Goal: Task Accomplishment & Management: Manage account settings

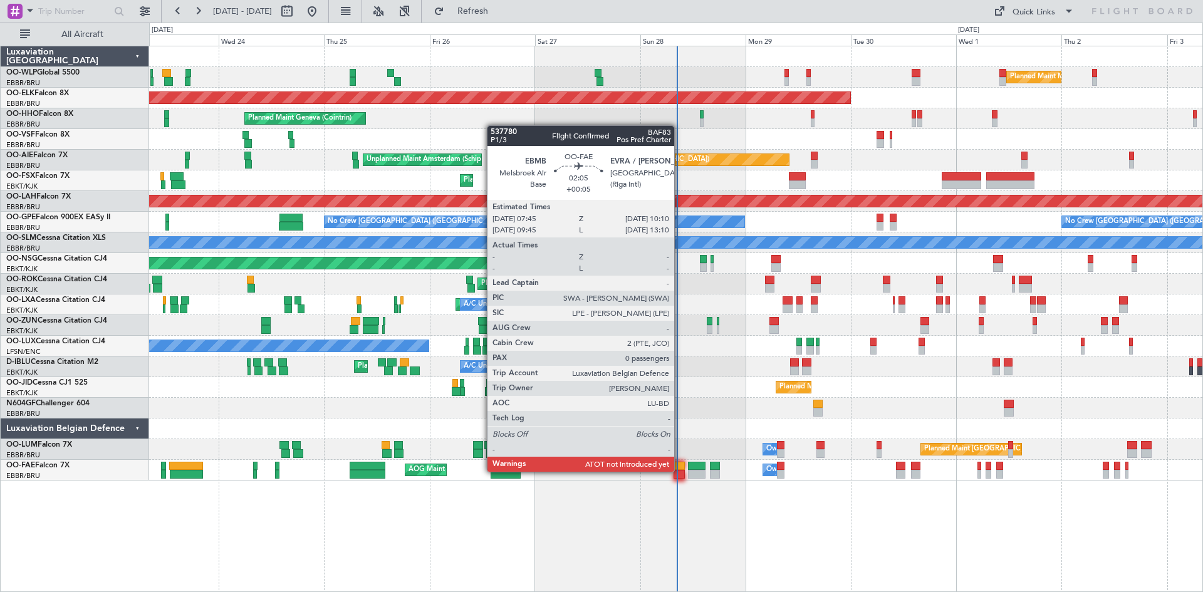
click at [679, 471] on div at bounding box center [679, 474] width 11 height 9
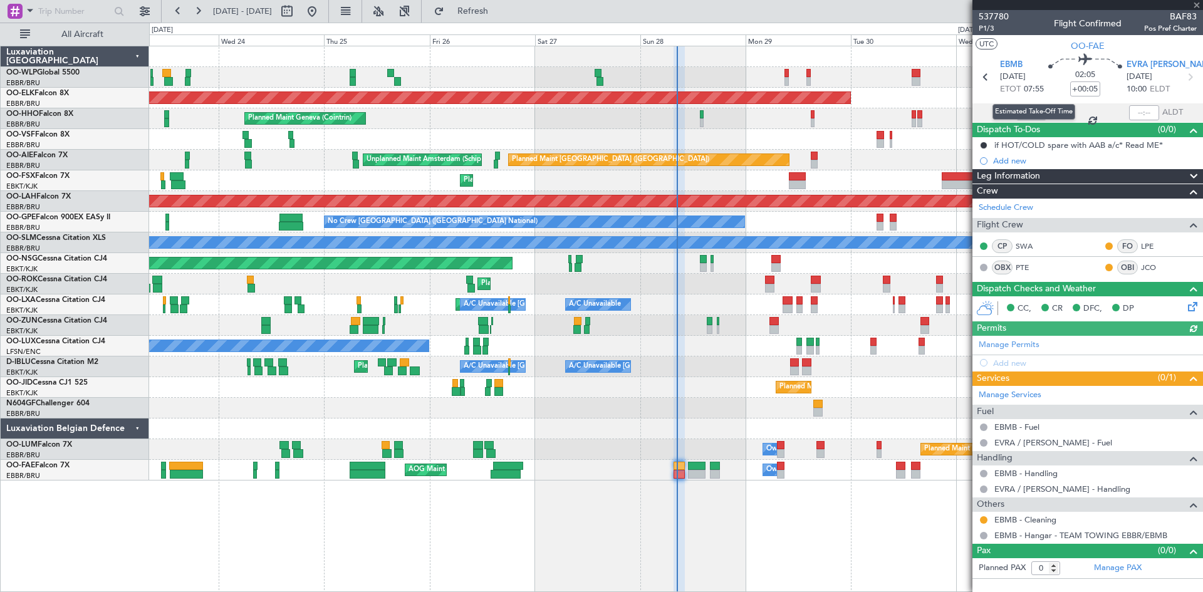
click at [1027, 121] on mat-tooltip-component "Estimated Take-Off Time" at bounding box center [1034, 111] width 100 height 33
click at [1031, 115] on div "Estimated Take-Off Time" at bounding box center [1034, 112] width 83 height 16
click at [1019, 110] on mat-tooltip-component "Estimated Take-Off Time" at bounding box center [1034, 111] width 100 height 33
click at [1022, 109] on div "Estimated Take-Off Time" at bounding box center [1034, 112] width 83 height 16
click at [1034, 113] on input "text" at bounding box center [1032, 112] width 30 height 15
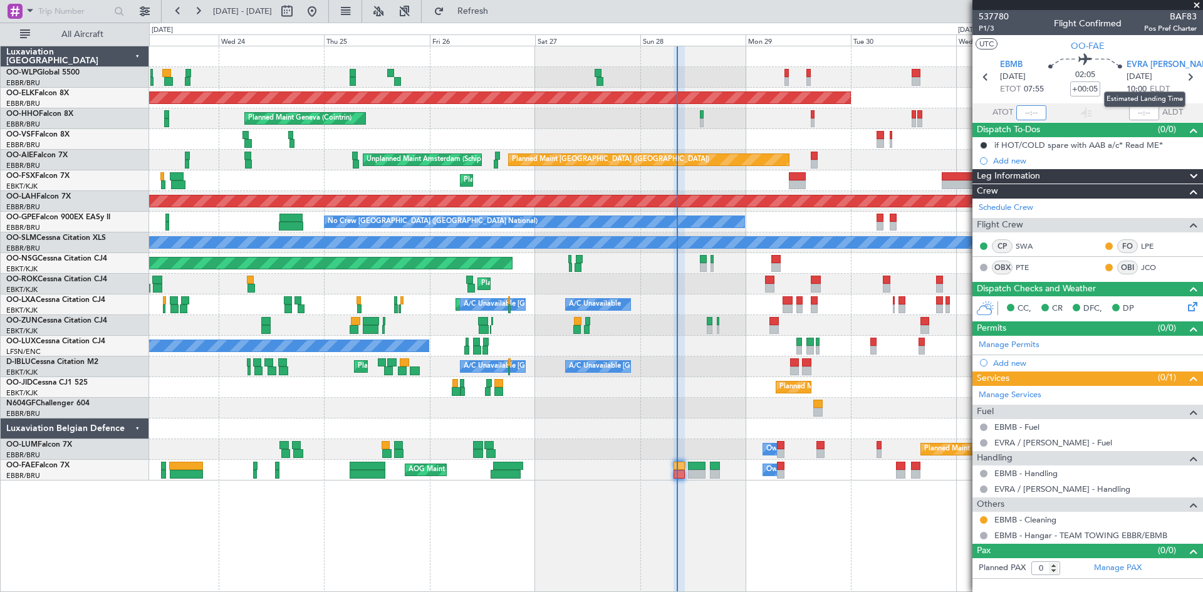
type input "7"
type input "07:54"
click at [492, 3] on button "Refresh" at bounding box center [465, 11] width 75 height 20
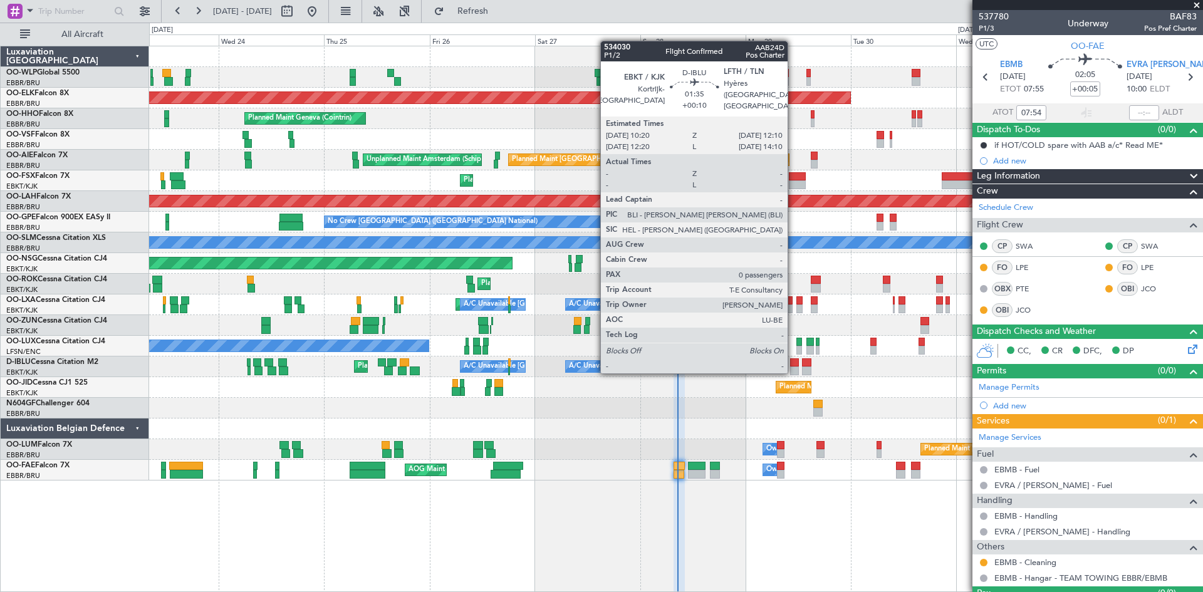
click at [794, 371] on div at bounding box center [794, 371] width 8 height 9
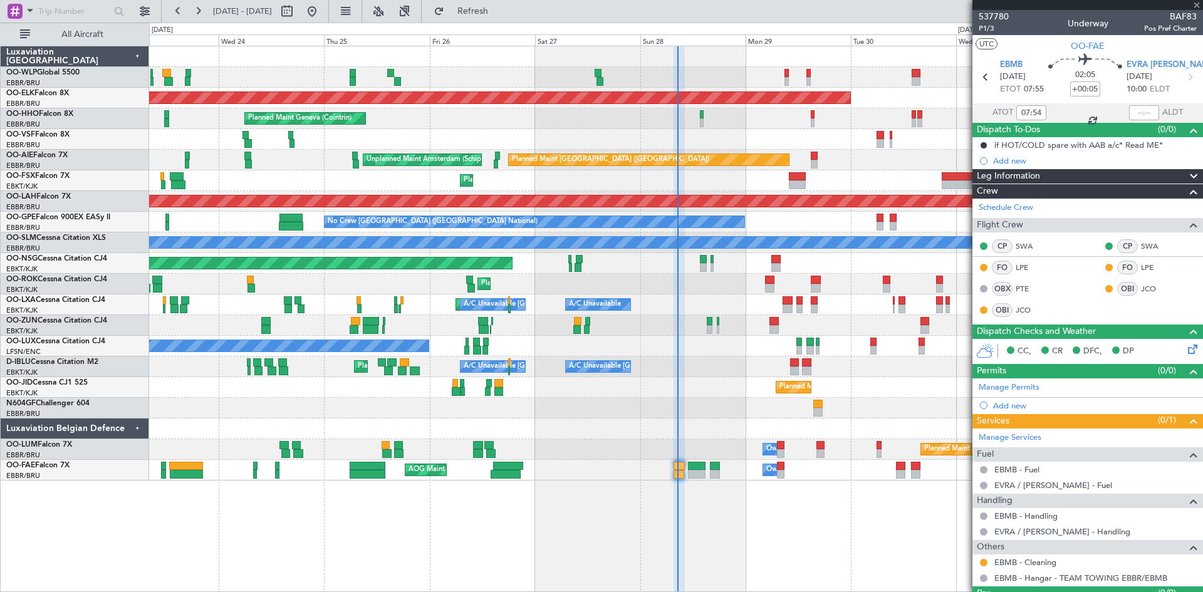
type input "+00:10"
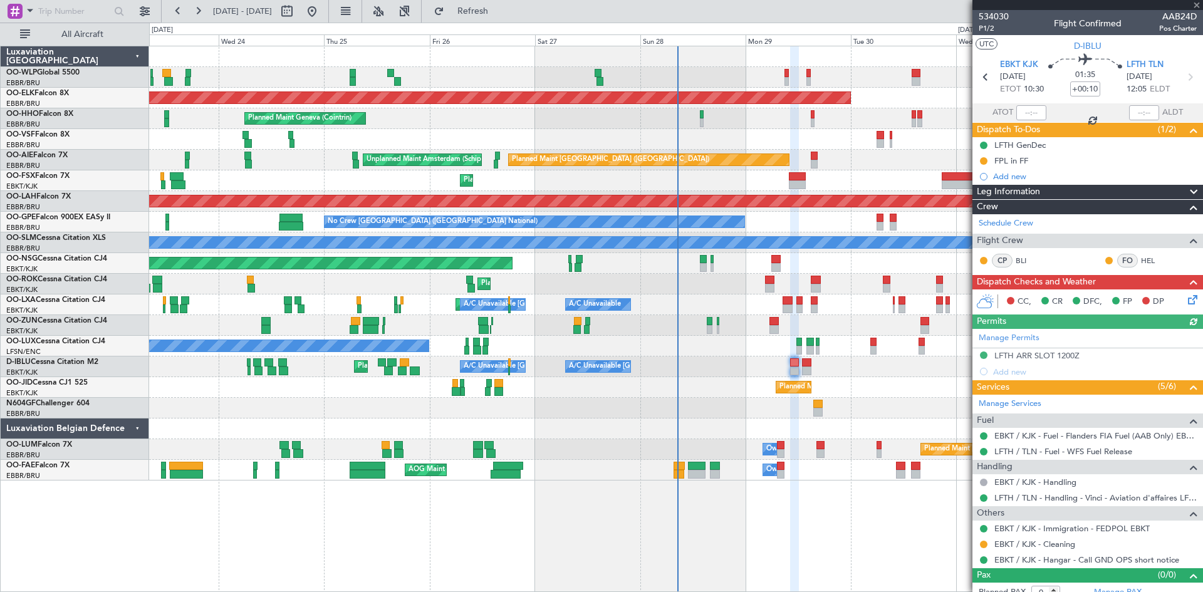
click at [1186, 301] on icon at bounding box center [1191, 298] width 10 height 10
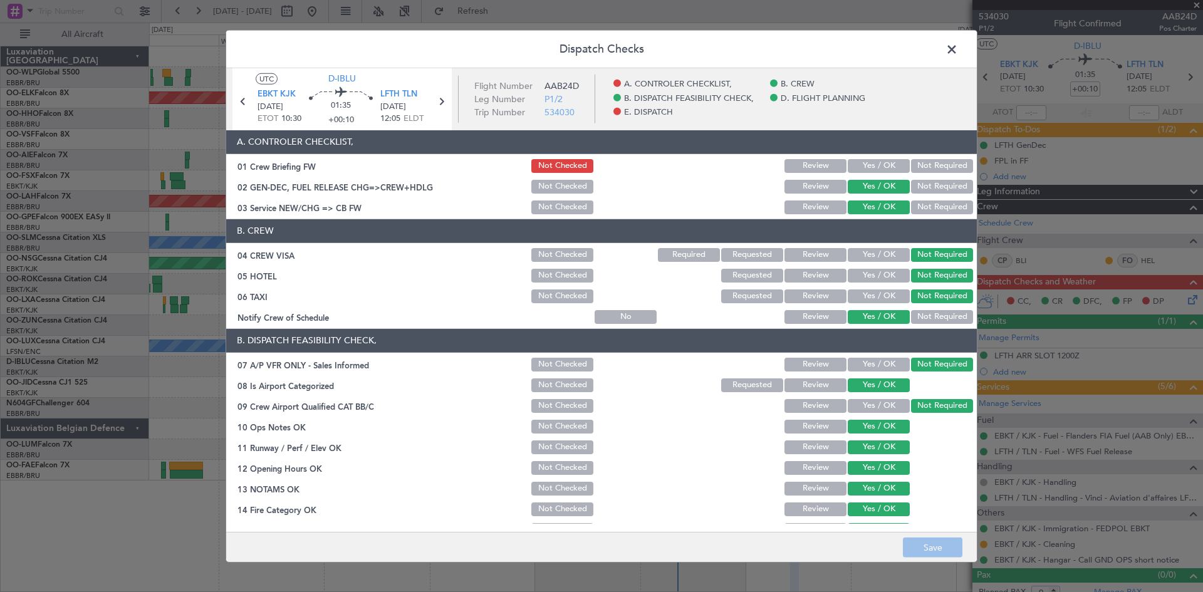
click at [958, 51] on span at bounding box center [958, 51] width 0 height 25
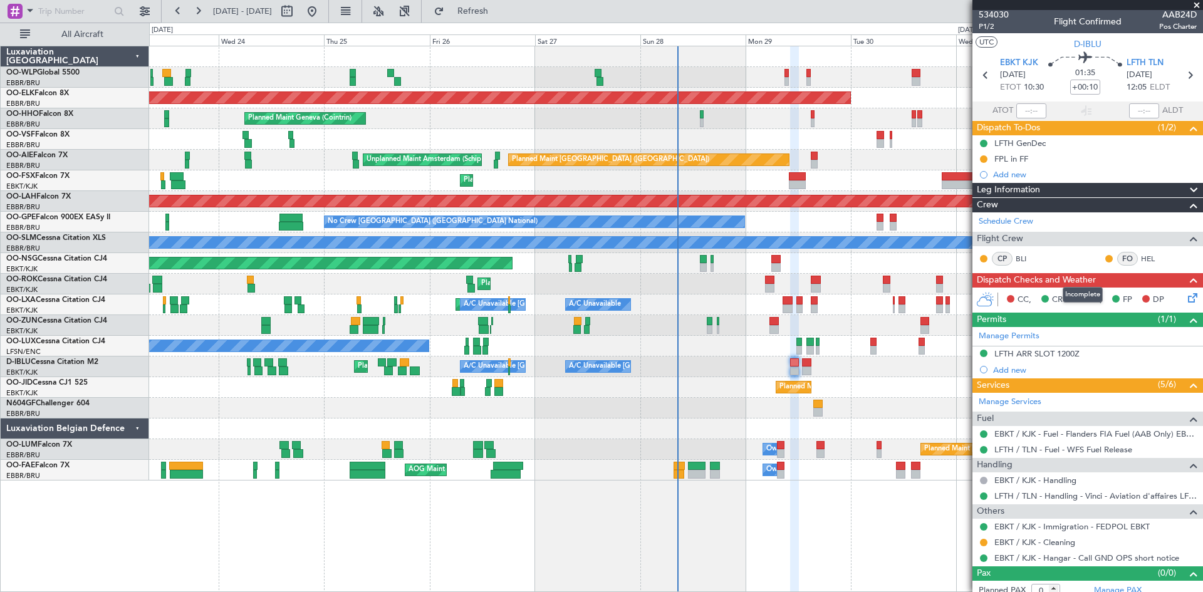
scroll to position [11, 0]
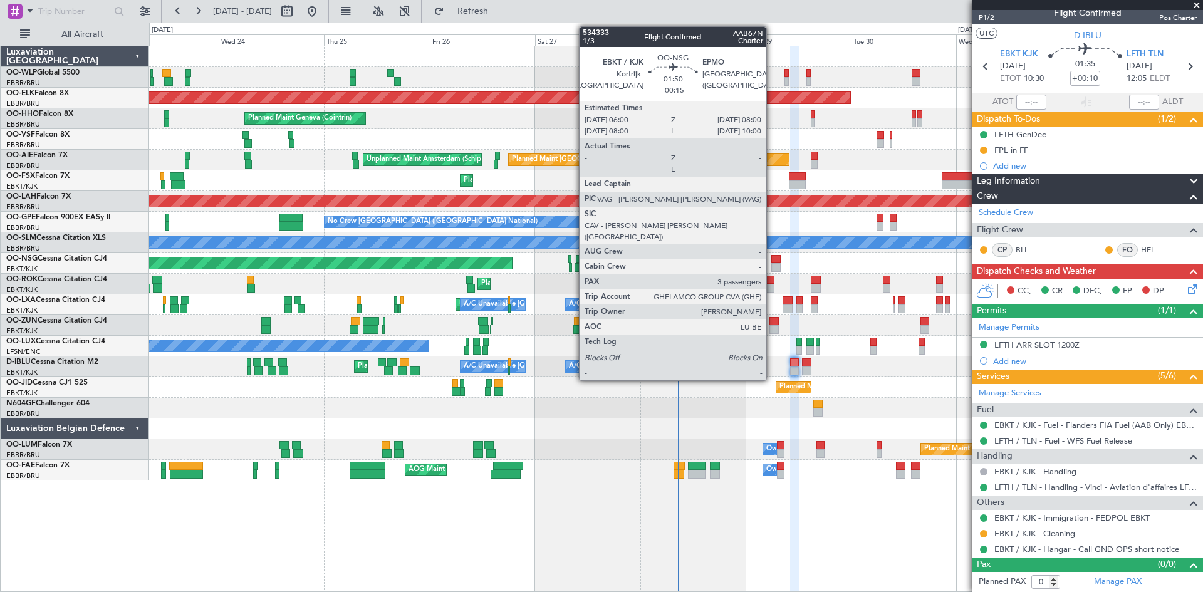
click at [772, 265] on div at bounding box center [776, 267] width 9 height 9
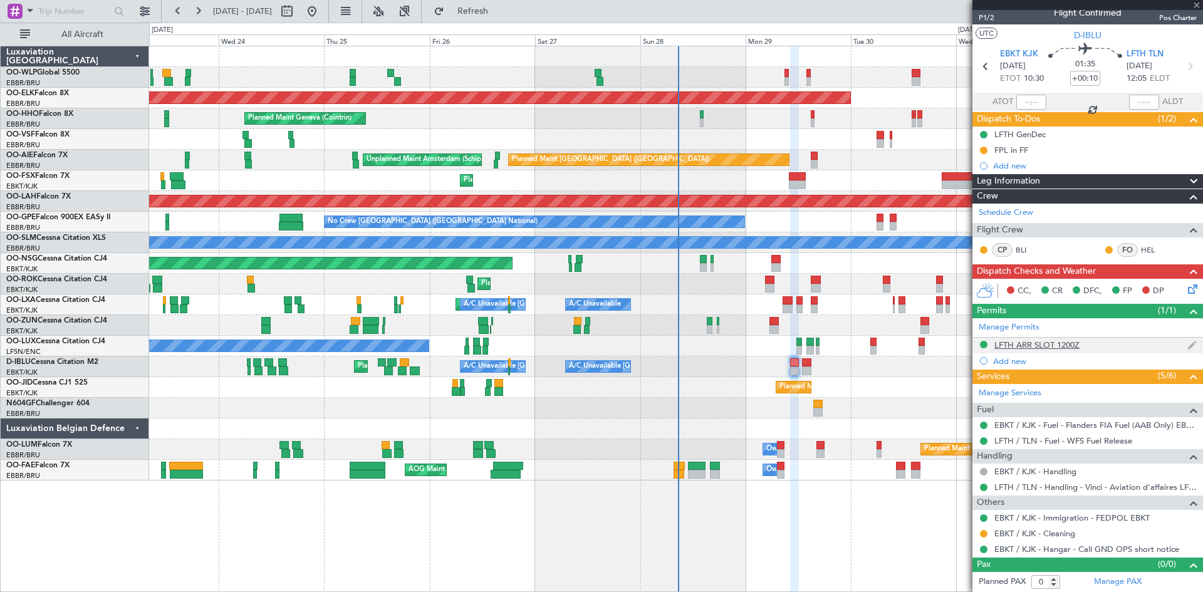
type input "-00:15"
type input "3"
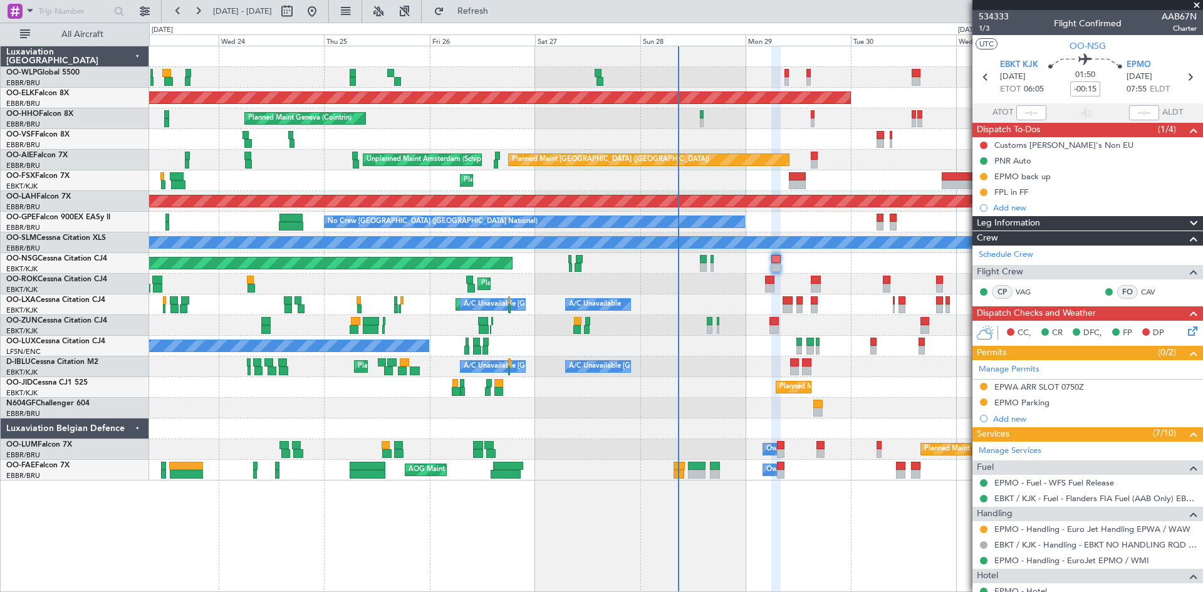
click at [1186, 334] on icon at bounding box center [1191, 329] width 10 height 10
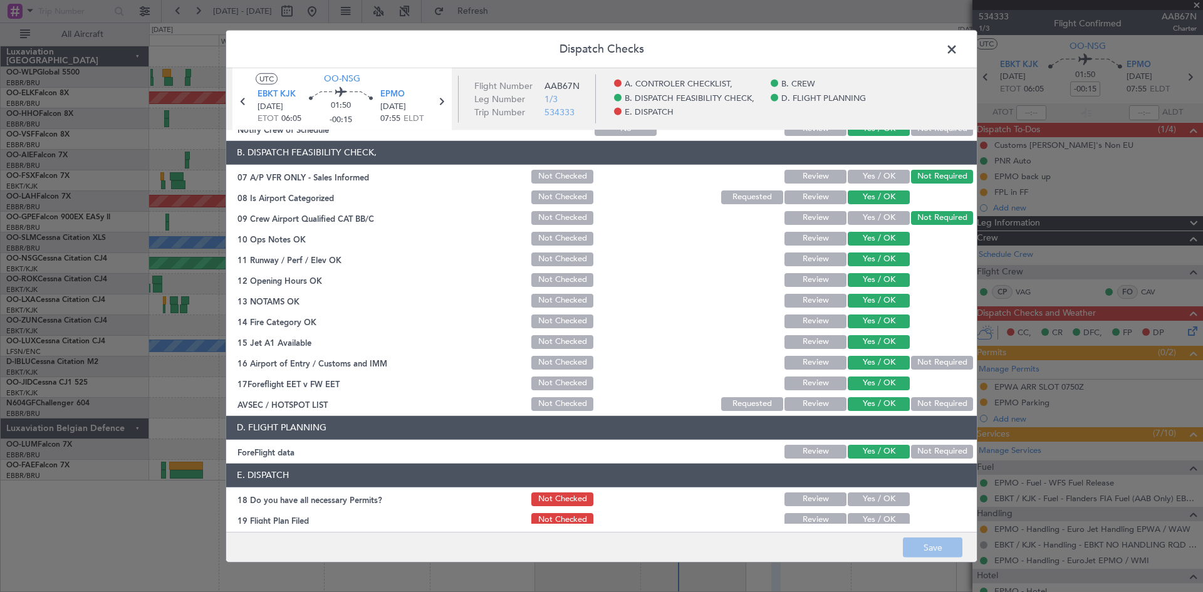
scroll to position [237, 0]
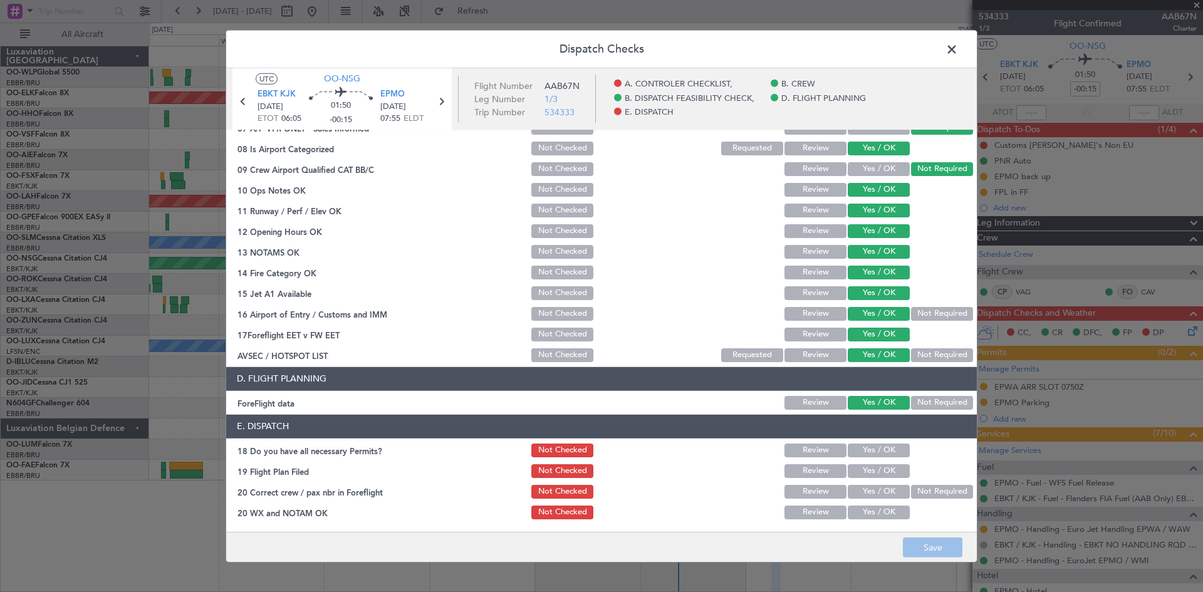
click at [953, 60] on header "Dispatch Checks" at bounding box center [601, 49] width 751 height 38
click at [958, 56] on span at bounding box center [958, 51] width 0 height 25
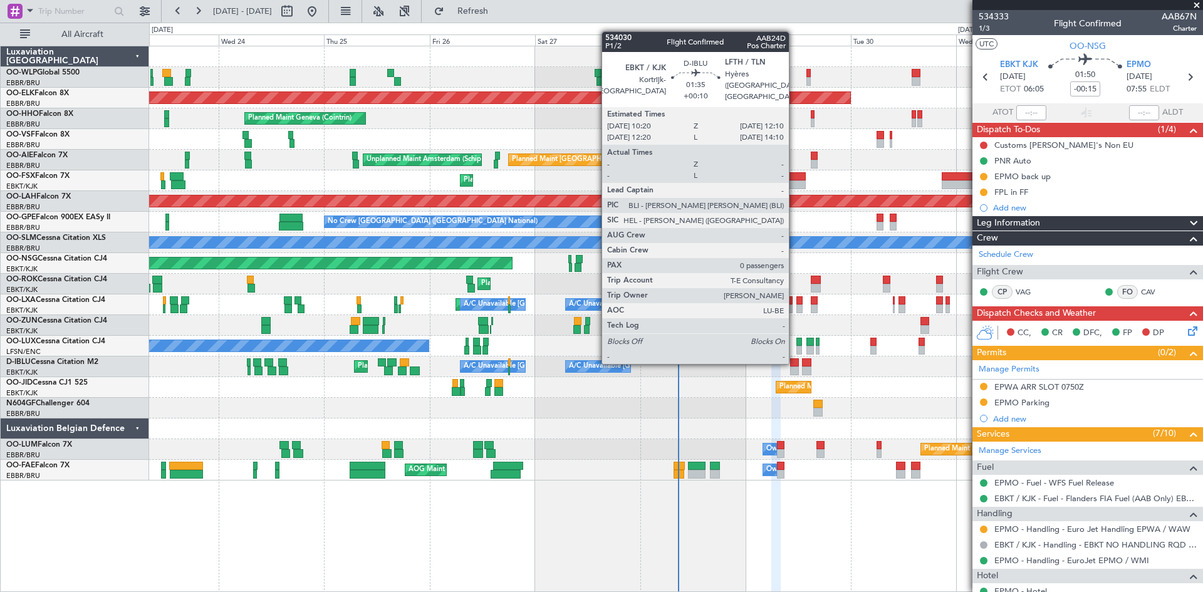
click at [795, 362] on div at bounding box center [794, 363] width 8 height 9
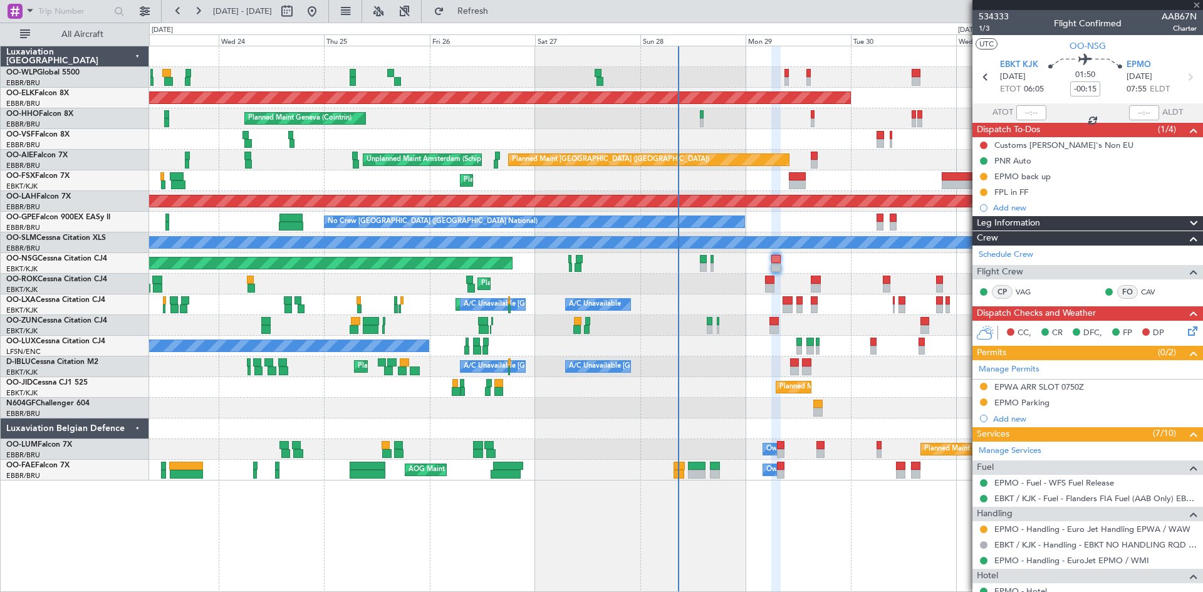
type input "+00:10"
type input "0"
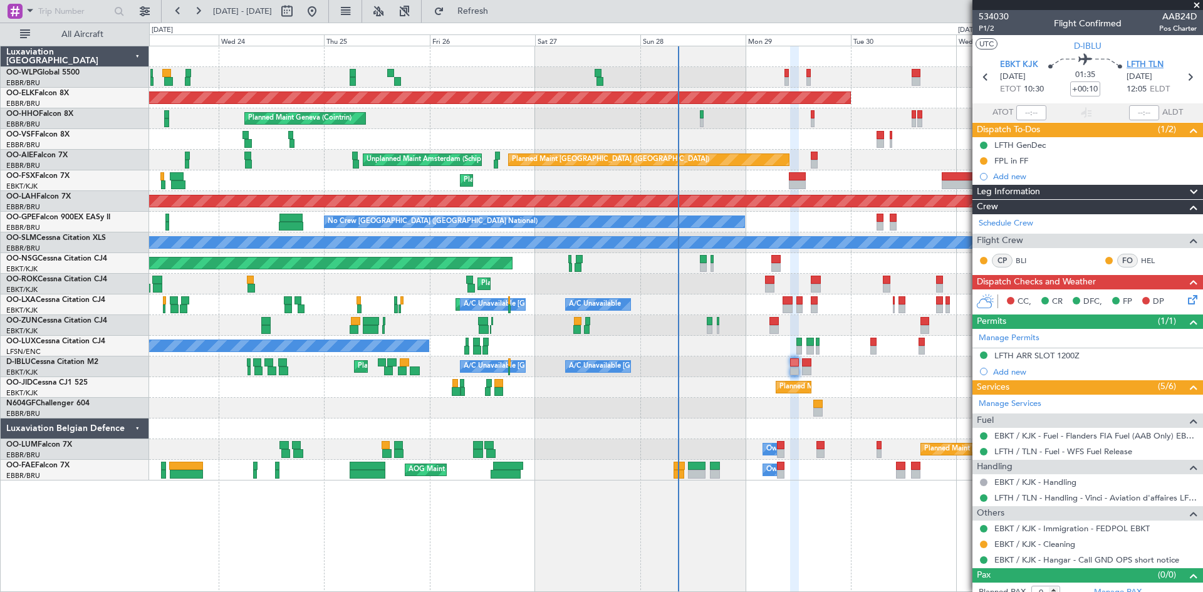
click at [1127, 68] on span "LFTH TLN" at bounding box center [1145, 65] width 37 height 13
click at [1043, 352] on div "LFTH ARR SLOT 1200Z" at bounding box center [1037, 355] width 85 height 11
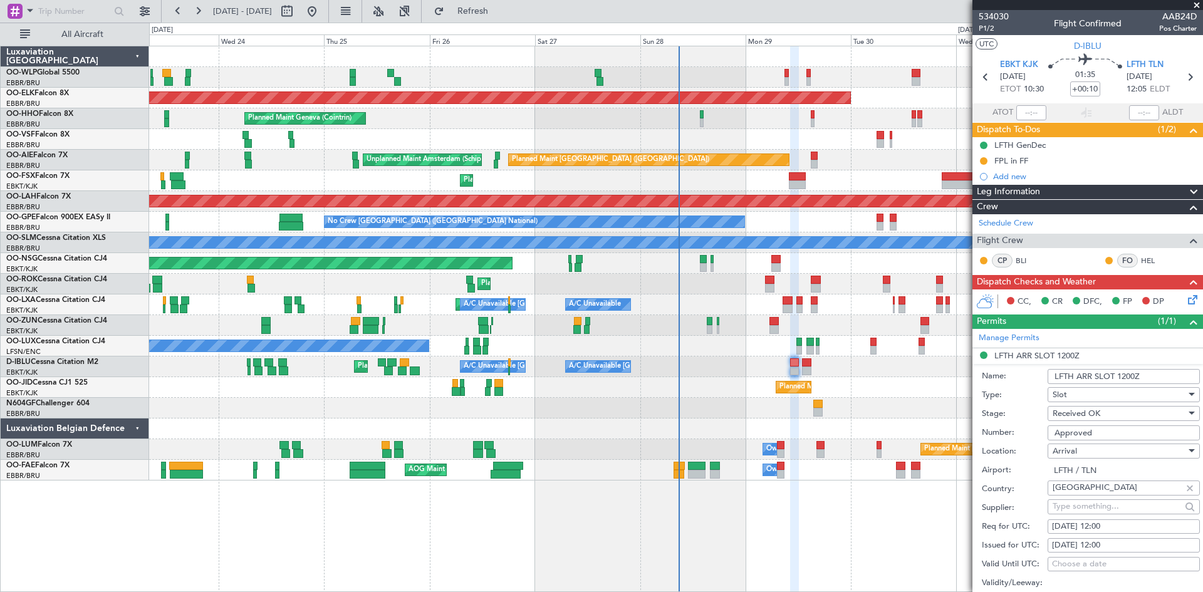
click at [1187, 320] on span at bounding box center [1194, 322] width 15 height 15
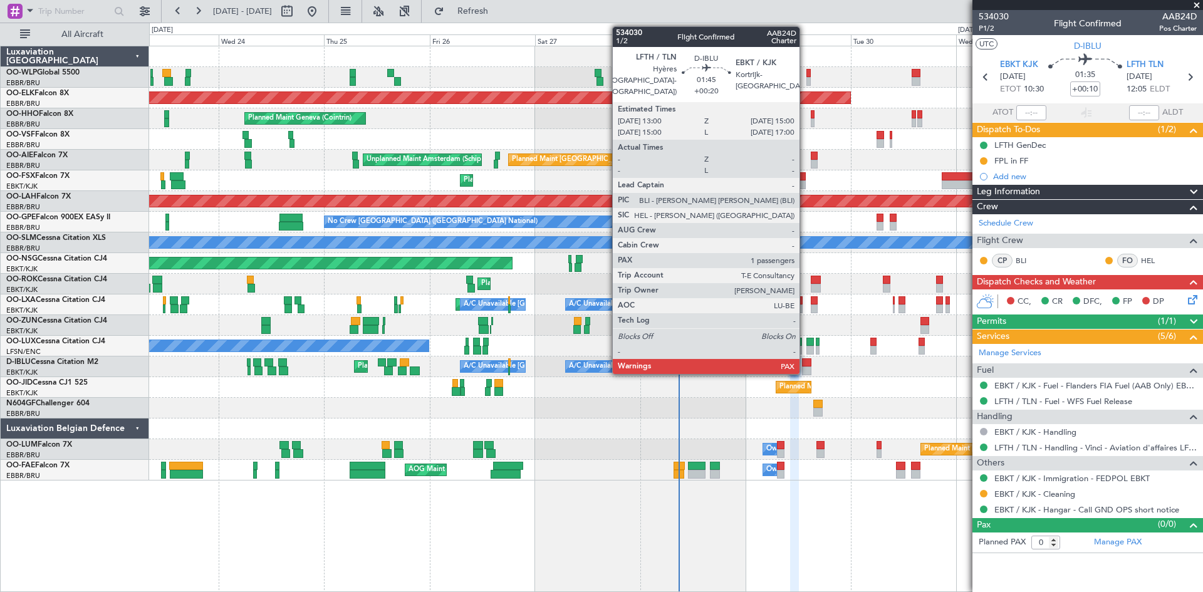
click at [805, 360] on div at bounding box center [806, 363] width 9 height 9
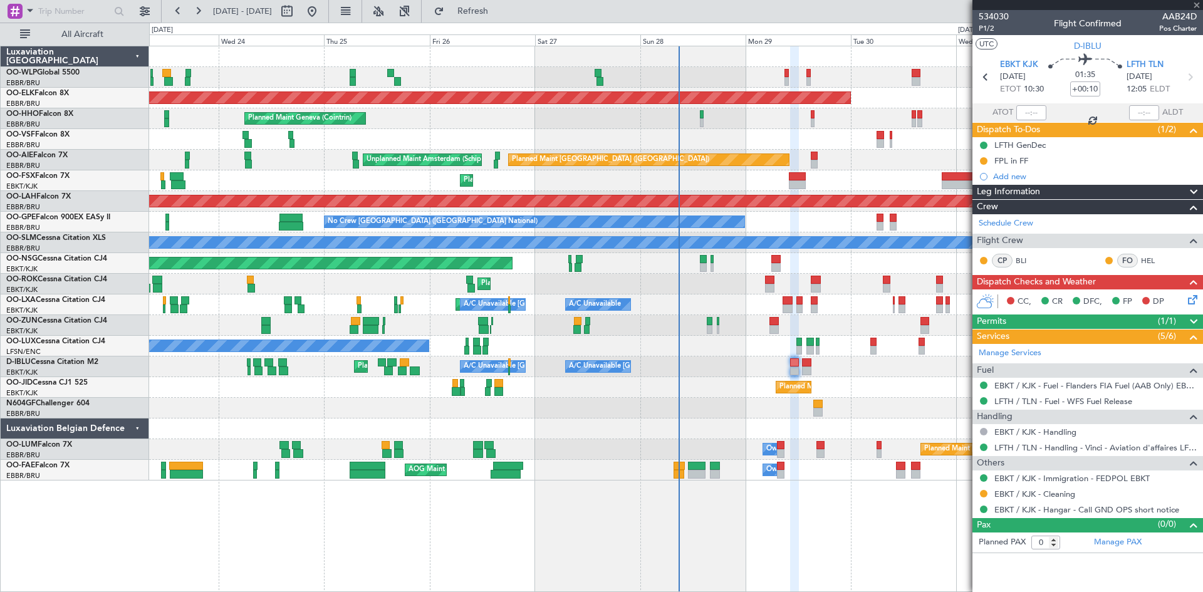
type input "+00:20"
type input "1"
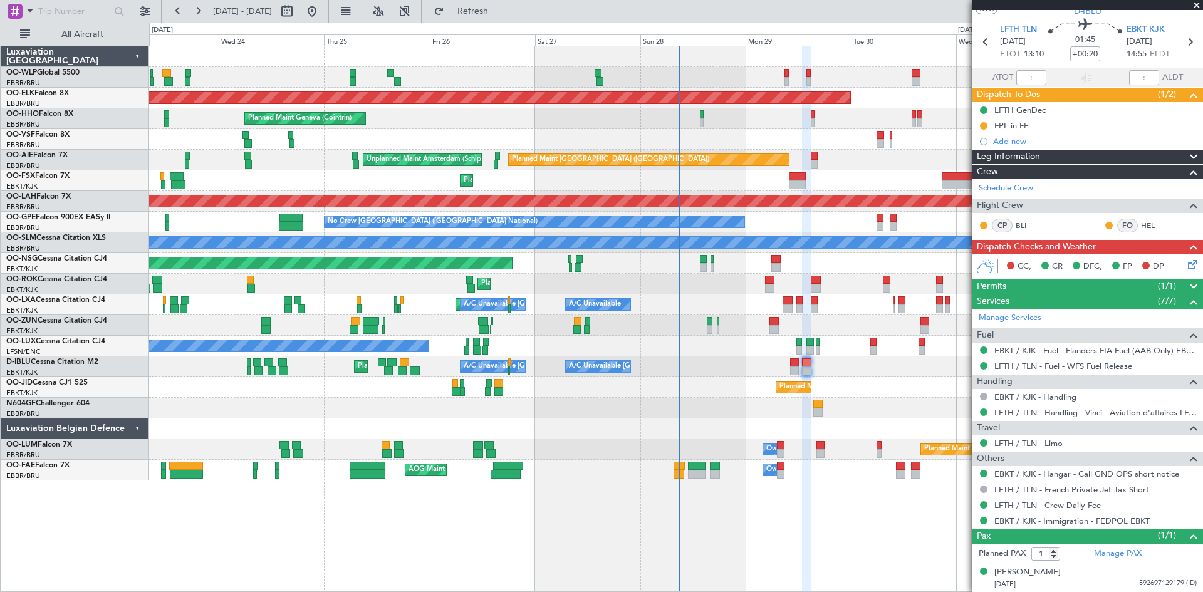
scroll to position [0, 0]
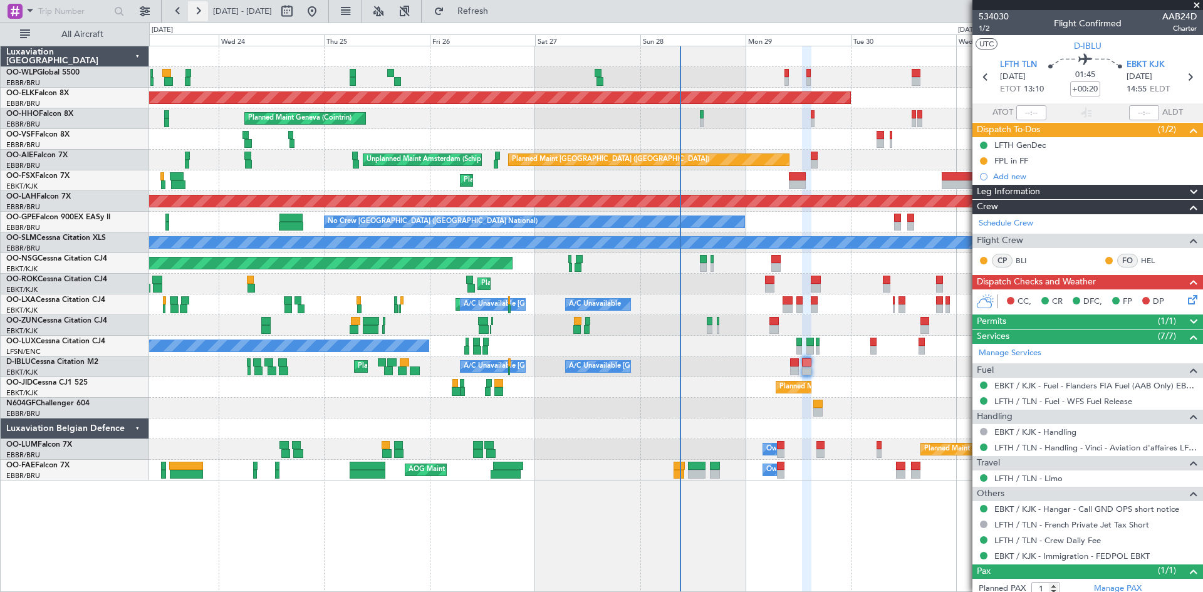
click at [191, 4] on button at bounding box center [198, 11] width 20 height 20
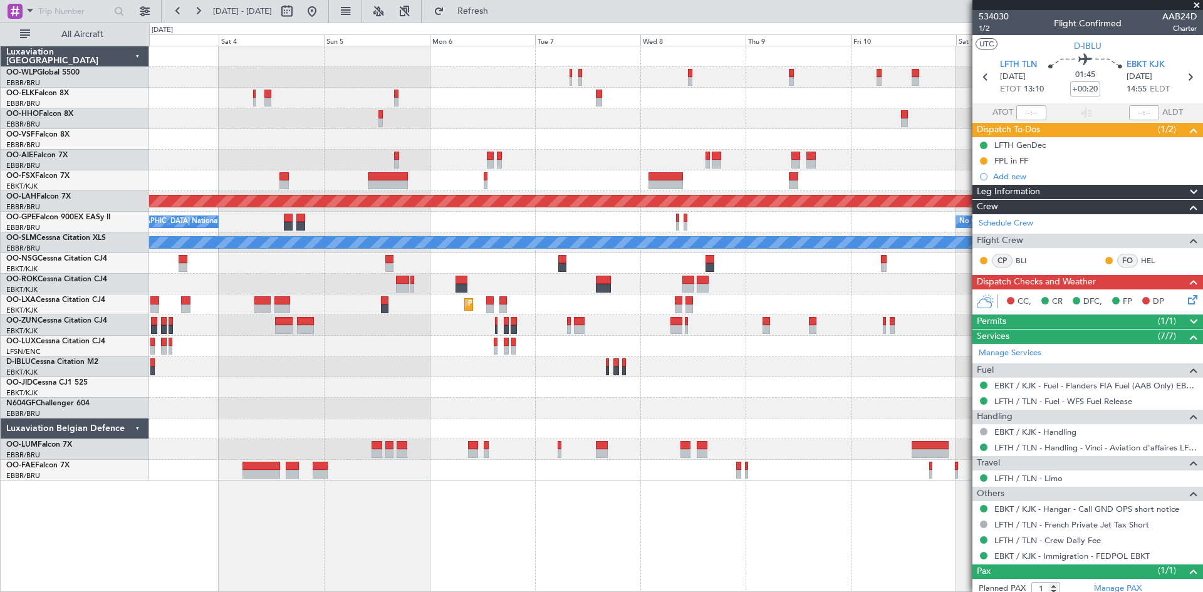
click at [322, 18] on div at bounding box center [299, 11] width 45 height 20
click at [322, 17] on button at bounding box center [312, 11] width 20 height 20
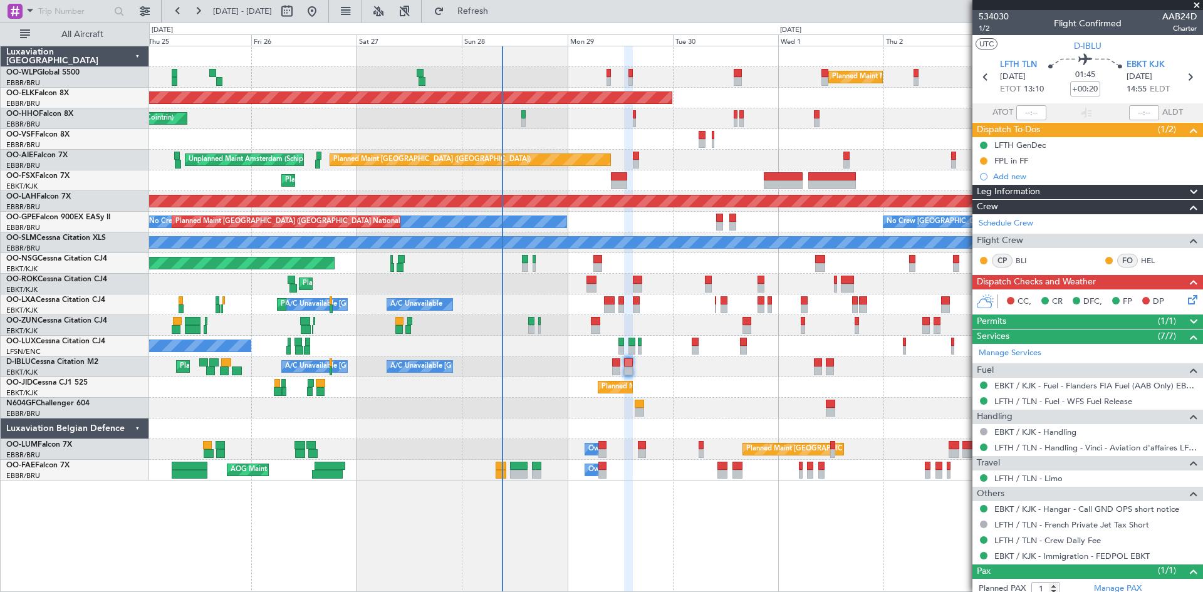
click at [713, 283] on div "Planned Maint Milan (Linate) Planned Maint Kortrijk-Wevelgem Planned Maint Gene…" at bounding box center [676, 263] width 1054 height 434
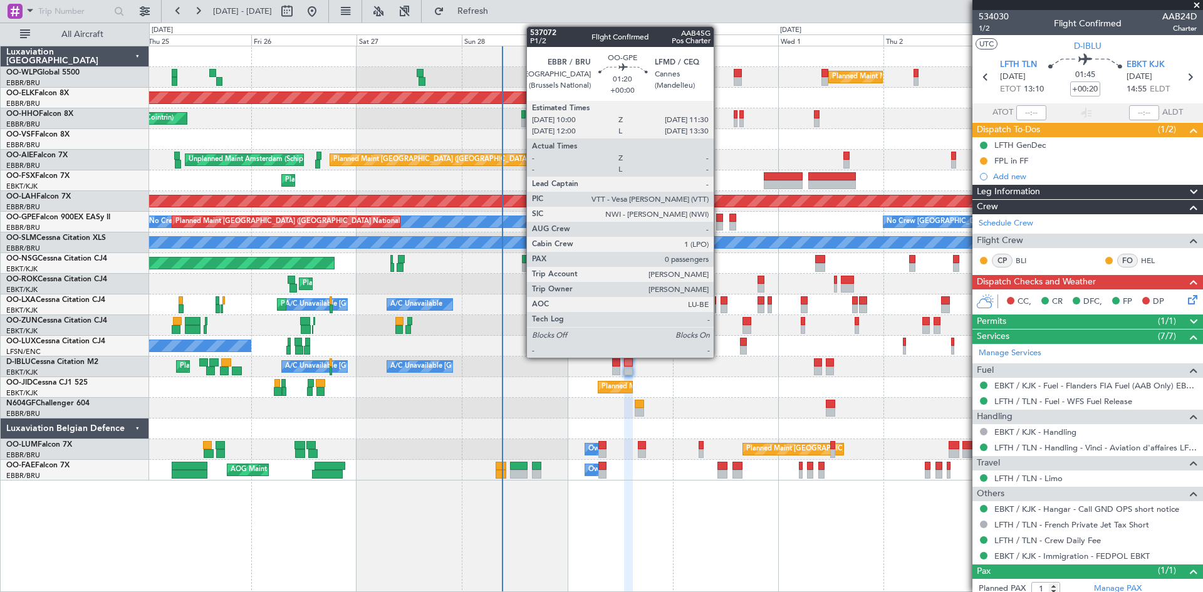
click at [720, 225] on div at bounding box center [719, 226] width 7 height 9
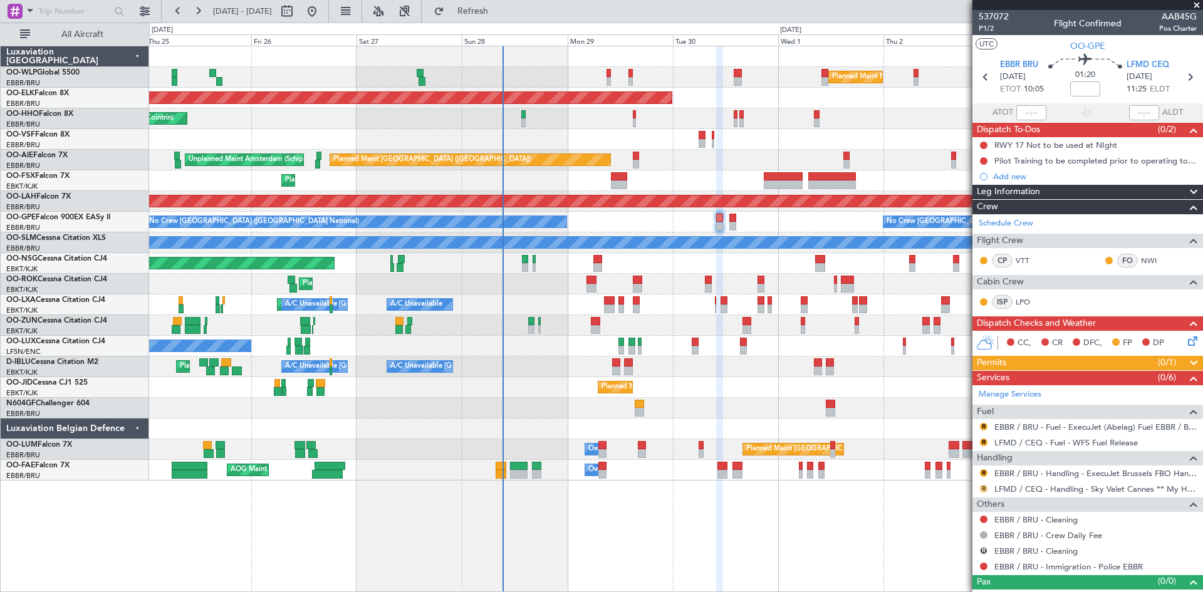
click at [984, 488] on button "R" at bounding box center [984, 489] width 8 height 8
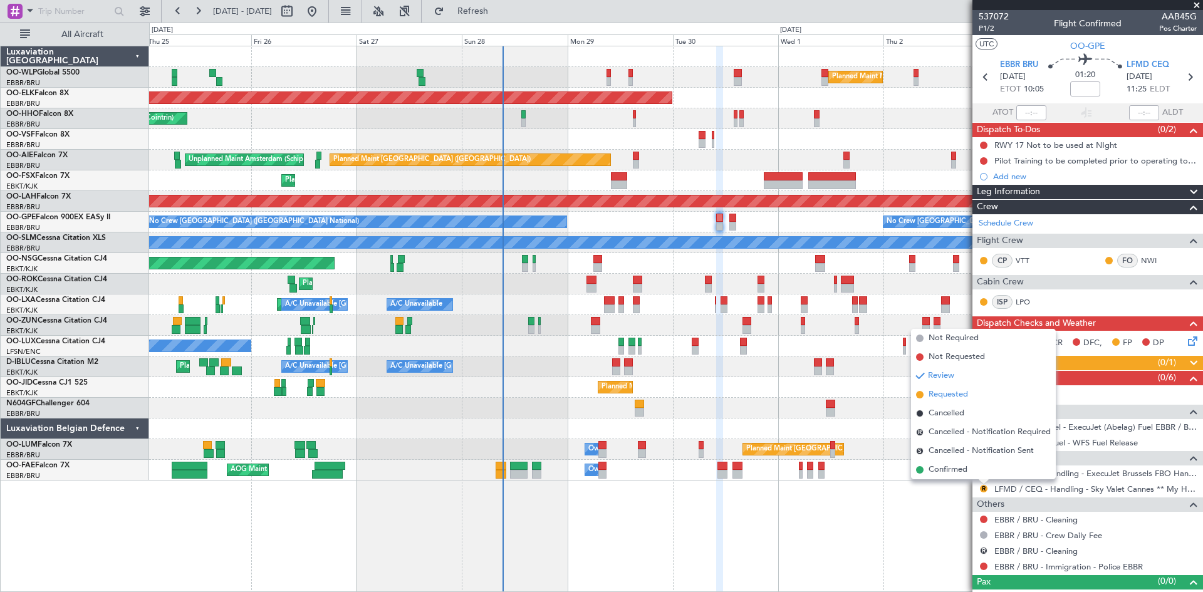
click at [961, 397] on span "Requested" at bounding box center [948, 395] width 39 height 13
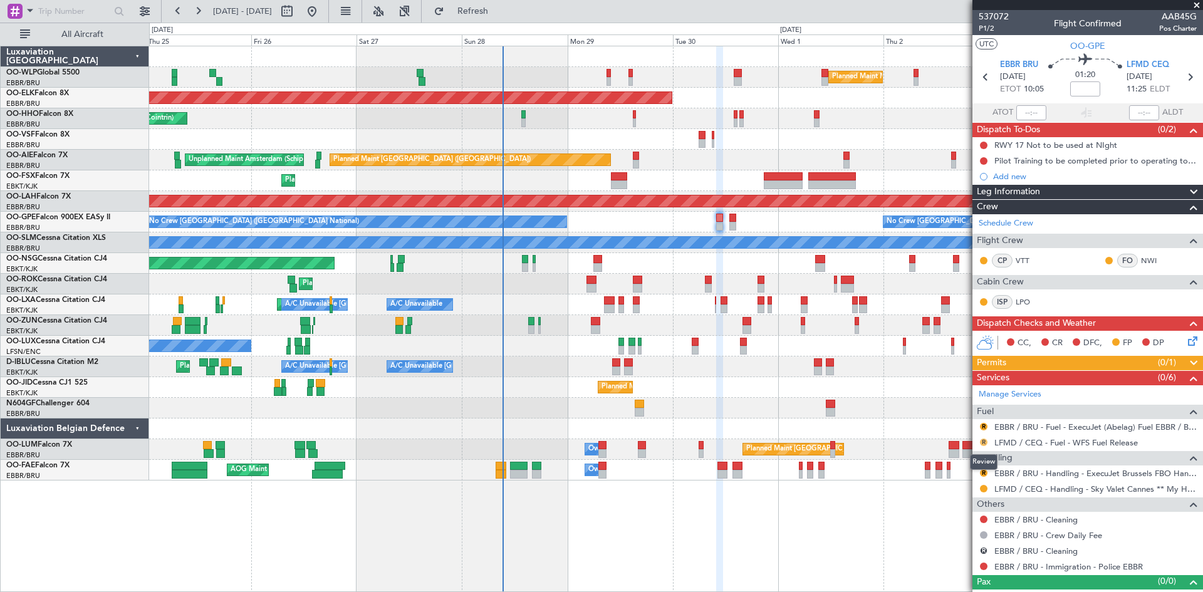
click at [983, 441] on button "R" at bounding box center [984, 443] width 8 height 8
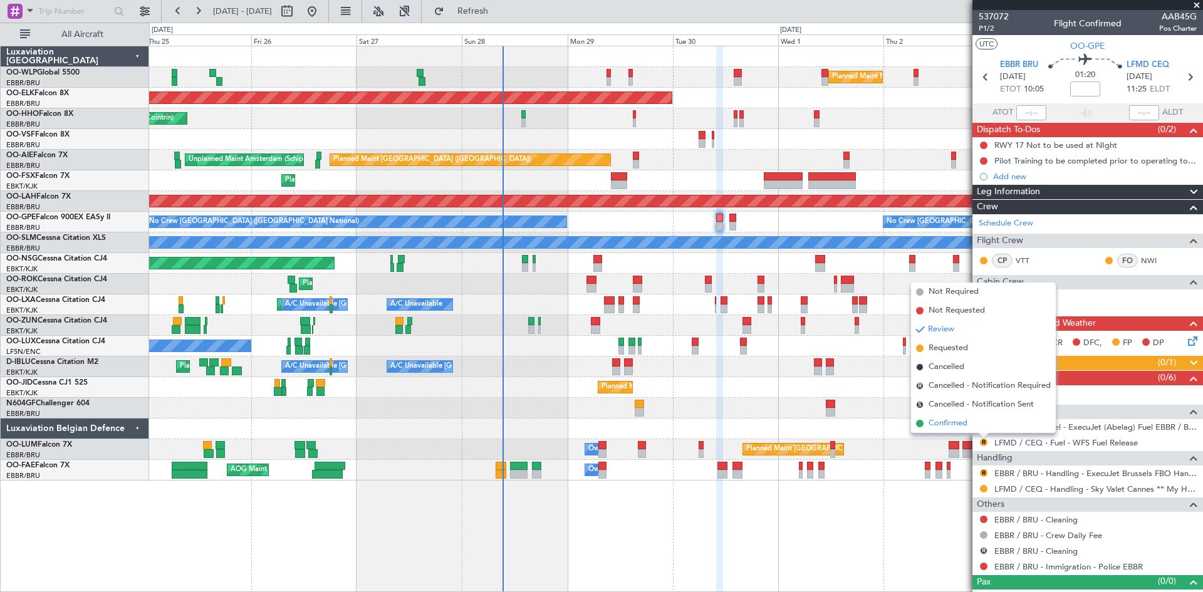
click at [976, 430] on li "Confirmed" at bounding box center [983, 423] width 145 height 19
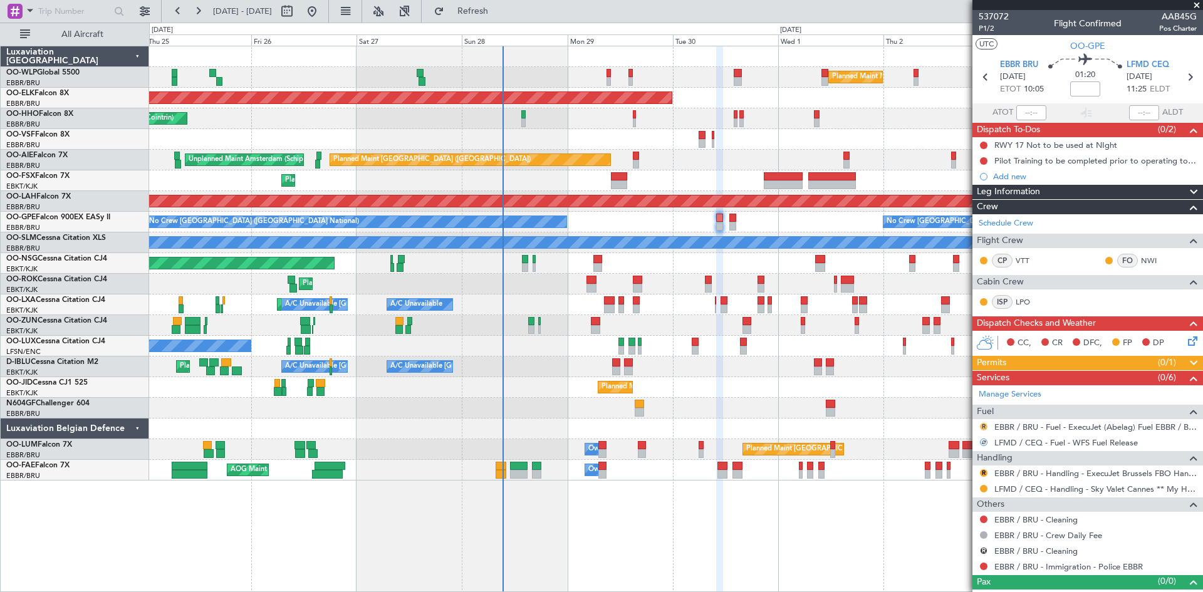
click at [985, 426] on button "R" at bounding box center [984, 427] width 8 height 8
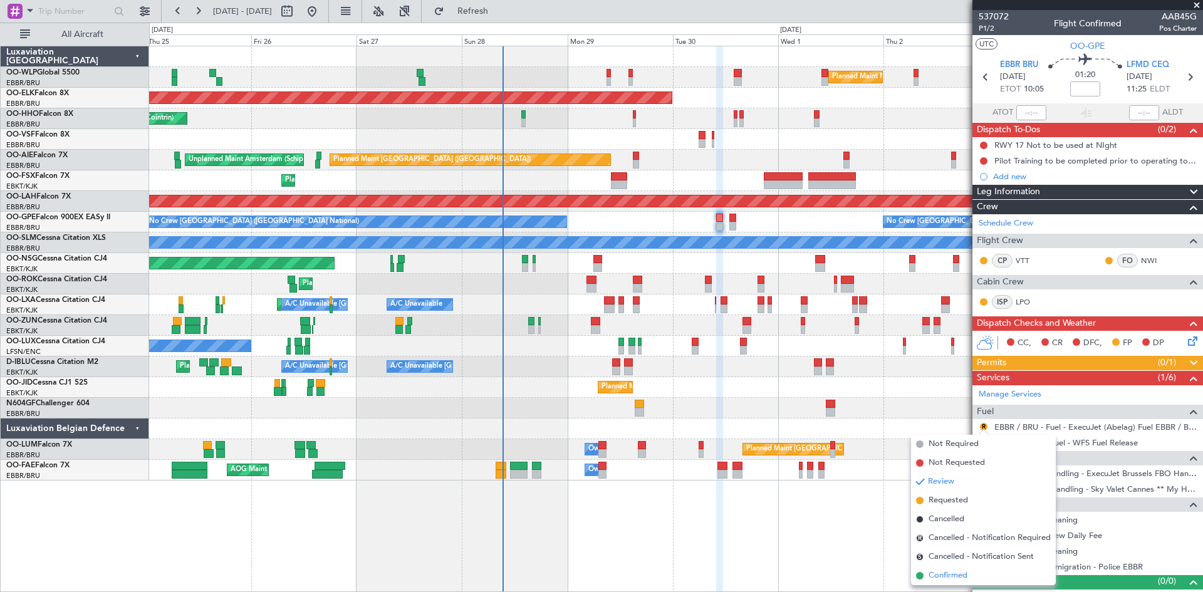
click at [951, 580] on span "Confirmed" at bounding box center [948, 576] width 39 height 13
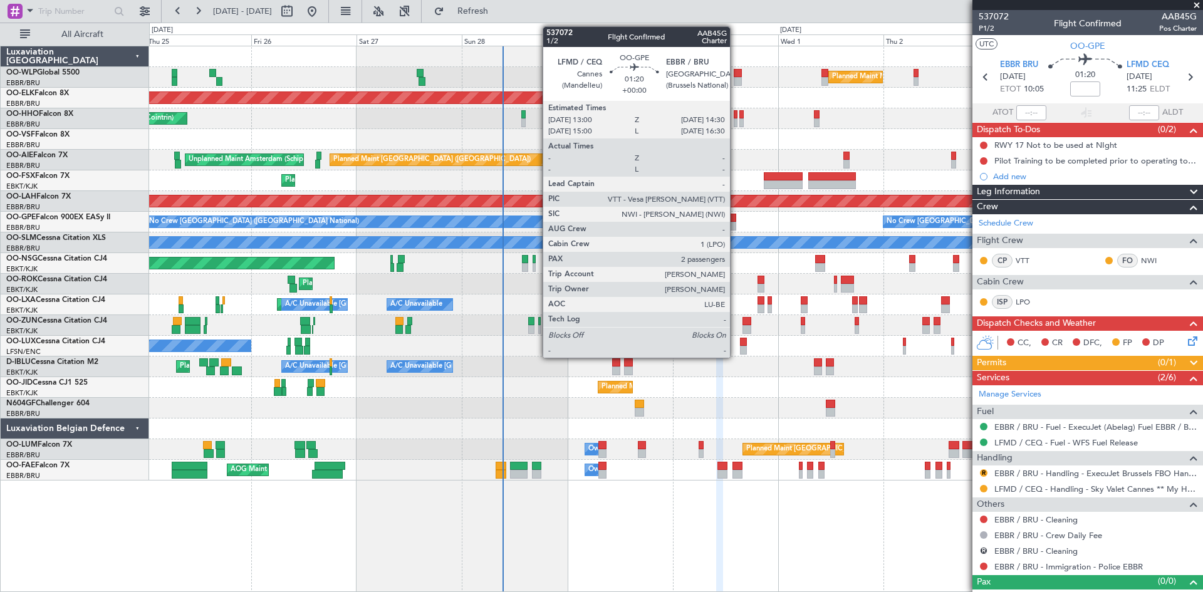
click at [736, 227] on div at bounding box center [733, 226] width 7 height 9
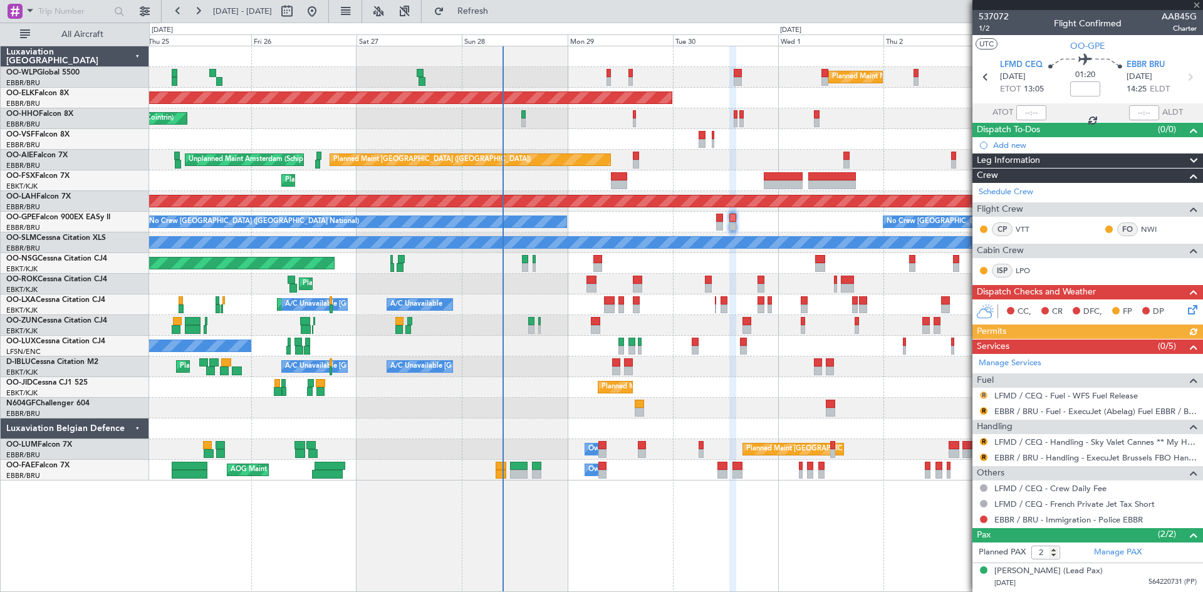
click at [983, 393] on button "R" at bounding box center [984, 396] width 8 height 8
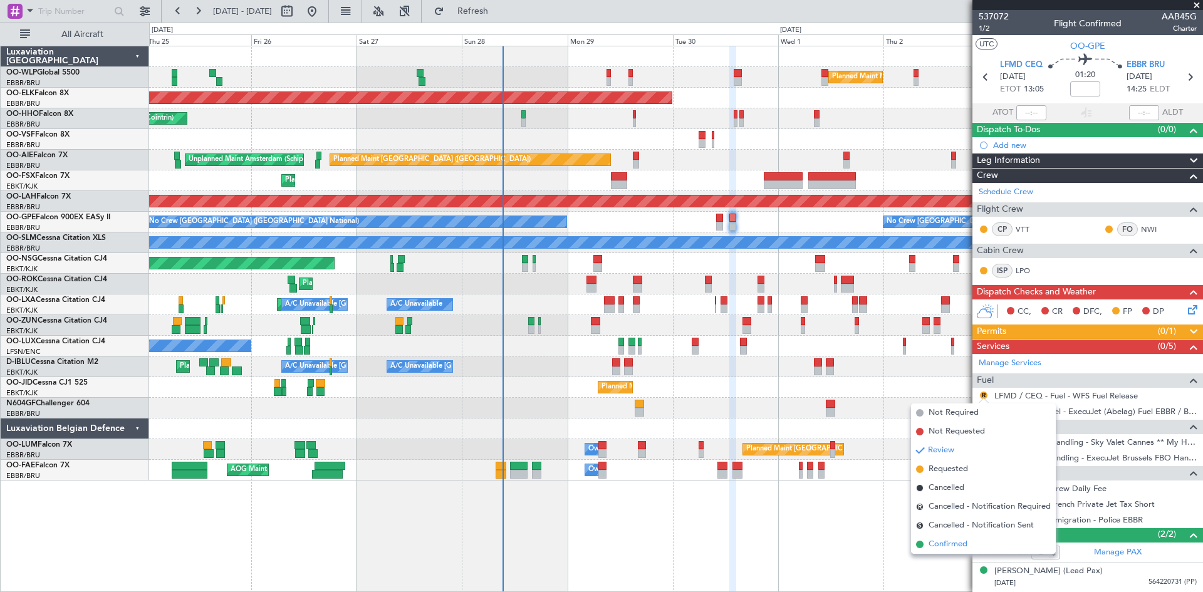
click at [951, 542] on span "Confirmed" at bounding box center [948, 544] width 39 height 13
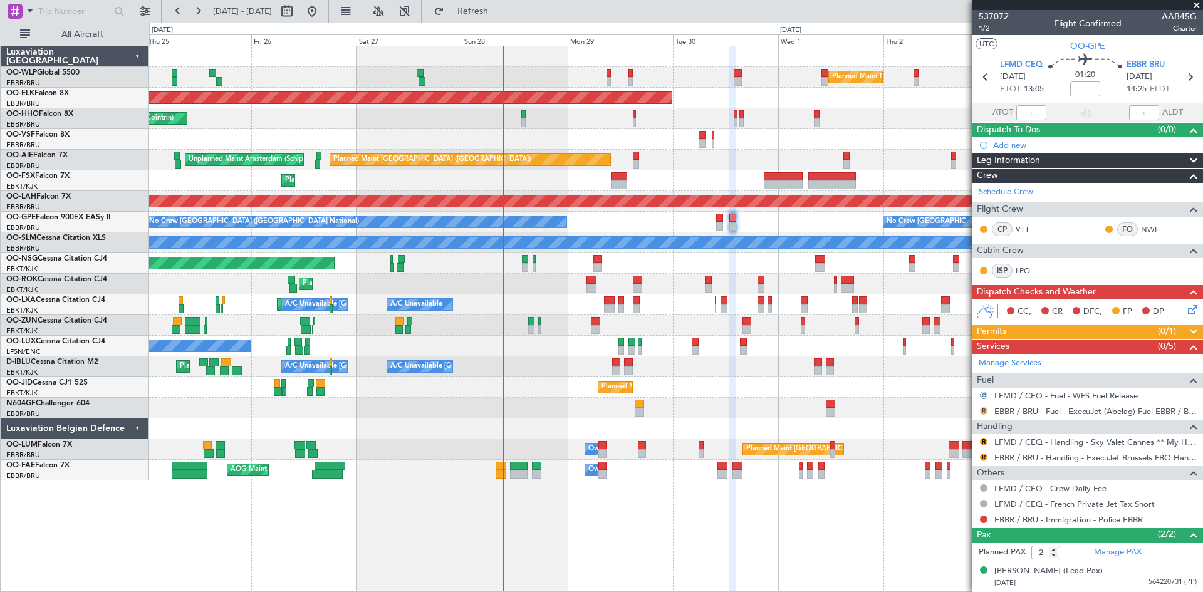
click at [983, 410] on button "R" at bounding box center [984, 411] width 8 height 8
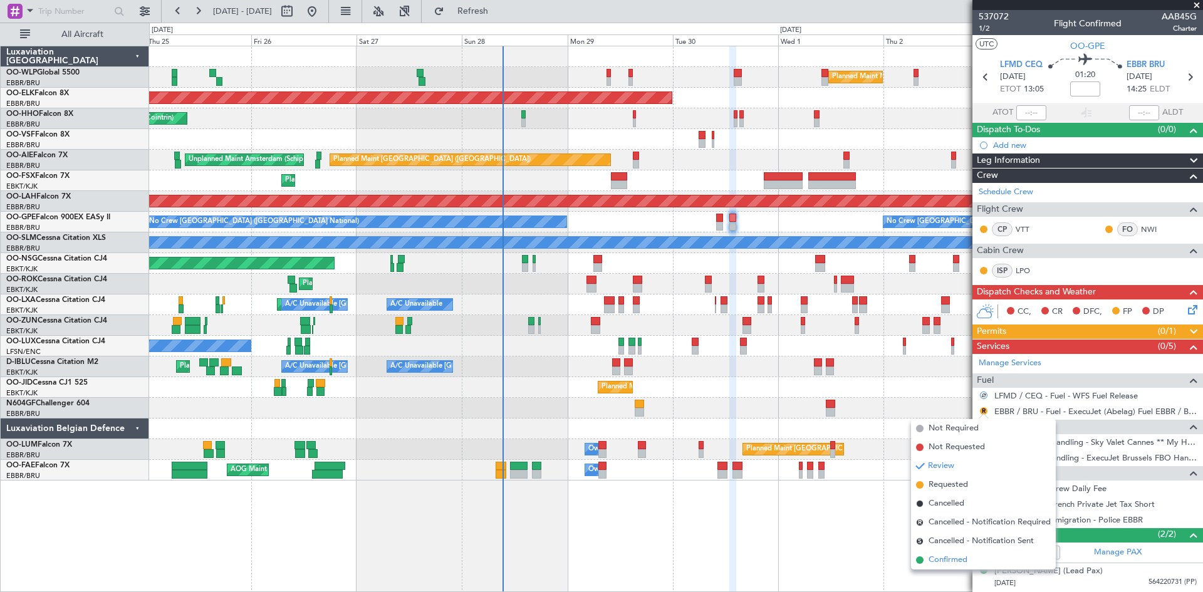
click at [948, 559] on span "Confirmed" at bounding box center [948, 560] width 39 height 13
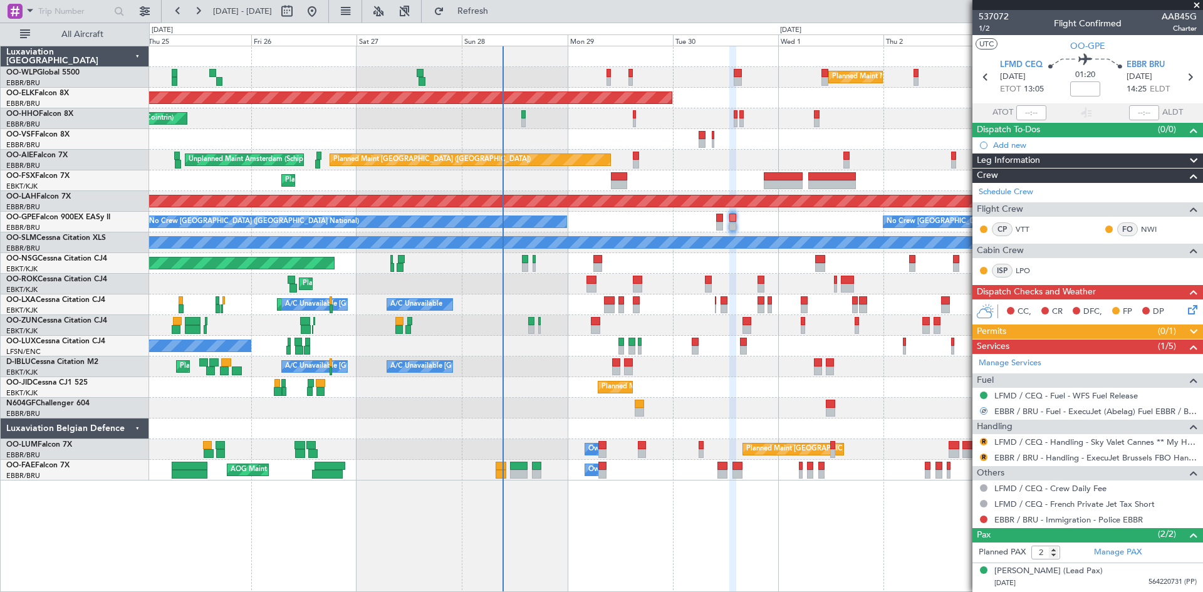
click at [979, 439] on div "R" at bounding box center [984, 442] width 10 height 10
click at [983, 442] on button "R" at bounding box center [984, 442] width 8 height 8
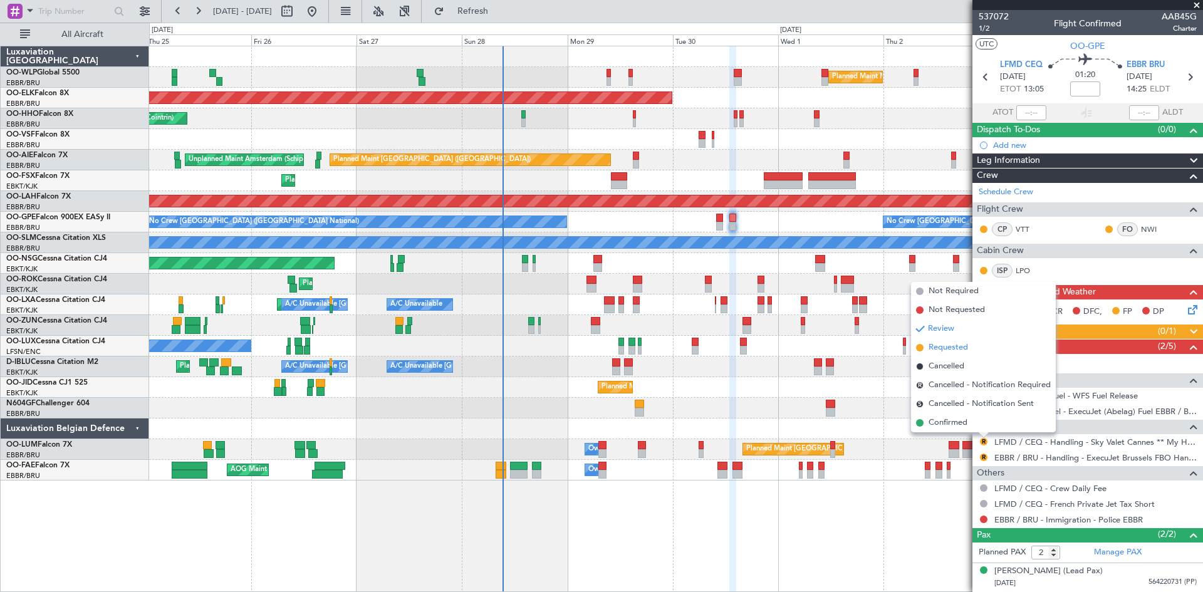
click at [966, 354] on li "Requested" at bounding box center [983, 347] width 145 height 19
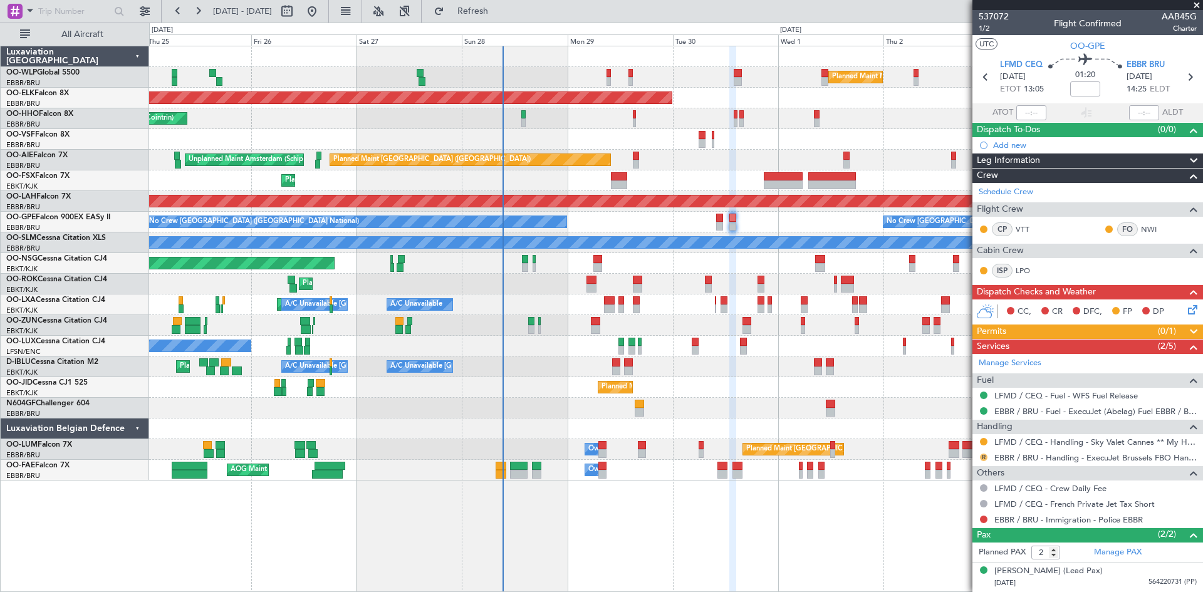
click at [983, 459] on button "R" at bounding box center [984, 458] width 8 height 8
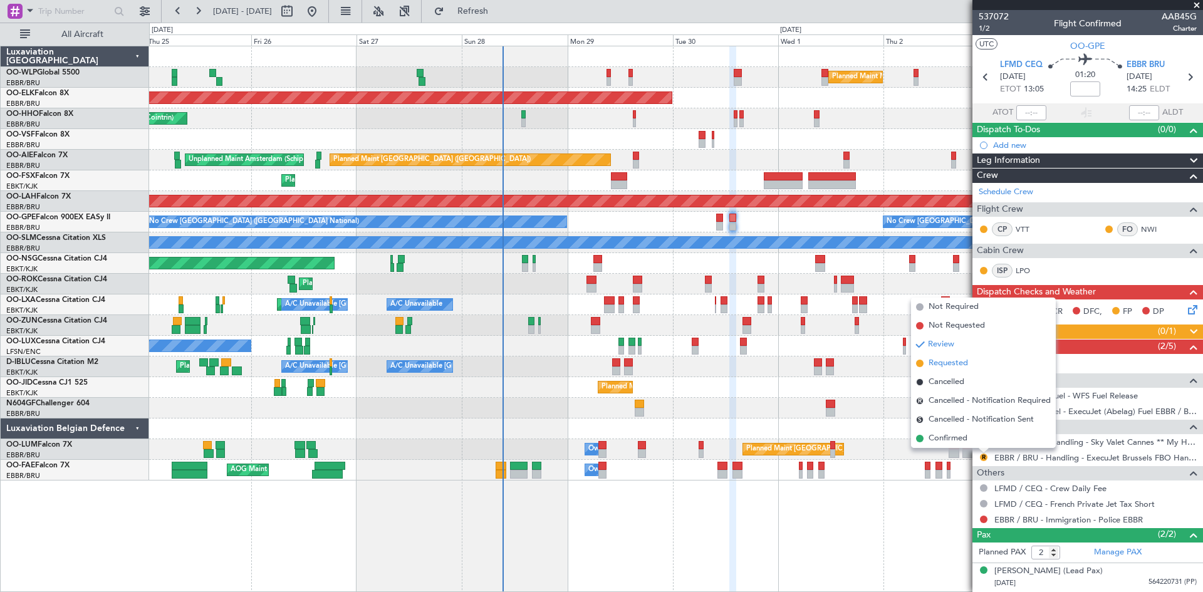
click at [954, 369] on span "Requested" at bounding box center [948, 363] width 39 height 13
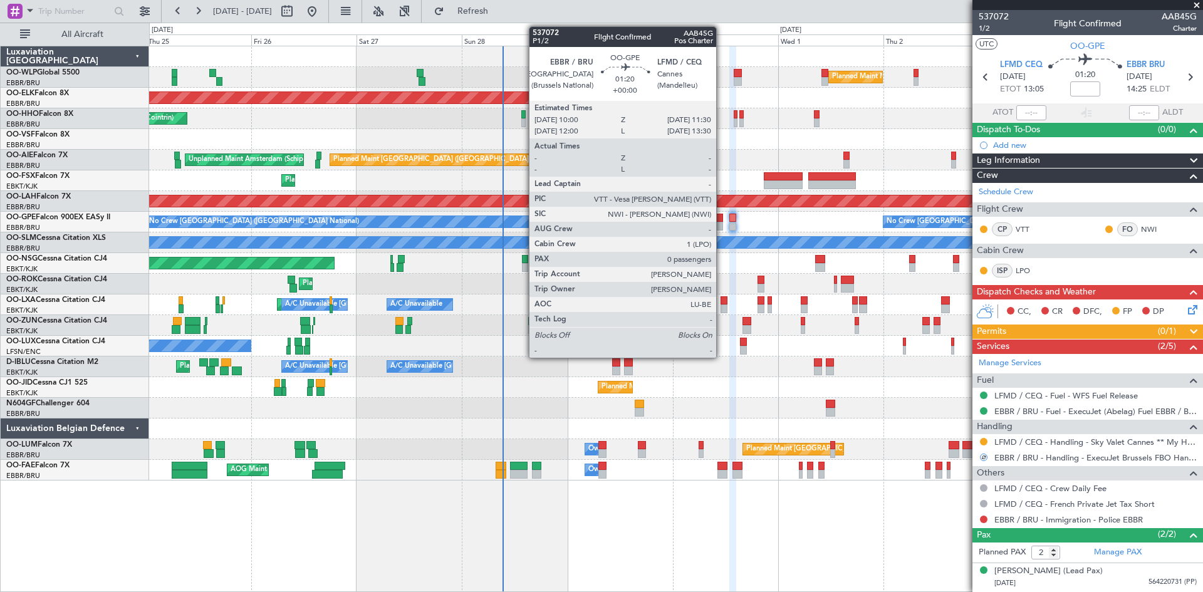
click at [722, 229] on div at bounding box center [719, 226] width 7 height 9
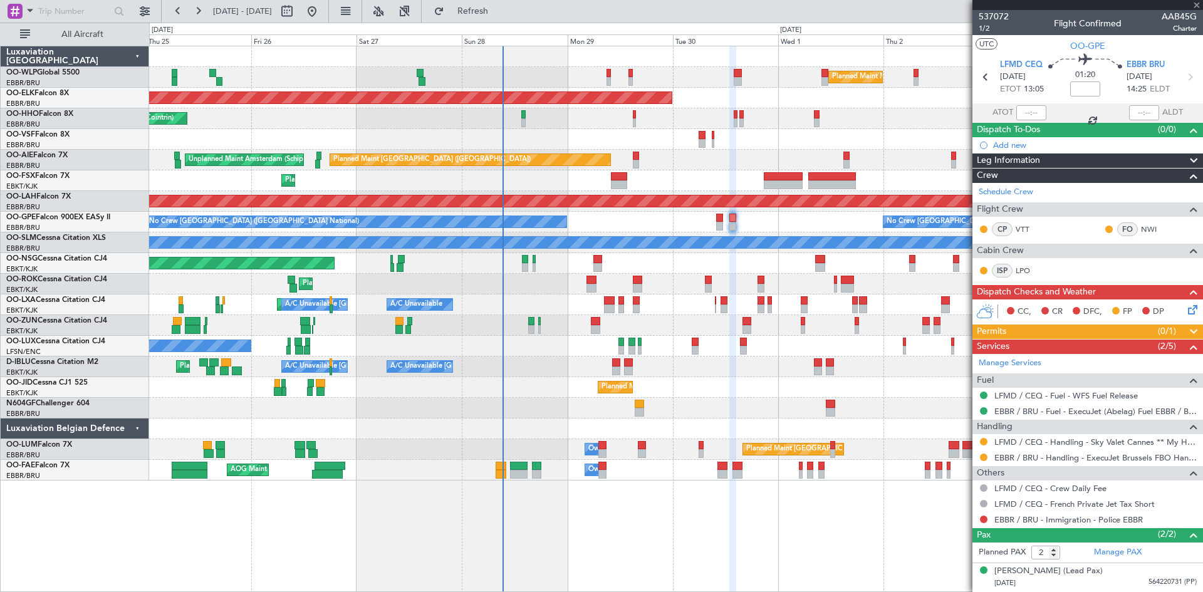
type input "0"
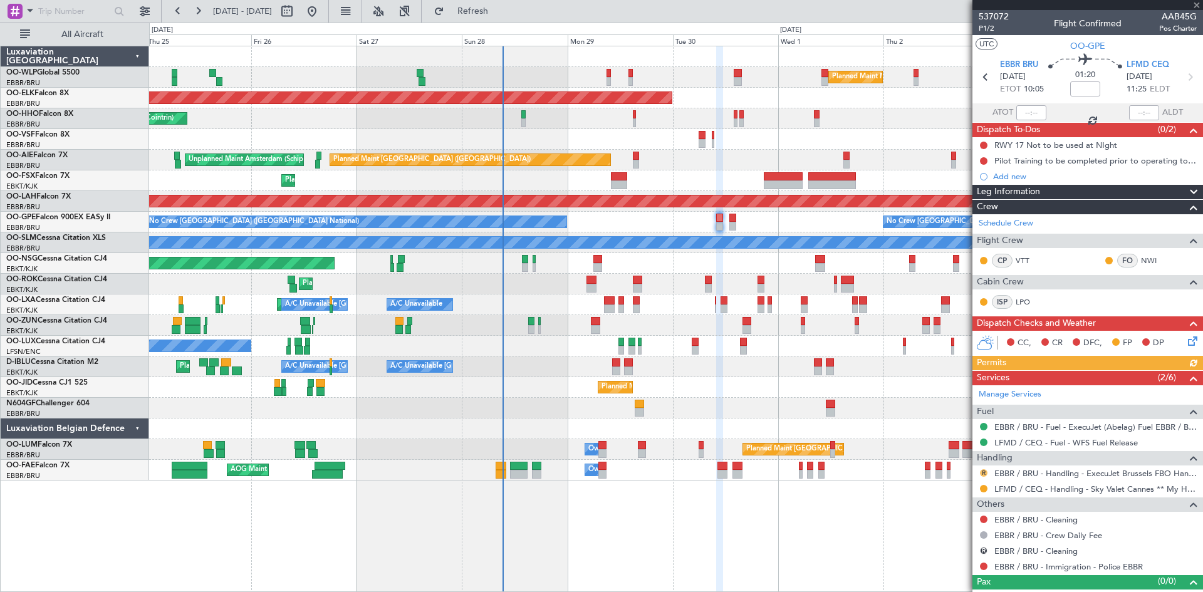
click at [982, 469] on button "R" at bounding box center [984, 473] width 8 height 8
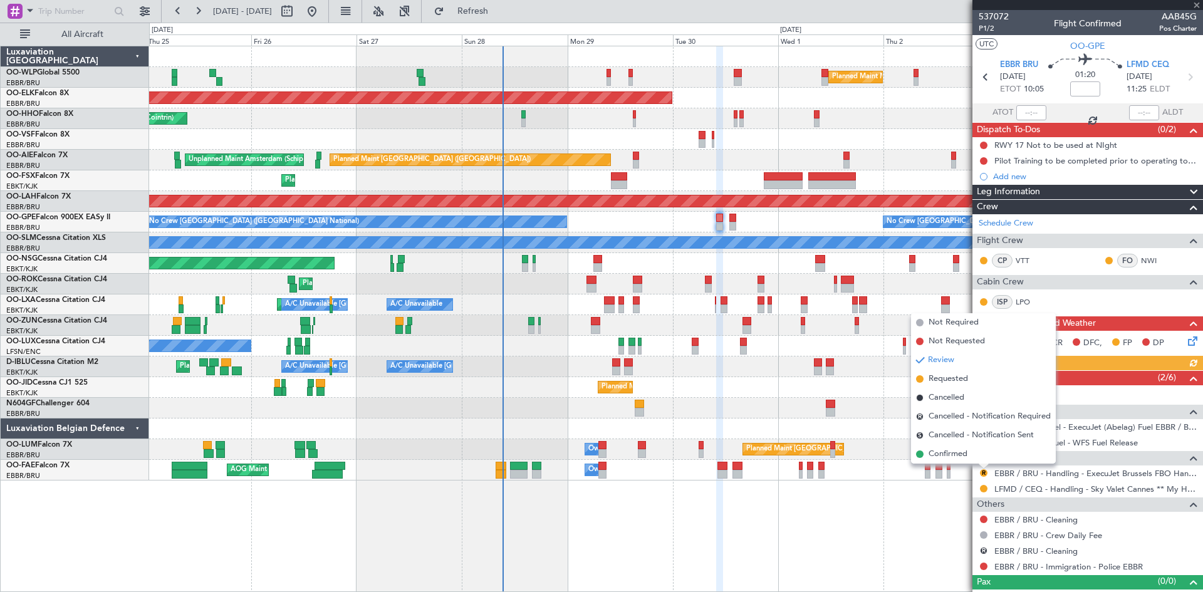
click at [941, 381] on span "Requested" at bounding box center [948, 379] width 39 height 13
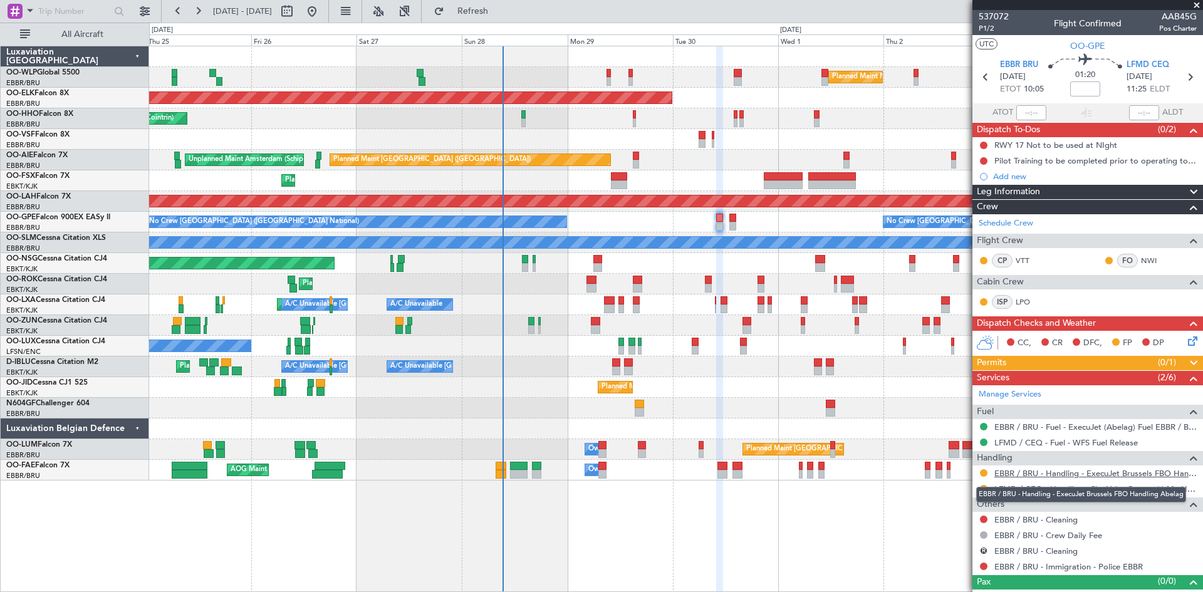
click at [1079, 474] on link "EBBR / BRU - Handling - ExecuJet Brussels FBO Handling Abelag" at bounding box center [1096, 473] width 202 height 11
click at [503, 18] on button "Refresh" at bounding box center [465, 11] width 75 height 20
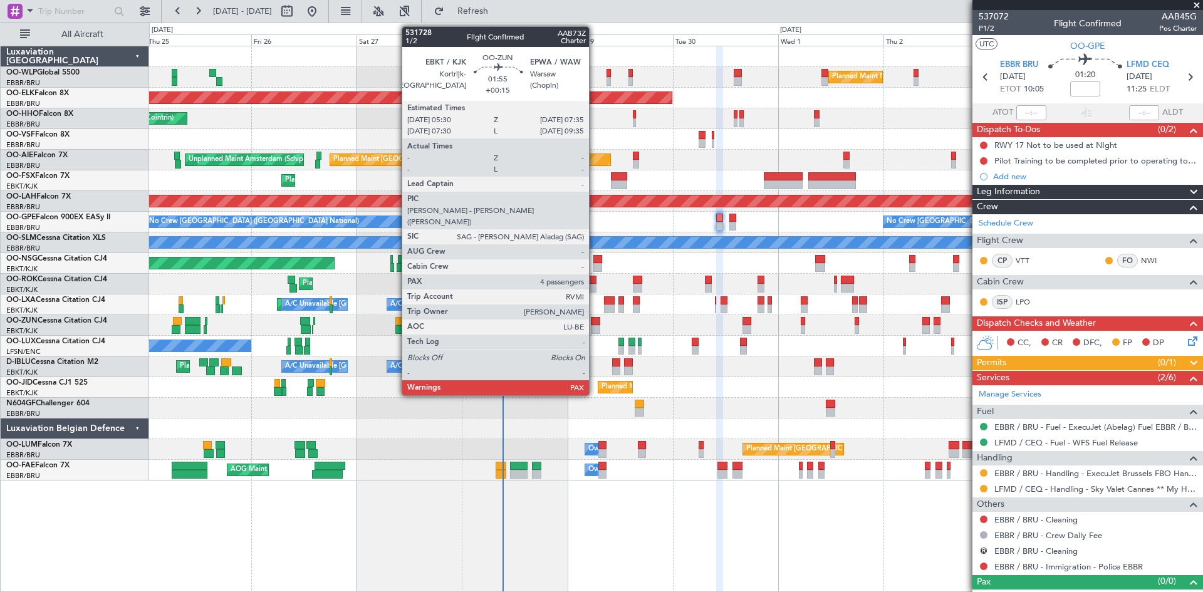
click at [595, 329] on div at bounding box center [595, 329] width 9 height 9
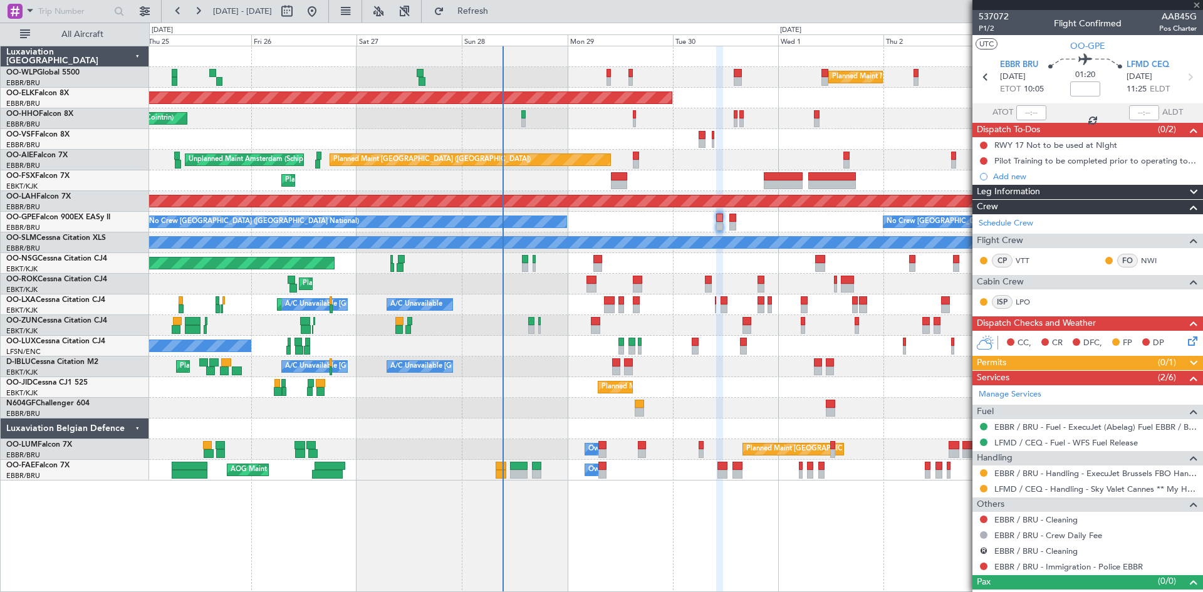
type input "+00:15"
type input "4"
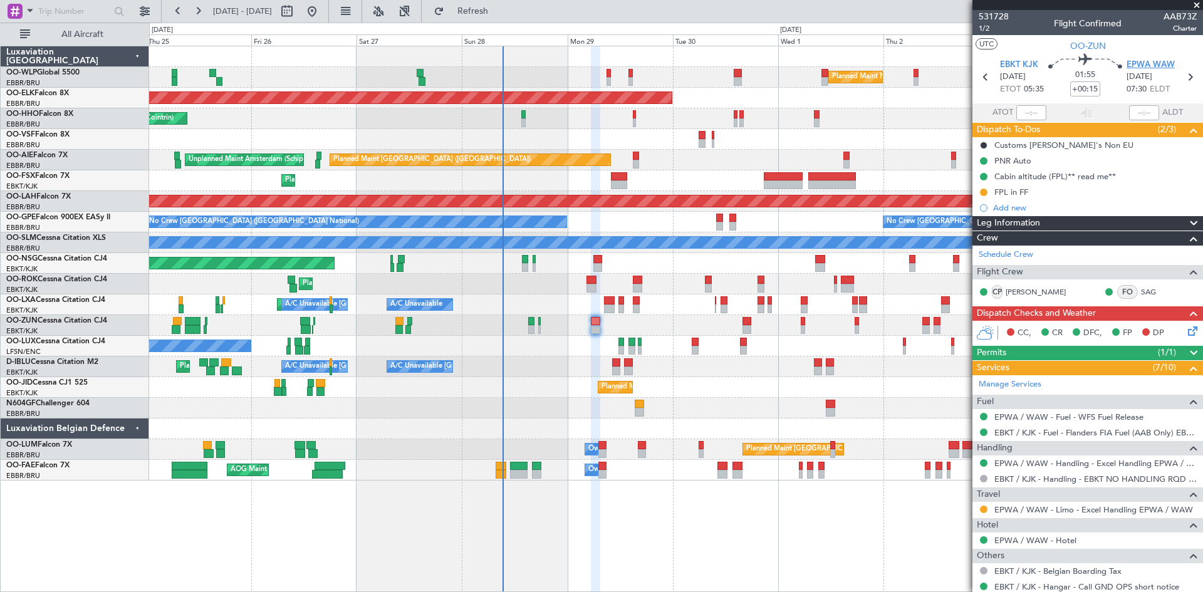
click at [1141, 59] on span "EPWA WAW" at bounding box center [1151, 65] width 48 height 13
click at [1137, 65] on span "EPWA WAW" at bounding box center [1151, 65] width 48 height 13
click at [1024, 191] on div "FPL in FF" at bounding box center [1012, 192] width 34 height 11
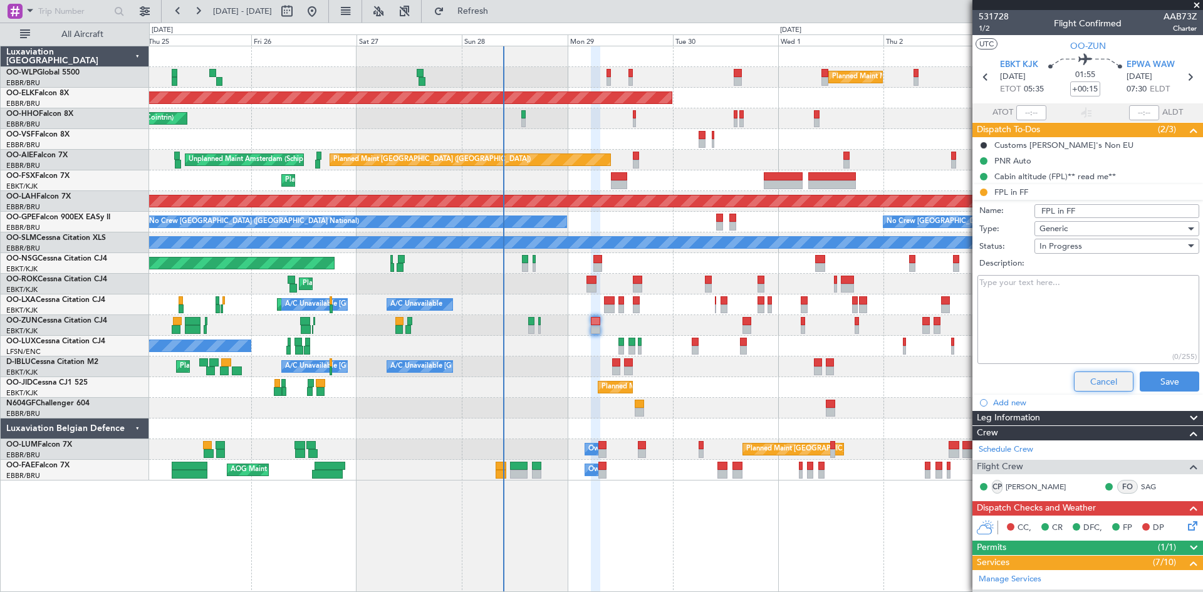
click at [1103, 377] on button "Cancel" at bounding box center [1104, 382] width 60 height 20
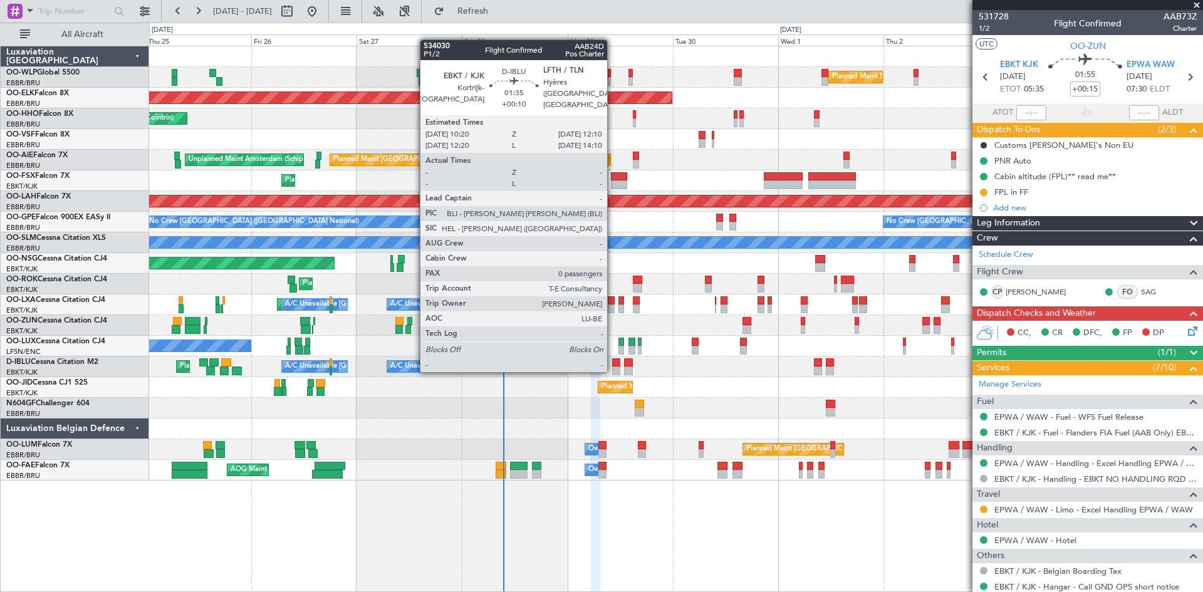
click at [613, 370] on div at bounding box center [616, 371] width 8 height 9
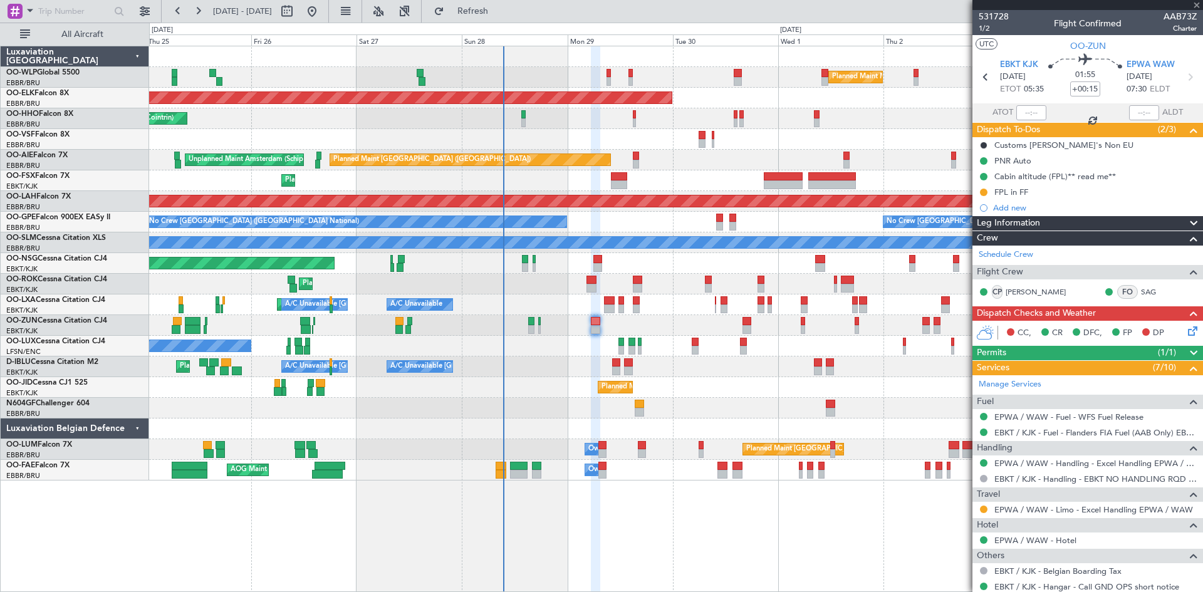
type input "+00:10"
type input "0"
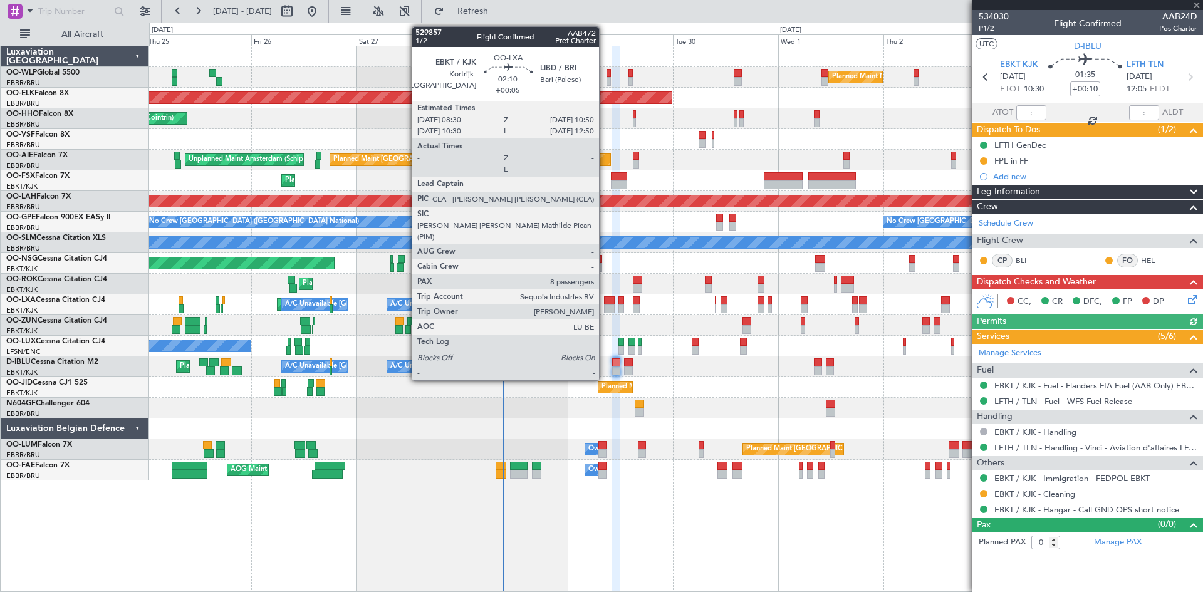
click at [605, 300] on div at bounding box center [609, 300] width 11 height 9
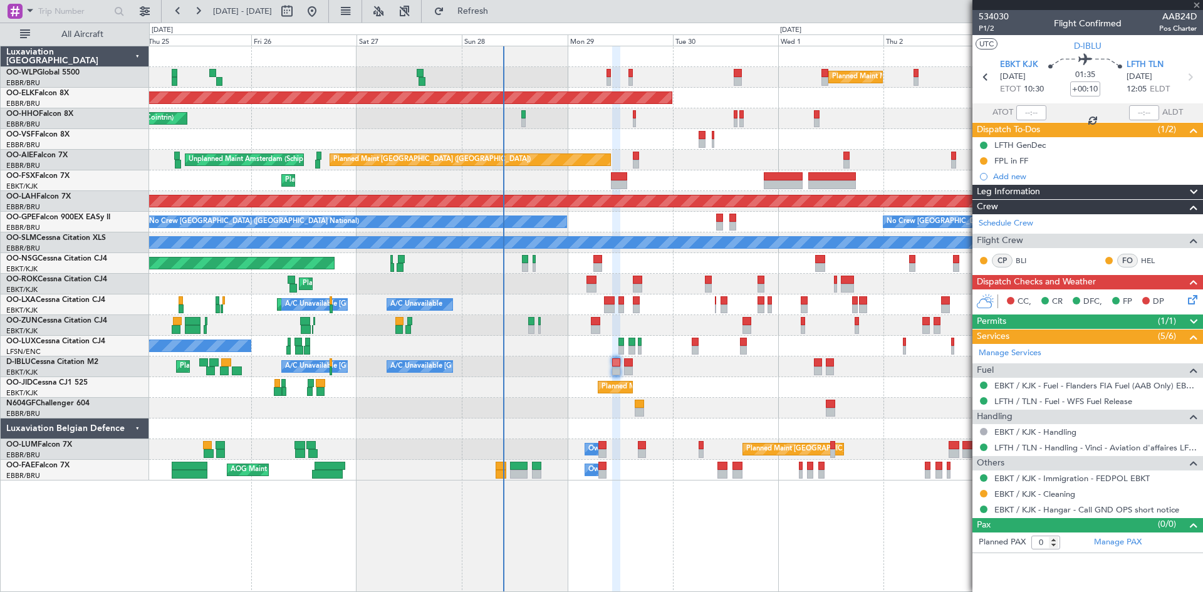
type input "+00:05"
type input "8"
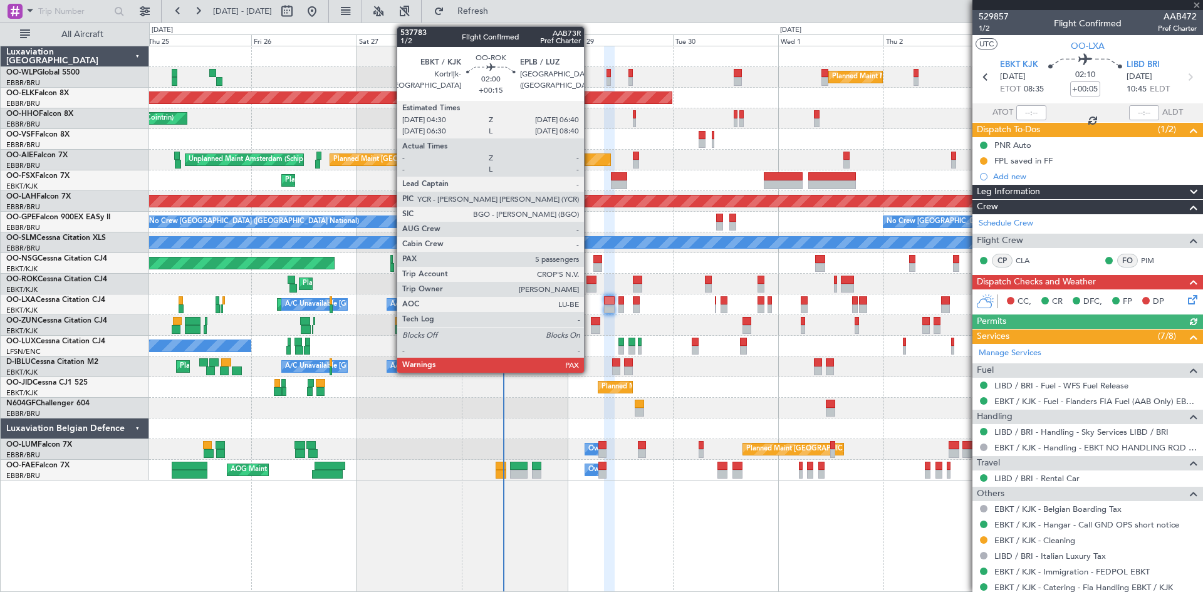
click at [590, 284] on div at bounding box center [592, 288] width 10 height 9
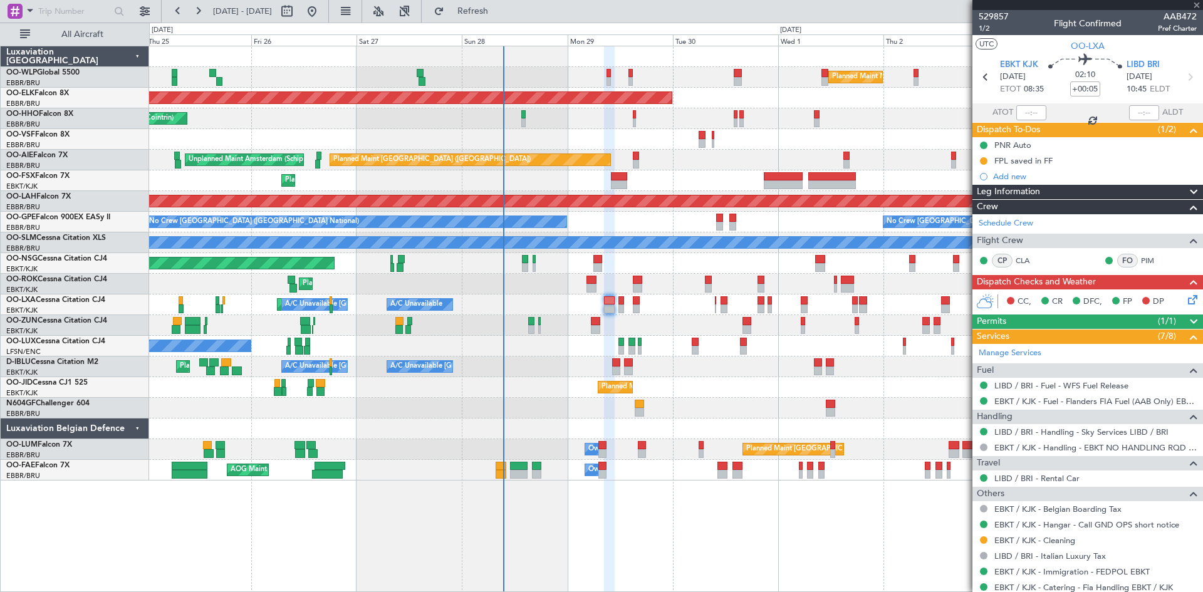
type input "+00:15"
type input "5"
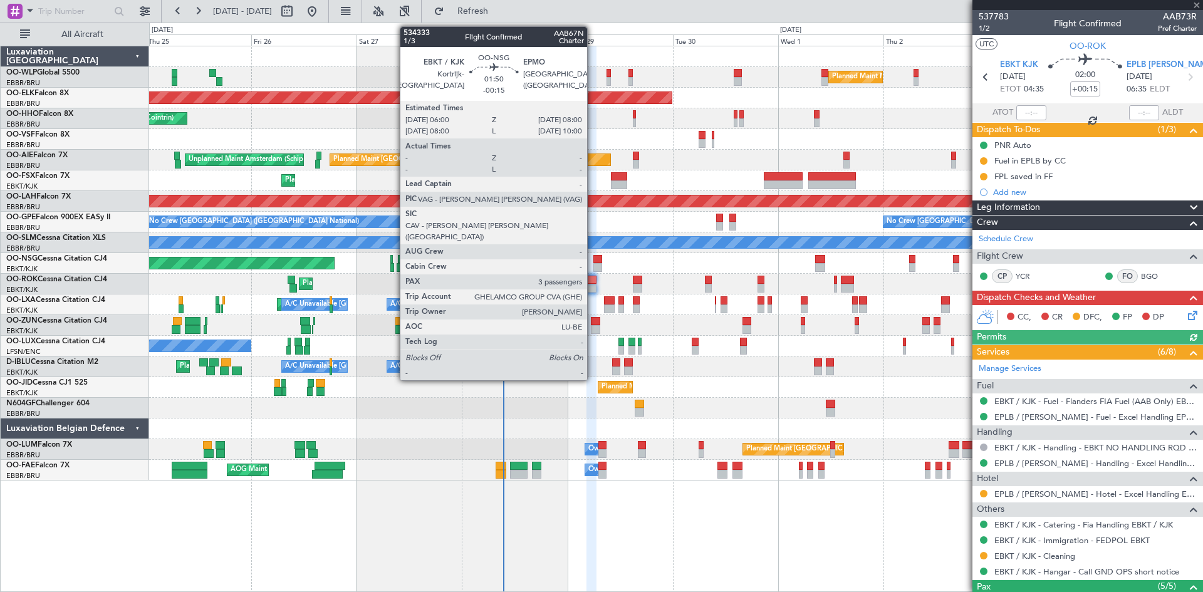
click at [594, 258] on div at bounding box center [598, 259] width 9 height 9
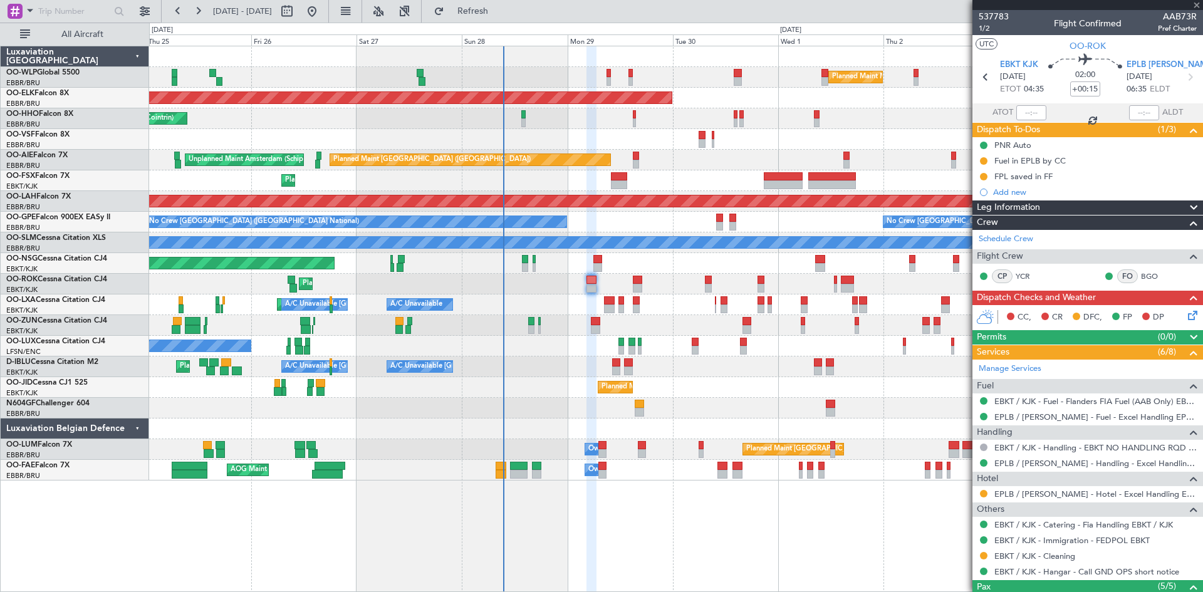
type input "-00:15"
type input "3"
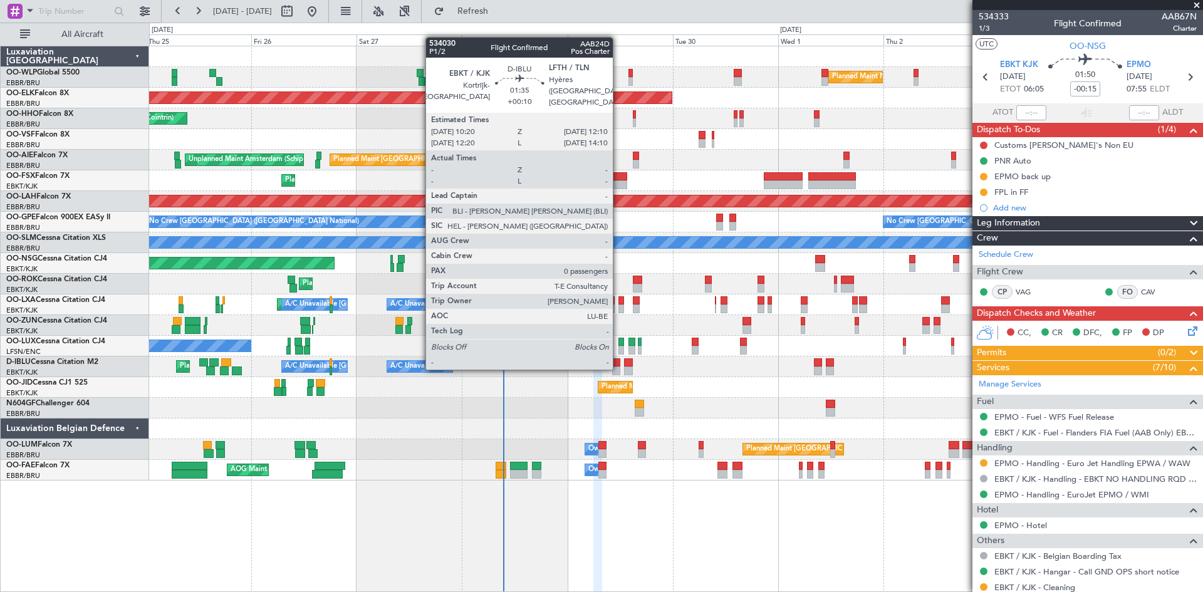
click at [619, 367] on div at bounding box center [616, 371] width 8 height 9
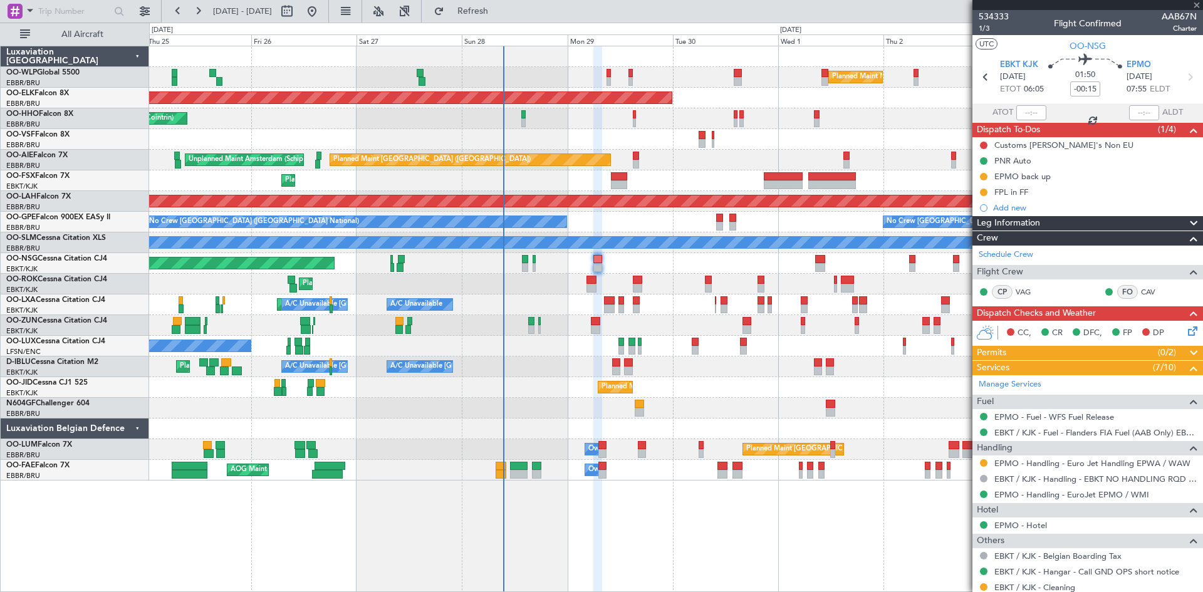
type input "+00:10"
type input "0"
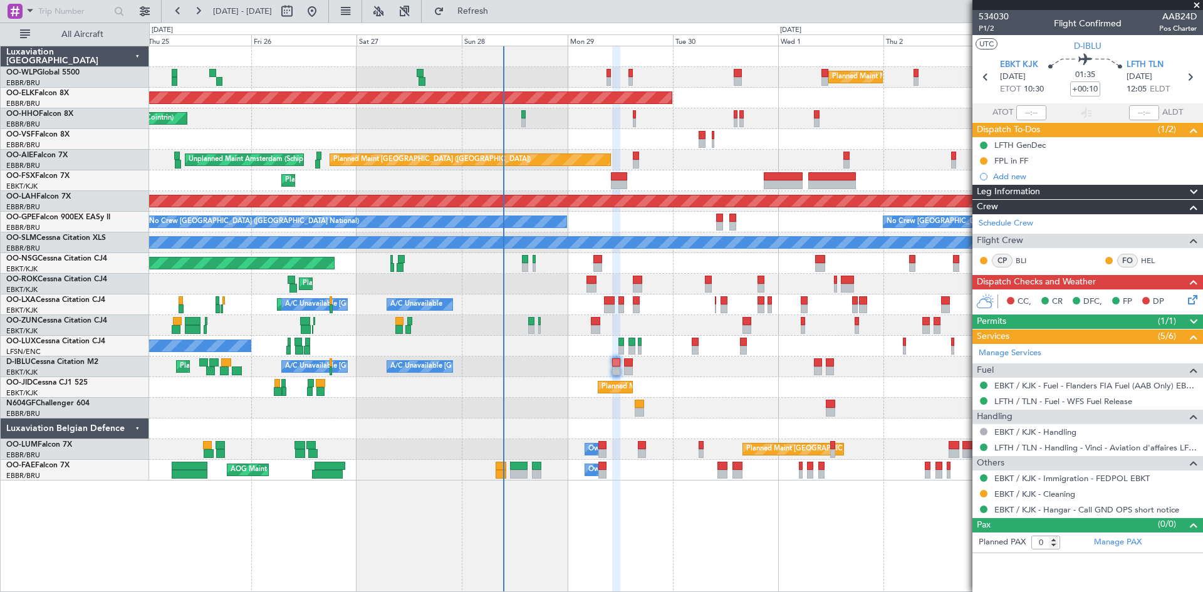
click at [733, 70] on div "Planned Maint Milan (Linate)" at bounding box center [676, 77] width 1054 height 21
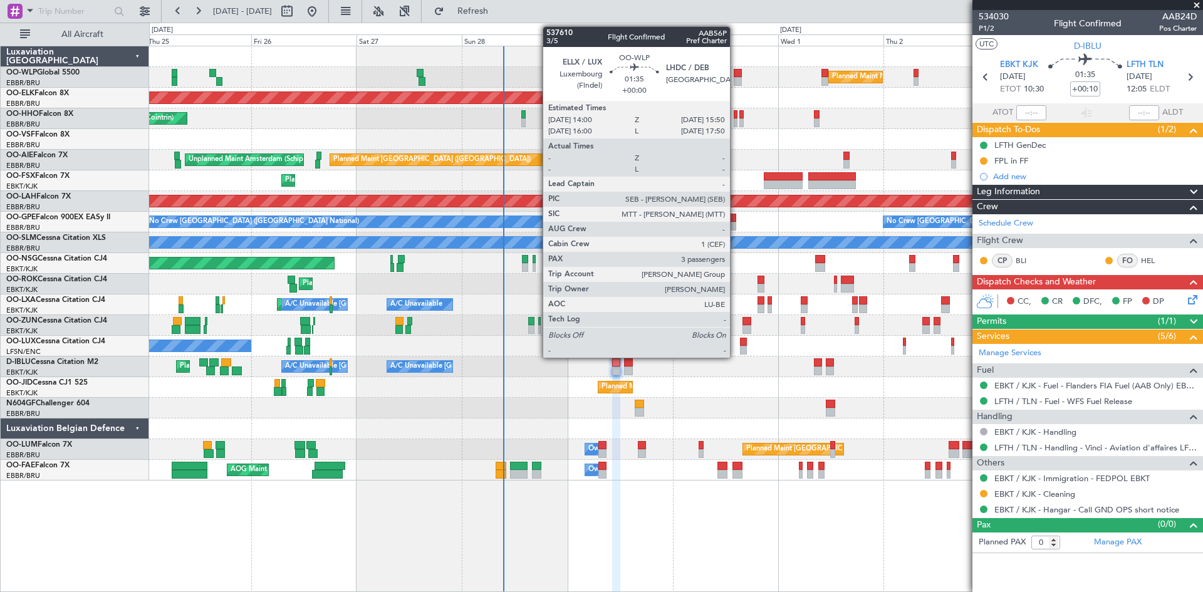
click at [736, 71] on div at bounding box center [738, 73] width 8 height 9
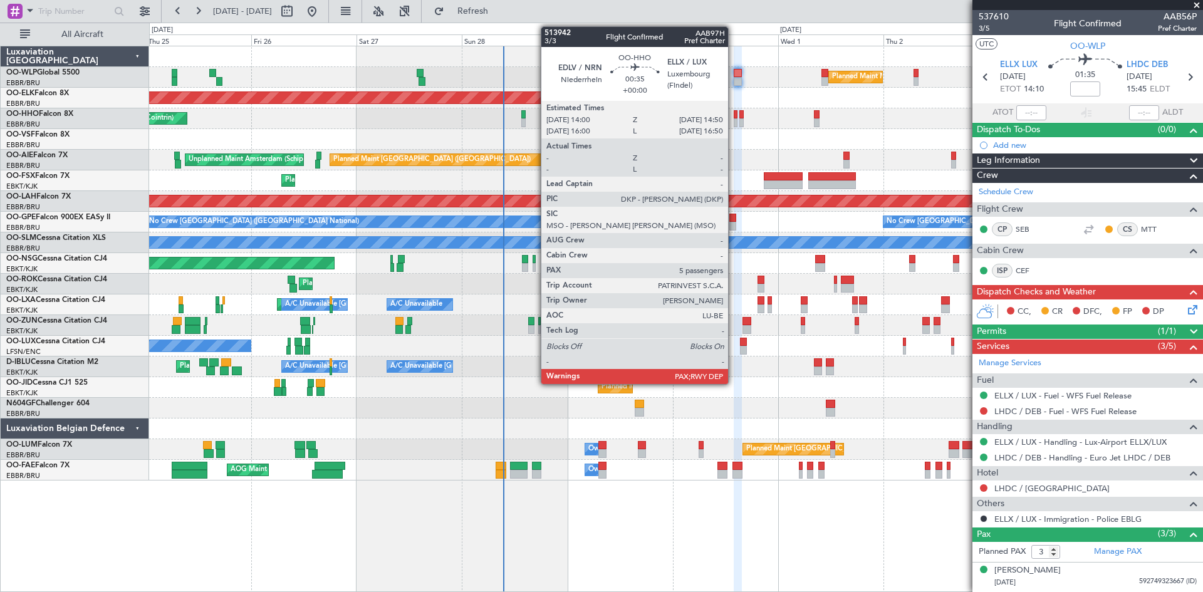
click at [734, 116] on div at bounding box center [736, 114] width 4 height 9
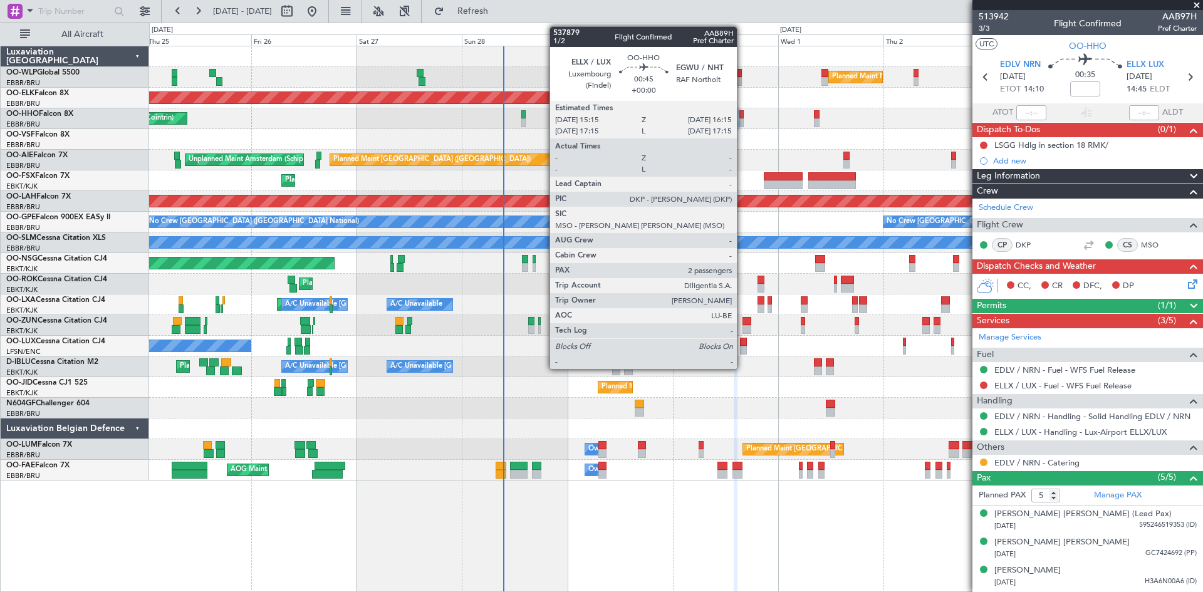
click at [743, 120] on div at bounding box center [742, 122] width 5 height 9
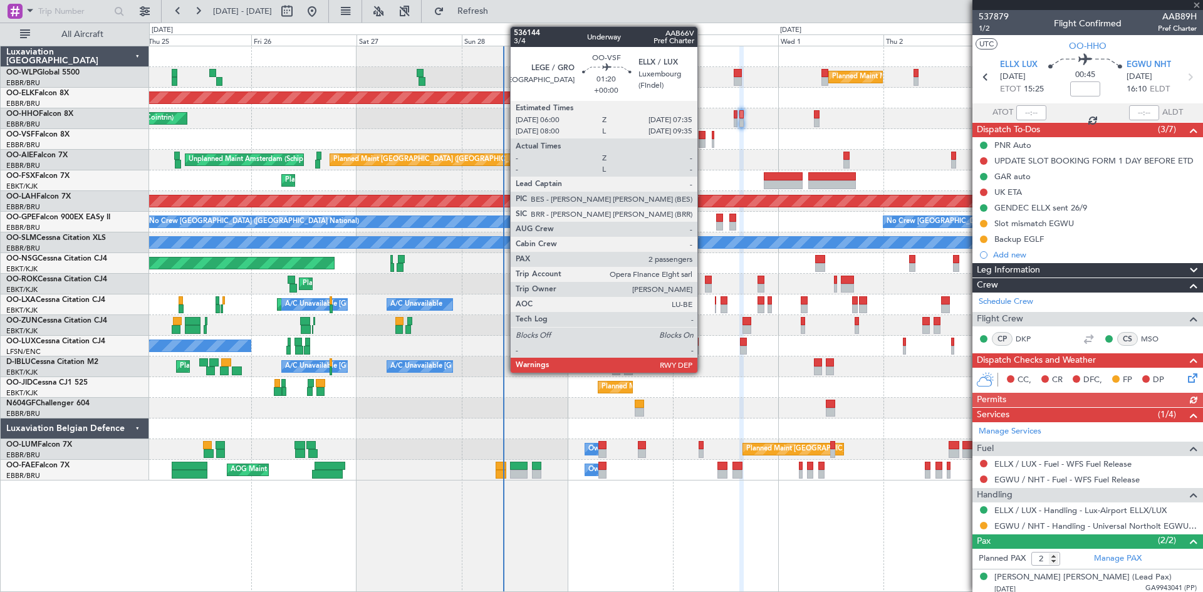
click at [703, 140] on div at bounding box center [703, 143] width 8 height 9
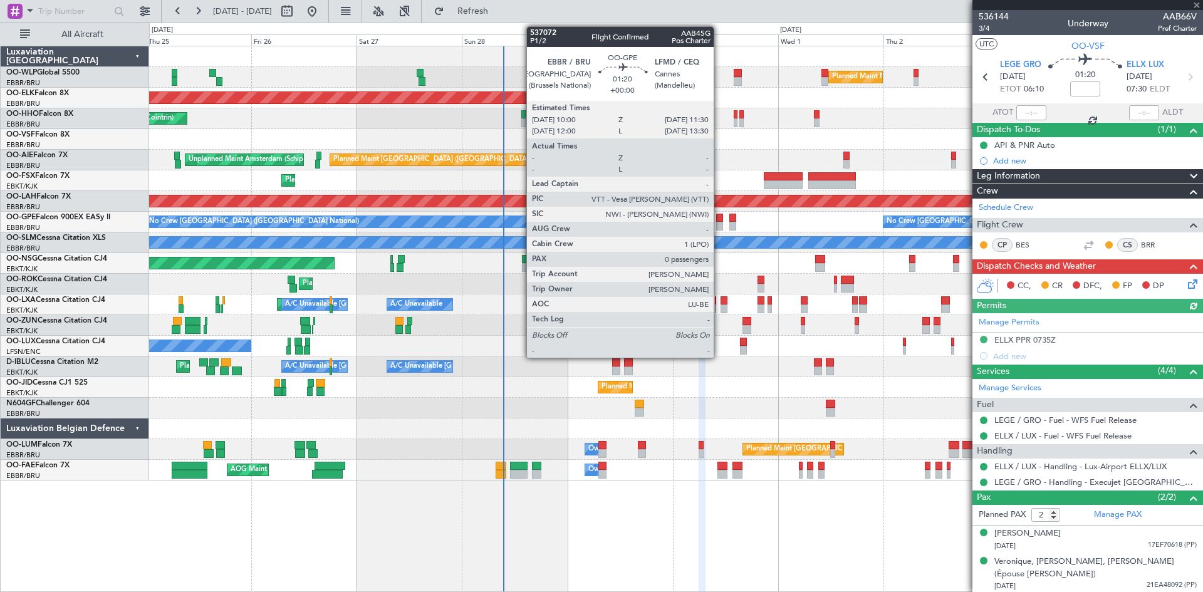
click at [720, 217] on div at bounding box center [719, 218] width 7 height 9
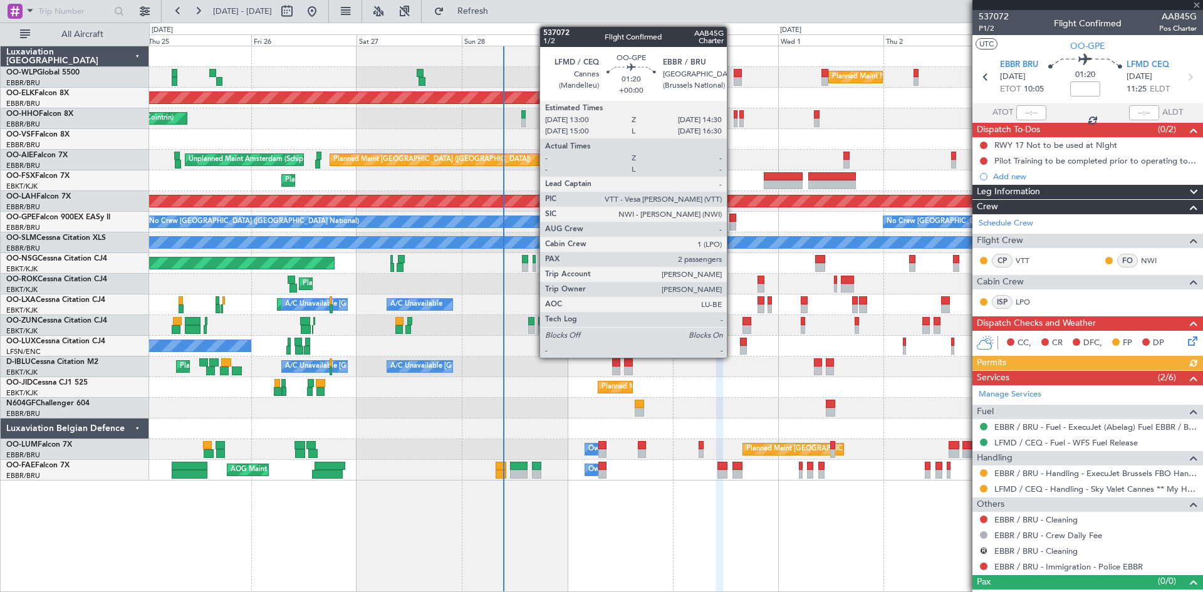
click at [733, 221] on div at bounding box center [733, 218] width 7 height 9
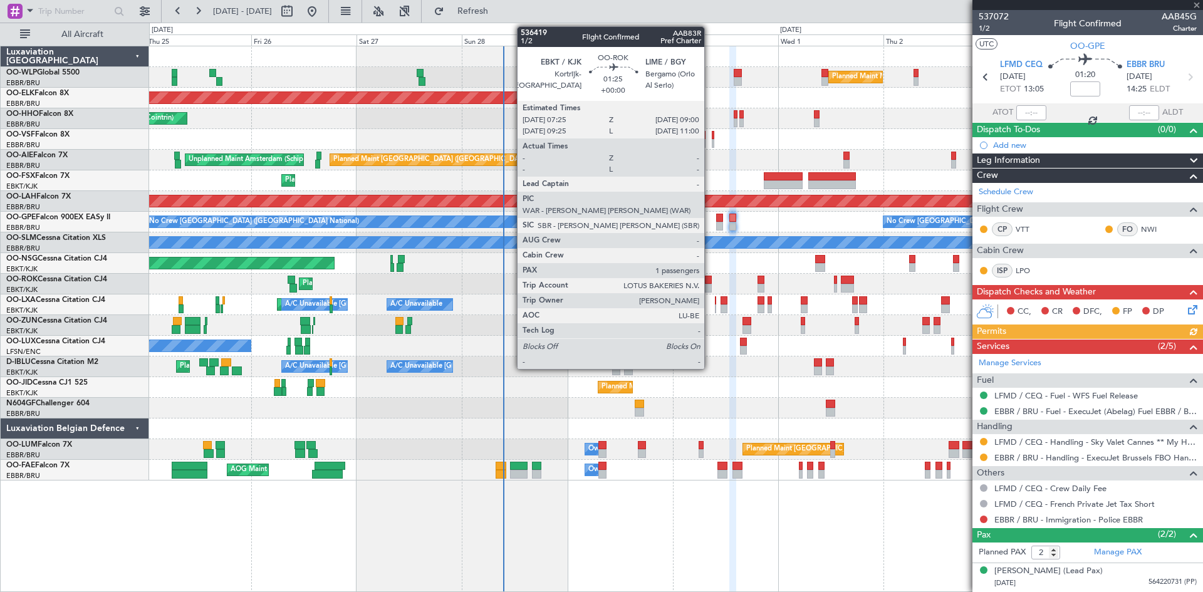
click at [710, 286] on div at bounding box center [709, 288] width 8 height 9
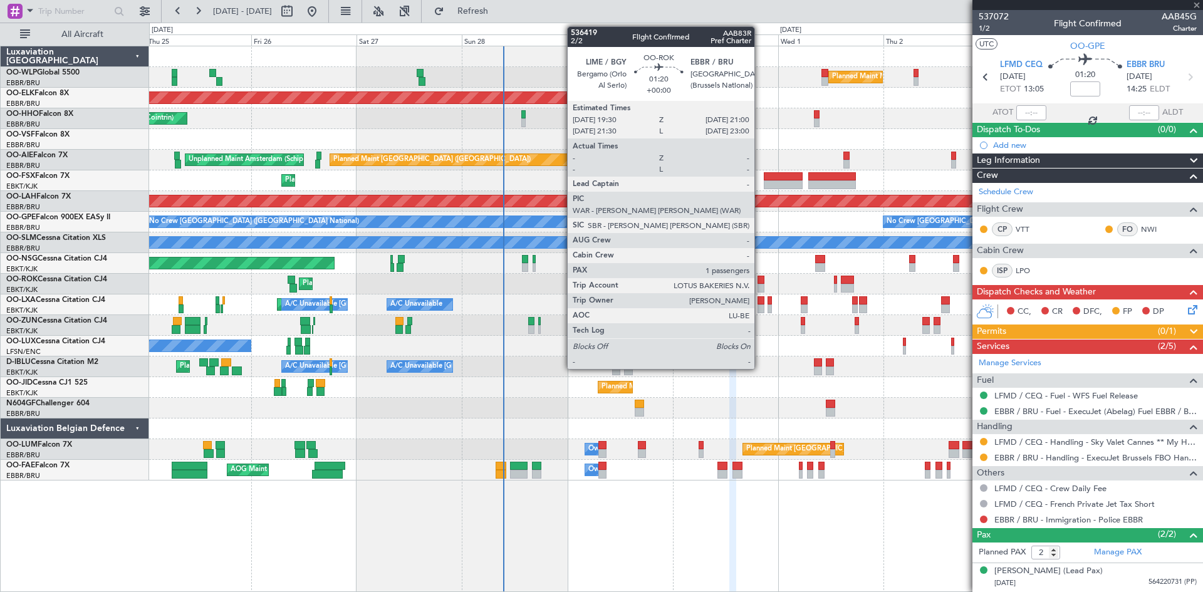
type input "1"
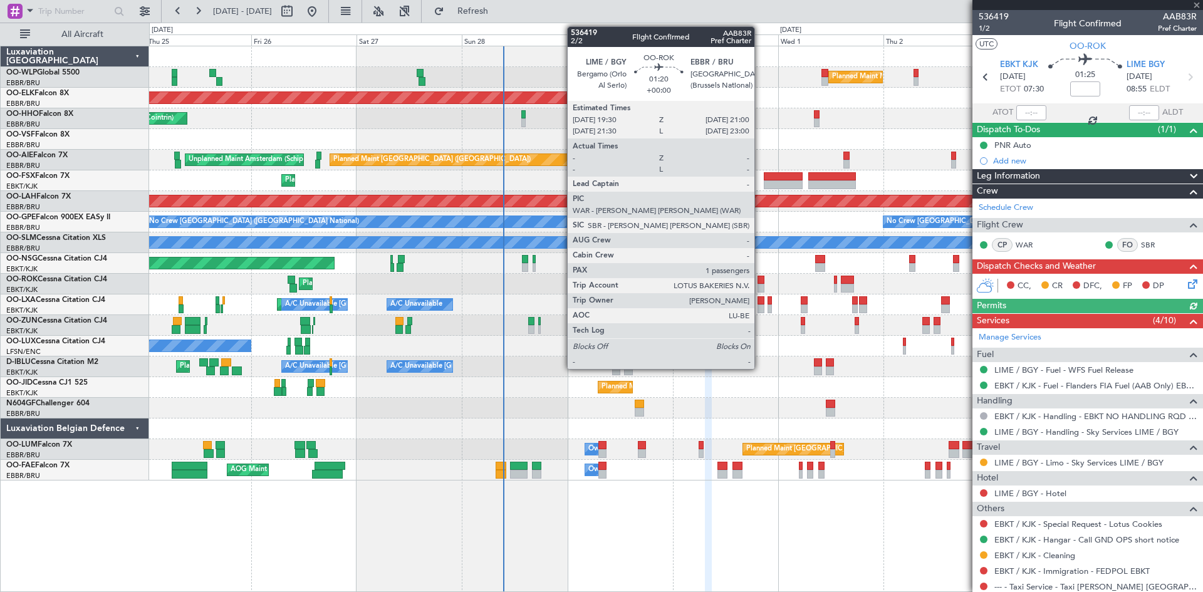
click at [760, 286] on div at bounding box center [761, 288] width 7 height 9
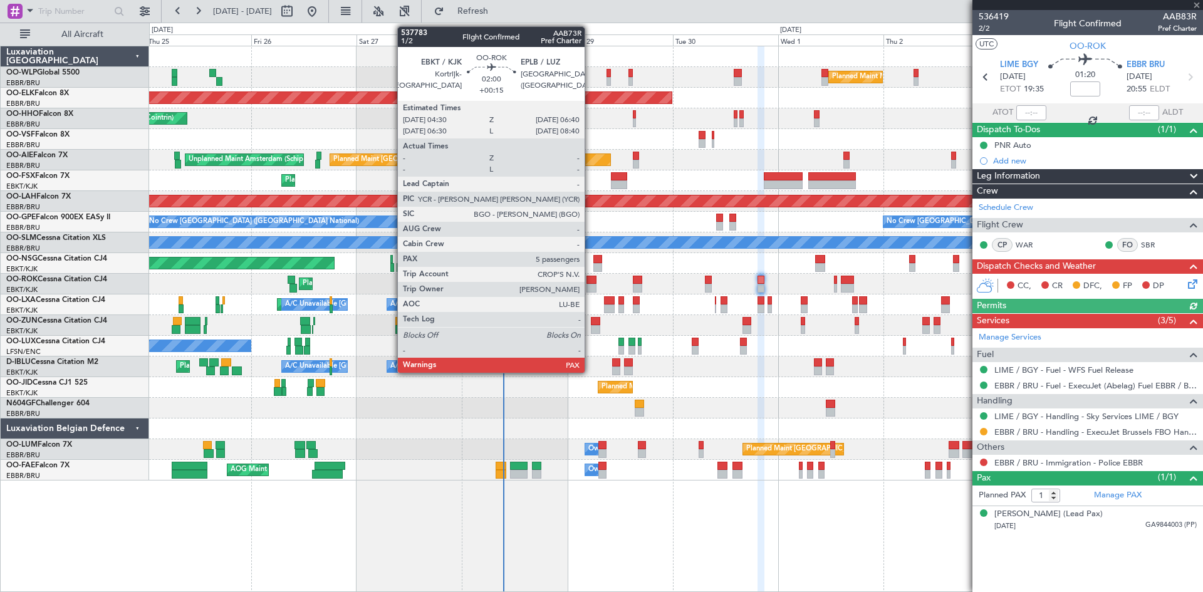
click at [590, 281] on div at bounding box center [592, 280] width 10 height 9
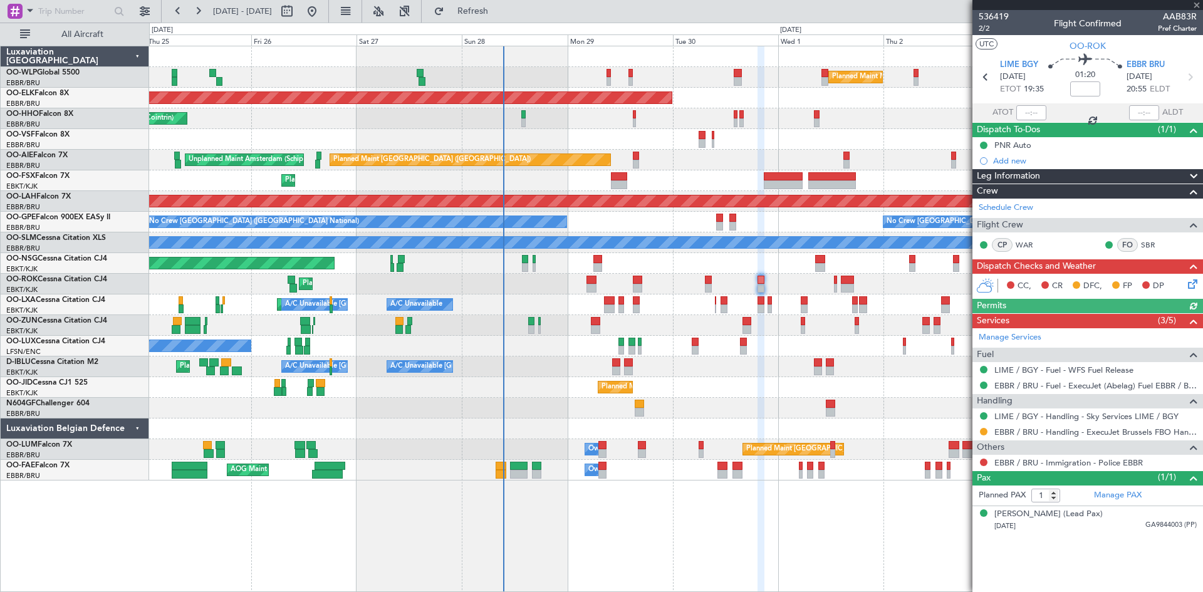
type input "+00:15"
type input "5"
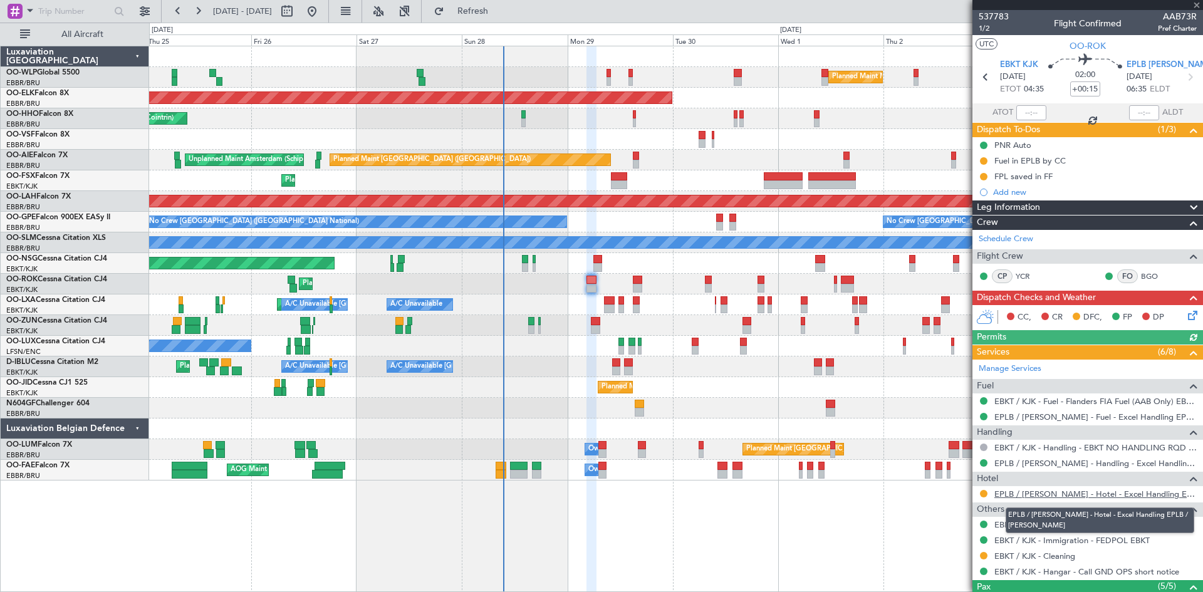
click at [1090, 489] on link "EPLB / [PERSON_NAME] - Hotel - Excel Handling EPLB / [PERSON_NAME]" at bounding box center [1096, 494] width 202 height 11
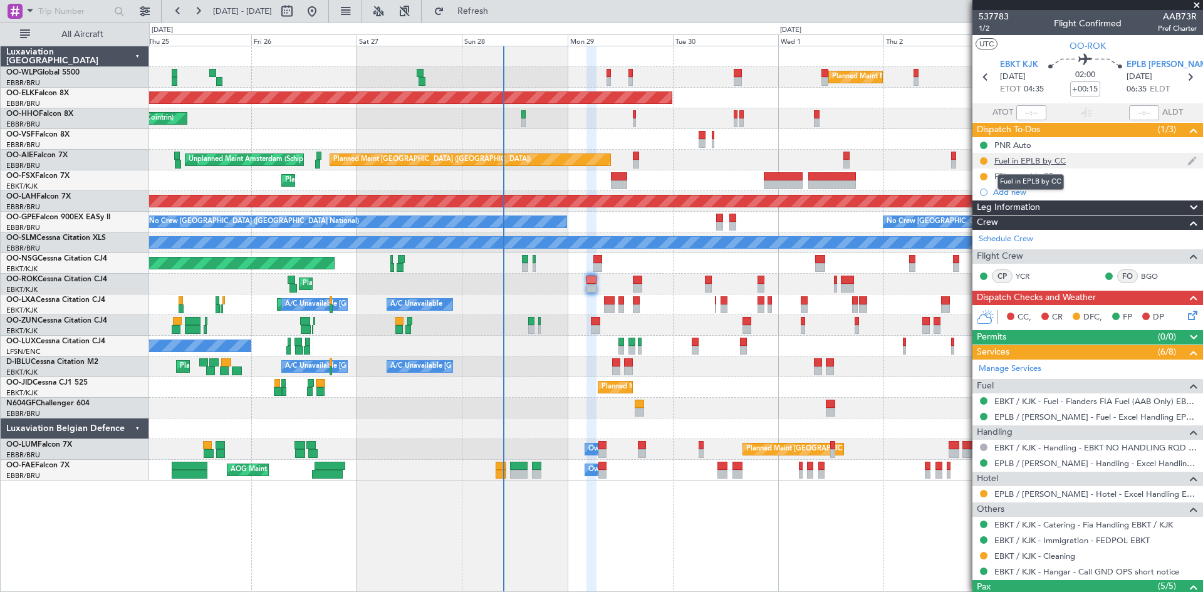
click at [1043, 162] on div "Fuel in EPLB by CC" at bounding box center [1030, 160] width 71 height 11
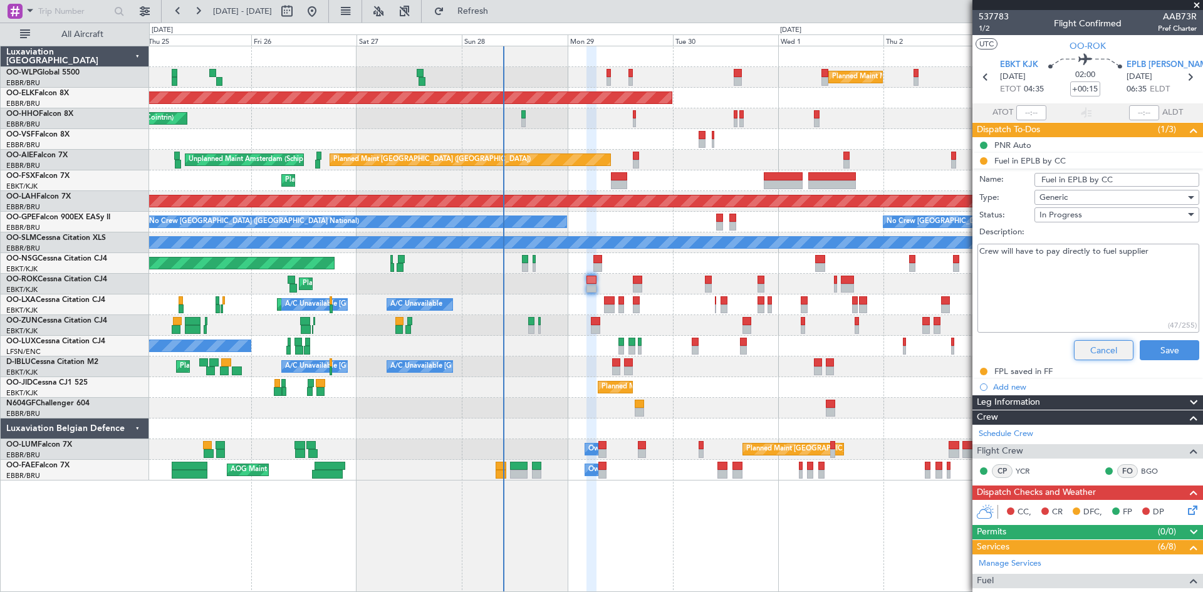
click at [1109, 350] on button "Cancel" at bounding box center [1104, 350] width 60 height 20
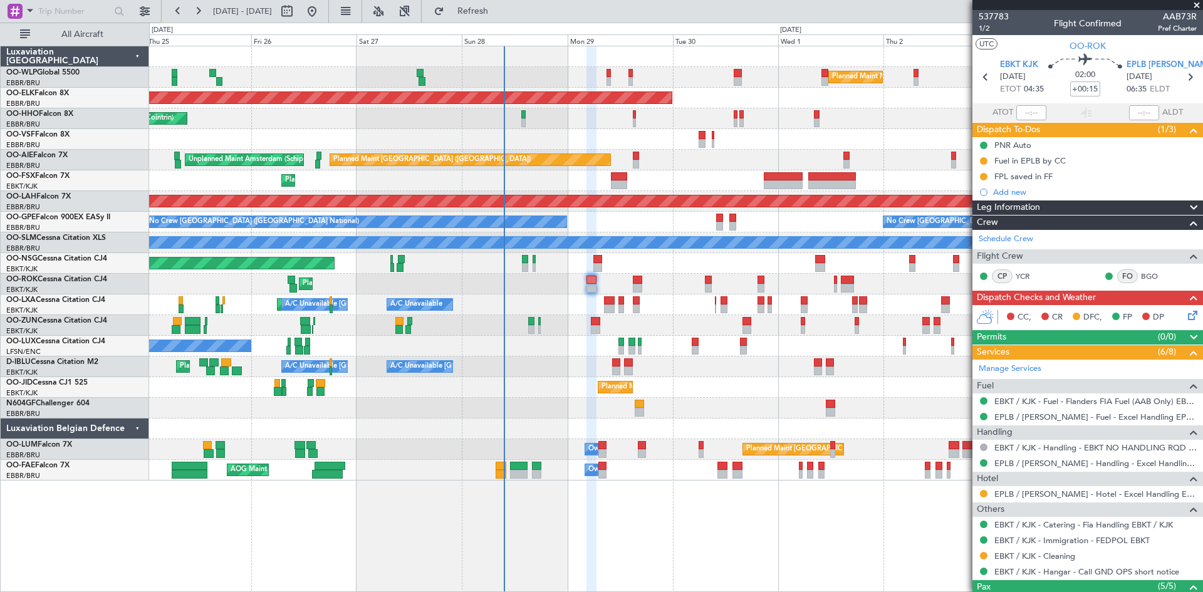
click at [725, 224] on div "Planned Maint [GEOGRAPHIC_DATA] ([GEOGRAPHIC_DATA] National) No Crew [GEOGRAPHI…" at bounding box center [676, 222] width 1054 height 21
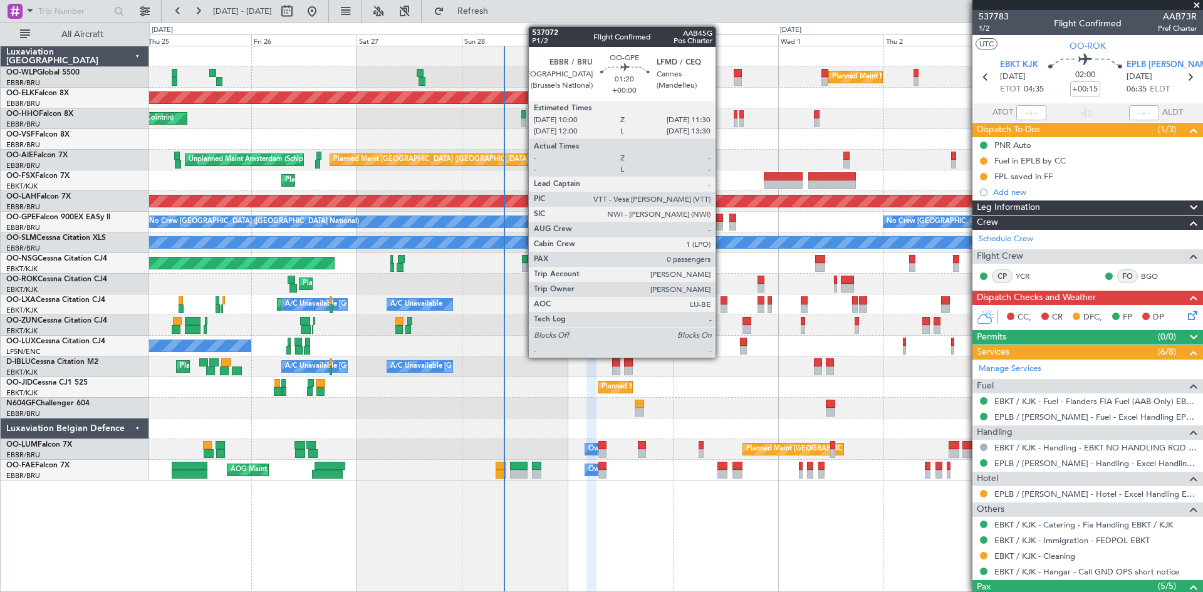
click at [721, 225] on div at bounding box center [719, 226] width 7 height 9
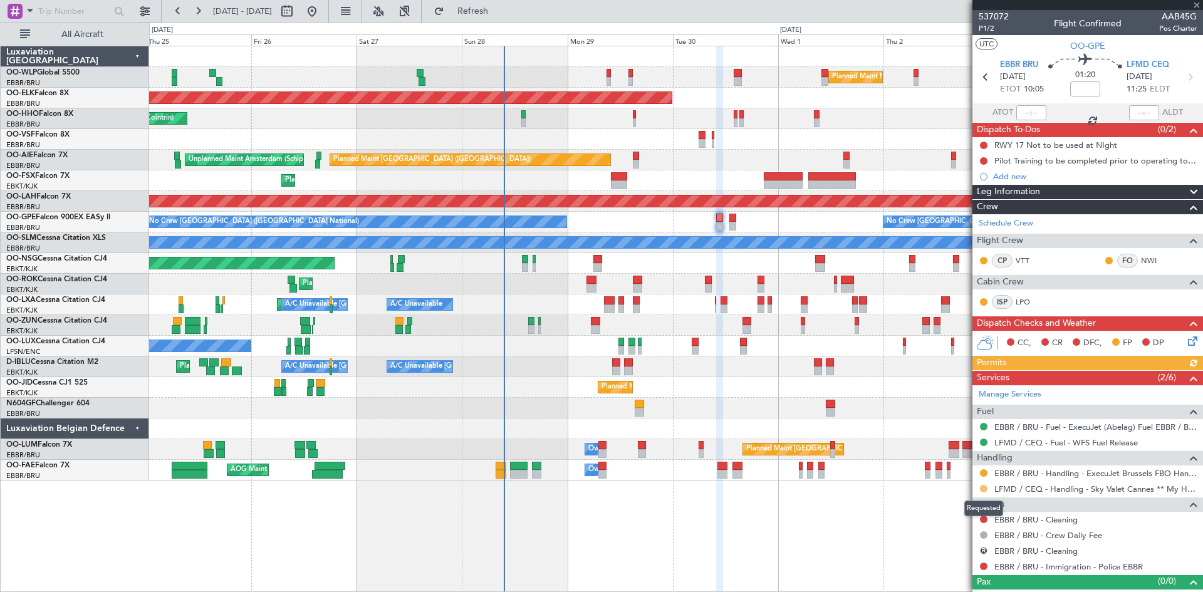
click at [987, 490] on button at bounding box center [984, 489] width 8 height 8
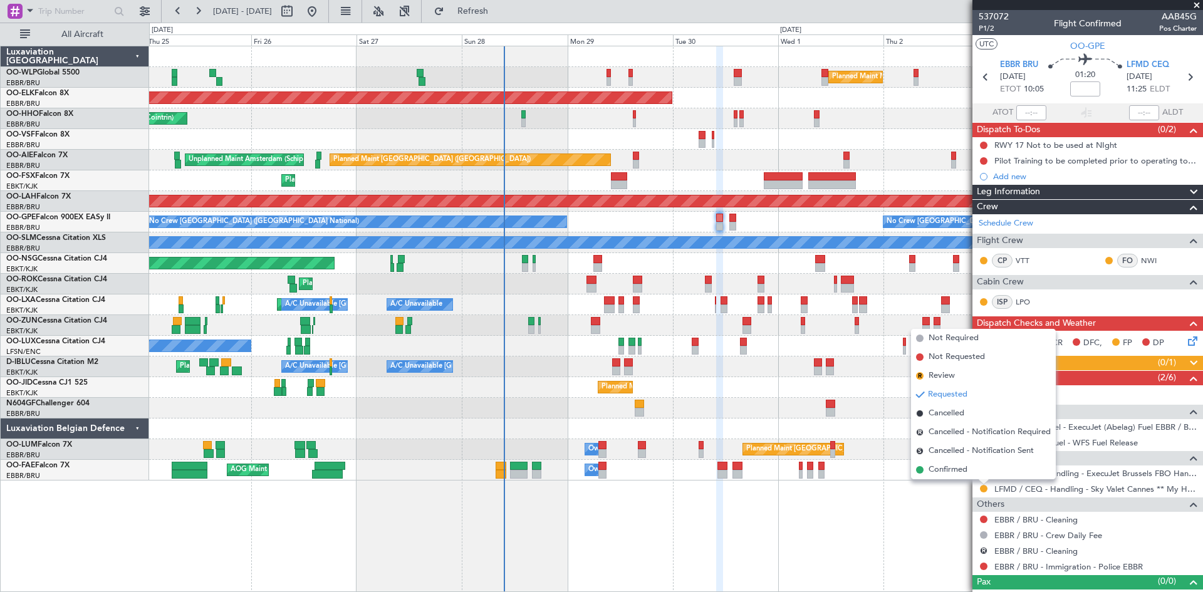
click at [940, 461] on ul "Not Required Not Requested R Review Requested Cancelled R Cancelled - Notificat…" at bounding box center [983, 404] width 145 height 150
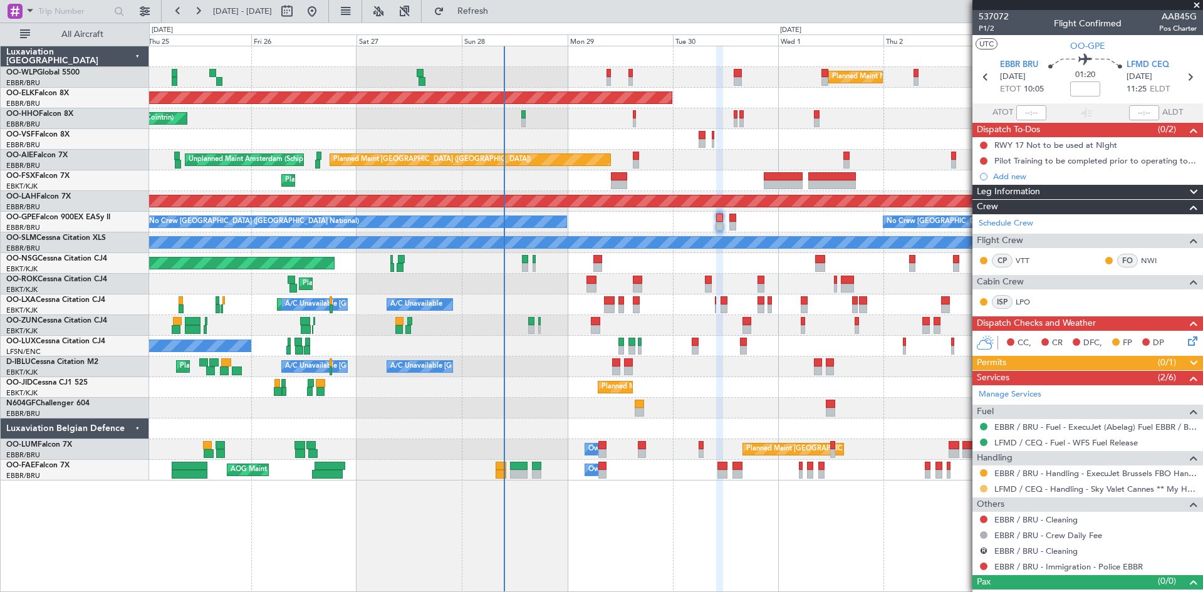
click at [987, 490] on button at bounding box center [984, 489] width 8 height 8
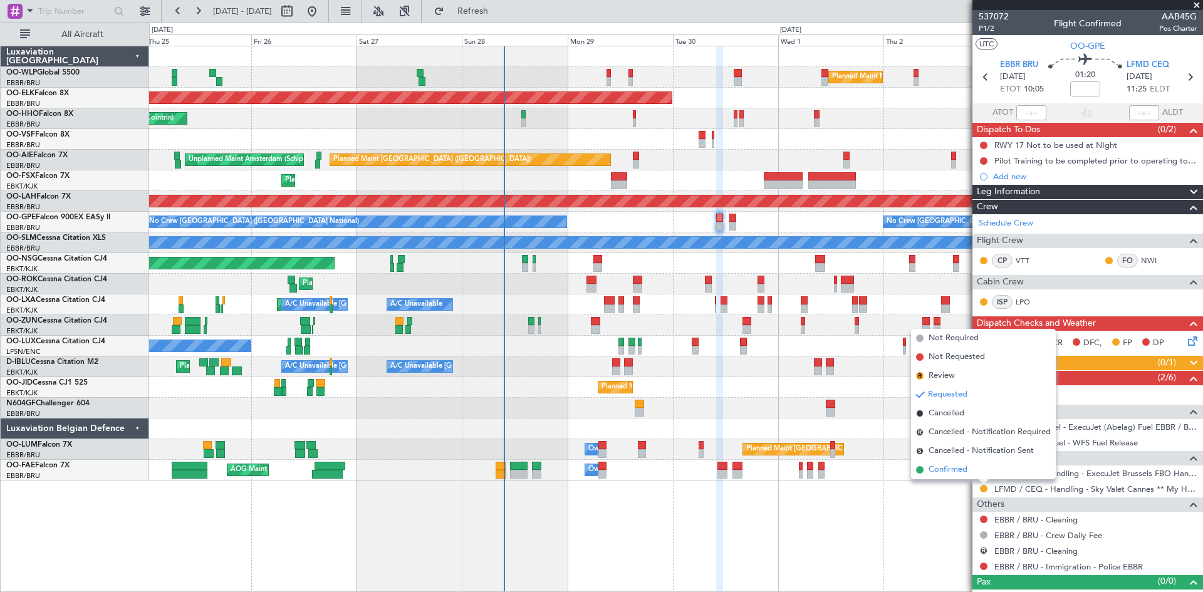
click at [960, 468] on span "Confirmed" at bounding box center [948, 470] width 39 height 13
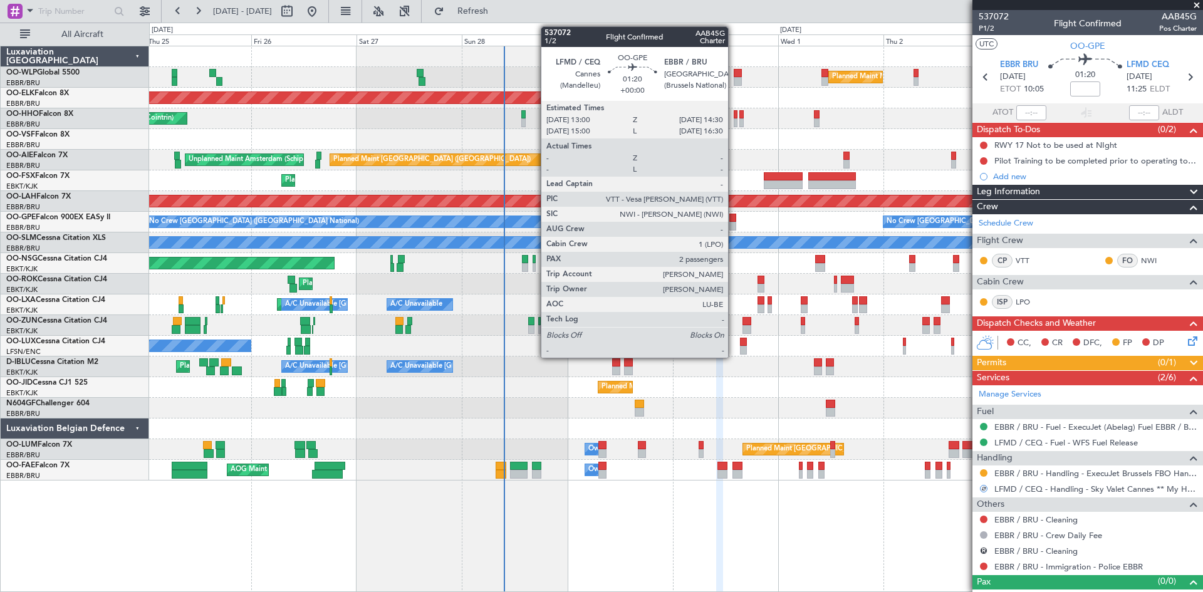
click at [734, 224] on div at bounding box center [733, 226] width 7 height 9
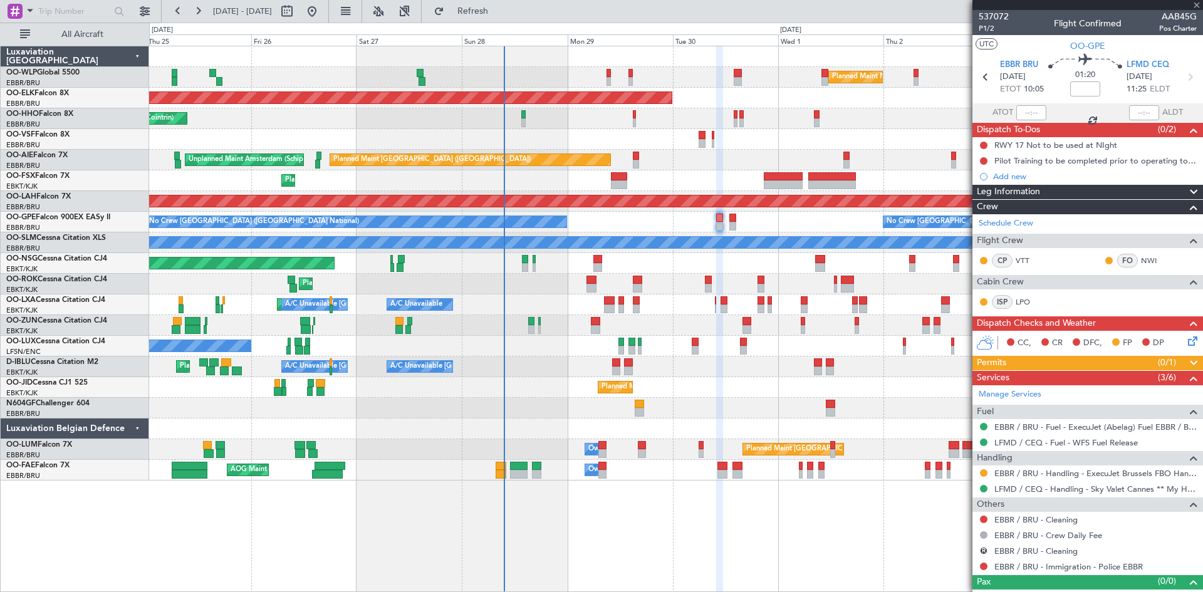
type input "2"
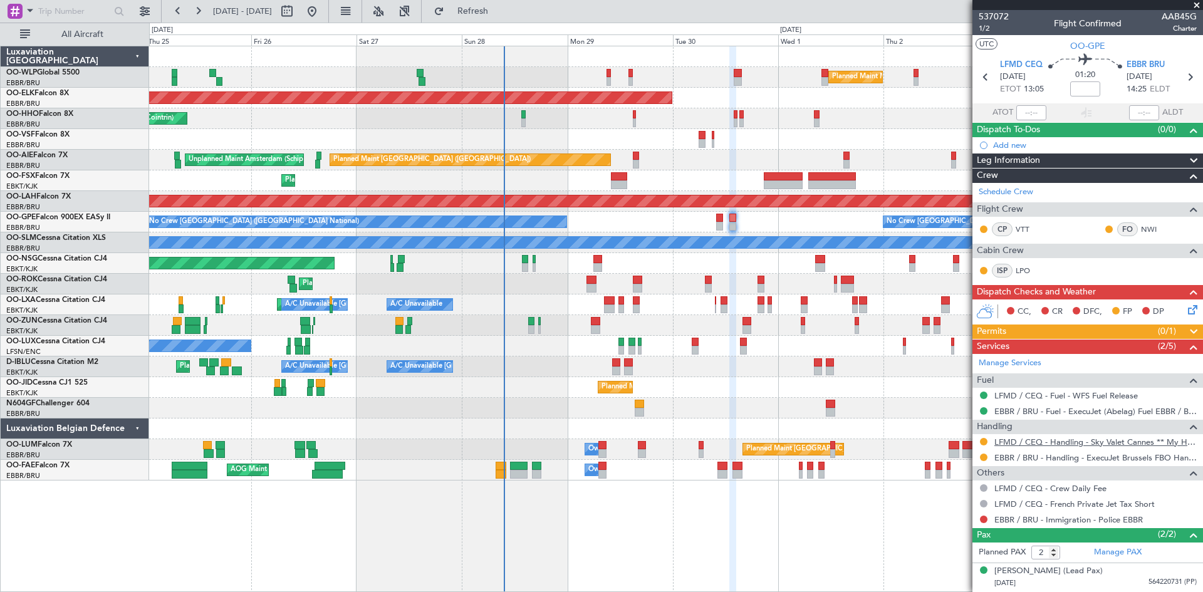
click at [1044, 443] on link "LFMD / CEQ - Handling - Sky Valet Cannes ** My Handling**LFMD / CEQ" at bounding box center [1096, 442] width 202 height 11
click at [990, 439] on div "LFMD / CEQ - Handling - Sky Valet Cannes ** My Handling**LFMD / CEQ" at bounding box center [1088, 442] width 231 height 16
click at [986, 439] on button at bounding box center [984, 442] width 8 height 8
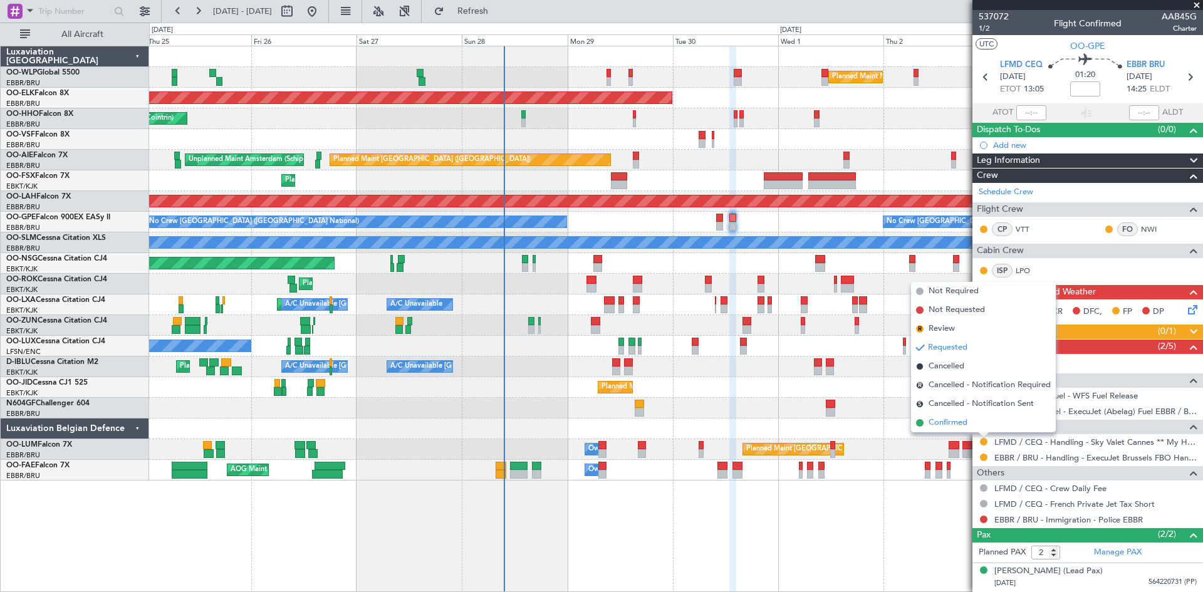
click at [964, 429] on li "Confirmed" at bounding box center [983, 423] width 145 height 19
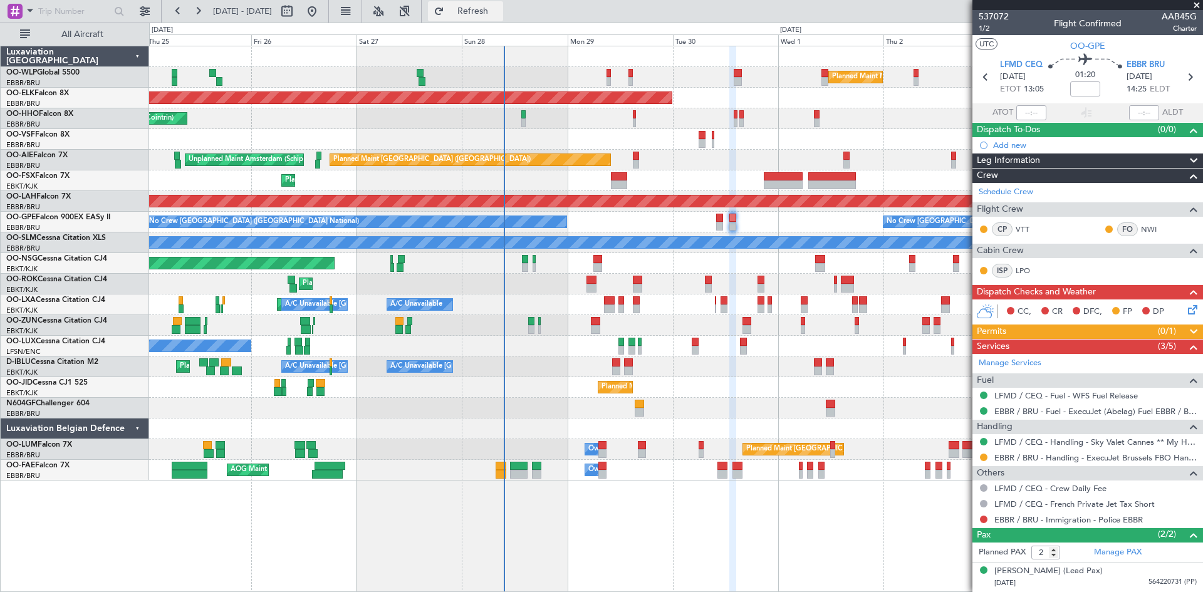
click at [500, 7] on span "Refresh" at bounding box center [473, 11] width 53 height 9
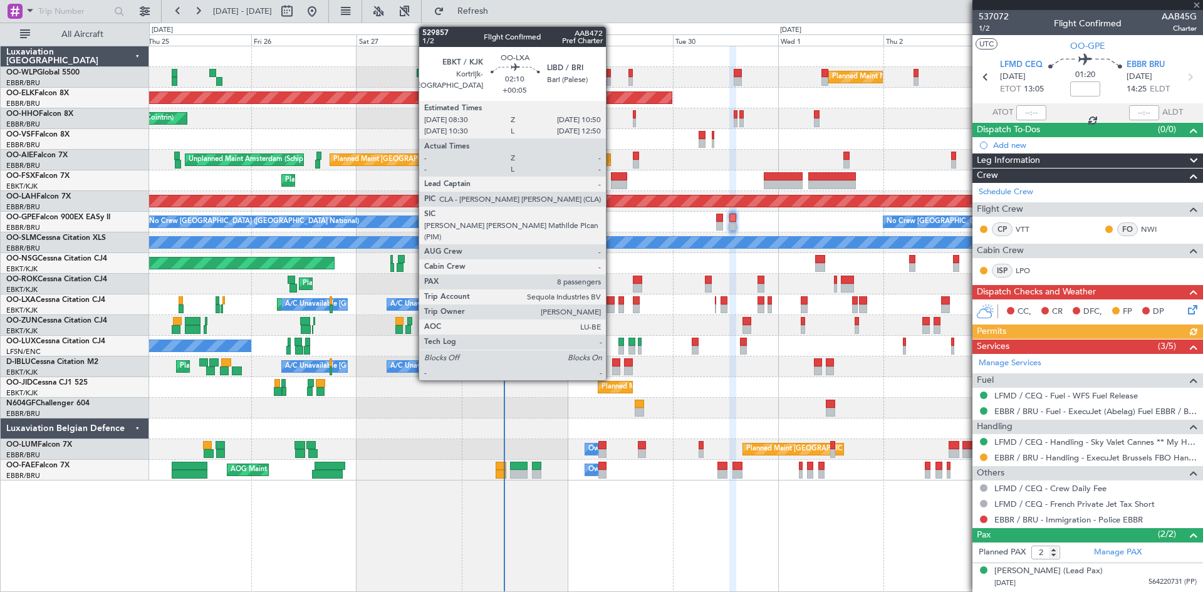
click at [612, 303] on div at bounding box center [609, 300] width 11 height 9
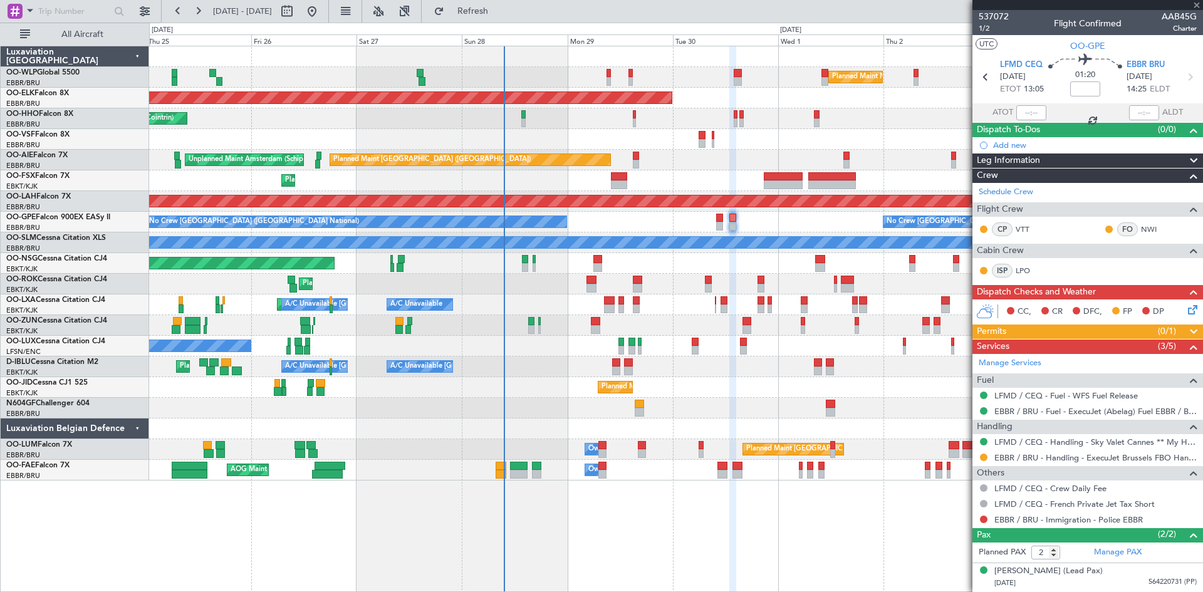
type input "+00:05"
type input "8"
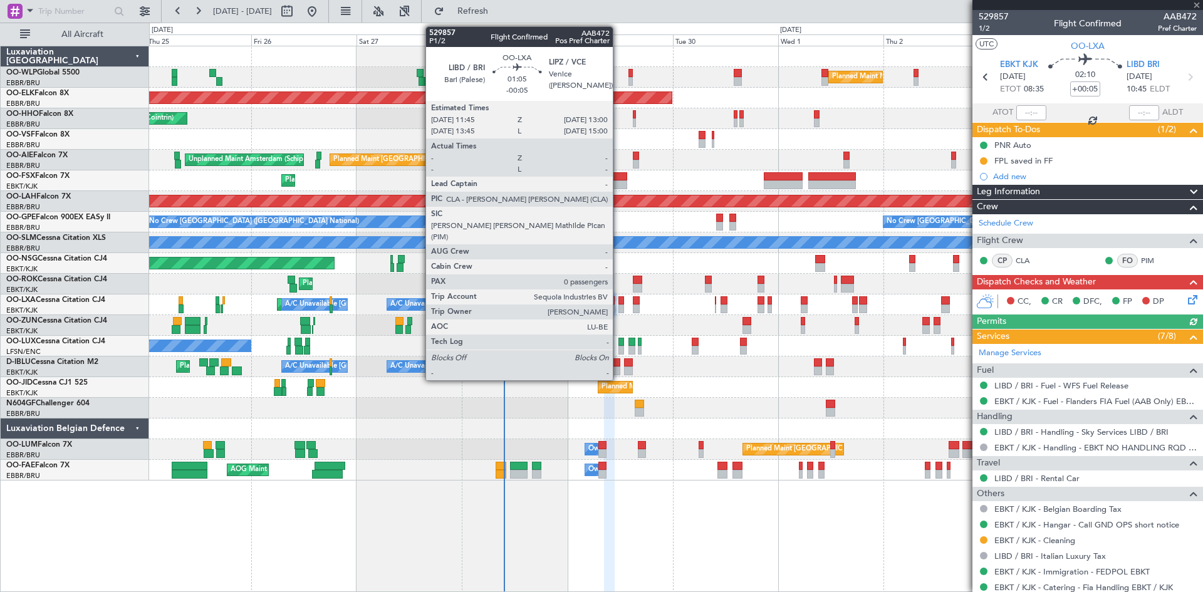
click at [619, 303] on div at bounding box center [622, 300] width 6 height 9
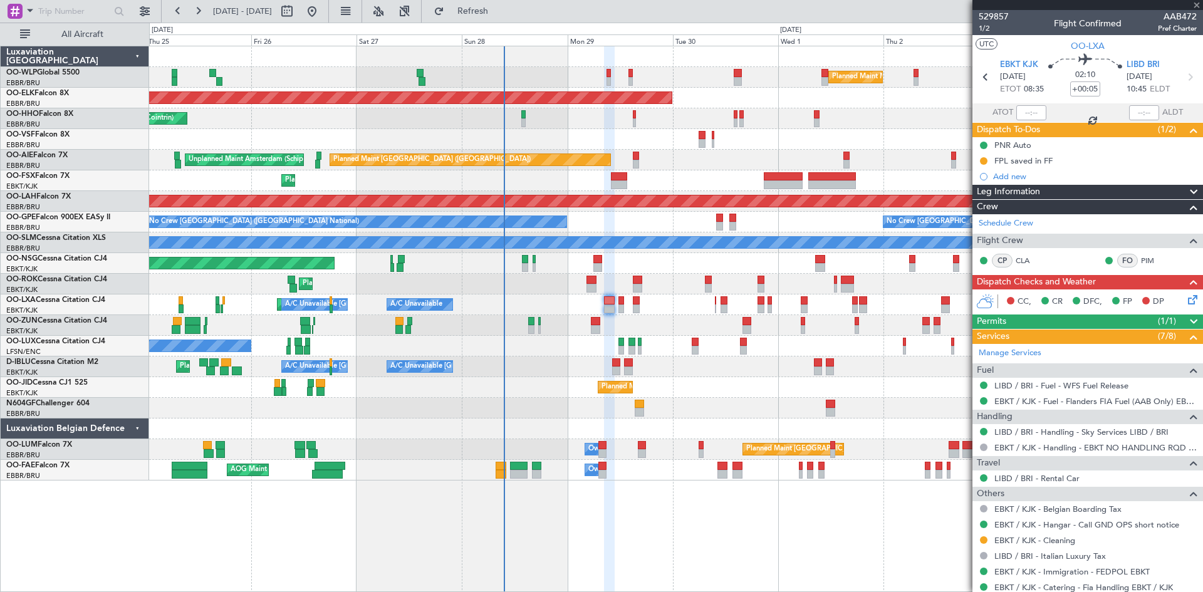
type input "-00:05"
type input "0"
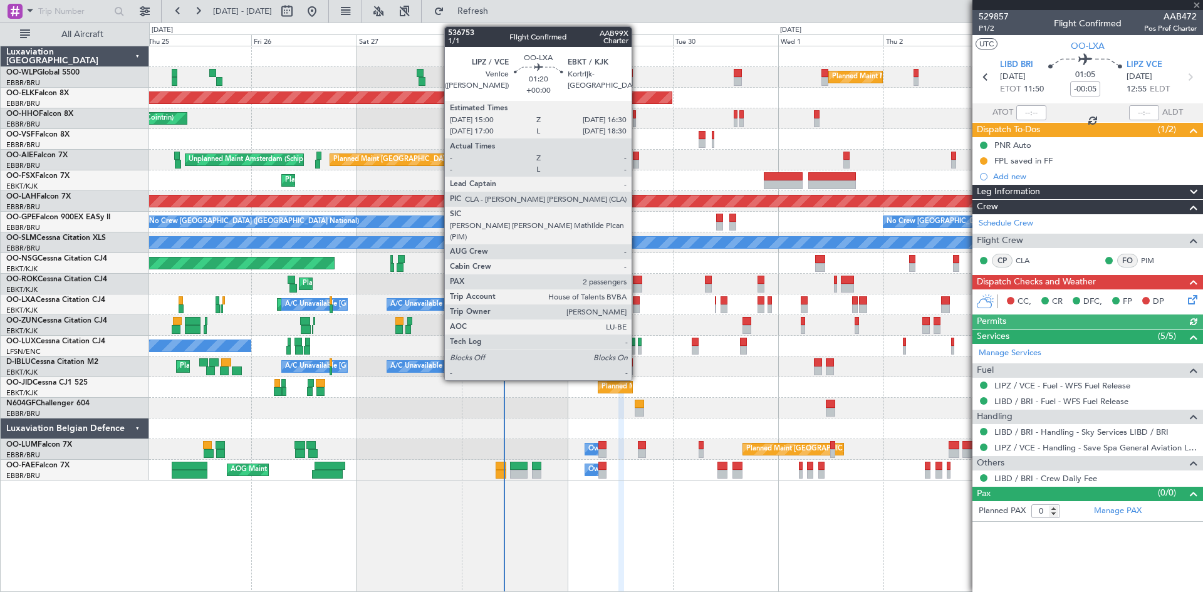
click at [637, 306] on div at bounding box center [636, 309] width 7 height 9
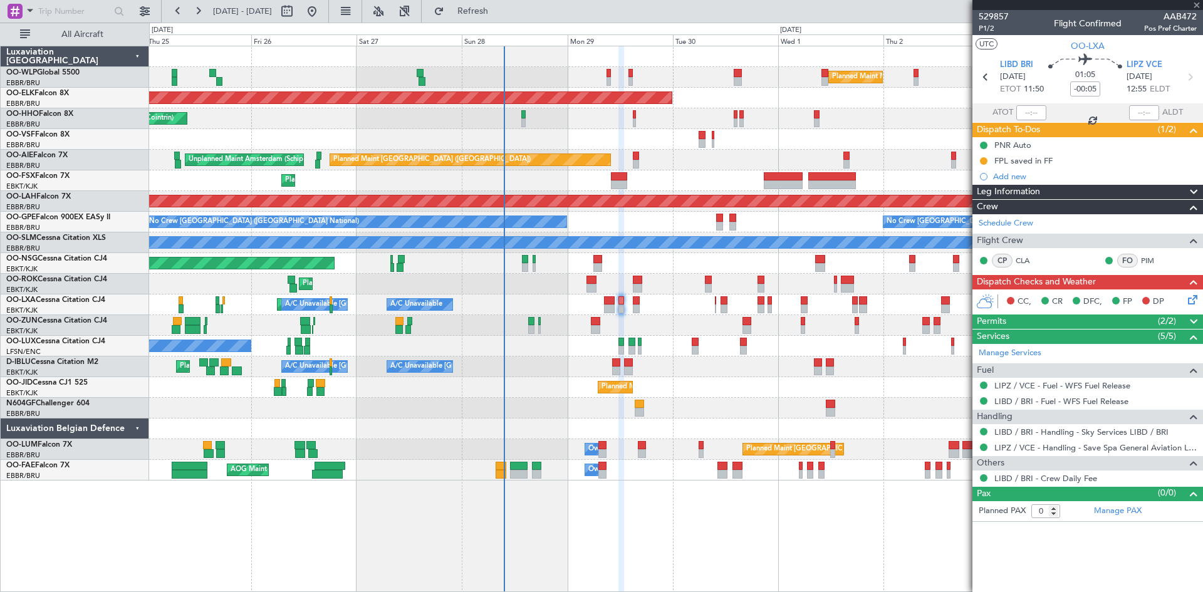
type input "2"
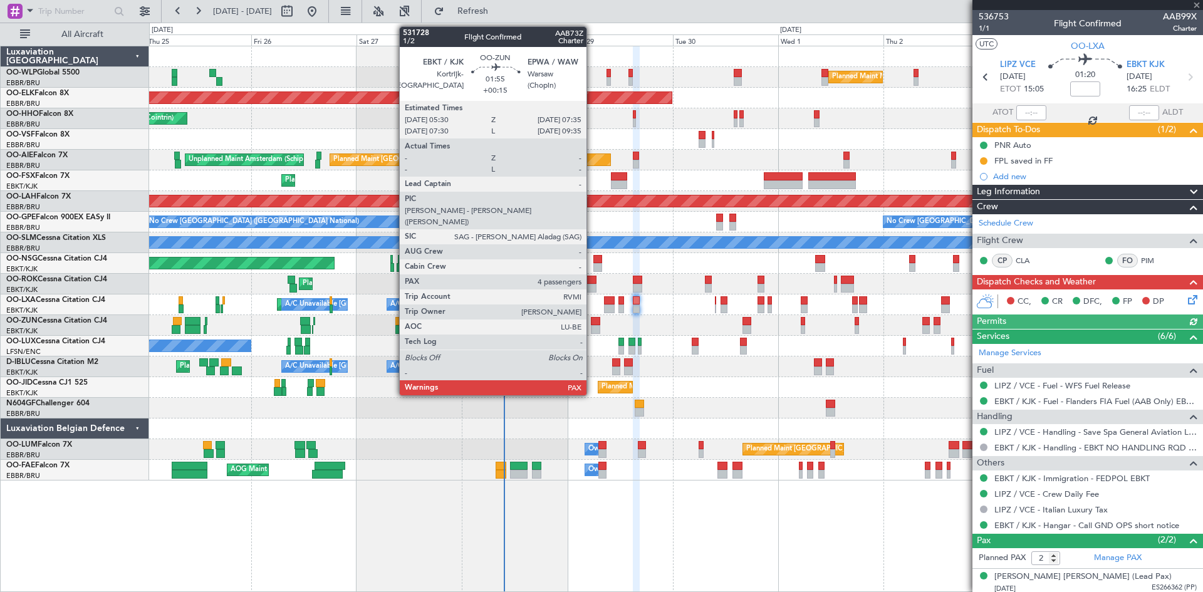
click at [592, 320] on div at bounding box center [595, 321] width 9 height 9
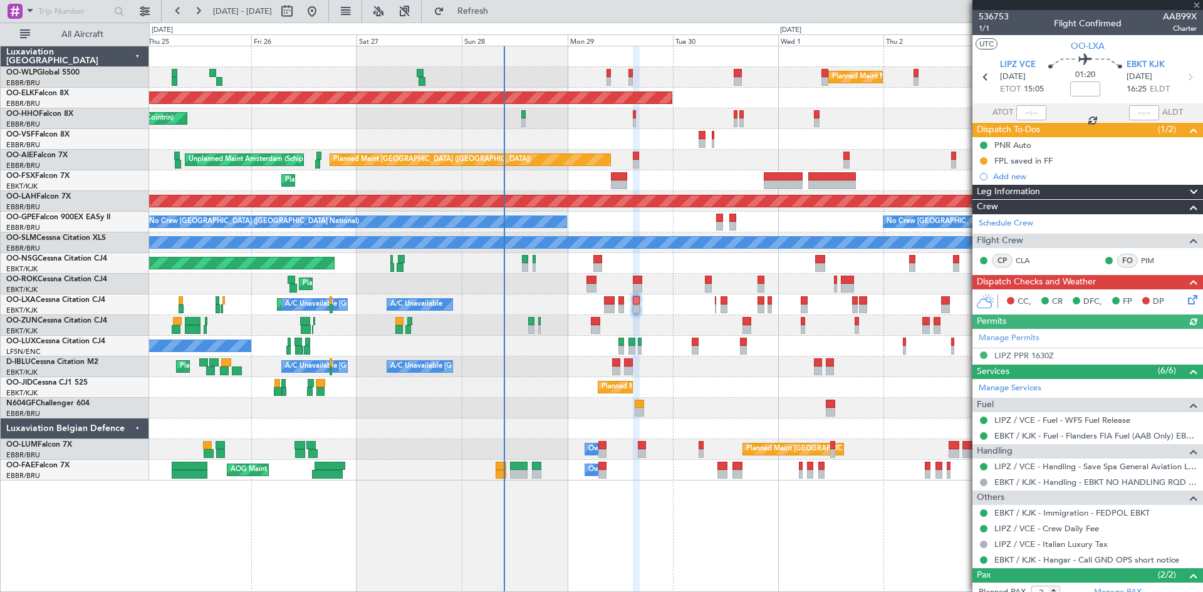
type input "+00:15"
type input "4"
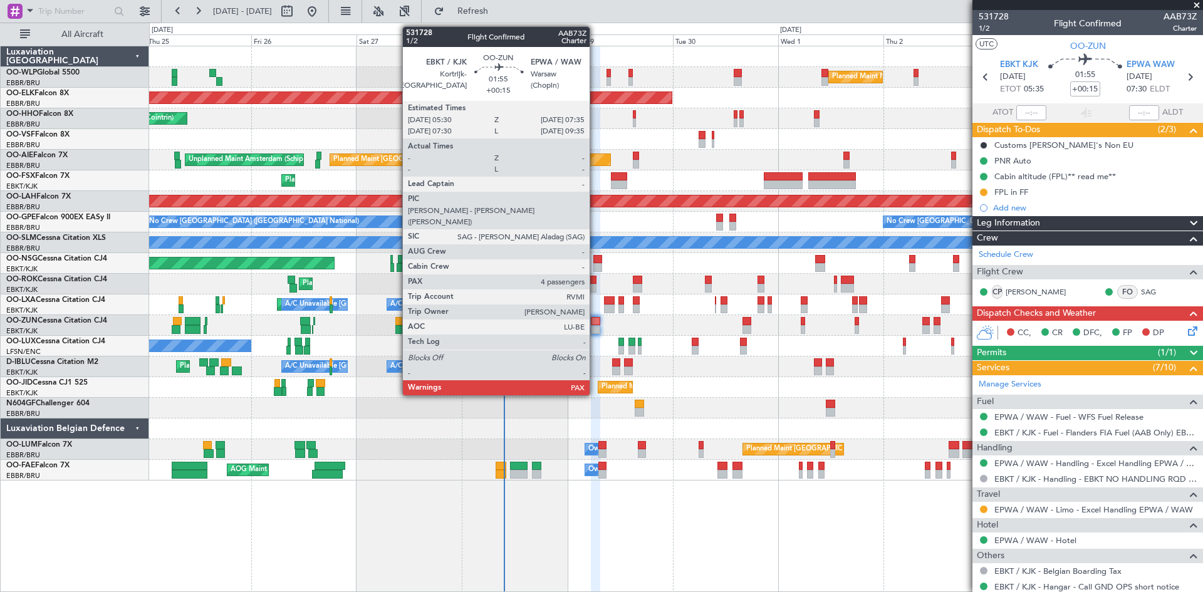
click at [595, 326] on div at bounding box center [595, 329] width 9 height 9
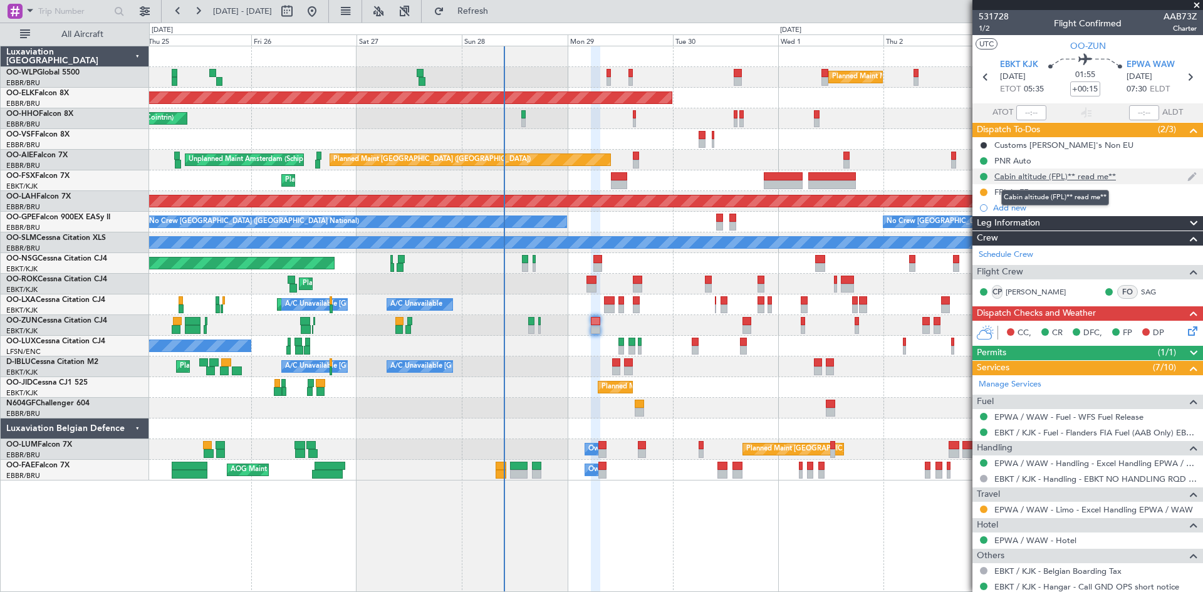
click at [1089, 178] on div "Cabin altitude (FPL)** read me**" at bounding box center [1056, 176] width 122 height 11
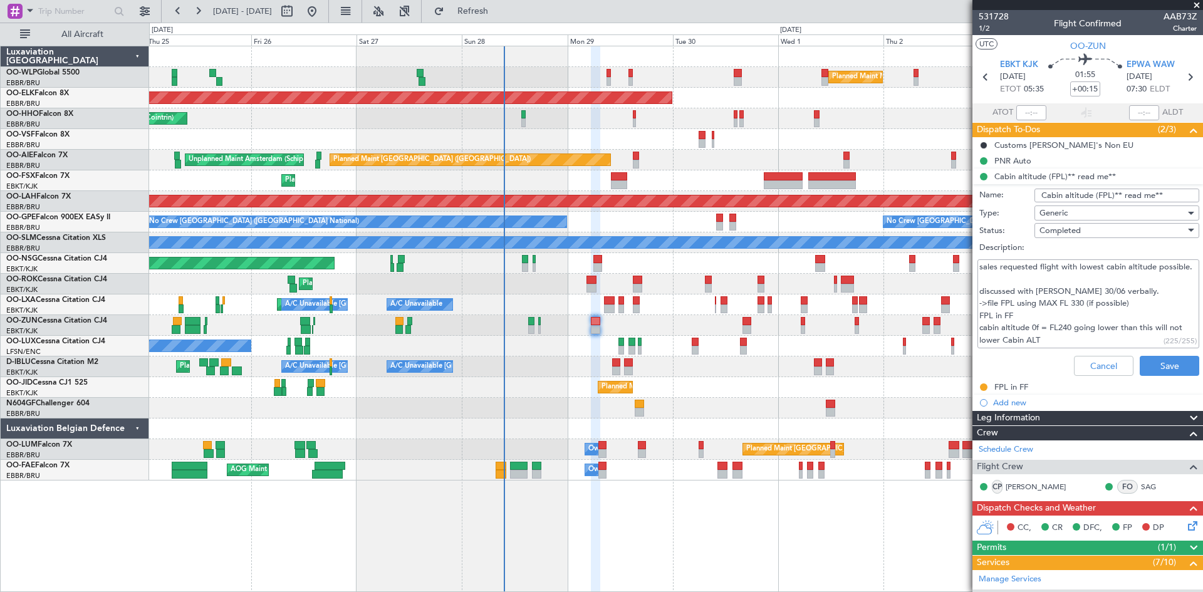
scroll to position [12, 0]
click at [1083, 361] on button "Cancel" at bounding box center [1104, 366] width 60 height 20
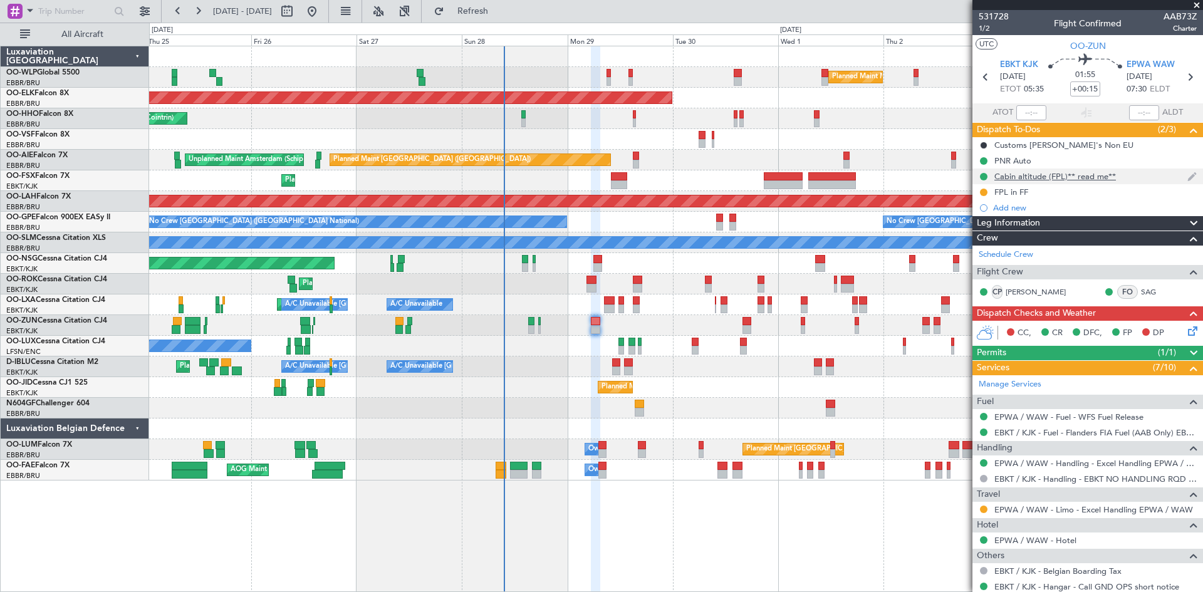
click at [1056, 173] on div "Cabin altitude (FPL)** read me**" at bounding box center [1056, 176] width 122 height 11
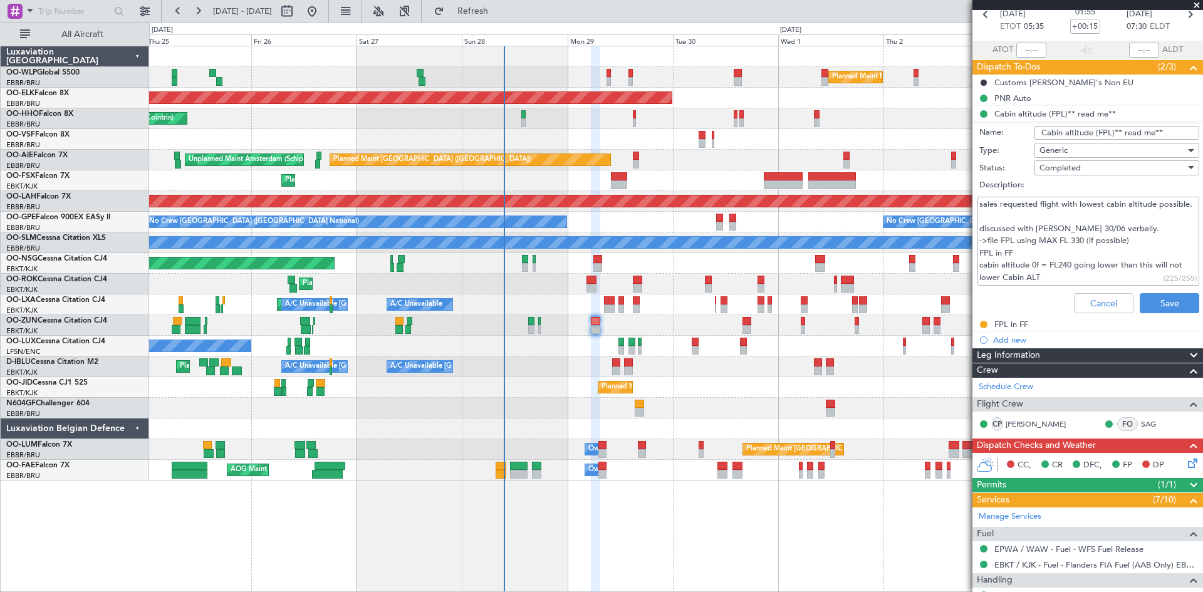
scroll to position [0, 0]
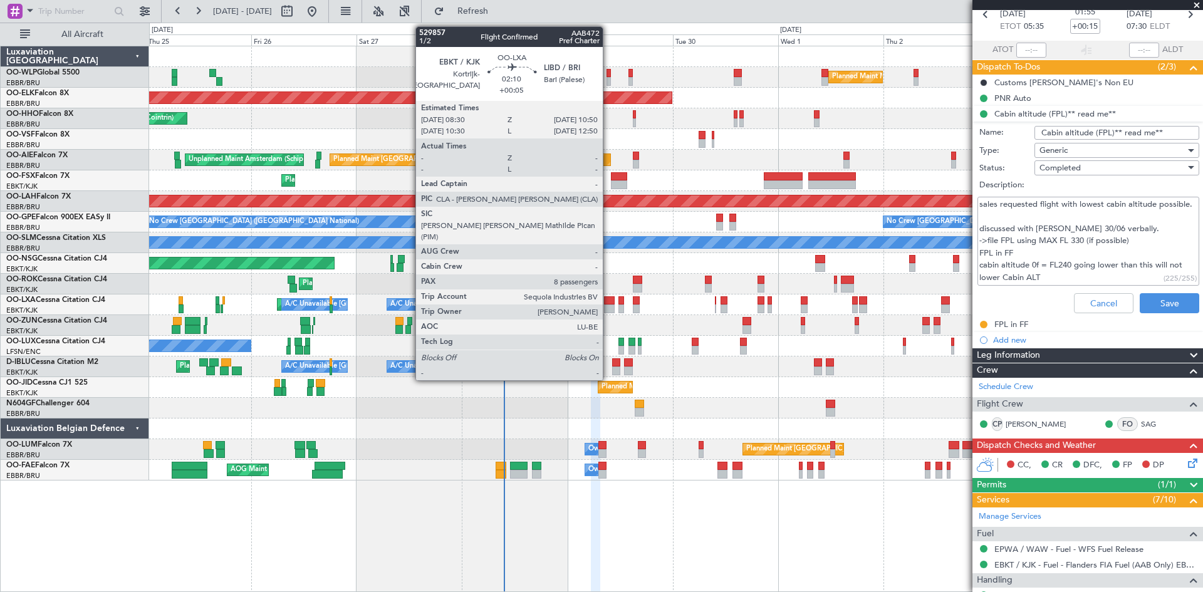
click at [609, 301] on div at bounding box center [609, 300] width 11 height 9
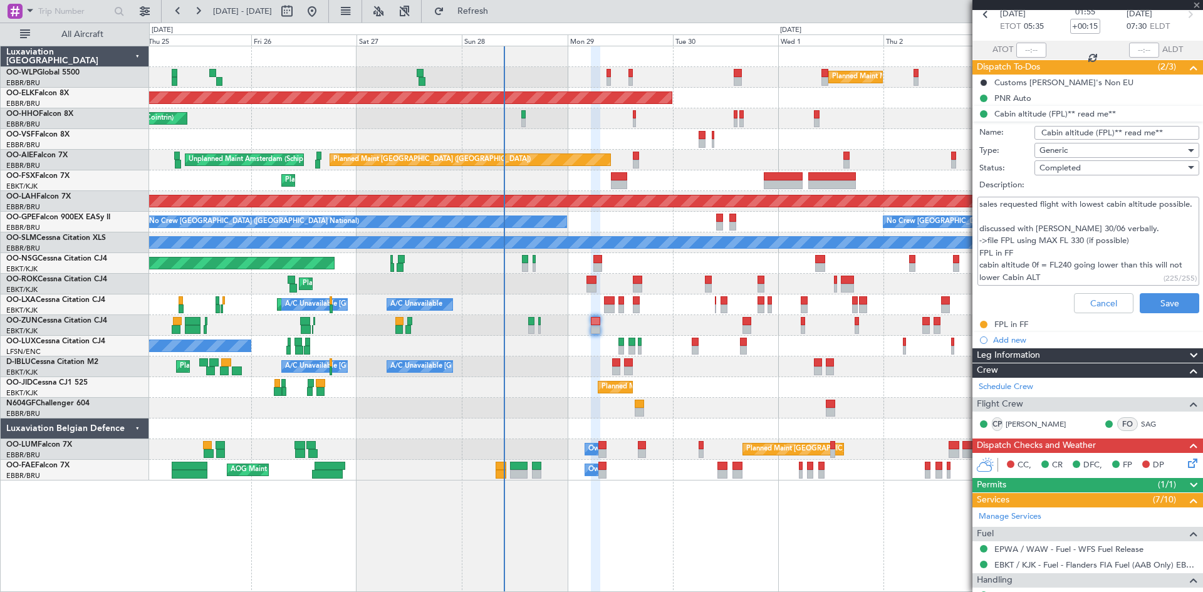
type input "+00:05"
type input "8"
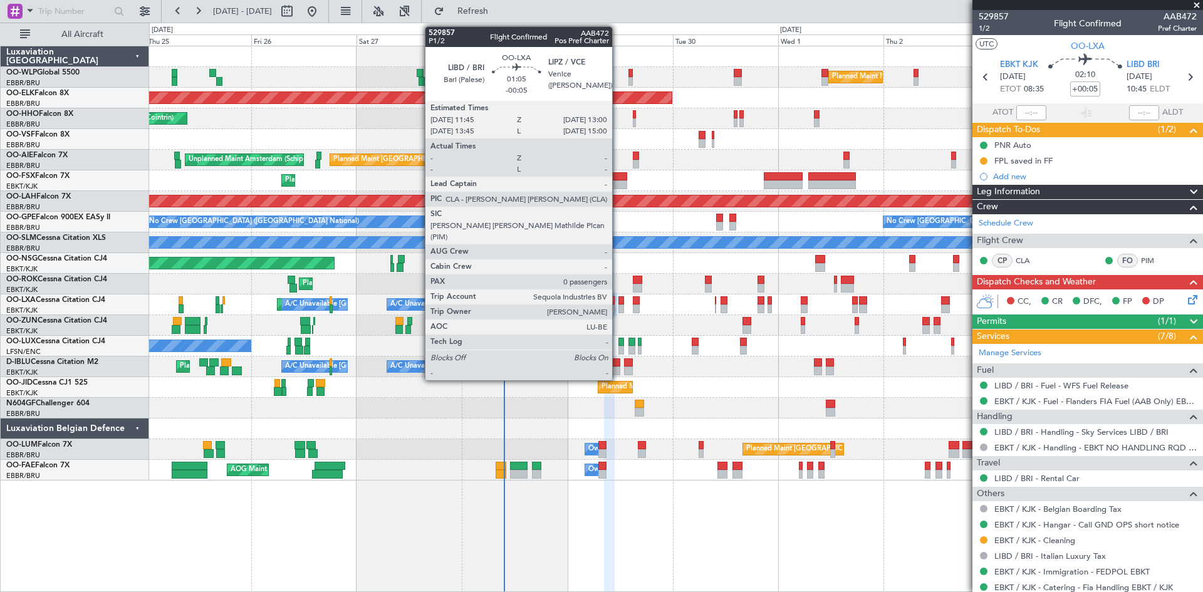
click at [619, 300] on div at bounding box center [622, 300] width 6 height 9
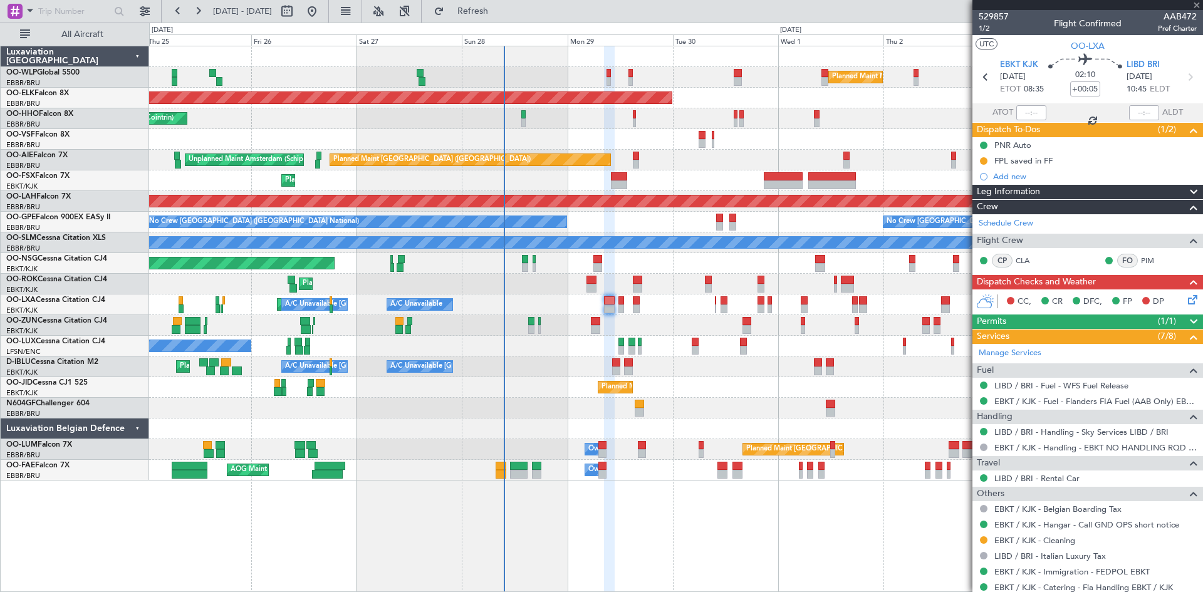
type input "-00:05"
type input "0"
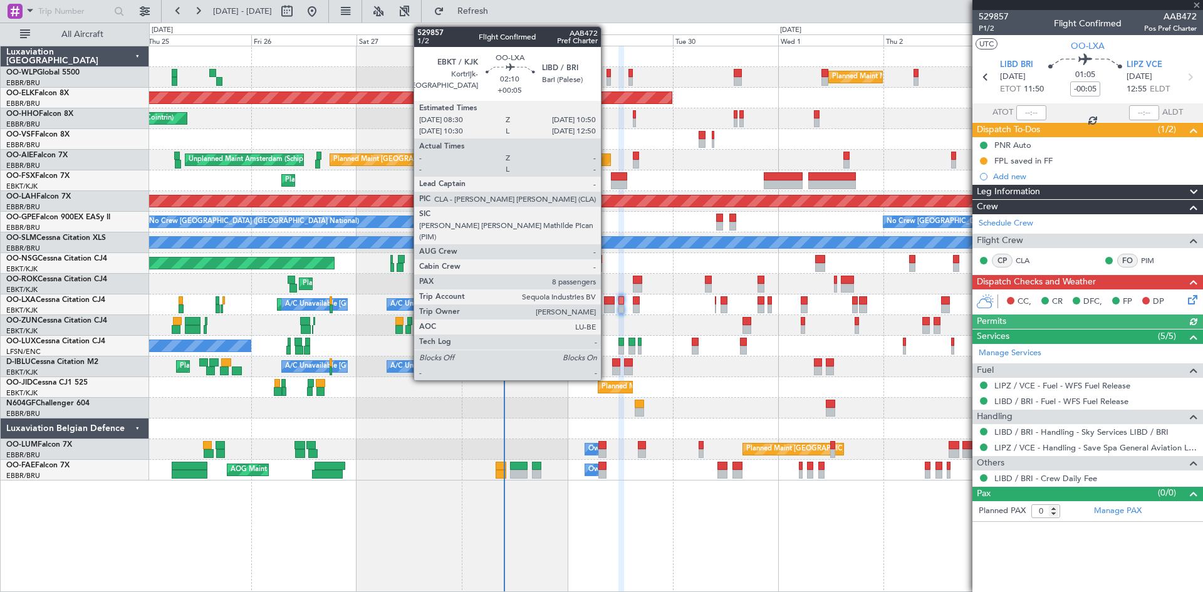
click at [607, 304] on div at bounding box center [609, 300] width 11 height 9
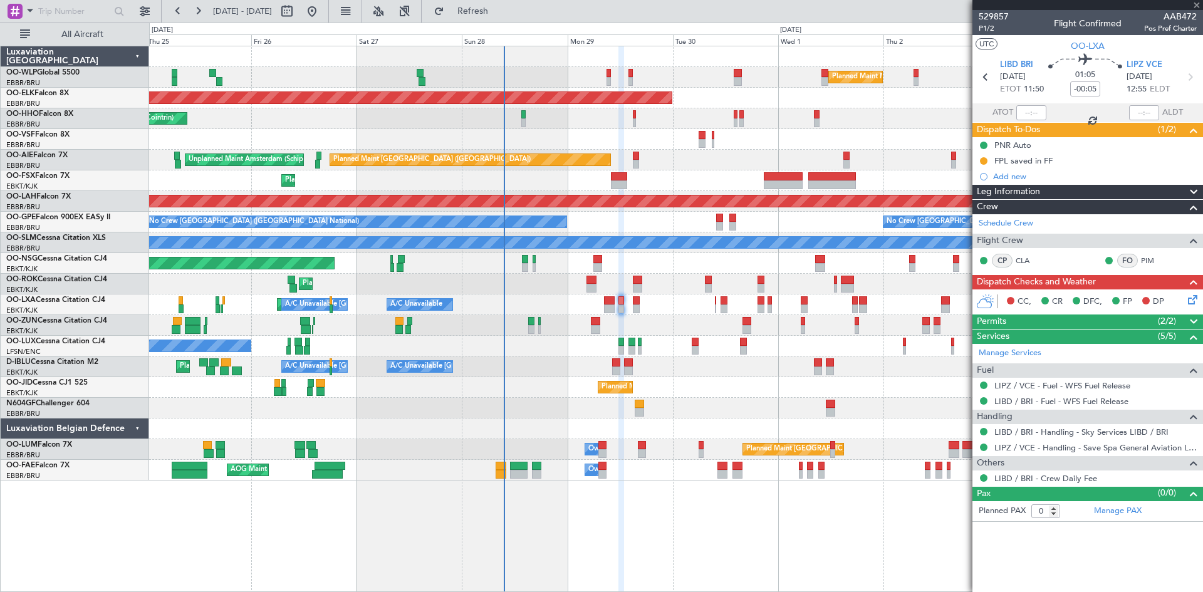
type input "+00:05"
type input "8"
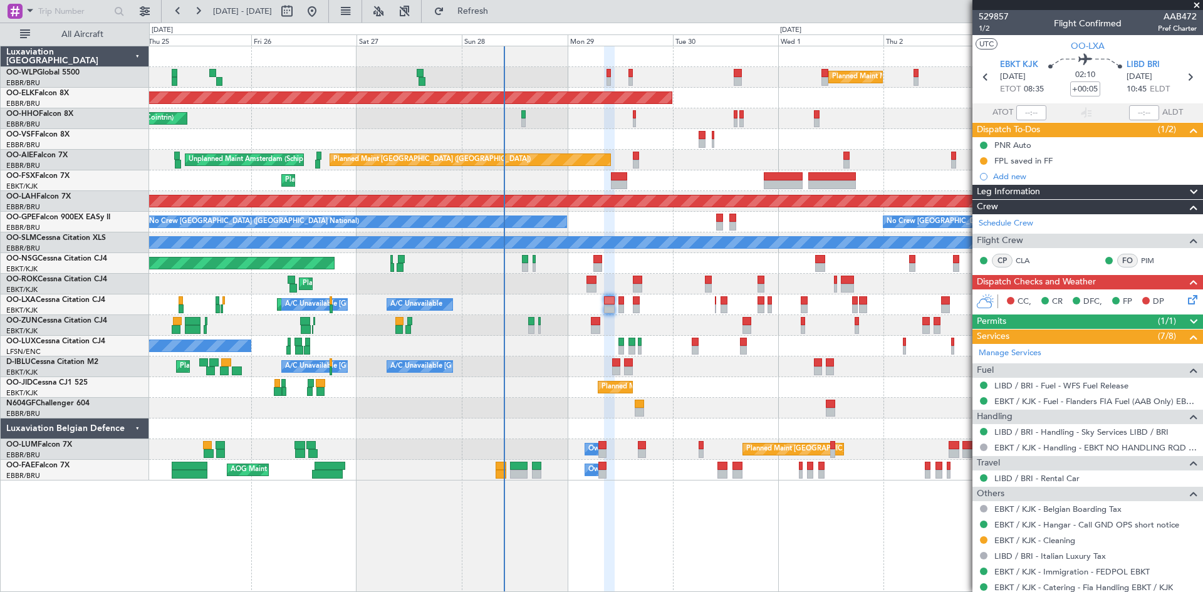
click at [1186, 296] on icon at bounding box center [1191, 298] width 10 height 10
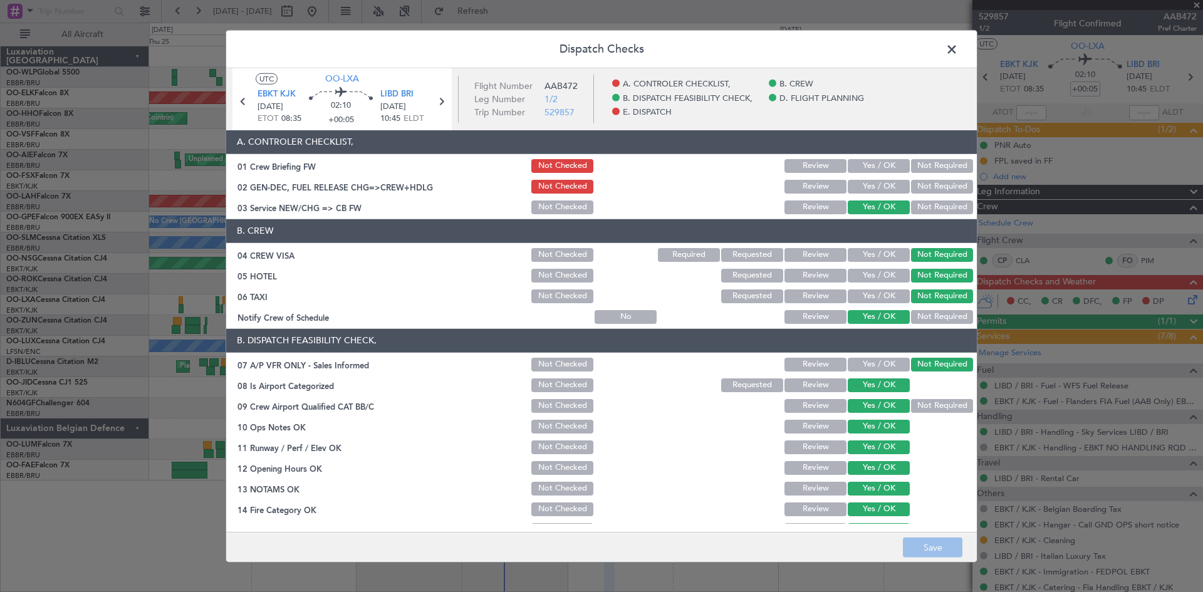
click at [958, 49] on span at bounding box center [958, 51] width 0 height 25
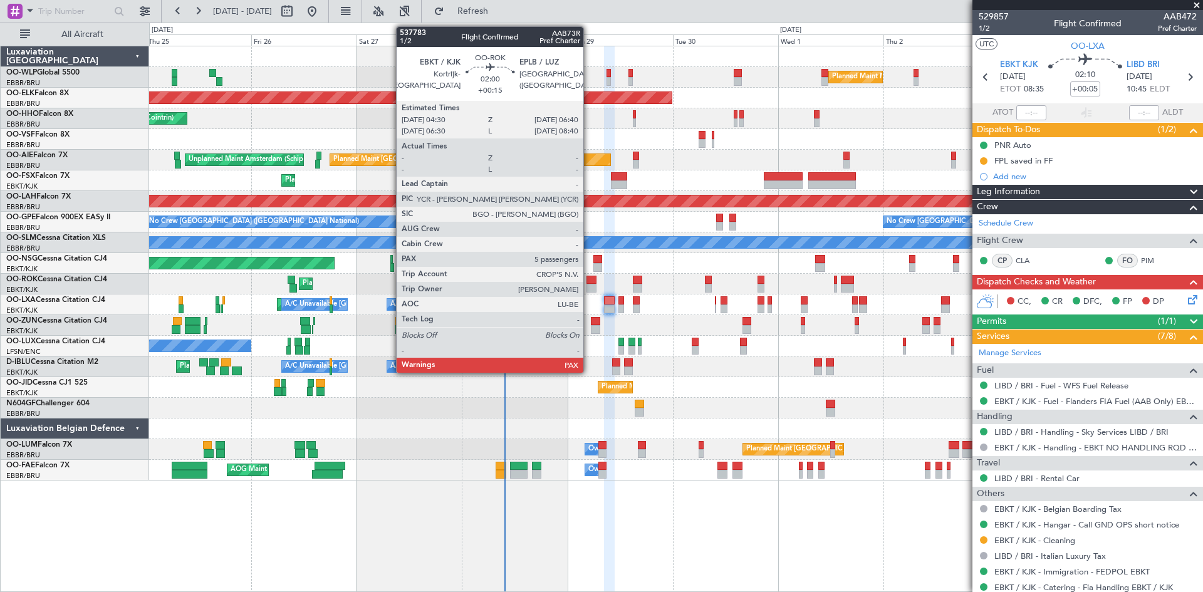
click at [589, 283] on div at bounding box center [592, 280] width 10 height 9
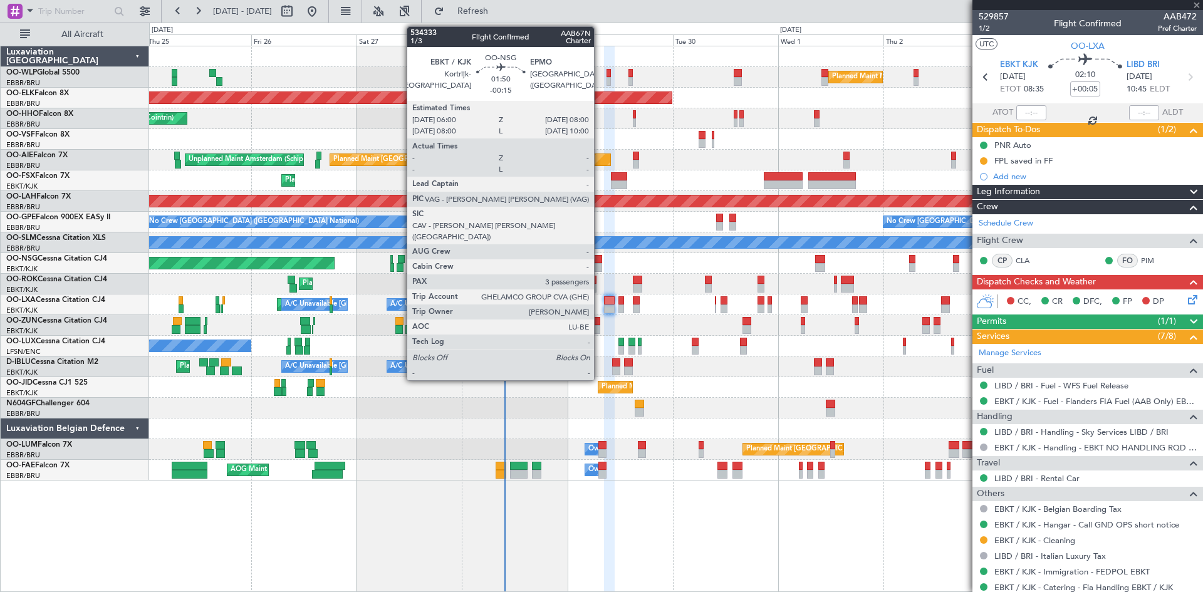
type input "+00:15"
type input "5"
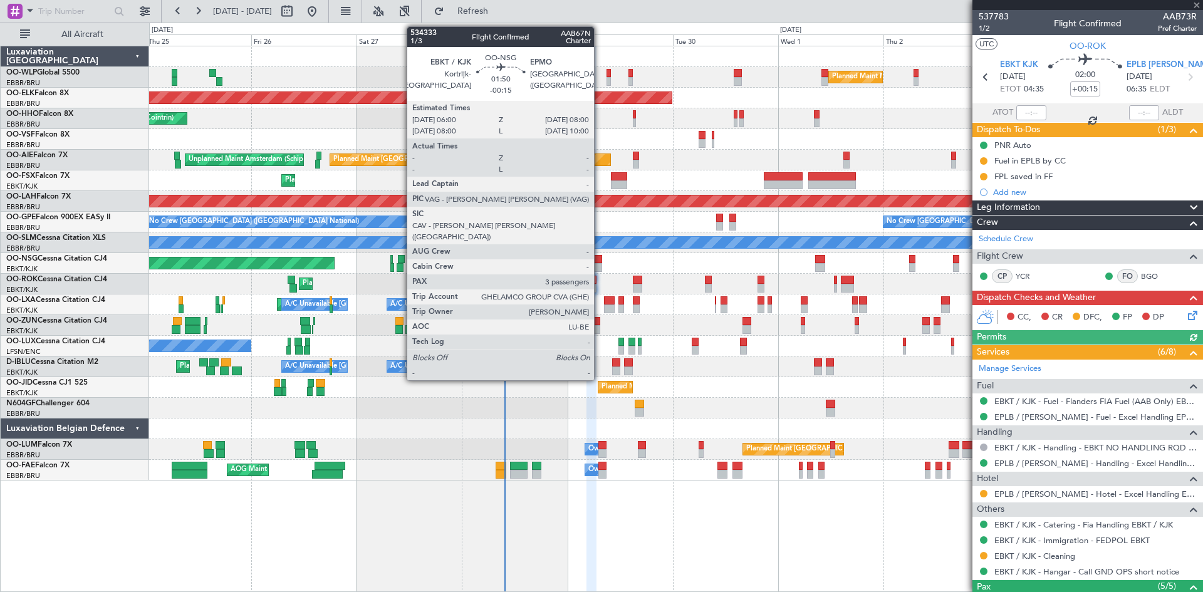
click at [600, 259] on div at bounding box center [598, 259] width 9 height 9
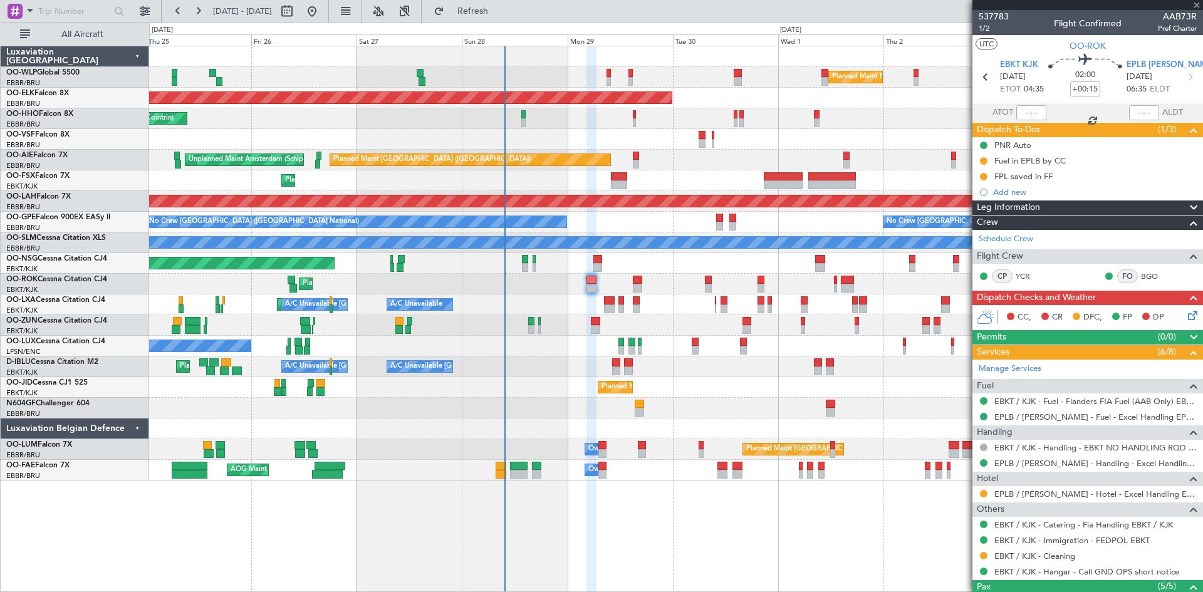
type input "-00:15"
type input "3"
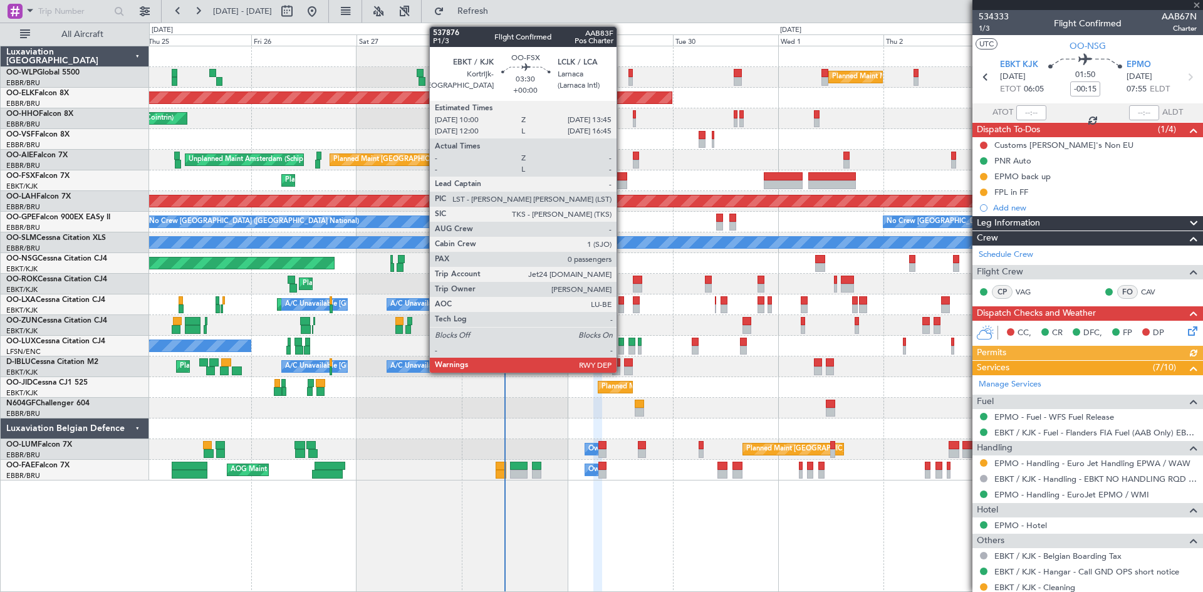
click at [622, 187] on div at bounding box center [619, 185] width 17 height 9
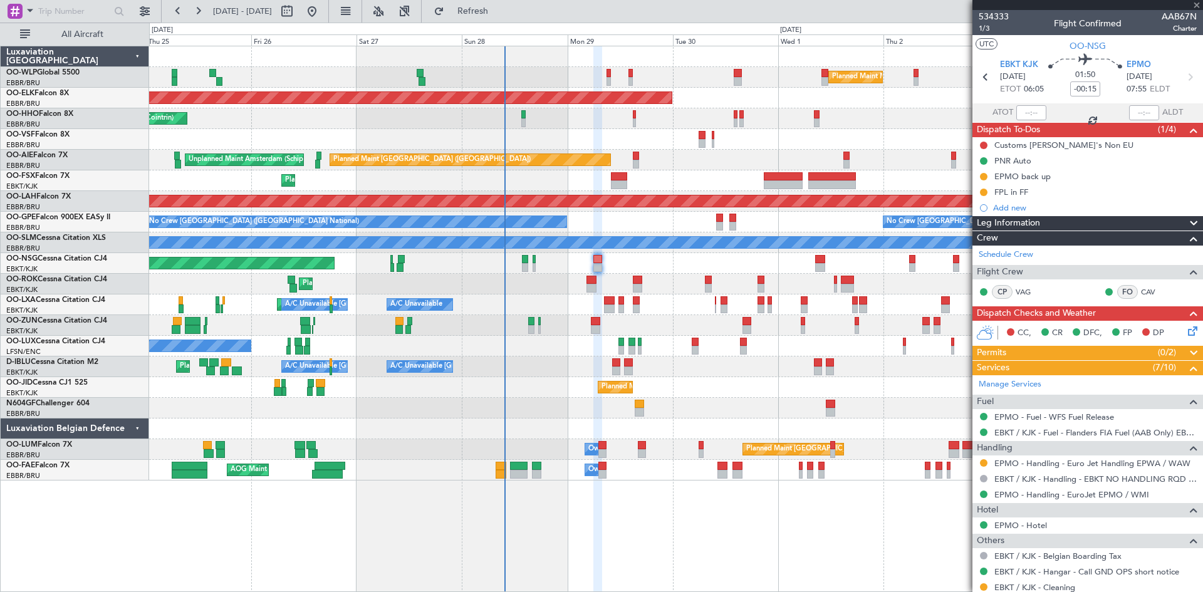
type input "0"
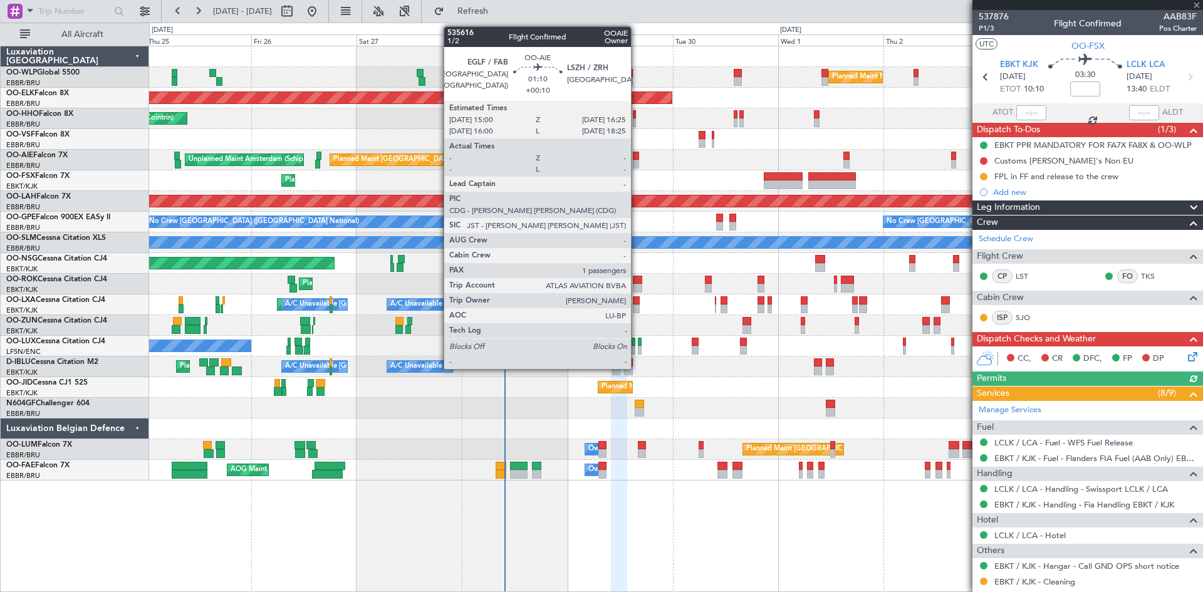
click at [637, 160] on div at bounding box center [636, 164] width 6 height 9
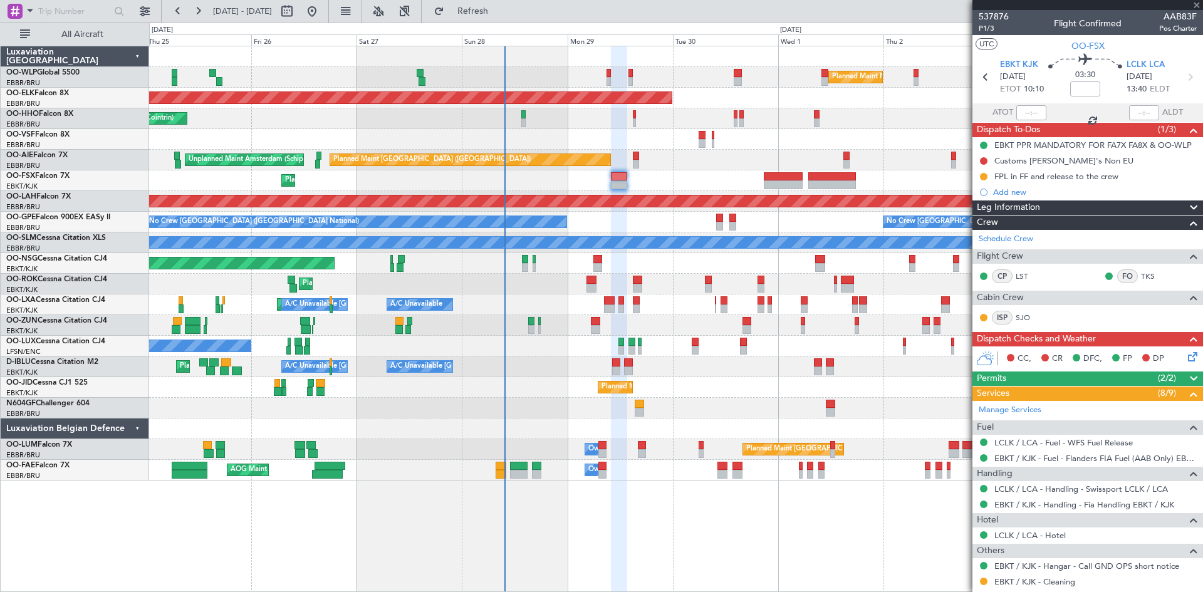
type input "+00:10"
type input "1"
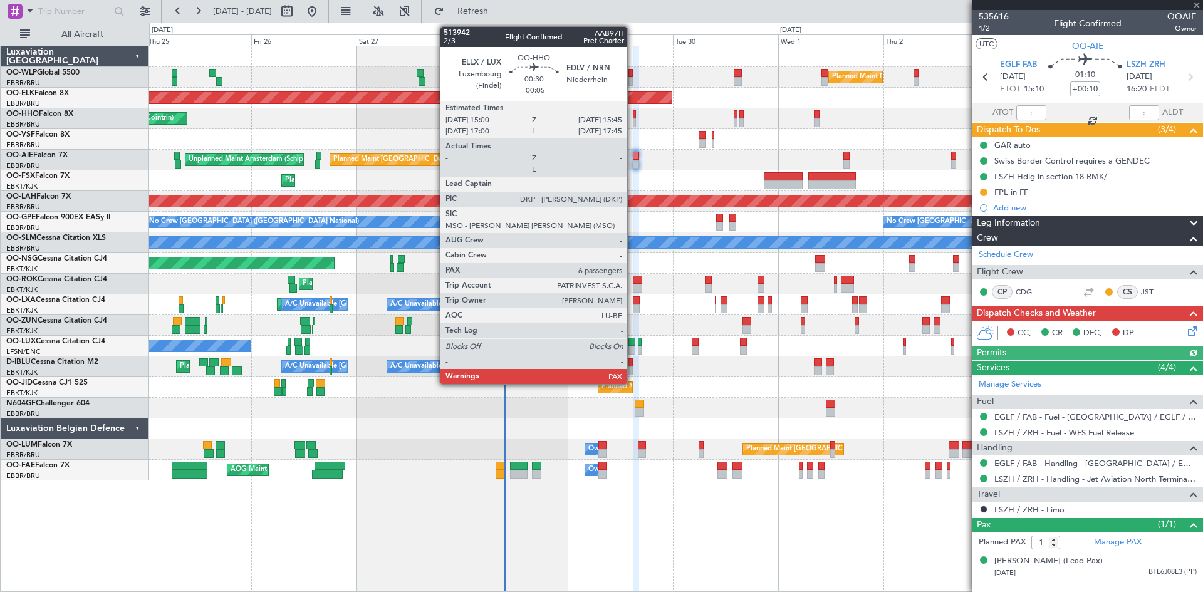
click at [633, 120] on div at bounding box center [635, 122] width 4 height 9
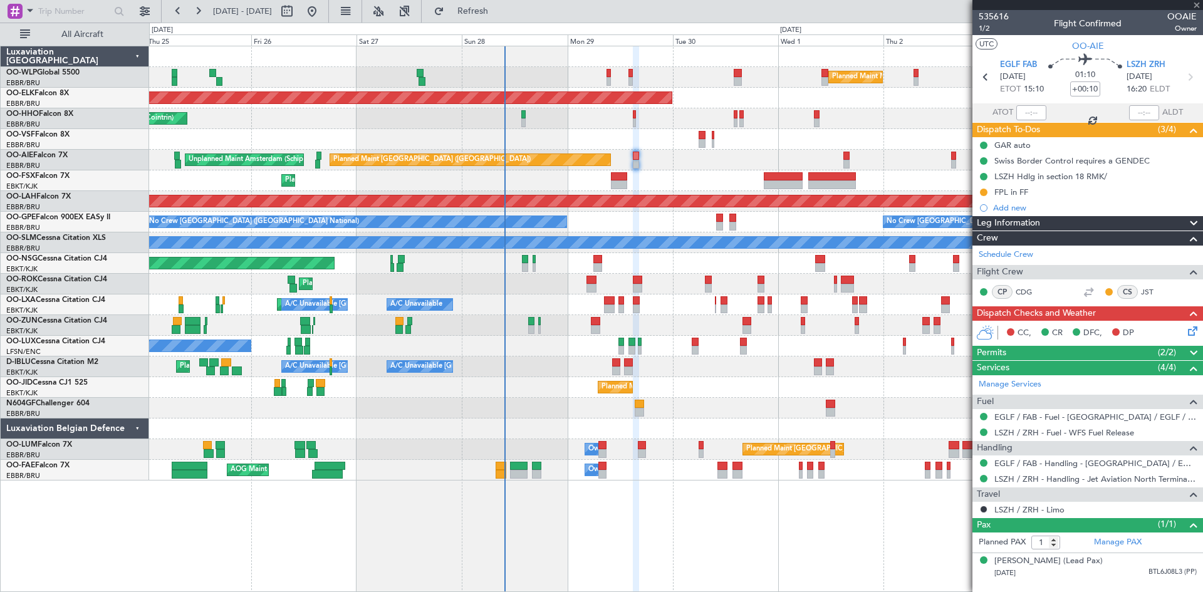
type input "-00:05"
type input "6"
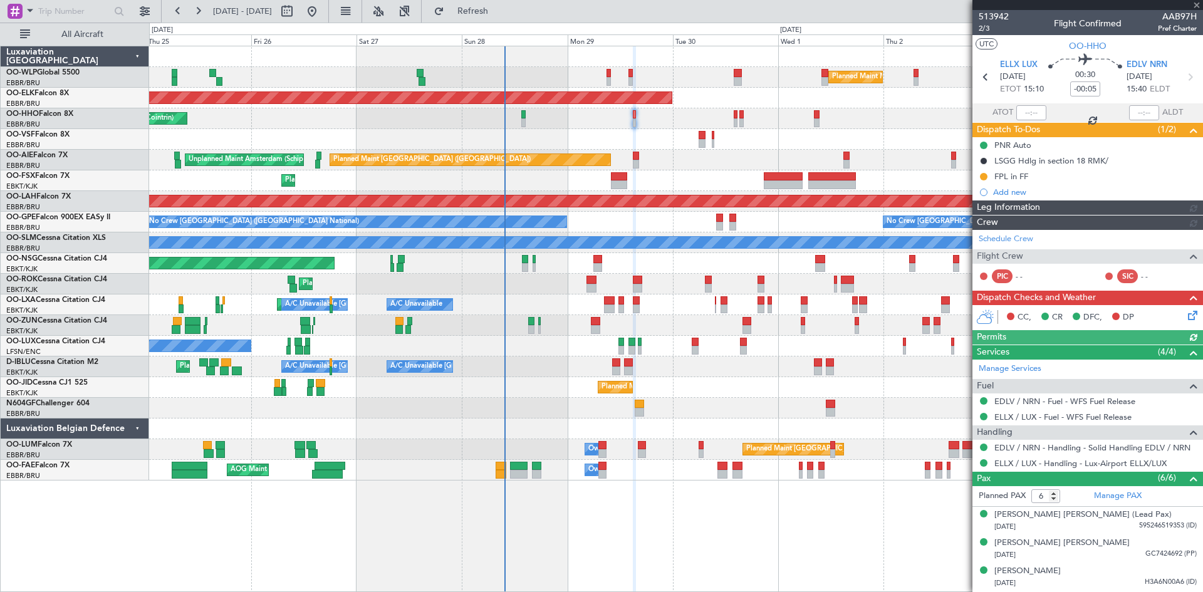
click at [604, 82] on div "Planned Maint Milan (Linate)" at bounding box center [676, 77] width 1054 height 21
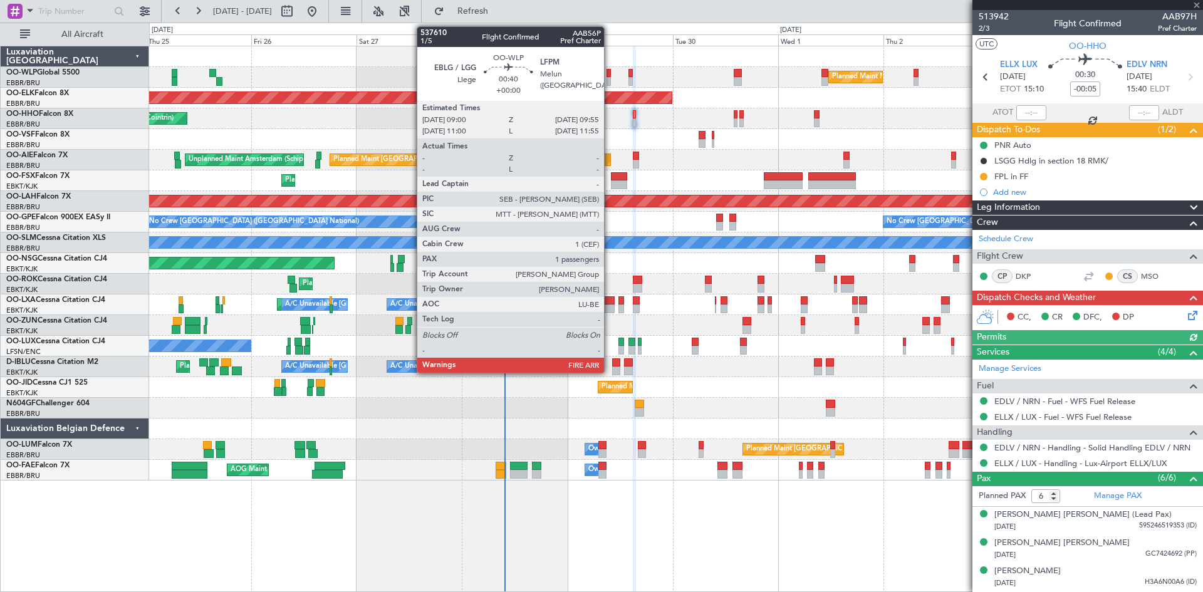
click at [610, 81] on div at bounding box center [609, 81] width 4 height 9
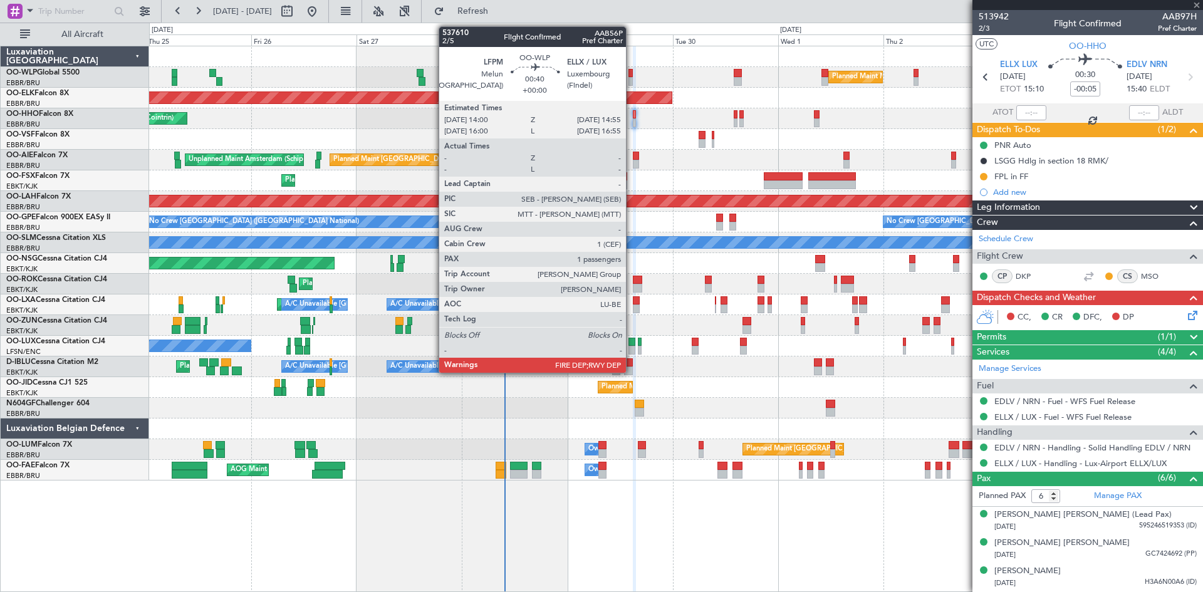
click at [632, 81] on div at bounding box center [631, 81] width 4 height 9
type input "1"
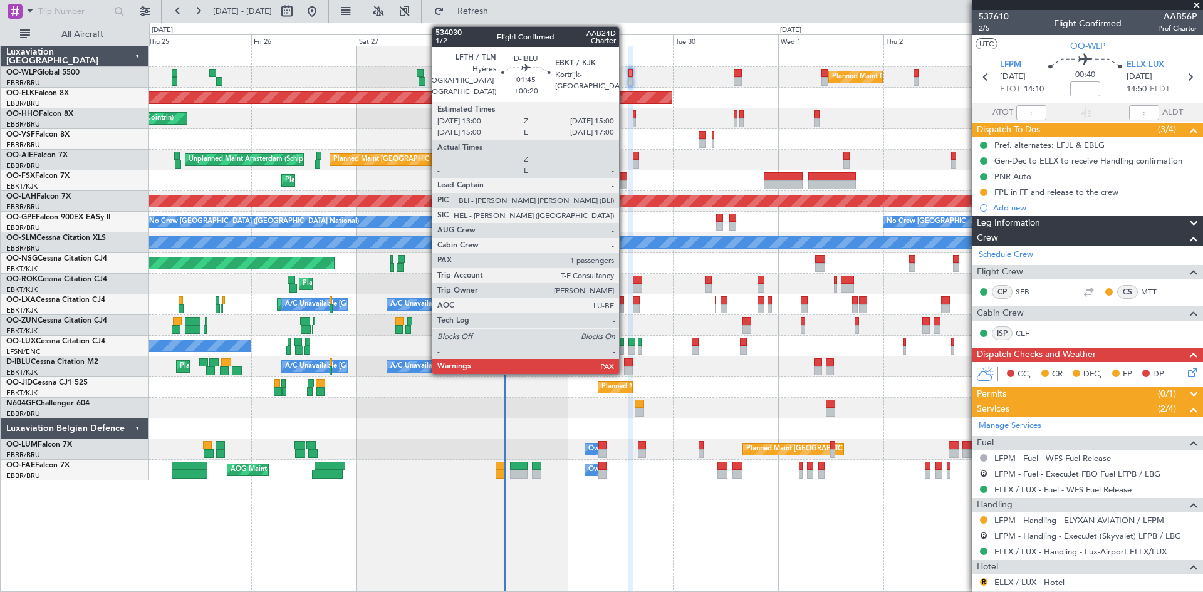
click at [625, 370] on div at bounding box center [628, 371] width 9 height 9
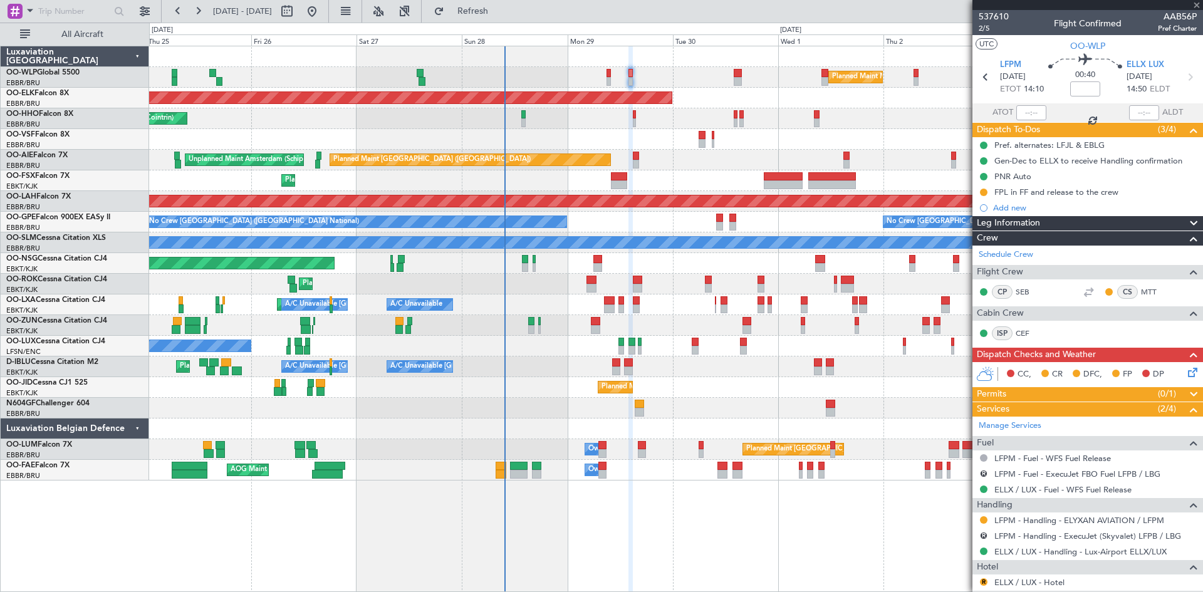
click at [609, 370] on div "Planned Maint Nice (Côte d'Azur Airport) A/C Unavailable Brussels (Brussels Nat…" at bounding box center [676, 367] width 1054 height 21
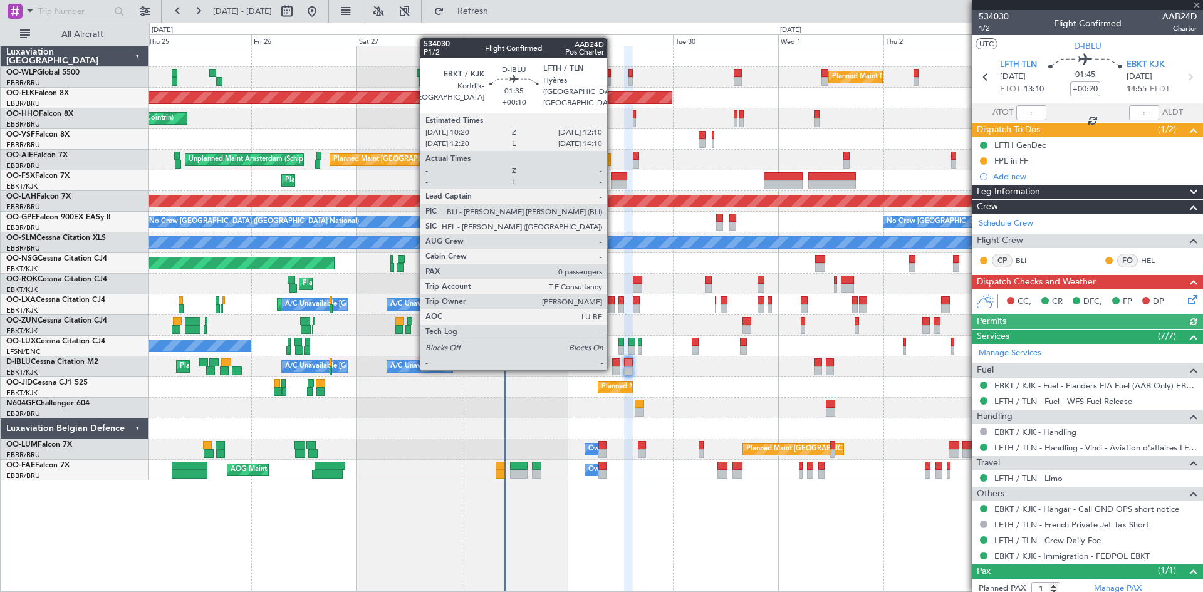
click at [613, 368] on div at bounding box center [616, 371] width 8 height 9
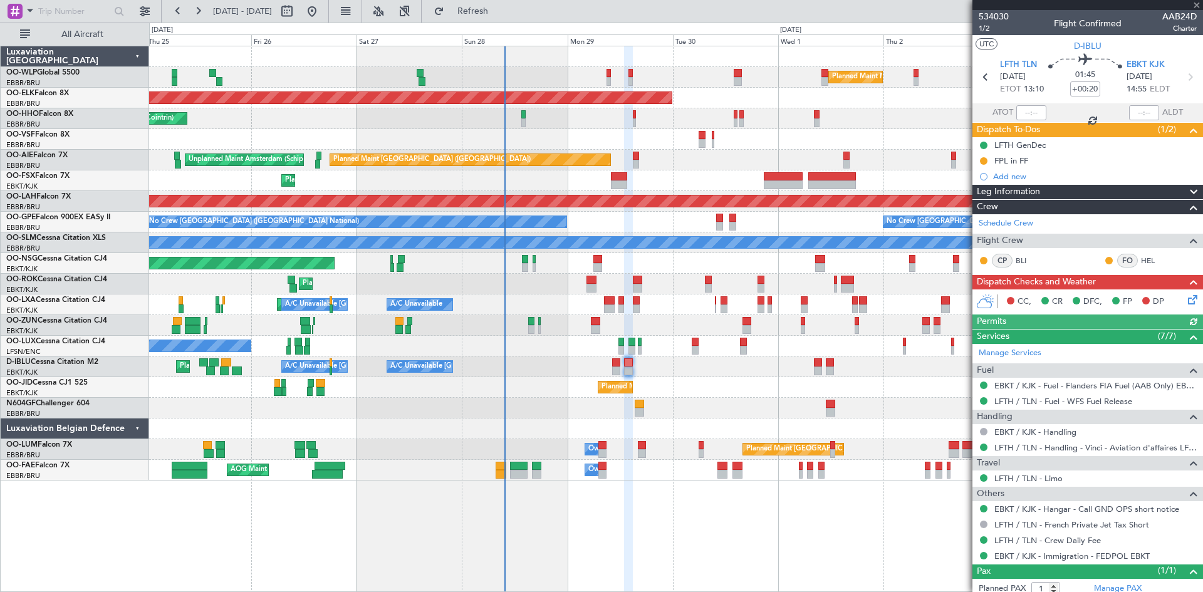
type input "+00:10"
type input "0"
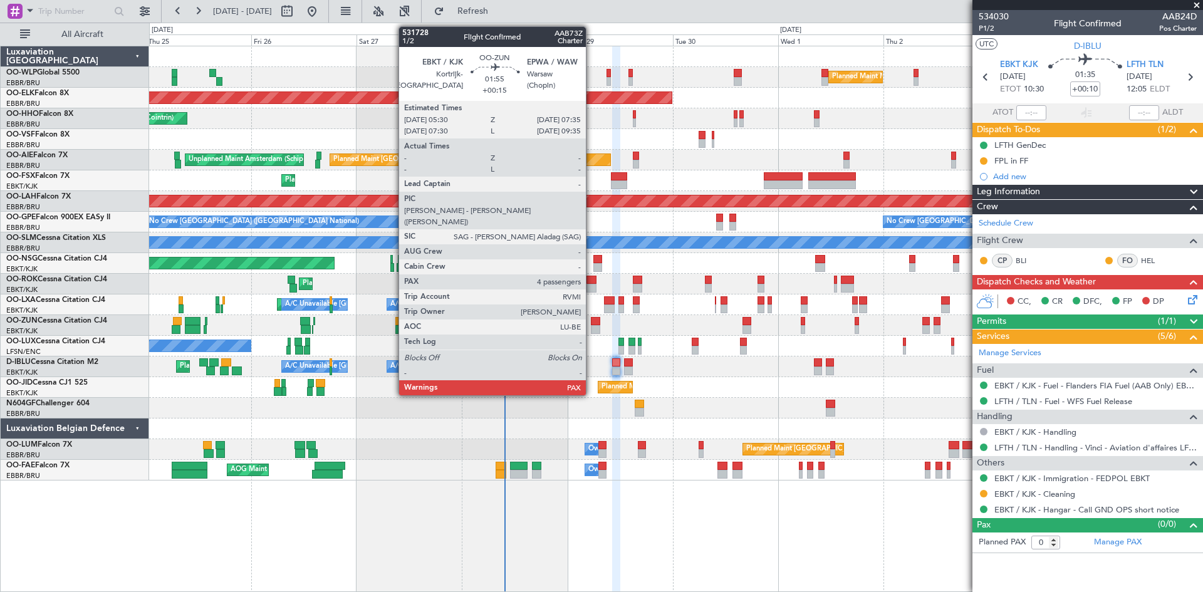
click at [592, 328] on div at bounding box center [595, 329] width 9 height 9
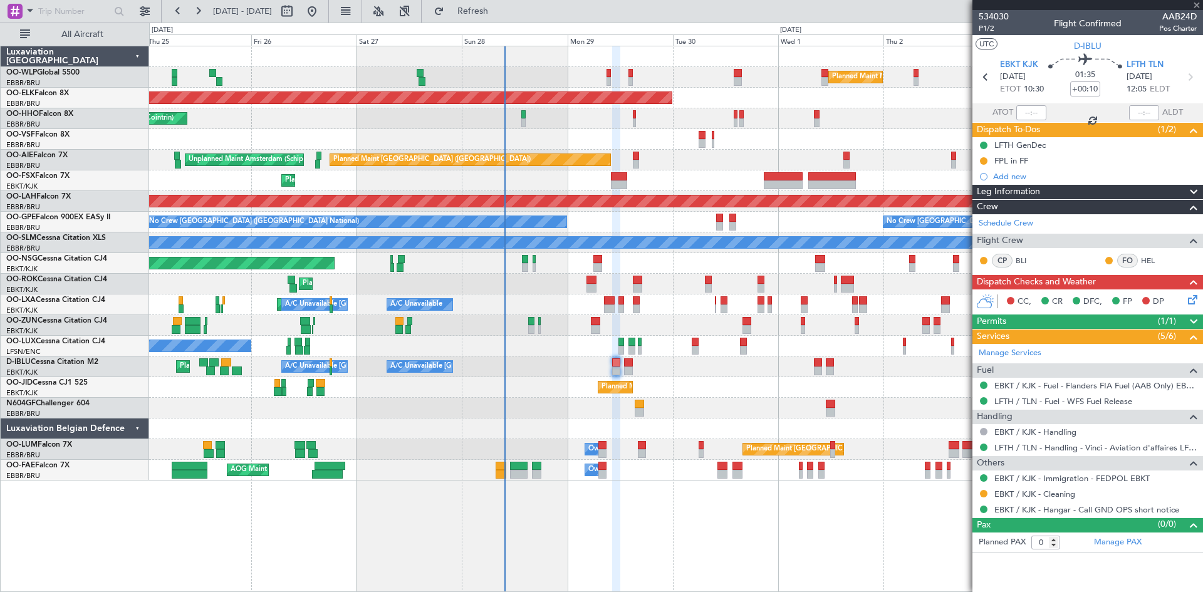
type input "+00:15"
type input "4"
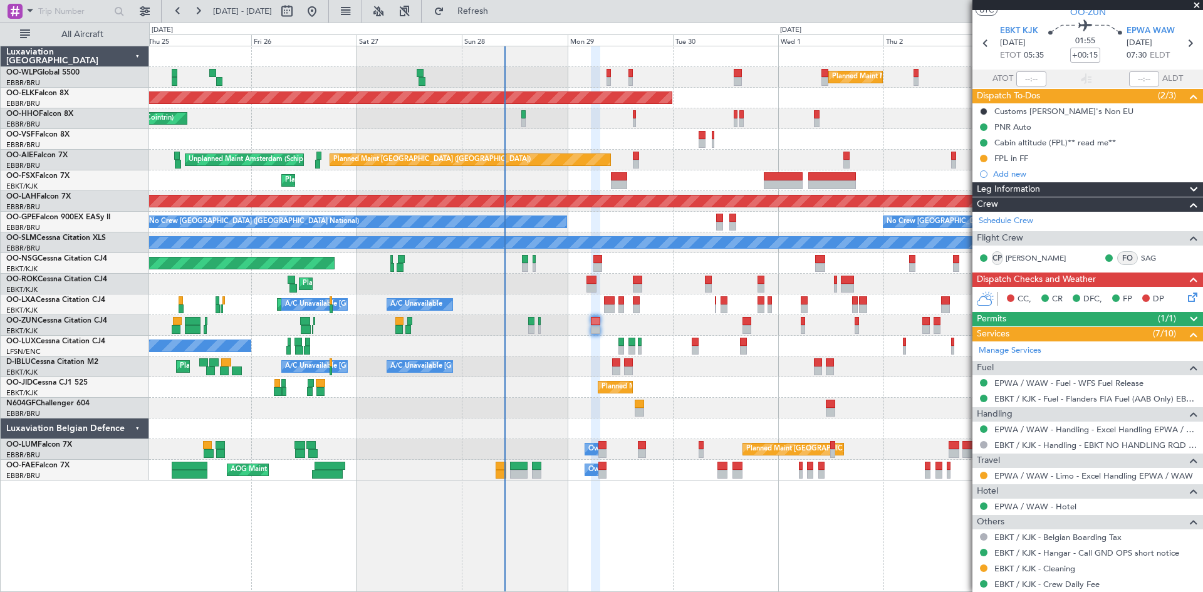
scroll to position [34, 0]
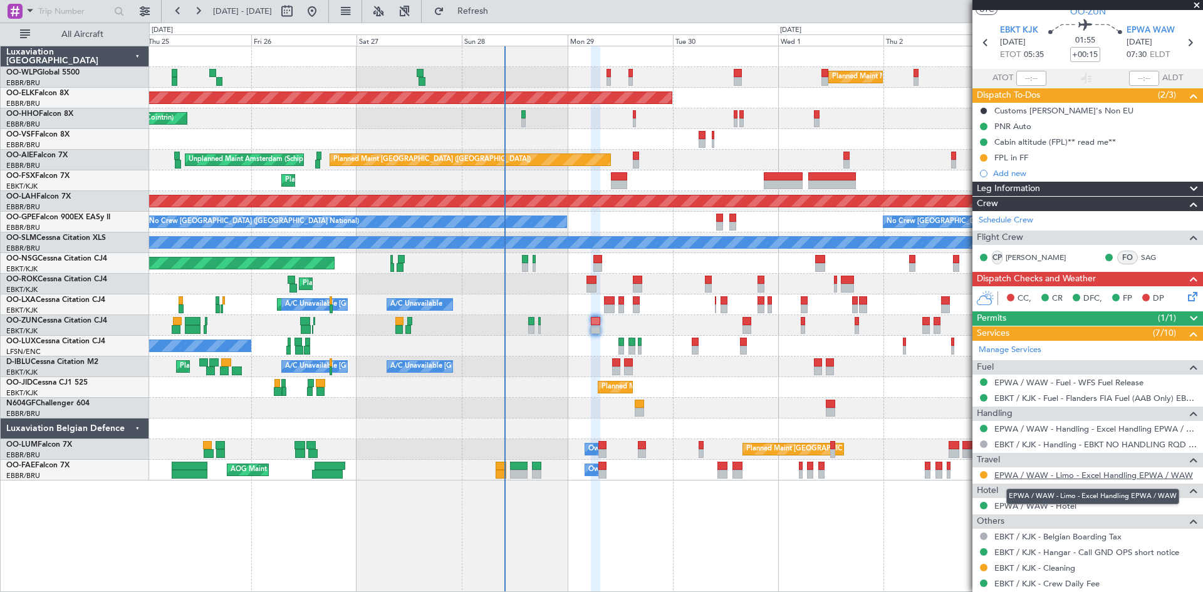
click at [1074, 476] on link "EPWA / WAW - Limo - Excel Handling EPWA / WAW" at bounding box center [1094, 475] width 199 height 11
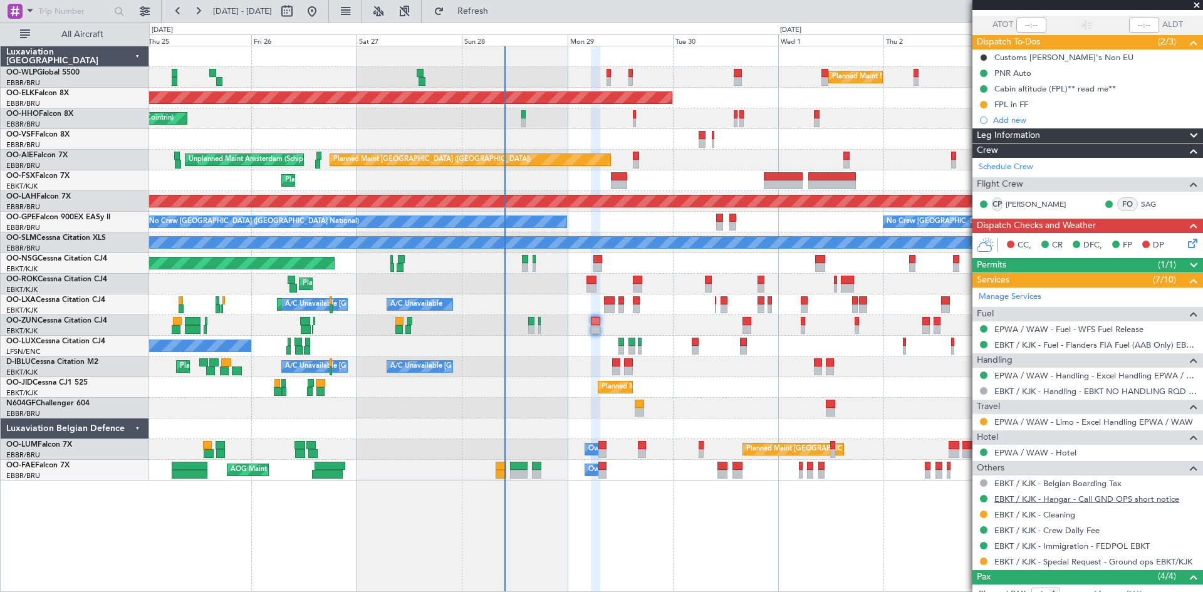
scroll to position [0, 0]
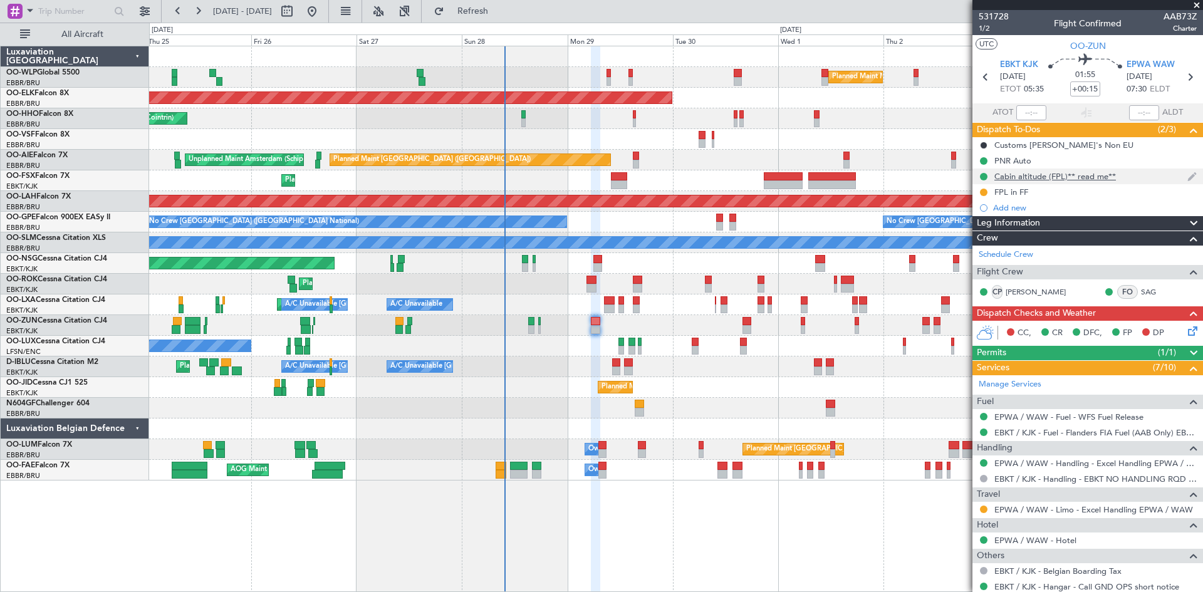
click at [1099, 169] on div "Cabin altitude (FPL)** read me**" at bounding box center [1088, 177] width 231 height 16
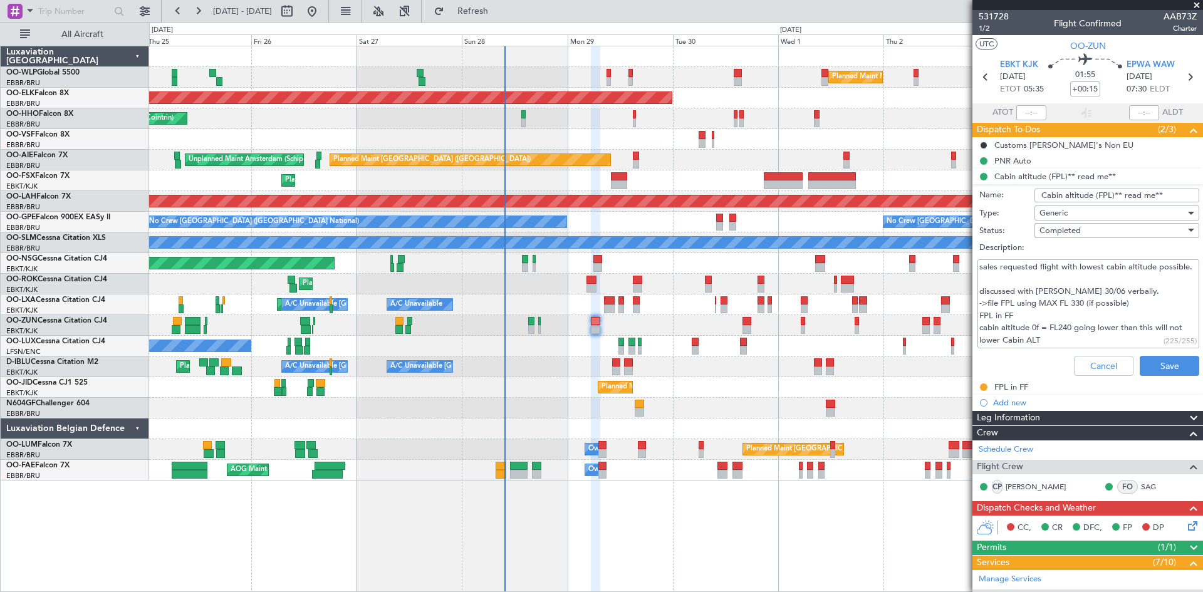
scroll to position [12, 0]
click at [1186, 527] on icon at bounding box center [1191, 524] width 10 height 10
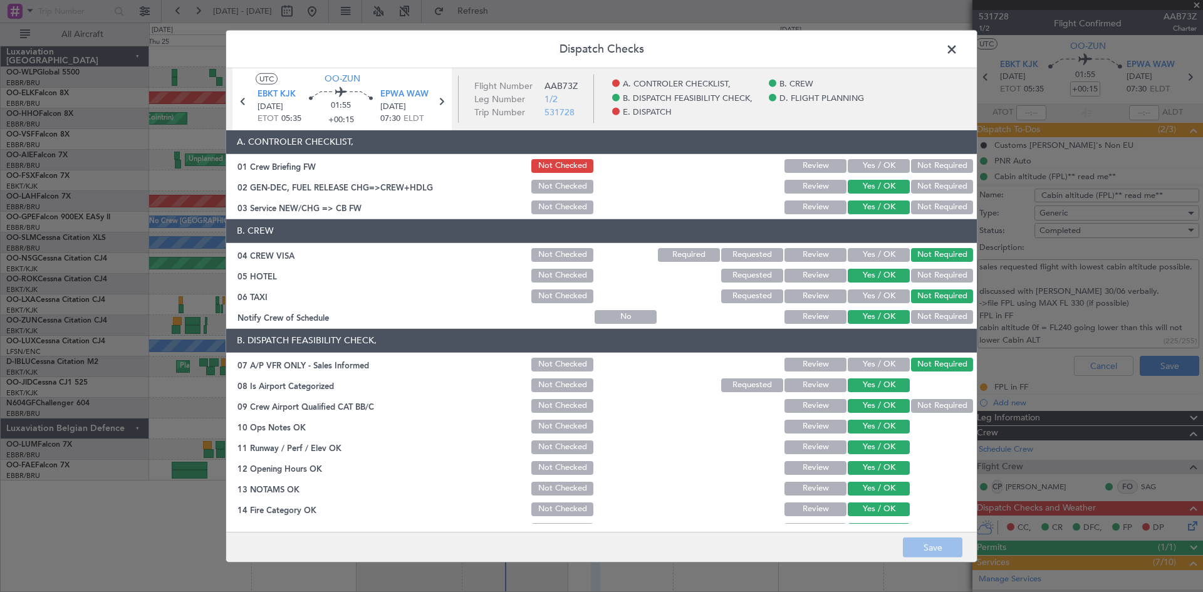
scroll to position [237, 0]
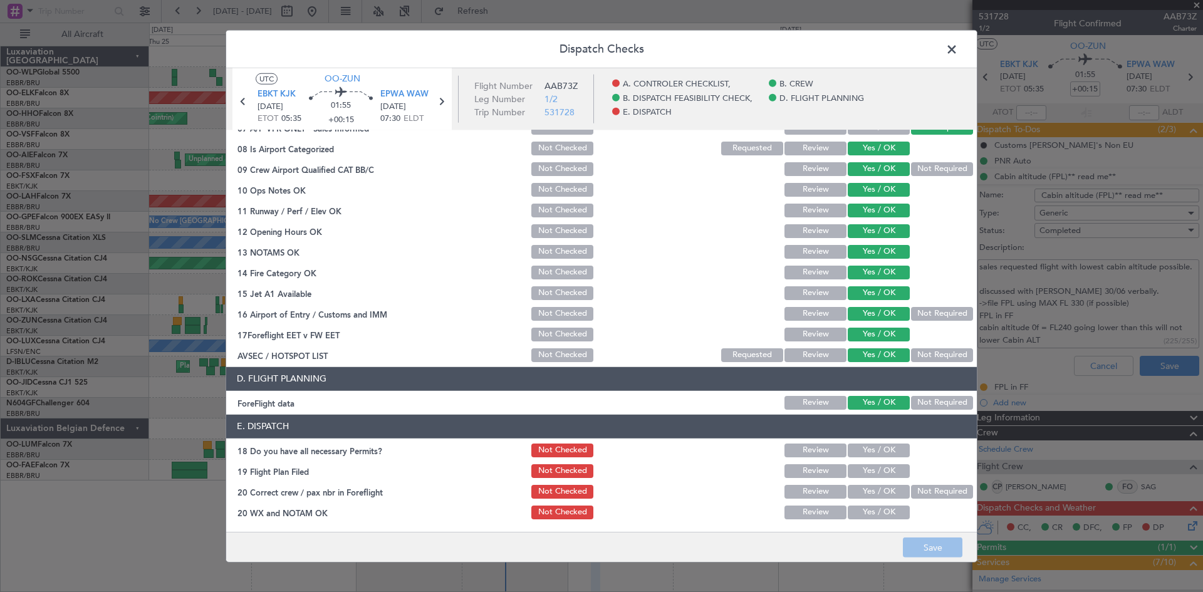
click at [833, 448] on button "Review" at bounding box center [816, 451] width 62 height 14
click at [910, 448] on div at bounding box center [941, 451] width 63 height 18
click at [886, 451] on button "Yes / OK" at bounding box center [879, 451] width 62 height 14
click at [874, 475] on button "Yes / OK" at bounding box center [879, 471] width 62 height 14
click at [873, 487] on button "Yes / OK" at bounding box center [879, 492] width 62 height 14
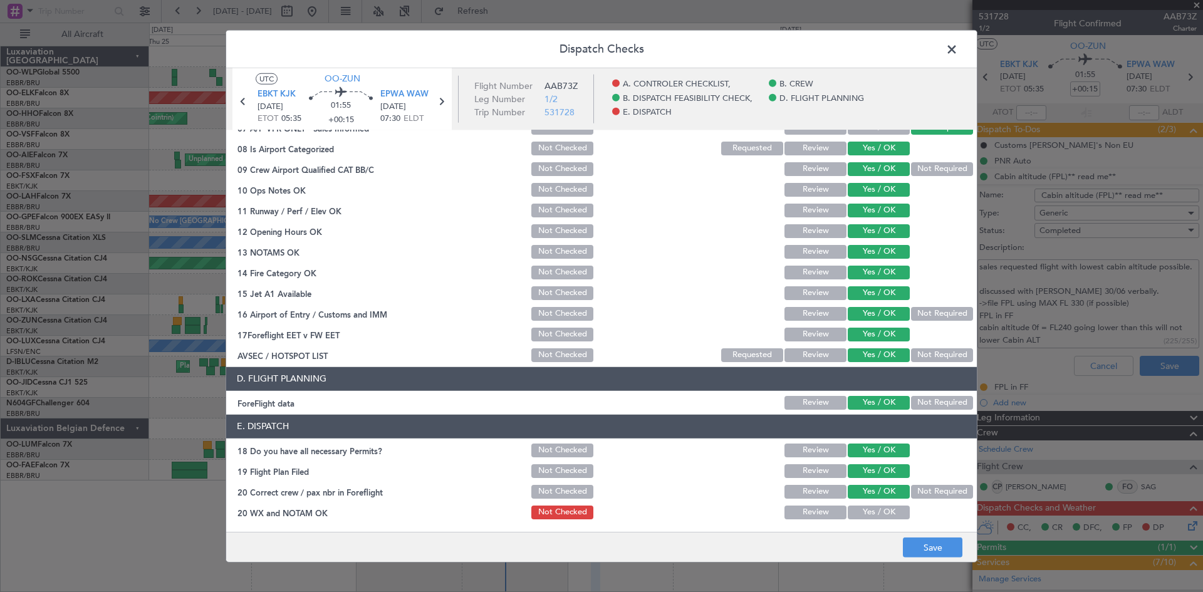
click at [872, 509] on button "Yes / OK" at bounding box center [879, 513] width 62 height 14
click at [940, 565] on div "Dispatch Checks UTC OO-ZUN EBKT KJK 29/09/2025 ETOT 05:35 01:55 +00:15 EPWA WAW…" at bounding box center [601, 296] width 1203 height 592
click at [930, 549] on button "Save" at bounding box center [933, 548] width 60 height 20
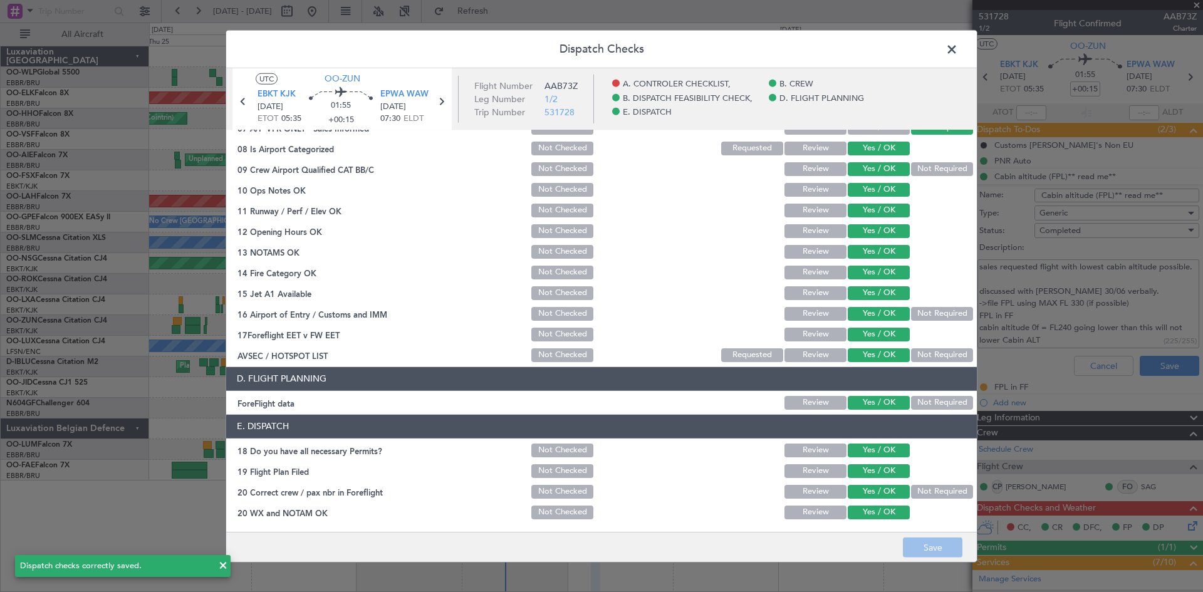
click at [958, 50] on span at bounding box center [958, 51] width 0 height 25
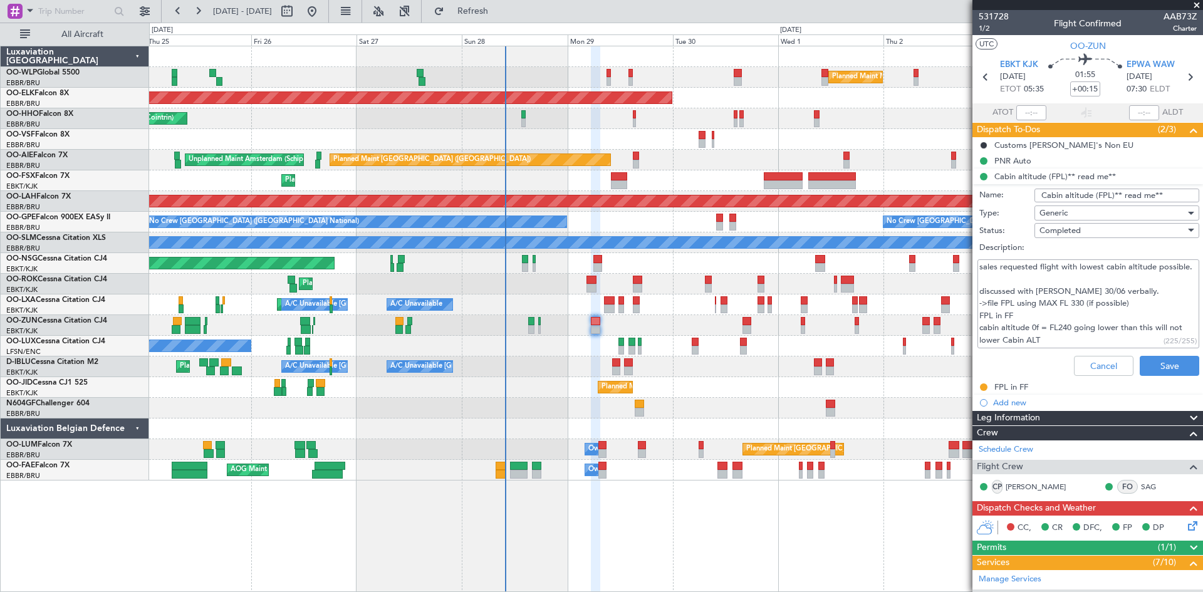
scroll to position [0, 0]
click at [1144, 369] on button "Save" at bounding box center [1170, 366] width 60 height 20
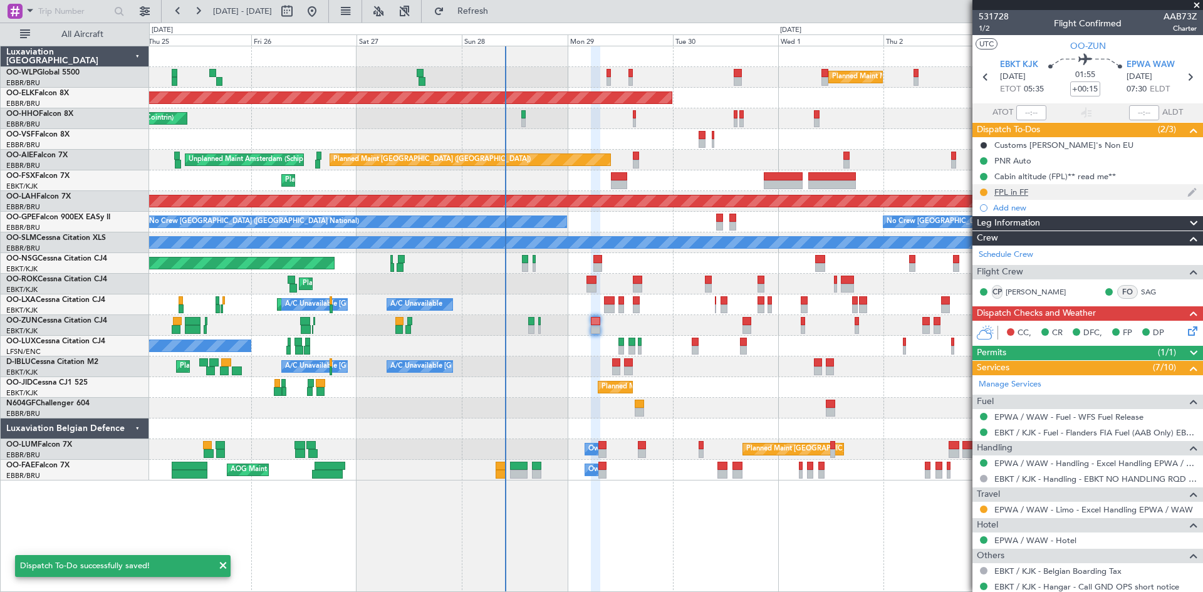
click at [990, 191] on div "FPL in FF" at bounding box center [1088, 192] width 231 height 16
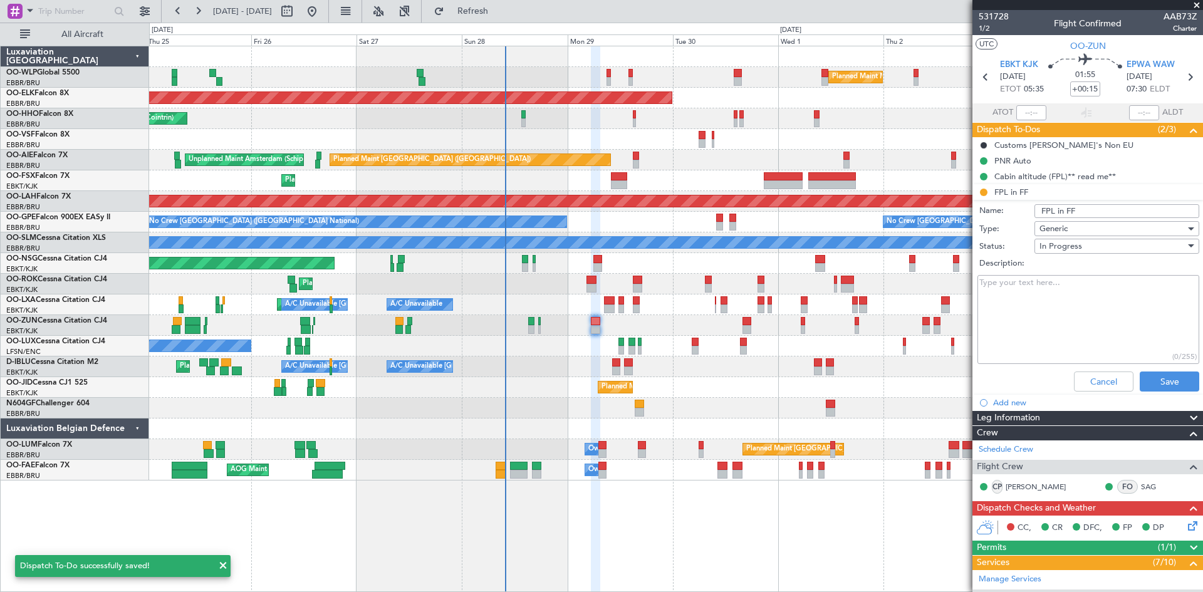
click at [1096, 241] on div "In Progress" at bounding box center [1113, 246] width 146 height 19
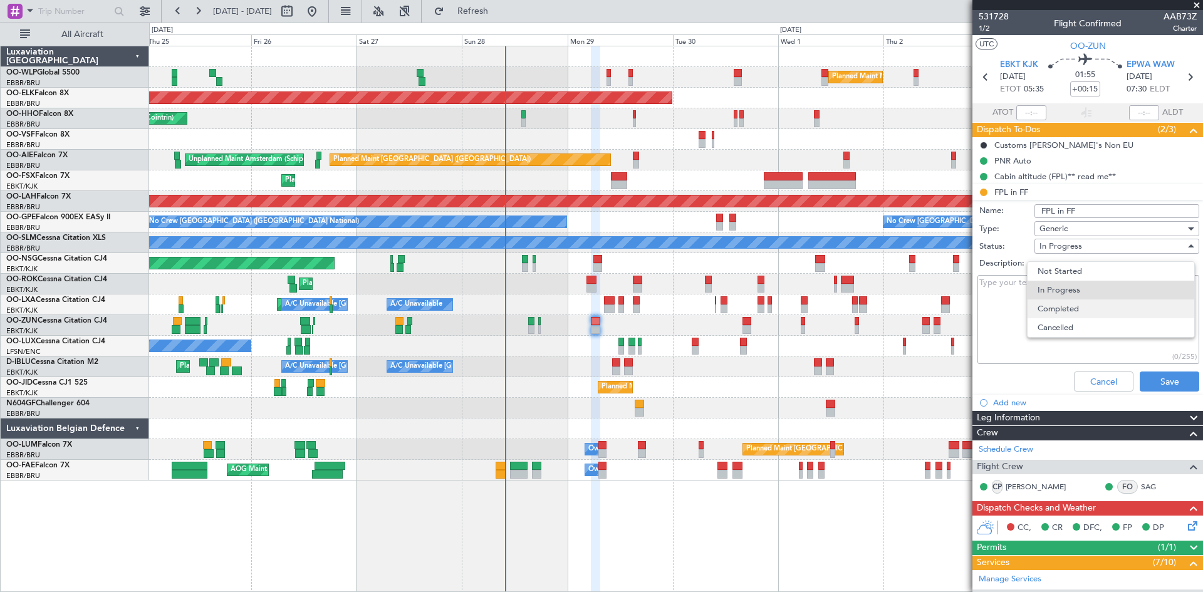
click at [1073, 303] on span "Completed" at bounding box center [1111, 309] width 147 height 19
click at [1158, 380] on button "Save" at bounding box center [1170, 382] width 60 height 20
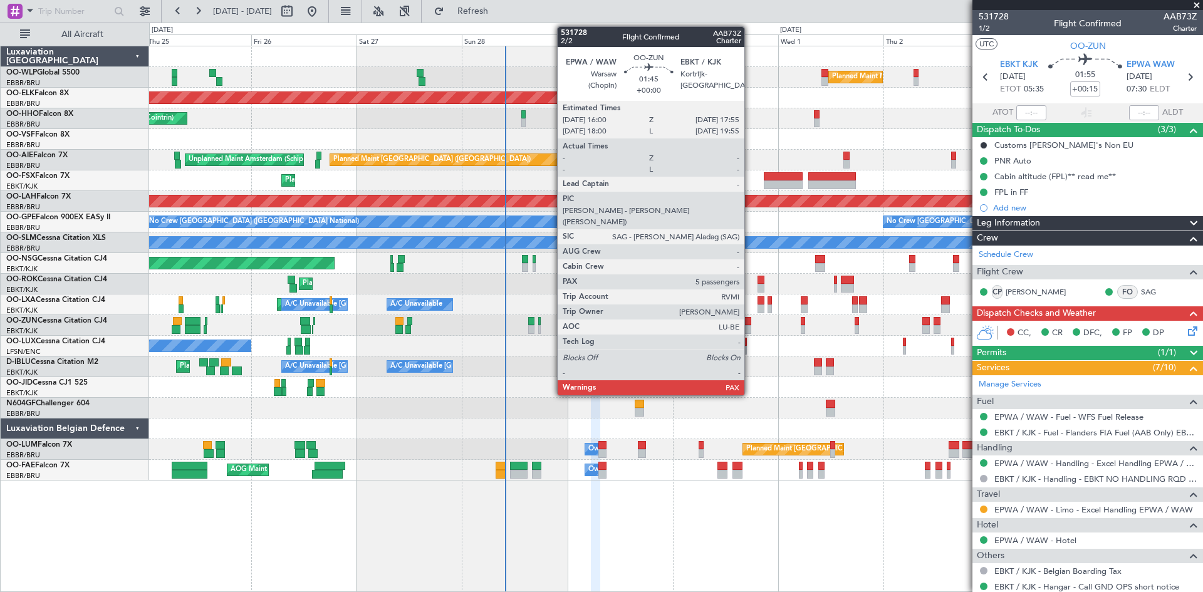
click at [750, 326] on div at bounding box center [747, 329] width 9 height 9
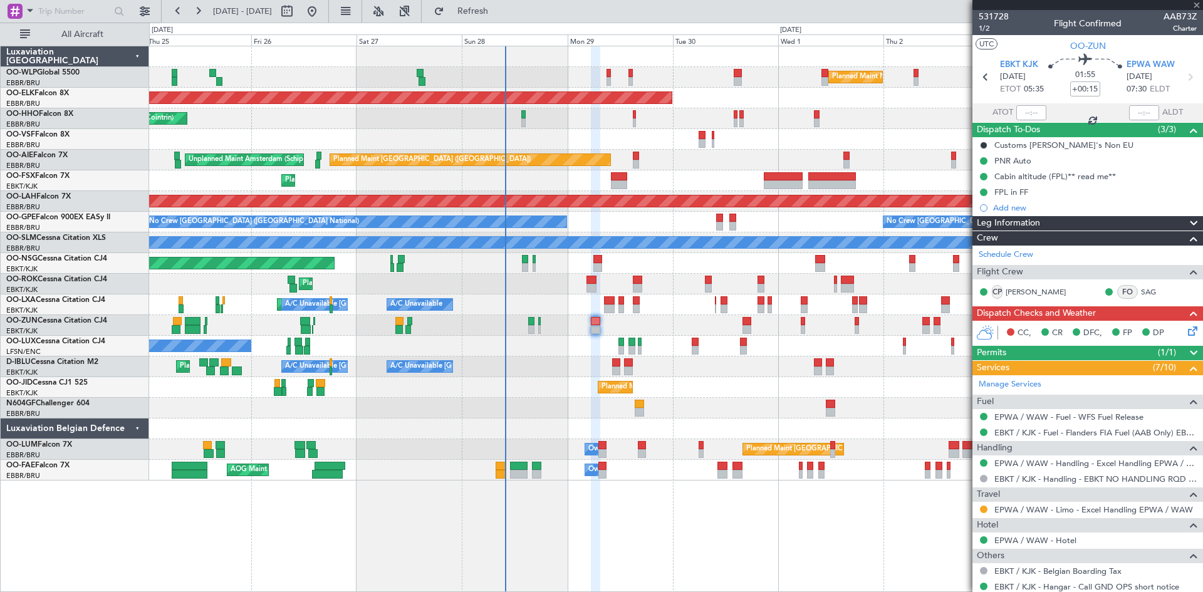
type input "5"
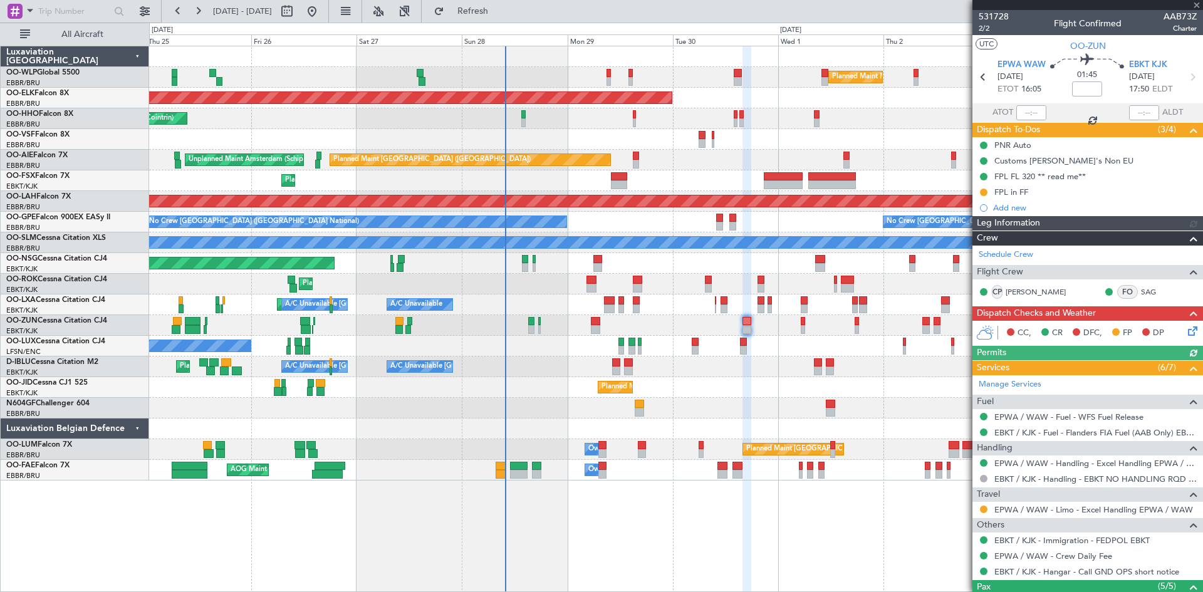
scroll to position [164, 0]
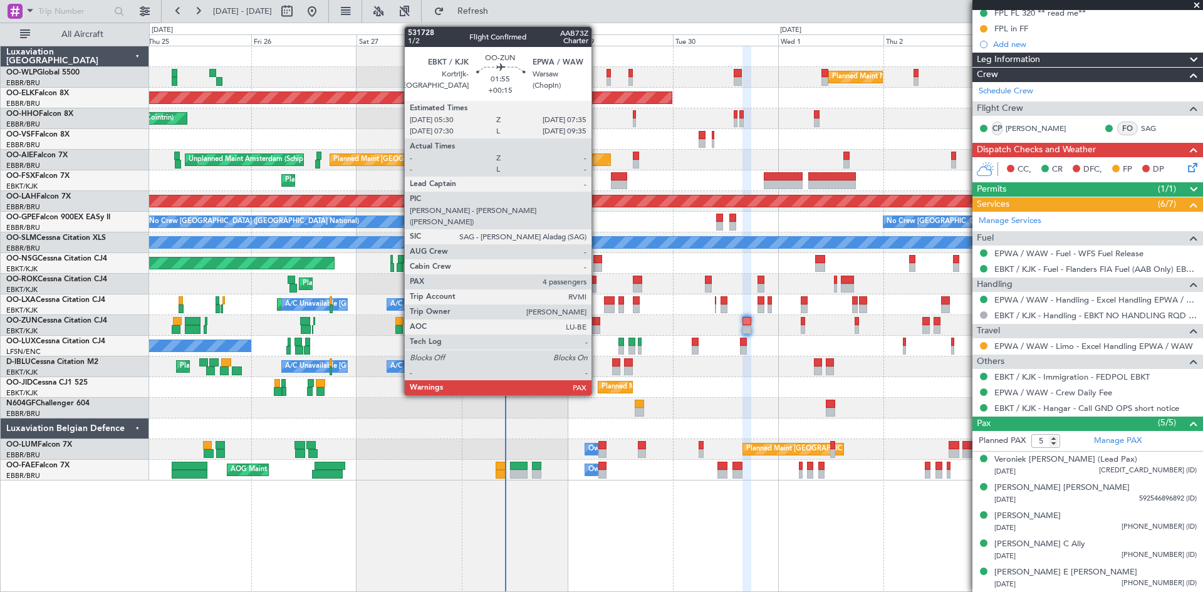
click at [597, 322] on div at bounding box center [595, 321] width 9 height 9
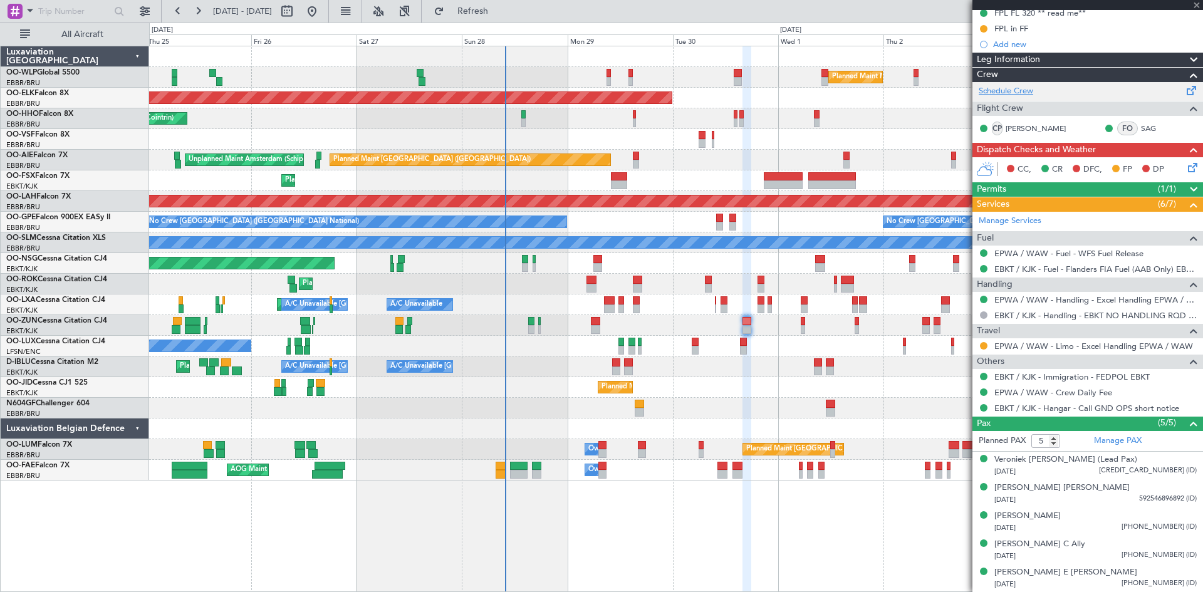
type input "+00:15"
type input "4"
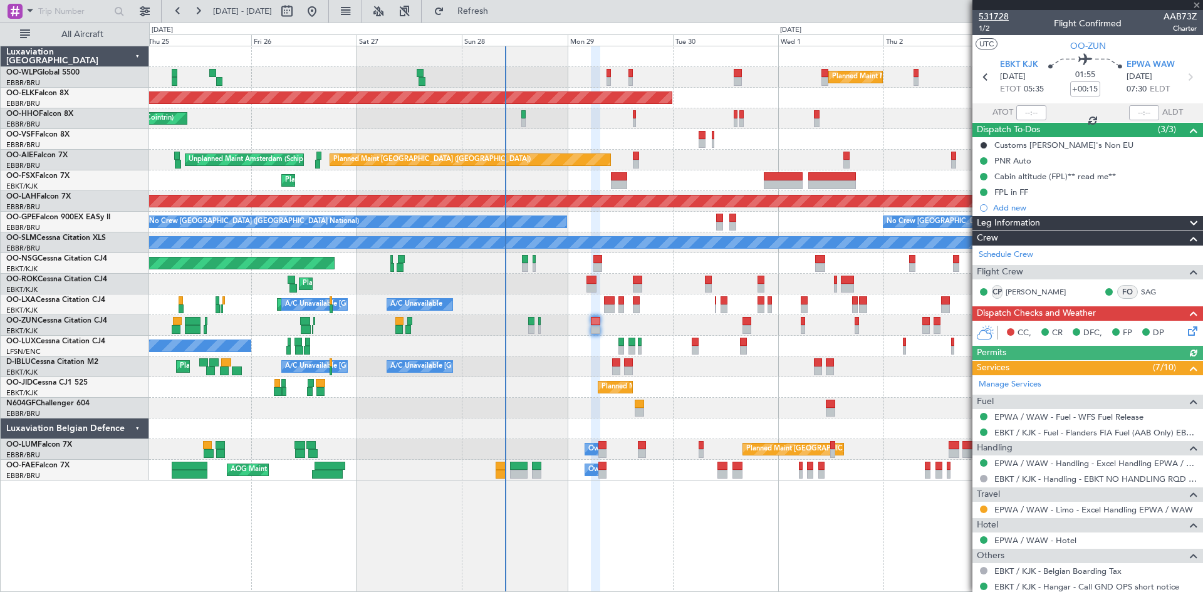
click at [985, 22] on span "531728" at bounding box center [994, 16] width 30 height 13
click at [989, 33] on span "1/2" at bounding box center [994, 28] width 30 height 11
click at [1190, 329] on icon at bounding box center [1191, 329] width 10 height 10
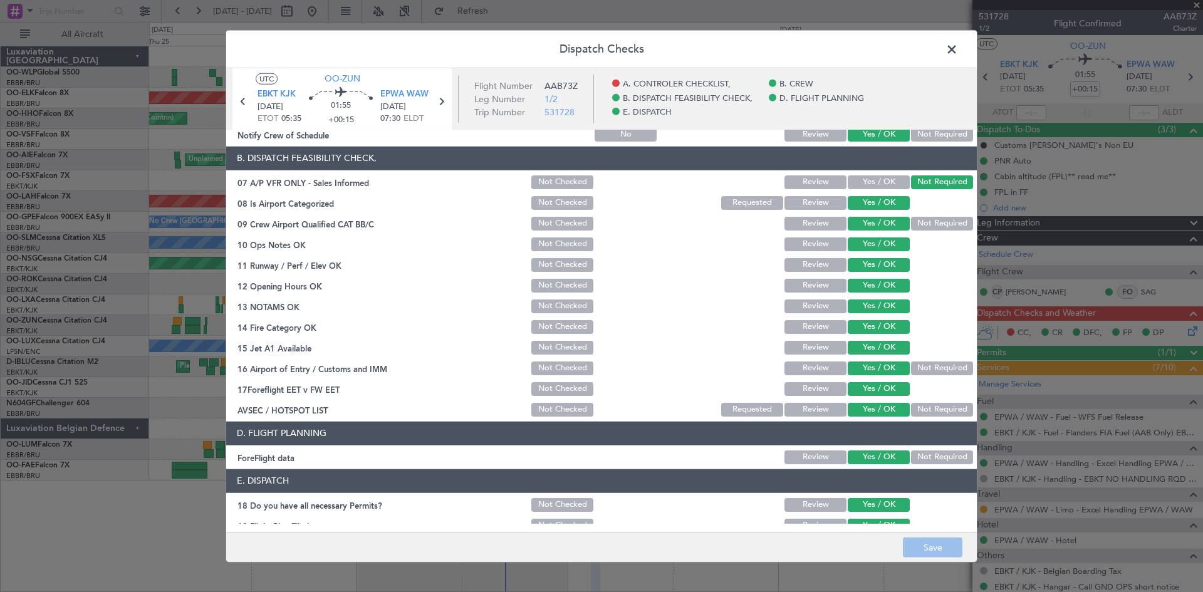
scroll to position [237, 0]
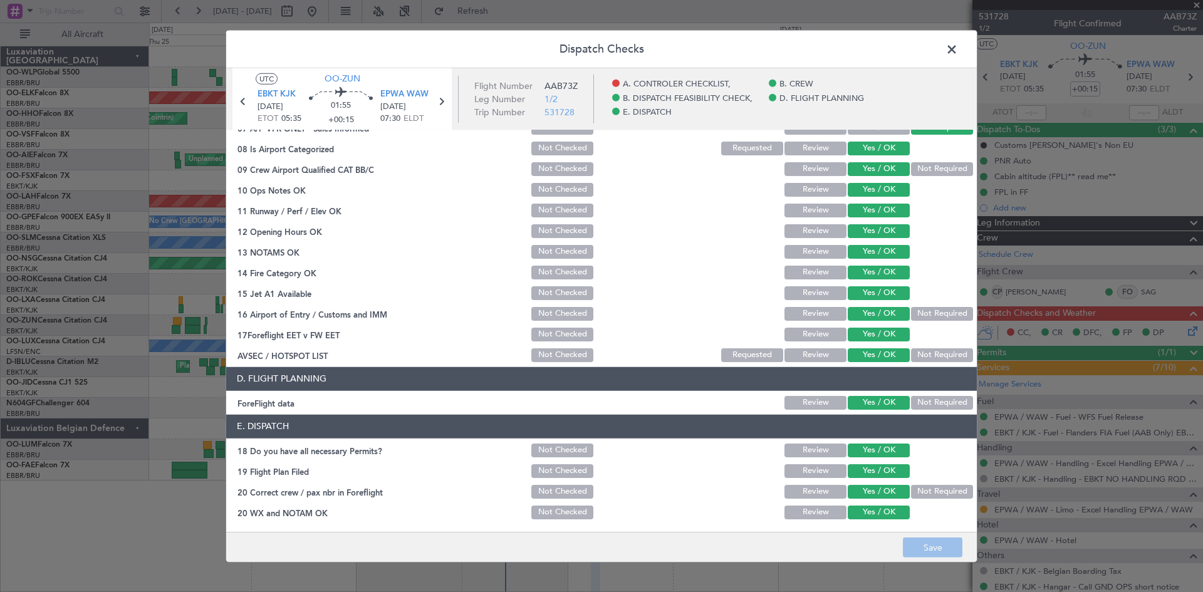
click at [958, 53] on span at bounding box center [958, 51] width 0 height 25
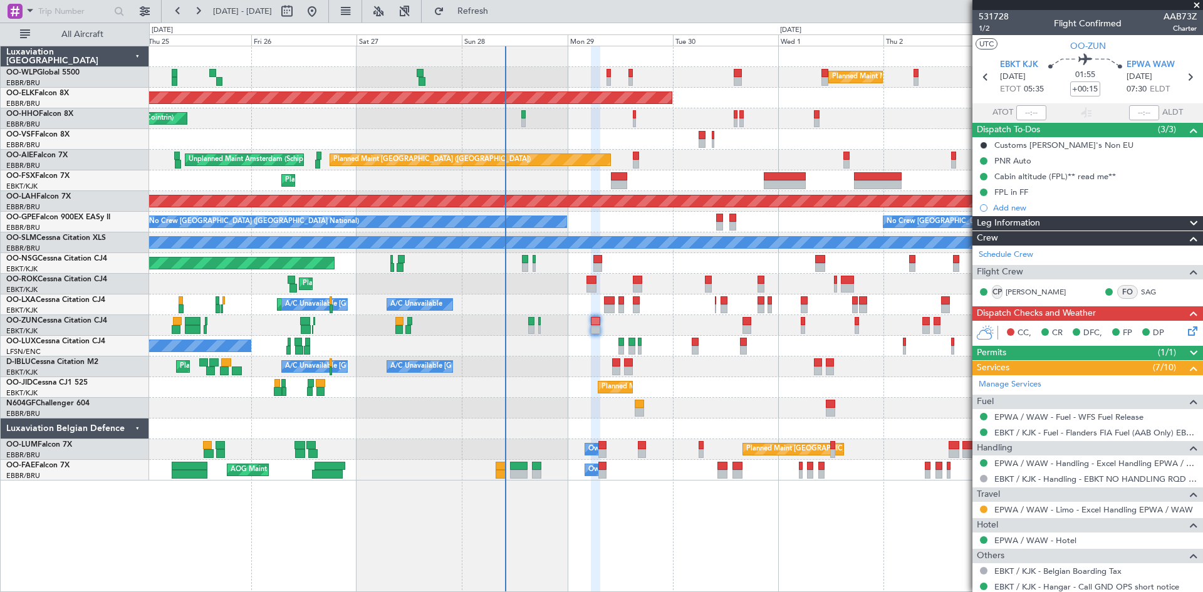
click at [1186, 330] on icon at bounding box center [1191, 329] width 10 height 10
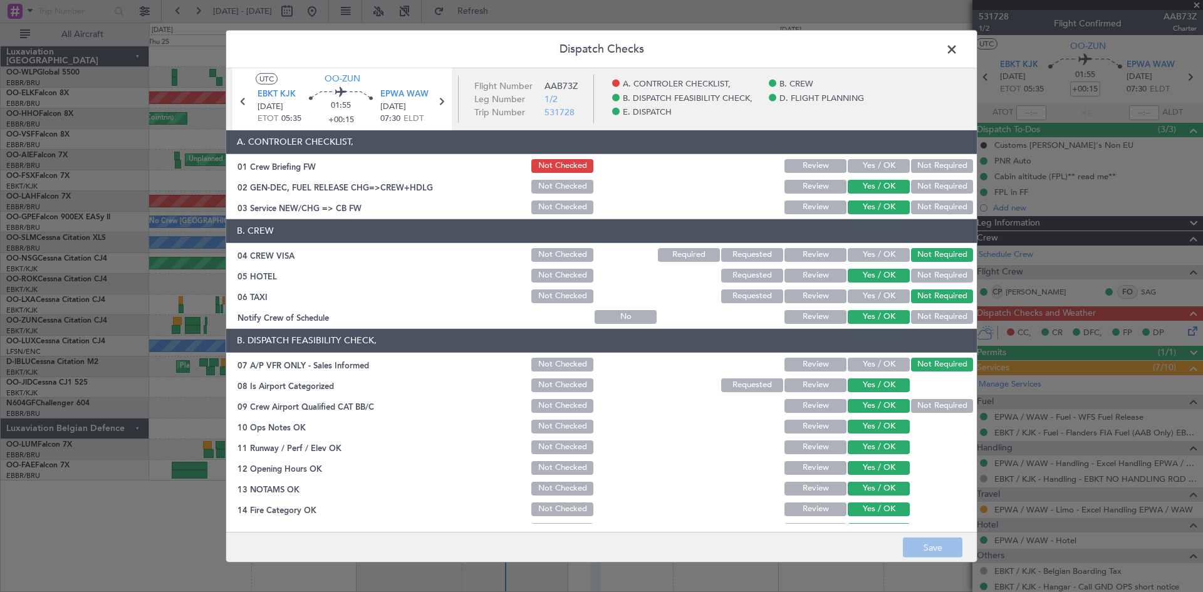
click at [883, 165] on button "Yes / OK" at bounding box center [879, 166] width 62 height 14
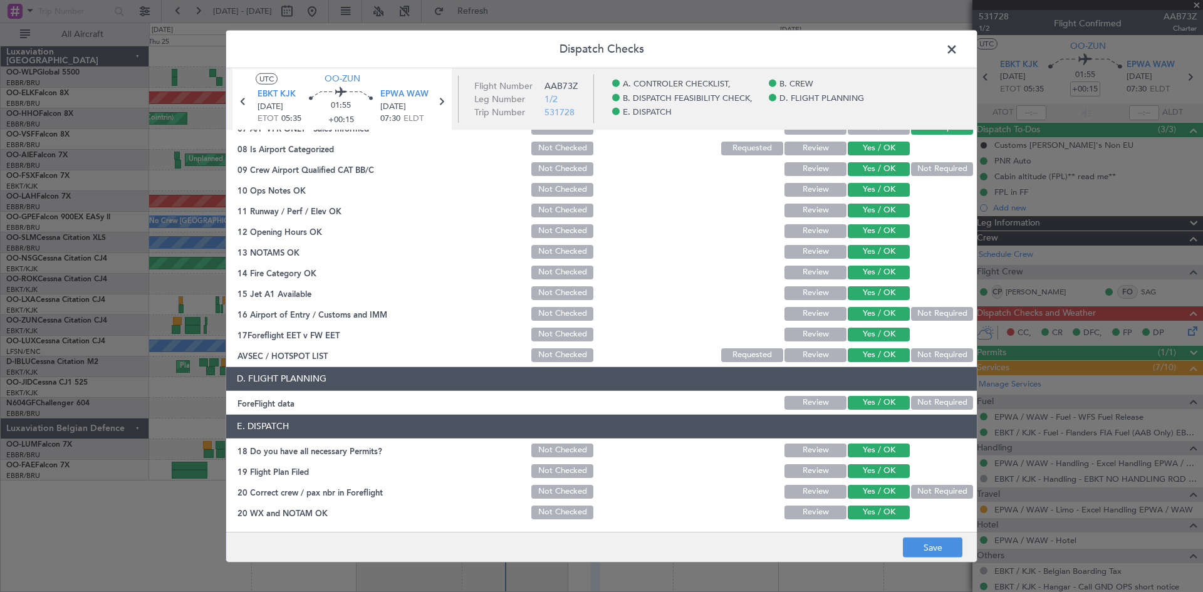
click at [924, 536] on footer "Save" at bounding box center [601, 547] width 751 height 30
click at [923, 542] on button "Save" at bounding box center [933, 548] width 60 height 20
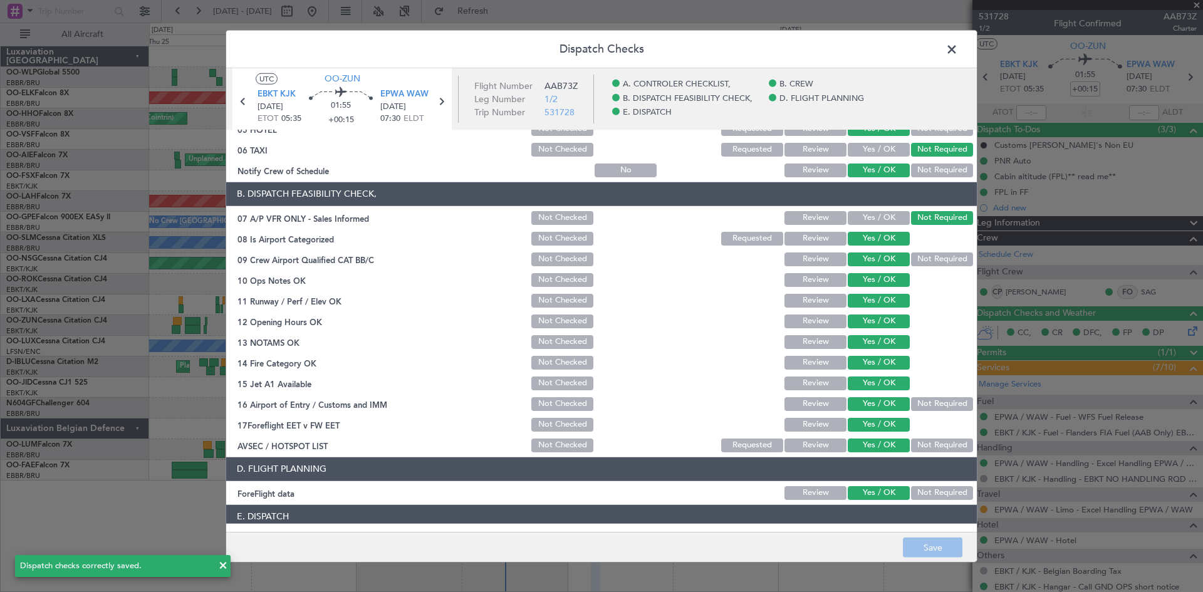
scroll to position [0, 0]
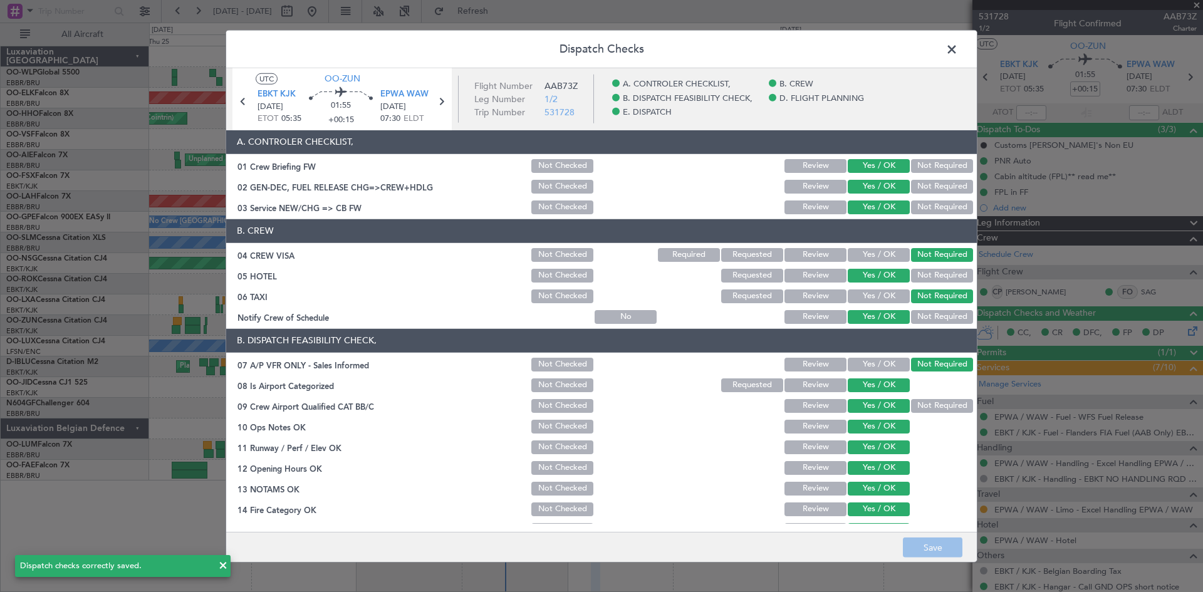
click at [958, 42] on span at bounding box center [958, 51] width 0 height 25
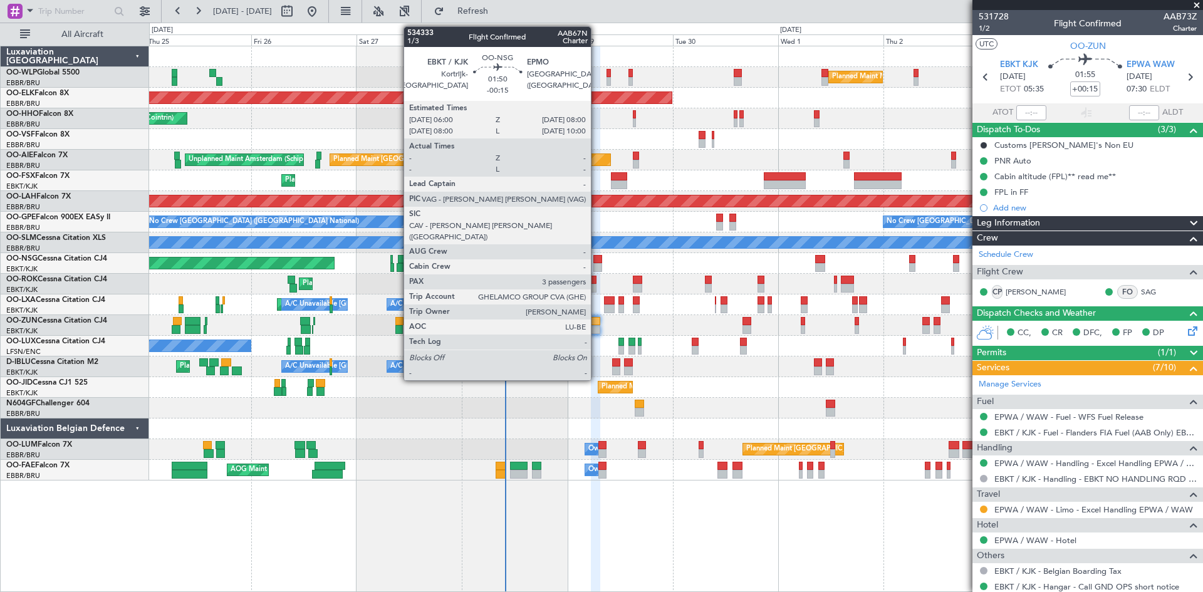
click at [597, 263] on div at bounding box center [598, 259] width 9 height 9
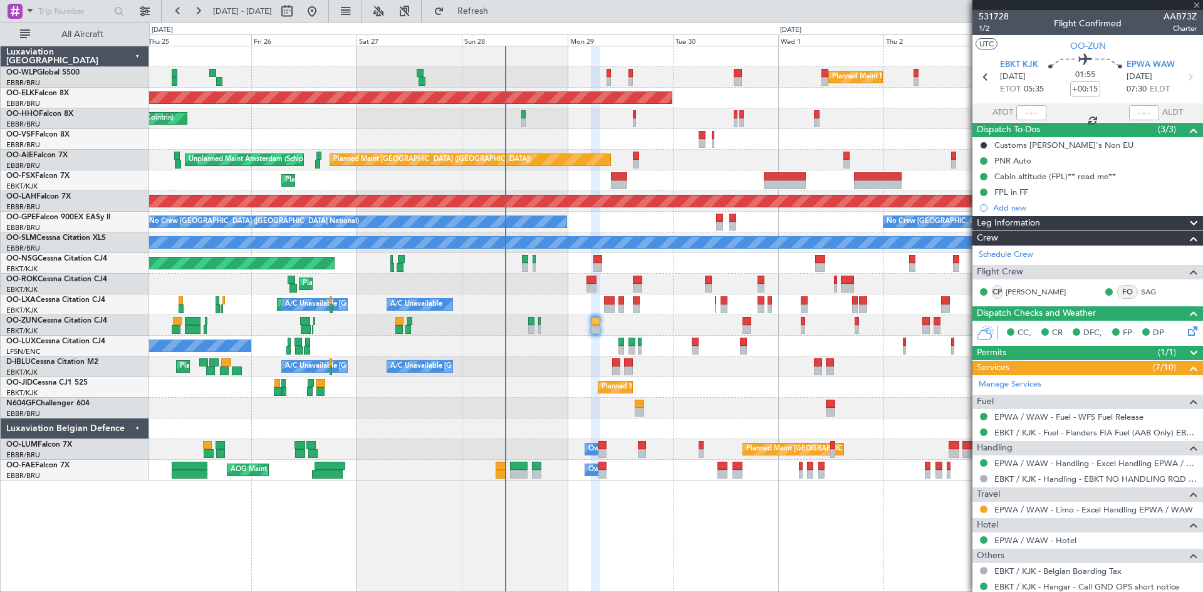
type input "-00:15"
type input "3"
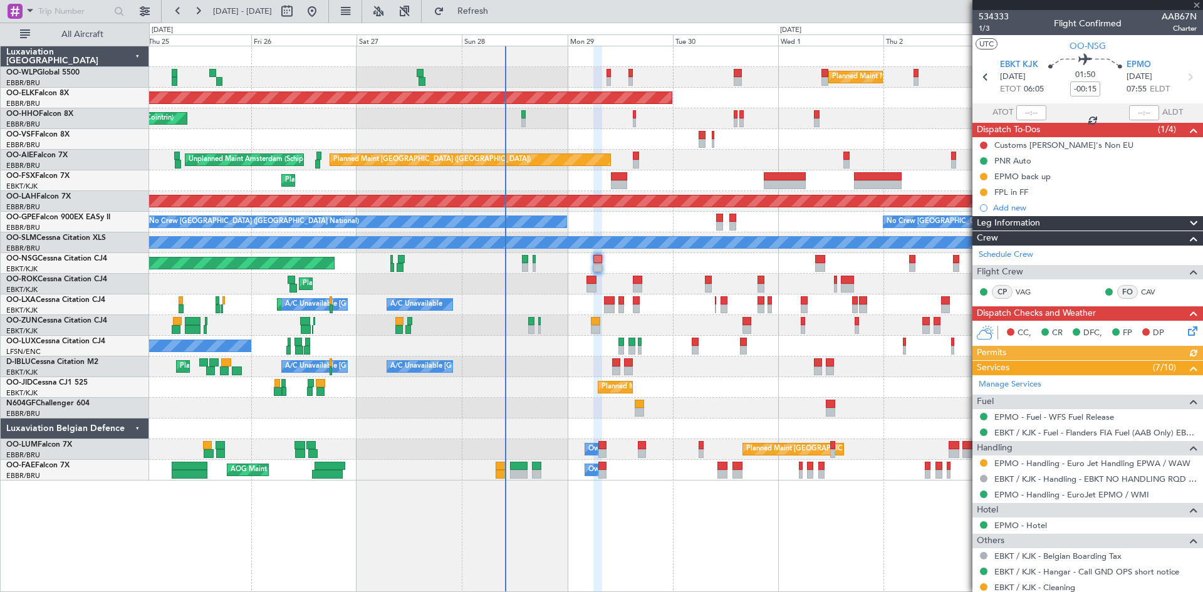
scroll to position [186, 0]
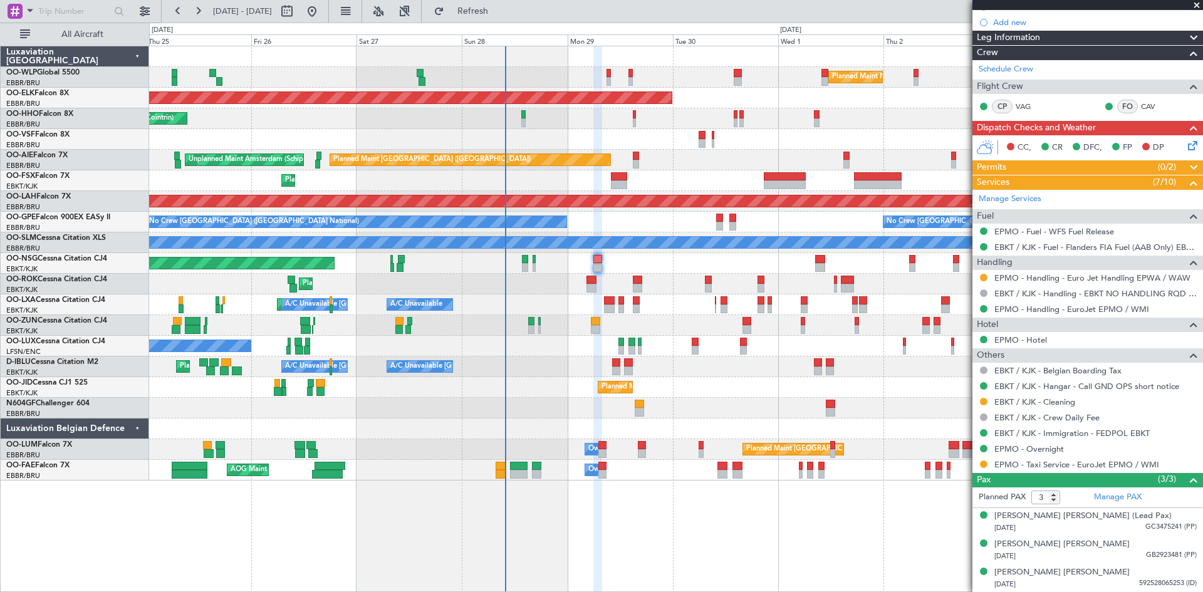
click at [1186, 149] on icon at bounding box center [1191, 144] width 10 height 10
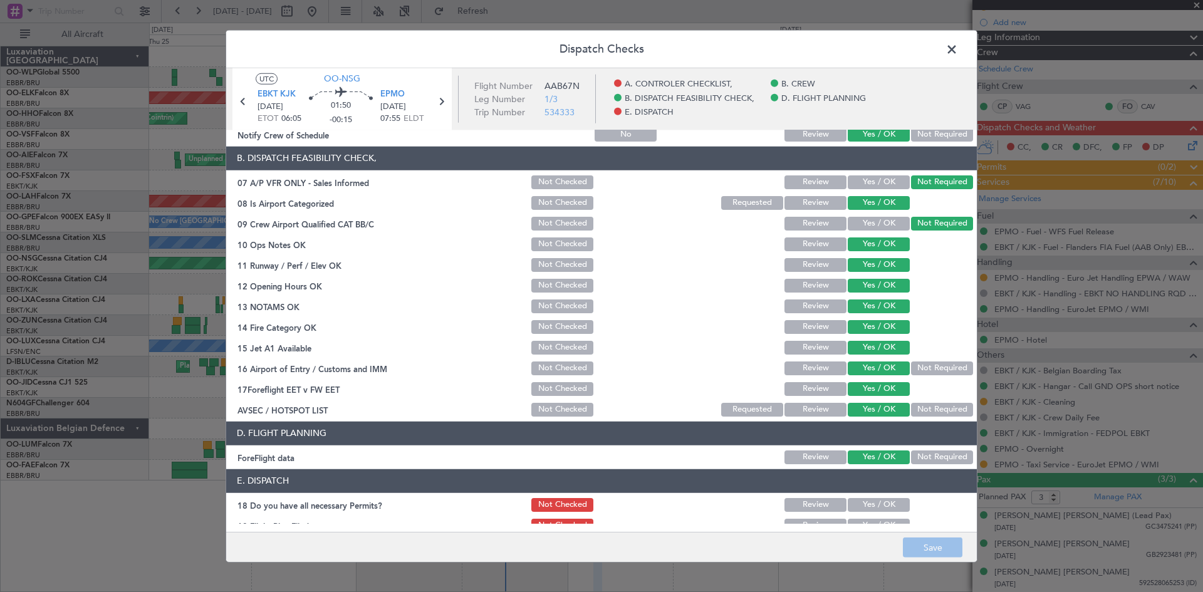
scroll to position [237, 0]
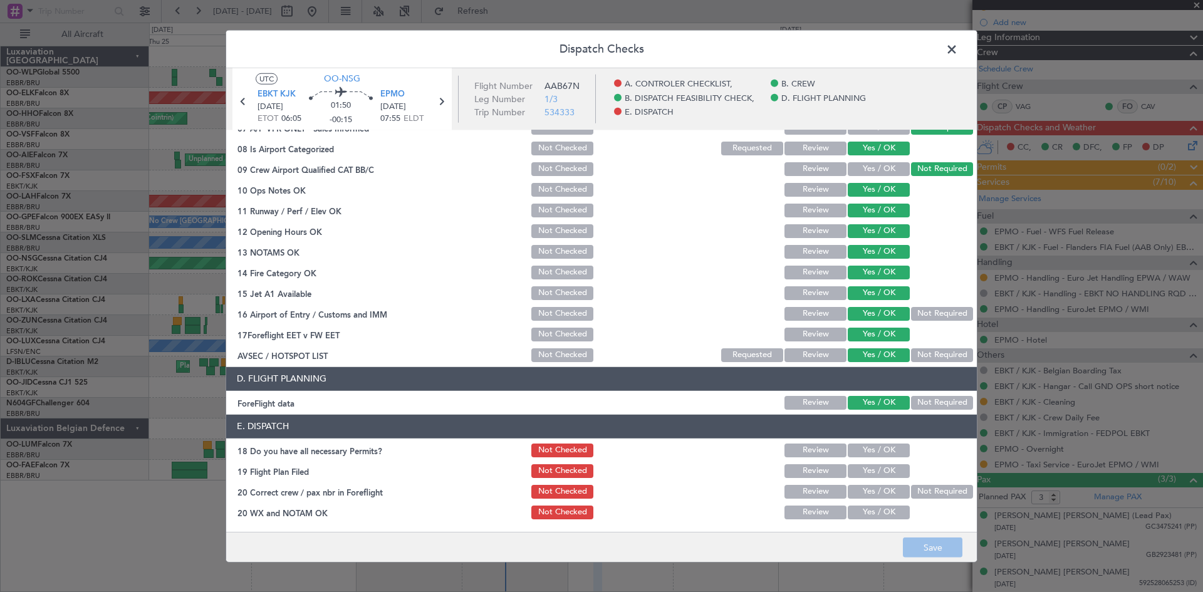
click at [958, 56] on span at bounding box center [958, 51] width 0 height 25
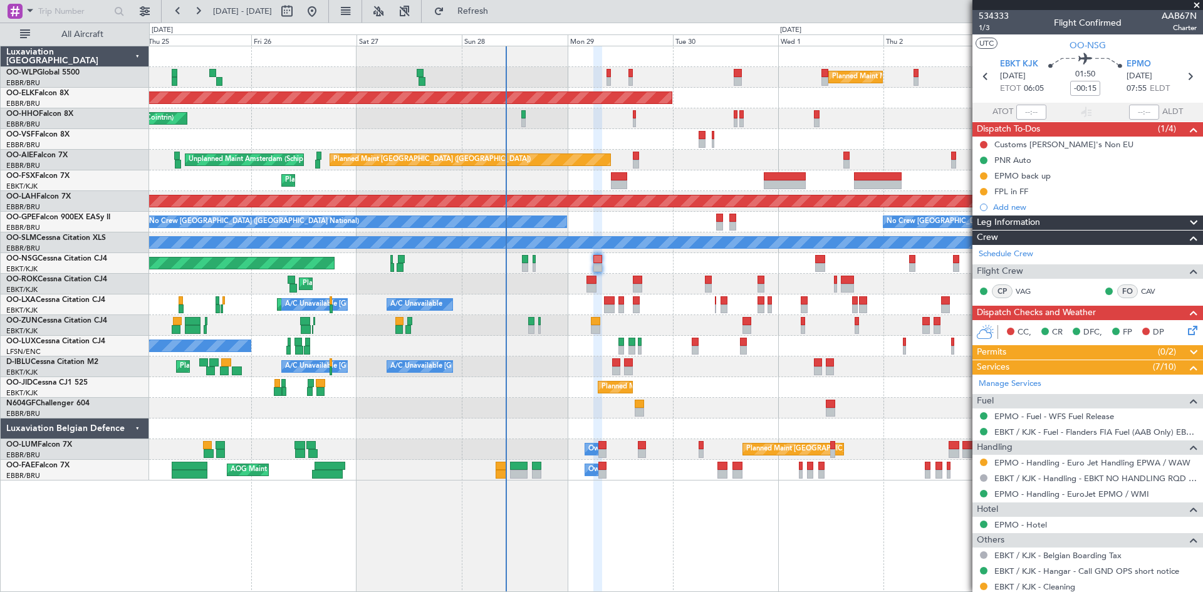
scroll to position [0, 0]
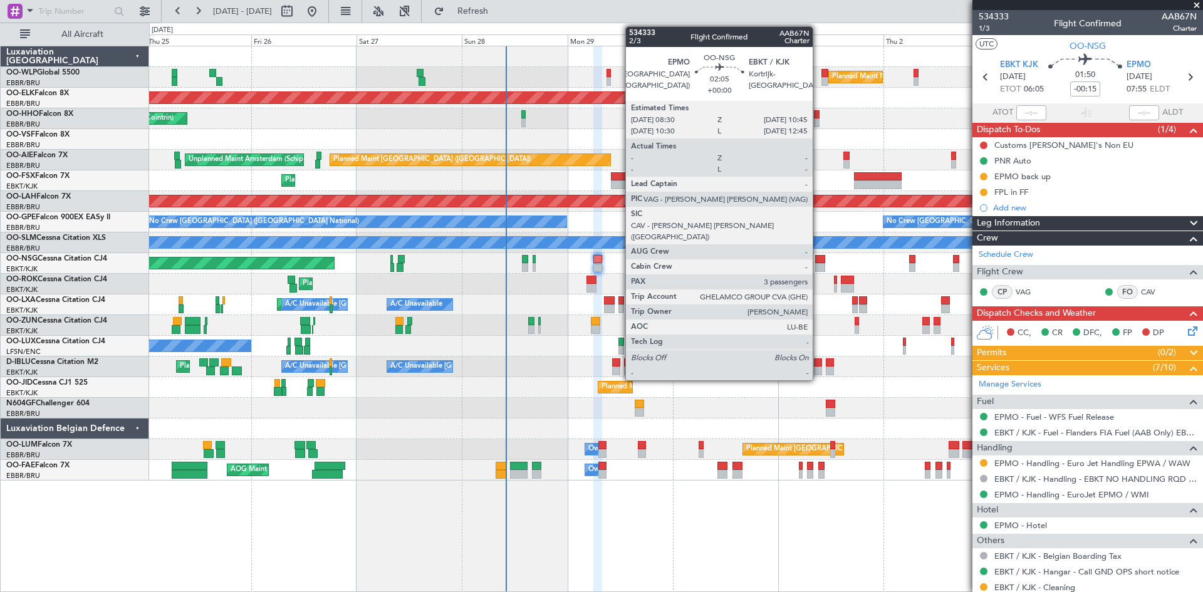
click at [819, 261] on div at bounding box center [820, 259] width 10 height 9
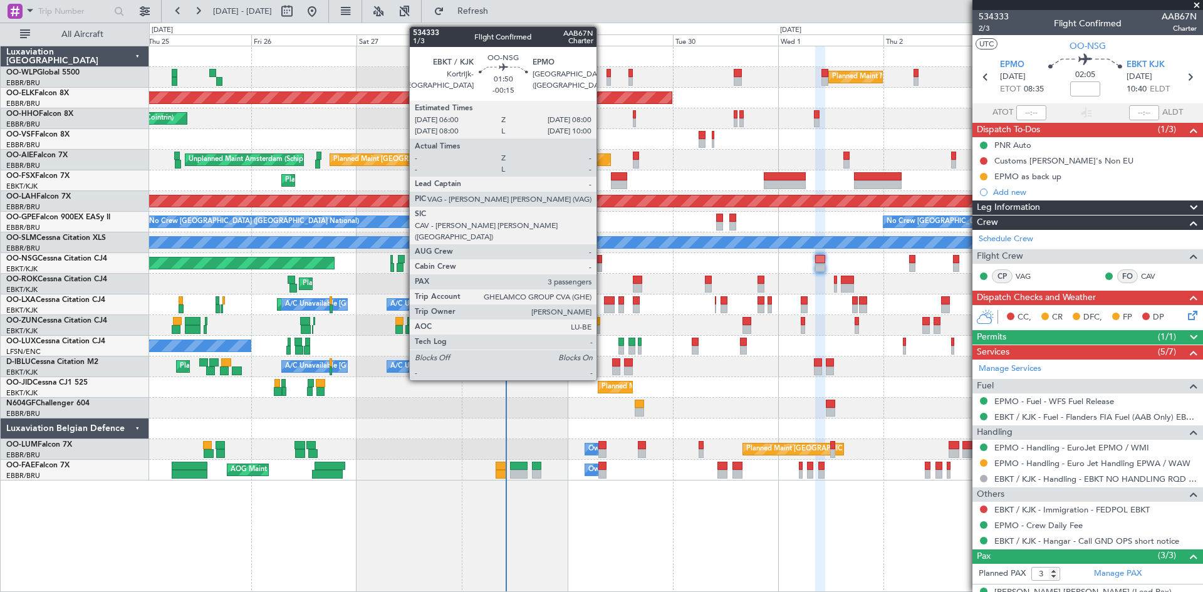
click at [602, 266] on div at bounding box center [598, 267] width 9 height 9
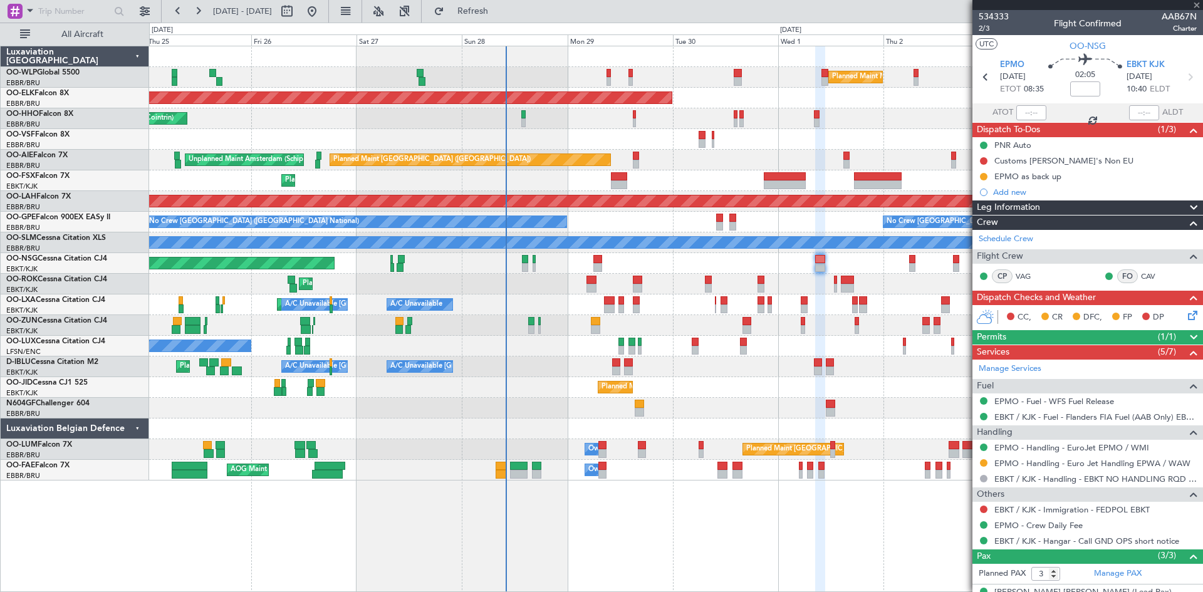
type input "-00:15"
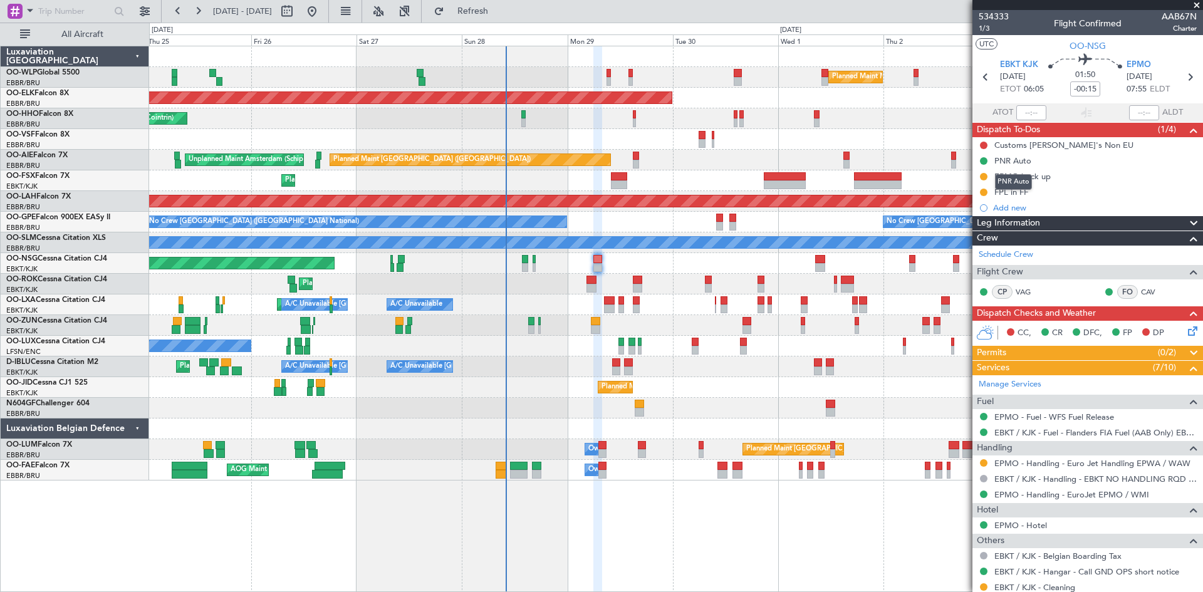
drag, startPoint x: 1012, startPoint y: 161, endPoint x: 1014, endPoint y: 177, distance: 15.8
click at [1014, 177] on mat-tooltip-component "PNR Auto" at bounding box center [1014, 181] width 55 height 33
click at [1032, 176] on div "EPMO back up" at bounding box center [1023, 176] width 56 height 11
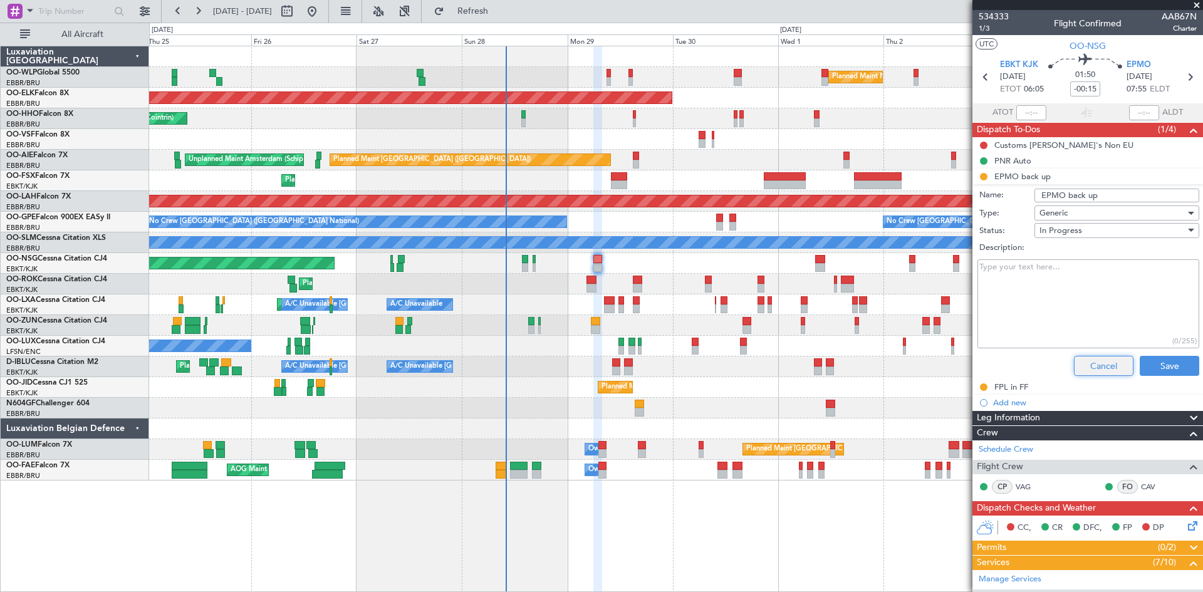
click at [1112, 366] on button "Cancel" at bounding box center [1104, 366] width 60 height 20
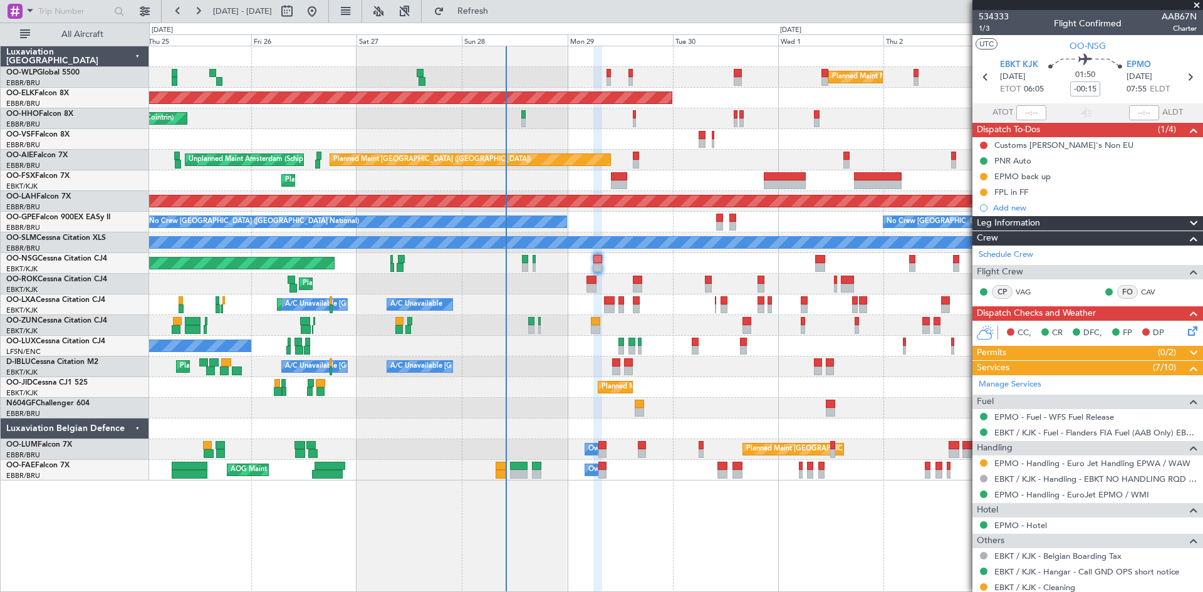
click at [1186, 328] on icon at bounding box center [1191, 329] width 10 height 10
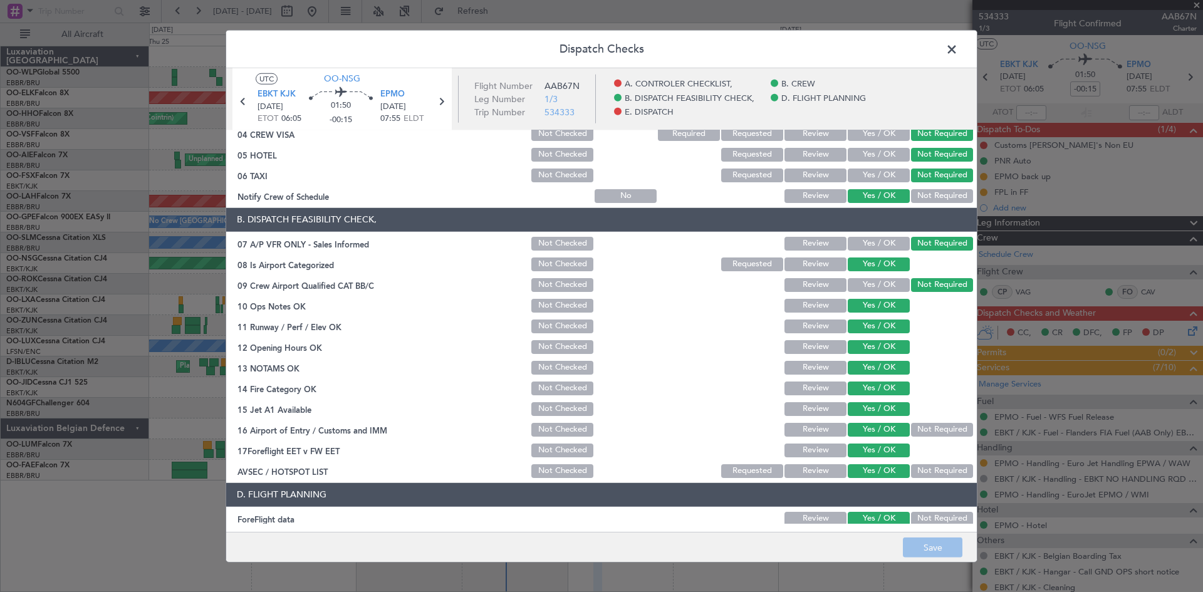
scroll to position [237, 0]
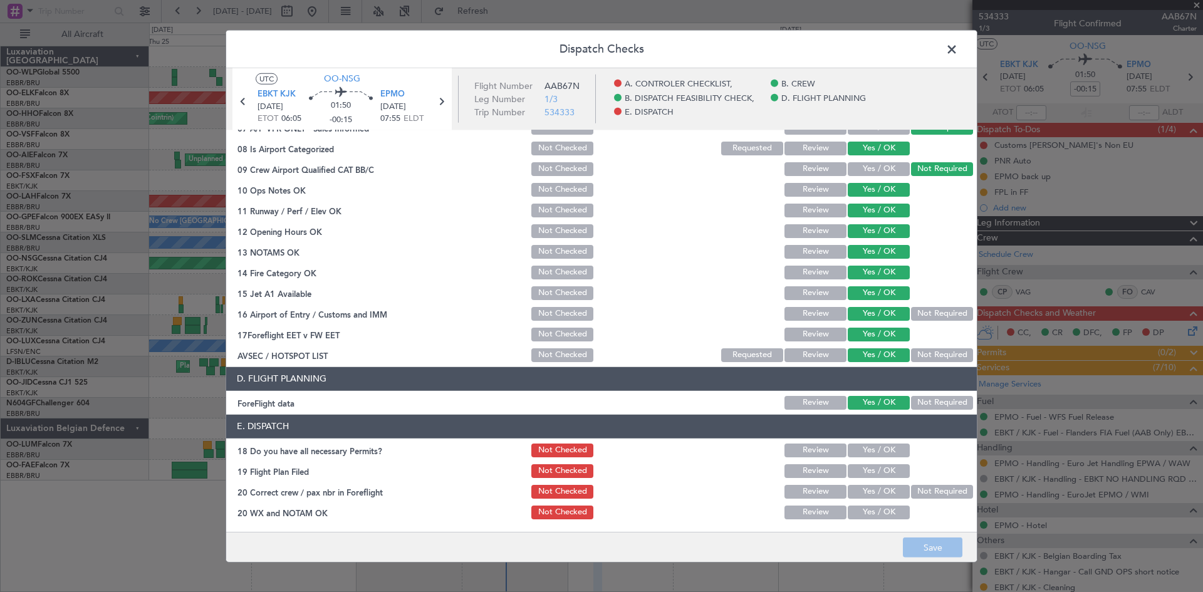
click at [868, 456] on button "Yes / OK" at bounding box center [879, 451] width 62 height 14
click at [875, 476] on button "Yes / OK" at bounding box center [879, 471] width 62 height 14
drag, startPoint x: 873, startPoint y: 492, endPoint x: 869, endPoint y: 516, distance: 24.1
click at [873, 493] on button "Yes / OK" at bounding box center [879, 492] width 62 height 14
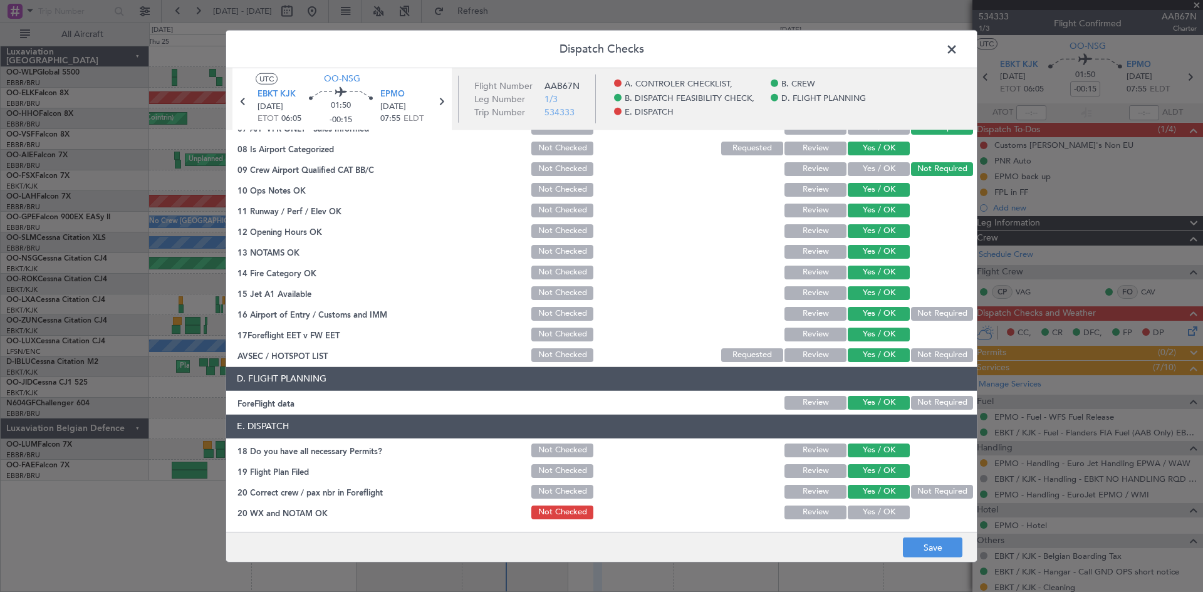
click at [868, 525] on main "UTC OO-NSG EBKT KJK 29/09/2025 ETOT 06:05 01:50 -00:15 EPMO 29/09/2025 07:55 EL…" at bounding box center [601, 302] width 751 height 469
click at [866, 507] on button "Yes / OK" at bounding box center [879, 513] width 62 height 14
click at [898, 547] on footer "Save" at bounding box center [601, 547] width 751 height 30
click at [916, 548] on button "Save" at bounding box center [933, 548] width 60 height 20
click at [958, 57] on span at bounding box center [958, 51] width 0 height 25
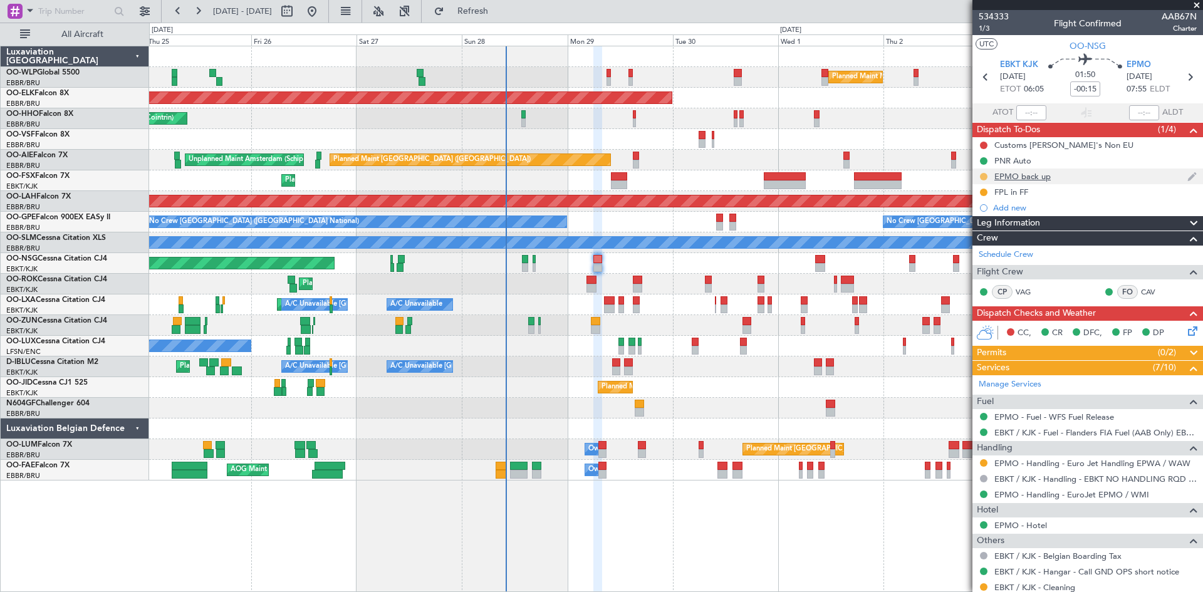
click at [985, 177] on button at bounding box center [984, 177] width 8 height 8
click at [961, 229] on span at bounding box center [960, 232] width 8 height 8
click at [980, 191] on div at bounding box center [984, 192] width 10 height 10
click at [982, 190] on button at bounding box center [984, 193] width 8 height 8
click at [980, 248] on span "Completed" at bounding box center [988, 247] width 41 height 13
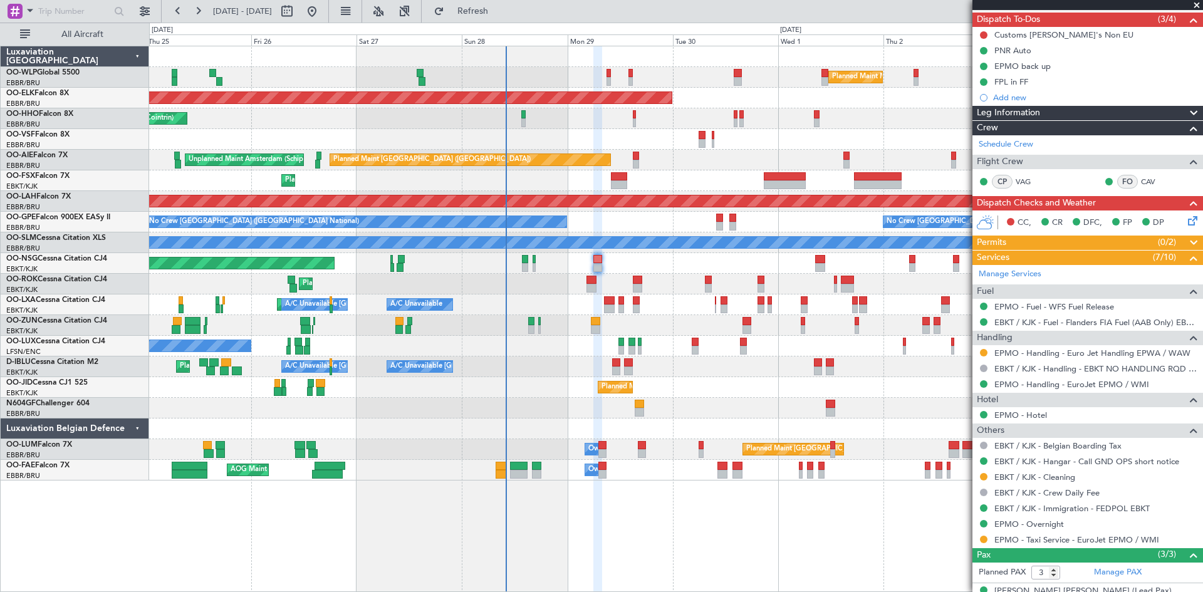
scroll to position [125, 0]
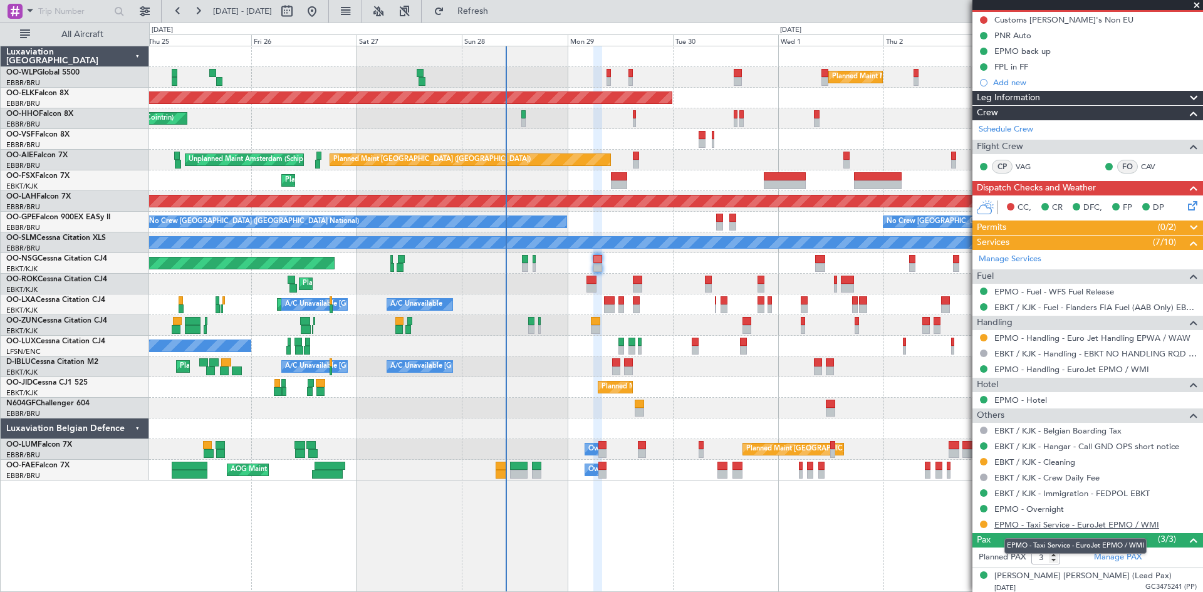
click at [1072, 521] on link "EPMO - Taxi Service - EuroJet EPMO / WMI" at bounding box center [1077, 525] width 165 height 11
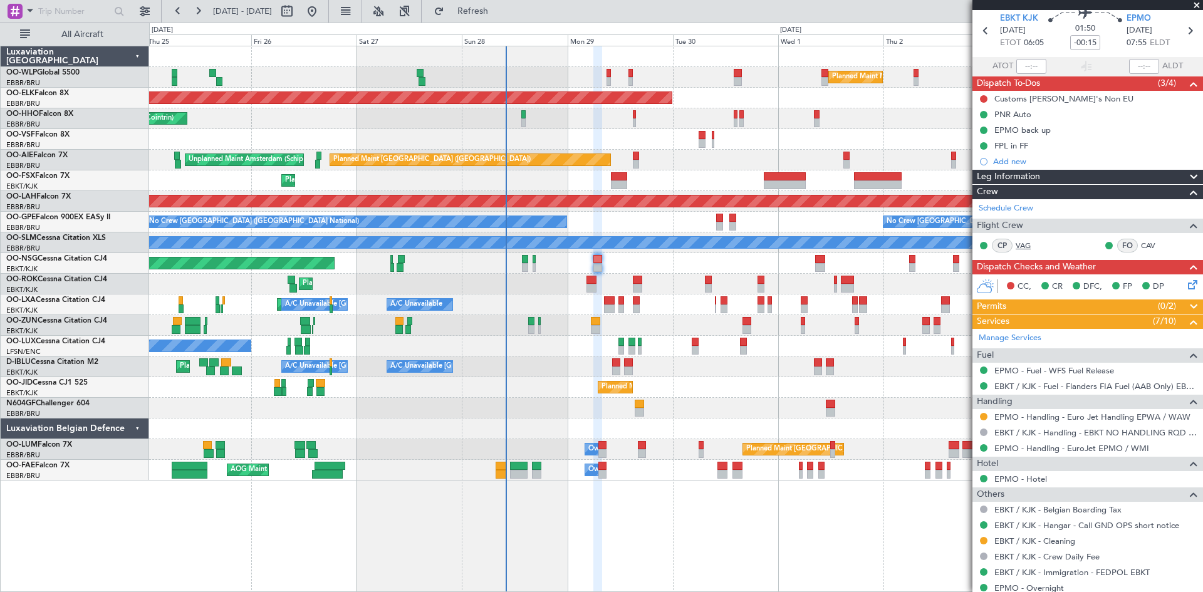
scroll to position [0, 0]
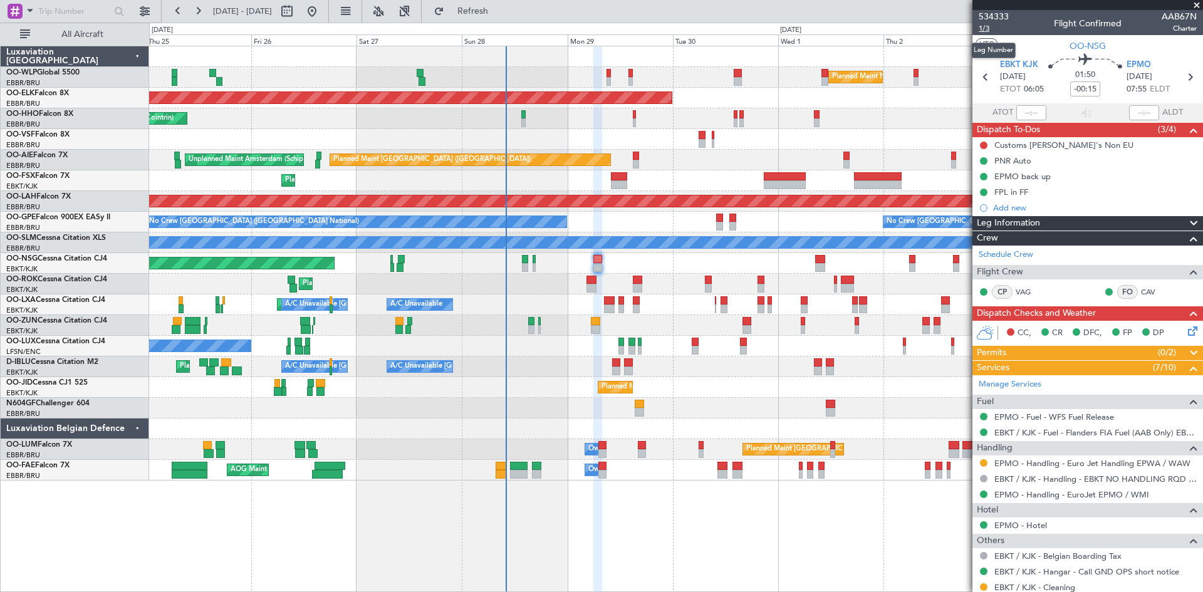
click at [987, 31] on span "1/3" at bounding box center [994, 28] width 30 height 11
click at [983, 460] on button at bounding box center [984, 463] width 8 height 8
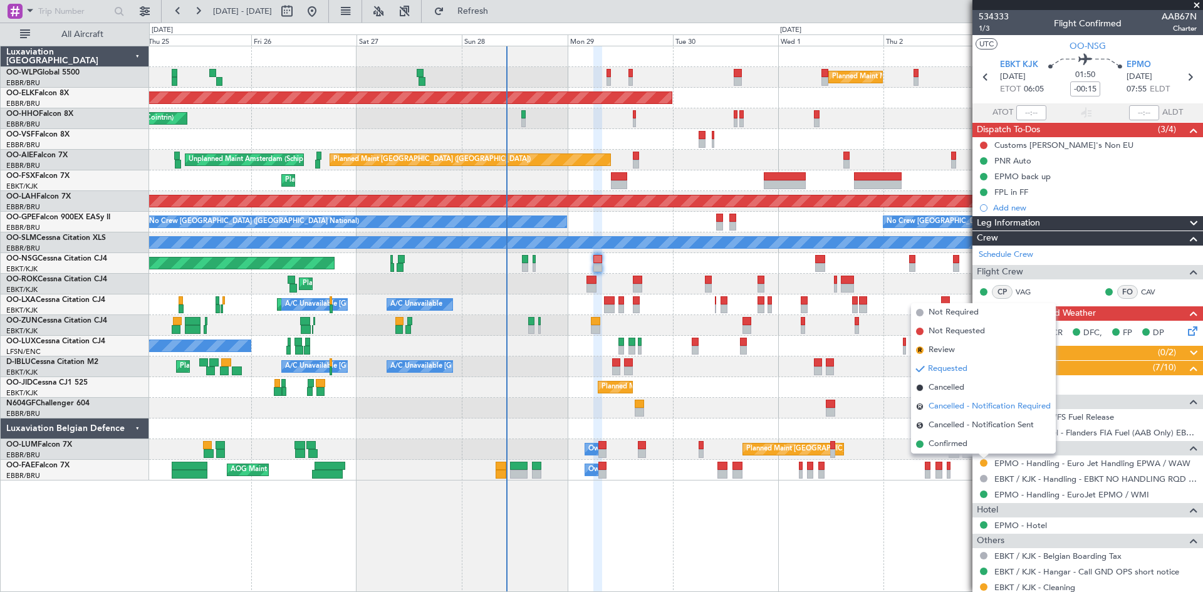
click at [963, 408] on span "Cancelled - Notification Required" at bounding box center [990, 407] width 122 height 13
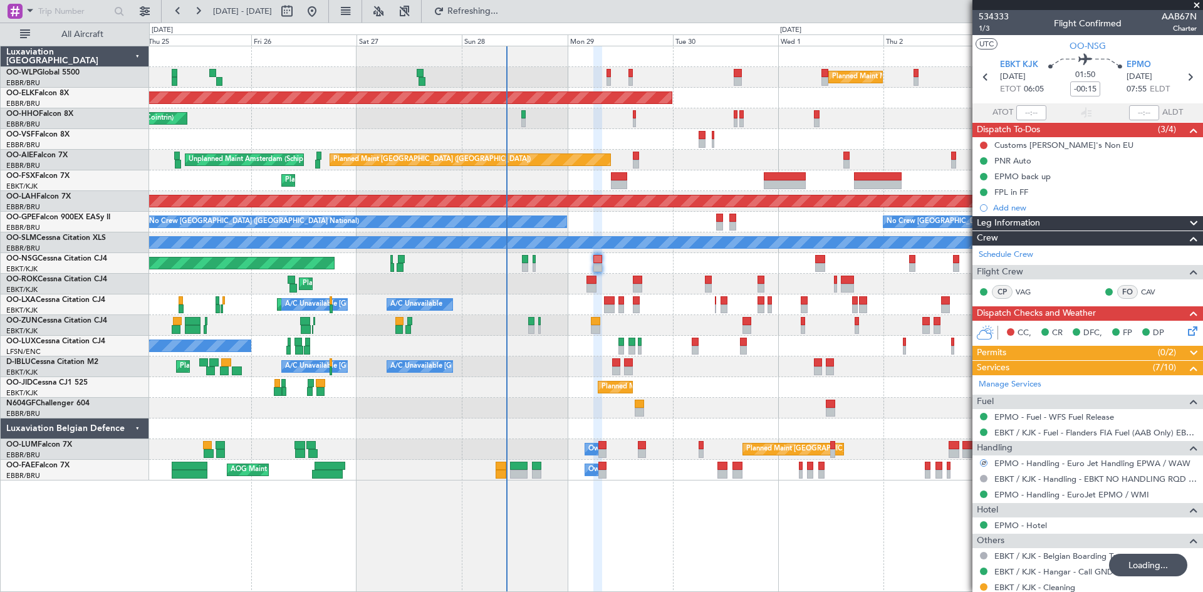
click at [985, 461] on div at bounding box center [984, 463] width 8 height 8
click at [985, 465] on button at bounding box center [984, 463] width 8 height 8
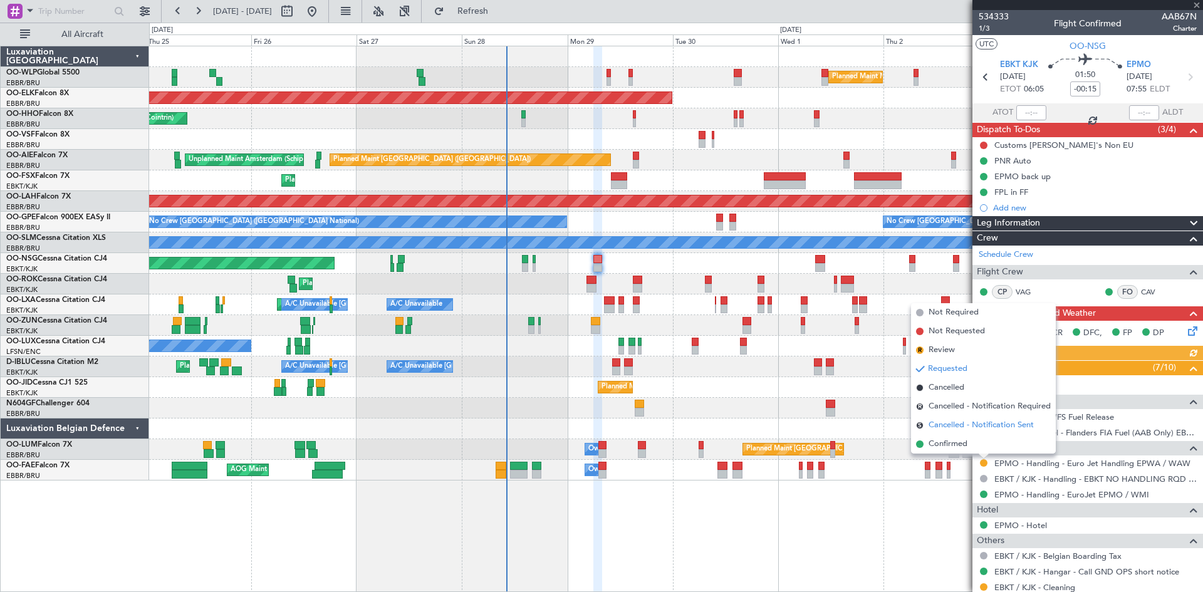
click at [1018, 427] on span "Cancelled - Notification Sent" at bounding box center [981, 425] width 105 height 13
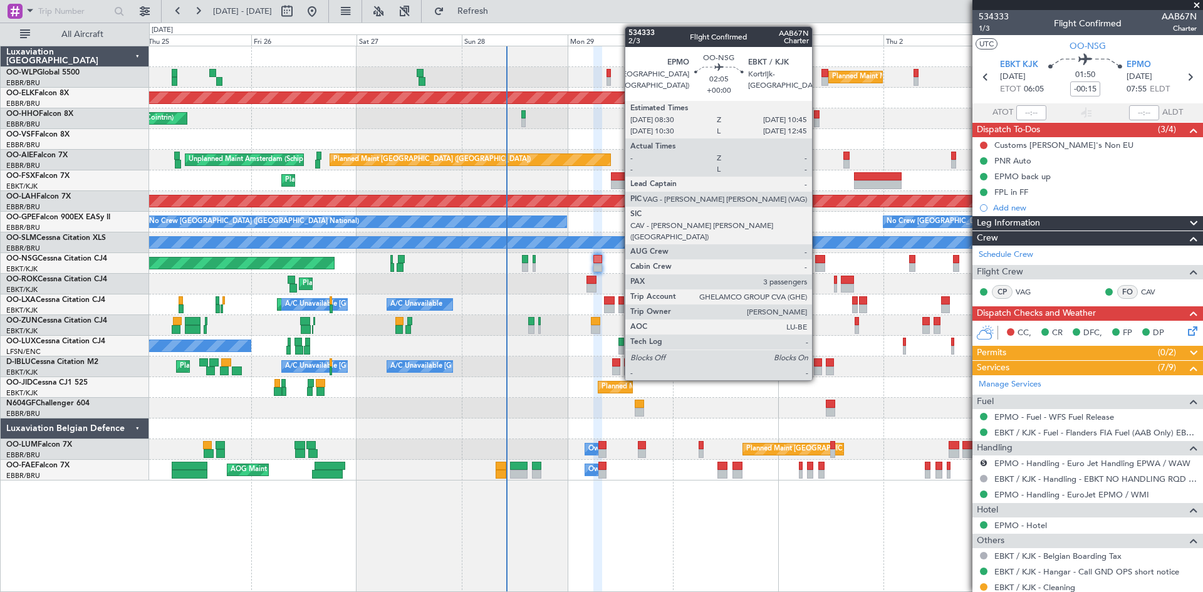
click at [818, 268] on div at bounding box center [820, 267] width 10 height 9
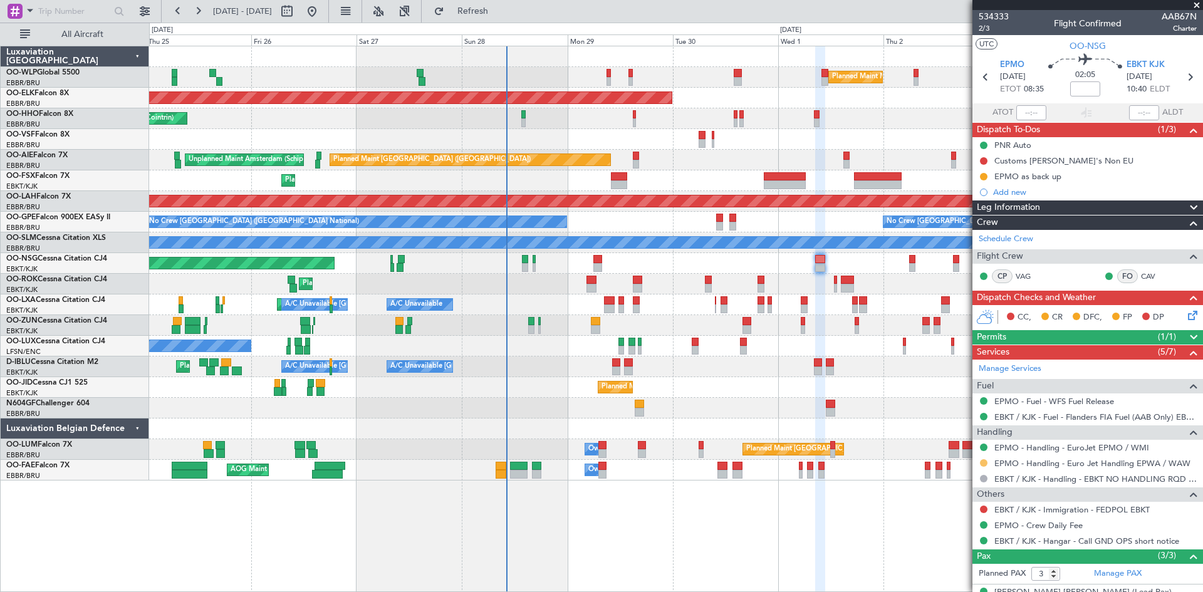
click at [983, 464] on button at bounding box center [984, 463] width 8 height 8
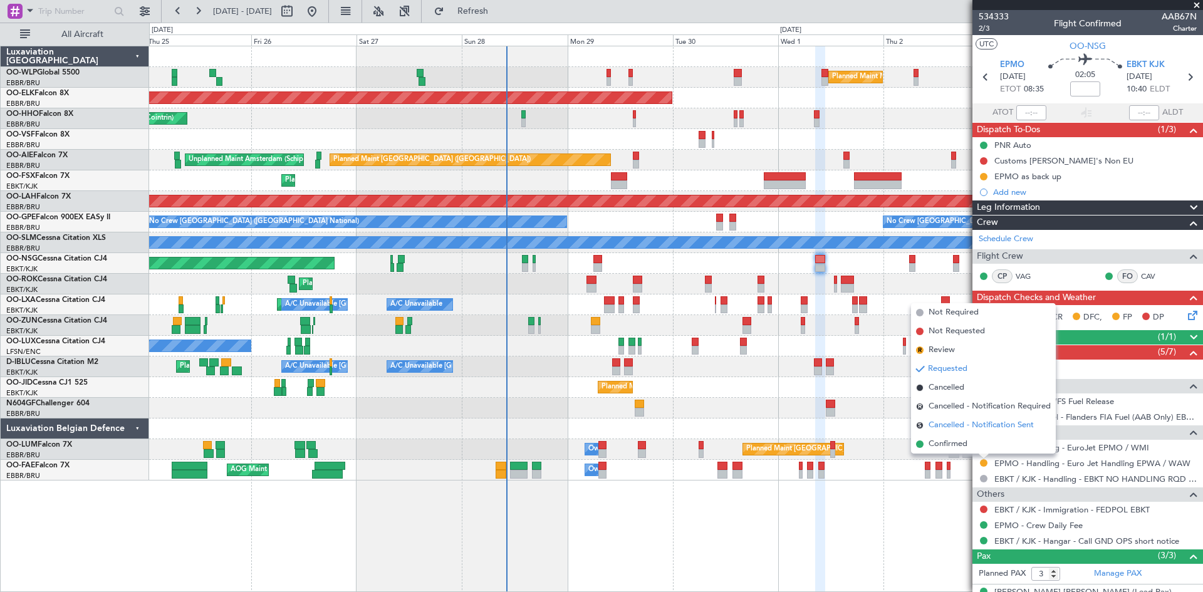
click at [996, 427] on span "Cancelled - Notification Sent" at bounding box center [981, 425] width 105 height 13
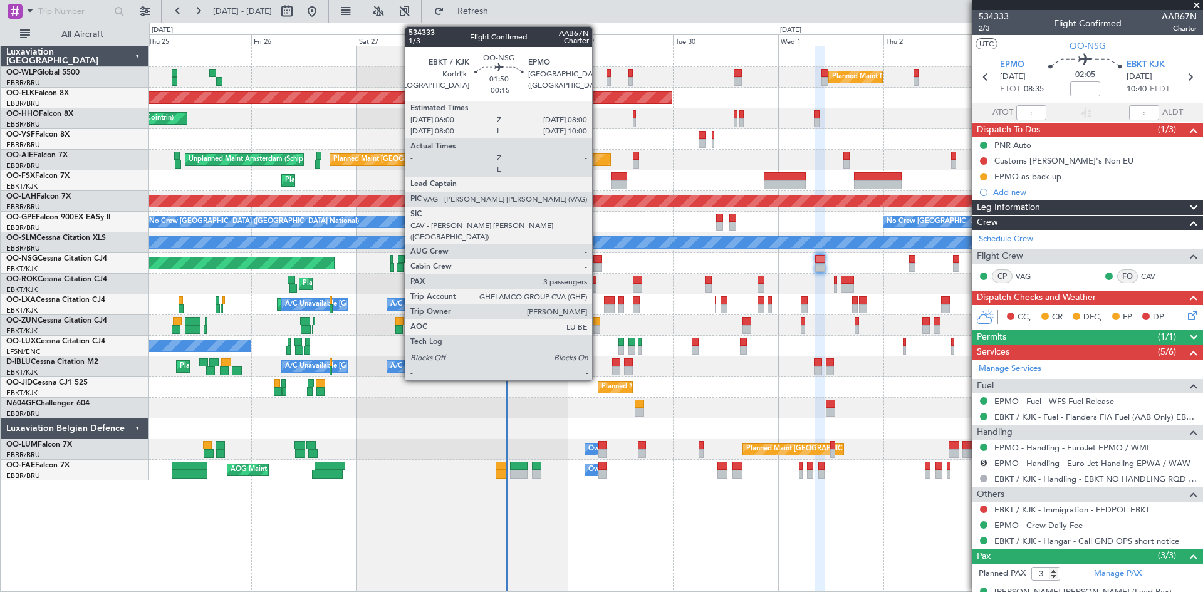
click at [599, 261] on div at bounding box center [598, 259] width 9 height 9
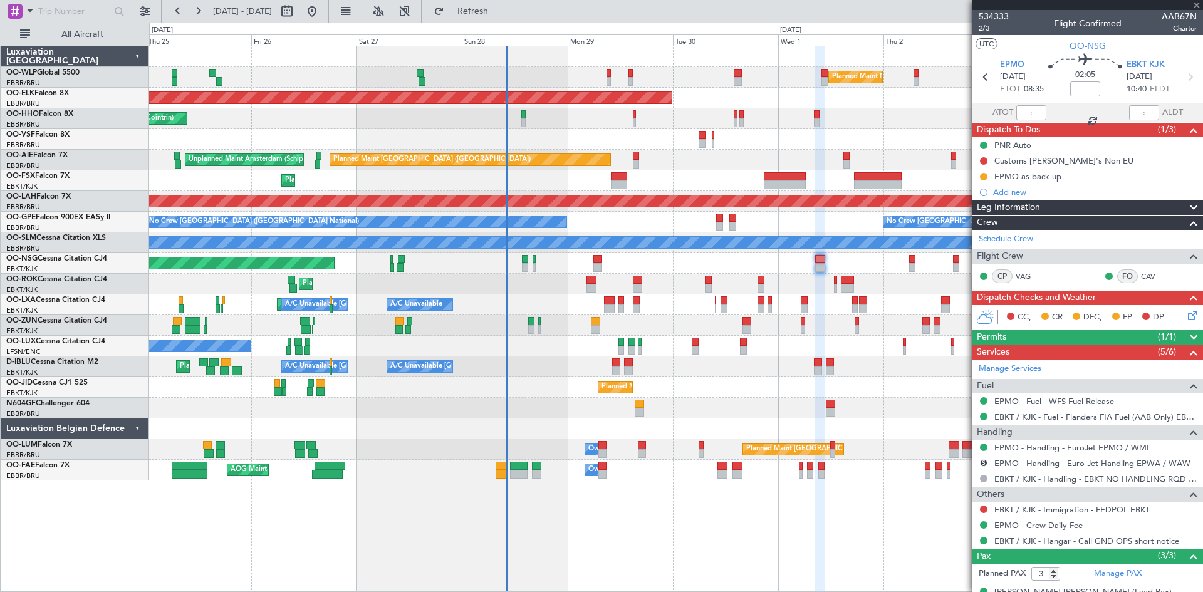
type input "-00:15"
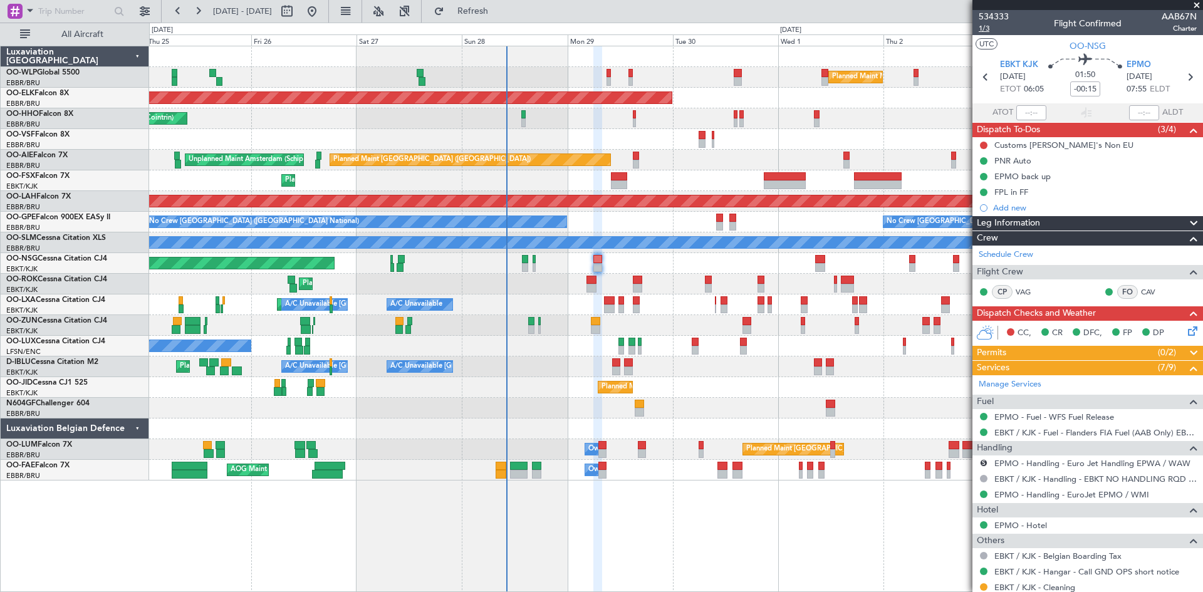
click at [989, 28] on span "1/3" at bounding box center [994, 28] width 30 height 11
click at [1186, 334] on icon at bounding box center [1191, 329] width 10 height 10
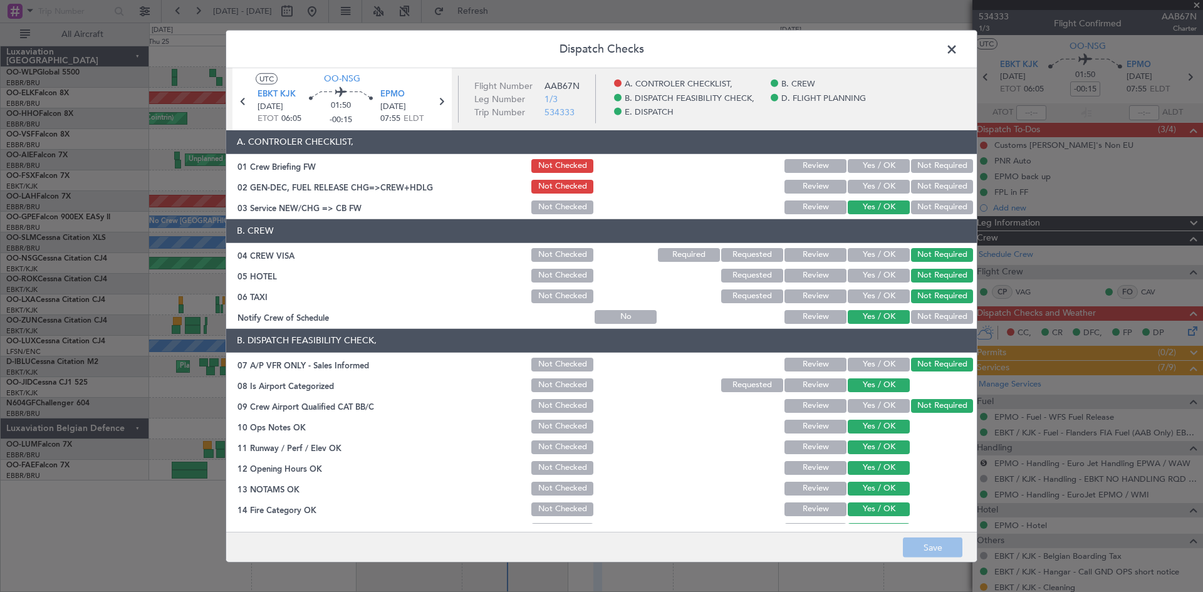
click at [857, 191] on button "Yes / OK" at bounding box center [879, 187] width 62 height 14
click at [873, 167] on button "Yes / OK" at bounding box center [879, 166] width 62 height 14
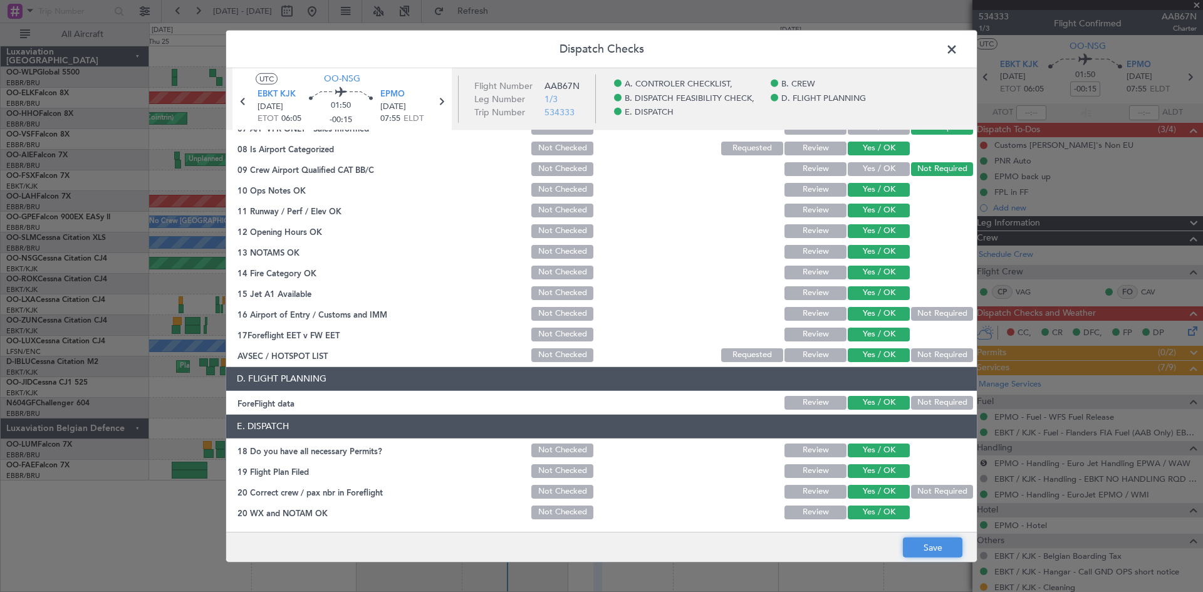
click at [941, 538] on button "Save" at bounding box center [933, 548] width 60 height 20
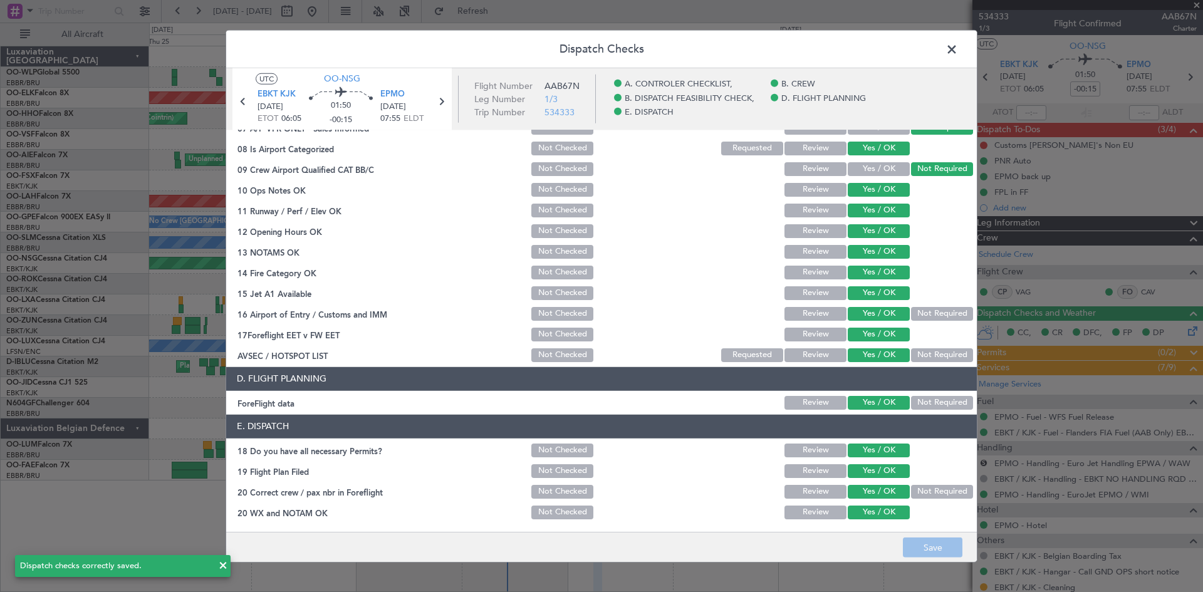
click at [958, 43] on span at bounding box center [958, 51] width 0 height 25
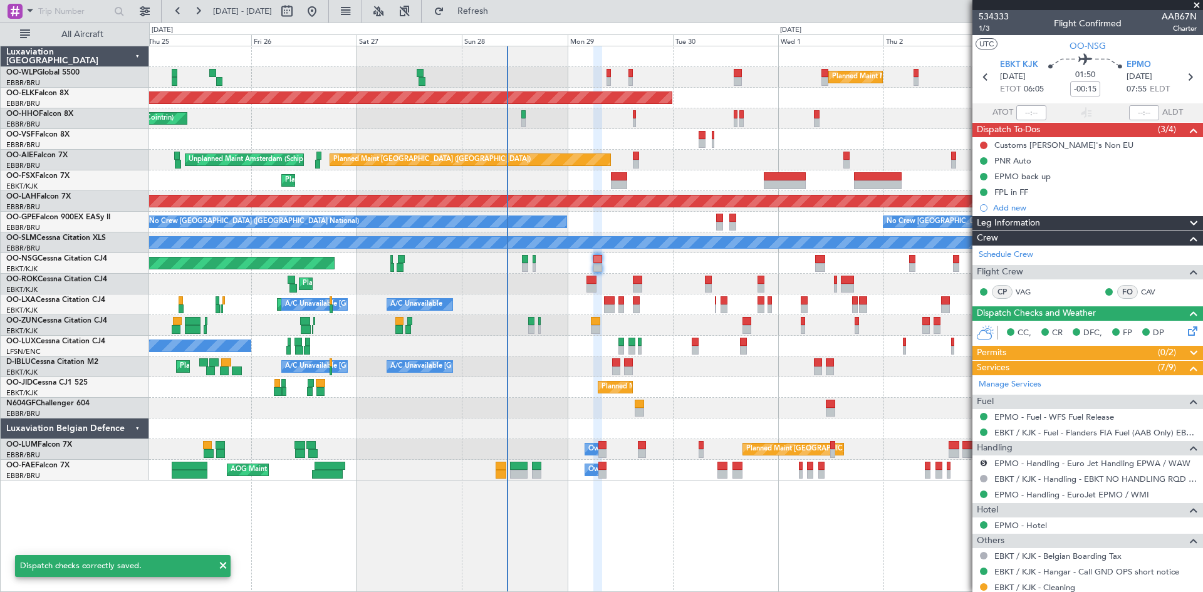
click at [814, 263] on div "Planned Maint [GEOGRAPHIC_DATA] ([GEOGRAPHIC_DATA])" at bounding box center [676, 263] width 1054 height 21
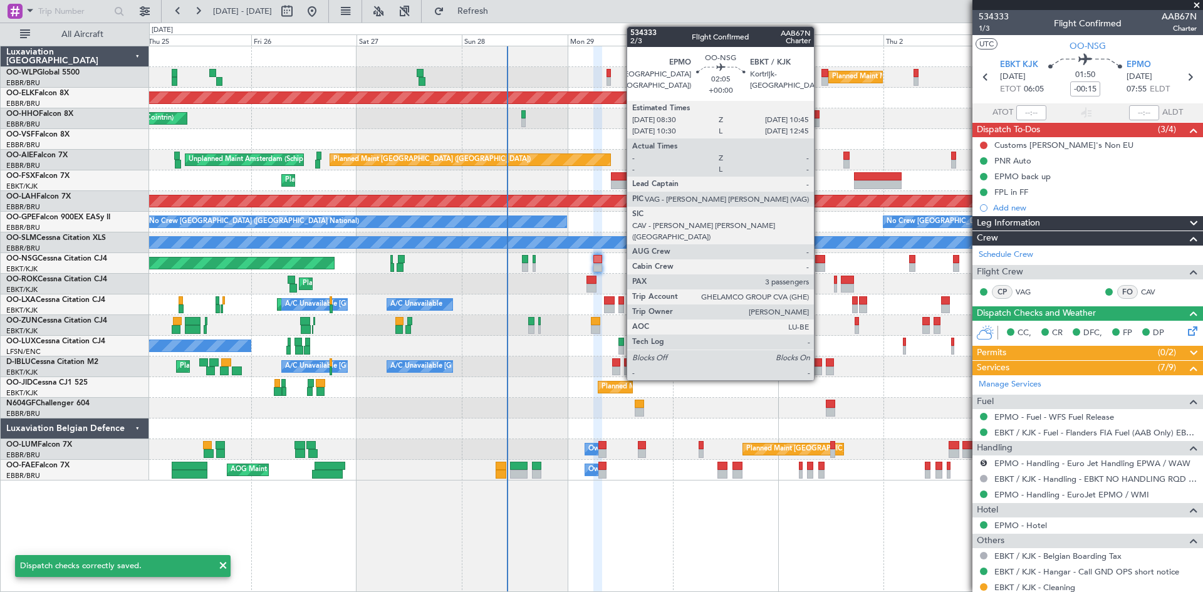
click at [820, 265] on div at bounding box center [820, 267] width 10 height 9
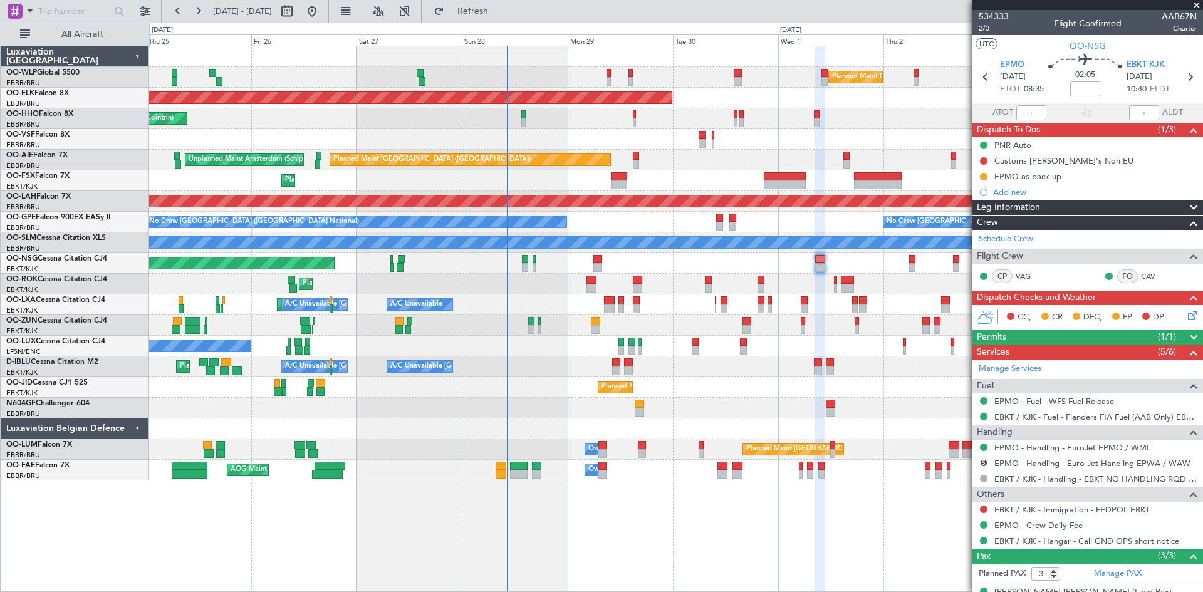
click at [1186, 316] on icon at bounding box center [1191, 313] width 10 height 10
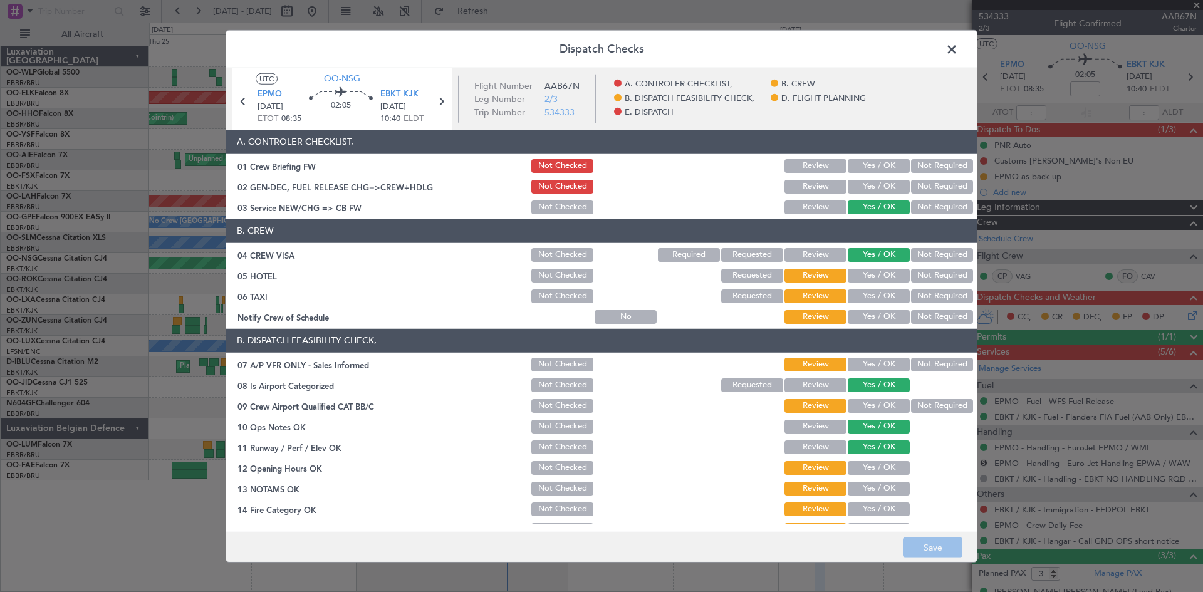
click at [862, 163] on button "Yes / OK" at bounding box center [879, 166] width 62 height 14
click at [873, 193] on button "Yes / OK" at bounding box center [879, 187] width 62 height 14
drag, startPoint x: 868, startPoint y: 273, endPoint x: 863, endPoint y: 298, distance: 25.5
click at [868, 273] on button "Yes / OK" at bounding box center [879, 276] width 62 height 14
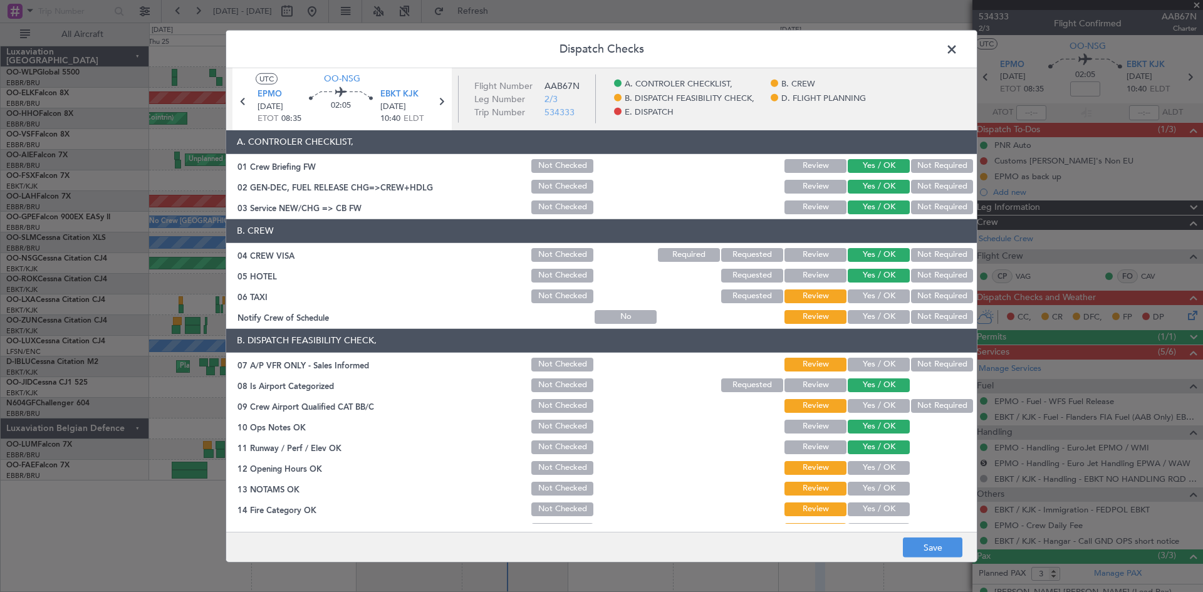
click at [863, 298] on button "Yes / OK" at bounding box center [879, 297] width 62 height 14
click at [862, 316] on button "Yes / OK" at bounding box center [879, 317] width 62 height 14
click at [916, 364] on button "Not Required" at bounding box center [942, 365] width 62 height 14
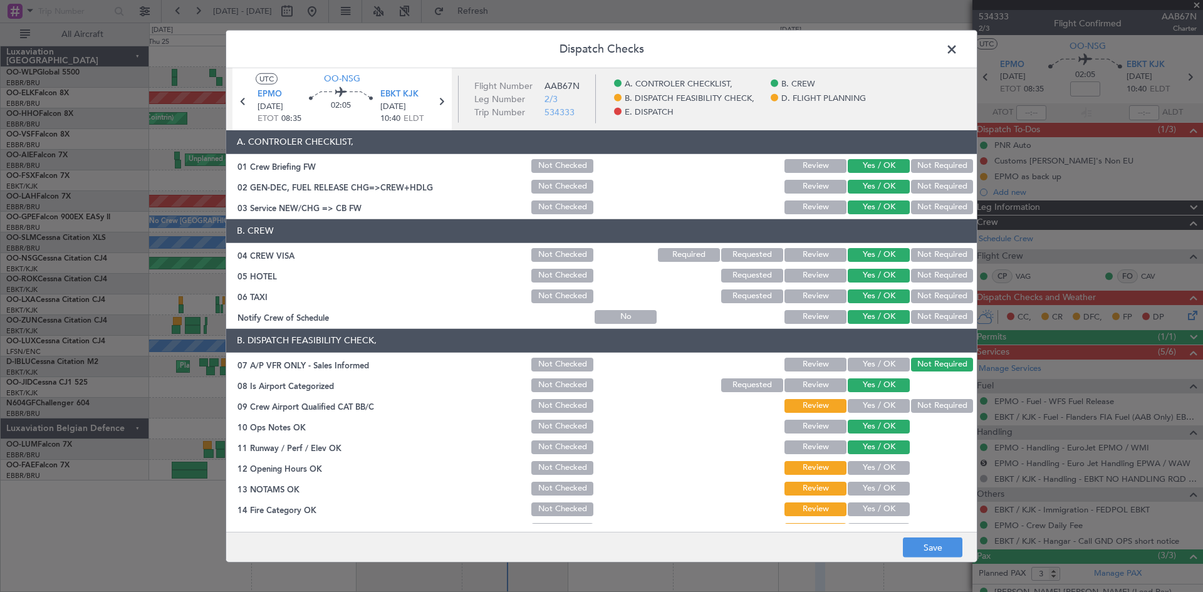
click at [945, 417] on section "B. DISPATCH FEASIBILITY CHECK, 07 A/P VFR ONLY - Sales Informed Not Checked Rev…" at bounding box center [601, 465] width 751 height 272
click at [920, 406] on button "Not Required" at bounding box center [942, 406] width 62 height 14
click at [930, 288] on div "Not Required" at bounding box center [941, 297] width 63 height 18
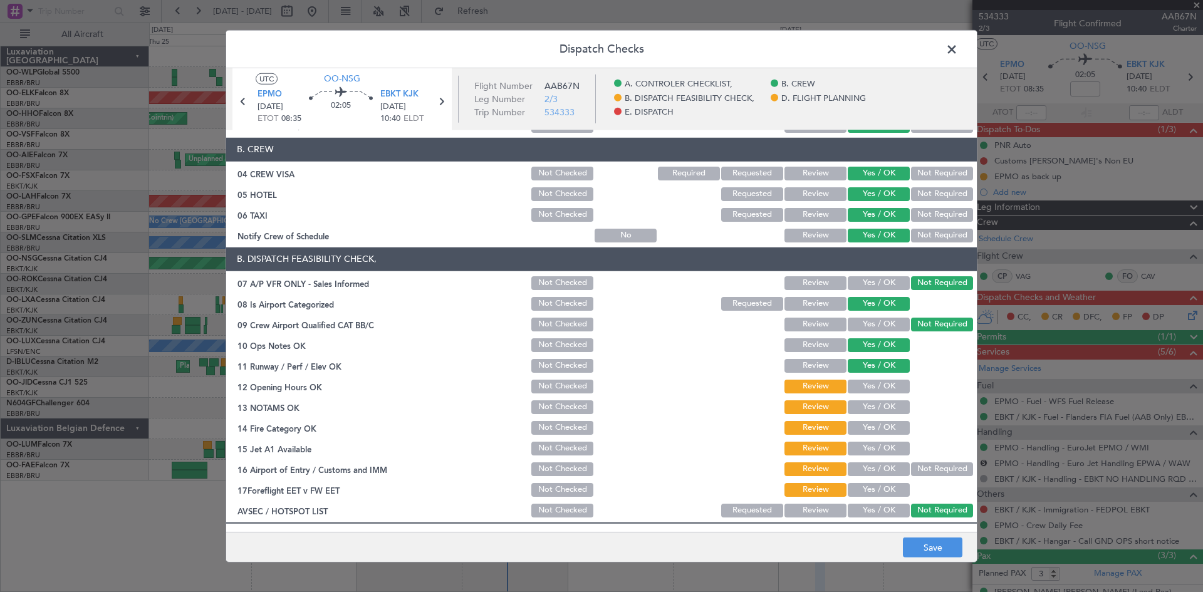
scroll to position [188, 0]
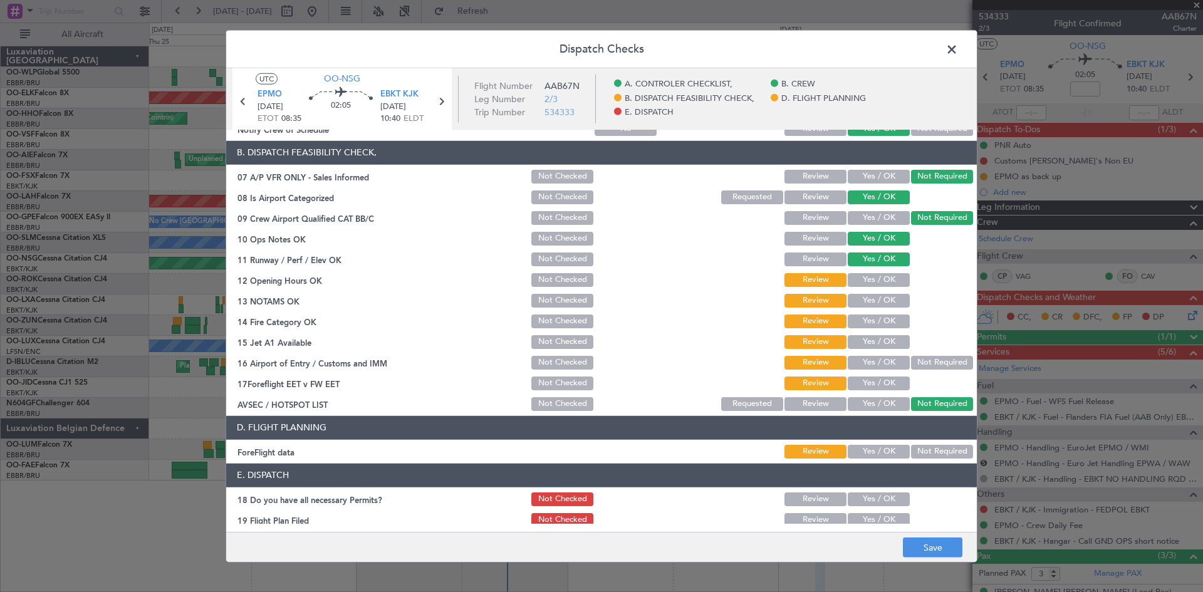
click at [873, 271] on div "Yes / OK" at bounding box center [877, 280] width 63 height 18
click at [876, 291] on section "B. DISPATCH FEASIBILITY CHECK, 07 A/P VFR ONLY - Sales Informed Not Checked Rev…" at bounding box center [601, 277] width 751 height 272
click at [876, 296] on button "Yes / OK" at bounding box center [879, 301] width 62 height 14
click at [876, 284] on button "Yes / OK" at bounding box center [879, 280] width 62 height 14
click at [875, 321] on button "Yes / OK" at bounding box center [879, 322] width 62 height 14
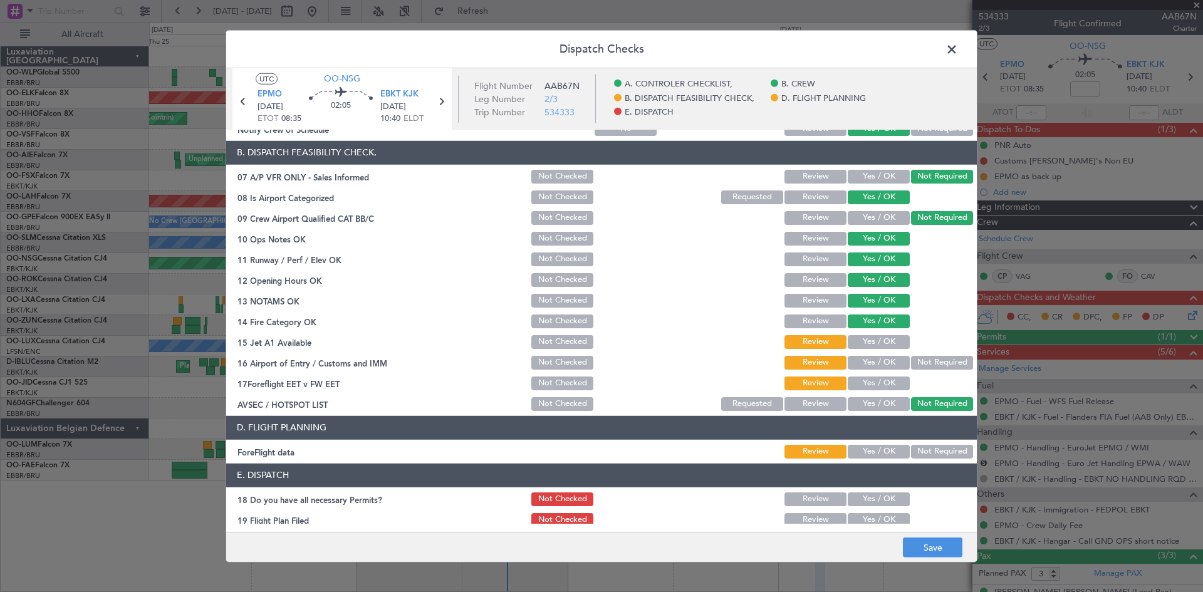
click at [872, 346] on button "Yes / OK" at bounding box center [879, 342] width 62 height 14
click at [916, 358] on button "Not Required" at bounding box center [942, 363] width 62 height 14
click at [869, 385] on button "Yes / OK" at bounding box center [879, 384] width 62 height 14
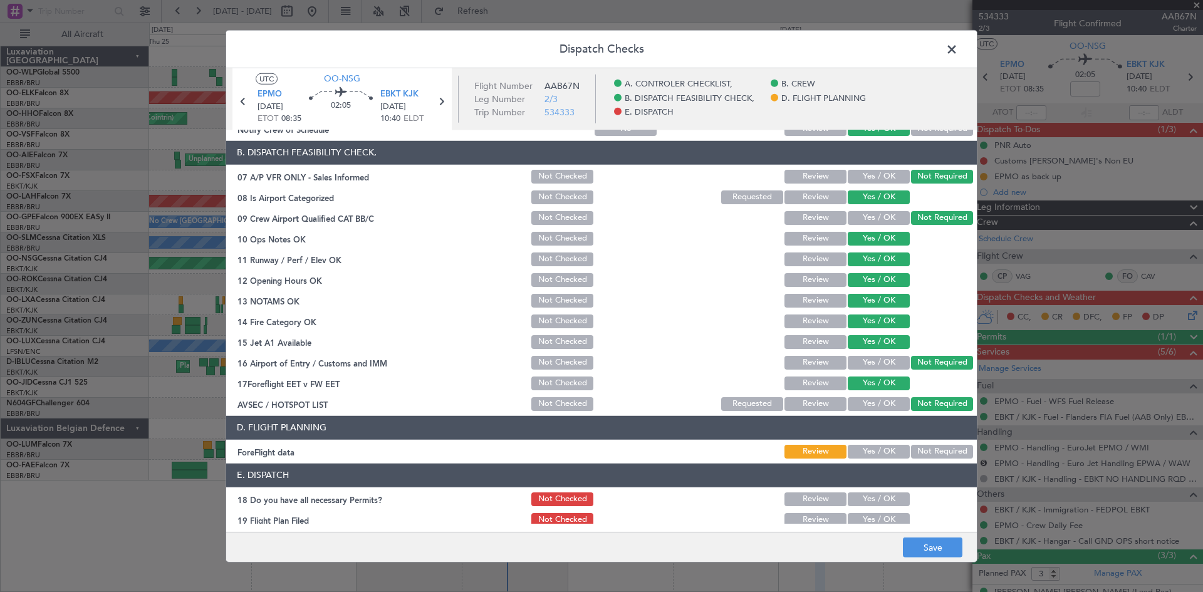
scroll to position [237, 0]
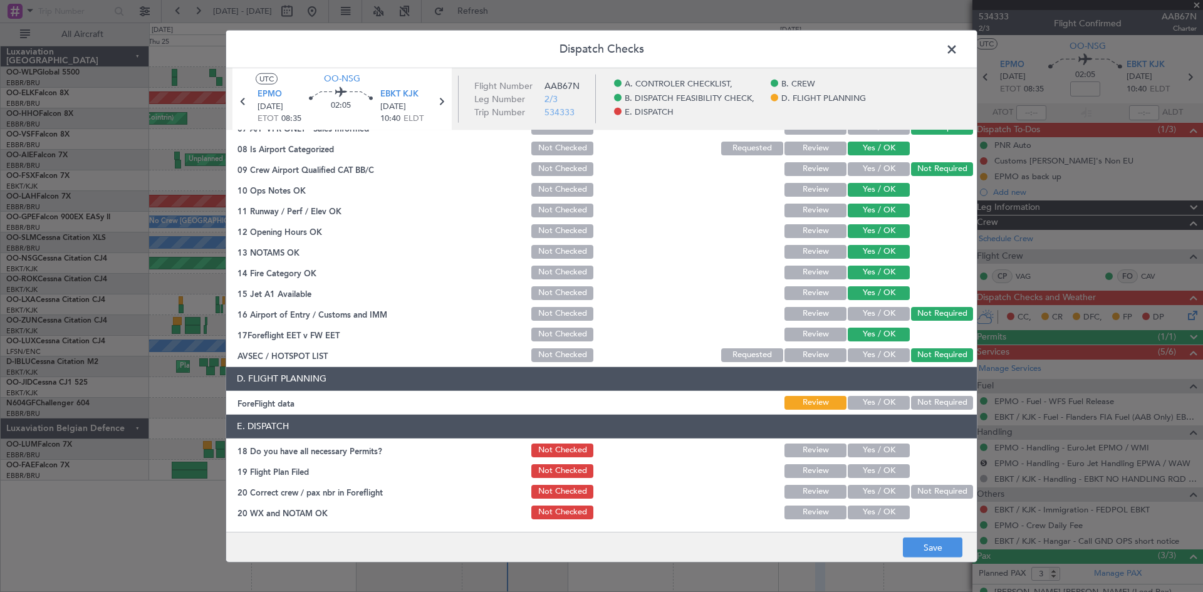
click at [868, 399] on button "Yes / OK" at bounding box center [879, 403] width 62 height 14
click at [878, 439] on section "E. DISPATCH 18 Do you have all necessary Permits? Not Checked Review Yes / OK 1…" at bounding box center [601, 468] width 751 height 107
click at [874, 459] on div "Yes / OK" at bounding box center [877, 451] width 63 height 18
click at [874, 446] on button "Yes / OK" at bounding box center [879, 451] width 62 height 14
click at [581, 444] on button "Not Checked" at bounding box center [563, 451] width 62 height 14
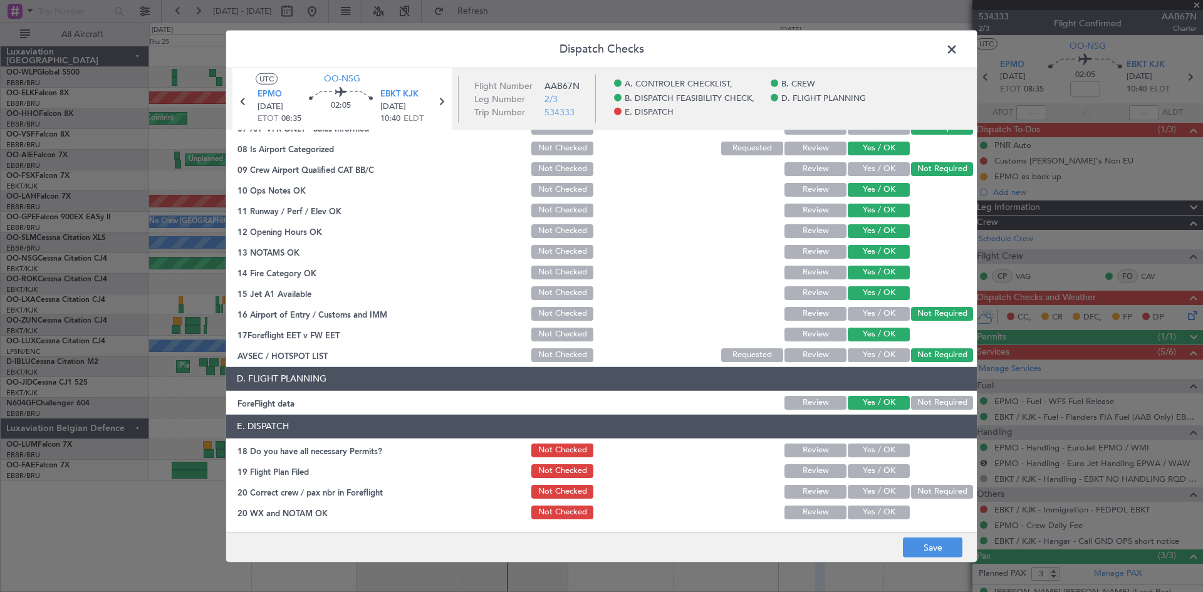
click at [922, 537] on footer "Save" at bounding box center [601, 547] width 751 height 30
click at [928, 551] on button "Save" at bounding box center [933, 548] width 60 height 20
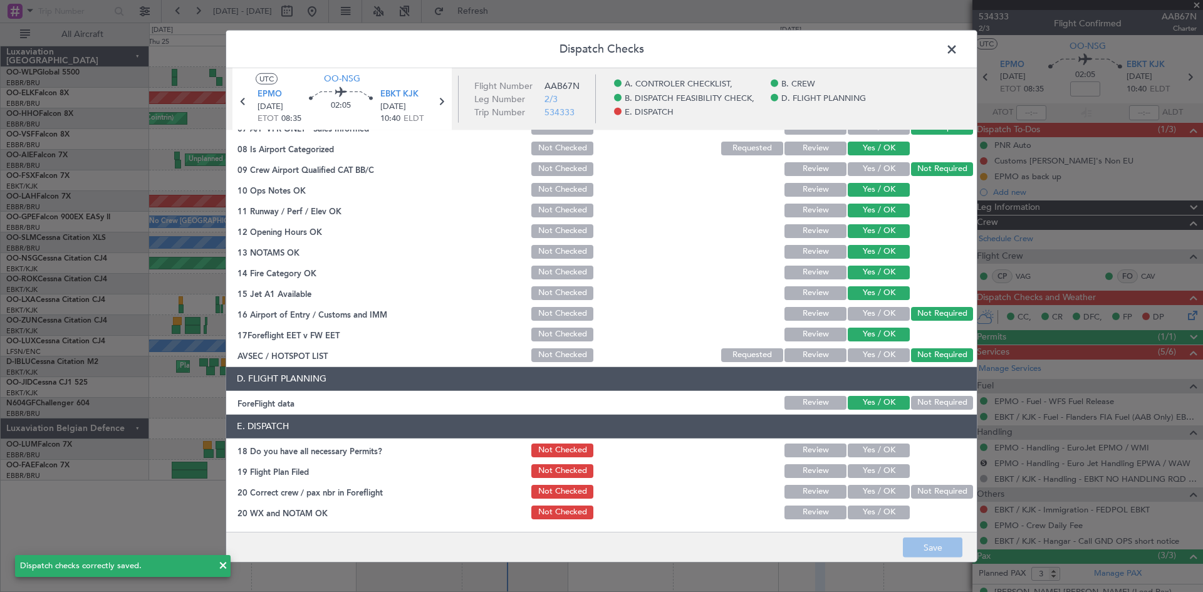
click at [958, 46] on span at bounding box center [958, 51] width 0 height 25
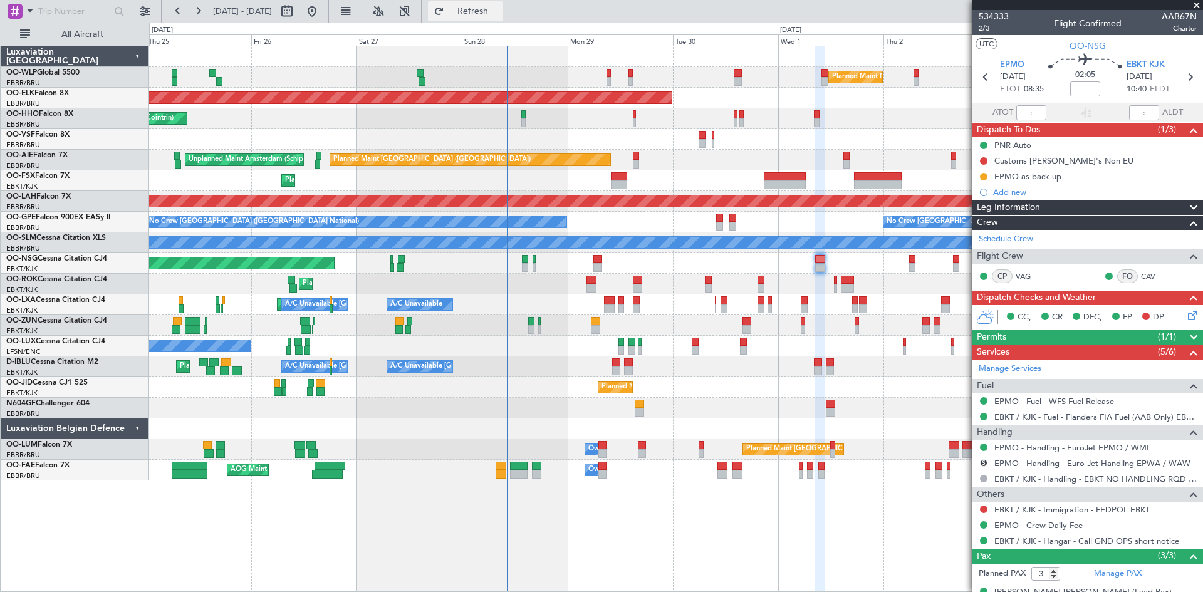
click at [500, 7] on span "Refresh" at bounding box center [473, 11] width 53 height 9
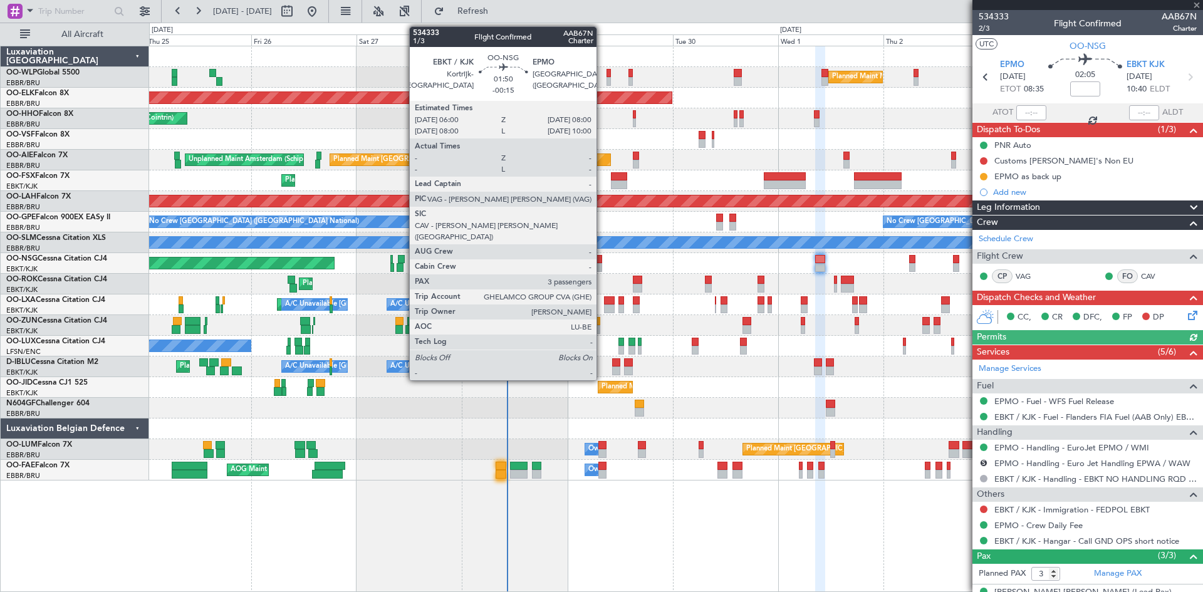
click at [602, 265] on div at bounding box center [598, 267] width 9 height 9
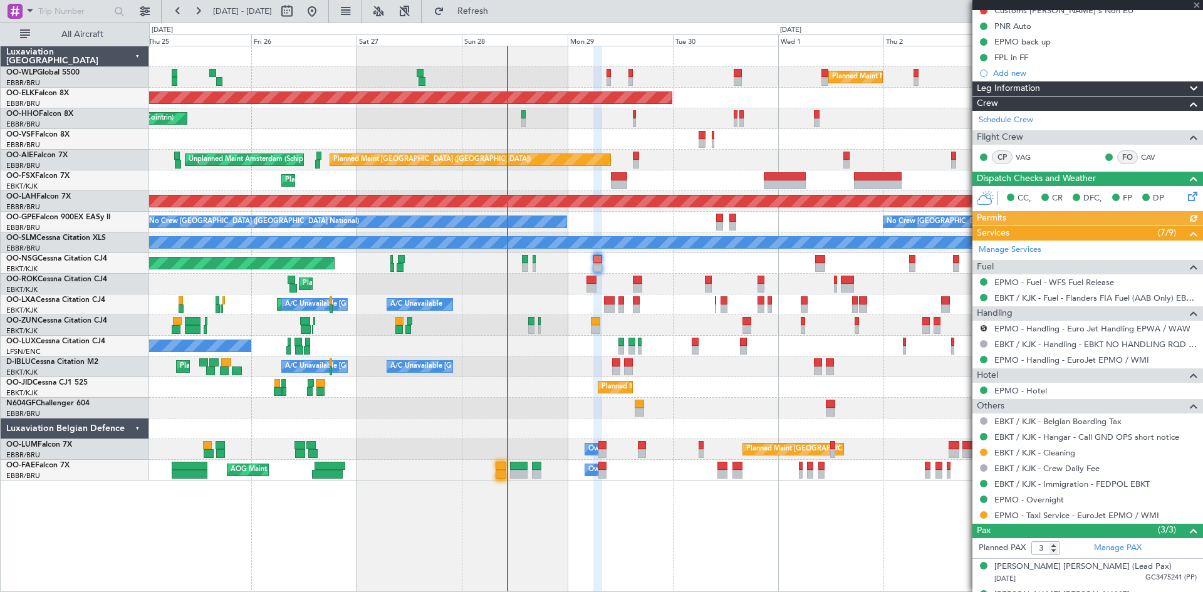
scroll to position [186, 0]
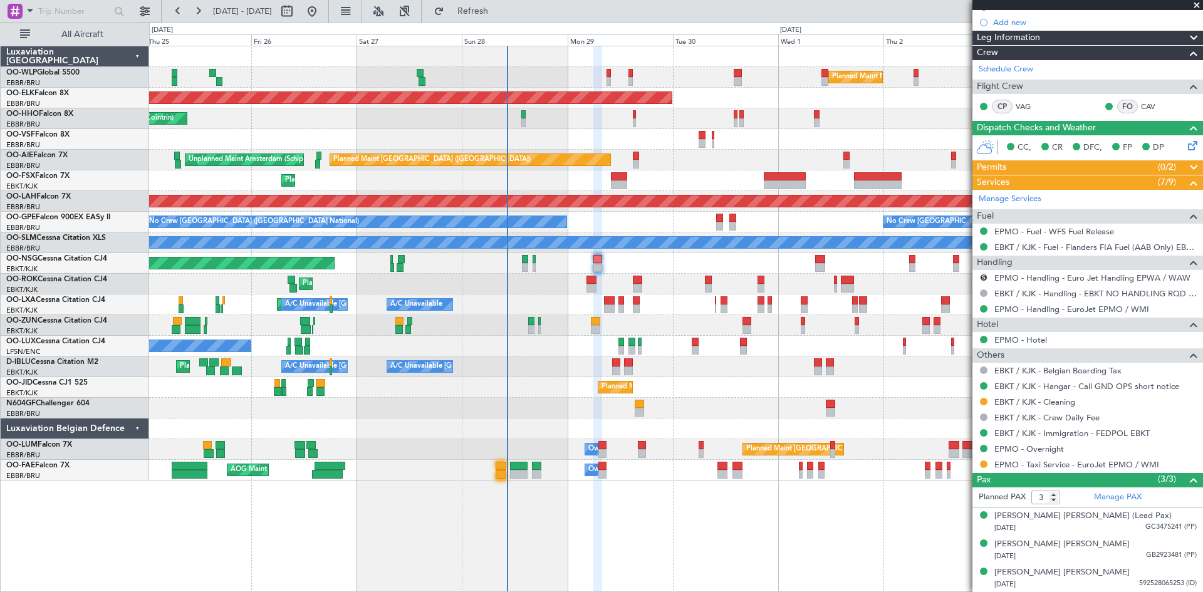
click at [1186, 144] on icon at bounding box center [1191, 144] width 10 height 10
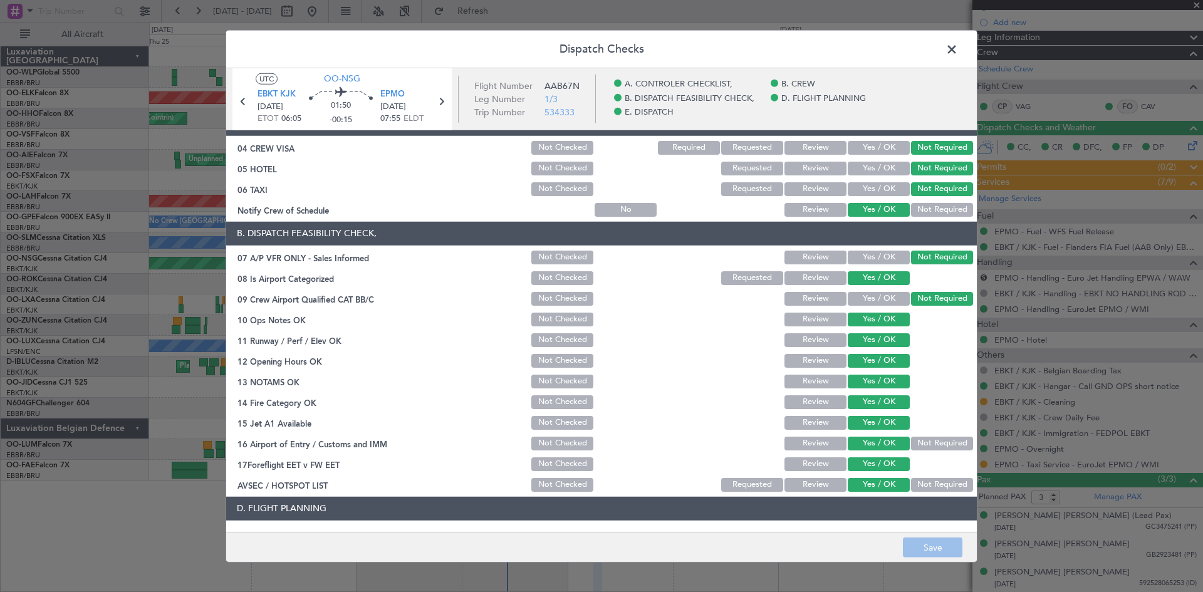
scroll to position [237, 0]
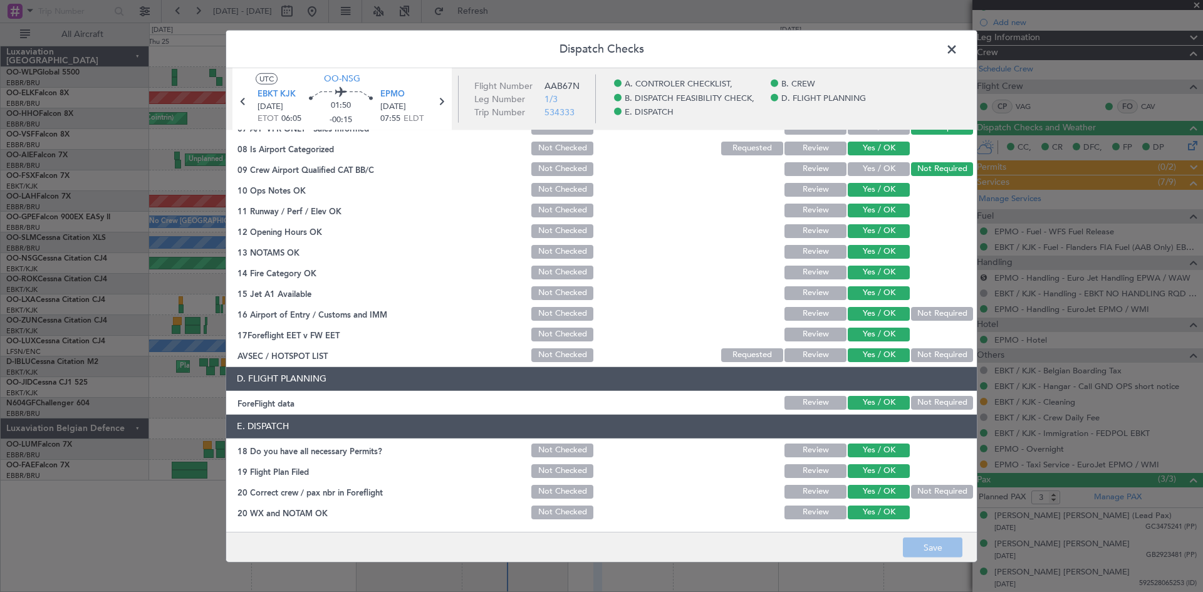
click at [958, 53] on span at bounding box center [958, 51] width 0 height 25
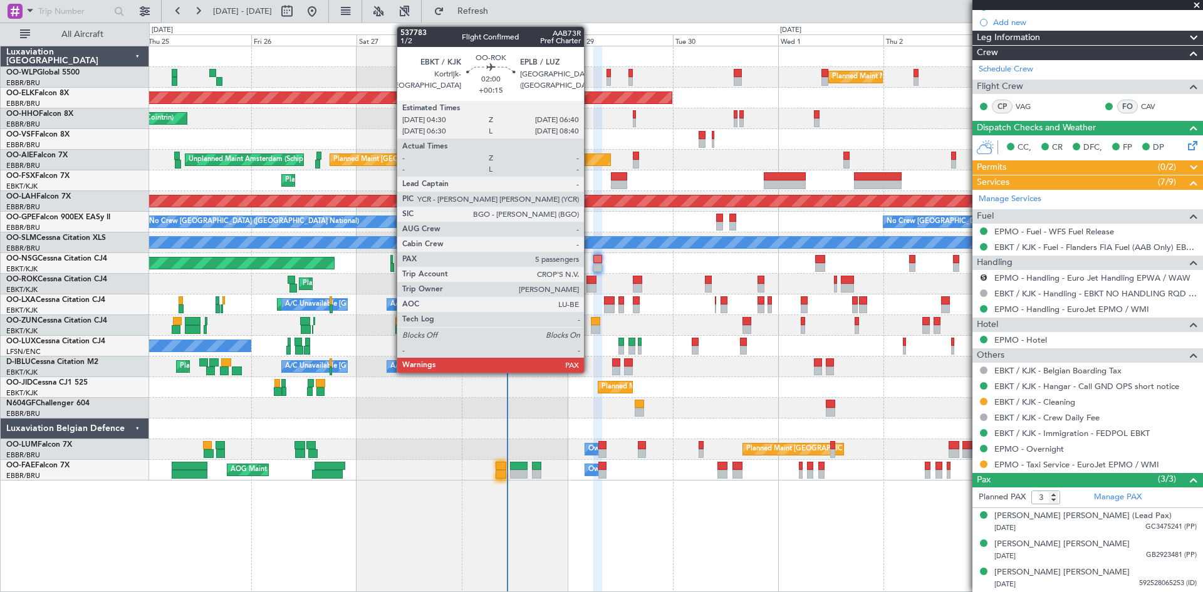
click at [590, 278] on div at bounding box center [592, 280] width 10 height 9
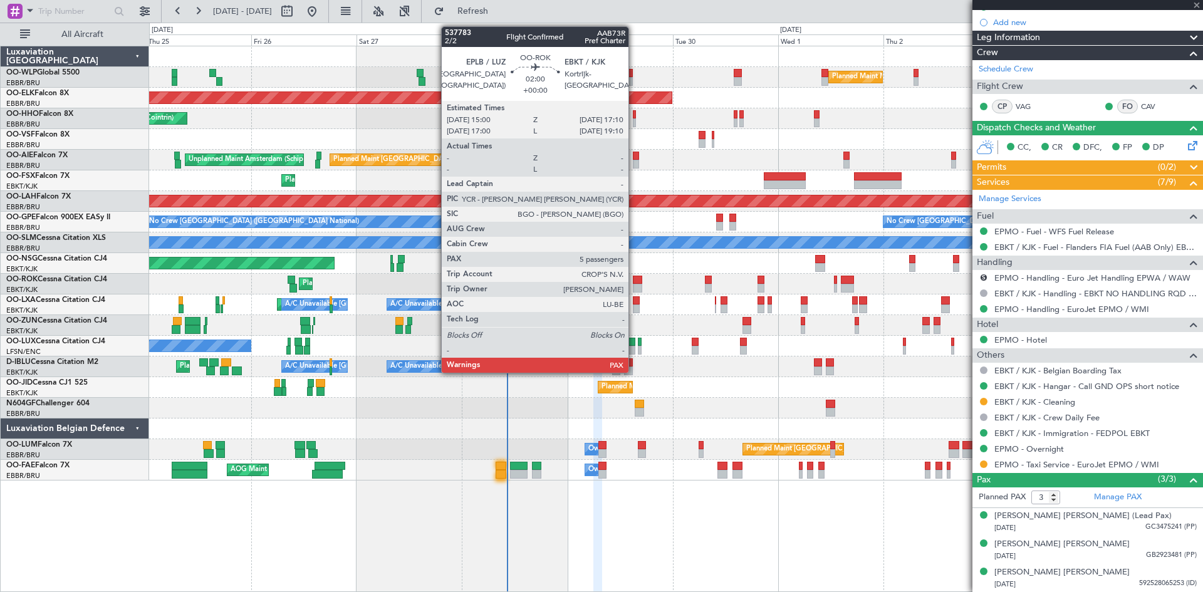
type input "+00:15"
type input "5"
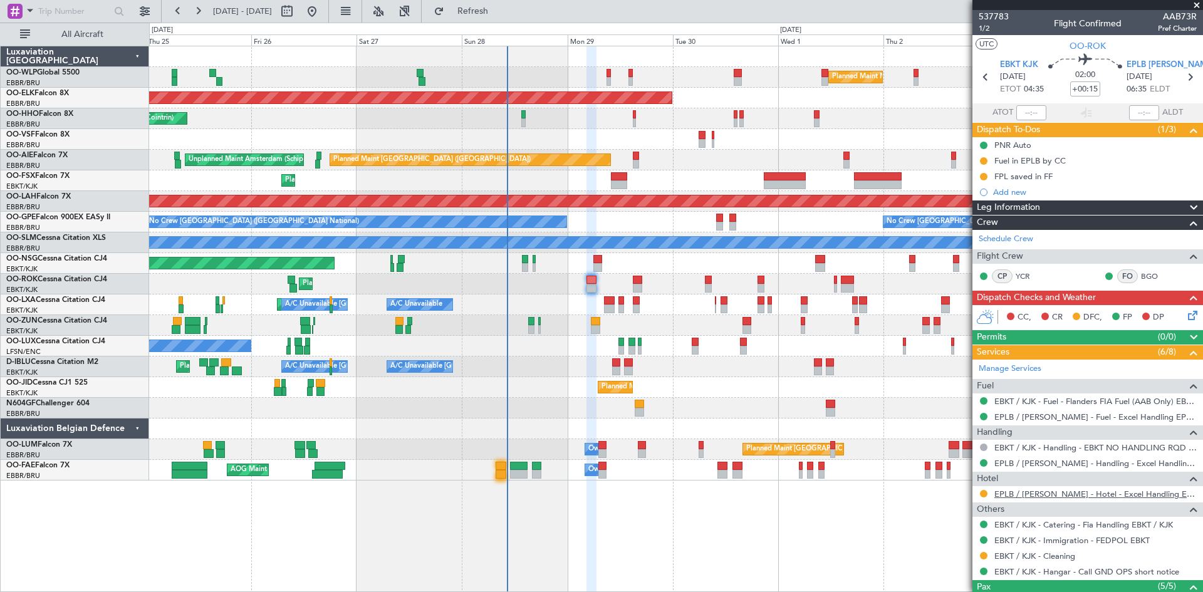
click at [1046, 494] on link "EPLB / LUZ - Hotel - Excel Handling EPLB / LUZ" at bounding box center [1096, 494] width 202 height 11
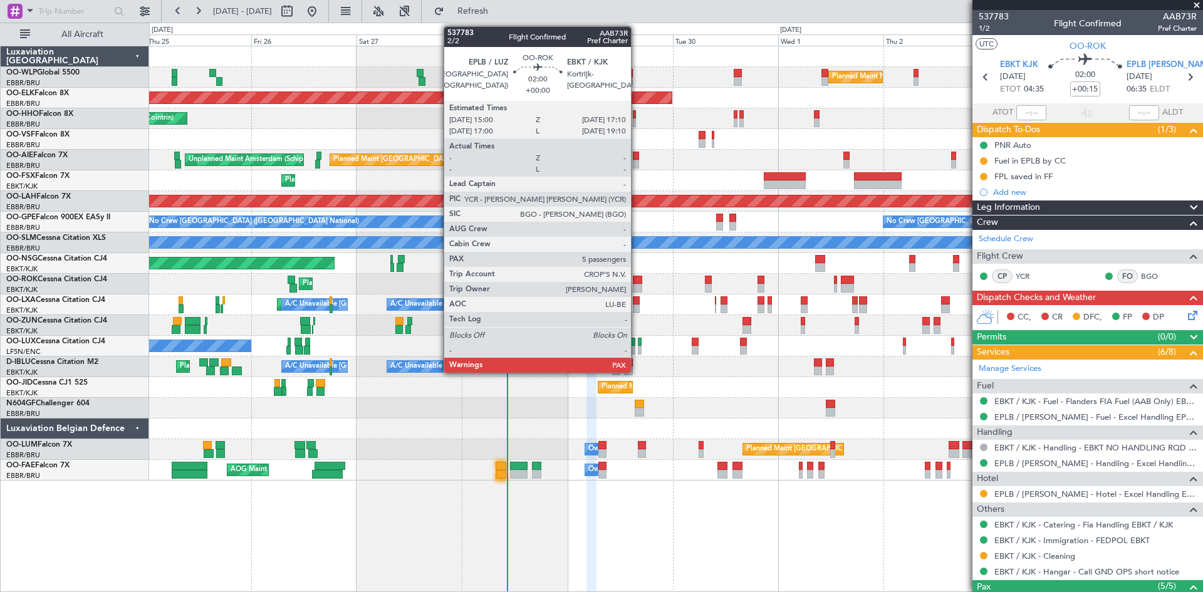
click at [637, 289] on div at bounding box center [638, 288] width 10 height 9
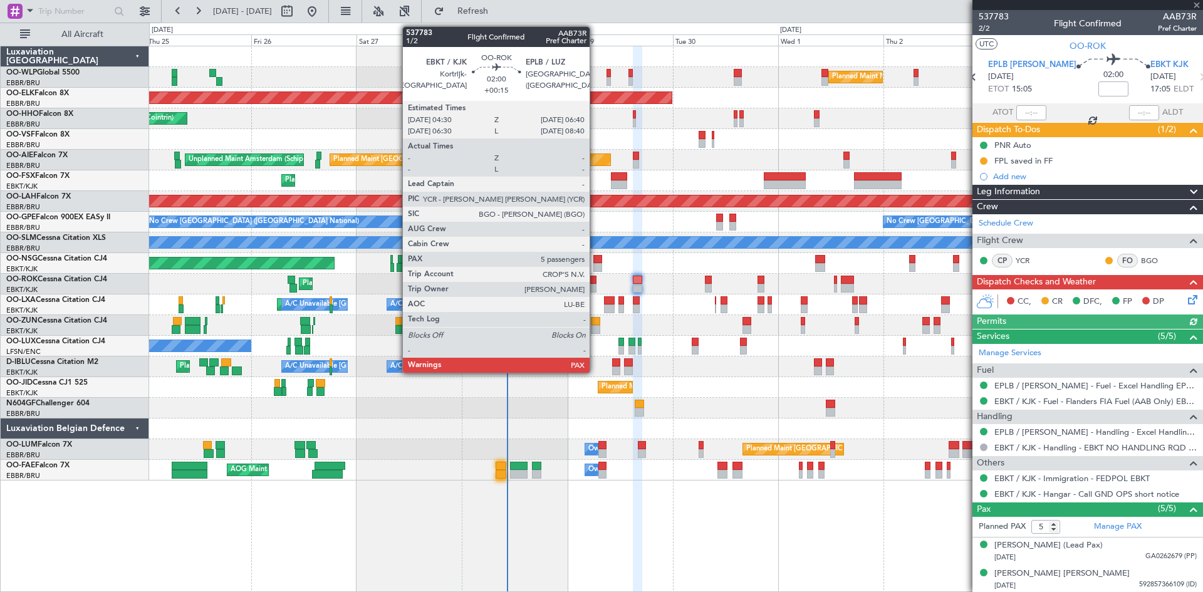
click at [595, 288] on div at bounding box center [592, 288] width 10 height 9
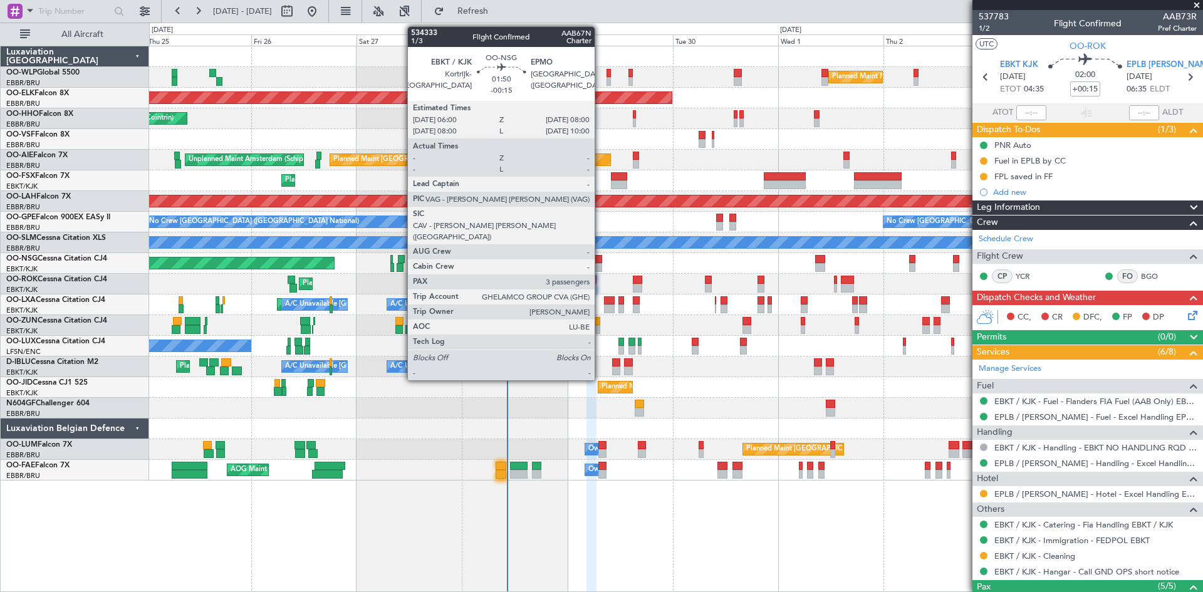
click at [600, 268] on div at bounding box center [598, 267] width 9 height 9
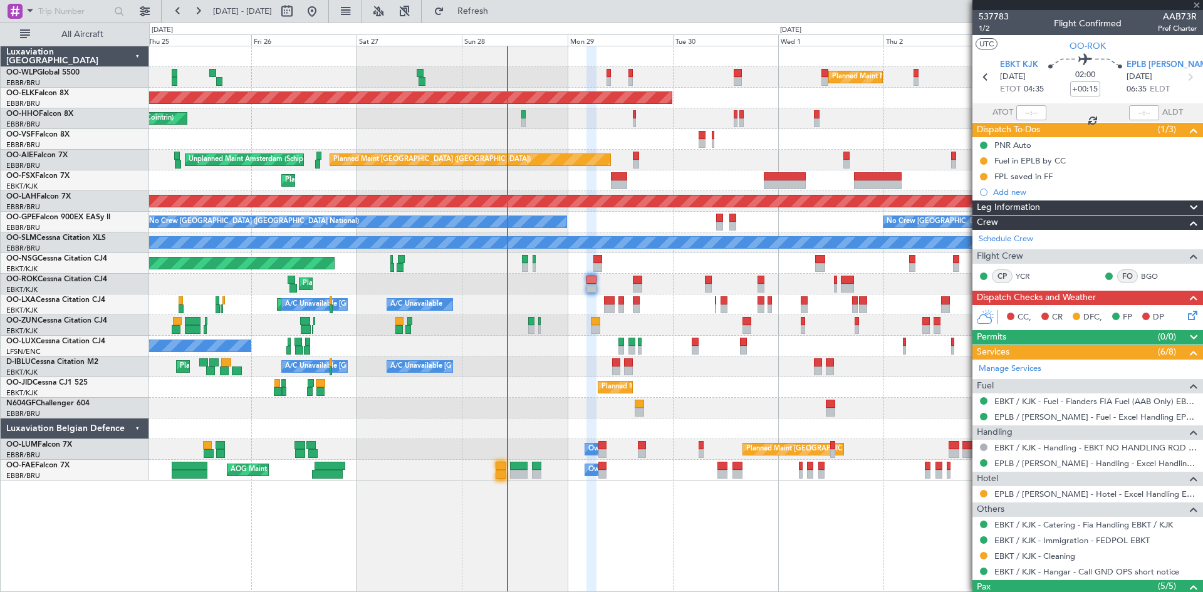
type input "-00:15"
type input "3"
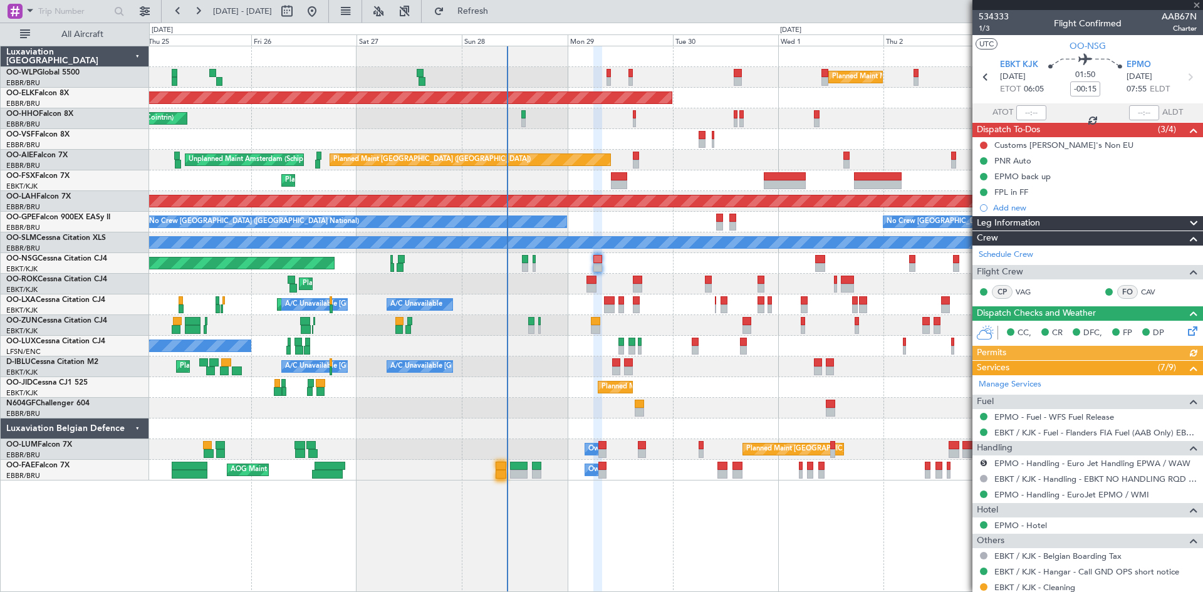
scroll to position [63, 0]
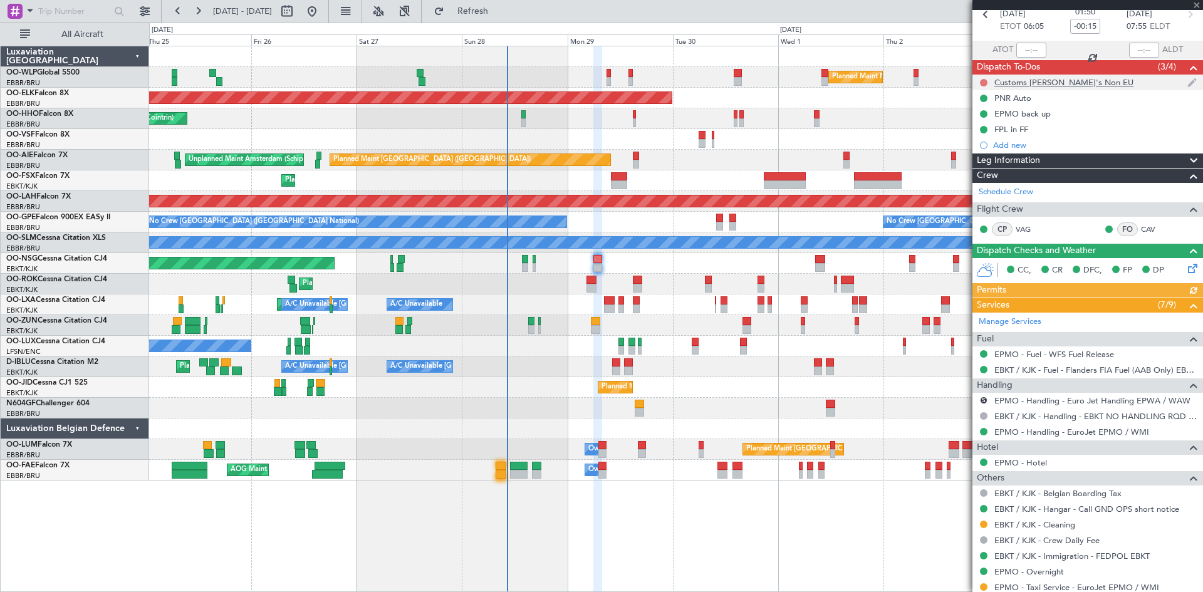
click at [985, 81] on button at bounding box center [984, 83] width 8 height 8
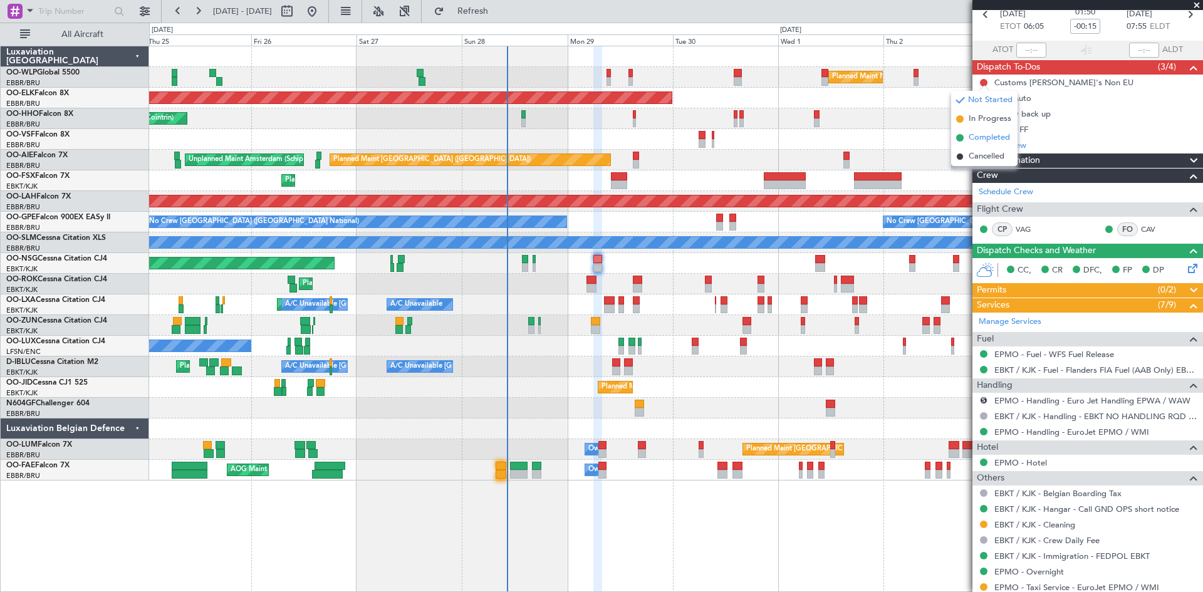
click at [979, 144] on span "Completed" at bounding box center [989, 138] width 41 height 13
click at [500, 13] on span "Refresh" at bounding box center [473, 11] width 53 height 9
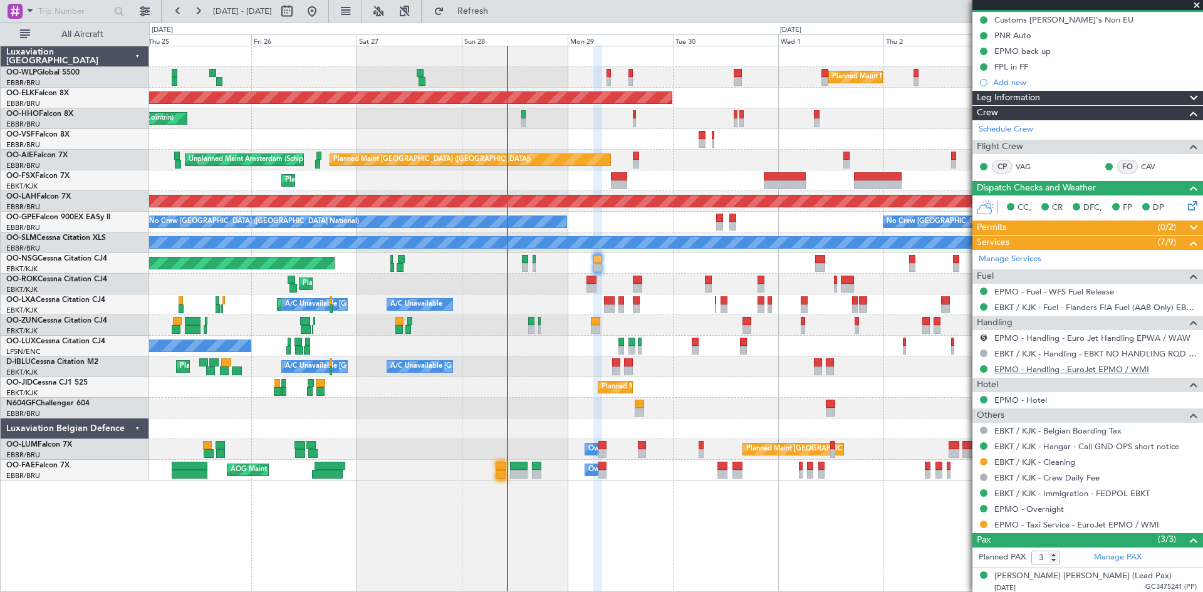
scroll to position [186, 0]
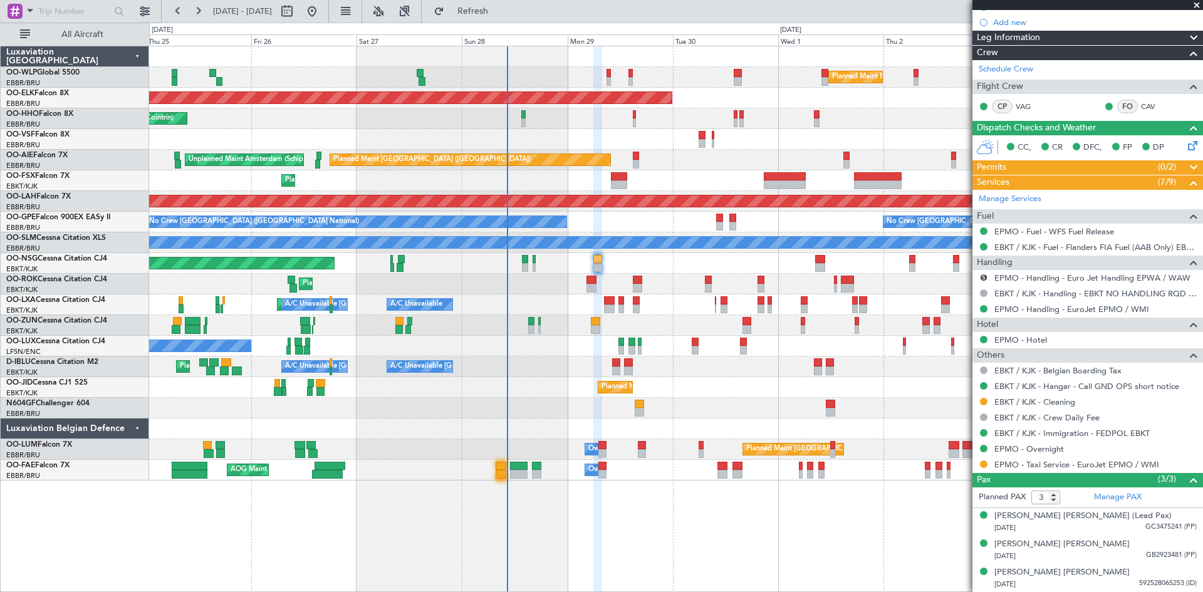
click at [586, 284] on div "Planned Maint Kortrijk-[GEOGRAPHIC_DATA]" at bounding box center [676, 284] width 1054 height 21
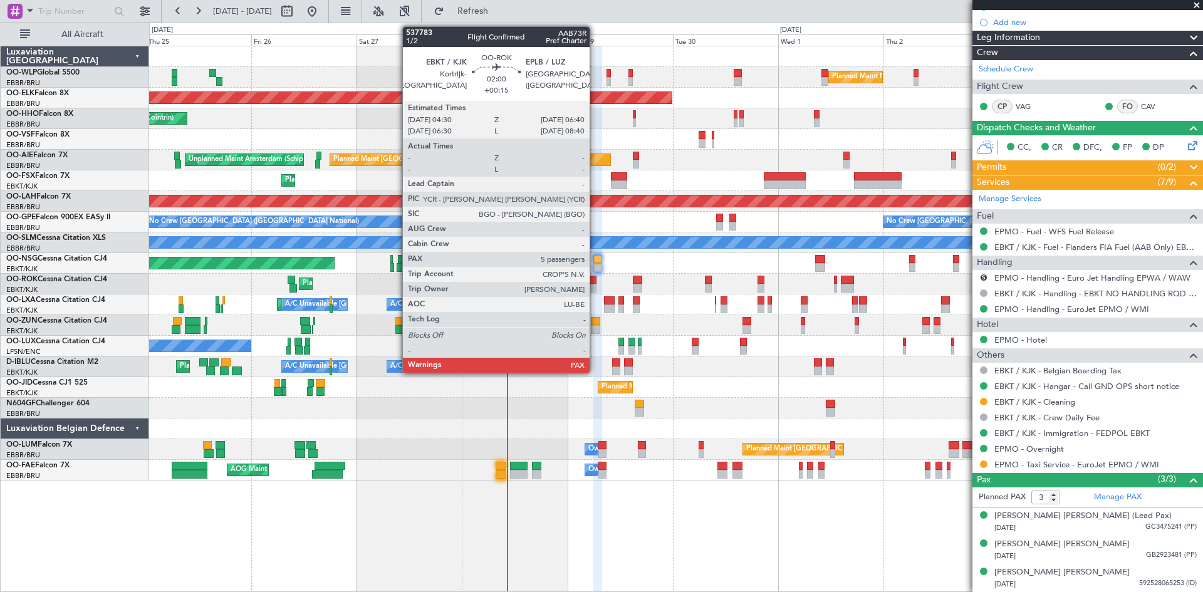
click at [597, 291] on div "Planned Maint Kortrijk-[GEOGRAPHIC_DATA]" at bounding box center [676, 284] width 1054 height 21
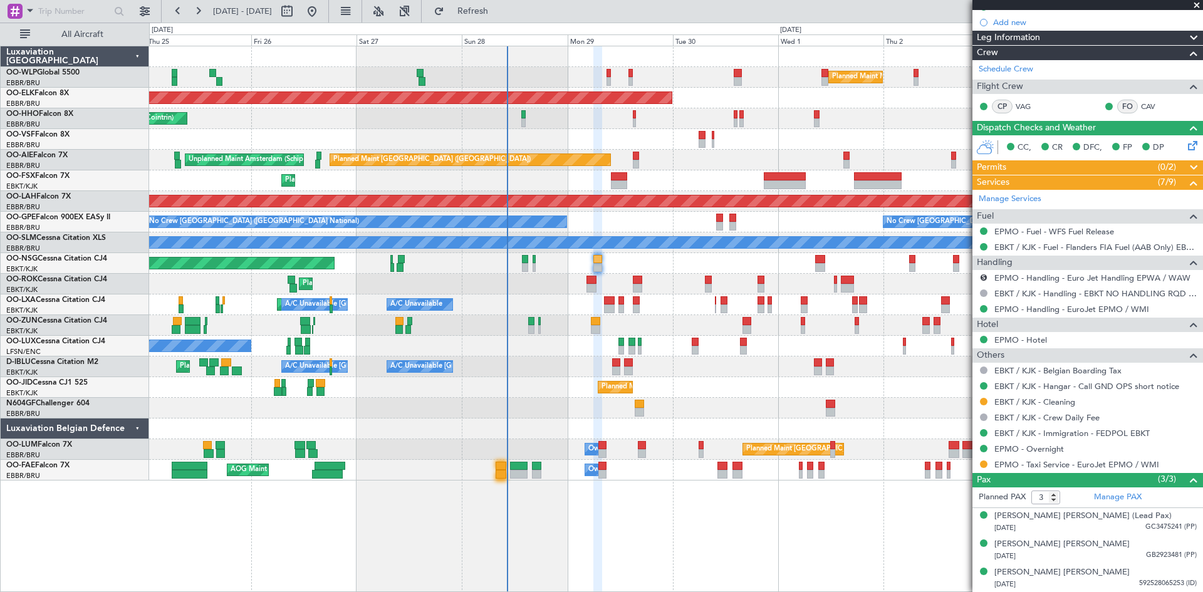
click at [596, 281] on div at bounding box center [592, 280] width 10 height 9
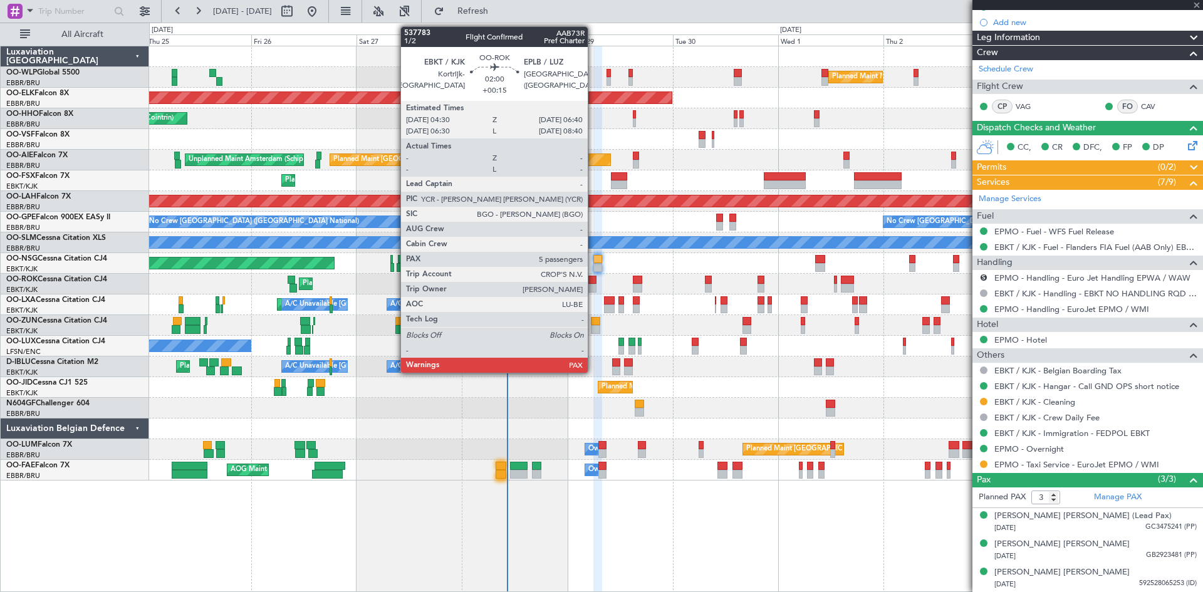
click at [594, 280] on div at bounding box center [592, 280] width 10 height 9
type input "+00:15"
type input "5"
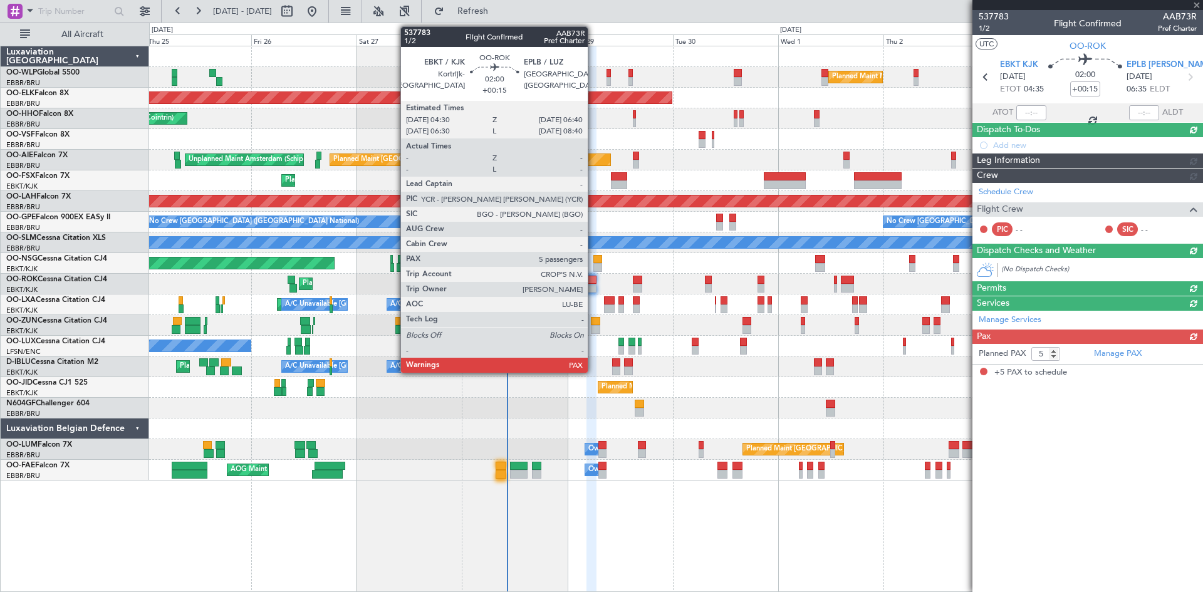
scroll to position [0, 0]
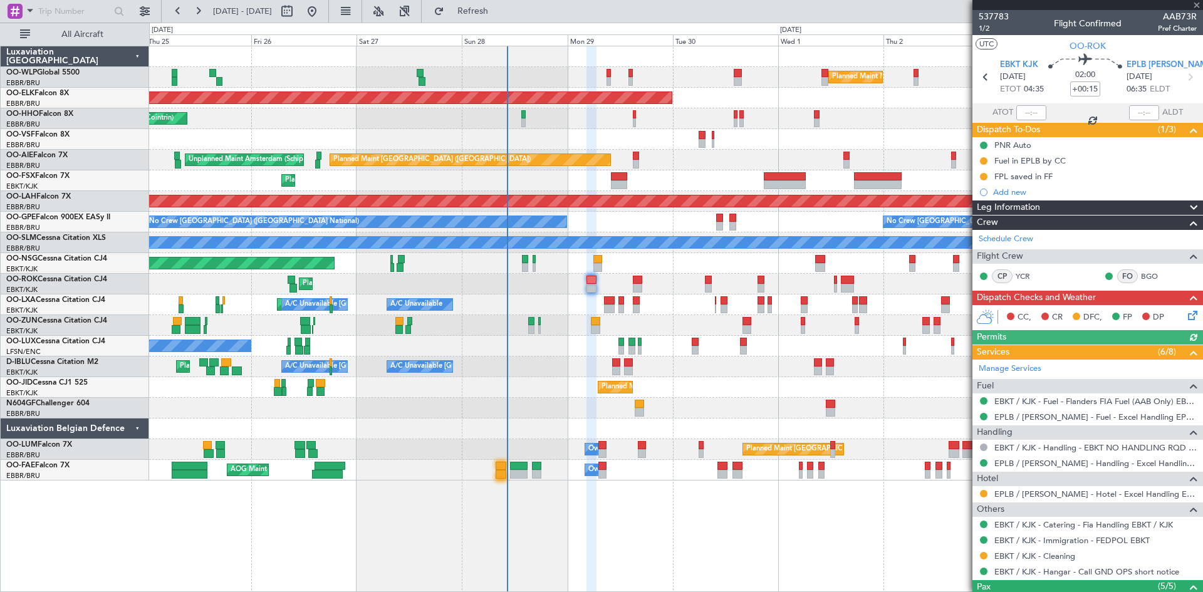
click at [1186, 313] on icon at bounding box center [1191, 313] width 10 height 10
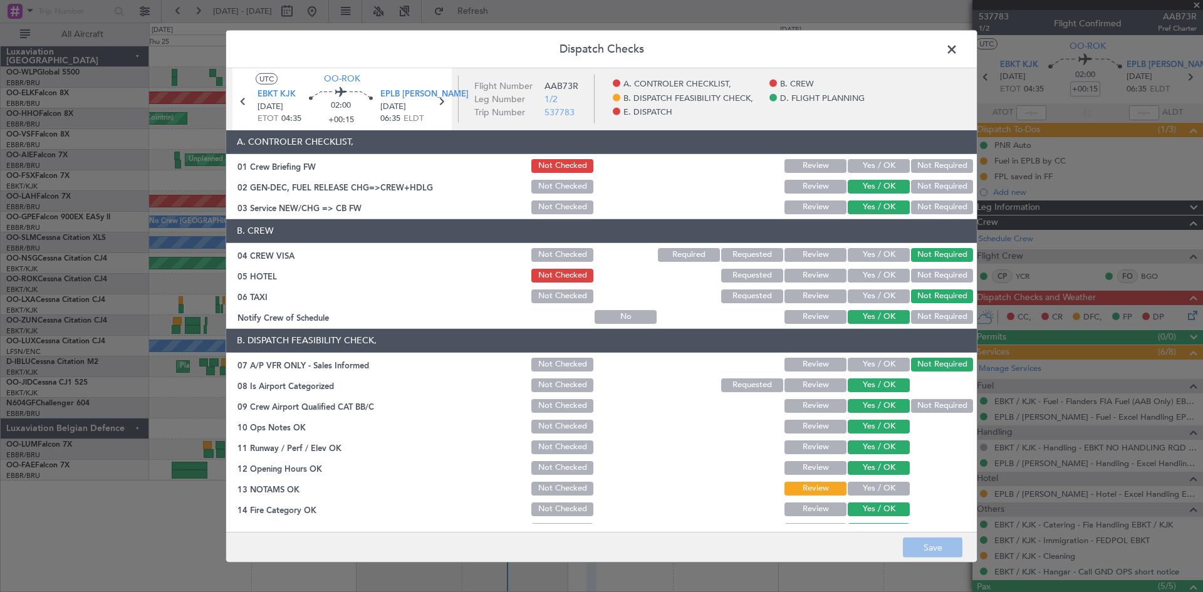
click at [958, 51] on span at bounding box center [958, 51] width 0 height 25
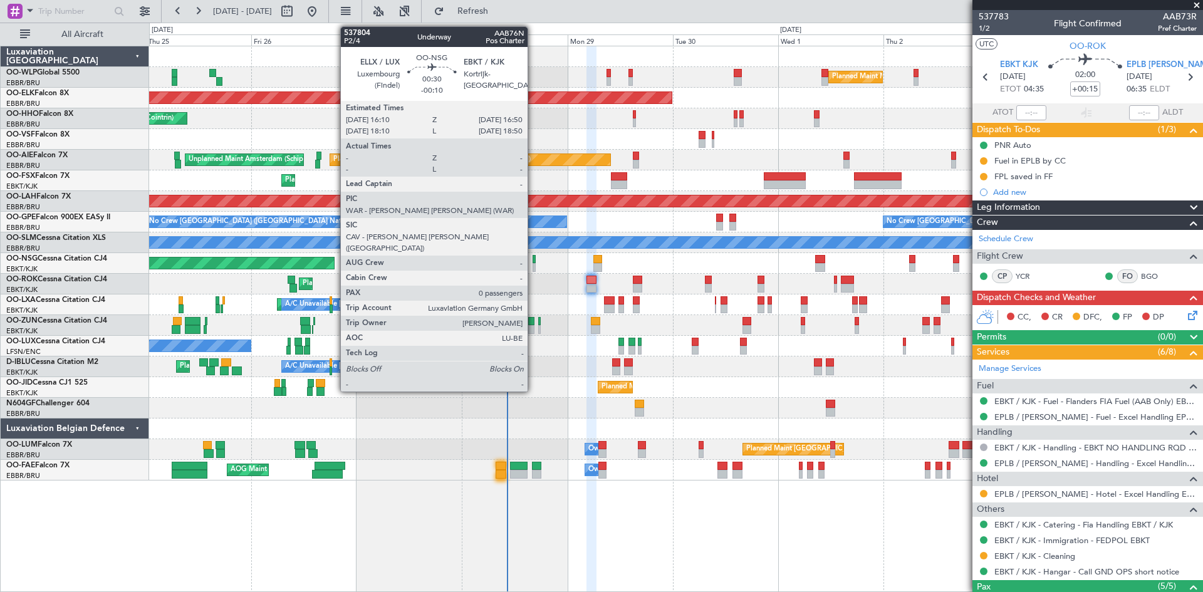
click at [533, 265] on div at bounding box center [534, 267] width 3 height 9
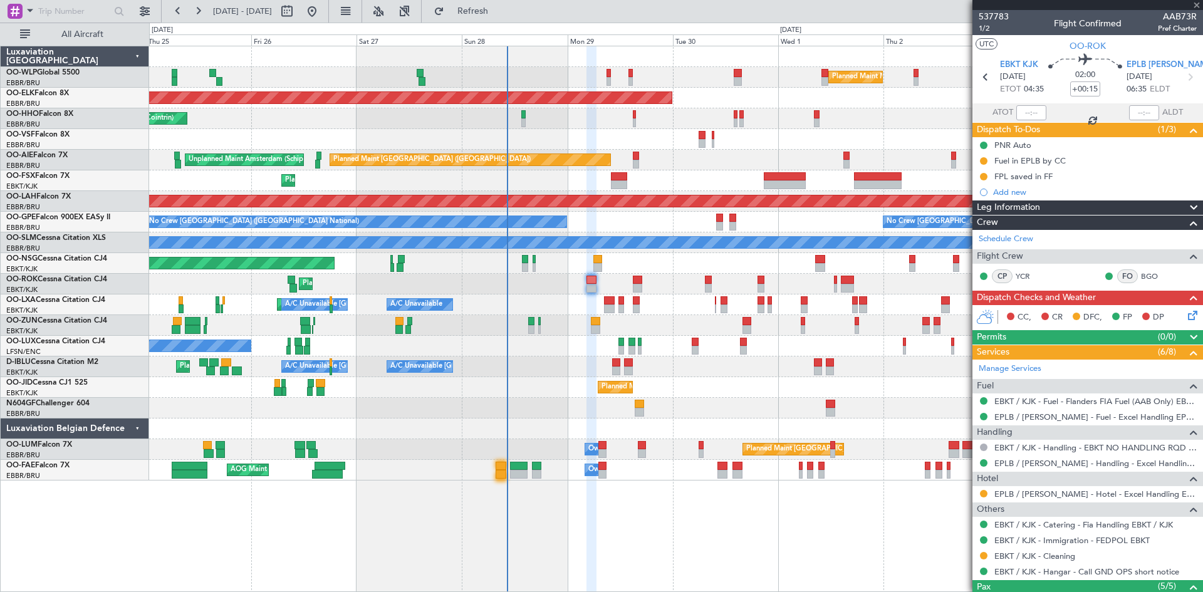
type input "-00:10"
type input "0"
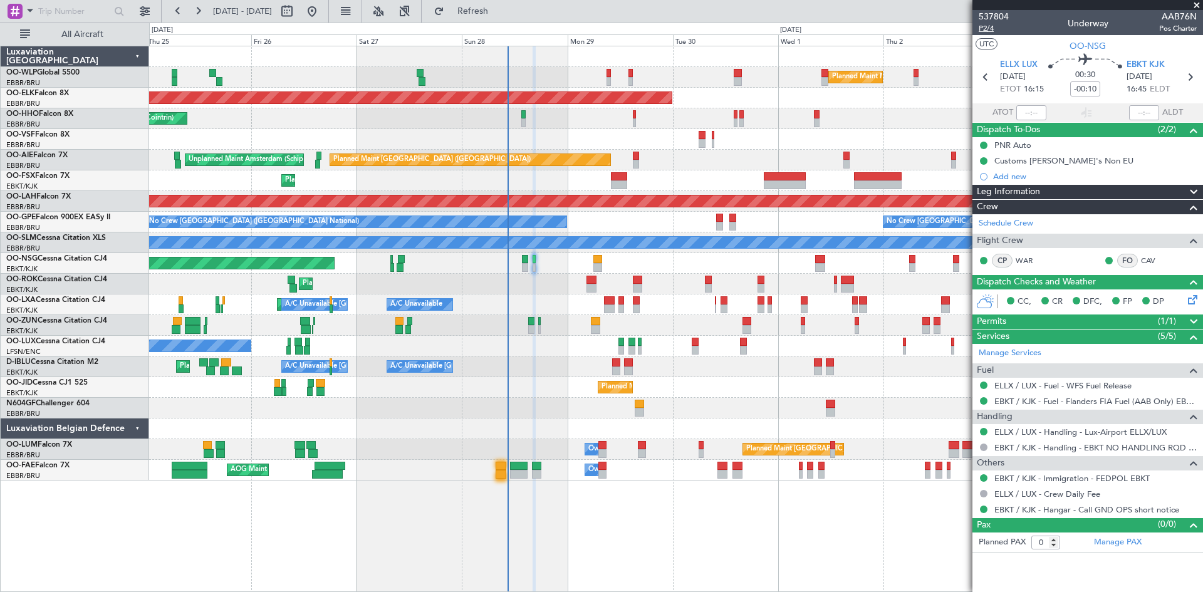
click at [992, 28] on span "P2/4" at bounding box center [994, 28] width 30 height 11
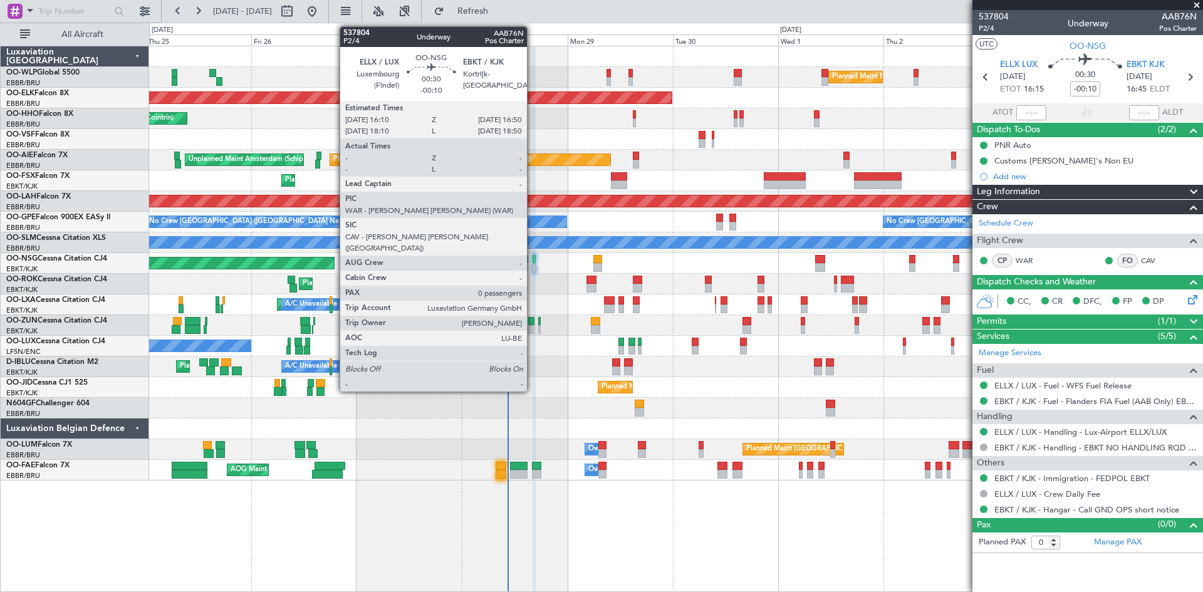
click at [533, 263] on div at bounding box center [534, 267] width 3 height 9
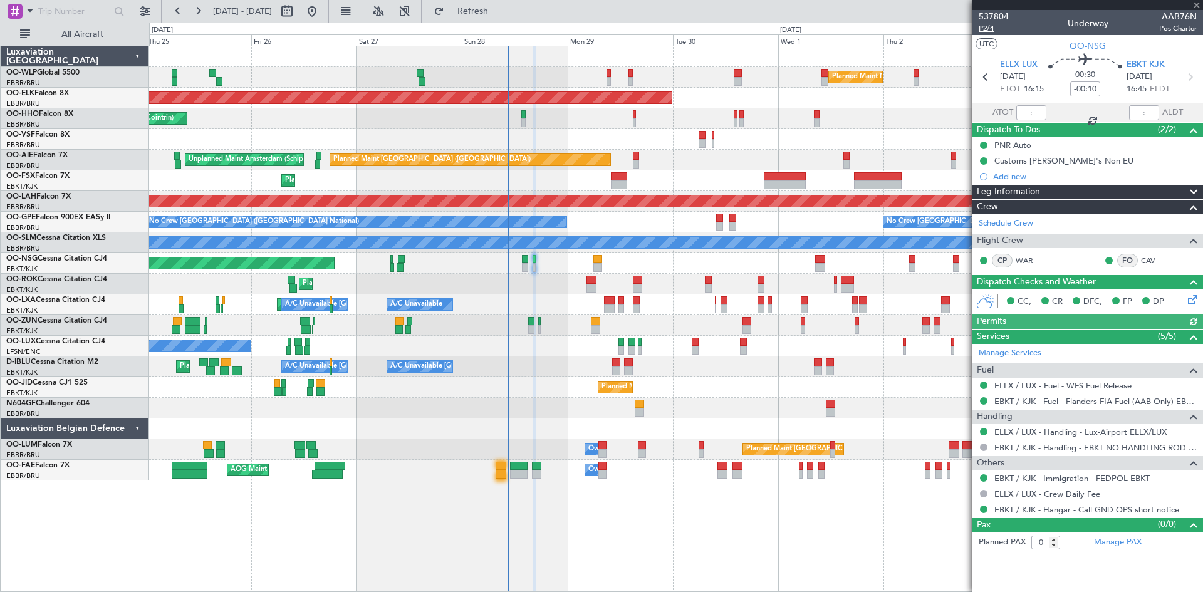
click at [988, 29] on span "P2/4" at bounding box center [994, 28] width 30 height 11
click at [500, 10] on span "Refresh" at bounding box center [473, 11] width 53 height 9
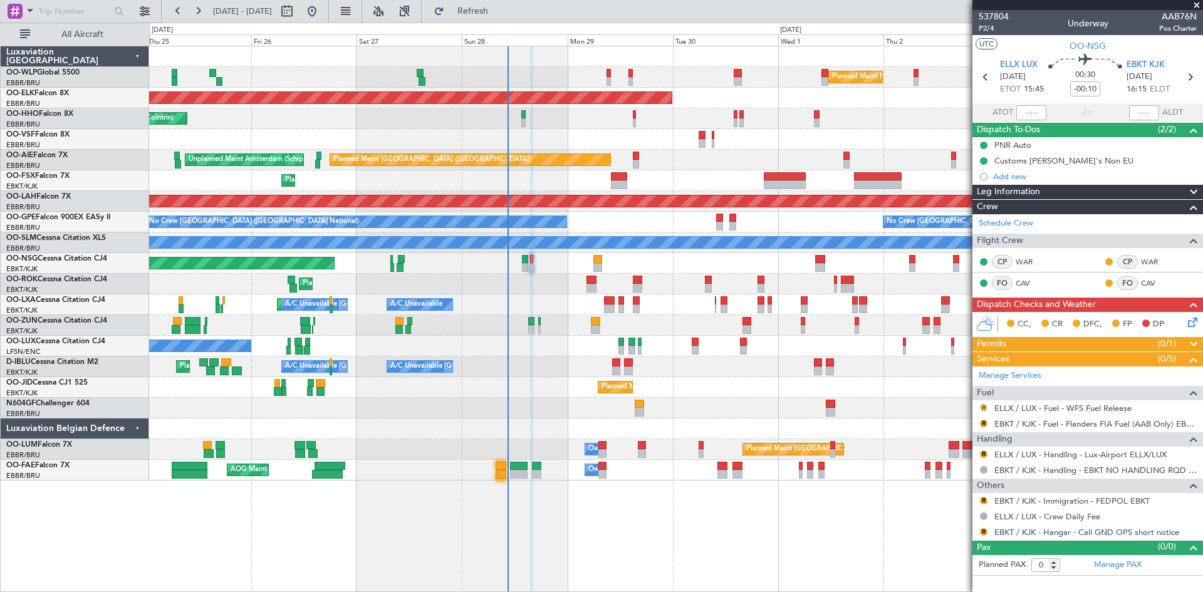
click at [983, 406] on button "R" at bounding box center [984, 408] width 8 height 8
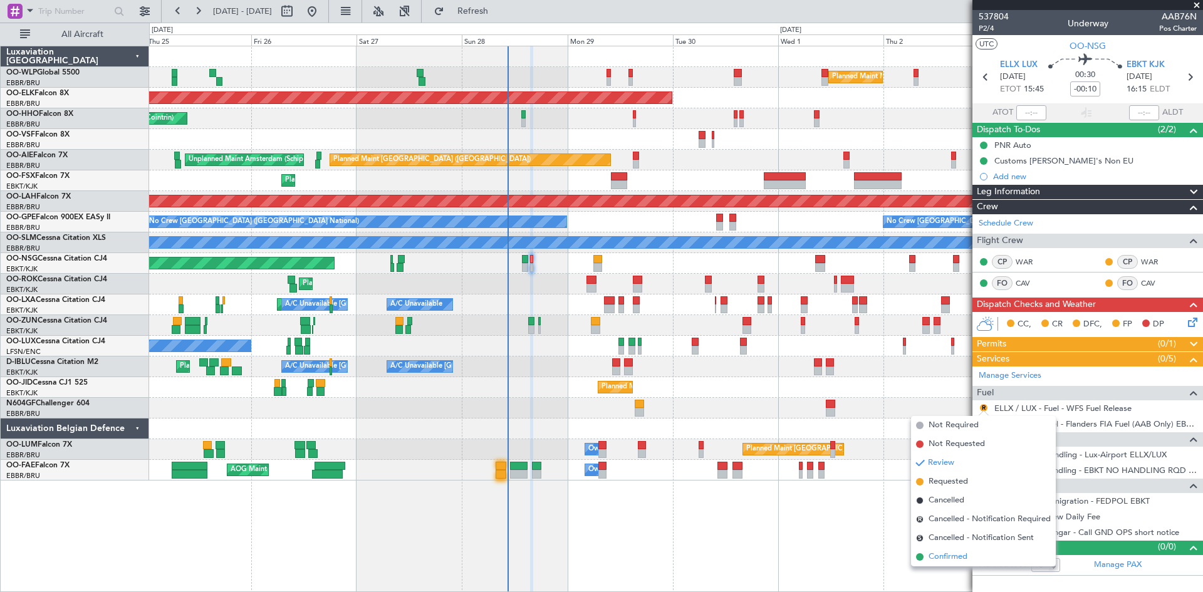
click at [940, 565] on li "Confirmed" at bounding box center [983, 557] width 145 height 19
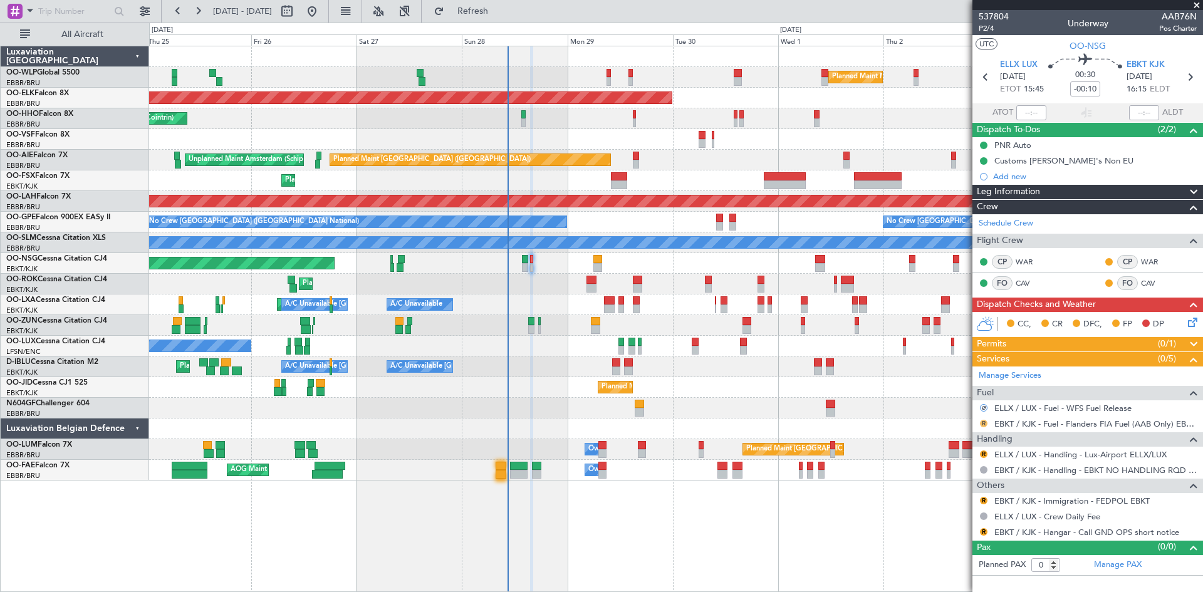
click at [983, 422] on button "R" at bounding box center [984, 424] width 8 height 8
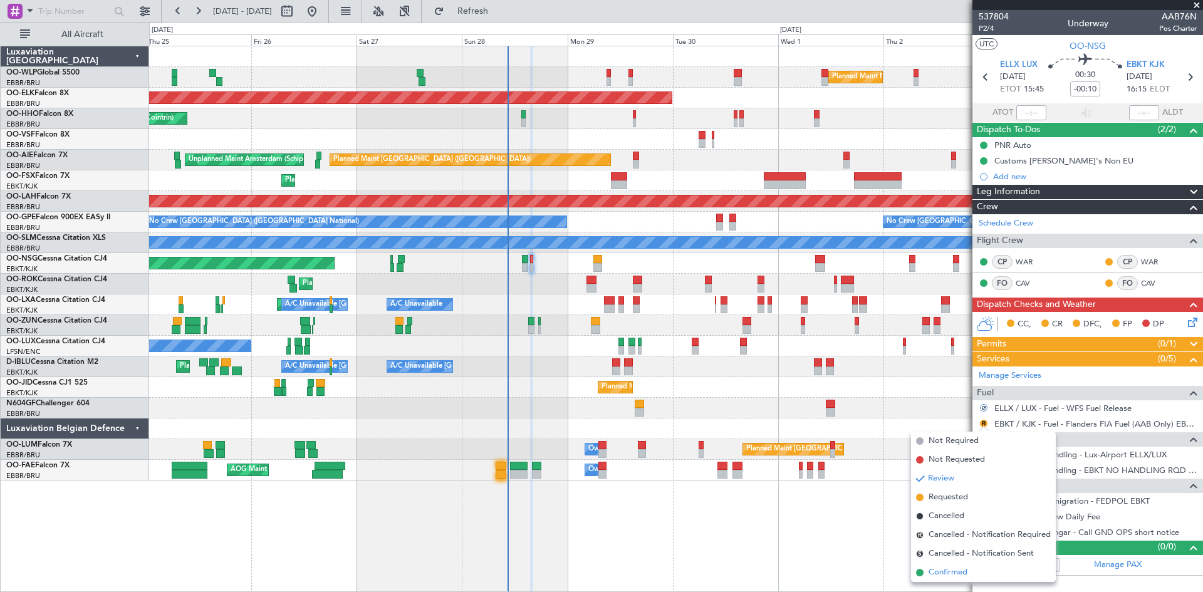
click at [965, 570] on span "Confirmed" at bounding box center [948, 573] width 39 height 13
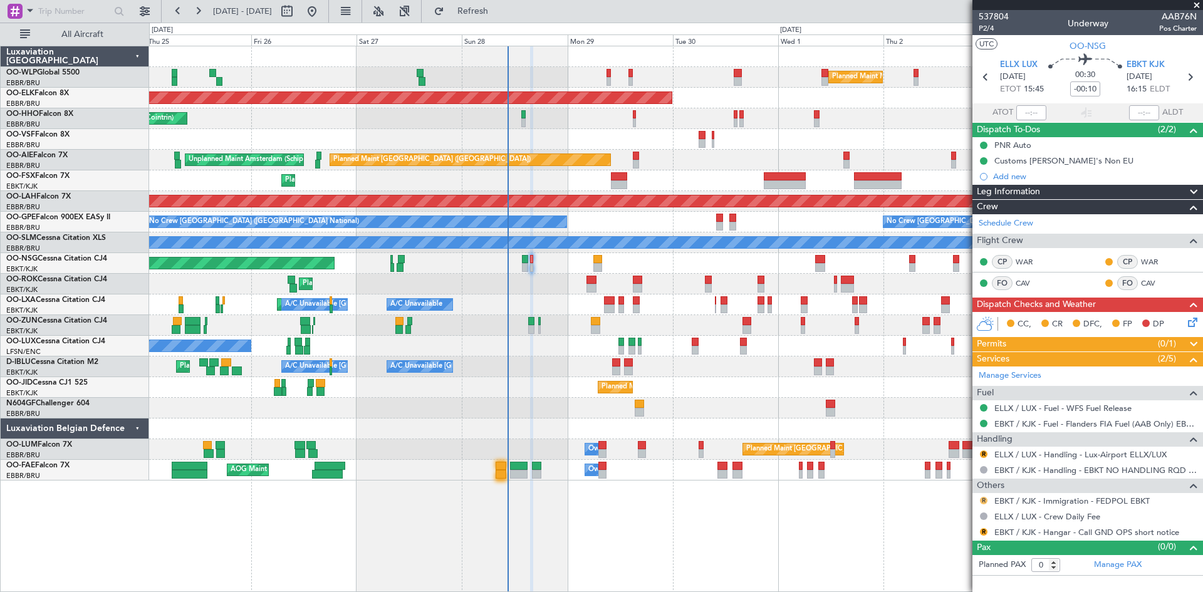
click at [983, 501] on button "R" at bounding box center [984, 501] width 8 height 8
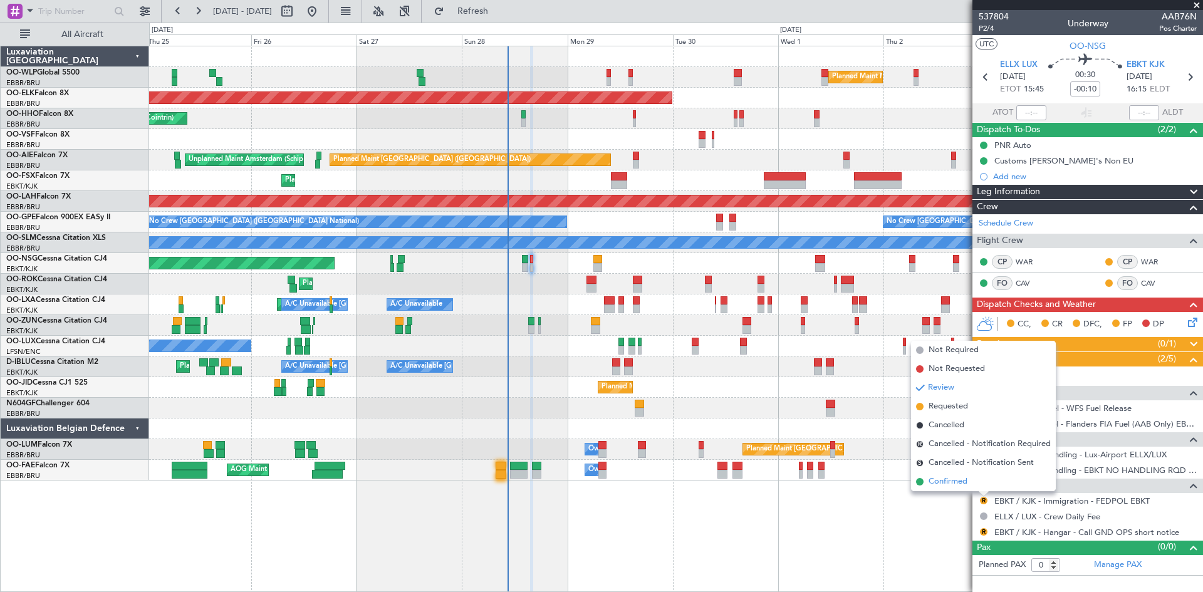
click at [968, 481] on span "Confirmed" at bounding box center [948, 482] width 39 height 13
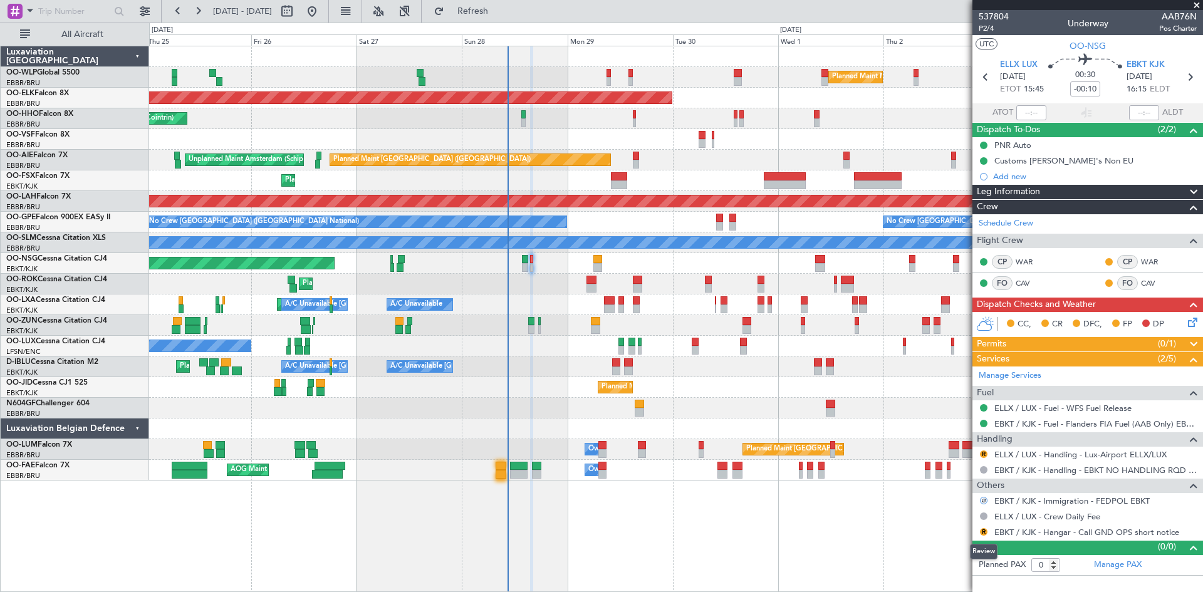
click at [986, 535] on body "25 Sep 2025 - 05 Oct 2025 Refresh Quick Links All Aircraft Planned Maint Milan …" at bounding box center [601, 296] width 1203 height 592
click at [985, 534] on button "R" at bounding box center [984, 532] width 8 height 8
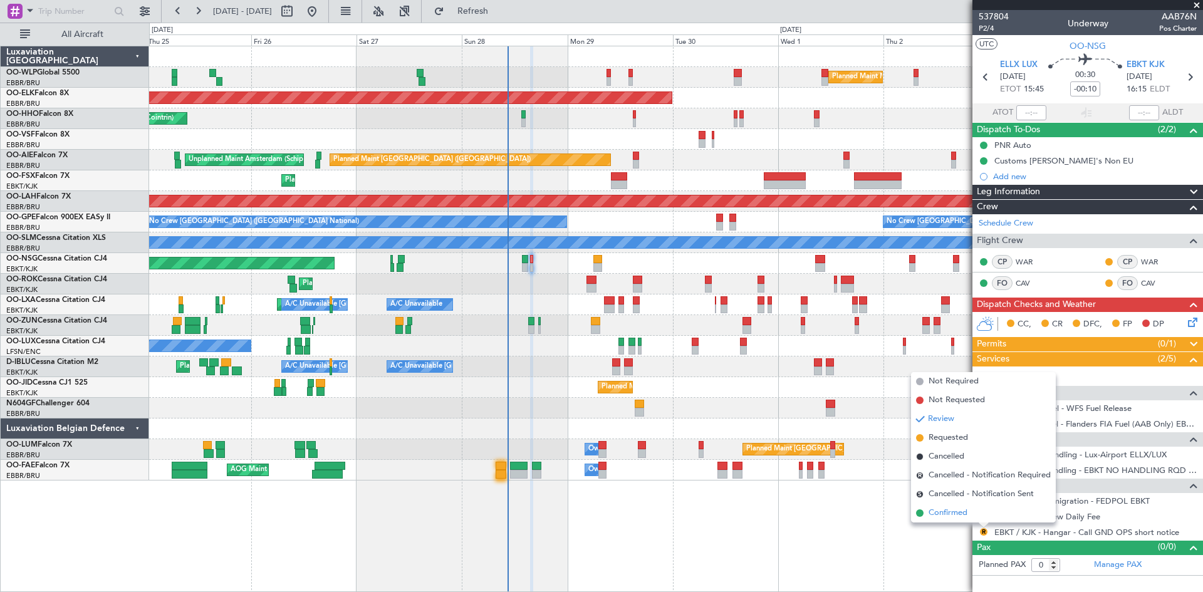
click at [968, 520] on li "Confirmed" at bounding box center [983, 513] width 145 height 19
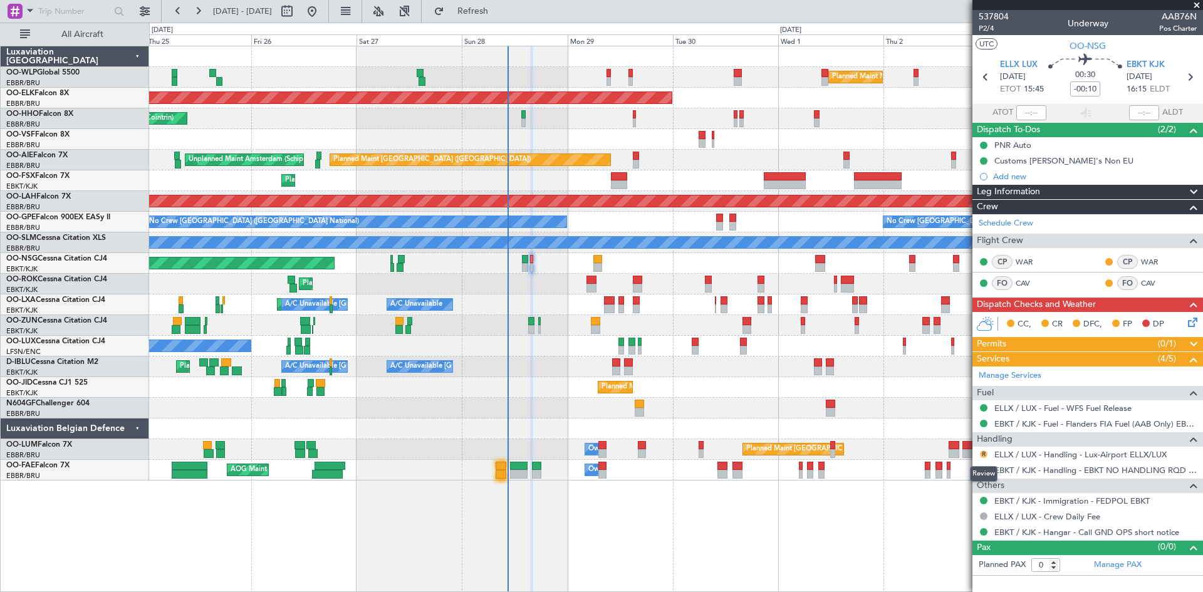
click at [983, 456] on button "R" at bounding box center [984, 455] width 8 height 8
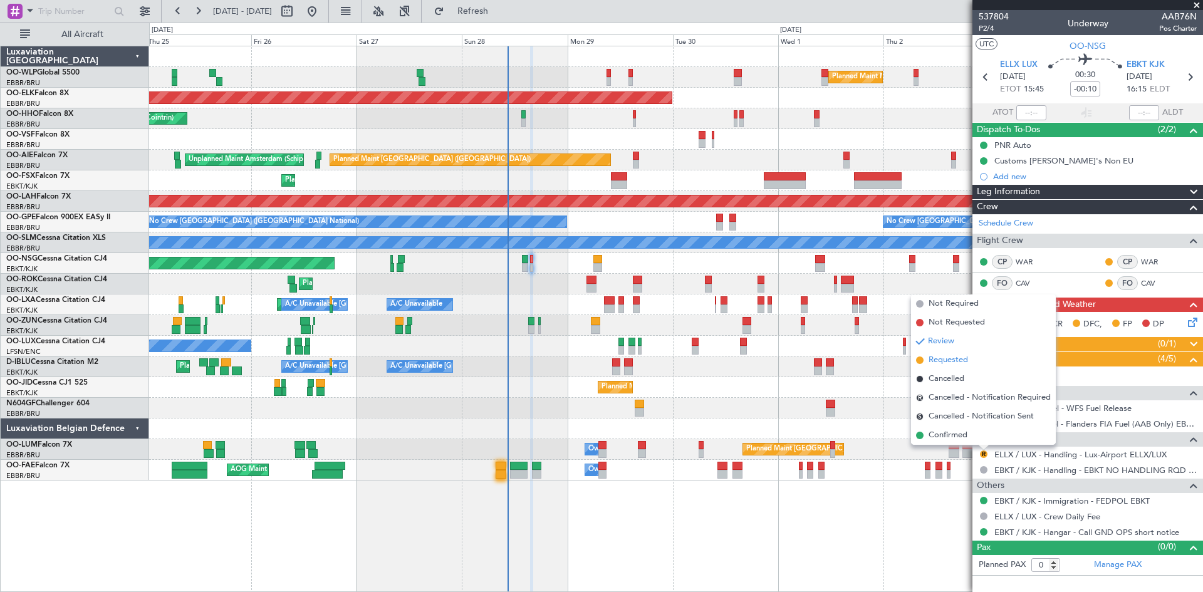
click at [944, 359] on span "Requested" at bounding box center [948, 360] width 39 height 13
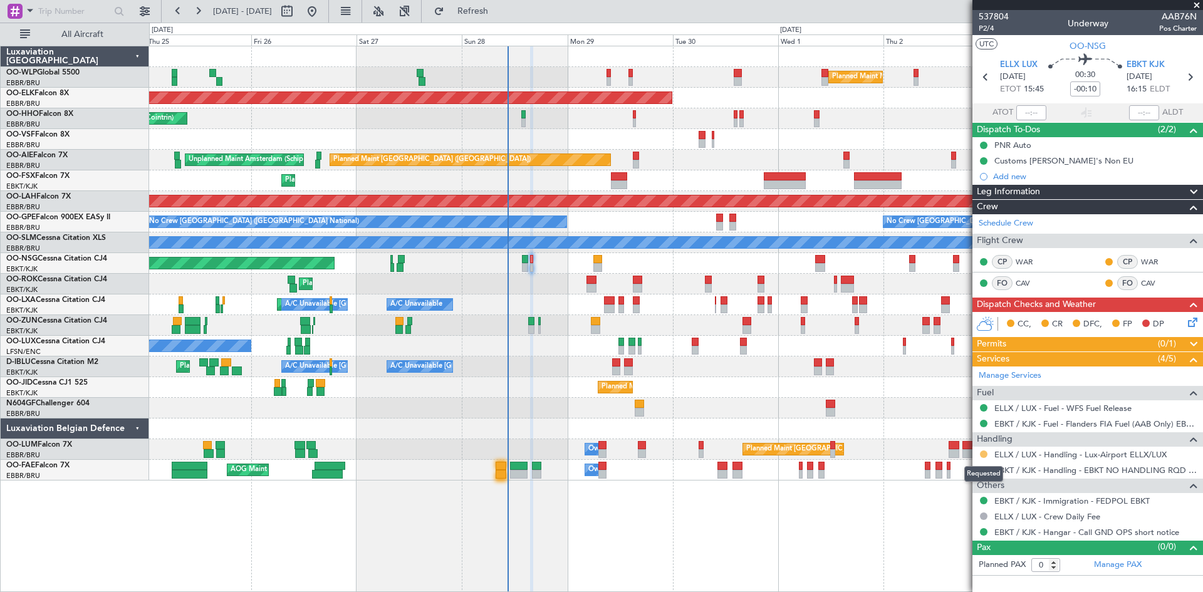
click at [983, 454] on button at bounding box center [984, 455] width 8 height 8
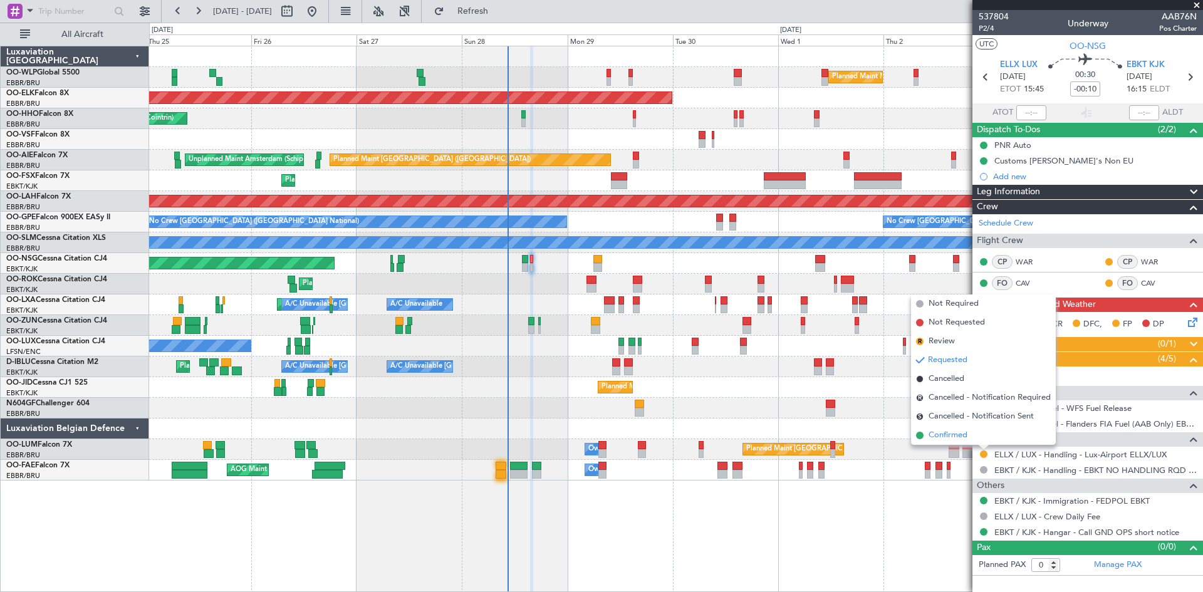
click at [960, 437] on span "Confirmed" at bounding box center [948, 435] width 39 height 13
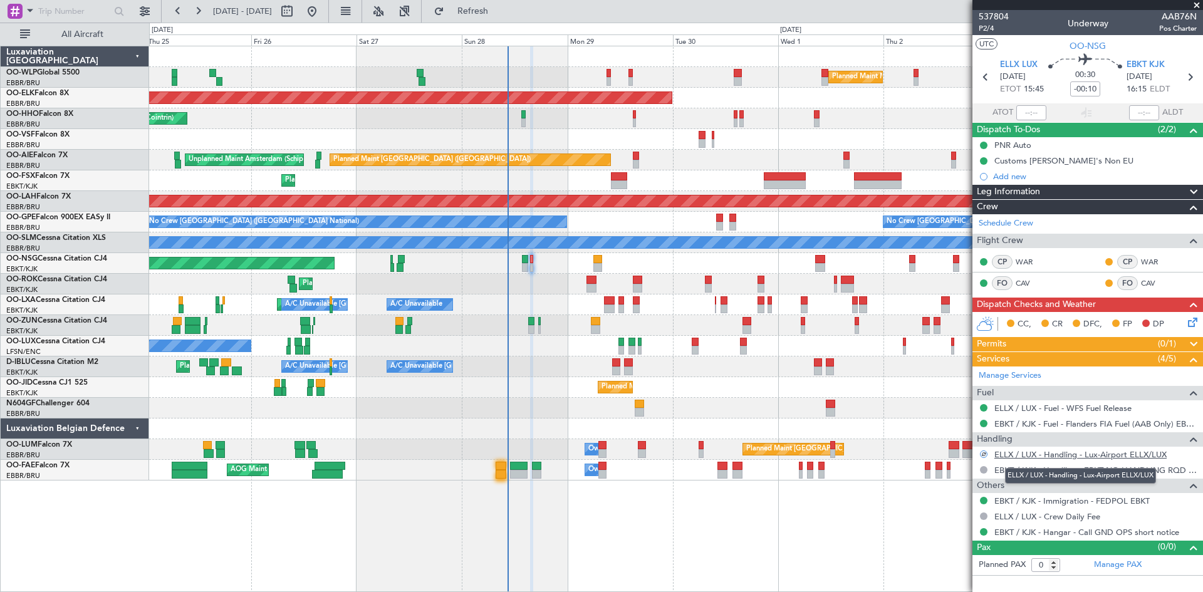
click at [1049, 457] on link "ELLX / LUX - Handling - Lux-Airport ELLX/LUX" at bounding box center [1081, 454] width 172 height 11
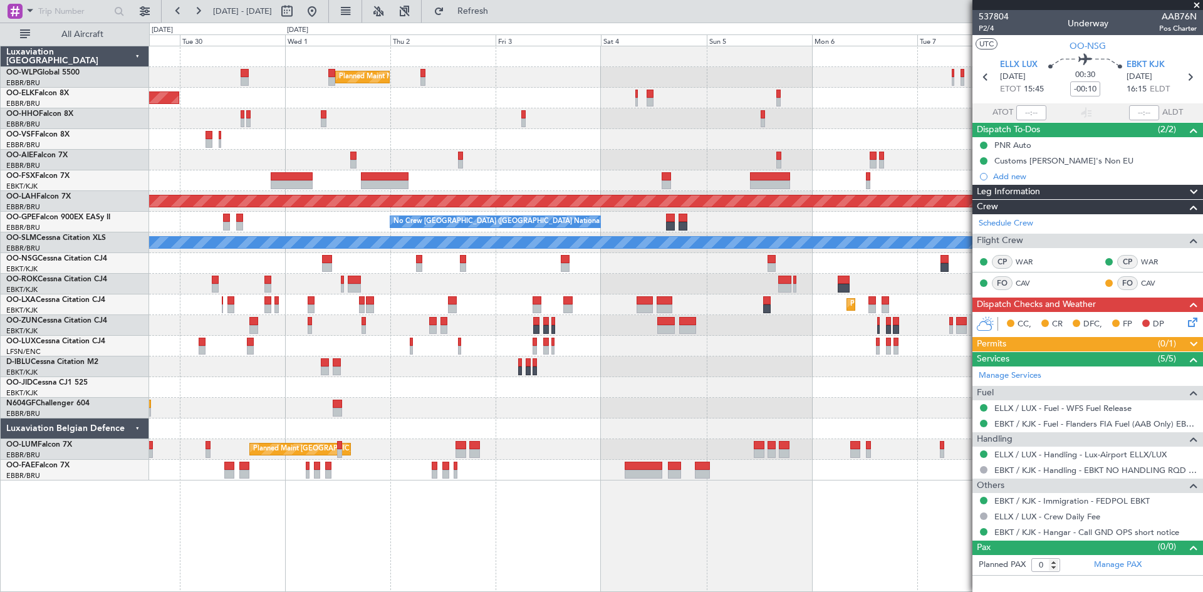
click at [275, 221] on div "Planned Maint Milan (Linate) Planned Maint Kortrijk-Wevelgem Planned Maint Lond…" at bounding box center [676, 263] width 1054 height 434
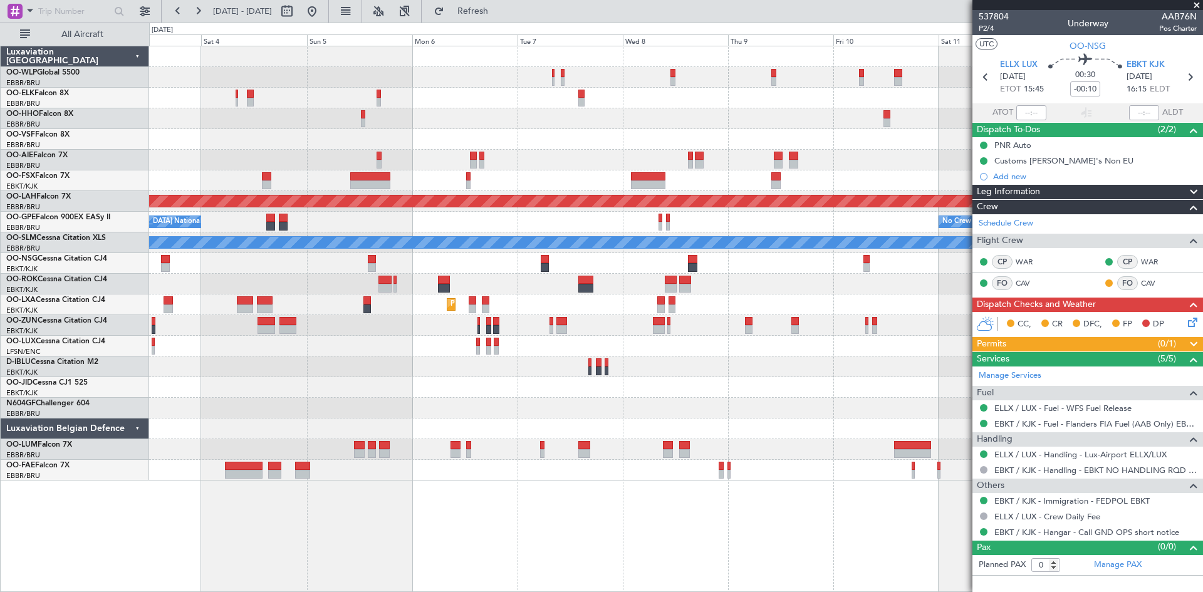
click at [256, 264] on div "Planned Maint Milan (Linate) Planned Maint Alton-st Louis (St Louis Regl) No Cr…" at bounding box center [676, 263] width 1054 height 434
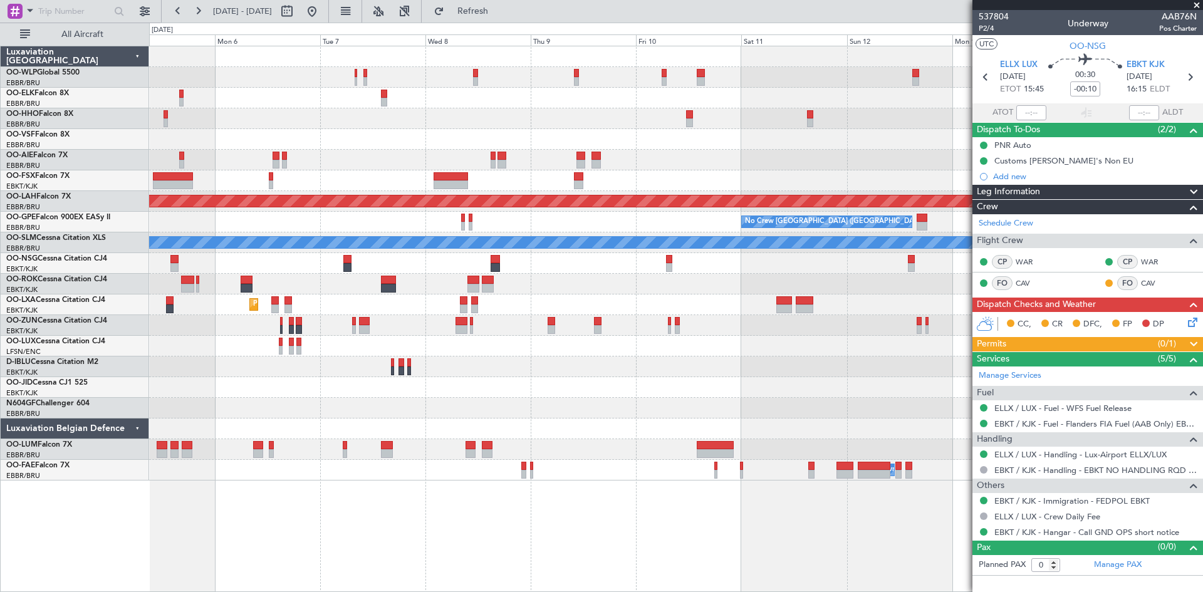
click at [564, 215] on div "Planned Maint Alton-st Louis (St Louis Regl) No Crew Brussels (Brussels Nationa…" at bounding box center [676, 263] width 1054 height 434
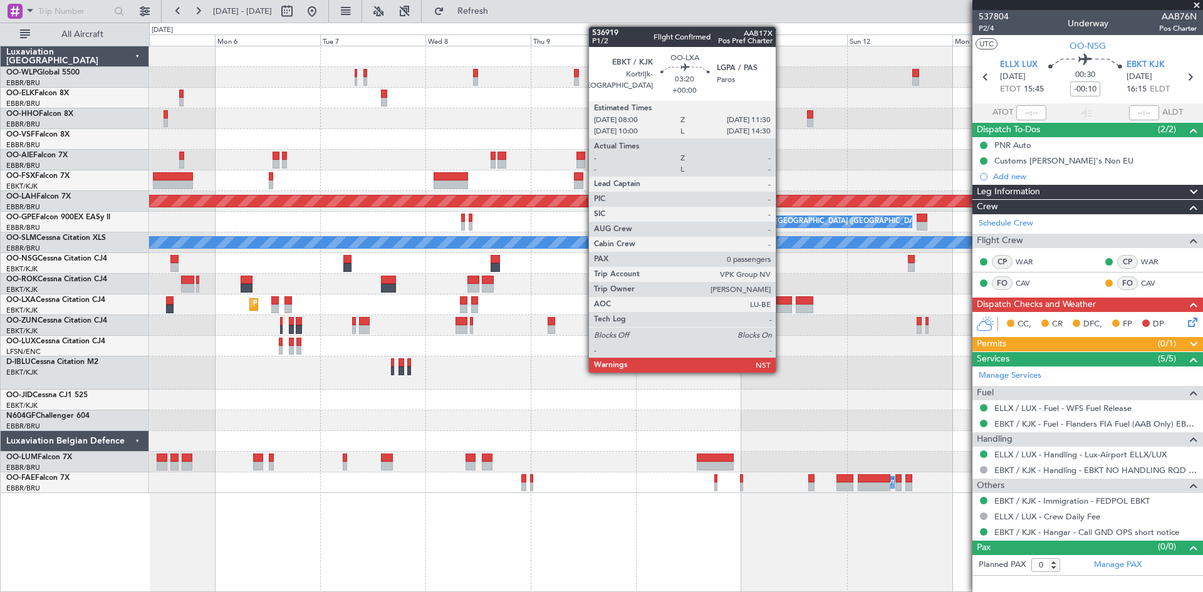
click at [782, 305] on div at bounding box center [785, 309] width 16 height 9
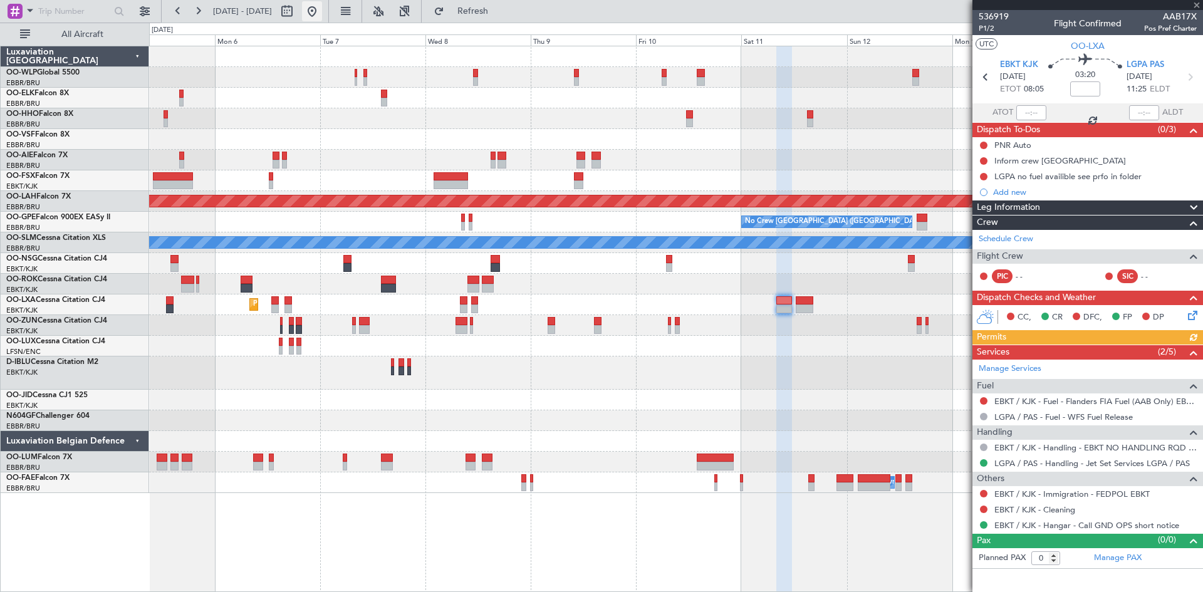
click at [322, 12] on button at bounding box center [312, 11] width 20 height 20
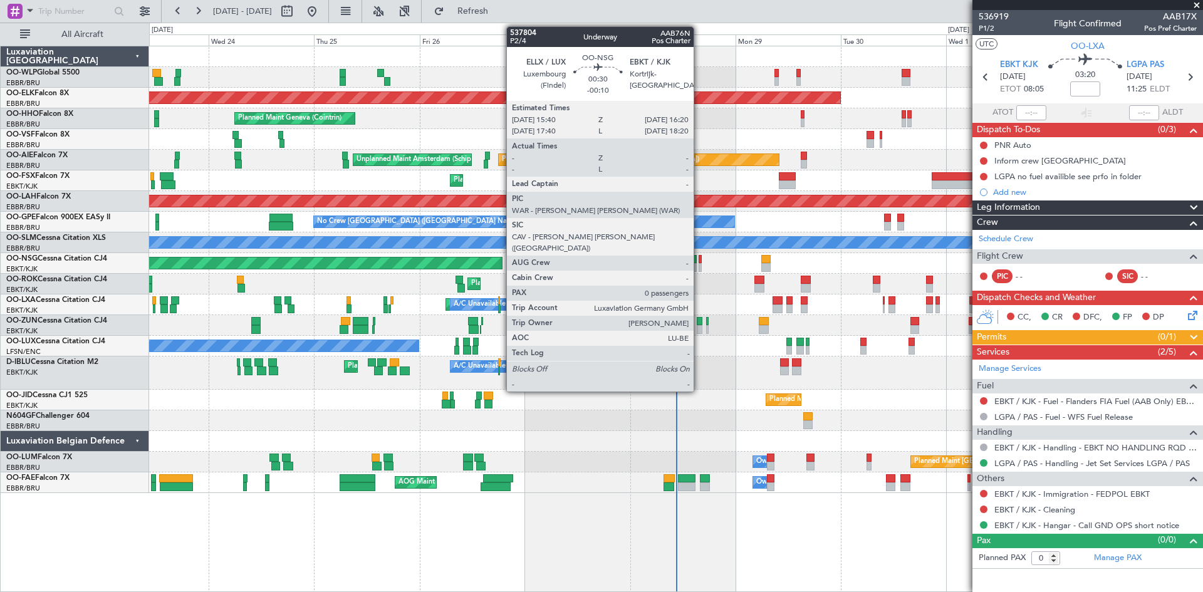
click at [700, 262] on div at bounding box center [700, 259] width 3 height 9
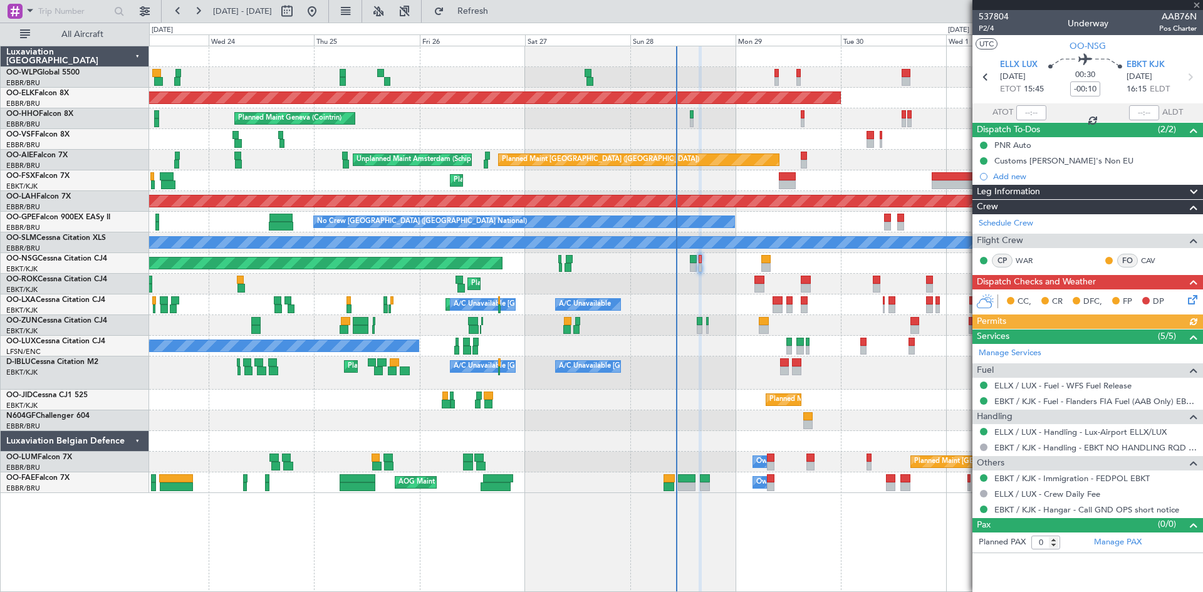
click at [1196, 298] on icon at bounding box center [1191, 298] width 10 height 10
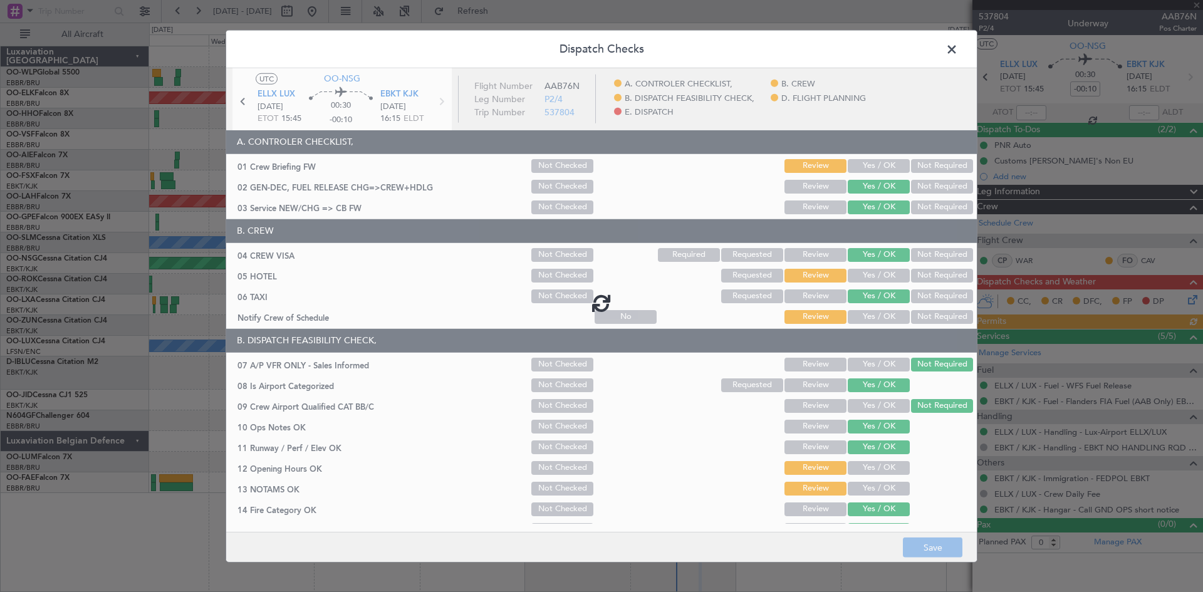
click at [854, 167] on div at bounding box center [601, 302] width 751 height 469
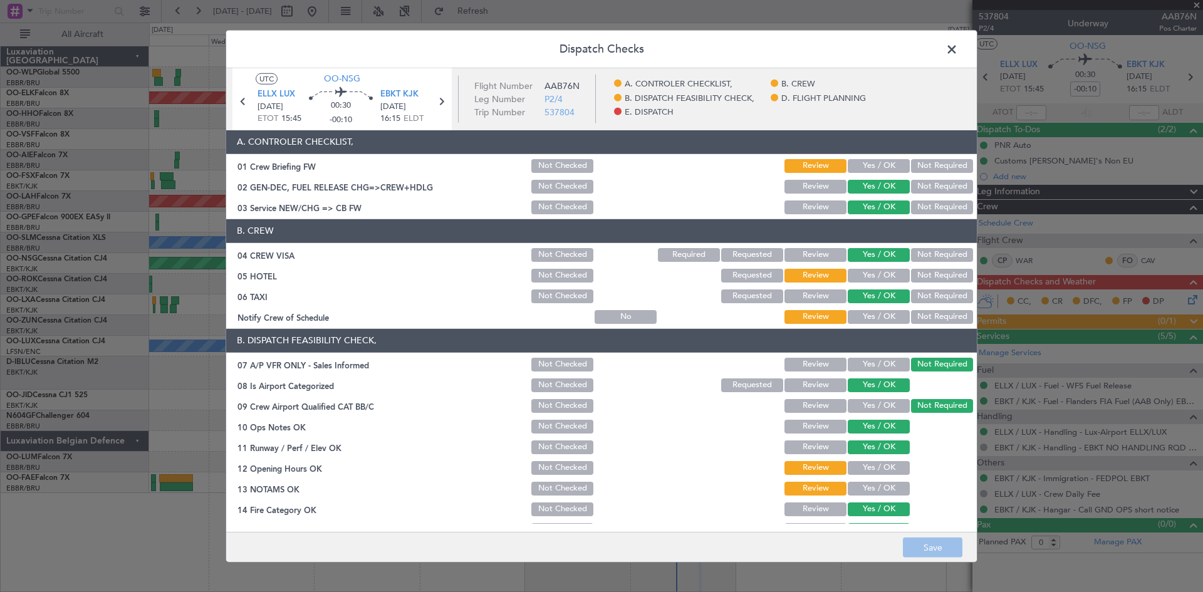
click at [854, 167] on button "Yes / OK" at bounding box center [879, 166] width 62 height 14
click at [865, 282] on button "Yes / OK" at bounding box center [879, 276] width 62 height 14
click at [856, 309] on div "Yes / OK" at bounding box center [877, 317] width 63 height 18
click at [856, 315] on button "Yes / OK" at bounding box center [879, 317] width 62 height 14
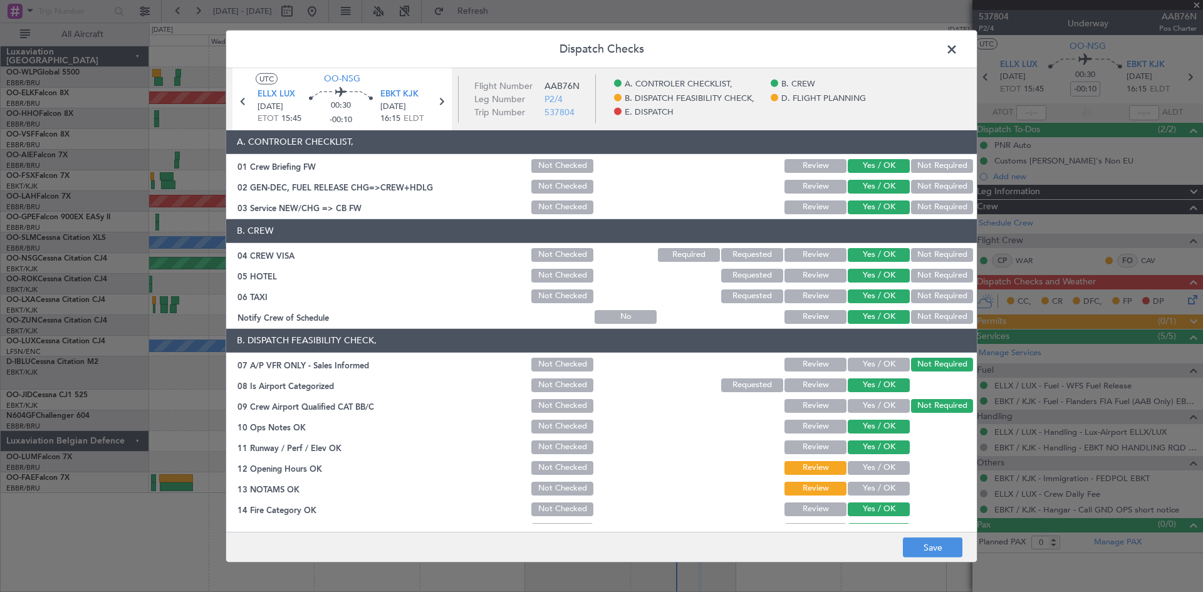
click at [896, 276] on button "Yes / OK" at bounding box center [879, 276] width 62 height 14
click at [865, 471] on button "Yes / OK" at bounding box center [879, 468] width 62 height 14
click at [864, 481] on div "Yes / OK" at bounding box center [877, 489] width 63 height 18
click at [866, 482] on div "Yes / OK" at bounding box center [877, 489] width 63 height 18
click at [866, 482] on button "Yes / OK" at bounding box center [879, 489] width 62 height 14
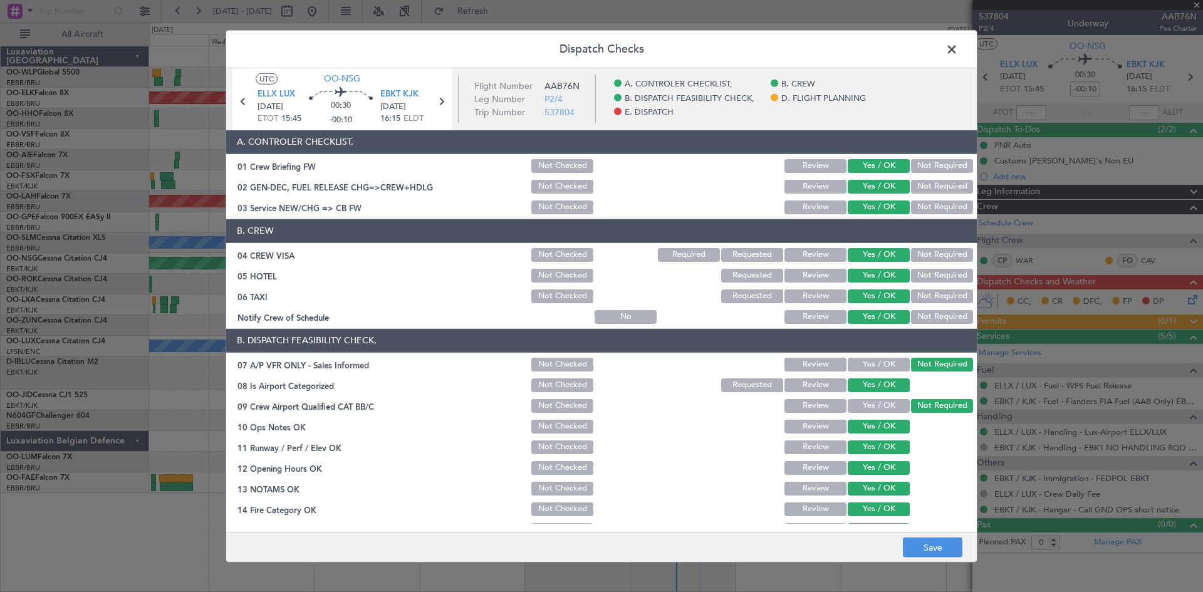
scroll to position [237, 0]
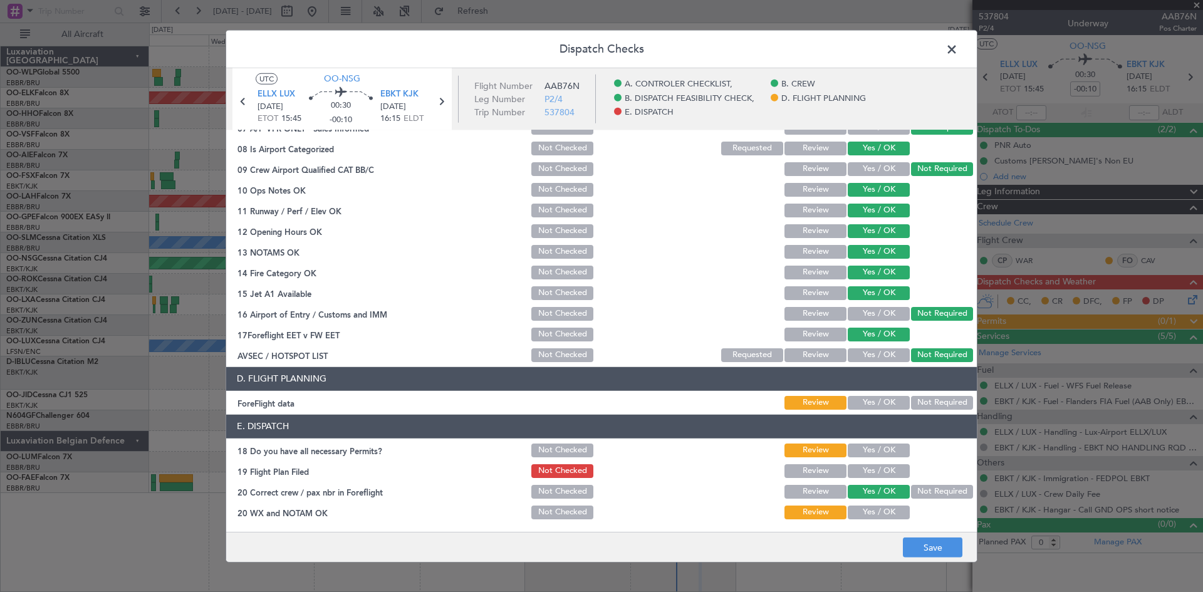
click at [862, 403] on button "Yes / OK" at bounding box center [879, 403] width 62 height 14
click at [868, 445] on button "Yes / OK" at bounding box center [879, 451] width 62 height 14
click at [866, 468] on button "Yes / OK" at bounding box center [879, 471] width 62 height 14
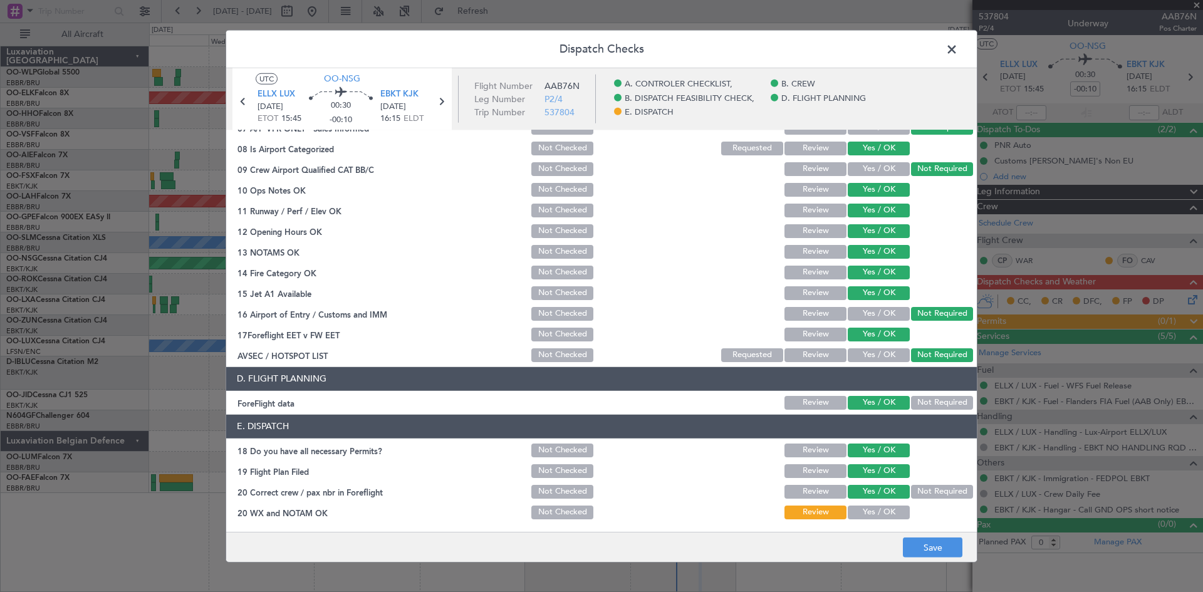
click at [864, 516] on button "Yes / OK" at bounding box center [879, 513] width 62 height 14
click at [921, 548] on button "Save" at bounding box center [933, 548] width 60 height 20
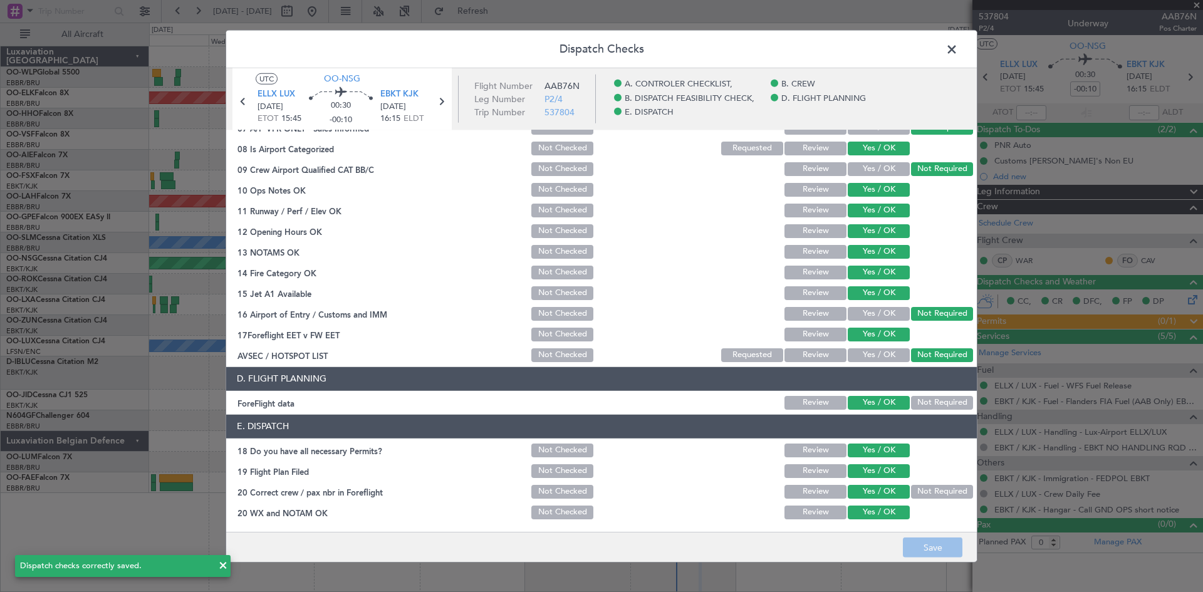
click at [958, 51] on span at bounding box center [958, 51] width 0 height 25
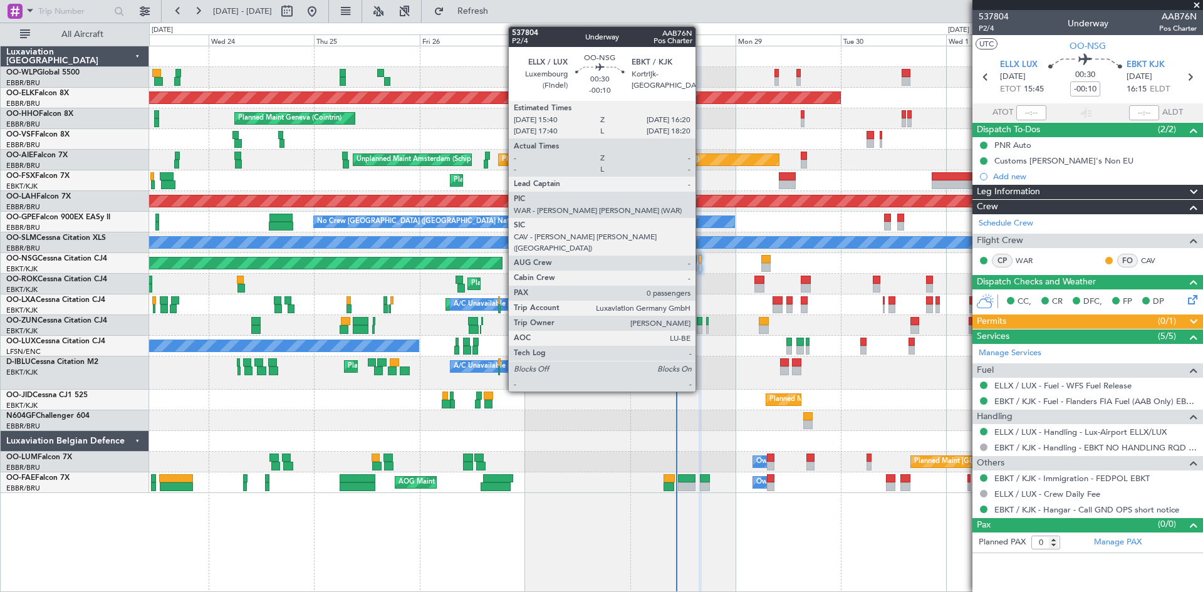
click at [701, 264] on div at bounding box center [700, 267] width 3 height 9
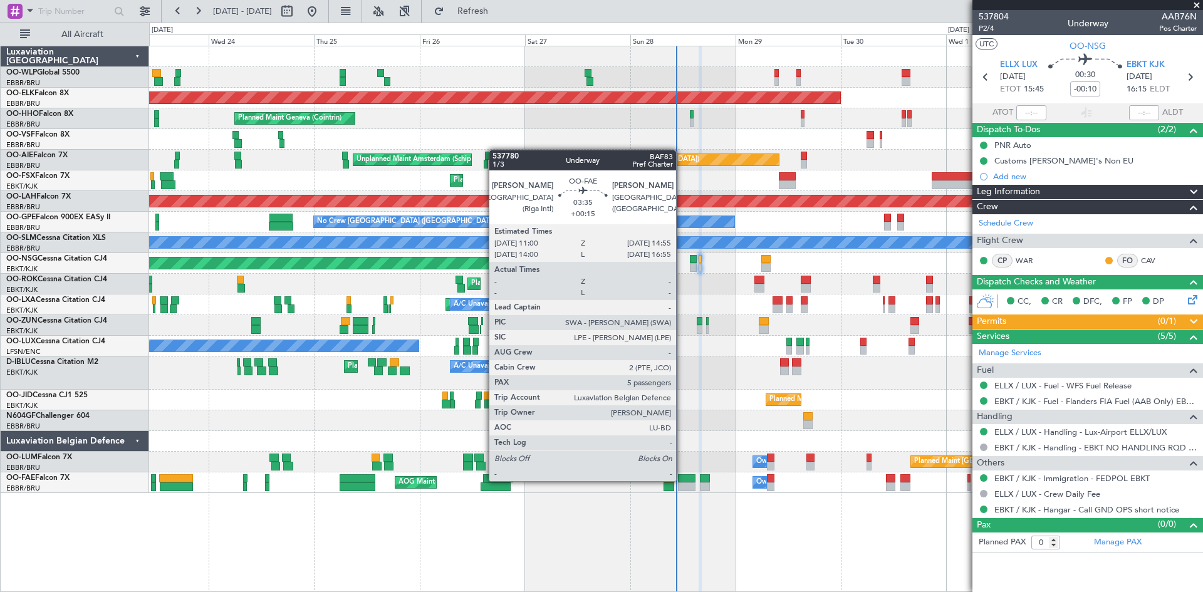
click at [682, 480] on div at bounding box center [687, 478] width 18 height 9
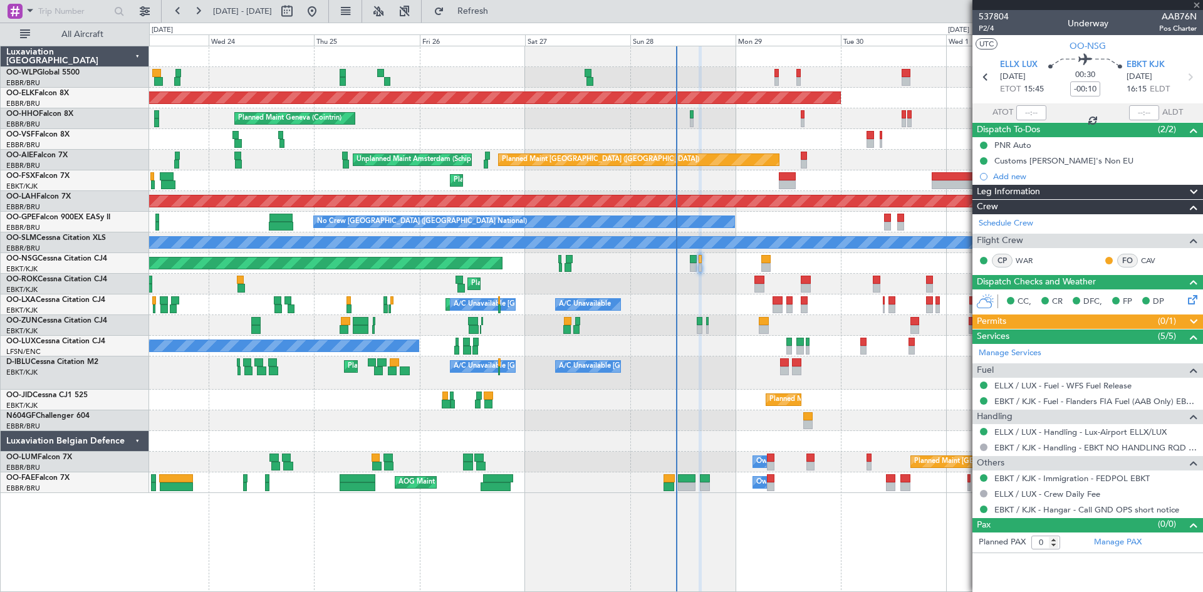
type input "+00:15"
type input "5"
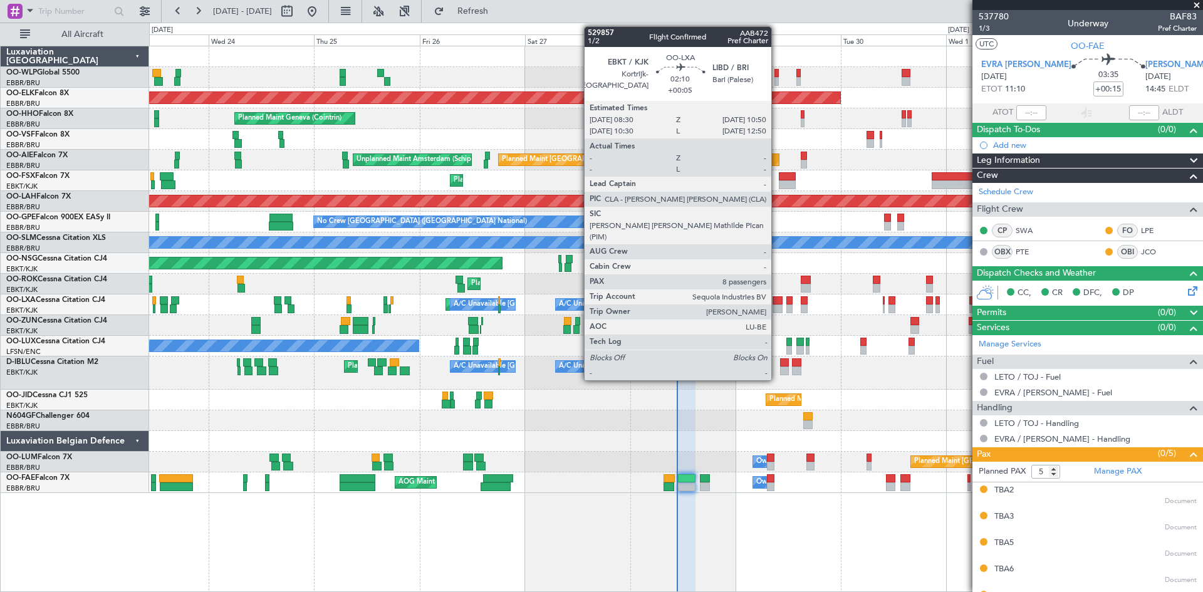
click at [777, 306] on div at bounding box center [778, 309] width 11 height 9
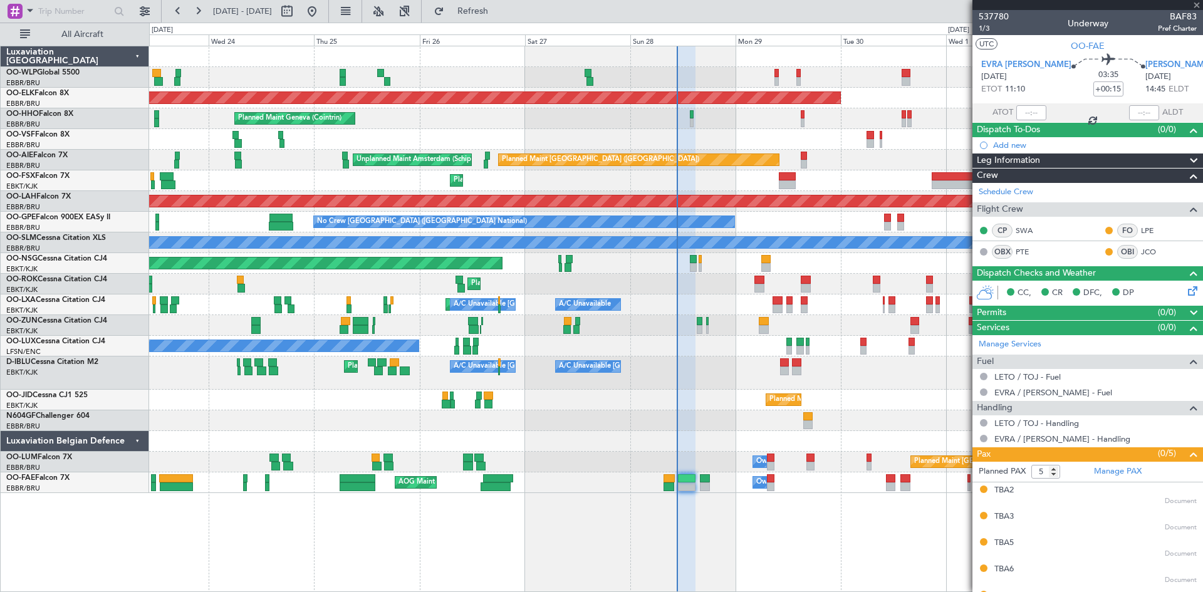
type input "+00:05"
type input "8"
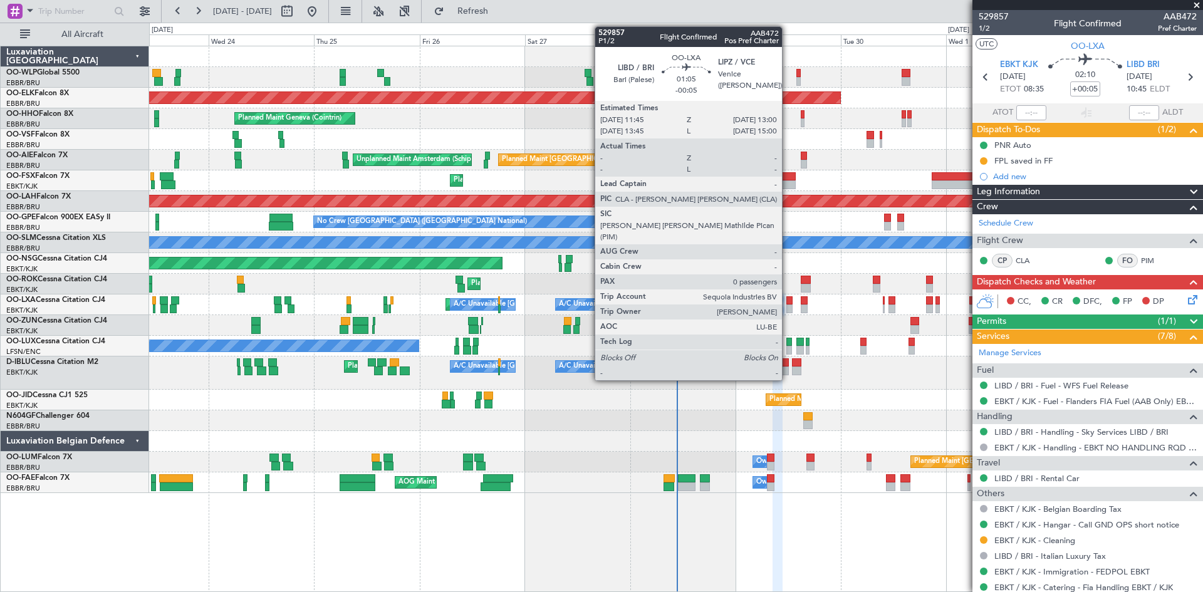
click at [788, 307] on div at bounding box center [790, 309] width 6 height 9
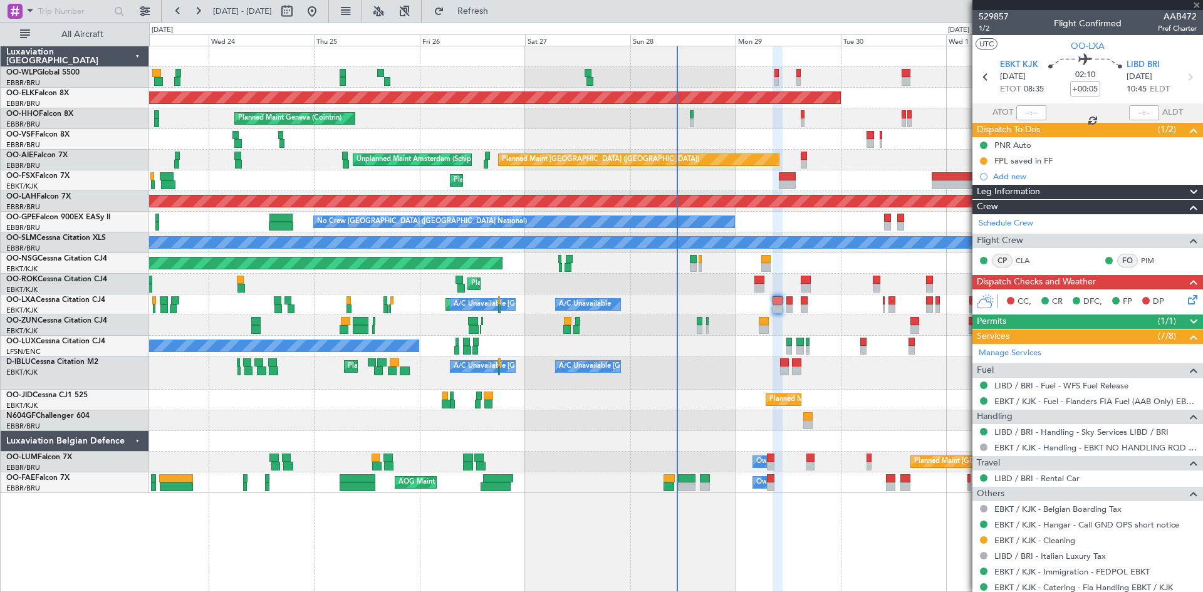
type input "-00:05"
type input "0"
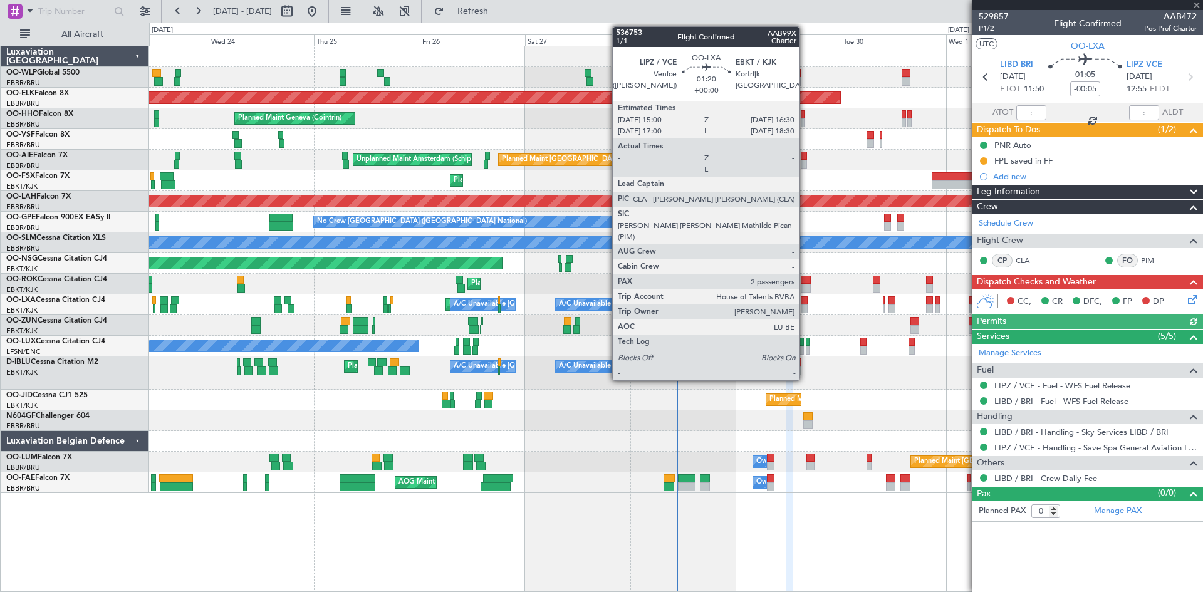
click at [805, 305] on div at bounding box center [804, 309] width 7 height 9
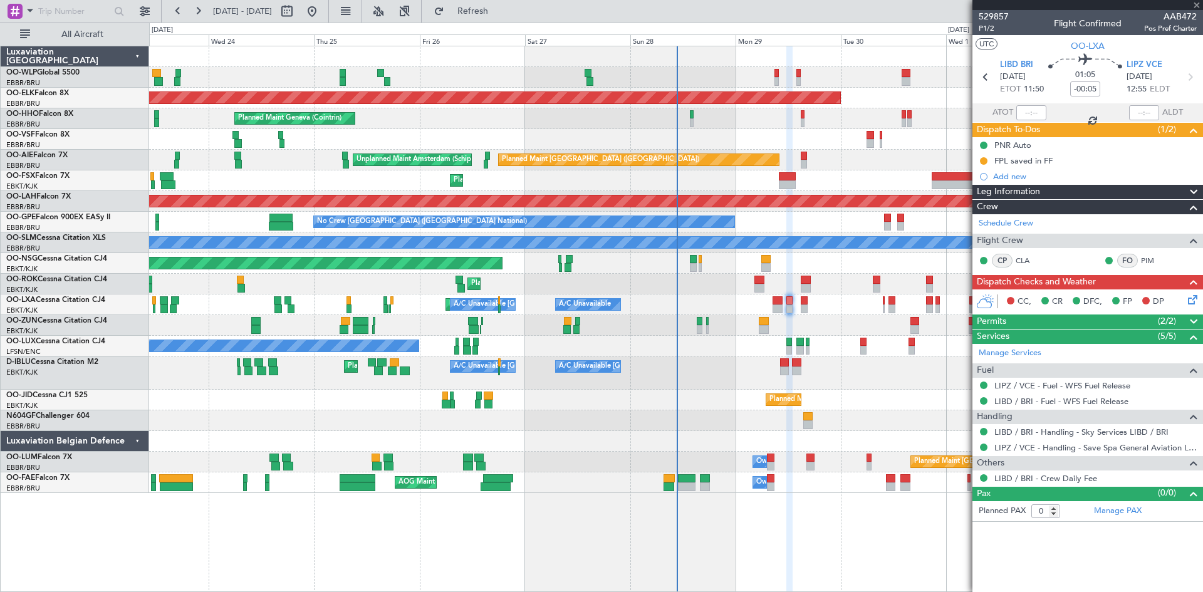
type input "2"
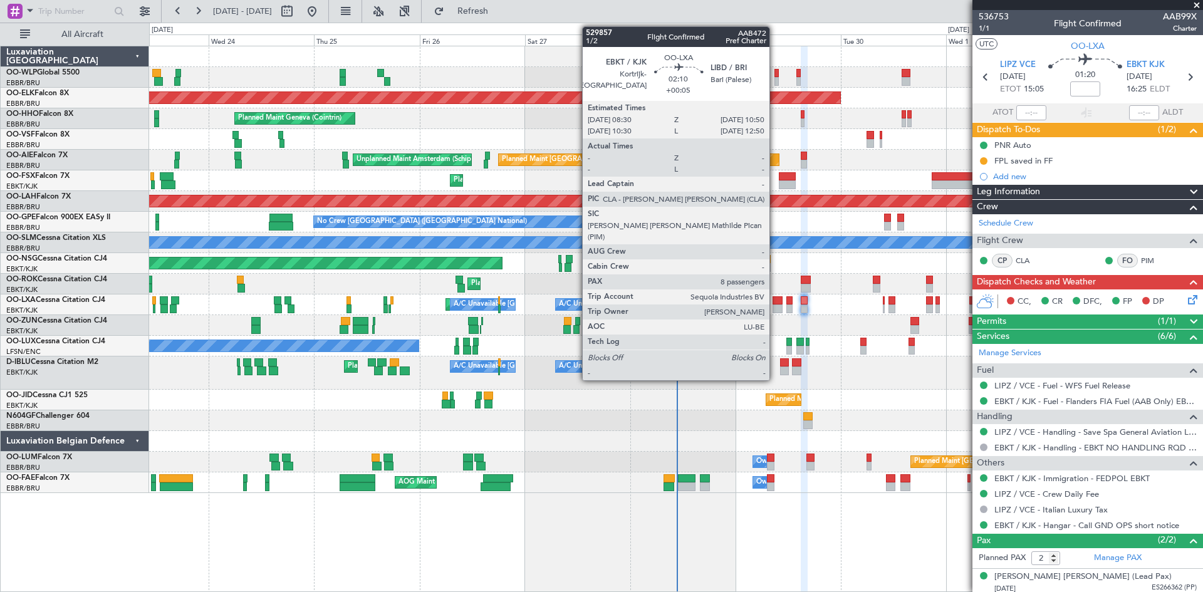
click at [775, 308] on div at bounding box center [778, 309] width 11 height 9
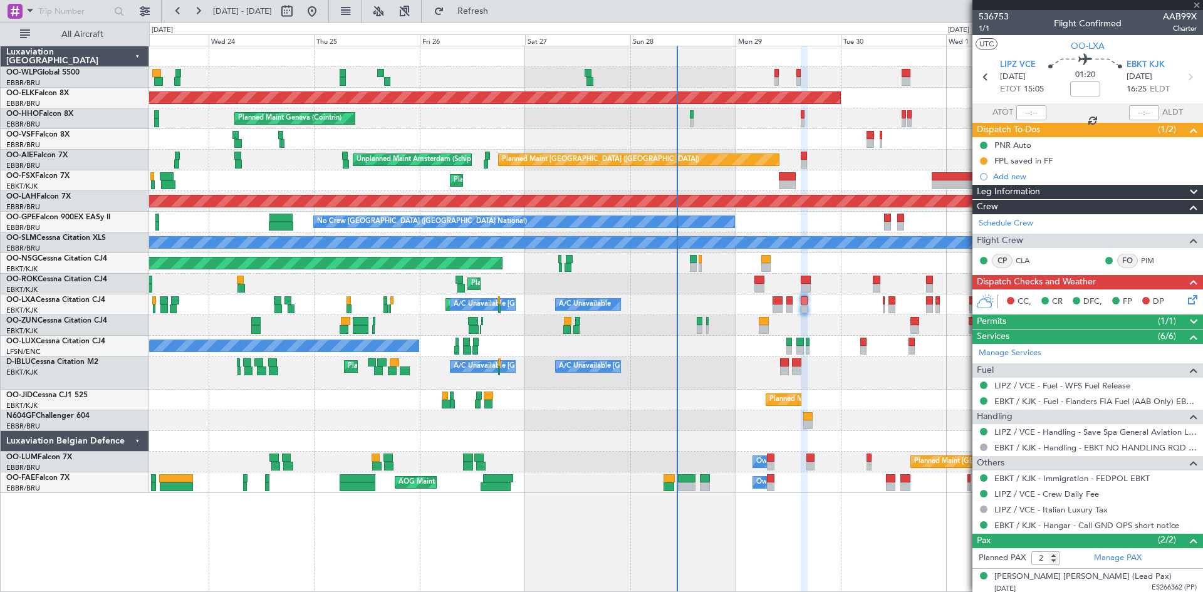
type input "+00:05"
type input "8"
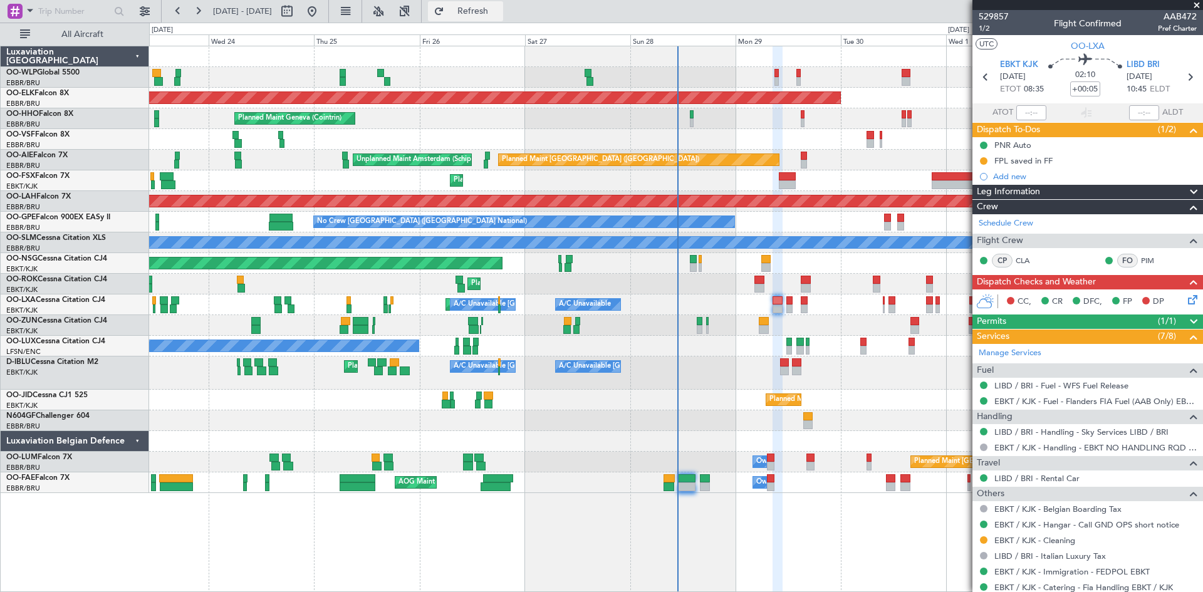
click at [490, 5] on button "Refresh" at bounding box center [465, 11] width 75 height 20
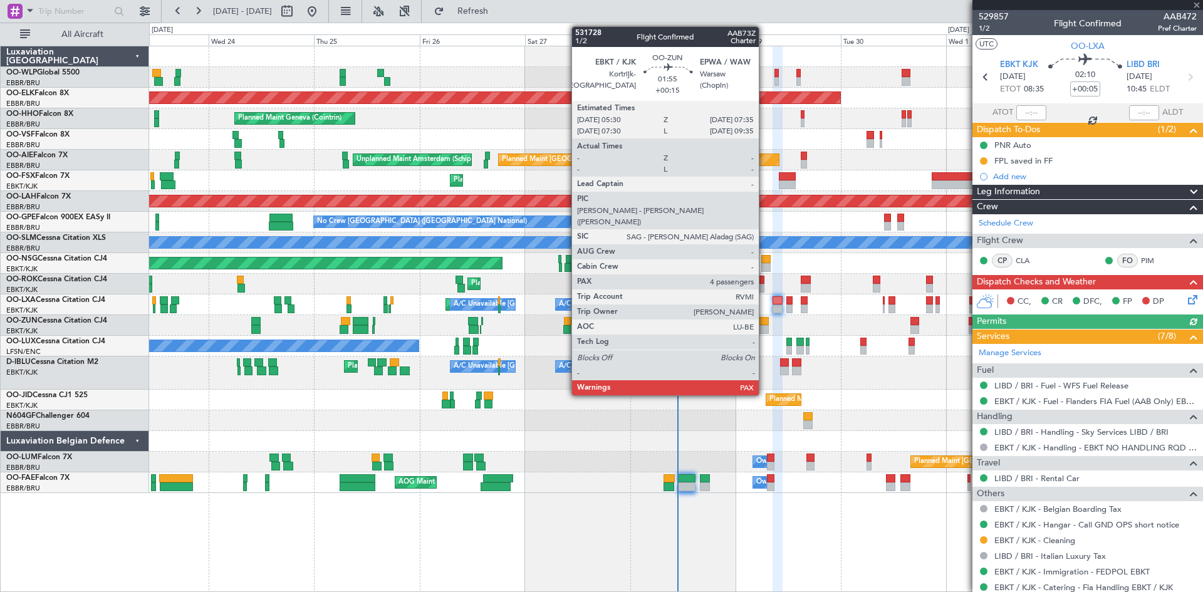
click at [765, 320] on div at bounding box center [763, 321] width 9 height 9
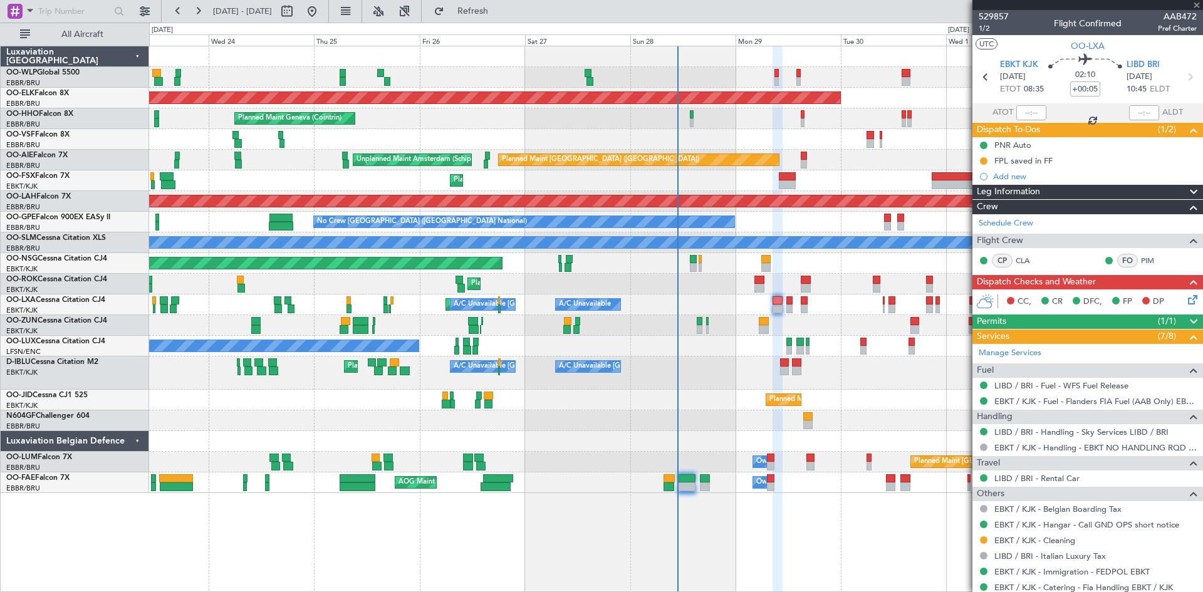
type input "+00:15"
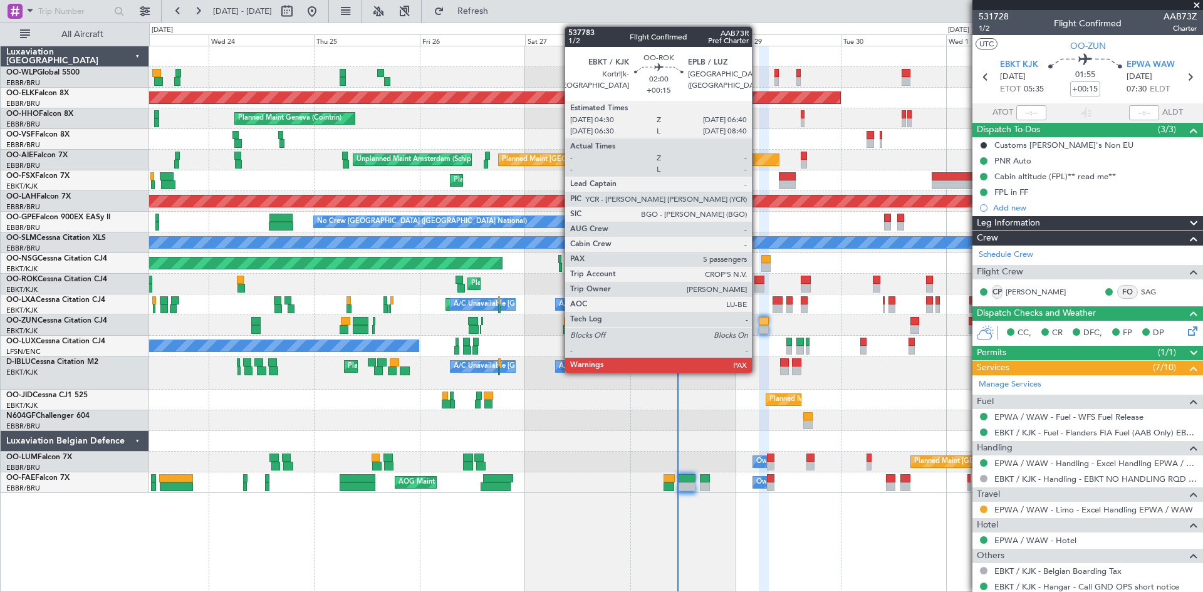
click at [758, 286] on div at bounding box center [760, 288] width 10 height 9
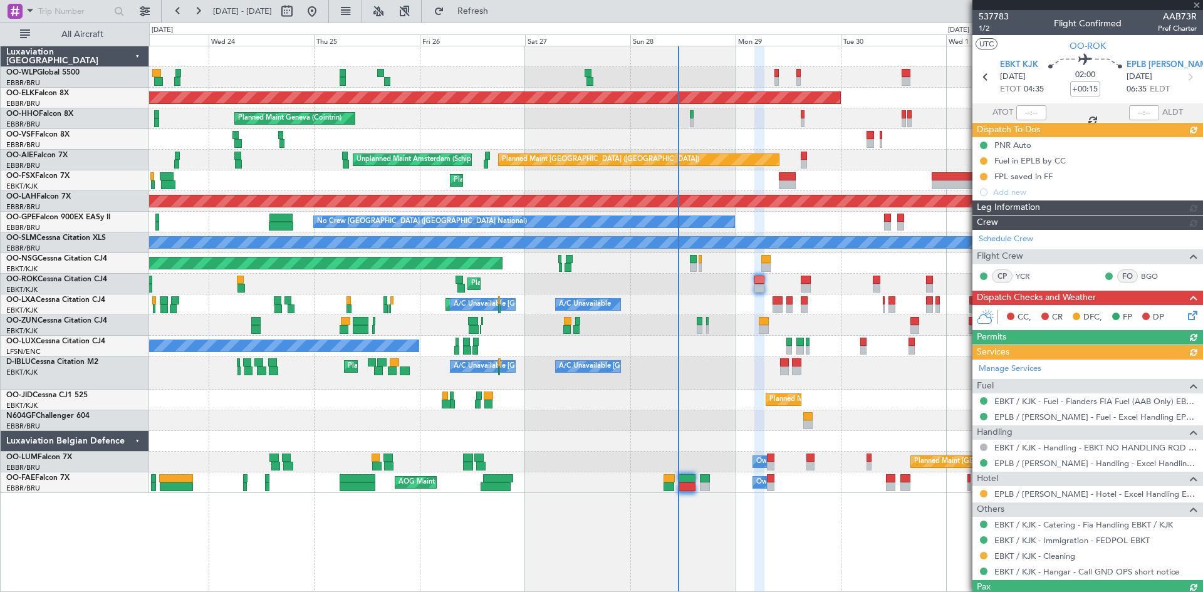
type input "6"
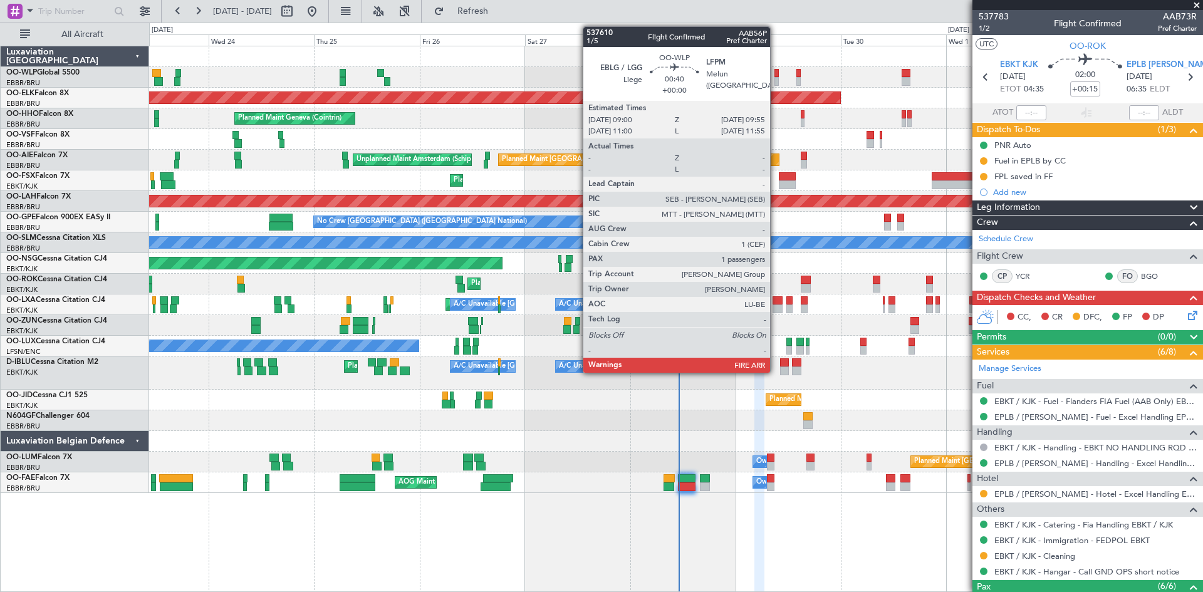
click at [776, 80] on div at bounding box center [777, 81] width 4 height 9
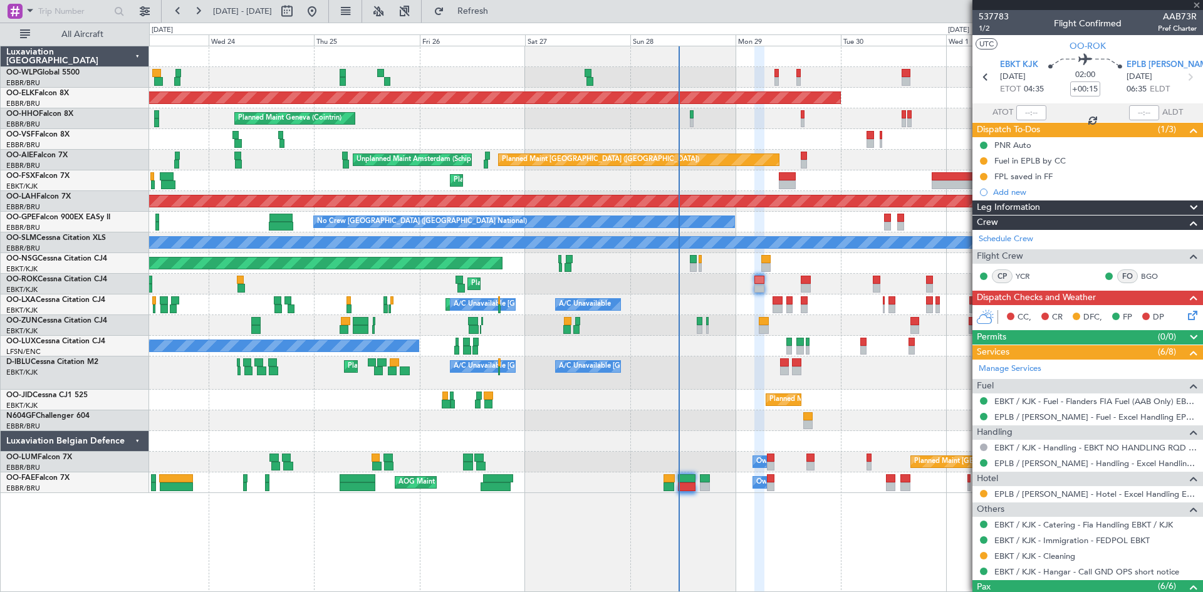
type input "1"
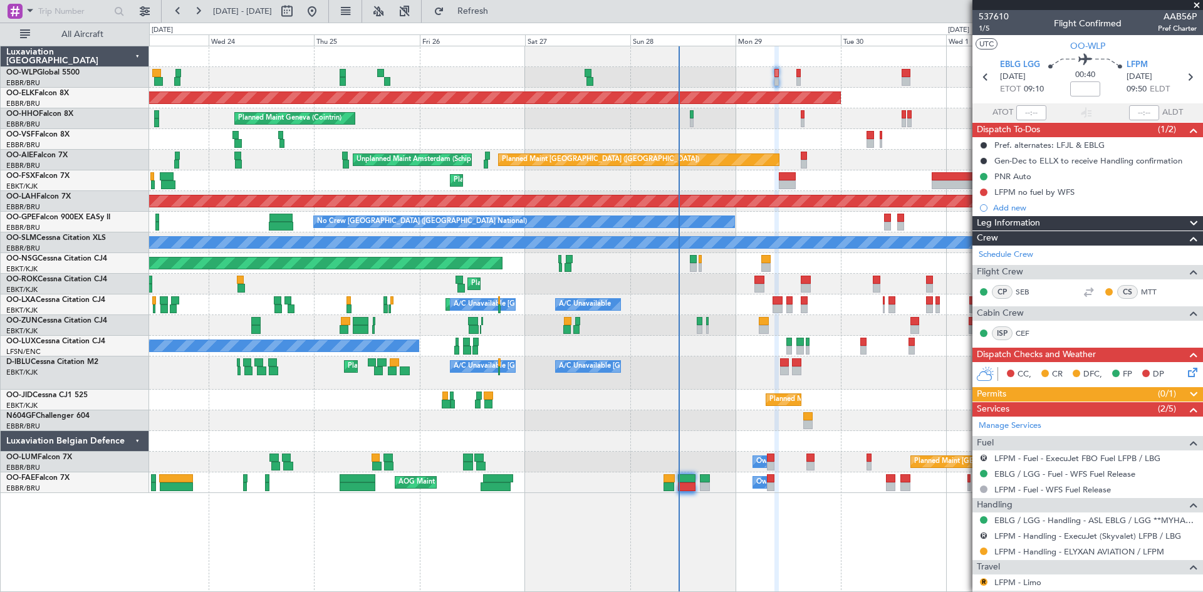
click at [805, 120] on div "Planned Maint Geneva (Cointrin)" at bounding box center [676, 118] width 1054 height 21
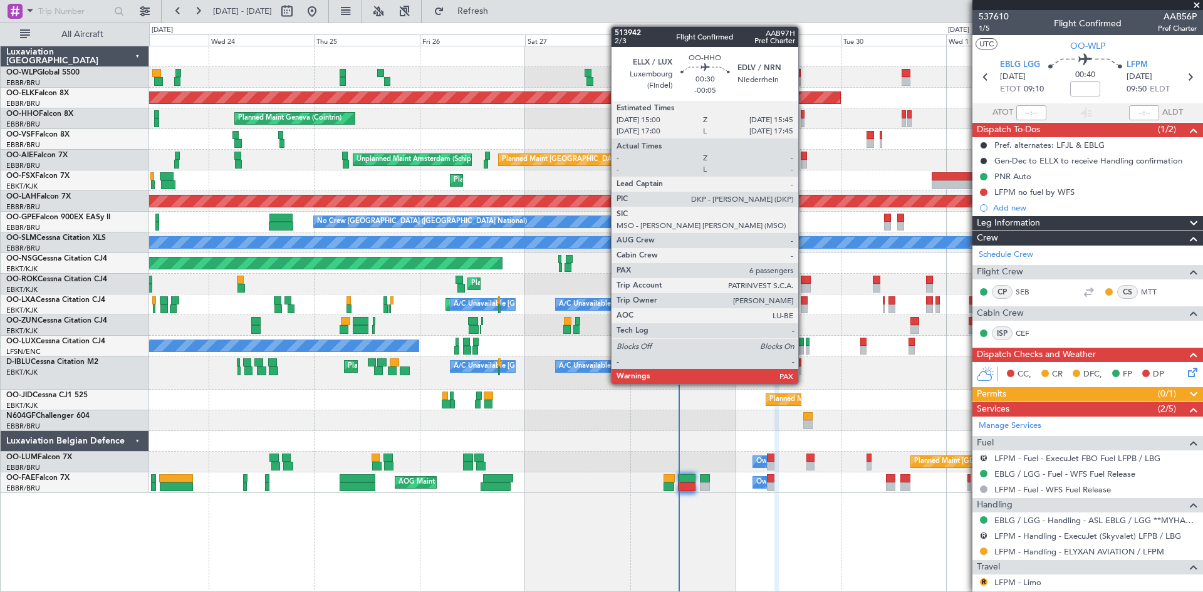
click at [804, 120] on div at bounding box center [803, 122] width 4 height 9
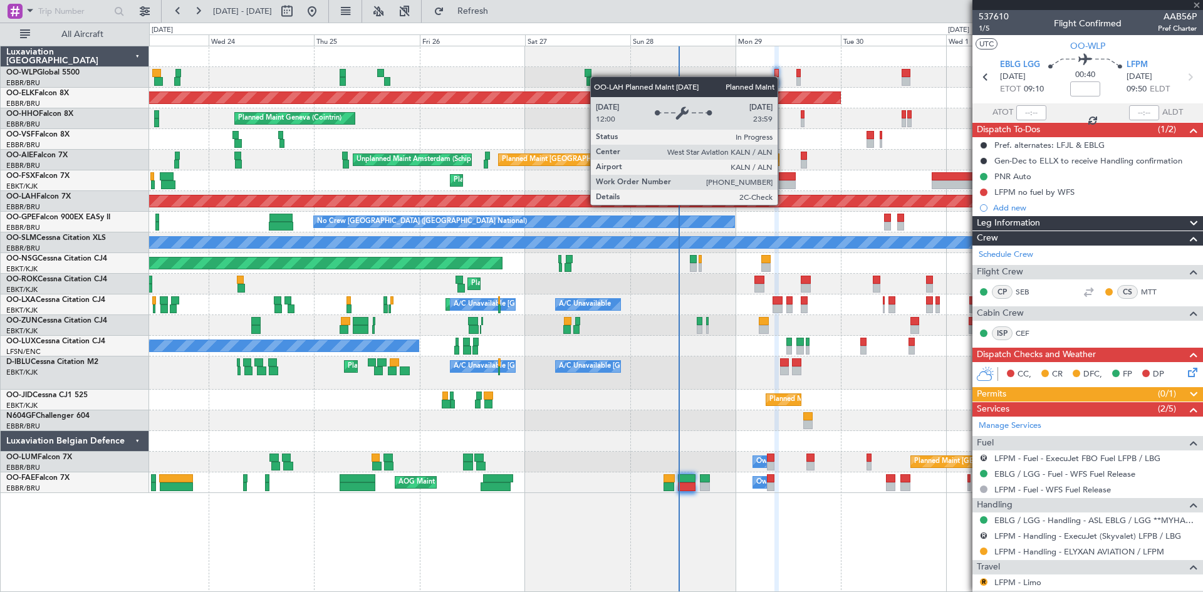
type input "-00:05"
type input "6"
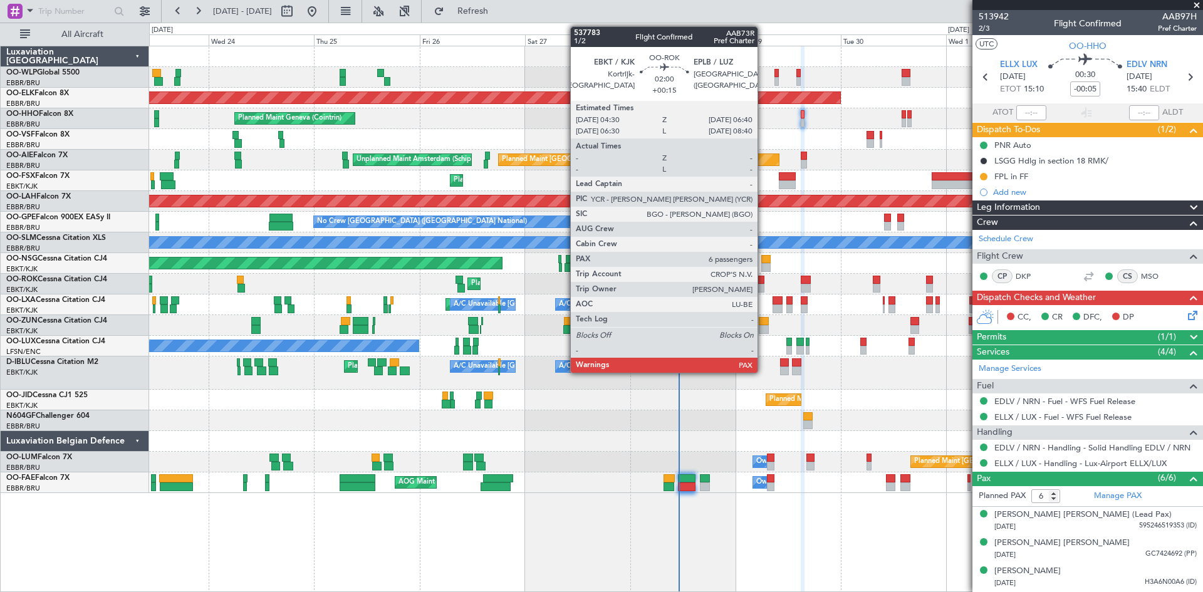
click at [763, 286] on div at bounding box center [760, 288] width 10 height 9
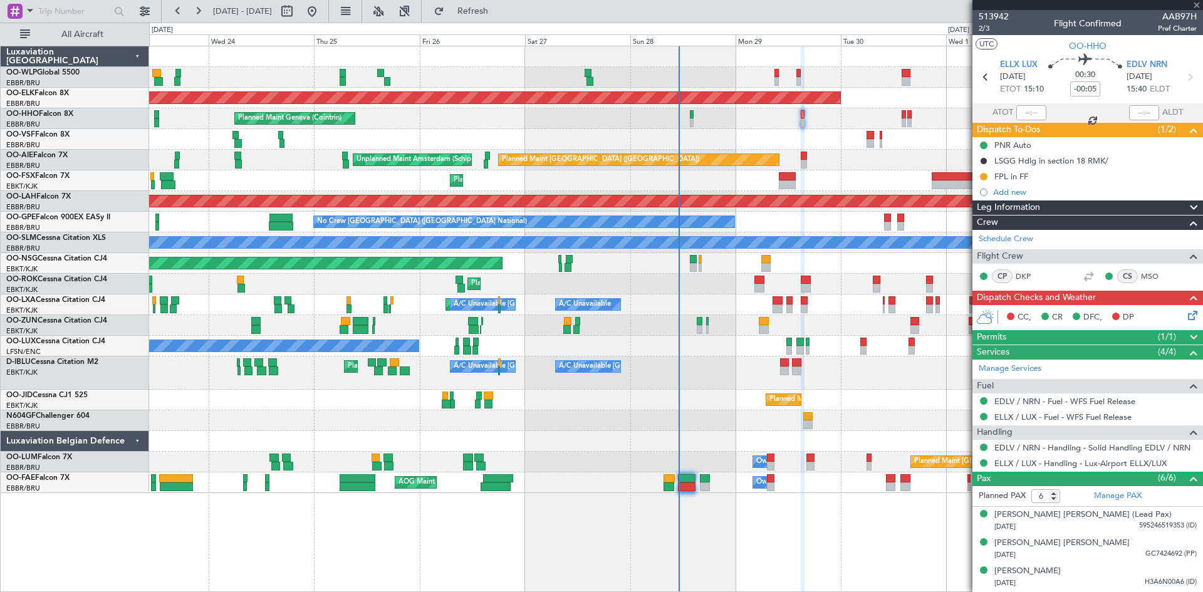
type input "+00:15"
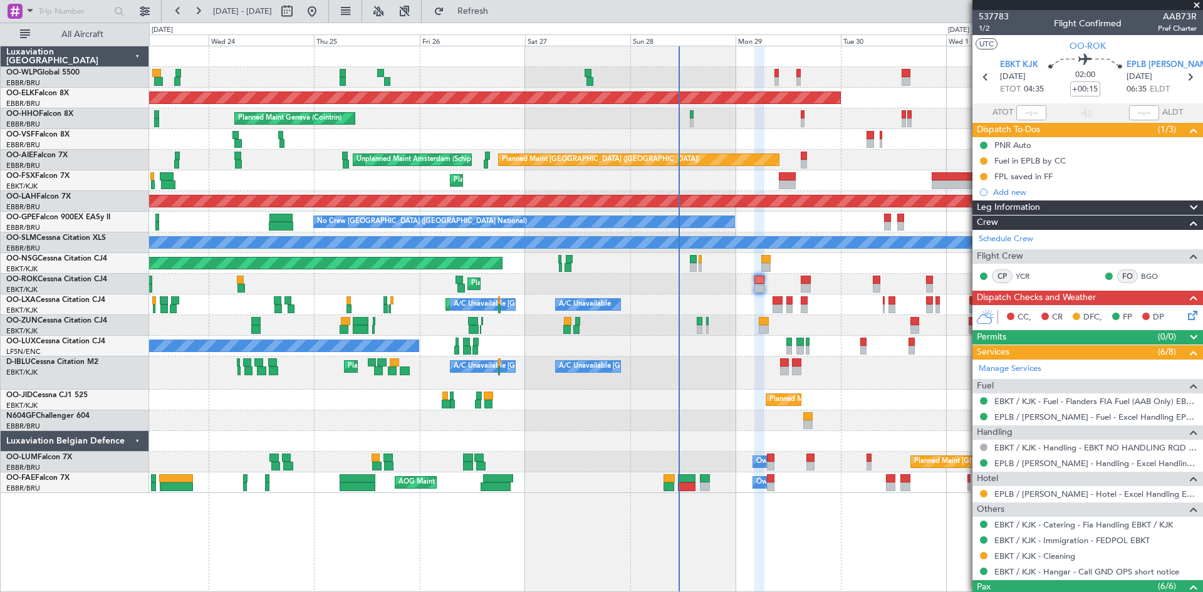
click at [1186, 315] on icon at bounding box center [1191, 313] width 10 height 10
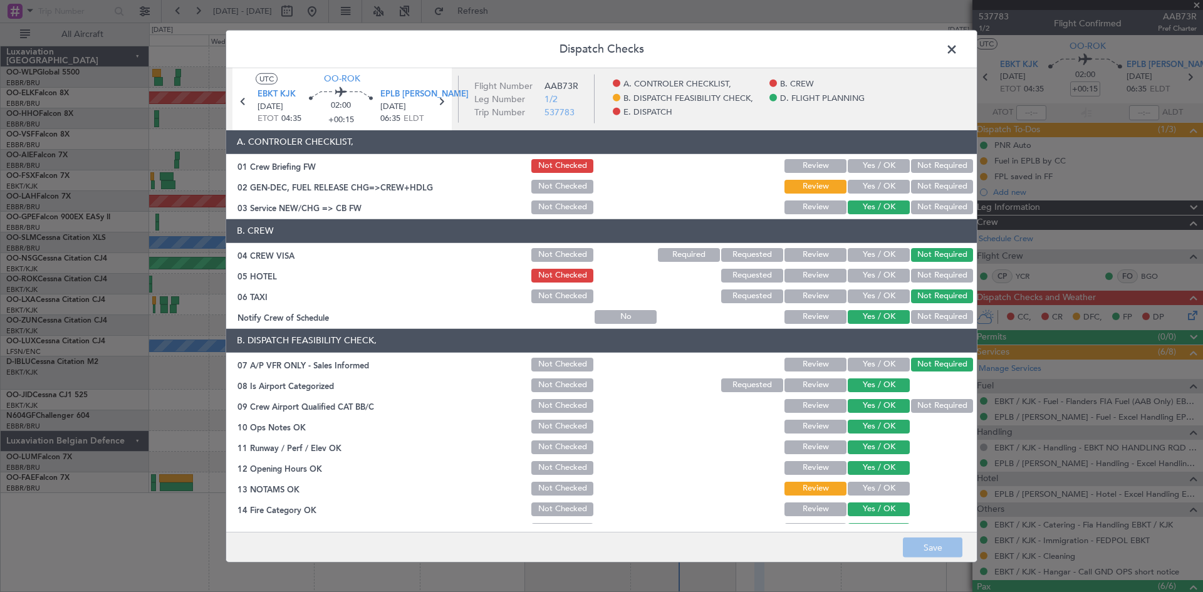
click at [958, 53] on span at bounding box center [958, 51] width 0 height 25
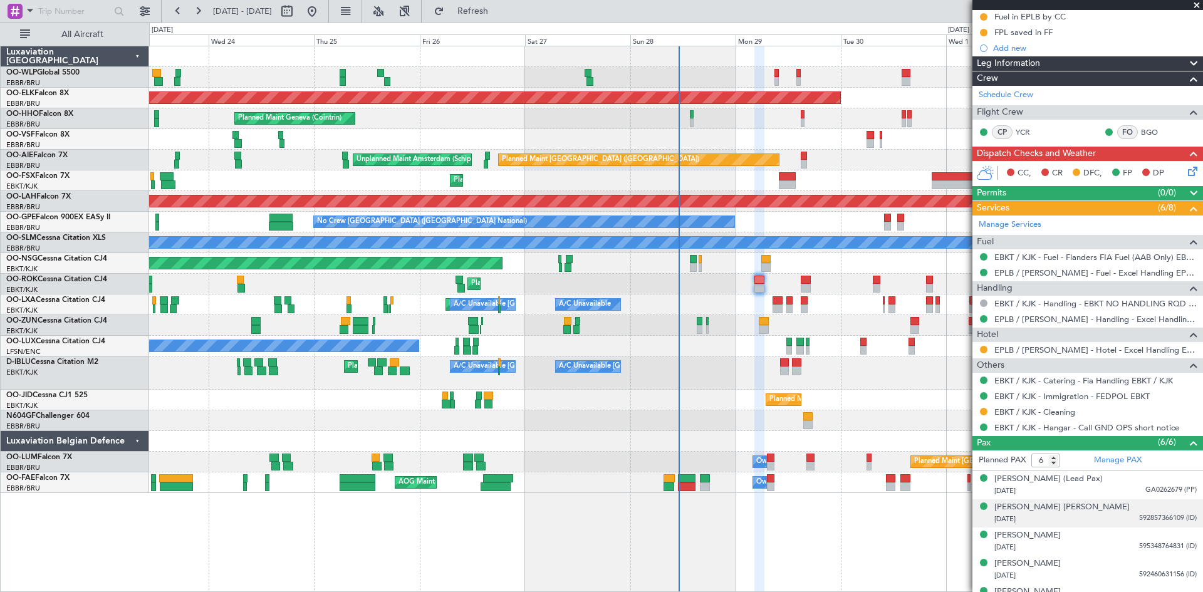
scroll to position [192, 0]
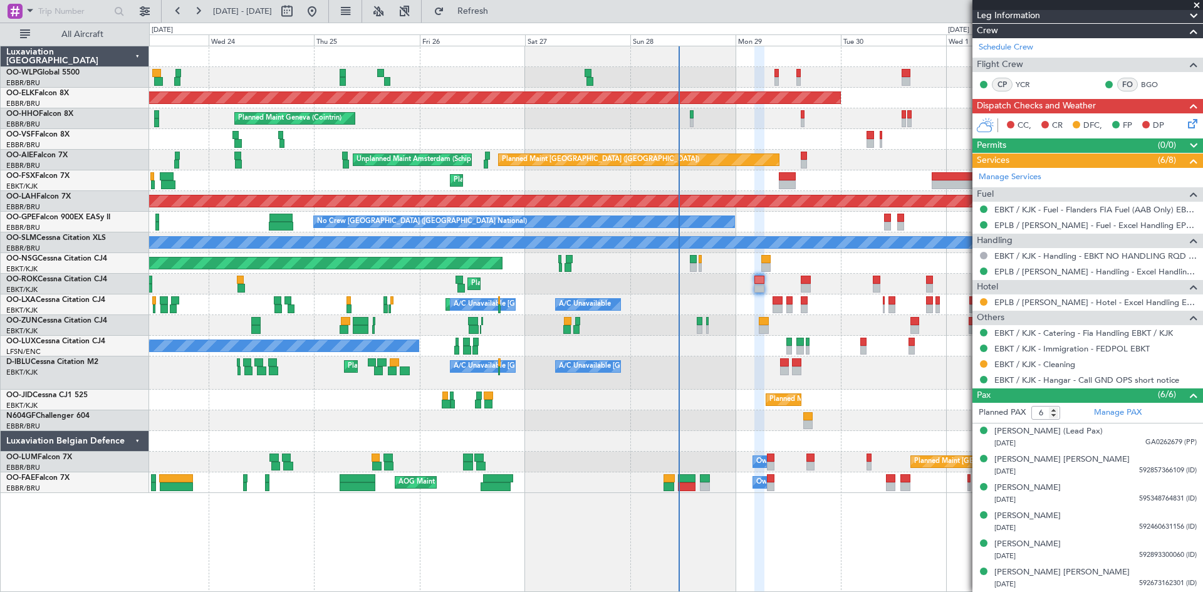
click at [1187, 127] on icon at bounding box center [1191, 122] width 10 height 10
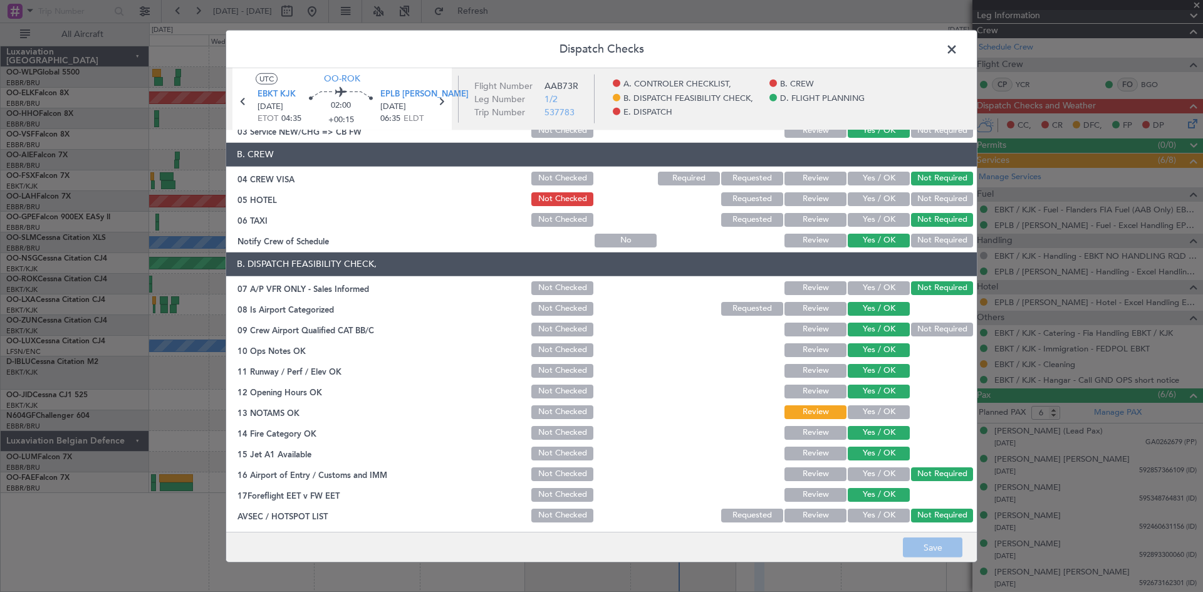
scroll to position [125, 0]
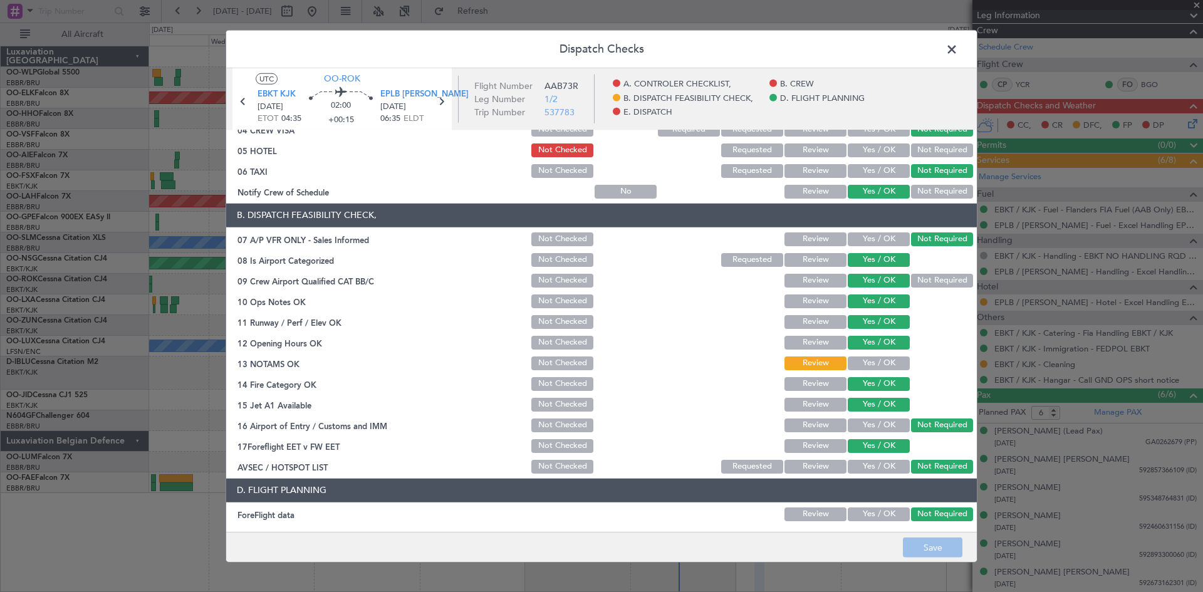
click at [871, 369] on button "Yes / OK" at bounding box center [879, 364] width 62 height 14
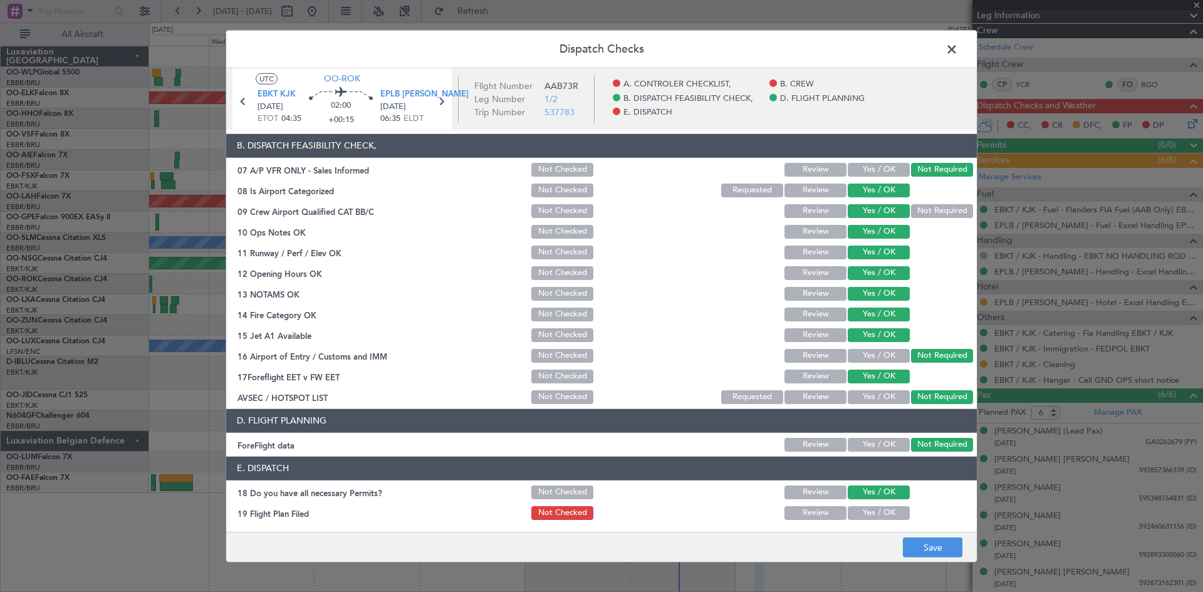
scroll to position [237, 0]
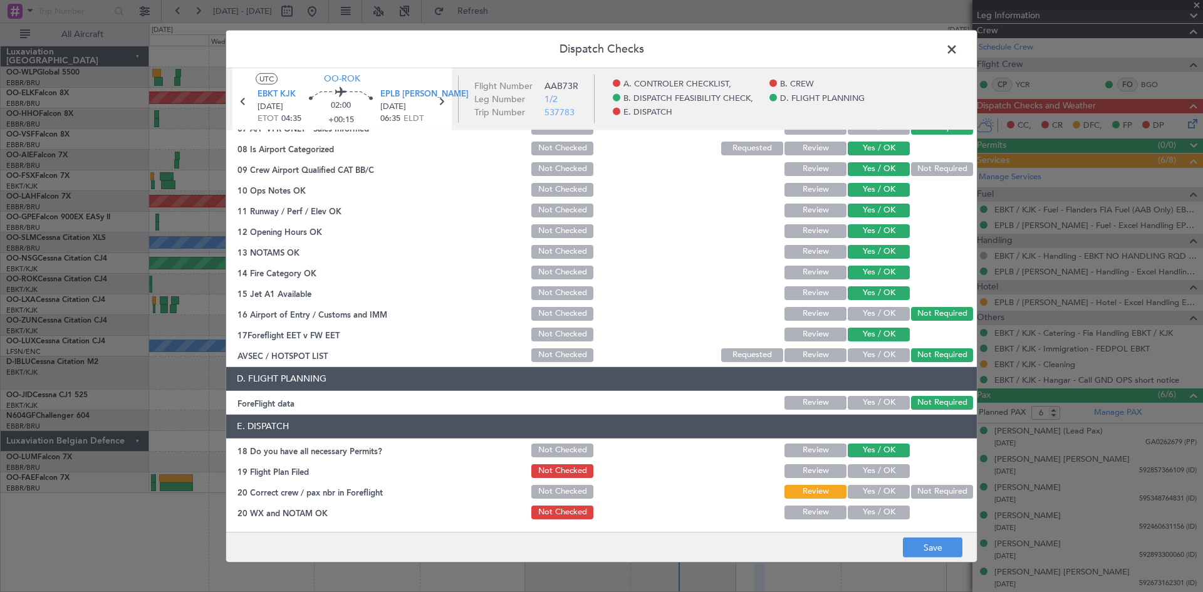
click at [874, 488] on button "Yes / OK" at bounding box center [879, 492] width 62 height 14
click at [927, 555] on button "Save" at bounding box center [933, 548] width 60 height 20
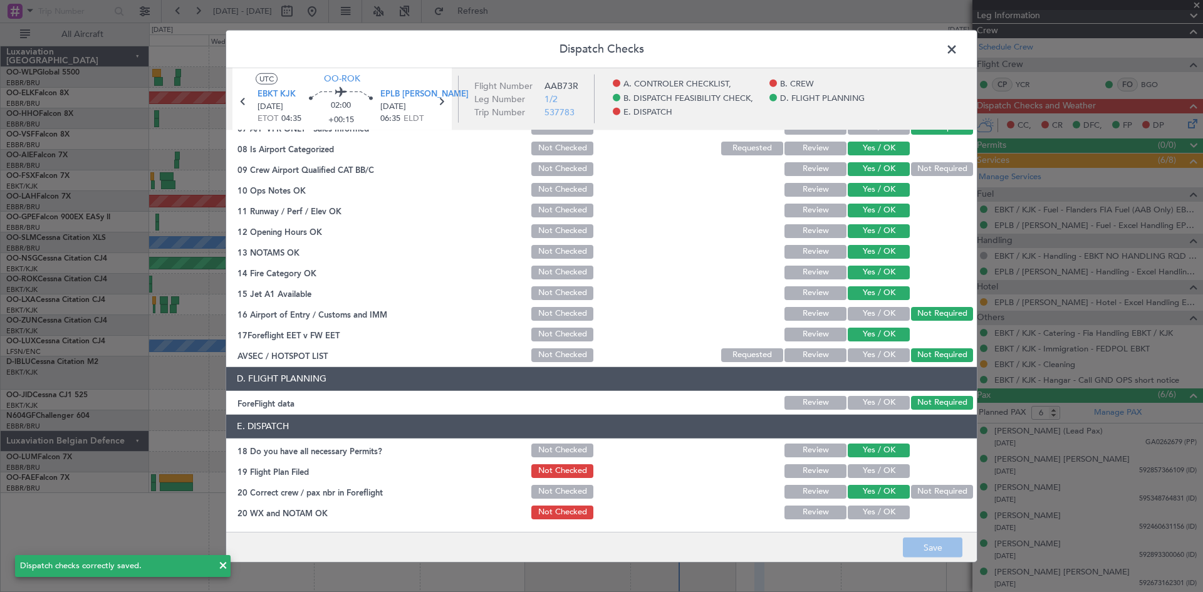
click at [958, 50] on span at bounding box center [958, 51] width 0 height 25
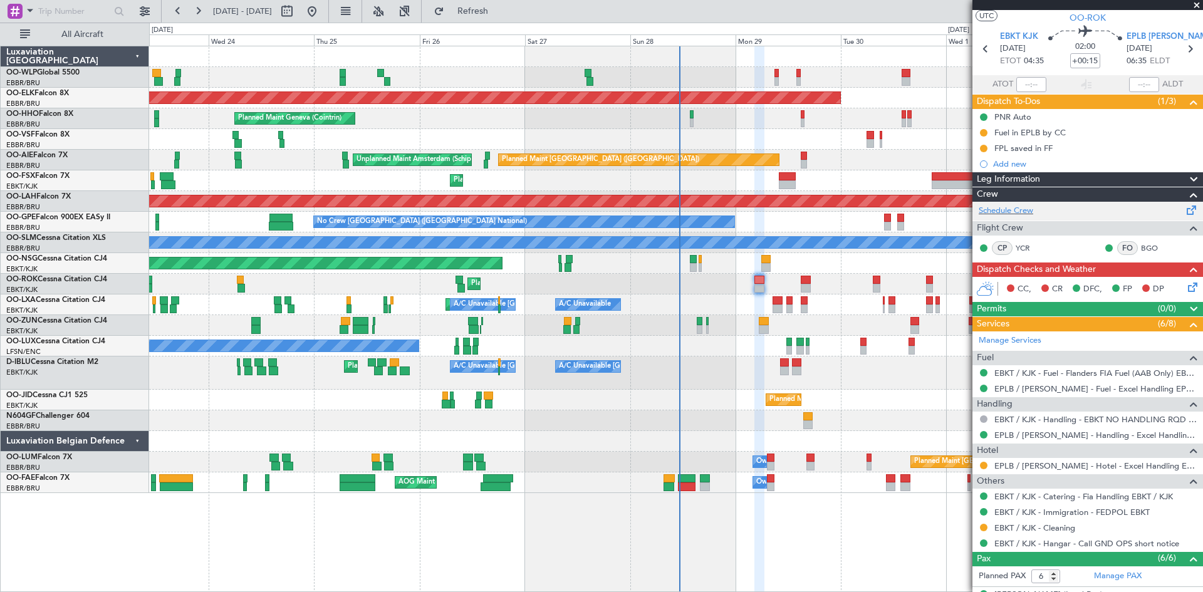
scroll to position [0, 0]
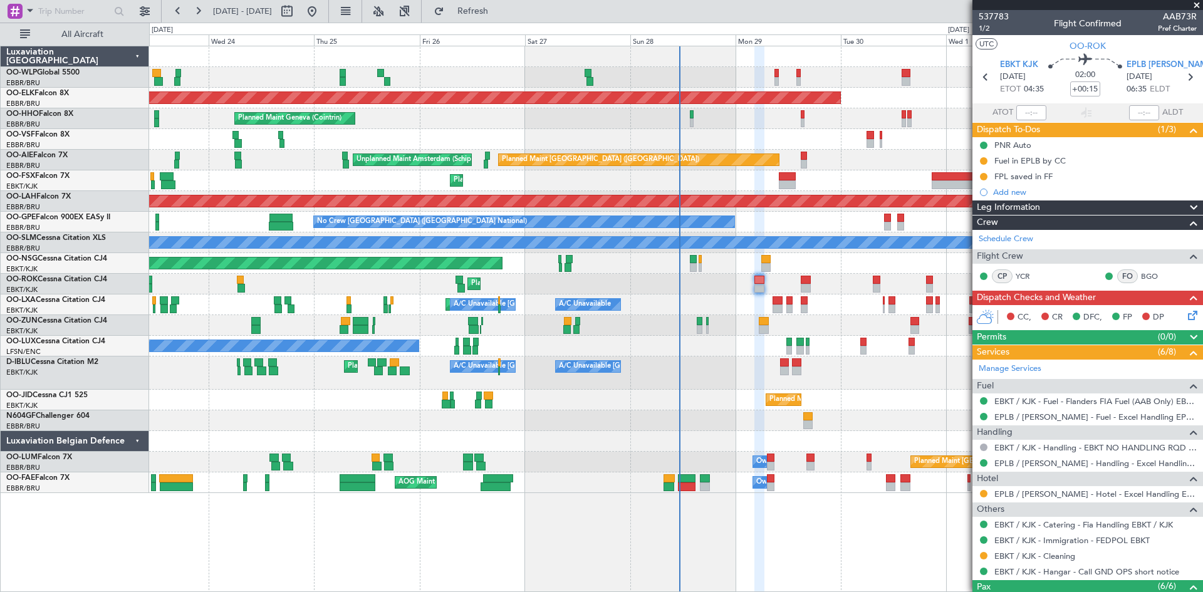
drag, startPoint x: 1184, startPoint y: 313, endPoint x: 1190, endPoint y: 317, distance: 7.3
click at [1190, 317] on icon at bounding box center [1191, 313] width 10 height 10
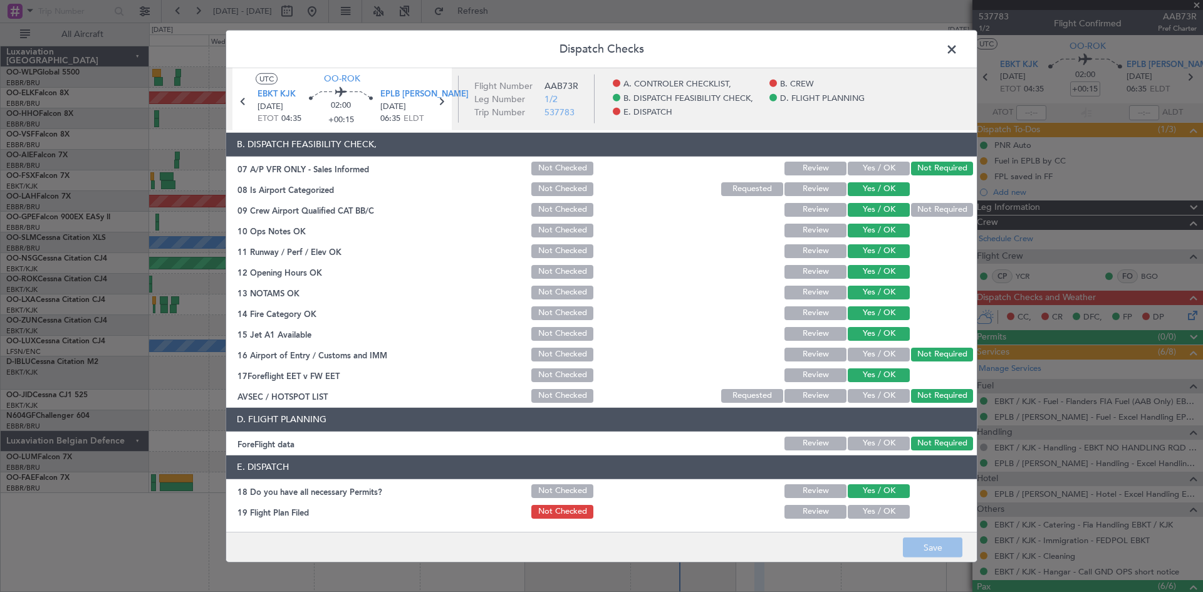
scroll to position [237, 0]
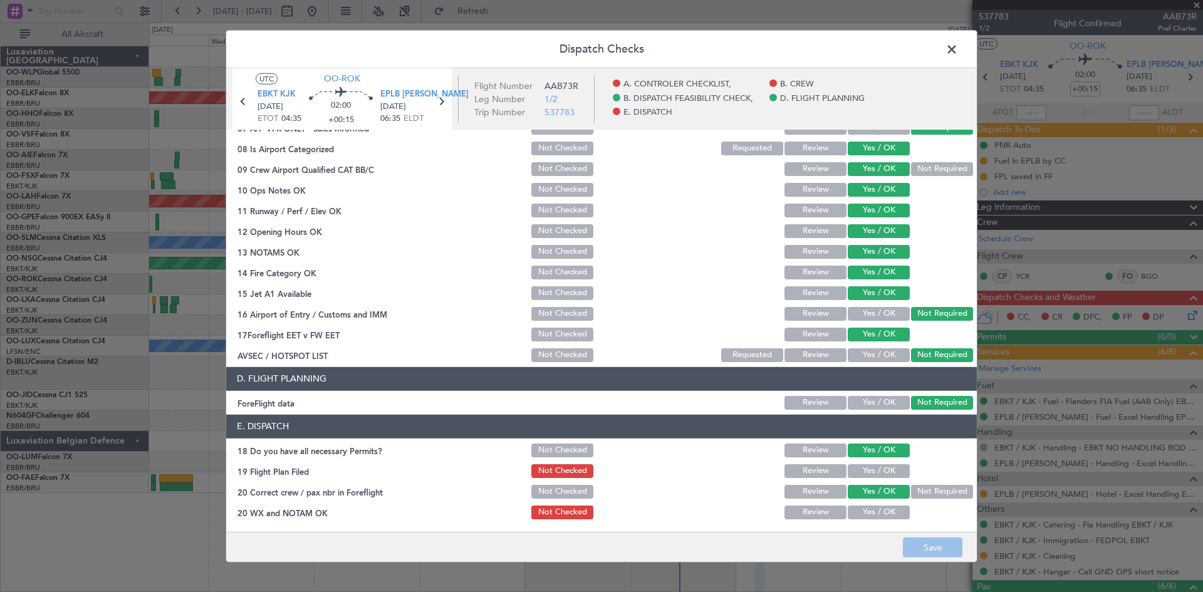
click at [881, 466] on button "Yes / OK" at bounding box center [879, 471] width 62 height 14
click at [894, 502] on section "E. DISPATCH 18 Do you have all necessary Permits? Not Checked Review Yes / OK 1…" at bounding box center [601, 468] width 751 height 107
click at [892, 511] on button "Yes / OK" at bounding box center [879, 513] width 62 height 14
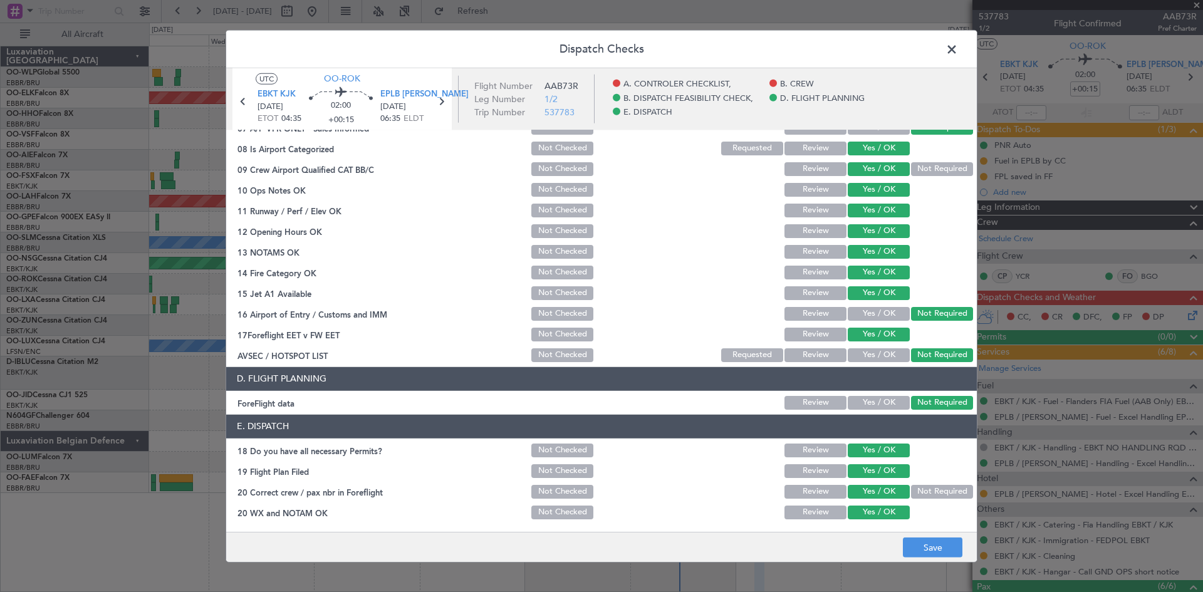
click at [918, 486] on button "Not Required" at bounding box center [942, 492] width 62 height 14
click at [873, 483] on div "Yes / OK" at bounding box center [877, 492] width 63 height 18
click at [886, 497] on button "Yes / OK" at bounding box center [879, 492] width 62 height 14
click at [928, 545] on button "Save" at bounding box center [933, 548] width 60 height 20
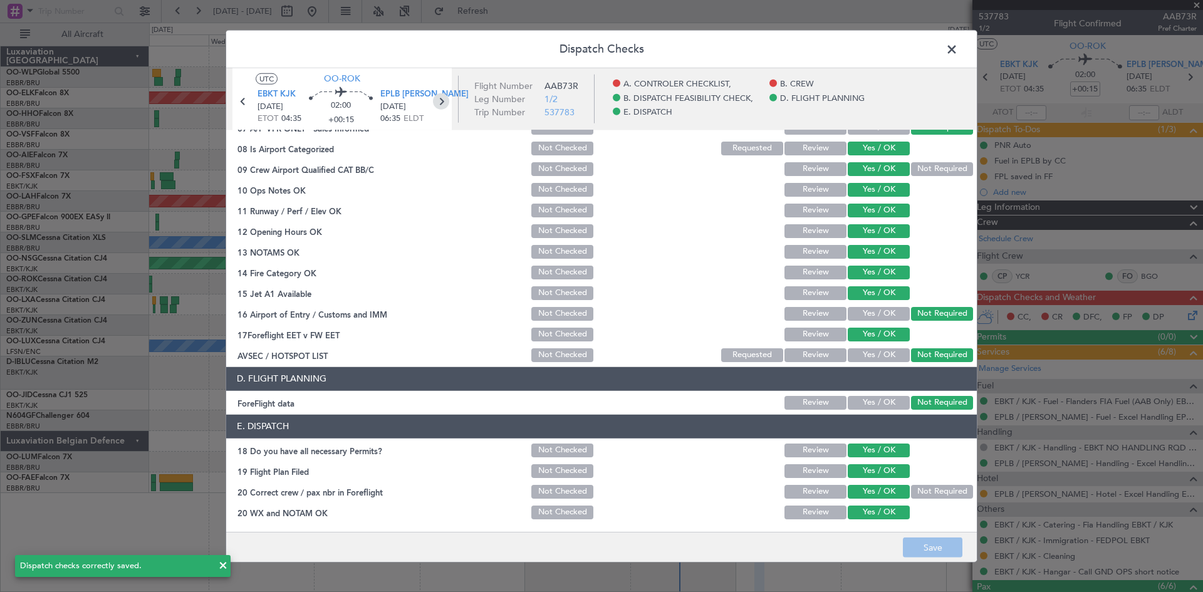
click at [446, 102] on icon at bounding box center [441, 101] width 16 height 16
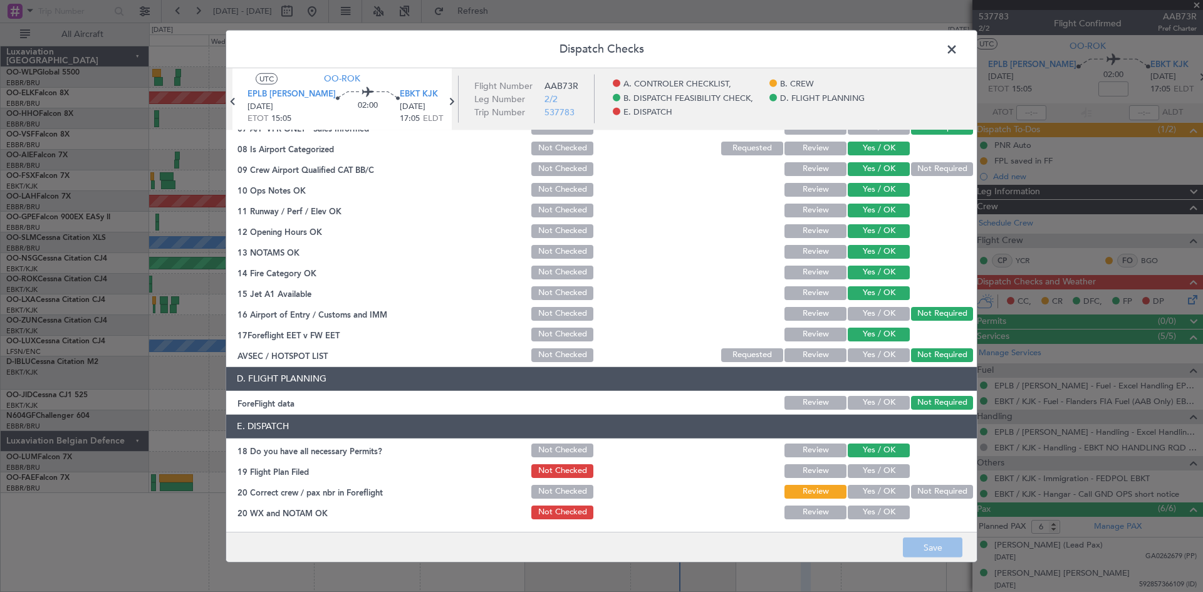
click at [876, 474] on button "Yes / OK" at bounding box center [879, 471] width 62 height 14
click at [879, 488] on button "Yes / OK" at bounding box center [879, 492] width 62 height 14
click at [879, 511] on button "Yes / OK" at bounding box center [879, 513] width 62 height 14
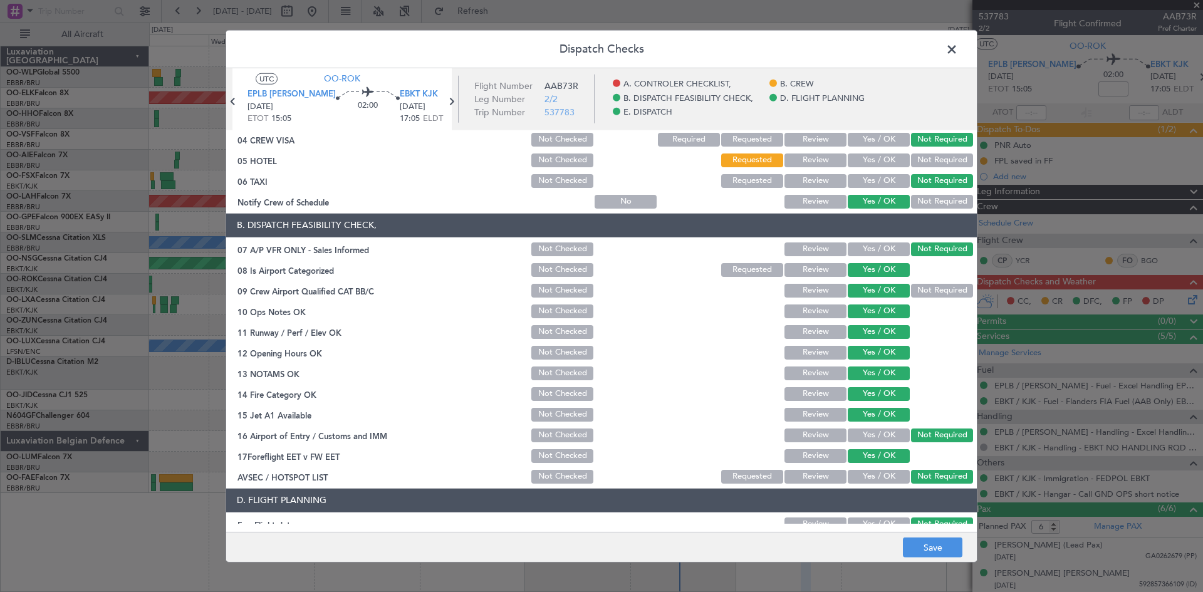
scroll to position [0, 0]
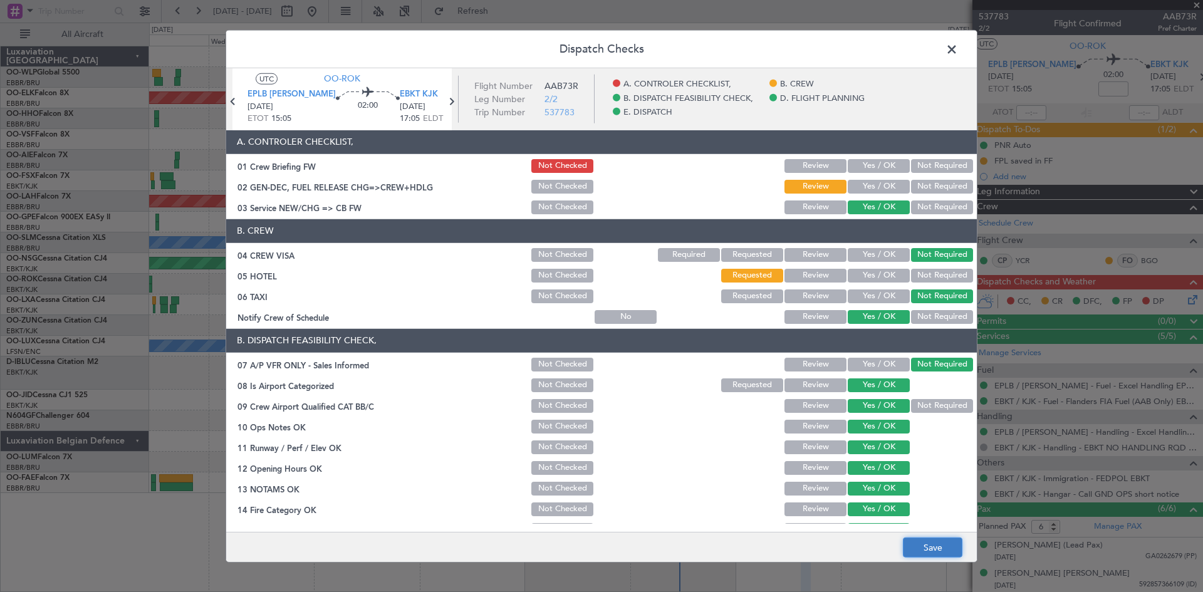
click at [932, 541] on button "Save" at bounding box center [933, 548] width 60 height 20
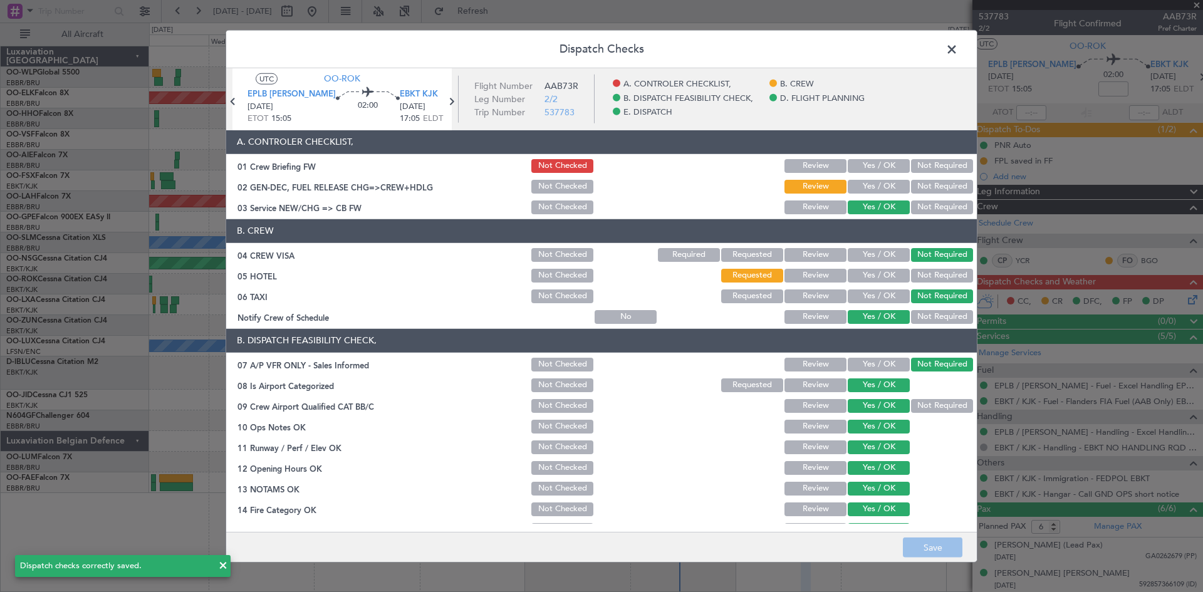
click at [958, 48] on span at bounding box center [958, 51] width 0 height 25
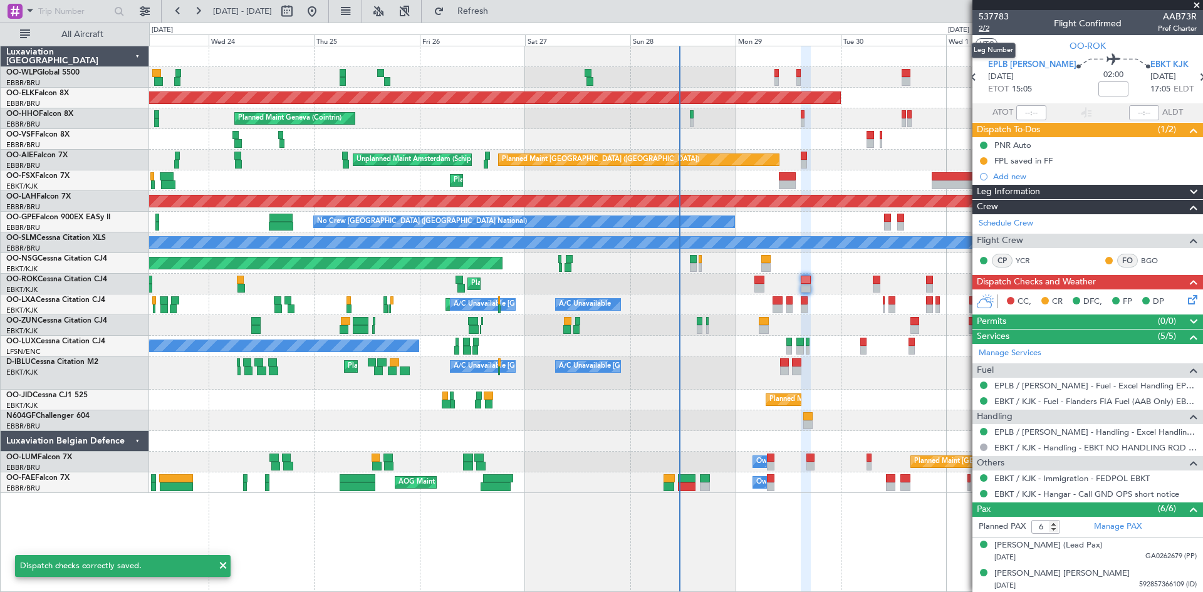
click at [985, 29] on span "2/2" at bounding box center [994, 28] width 30 height 11
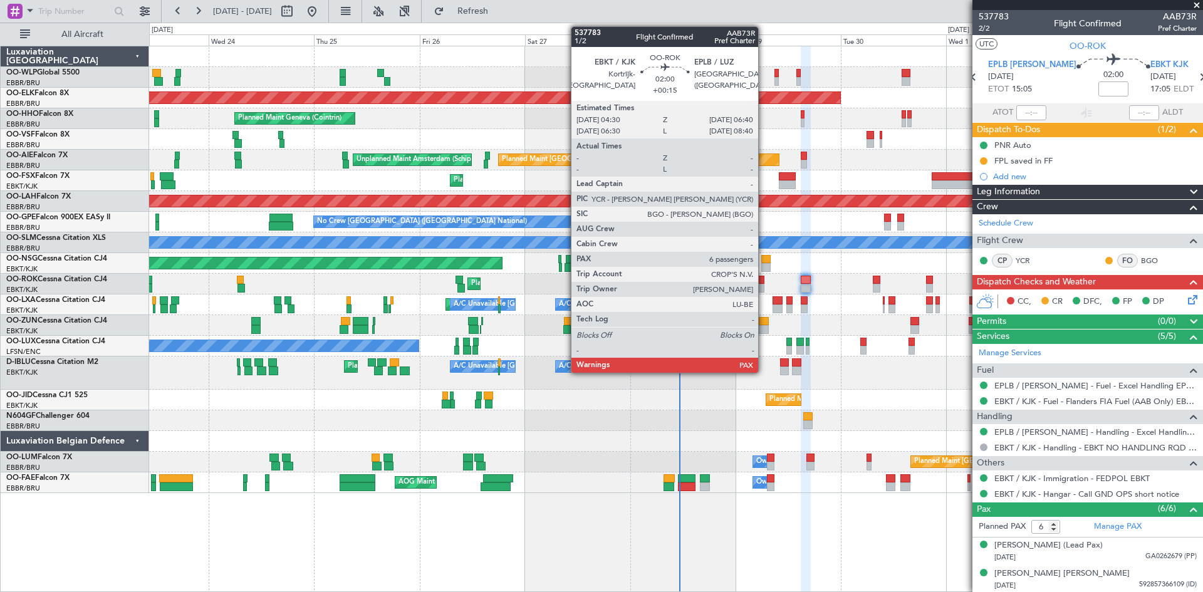
click at [764, 285] on div at bounding box center [760, 288] width 10 height 9
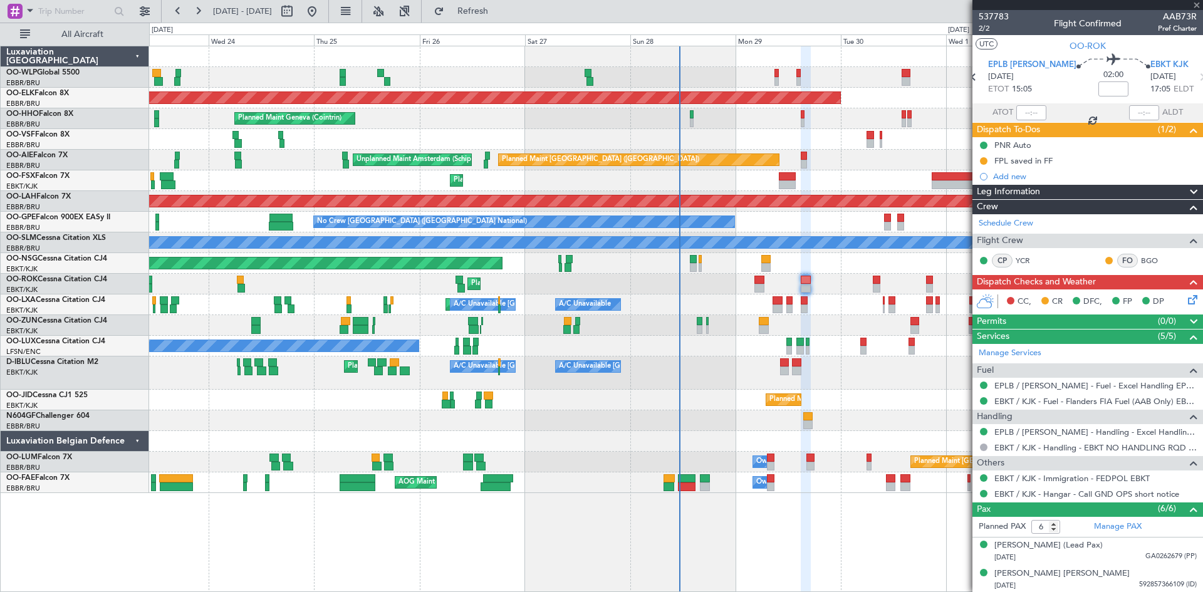
type input "+00:15"
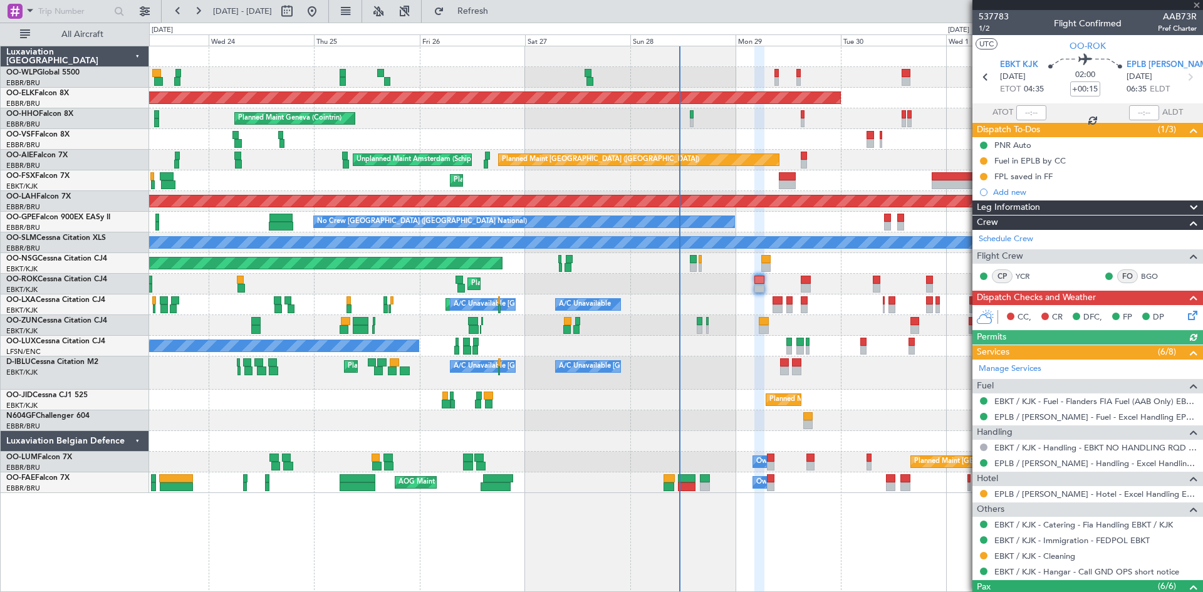
click at [1186, 318] on icon at bounding box center [1191, 313] width 10 height 10
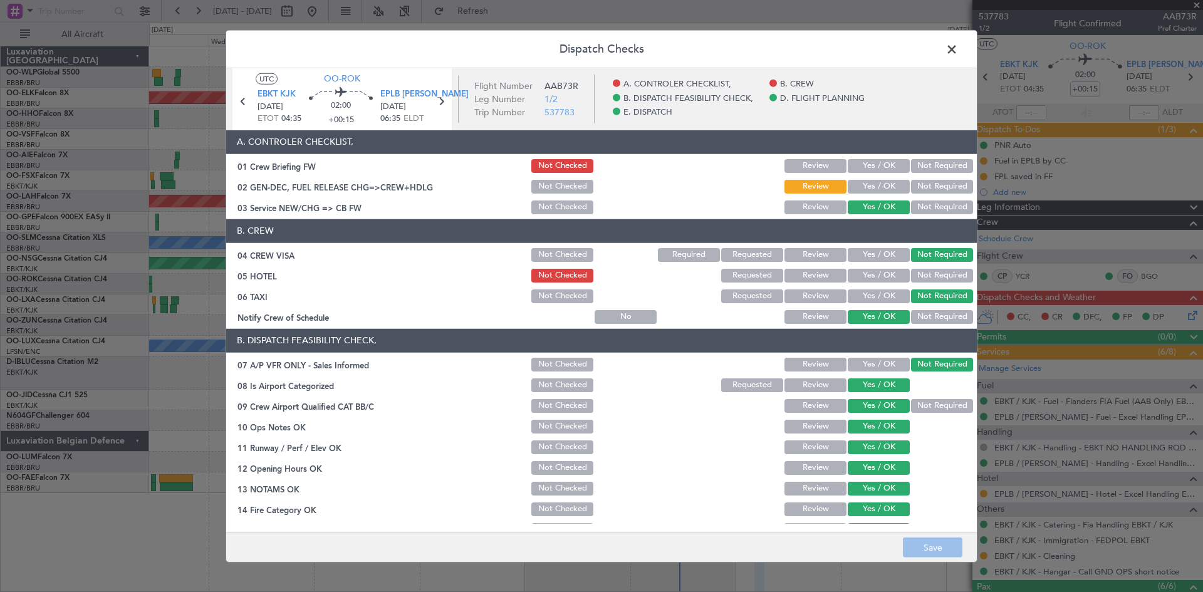
click at [874, 183] on button "Yes / OK" at bounding box center [879, 187] width 62 height 14
click at [769, 271] on button "Requested" at bounding box center [752, 276] width 62 height 14
click at [943, 542] on button "Save" at bounding box center [933, 548] width 60 height 20
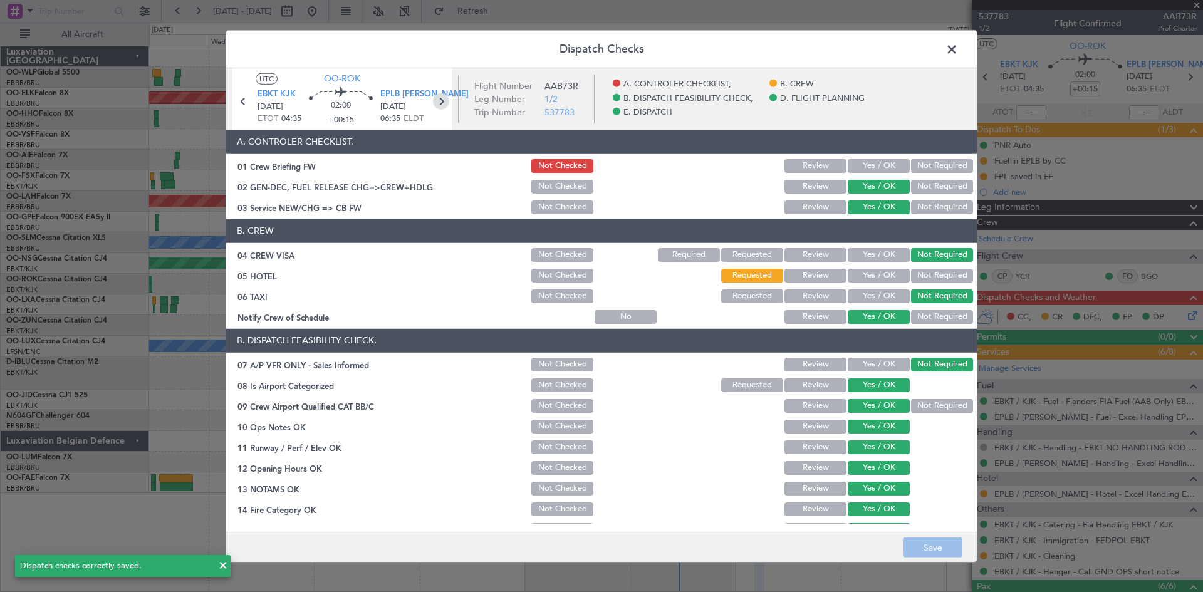
click at [444, 101] on icon at bounding box center [441, 101] width 16 height 16
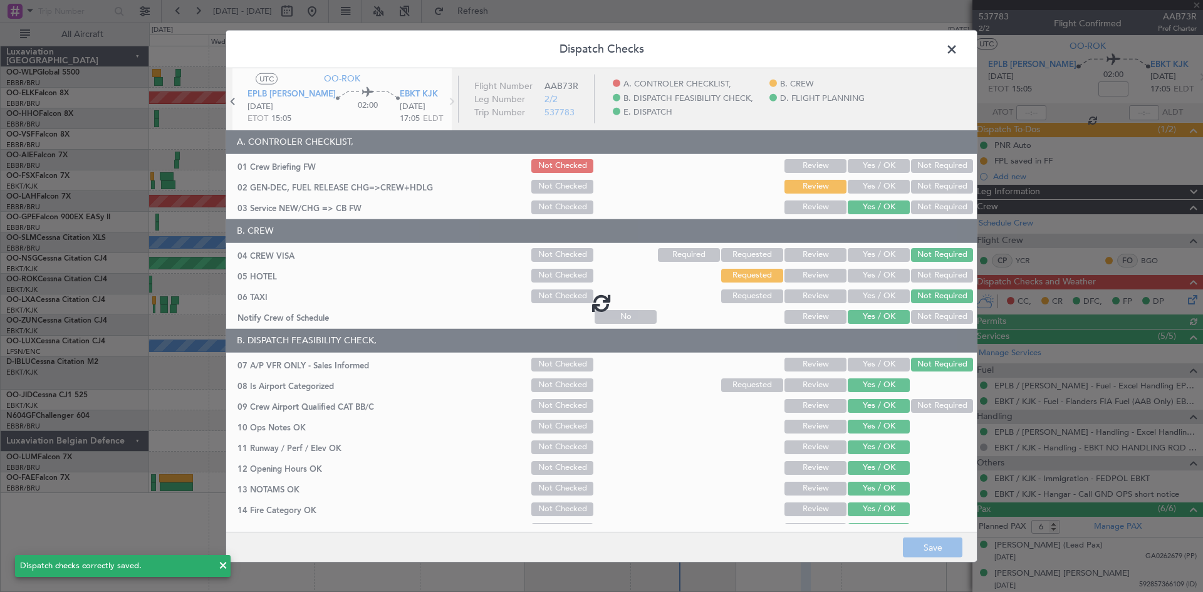
click at [933, 278] on div at bounding box center [601, 302] width 751 height 469
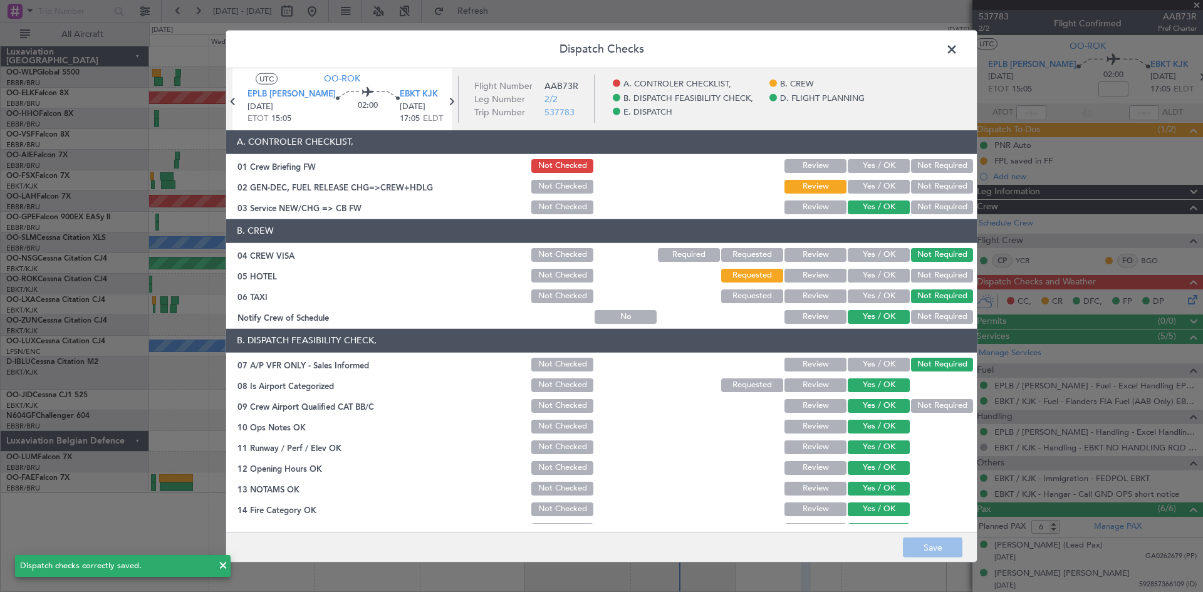
click at [933, 274] on button "Not Required" at bounding box center [942, 276] width 62 height 14
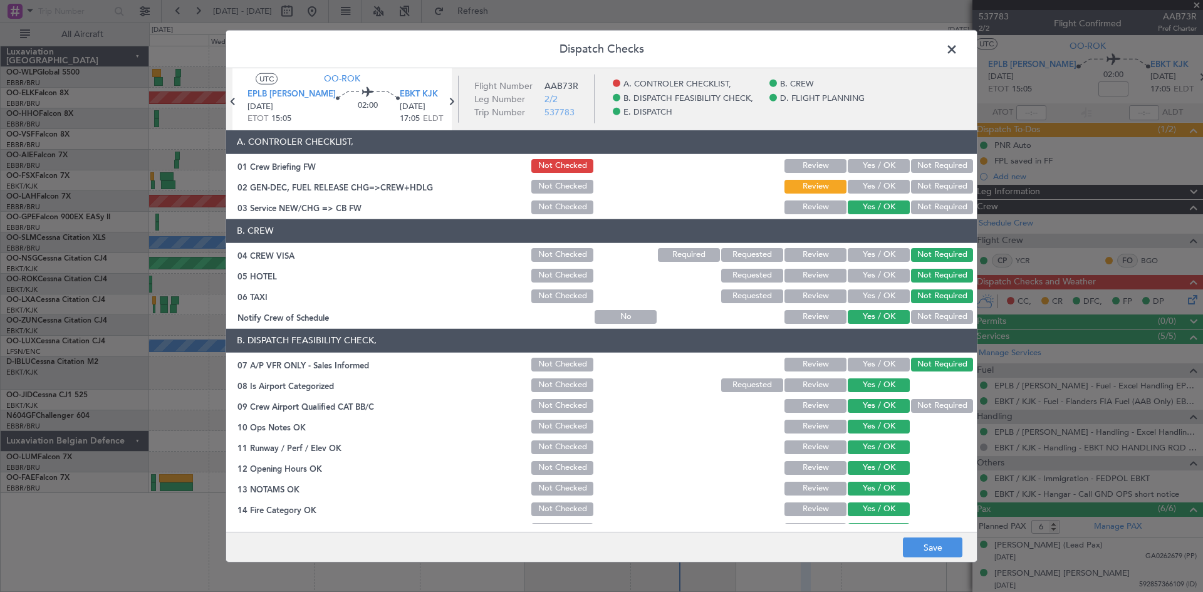
click at [851, 188] on button "Yes / OK" at bounding box center [879, 187] width 62 height 14
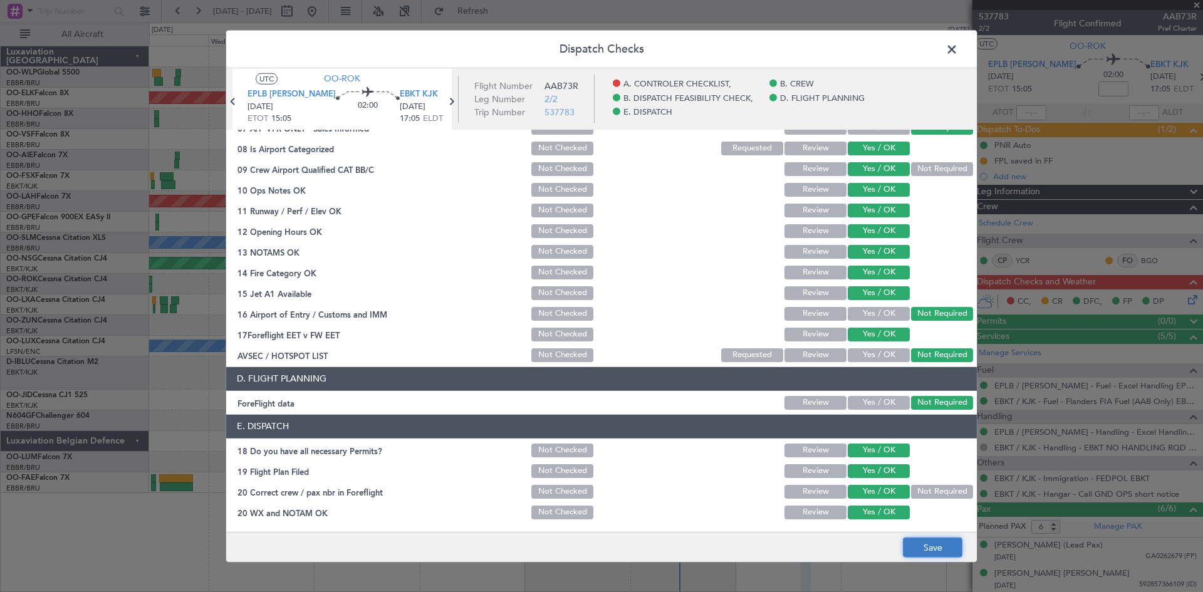
click at [931, 543] on button "Save" at bounding box center [933, 548] width 60 height 20
click at [958, 43] on span at bounding box center [958, 51] width 0 height 25
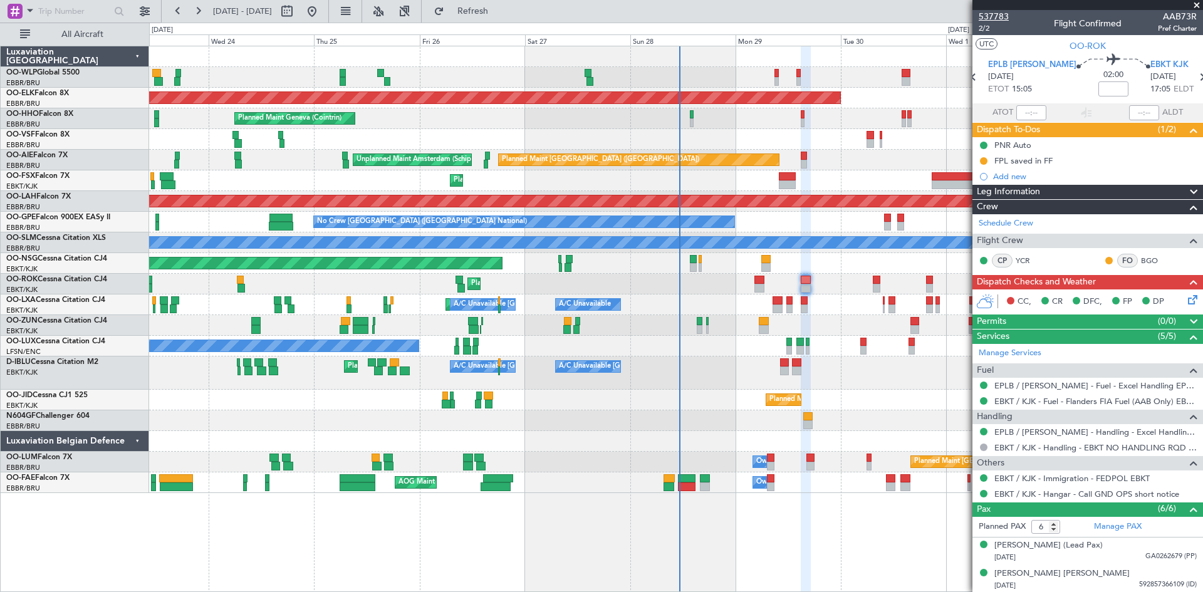
click at [982, 22] on span "537783" at bounding box center [994, 16] width 30 height 13
click at [987, 30] on span "2/2" at bounding box center [994, 28] width 30 height 11
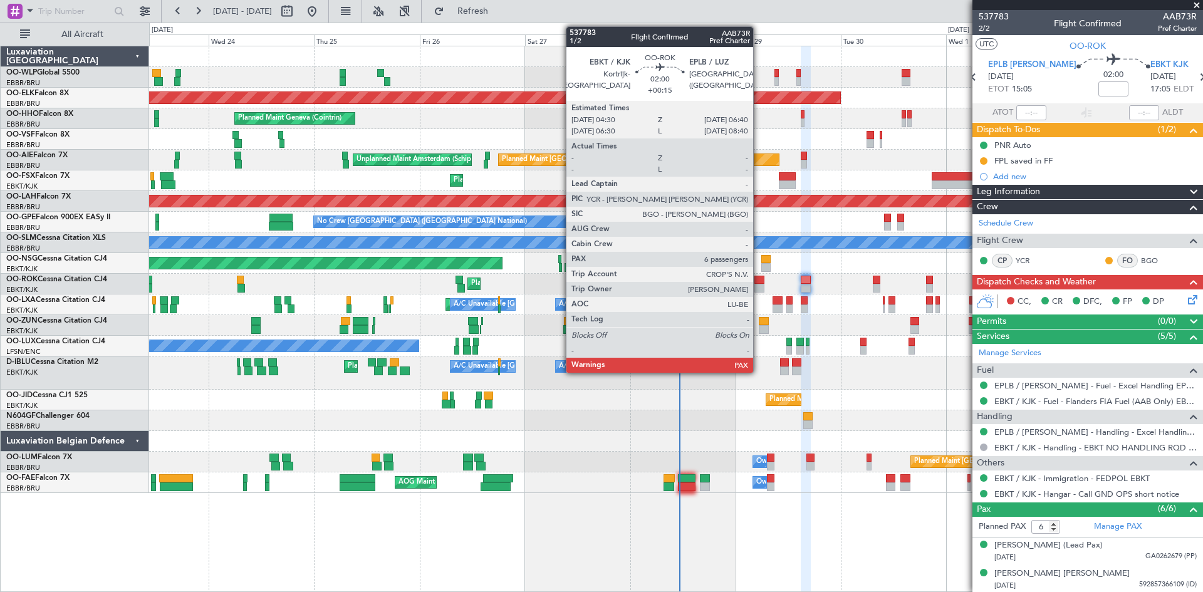
click at [759, 281] on div at bounding box center [760, 280] width 10 height 9
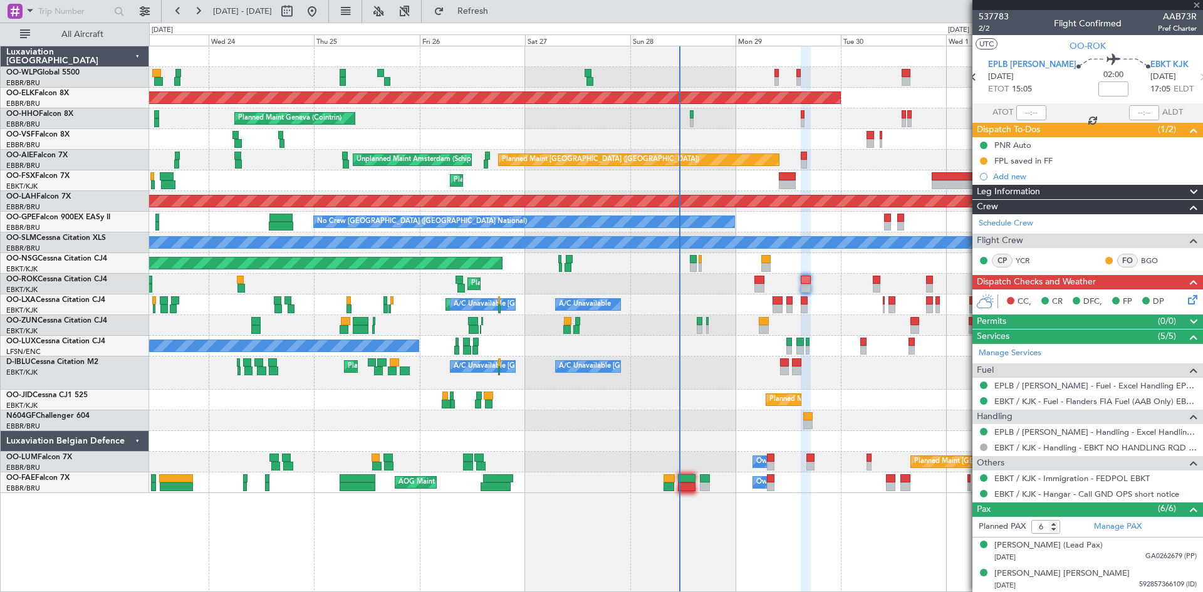
type input "+00:15"
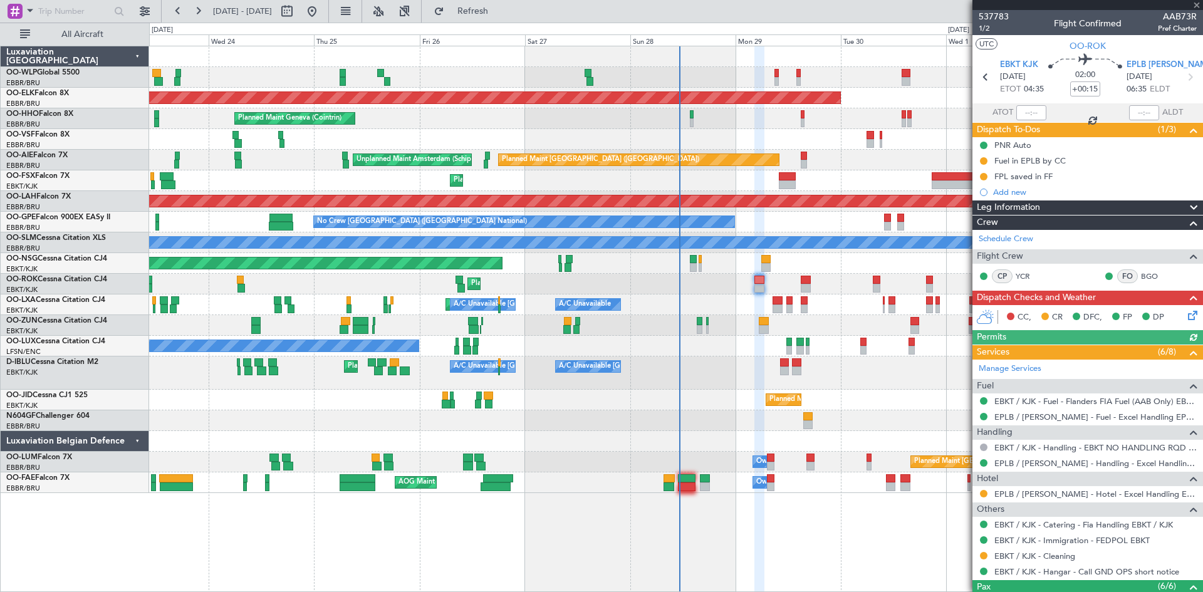
click at [1186, 318] on icon at bounding box center [1191, 313] width 10 height 10
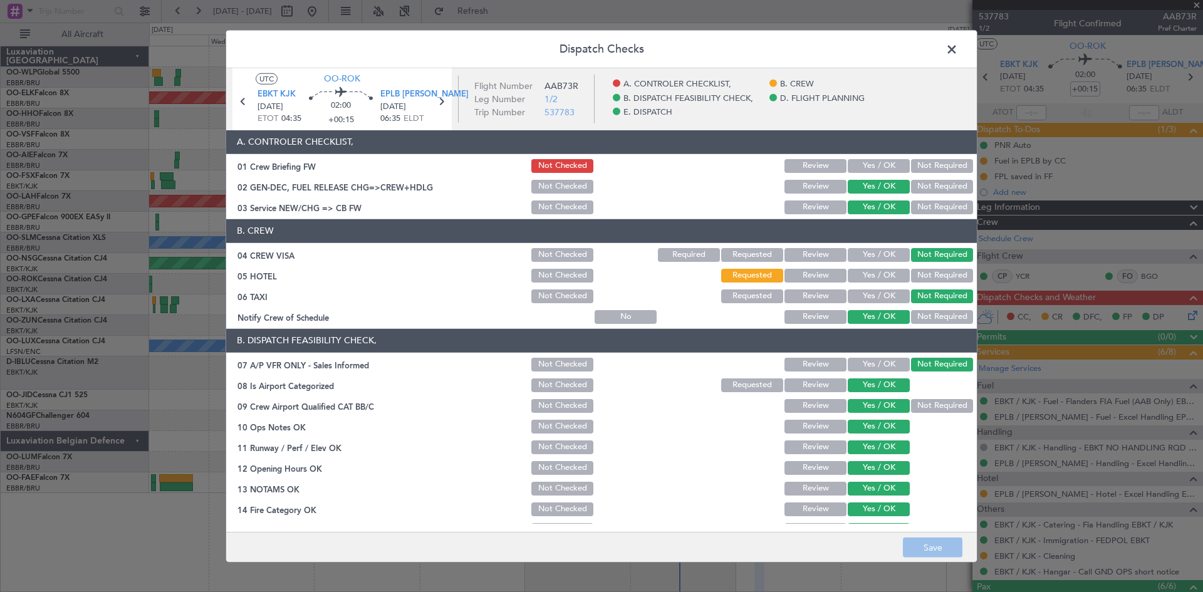
click at [884, 169] on button "Yes / OK" at bounding box center [879, 166] width 62 height 14
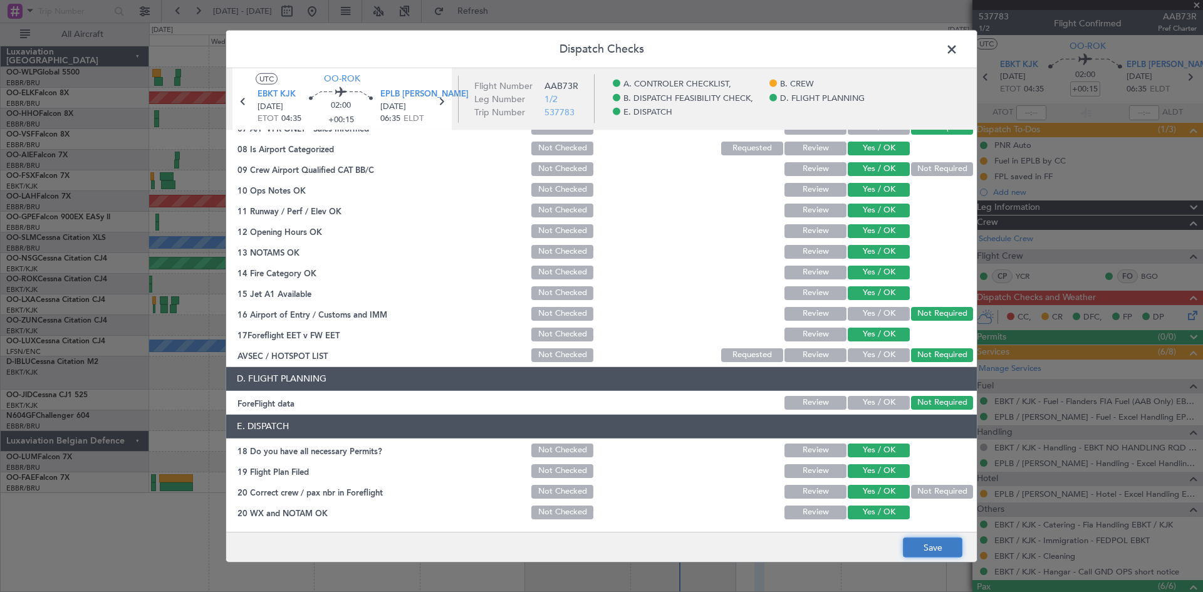
click at [934, 544] on button "Save" at bounding box center [933, 548] width 60 height 20
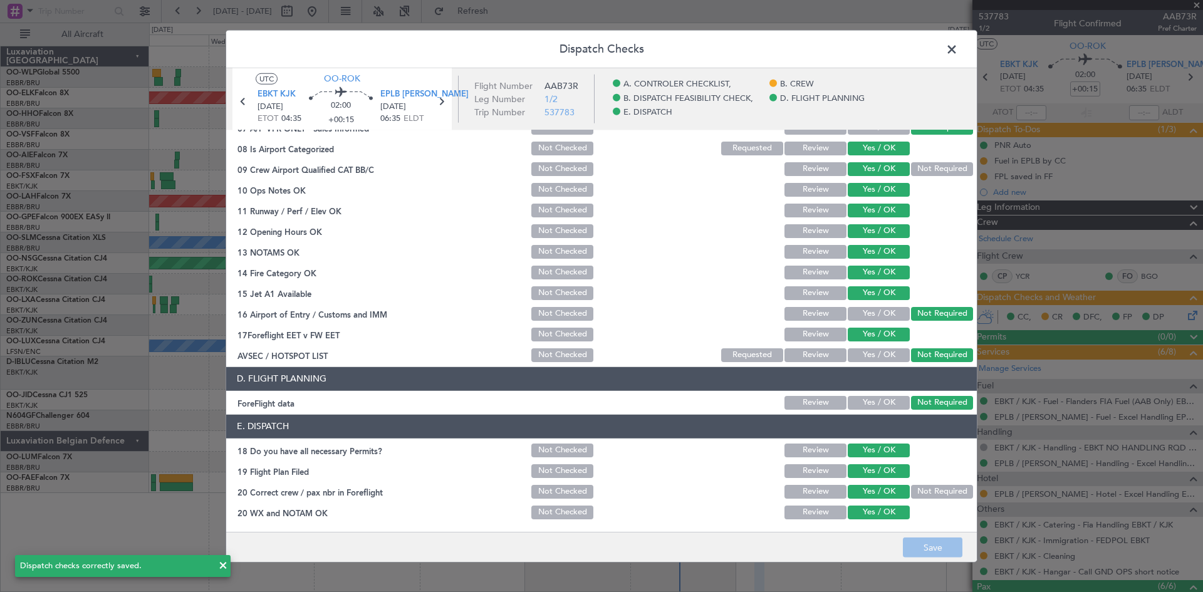
click at [447, 107] on icon at bounding box center [441, 101] width 16 height 16
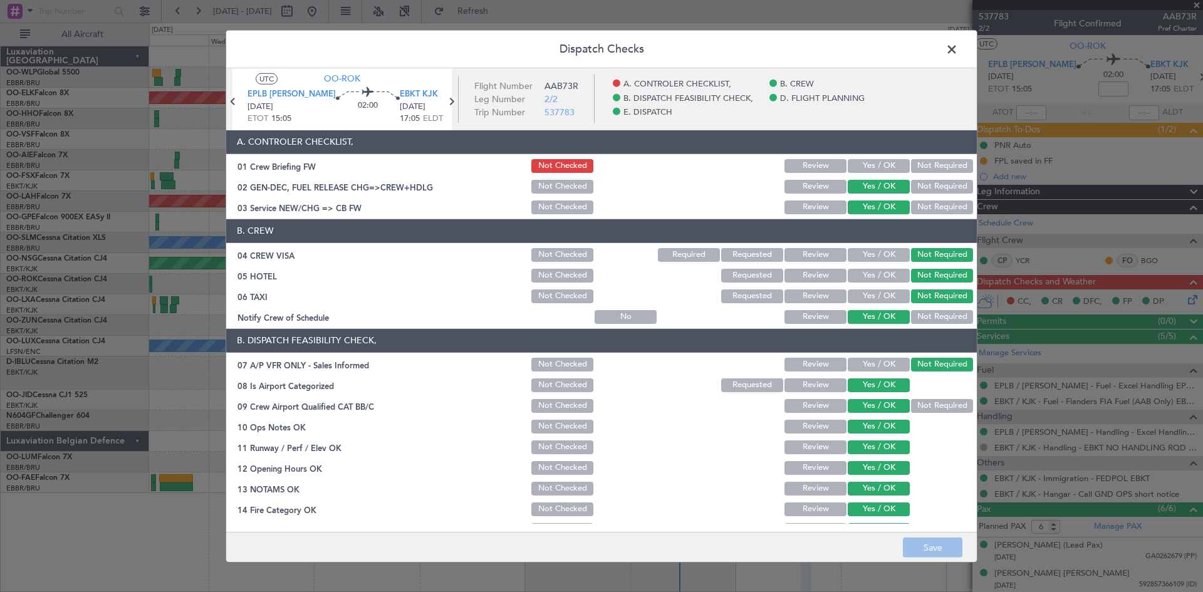
click at [873, 161] on button "Yes / OK" at bounding box center [879, 166] width 62 height 14
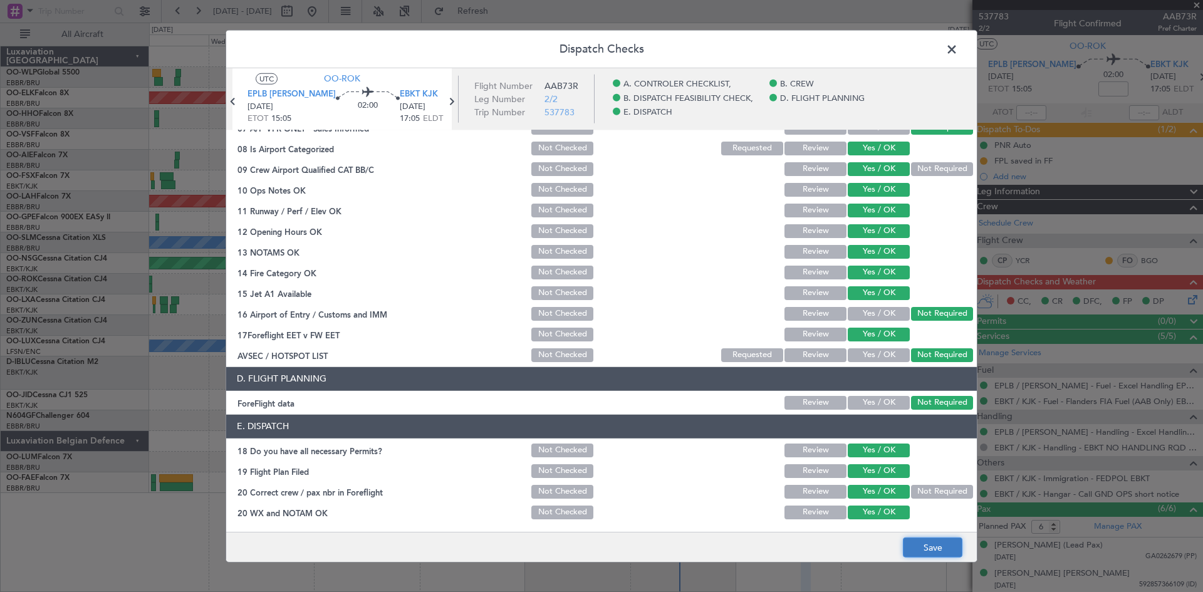
click at [922, 543] on button "Save" at bounding box center [933, 548] width 60 height 20
click at [958, 47] on span at bounding box center [958, 51] width 0 height 25
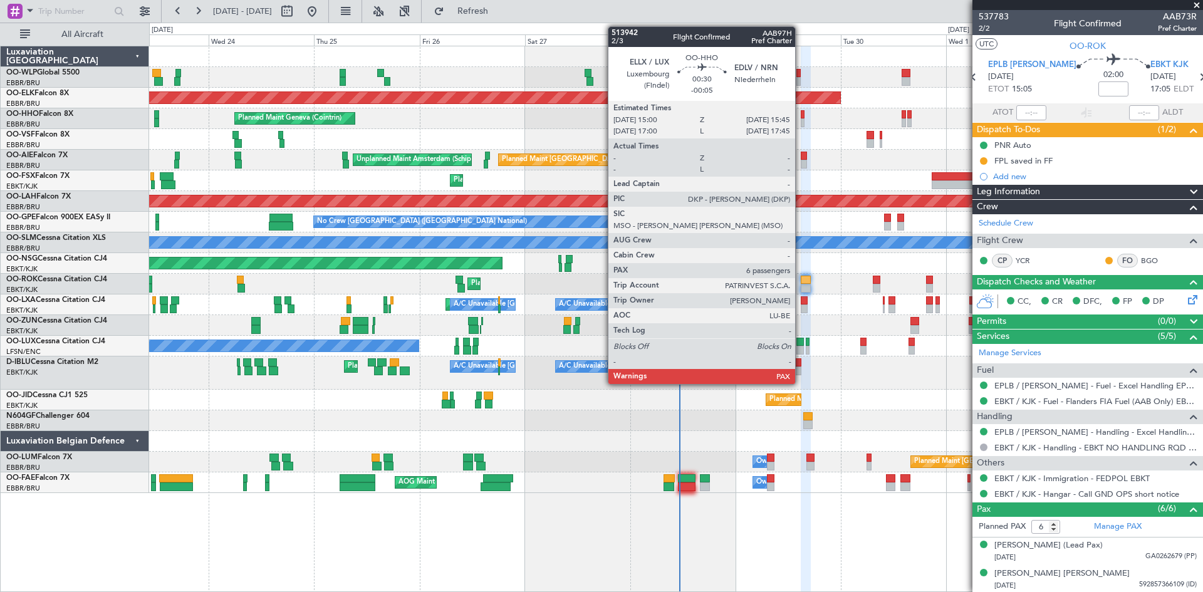
click at [801, 115] on div at bounding box center [803, 114] width 4 height 9
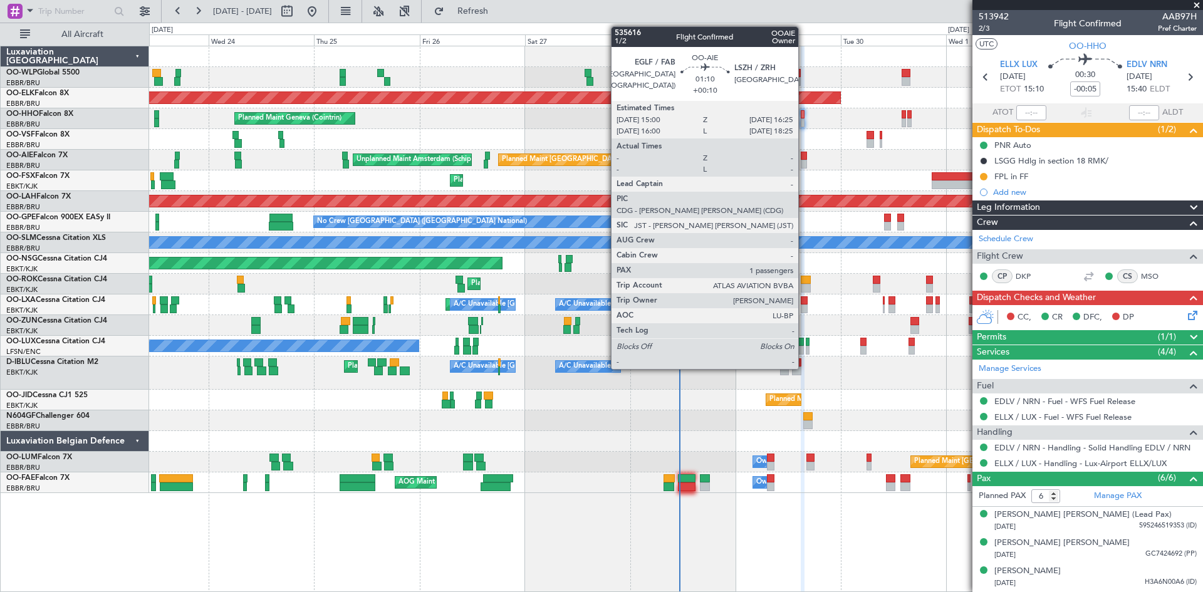
click at [804, 160] on div at bounding box center [804, 164] width 6 height 9
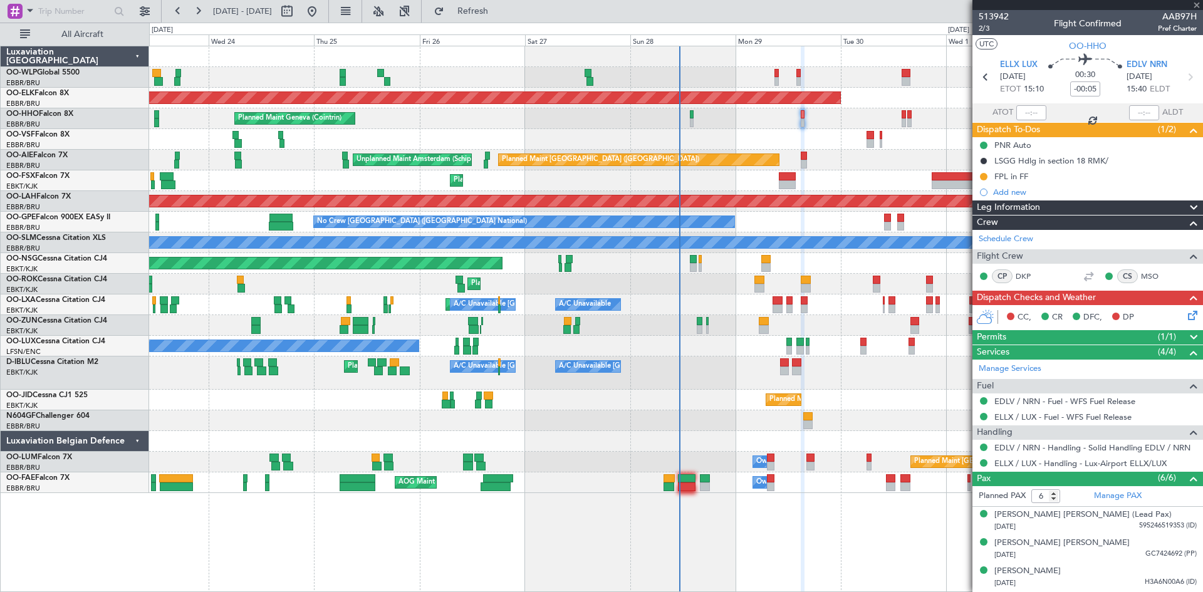
type input "+00:10"
type input "1"
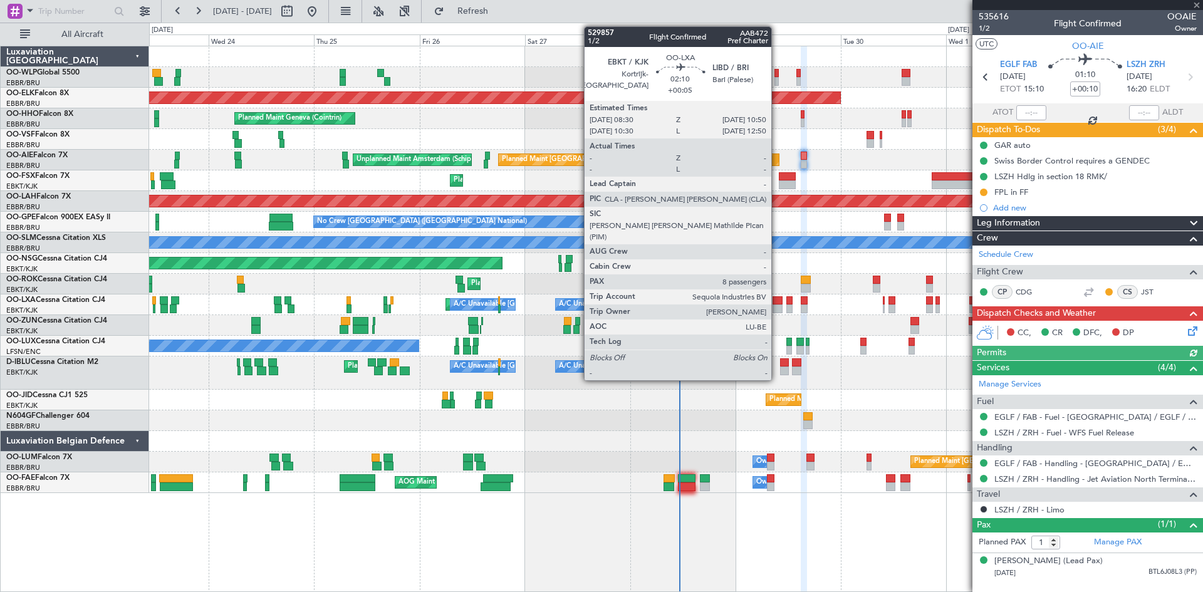
click at [777, 308] on div at bounding box center [778, 309] width 11 height 9
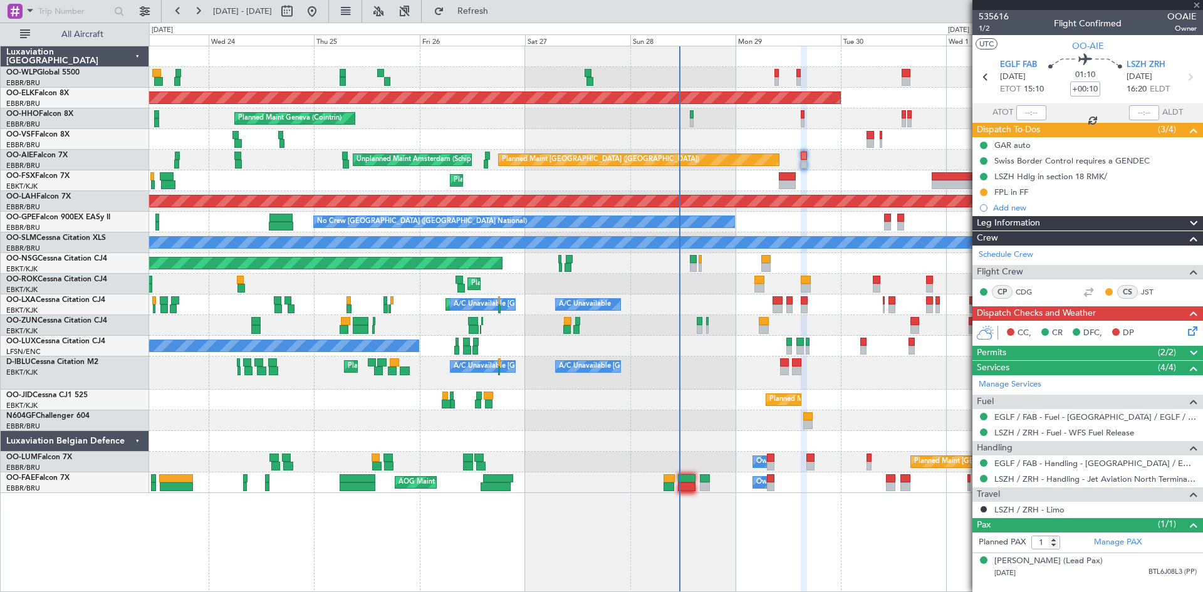
type input "+00:05"
type input "8"
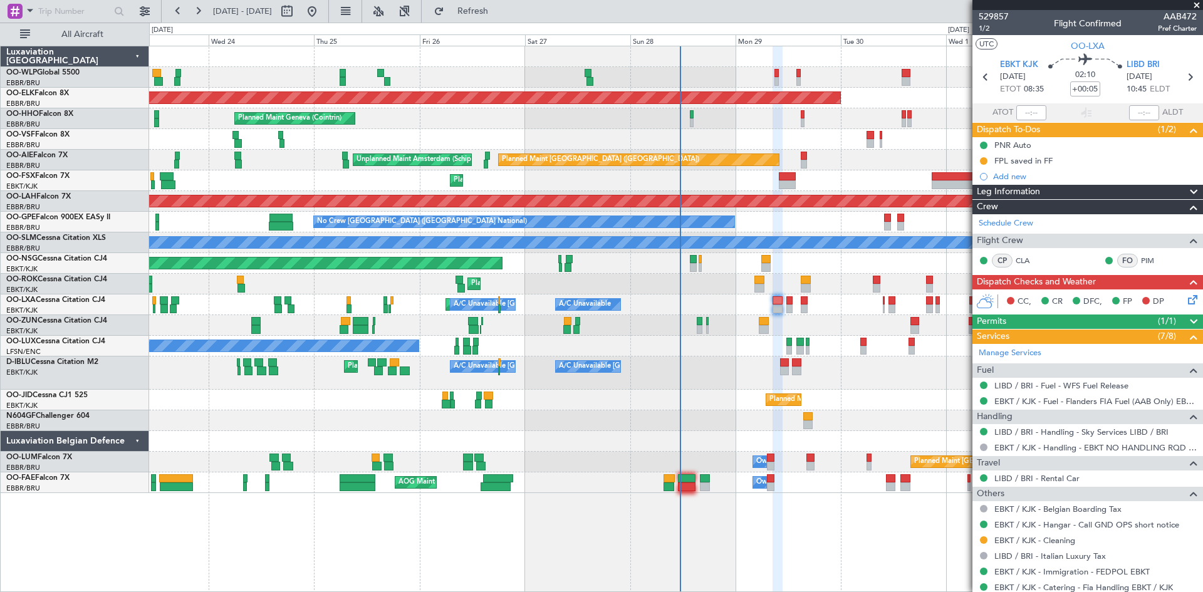
click at [1186, 298] on icon at bounding box center [1191, 298] width 10 height 10
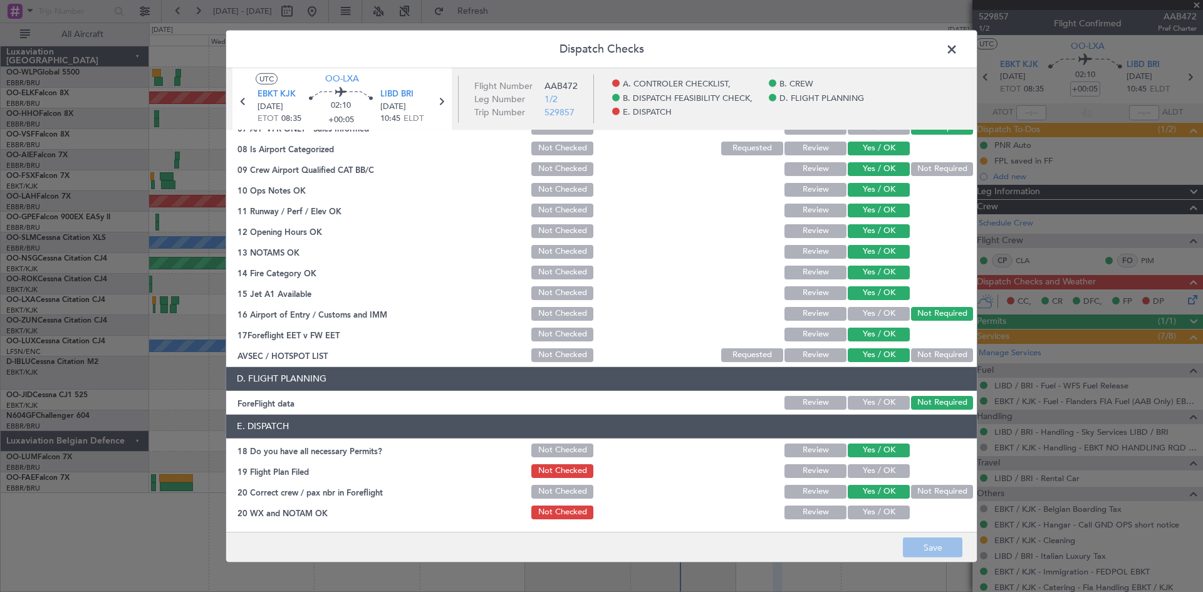
click at [958, 51] on span at bounding box center [958, 51] width 0 height 25
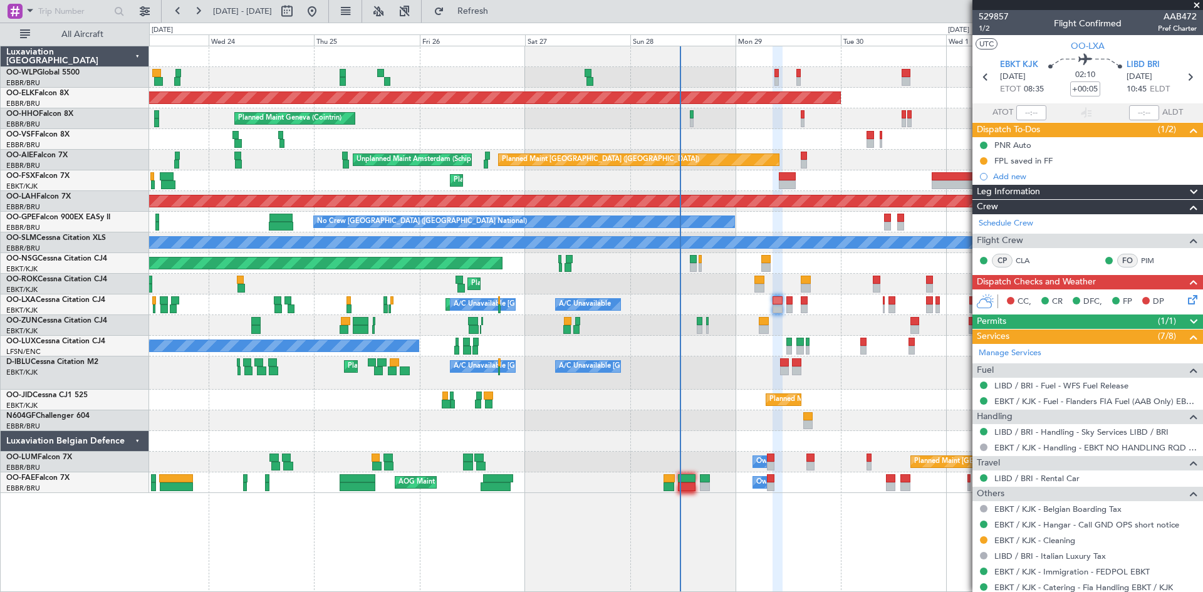
click at [794, 307] on div "Planned Maint Kortrijk-Wevelgem A/C Unavailable Brussels (Brussels National) A/…" at bounding box center [676, 305] width 1054 height 21
click at [793, 307] on div "Planned Maint Kortrijk-Wevelgem A/C Unavailable Brussels (Brussels National) A/…" at bounding box center [676, 305] width 1054 height 21
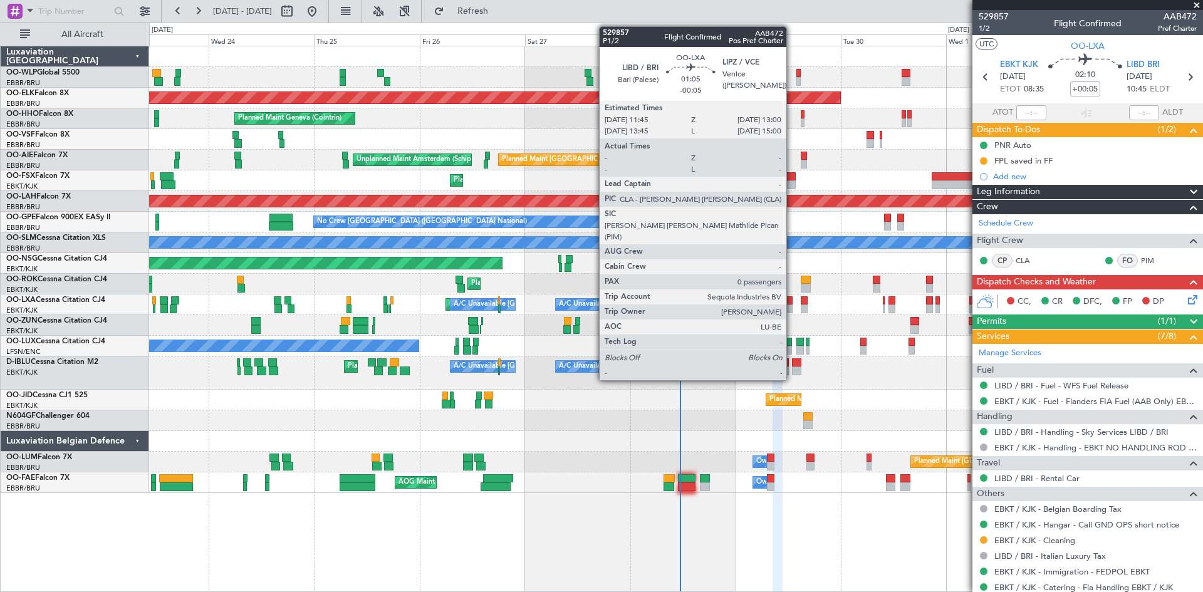
click at [792, 307] on div at bounding box center [790, 309] width 6 height 9
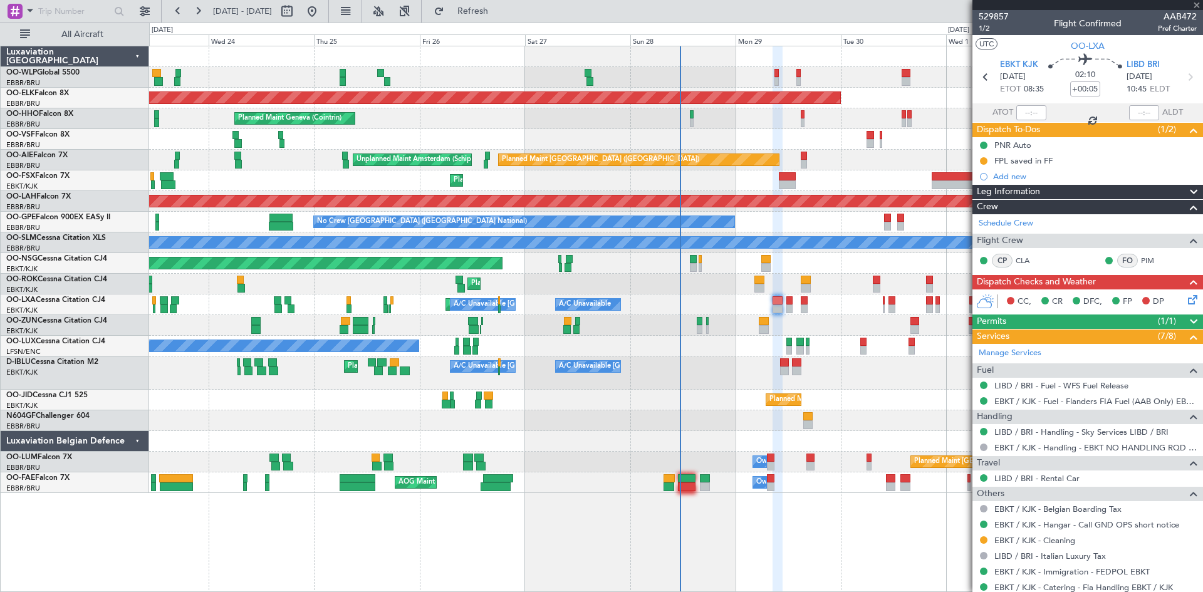
type input "-00:05"
type input "0"
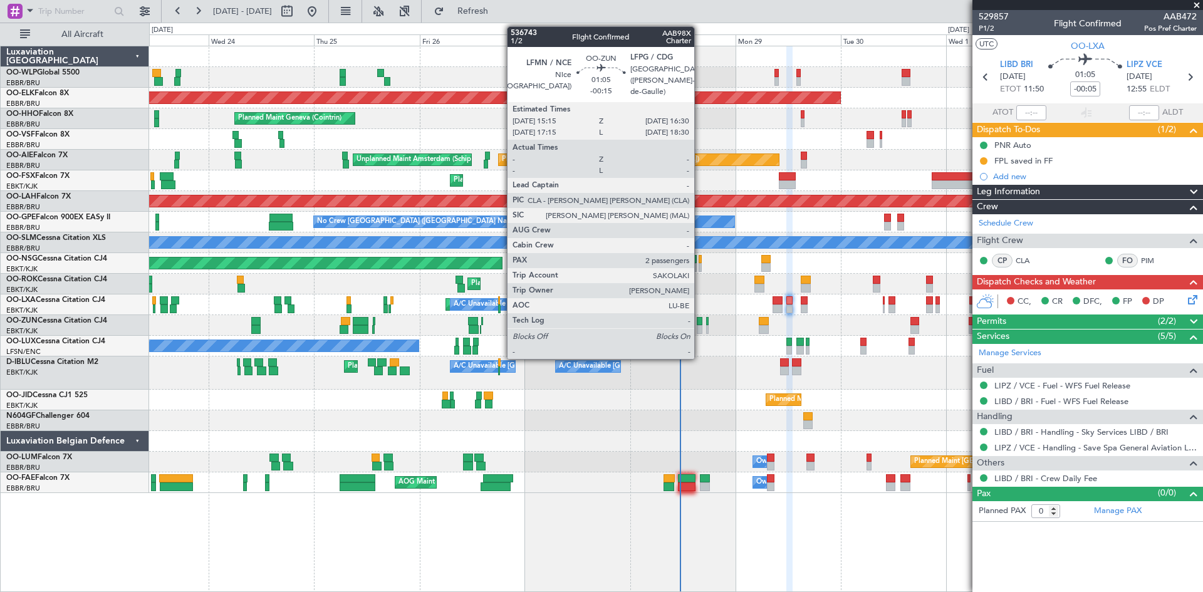
click at [700, 328] on div at bounding box center [700, 329] width 6 height 9
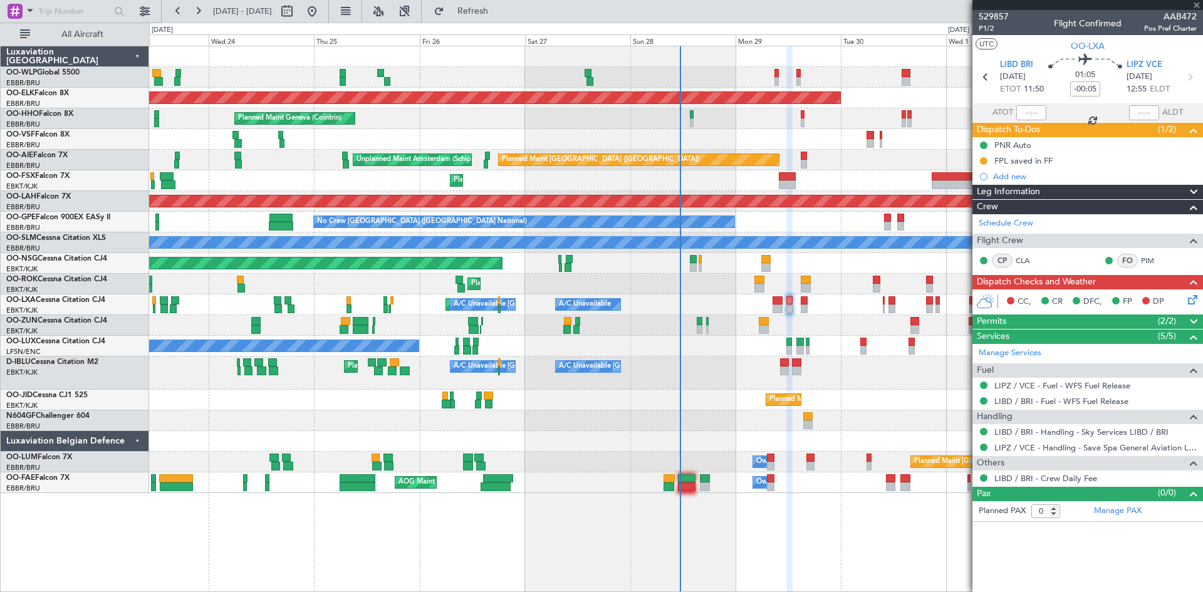
type input "-00:15"
type input "2"
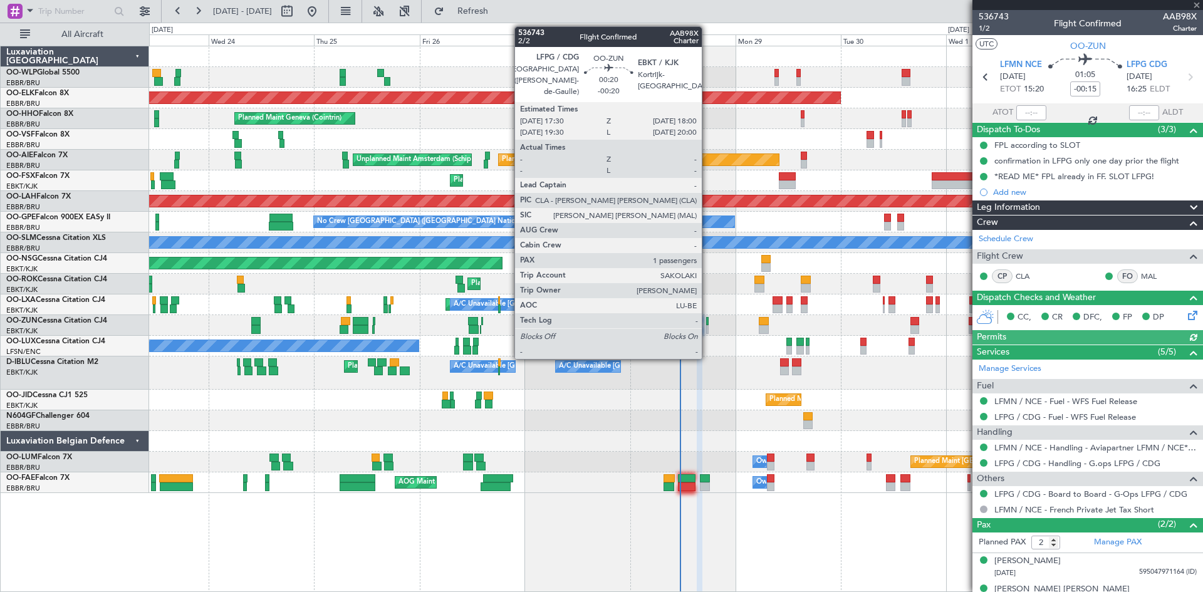
click at [708, 329] on div at bounding box center [707, 329] width 3 height 9
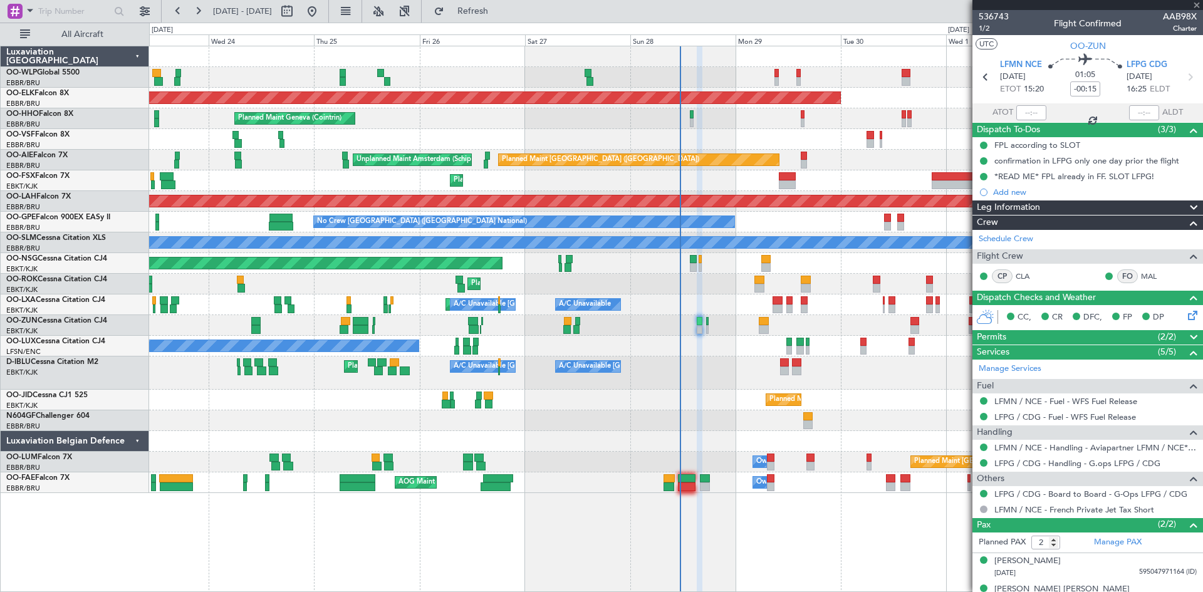
type input "-00:20"
type input "1"
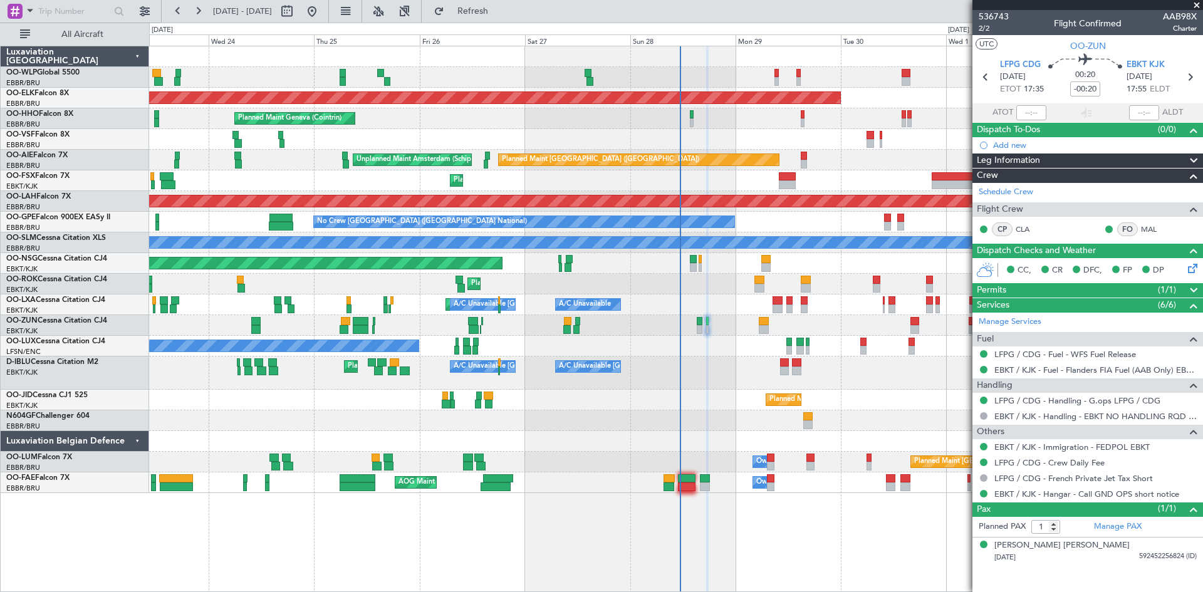
click at [1175, 288] on span "(1/1)" at bounding box center [1167, 289] width 18 height 13
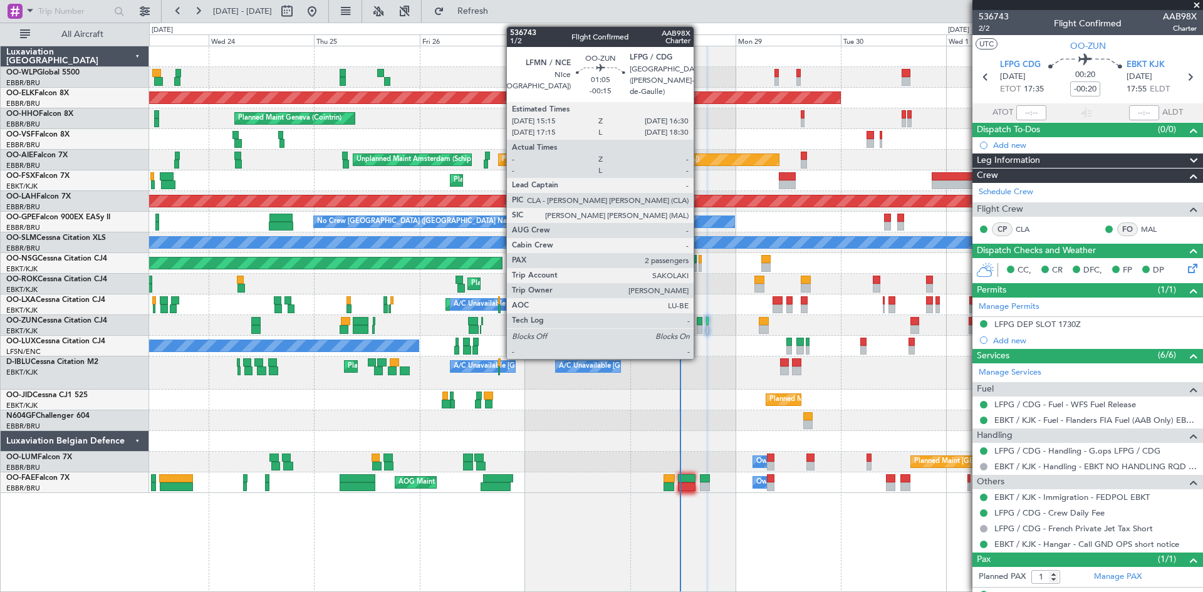
click at [700, 324] on div at bounding box center [700, 321] width 6 height 9
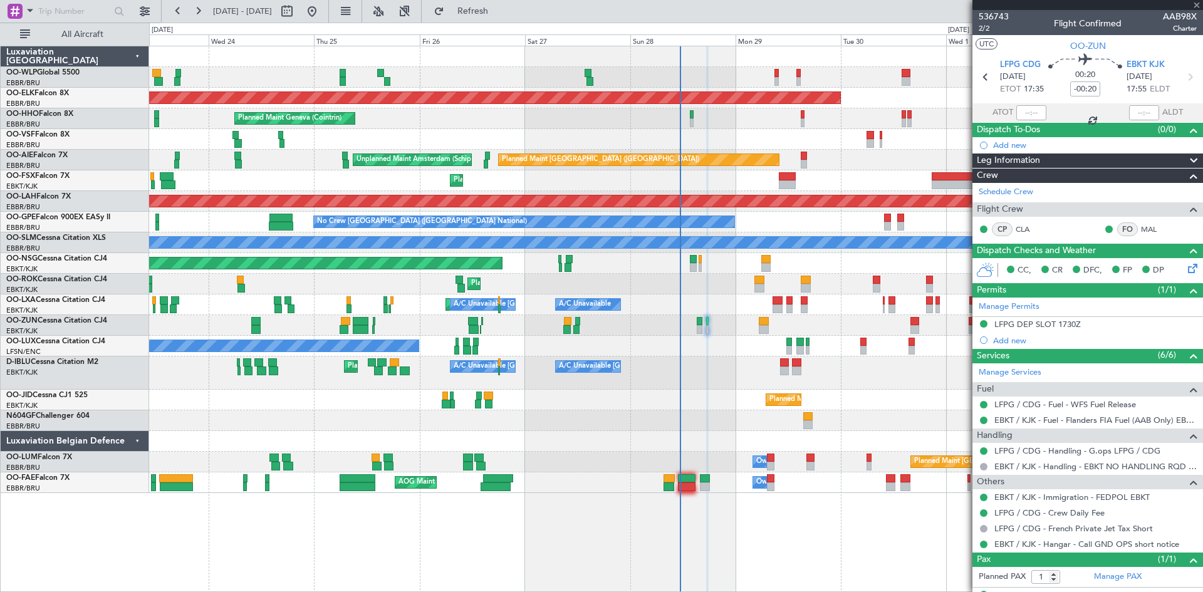
type input "-00:15"
type input "2"
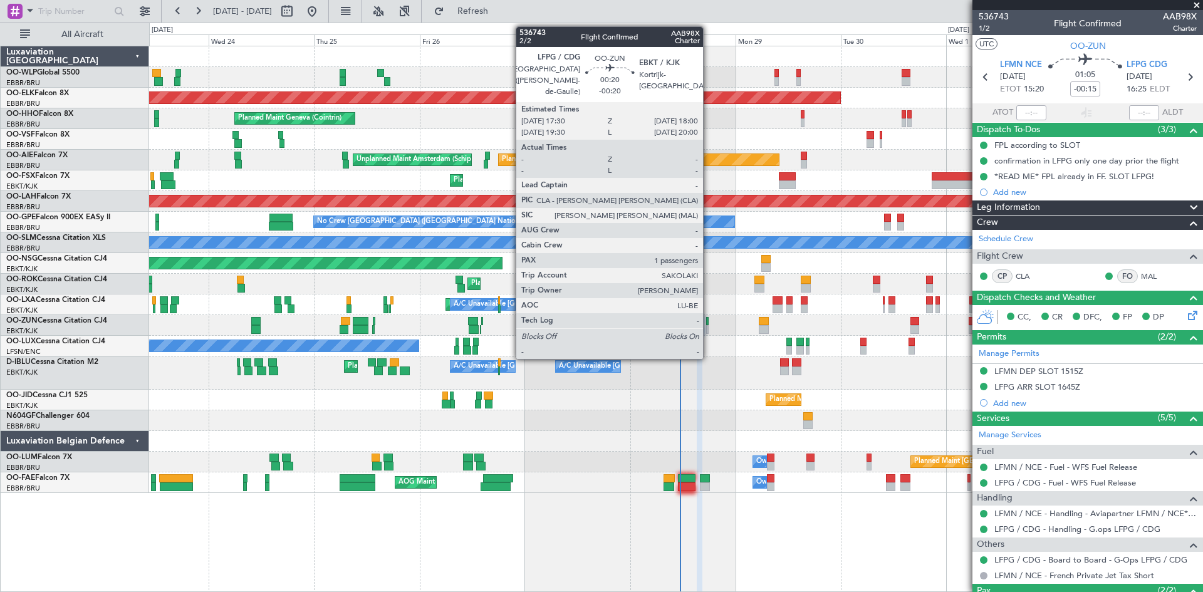
click at [709, 330] on div at bounding box center [707, 329] width 3 height 9
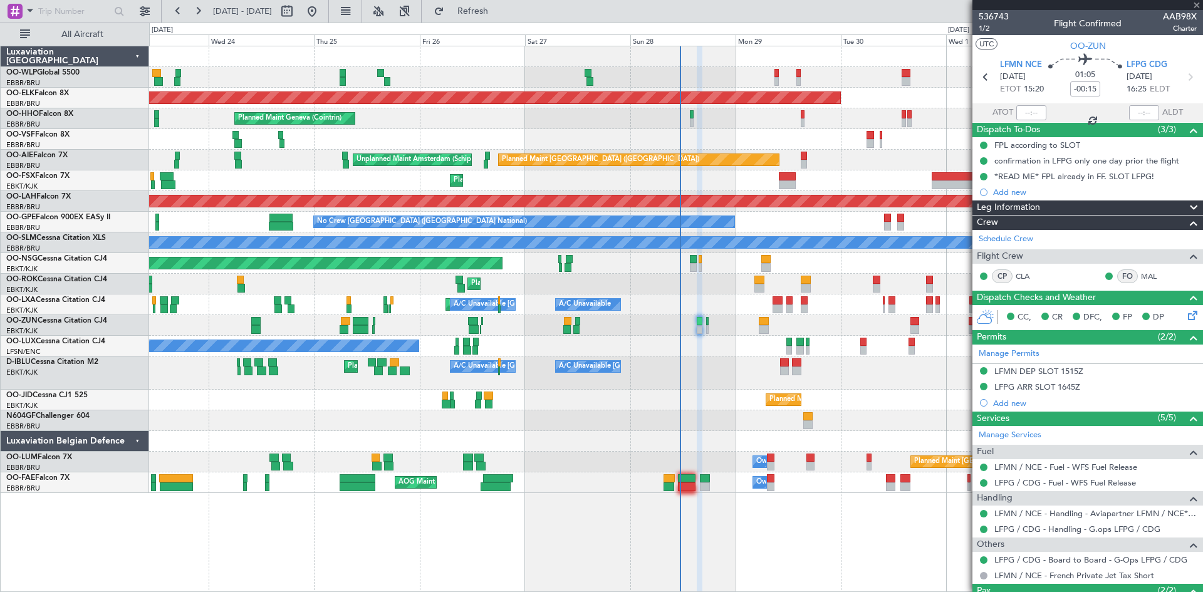
type input "-00:20"
type input "1"
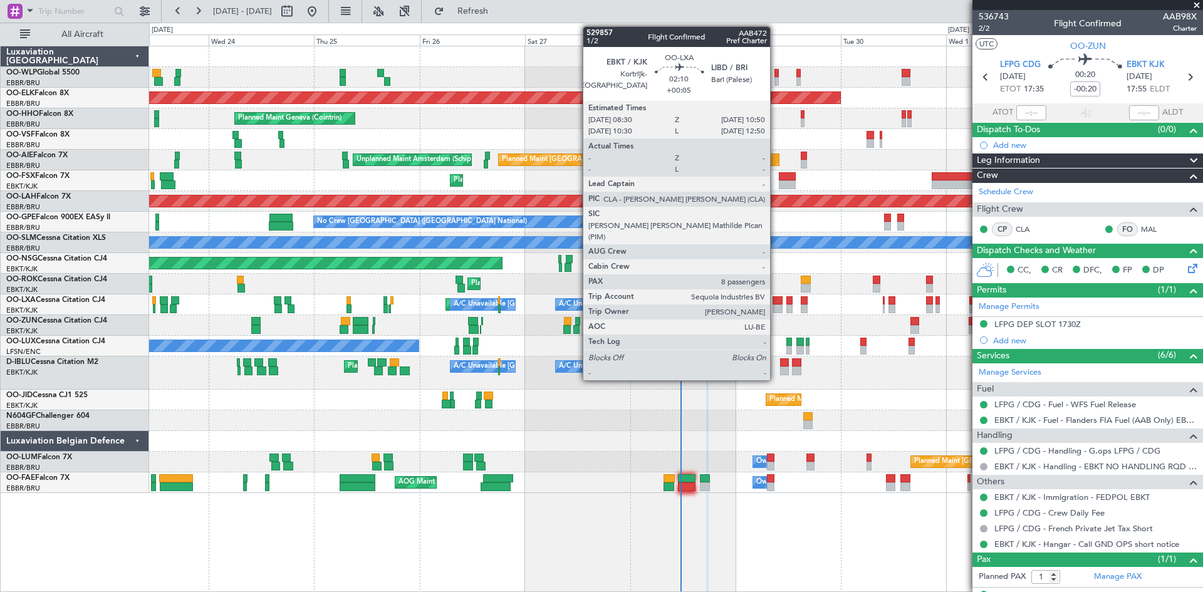
click at [776, 306] on div at bounding box center [778, 309] width 11 height 9
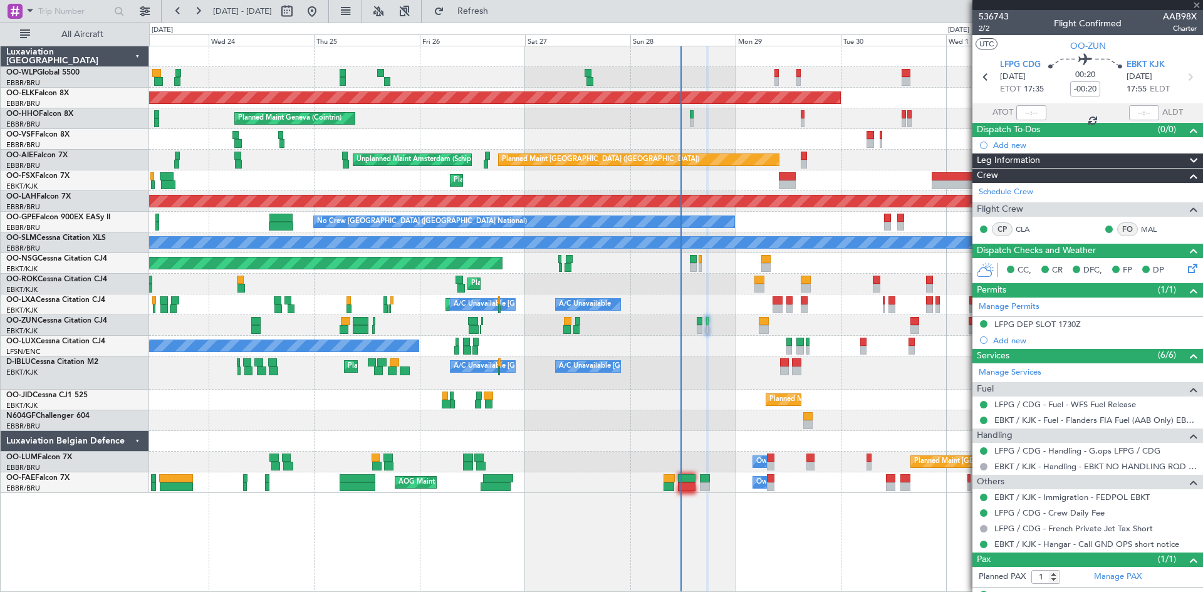
type input "+00:05"
type input "8"
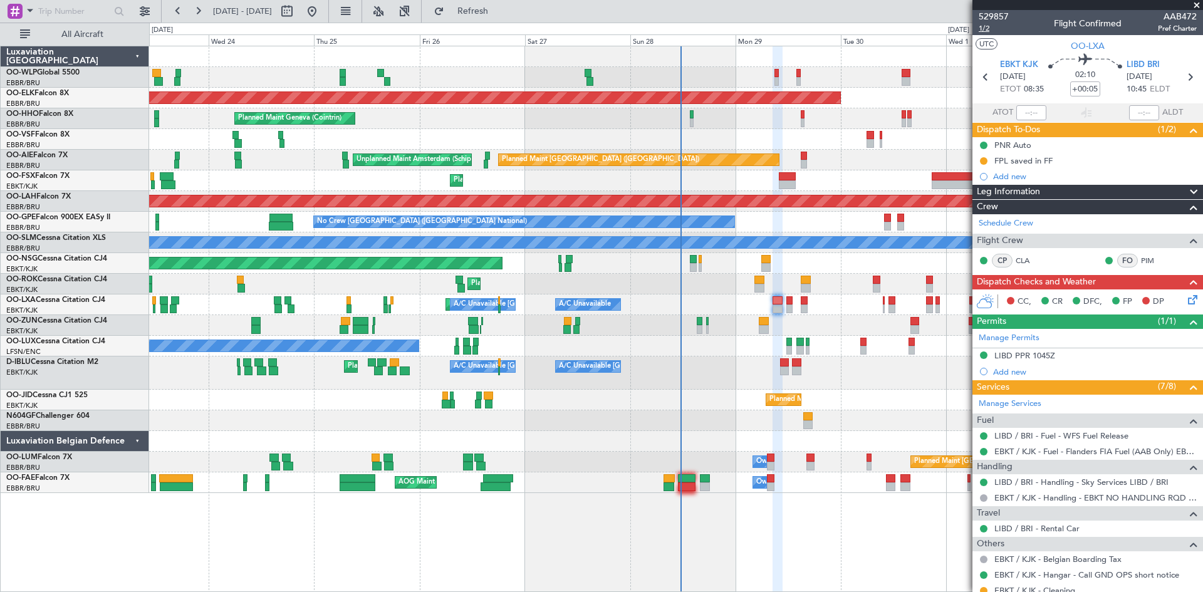
click at [988, 24] on span "1/2" at bounding box center [994, 28] width 30 height 11
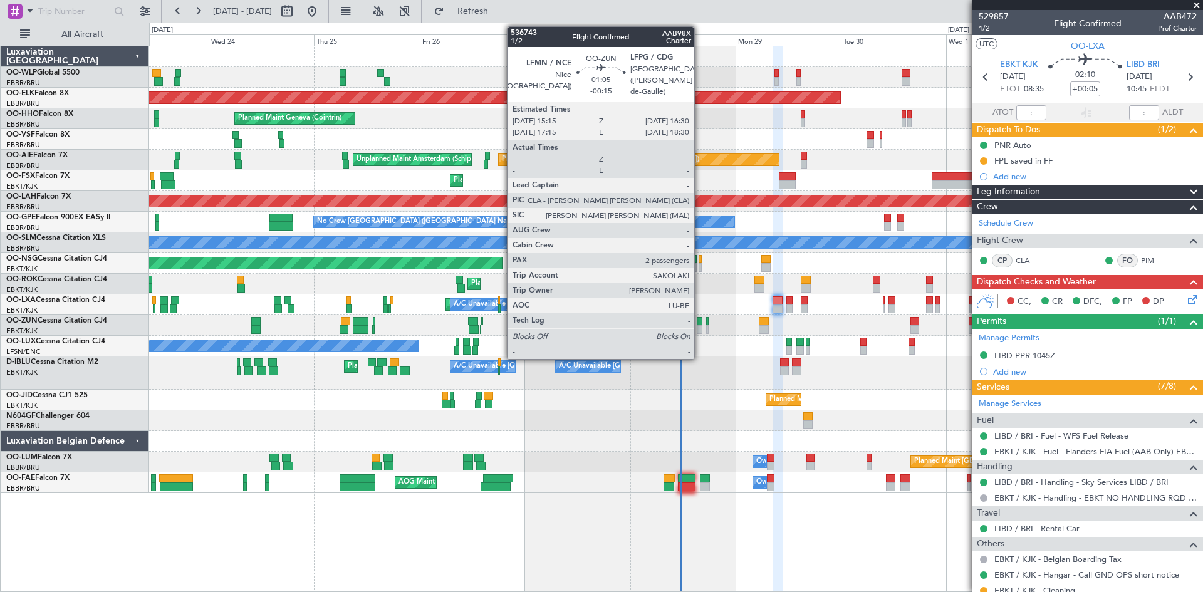
click at [700, 322] on div at bounding box center [700, 321] width 6 height 9
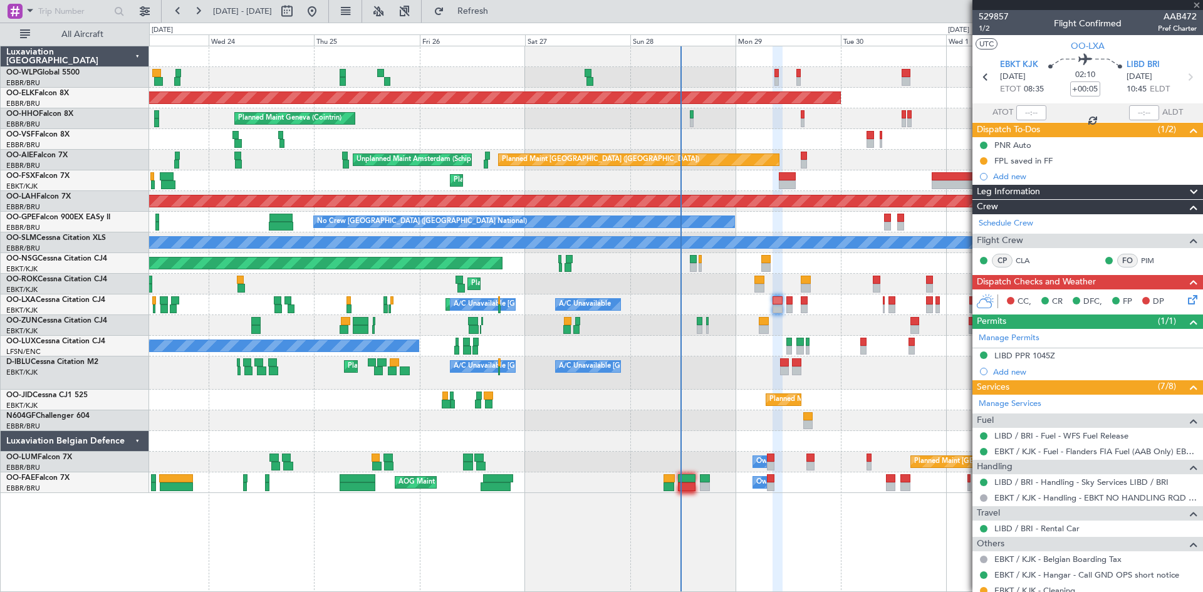
type input "-00:15"
type input "2"
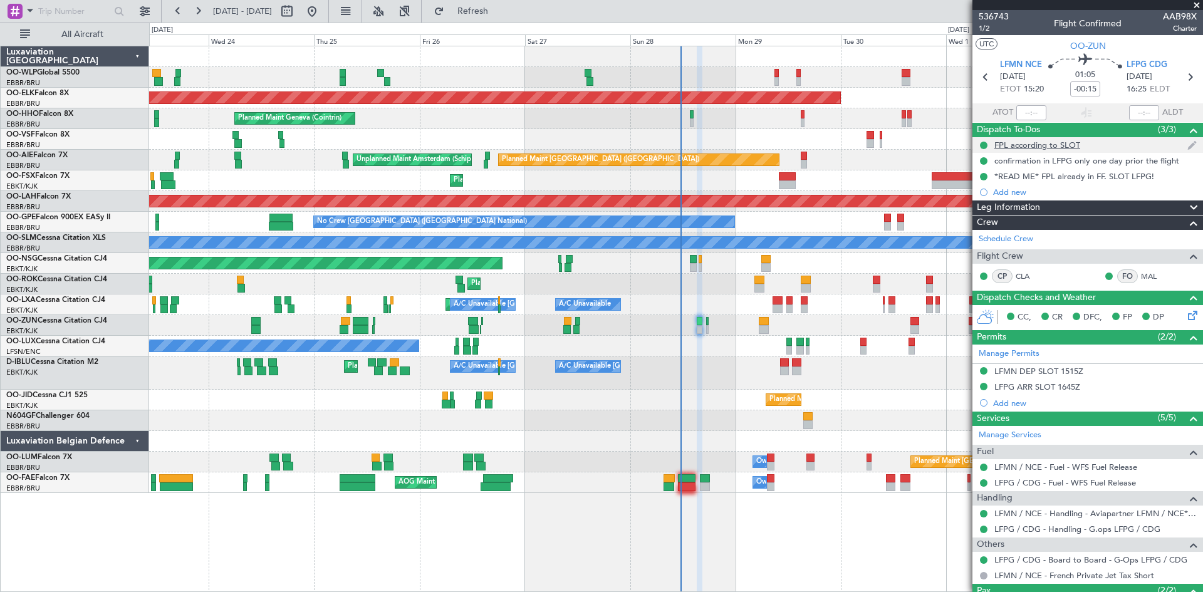
click at [1066, 147] on div "FPL according to SLOT" at bounding box center [1038, 145] width 86 height 11
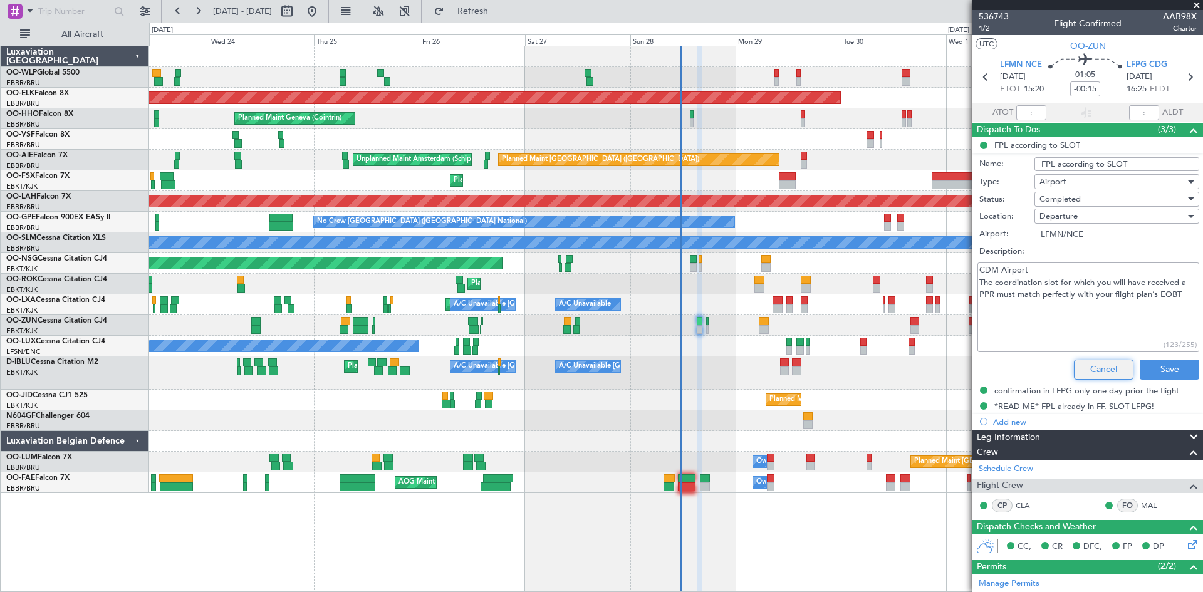
click at [1094, 377] on button "Cancel" at bounding box center [1104, 370] width 60 height 20
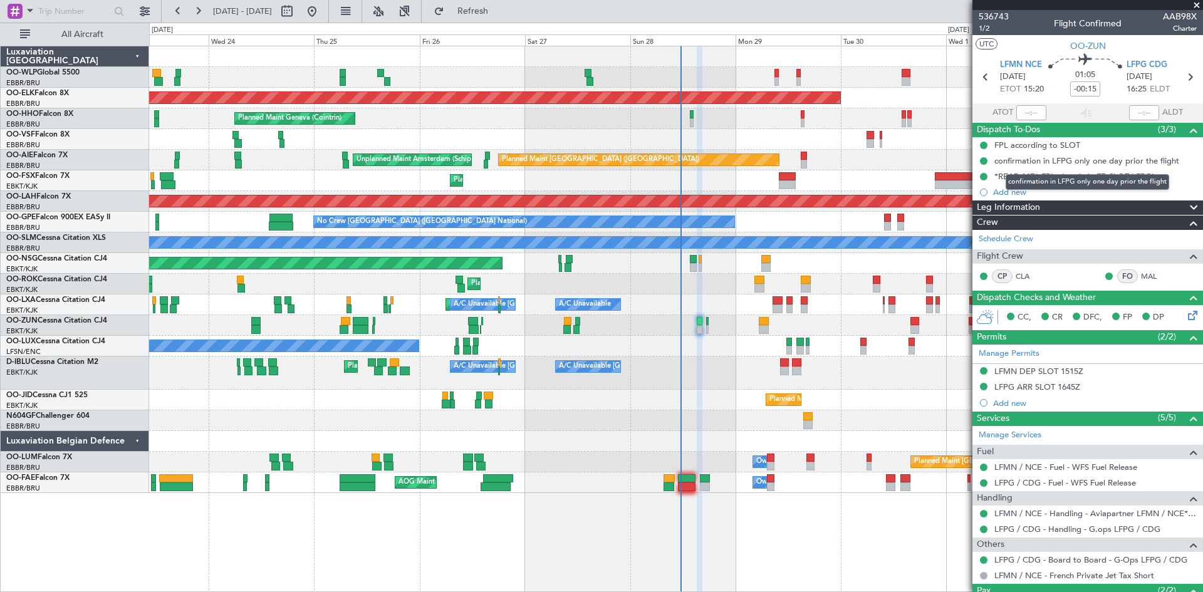
click at [1011, 176] on div "confirmation in LFPG only one day prior the flight" at bounding box center [1088, 182] width 164 height 16
click at [1096, 175] on div "*READ ME* FPL already in FF. SLOT LFPG!" at bounding box center [1075, 176] width 160 height 11
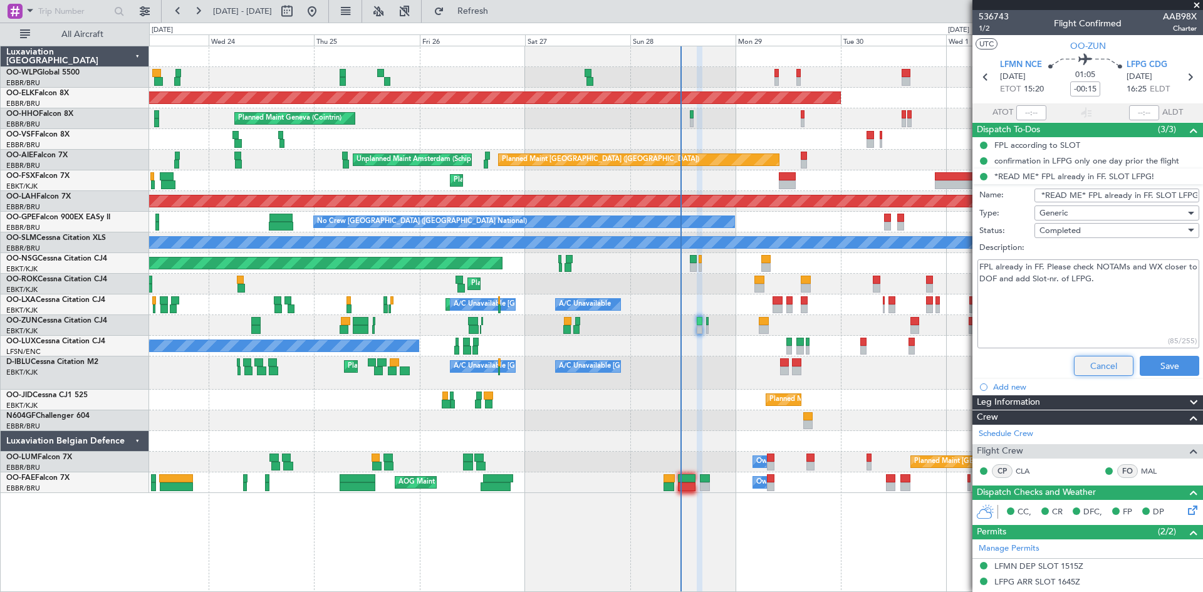
click at [1116, 370] on button "Cancel" at bounding box center [1104, 366] width 60 height 20
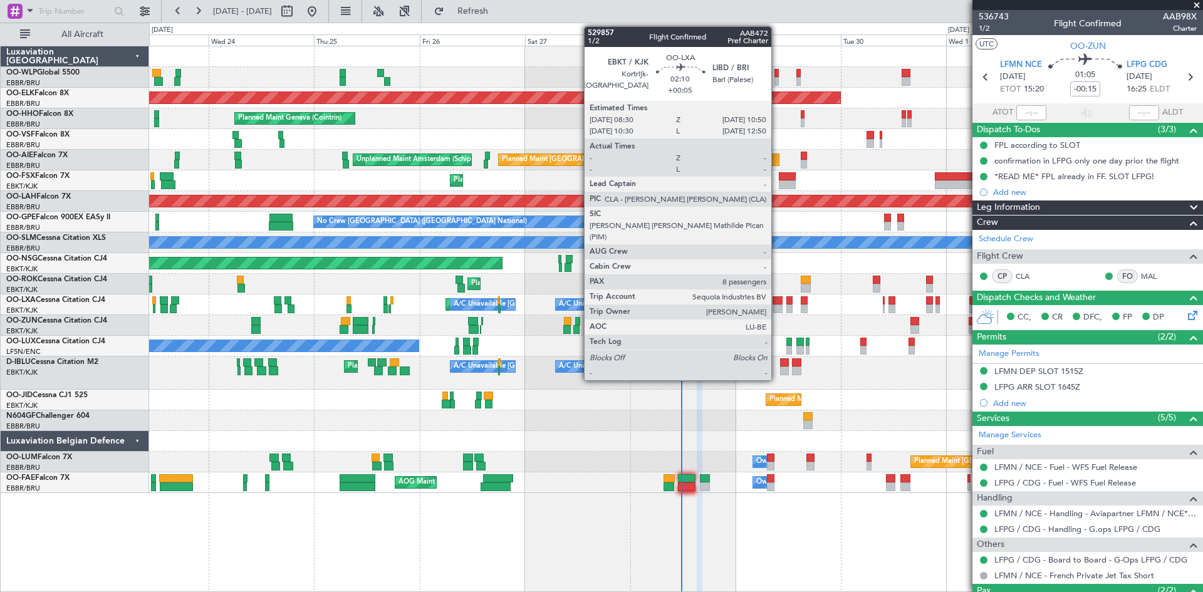
click at [777, 306] on div at bounding box center [778, 309] width 11 height 9
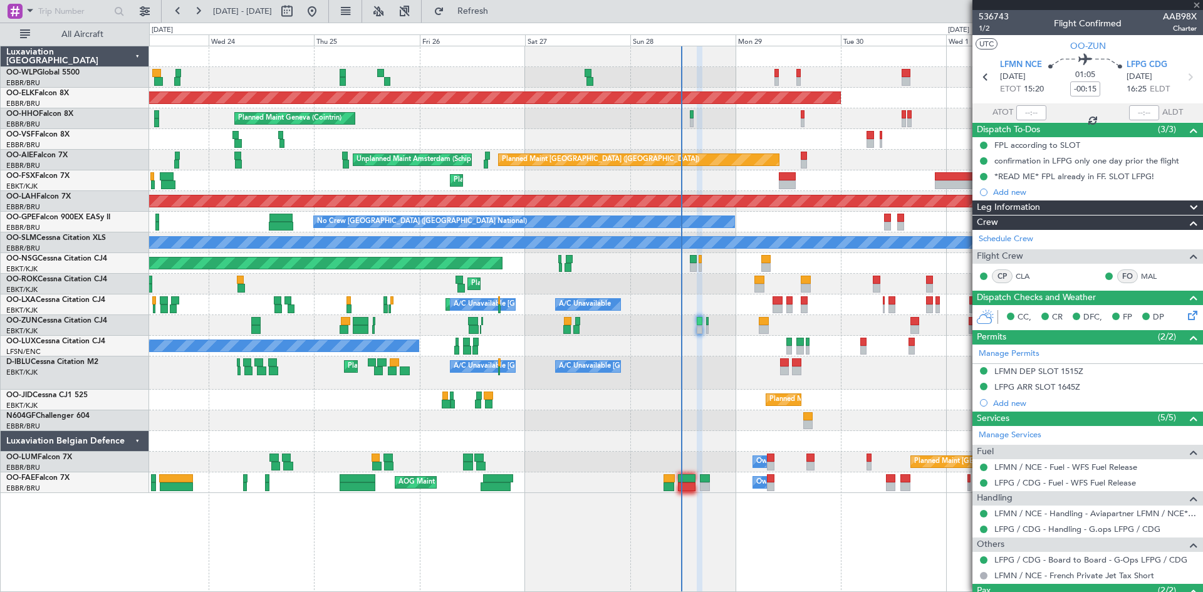
type input "+00:05"
type input "8"
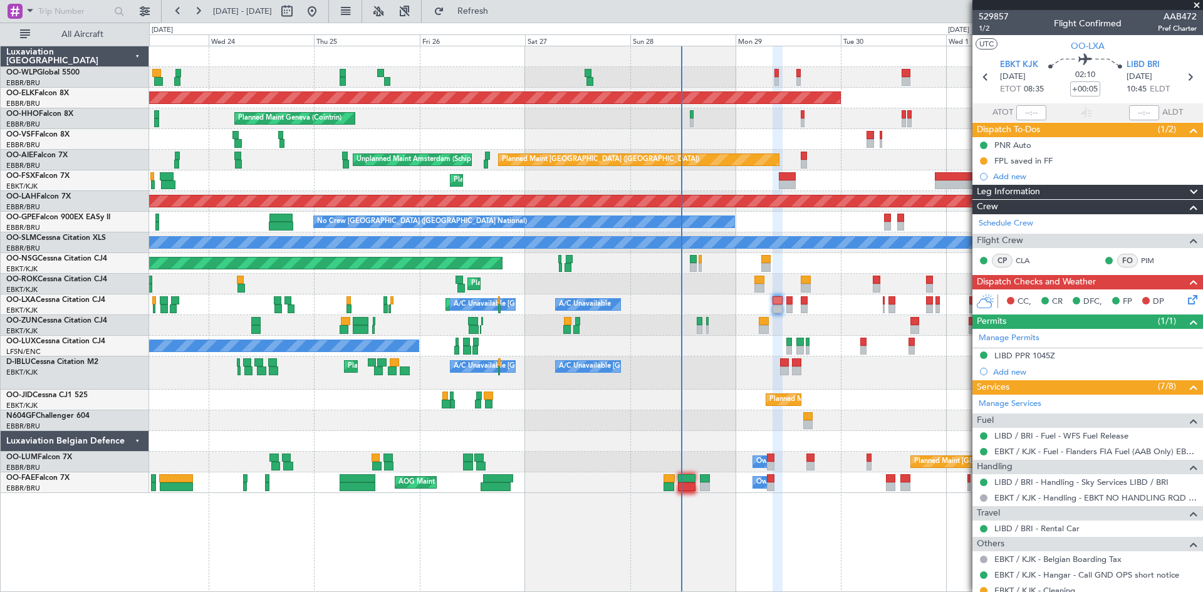
click at [1183, 310] on div "CC, CR DFC, FP DP" at bounding box center [1088, 302] width 231 height 25
click at [1186, 301] on icon at bounding box center [1191, 298] width 10 height 10
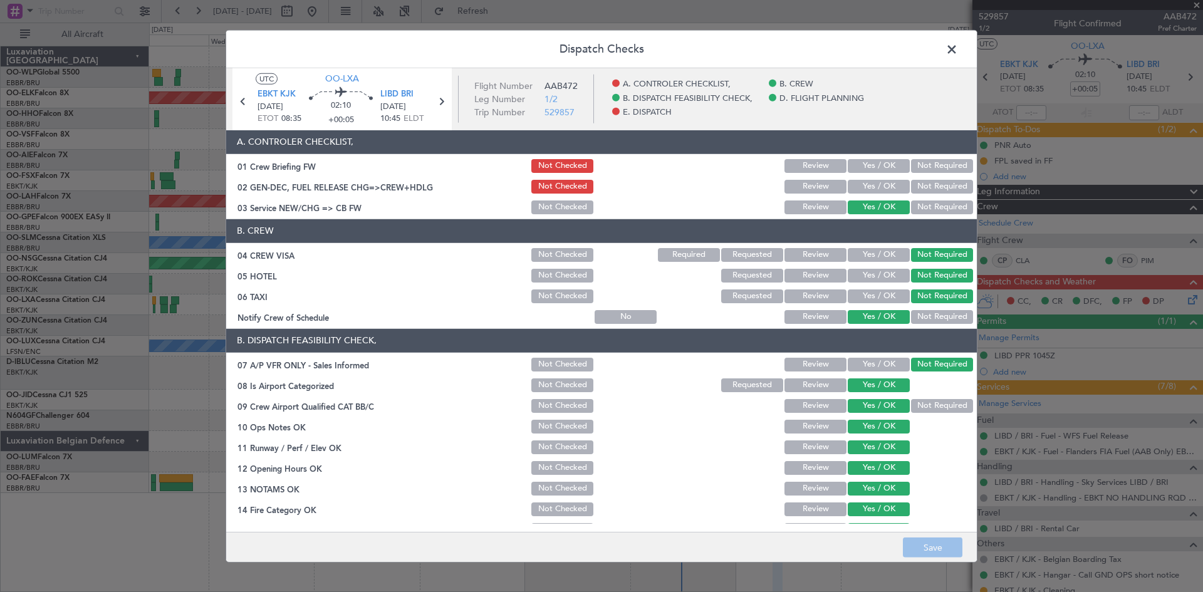
click at [874, 192] on button "Yes / OK" at bounding box center [879, 187] width 62 height 14
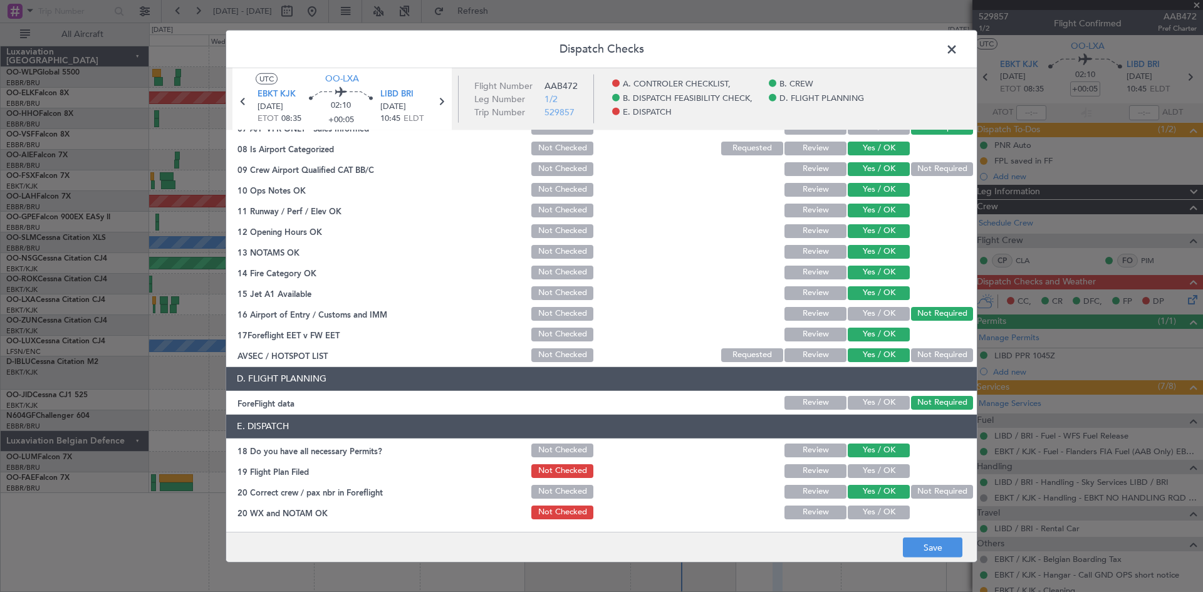
click at [878, 480] on div "Yes / OK" at bounding box center [877, 472] width 63 height 18
click at [876, 473] on button "Yes / OK" at bounding box center [879, 471] width 62 height 14
click at [885, 515] on button "Yes / OK" at bounding box center [879, 513] width 62 height 14
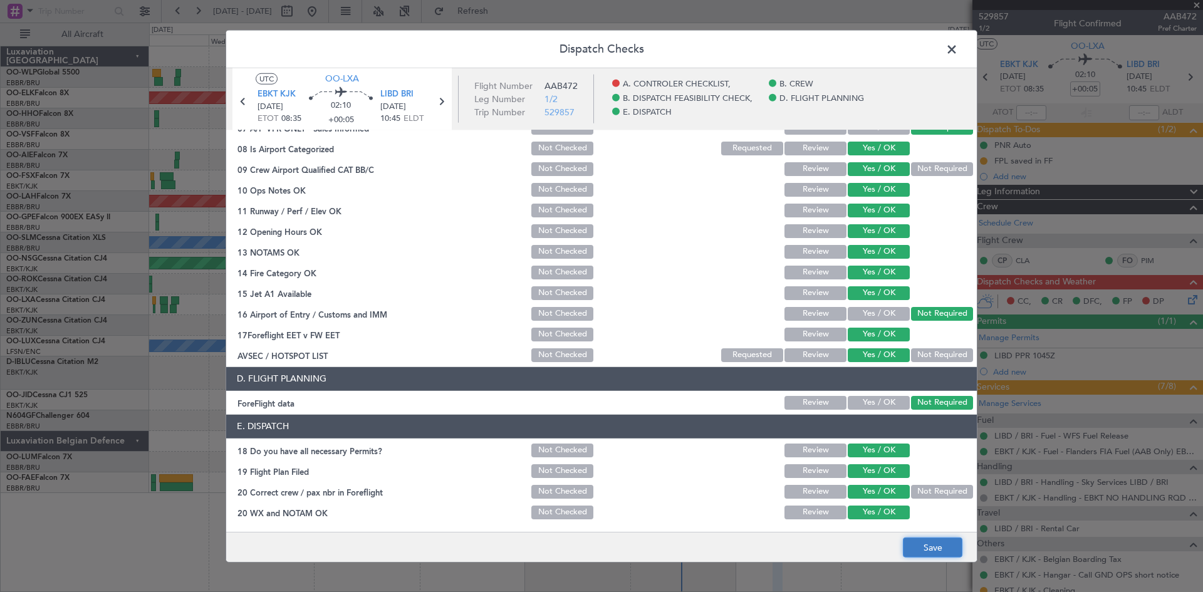
click at [925, 546] on button "Save" at bounding box center [933, 548] width 60 height 20
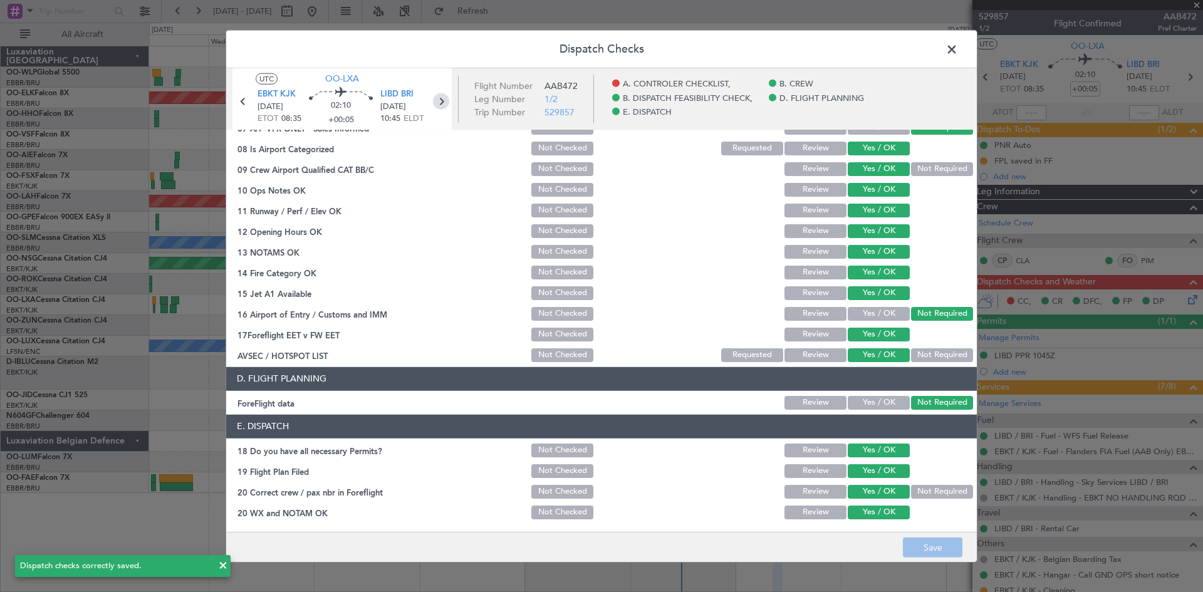
click at [439, 101] on icon at bounding box center [441, 101] width 16 height 16
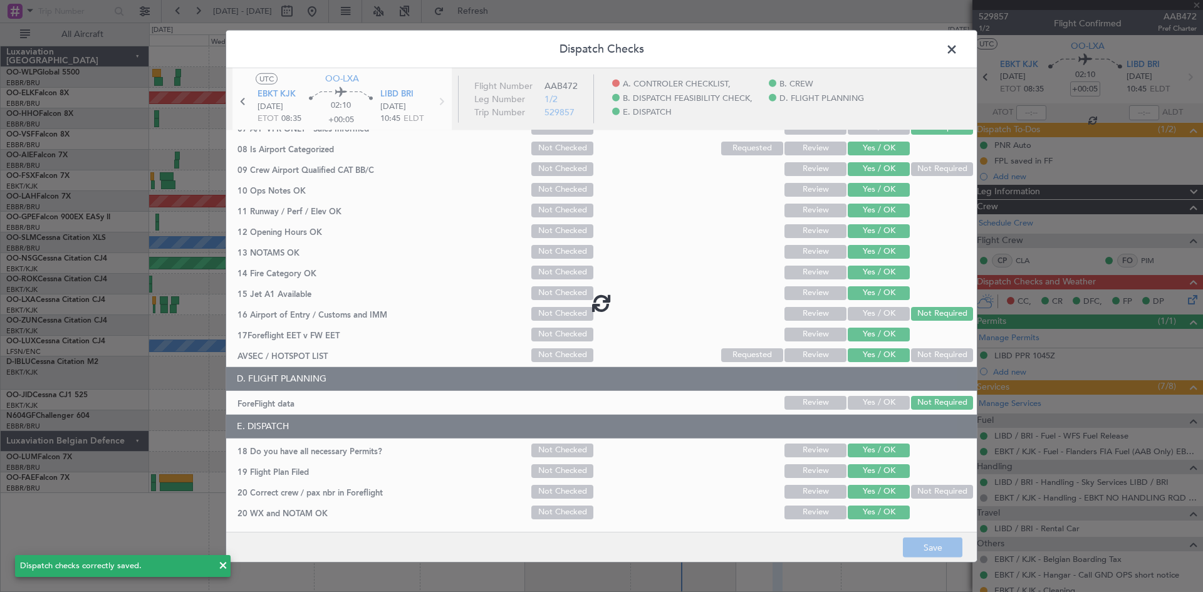
type input "-00:05"
type input "0"
type input "-00:05"
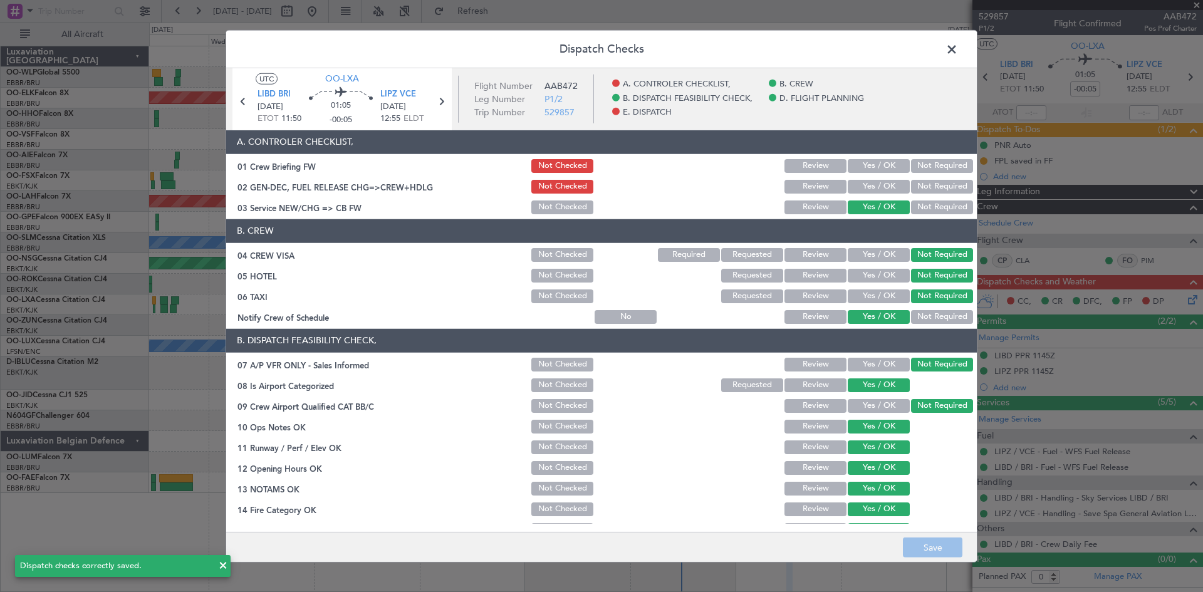
click at [875, 178] on div "Yes / OK" at bounding box center [877, 187] width 63 height 18
click at [862, 182] on button "Yes / OK" at bounding box center [879, 187] width 62 height 14
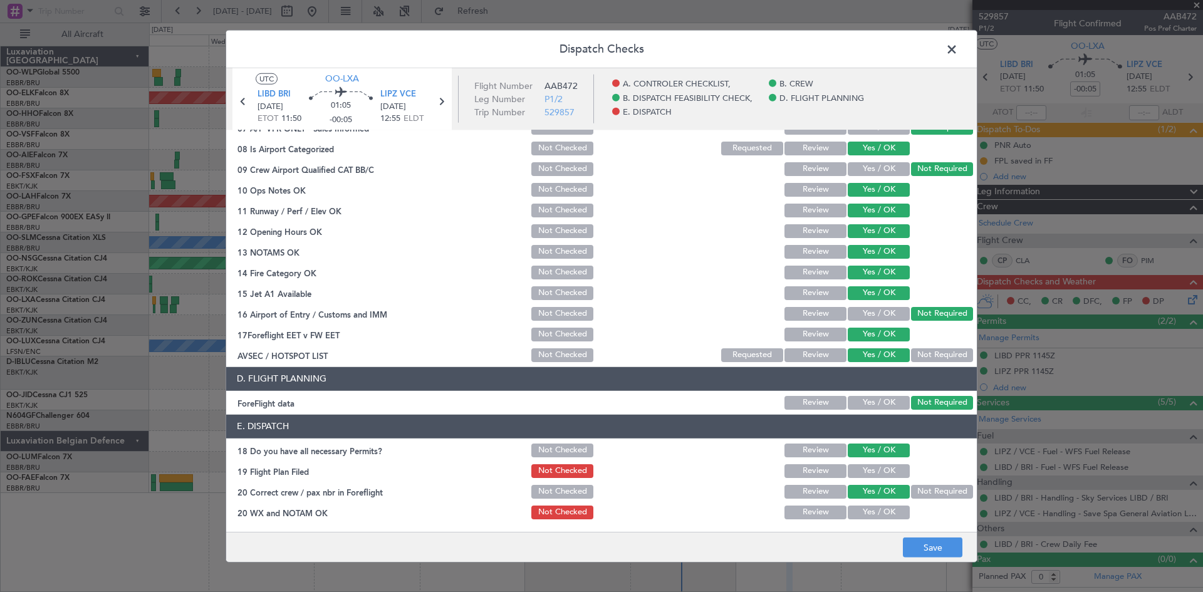
drag, startPoint x: 886, startPoint y: 466, endPoint x: 880, endPoint y: 499, distance: 33.8
click at [886, 466] on button "Yes / OK" at bounding box center [879, 471] width 62 height 14
click at [880, 513] on button "Yes / OK" at bounding box center [879, 513] width 62 height 14
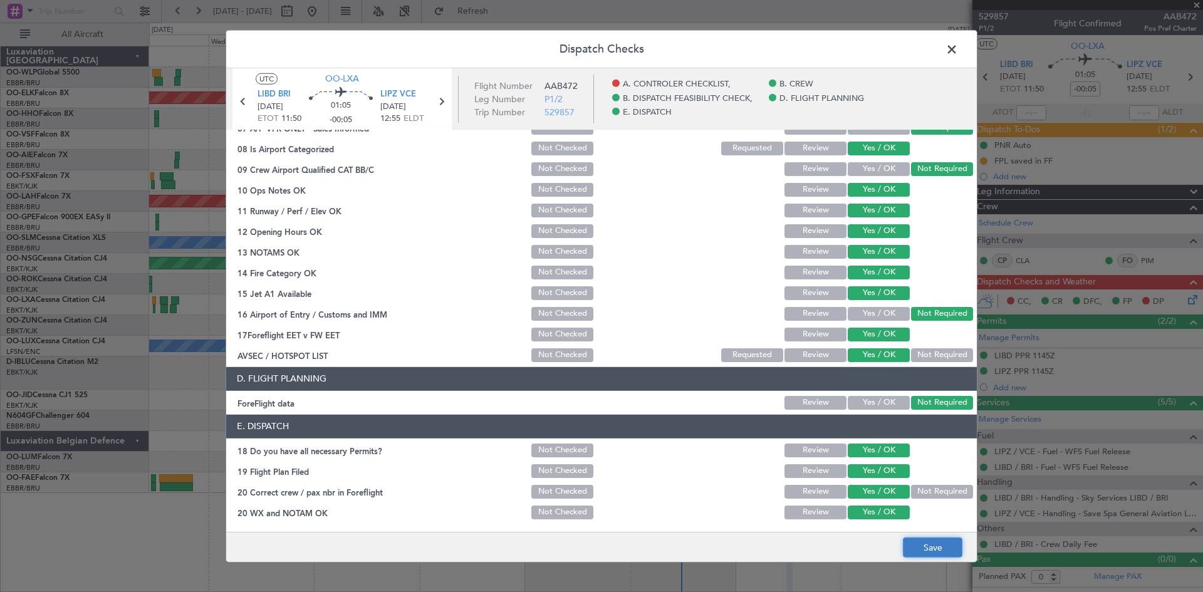
click at [941, 545] on button "Save" at bounding box center [933, 548] width 60 height 20
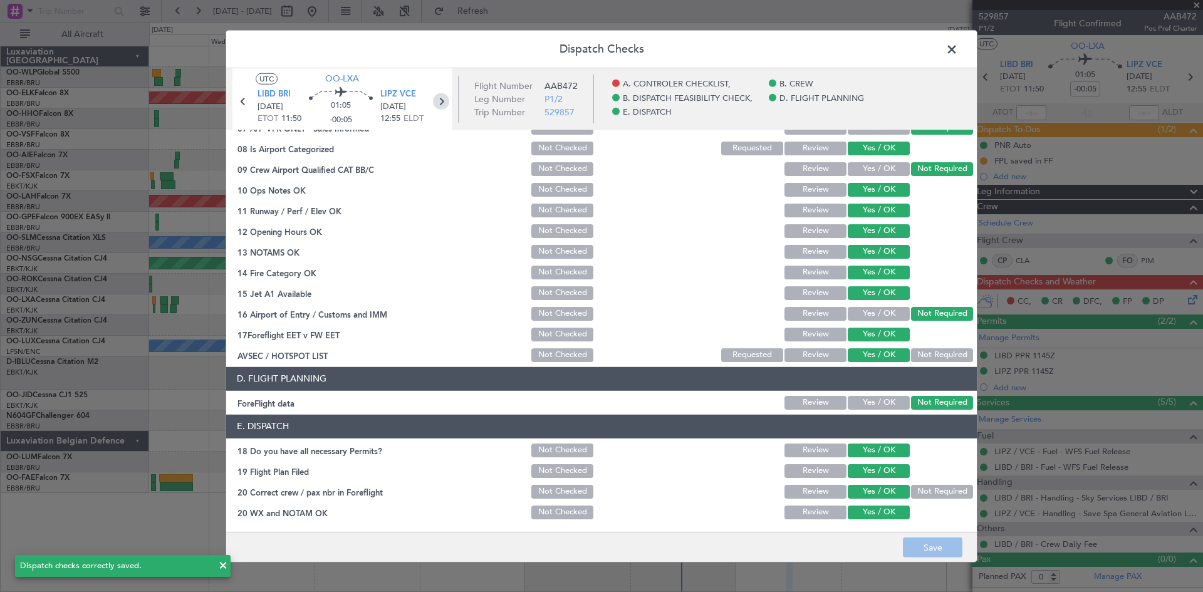
click at [446, 107] on icon at bounding box center [441, 101] width 16 height 16
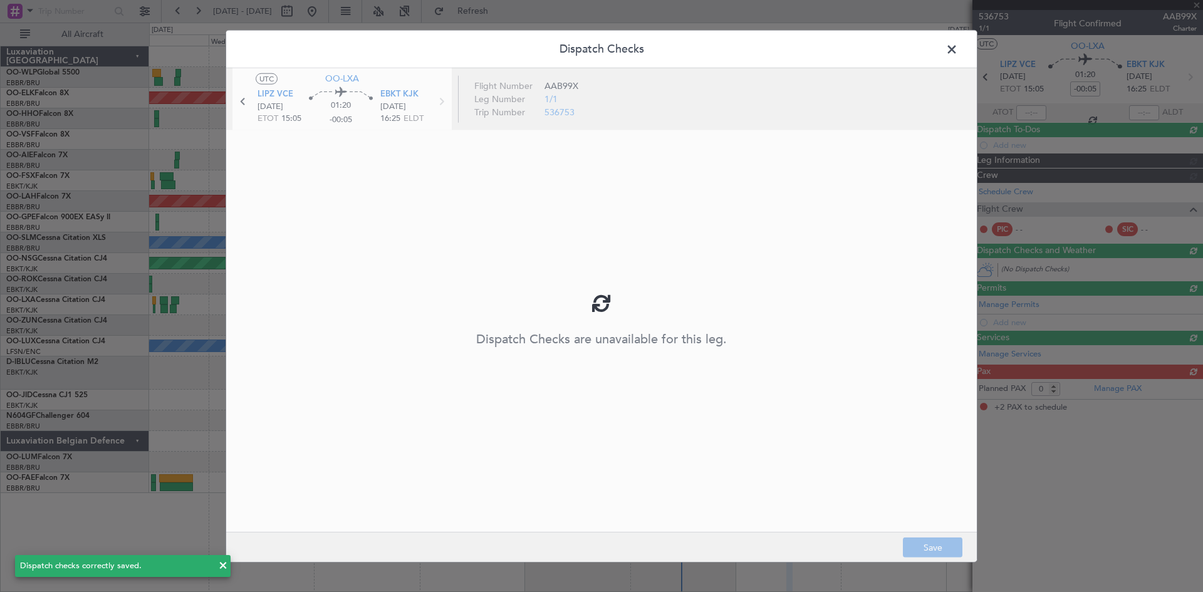
type input "2"
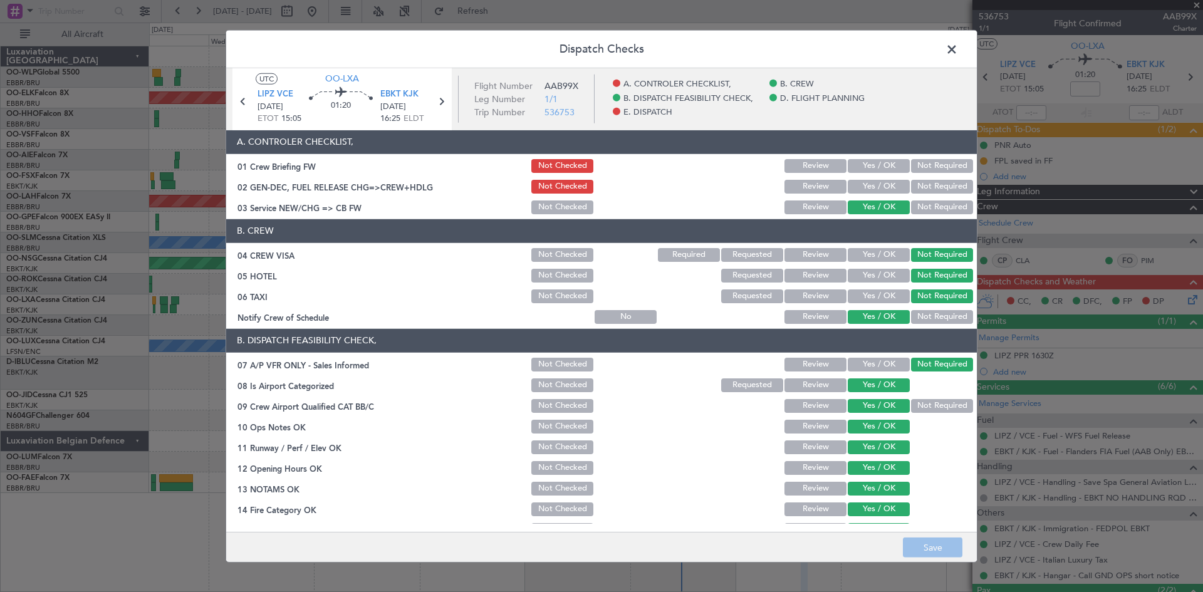
click at [870, 188] on button "Yes / OK" at bounding box center [879, 187] width 62 height 14
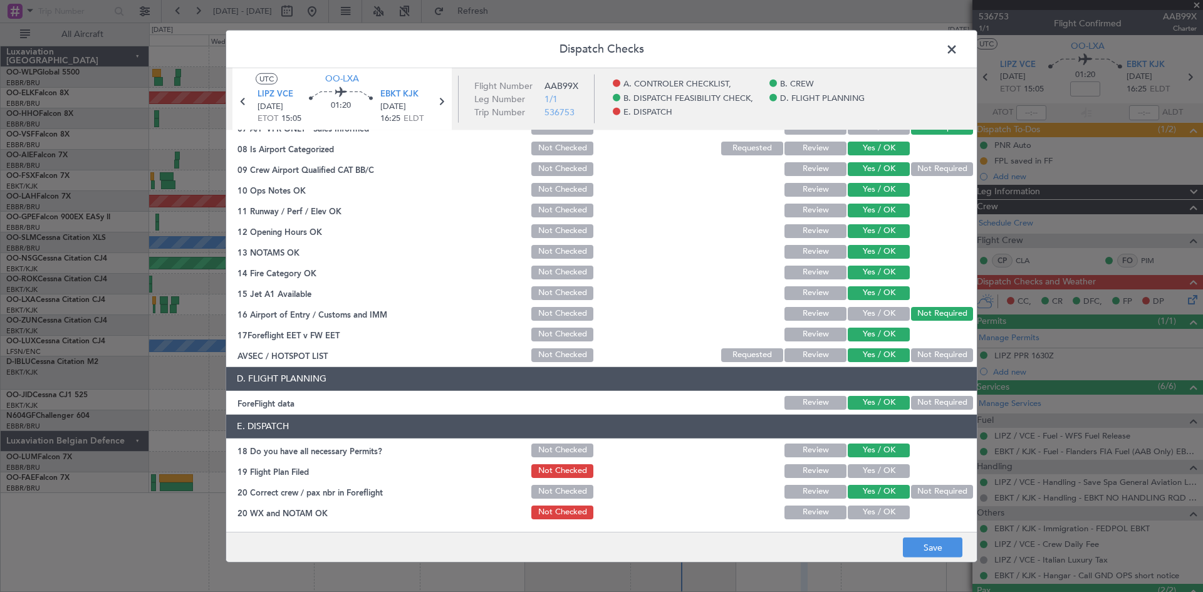
click at [864, 473] on button "Yes / OK" at bounding box center [879, 471] width 62 height 14
click at [868, 504] on div "Yes / OK" at bounding box center [877, 513] width 63 height 18
click at [869, 510] on button "Yes / OK" at bounding box center [879, 513] width 62 height 14
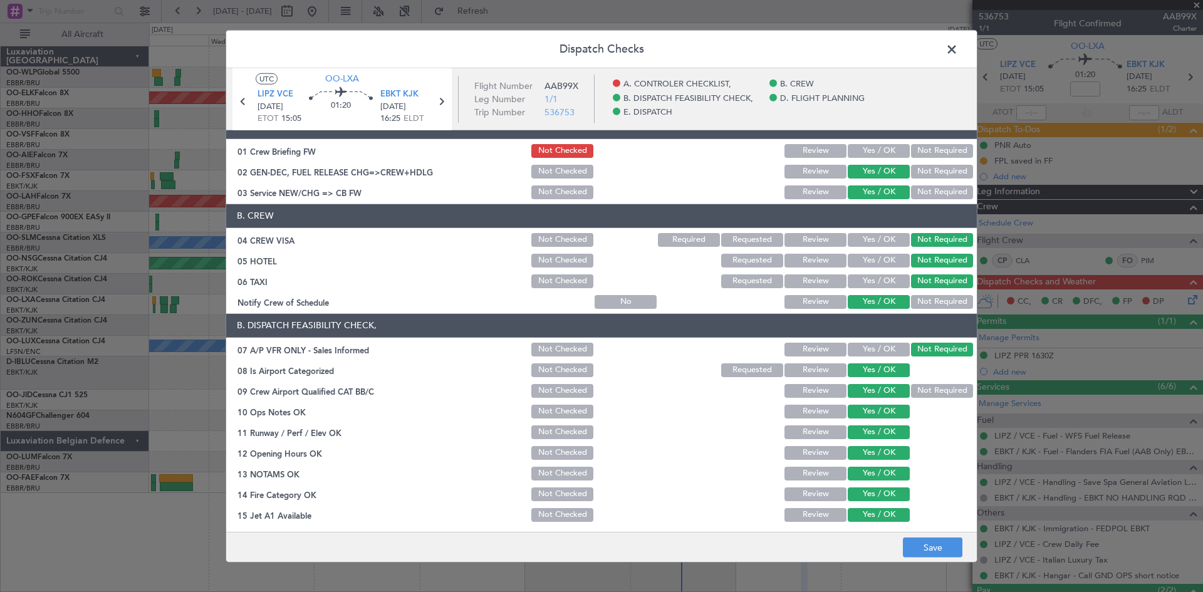
scroll to position [0, 0]
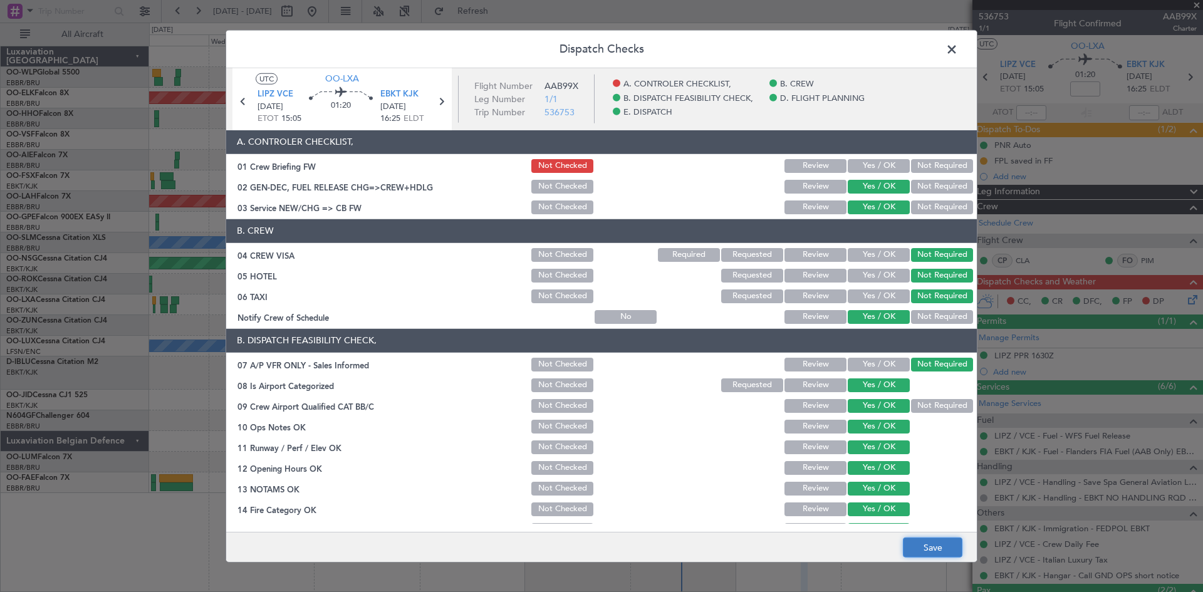
click at [925, 548] on button "Save" at bounding box center [933, 548] width 60 height 20
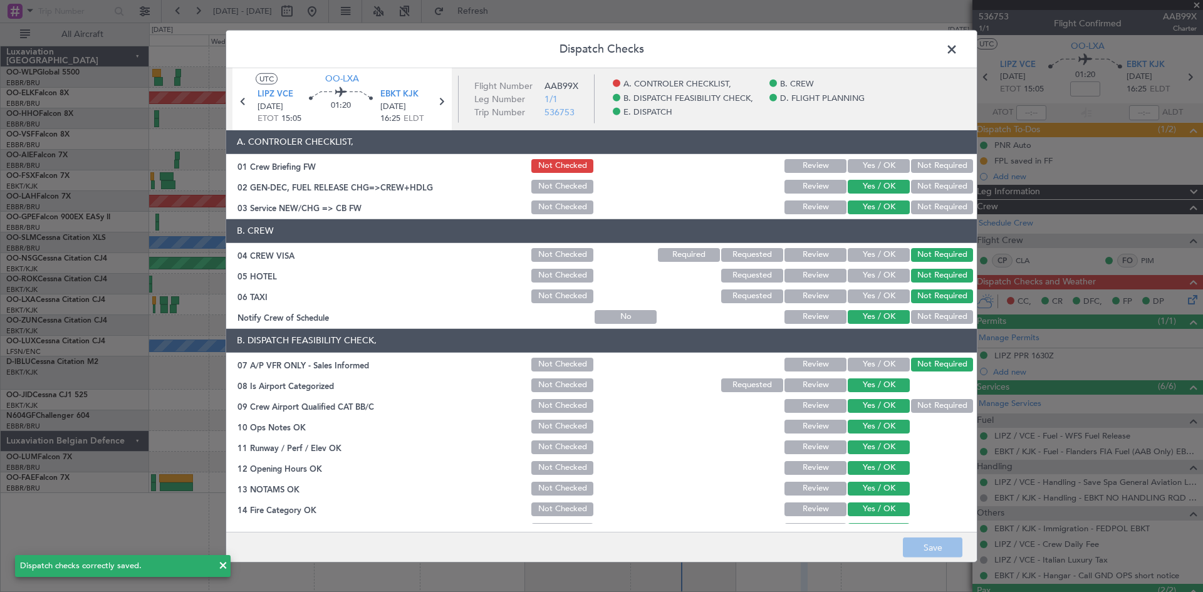
click at [958, 48] on span at bounding box center [958, 51] width 0 height 25
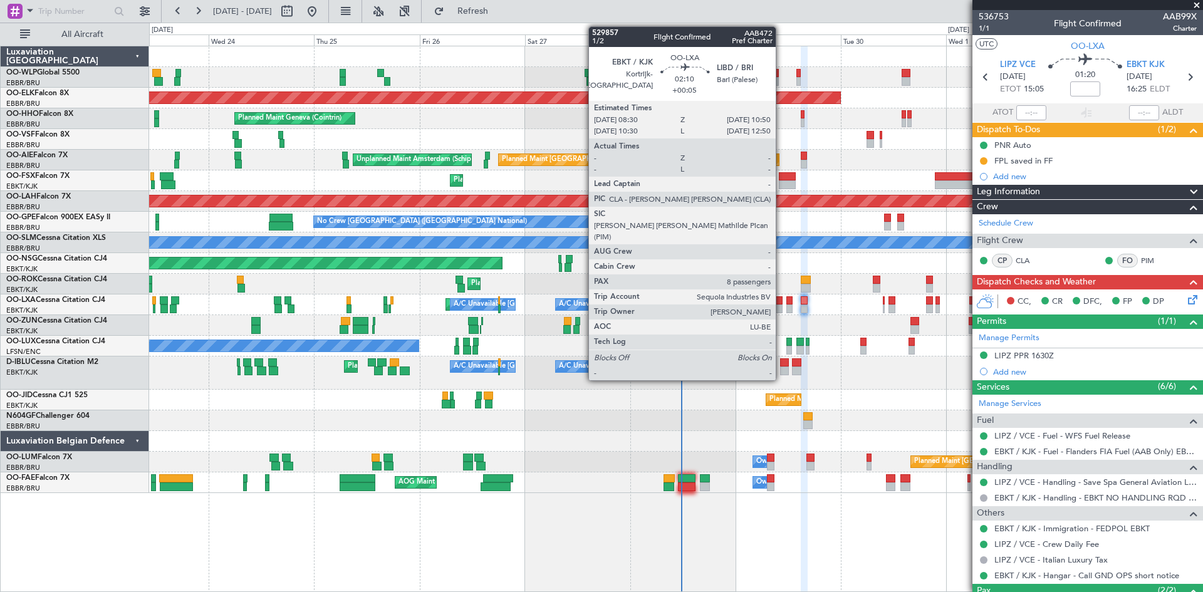
click at [782, 303] on div at bounding box center [778, 300] width 11 height 9
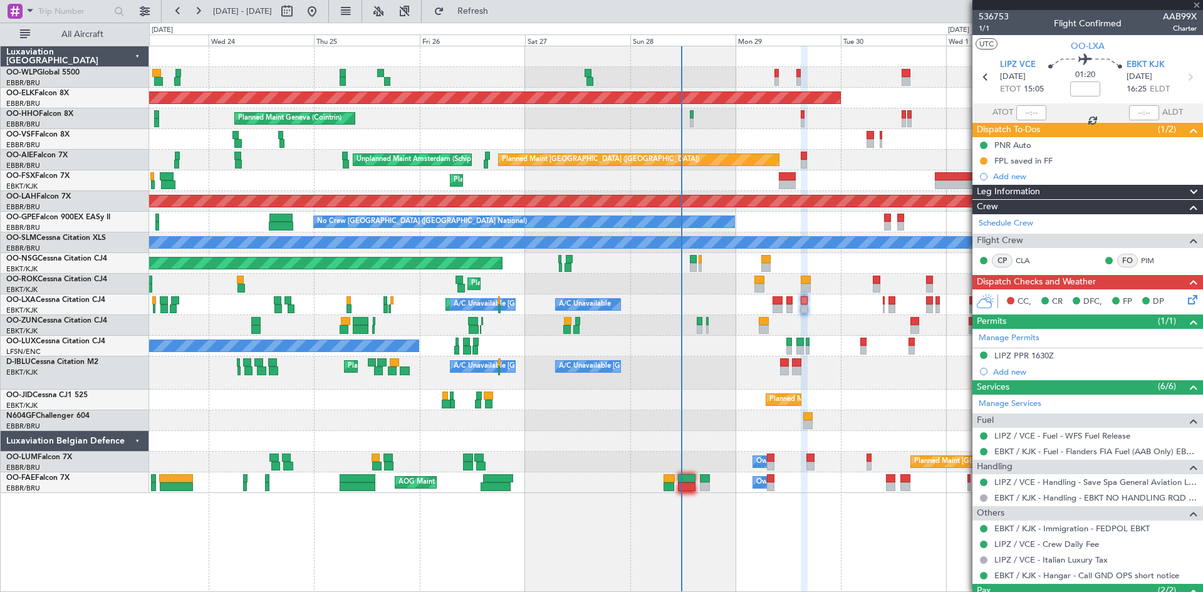
type input "+00:05"
type input "8"
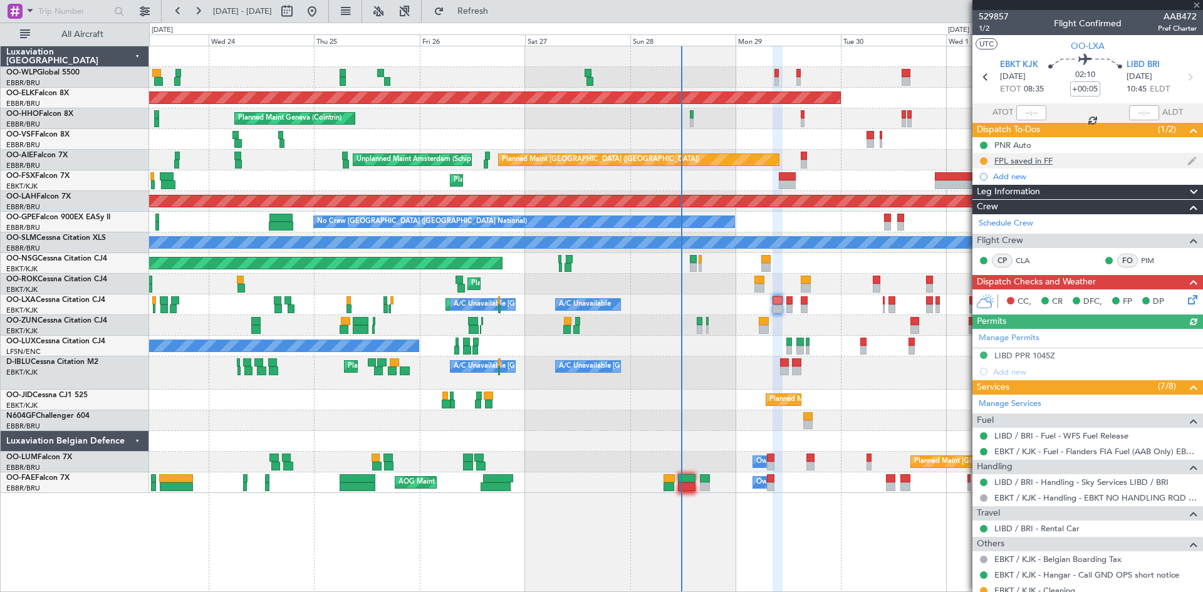
click at [988, 162] on div at bounding box center [984, 161] width 10 height 10
click at [979, 165] on mat-tooltip-component "In Progress" at bounding box center [984, 180] width 58 height 33
click at [984, 164] on mat-tooltip-component "In Progress" at bounding box center [984, 180] width 58 height 33
click at [990, 157] on div "FPL saved in FF" at bounding box center [1088, 161] width 231 height 16
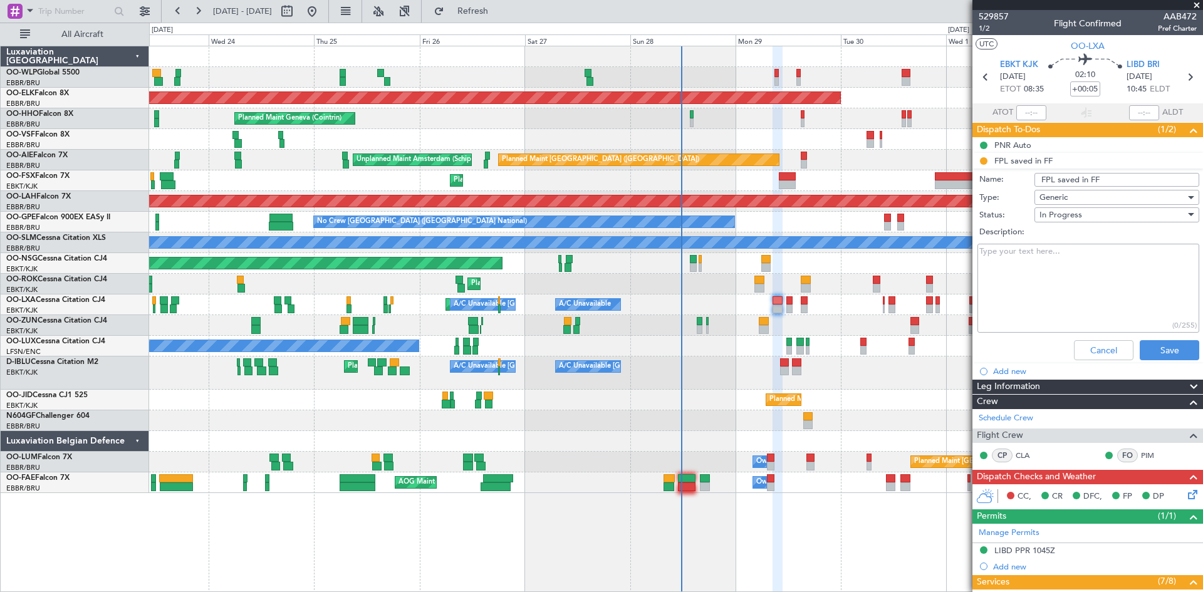
click at [986, 158] on li "FPL saved in FF Name: FPL saved in FF Type: Generic Status: In Progress Descrip…" at bounding box center [1088, 259] width 231 height 212
click at [979, 160] on li "FPL saved in FF Name: FPL saved in FF Type: Generic Status: In Progress Descrip…" at bounding box center [1088, 259] width 231 height 212
click at [1079, 350] on button "Cancel" at bounding box center [1104, 350] width 60 height 20
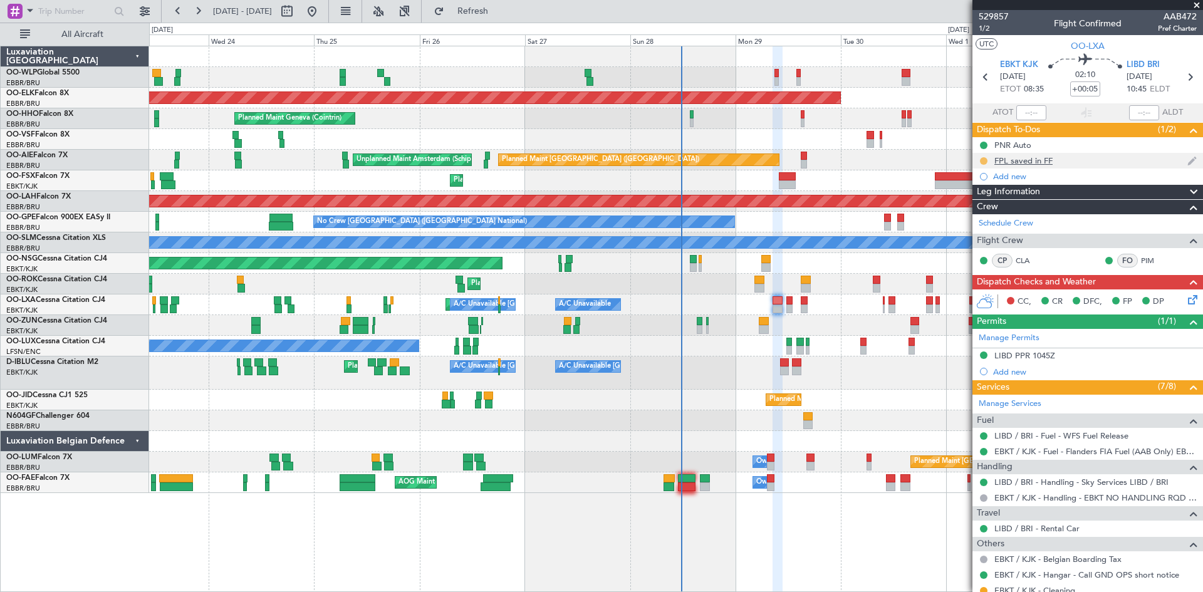
click at [986, 161] on button at bounding box center [984, 161] width 8 height 8
click at [998, 223] on li "Completed" at bounding box center [984, 216] width 67 height 19
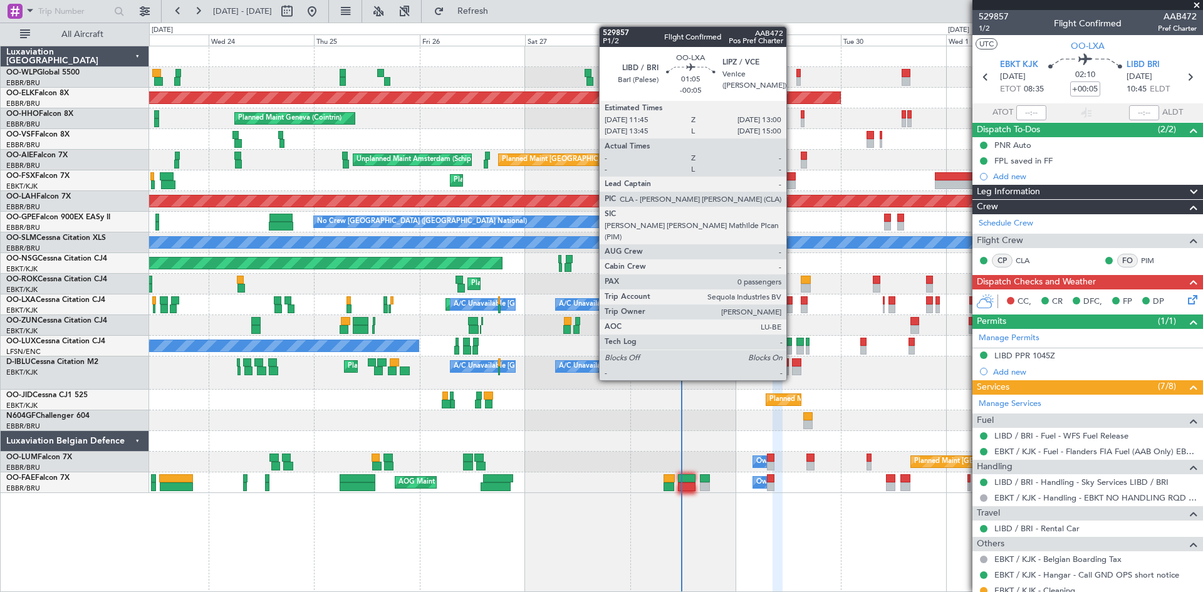
click at [792, 307] on div at bounding box center [790, 309] width 6 height 9
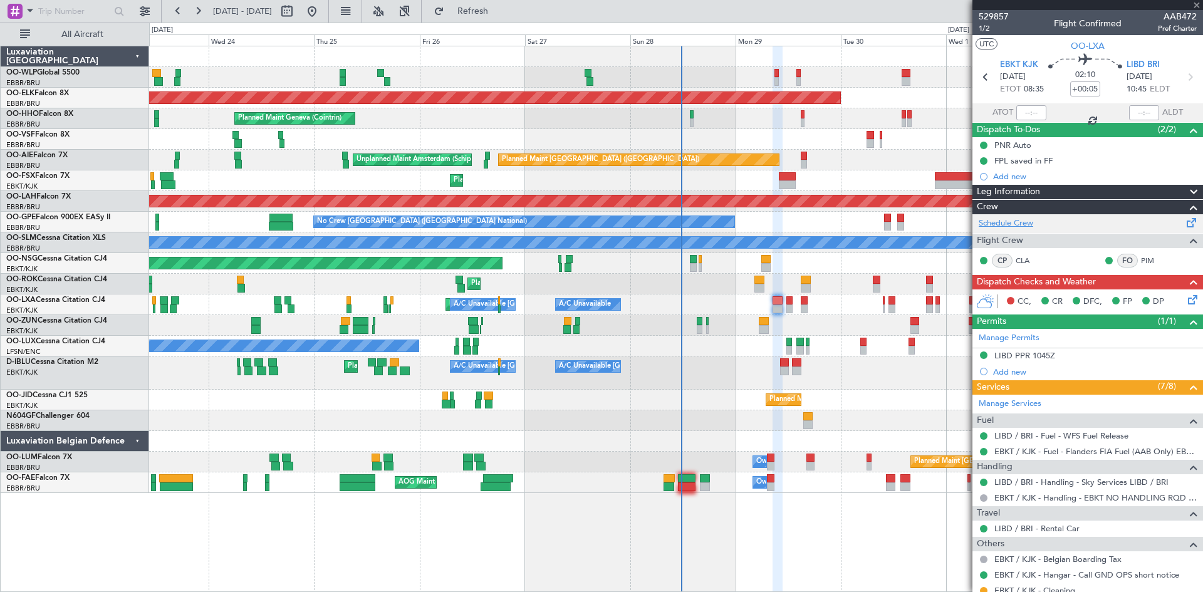
type input "-00:05"
type input "0"
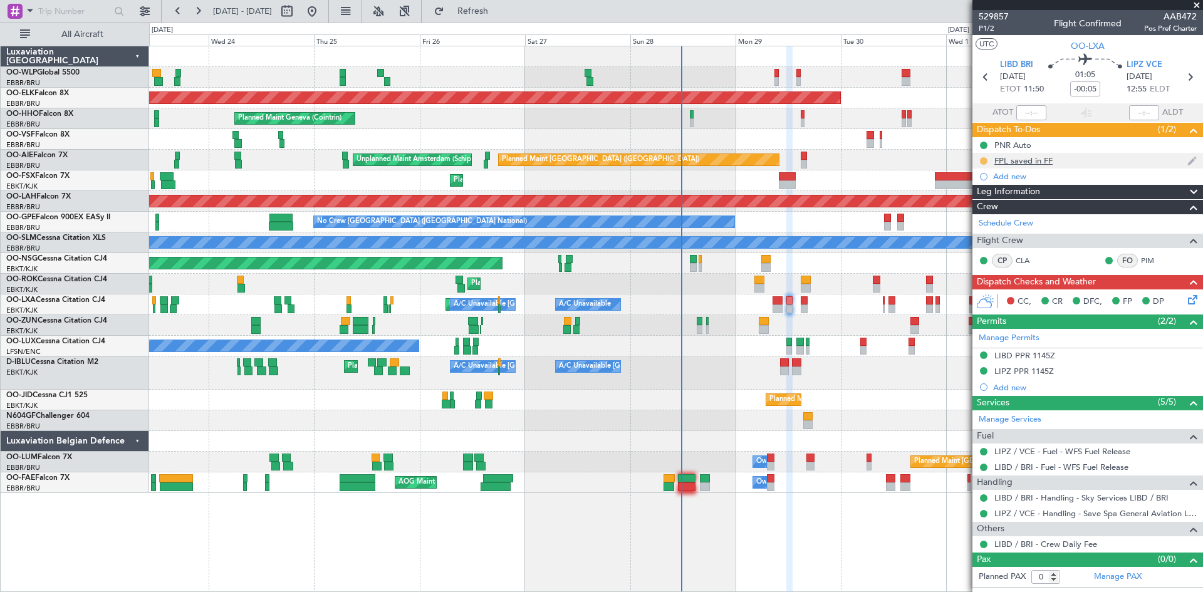
click at [986, 162] on button at bounding box center [984, 161] width 8 height 8
click at [984, 218] on span "Completed" at bounding box center [988, 216] width 41 height 13
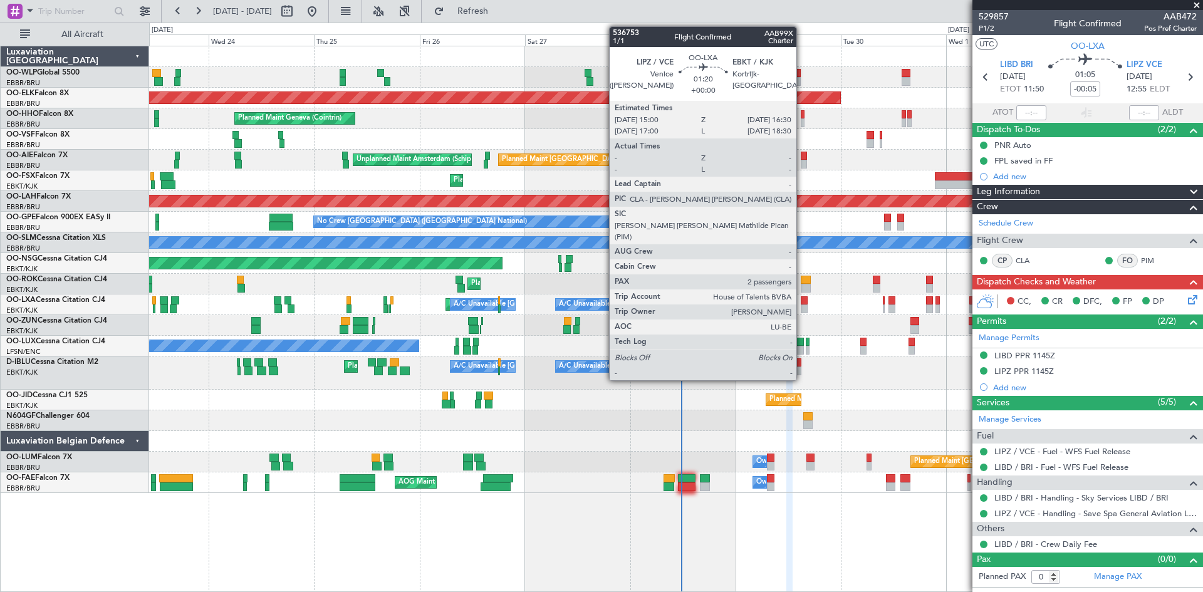
click at [802, 301] on div at bounding box center [804, 300] width 7 height 9
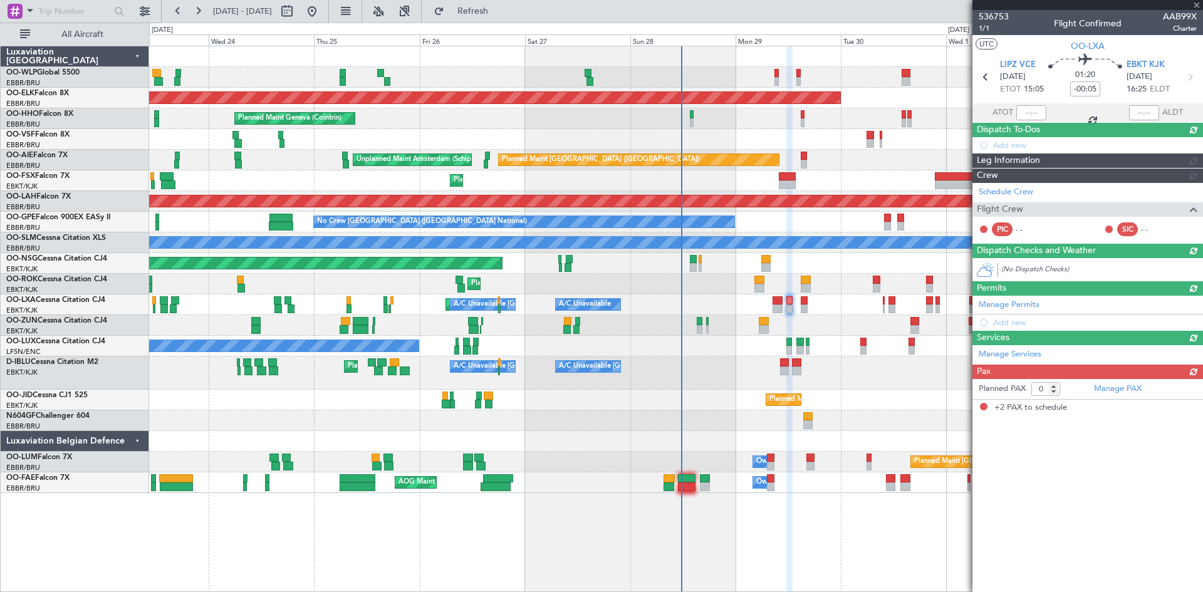
type input "2"
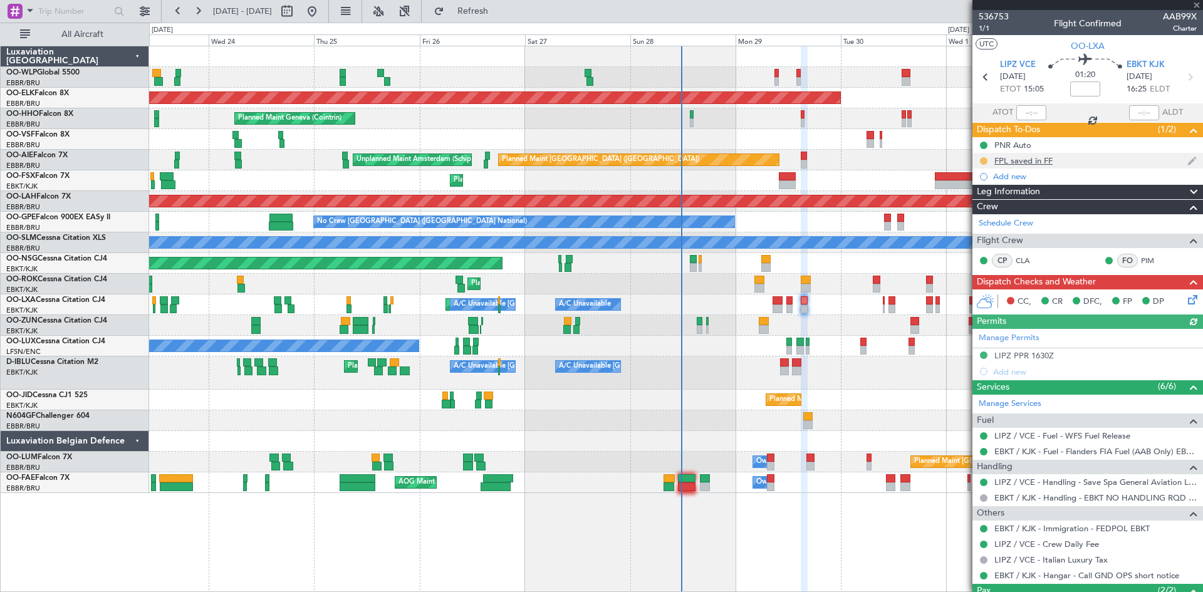
click at [985, 161] on button at bounding box center [984, 161] width 8 height 8
click at [970, 219] on span "Completed" at bounding box center [988, 216] width 41 height 13
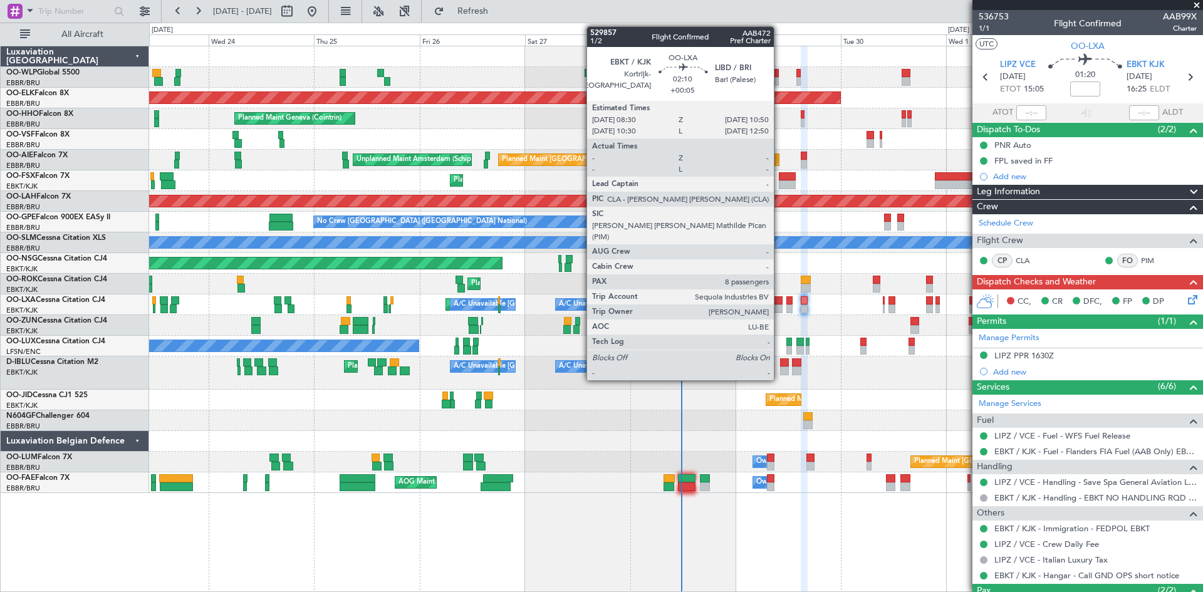
click at [780, 304] on div at bounding box center [778, 300] width 11 height 9
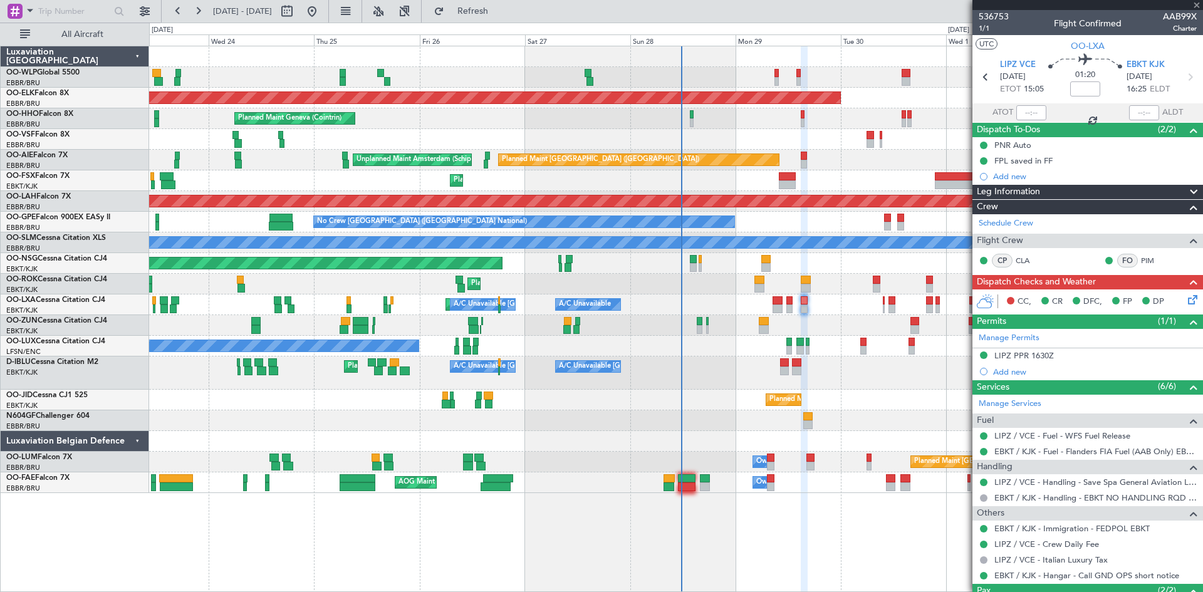
type input "+00:05"
type input "8"
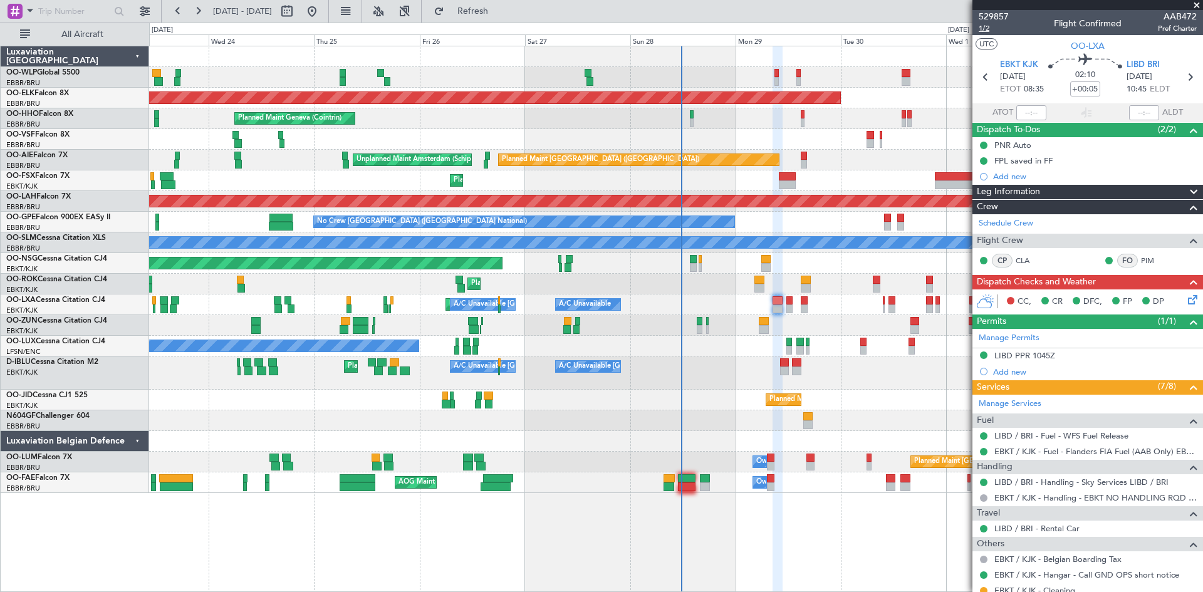
click at [988, 29] on span "1/2" at bounding box center [994, 28] width 30 height 11
click at [1186, 302] on icon at bounding box center [1191, 298] width 10 height 10
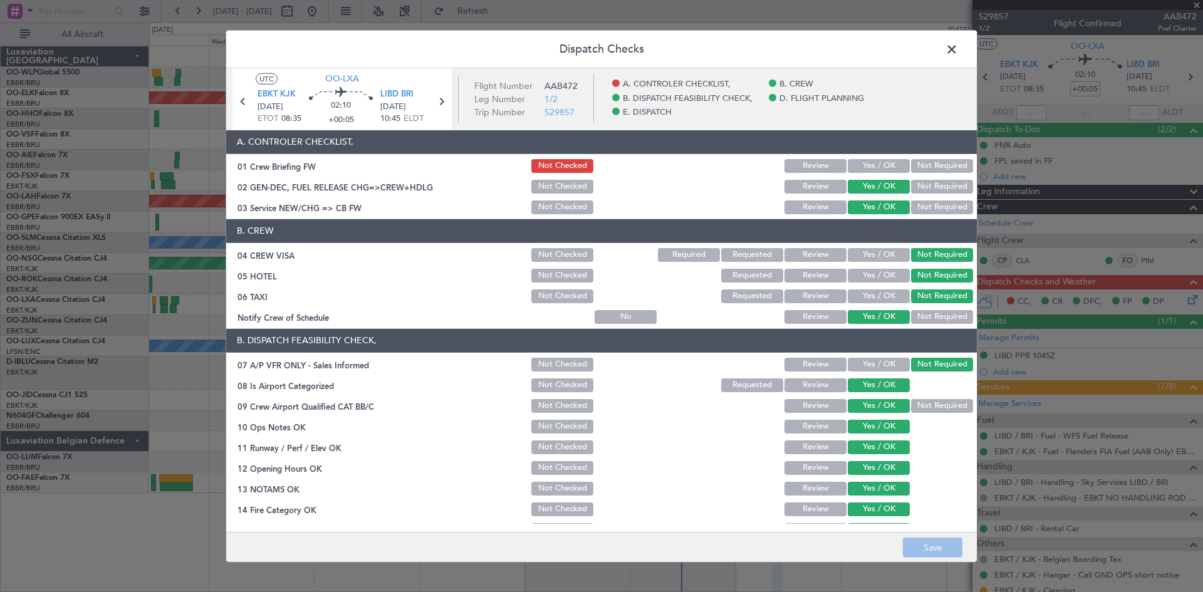
click at [878, 160] on button "Yes / OK" at bounding box center [879, 166] width 62 height 14
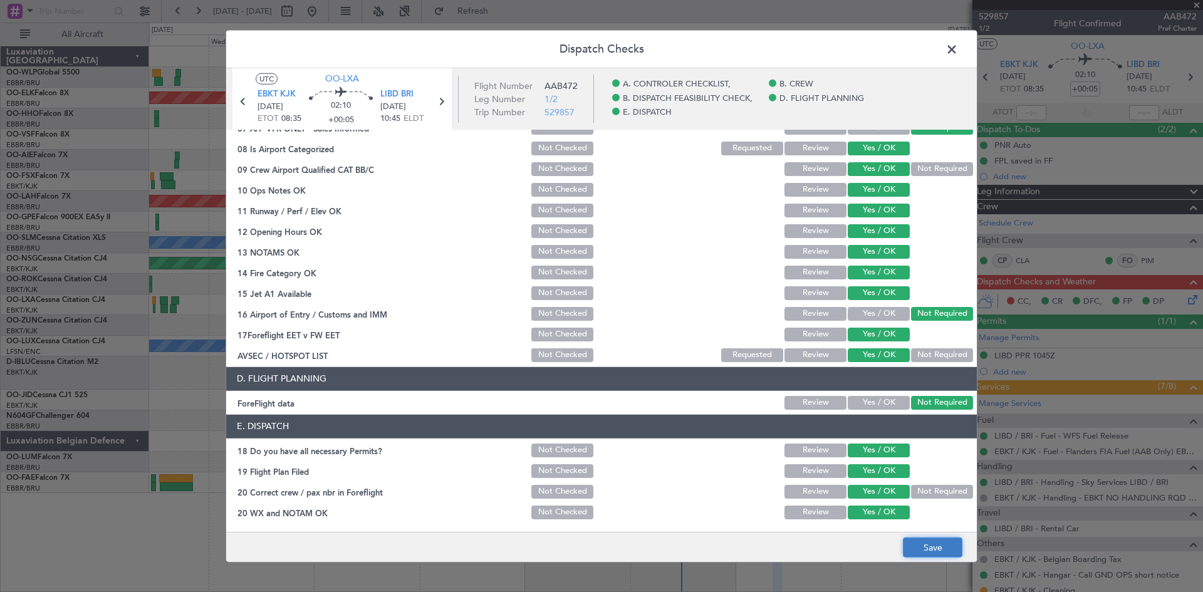
click at [930, 549] on button "Save" at bounding box center [933, 548] width 60 height 20
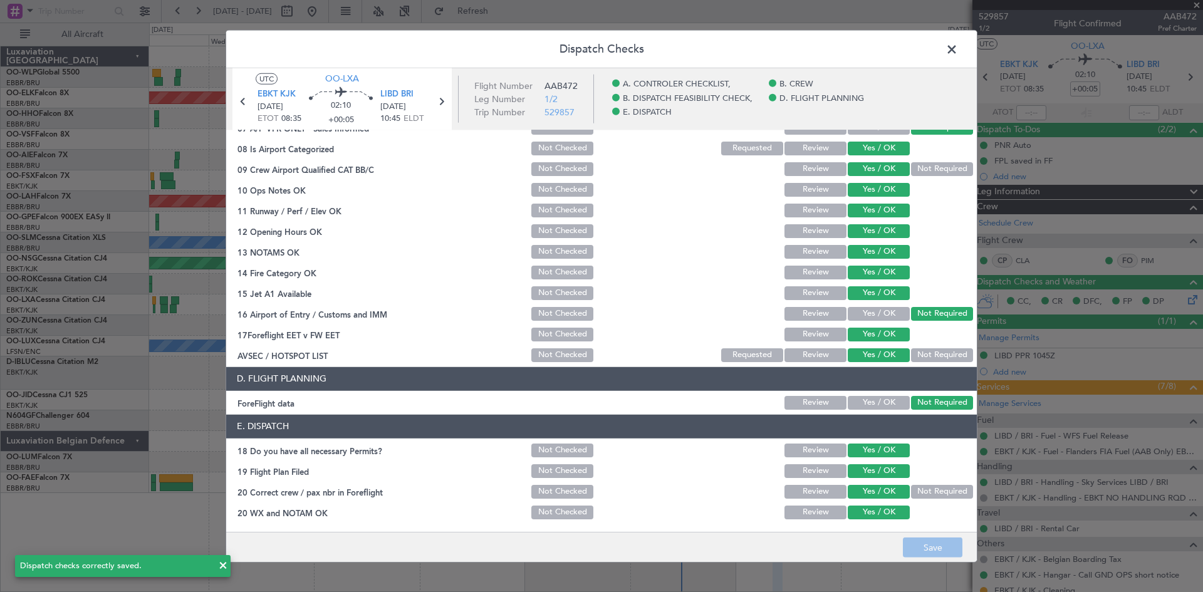
click at [446, 103] on icon at bounding box center [441, 101] width 16 height 16
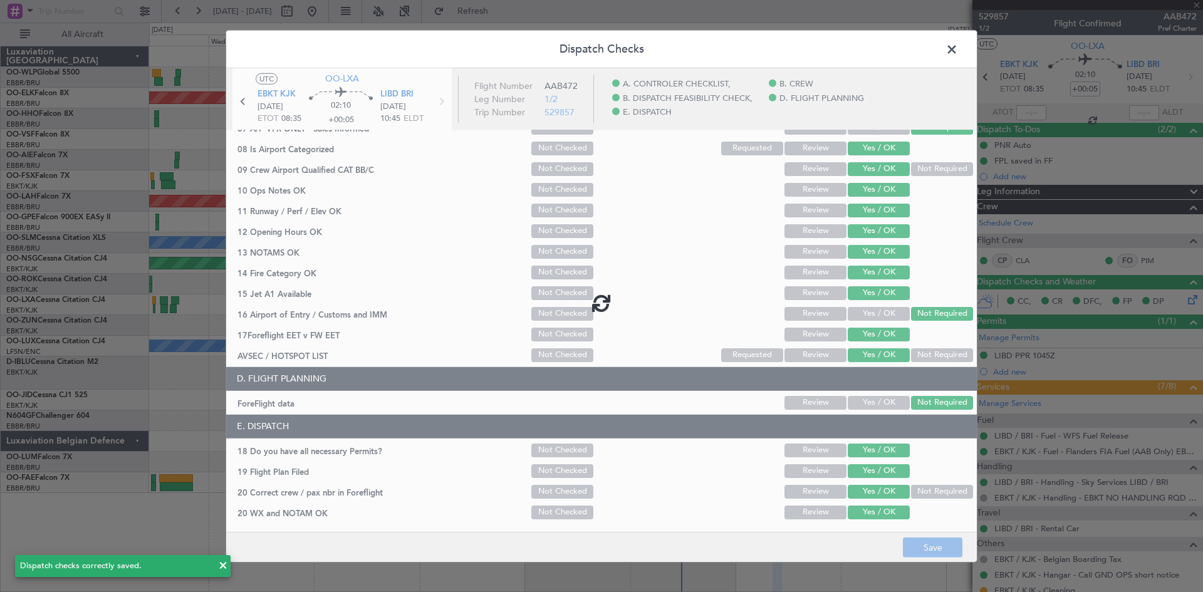
type input "-00:05"
type input "0"
type input "-00:05"
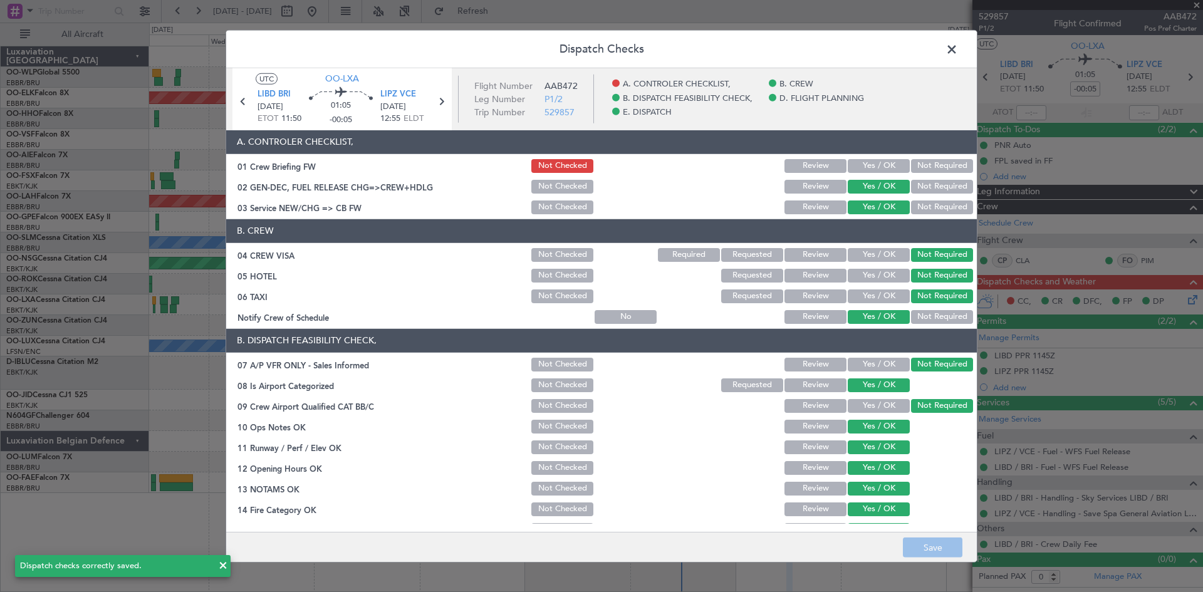
click at [866, 165] on button "Yes / OK" at bounding box center [879, 166] width 62 height 14
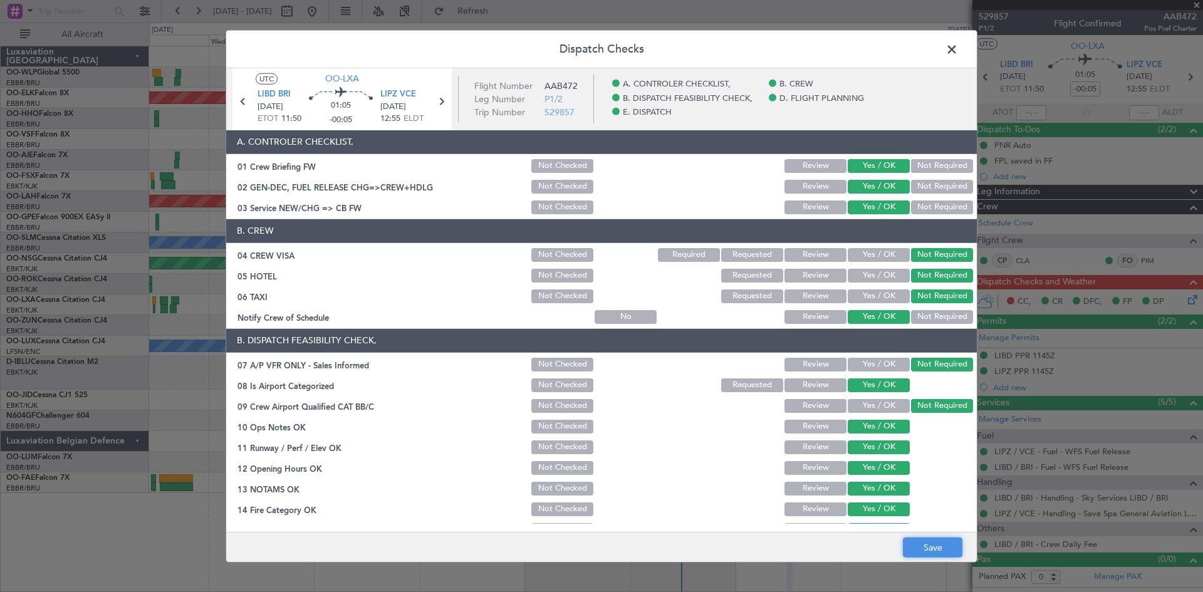
click at [926, 551] on button "Save" at bounding box center [933, 548] width 60 height 20
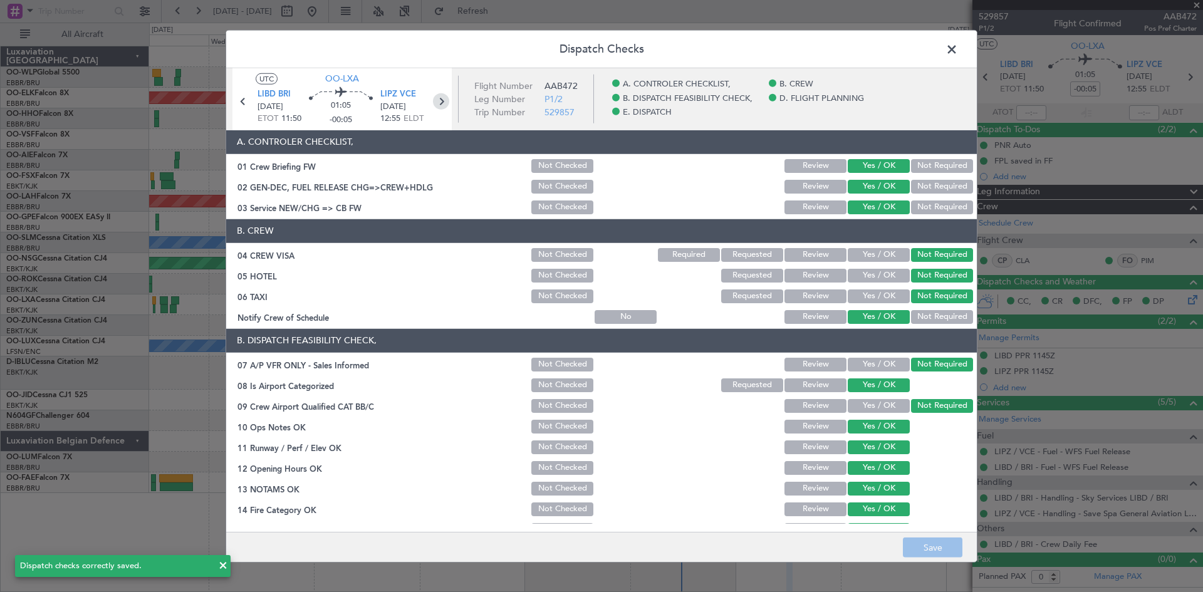
click at [443, 102] on icon at bounding box center [441, 101] width 16 height 16
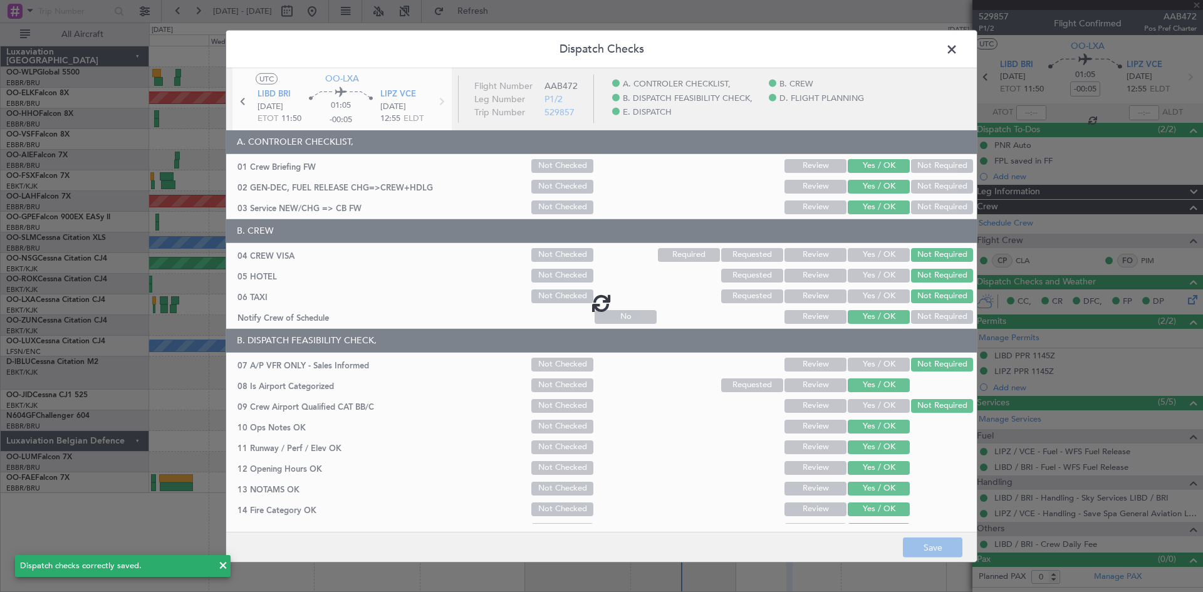
type input "2"
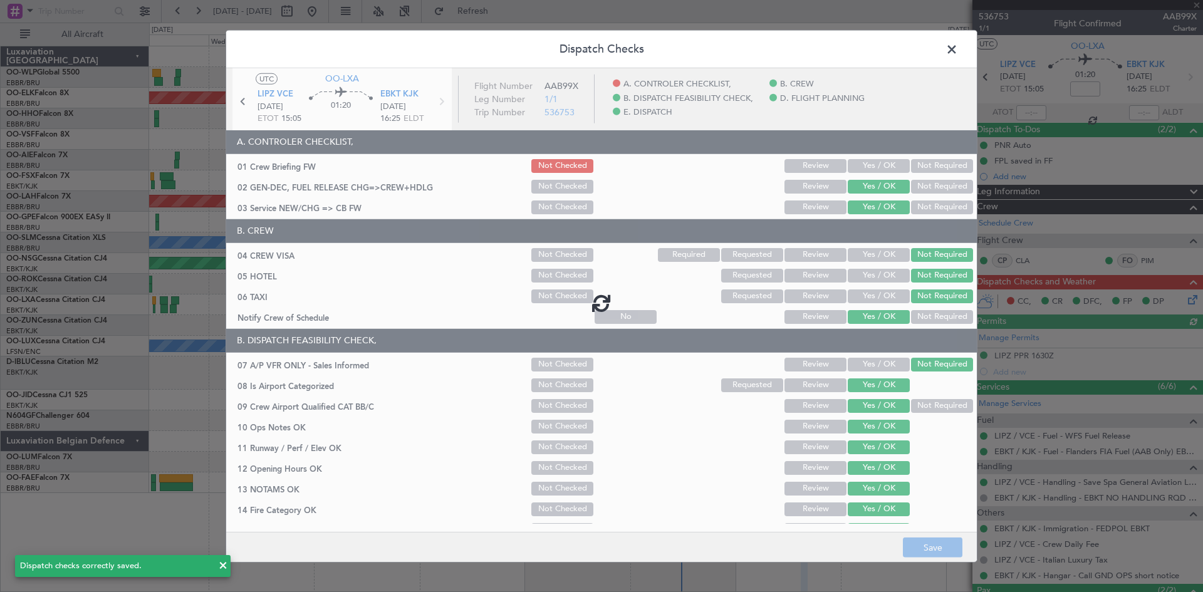
click at [866, 165] on div at bounding box center [601, 302] width 751 height 469
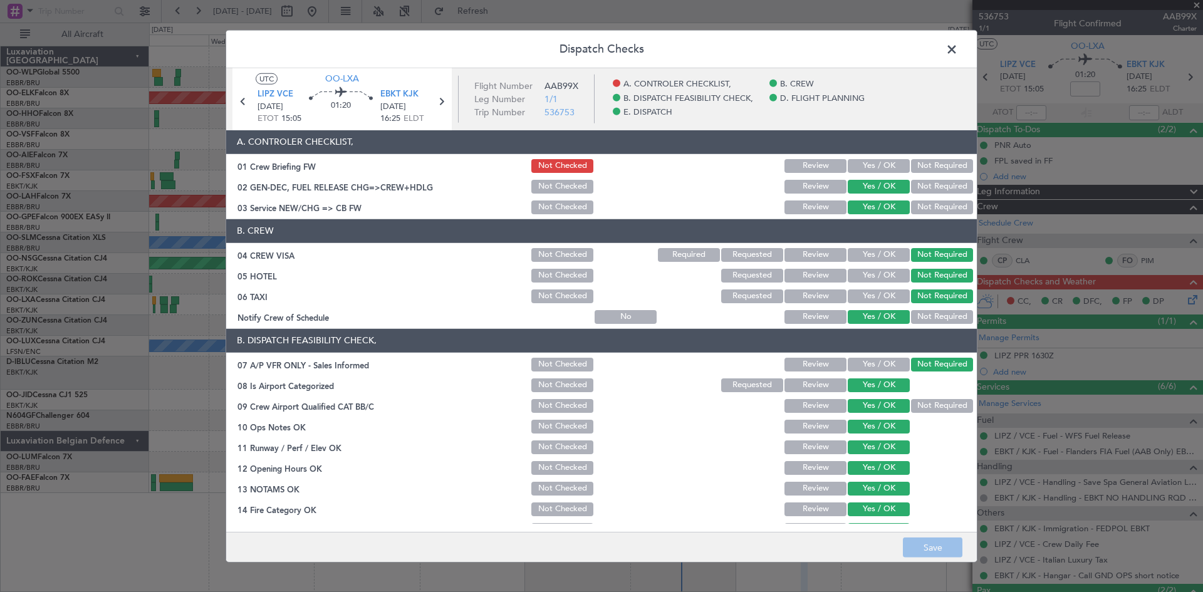
click at [864, 165] on button "Yes / OK" at bounding box center [879, 166] width 62 height 14
click at [947, 553] on button "Save" at bounding box center [933, 548] width 60 height 20
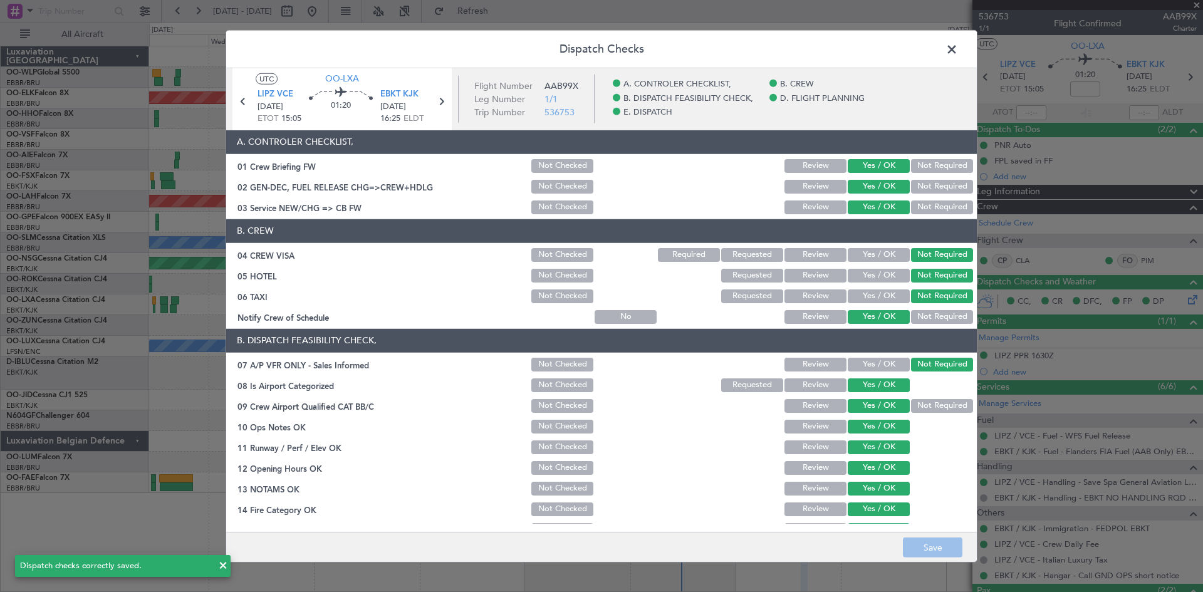
click at [958, 54] on span at bounding box center [958, 51] width 0 height 25
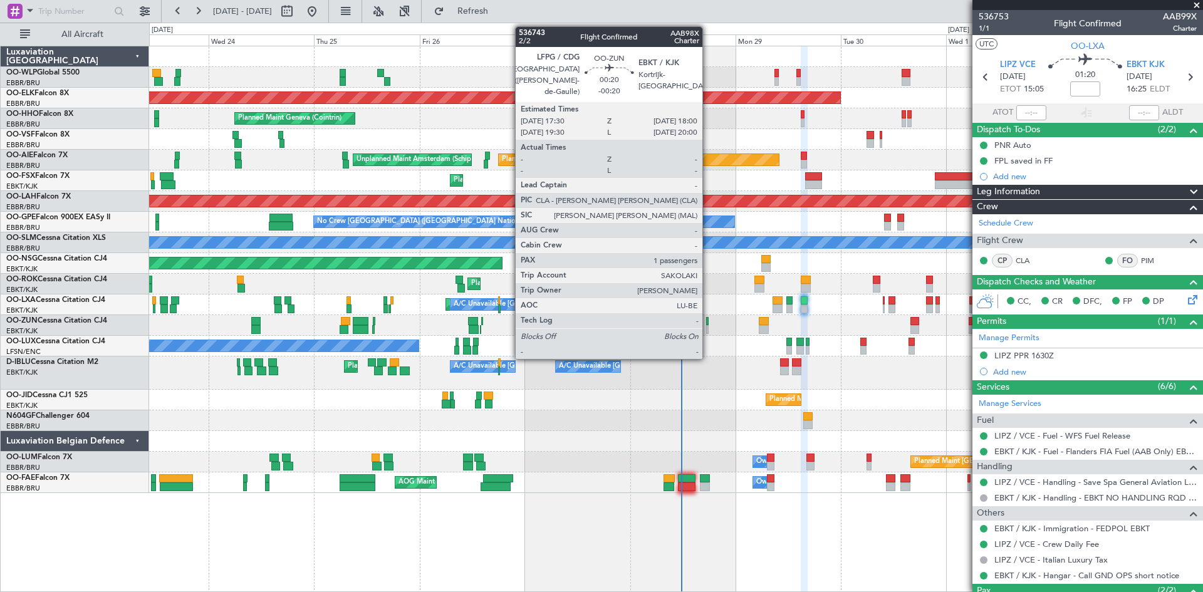
click at [708, 329] on div at bounding box center [707, 329] width 3 height 9
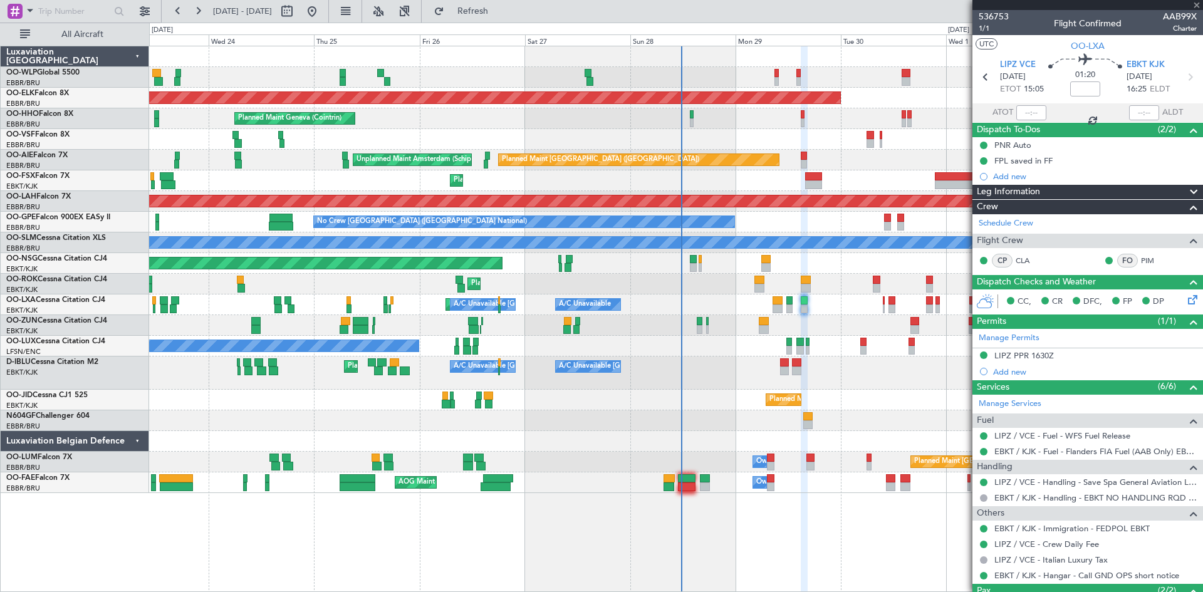
type input "-00:20"
type input "1"
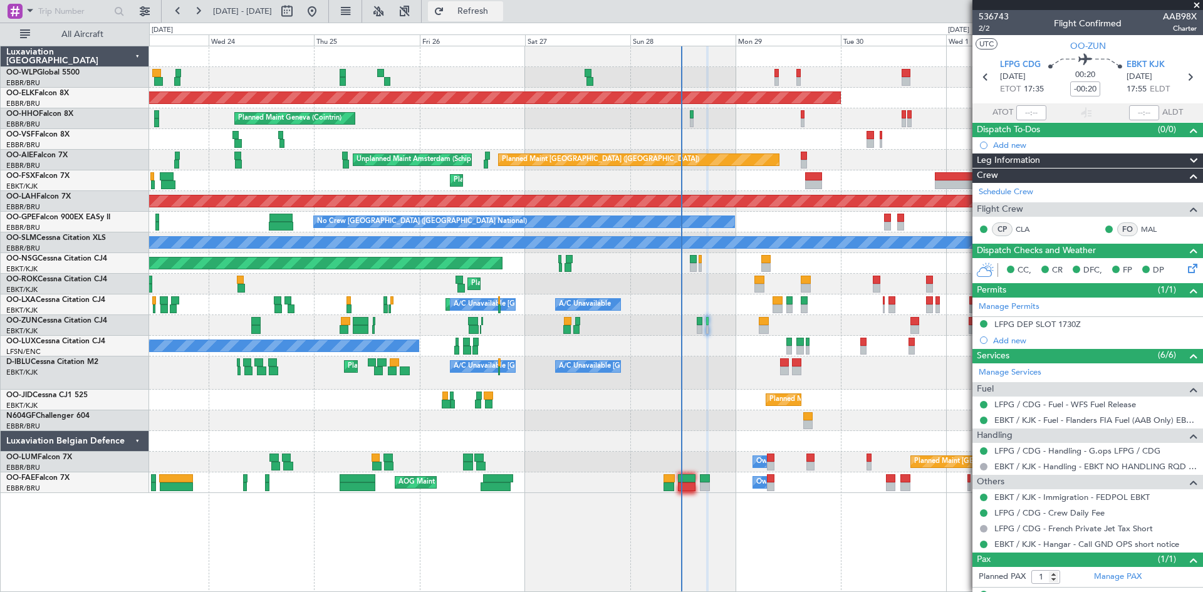
click at [500, 8] on span "Refresh" at bounding box center [473, 11] width 53 height 9
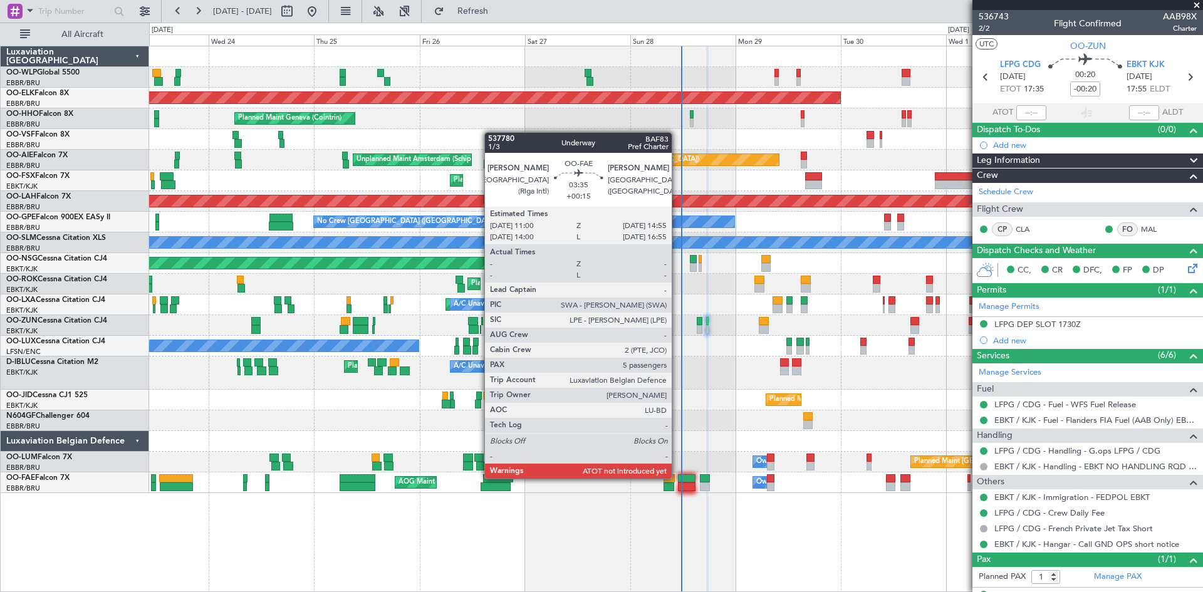
click at [678, 478] on div at bounding box center [687, 478] width 18 height 9
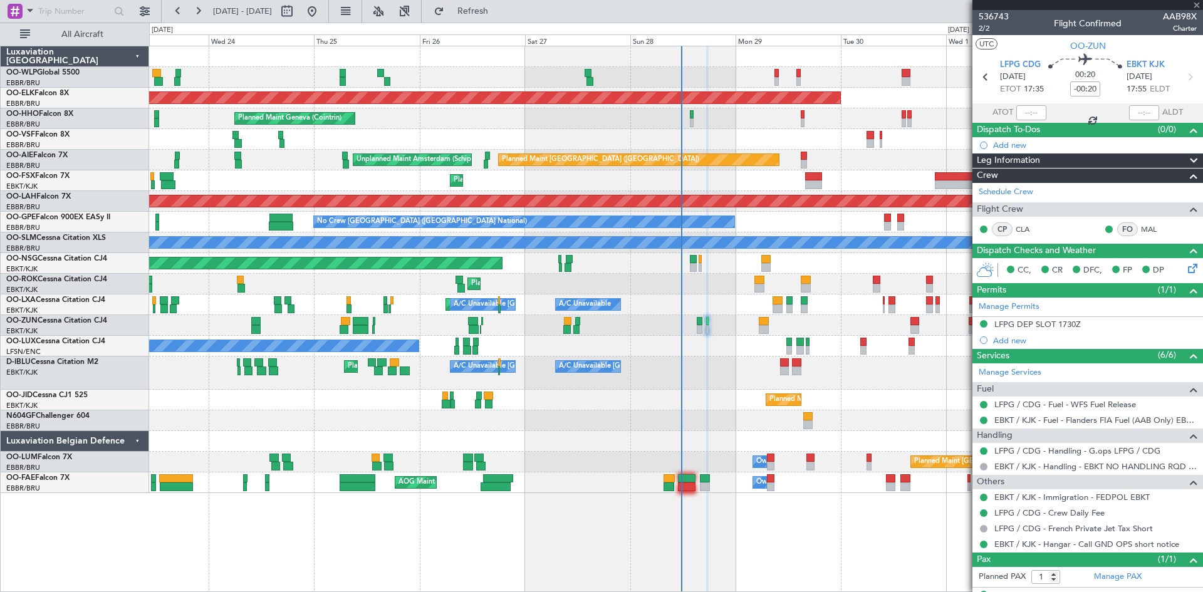
type input "+00:15"
type input "5"
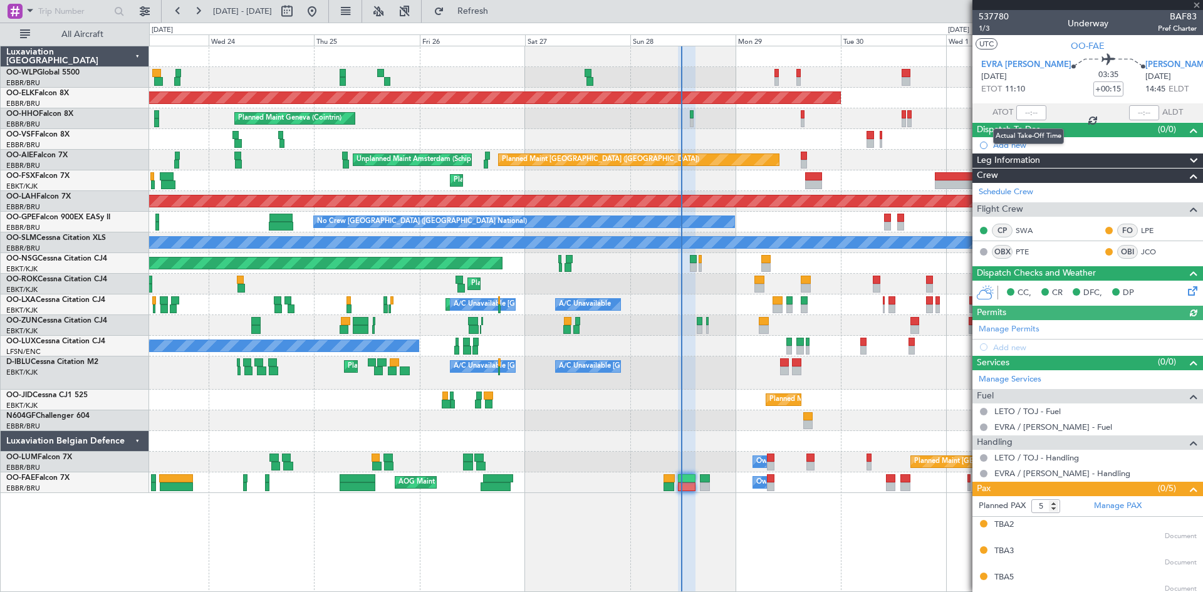
click at [1022, 112] on div at bounding box center [1032, 112] width 30 height 15
click at [1022, 112] on input "text" at bounding box center [1032, 112] width 30 height 15
click at [860, 174] on div "Planned Maint Kortrijk-[GEOGRAPHIC_DATA]" at bounding box center [676, 180] width 1054 height 21
type input "11:18"
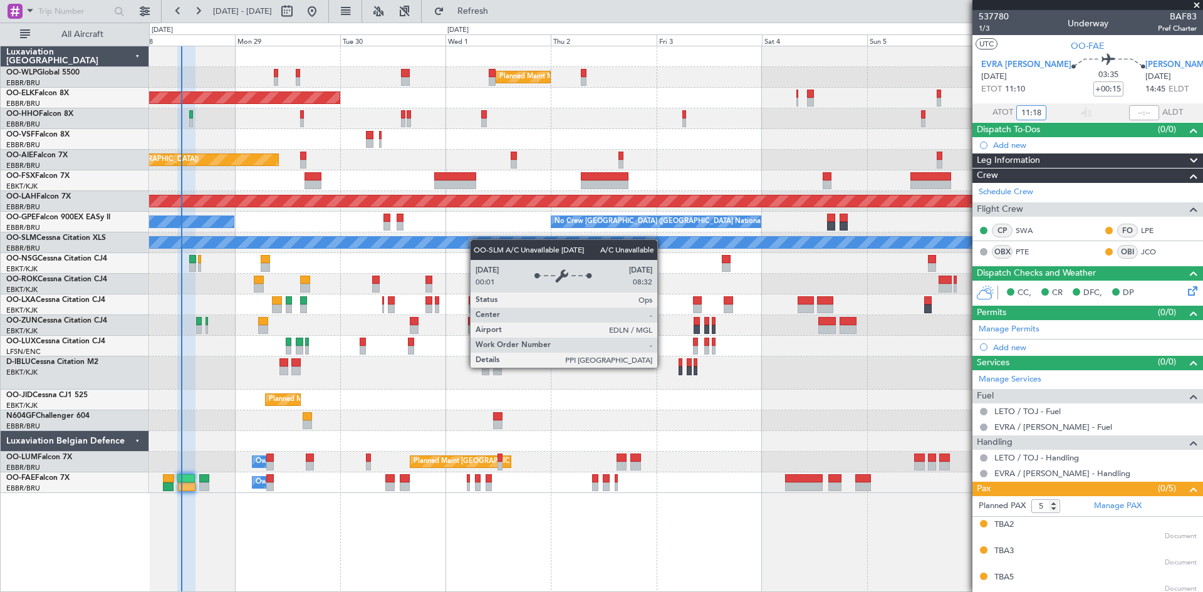
click at [358, 248] on div "Planned Maint Milan (Linate) Planned Maint Kortrijk-Wevelgem Planned Maint Lond…" at bounding box center [676, 269] width 1054 height 447
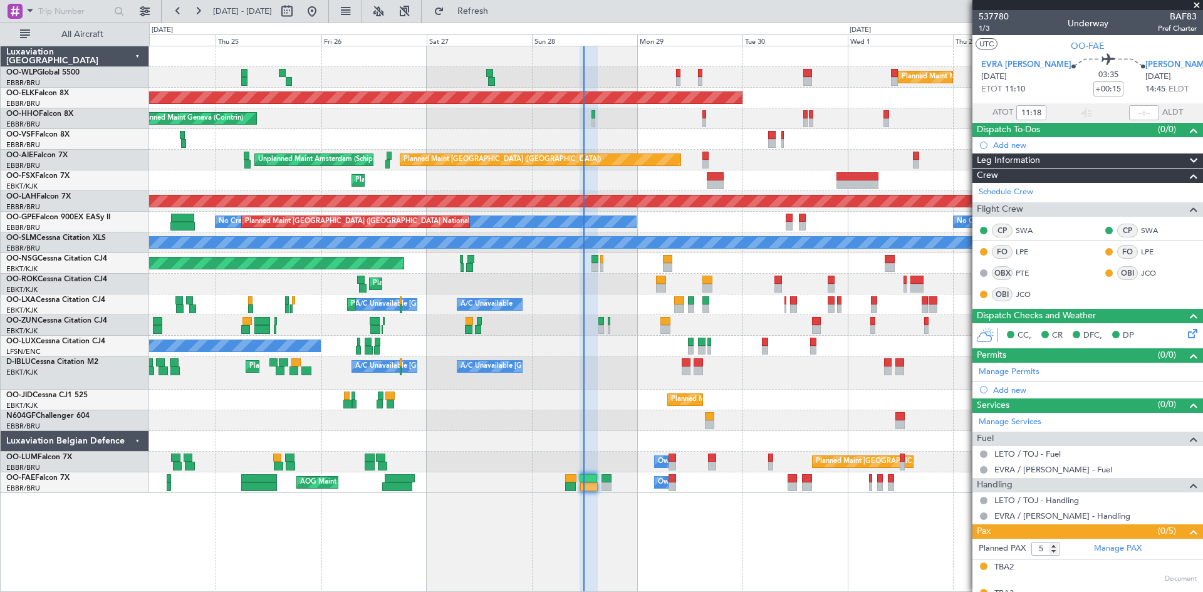
click at [897, 426] on div "Planned Maint Milan (Linate) Planned Maint Kortrijk-Wevelgem Planned Maint Gene…" at bounding box center [676, 269] width 1054 height 447
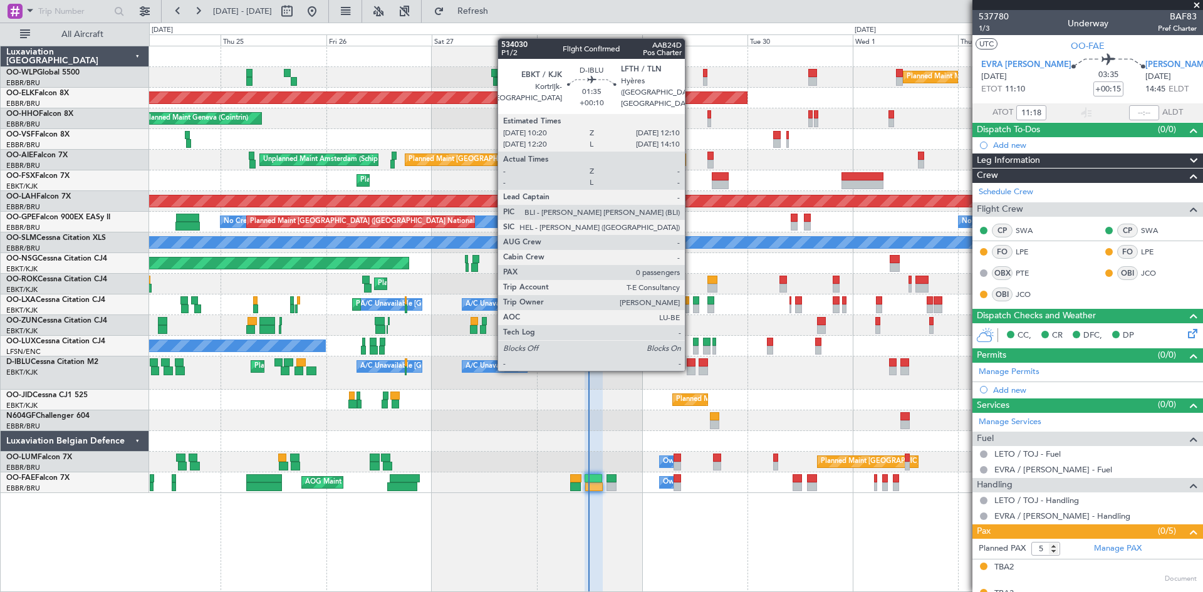
click at [691, 369] on div at bounding box center [691, 371] width 8 height 9
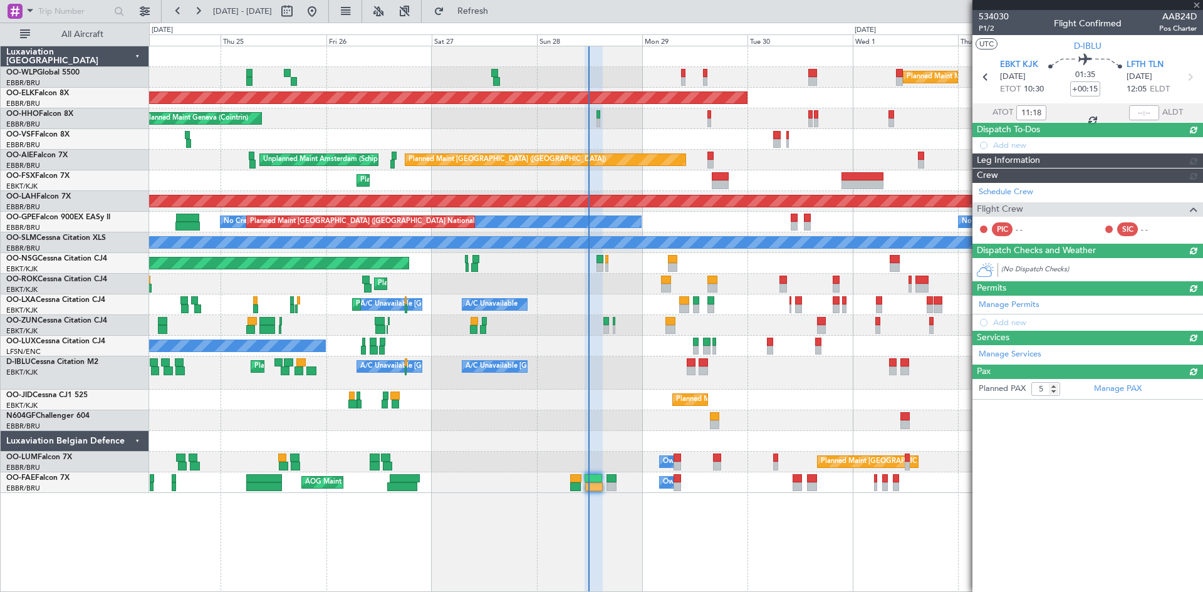
type input "+00:10"
type input "0"
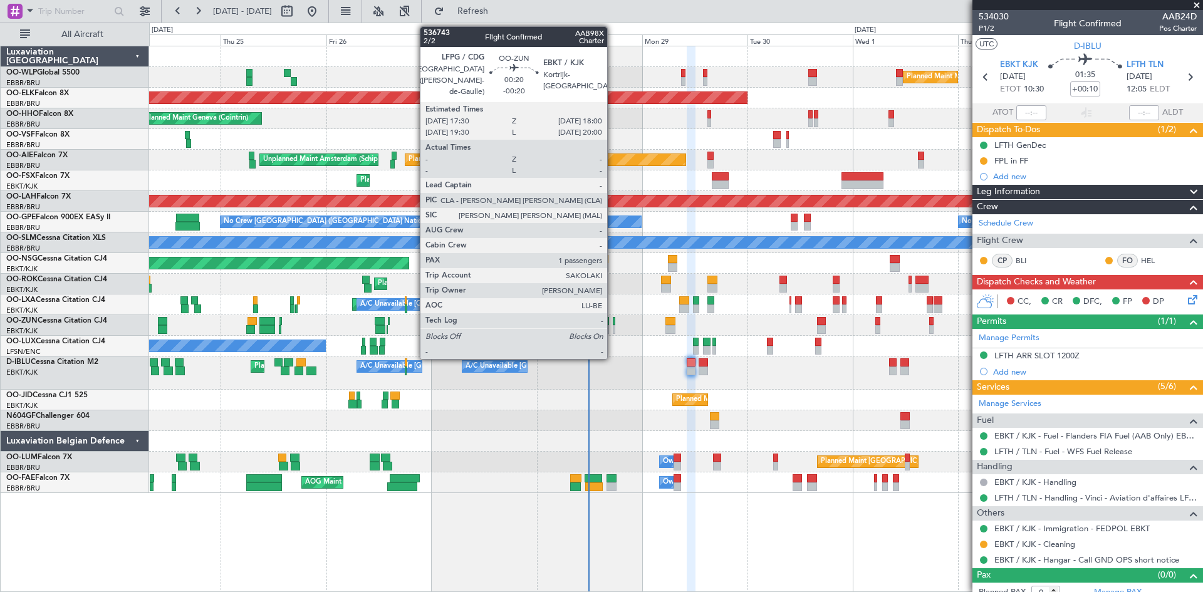
click at [613, 330] on div at bounding box center [614, 329] width 3 height 9
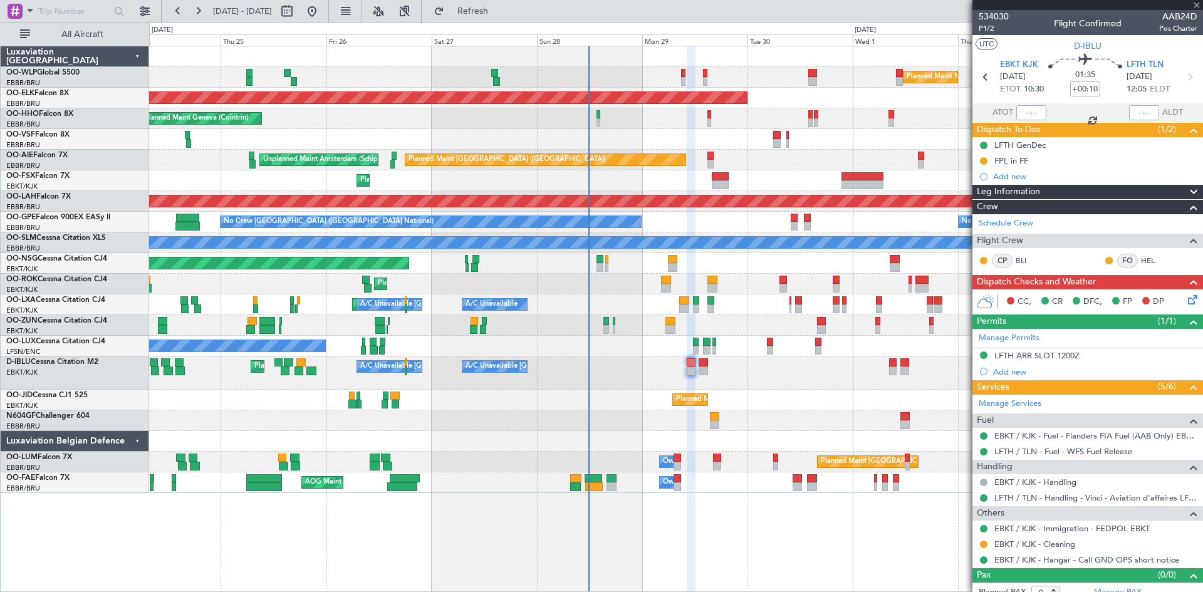
type input "-00:20"
type input "1"
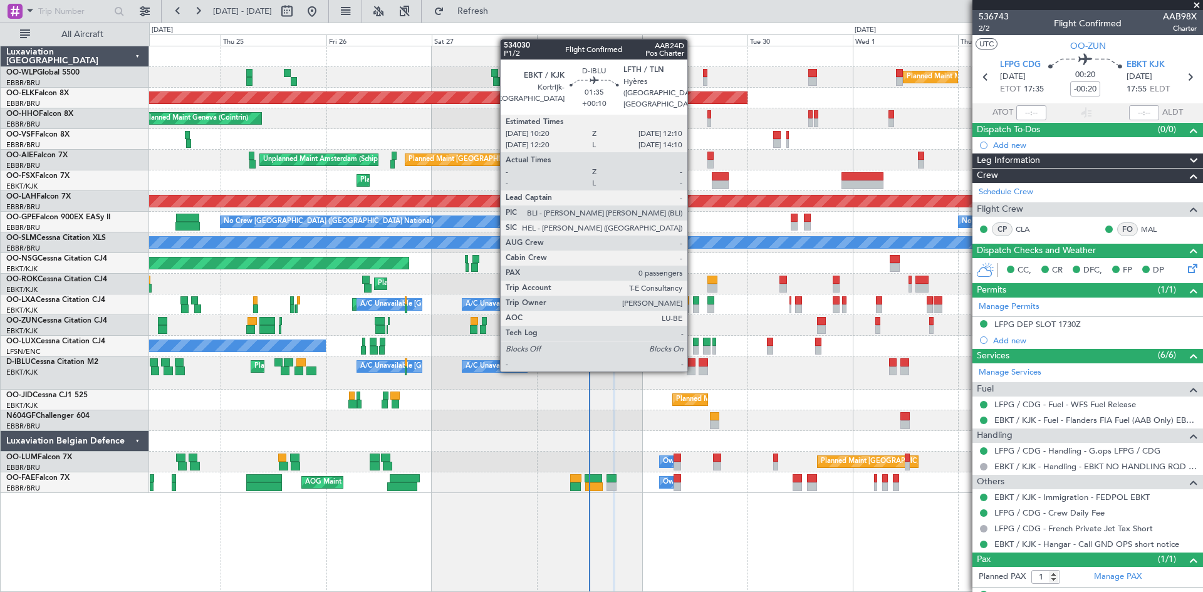
click at [693, 369] on div at bounding box center [691, 371] width 8 height 9
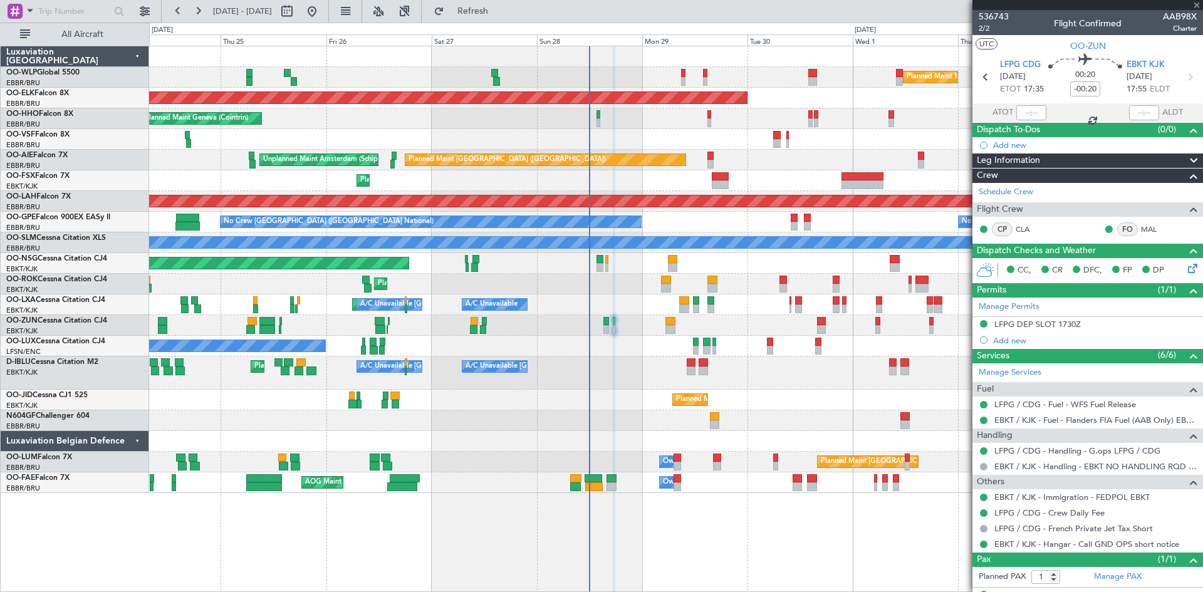
type input "+00:10"
type input "0"
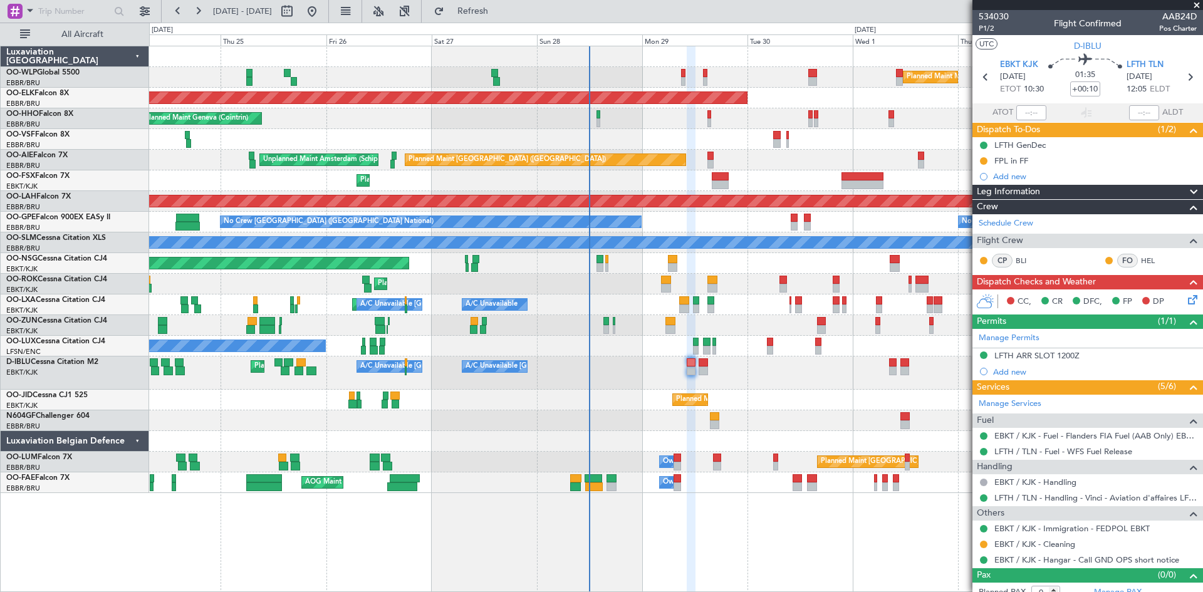
scroll to position [11, 0]
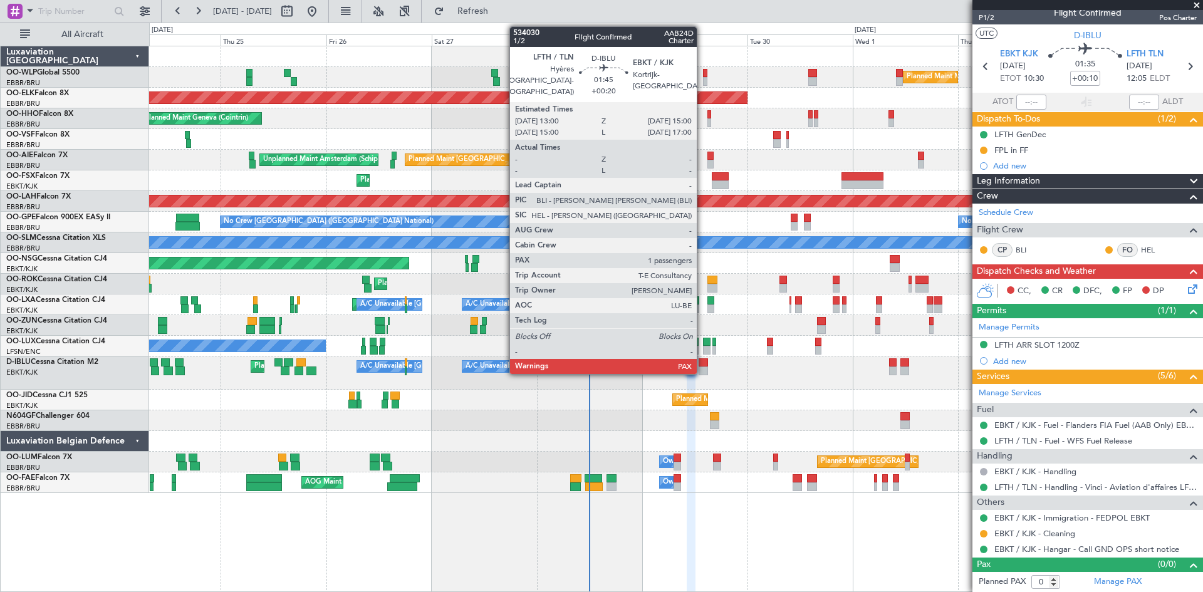
click at [703, 365] on div at bounding box center [703, 363] width 9 height 9
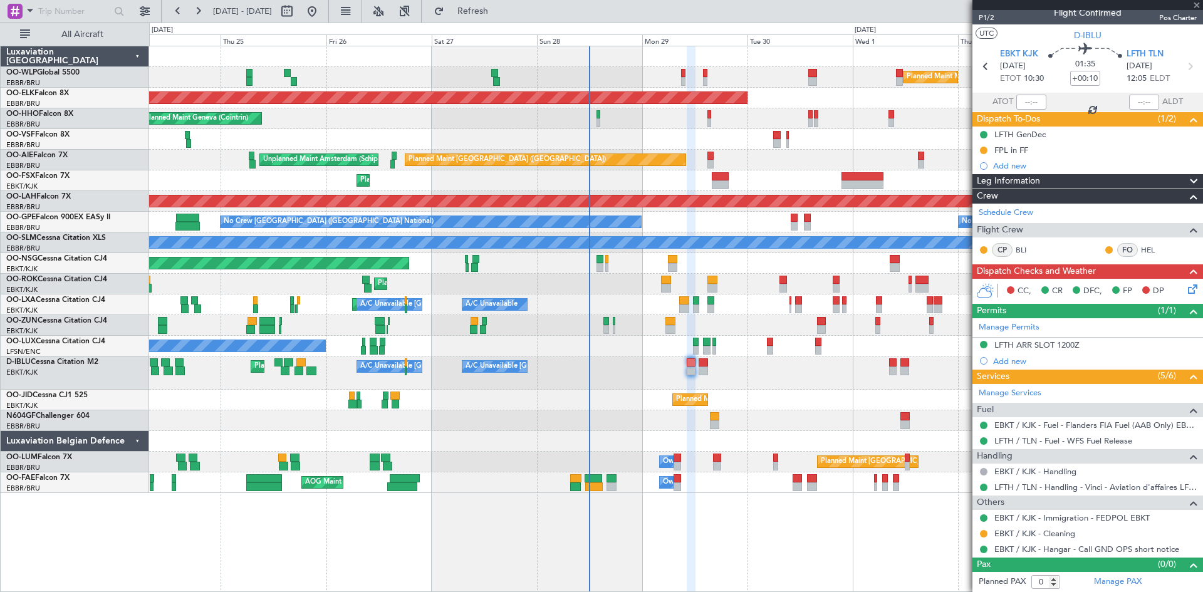
type input "+00:20"
type input "1"
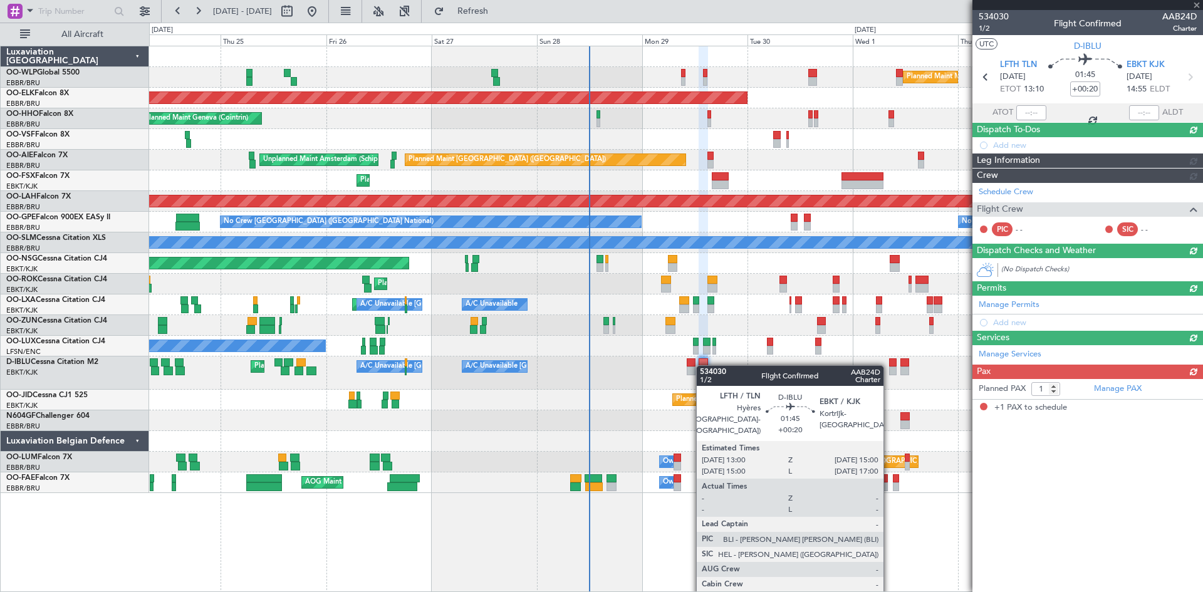
scroll to position [0, 0]
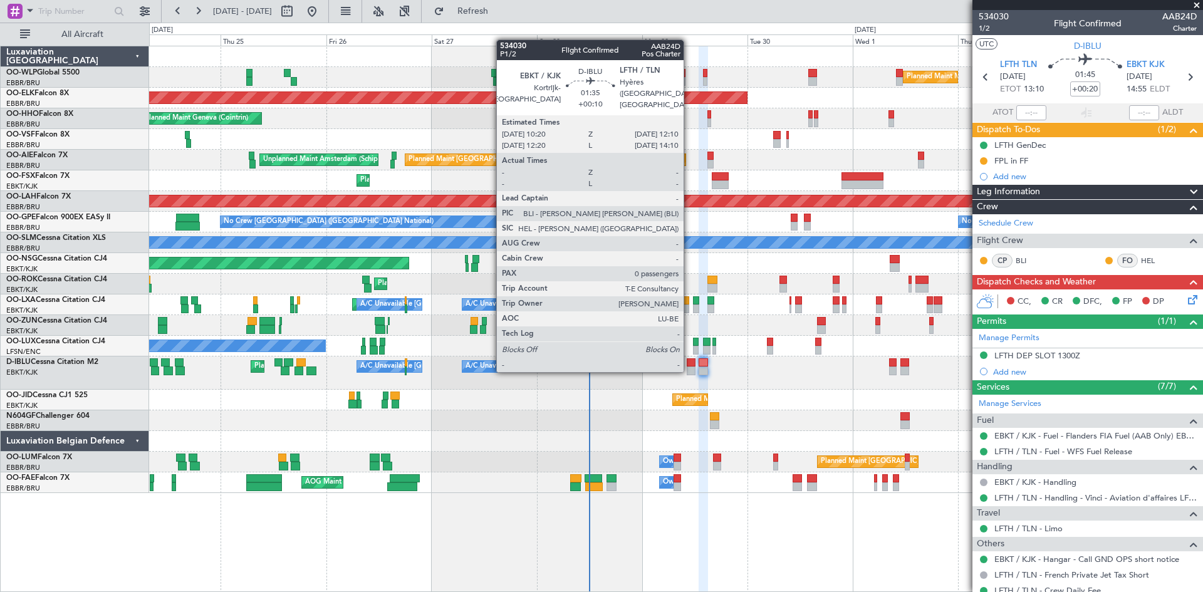
click at [689, 370] on div at bounding box center [691, 371] width 8 height 9
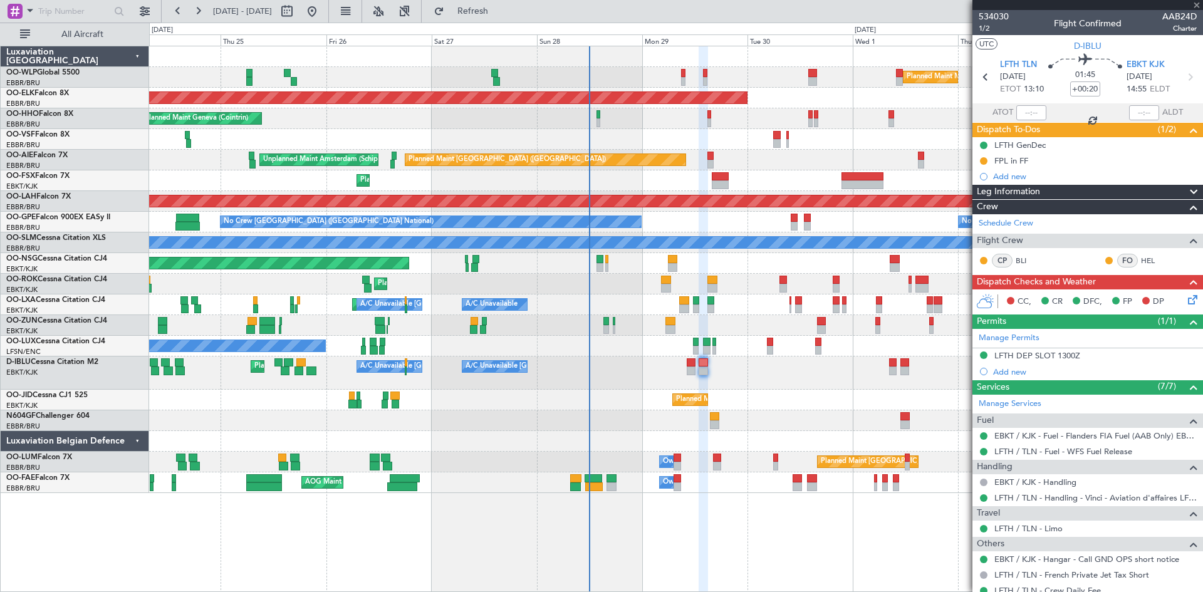
type input "+00:10"
type input "0"
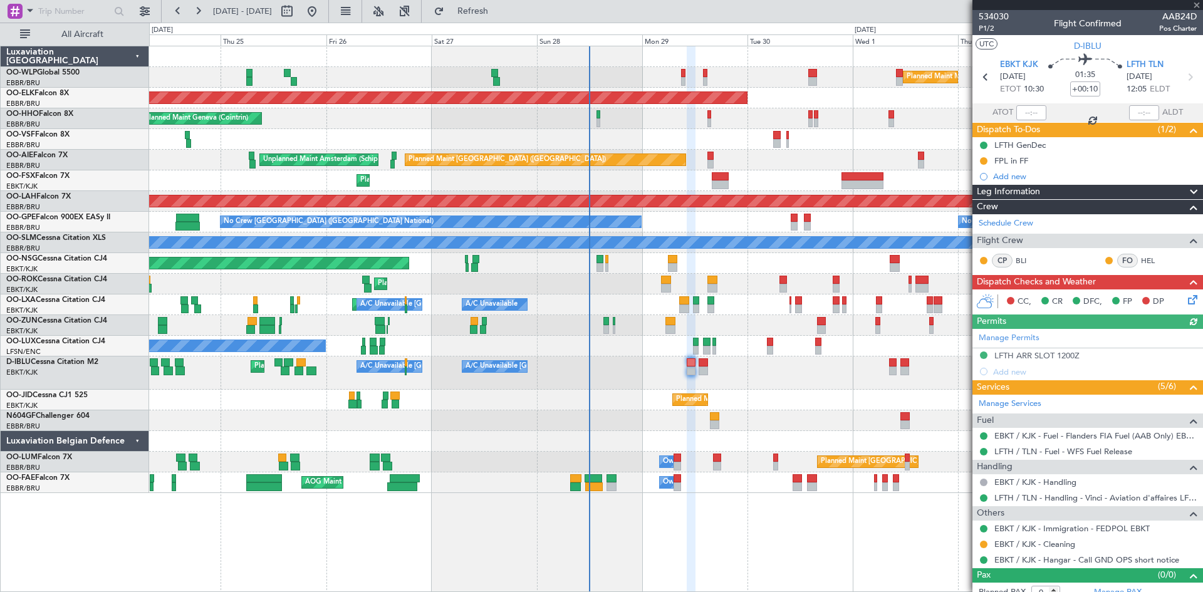
click at [1069, 356] on div "Manage Permits LFTH ARR SLOT 1200Z Add new" at bounding box center [1088, 354] width 231 height 51
click at [1069, 357] on mat-tooltip-component "Complete" at bounding box center [1084, 344] width 54 height 33
click at [1059, 354] on div "LFTH ARR SLOT 1200Z" at bounding box center [1037, 355] width 85 height 11
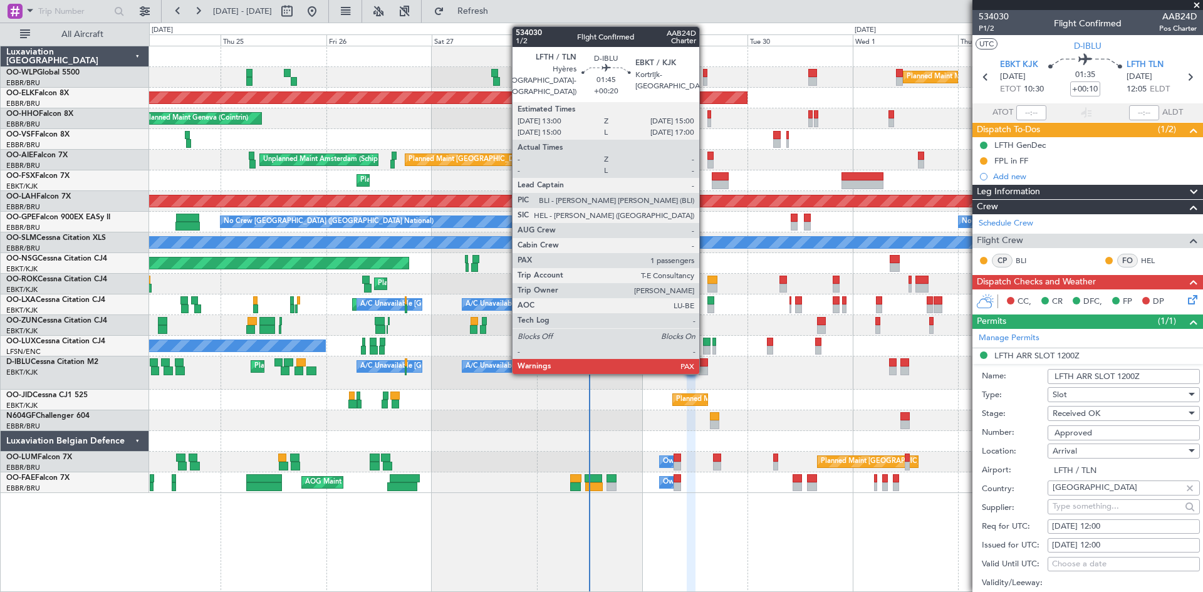
click at [705, 370] on div at bounding box center [703, 371] width 9 height 9
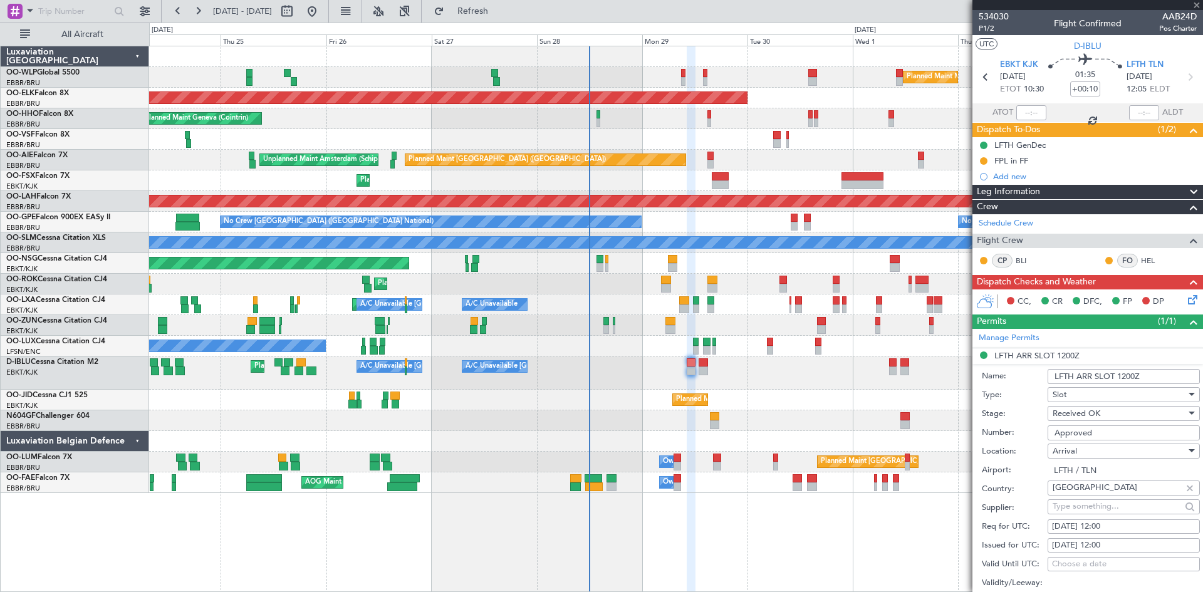
type input "+00:20"
type input "1"
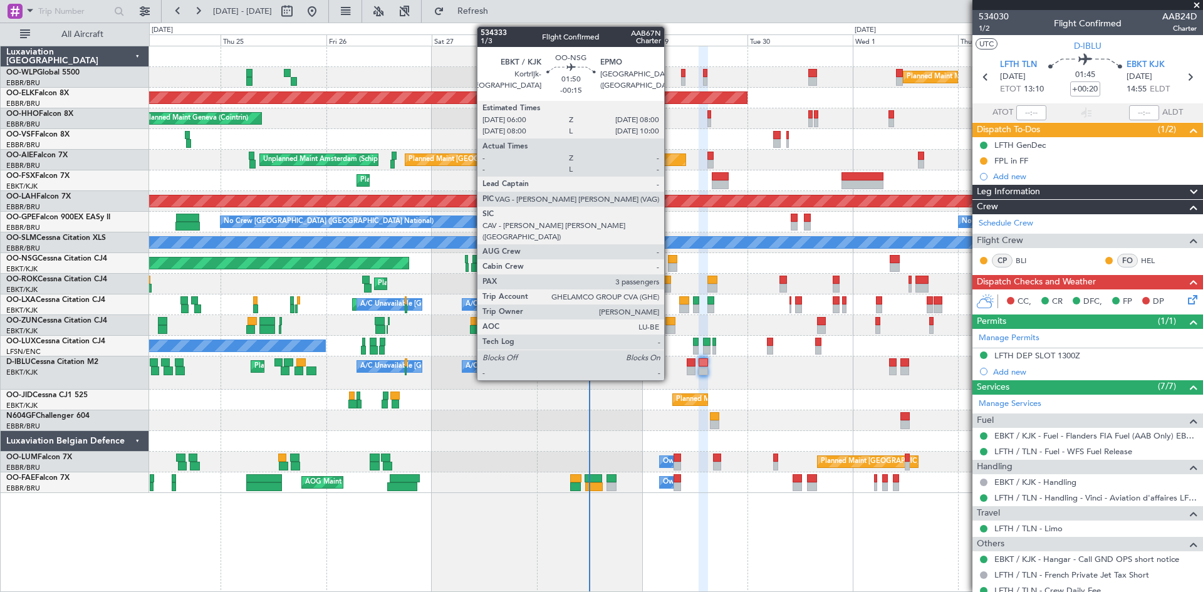
click at [670, 261] on div at bounding box center [672, 259] width 9 height 9
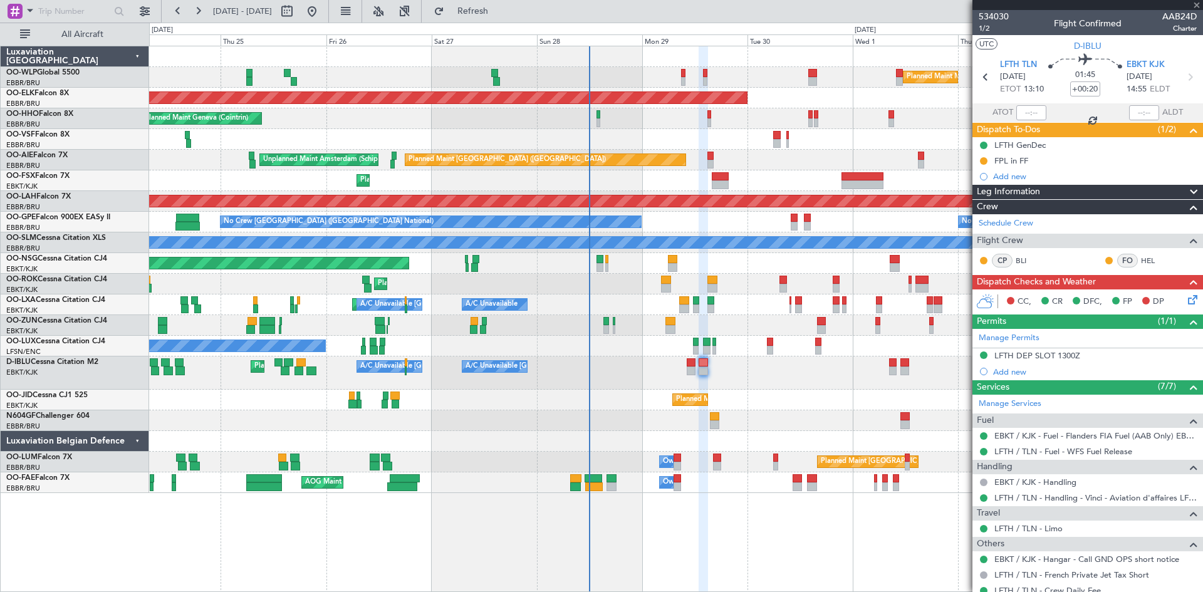
type input "-00:15"
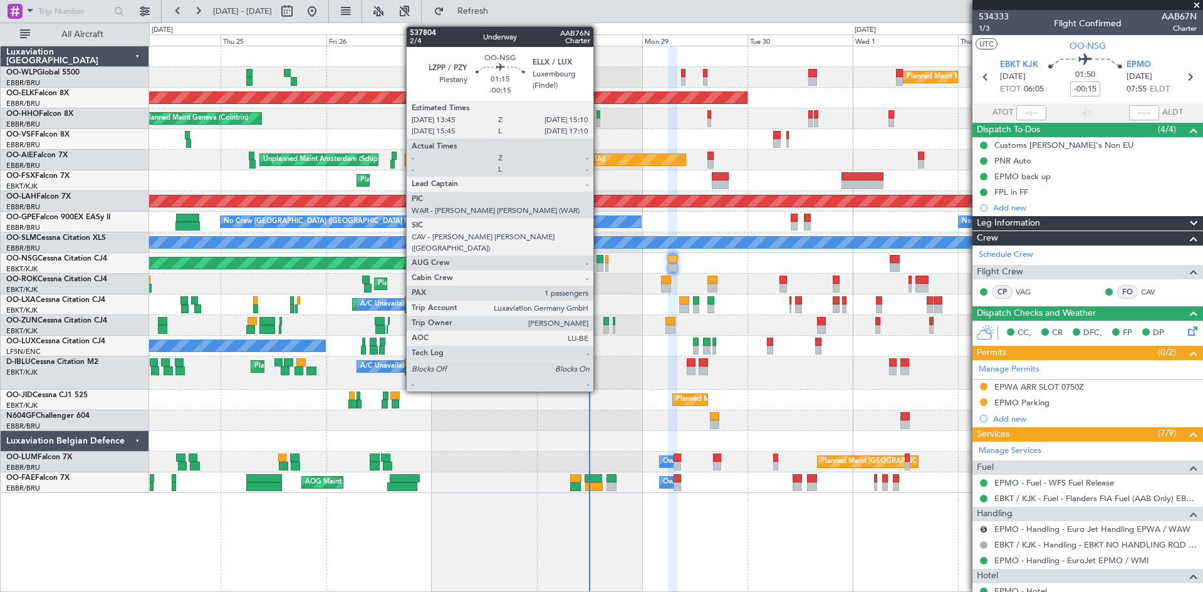
click at [599, 265] on div at bounding box center [600, 267] width 6 height 9
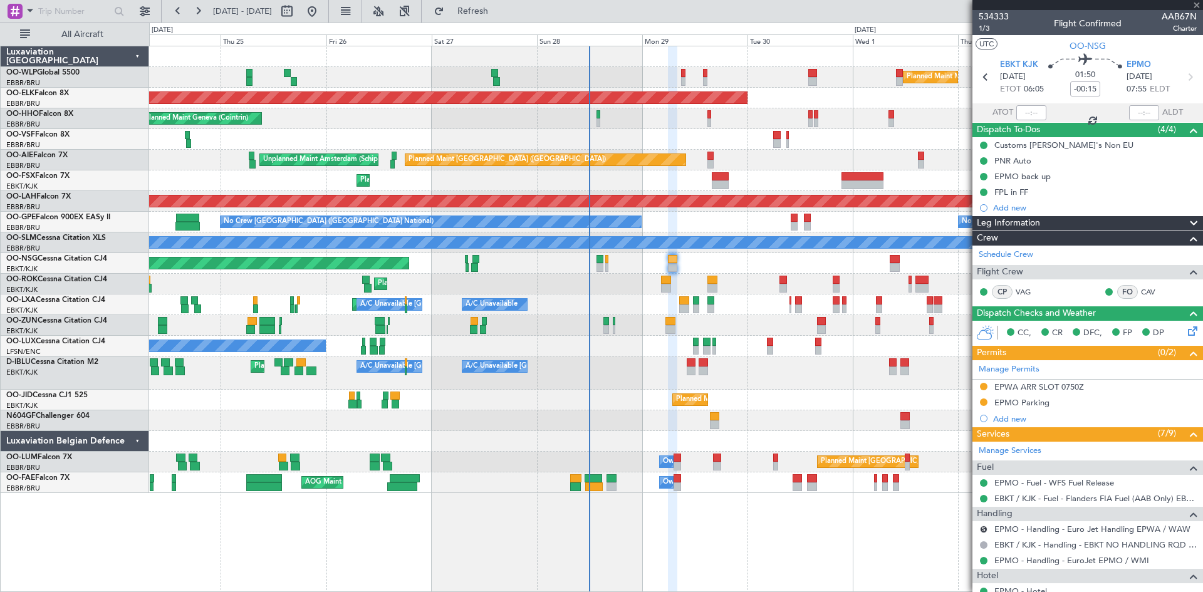
type input "1"
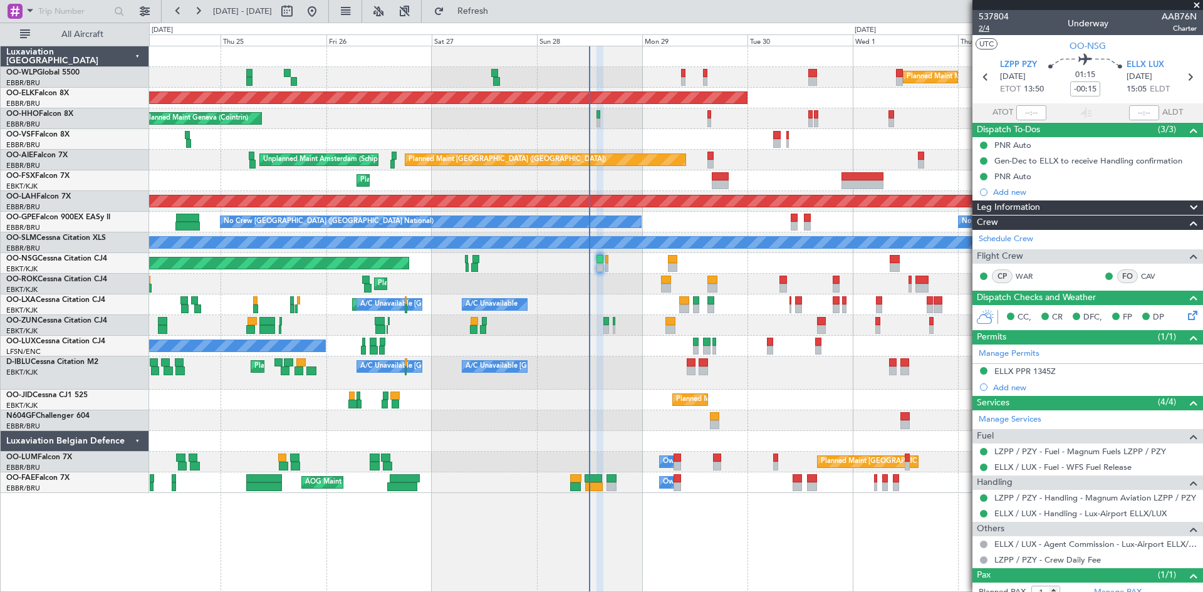
click at [982, 27] on span "2/4" at bounding box center [994, 28] width 30 height 11
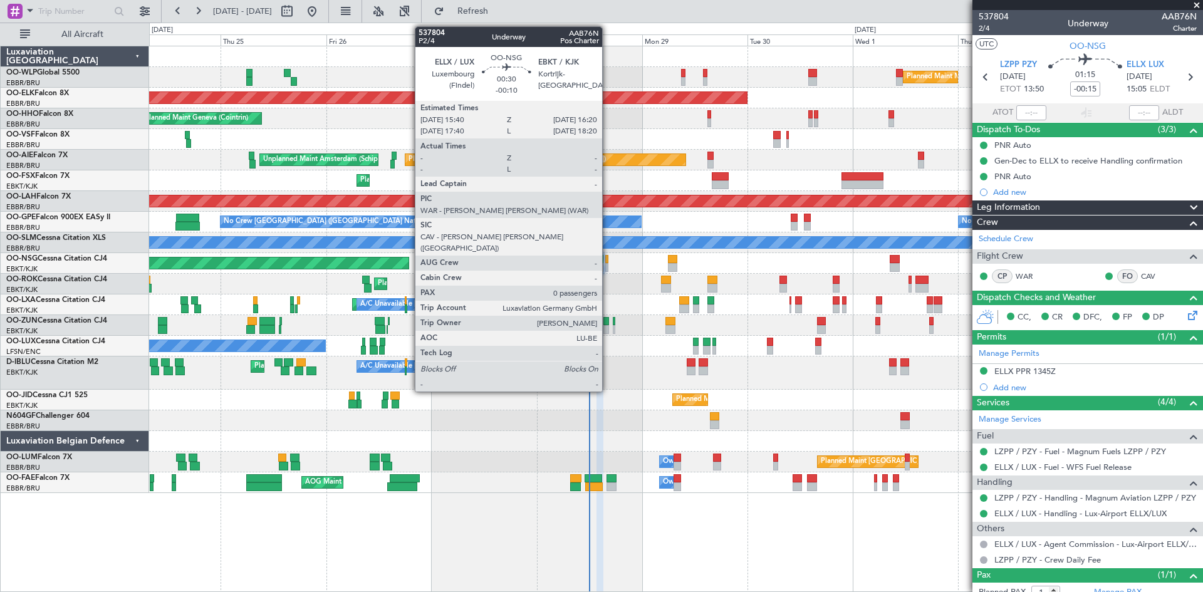
click at [608, 263] on div at bounding box center [606, 259] width 3 height 9
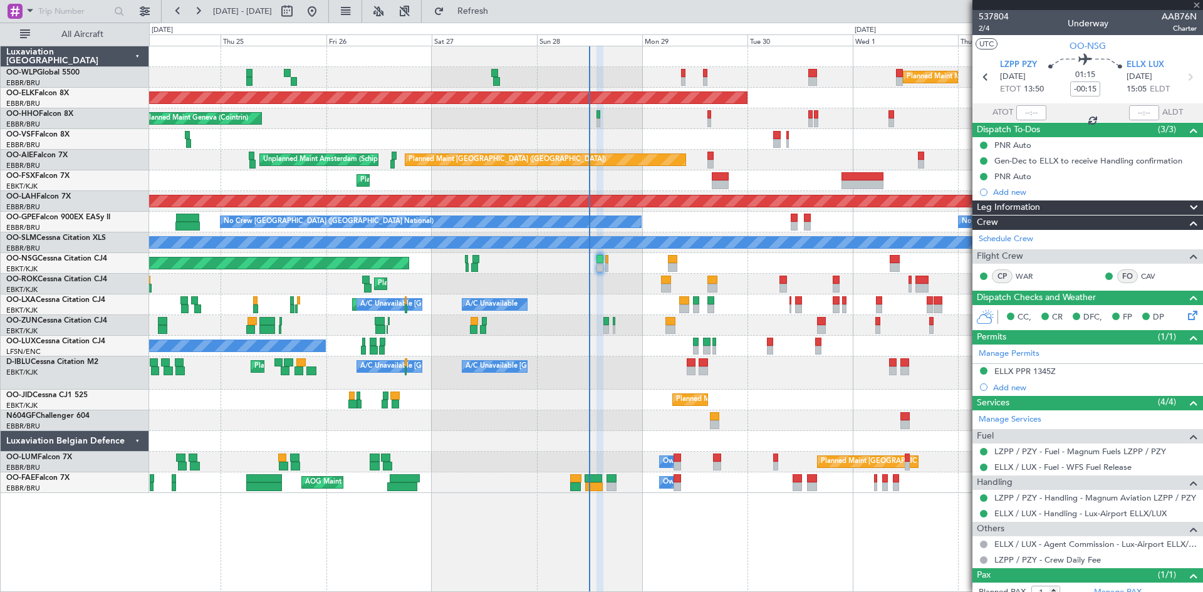
type input "-00:10"
type input "0"
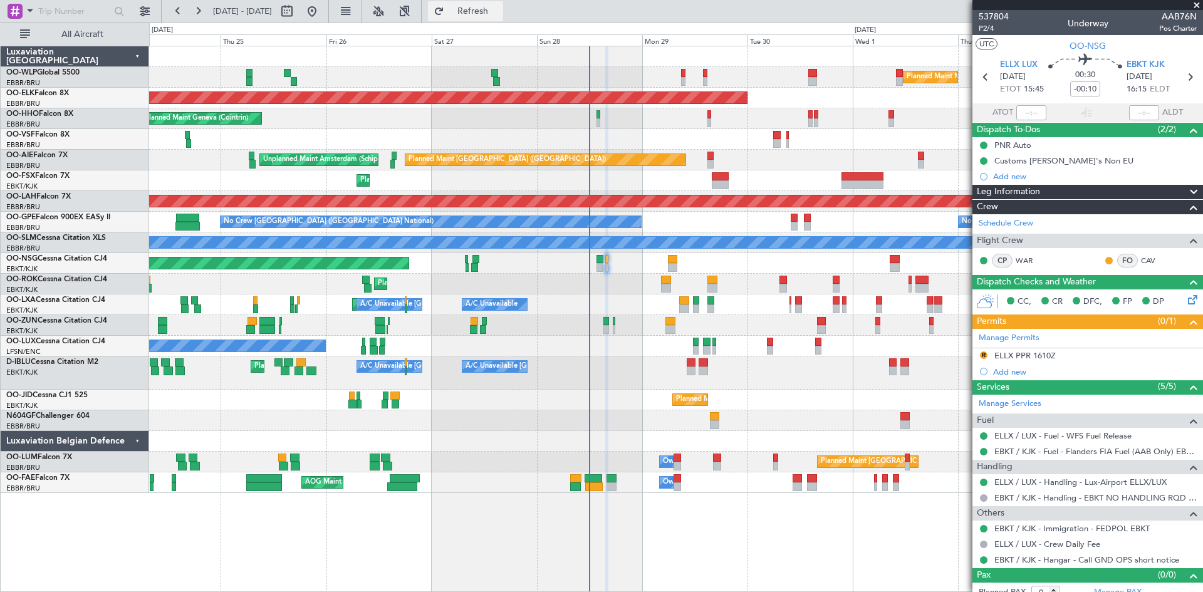
click at [497, 17] on button "Refresh" at bounding box center [465, 11] width 75 height 20
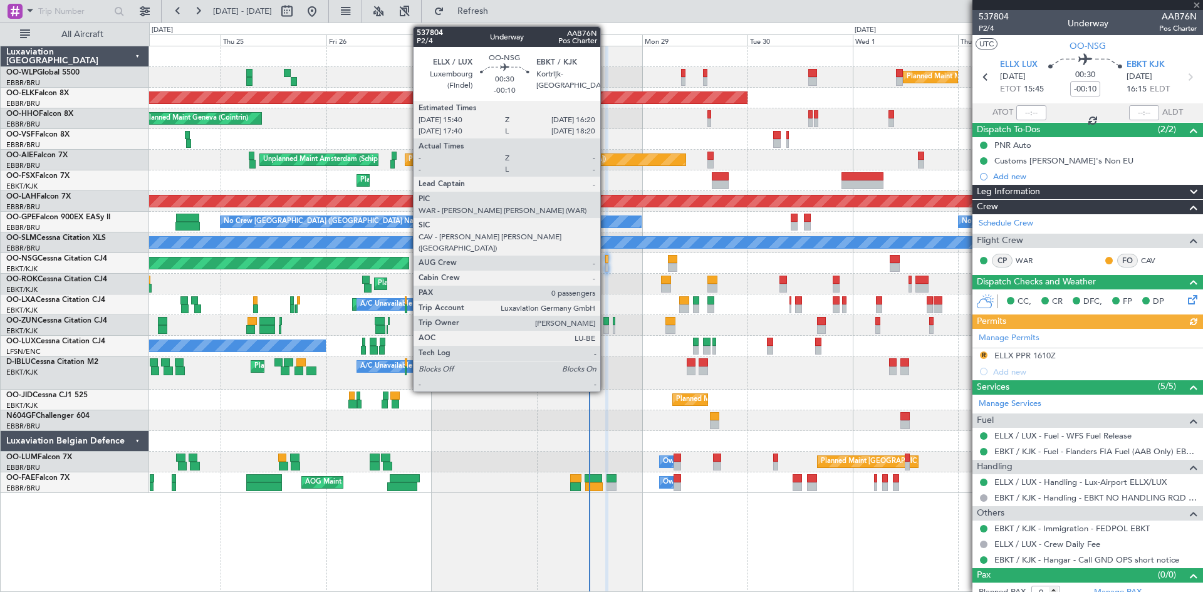
click at [606, 264] on div at bounding box center [606, 267] width 3 height 9
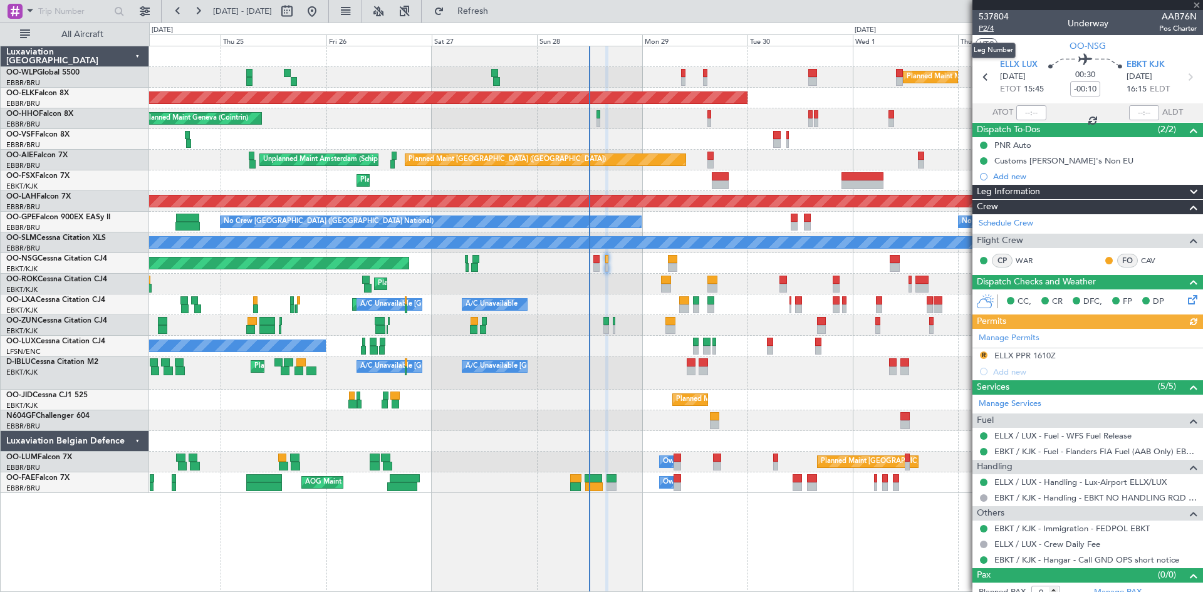
click at [988, 26] on span "P2/4" at bounding box center [994, 28] width 30 height 11
click at [483, 5] on button "Refresh" at bounding box center [465, 11] width 75 height 20
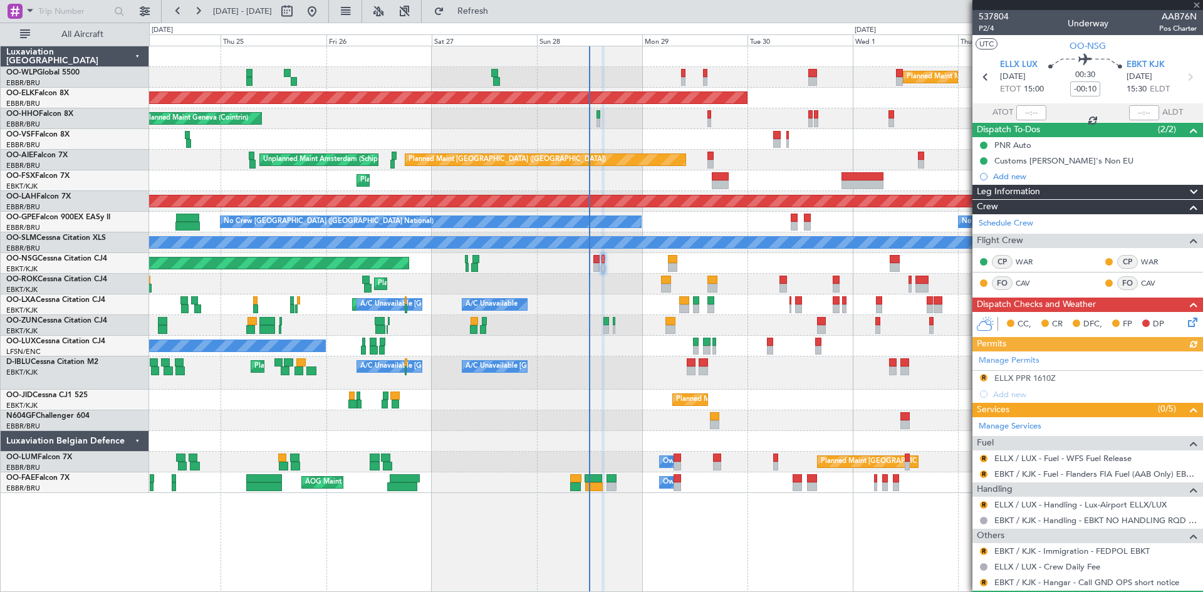
click at [987, 463] on mat-tooltip-component "Review" at bounding box center [984, 478] width 45 height 33
click at [980, 459] on button "R" at bounding box center [984, 459] width 8 height 8
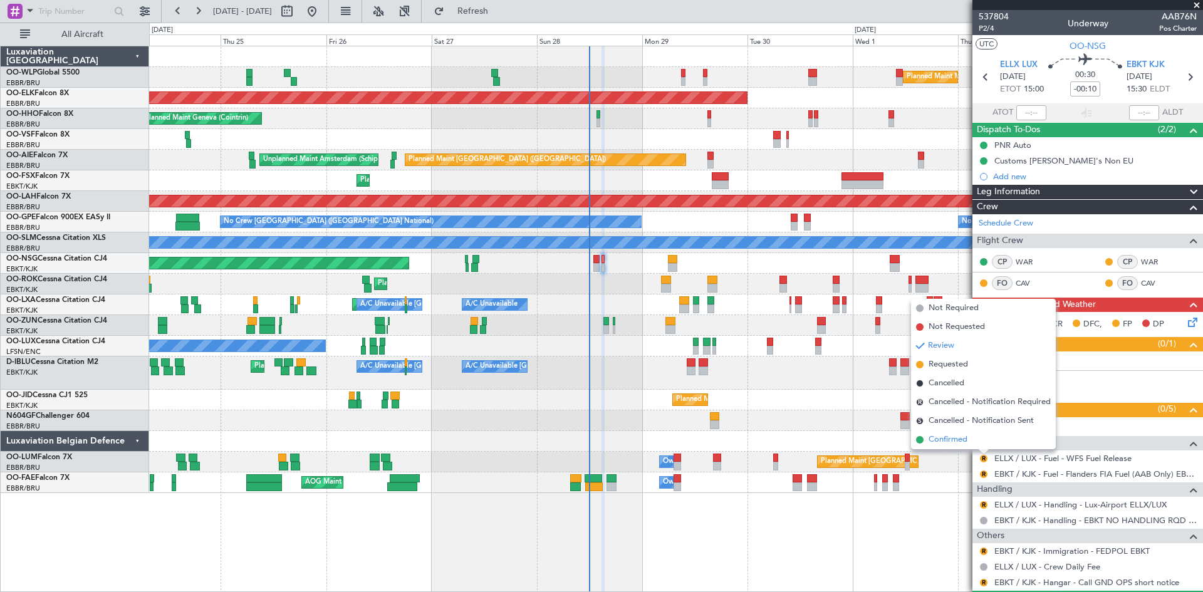
click at [970, 446] on li "Confirmed" at bounding box center [983, 440] width 145 height 19
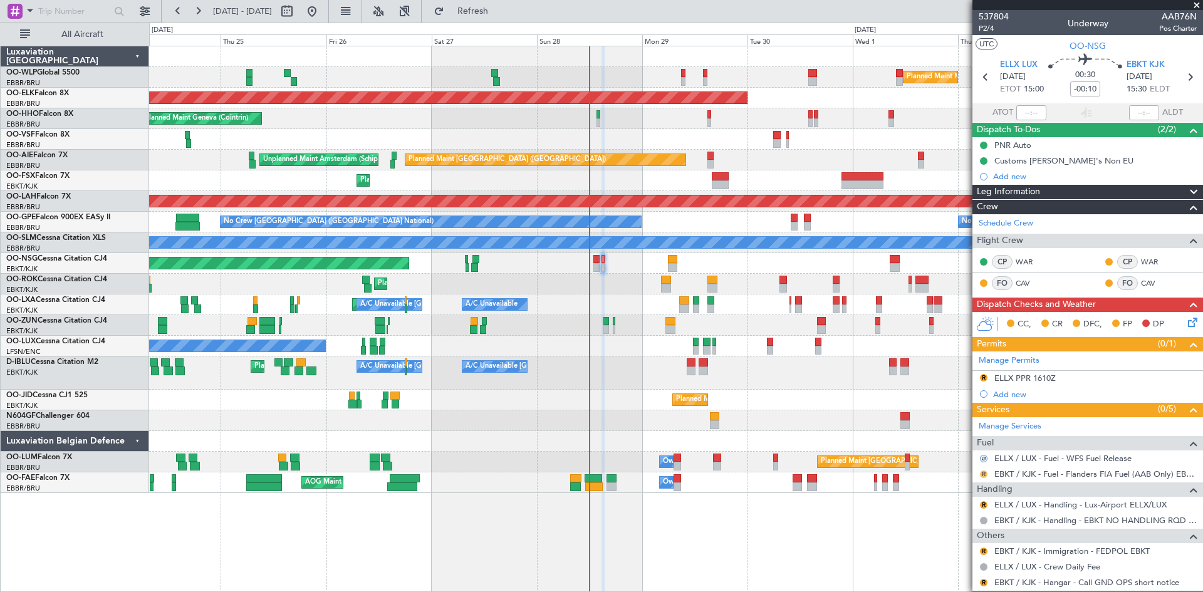
click at [983, 474] on button "R" at bounding box center [984, 475] width 8 height 8
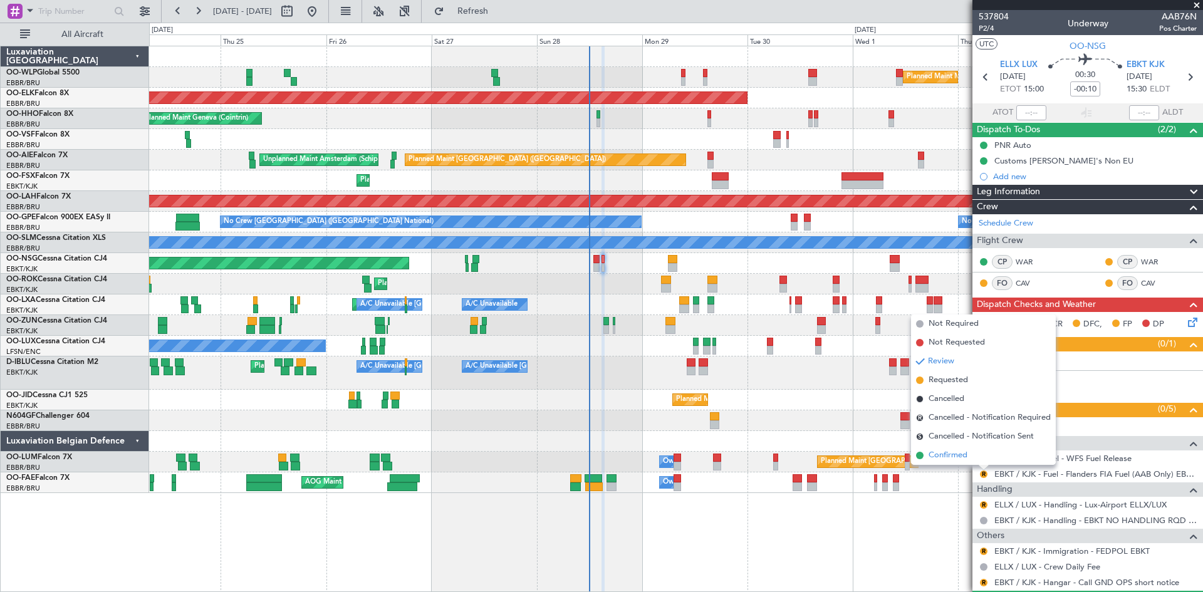
click at [977, 462] on li "Confirmed" at bounding box center [983, 455] width 145 height 19
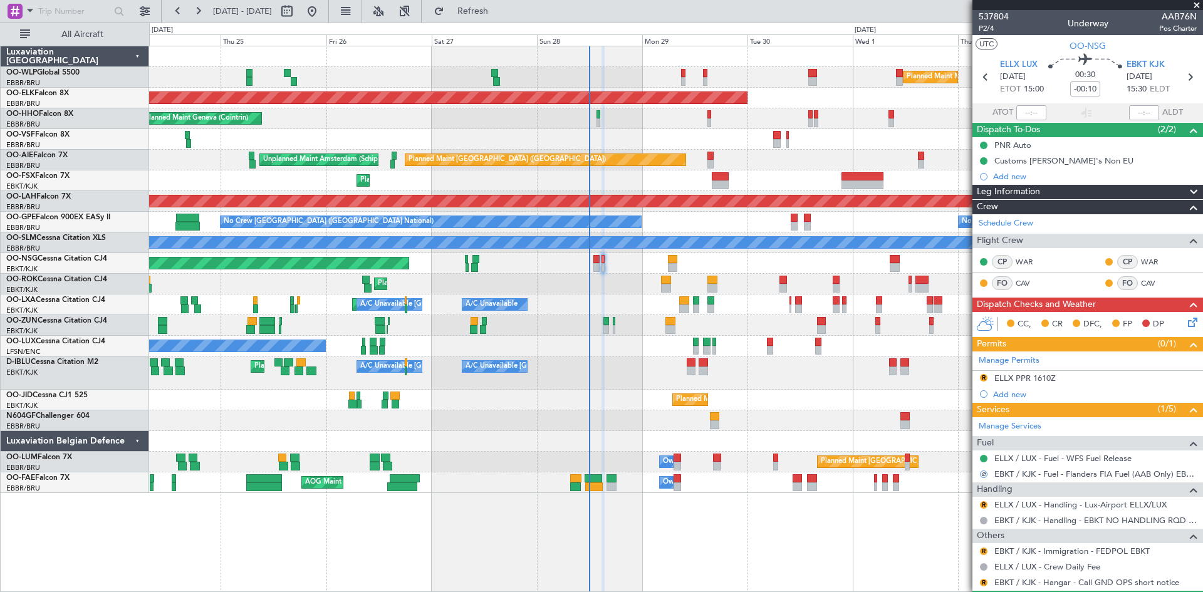
click at [982, 498] on div "R ELLX / LUX - Handling - Lux-Airport ELLX/LUX" at bounding box center [1088, 505] width 231 height 16
click at [985, 501] on button "R" at bounding box center [984, 505] width 8 height 8
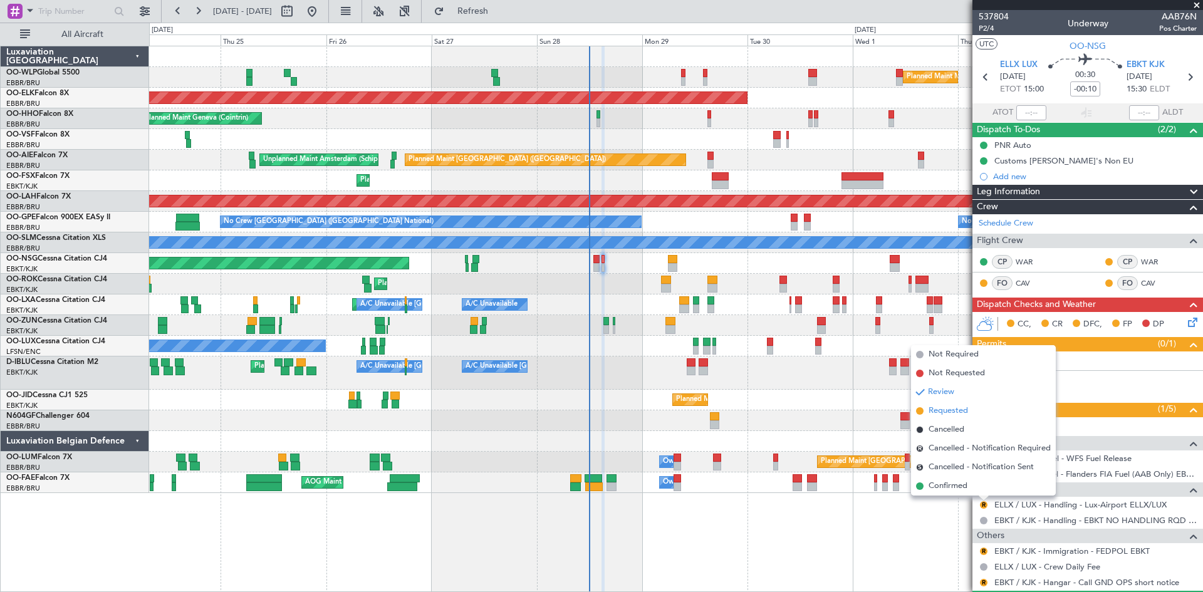
click at [940, 416] on span "Requested" at bounding box center [948, 411] width 39 height 13
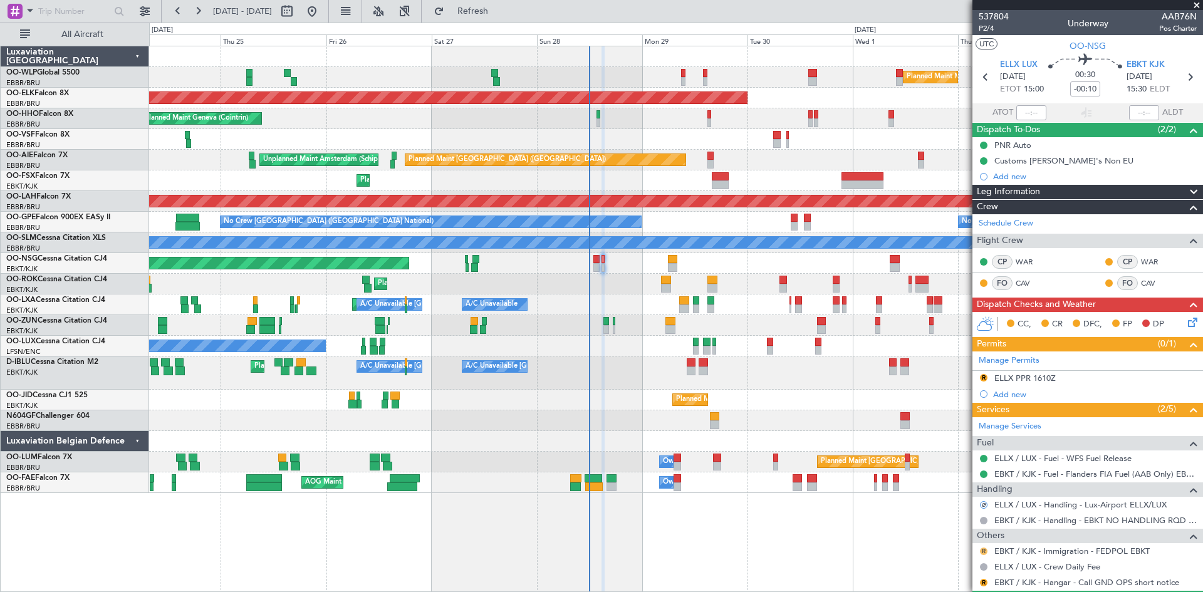
click at [983, 550] on button "R" at bounding box center [984, 552] width 8 height 8
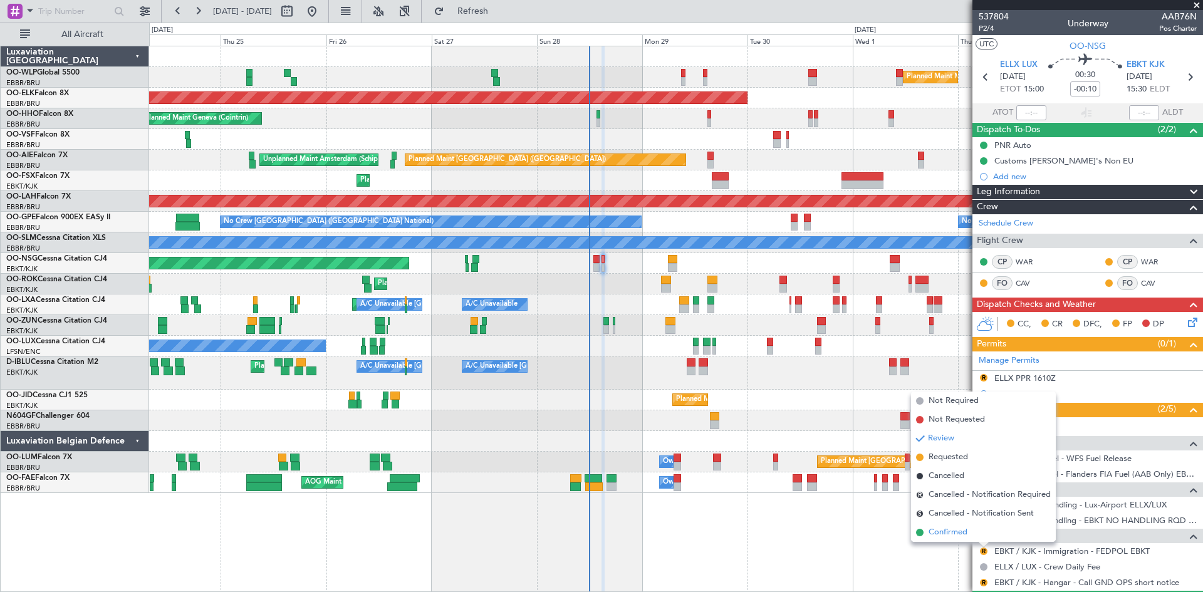
click at [955, 528] on span "Confirmed" at bounding box center [948, 533] width 39 height 13
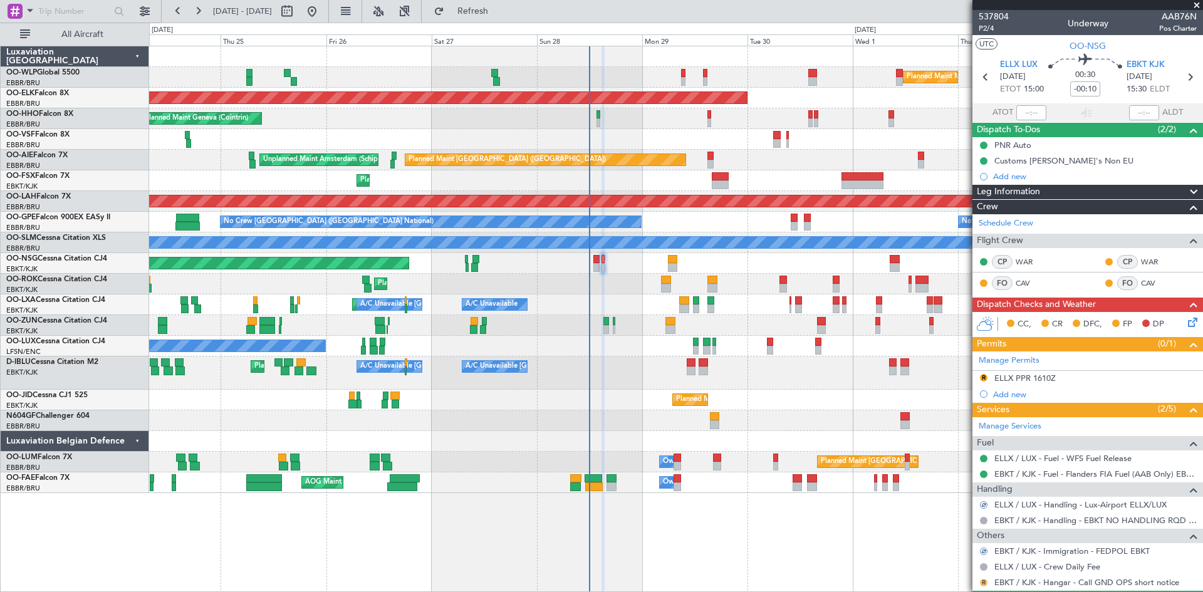
click at [985, 579] on button "R" at bounding box center [984, 583] width 8 height 8
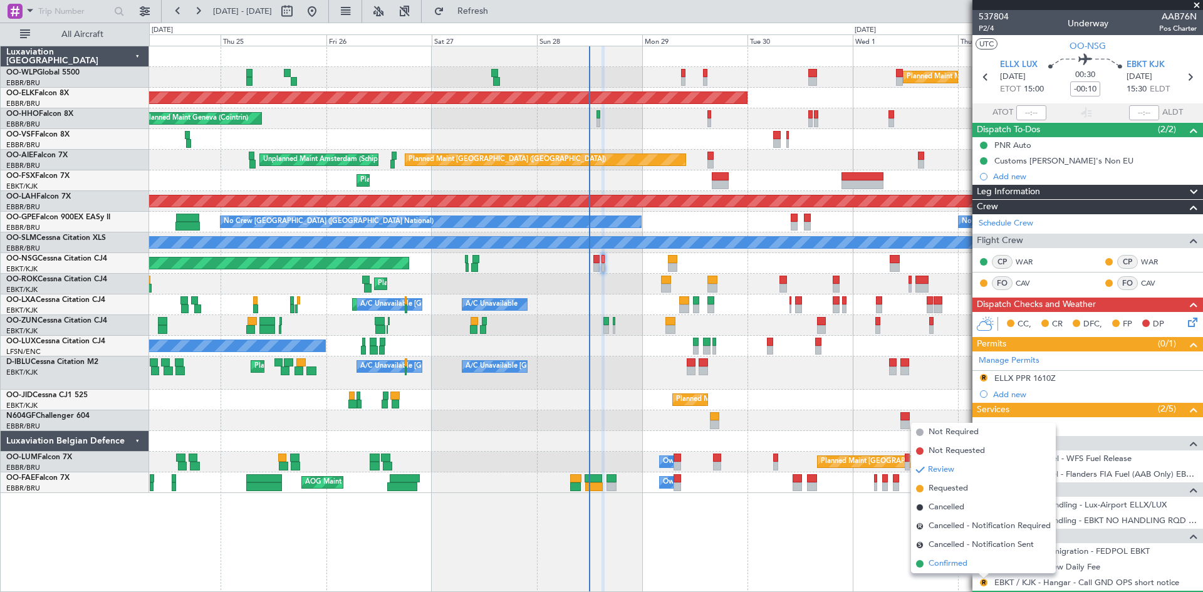
click at [955, 557] on li "Confirmed" at bounding box center [983, 564] width 145 height 19
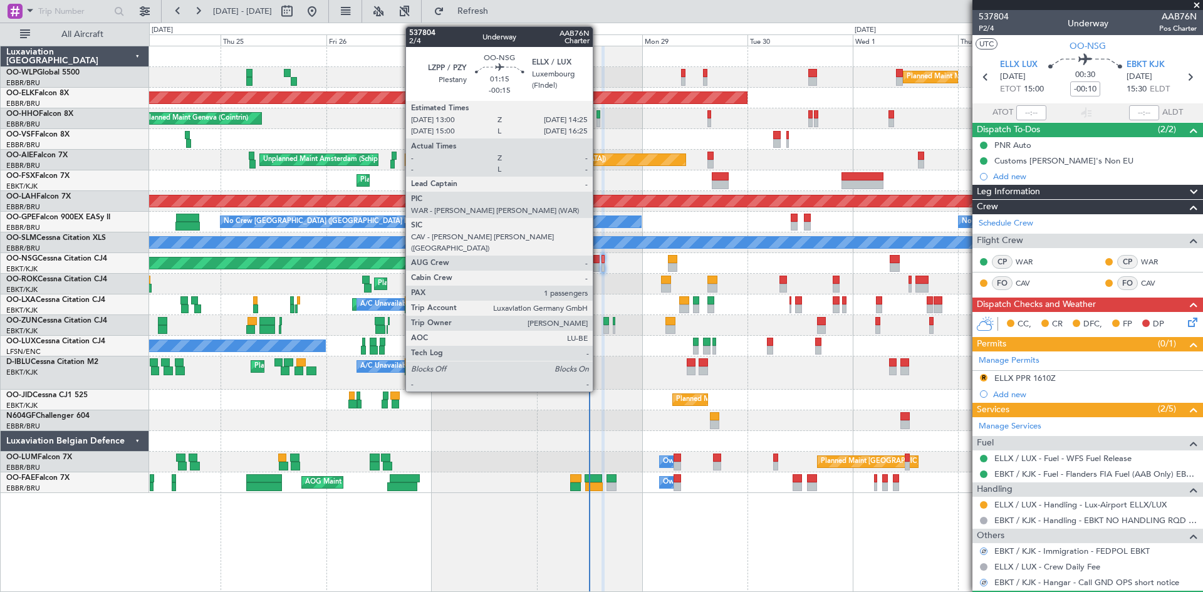
click at [599, 263] on div at bounding box center [597, 259] width 6 height 9
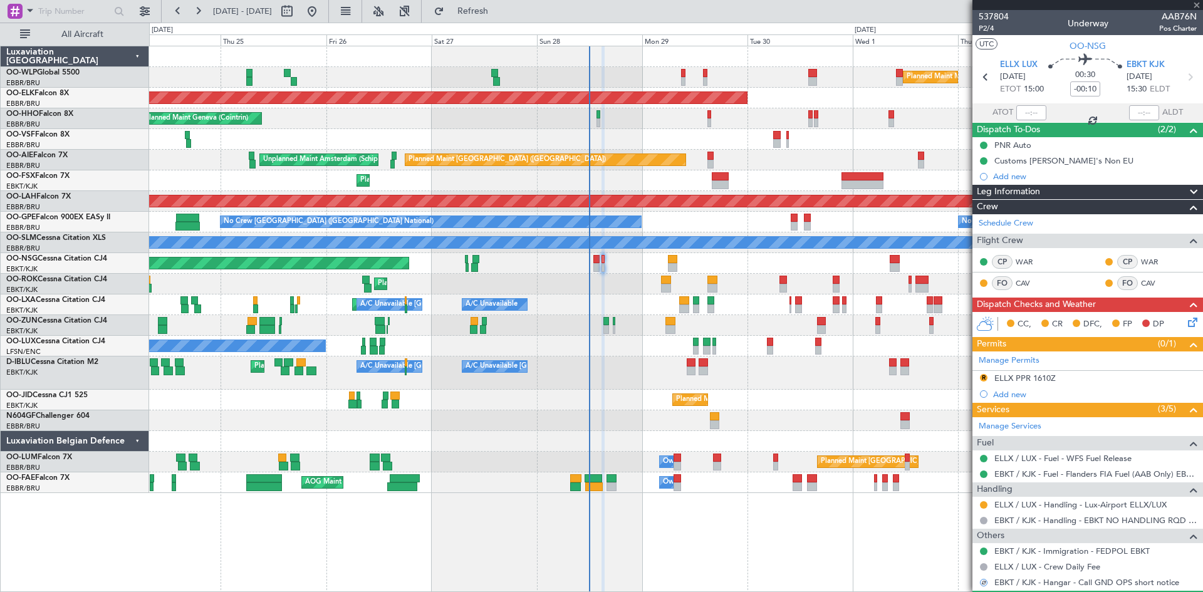
type input "-00:15"
type input "1"
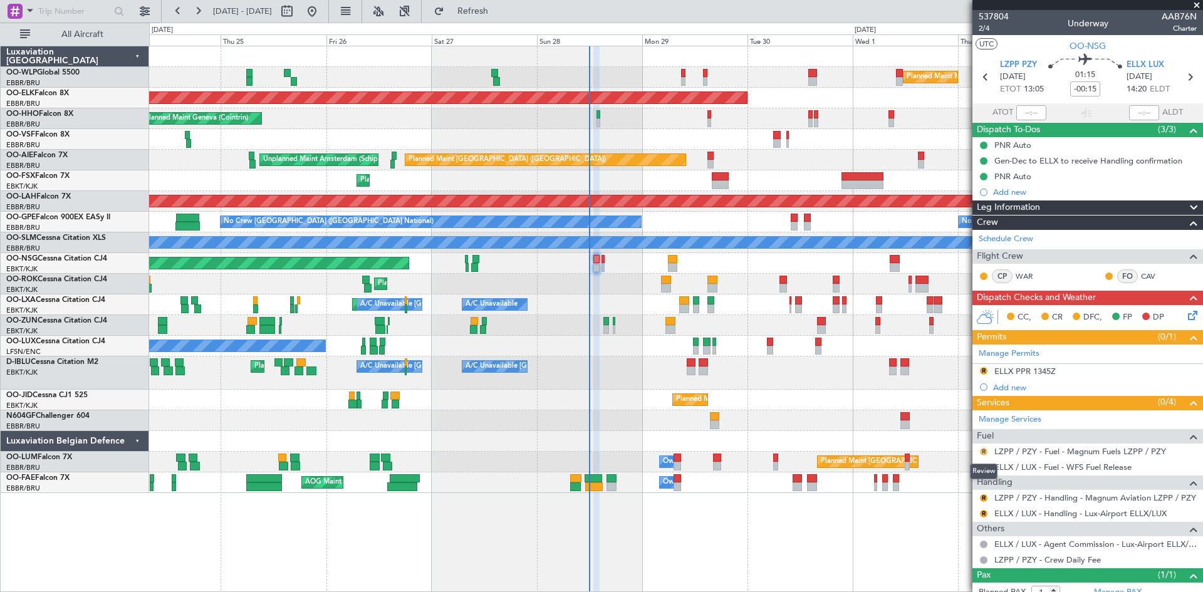
click at [982, 453] on button "R" at bounding box center [984, 452] width 8 height 8
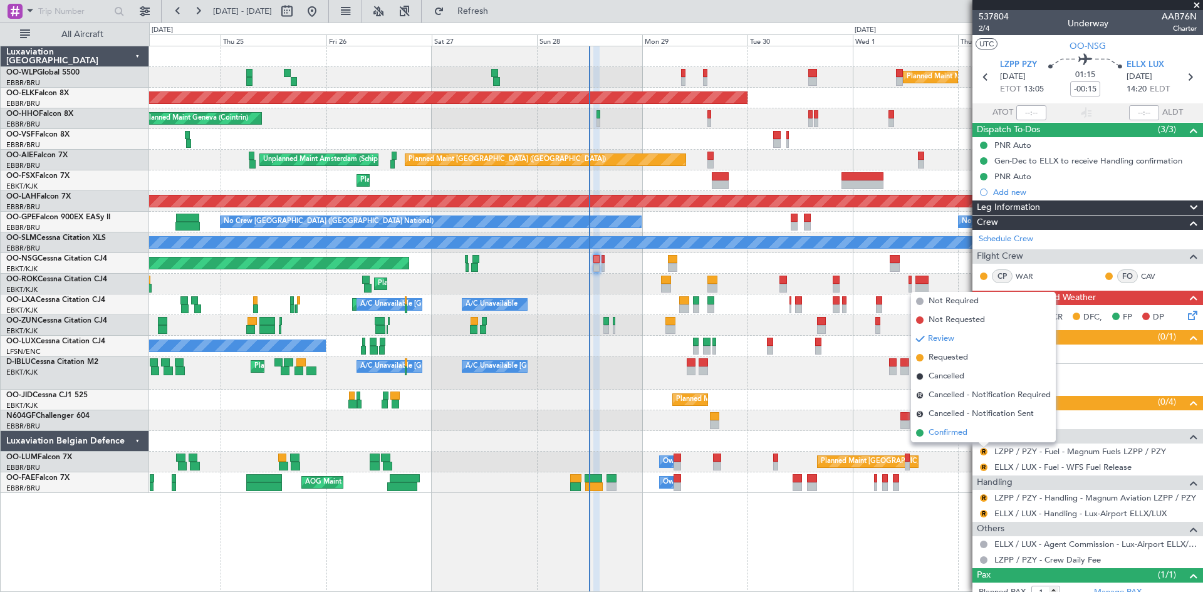
click at [977, 435] on li "Confirmed" at bounding box center [983, 433] width 145 height 19
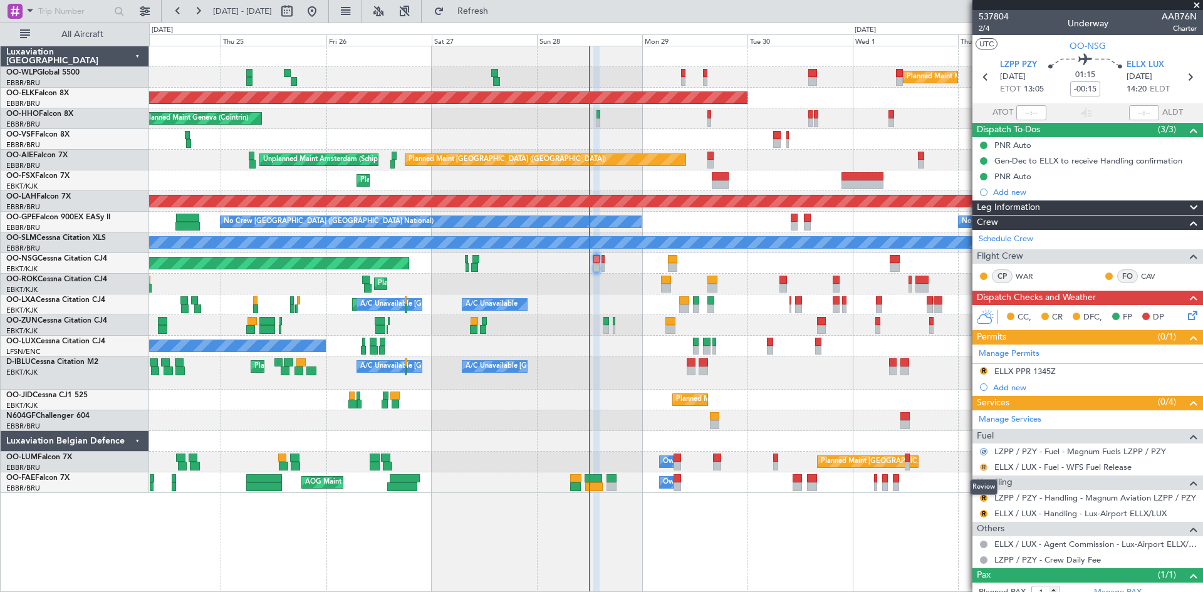
click at [981, 466] on button "R" at bounding box center [984, 468] width 8 height 8
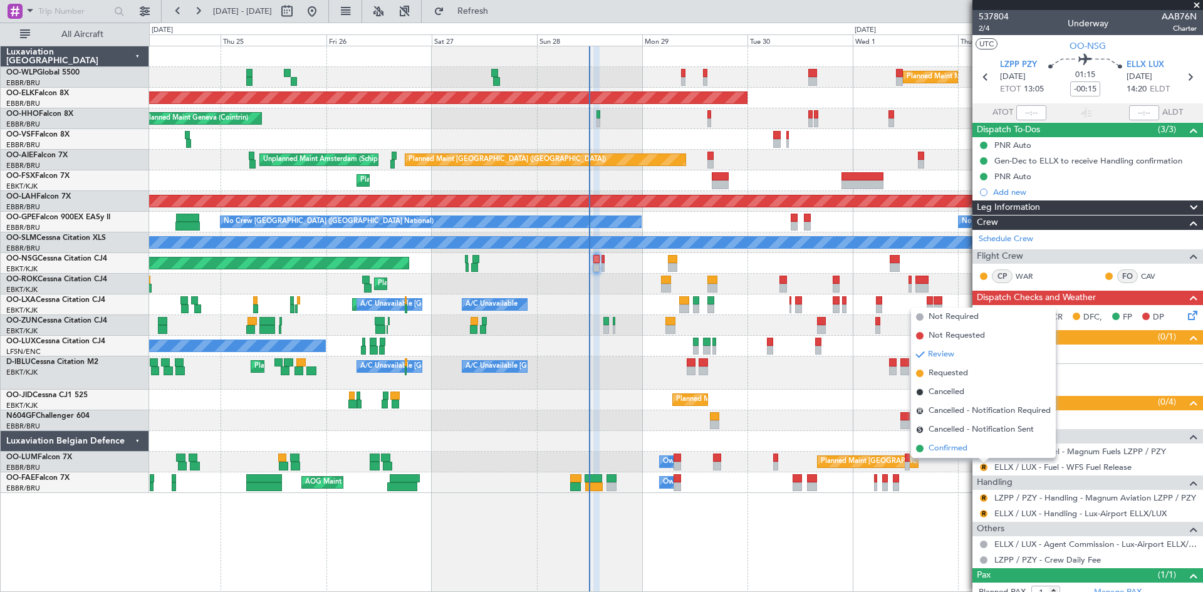
click at [976, 451] on li "Confirmed" at bounding box center [983, 448] width 145 height 19
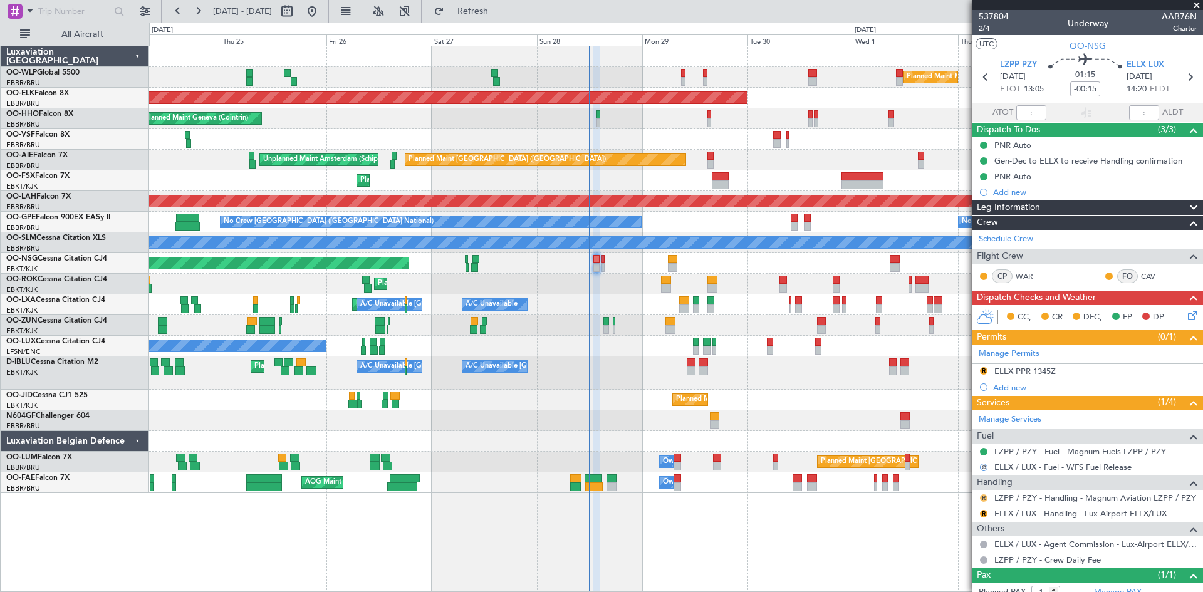
click at [983, 497] on button "R" at bounding box center [984, 499] width 8 height 8
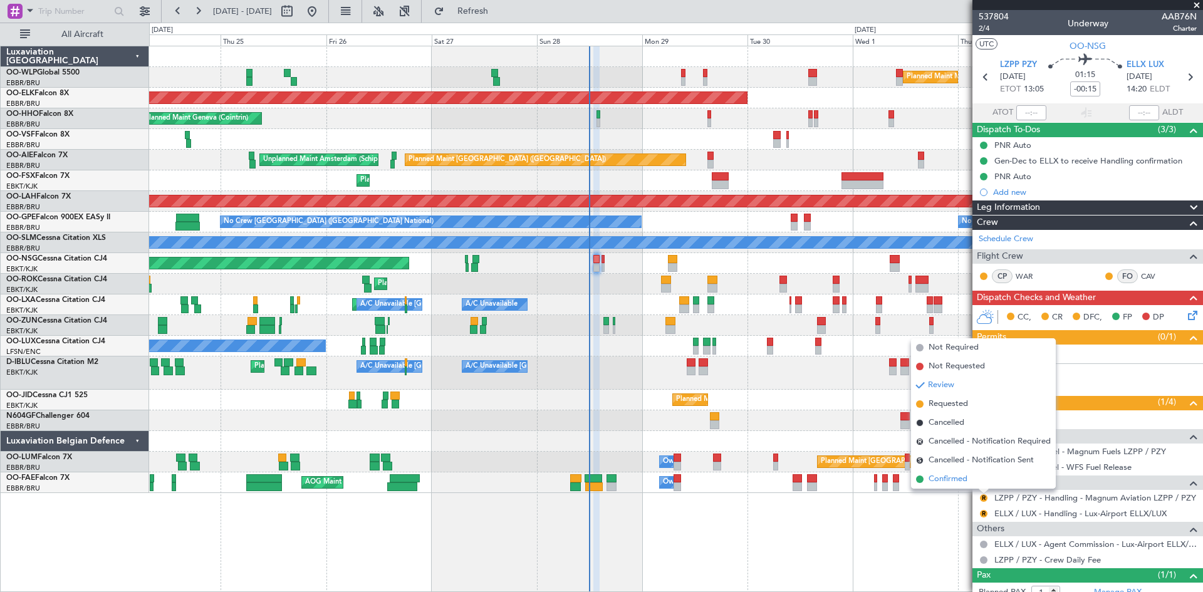
click at [967, 481] on span "Confirmed" at bounding box center [948, 479] width 39 height 13
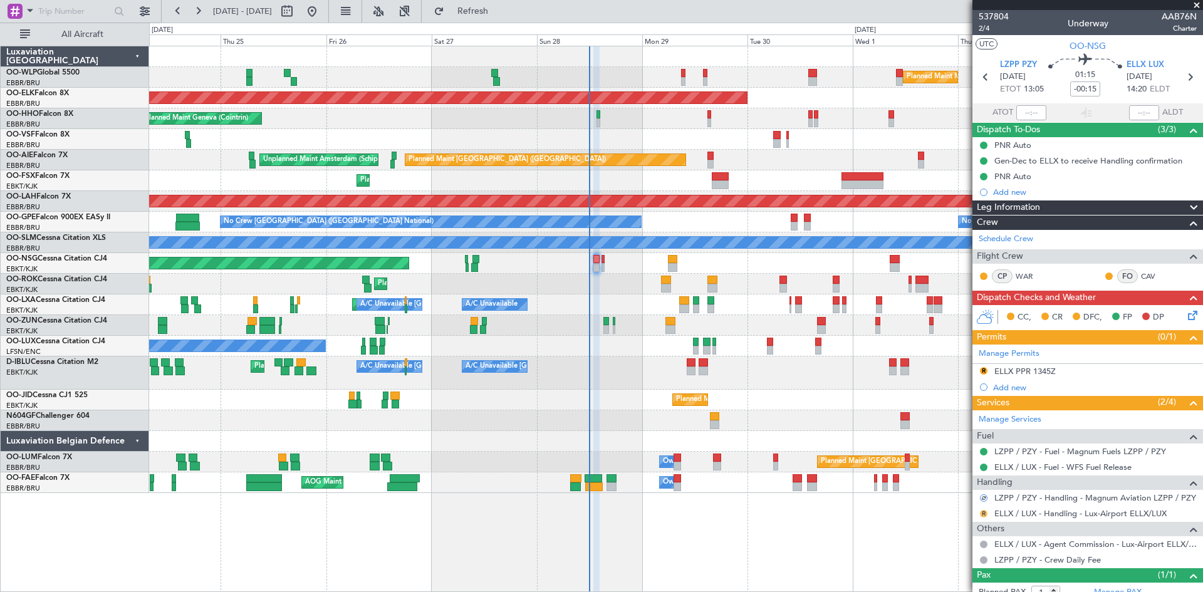
click at [985, 514] on button "R" at bounding box center [984, 514] width 8 height 8
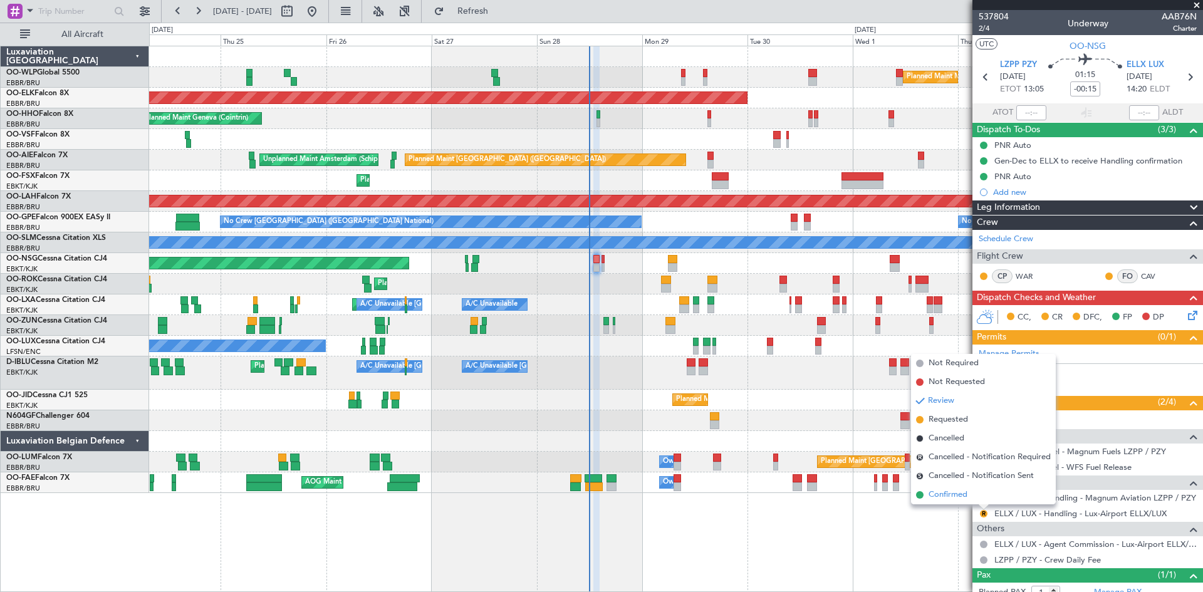
click at [980, 500] on li "Confirmed" at bounding box center [983, 495] width 145 height 19
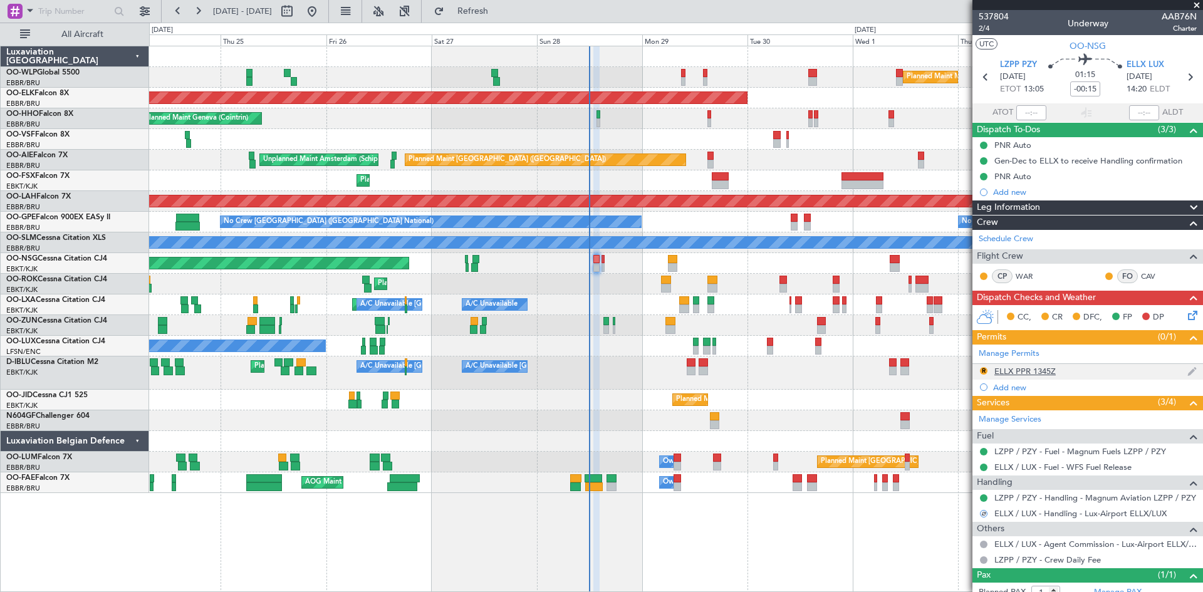
click at [979, 374] on nimbus-traffic-light "R" at bounding box center [984, 372] width 10 height 12
click at [982, 369] on button "R" at bounding box center [984, 371] width 8 height 8
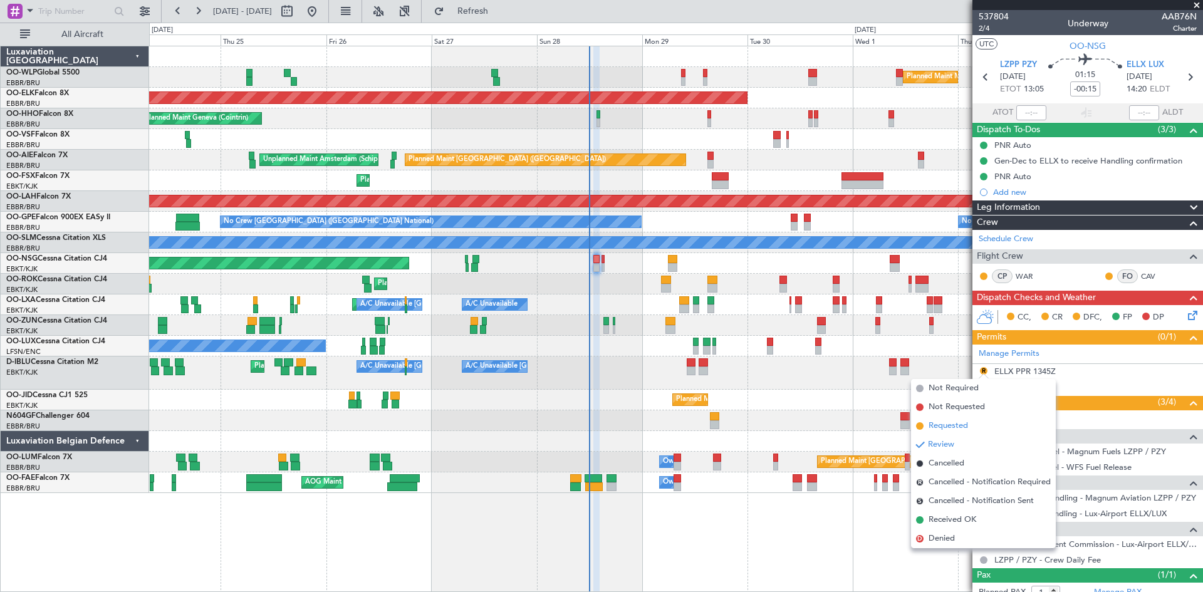
click at [962, 419] on li "Requested" at bounding box center [983, 426] width 145 height 19
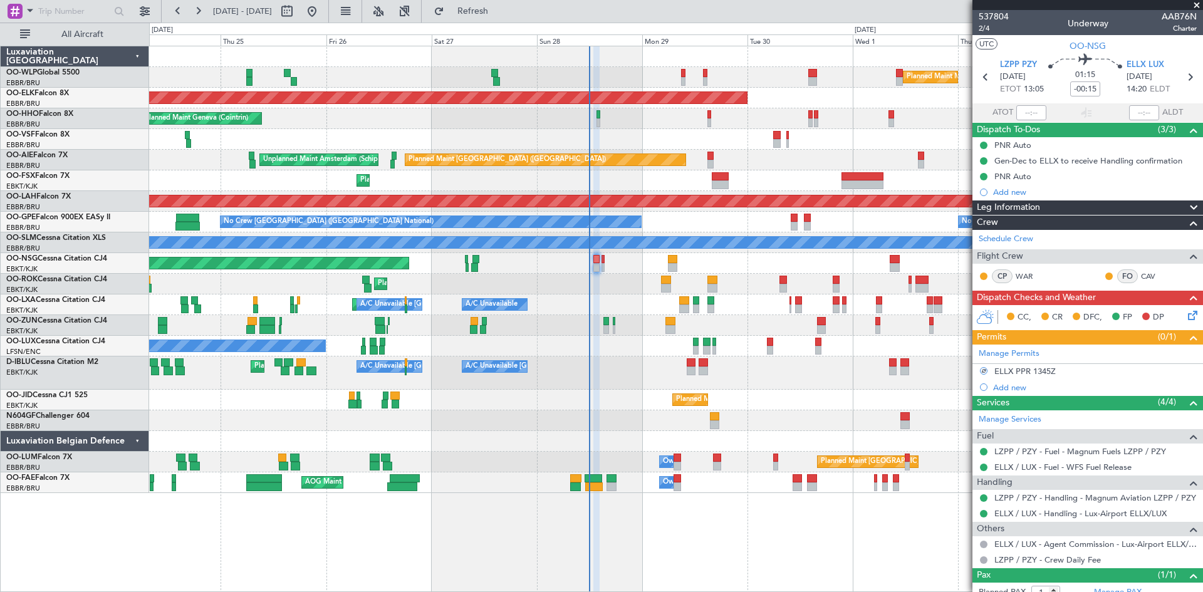
click at [983, 517] on mat-tooltip-component "Confirmed" at bounding box center [985, 533] width 56 height 33
click at [1010, 516] on link "ELLX / LUX - Handling - Lux-Airport ELLX/LUX" at bounding box center [1081, 513] width 172 height 11
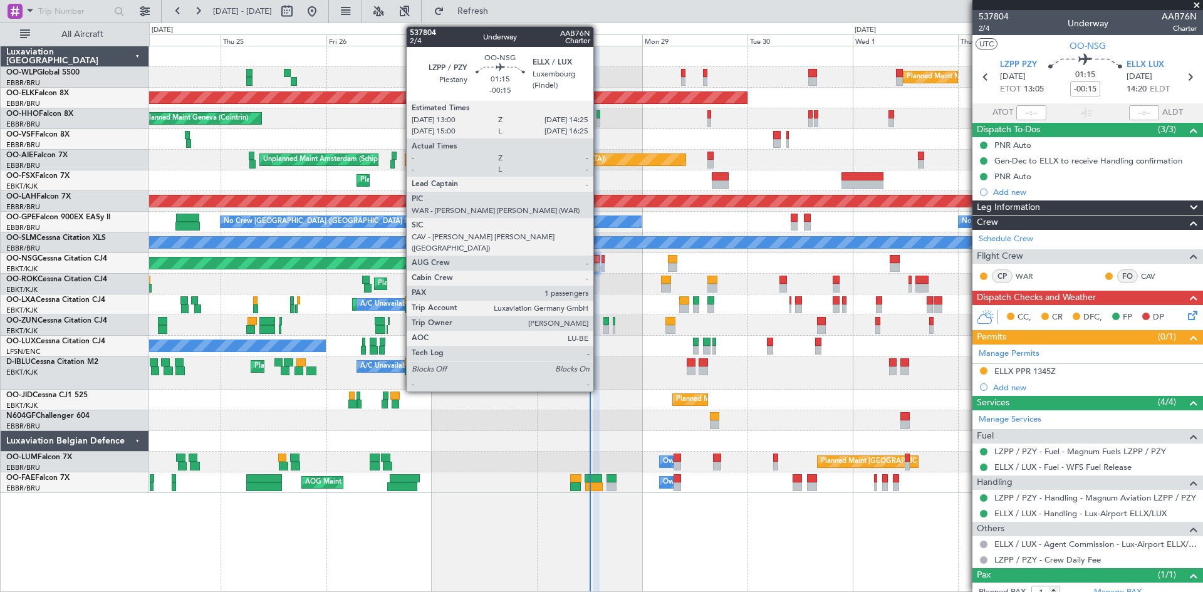
click at [599, 267] on div at bounding box center [597, 267] width 6 height 9
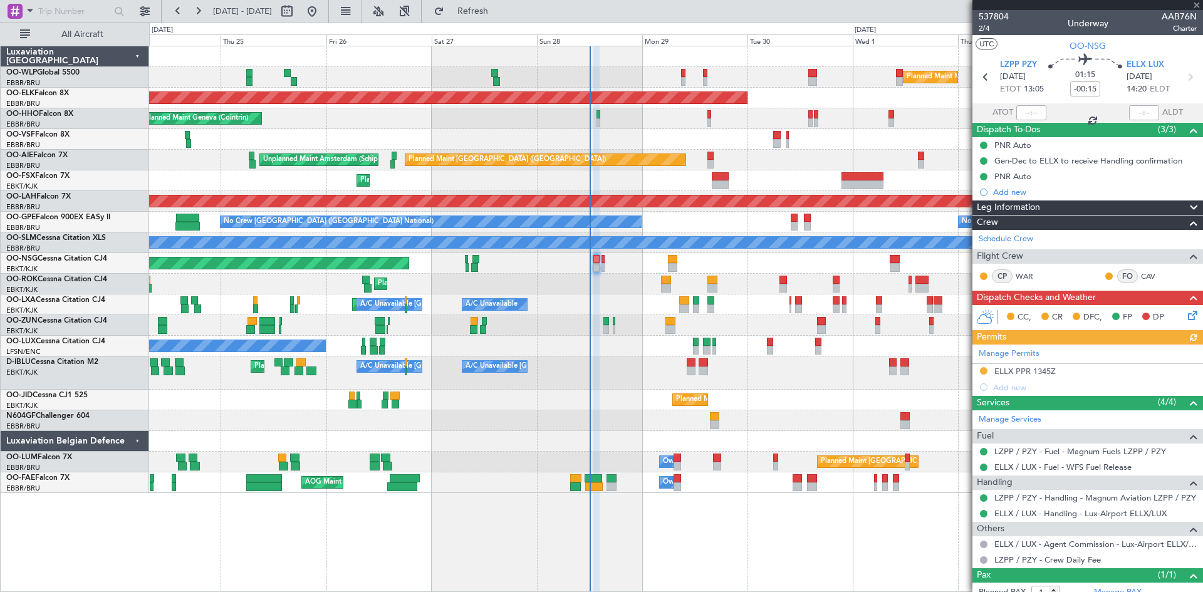
scroll to position [39, 0]
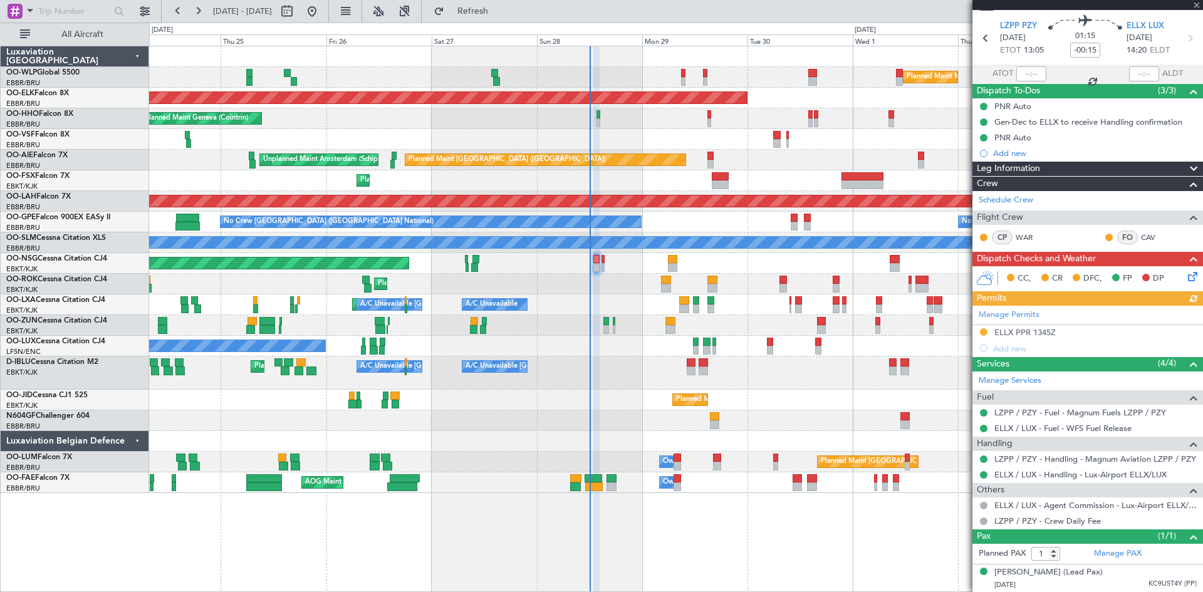
click at [1186, 275] on icon at bounding box center [1191, 275] width 10 height 10
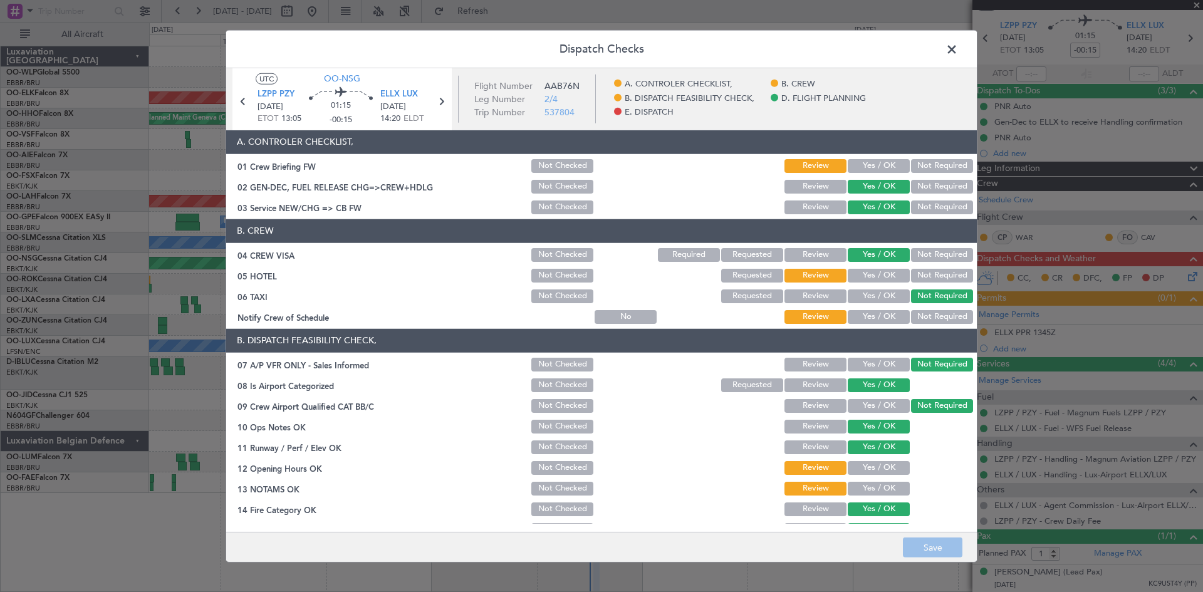
click at [863, 171] on button "Yes / OK" at bounding box center [879, 166] width 62 height 14
click at [863, 281] on button "Yes / OK" at bounding box center [879, 276] width 62 height 14
click at [872, 305] on section "B. CREW 04 CREW VISA Not Checked Required Requested Review Yes / OK Not Require…" at bounding box center [601, 272] width 751 height 107
click at [925, 277] on button "Not Required" at bounding box center [942, 276] width 62 height 14
click at [884, 319] on button "Yes / OK" at bounding box center [879, 317] width 62 height 14
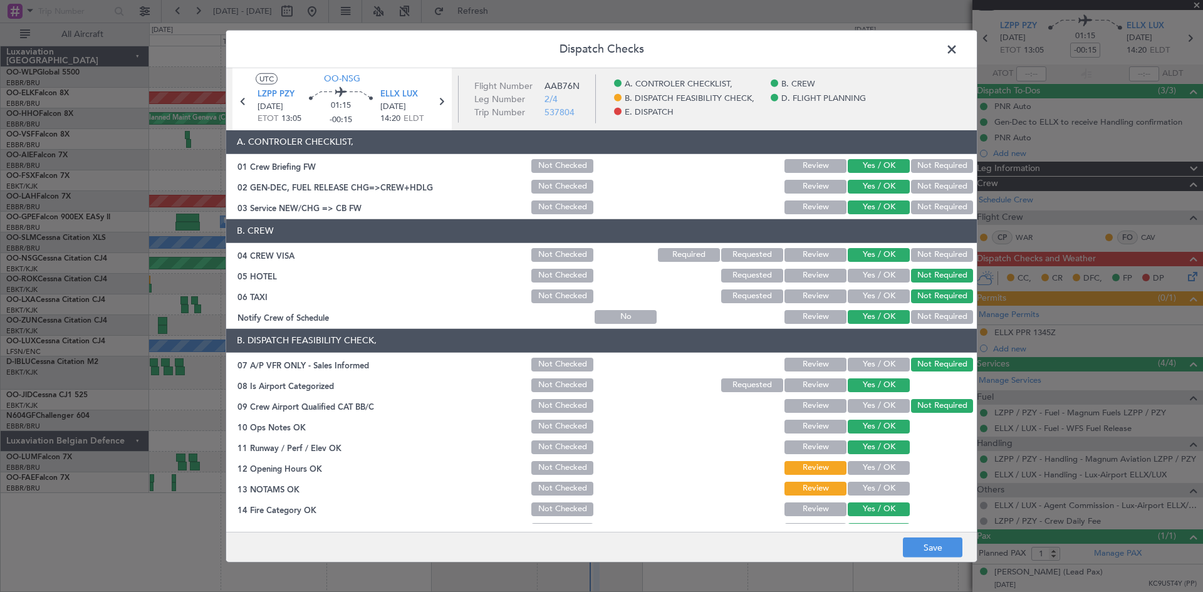
scroll to position [125, 0]
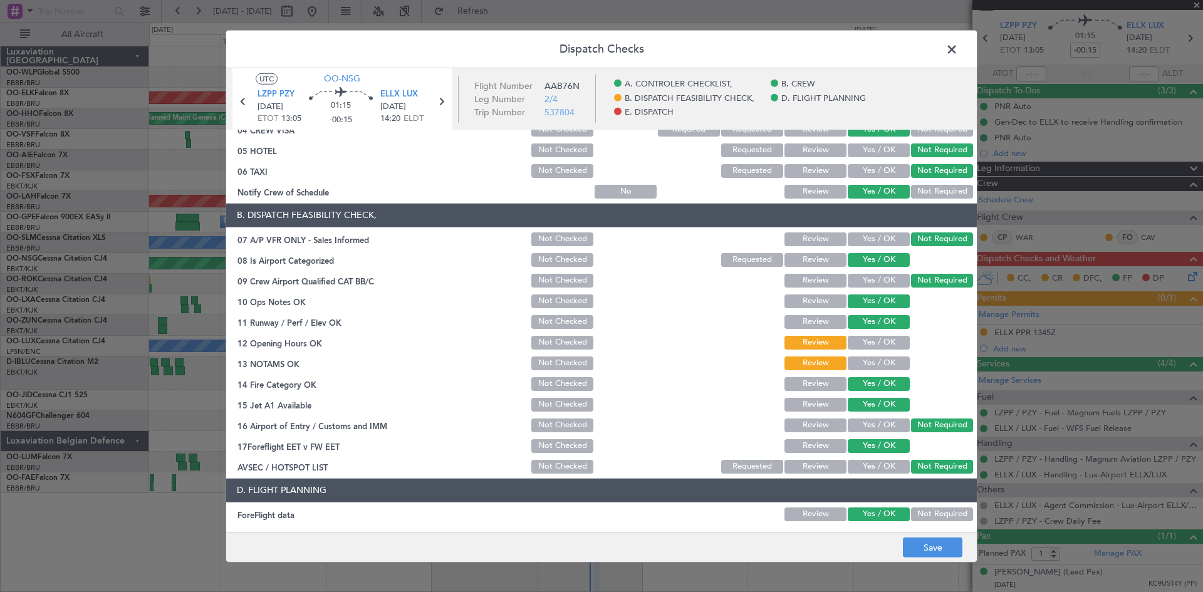
click at [864, 349] on button "Yes / OK" at bounding box center [879, 343] width 62 height 14
click at [867, 360] on button "Yes / OK" at bounding box center [879, 364] width 62 height 14
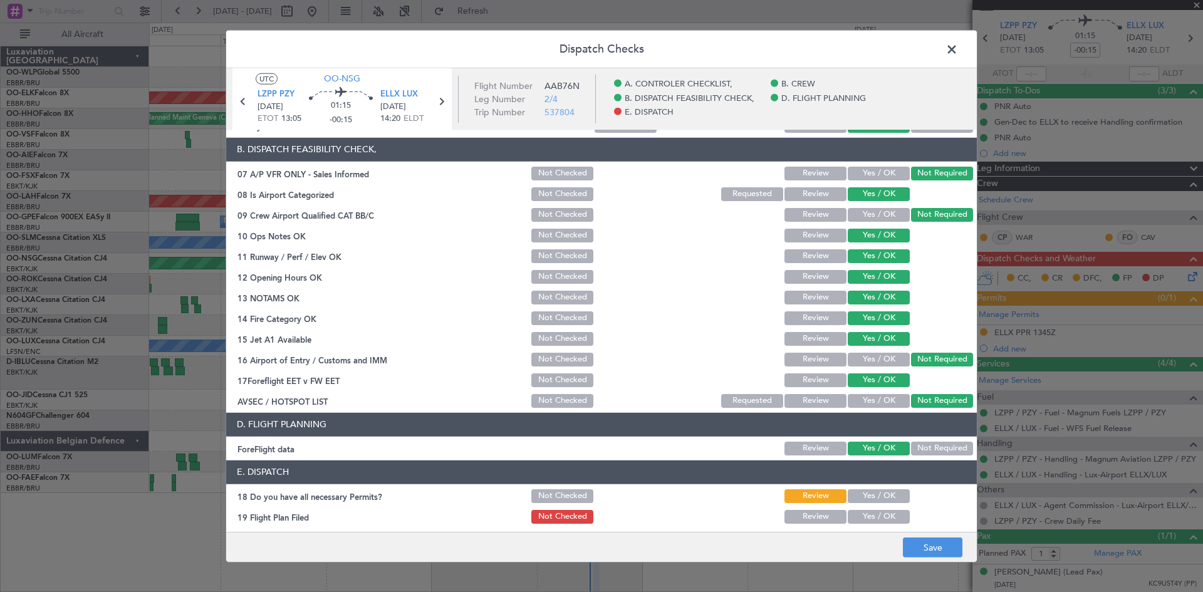
scroll to position [237, 0]
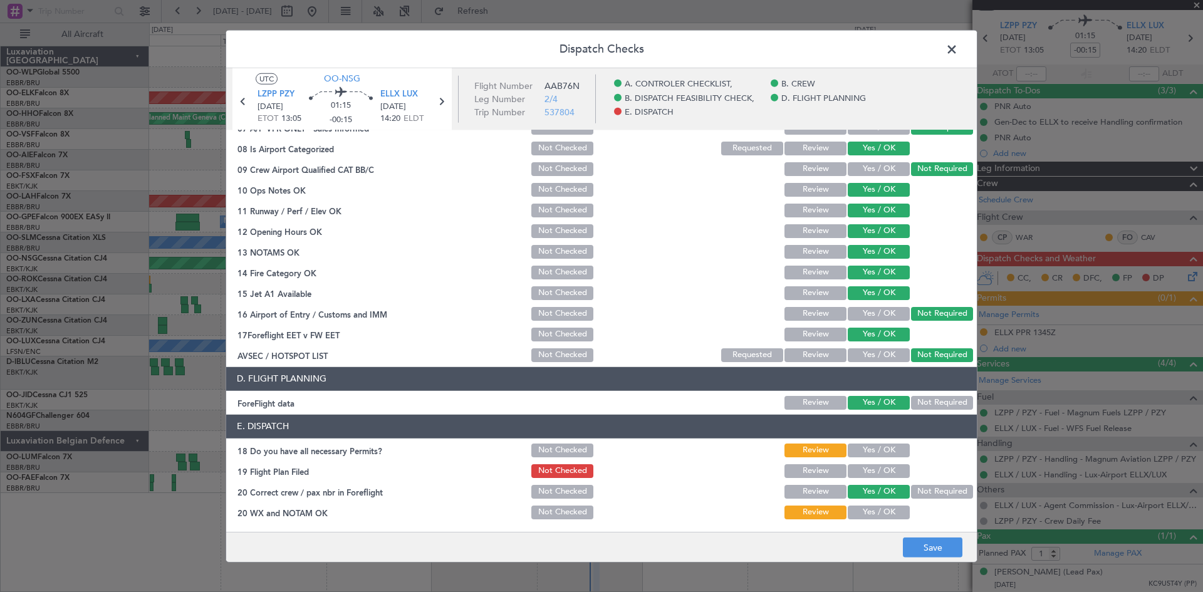
click at [881, 451] on button "Yes / OK" at bounding box center [879, 451] width 62 height 14
click at [879, 461] on section "E. DISPATCH 18 Do you have all necessary Permits? Not Checked Review Yes / OK 1…" at bounding box center [601, 468] width 751 height 107
click at [873, 473] on button "Yes / OK" at bounding box center [879, 471] width 62 height 14
click at [873, 504] on div "Yes / OK" at bounding box center [877, 513] width 63 height 18
click at [875, 518] on button "Yes / OK" at bounding box center [879, 513] width 62 height 14
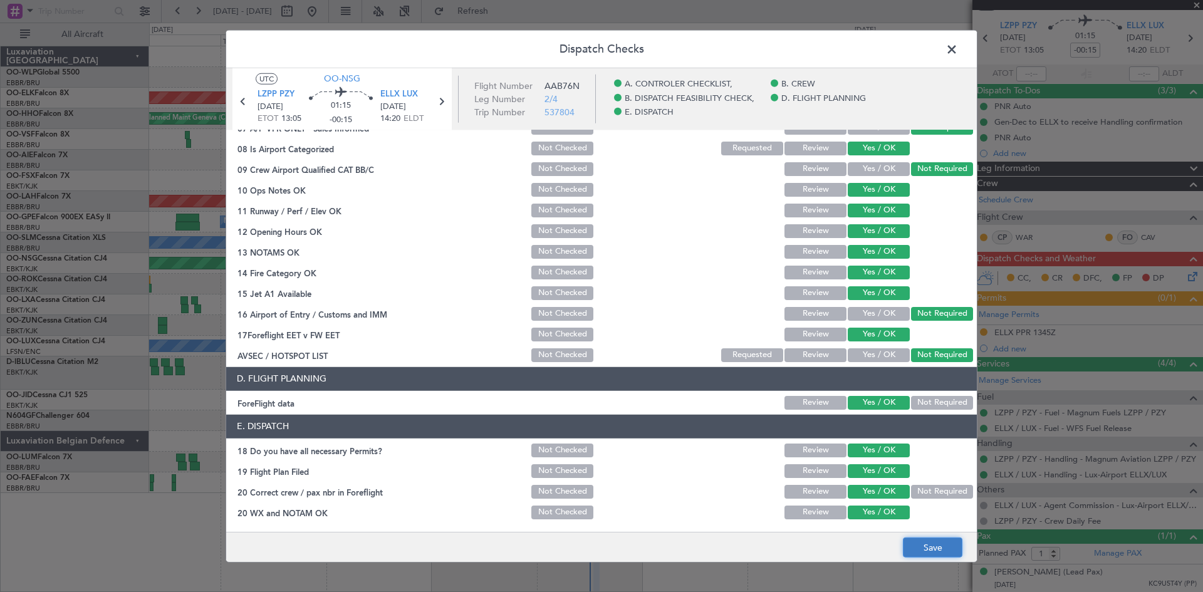
click at [925, 544] on button "Save" at bounding box center [933, 548] width 60 height 20
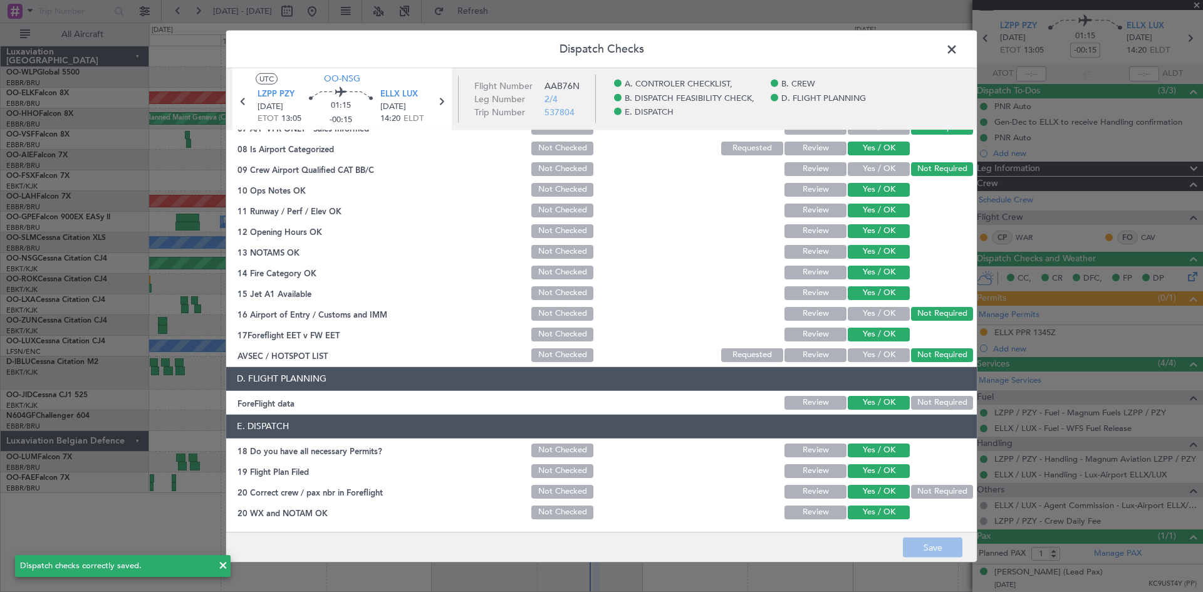
click at [441, 104] on icon at bounding box center [441, 101] width 16 height 16
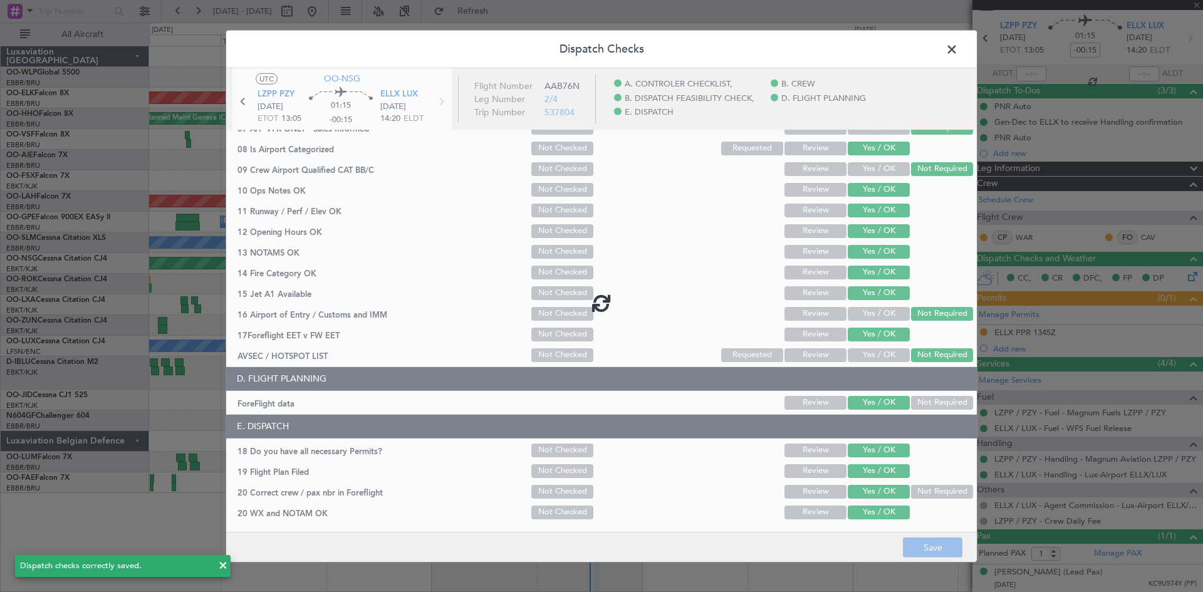
type input "-00:10"
type input "0"
type input "-00:10"
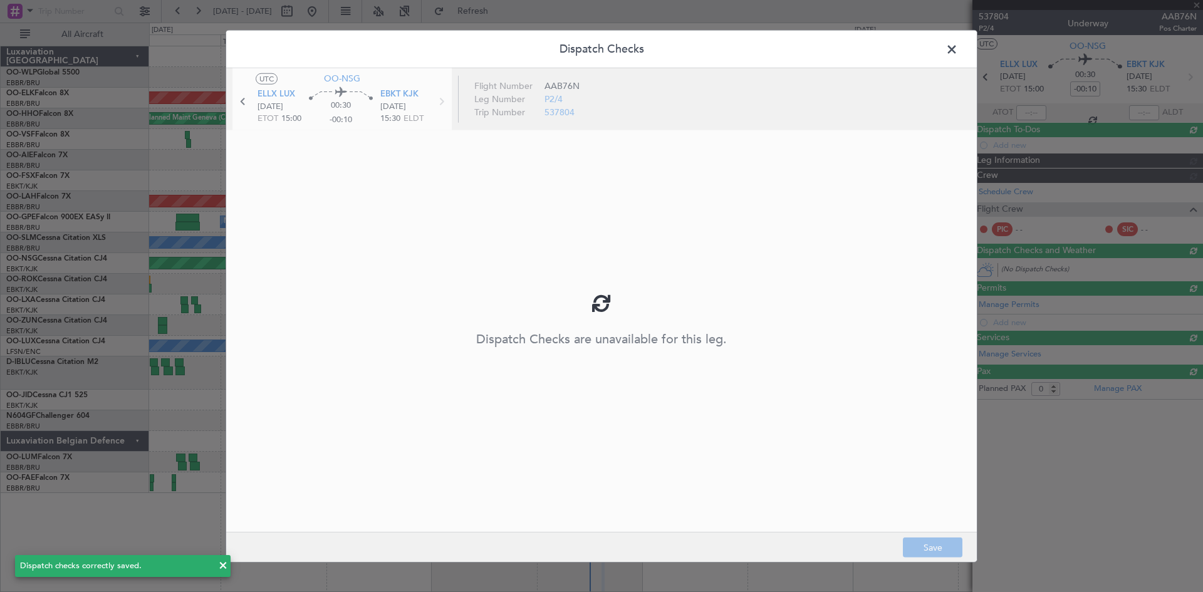
scroll to position [0, 0]
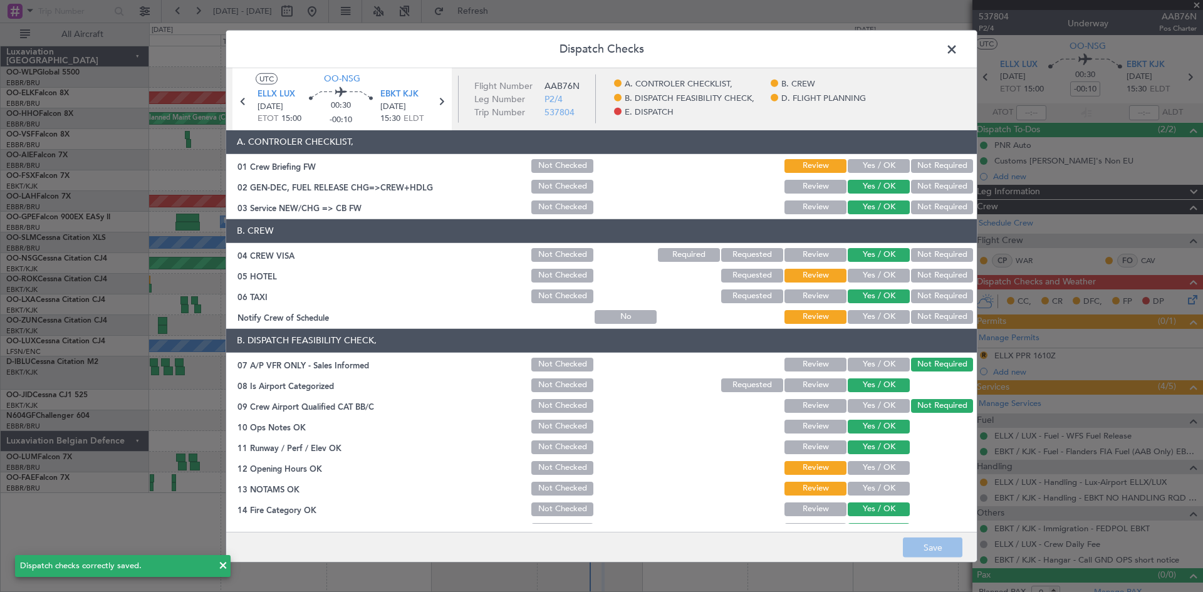
click at [888, 171] on button "Yes / OK" at bounding box center [879, 166] width 62 height 14
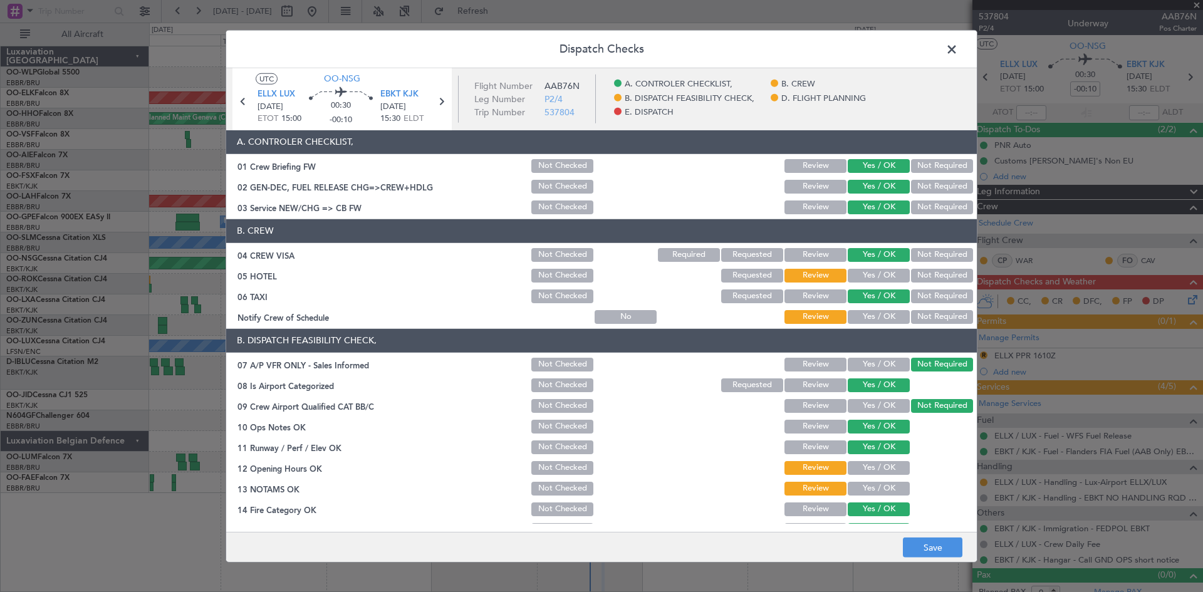
click at [873, 271] on button "Yes / OK" at bounding box center [879, 276] width 62 height 14
click at [877, 298] on button "Yes / OK" at bounding box center [879, 297] width 62 height 14
click at [877, 300] on button "Yes / OK" at bounding box center [879, 297] width 62 height 14
click at [877, 312] on button "Yes / OK" at bounding box center [879, 317] width 62 height 14
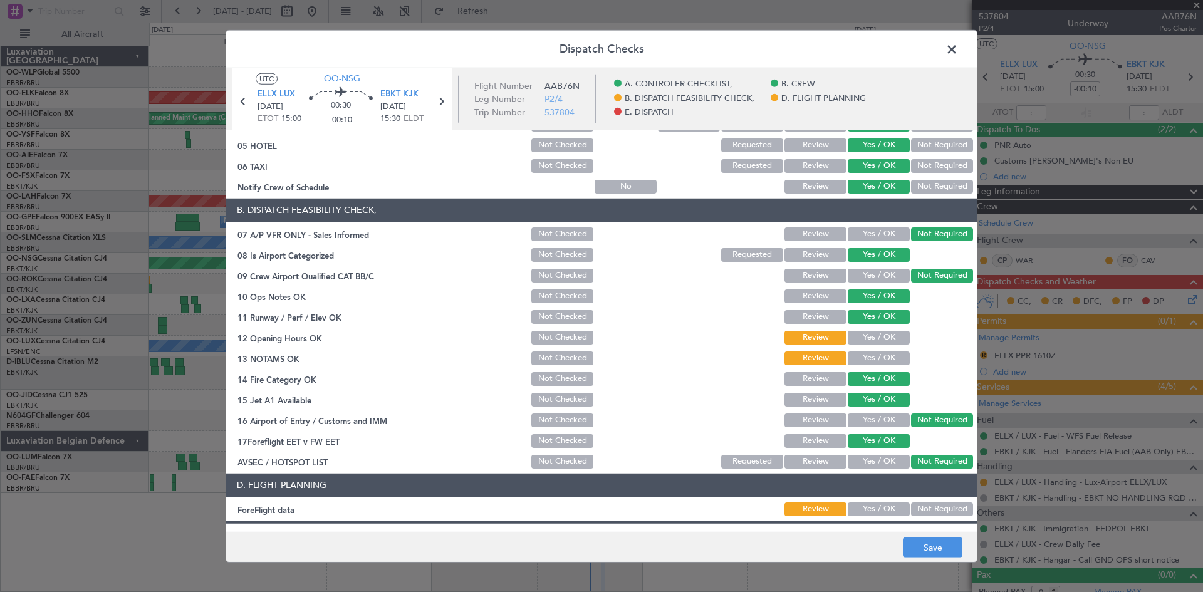
scroll to position [237, 0]
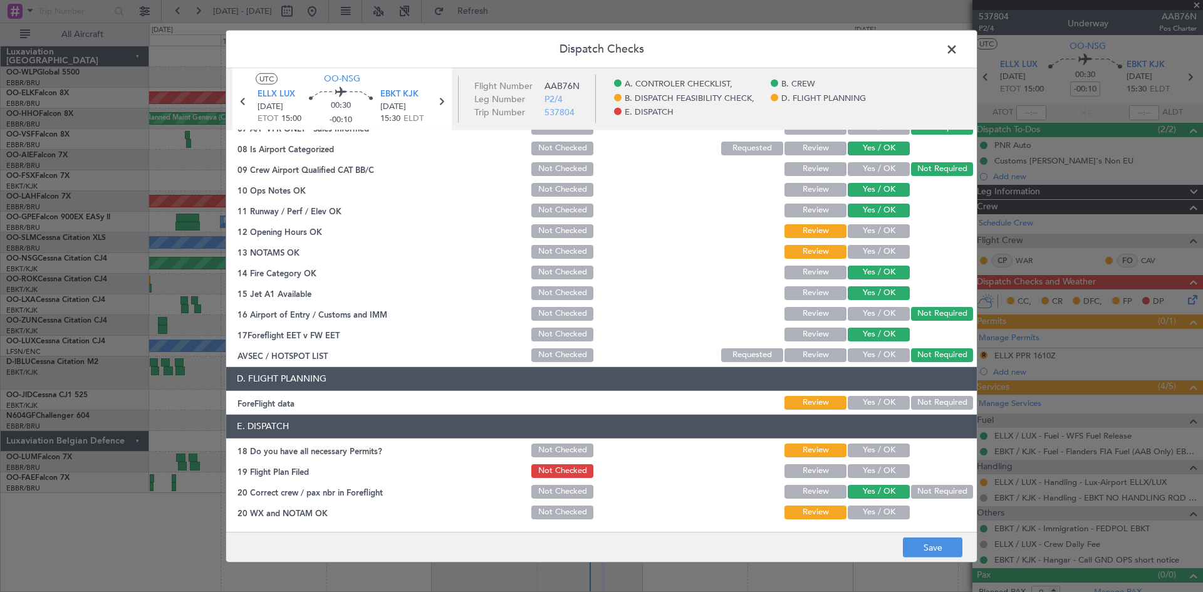
click at [869, 241] on section "B. DISPATCH FEASIBILITY CHECK, 07 A/P VFR ONLY - Sales Informed Not Checked Rev…" at bounding box center [601, 228] width 751 height 272
click at [869, 236] on button "Yes / OK" at bounding box center [879, 231] width 62 height 14
click at [864, 259] on div "Yes / OK" at bounding box center [877, 252] width 63 height 18
click at [867, 251] on button "Yes / OK" at bounding box center [879, 252] width 62 height 14
click at [866, 449] on button "Yes / OK" at bounding box center [879, 451] width 62 height 14
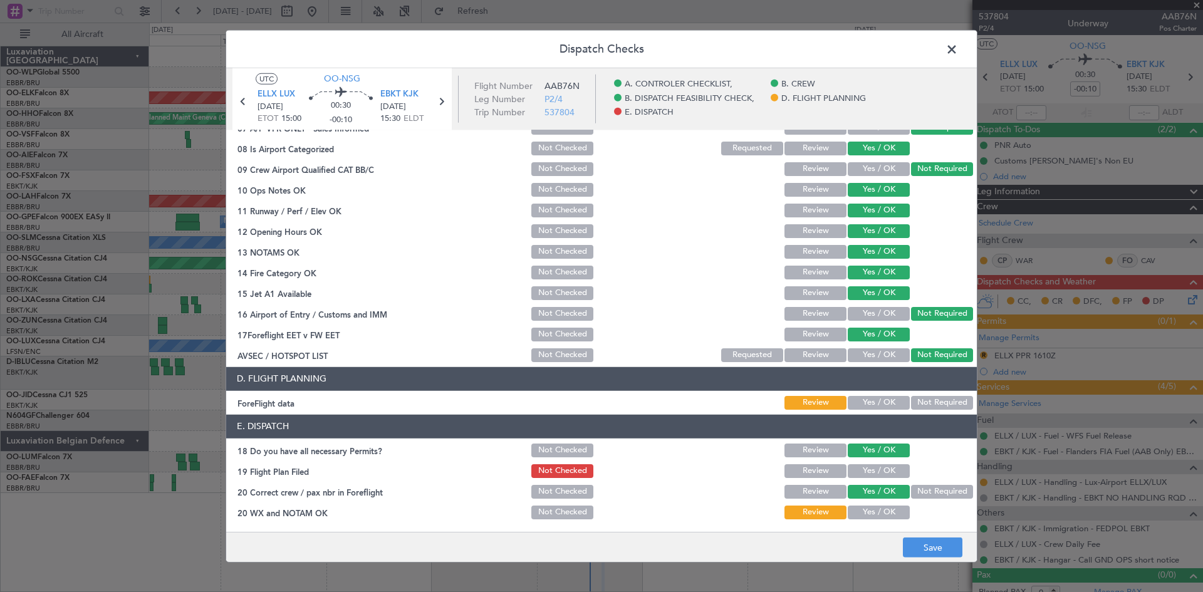
click at [862, 475] on button "Yes / OK" at bounding box center [879, 471] width 62 height 14
click at [866, 514] on button "Yes / OK" at bounding box center [879, 513] width 62 height 14
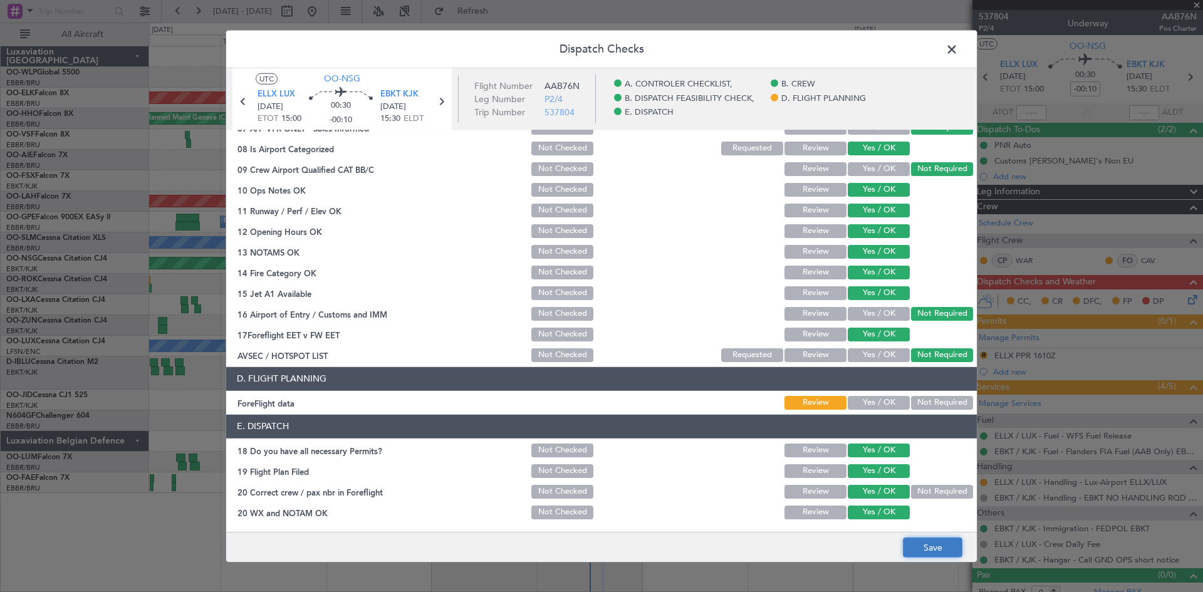
click at [920, 544] on button "Save" at bounding box center [933, 548] width 60 height 20
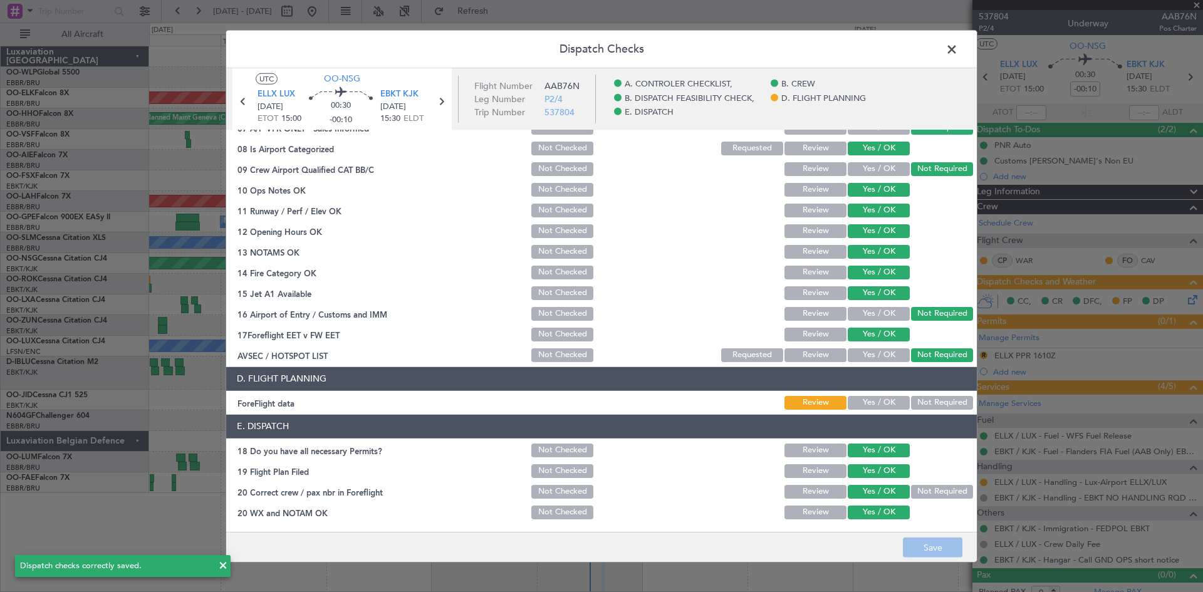
click at [958, 50] on span at bounding box center [958, 51] width 0 height 25
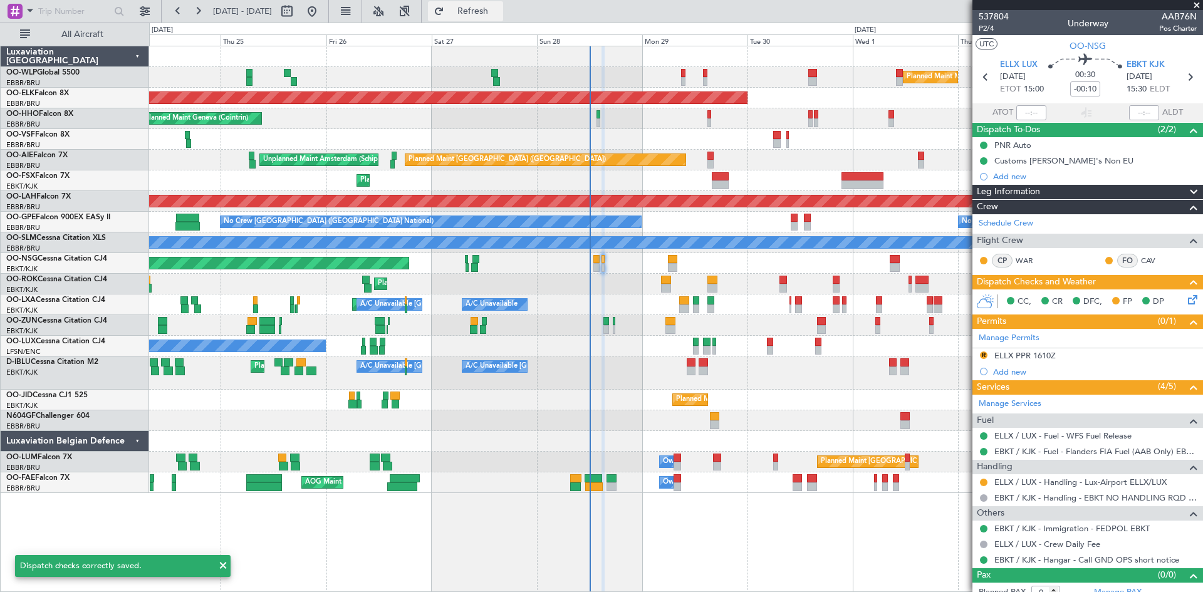
click at [478, 8] on button "Refresh" at bounding box center [465, 11] width 75 height 20
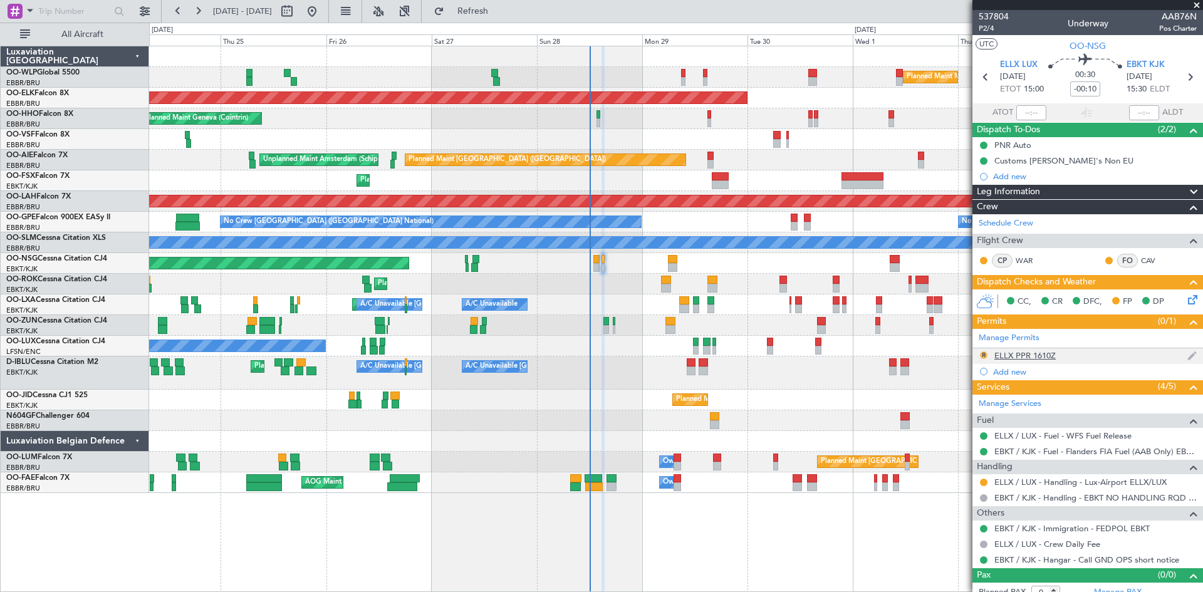
click at [984, 355] on button "R" at bounding box center [984, 356] width 8 height 8
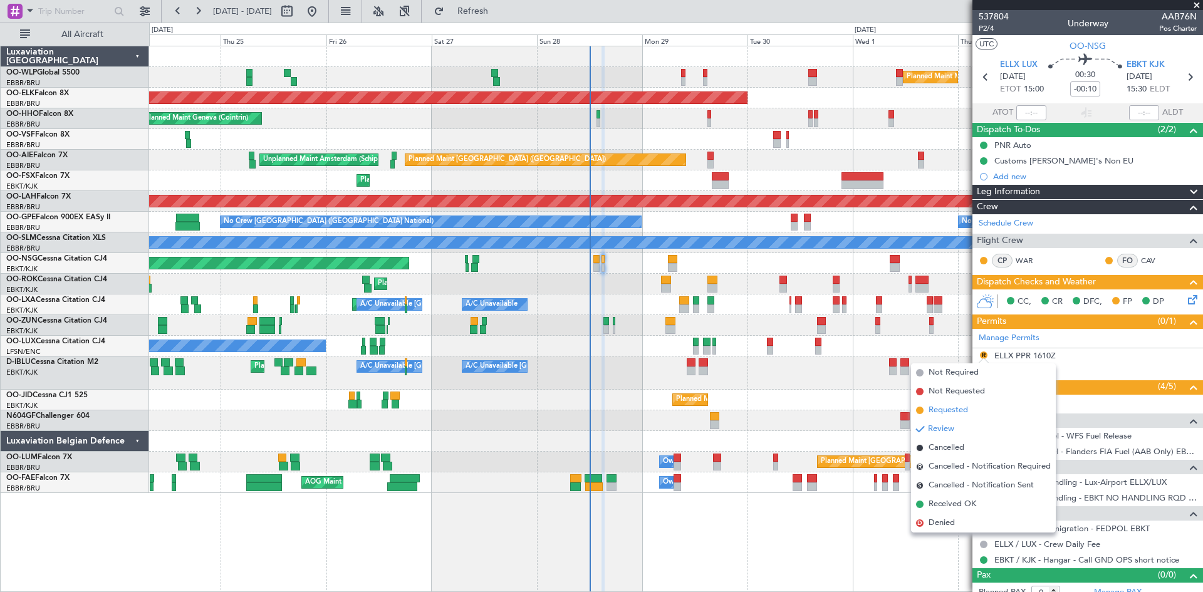
click at [941, 411] on span "Requested" at bounding box center [948, 410] width 39 height 13
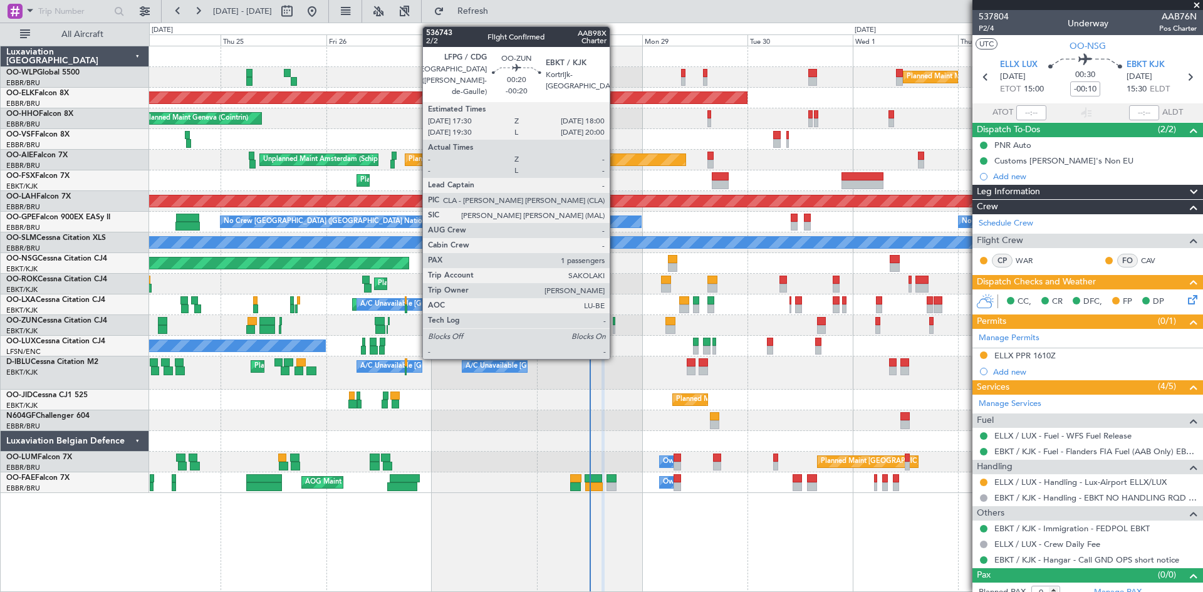
click at [616, 325] on div at bounding box center [614, 329] width 3 height 9
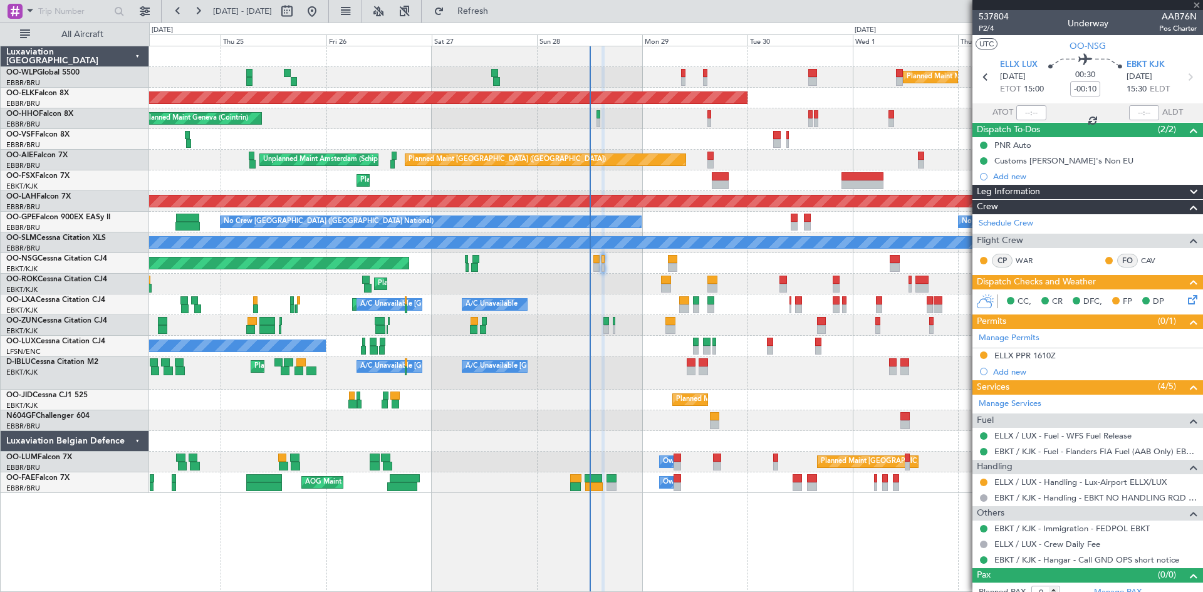
type input "-00:20"
type input "1"
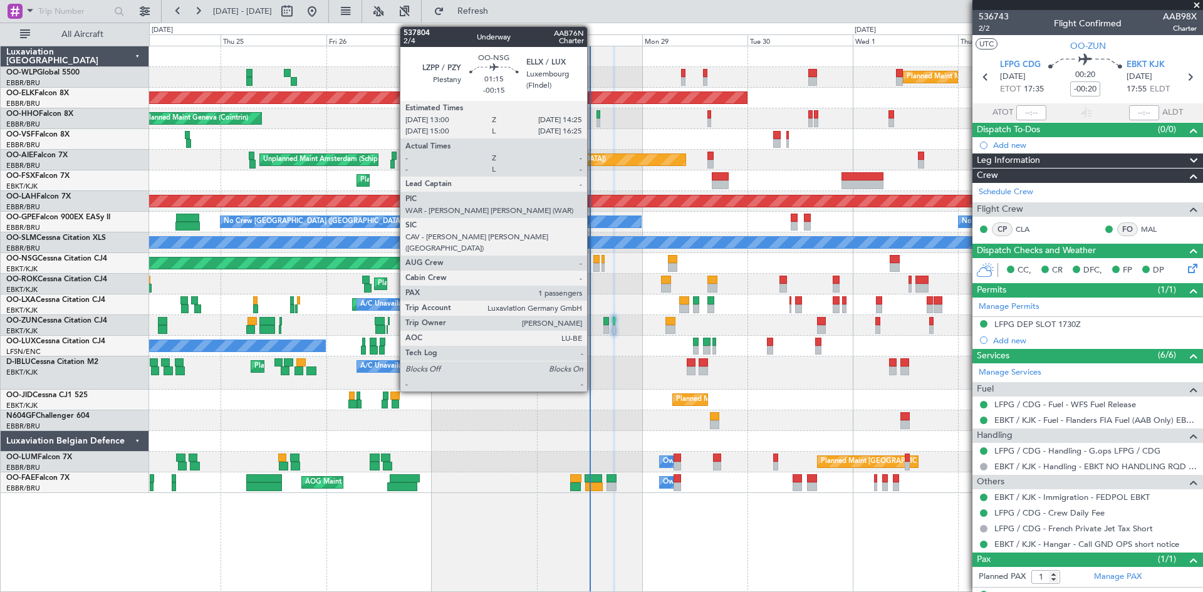
click at [594, 261] on div at bounding box center [597, 259] width 6 height 9
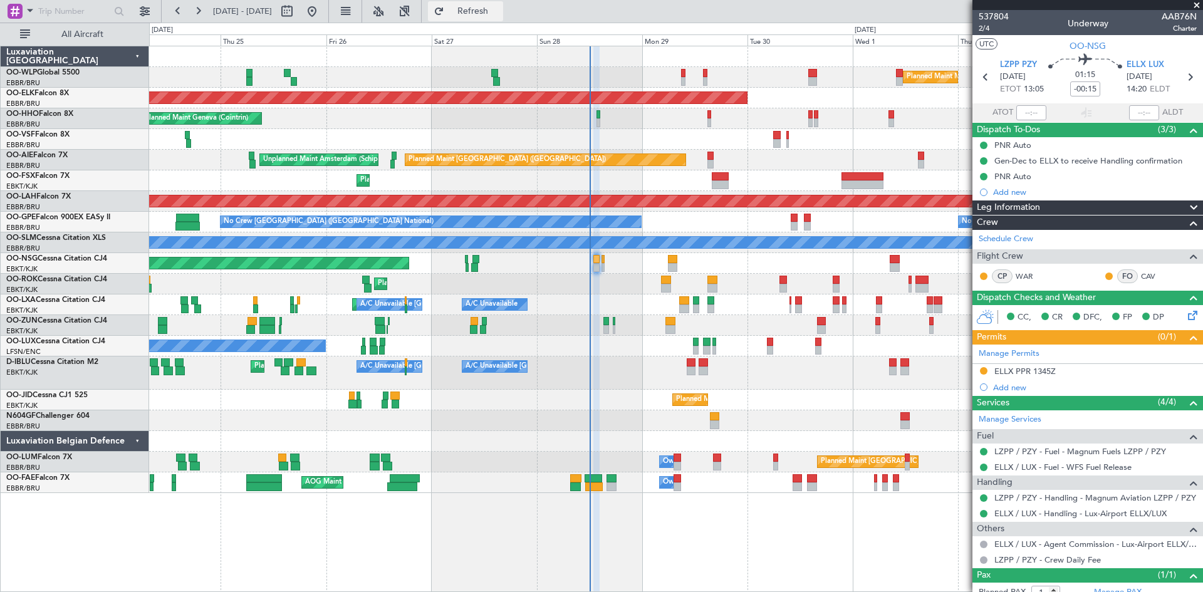
click at [484, 11] on button "Refresh" at bounding box center [465, 11] width 75 height 20
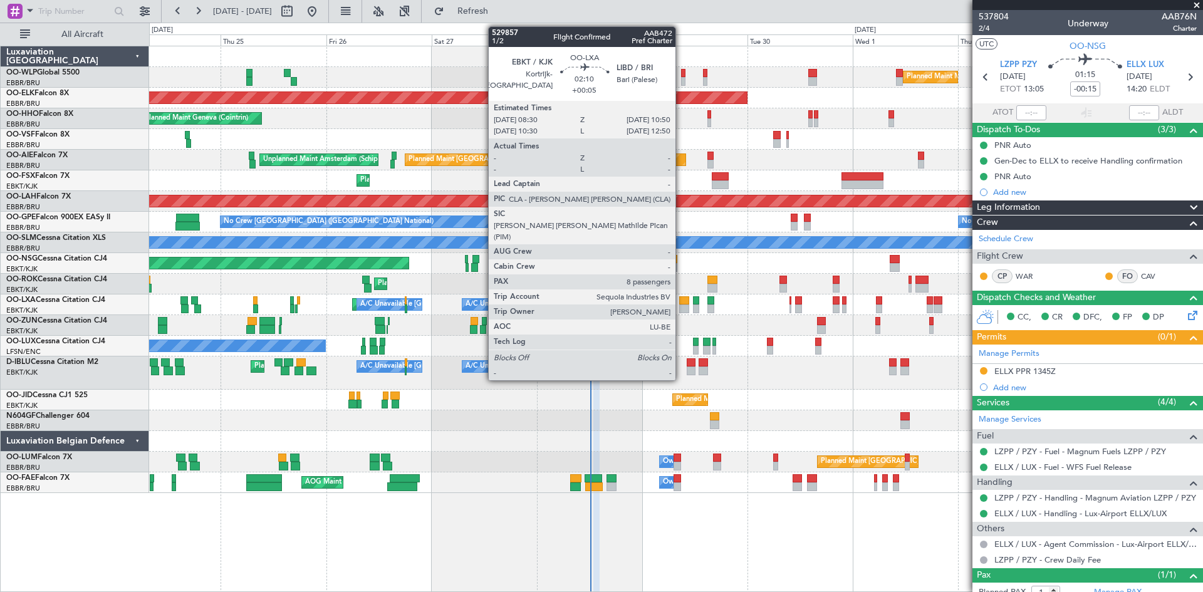
click at [681, 308] on div at bounding box center [684, 309] width 11 height 9
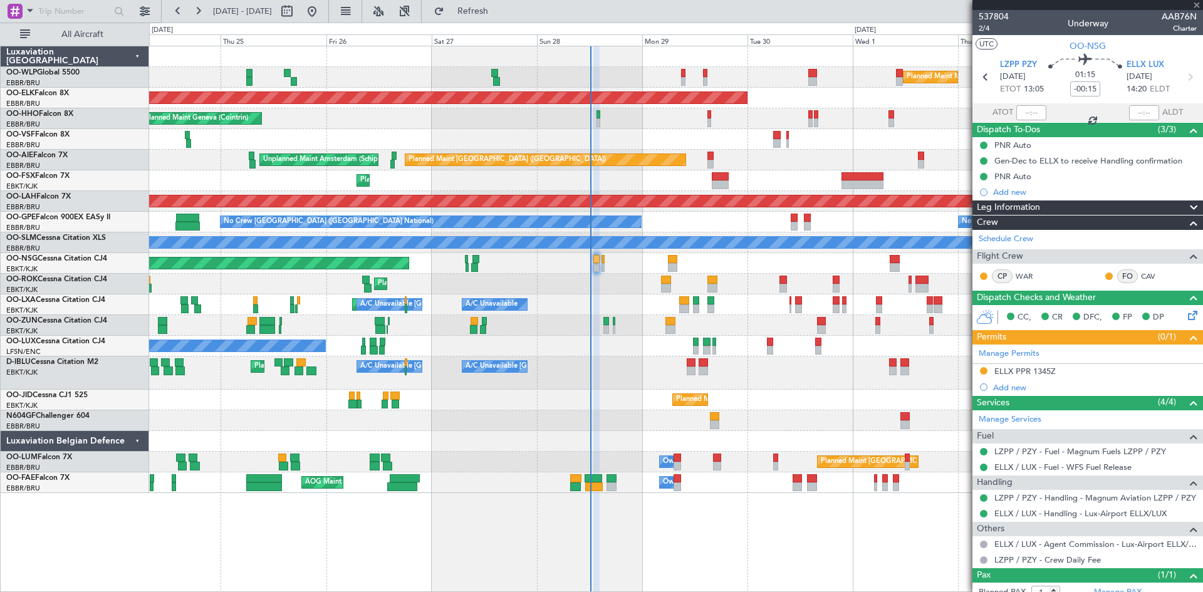
type input "+00:05"
type input "8"
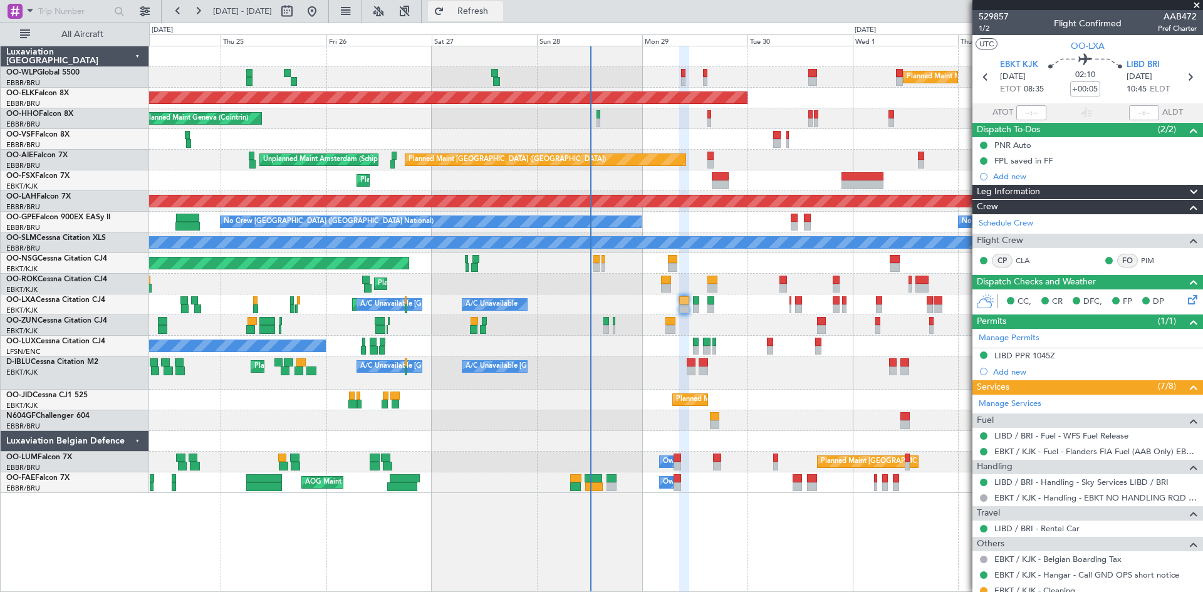
click at [498, 14] on span "Refresh" at bounding box center [473, 11] width 53 height 9
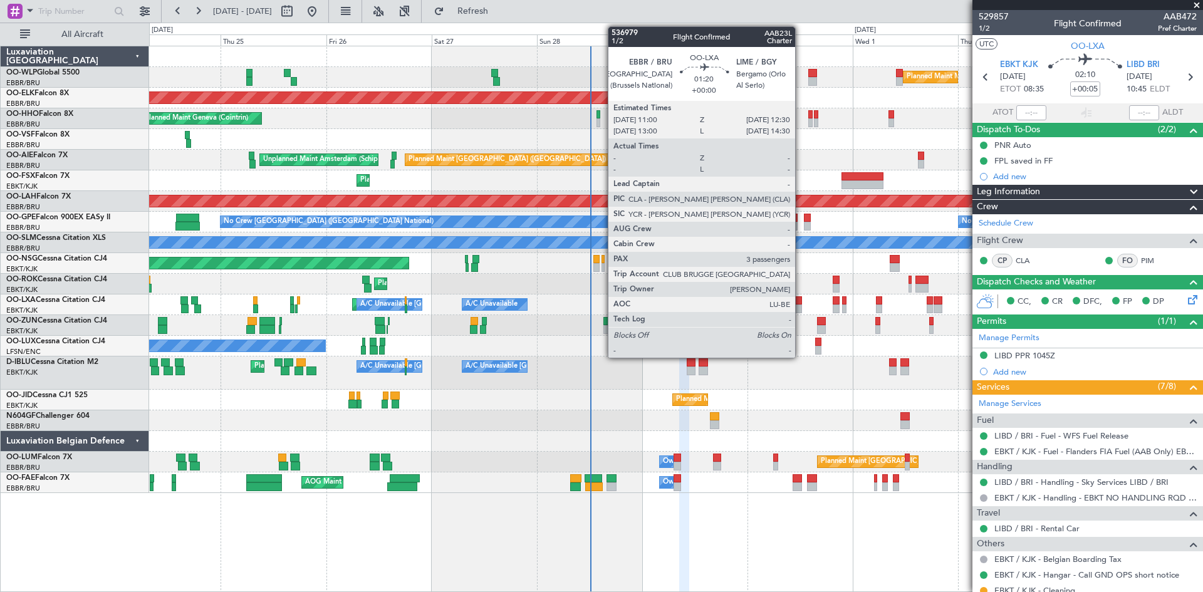
click at [801, 306] on div at bounding box center [798, 309] width 7 height 9
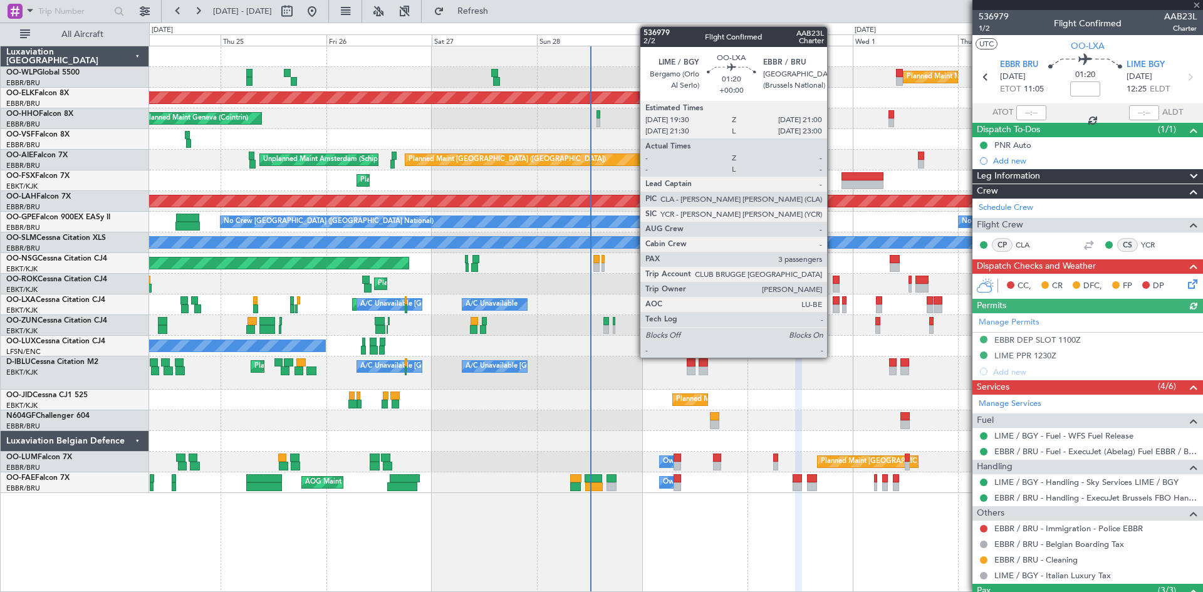
click at [833, 306] on div at bounding box center [836, 309] width 7 height 9
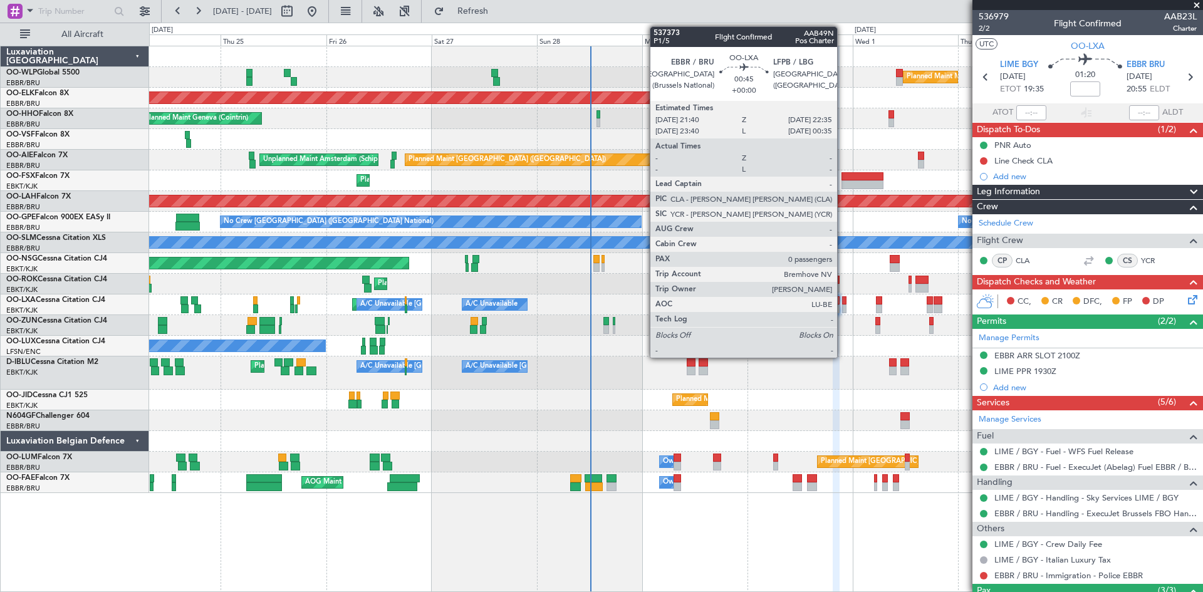
click at [843, 304] on div at bounding box center [844, 300] width 4 height 9
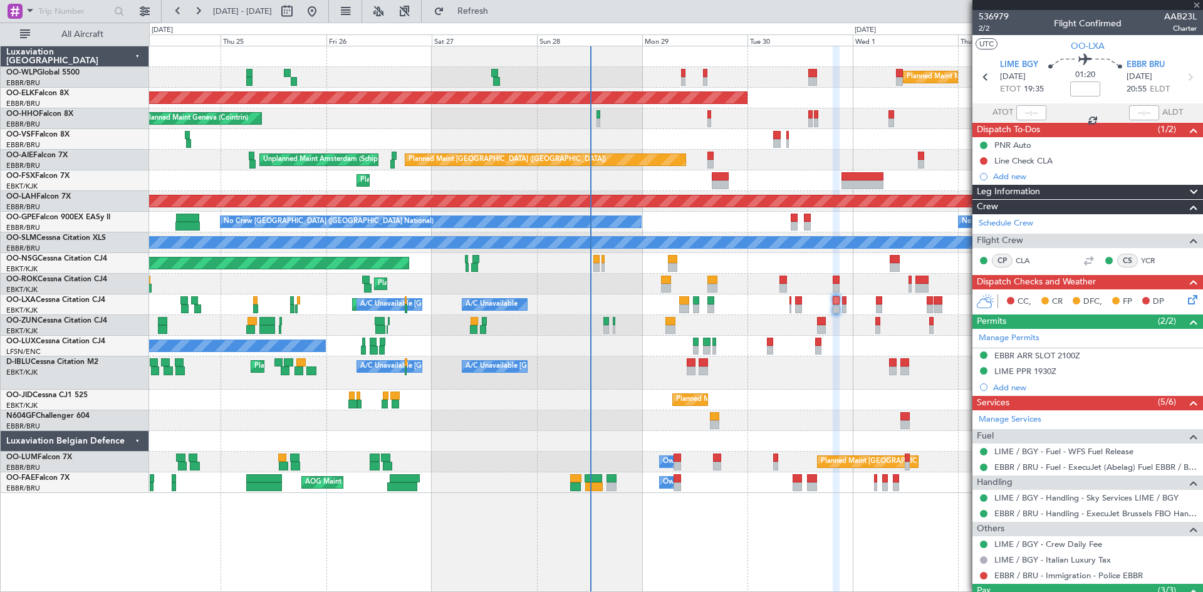
type input "0"
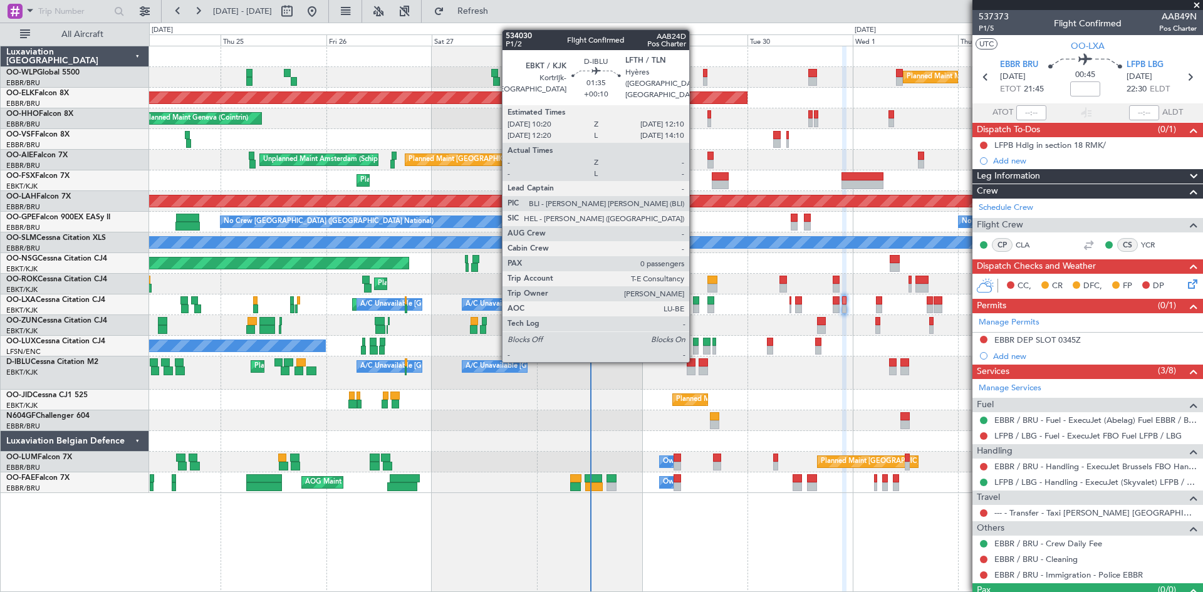
click at [695, 360] on div at bounding box center [691, 363] width 8 height 9
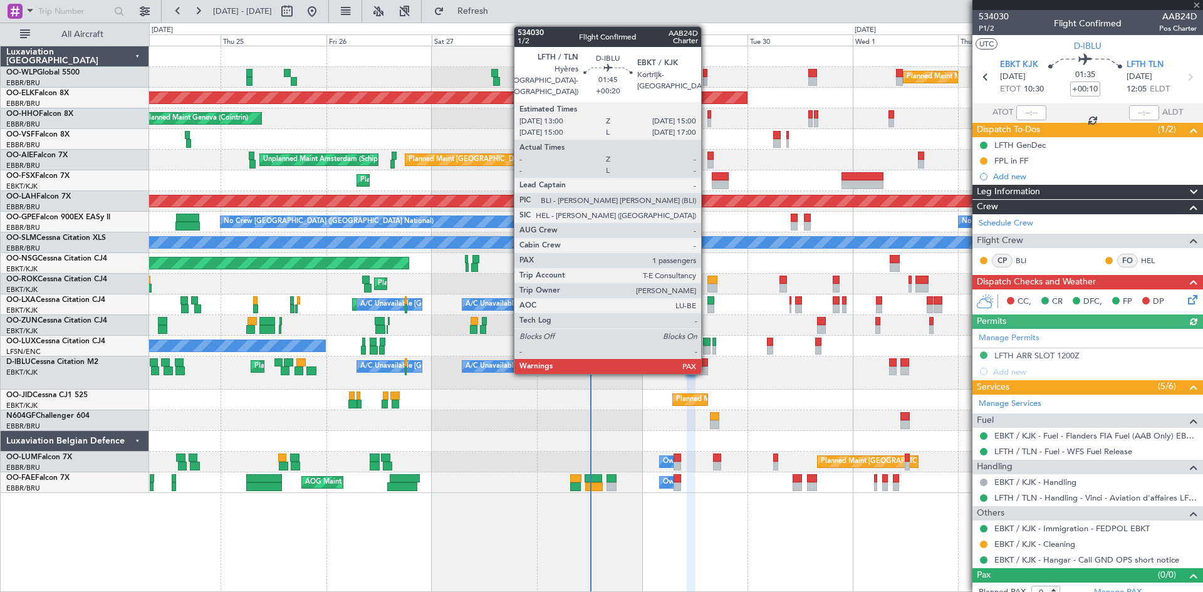
click at [707, 365] on div at bounding box center [703, 363] width 9 height 9
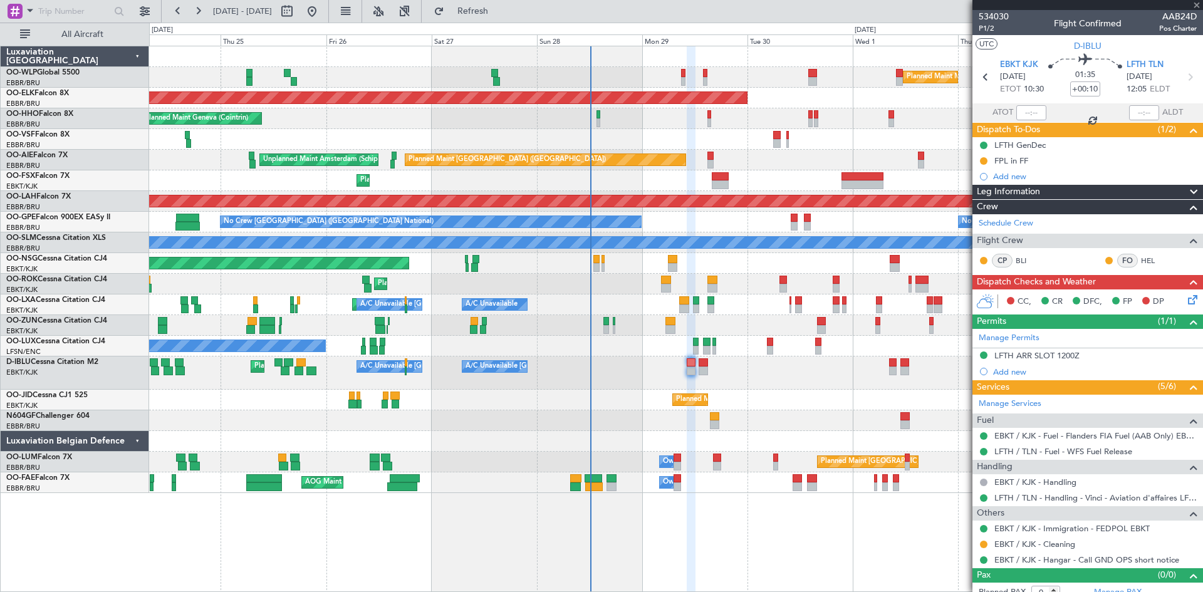
type input "+00:20"
type input "1"
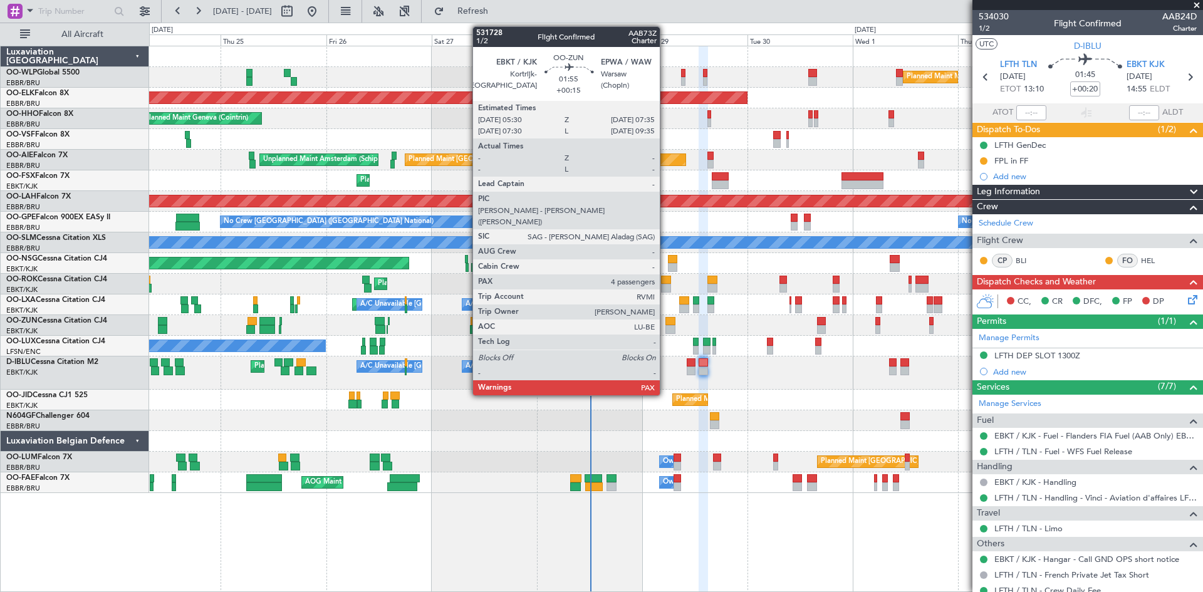
click at [666, 318] on div at bounding box center [670, 321] width 9 height 9
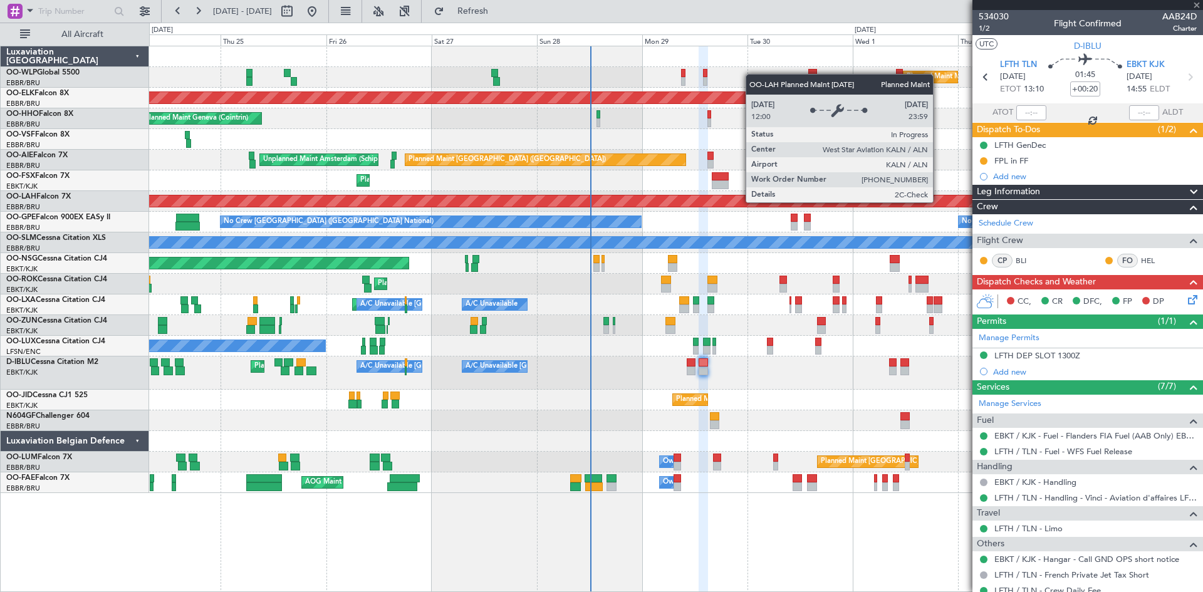
type input "+00:15"
type input "4"
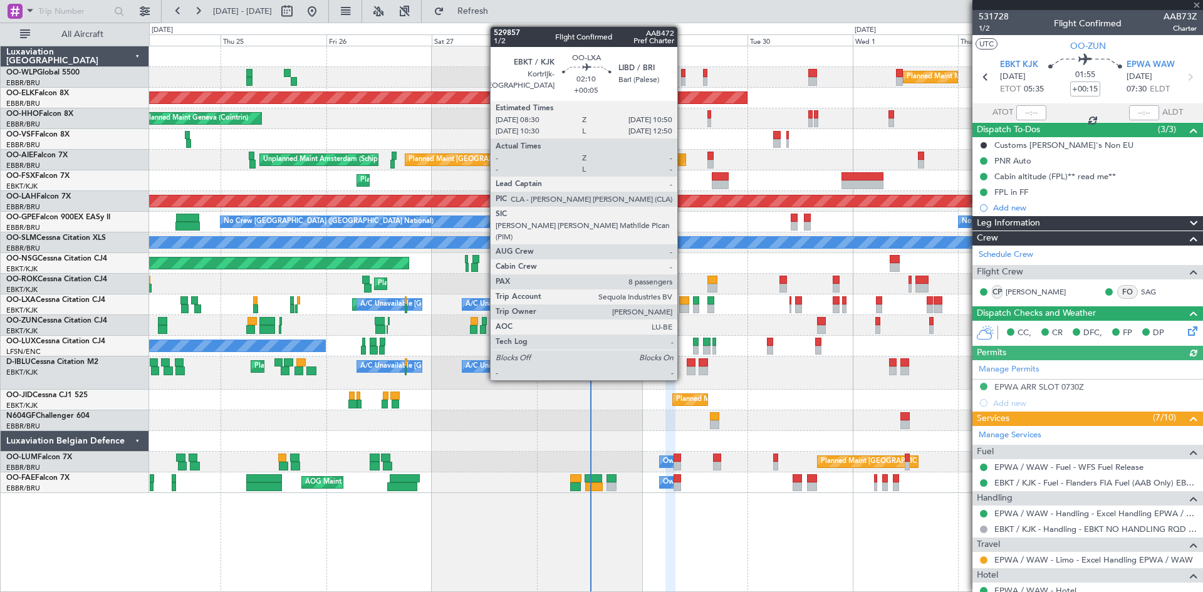
click at [683, 303] on div at bounding box center [684, 300] width 11 height 9
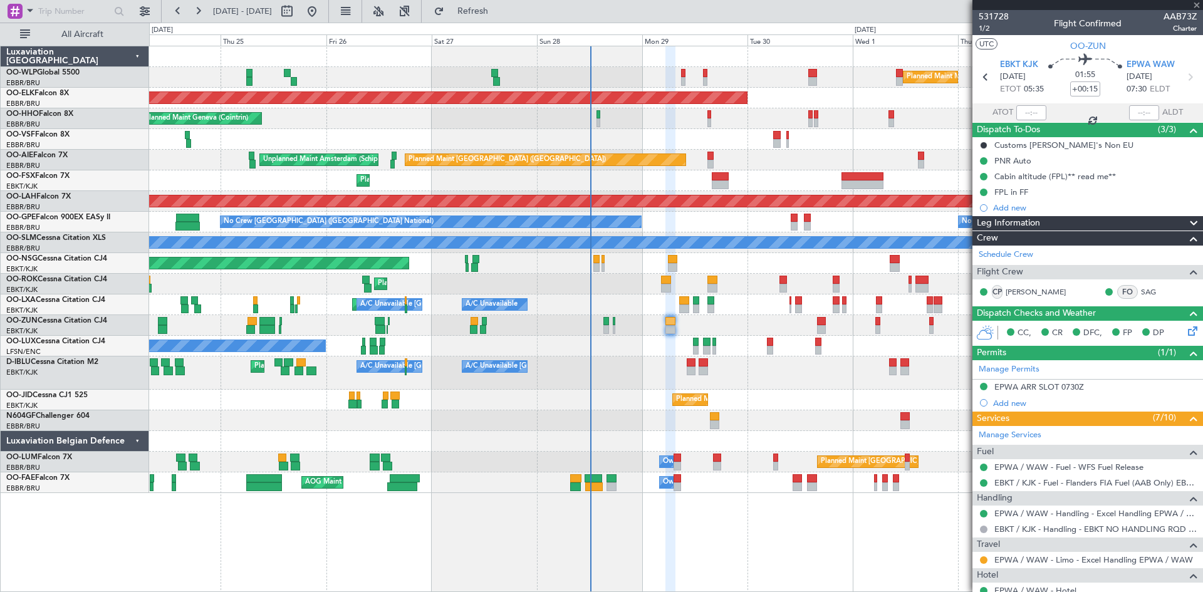
type input "+00:05"
type input "8"
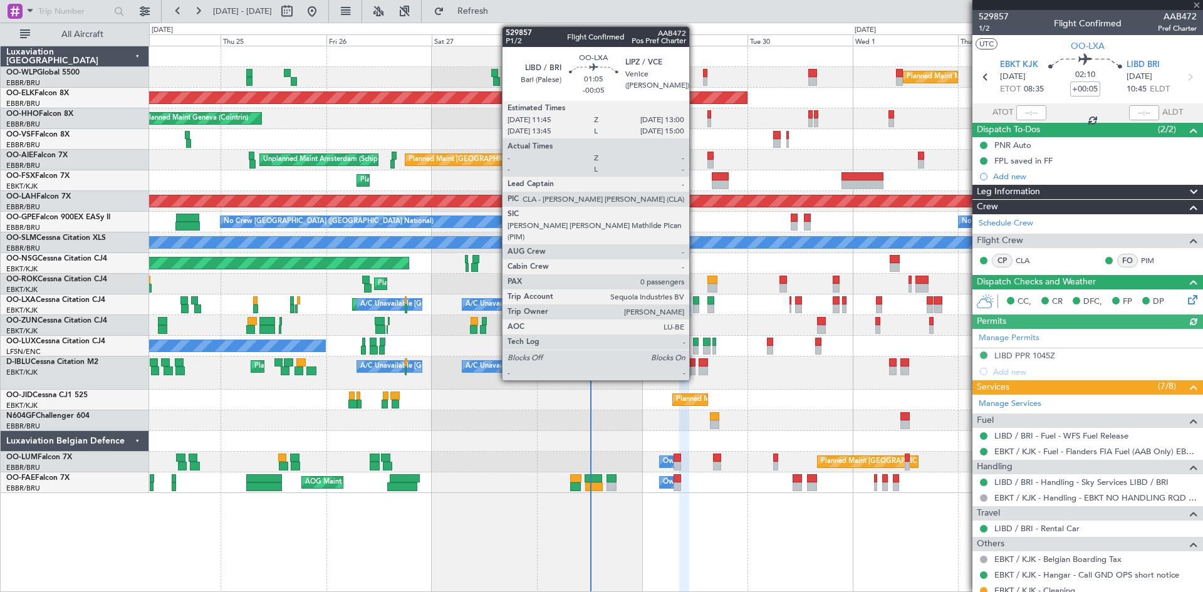
click at [695, 302] on div at bounding box center [696, 300] width 6 height 9
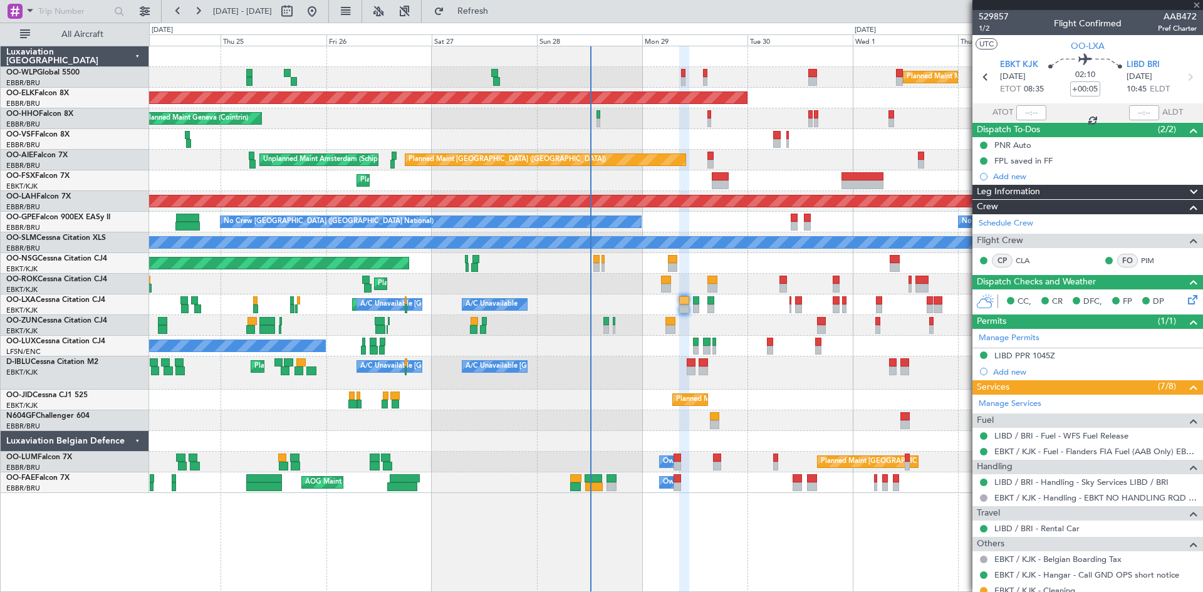
type input "-00:05"
type input "0"
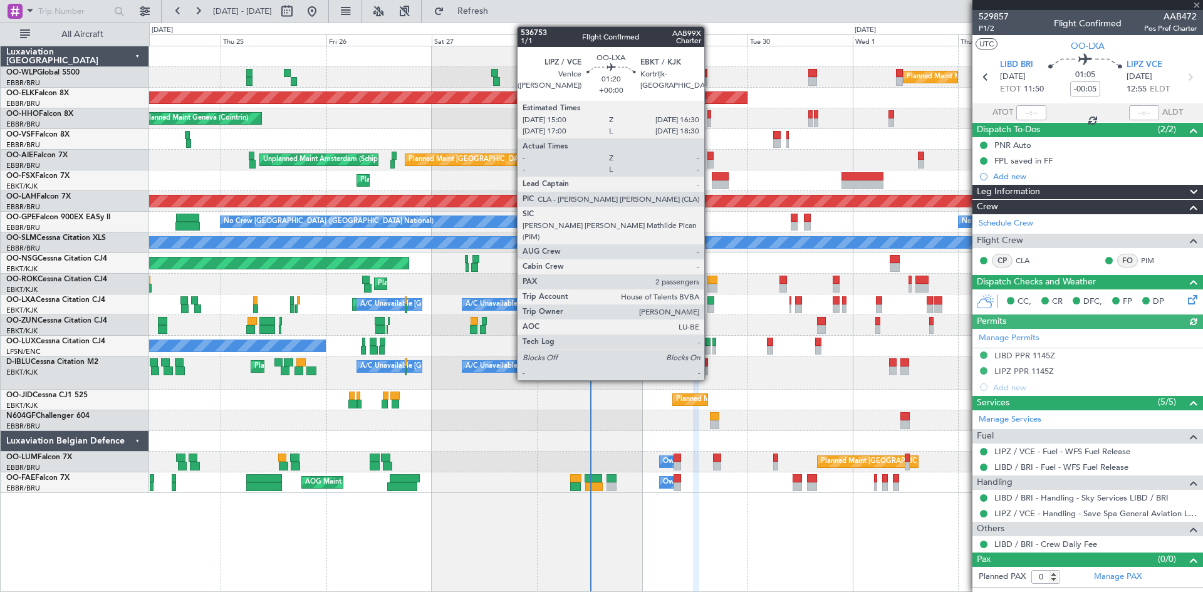
click at [710, 308] on div at bounding box center [711, 309] width 7 height 9
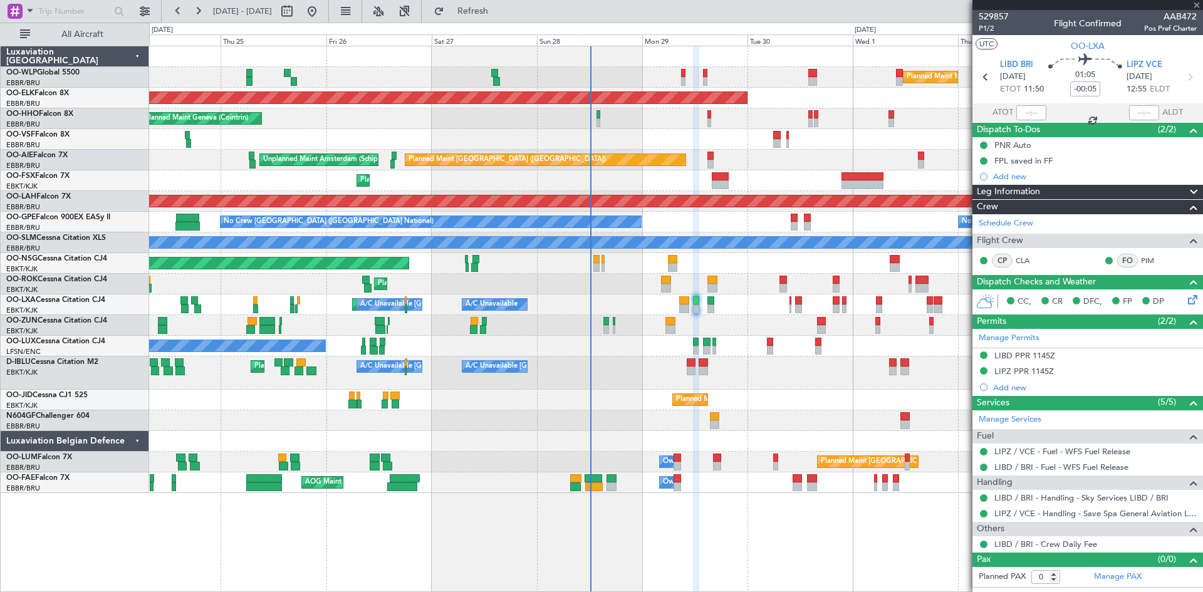
type input "2"
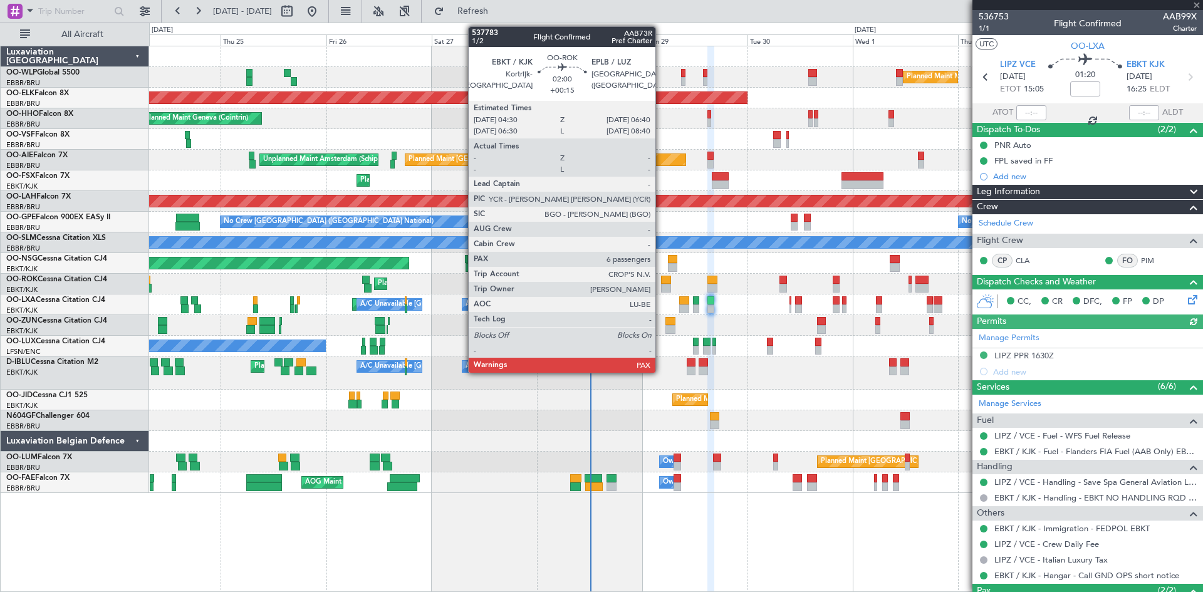
click at [661, 279] on div at bounding box center [666, 280] width 10 height 9
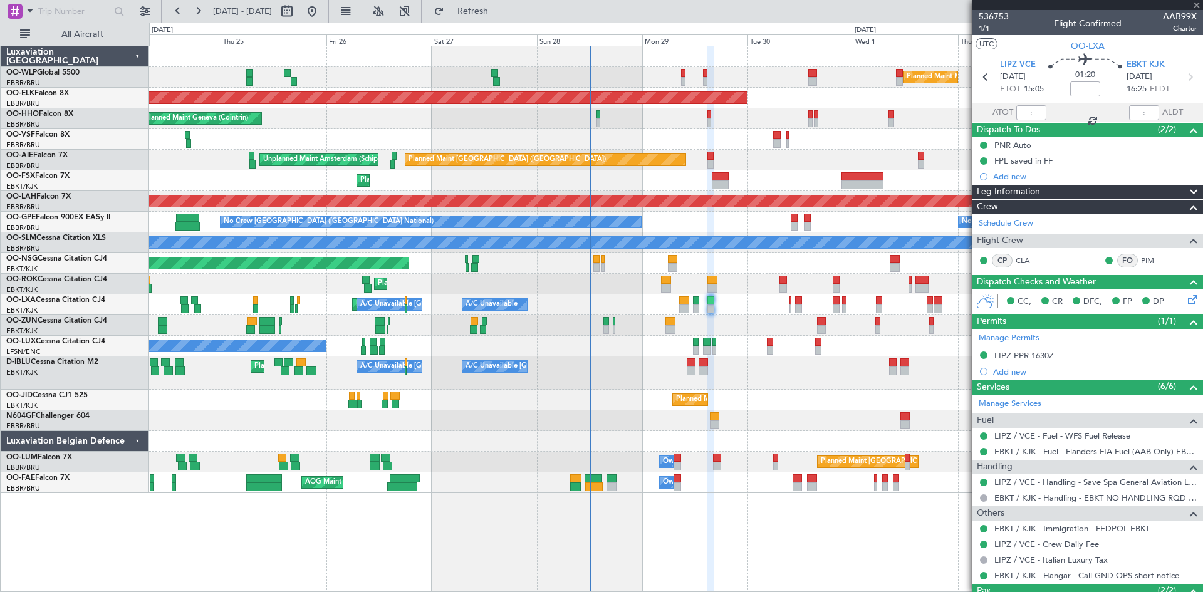
type input "+00:15"
type input "6"
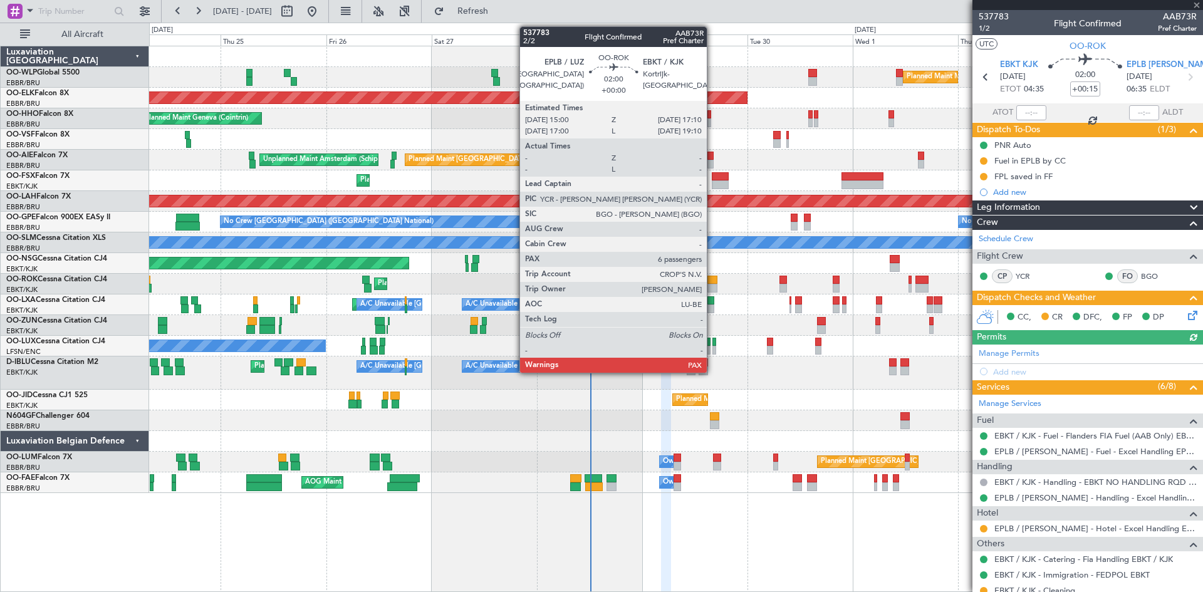
click at [713, 284] on div at bounding box center [713, 288] width 10 height 9
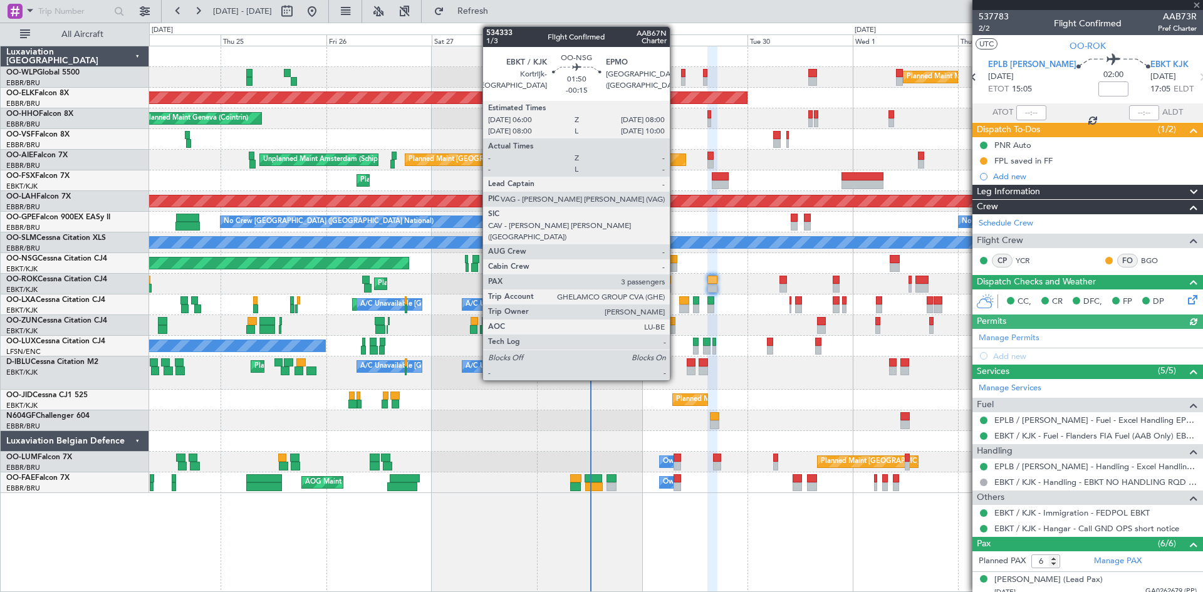
click at [676, 267] on div at bounding box center [672, 267] width 9 height 9
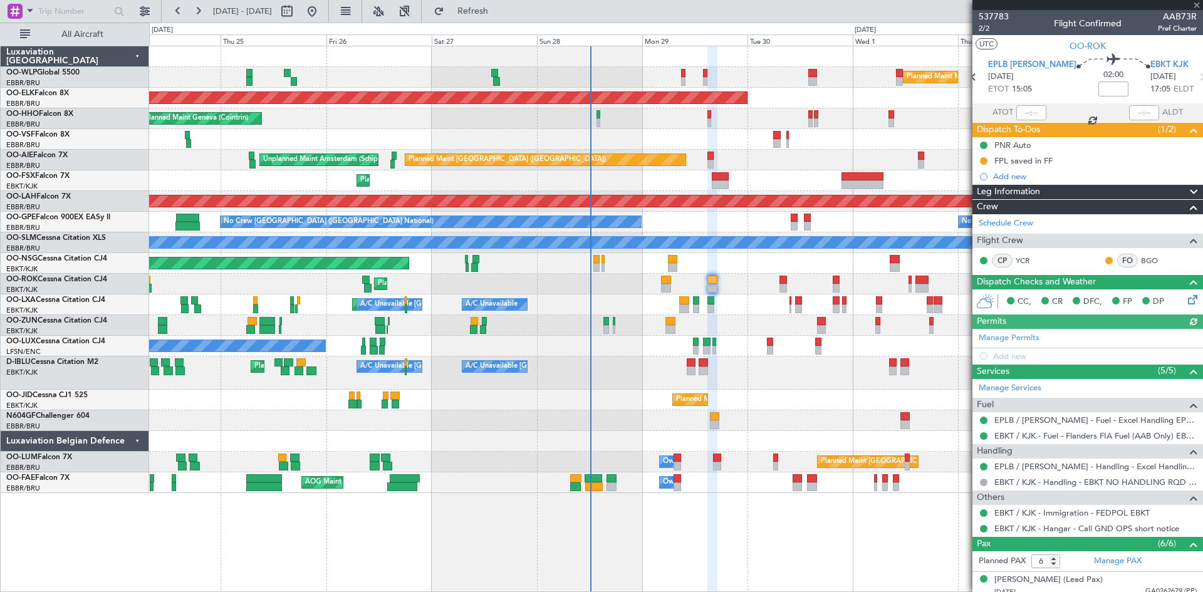
type input "-00:15"
type input "3"
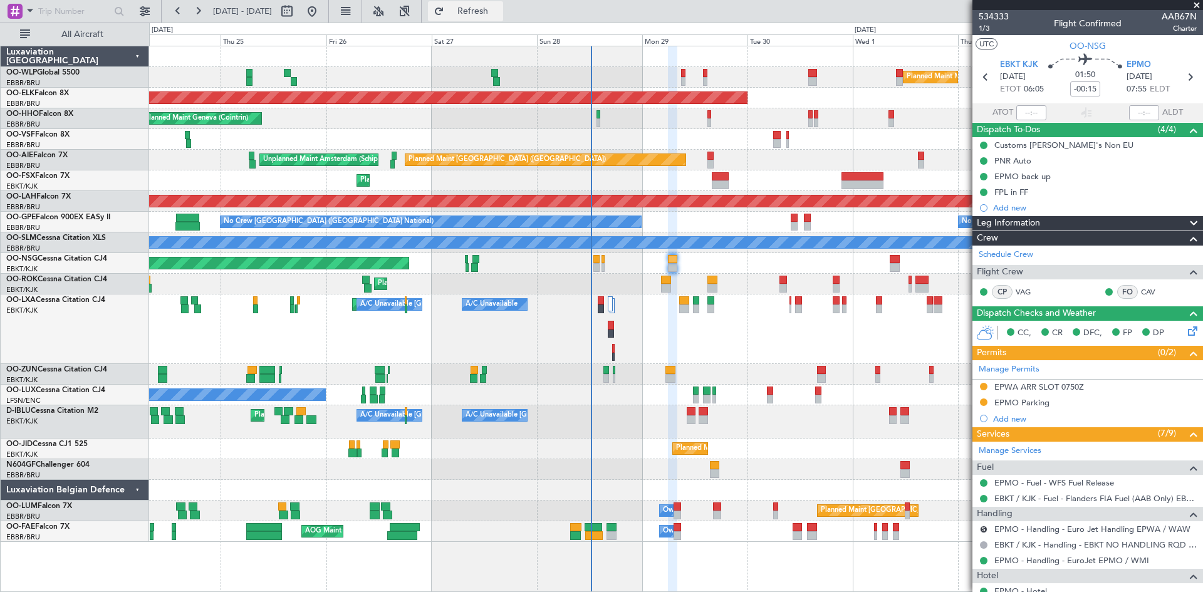
click at [500, 10] on span "Refresh" at bounding box center [473, 11] width 53 height 9
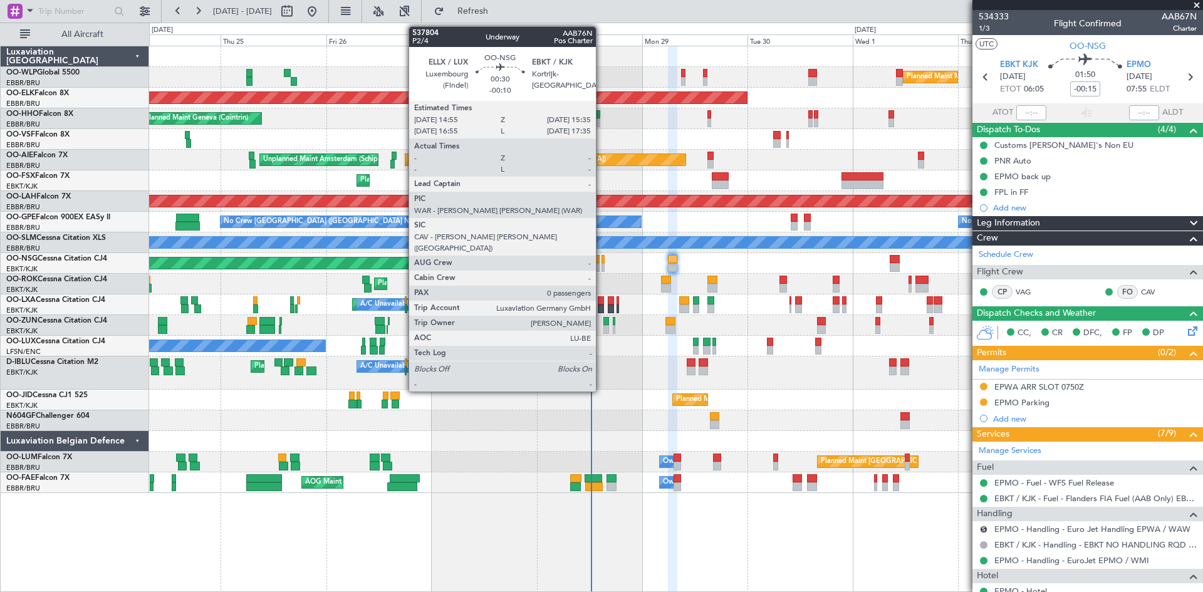
click at [602, 258] on div at bounding box center [603, 259] width 3 height 9
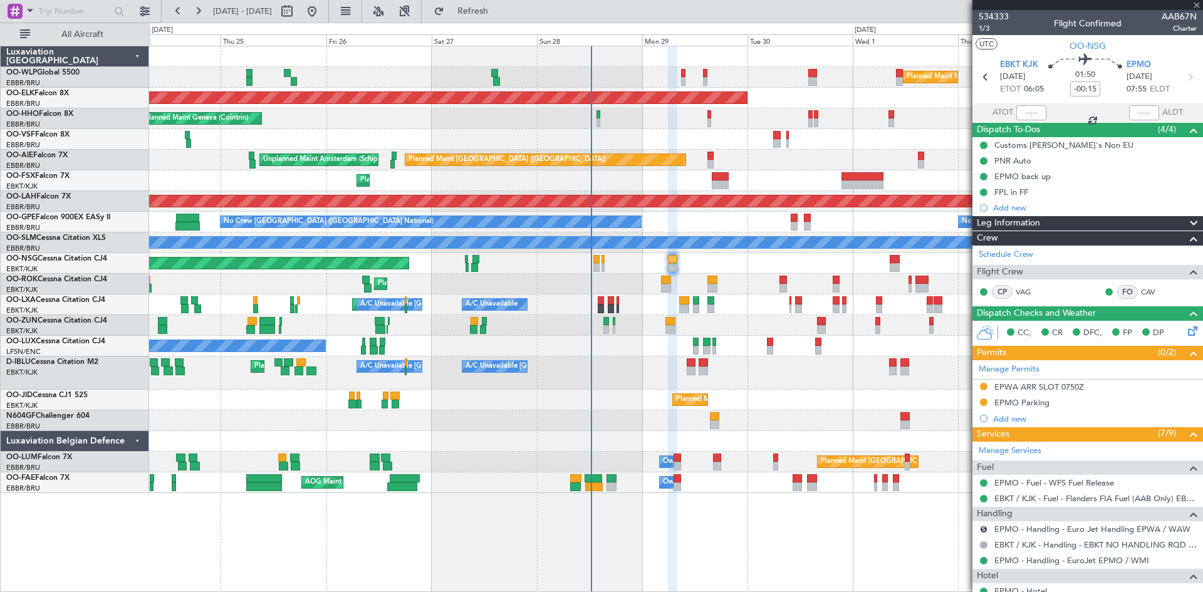
type input "-00:10"
type input "0"
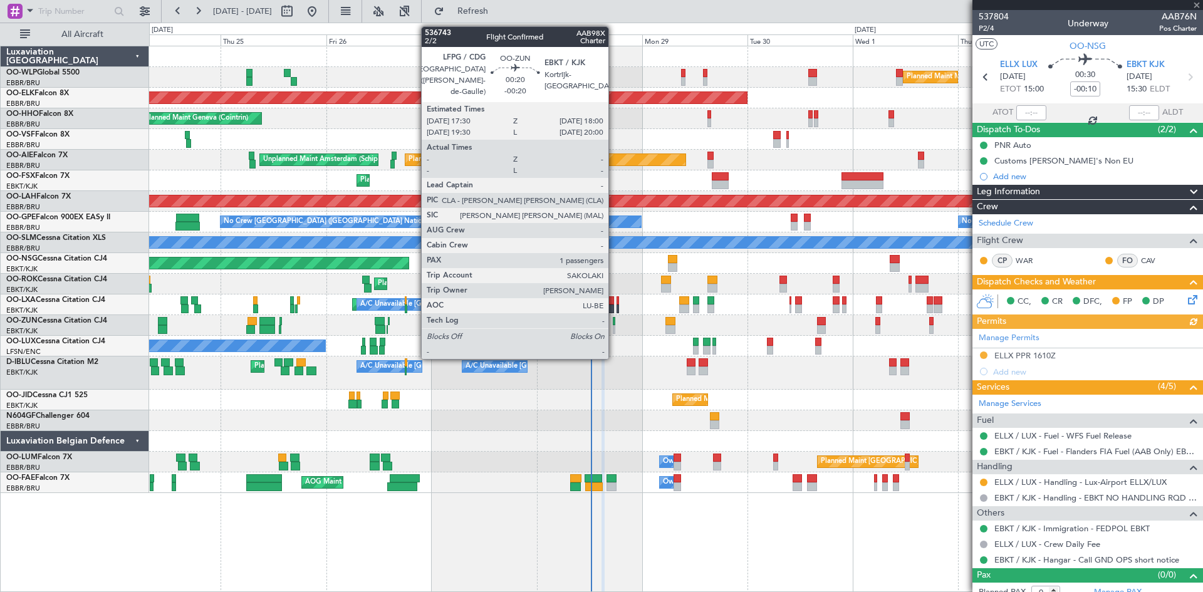
click at [614, 329] on div at bounding box center [614, 329] width 3 height 9
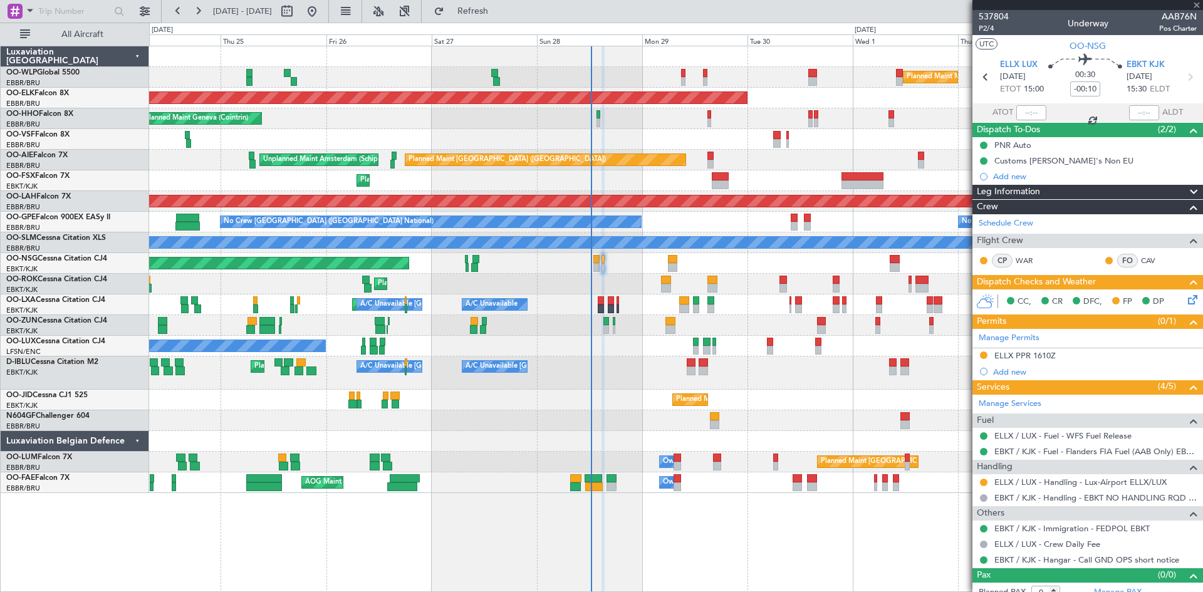
type input "-00:20"
type input "1"
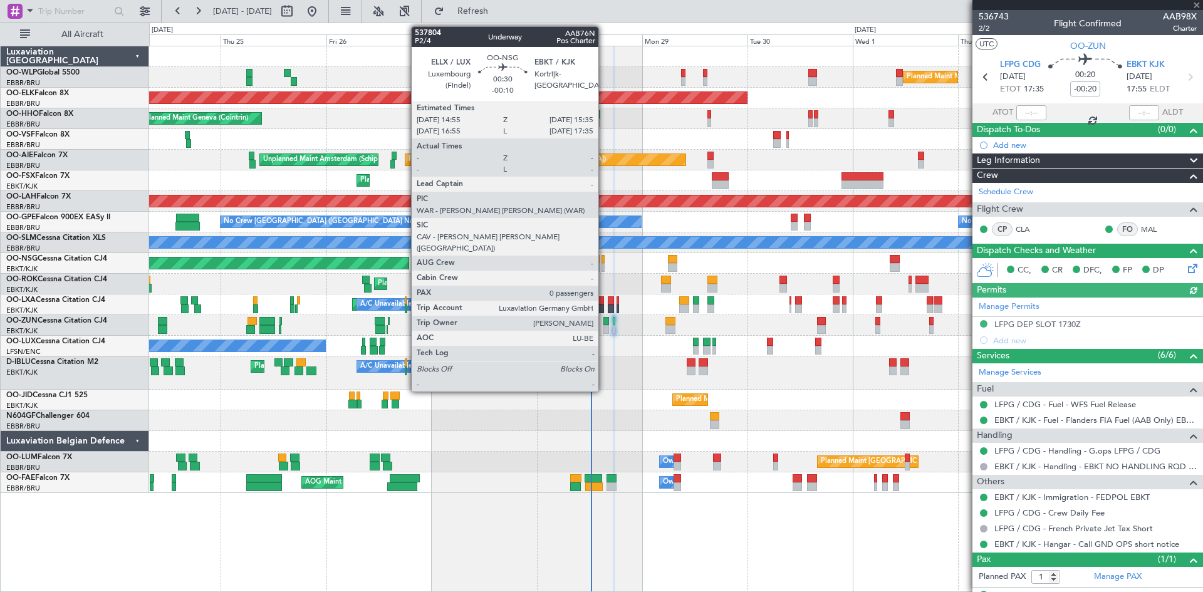
click at [604, 268] on div at bounding box center [603, 267] width 3 height 9
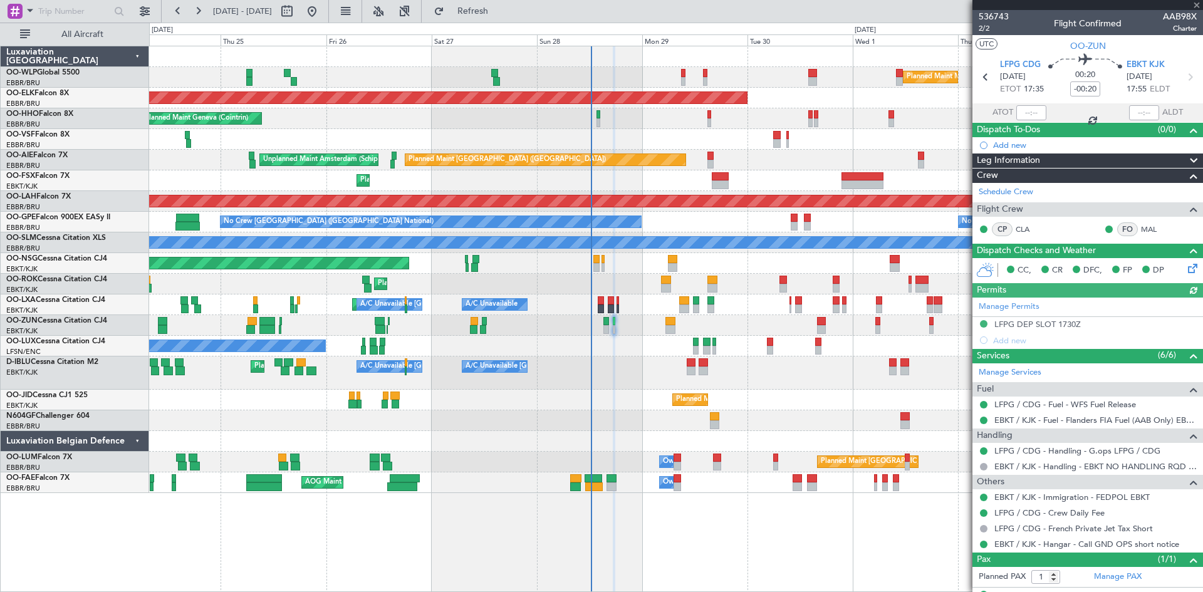
type input "-00:10"
type input "0"
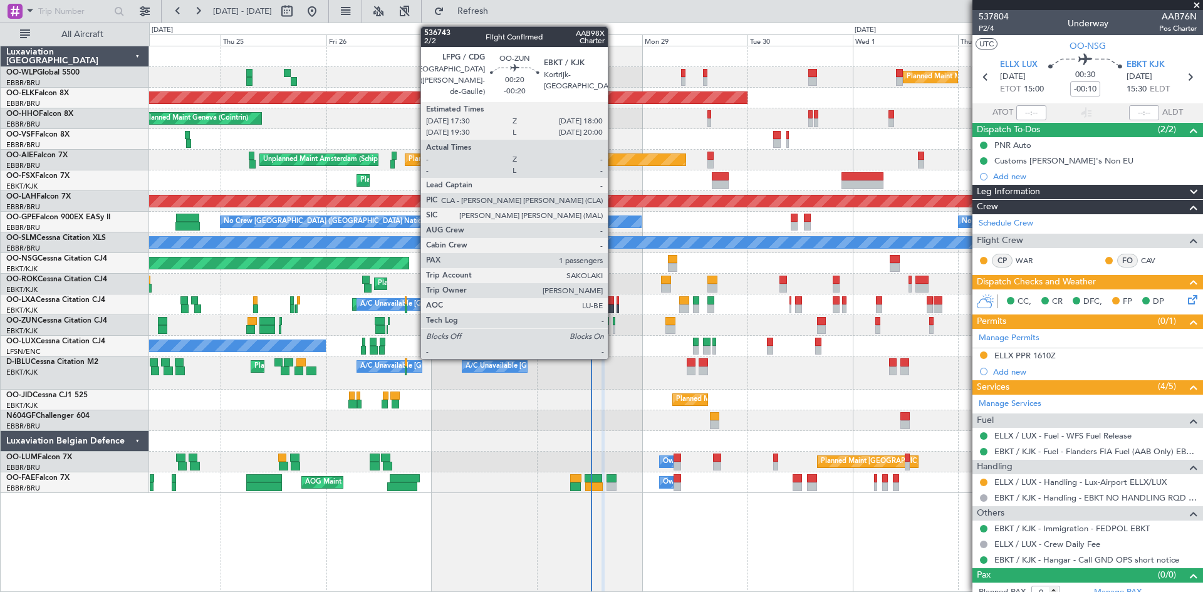
click at [614, 328] on div at bounding box center [614, 329] width 3 height 9
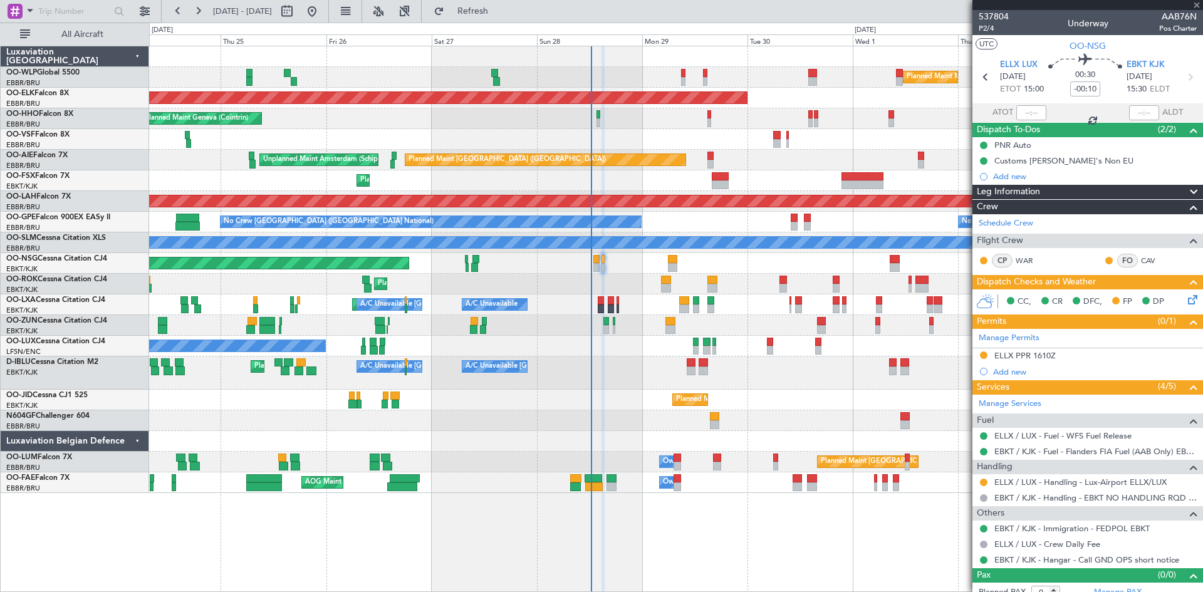
type input "-00:20"
type input "1"
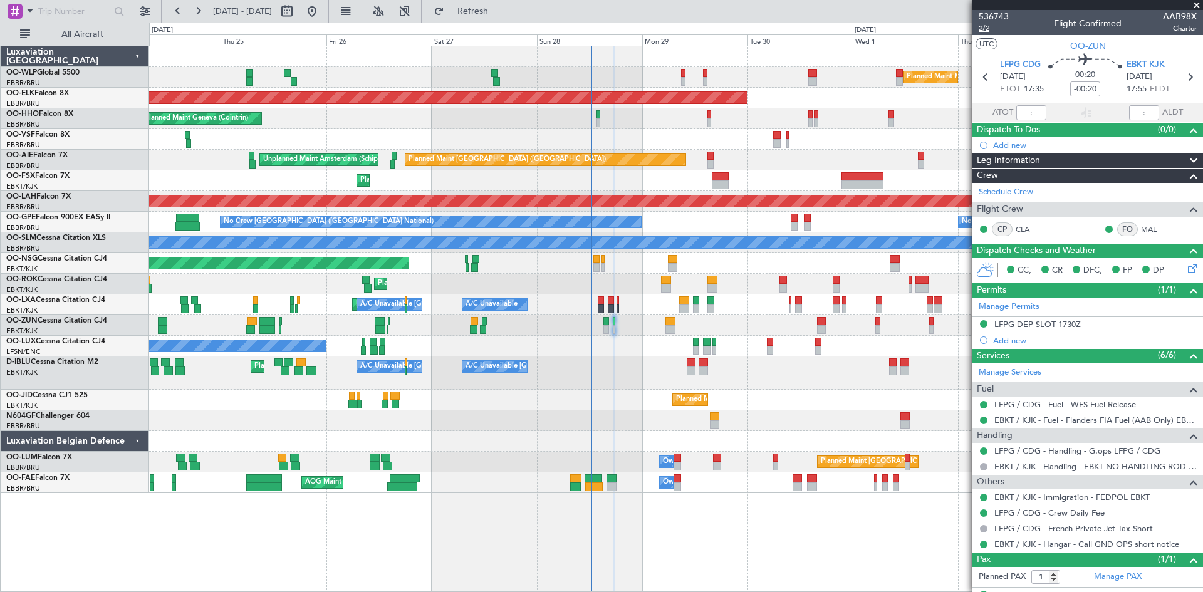
click at [980, 29] on span "2/2" at bounding box center [994, 28] width 30 height 11
click at [483, 11] on button "Refresh" at bounding box center [465, 11] width 75 height 20
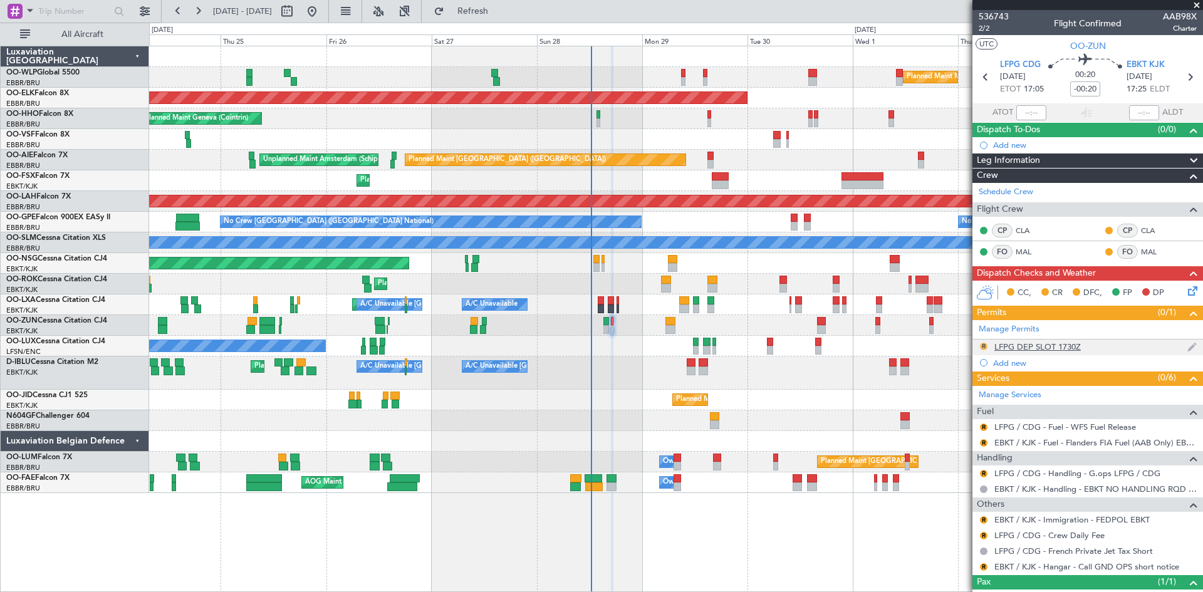
click at [985, 343] on button "R" at bounding box center [984, 347] width 8 height 8
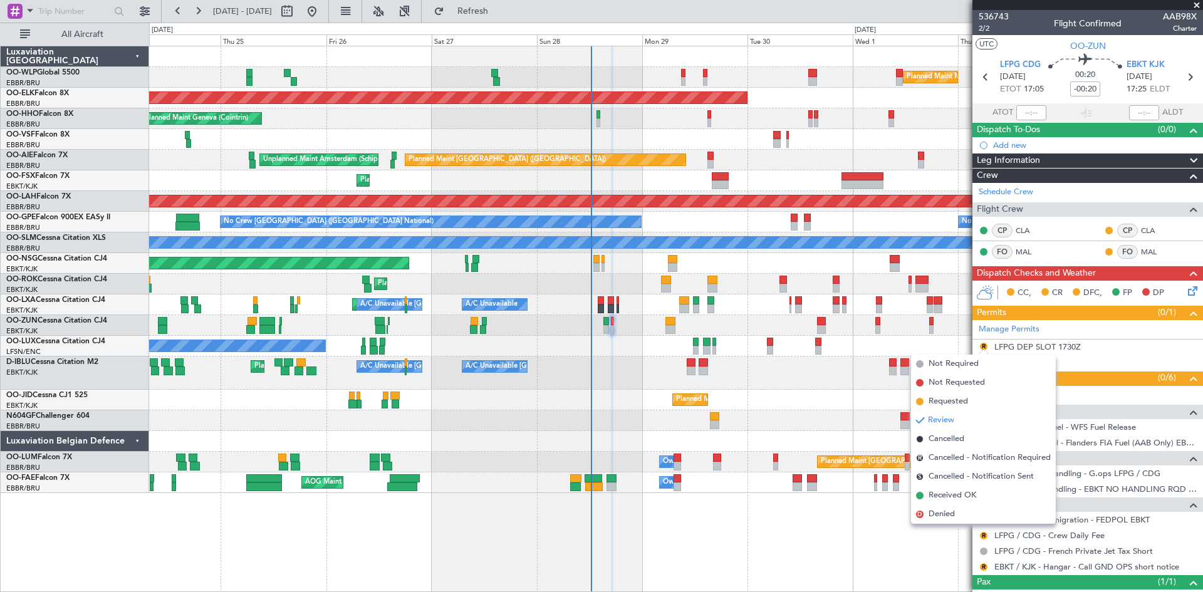
drag, startPoint x: 945, startPoint y: 490, endPoint x: 984, endPoint y: 469, distance: 43.7
click at [946, 490] on span "Received OK" at bounding box center [953, 496] width 48 height 13
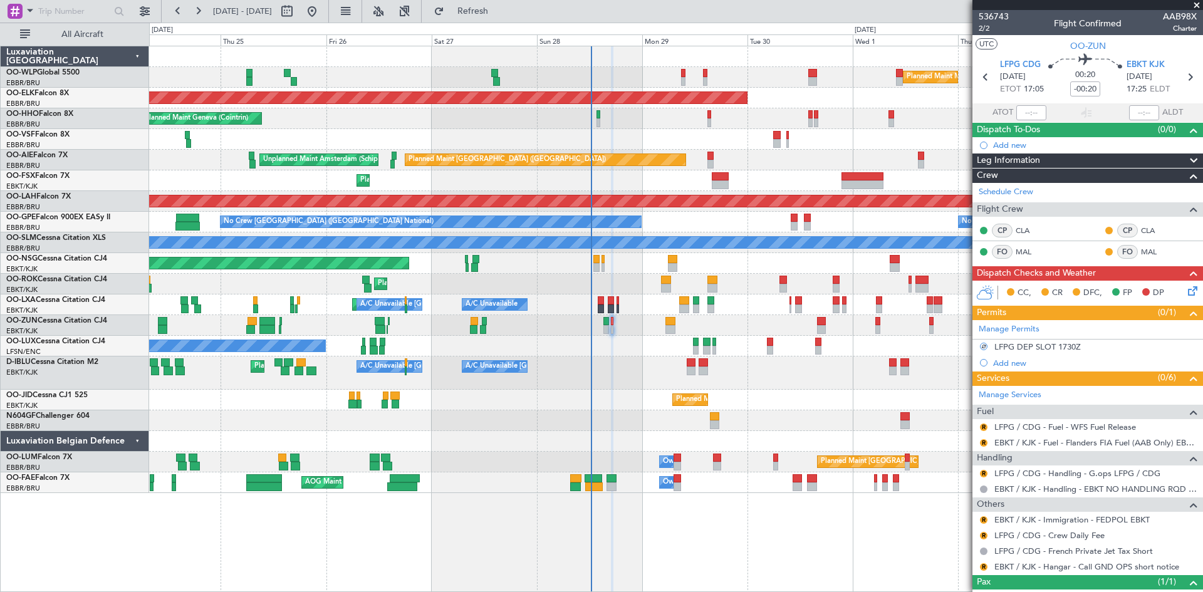
click at [993, 431] on mat-tooltip-component "Review" at bounding box center [984, 447] width 45 height 33
click at [980, 428] on div "R" at bounding box center [984, 427] width 10 height 10
click at [982, 426] on button "R" at bounding box center [984, 428] width 8 height 8
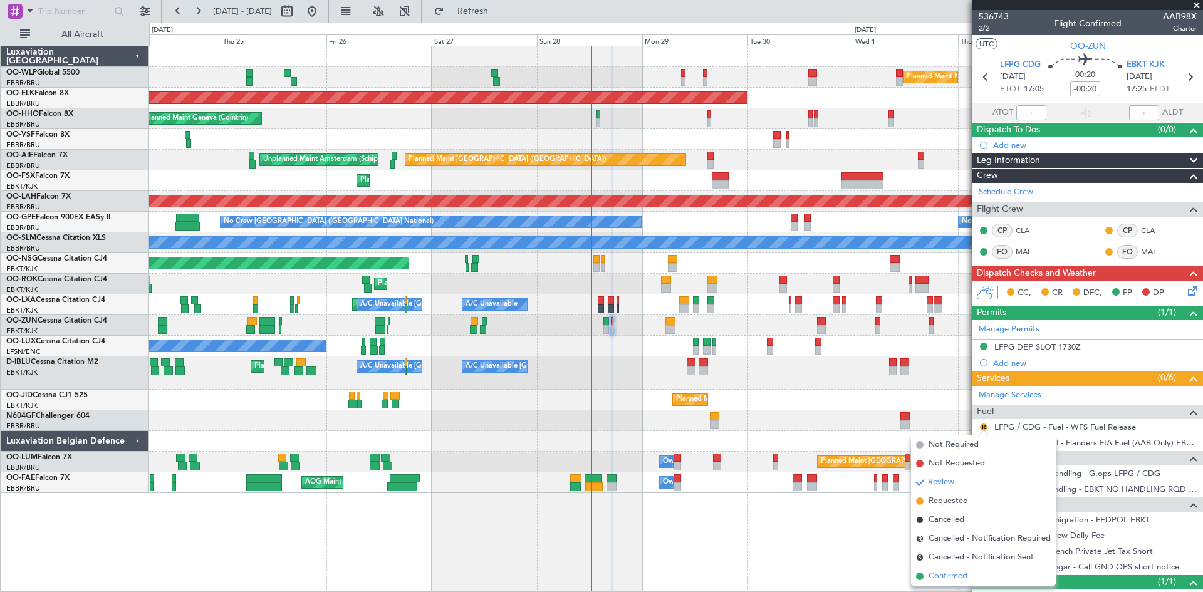
click at [943, 577] on span "Confirmed" at bounding box center [948, 576] width 39 height 13
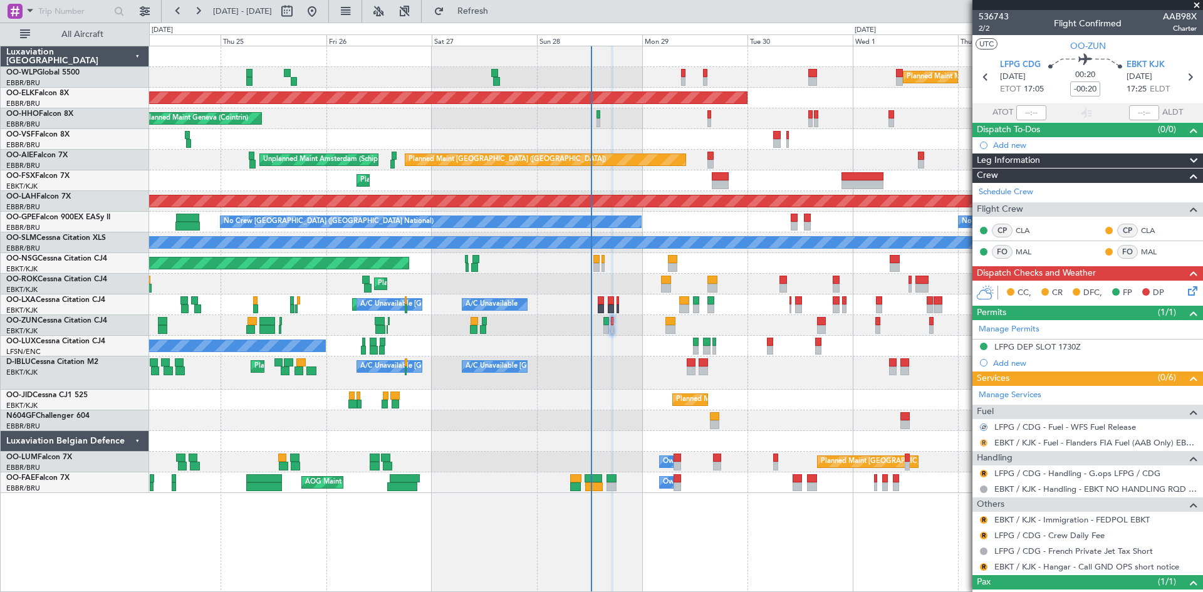
click at [987, 443] on button "R" at bounding box center [984, 443] width 8 height 8
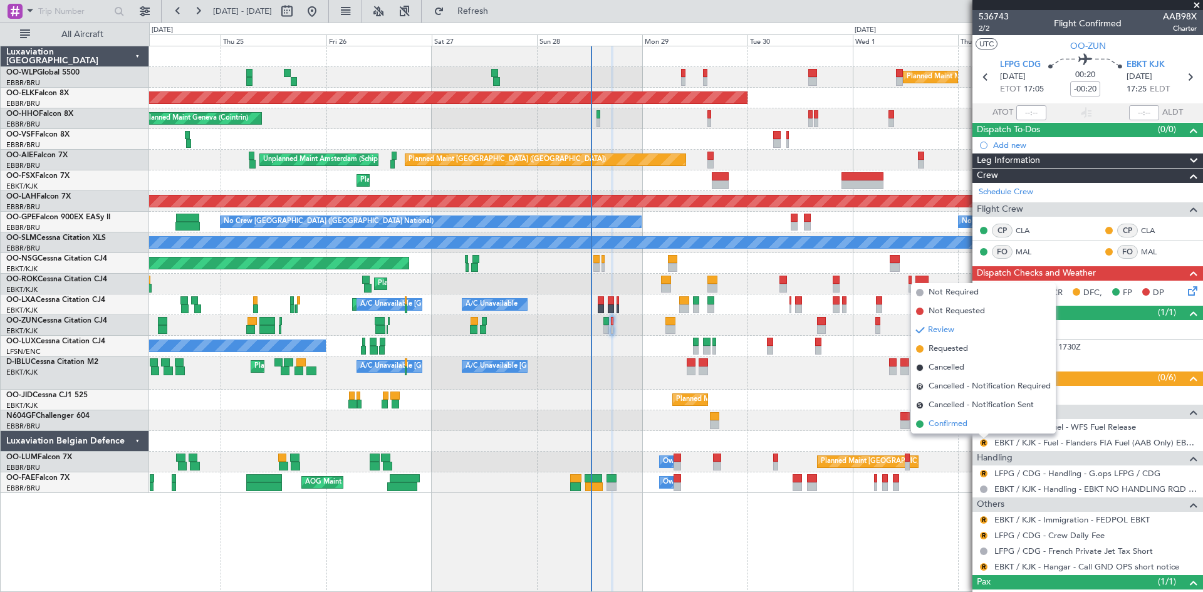
click at [960, 424] on span "Confirmed" at bounding box center [948, 424] width 39 height 13
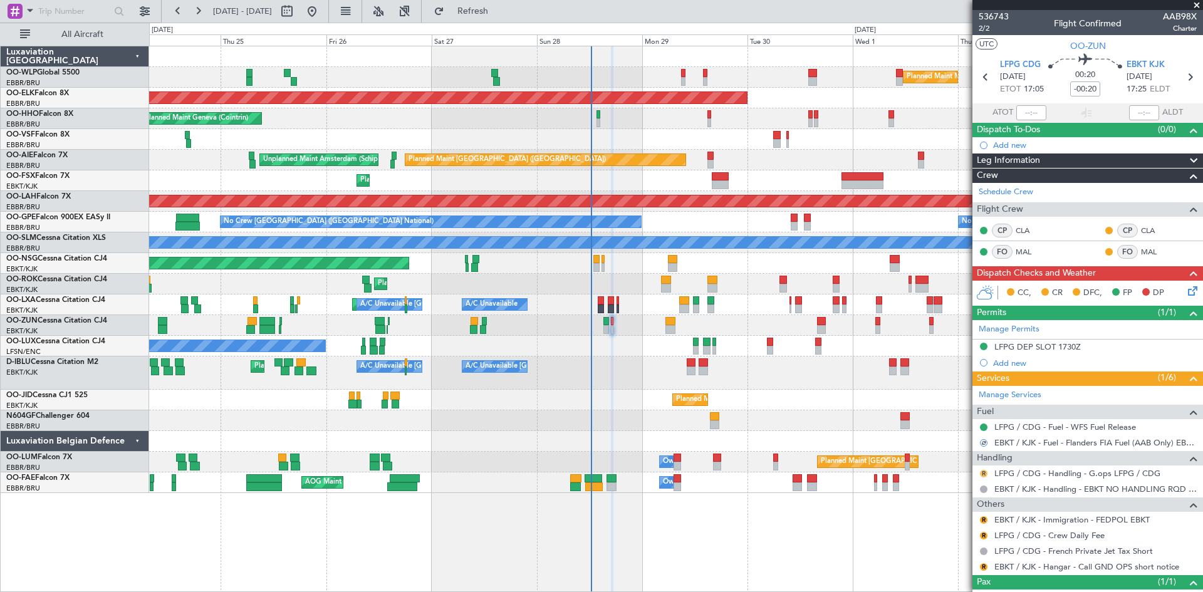
click at [984, 474] on button "R" at bounding box center [984, 474] width 8 height 8
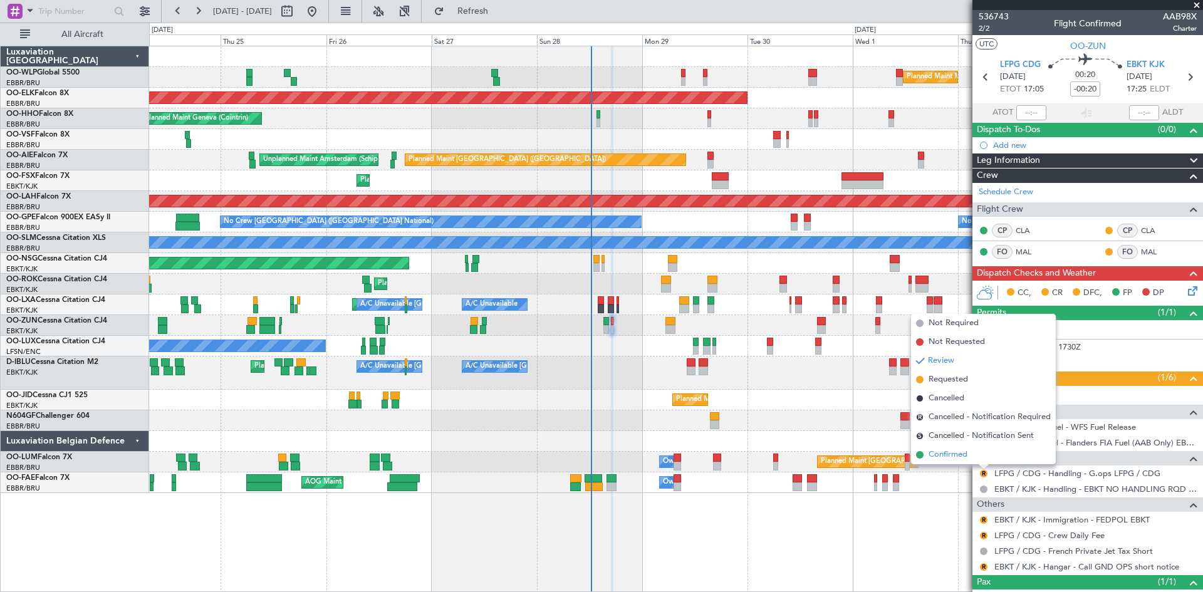
click at [962, 450] on span "Confirmed" at bounding box center [948, 455] width 39 height 13
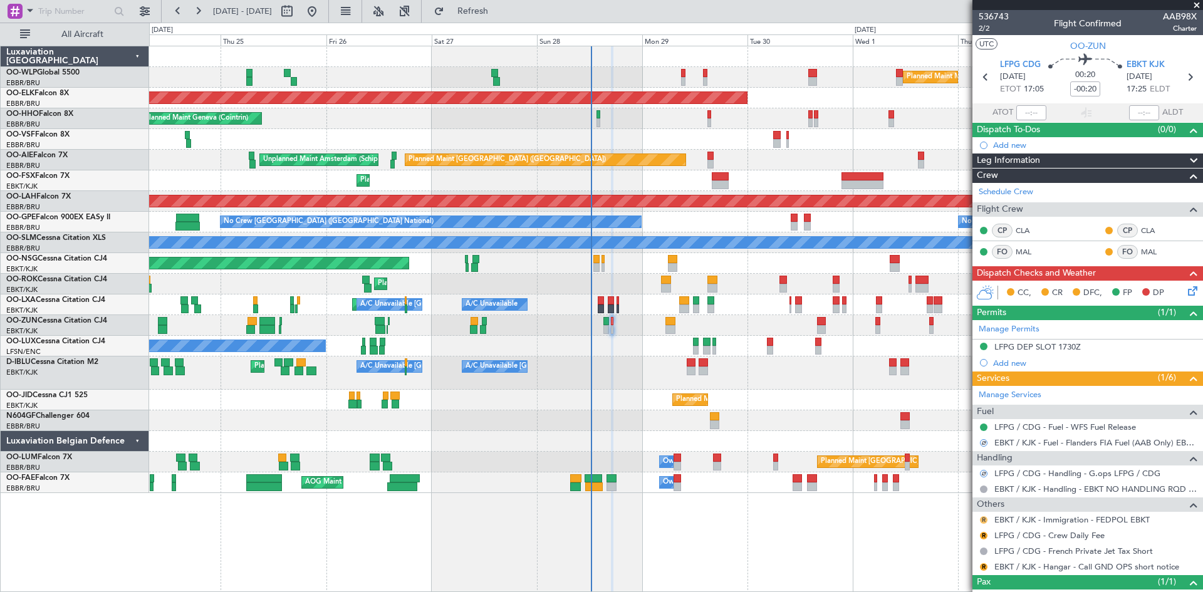
click at [986, 520] on button "R" at bounding box center [984, 520] width 8 height 8
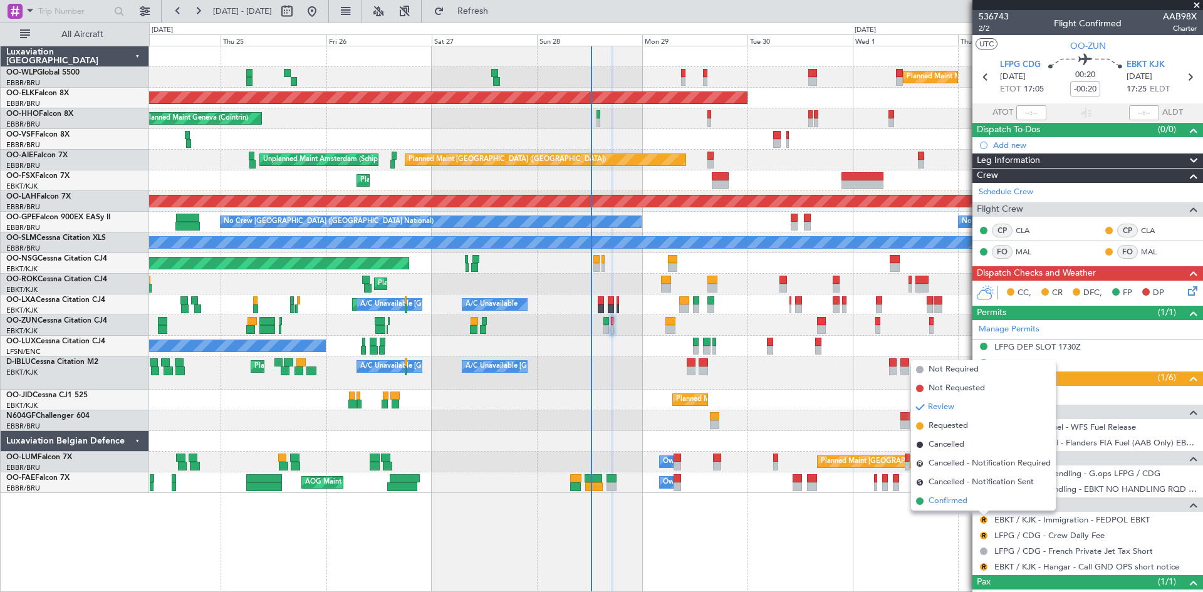
click at [968, 500] on li "Confirmed" at bounding box center [983, 501] width 145 height 19
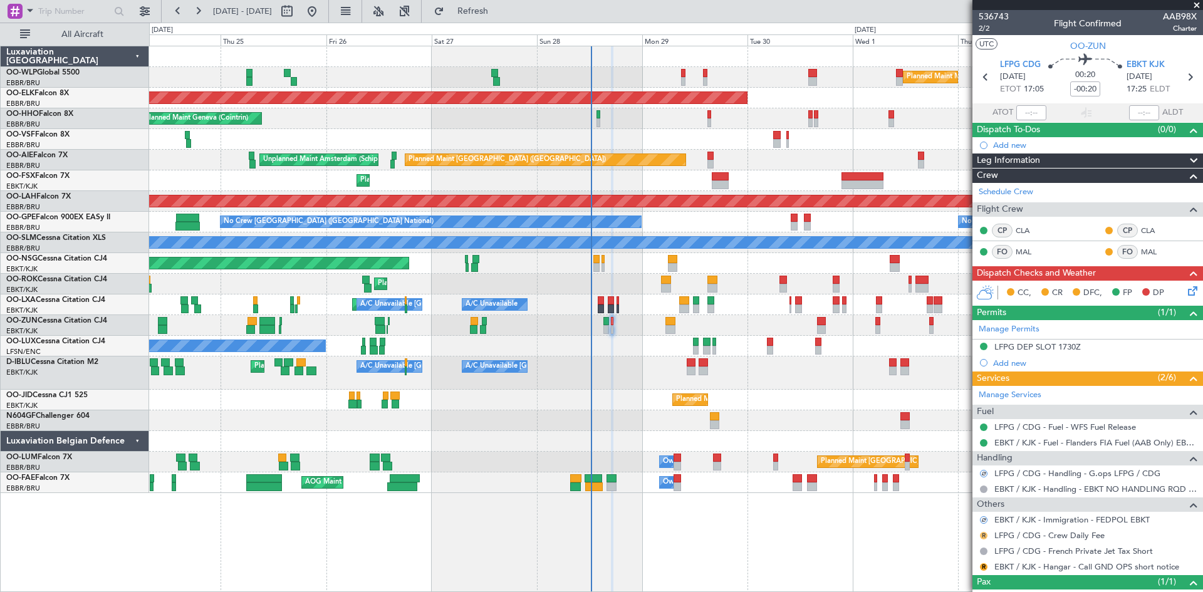
click at [987, 537] on button "R" at bounding box center [984, 536] width 8 height 8
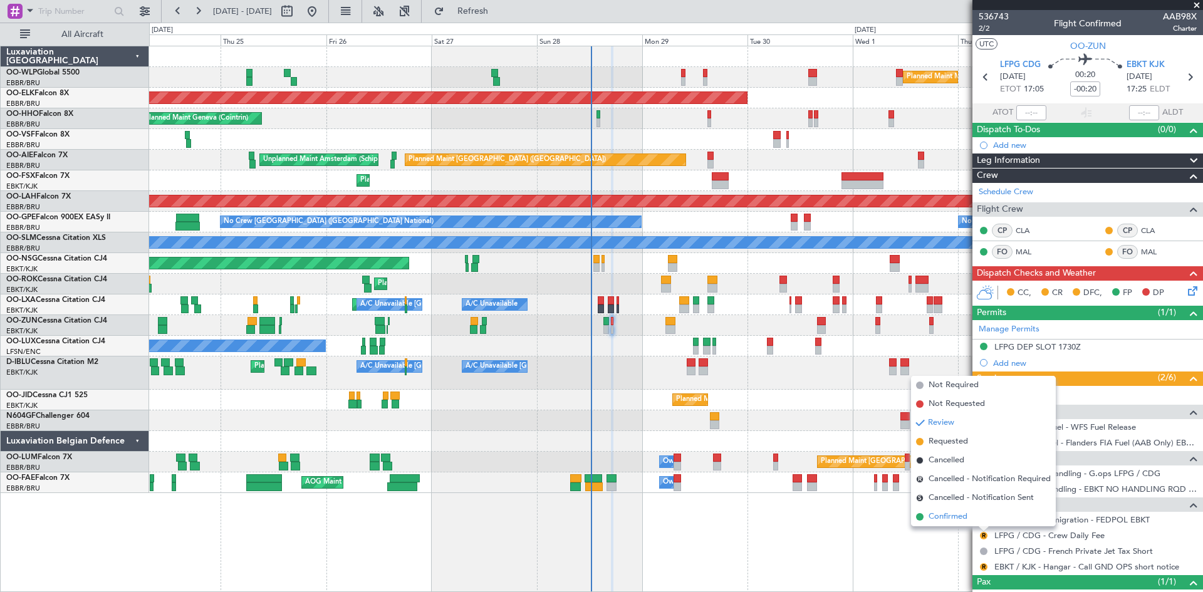
click at [973, 522] on li "Confirmed" at bounding box center [983, 517] width 145 height 19
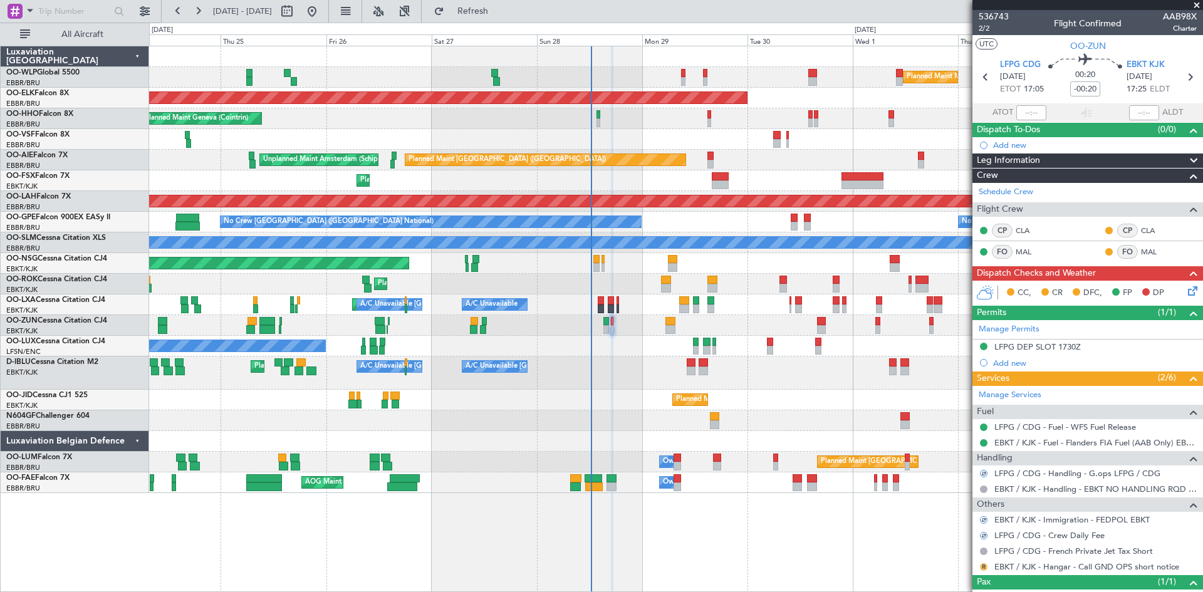
click at [985, 566] on button "R" at bounding box center [984, 568] width 8 height 8
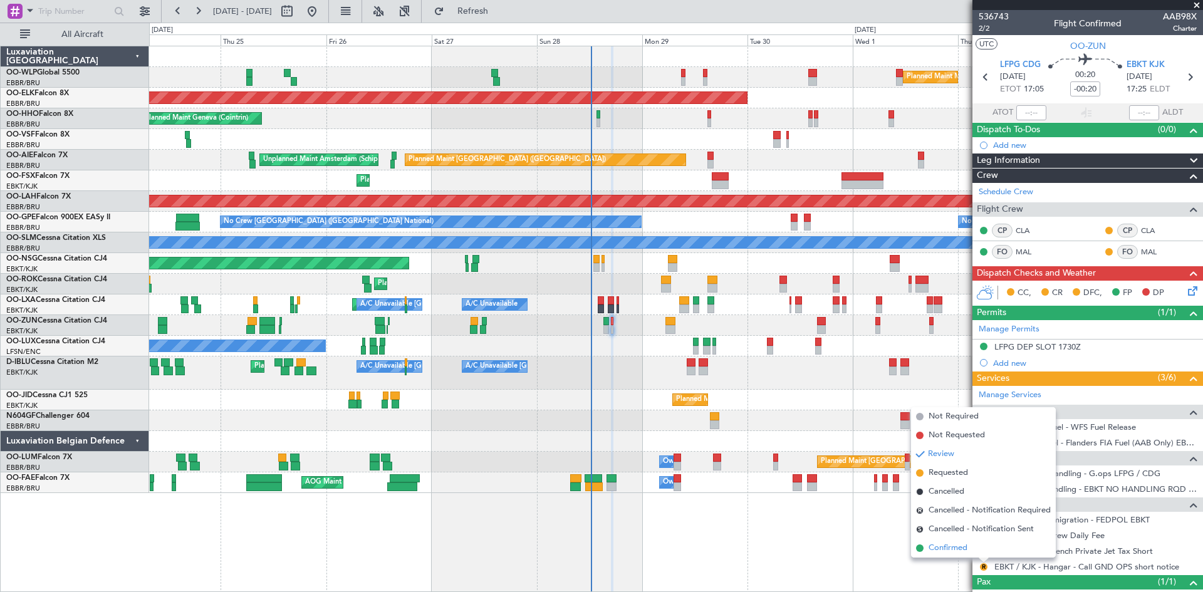
click at [968, 543] on li "Confirmed" at bounding box center [983, 548] width 145 height 19
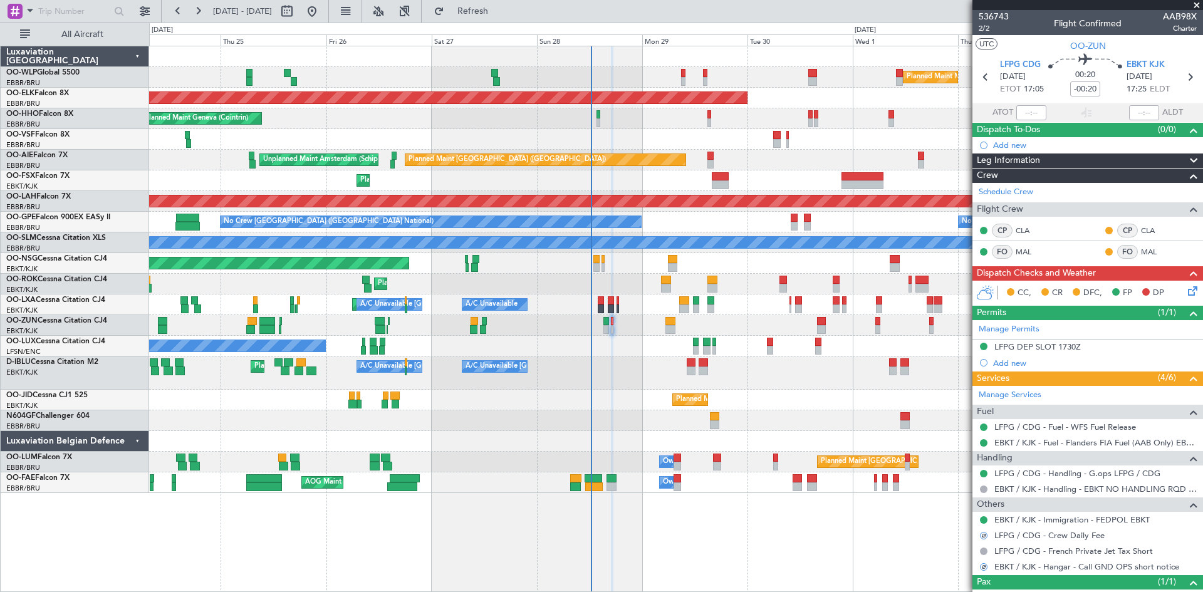
click at [1186, 292] on icon at bounding box center [1191, 289] width 10 height 10
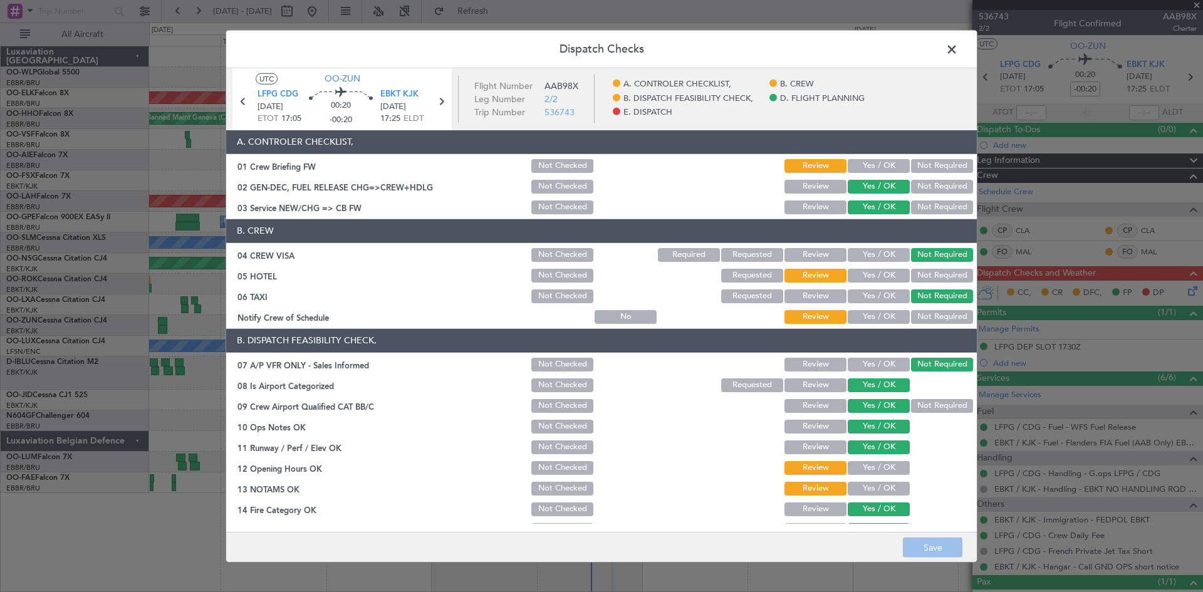
drag, startPoint x: 891, startPoint y: 165, endPoint x: 891, endPoint y: 182, distance: 16.9
click at [891, 165] on button "Yes / OK" at bounding box center [879, 166] width 62 height 14
click at [917, 276] on button "Not Required" at bounding box center [942, 276] width 62 height 14
click at [920, 312] on button "Not Required" at bounding box center [942, 317] width 62 height 14
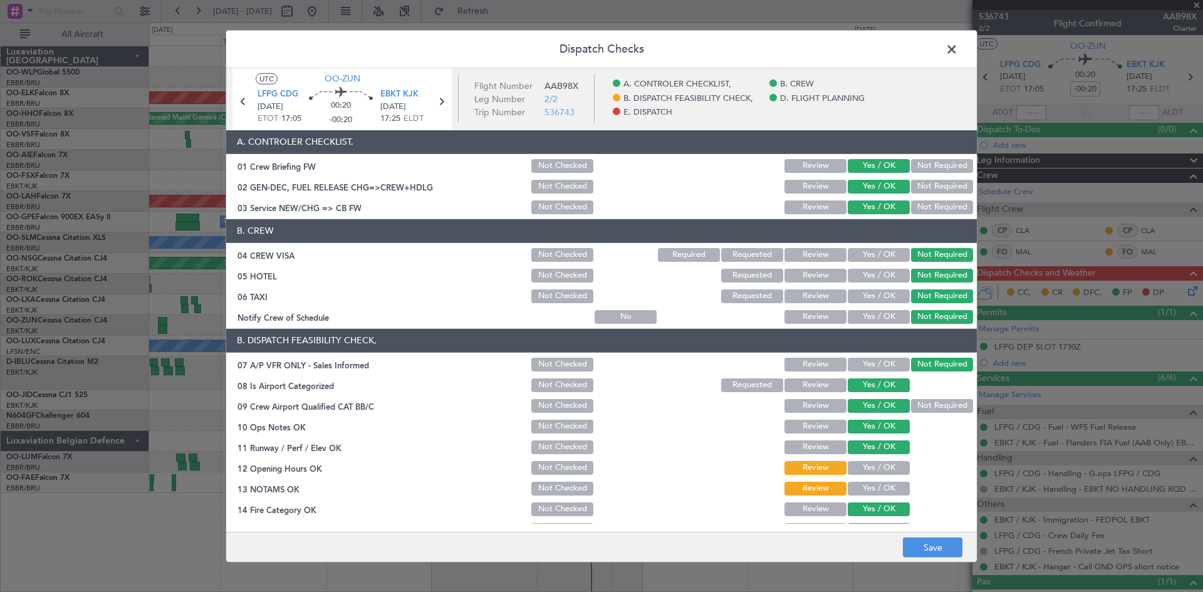
drag, startPoint x: 898, startPoint y: 315, endPoint x: 886, endPoint y: 326, distance: 16.0
click at [898, 316] on button "Yes / OK" at bounding box center [879, 317] width 62 height 14
click at [867, 473] on button "Yes / OK" at bounding box center [879, 468] width 62 height 14
click at [866, 488] on button "Yes / OK" at bounding box center [879, 489] width 62 height 14
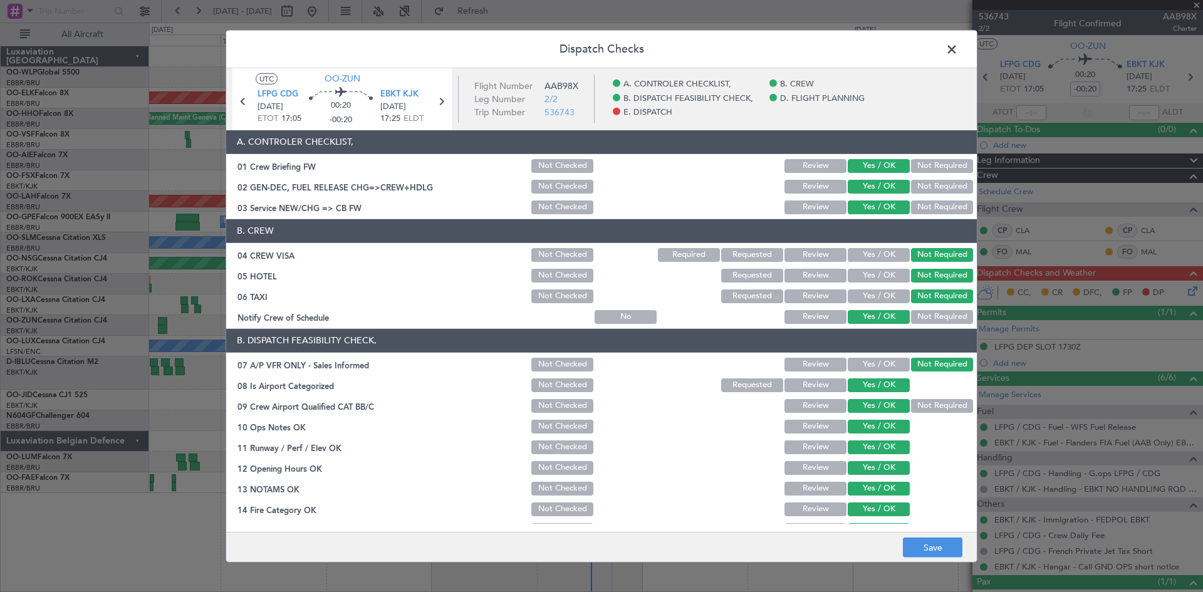
scroll to position [188, 0]
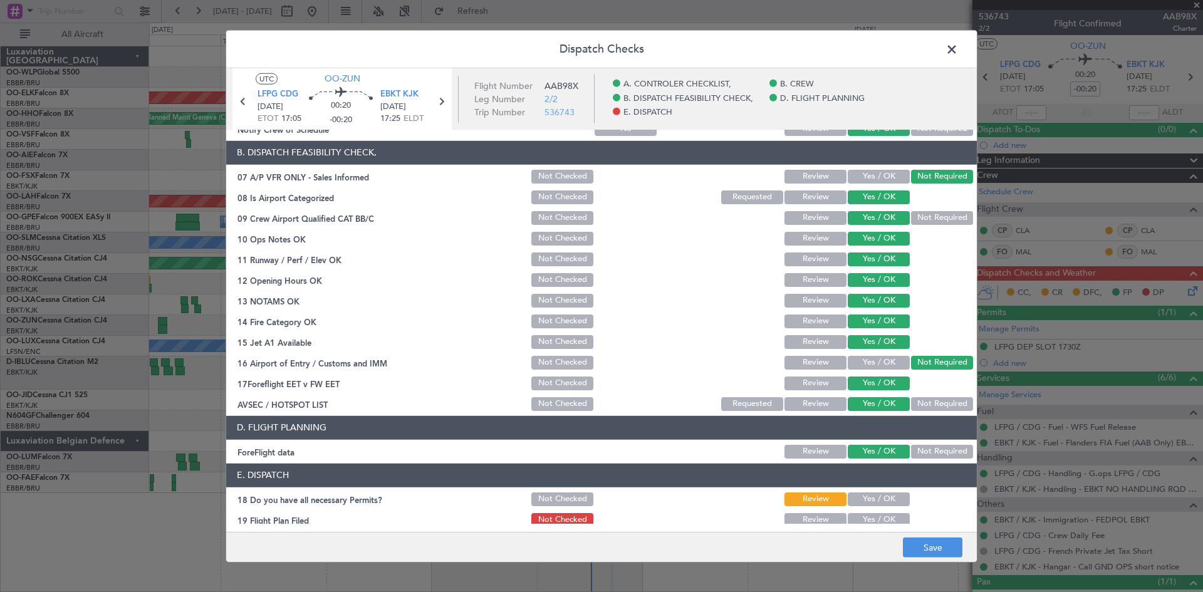
click at [866, 494] on button "Yes / OK" at bounding box center [879, 500] width 62 height 14
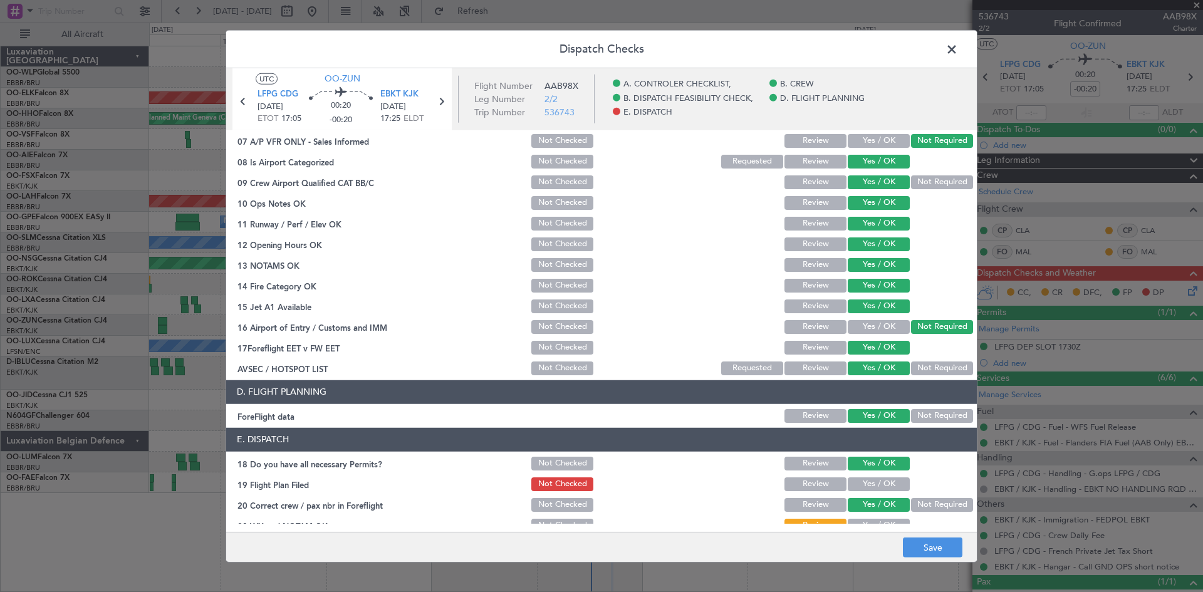
scroll to position [237, 0]
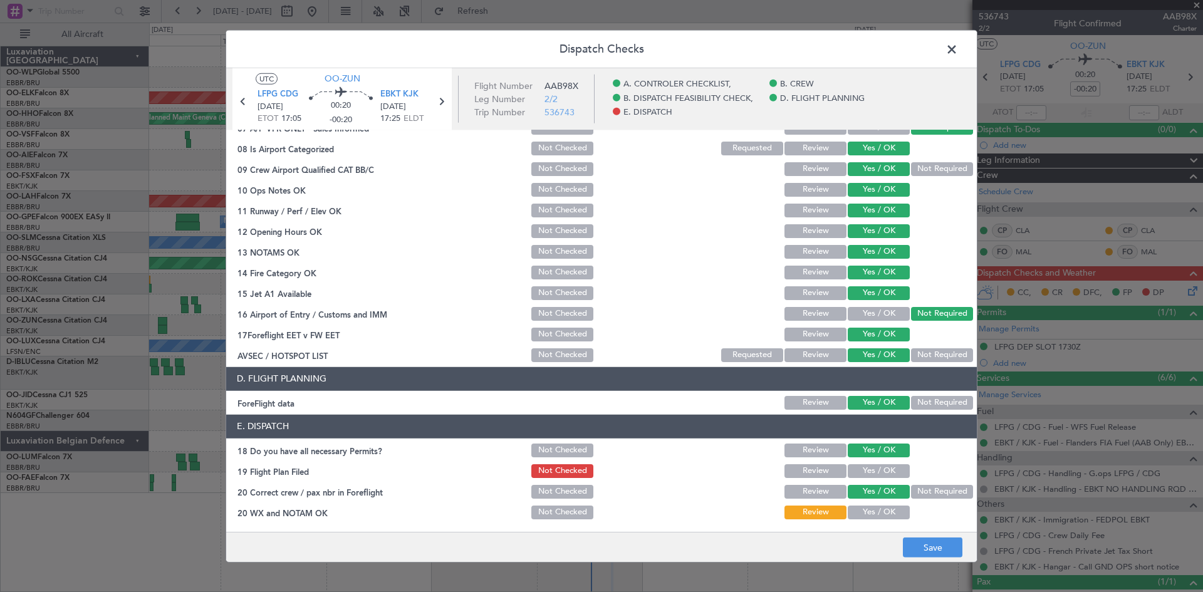
click at [869, 476] on button "Yes / OK" at bounding box center [879, 471] width 62 height 14
click at [873, 504] on div "Yes / OK" at bounding box center [877, 513] width 63 height 18
click at [874, 516] on div "Yes / OK" at bounding box center [877, 513] width 63 height 18
click at [879, 515] on button "Yes / OK" at bounding box center [879, 513] width 62 height 14
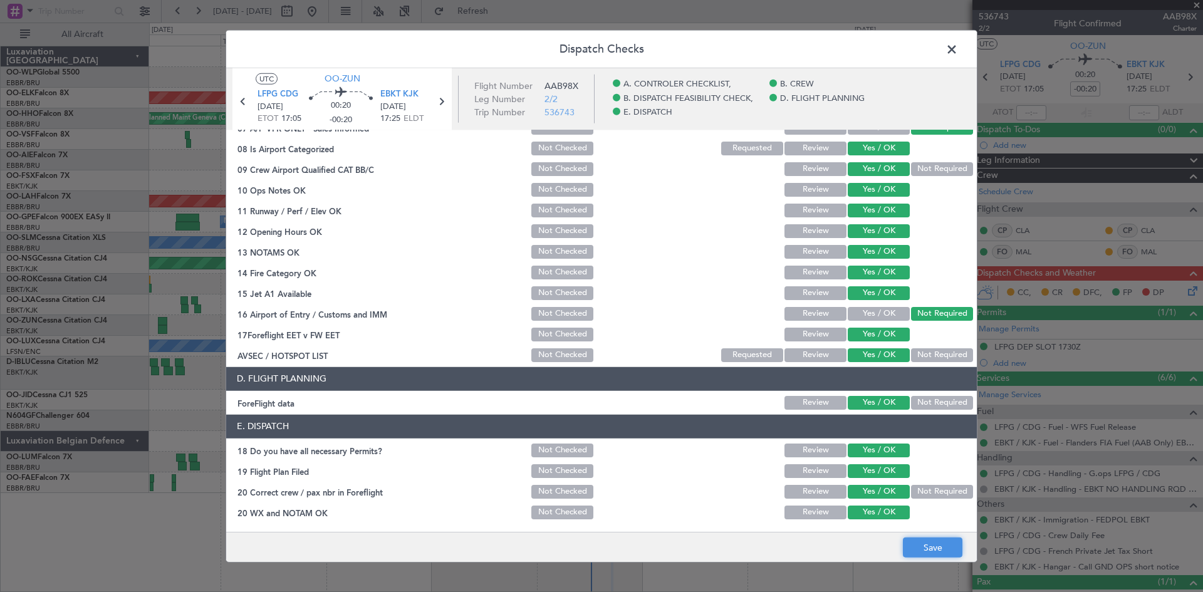
drag, startPoint x: 921, startPoint y: 559, endPoint x: 932, endPoint y: 565, distance: 12.6
click at [921, 560] on footer "Save" at bounding box center [601, 547] width 751 height 30
click at [930, 553] on button "Save" at bounding box center [933, 548] width 60 height 20
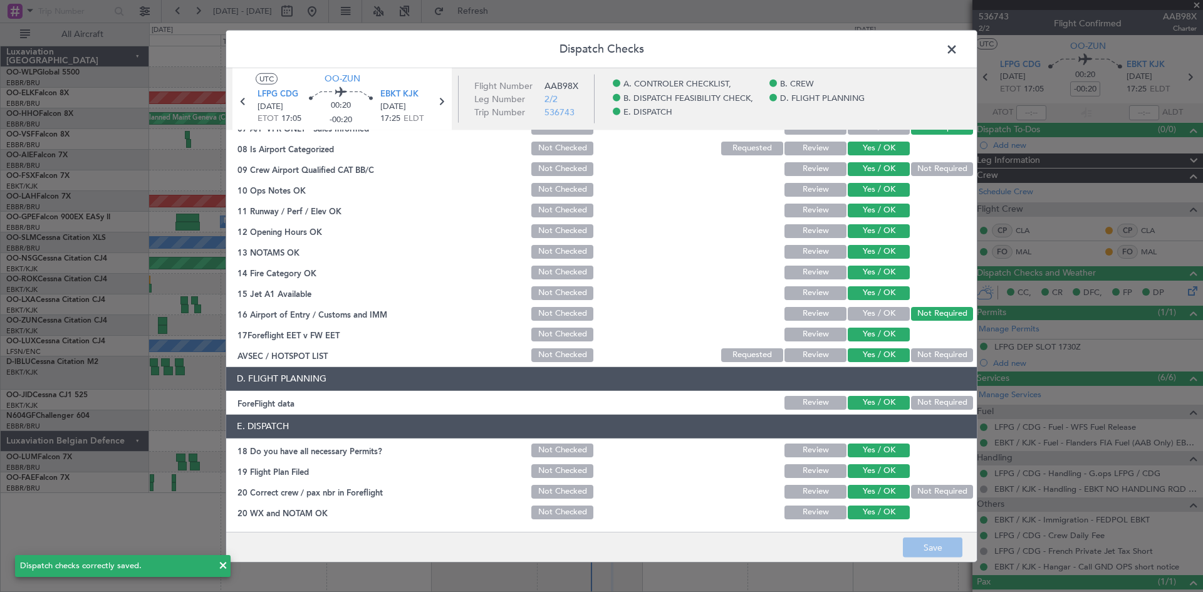
click at [958, 49] on span at bounding box center [958, 51] width 0 height 25
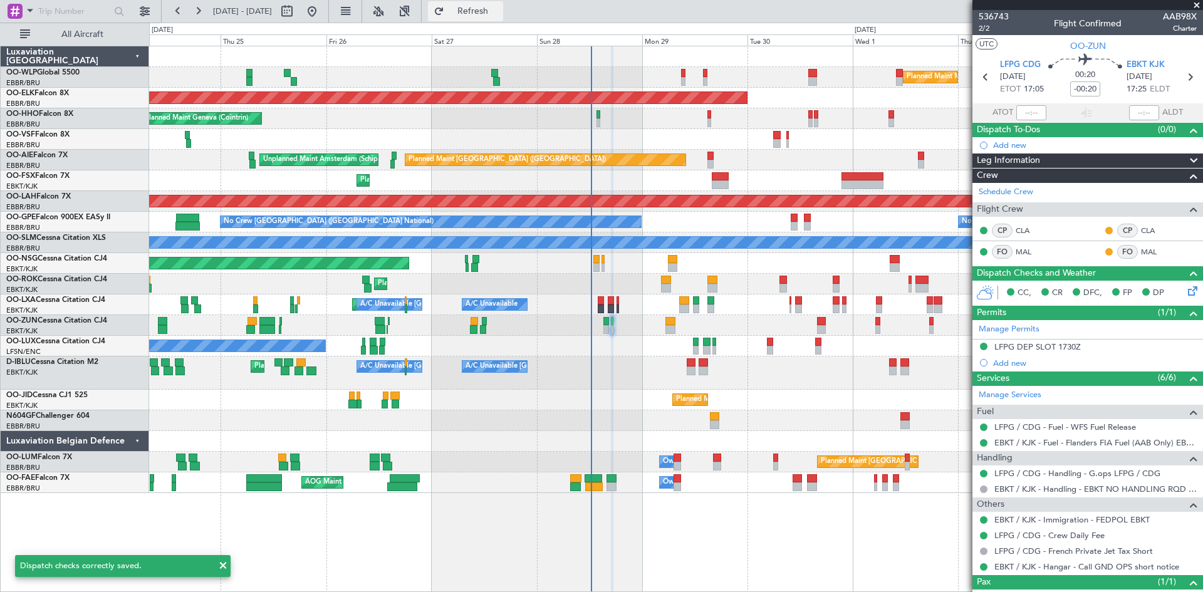
click at [488, 3] on button "Refresh" at bounding box center [465, 11] width 75 height 20
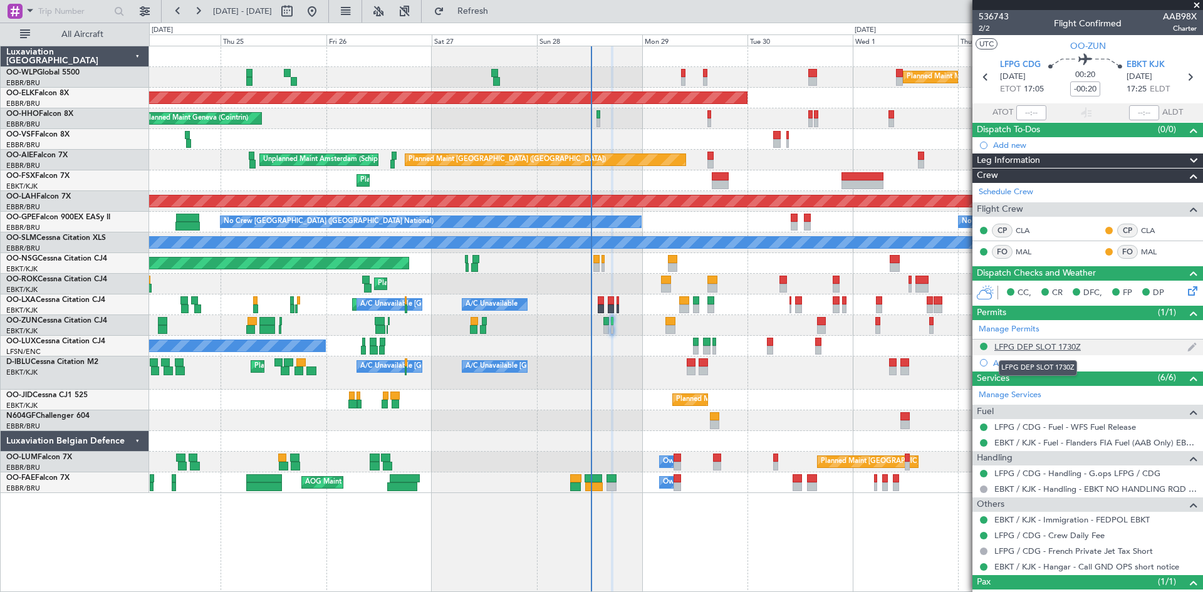
click at [1005, 347] on div "LFPG DEP SLOT 1730Z" at bounding box center [1038, 347] width 86 height 11
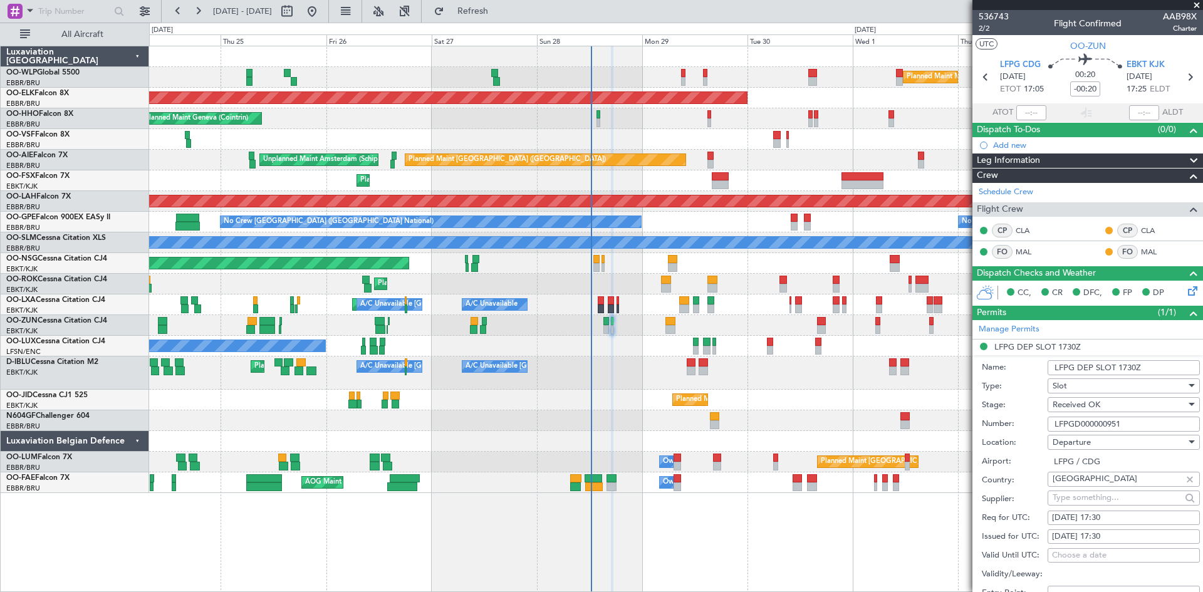
click at [1141, 365] on input "LFPG DEP SLOT 1730Z" at bounding box center [1124, 367] width 152 height 15
click at [1138, 365] on input "LFPG DEP SLOT 1730Z" at bounding box center [1124, 367] width 152 height 15
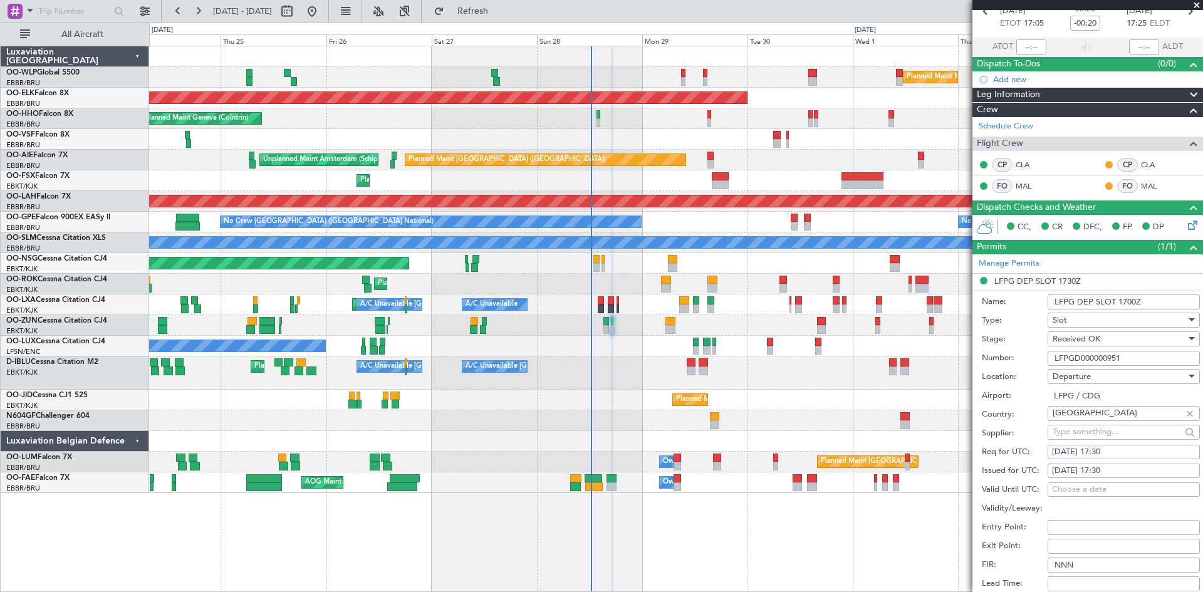
scroll to position [125, 0]
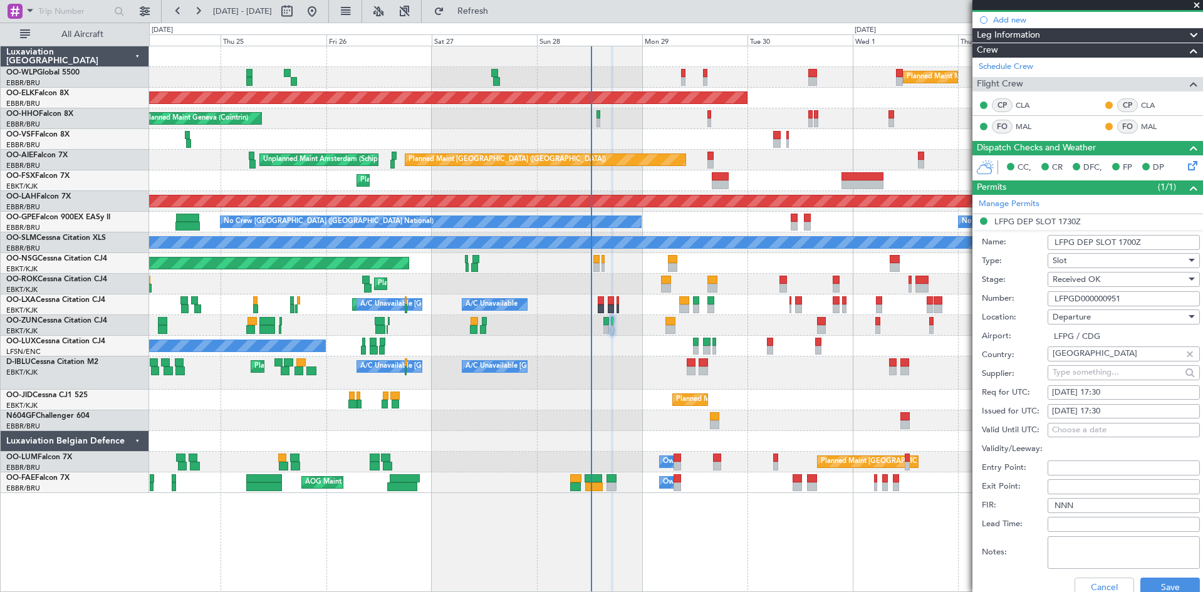
type input "LFPG DEP SLOT 1700Z"
click at [1099, 394] on div "28/09/2025 17:30" at bounding box center [1124, 393] width 144 height 13
select select "9"
select select "2025"
click at [1171, 580] on button "Save" at bounding box center [1171, 588] width 60 height 20
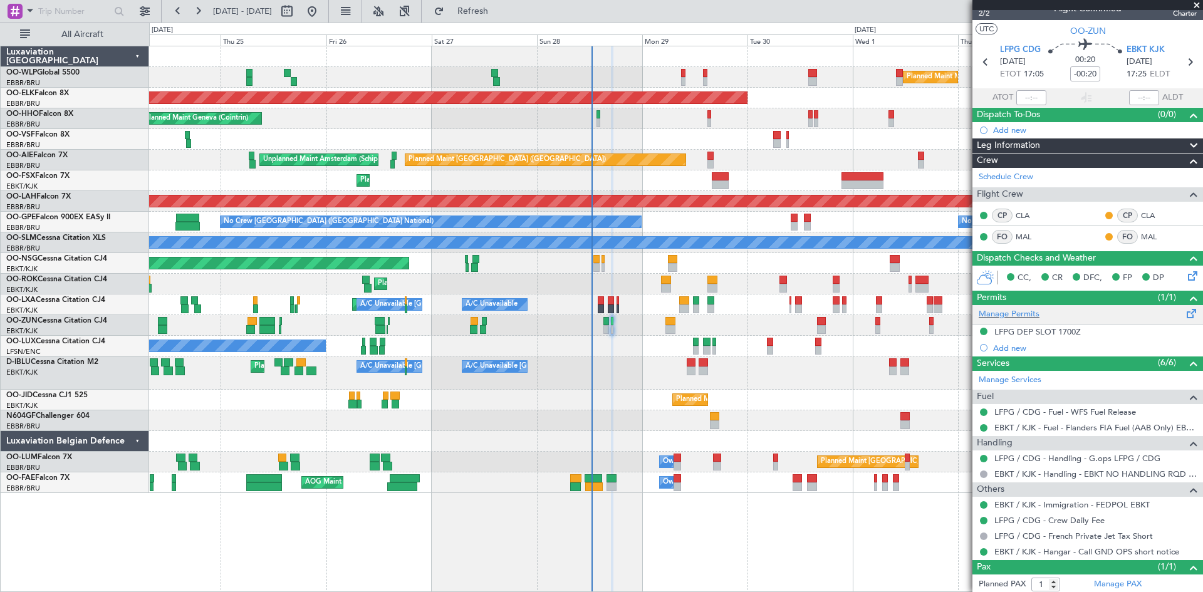
scroll to position [0, 0]
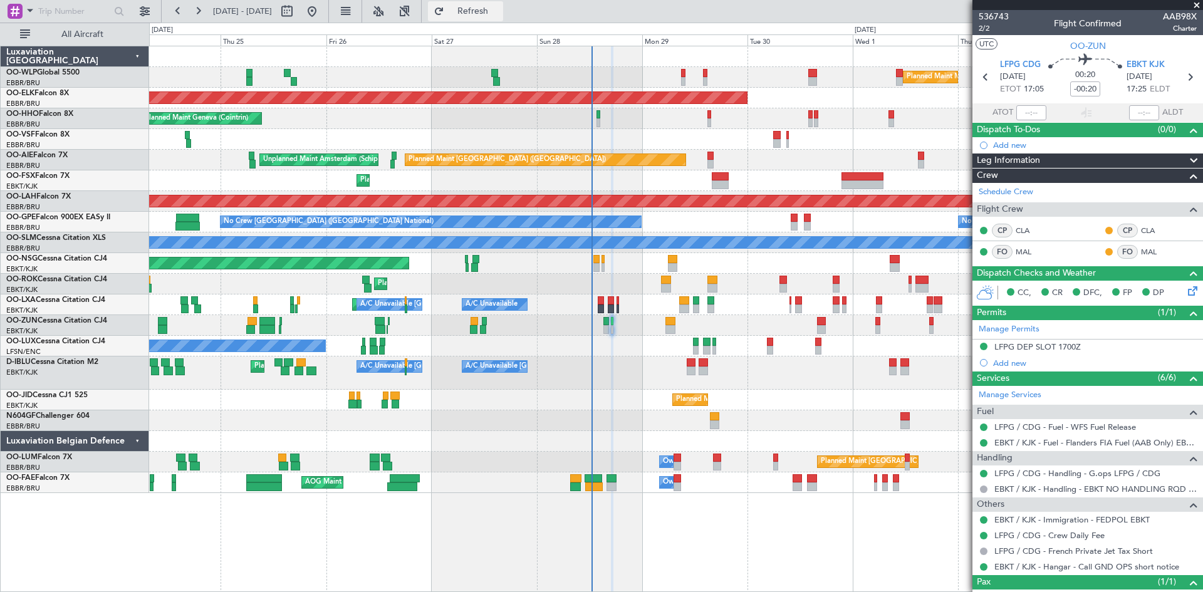
click at [500, 10] on span "Refresh" at bounding box center [473, 11] width 53 height 9
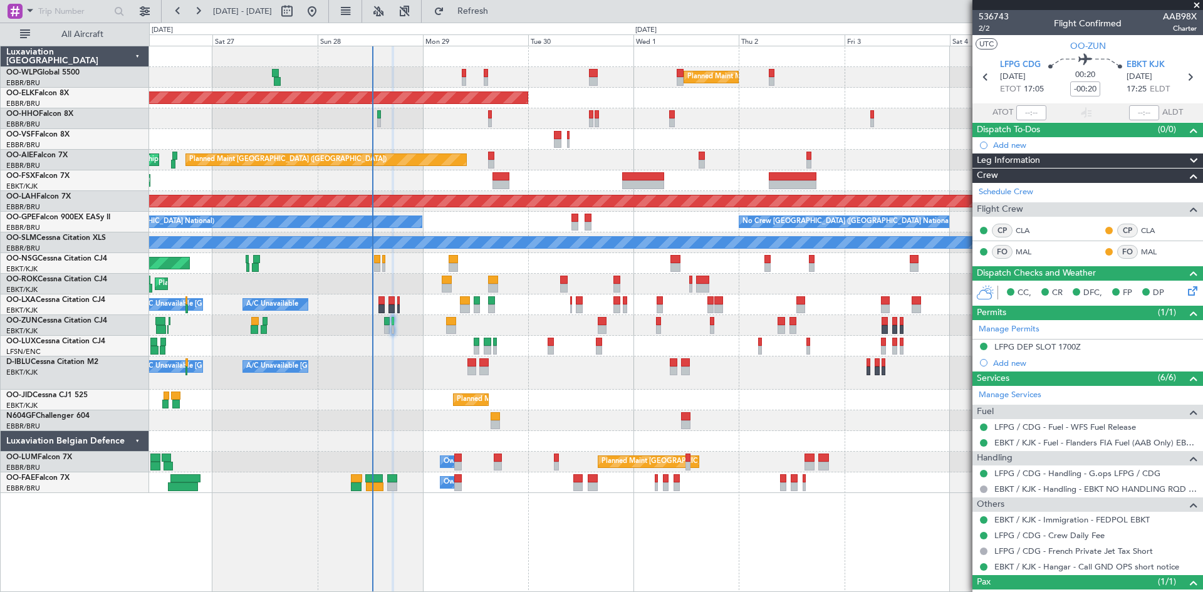
click at [688, 367] on div "Planned Maint Milan (Linate) Planned Maint Kortrijk-Wevelgem Planned Maint Gene…" at bounding box center [676, 269] width 1054 height 447
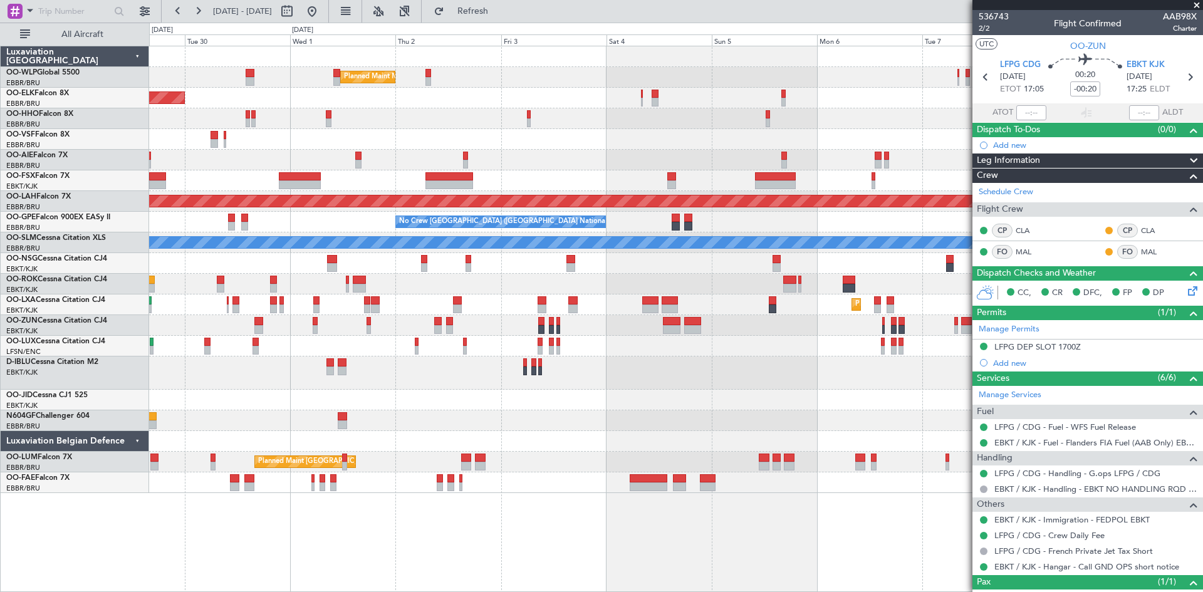
click at [495, 340] on div "Planned Maint Milan (Linate) Planned Maint Kortrijk-Wevelgem Planned Maint Lond…" at bounding box center [676, 269] width 1054 height 447
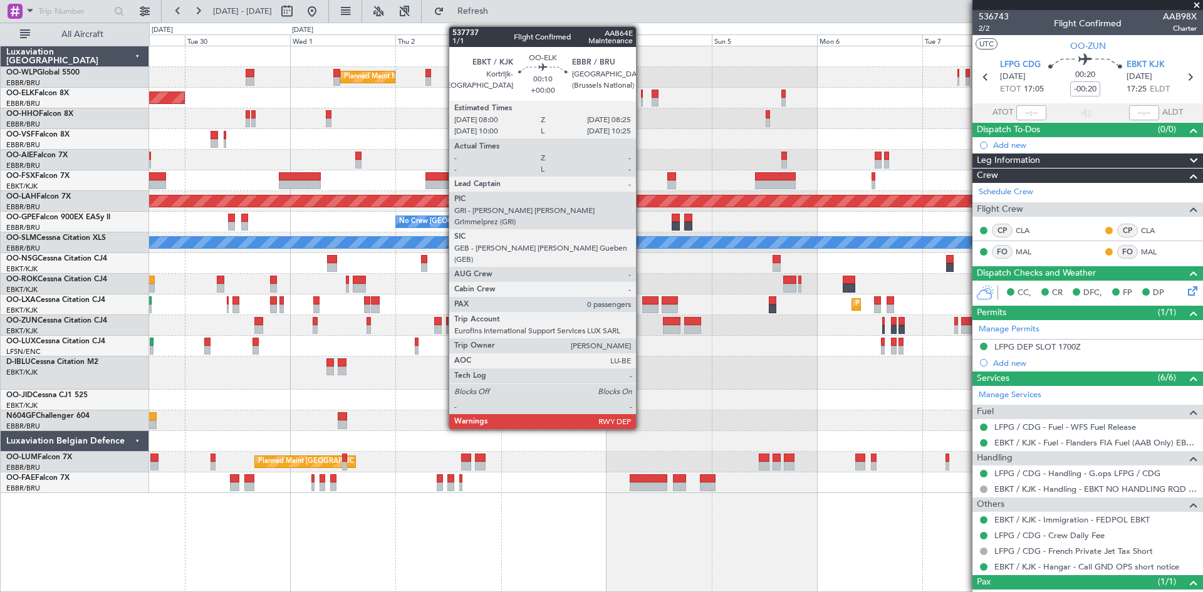
click at [642, 101] on div at bounding box center [642, 102] width 2 height 9
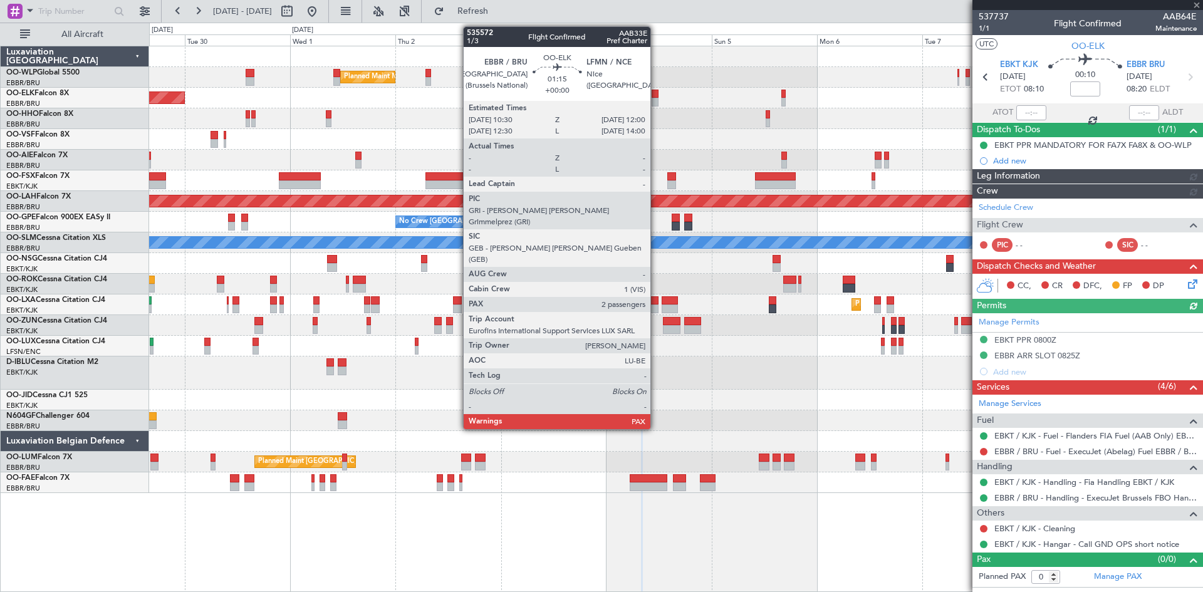
click at [656, 97] on div at bounding box center [655, 94] width 7 height 9
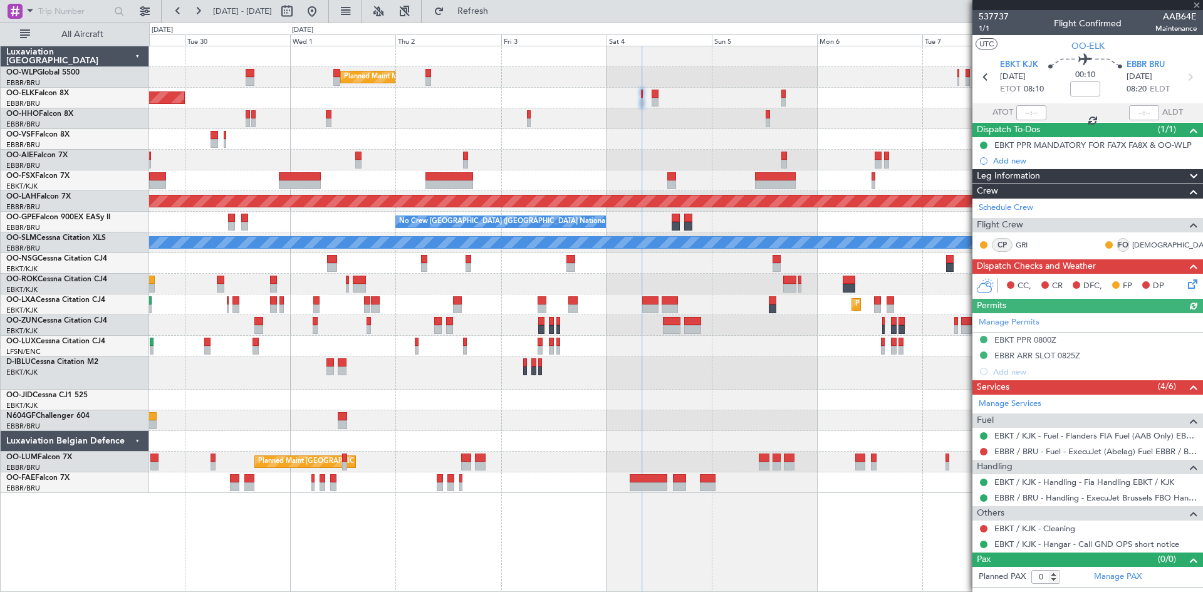
type input "2"
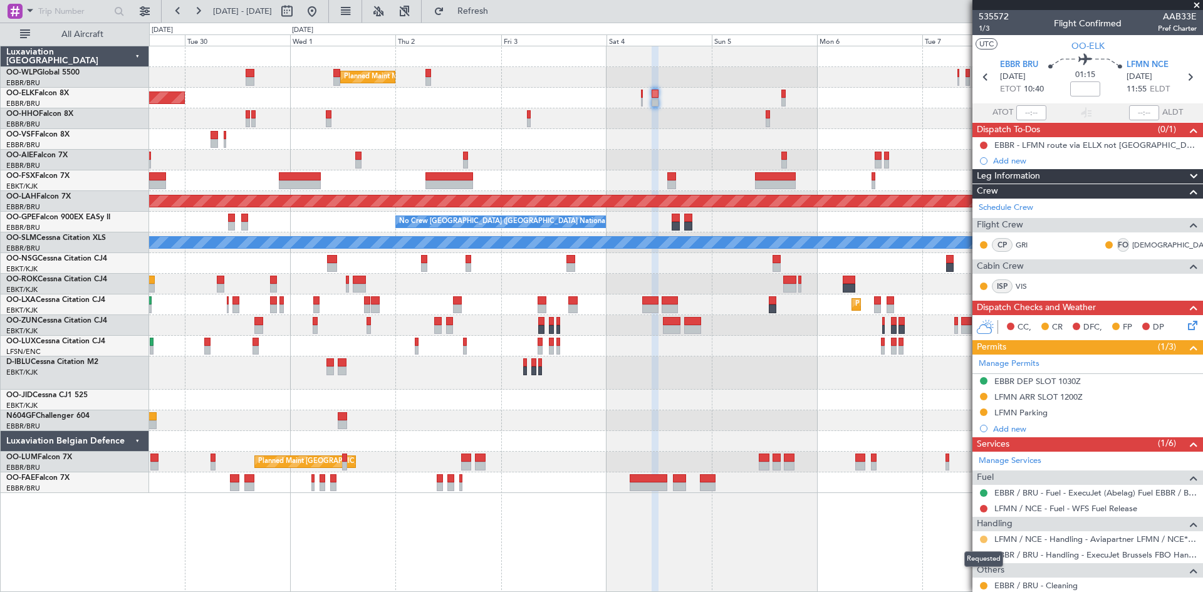
click at [984, 536] on button at bounding box center [984, 540] width 8 height 8
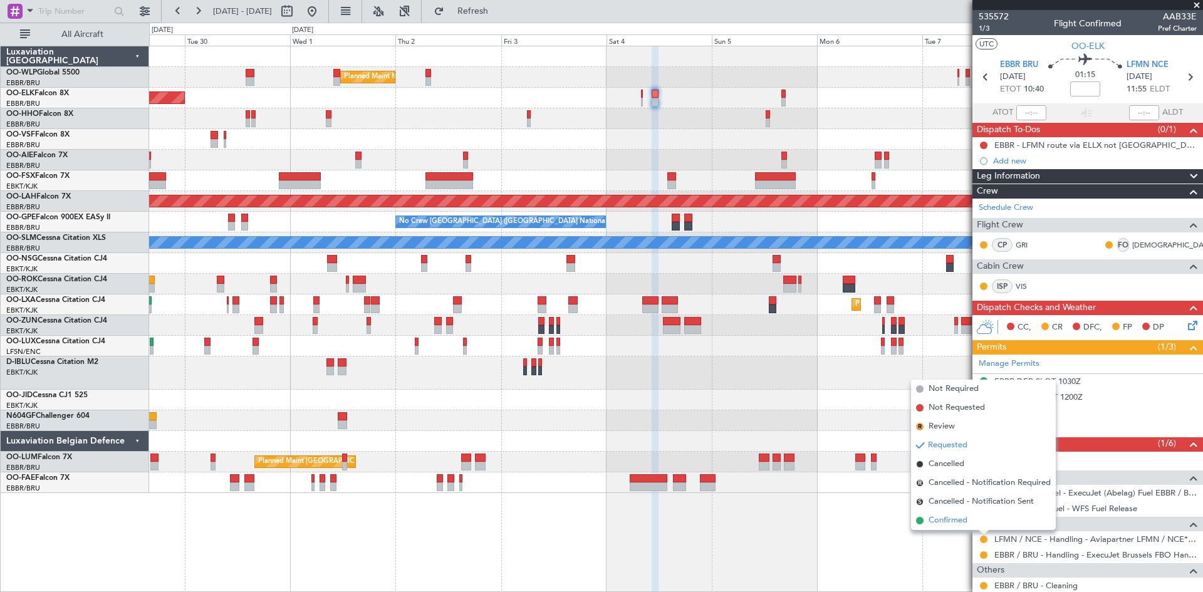
click at [954, 520] on span "Confirmed" at bounding box center [948, 521] width 39 height 13
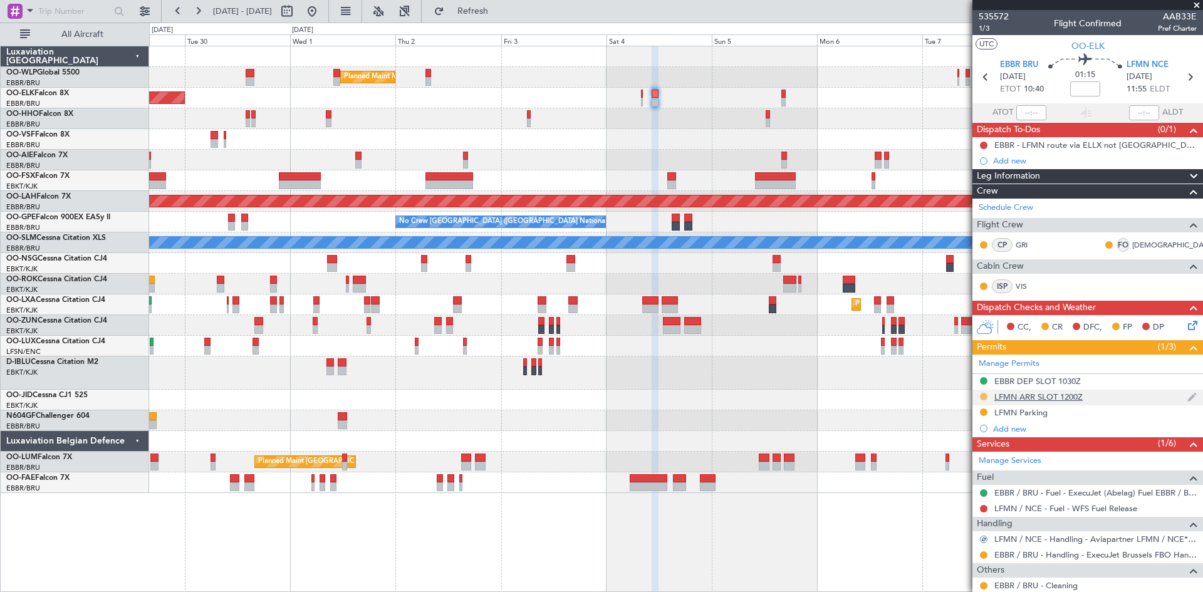
click at [987, 395] on button at bounding box center [984, 397] width 8 height 8
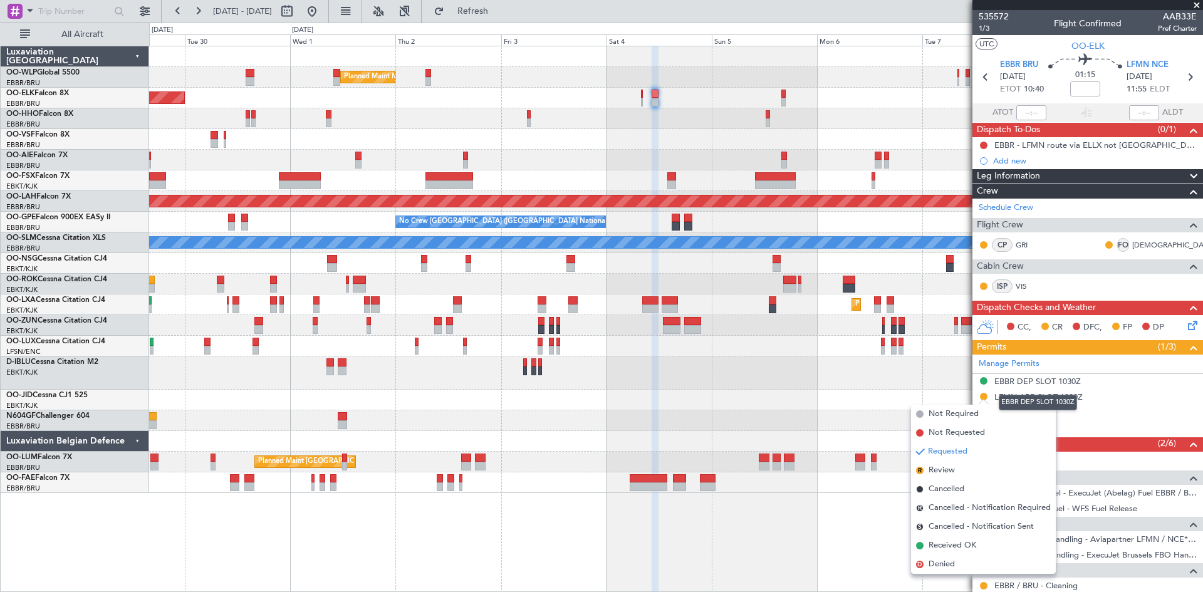
click at [1049, 396] on div "EBBR DEP SLOT 1030Z" at bounding box center [1038, 403] width 78 height 16
click at [1084, 396] on div "LFMN ARR SLOT 1200Z" at bounding box center [1088, 398] width 231 height 16
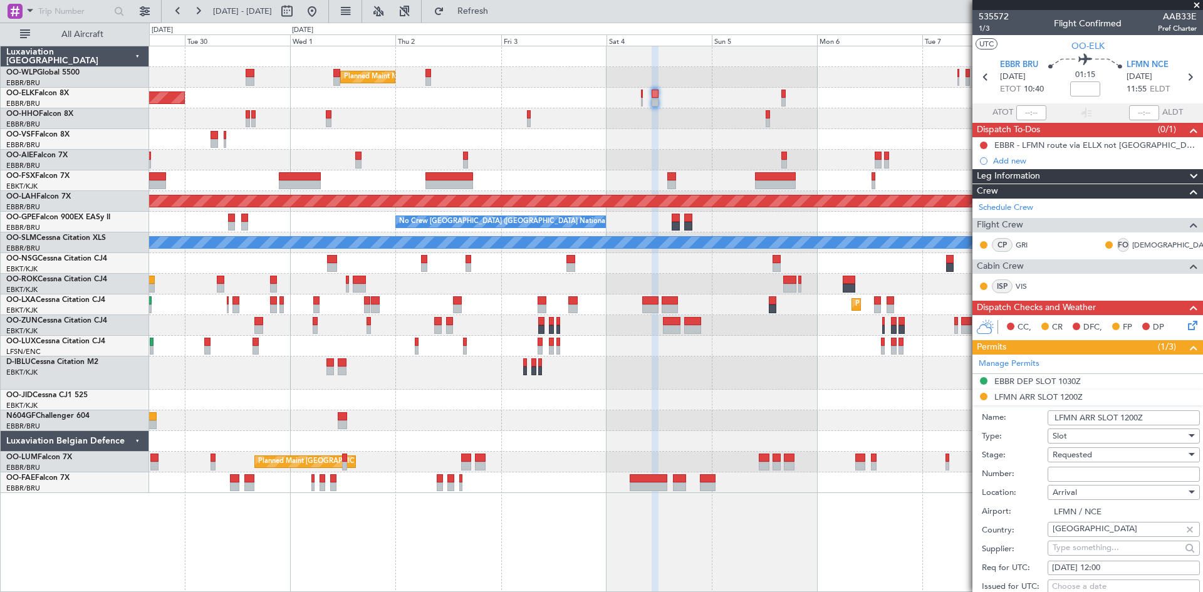
click at [1061, 474] on input "Number:" at bounding box center [1124, 474] width 152 height 15
paste input "LFMNA000079432"
type input "LFMNA000079432"
click at [1111, 458] on div "Requested" at bounding box center [1120, 455] width 134 height 19
click at [1096, 550] on span "Received OK" at bounding box center [1120, 555] width 132 height 19
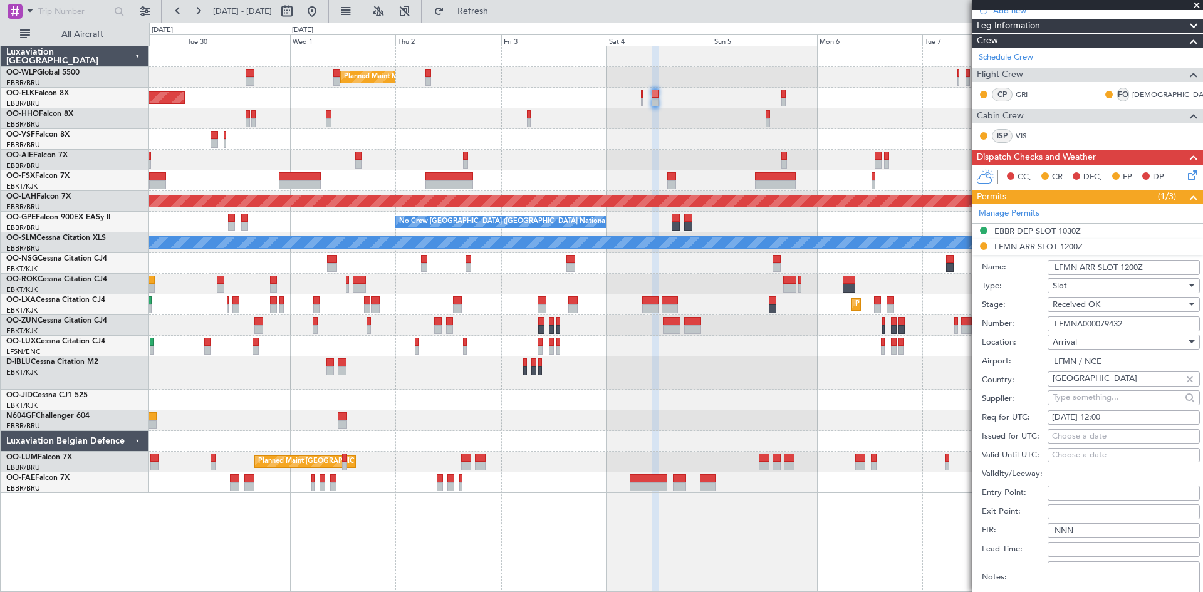
scroll to position [338, 0]
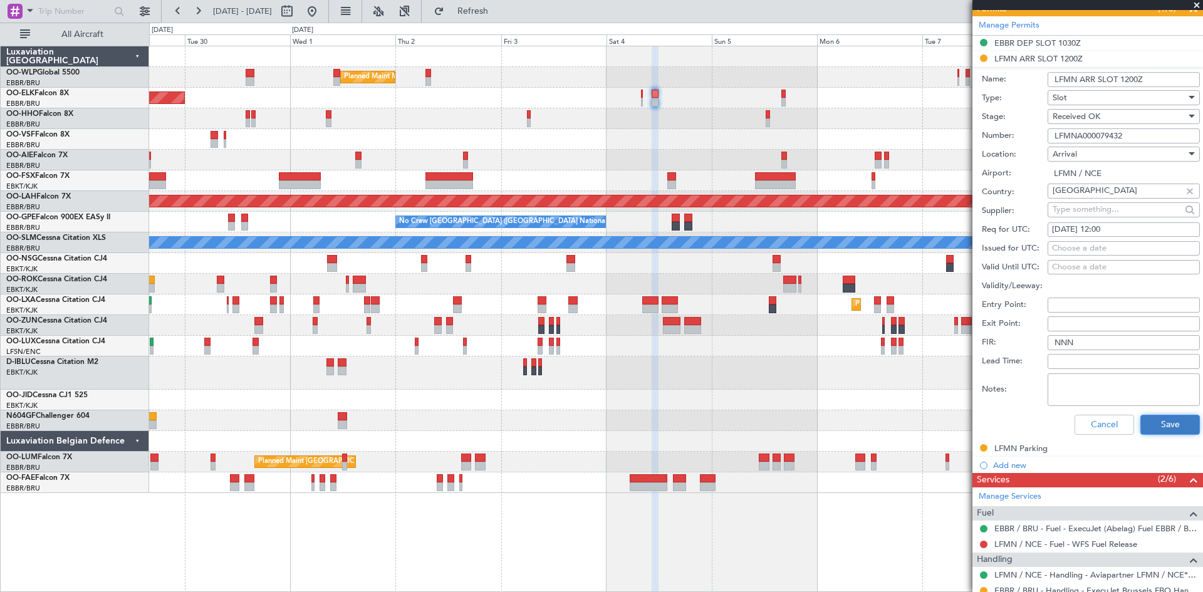
click at [1167, 429] on button "Save" at bounding box center [1171, 425] width 60 height 20
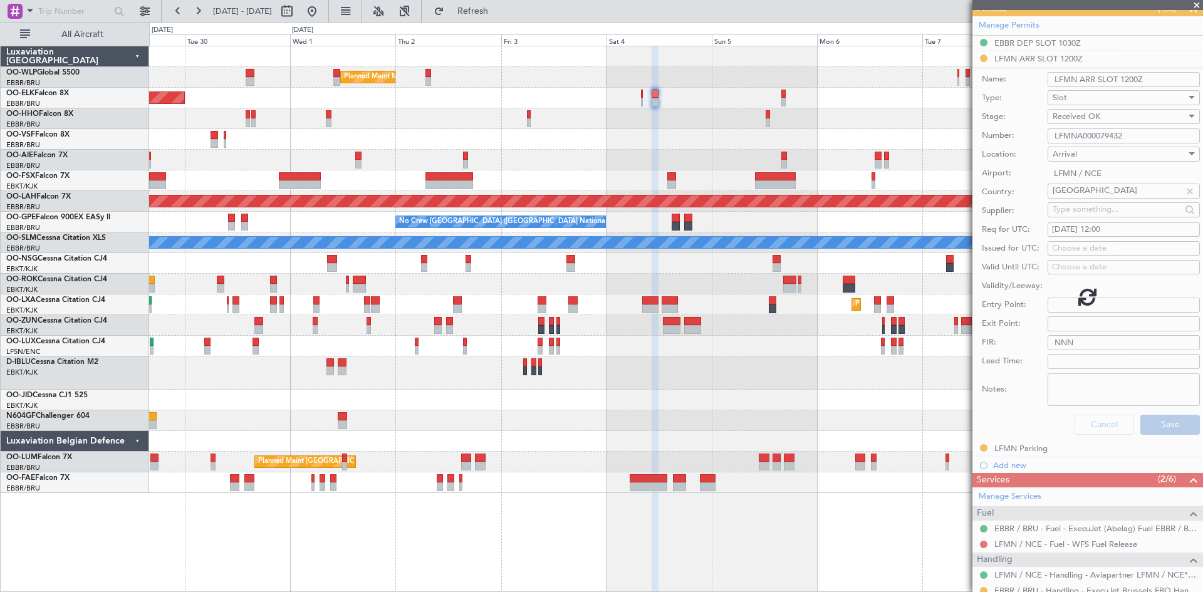
scroll to position [108, 0]
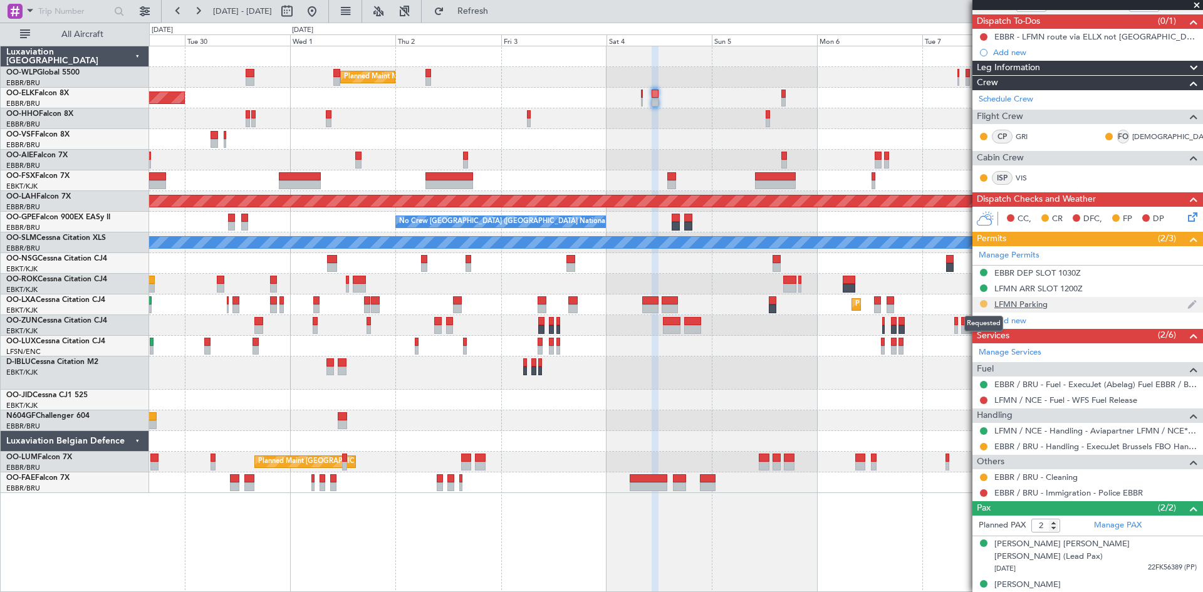
click at [984, 306] on button at bounding box center [984, 304] width 8 height 8
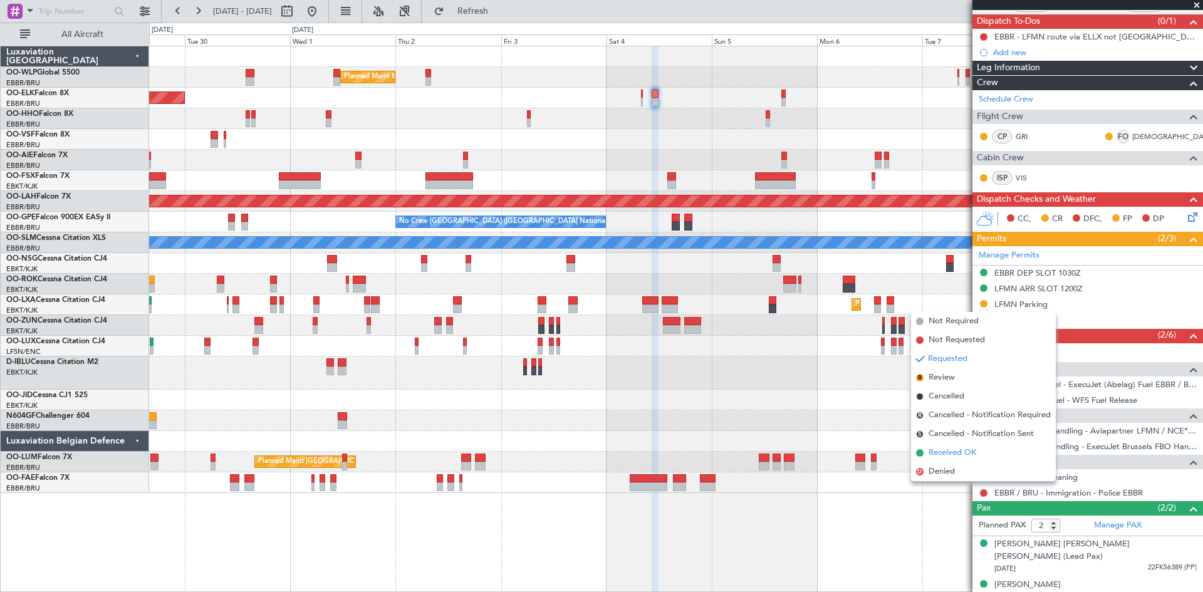
click at [960, 452] on span "Received OK" at bounding box center [953, 453] width 48 height 13
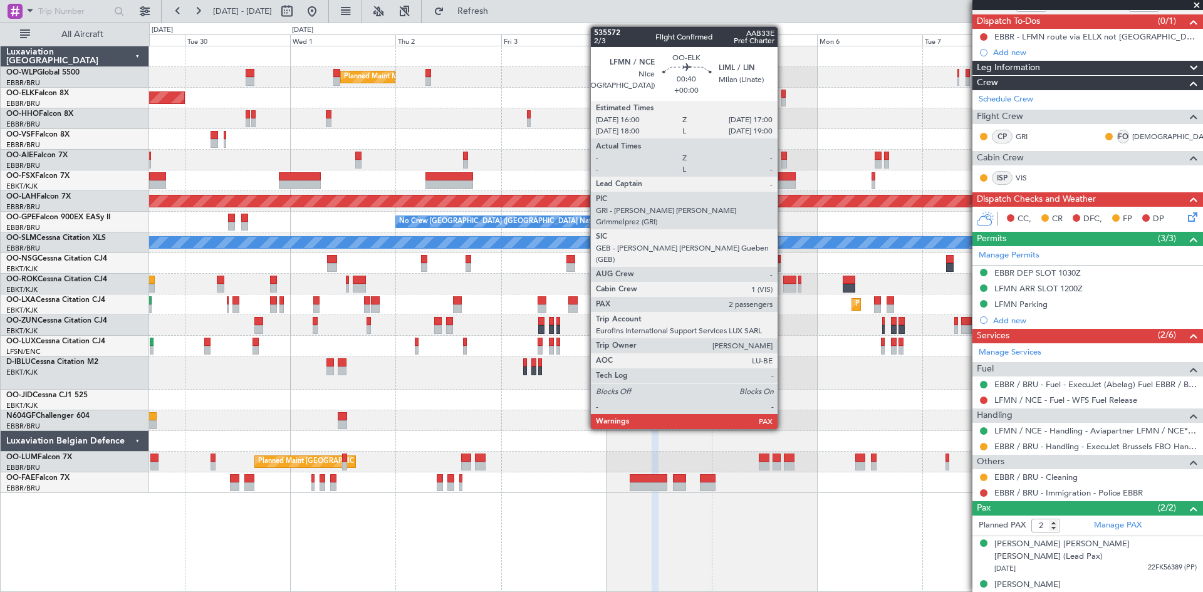
click at [784, 98] on div at bounding box center [784, 102] width 5 height 9
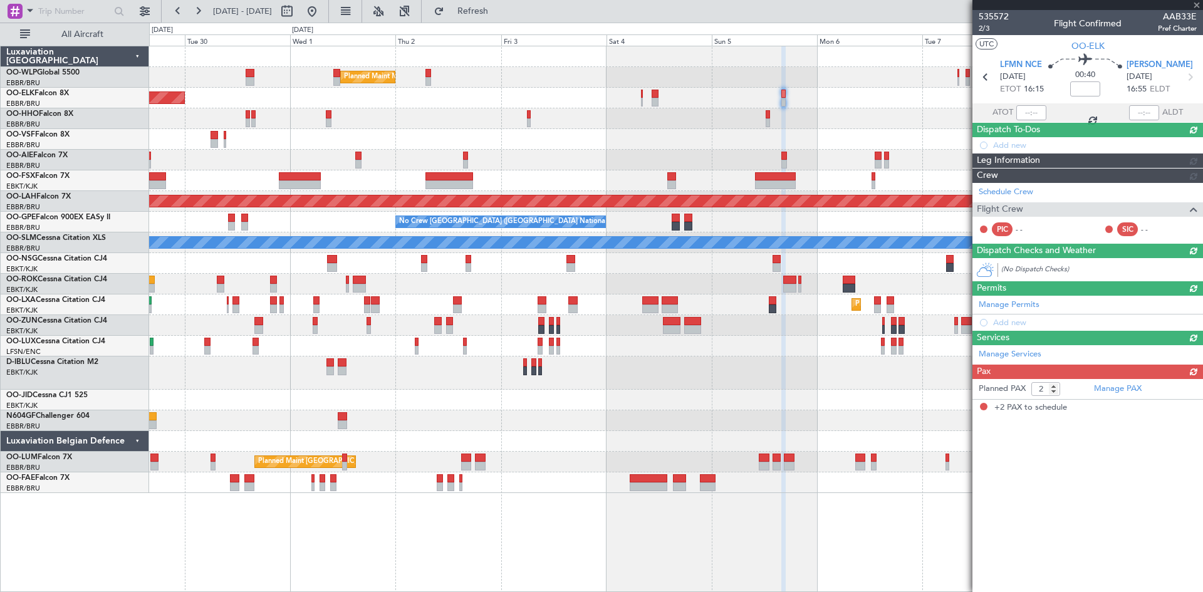
scroll to position [0, 0]
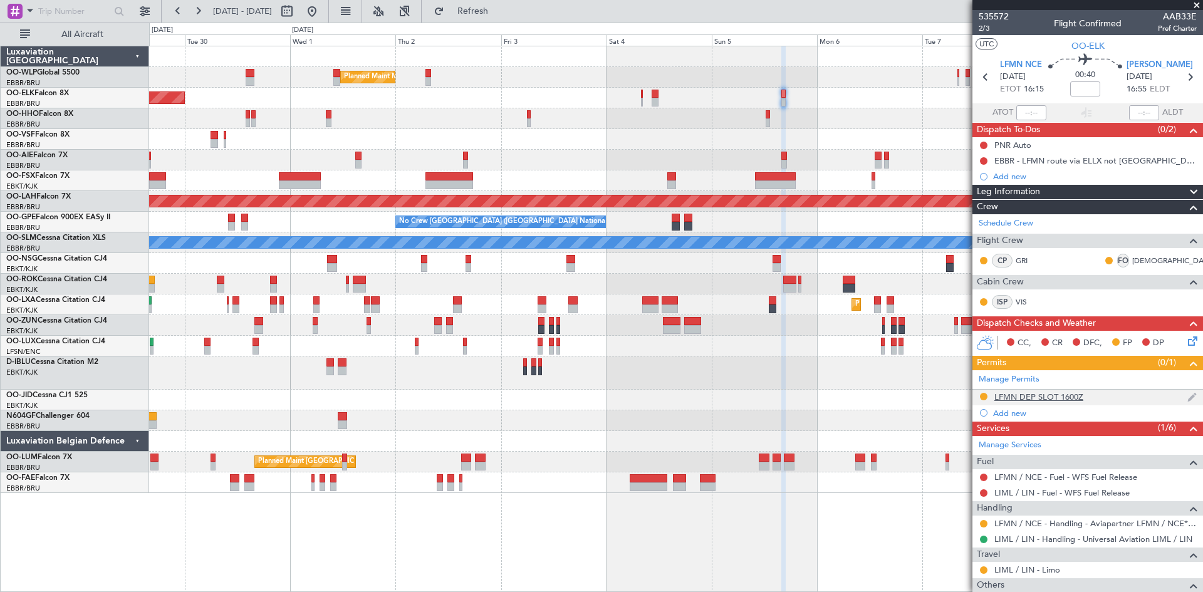
click at [1043, 396] on div "LFMN DEP SLOT 1600Z" at bounding box center [1039, 397] width 89 height 11
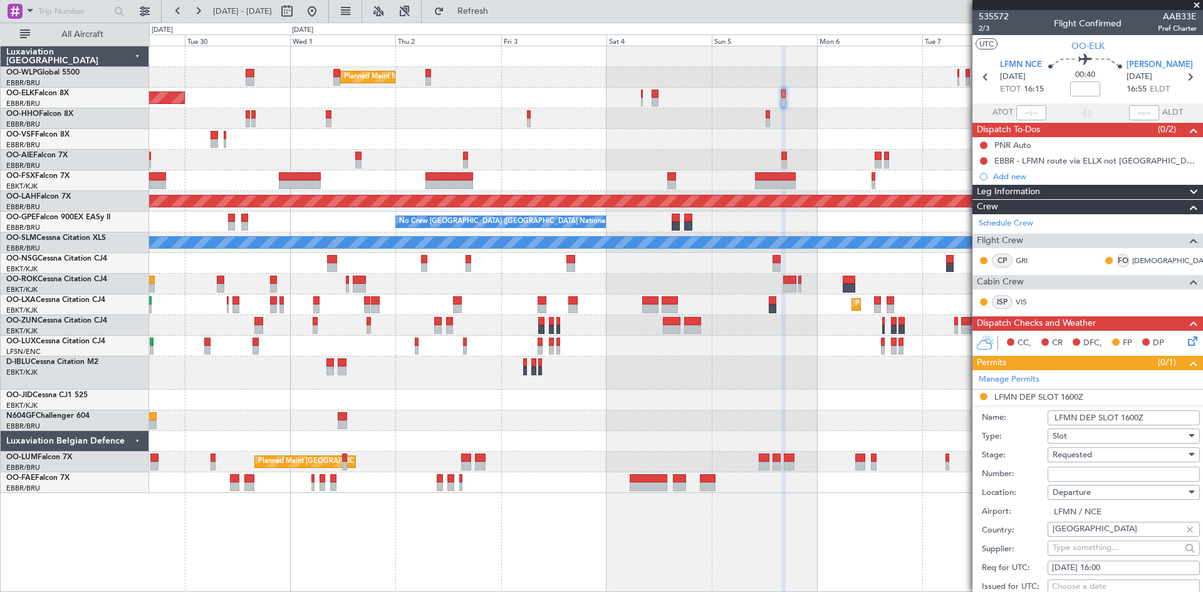
click at [1059, 468] on input "Number:" at bounding box center [1124, 474] width 152 height 15
paste input "LFMND000079433"
type input "LFMND000079433"
click at [1088, 446] on div "Requested" at bounding box center [1120, 455] width 134 height 19
click at [1094, 555] on span "Received OK" at bounding box center [1120, 555] width 132 height 19
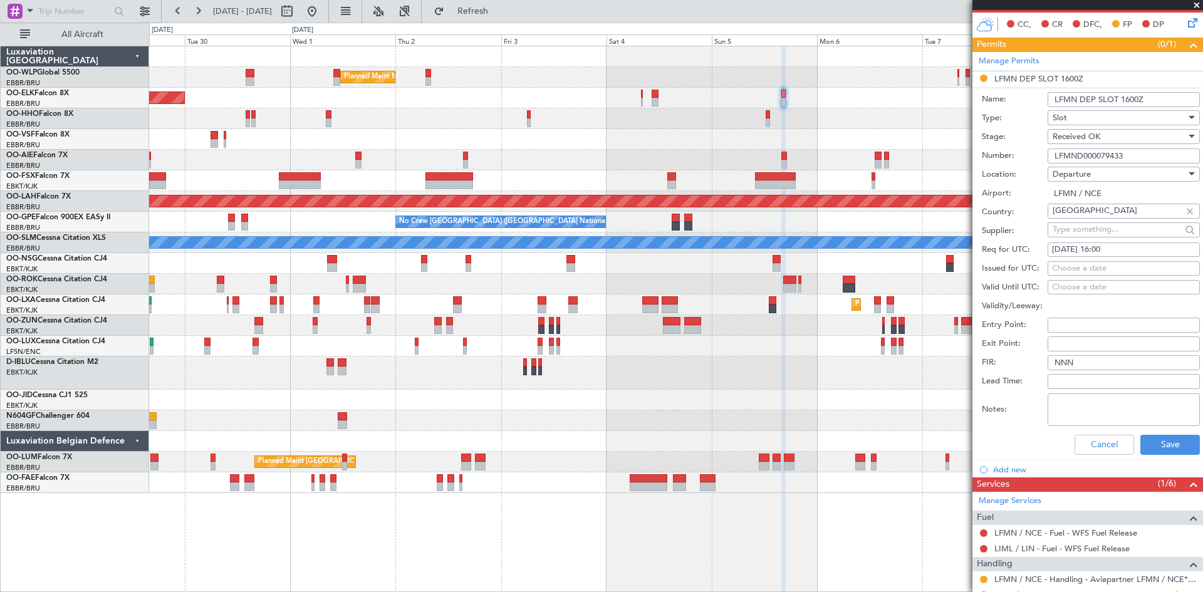
scroll to position [319, 0]
click at [1167, 445] on button "Save" at bounding box center [1171, 444] width 60 height 20
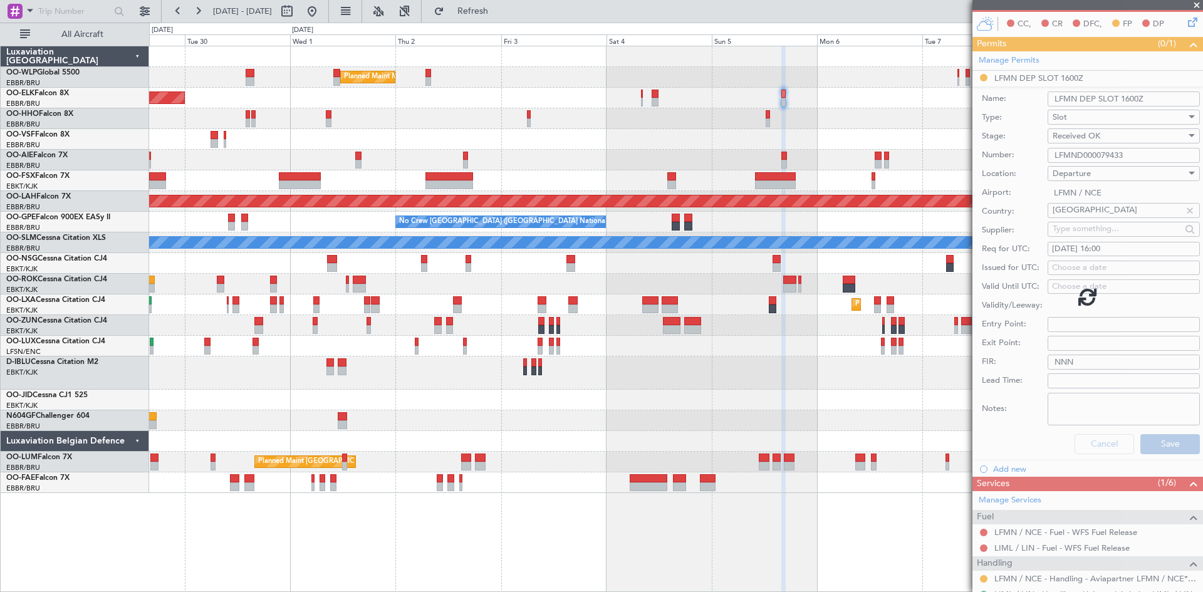
scroll to position [108, 0]
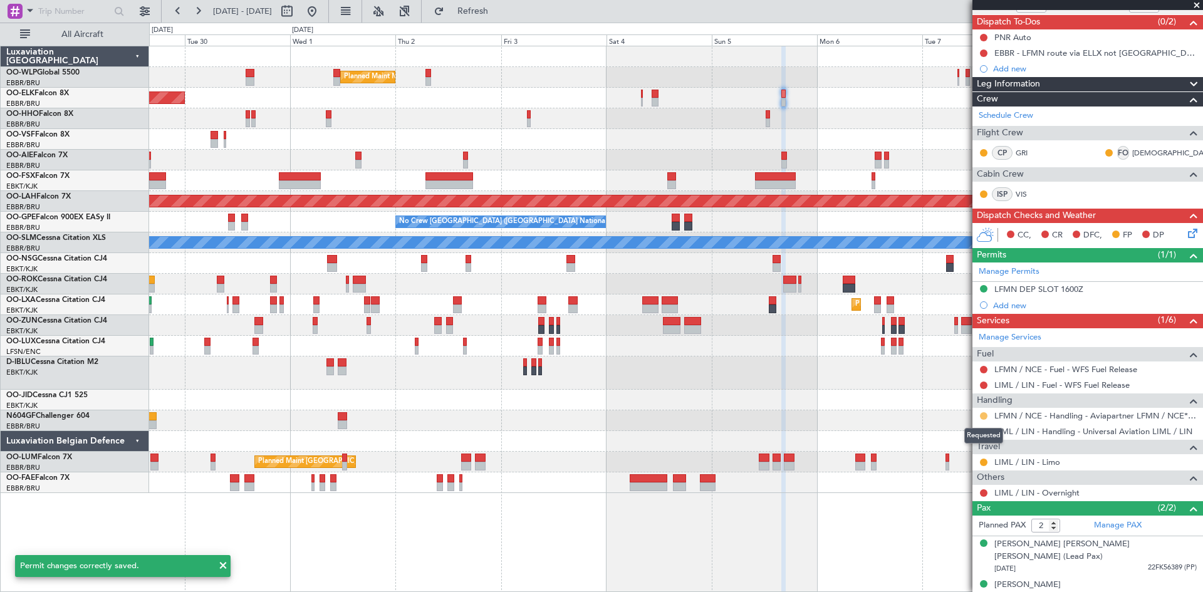
click at [981, 418] on button at bounding box center [984, 416] width 8 height 8
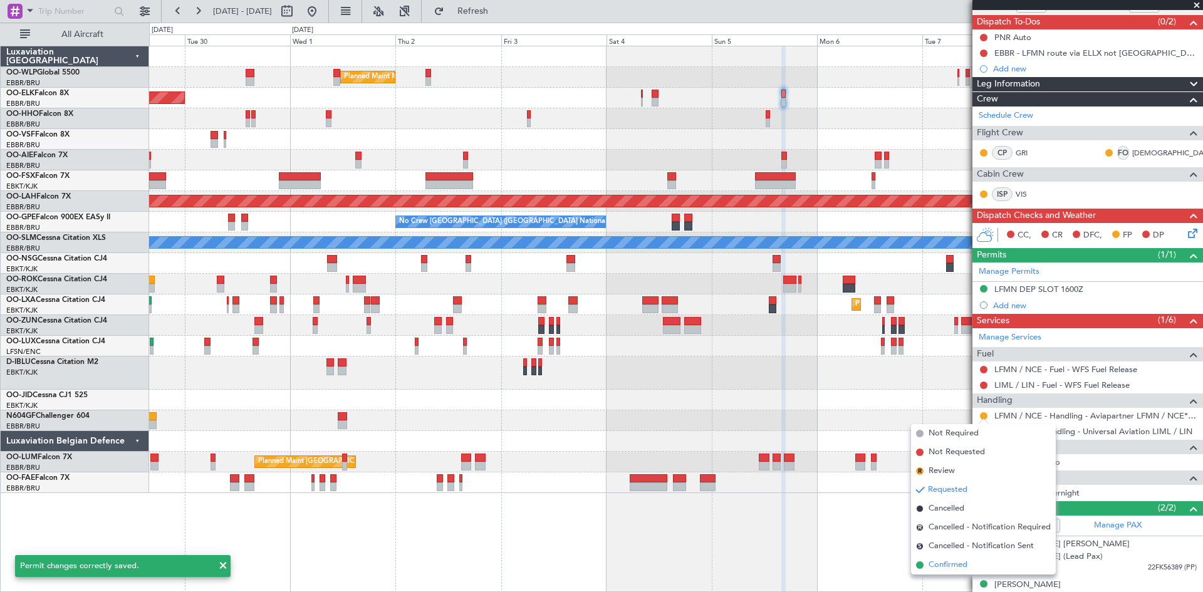
click at [956, 565] on span "Confirmed" at bounding box center [948, 565] width 39 height 13
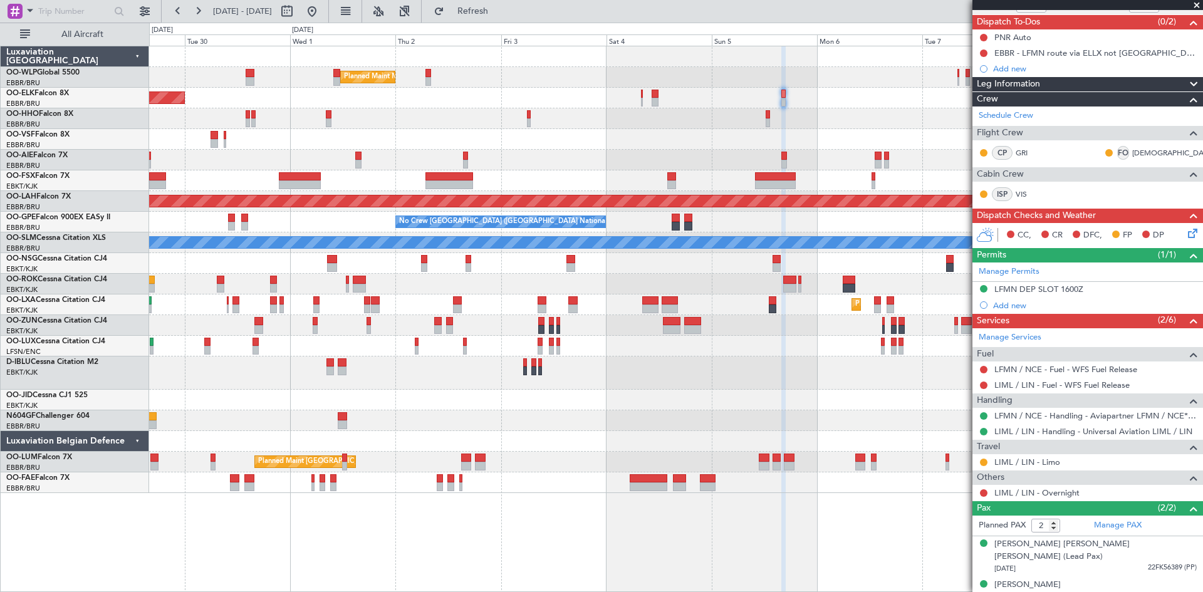
click at [873, 412] on div at bounding box center [676, 421] width 1054 height 21
click at [904, 428] on div at bounding box center [676, 421] width 1054 height 21
click at [1196, 4] on span at bounding box center [1197, 5] width 13 height 11
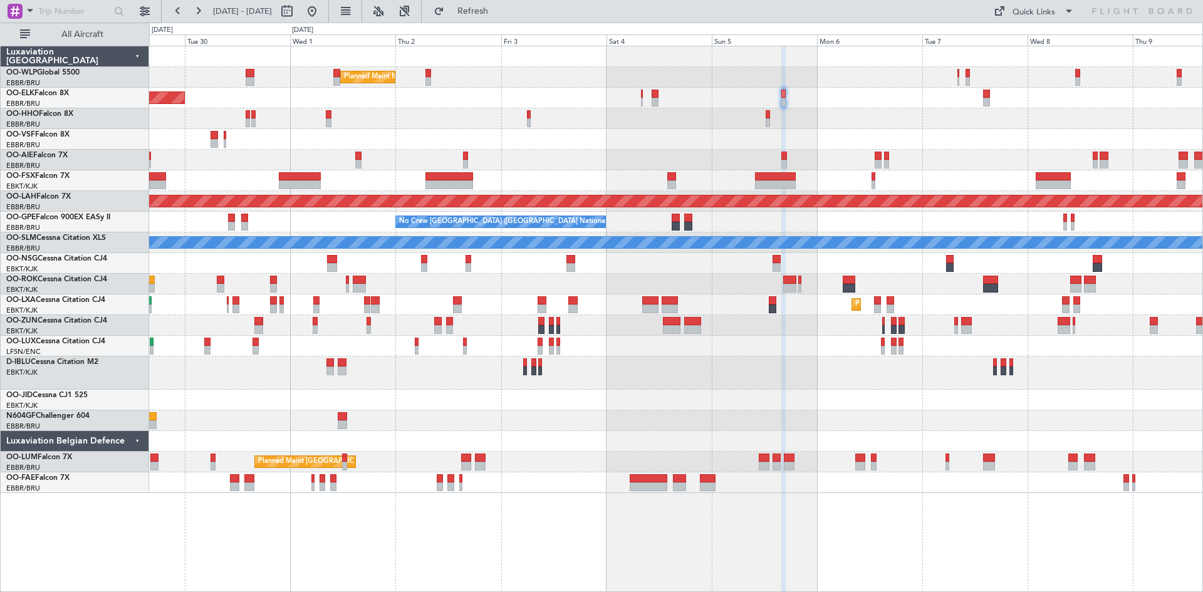
type input "0"
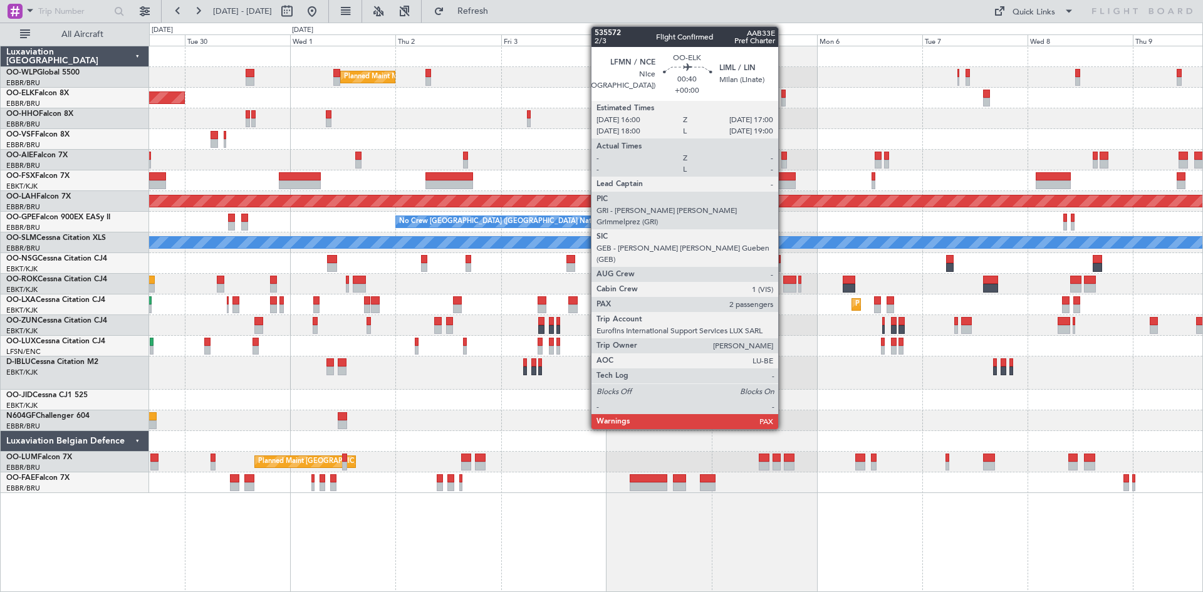
click at [784, 97] on div at bounding box center [784, 94] width 5 height 9
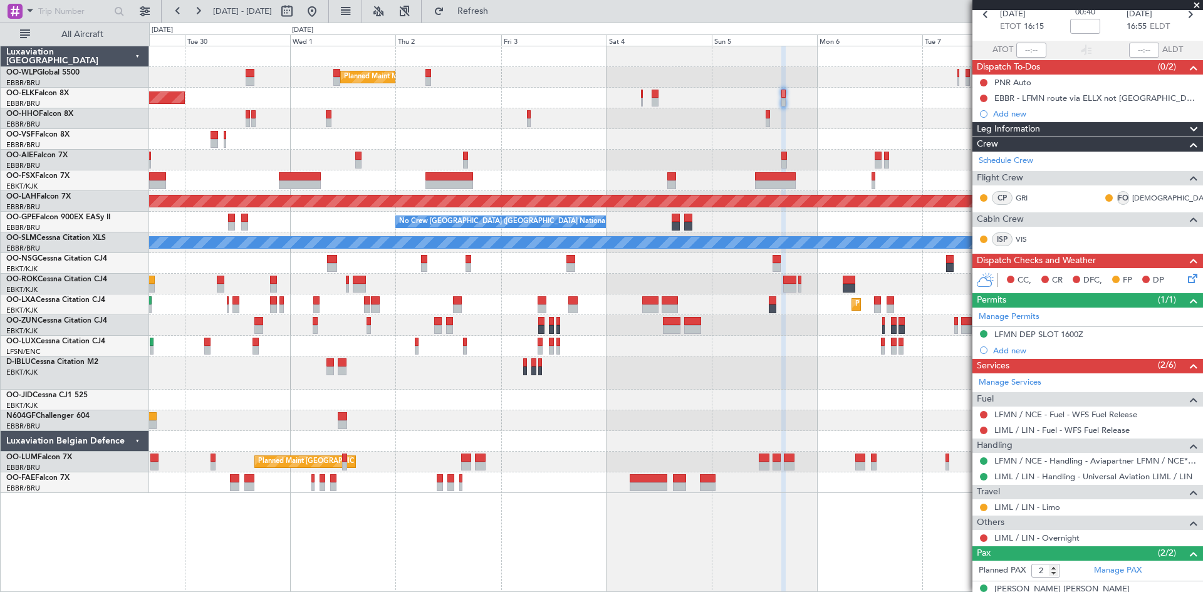
scroll to position [108, 0]
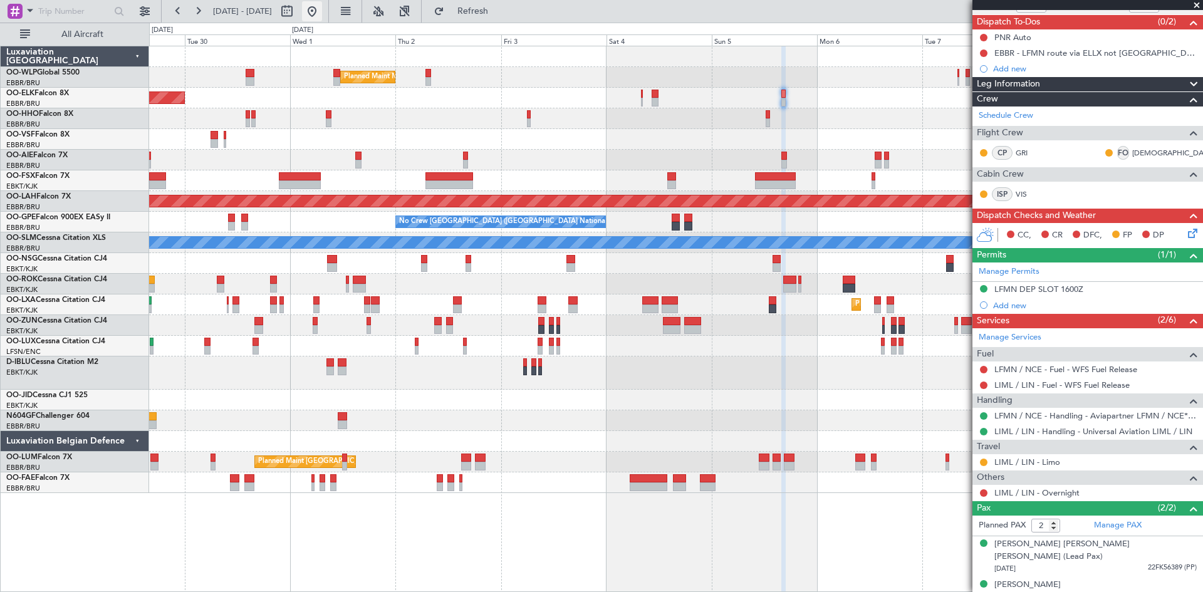
click at [322, 9] on button at bounding box center [312, 11] width 20 height 20
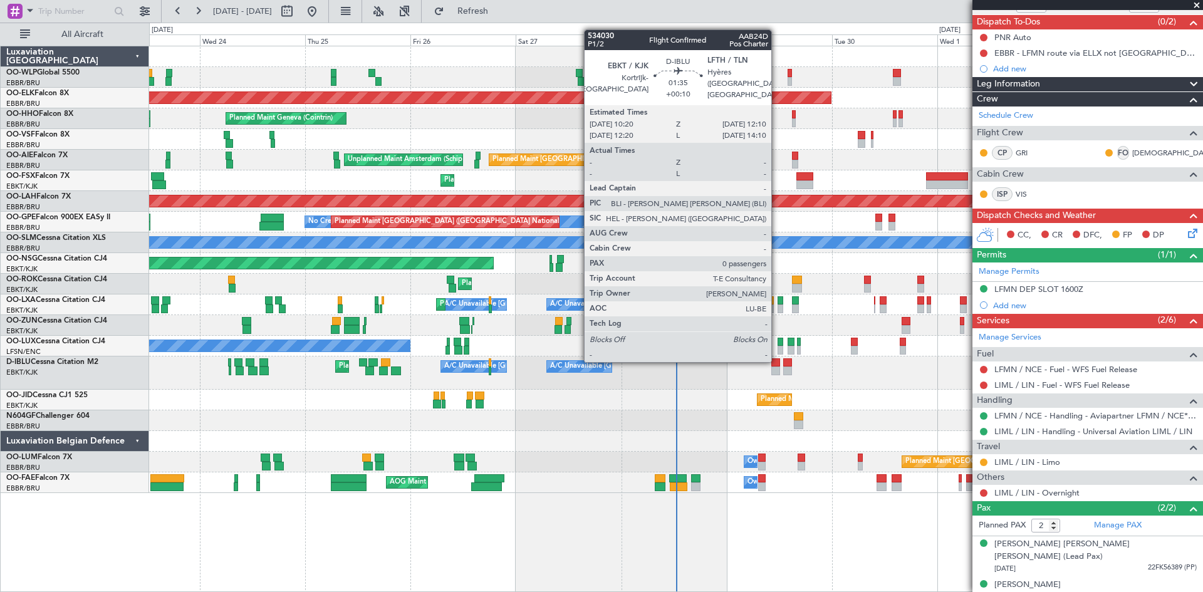
click at [777, 360] on div at bounding box center [776, 363] width 8 height 9
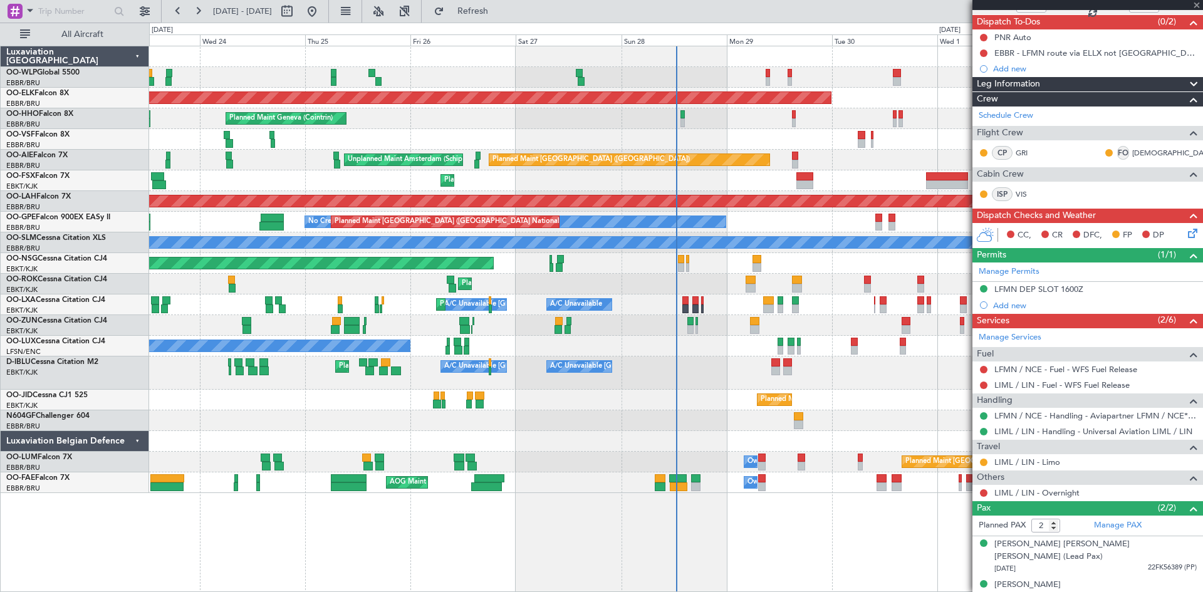
type input "+00:10"
type input "0"
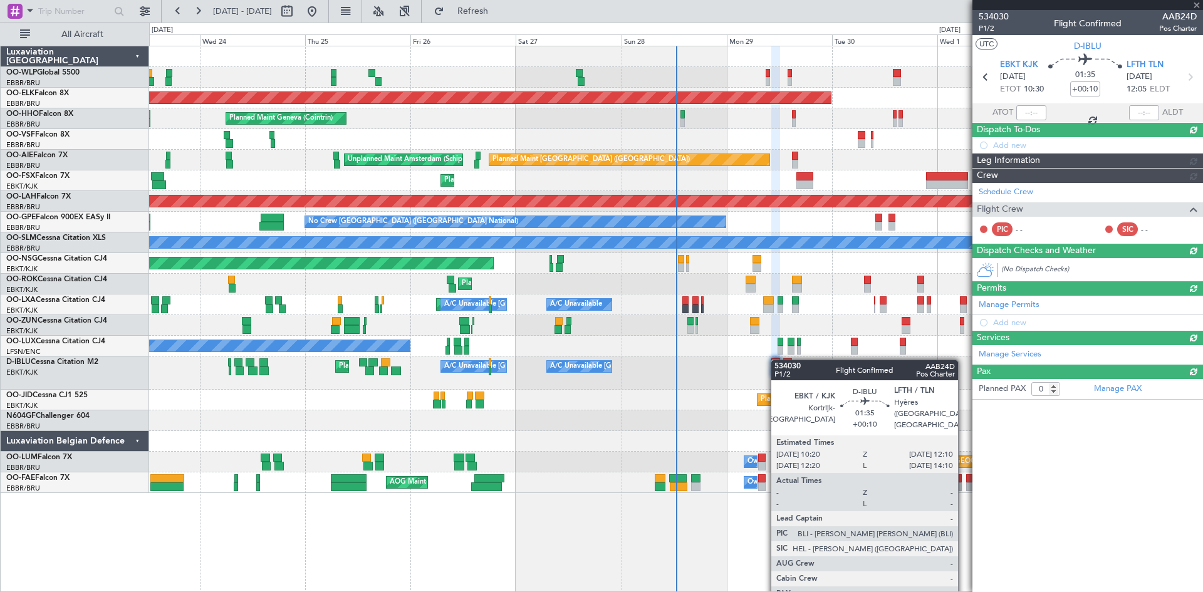
scroll to position [0, 0]
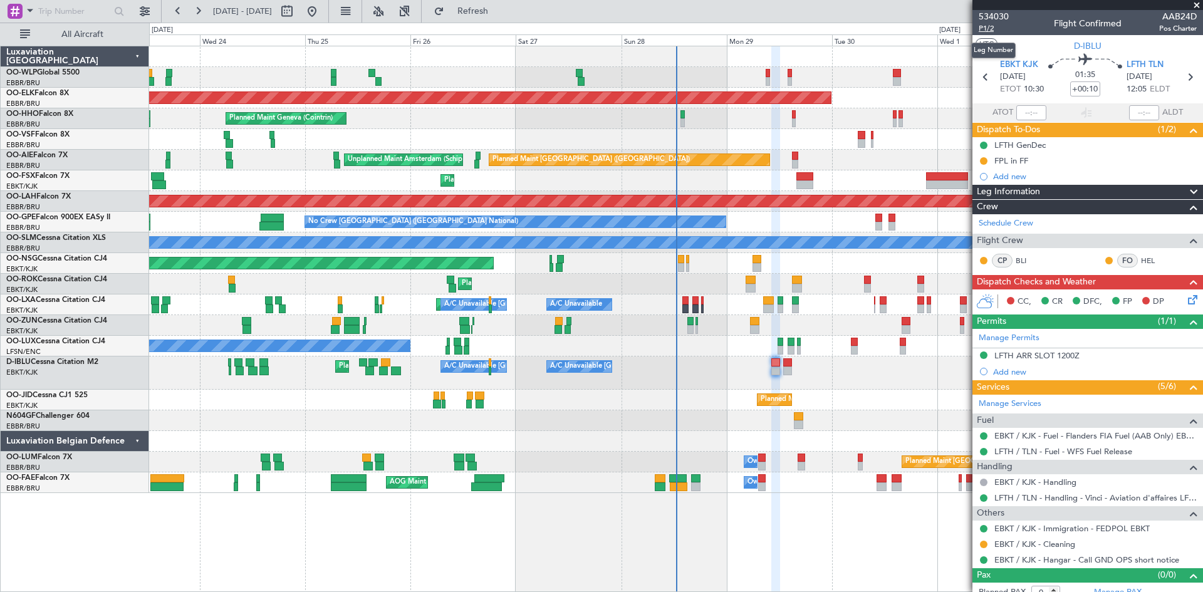
click at [988, 31] on span "P1/2" at bounding box center [994, 28] width 30 height 11
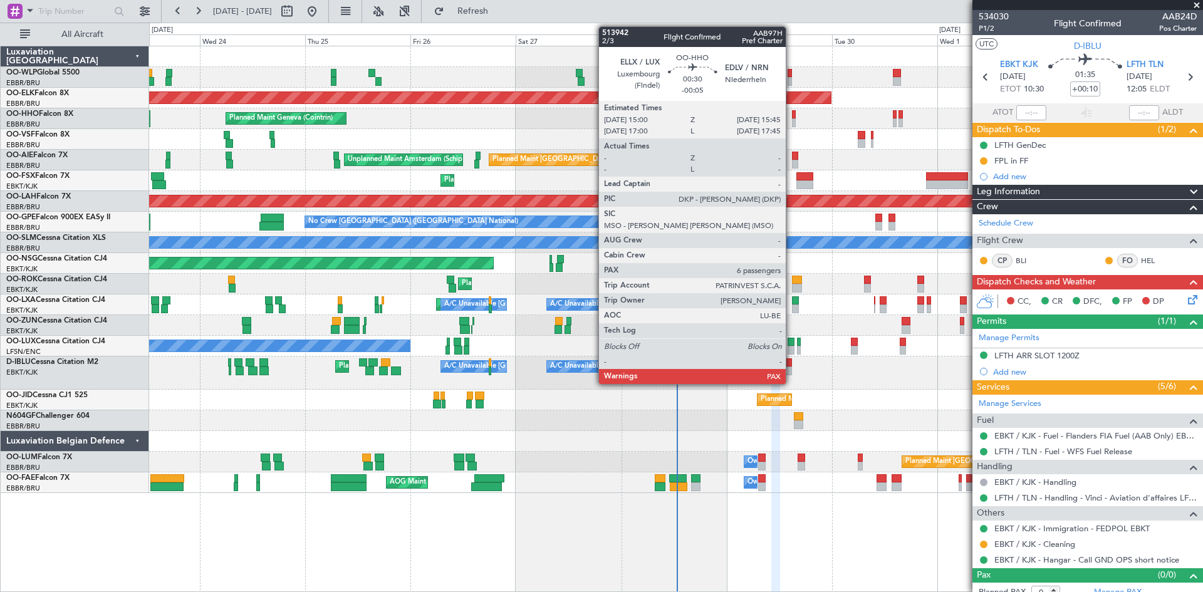
click at [792, 120] on div at bounding box center [794, 122] width 4 height 9
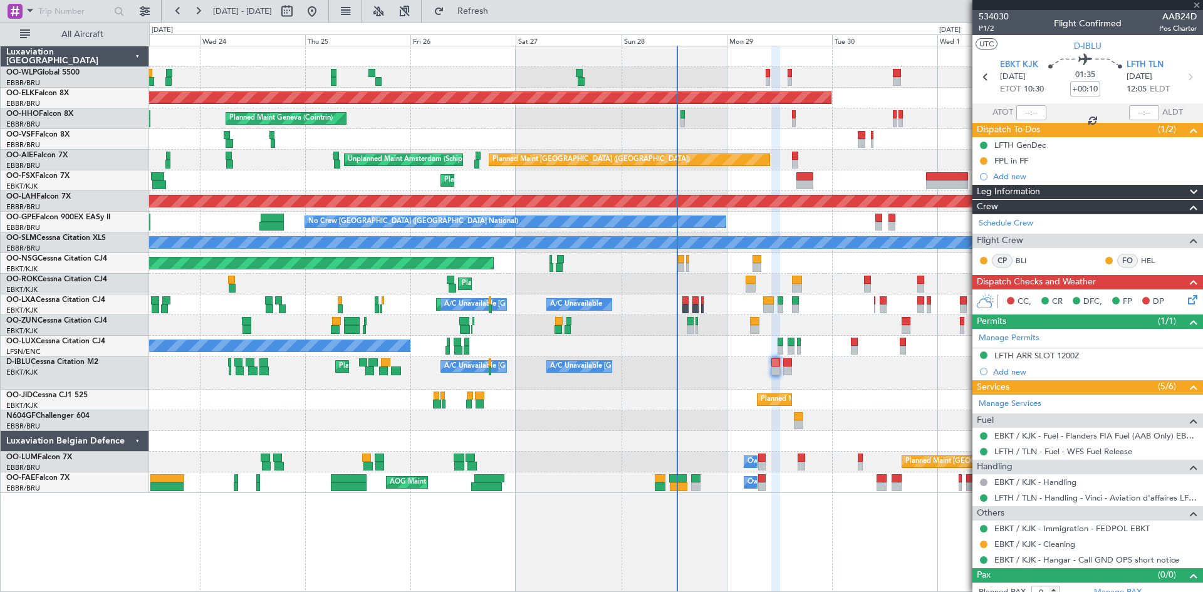
type input "-00:05"
type input "6"
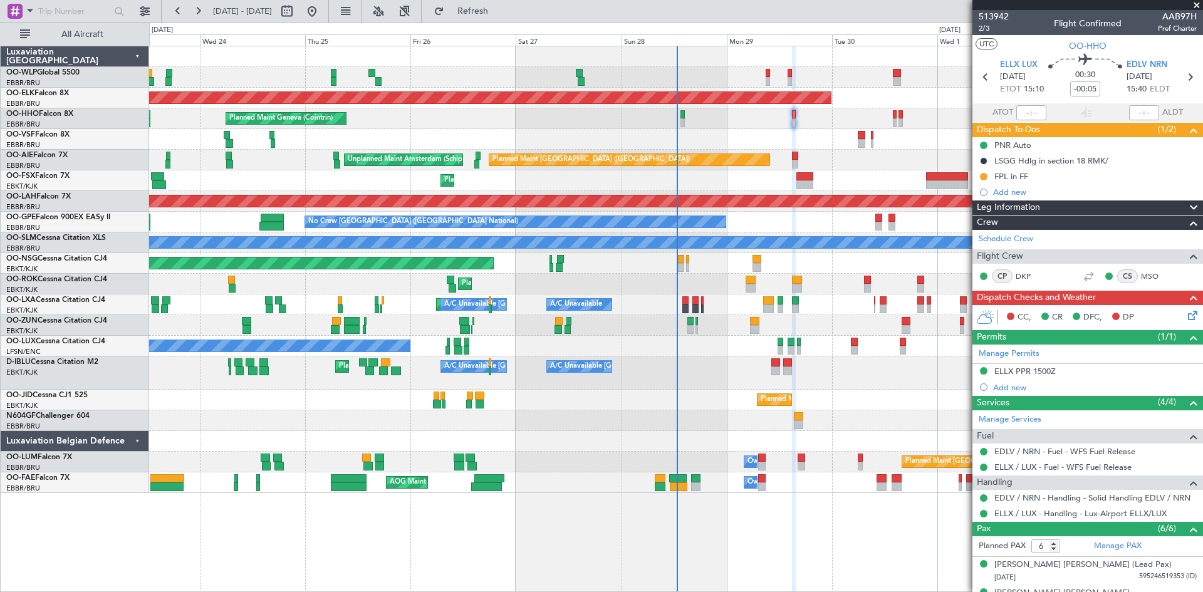
drag, startPoint x: 1177, startPoint y: 315, endPoint x: 1164, endPoint y: 301, distance: 18.6
click at [1165, 303] on div "Dispatch Checks and Weather CC, CR DFC, DP" at bounding box center [1088, 310] width 231 height 40
click at [1176, 317] on div "CC, CR DFC, DP" at bounding box center [1094, 317] width 184 height 19
click at [1186, 317] on icon at bounding box center [1191, 313] width 10 height 10
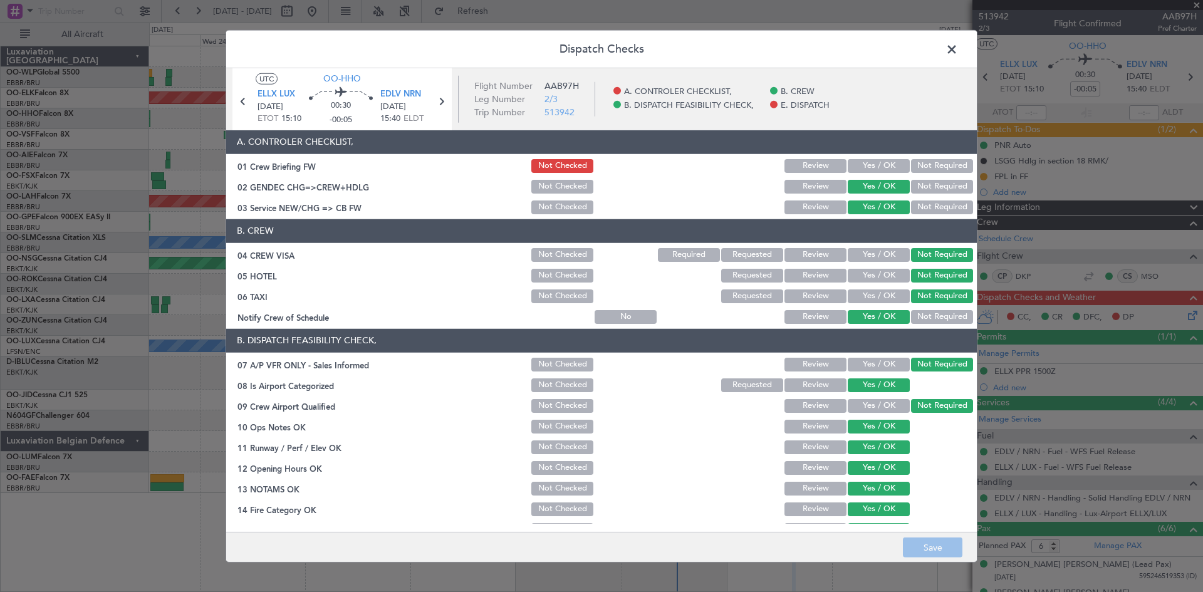
click at [958, 49] on span at bounding box center [958, 51] width 0 height 25
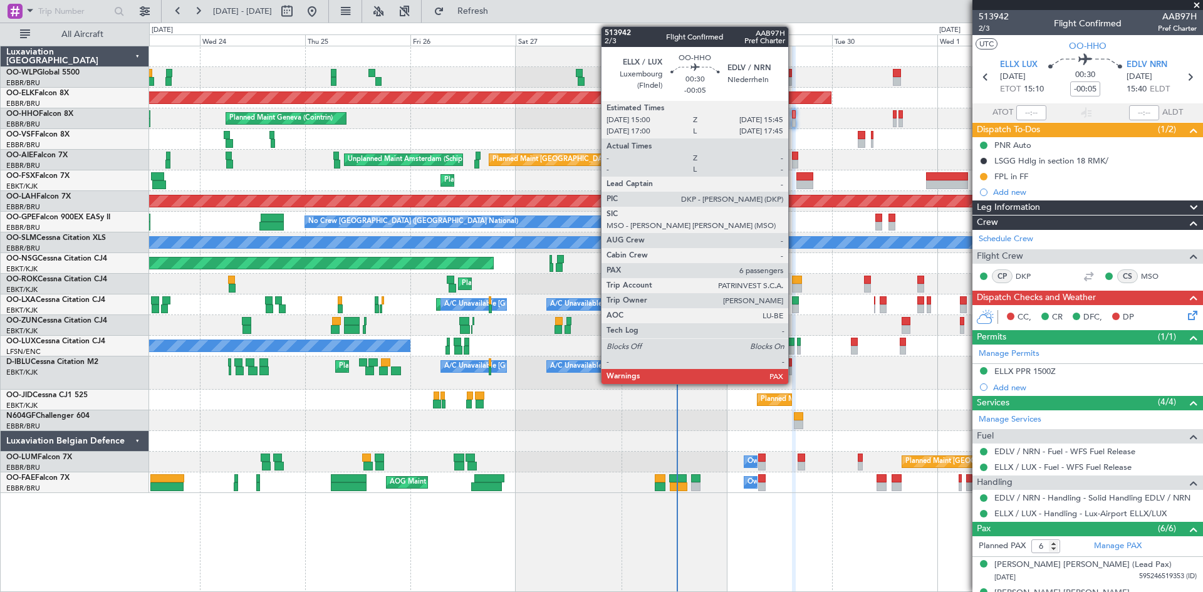
click at [794, 120] on div at bounding box center [794, 122] width 4 height 9
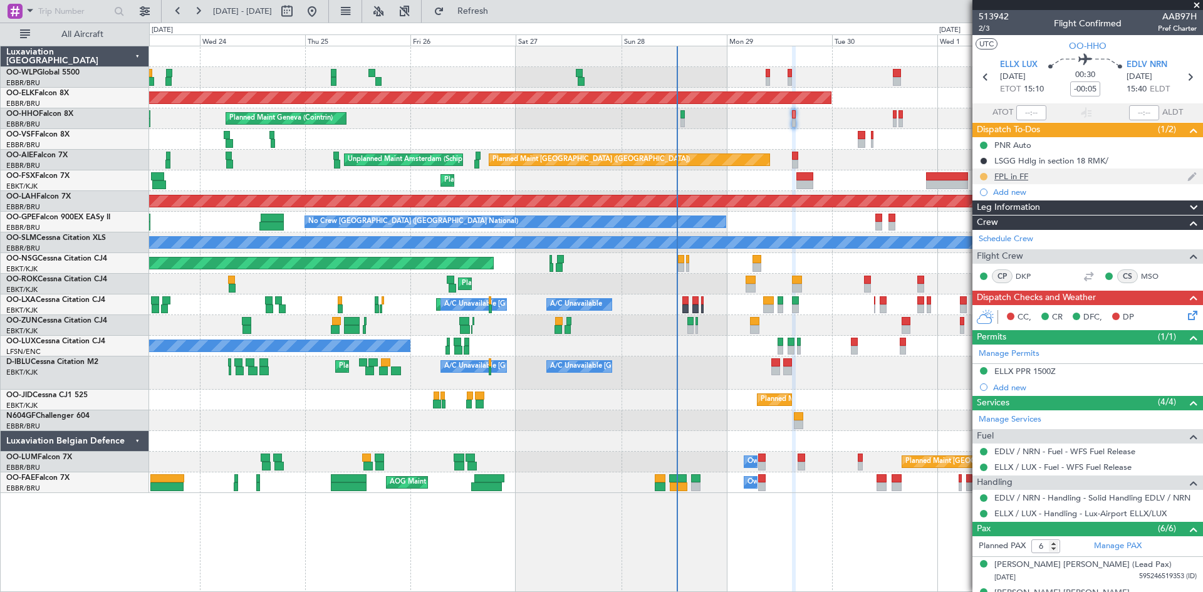
click at [982, 176] on button at bounding box center [984, 177] width 8 height 8
click at [970, 228] on span "Completed" at bounding box center [988, 232] width 41 height 13
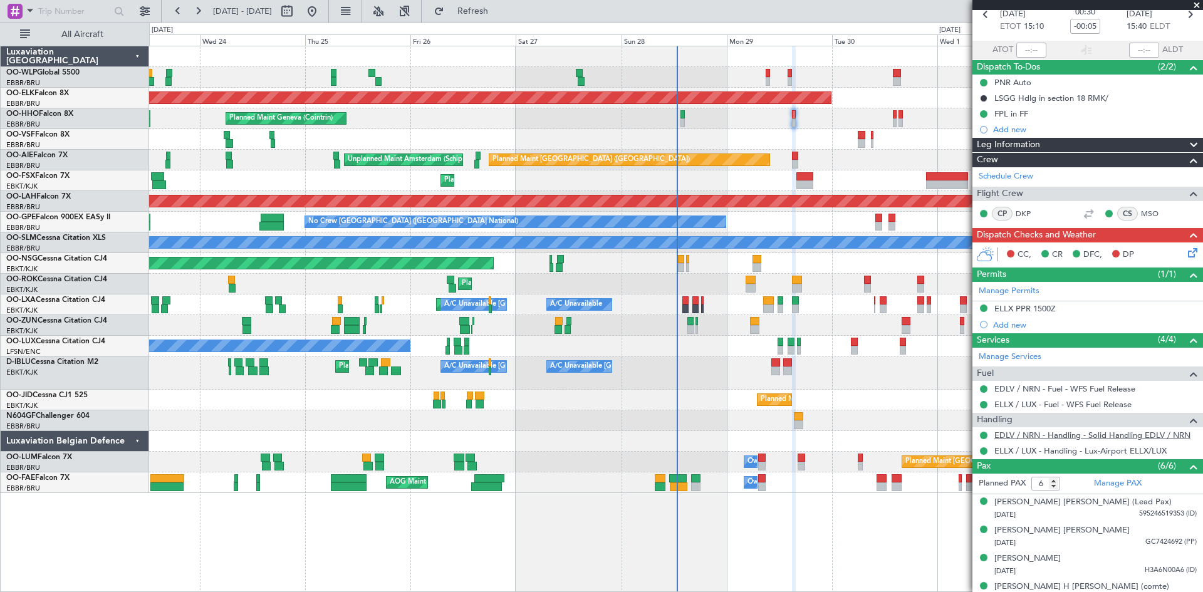
scroll to position [134, 0]
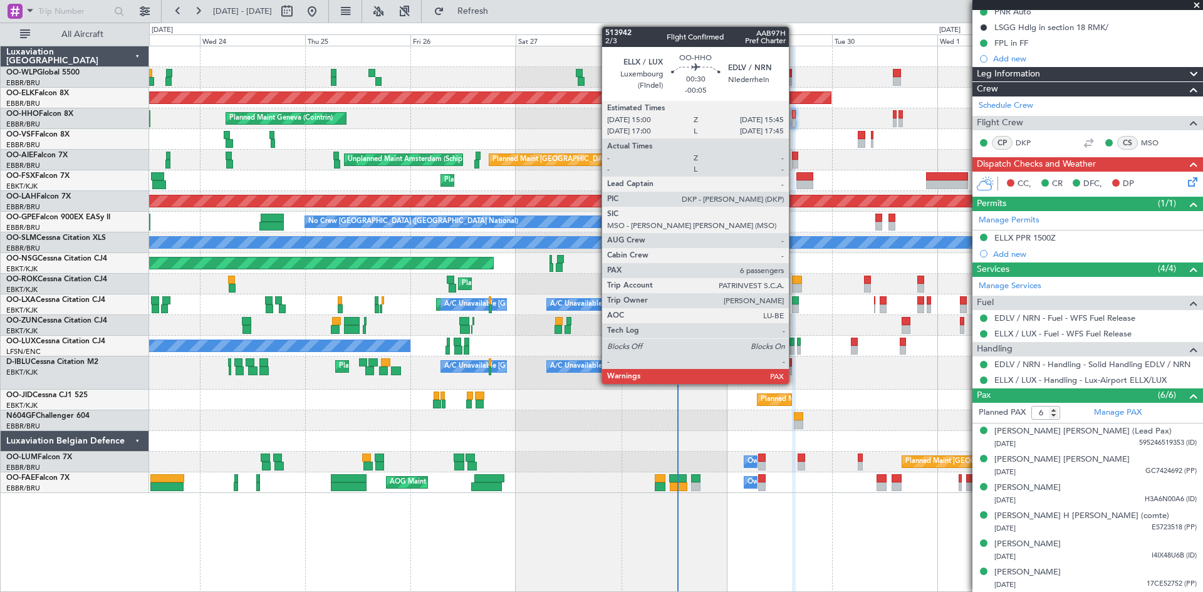
click at [795, 115] on div at bounding box center [794, 114] width 4 height 9
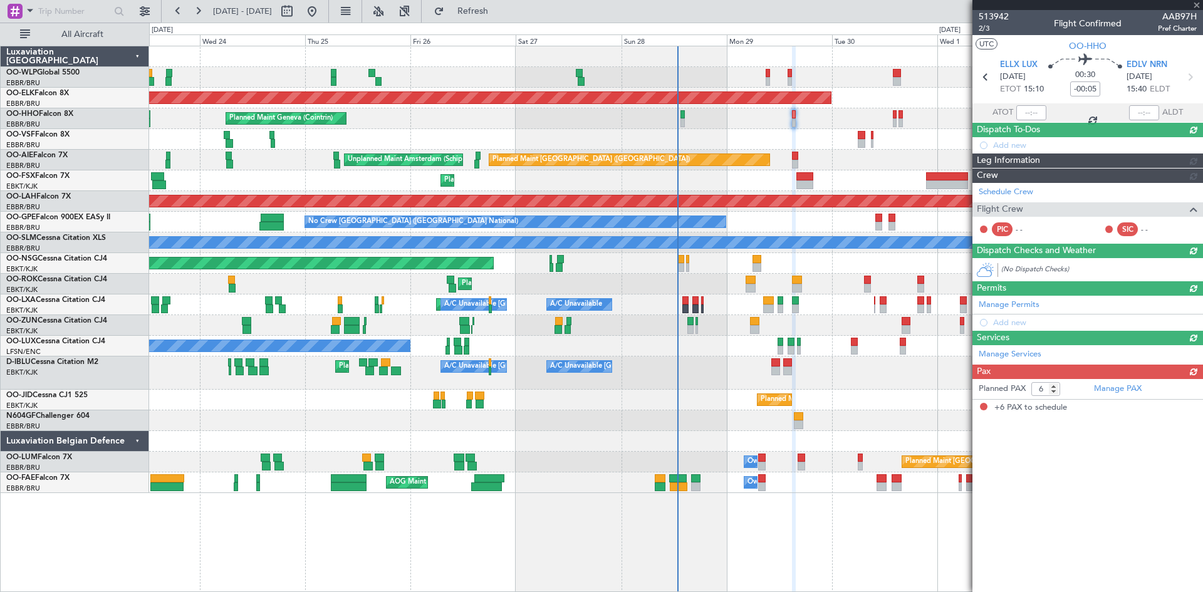
scroll to position [0, 0]
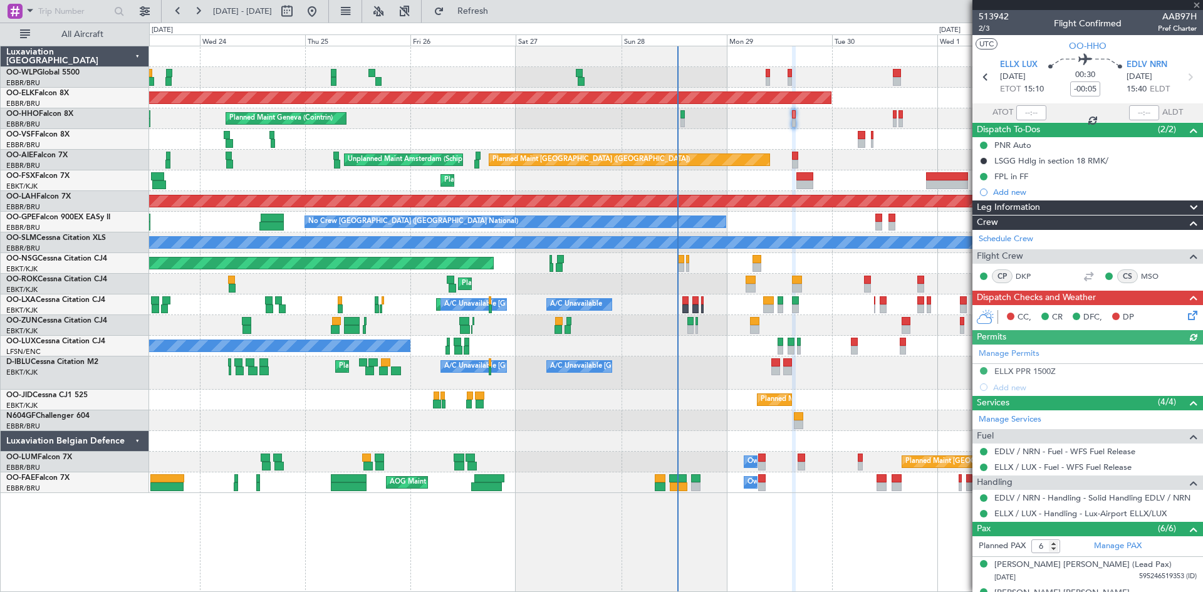
click at [1186, 318] on icon at bounding box center [1191, 313] width 10 height 10
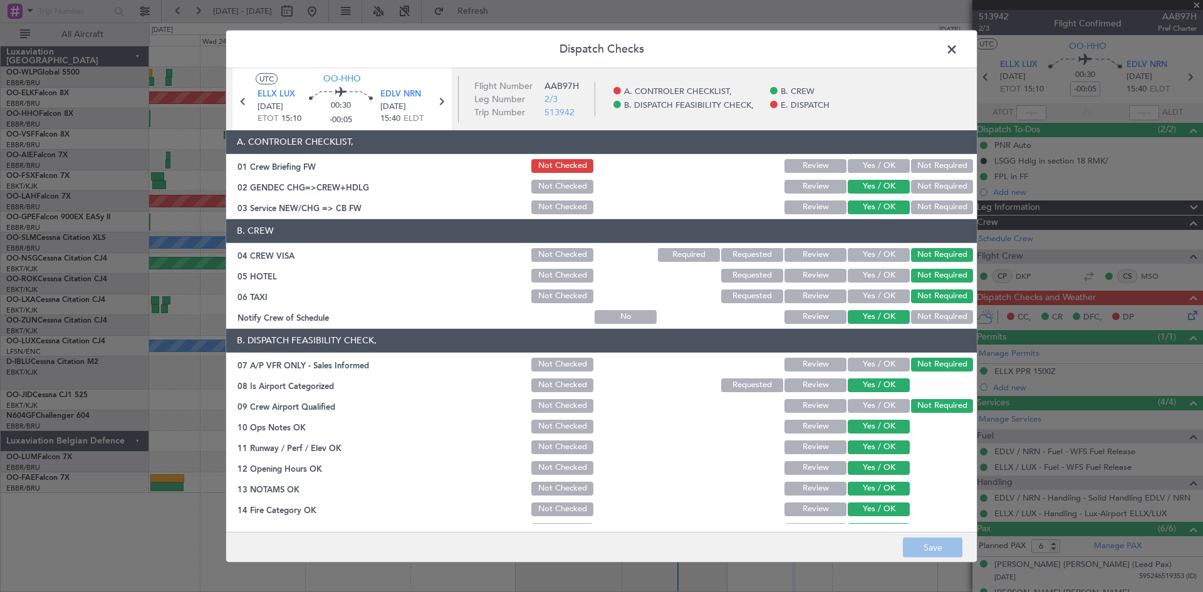
click at [865, 165] on button "Yes / OK" at bounding box center [879, 166] width 62 height 14
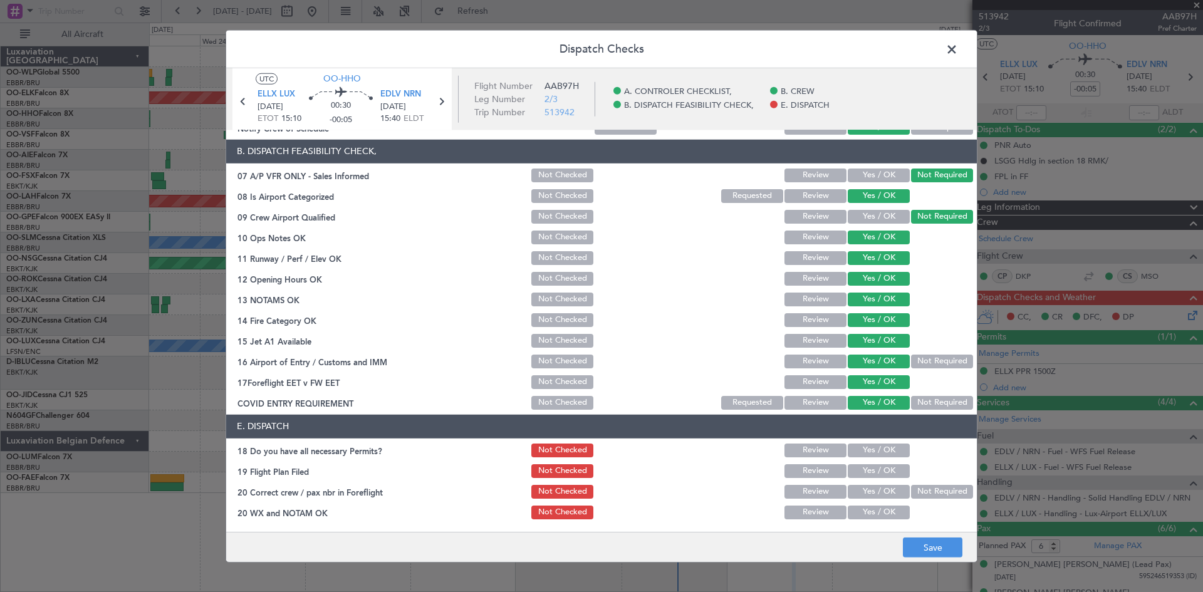
click at [865, 445] on button "Yes / OK" at bounding box center [879, 451] width 62 height 14
click at [868, 465] on button "Yes / OK" at bounding box center [879, 471] width 62 height 14
click at [869, 491] on button "Yes / OK" at bounding box center [879, 492] width 62 height 14
click at [869, 517] on button "Yes / OK" at bounding box center [879, 513] width 62 height 14
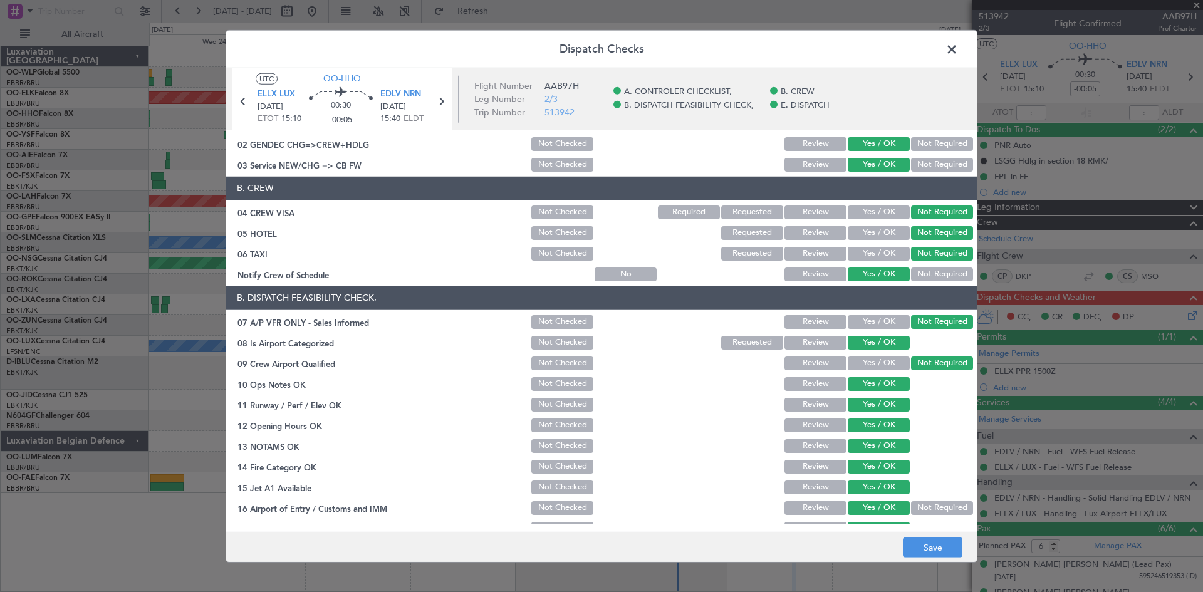
scroll to position [0, 0]
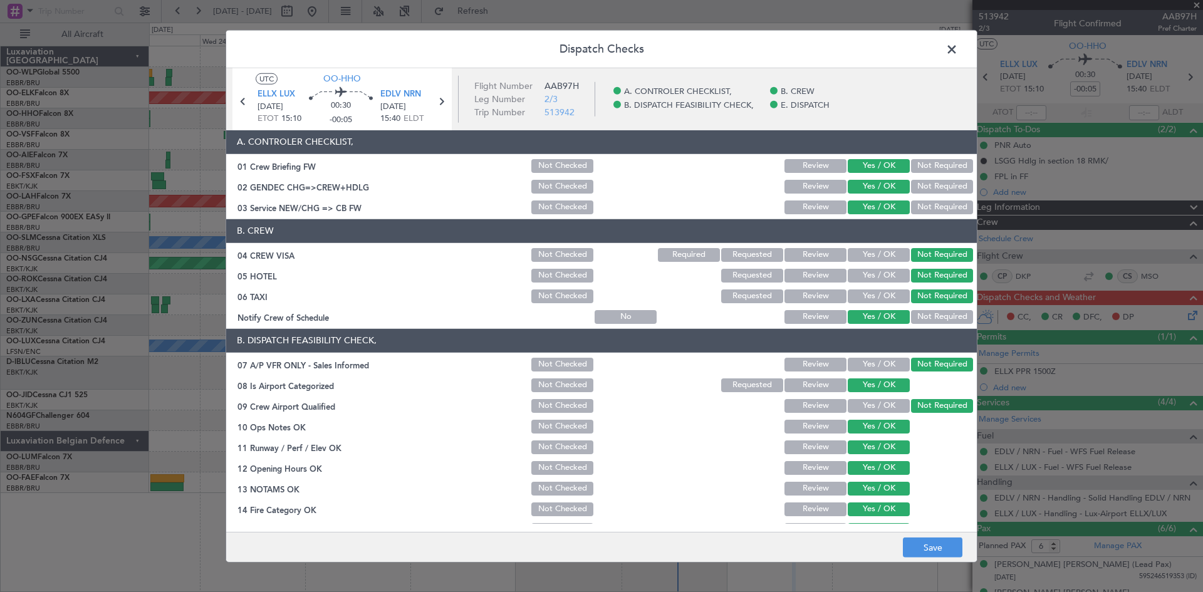
click at [835, 167] on button "Review" at bounding box center [816, 166] width 62 height 14
click at [566, 162] on button "Not Checked" at bounding box center [563, 166] width 62 height 14
click at [948, 547] on button "Save" at bounding box center [933, 548] width 60 height 20
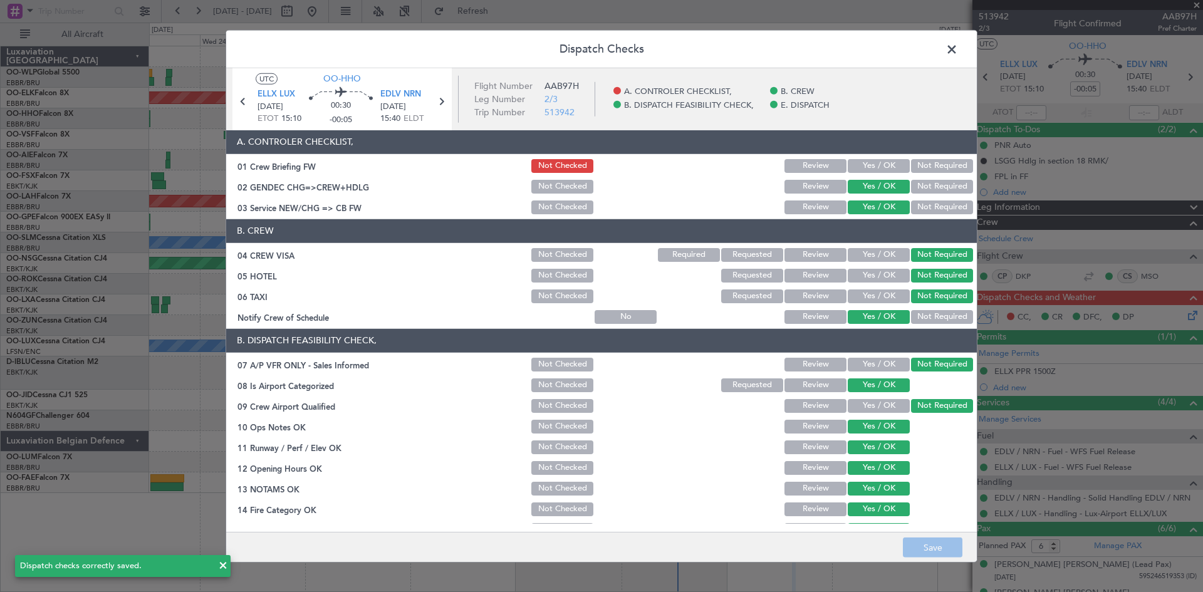
click at [958, 44] on span at bounding box center [958, 51] width 0 height 25
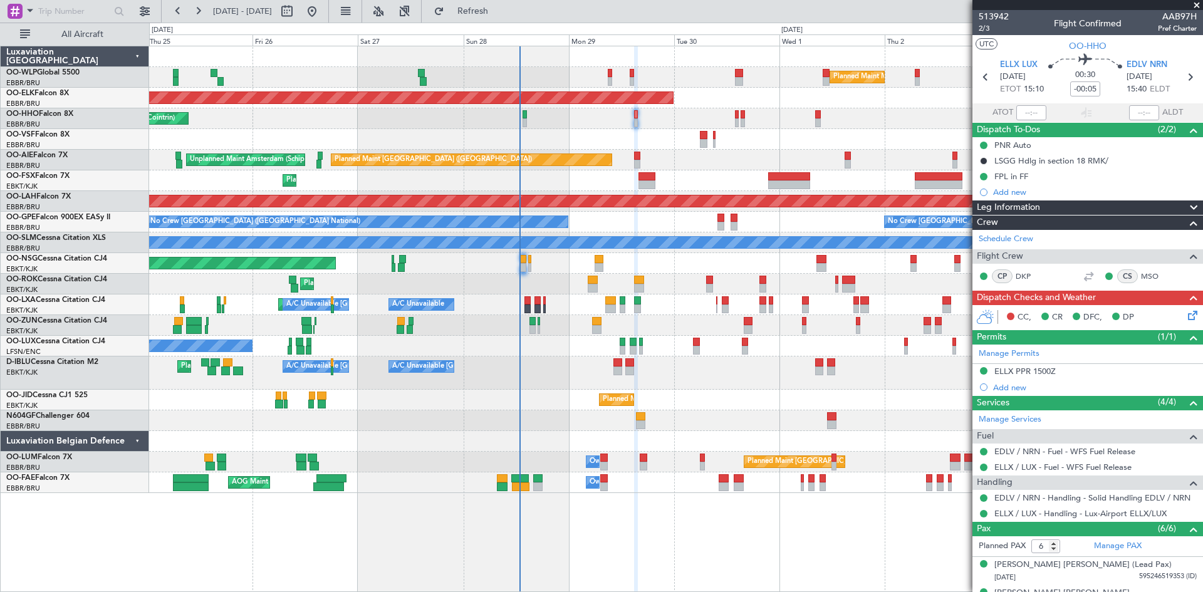
click at [803, 151] on div "Planned Maint Milan (Linate) Planned Maint [GEOGRAPHIC_DATA]-[GEOGRAPHIC_DATA] …" at bounding box center [676, 269] width 1054 height 447
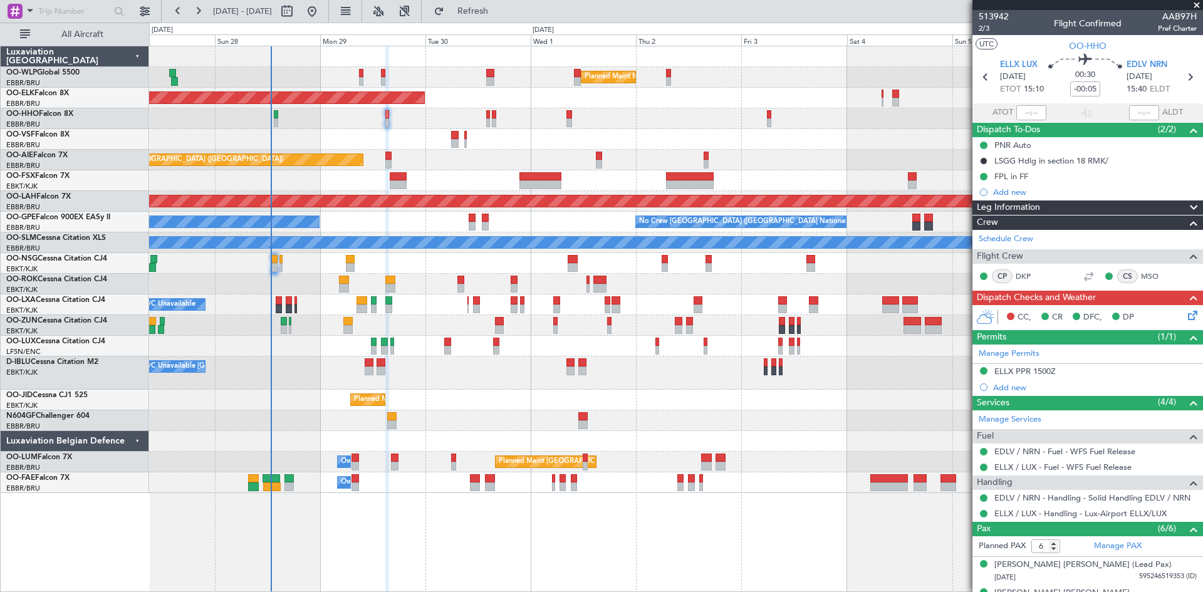
click at [644, 151] on div "Planned Maint Milan (Linate) Planned Maint [GEOGRAPHIC_DATA]-[GEOGRAPHIC_DATA] …" at bounding box center [676, 269] width 1054 height 447
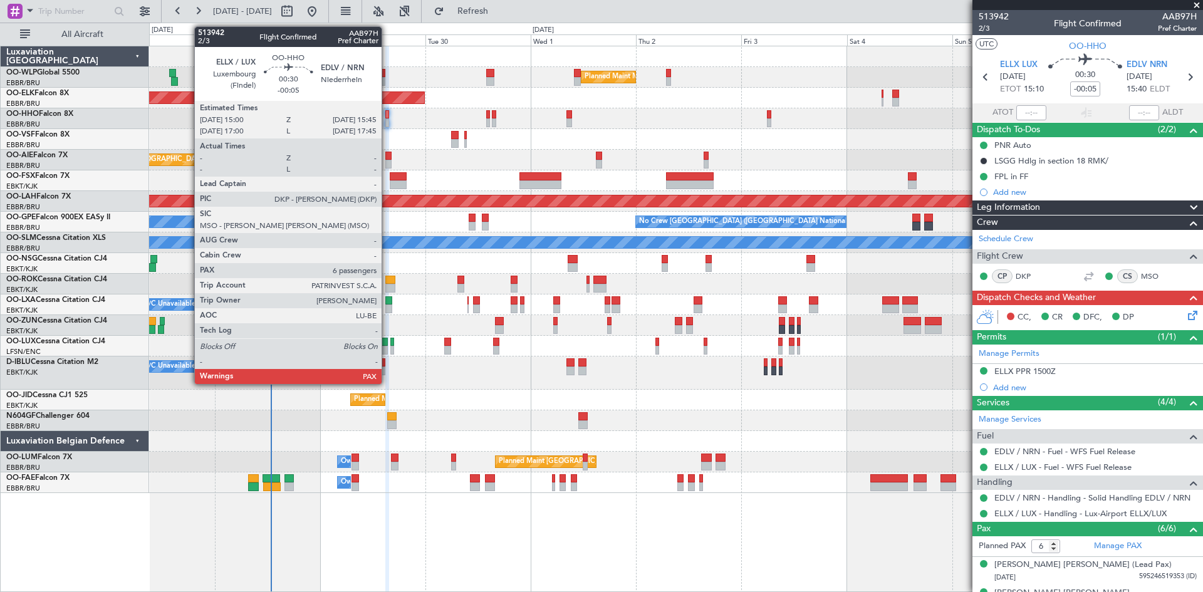
click at [387, 122] on div at bounding box center [387, 122] width 4 height 9
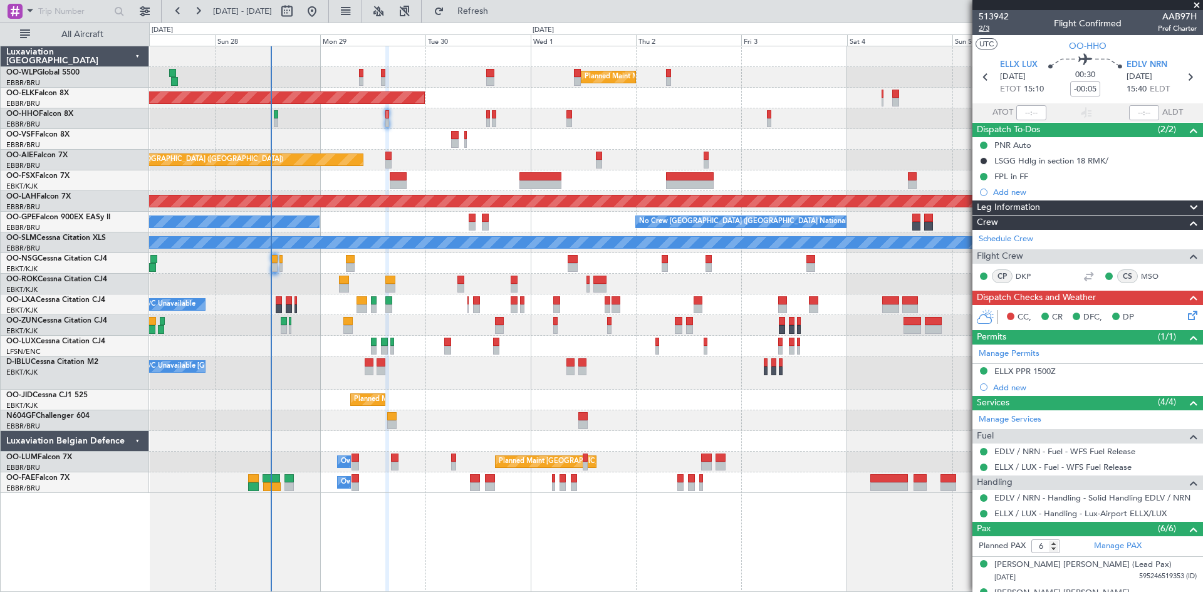
click at [988, 28] on span "2/3" at bounding box center [994, 28] width 30 height 11
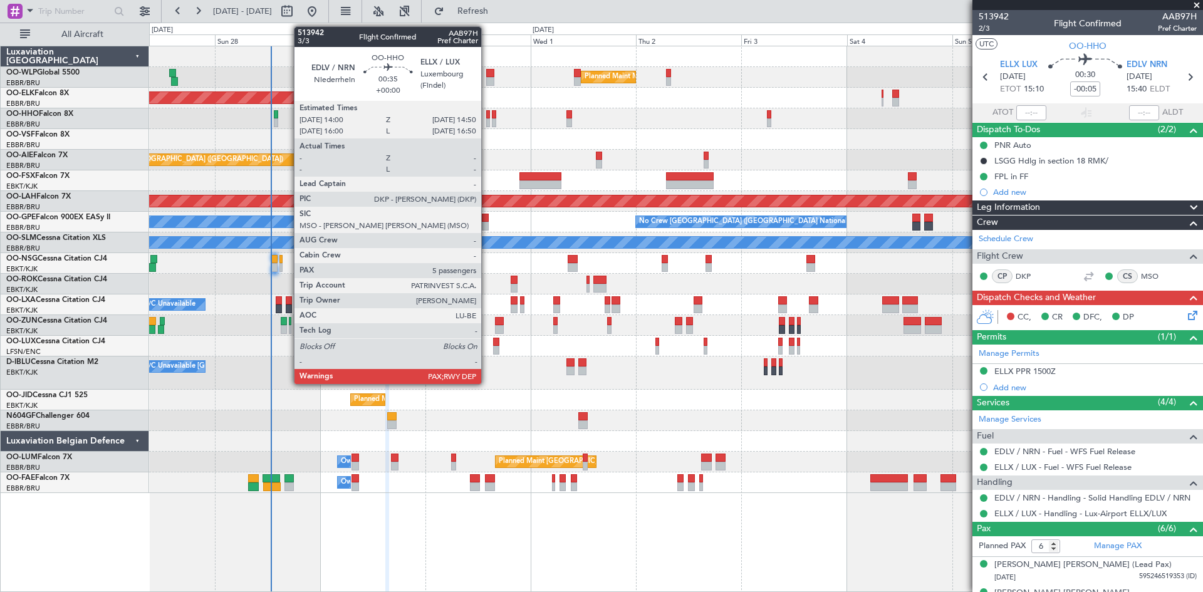
click at [487, 118] on div at bounding box center [488, 122] width 4 height 9
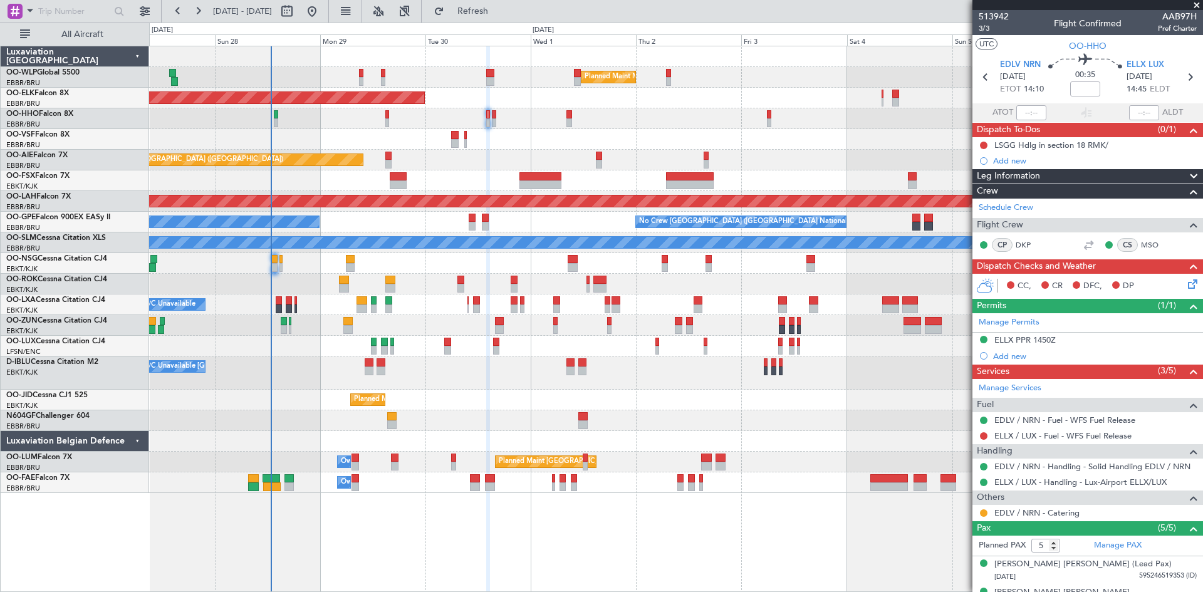
click at [1190, 287] on icon at bounding box center [1191, 282] width 10 height 10
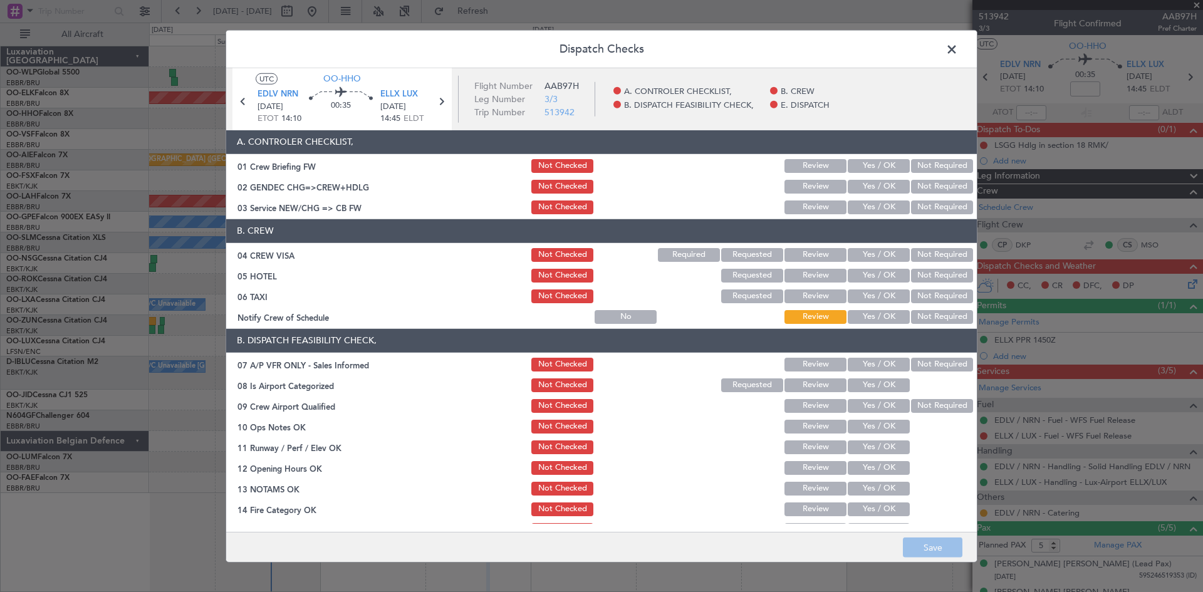
click at [885, 166] on button "Yes / OK" at bounding box center [879, 166] width 62 height 14
click at [938, 544] on button "Save" at bounding box center [933, 548] width 60 height 20
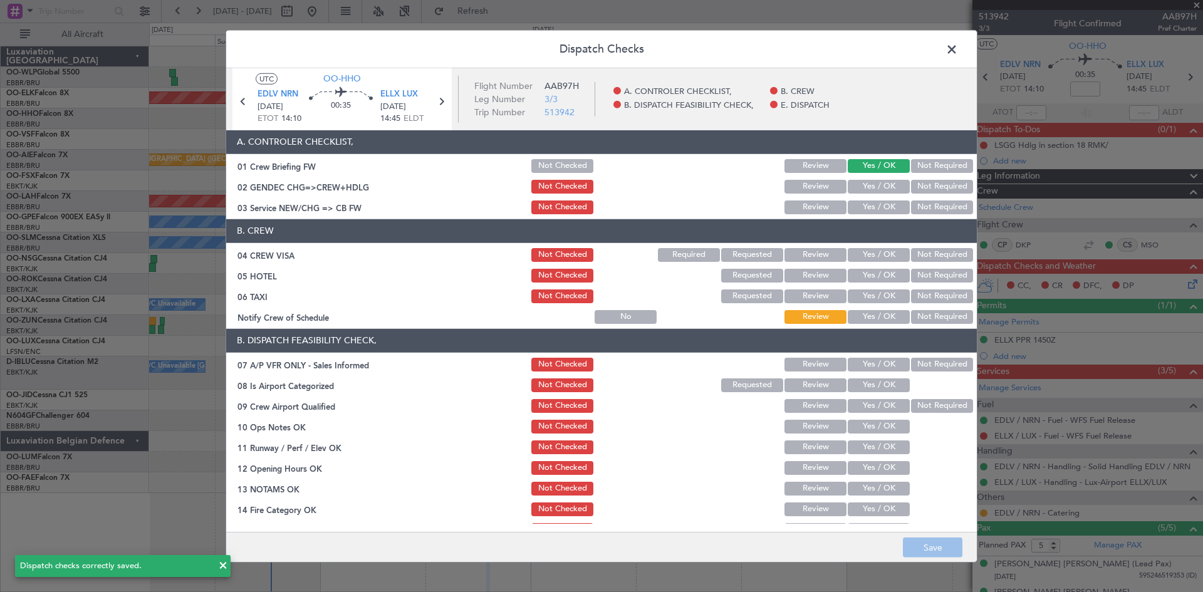
click at [958, 47] on span at bounding box center [958, 51] width 0 height 25
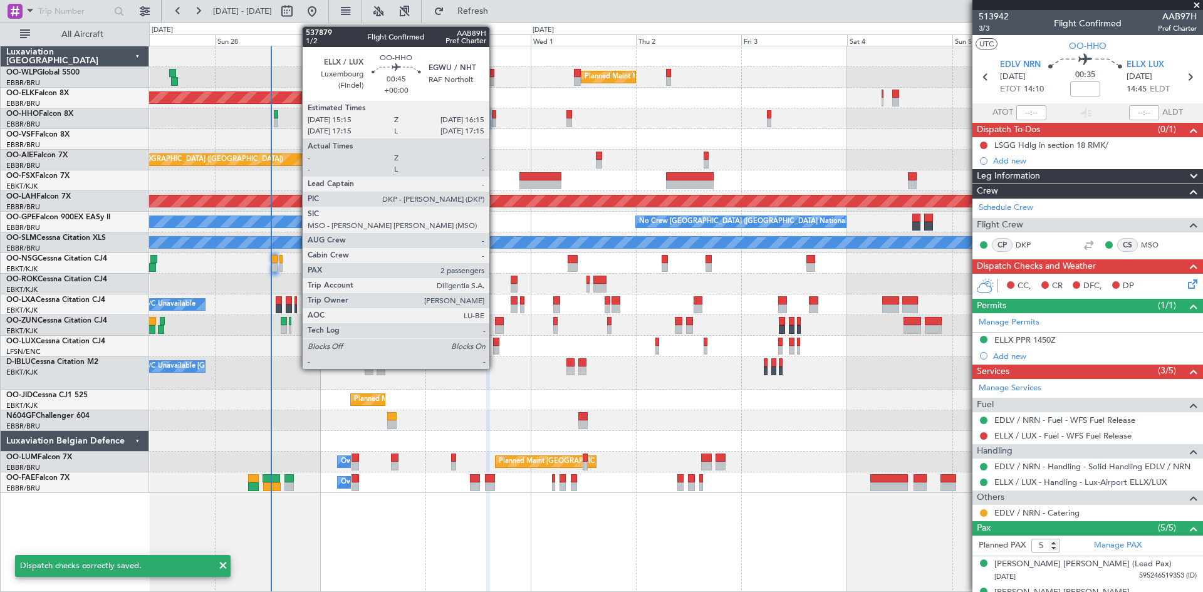
click at [495, 120] on div at bounding box center [494, 122] width 5 height 9
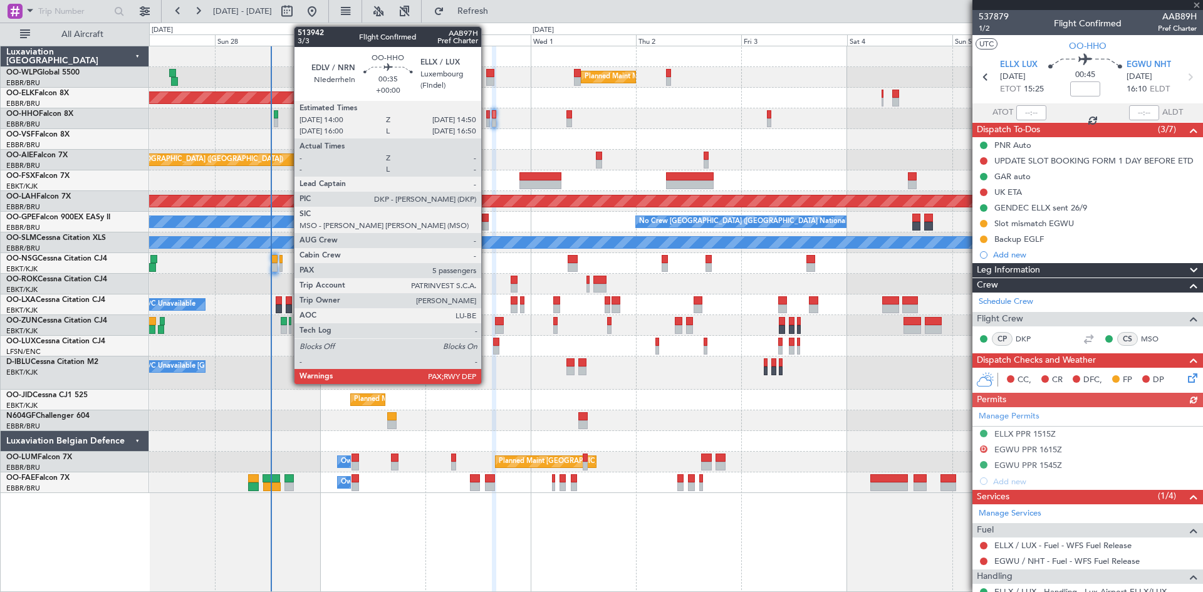
click at [487, 123] on div at bounding box center [488, 122] width 4 height 9
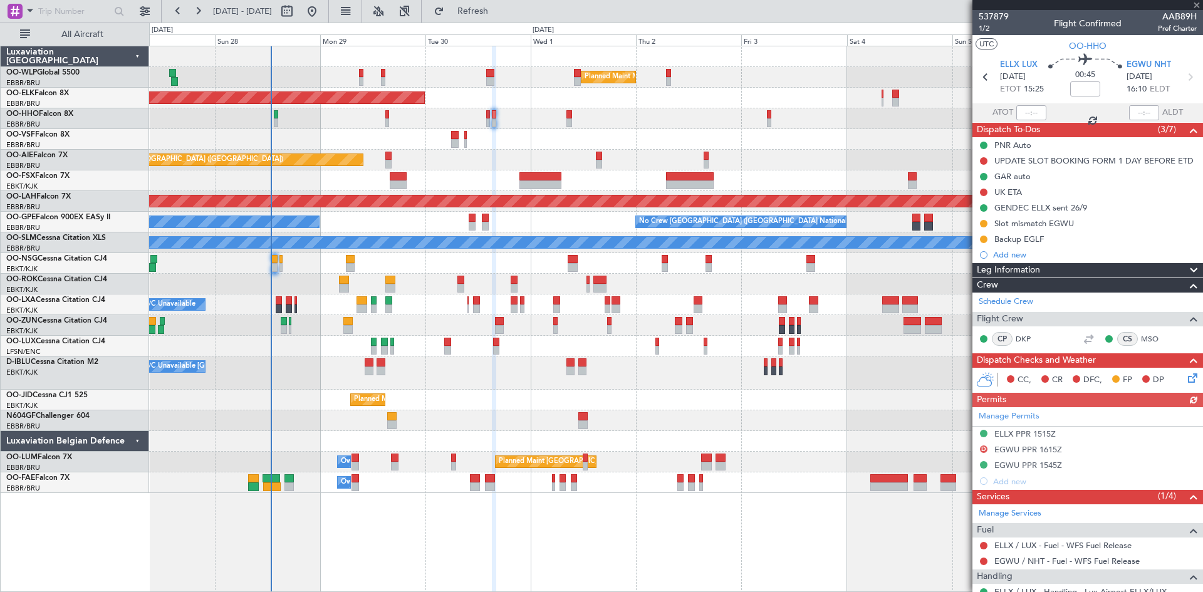
type input "5"
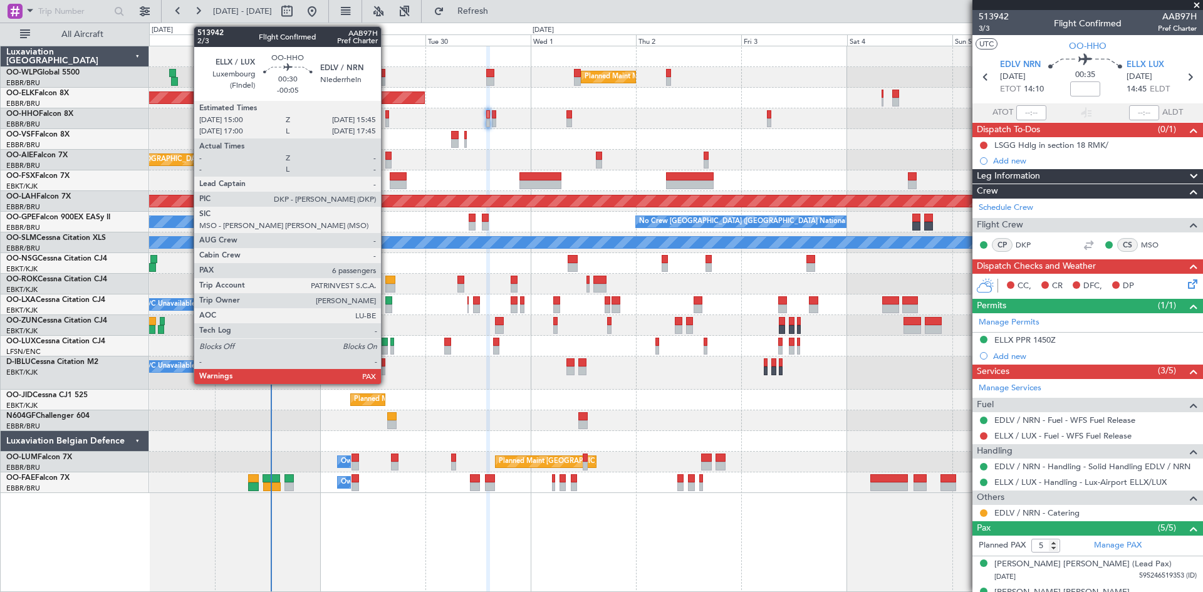
click at [387, 118] on div at bounding box center [387, 114] width 4 height 9
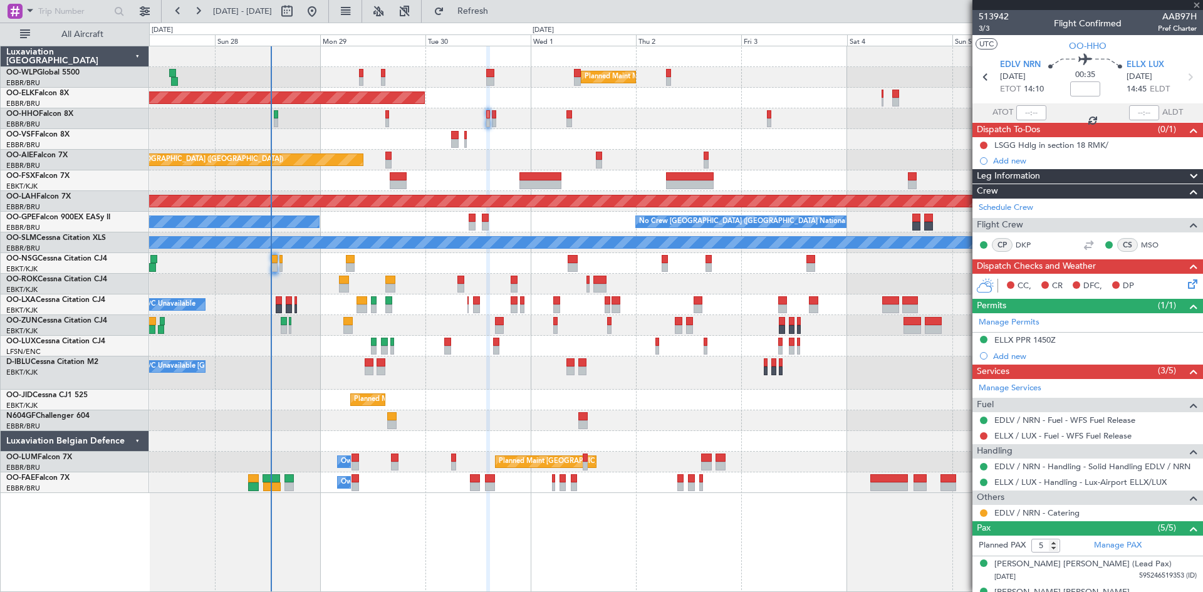
type input "-00:05"
type input "6"
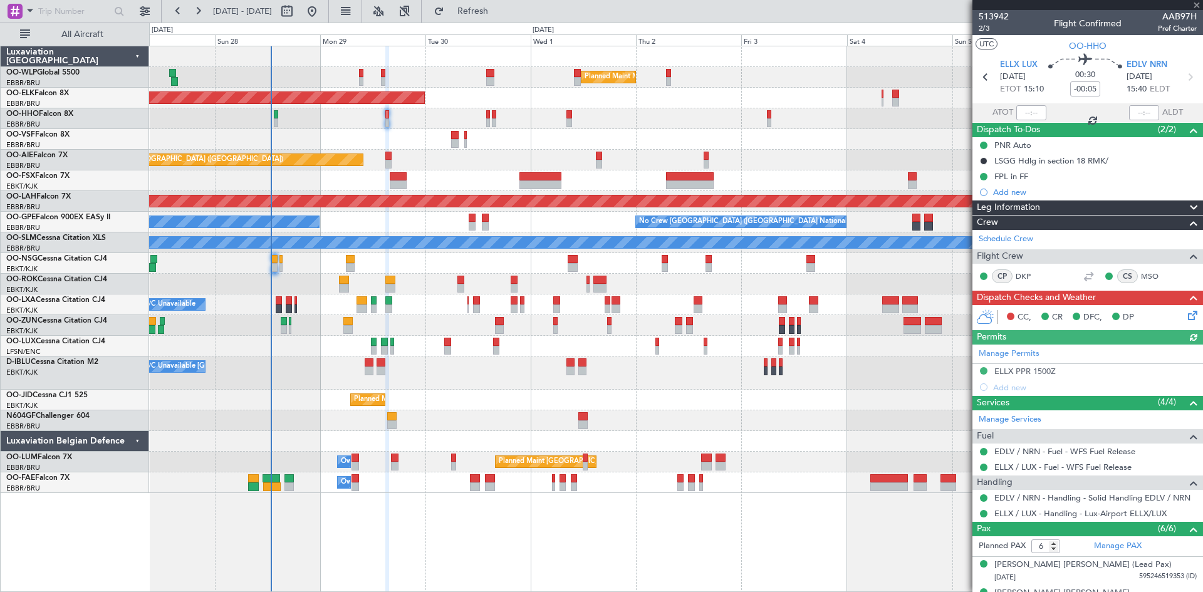
click at [1186, 318] on icon at bounding box center [1191, 313] width 10 height 10
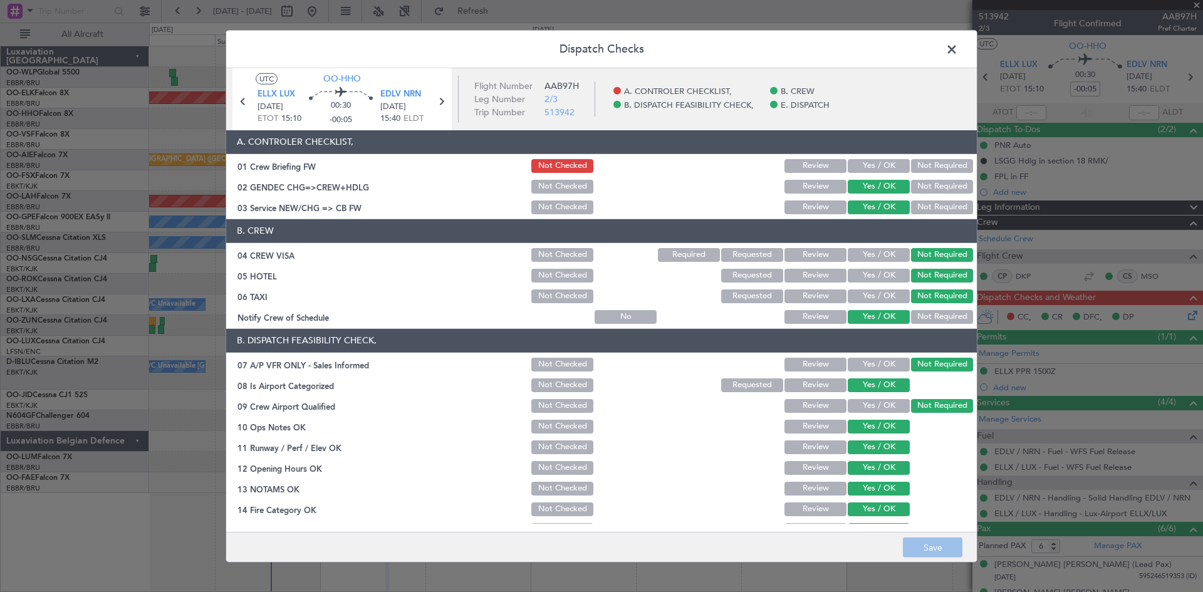
click at [850, 169] on button "Yes / OK" at bounding box center [879, 166] width 62 height 14
click at [932, 551] on button "Save" at bounding box center [933, 548] width 60 height 20
click at [941, 50] on header "Dispatch Checks" at bounding box center [601, 49] width 751 height 38
click at [958, 52] on span at bounding box center [958, 51] width 0 height 25
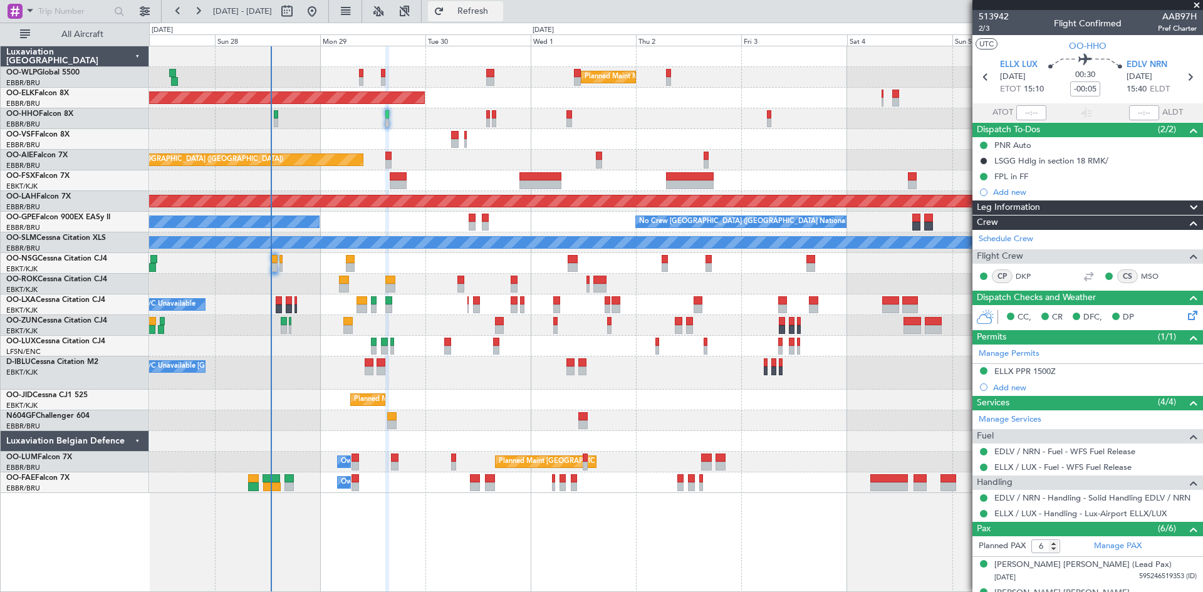
click at [495, 7] on span "Refresh" at bounding box center [473, 11] width 53 height 9
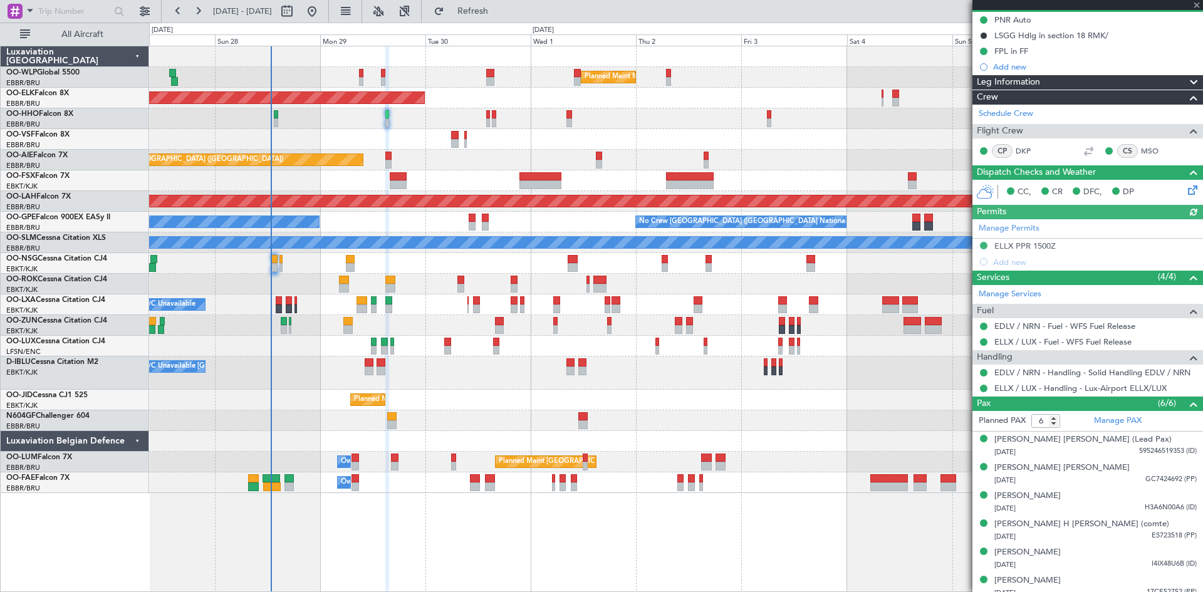
scroll to position [134, 0]
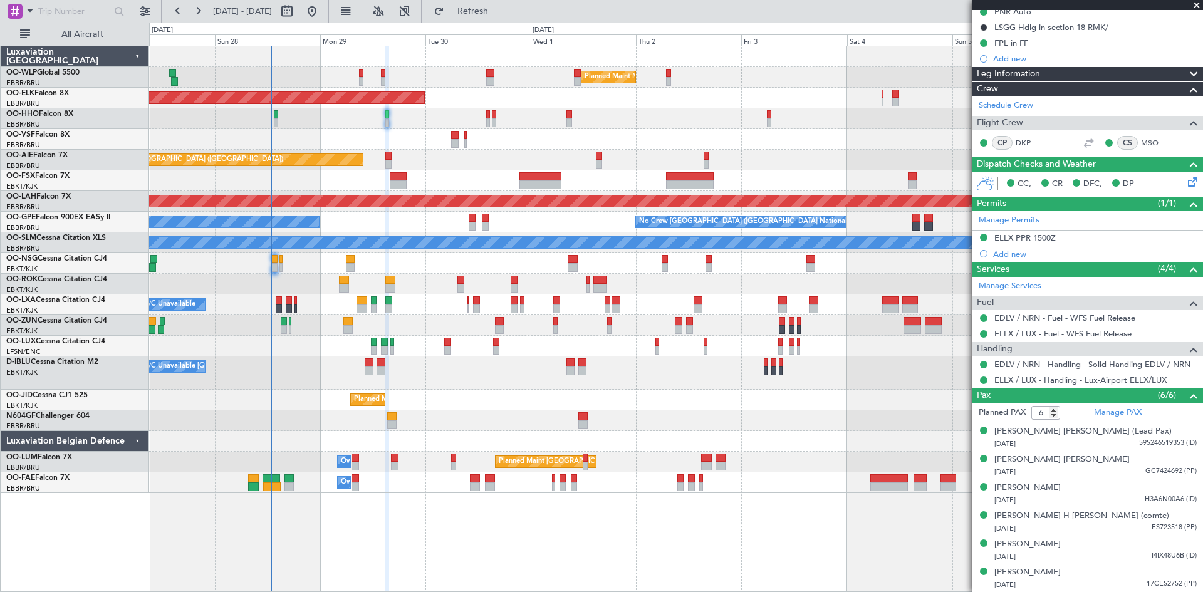
drag, startPoint x: 498, startPoint y: 11, endPoint x: 446, endPoint y: 55, distance: 68.1
click at [498, 11] on span "Refresh" at bounding box center [473, 11] width 53 height 9
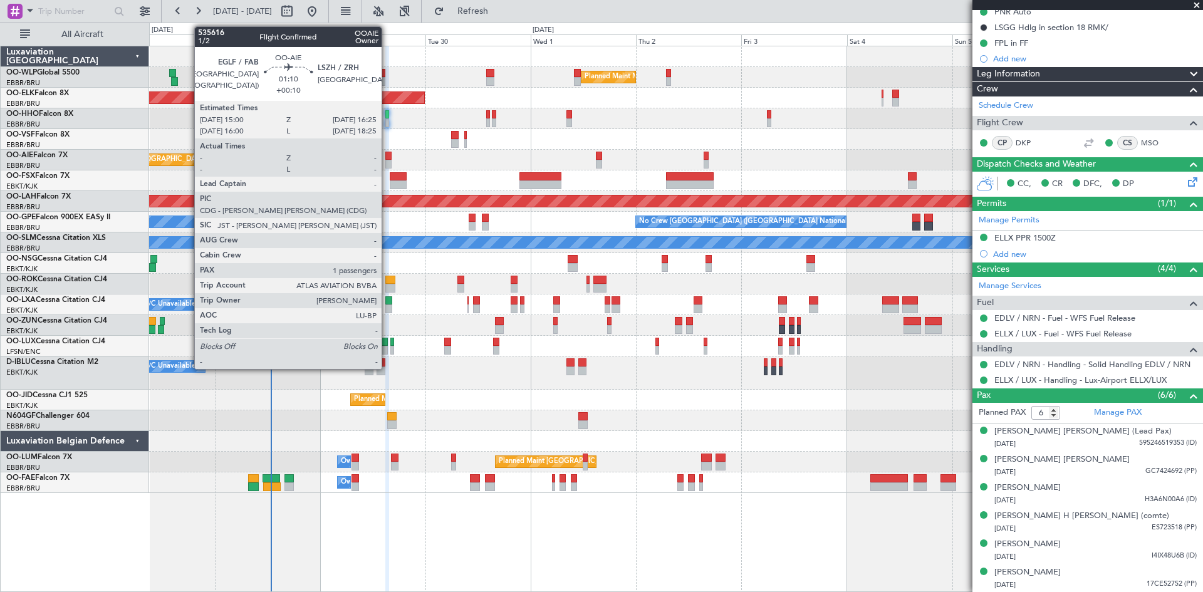
click at [387, 159] on div at bounding box center [388, 156] width 6 height 9
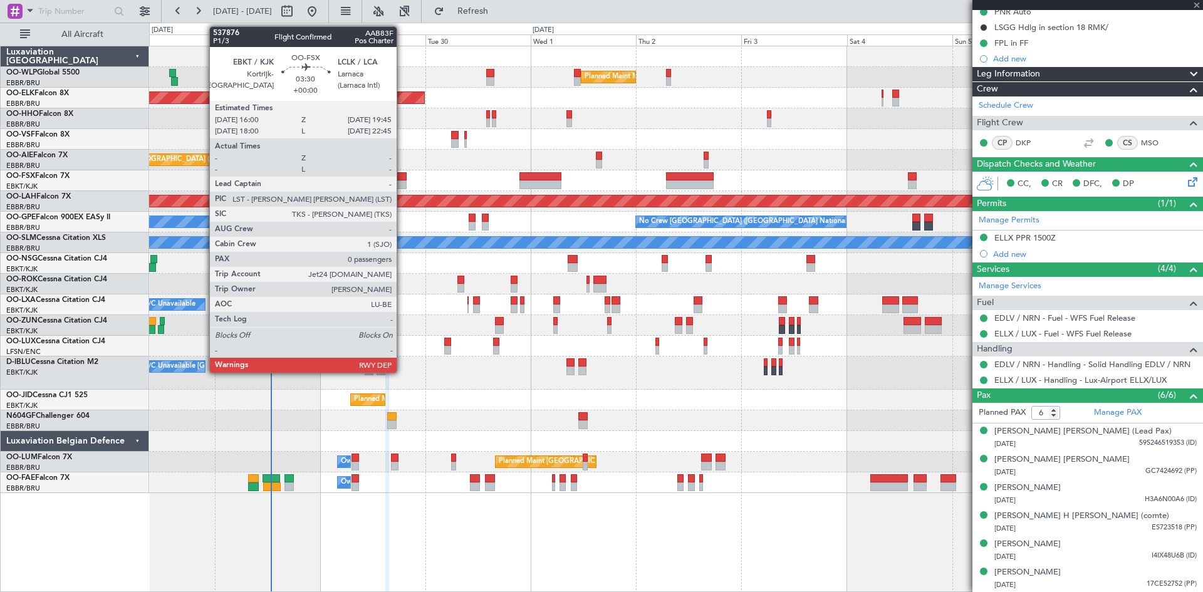
click at [402, 184] on div at bounding box center [398, 185] width 17 height 9
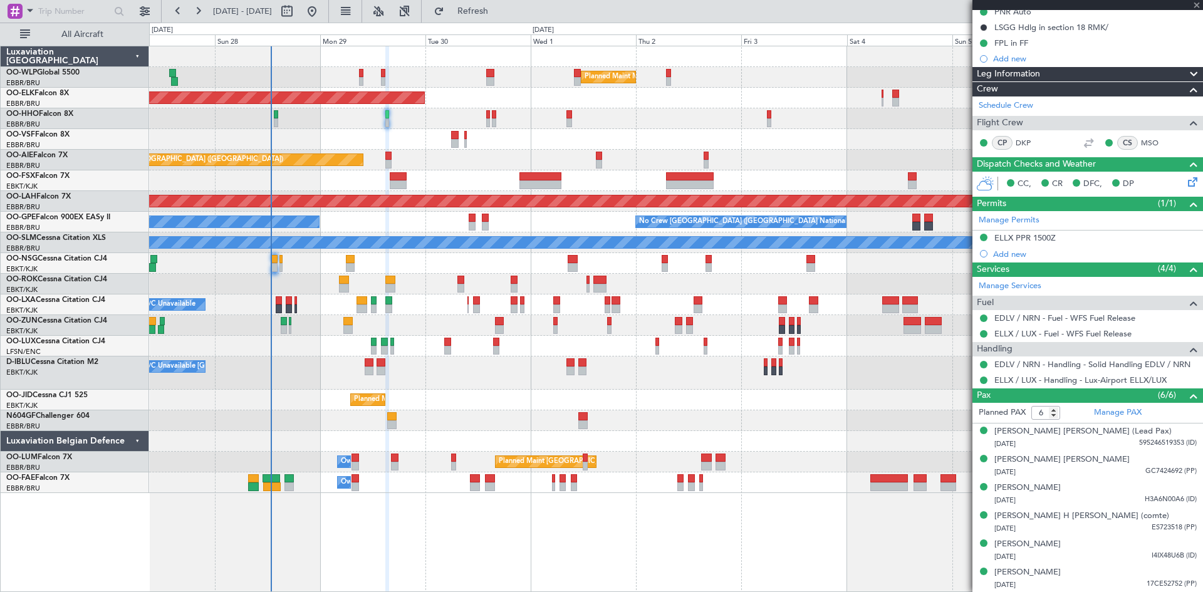
type input "0"
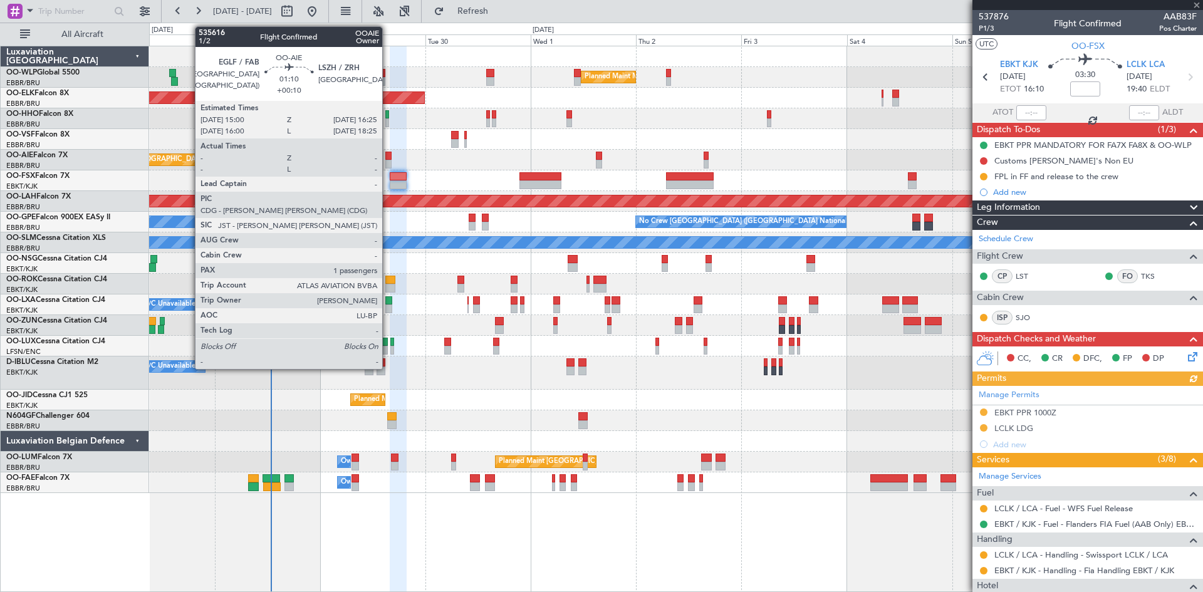
click at [390, 156] on div at bounding box center [388, 156] width 6 height 9
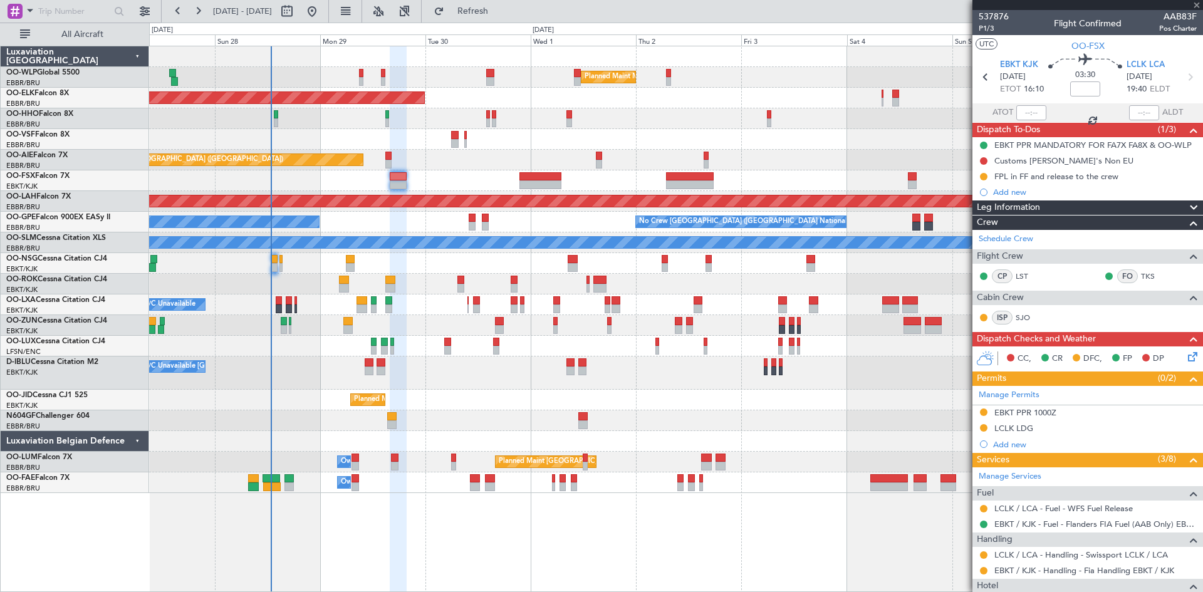
type input "+00:10"
type input "1"
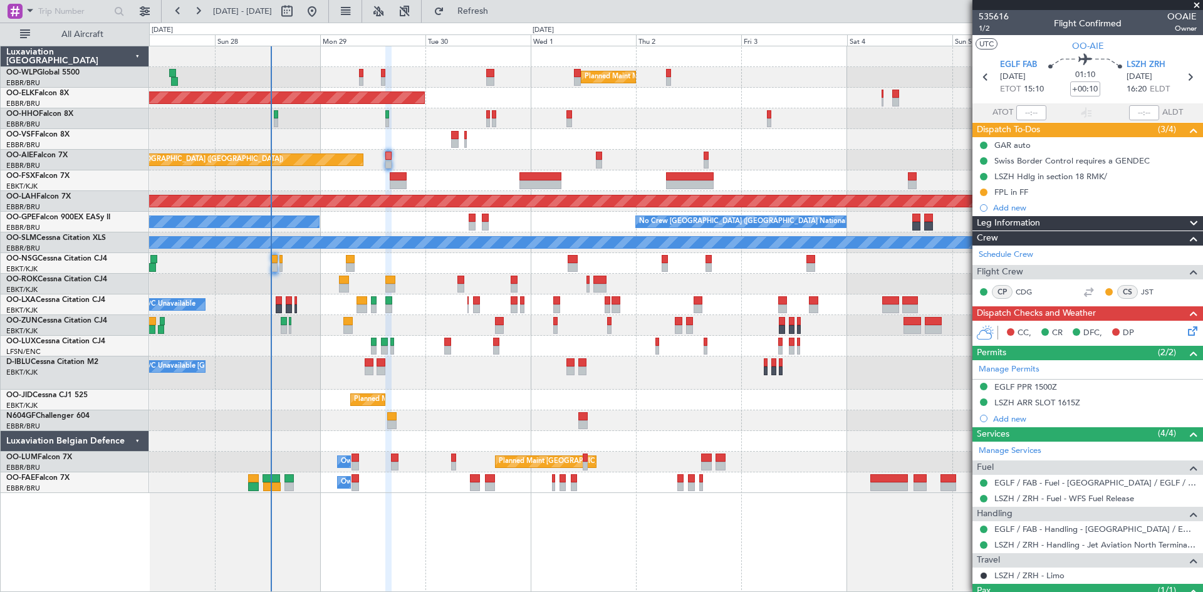
click at [1186, 327] on icon at bounding box center [1191, 329] width 10 height 10
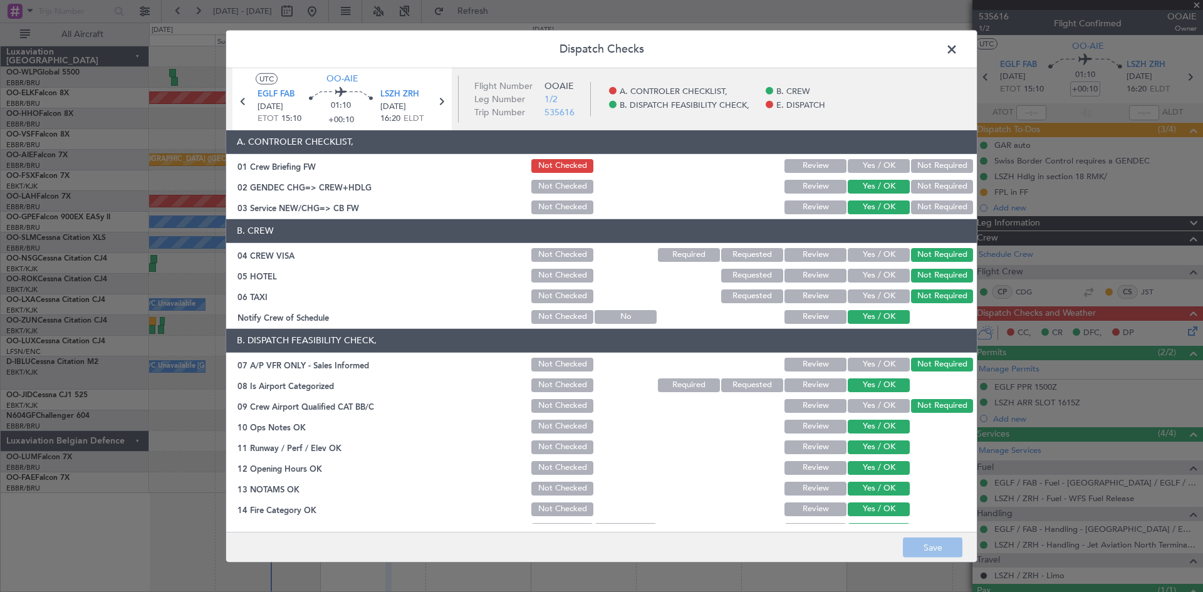
click at [958, 47] on span at bounding box center [958, 51] width 0 height 25
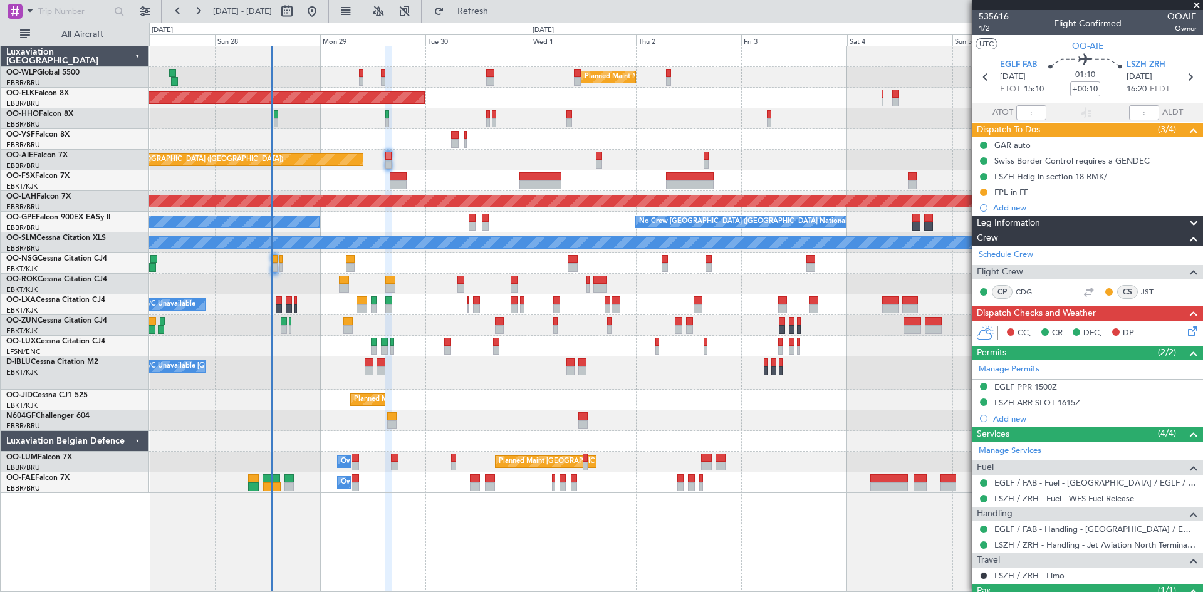
click at [1186, 325] on icon at bounding box center [1191, 329] width 10 height 10
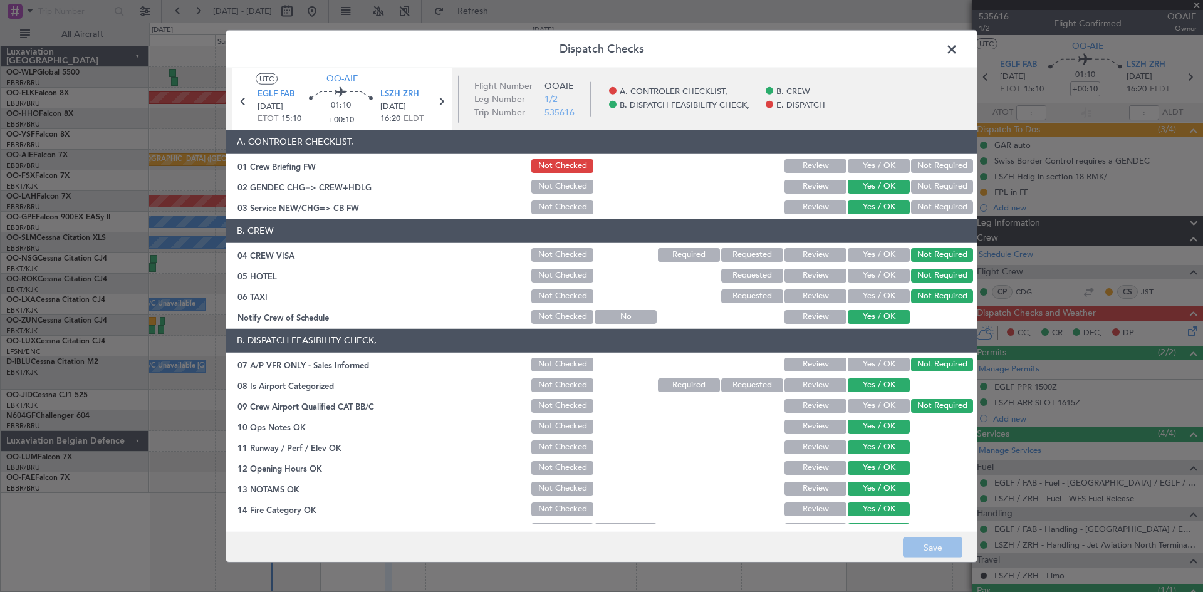
click at [958, 48] on span at bounding box center [958, 51] width 0 height 25
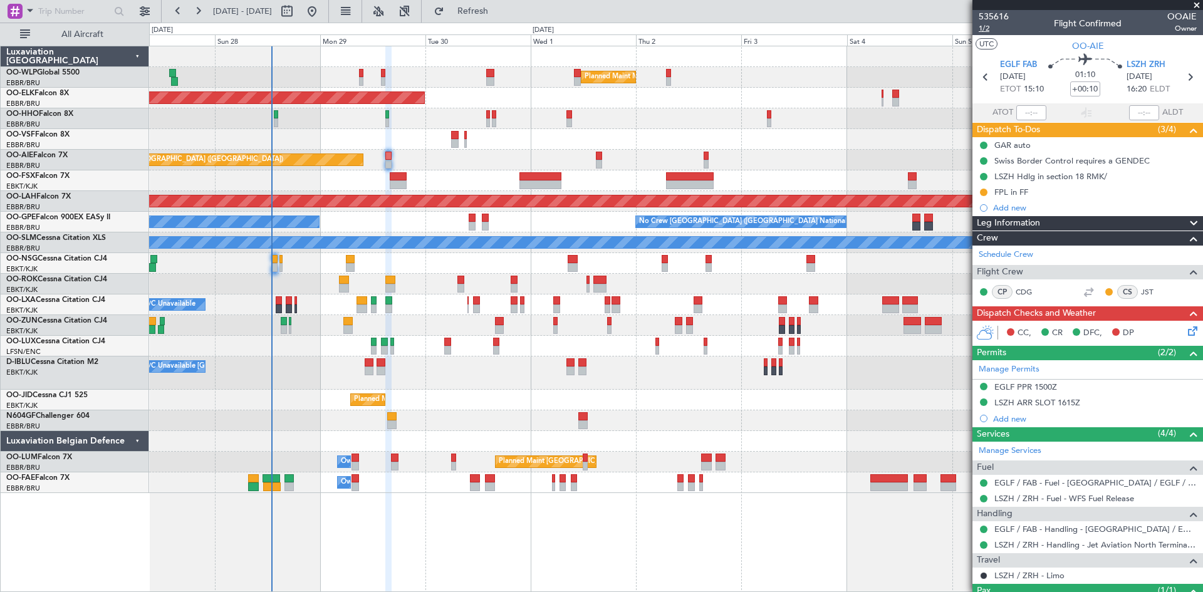
click at [987, 28] on span "1/2" at bounding box center [994, 28] width 30 height 11
click at [1022, 270] on span "Flight Crew" at bounding box center [1000, 272] width 46 height 14
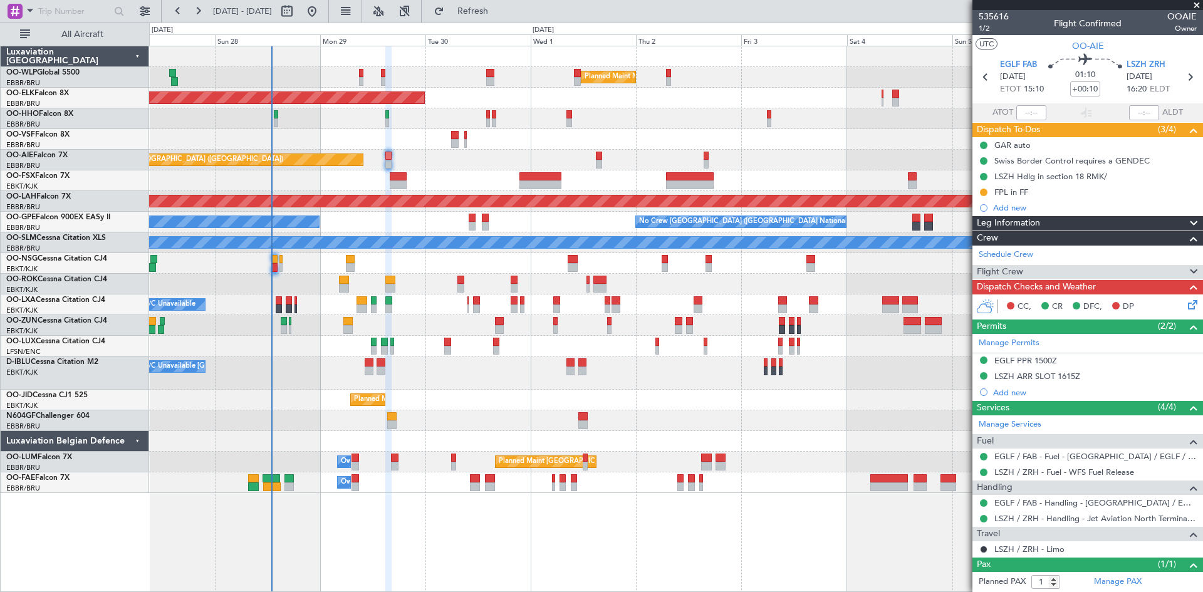
click at [1022, 270] on span "Flight Crew" at bounding box center [1000, 272] width 46 height 14
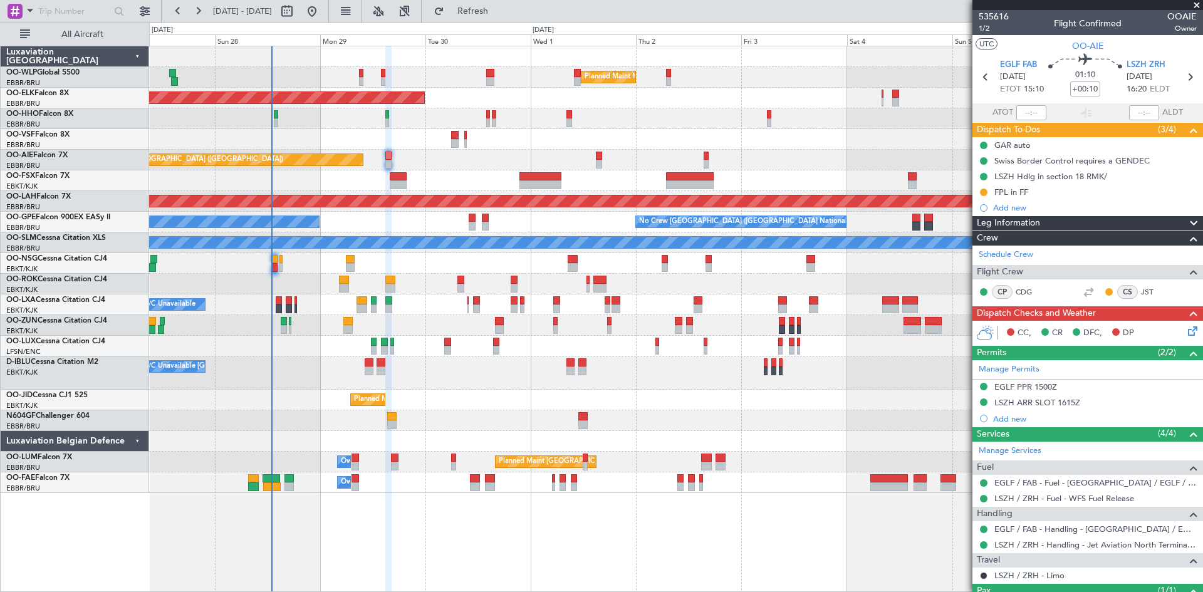
click at [1186, 332] on icon at bounding box center [1191, 329] width 10 height 10
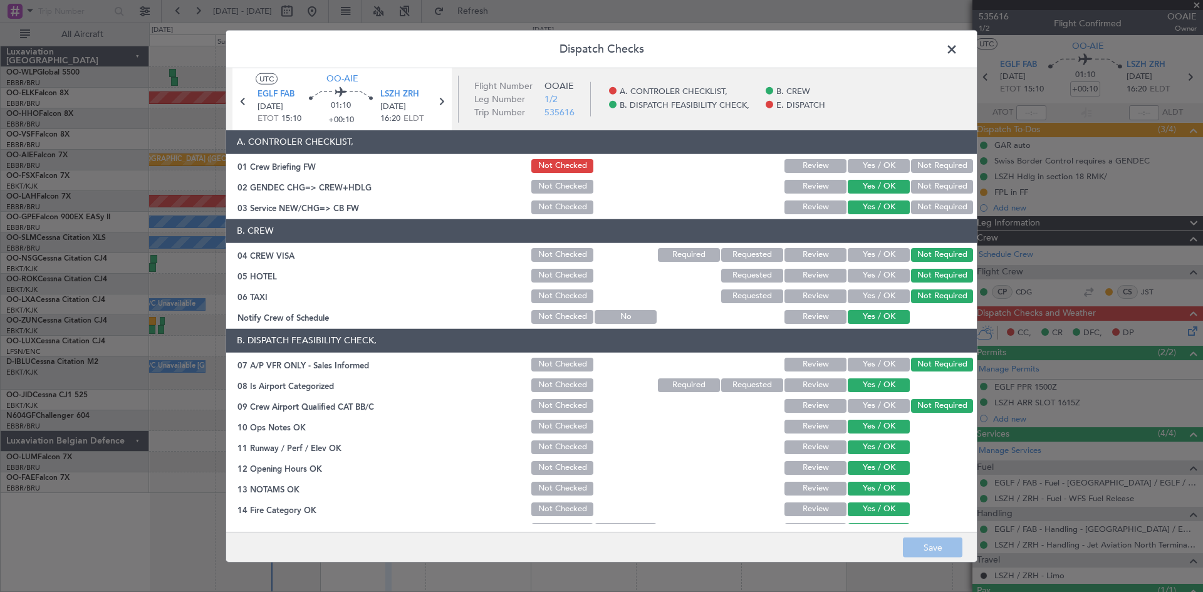
scroll to position [189, 0]
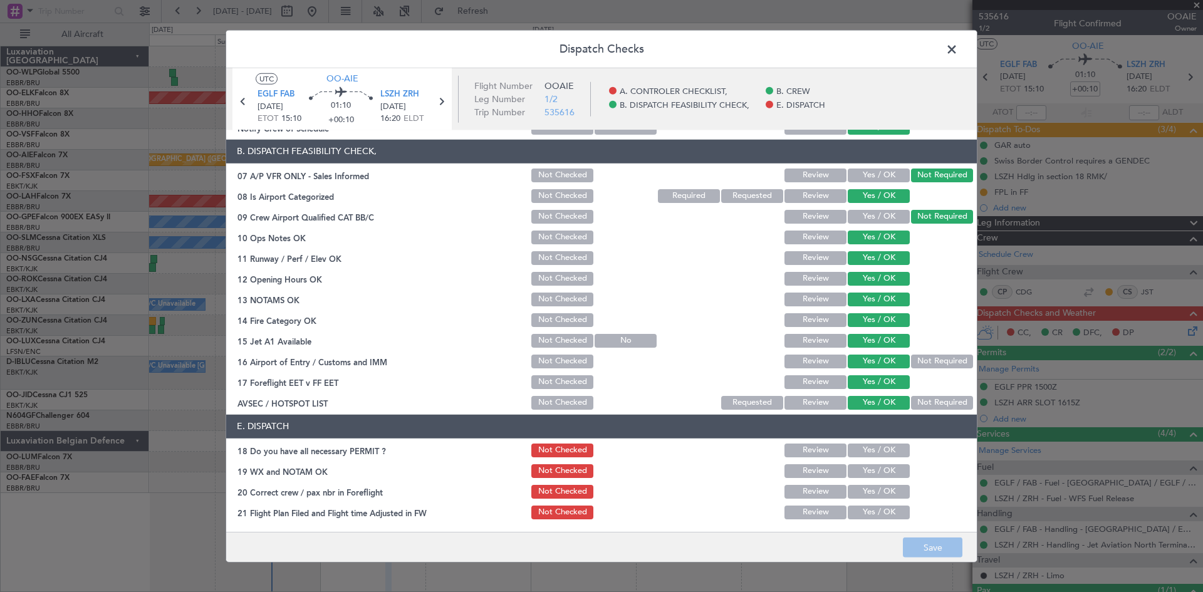
click at [848, 445] on button "Yes / OK" at bounding box center [879, 451] width 62 height 14
click at [848, 466] on button "Yes / OK" at bounding box center [879, 471] width 62 height 14
click at [850, 488] on button "Yes / OK" at bounding box center [879, 492] width 62 height 14
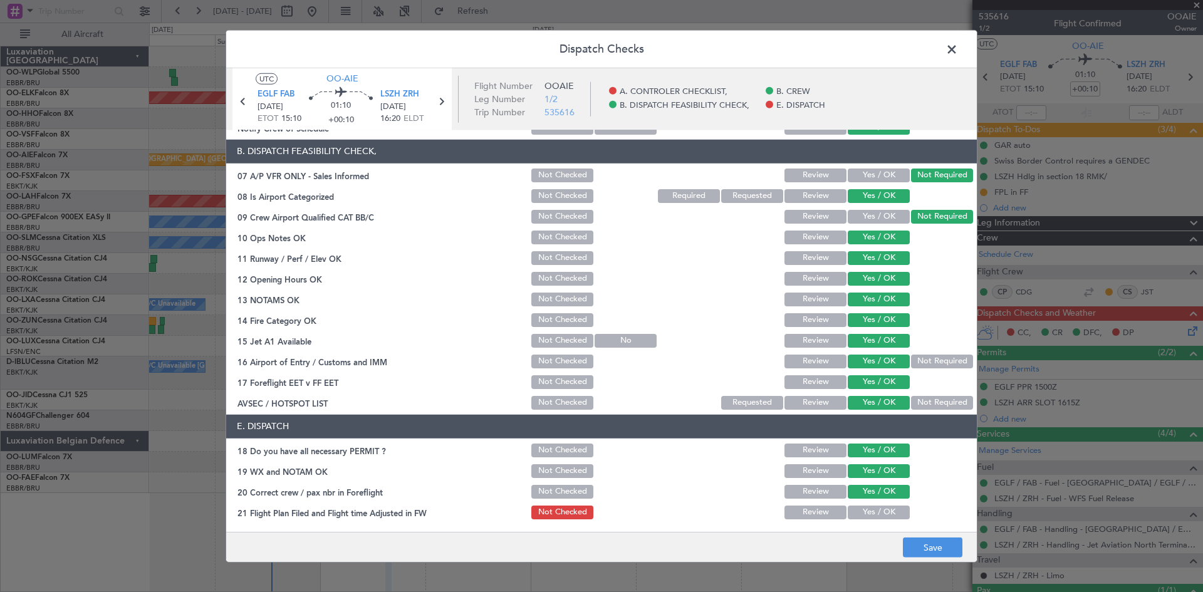
click at [849, 510] on button "Yes / OK" at bounding box center [879, 513] width 62 height 14
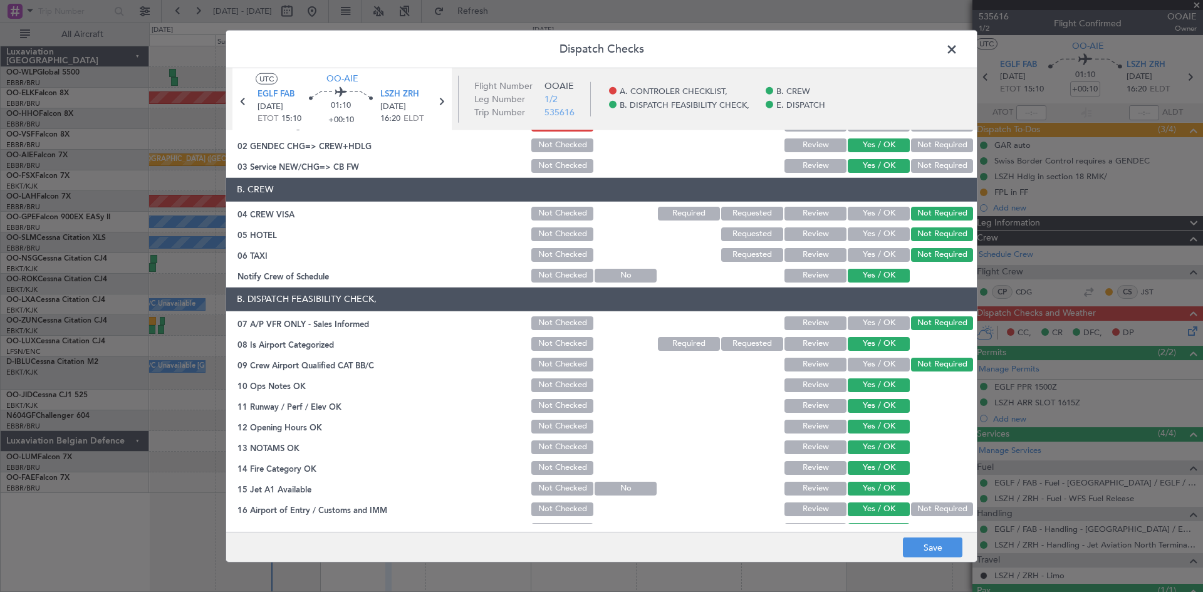
scroll to position [0, 0]
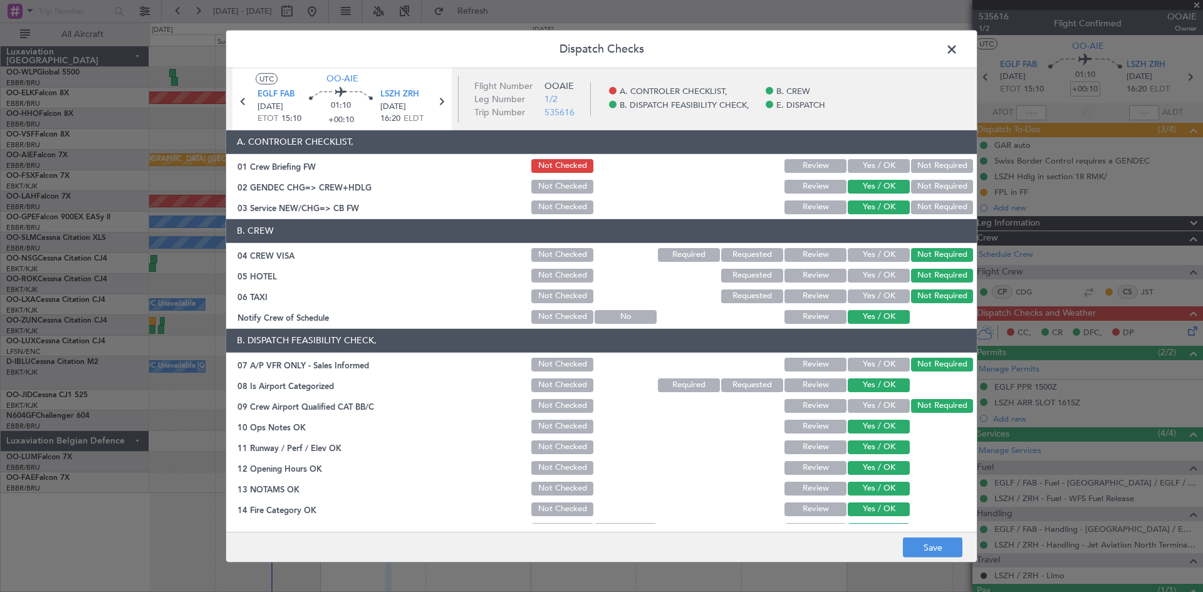
click at [875, 175] on section "A. CONTROLER CHECKLIST, 01 Crew Briefing FW Not Checked Review Yes / OK Not Req…" at bounding box center [601, 173] width 751 height 86
click at [875, 170] on button "Yes / OK" at bounding box center [879, 166] width 62 height 14
click at [958, 53] on span at bounding box center [958, 51] width 0 height 25
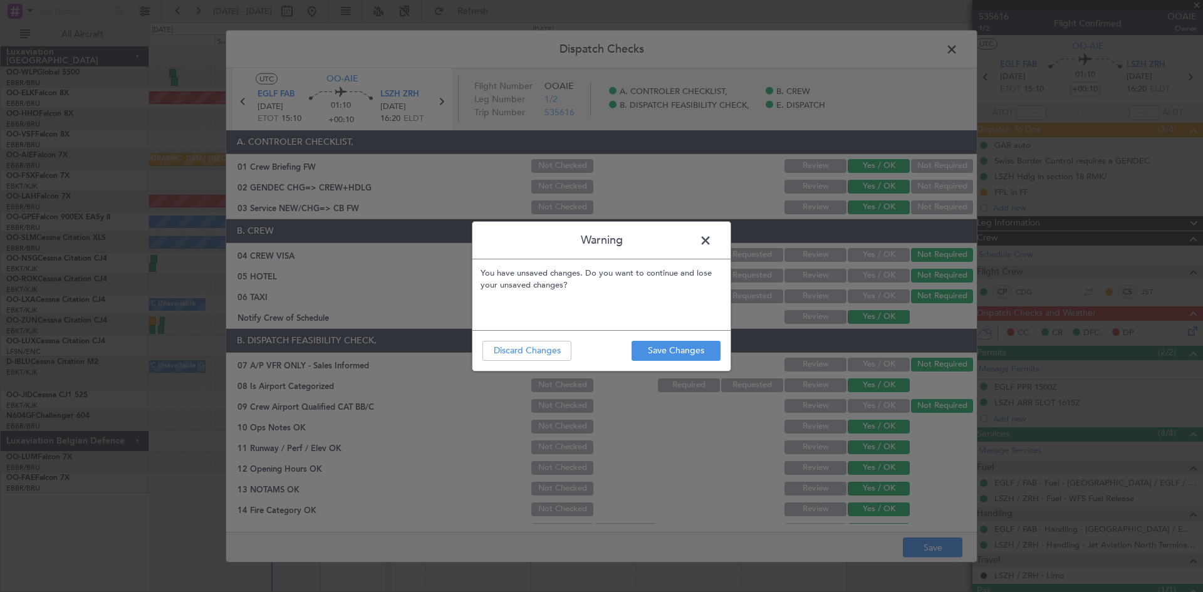
drag, startPoint x: 703, startPoint y: 238, endPoint x: 708, endPoint y: 225, distance: 13.5
click at [712, 234] on span at bounding box center [712, 243] width 0 height 25
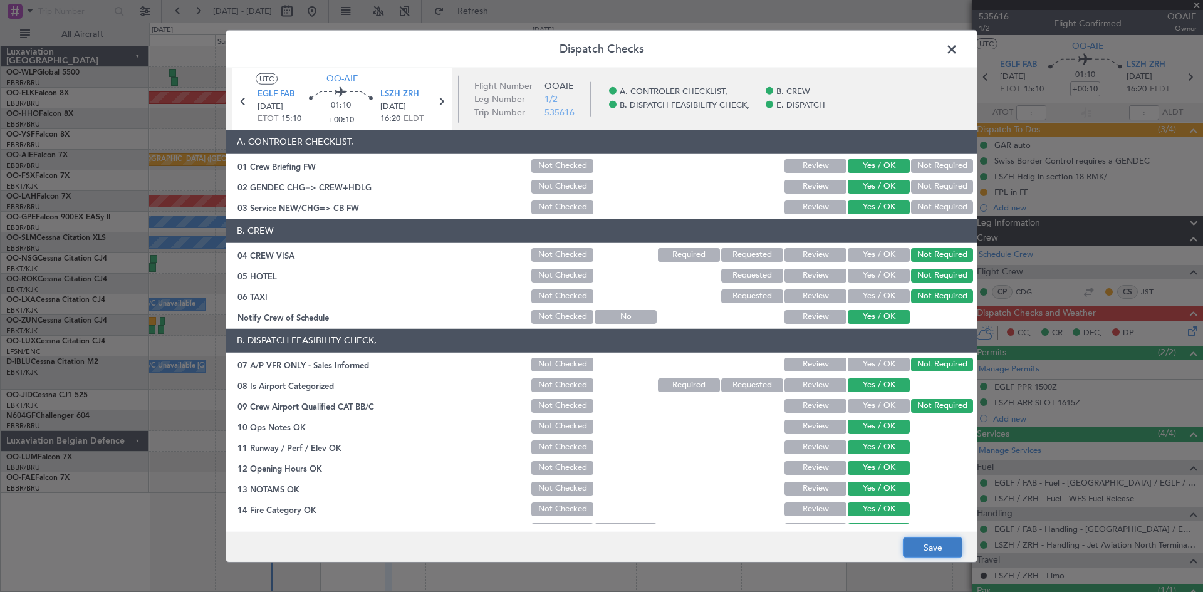
click at [928, 551] on button "Save" at bounding box center [933, 548] width 60 height 20
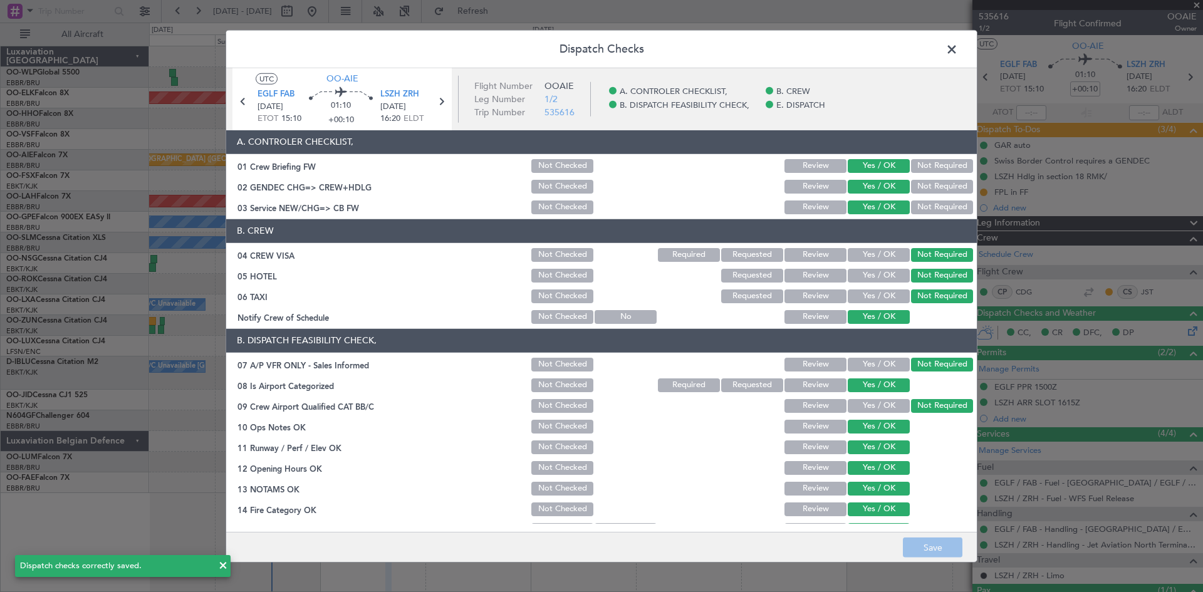
click at [958, 50] on span at bounding box center [958, 51] width 0 height 25
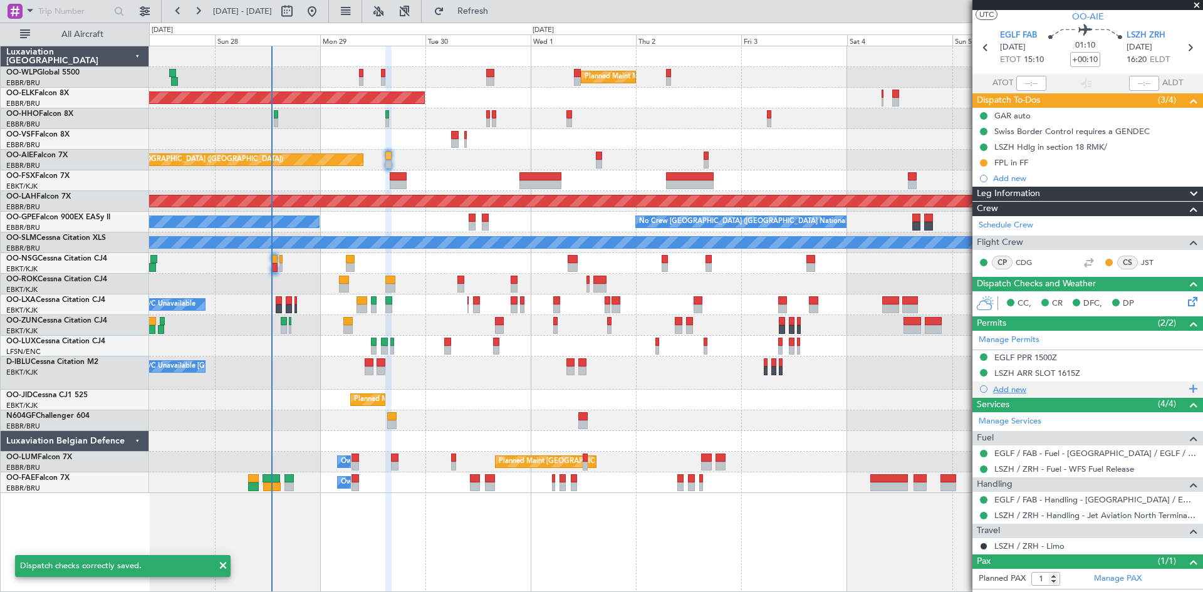
scroll to position [67, 0]
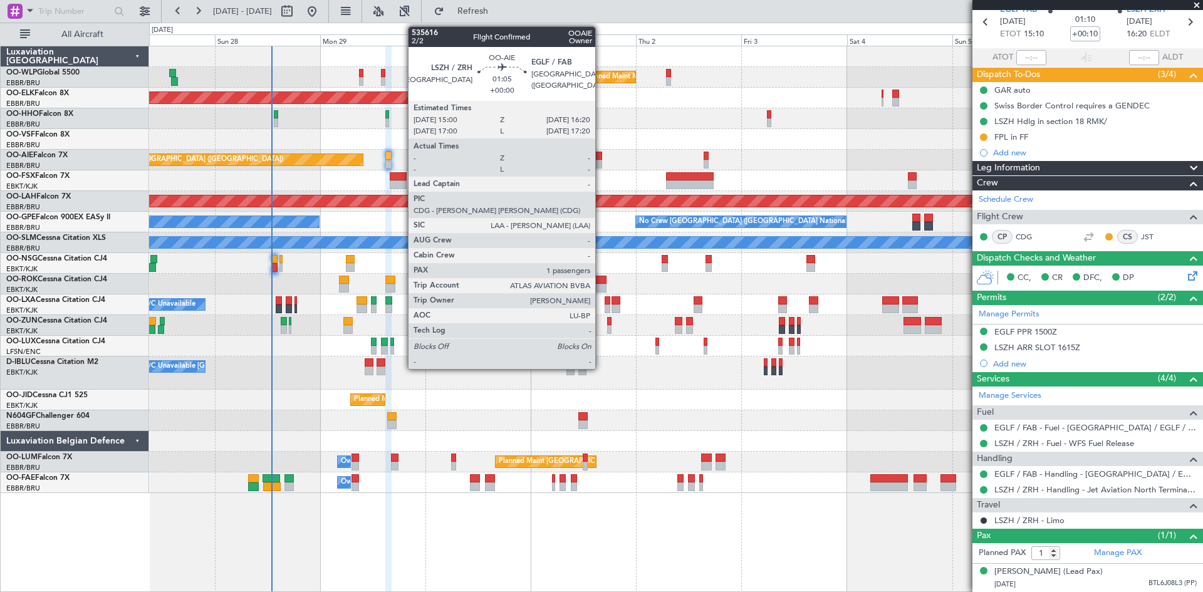
click at [601, 160] on div at bounding box center [599, 164] width 6 height 9
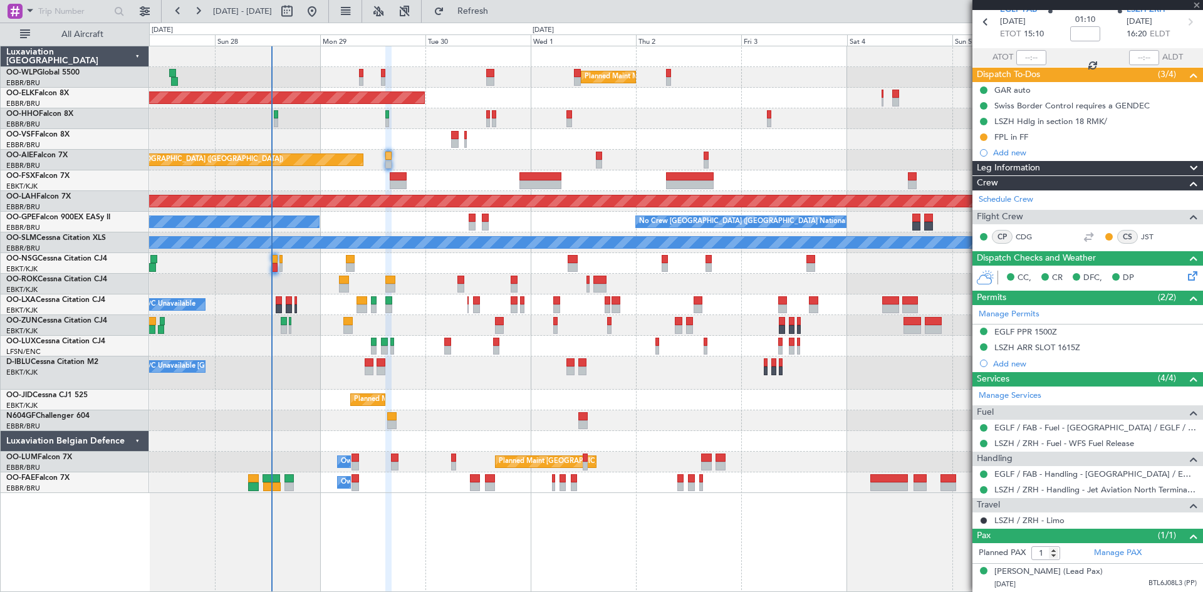
scroll to position [0, 0]
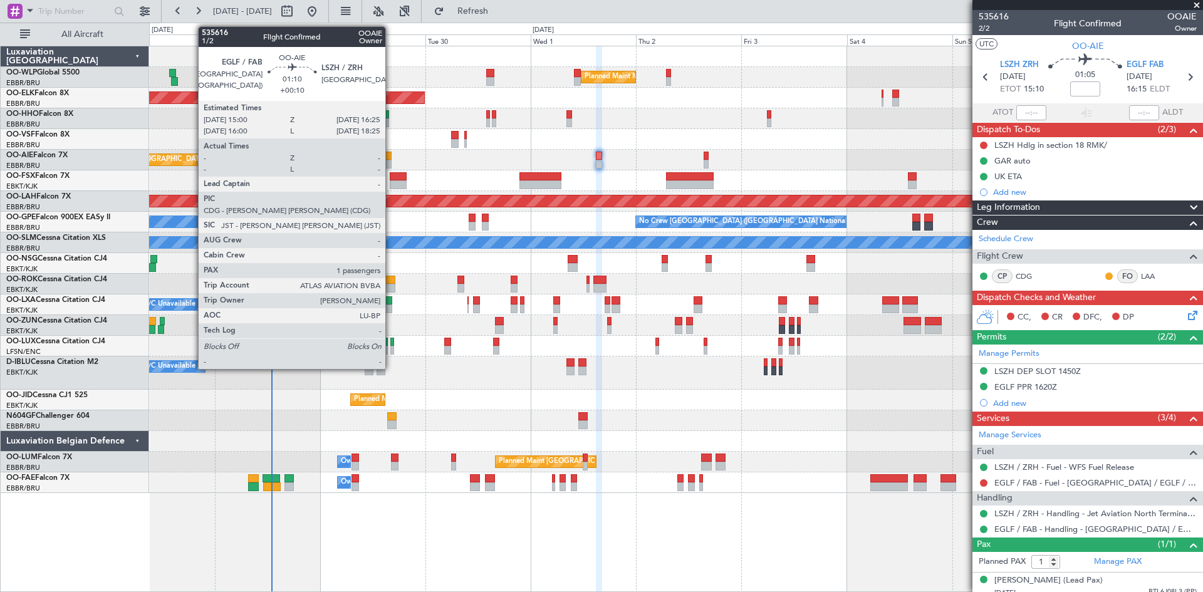
click at [391, 158] on div at bounding box center [388, 156] width 6 height 9
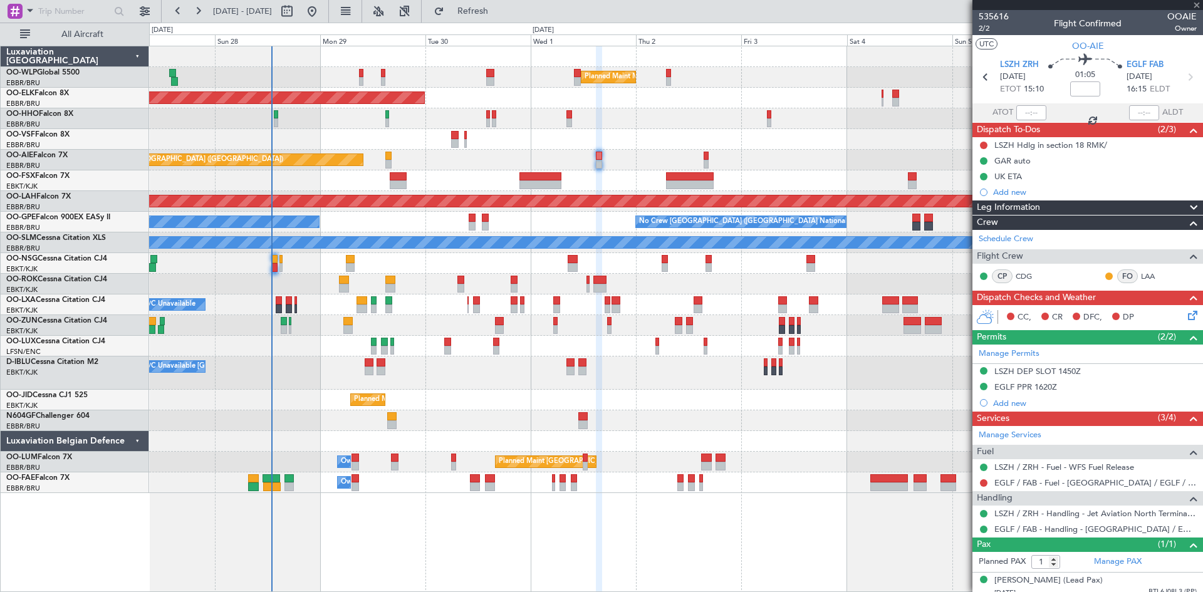
type input "+00:10"
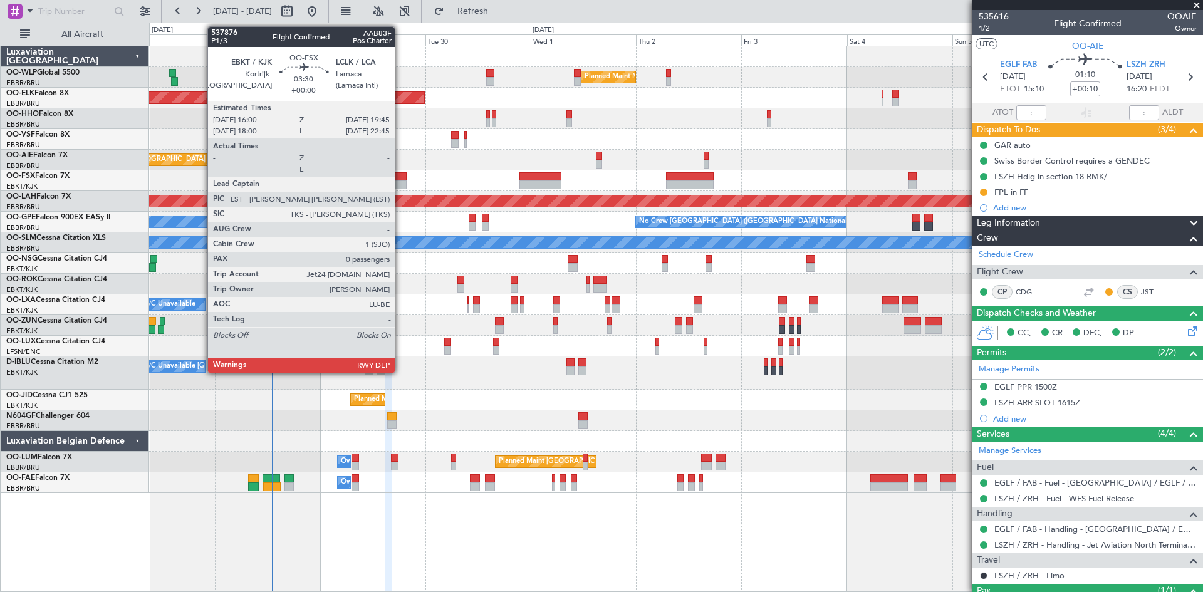
click at [399, 177] on div at bounding box center [398, 176] width 17 height 9
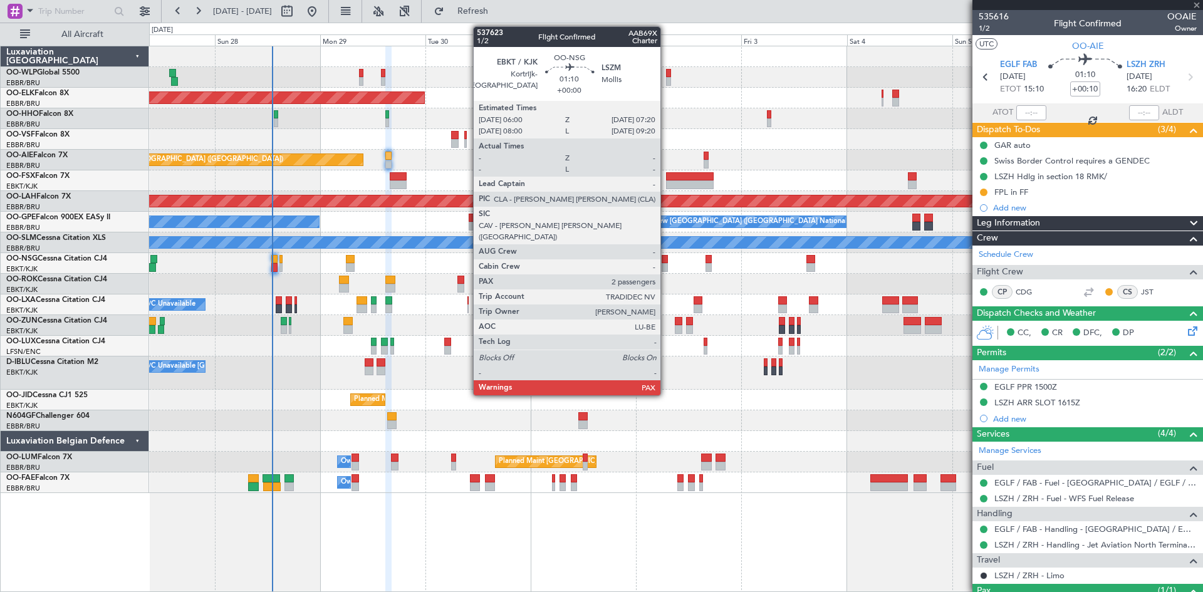
type input "0"
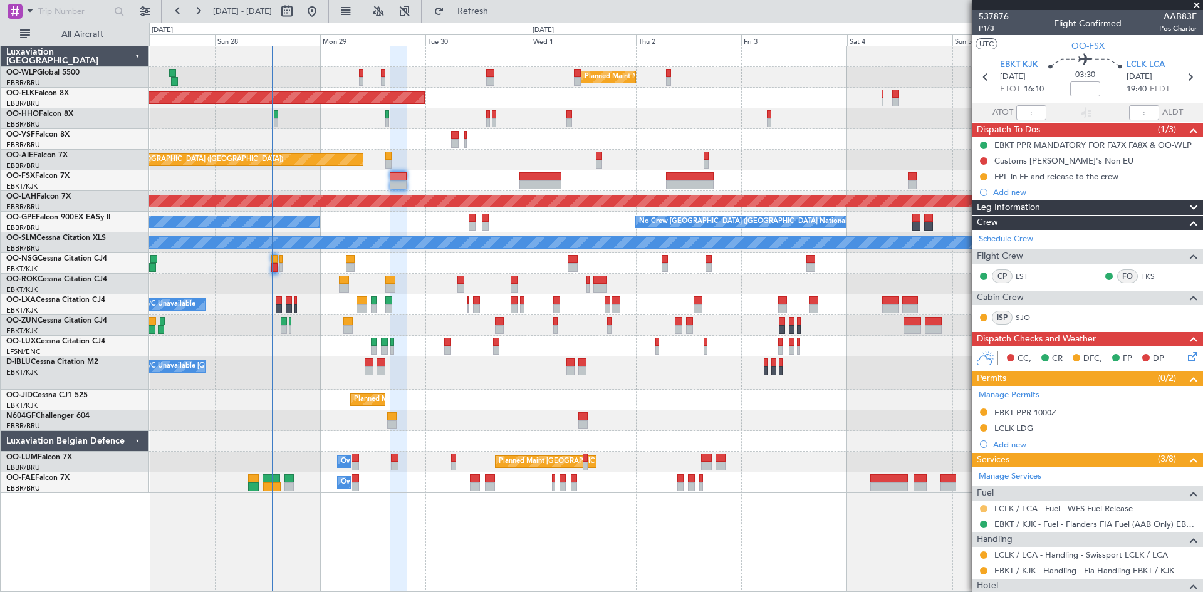
click at [985, 509] on button at bounding box center [984, 509] width 8 height 8
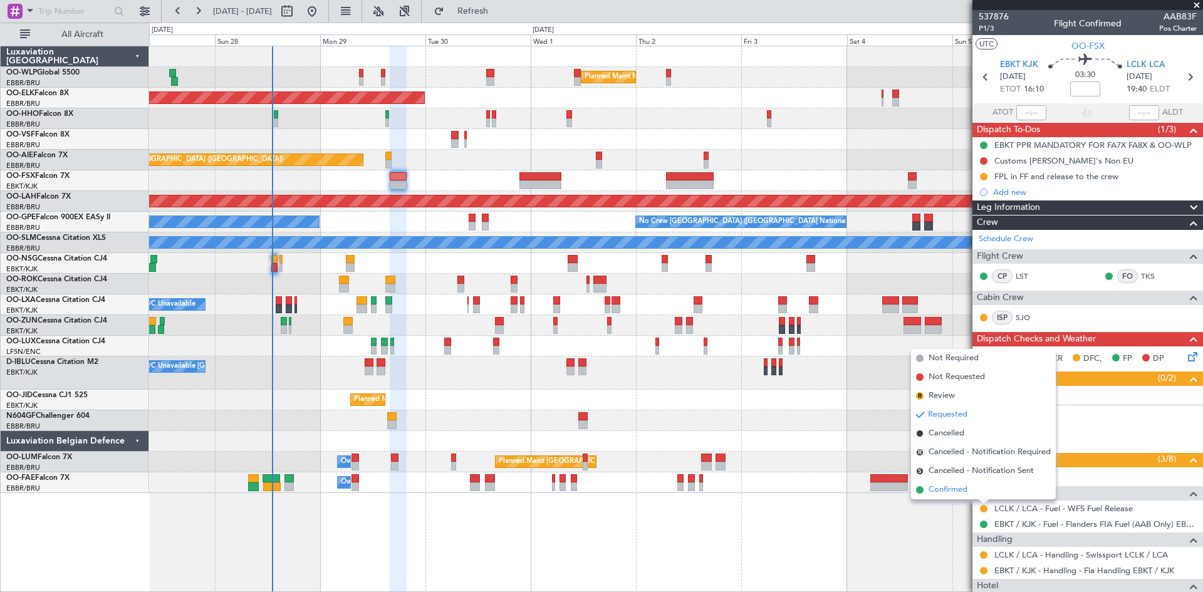
click at [982, 496] on li "Confirmed" at bounding box center [983, 490] width 145 height 19
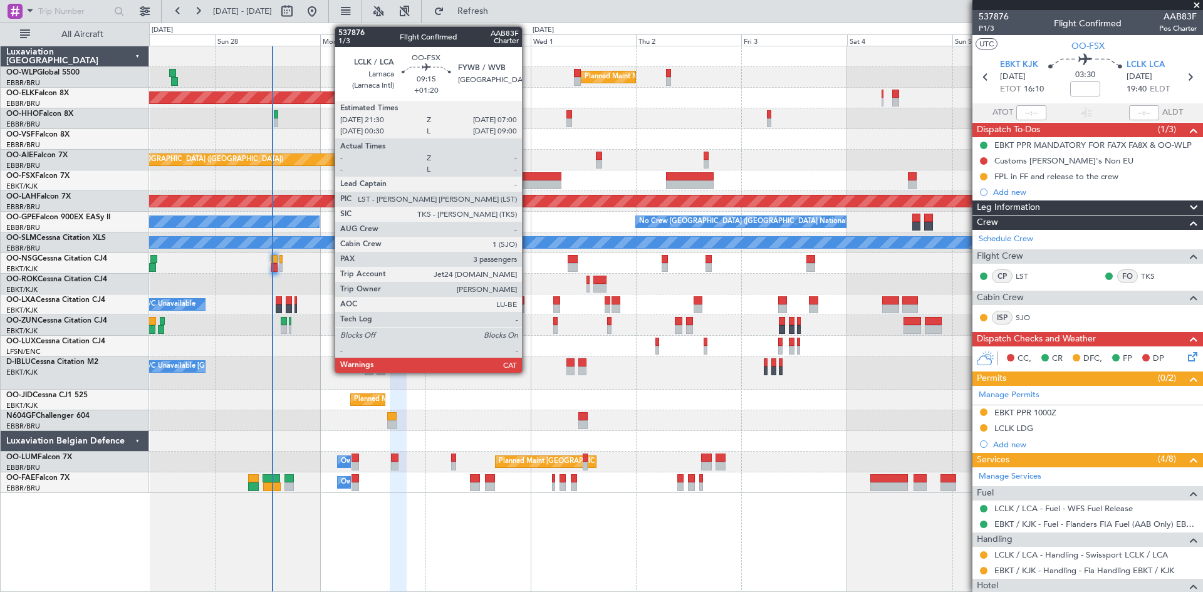
click at [528, 179] on div at bounding box center [541, 176] width 42 height 9
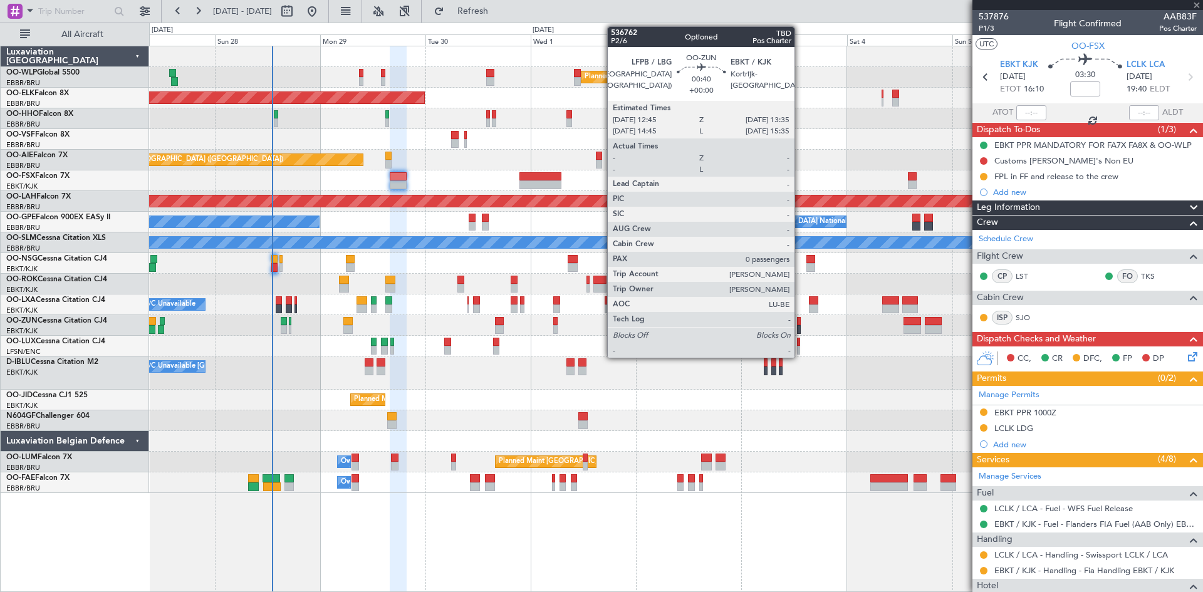
type input "+01:20"
type input "3"
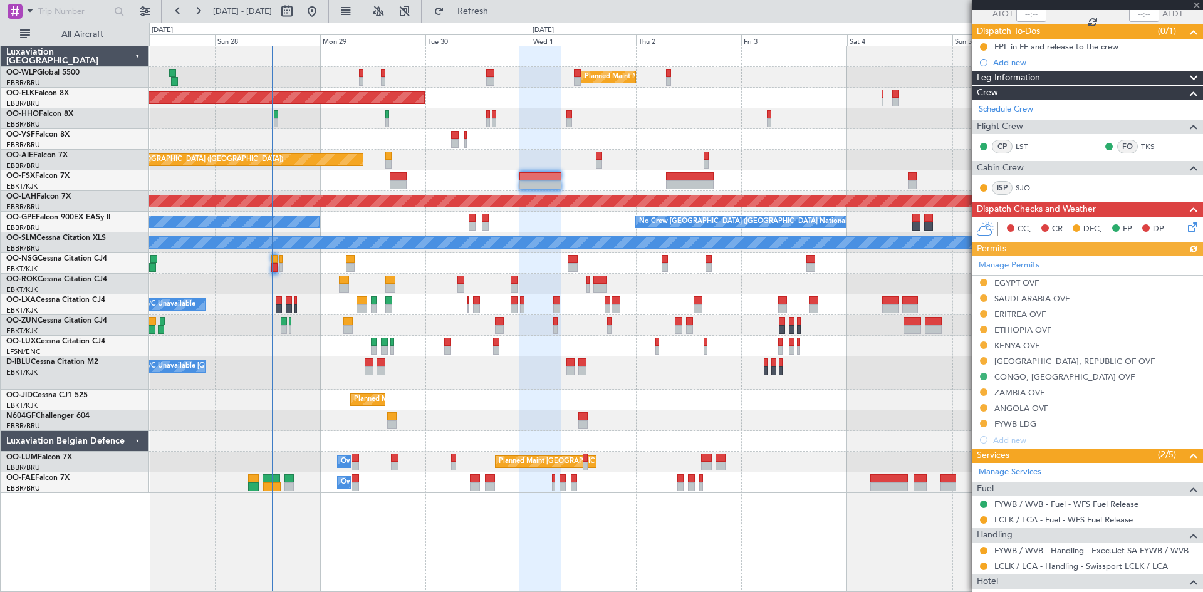
scroll to position [251, 0]
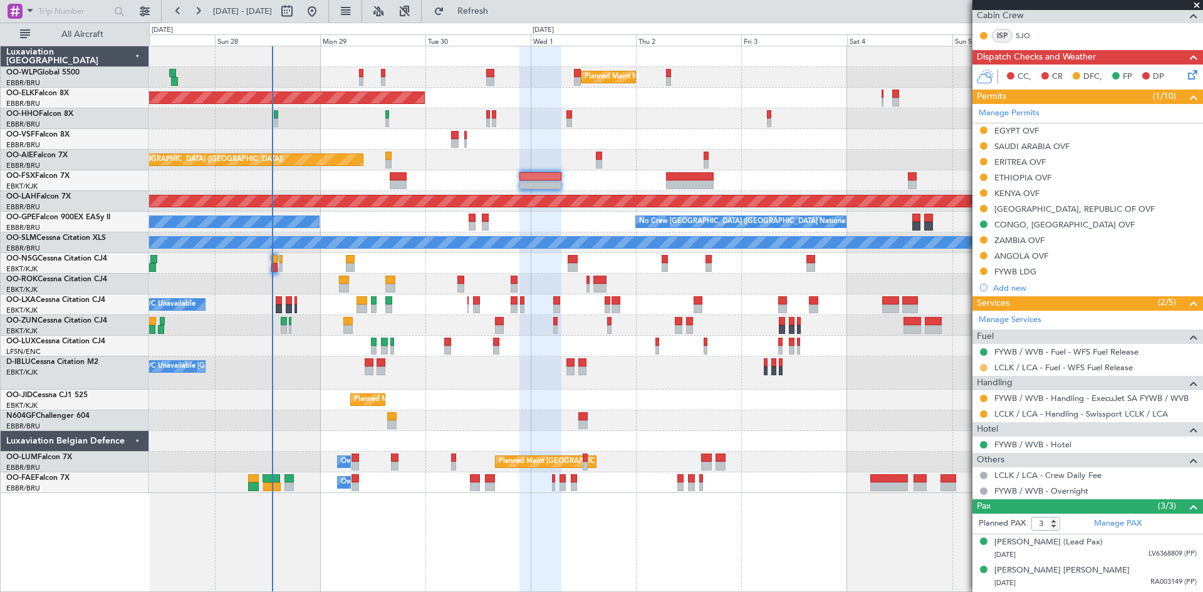
click at [983, 365] on button at bounding box center [984, 368] width 8 height 8
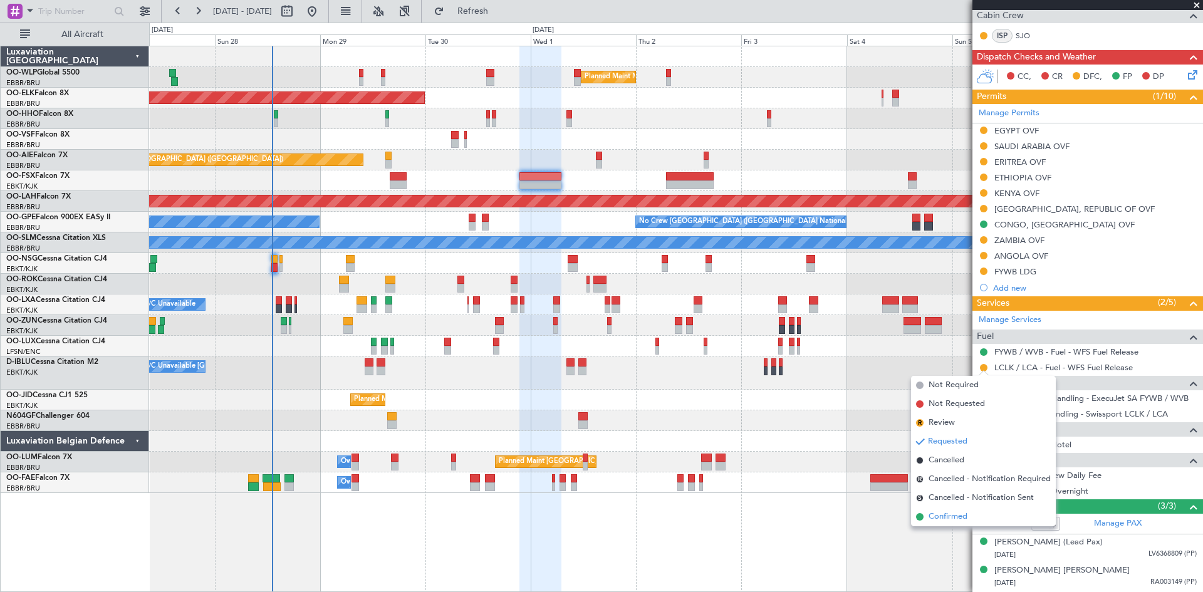
click at [942, 522] on span "Confirmed" at bounding box center [948, 517] width 39 height 13
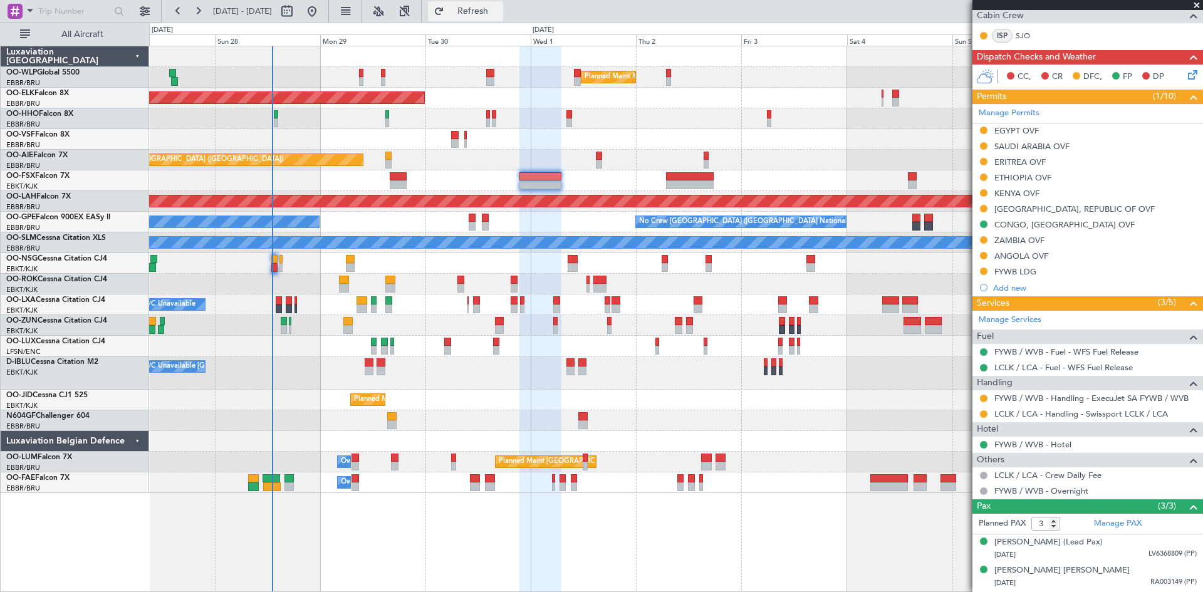
click at [492, 13] on span "Refresh" at bounding box center [473, 11] width 53 height 9
click at [472, 1] on button "Refresh" at bounding box center [465, 11] width 75 height 20
click at [496, 11] on span "Refresh" at bounding box center [473, 11] width 53 height 9
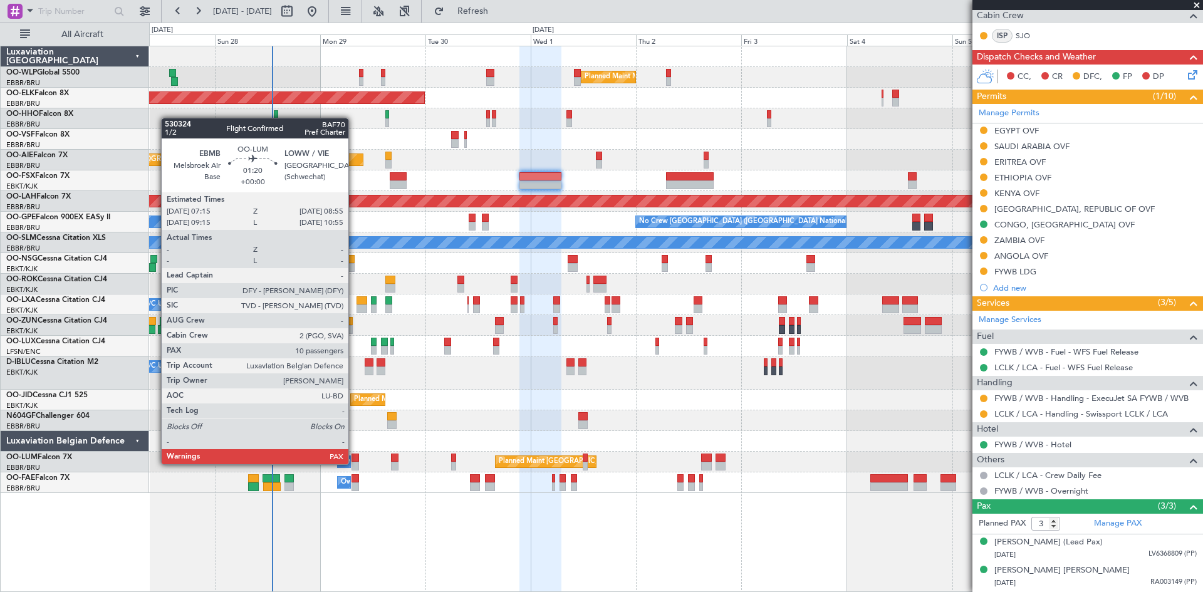
click at [354, 463] on div at bounding box center [356, 466] width 8 height 9
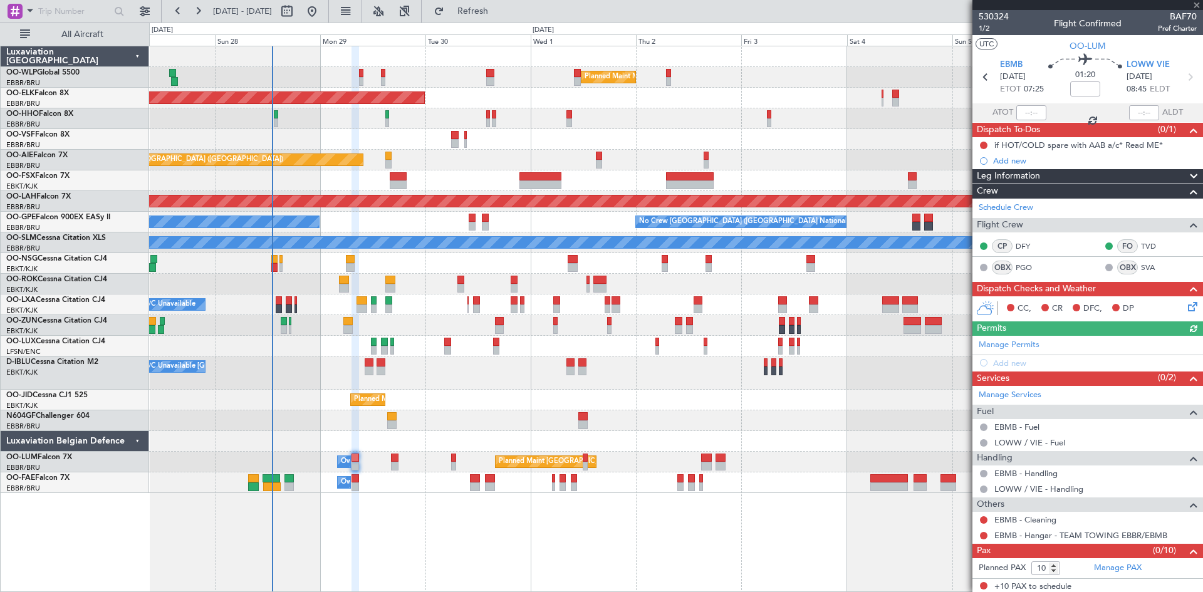
scroll to position [3, 0]
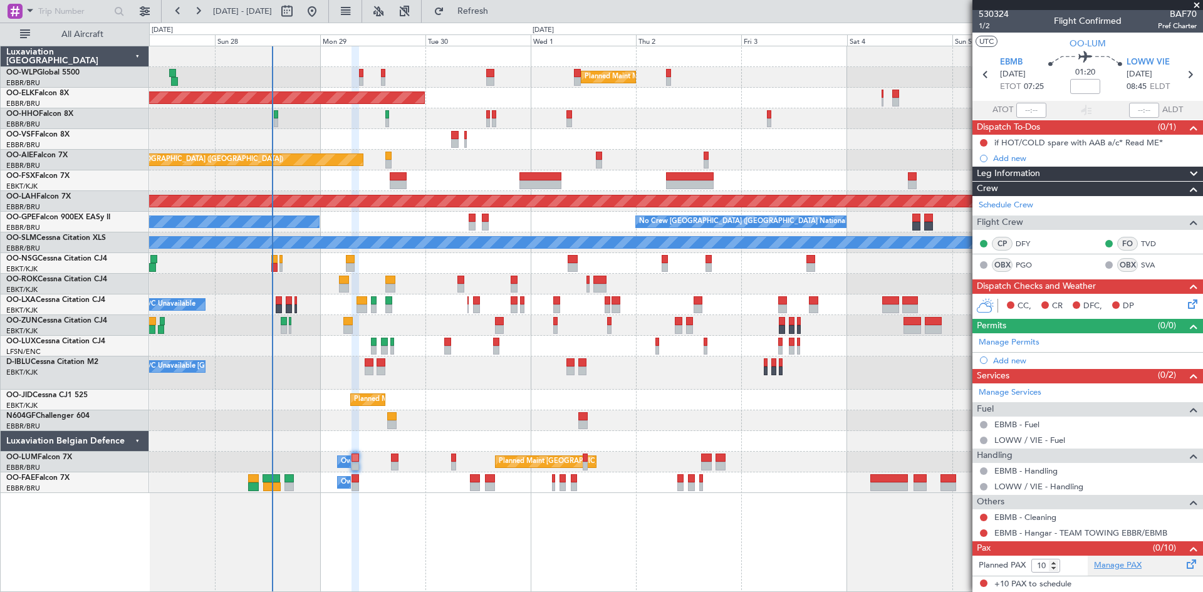
click at [1115, 560] on link "Manage PAX" at bounding box center [1118, 566] width 48 height 13
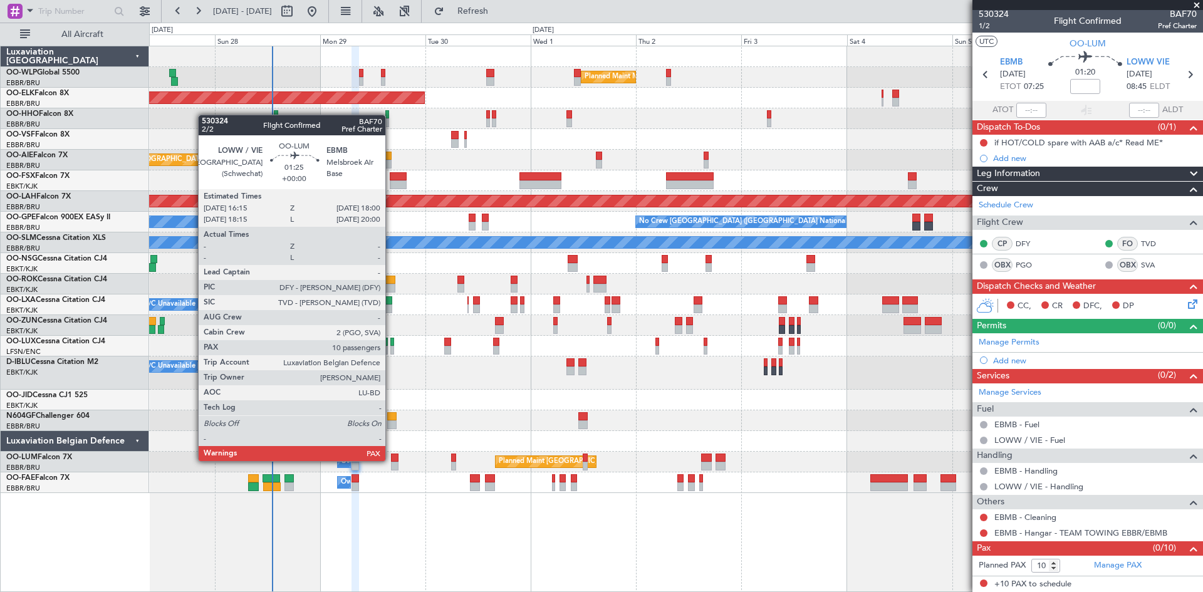
click at [391, 460] on div at bounding box center [395, 458] width 8 height 9
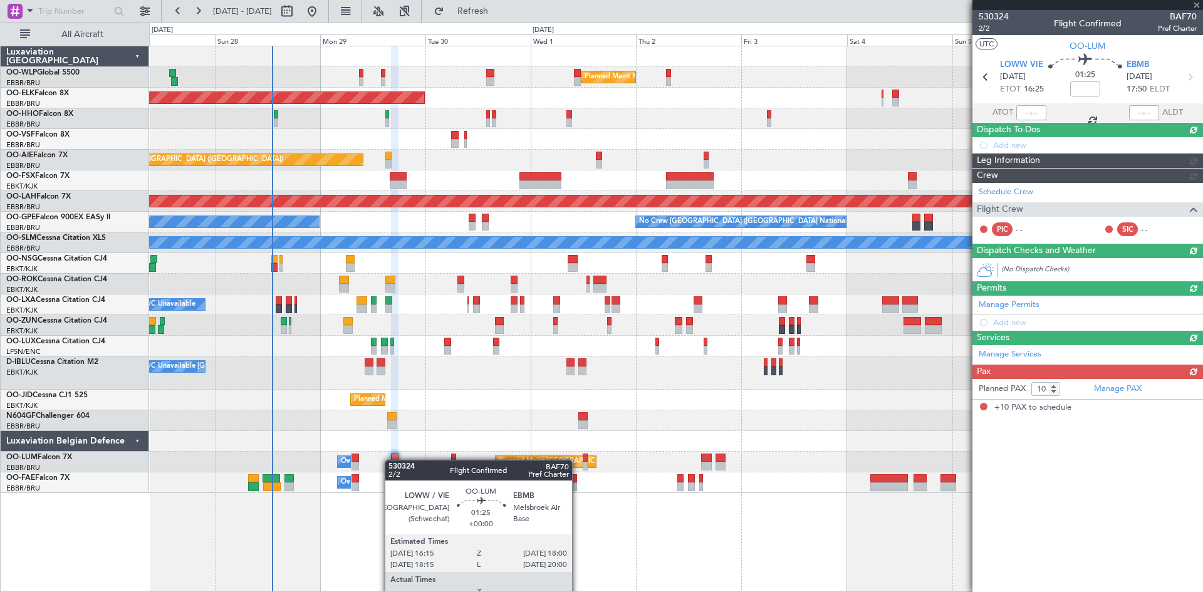
scroll to position [0, 0]
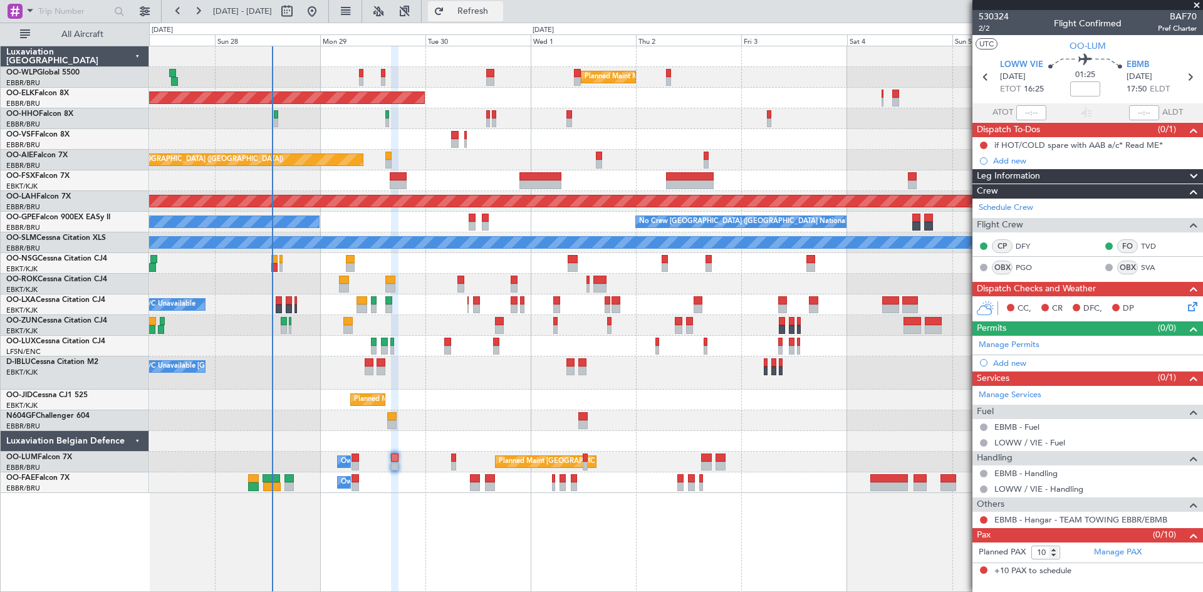
click at [486, 1] on button "Refresh" at bounding box center [465, 11] width 75 height 20
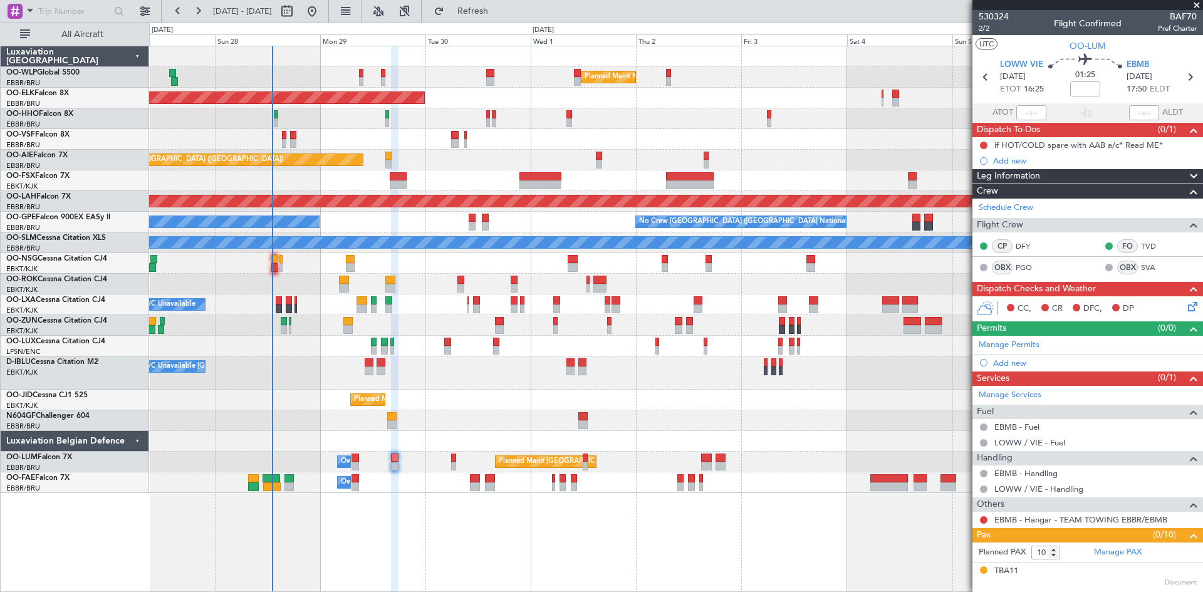
click at [1186, 308] on icon at bounding box center [1191, 305] width 10 height 10
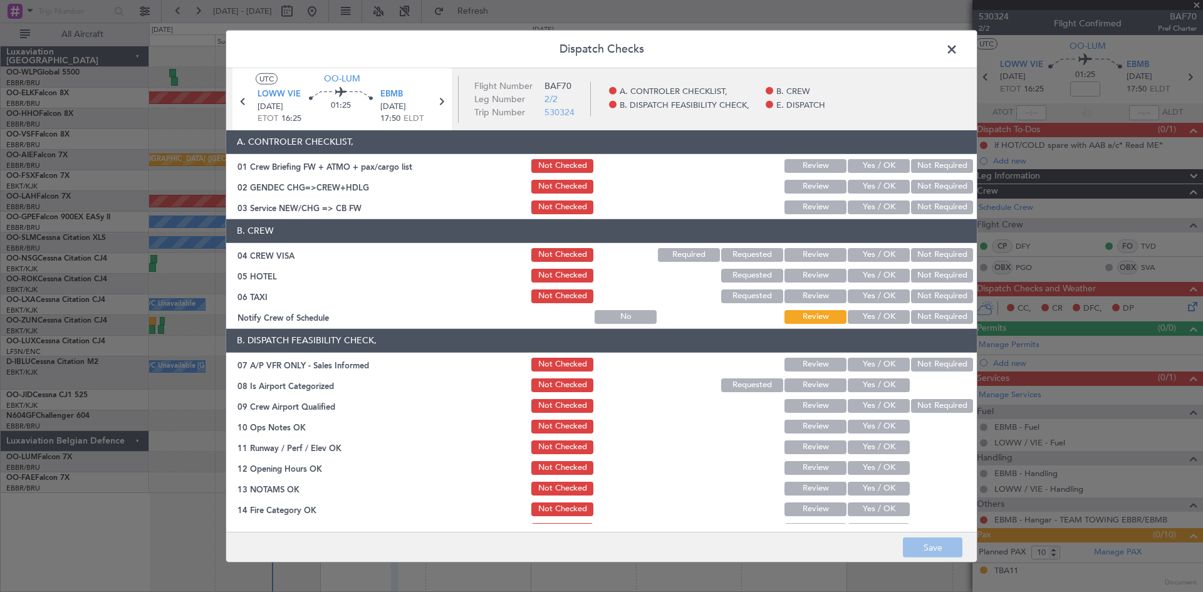
click at [1186, 308] on div "Dispatch Checks UTC OO-LUM LOWW VIE 29/09/2025 ETOT 16:25 01:25 EBMB 29/09/2025…" at bounding box center [601, 296] width 1203 height 592
click at [911, 359] on button "Not Required" at bounding box center [942, 365] width 62 height 14
click at [884, 381] on button "Yes / OK" at bounding box center [879, 386] width 62 height 14
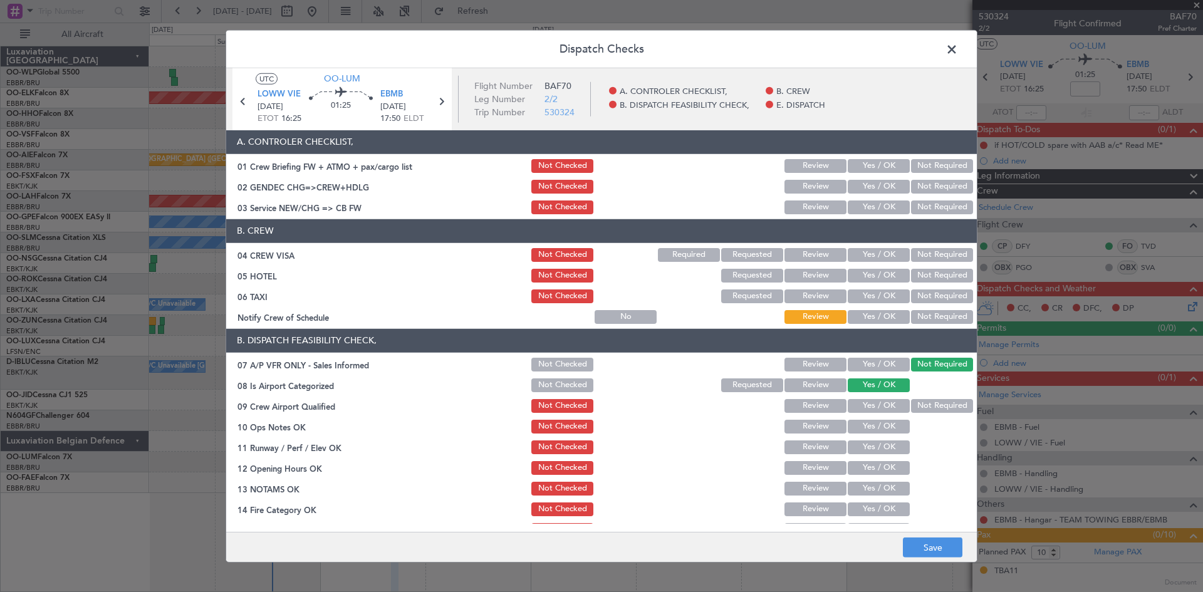
click at [911, 402] on button "Not Required" at bounding box center [942, 406] width 62 height 14
drag, startPoint x: 877, startPoint y: 421, endPoint x: 873, endPoint y: 435, distance: 14.5
click at [874, 422] on button "Yes / OK" at bounding box center [879, 427] width 62 height 14
click at [869, 448] on button "Yes / OK" at bounding box center [879, 448] width 62 height 14
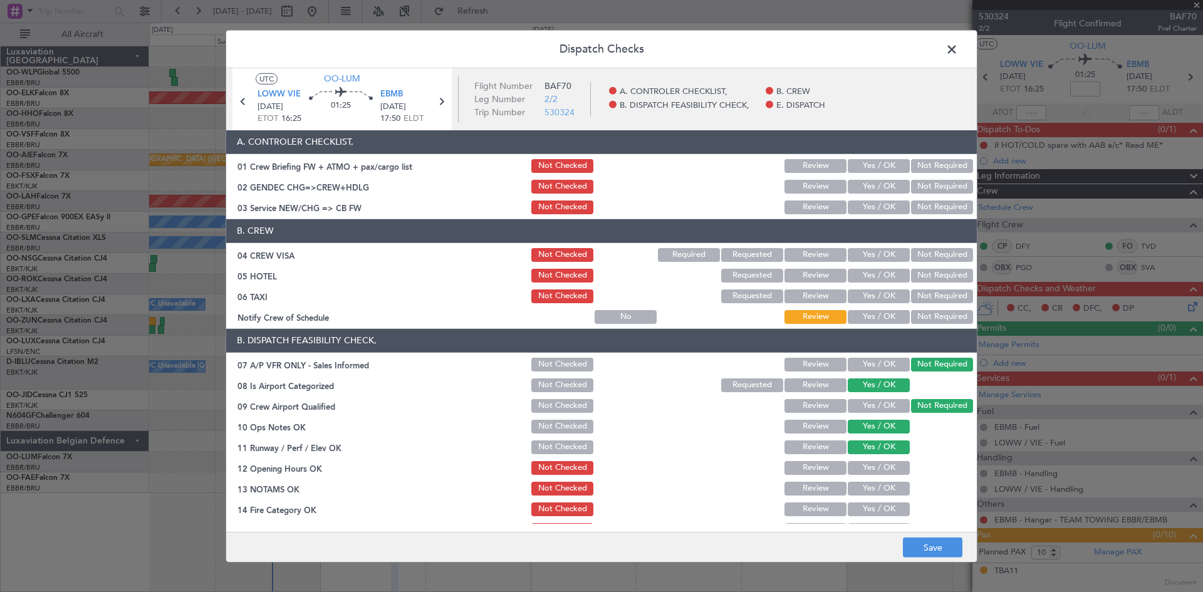
click at [867, 477] on section "B. DISPATCH FEASIBILITY CHECK, 07 A/P VFR ONLY - Sales Informed Not Checked Rev…" at bounding box center [601, 465] width 751 height 272
click at [865, 473] on button "Yes / OK" at bounding box center [879, 468] width 62 height 14
click at [866, 481] on div "Yes / OK" at bounding box center [877, 489] width 63 height 18
click at [866, 493] on button "Yes / OK" at bounding box center [879, 489] width 62 height 14
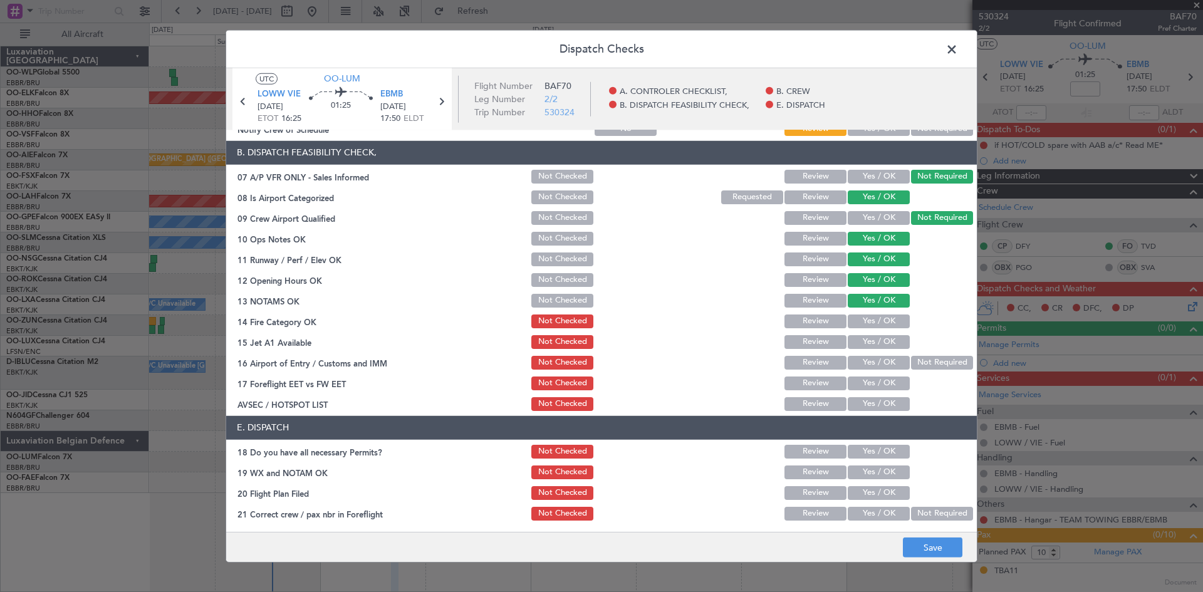
click at [866, 321] on button "Yes / OK" at bounding box center [879, 322] width 62 height 14
click at [864, 336] on button "Yes / OK" at bounding box center [879, 342] width 62 height 14
click at [931, 359] on button "Not Required" at bounding box center [942, 363] width 62 height 14
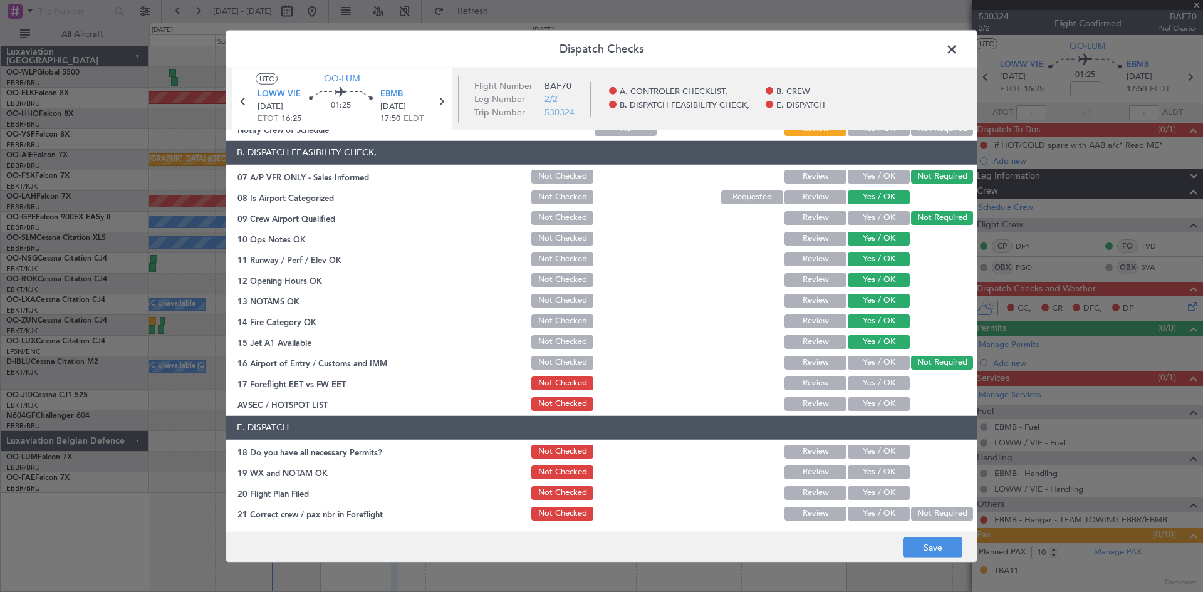
click at [876, 375] on section "B. DISPATCH FEASIBILITY CHECK, 07 A/P VFR ONLY - Sales Informed Not Checked Rev…" at bounding box center [601, 277] width 751 height 272
click at [874, 382] on button "Yes / OK" at bounding box center [879, 384] width 62 height 14
click at [871, 405] on button "Yes / OK" at bounding box center [879, 404] width 62 height 14
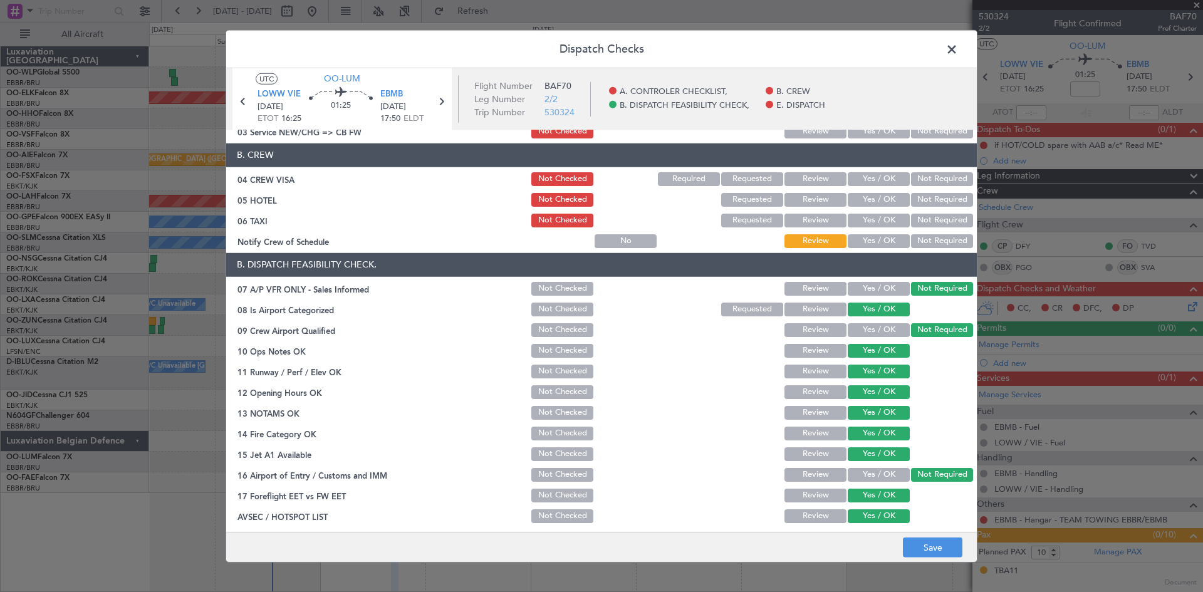
scroll to position [0, 0]
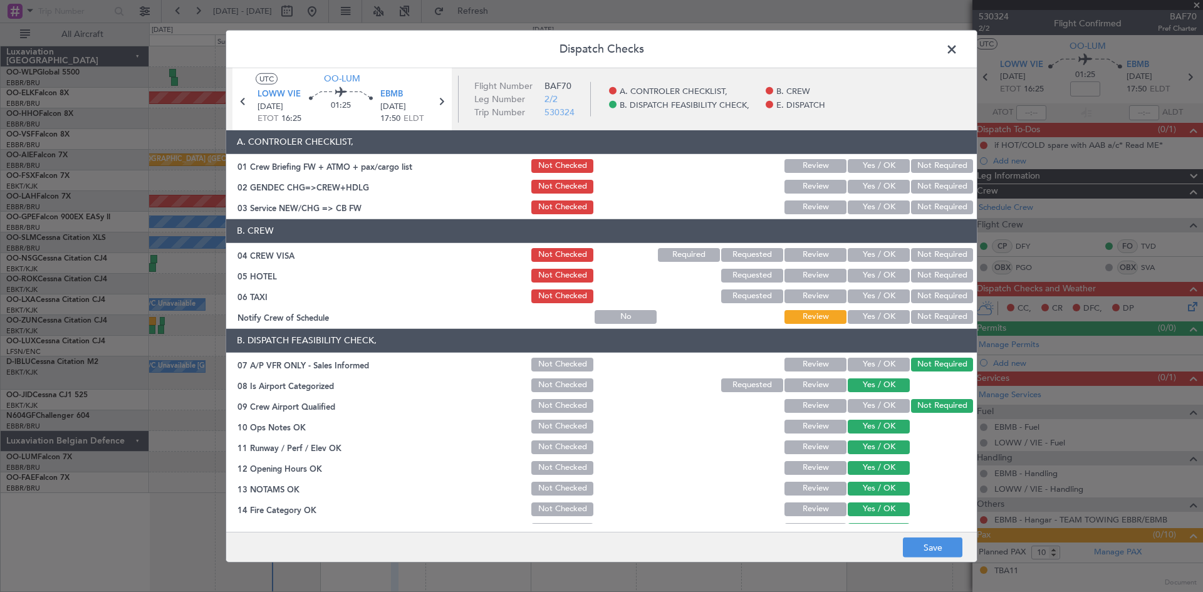
click at [871, 251] on button "Yes / OK" at bounding box center [879, 255] width 62 height 14
click at [935, 272] on button "Not Required" at bounding box center [942, 276] width 62 height 14
click at [911, 301] on button "Not Required" at bounding box center [942, 297] width 62 height 14
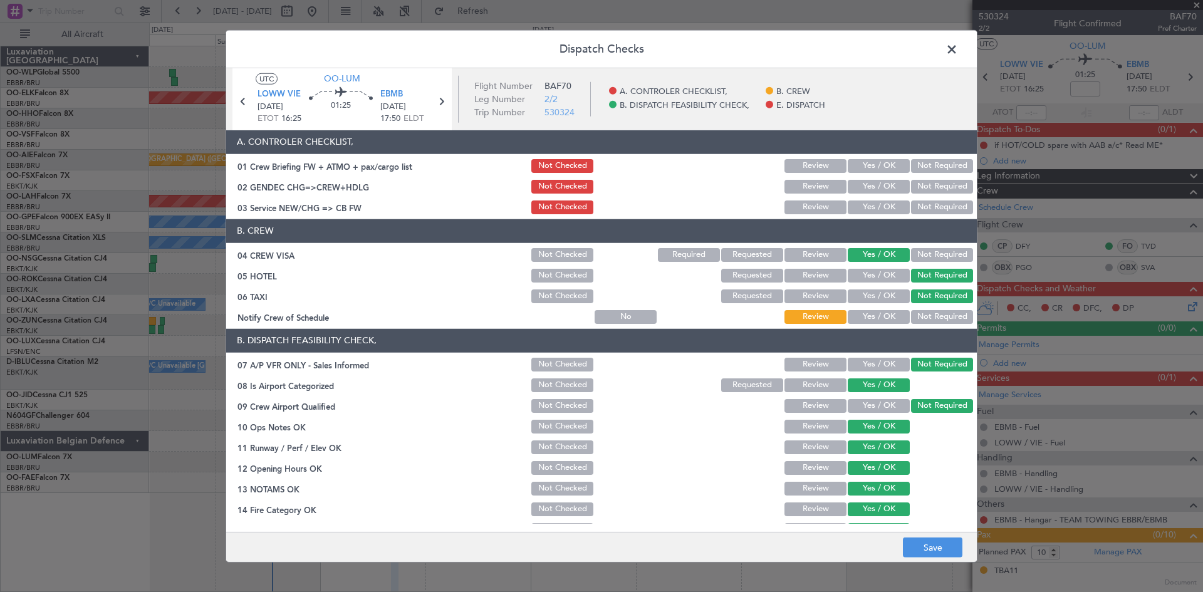
click at [884, 315] on button "Yes / OK" at bounding box center [879, 317] width 62 height 14
click at [924, 552] on button "Save" at bounding box center [933, 548] width 60 height 20
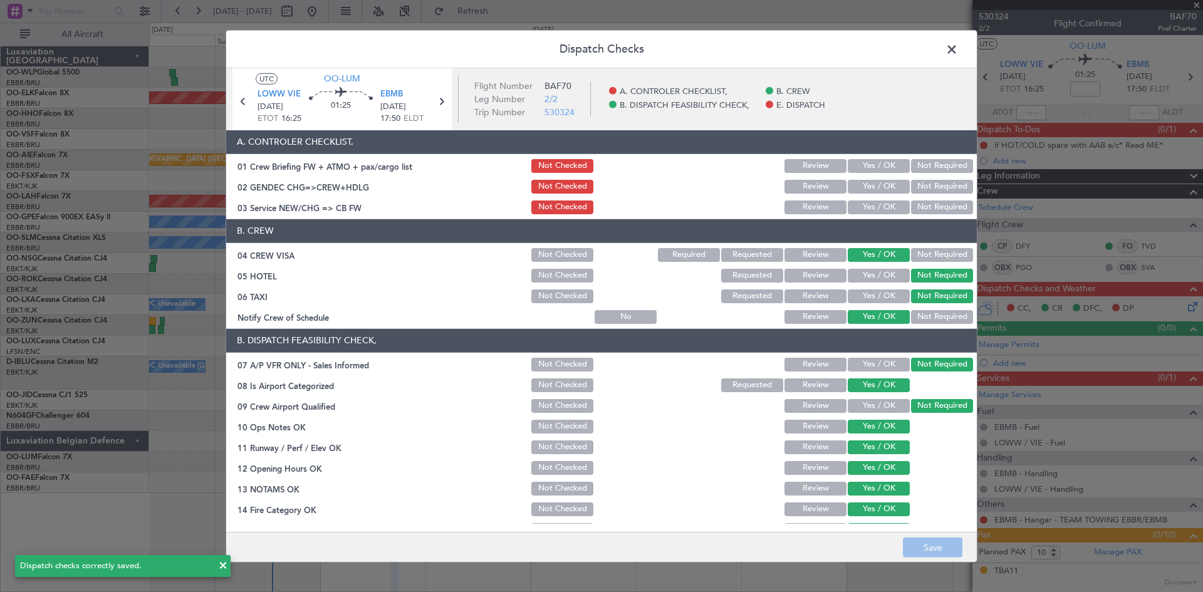
click at [958, 56] on span at bounding box center [958, 51] width 0 height 25
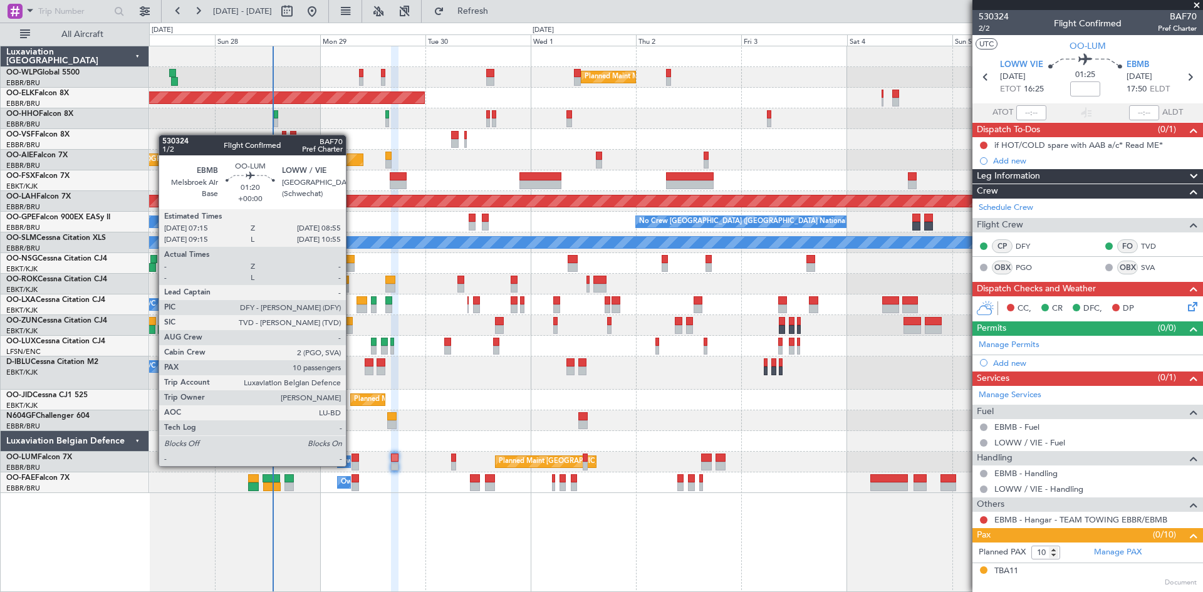
click at [352, 465] on div at bounding box center [356, 466] width 8 height 9
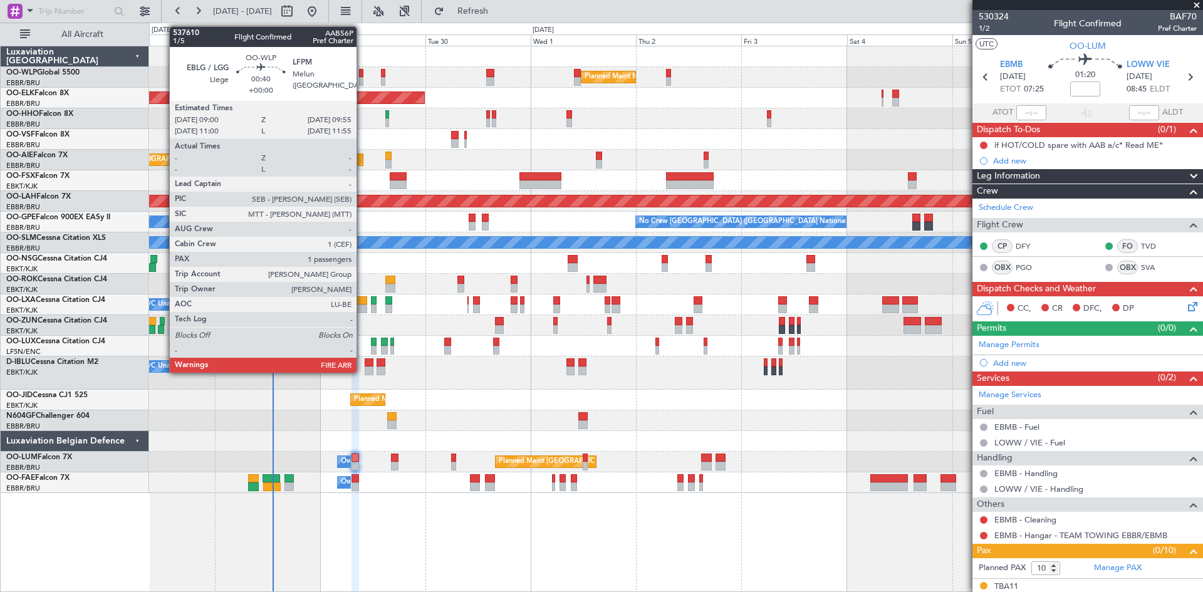
click at [362, 73] on div at bounding box center [361, 73] width 4 height 9
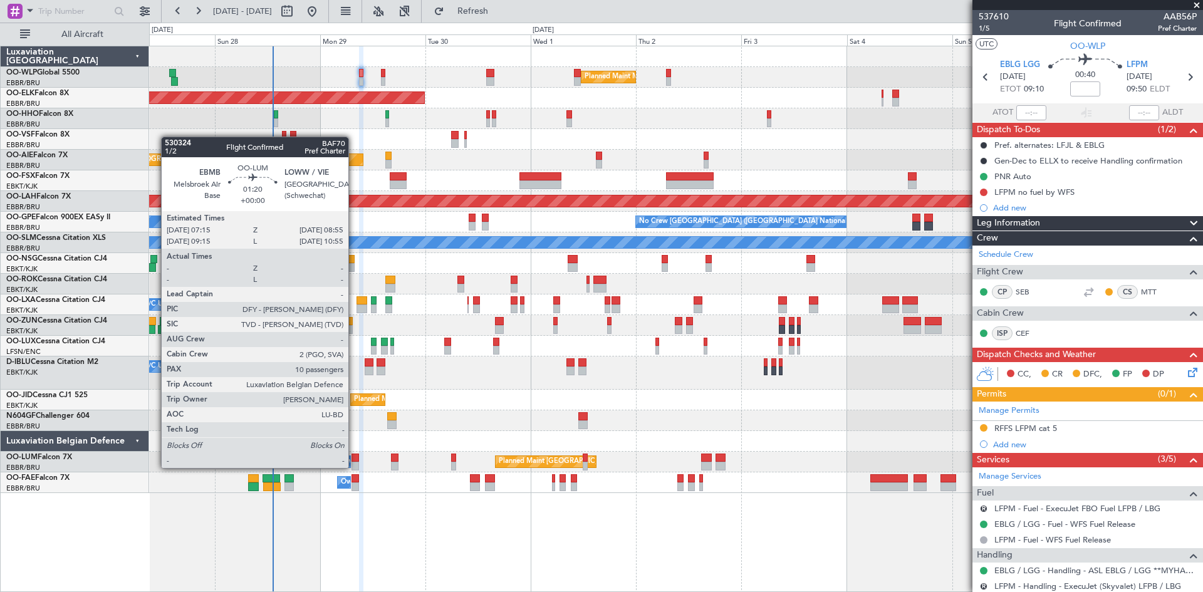
click at [354, 467] on div at bounding box center [356, 466] width 8 height 9
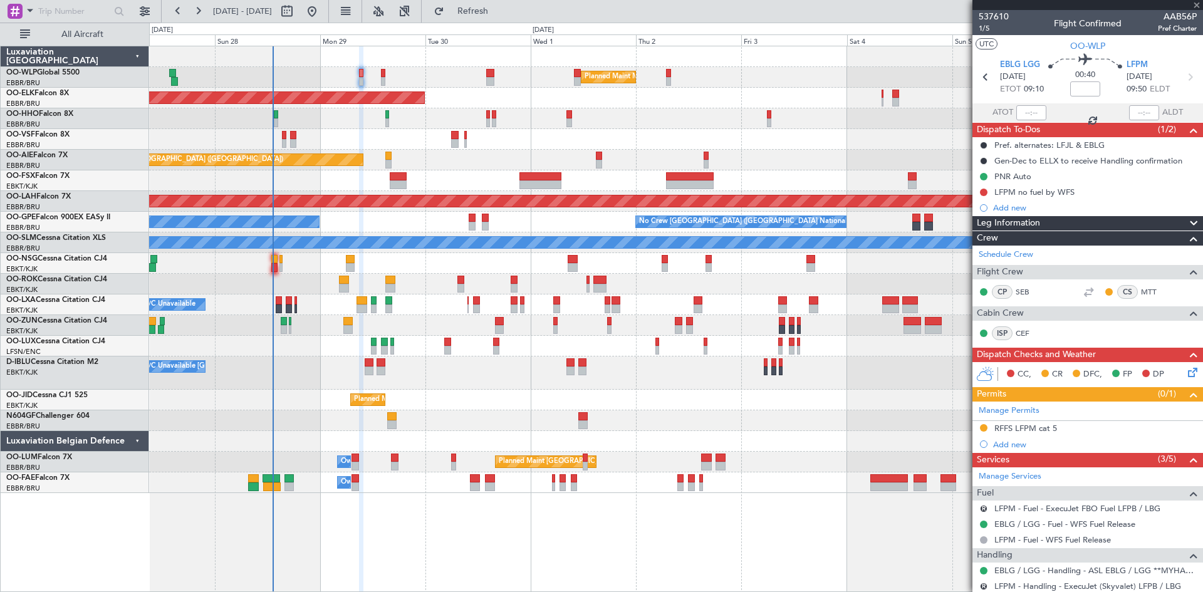
type input "10"
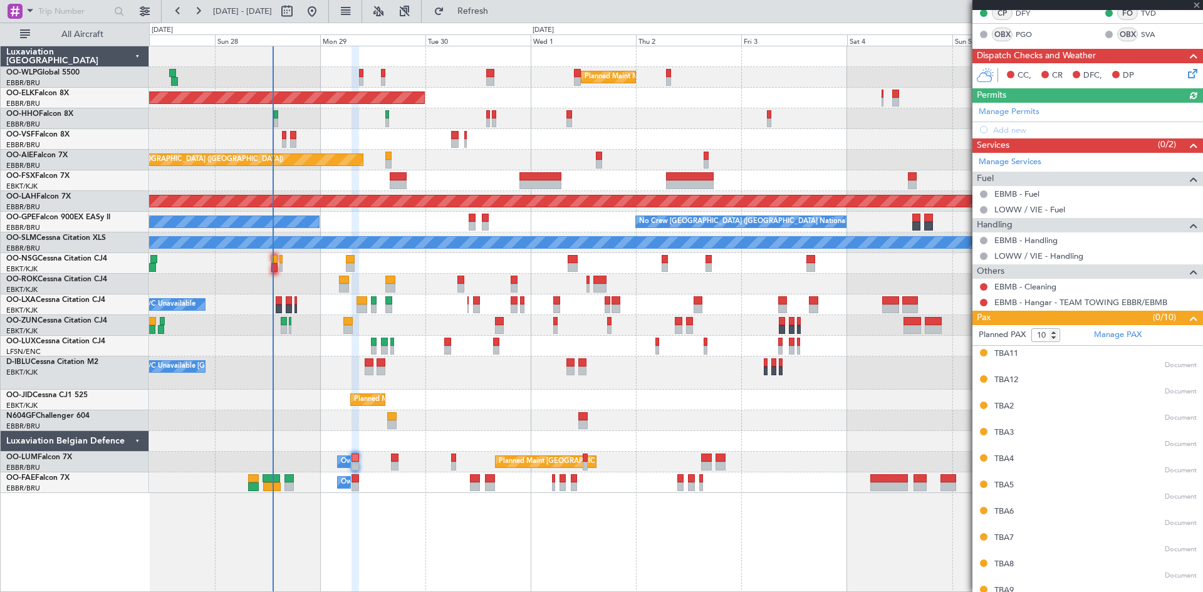
scroll to position [249, 0]
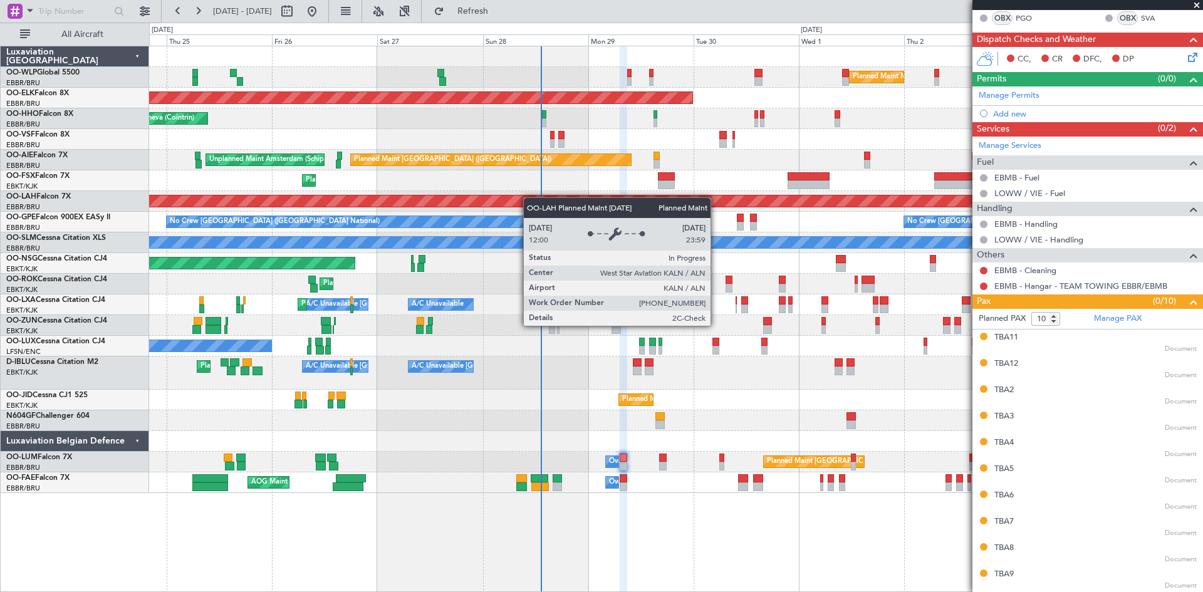
click at [495, 201] on div "Planned Maint Milan (Linate) Planned Maint Kortrijk-Wevelgem Planned Maint Gene…" at bounding box center [676, 269] width 1054 height 447
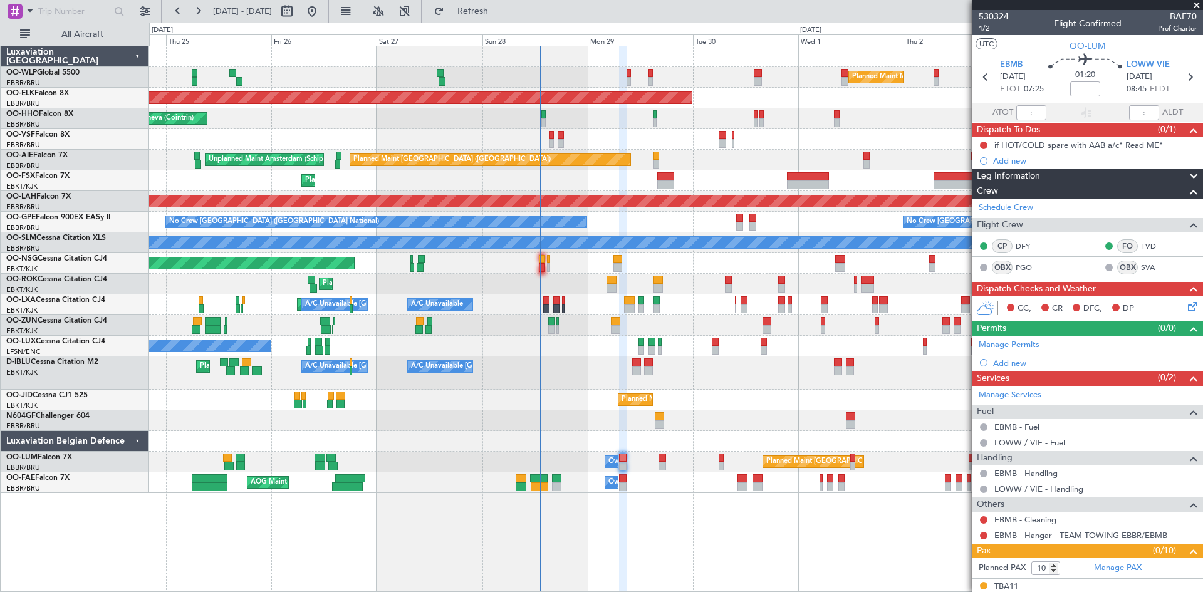
scroll to position [249, 0]
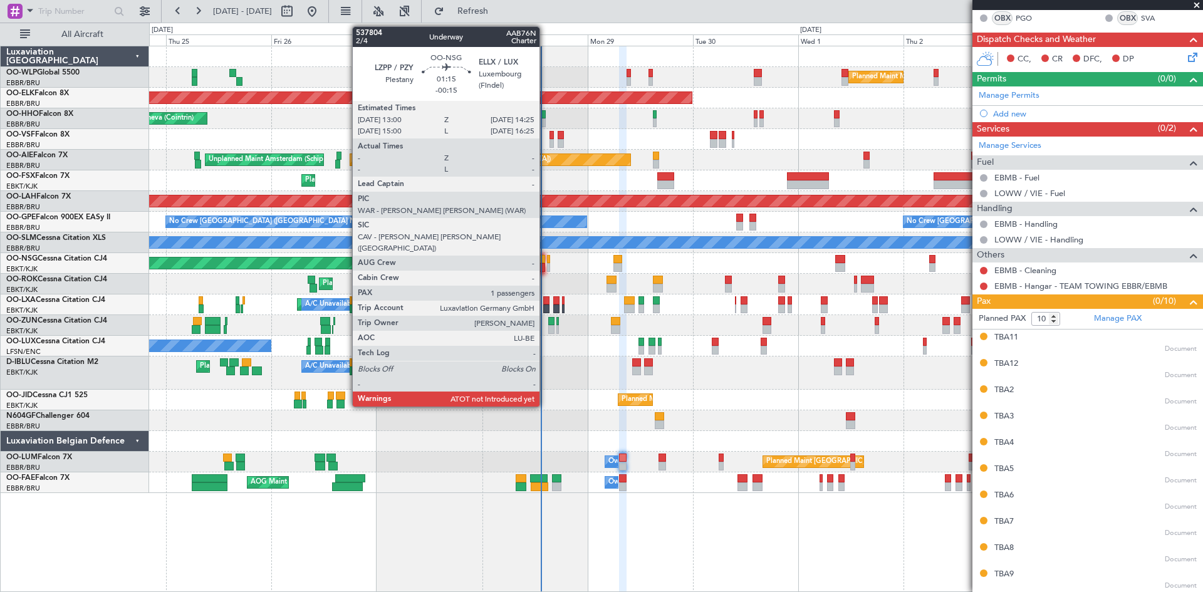
click at [545, 262] on div at bounding box center [542, 259] width 6 height 9
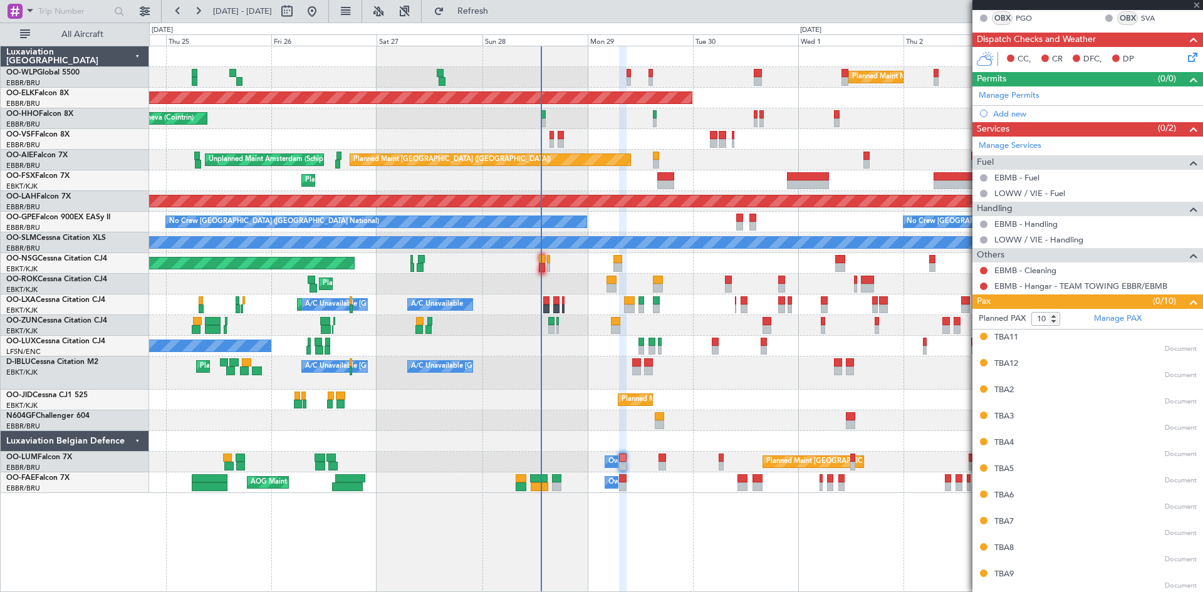
type input "-00:15"
type input "1"
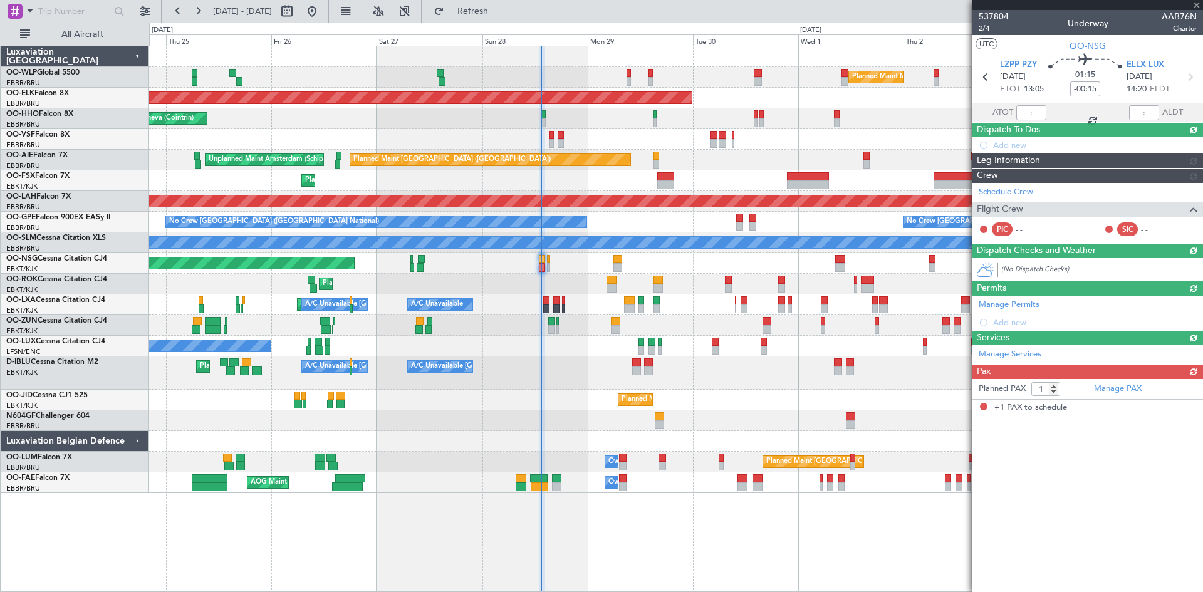
scroll to position [0, 0]
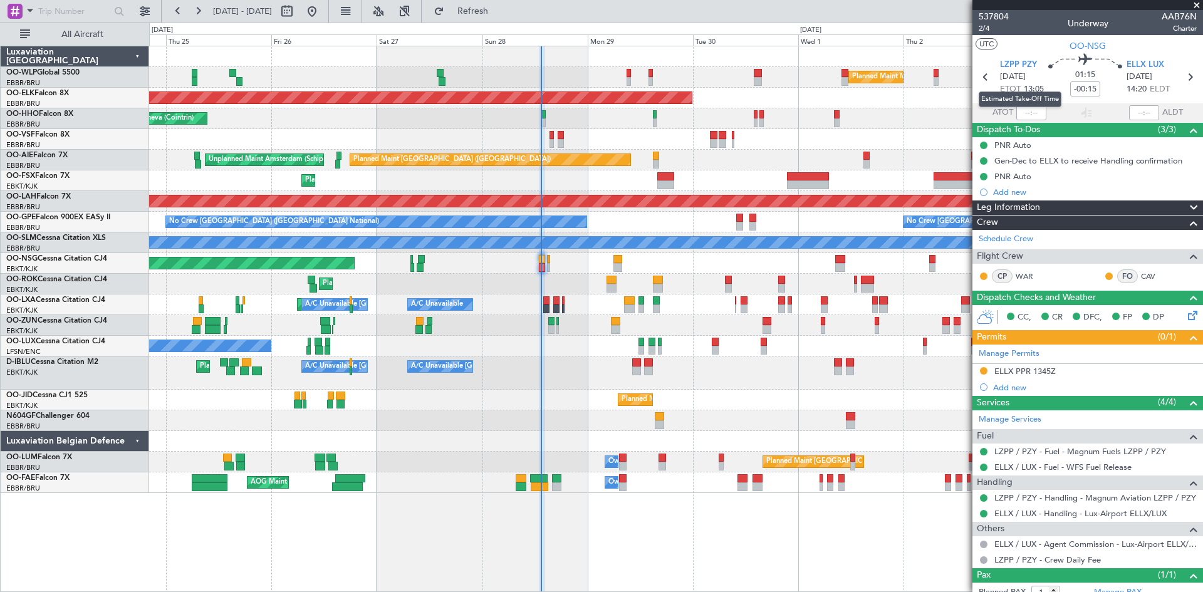
click at [1025, 112] on mat-tooltip-component "Estimated Take-Off Time" at bounding box center [1020, 99] width 100 height 33
click at [1017, 110] on input "text" at bounding box center [1032, 112] width 30 height 15
type input "12:45"
click at [1035, 112] on input "12:45" at bounding box center [1032, 112] width 30 height 15
click at [1036, 110] on input "12:45" at bounding box center [1032, 112] width 30 height 15
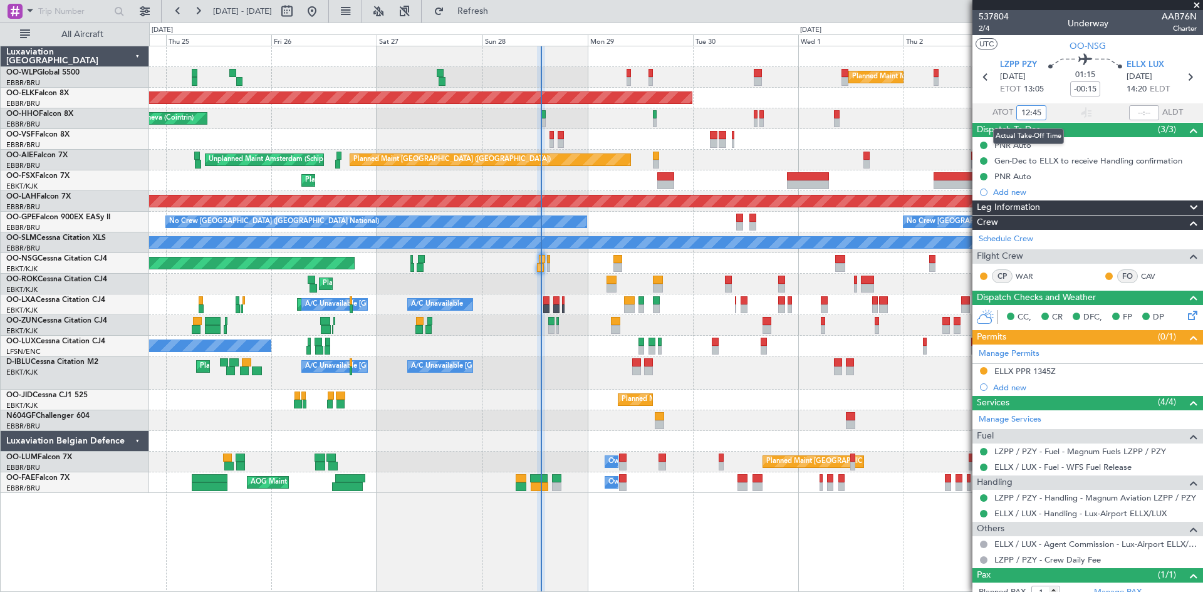
click at [1036, 110] on input "12:45" at bounding box center [1032, 112] width 30 height 15
click at [1134, 108] on input "text" at bounding box center [1145, 112] width 30 height 15
click at [1039, 112] on input "12:45" at bounding box center [1032, 112] width 30 height 15
type input "12:49"
click at [1193, 5] on div at bounding box center [1088, 5] width 231 height 10
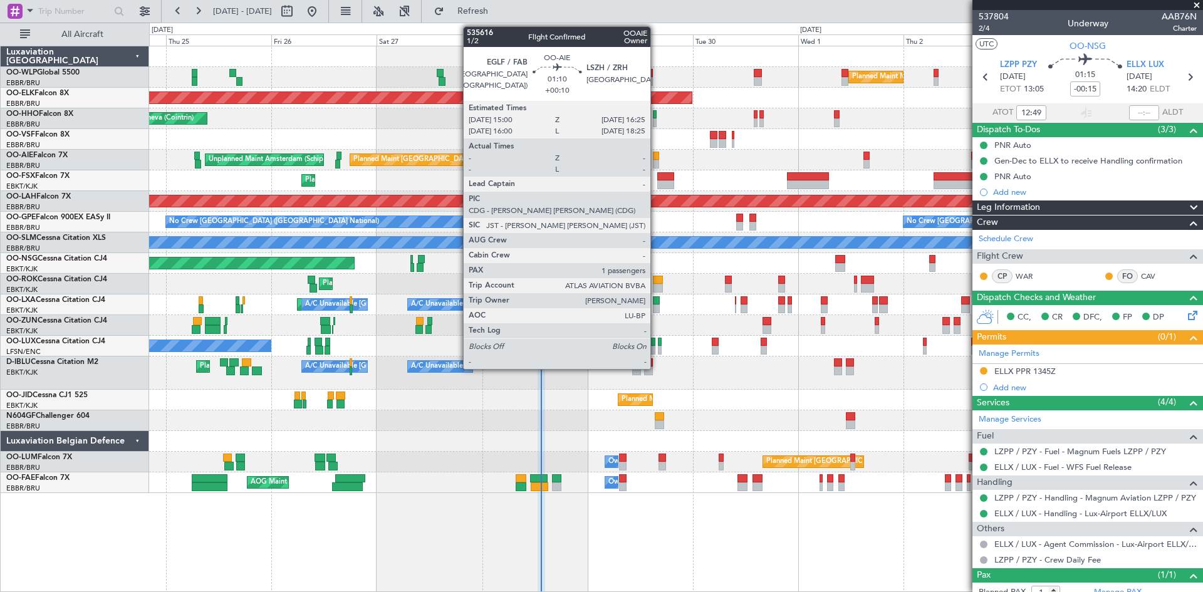
click at [656, 160] on div at bounding box center [656, 164] width 6 height 9
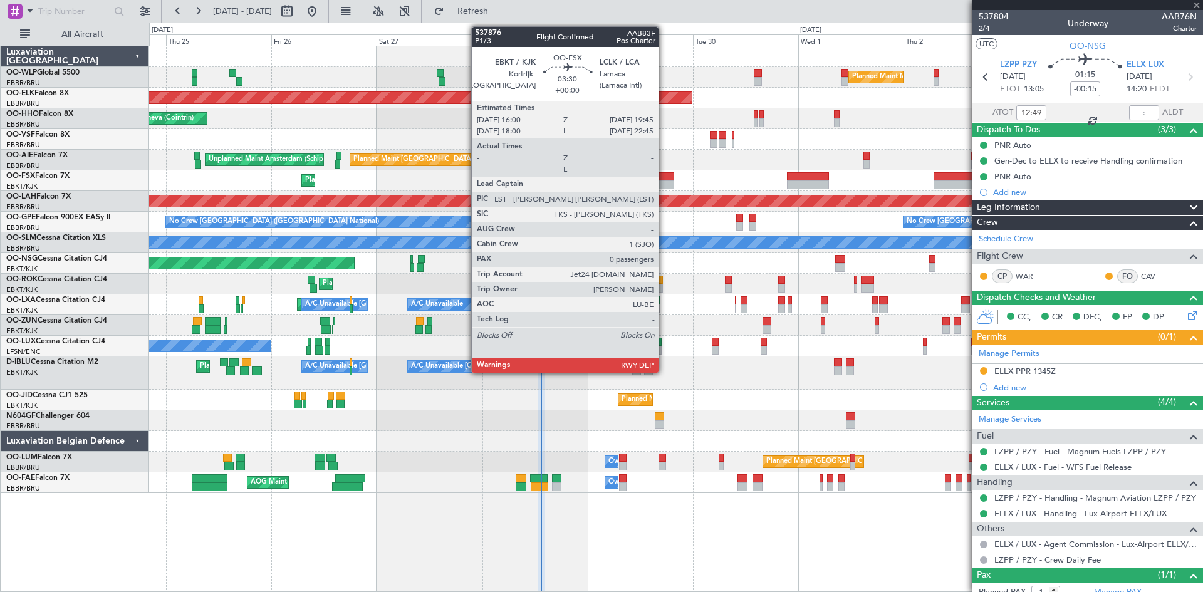
type input "+00:10"
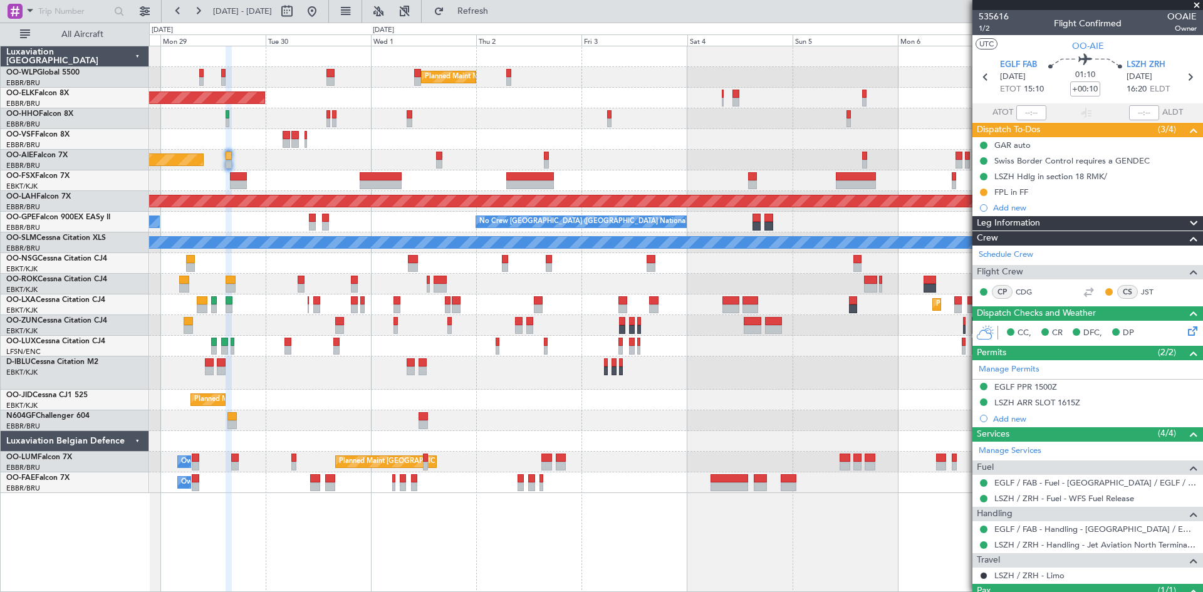
click at [387, 163] on div "Planned Maint London (Farnborough) Unplanned Maint Amsterdam (Schiphol)" at bounding box center [676, 160] width 1054 height 21
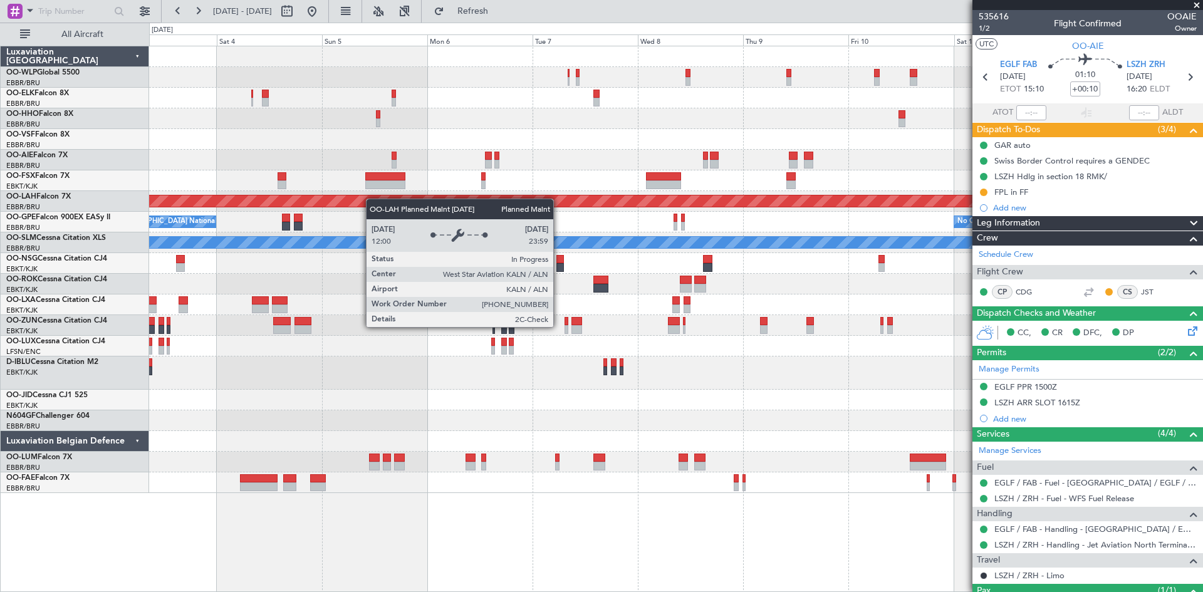
click at [293, 199] on div "Planned Maint Milan (Linate) Planned Maint Alton-st Louis (St Louis Regl) No Cr…" at bounding box center [676, 269] width 1054 height 447
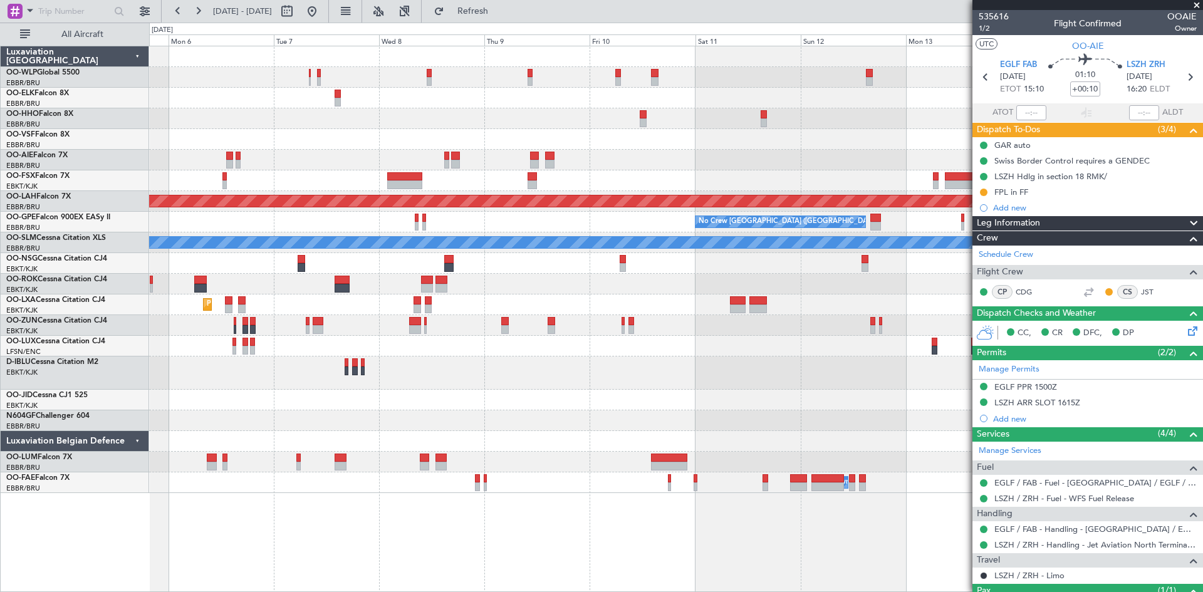
click at [515, 236] on div "Planned Maint Alton-st Louis (St Louis Regl) No Crew Brussels (Brussels Nationa…" at bounding box center [676, 269] width 1054 height 447
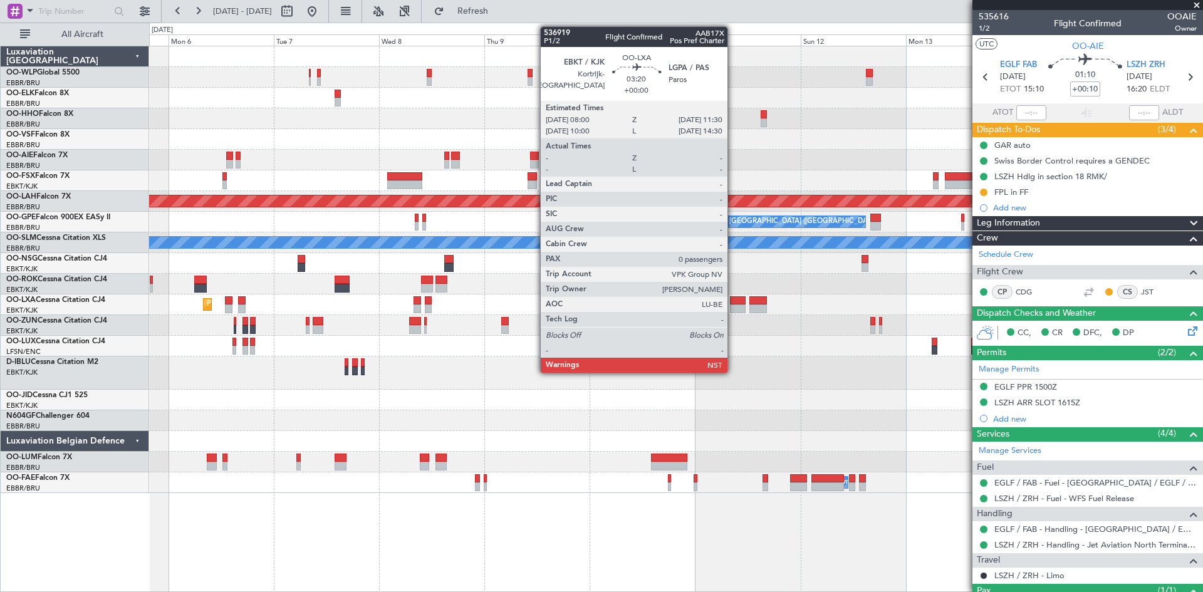
click at [733, 303] on div at bounding box center [738, 300] width 16 height 9
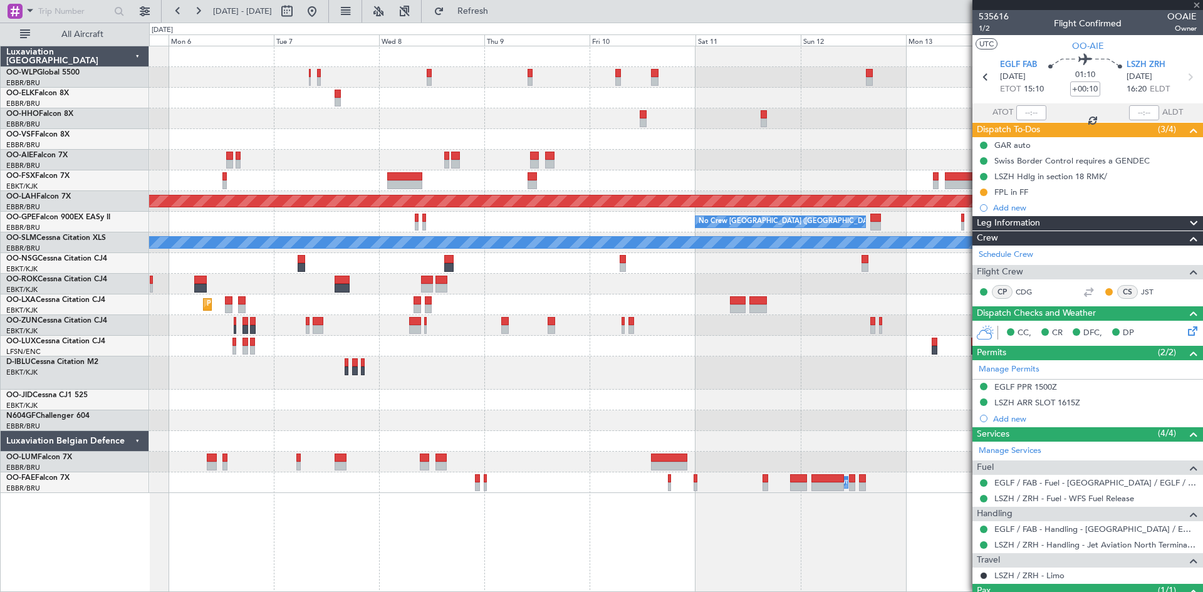
type input "0"
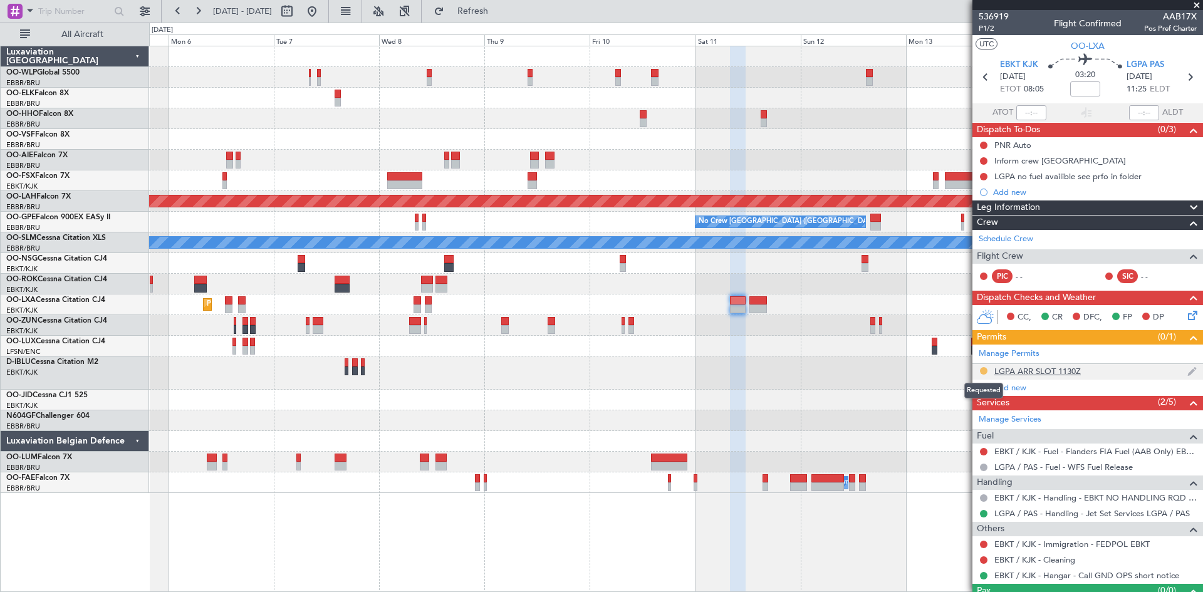
click at [983, 373] on button at bounding box center [984, 371] width 8 height 8
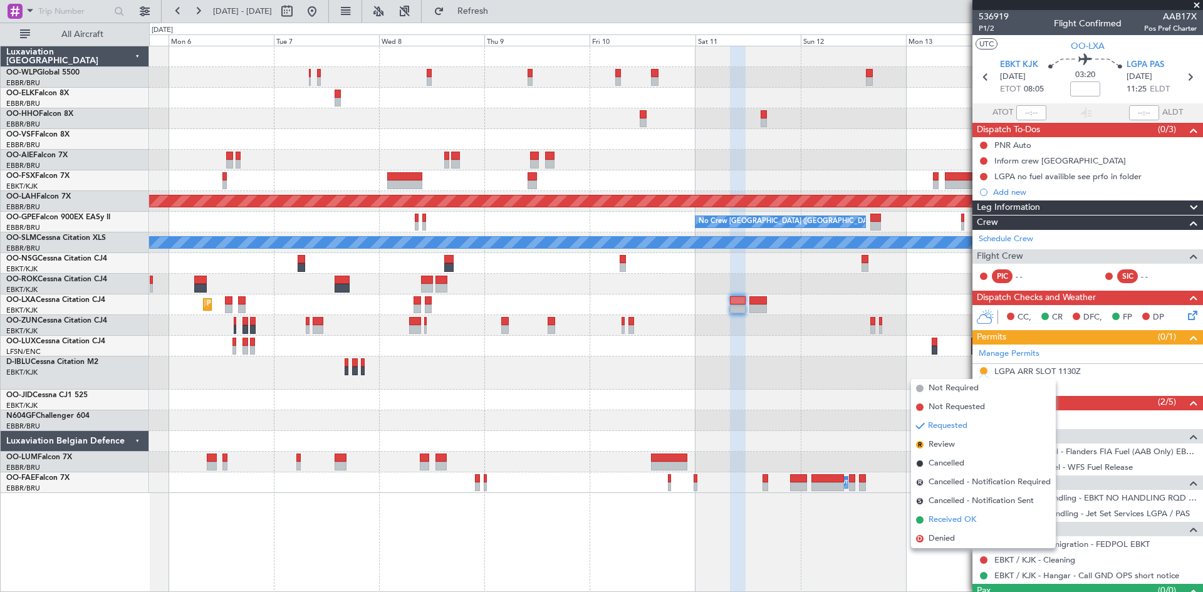
drag, startPoint x: 951, startPoint y: 542, endPoint x: 949, endPoint y: 529, distance: 12.8
click at [949, 530] on li "D Denied" at bounding box center [983, 539] width 145 height 19
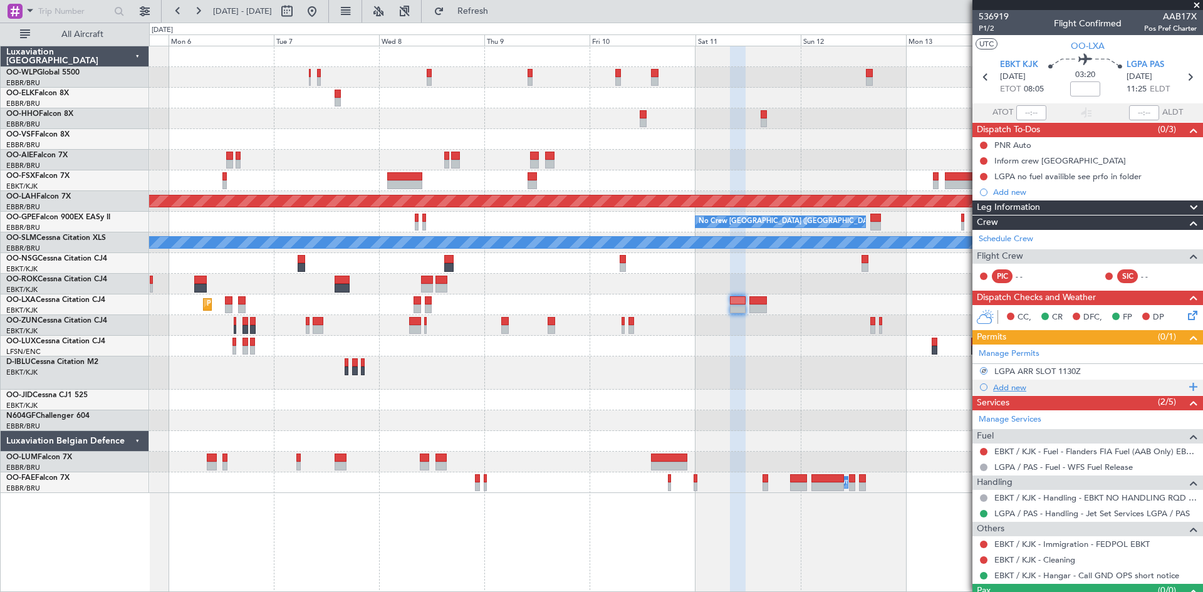
click at [1014, 384] on div "Add new" at bounding box center [1089, 387] width 192 height 11
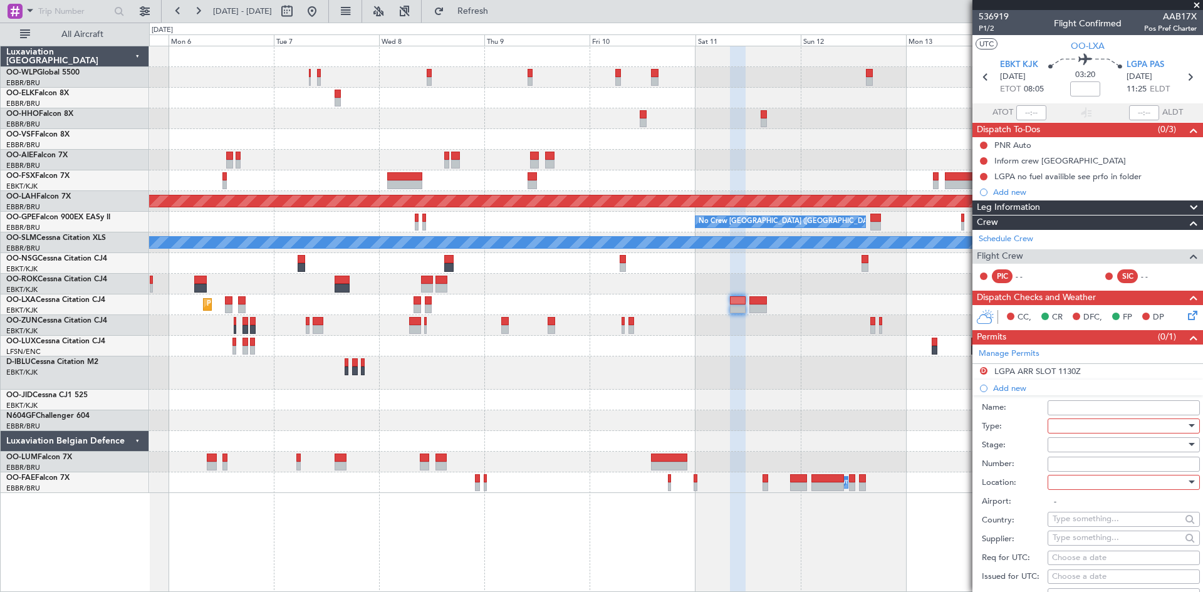
click at [1093, 431] on div at bounding box center [1120, 426] width 134 height 19
click at [1086, 545] on span "Slot" at bounding box center [1120, 544] width 132 height 19
click at [1127, 486] on div at bounding box center [1120, 482] width 134 height 19
click at [1086, 548] on span "Arrival" at bounding box center [1120, 545] width 132 height 19
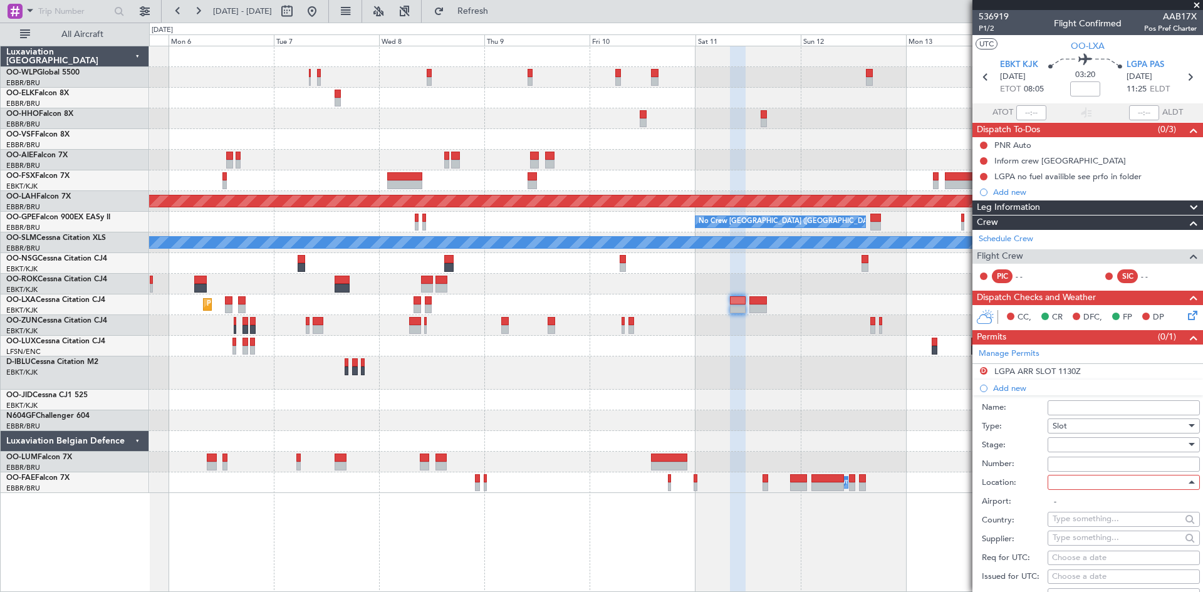
type input "LGPA / PAS"
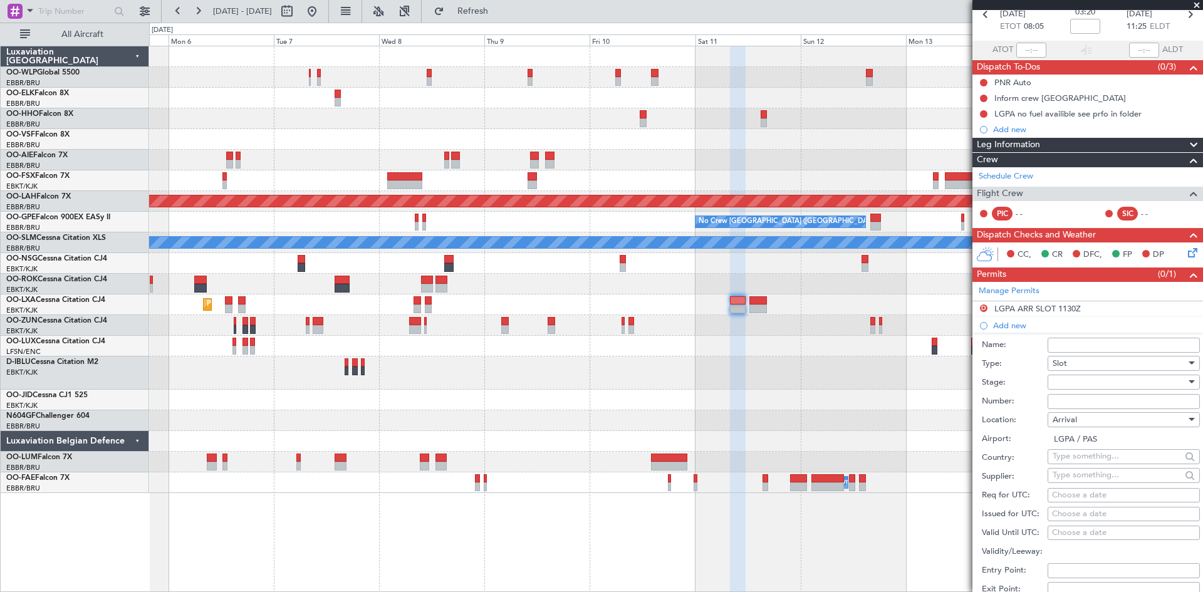
click at [1060, 399] on input "Number:" at bounding box center [1124, 401] width 152 height 15
paste input "LGPAAJST564700"
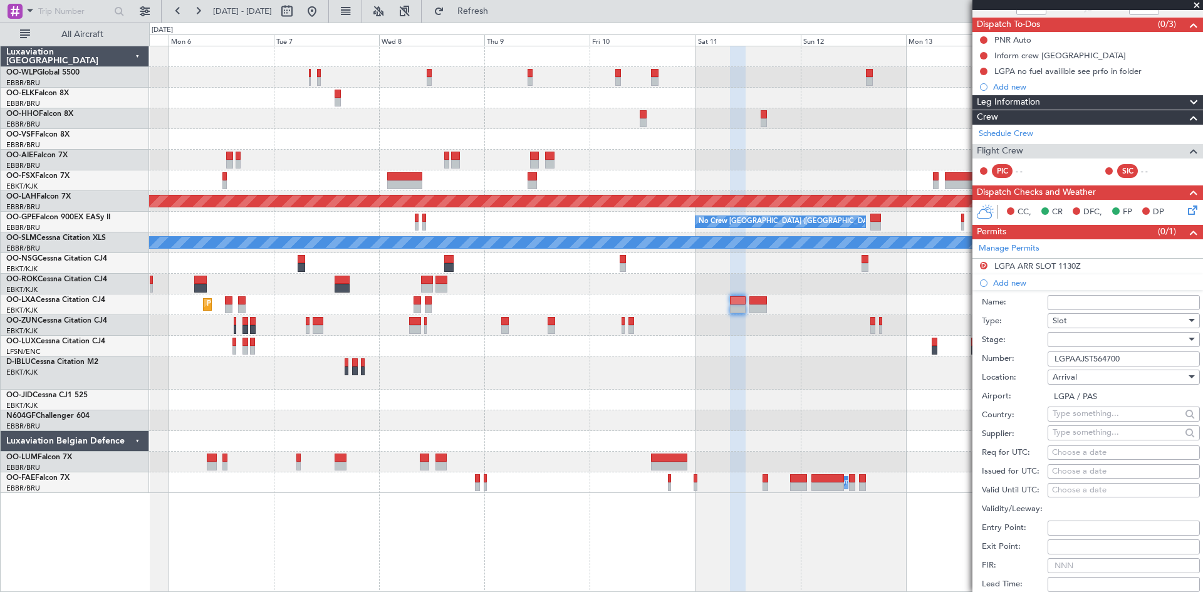
scroll to position [125, 0]
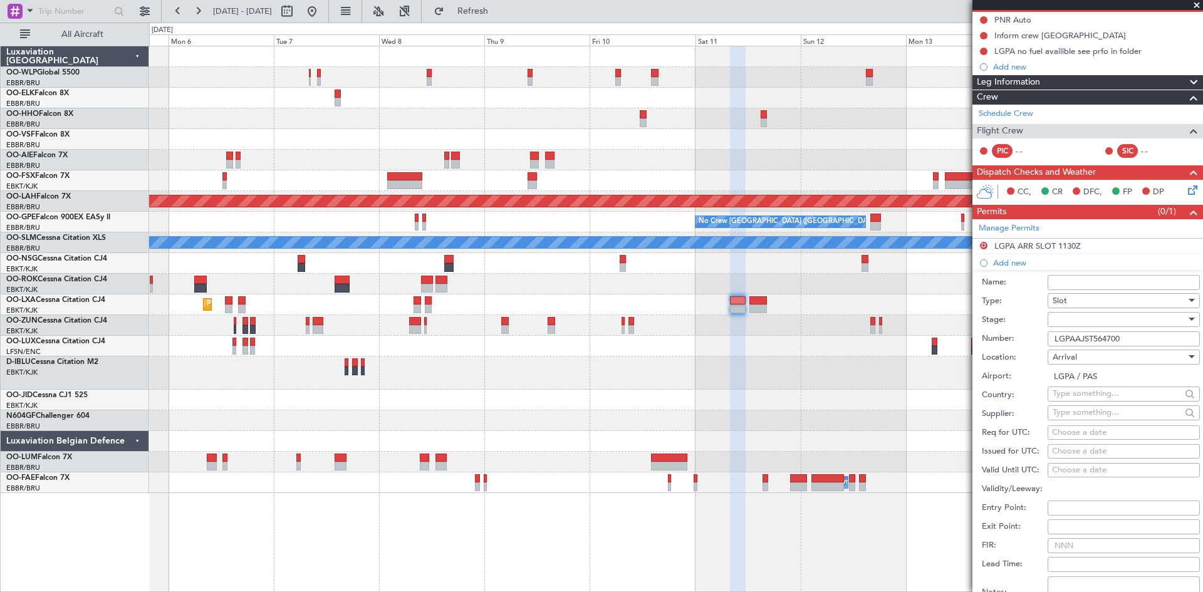
type input "LGPAAJST564700"
click at [1077, 321] on div at bounding box center [1120, 319] width 134 height 19
click at [1084, 416] on span "Received OK" at bounding box center [1120, 420] width 132 height 19
click at [1073, 434] on div "Choose a date" at bounding box center [1124, 433] width 144 height 13
select select "9"
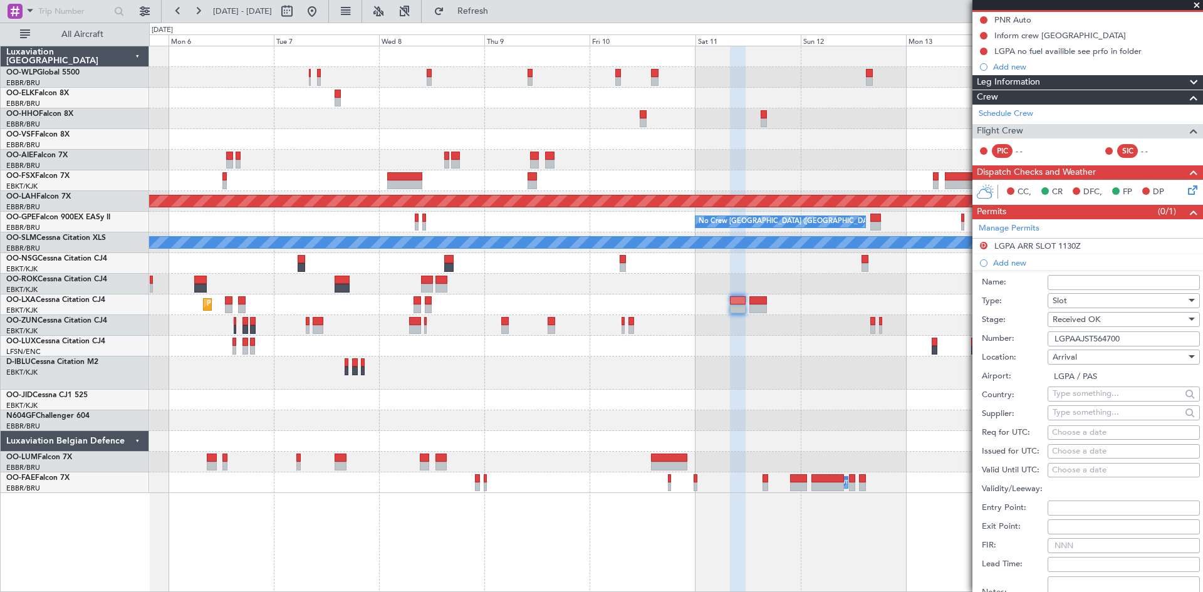
select select "2025"
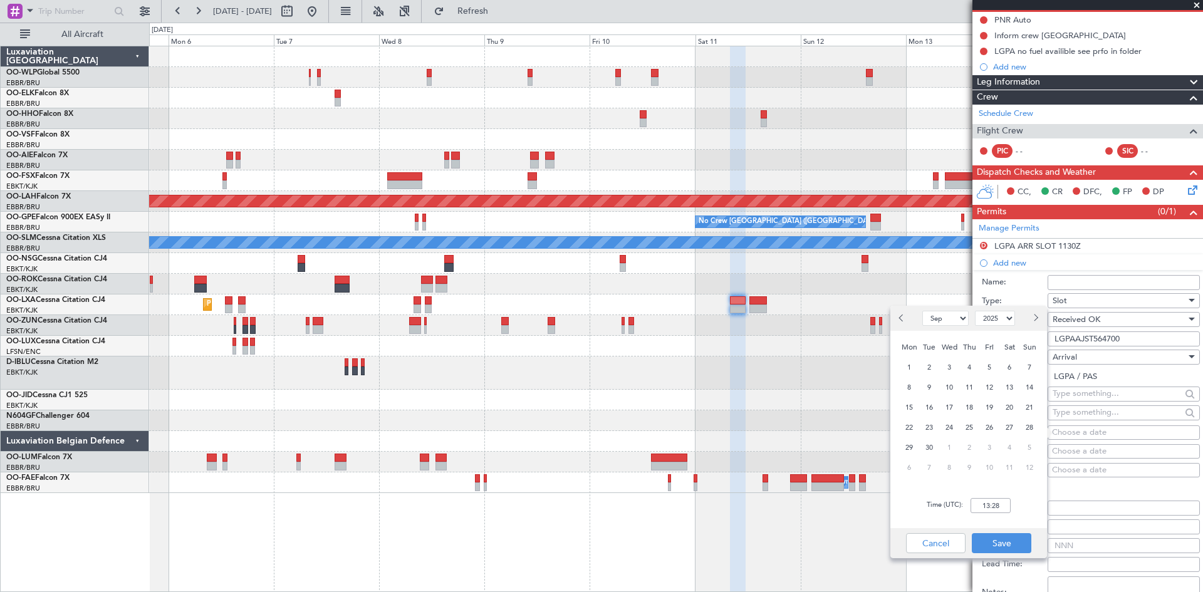
click at [1037, 320] on span "Next month" at bounding box center [1036, 318] width 8 height 8
select select "10"
click at [991, 511] on input "13:28" at bounding box center [991, 505] width 40 height 15
click at [1010, 395] on span "11" at bounding box center [1010, 388] width 16 height 16
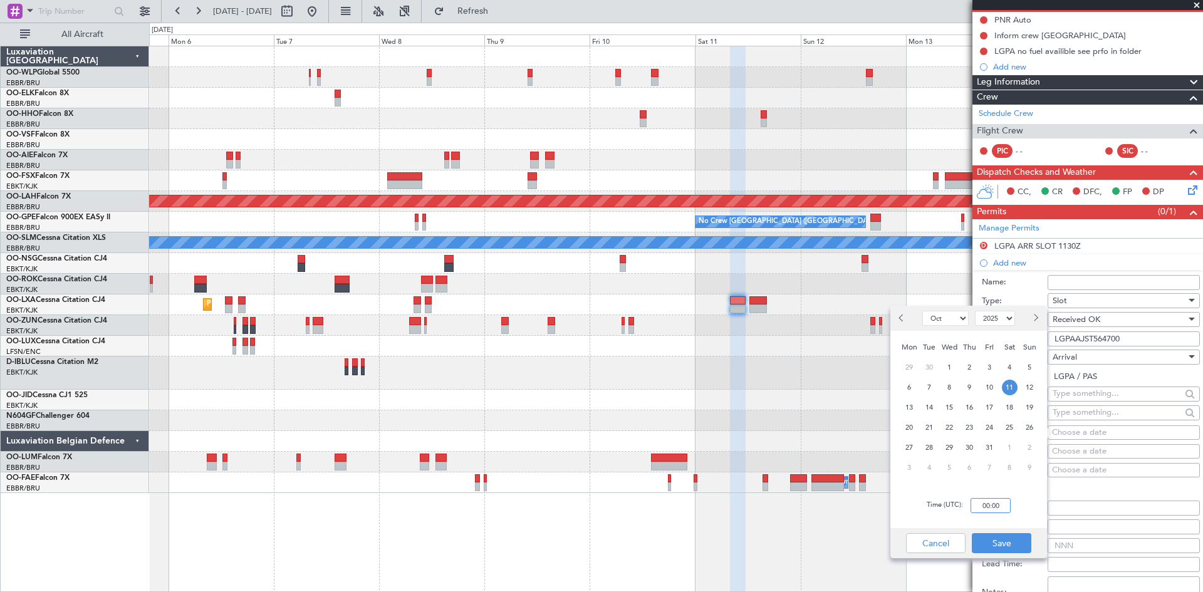
click at [978, 508] on input "00:00" at bounding box center [991, 505] width 40 height 15
type input "08:55"
click at [1006, 544] on button "Save" at bounding box center [1002, 543] width 60 height 20
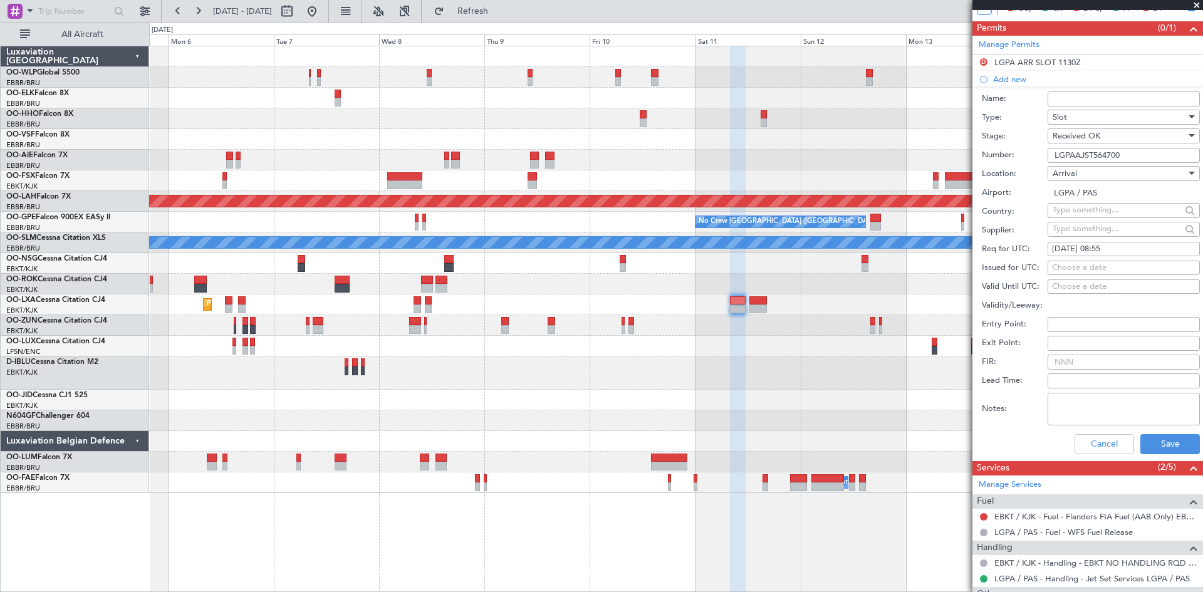
scroll to position [313, 0]
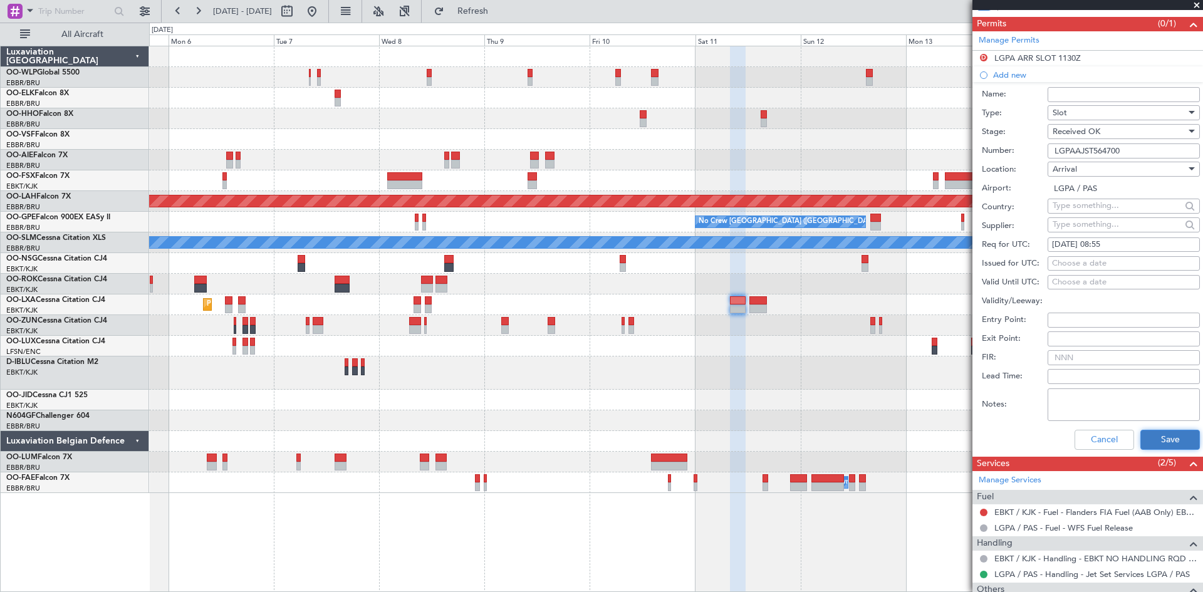
click at [1155, 431] on button "Save" at bounding box center [1171, 440] width 60 height 20
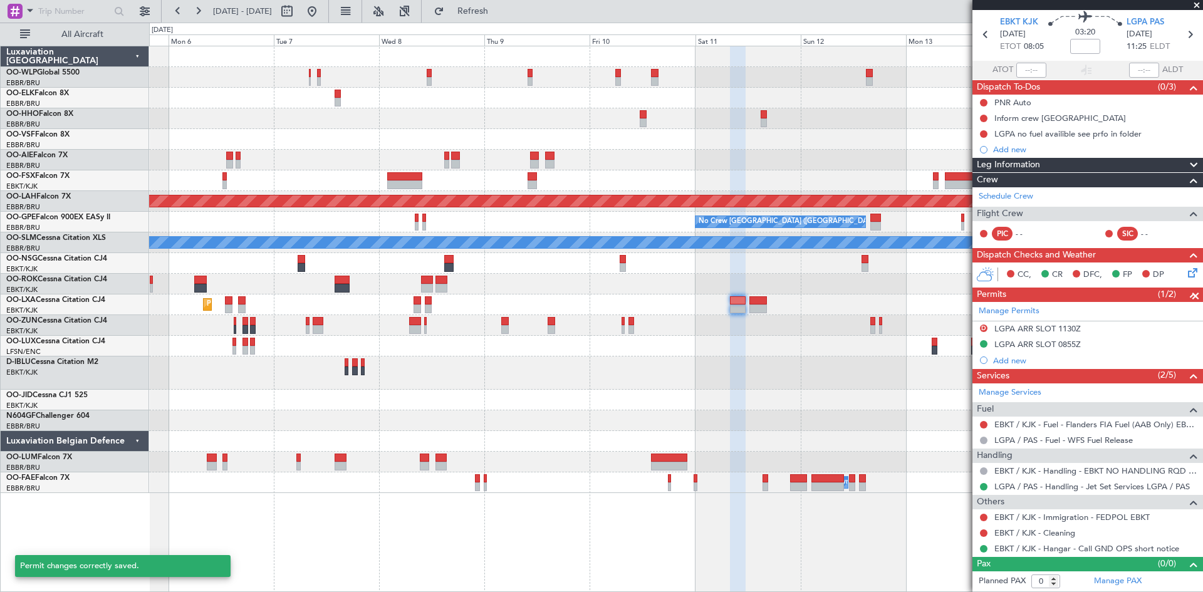
scroll to position [42, 0]
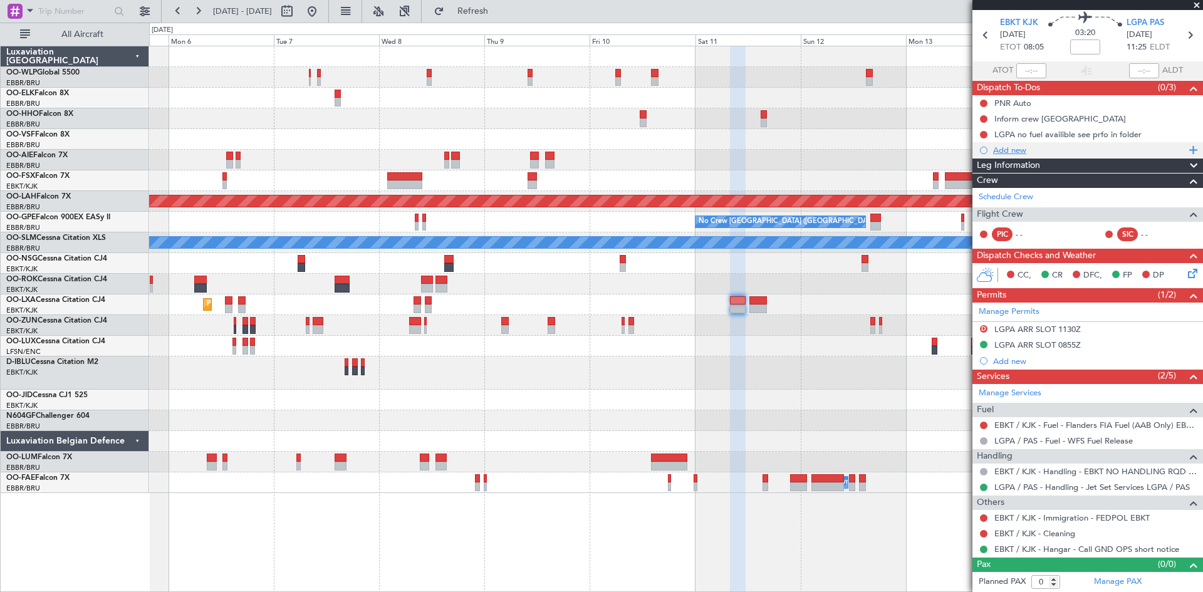
click at [1010, 152] on div "Add new" at bounding box center [1089, 150] width 192 height 11
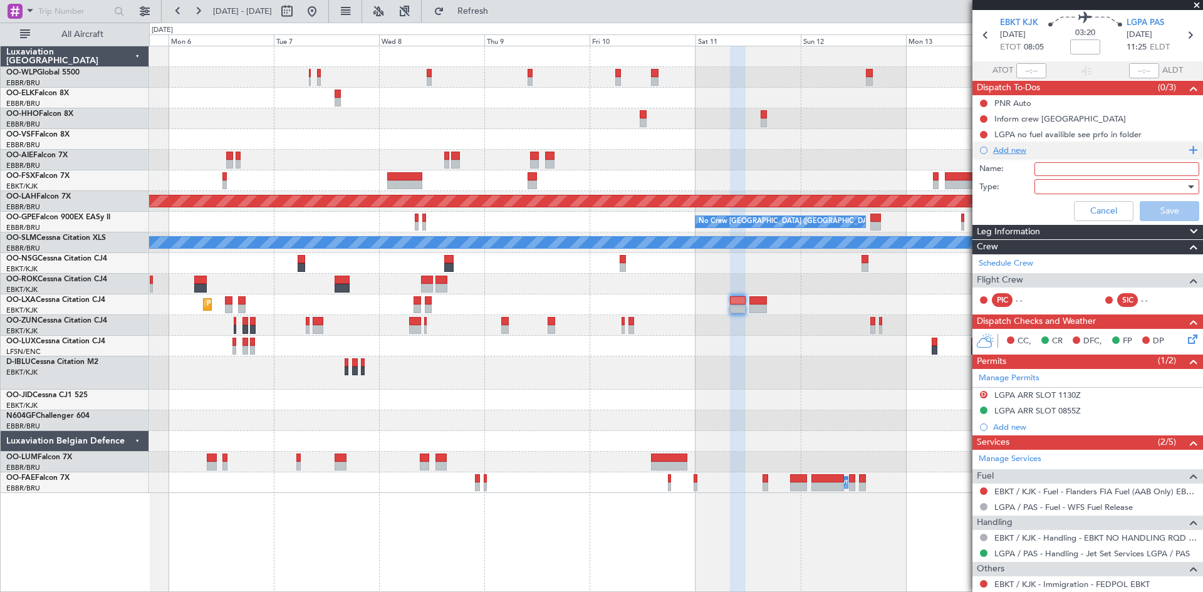
scroll to position [108, 0]
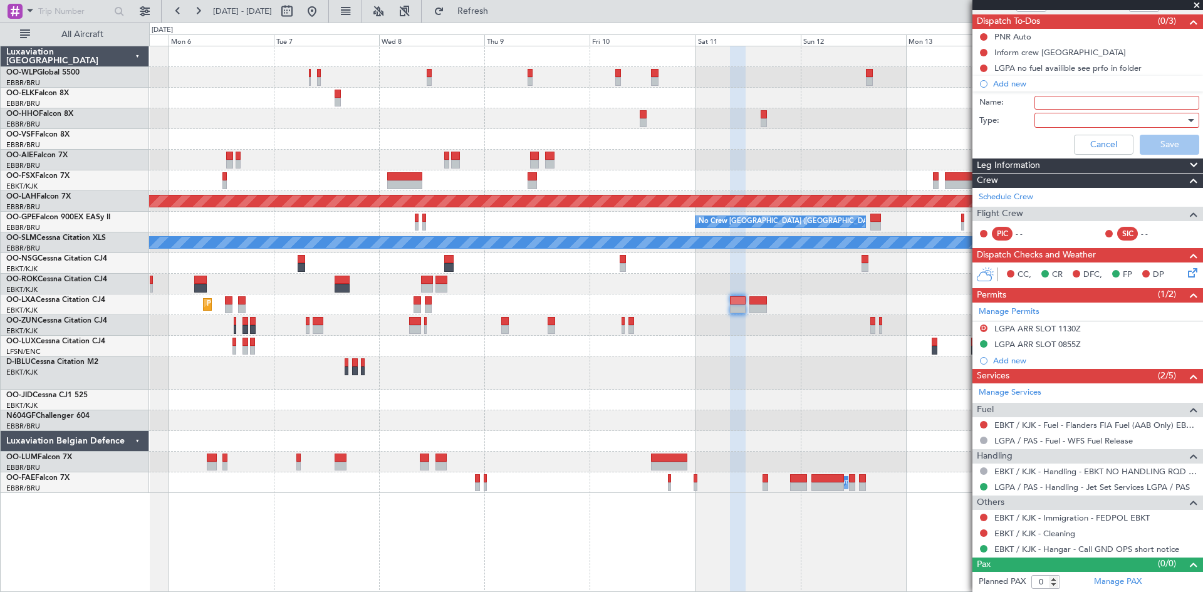
click at [1051, 120] on div at bounding box center [1113, 120] width 146 height 19
click at [1060, 157] on span "Country" at bounding box center [1111, 164] width 147 height 19
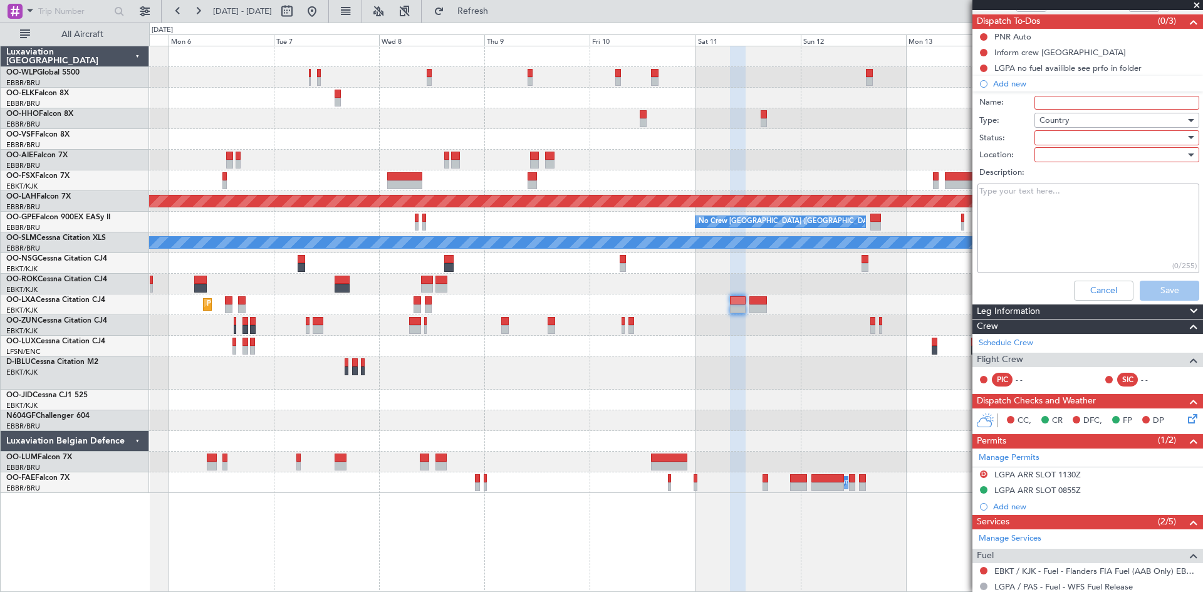
click at [1064, 120] on span "Country" at bounding box center [1055, 120] width 30 height 11
click at [1061, 174] on span "Airport" at bounding box center [1111, 183] width 147 height 19
click at [1055, 103] on input "Name:" at bounding box center [1117, 103] width 165 height 14
type input "Slot mismatch"
click at [1074, 150] on div at bounding box center [1113, 154] width 146 height 19
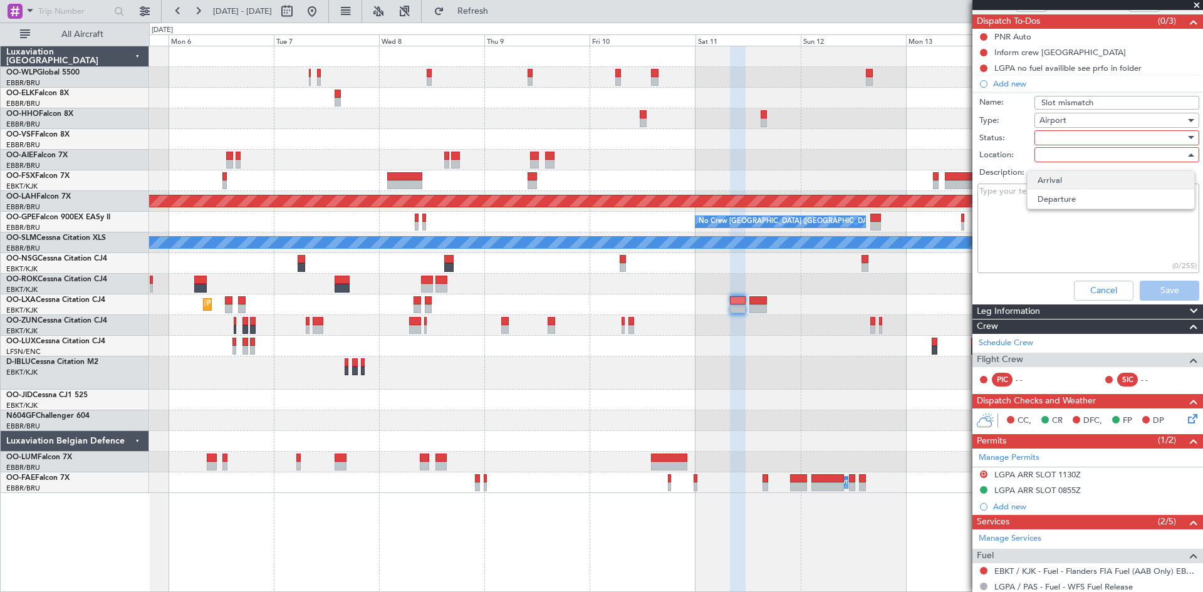
click at [1062, 184] on span "Arrival" at bounding box center [1111, 180] width 147 height 19
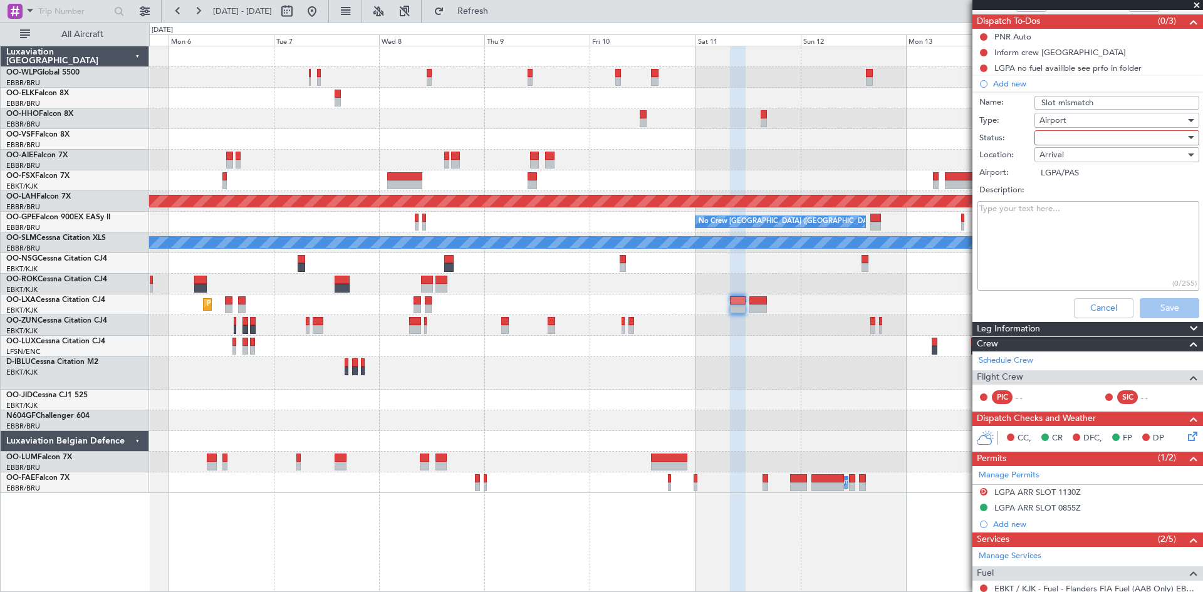
click at [1061, 262] on textarea "Description:" at bounding box center [1089, 246] width 222 height 90
click at [1056, 135] on div at bounding box center [1113, 137] width 146 height 19
click at [1062, 184] on span "In Progress" at bounding box center [1111, 181] width 147 height 19
click at [1052, 241] on textarea "Description:" at bounding box center [1089, 246] width 222 height 90
type textarea "Sales informed"
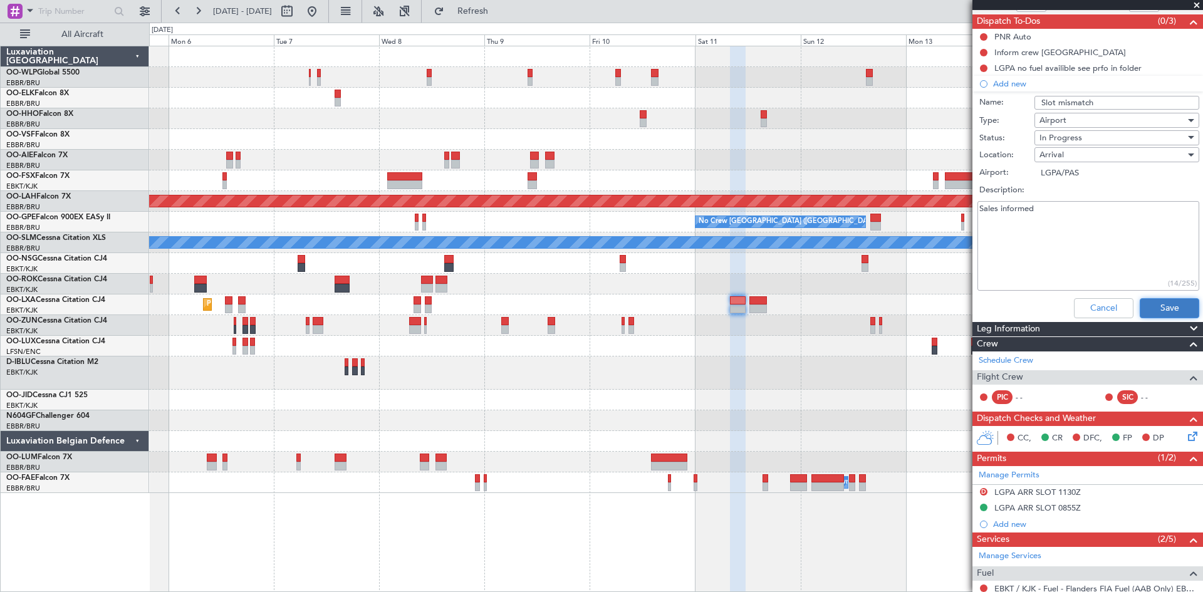
click at [1151, 308] on button "Save" at bounding box center [1170, 308] width 60 height 20
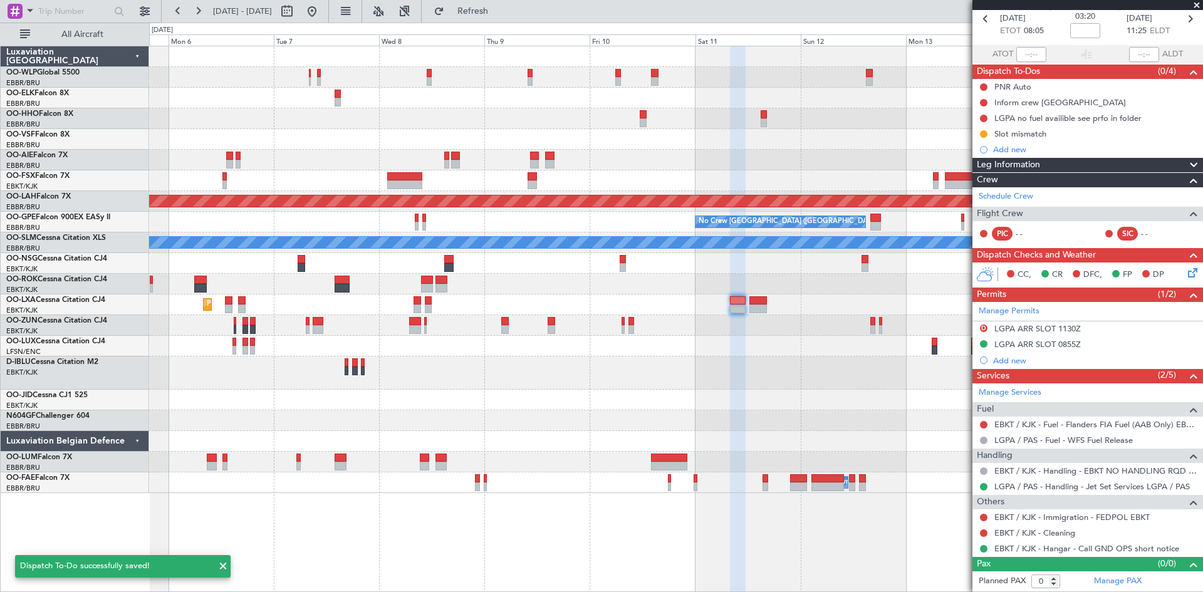
scroll to position [58, 0]
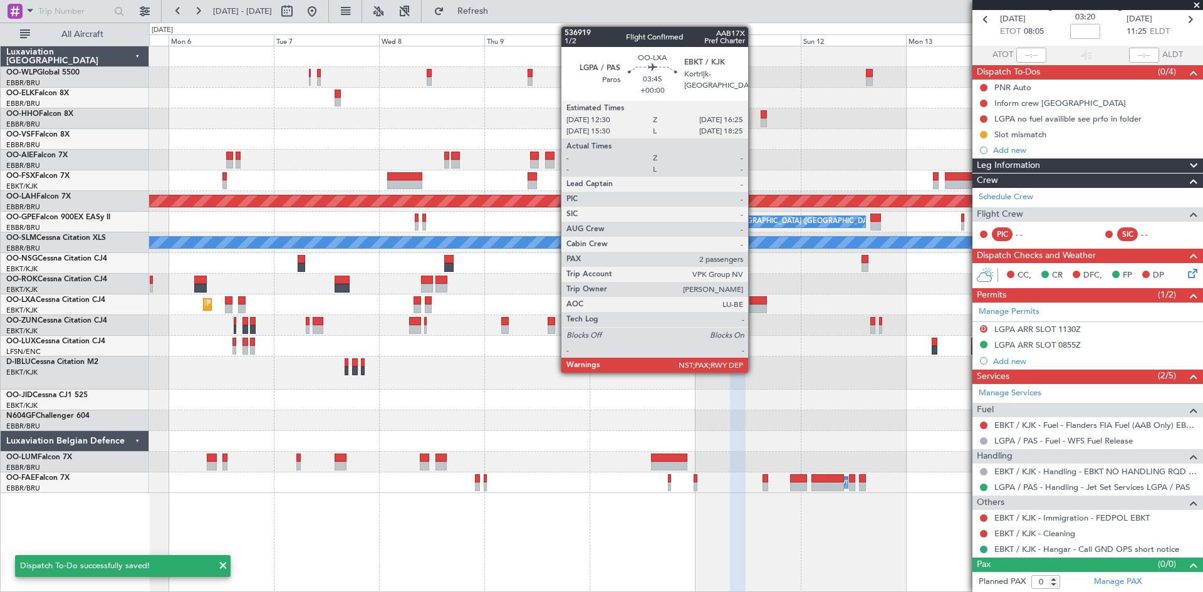
click at [754, 305] on div at bounding box center [759, 309] width 18 height 9
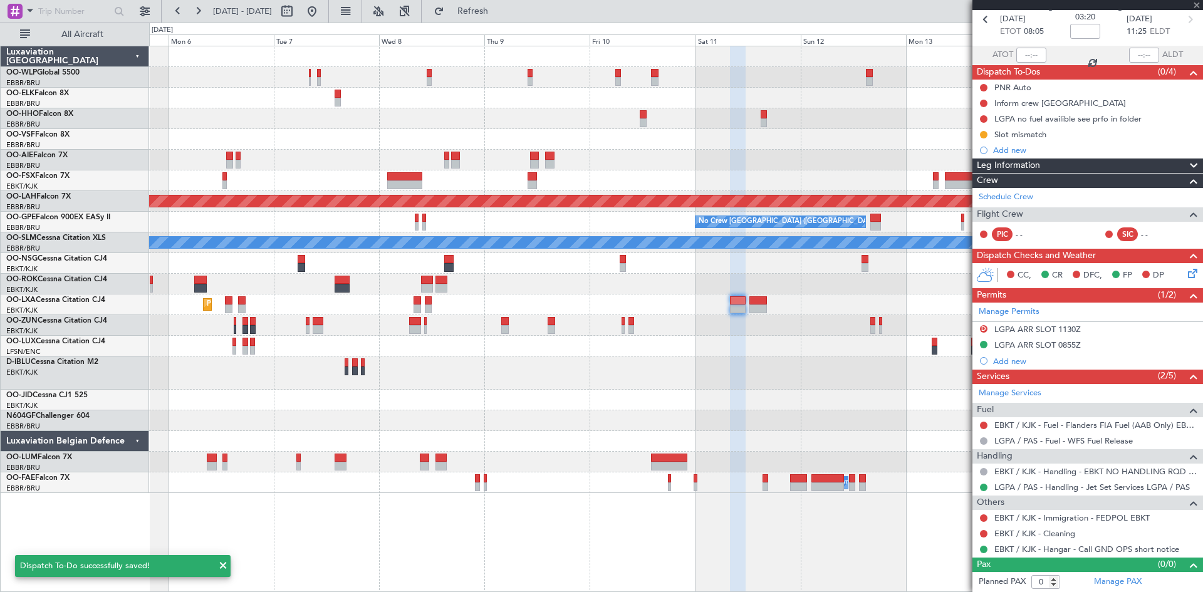
type input "2"
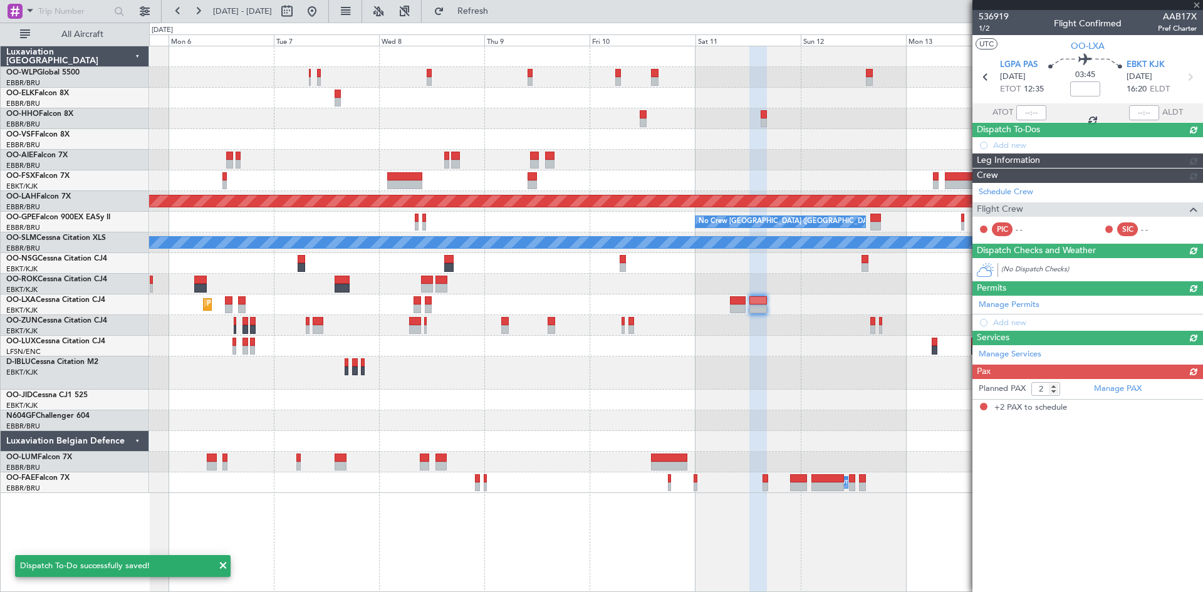
scroll to position [0, 0]
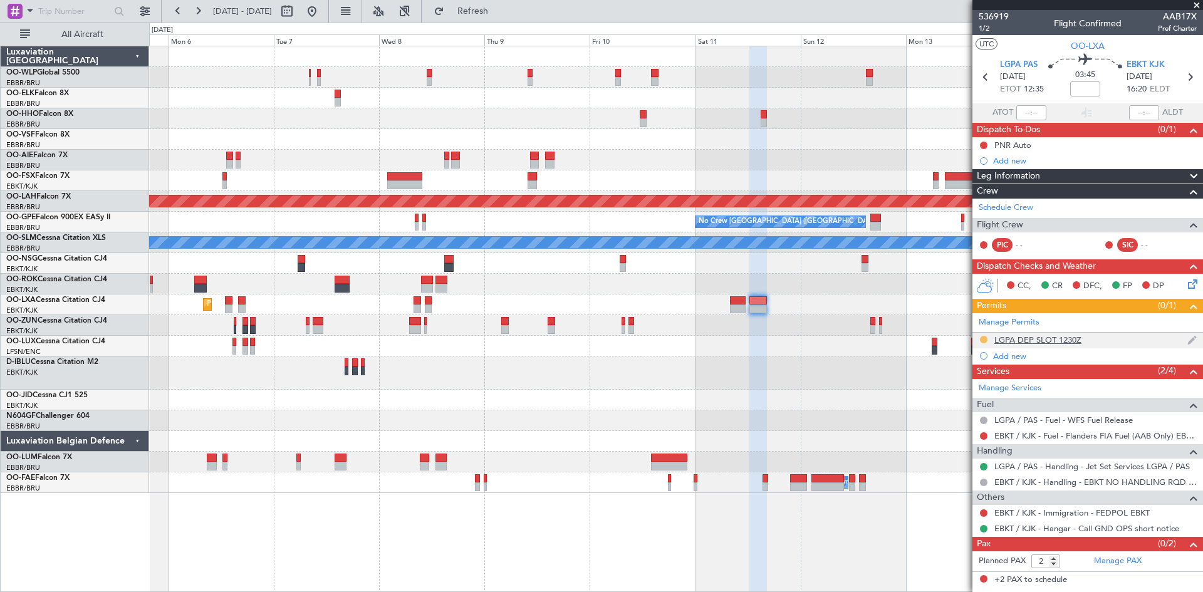
click at [982, 338] on button at bounding box center [984, 340] width 8 height 8
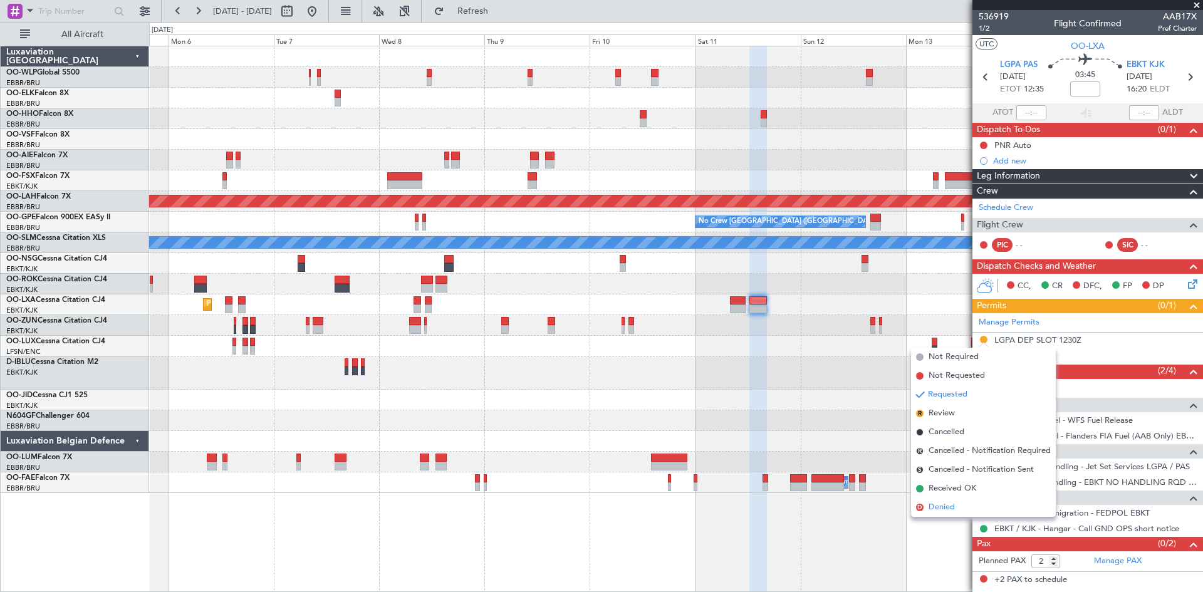
click at [950, 506] on span "Denied" at bounding box center [942, 507] width 26 height 13
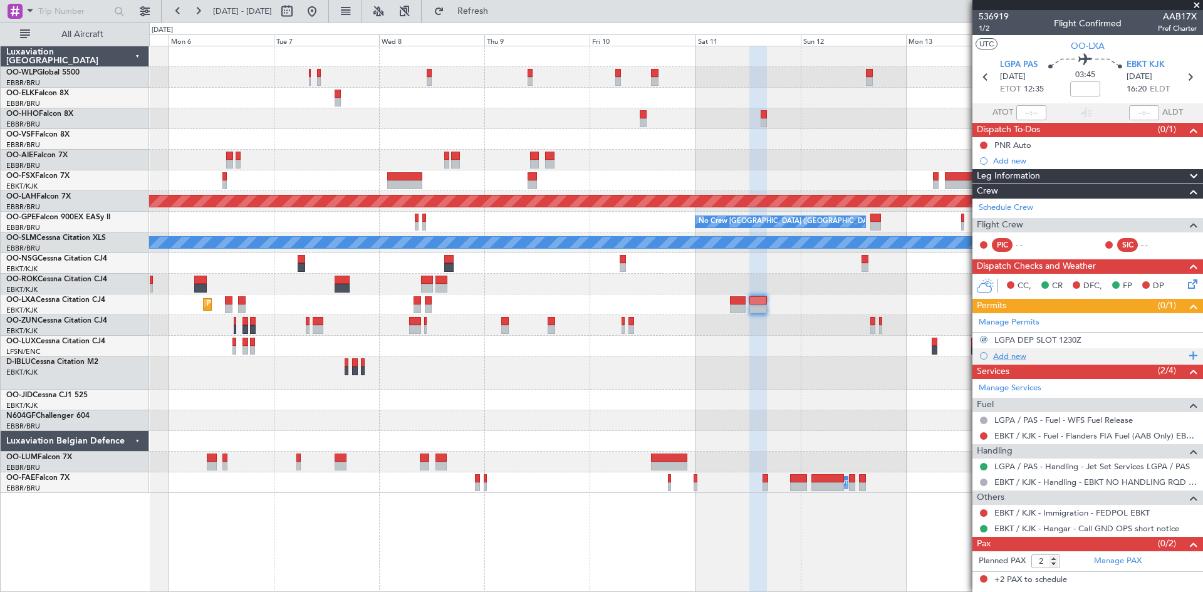
click at [1020, 356] on div "Add new" at bounding box center [1089, 356] width 192 height 11
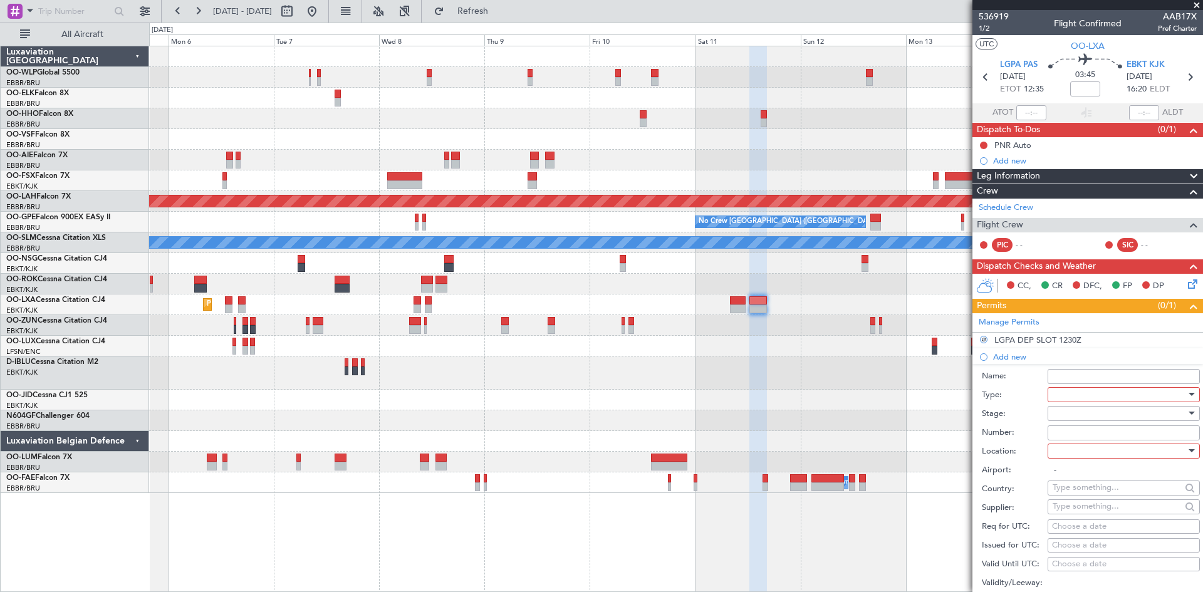
click at [1118, 392] on div at bounding box center [1120, 394] width 134 height 19
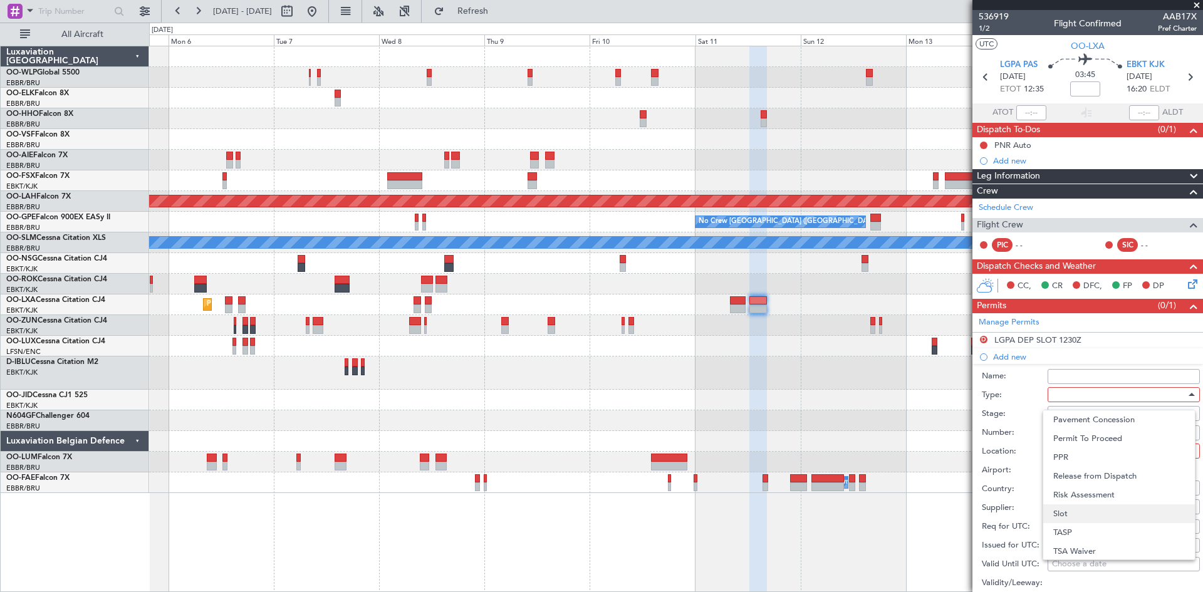
click at [1081, 509] on span "Slot" at bounding box center [1120, 514] width 132 height 19
click at [1084, 455] on div at bounding box center [1120, 451] width 134 height 19
click at [1069, 476] on span "Departure" at bounding box center [1120, 476] width 132 height 19
type input "LGPA / PAS"
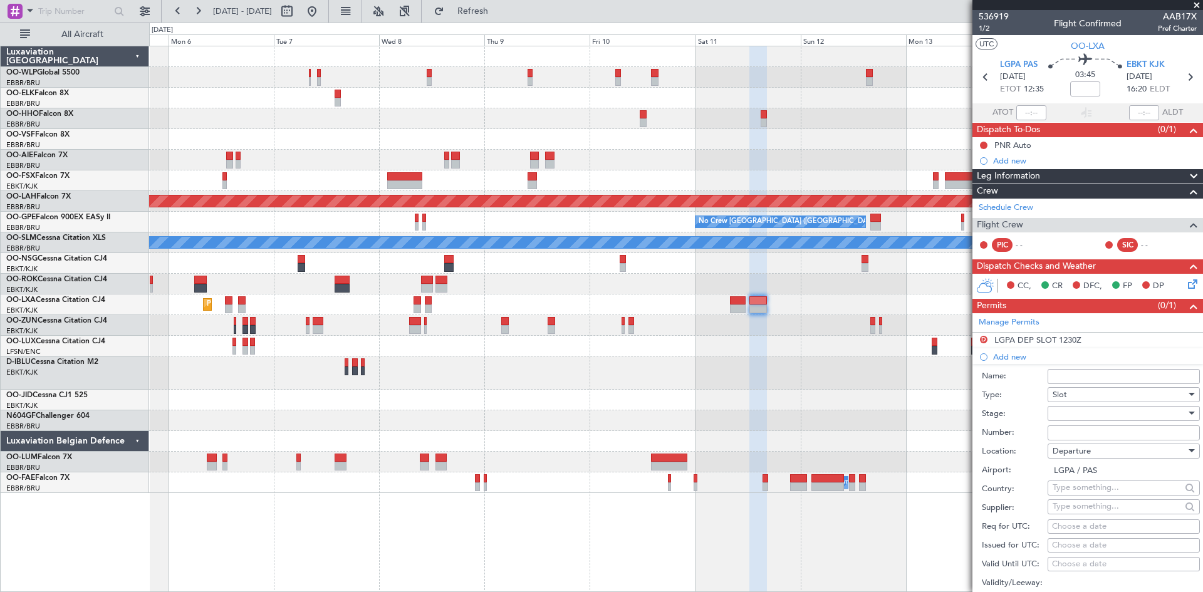
click at [1072, 419] on div at bounding box center [1120, 413] width 134 height 19
click at [1088, 509] on span "Received OK" at bounding box center [1120, 514] width 132 height 19
click at [1079, 434] on input "Number:" at bounding box center [1124, 433] width 152 height 15
click at [1068, 431] on input "Number:" at bounding box center [1124, 433] width 152 height 15
paste input "LGPADJST564700"
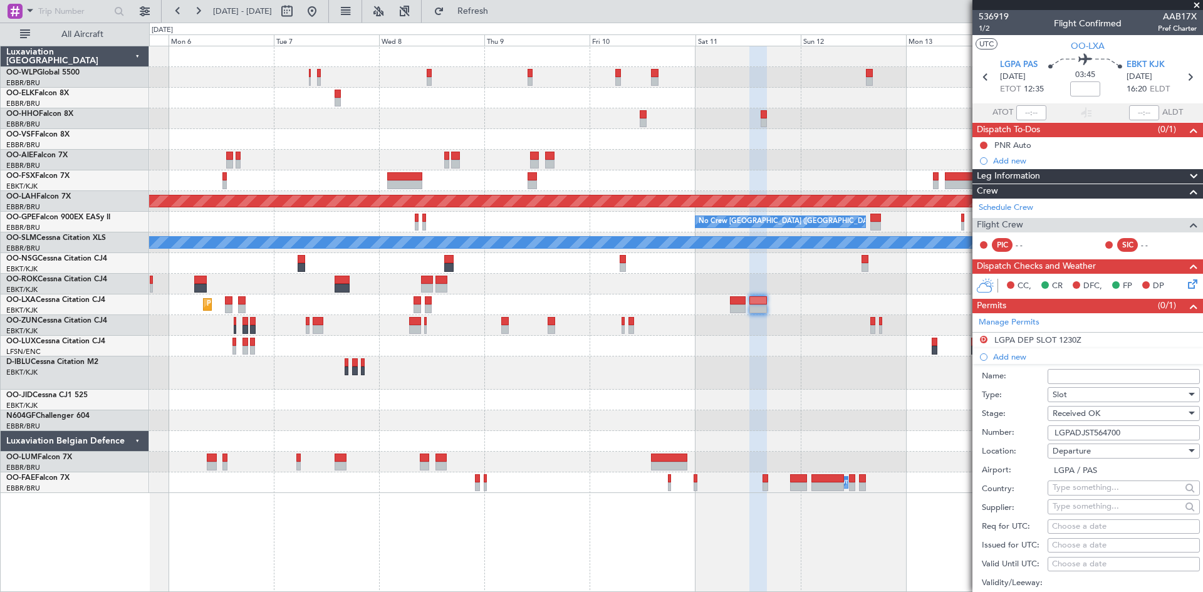
type input "LGPADJST564700"
click at [1096, 527] on div "Choose a date" at bounding box center [1124, 527] width 144 height 13
select select "9"
select select "2025"
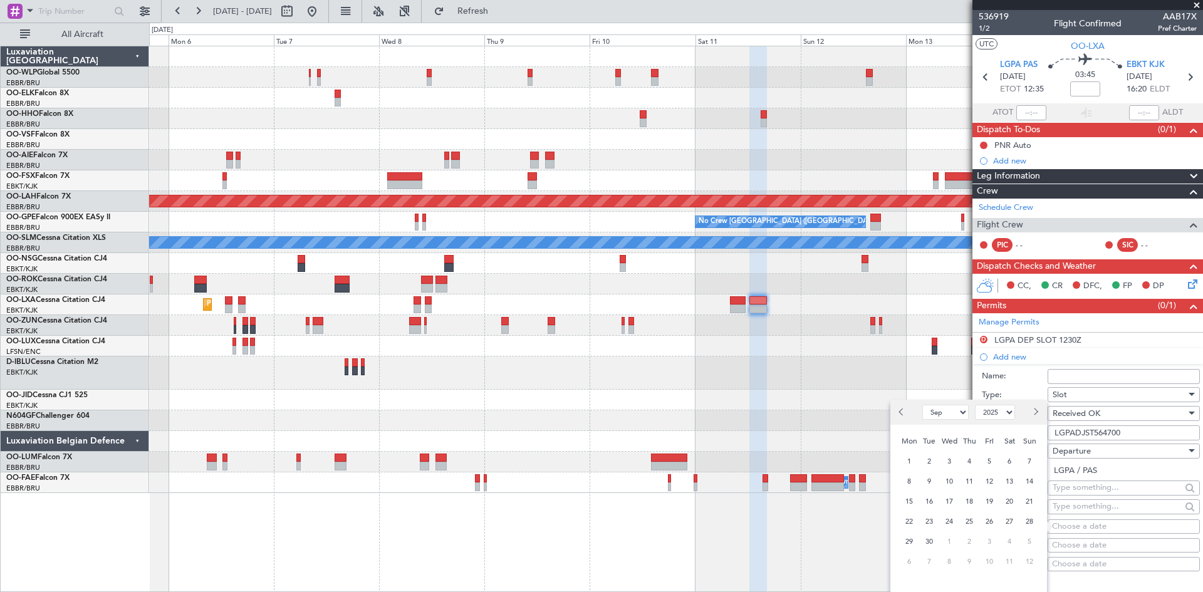
click at [1035, 413] on span "Next month" at bounding box center [1036, 412] width 8 height 8
select select "10"
click at [1006, 478] on span "11" at bounding box center [1010, 482] width 16 height 16
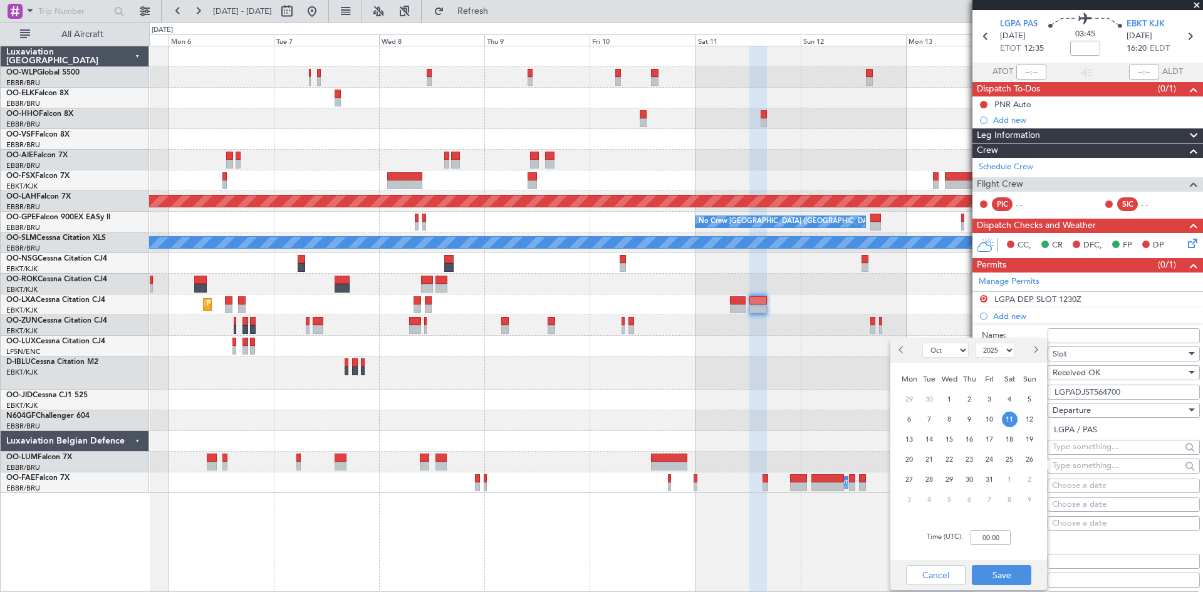
scroll to position [63, 0]
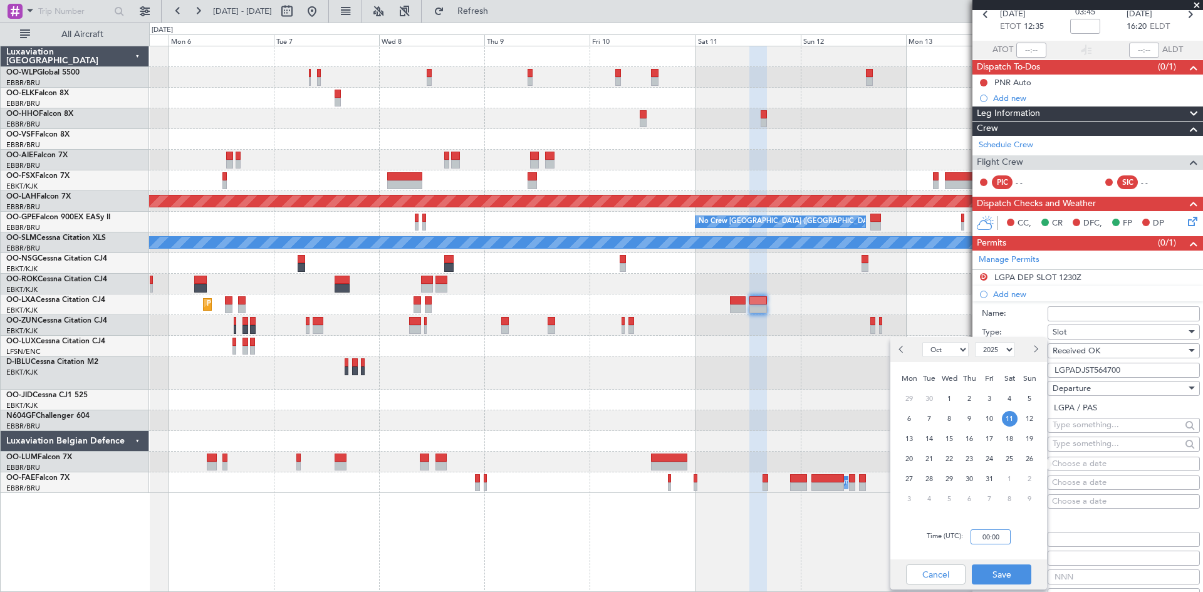
click at [990, 532] on input "00:00" at bounding box center [991, 537] width 40 height 15
type input "10:20"
click at [992, 561] on div "Cancel Save" at bounding box center [969, 575] width 157 height 30
click at [992, 562] on div "Cancel Save" at bounding box center [969, 575] width 157 height 30
click at [993, 570] on button "Save" at bounding box center [1002, 575] width 60 height 20
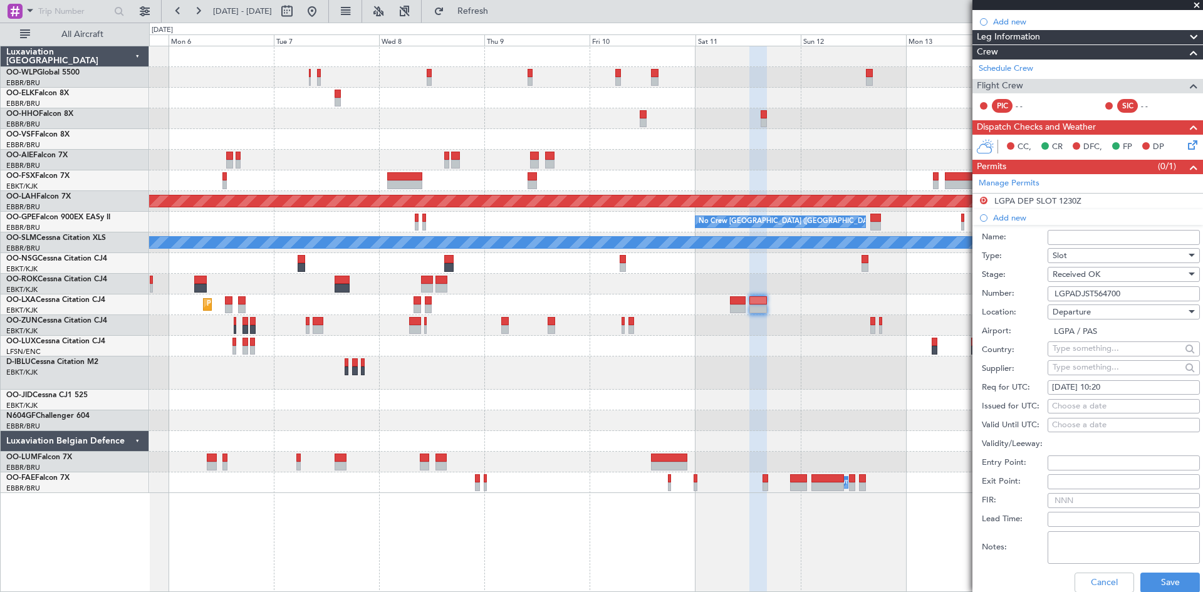
scroll to position [251, 0]
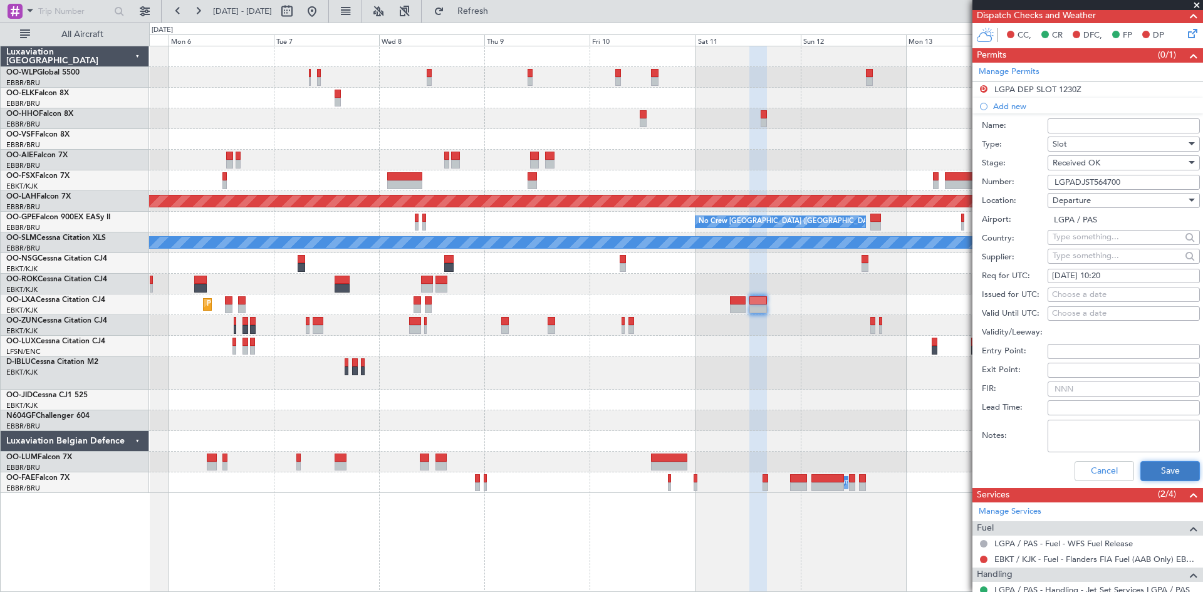
click at [1149, 469] on button "Save" at bounding box center [1171, 471] width 60 height 20
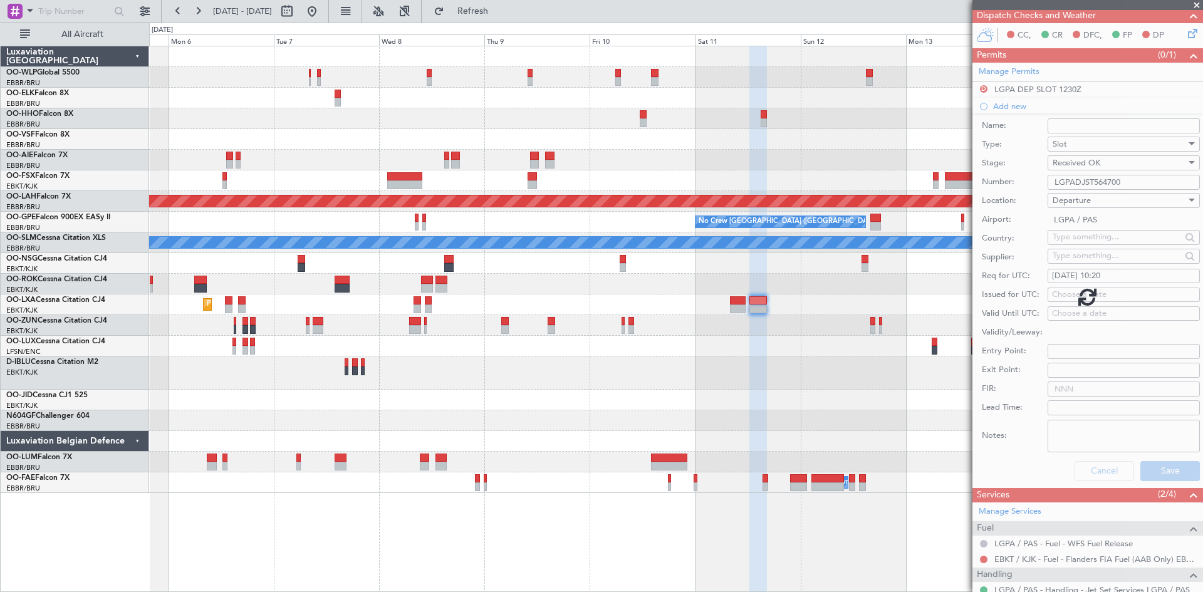
scroll to position [11, 0]
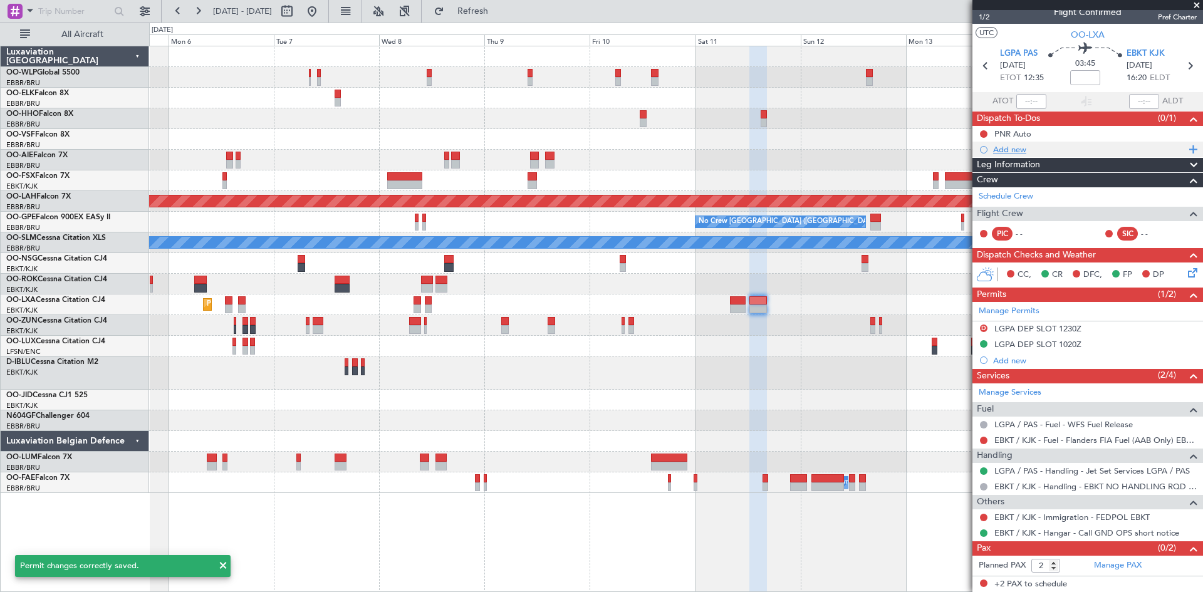
click at [1023, 156] on div "Add new" at bounding box center [1088, 150] width 231 height 16
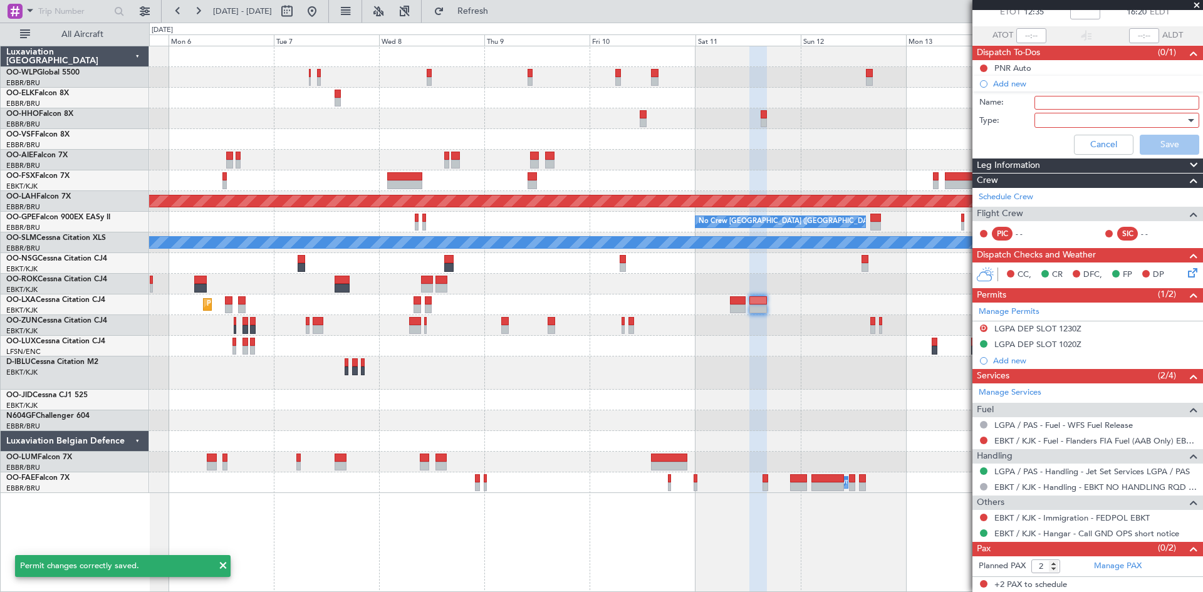
click at [1073, 107] on input "Name:" at bounding box center [1117, 103] width 165 height 14
type input "Slot mismatch"
click at [1040, 123] on div at bounding box center [1113, 120] width 146 height 19
click at [1058, 176] on span "Airport" at bounding box center [1111, 183] width 147 height 19
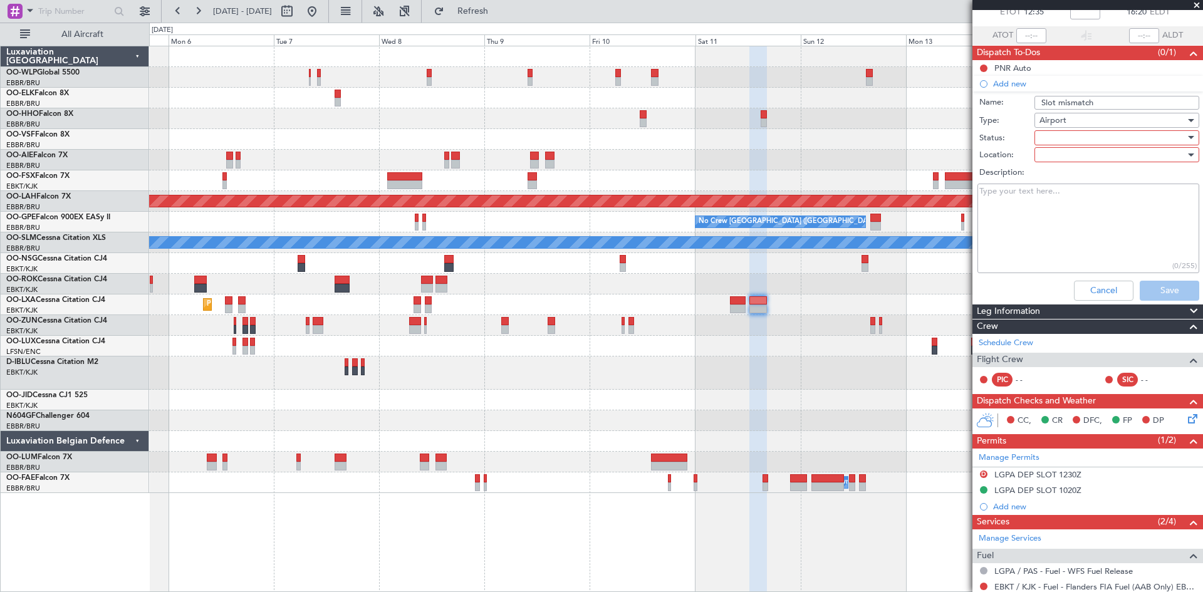
click at [1059, 139] on div at bounding box center [1113, 137] width 146 height 19
click at [1059, 184] on span "In Progress" at bounding box center [1111, 181] width 147 height 19
click at [1060, 157] on div at bounding box center [1113, 154] width 146 height 19
click at [1052, 194] on span "Departure" at bounding box center [1111, 199] width 147 height 19
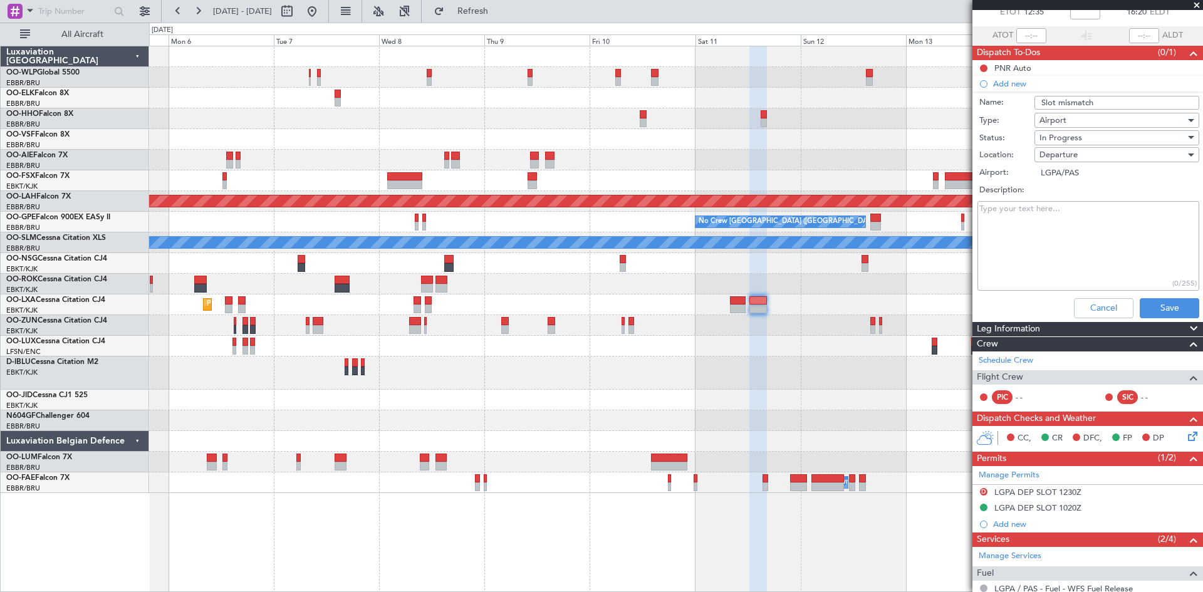
click at [1037, 210] on textarea "Description:" at bounding box center [1089, 246] width 222 height 90
type textarea "Sales informed"
click at [1141, 310] on button "Save" at bounding box center [1170, 308] width 60 height 20
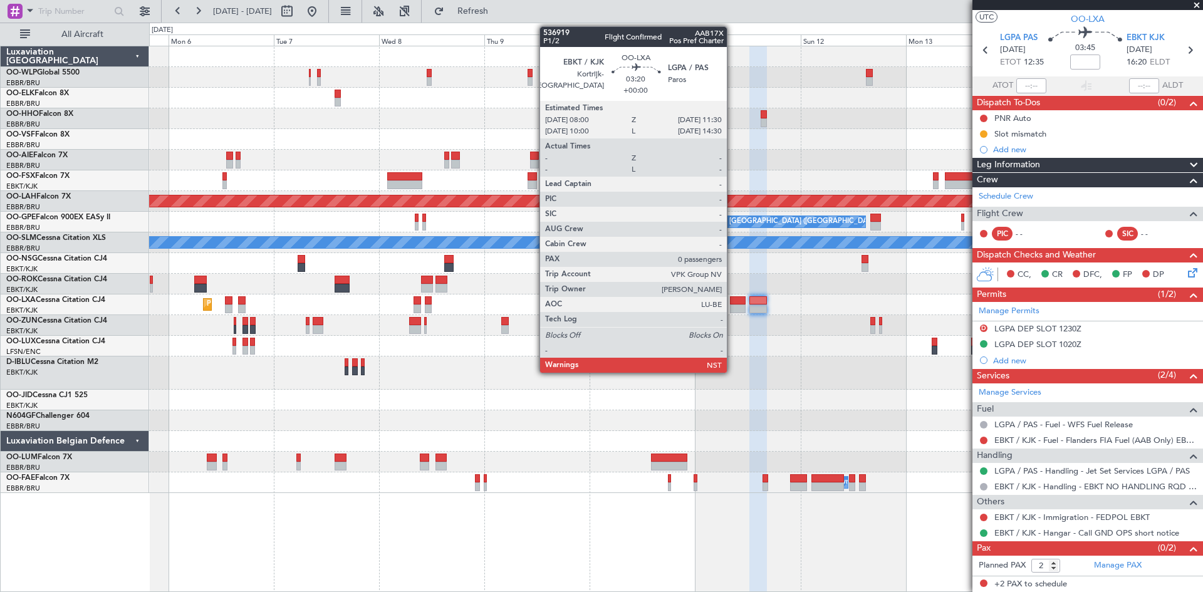
click at [733, 298] on div at bounding box center [738, 300] width 16 height 9
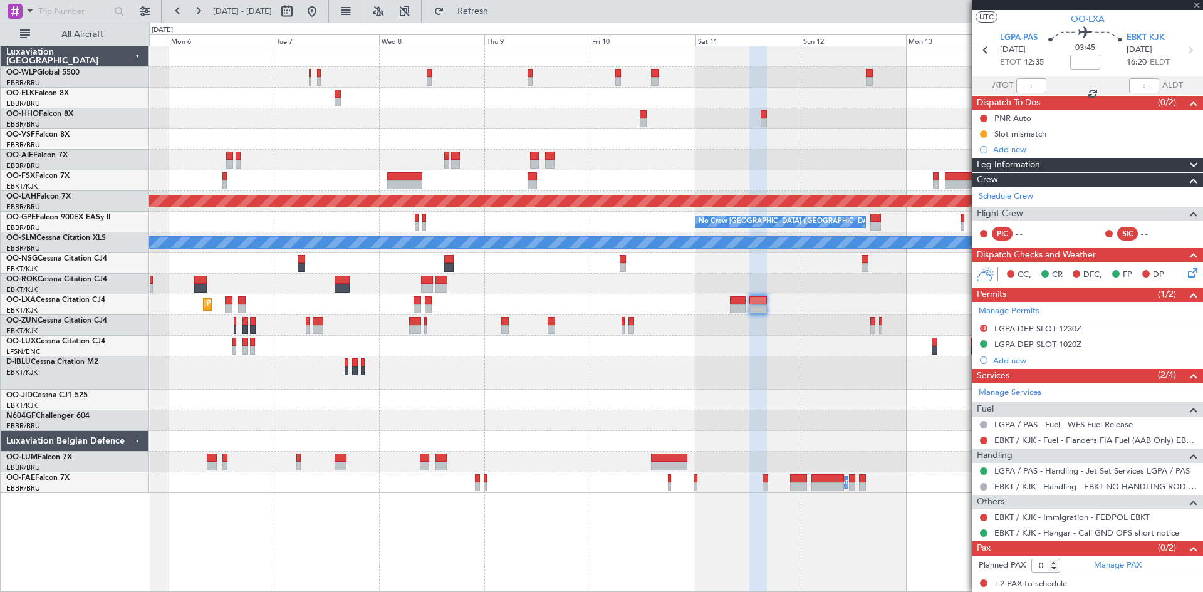
scroll to position [0, 0]
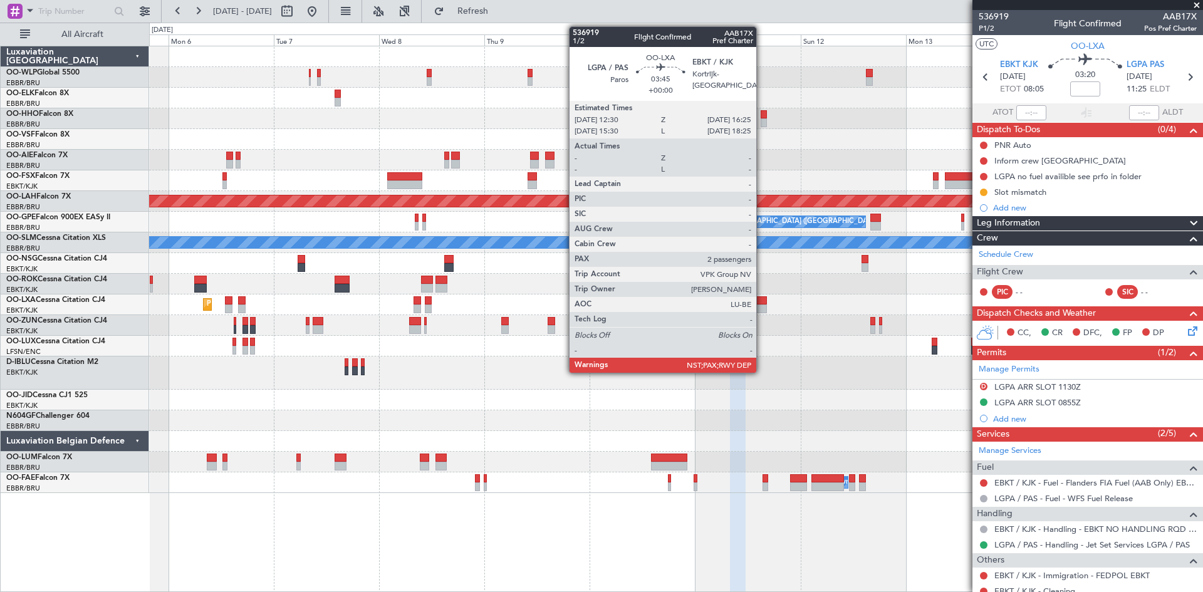
click at [762, 308] on div at bounding box center [759, 309] width 18 height 9
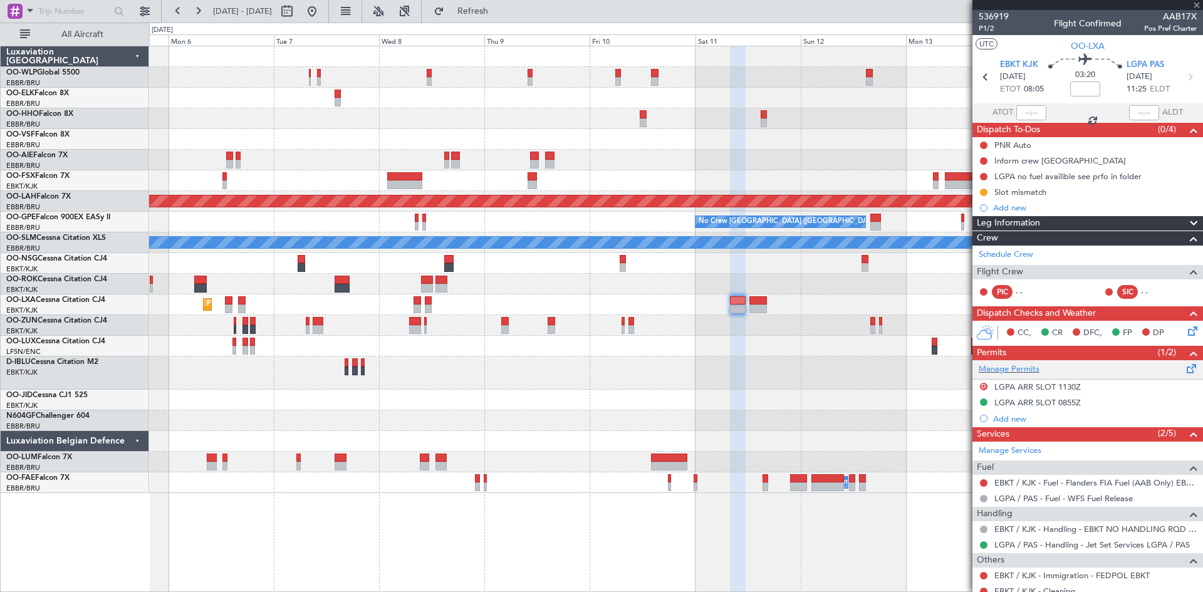
type input "2"
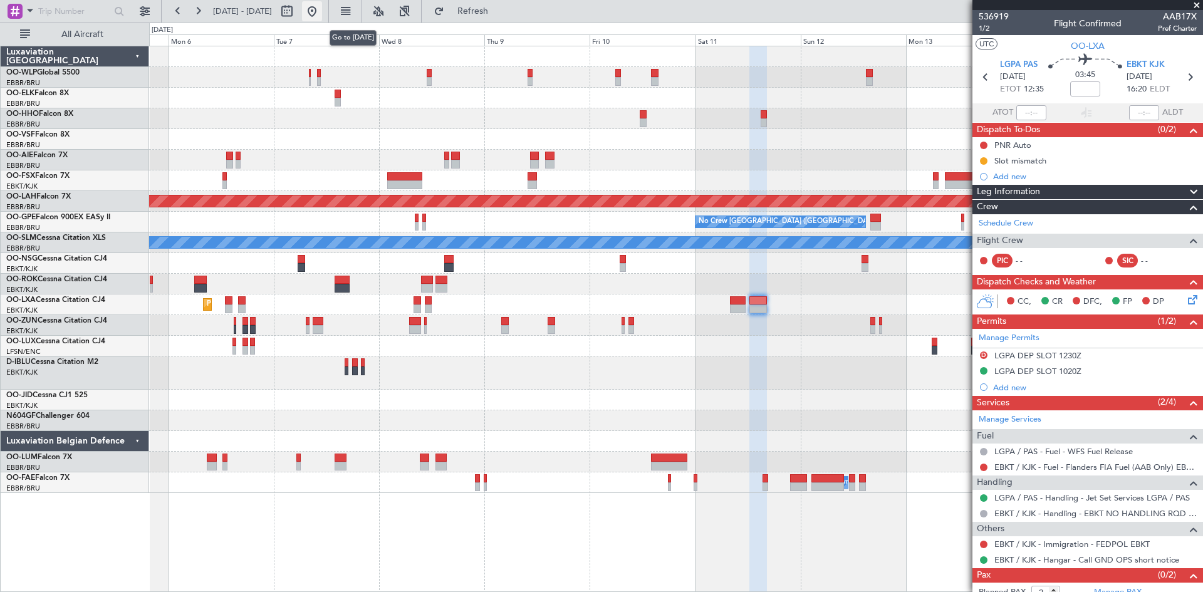
click at [322, 15] on button at bounding box center [312, 11] width 20 height 20
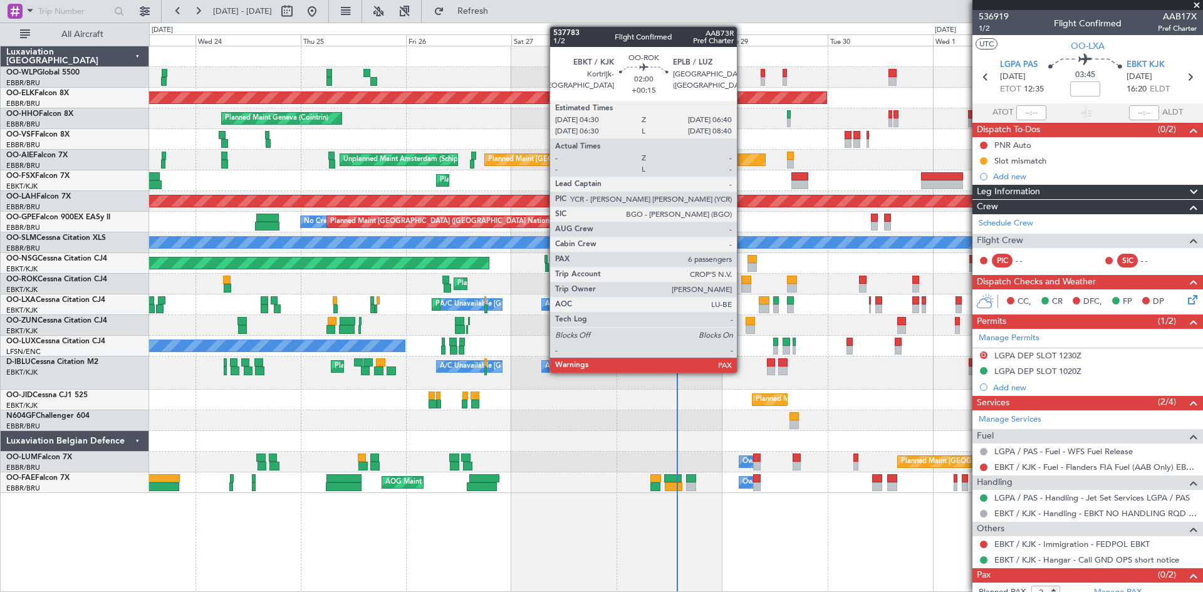
click at [743, 281] on div at bounding box center [747, 280] width 10 height 9
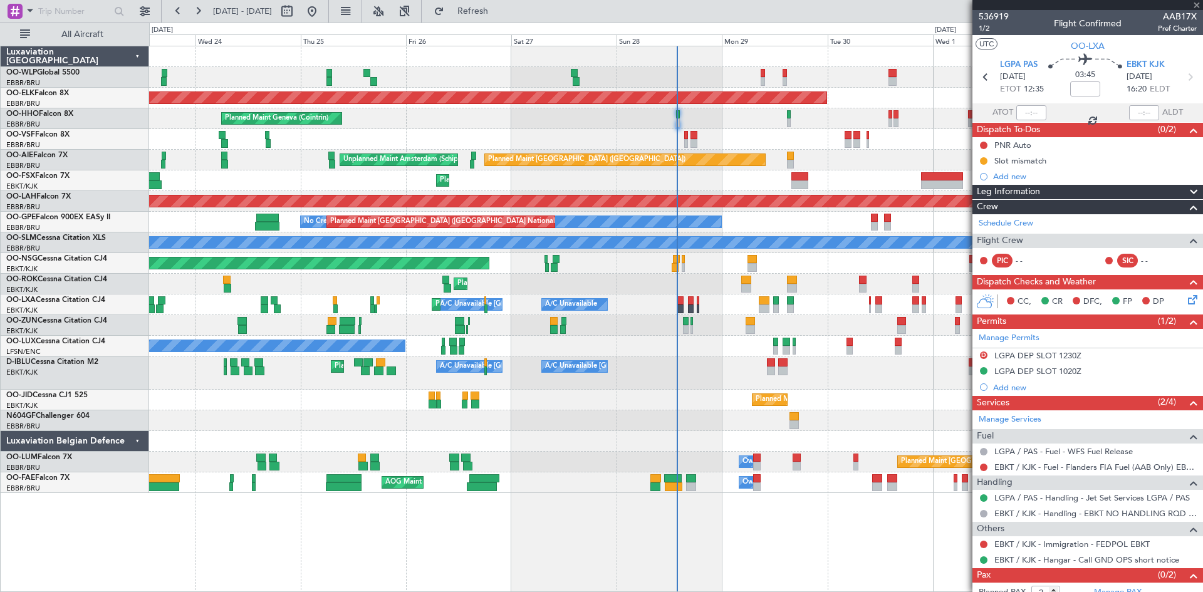
type input "+00:15"
type input "6"
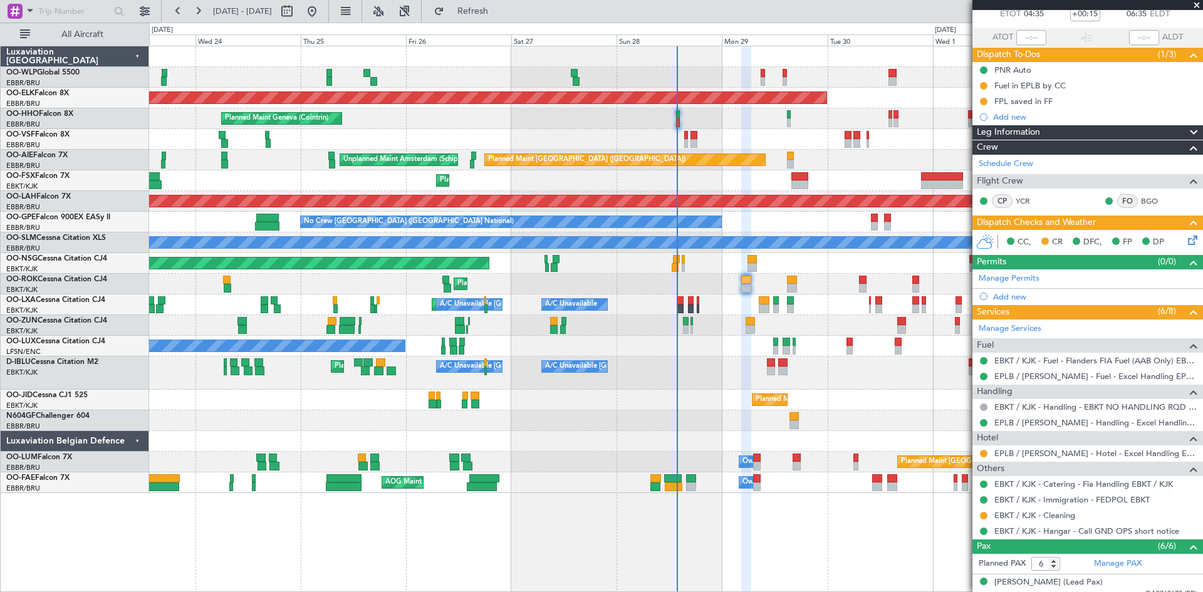
scroll to position [76, 0]
click at [1052, 454] on link "EPLB / [PERSON_NAME] - Hotel - Excel Handling EPLB / [PERSON_NAME]" at bounding box center [1096, 453] width 202 height 11
click at [503, 19] on button "Refresh" at bounding box center [465, 11] width 75 height 20
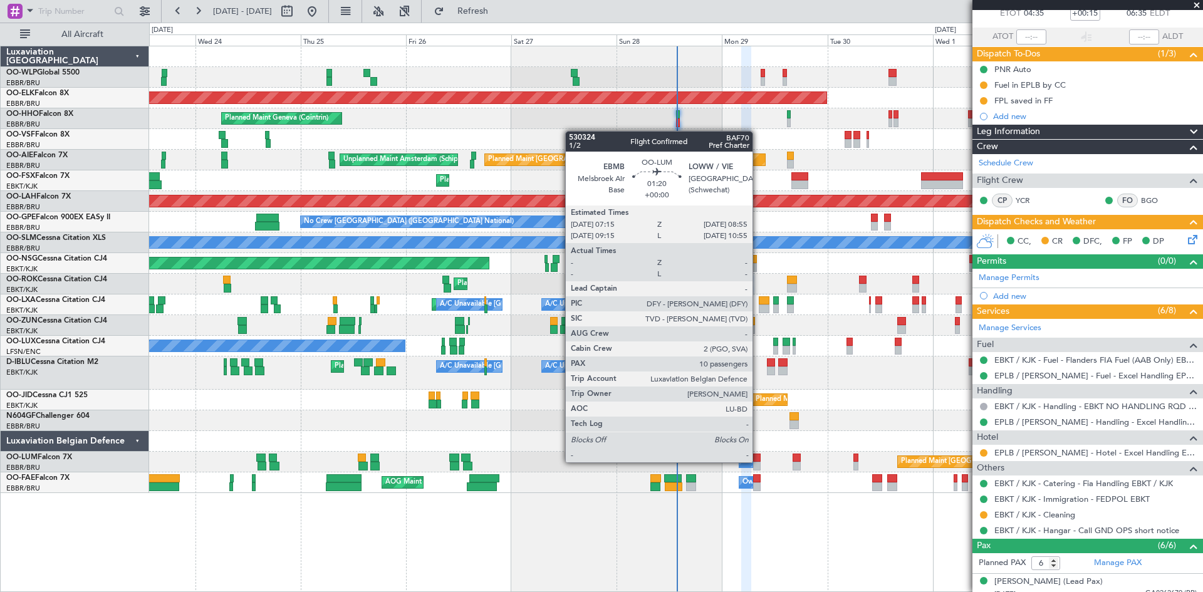
click at [758, 461] on div at bounding box center [757, 458] width 8 height 9
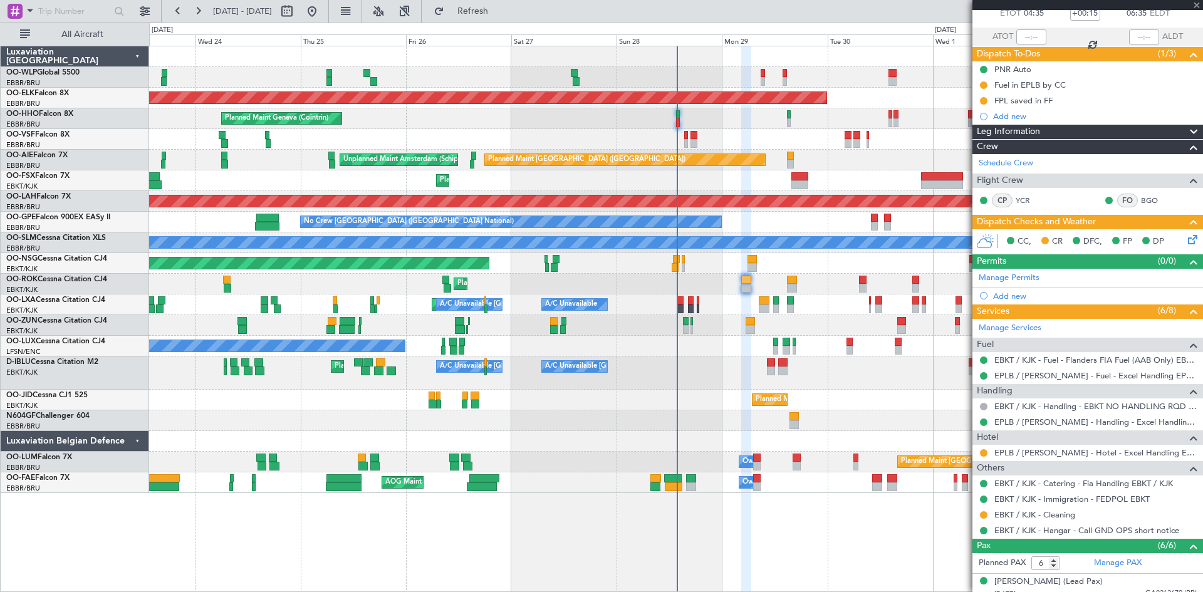
type input "10"
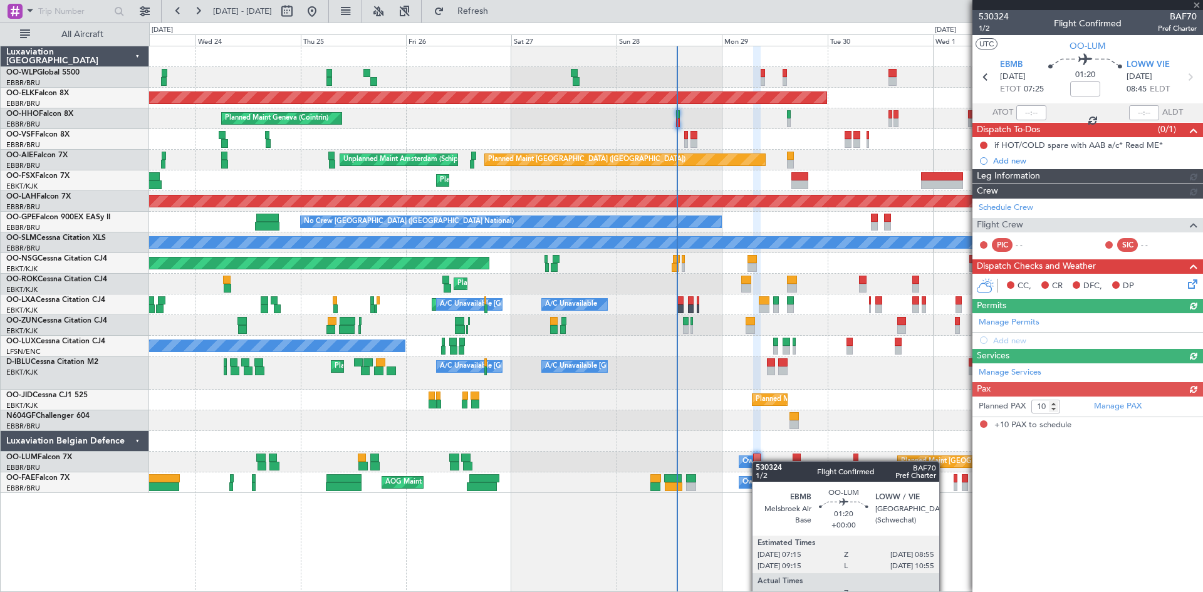
scroll to position [0, 0]
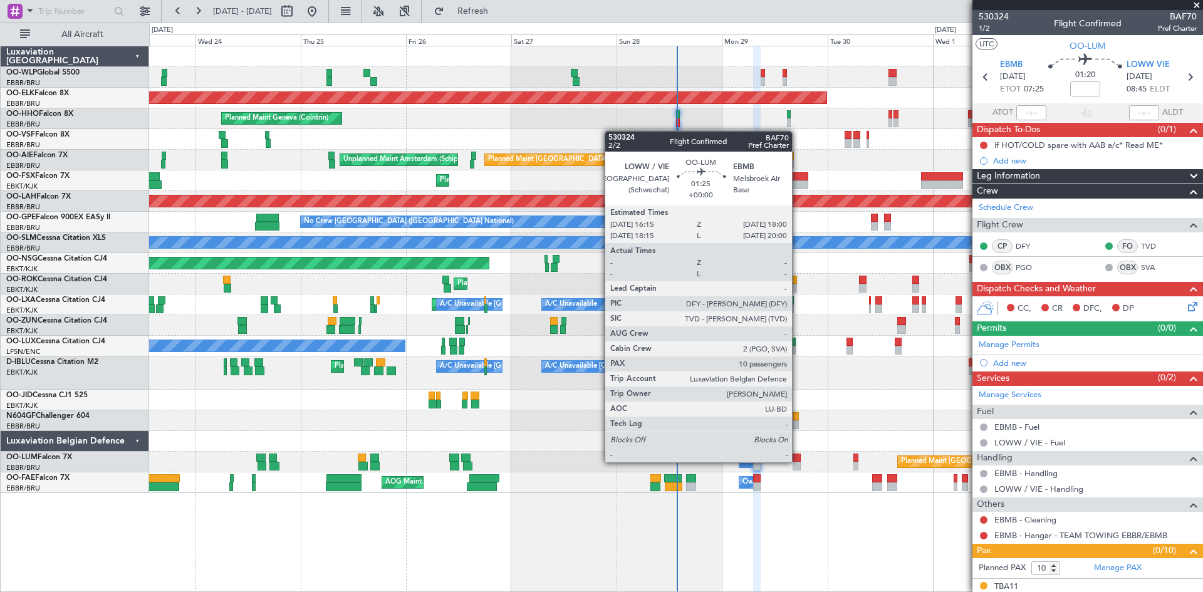
click at [798, 461] on div at bounding box center [797, 458] width 8 height 9
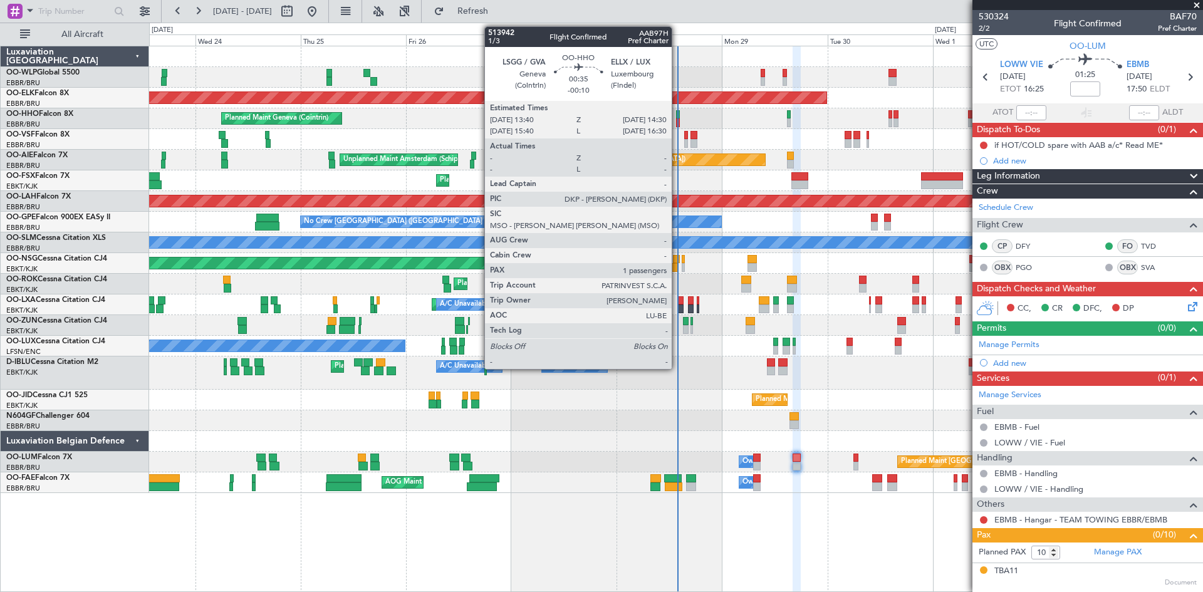
click at [678, 112] on div at bounding box center [678, 114] width 4 height 9
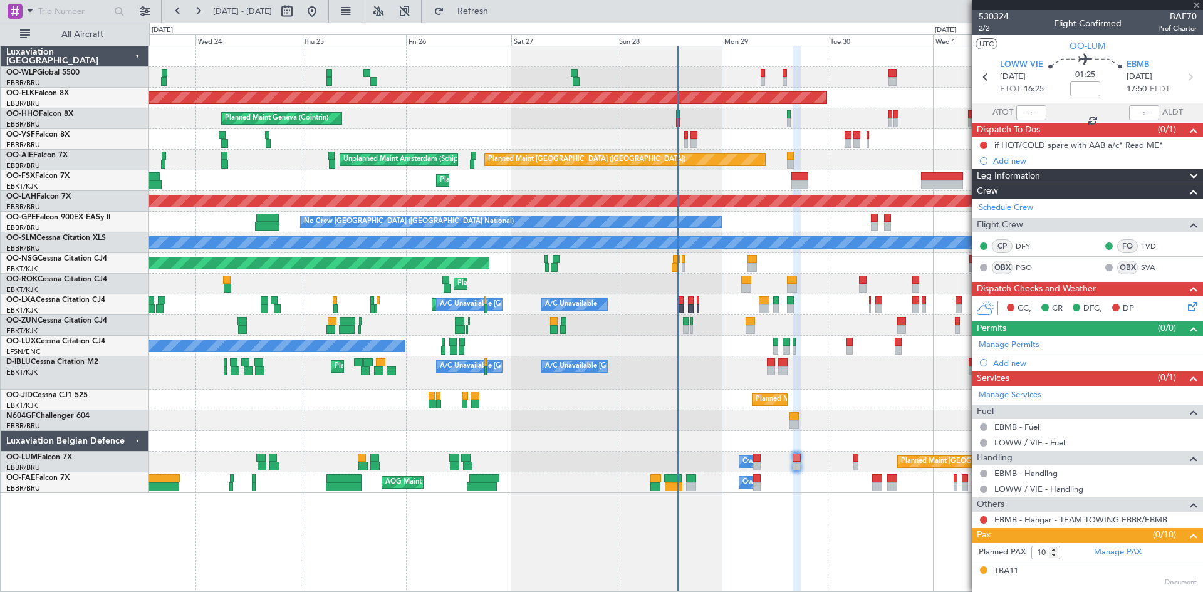
type input "-00:10"
type input "1"
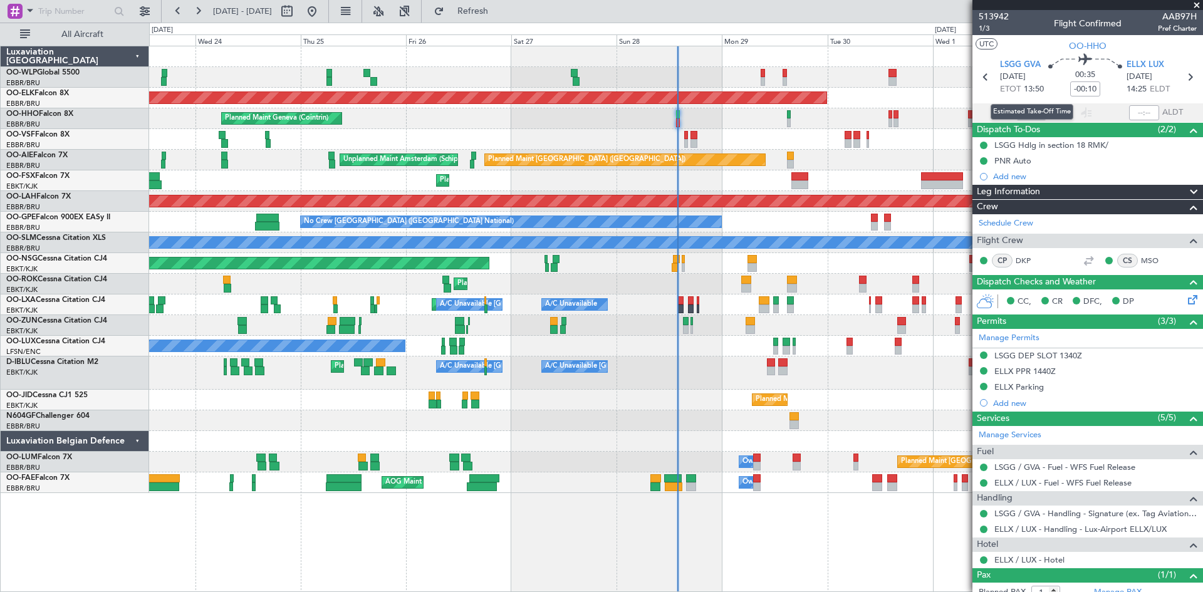
click at [1023, 117] on div "Estimated Take-Off Time" at bounding box center [1032, 112] width 83 height 16
click at [1019, 113] on input "text" at bounding box center [1032, 112] width 30 height 15
type input "13:54"
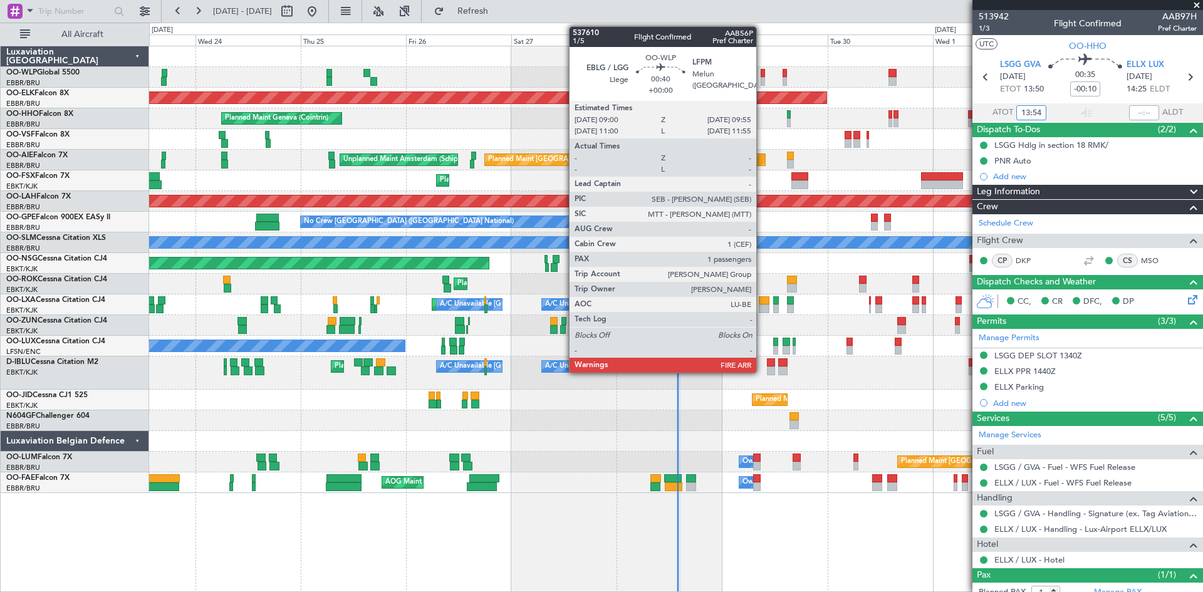
click at [762, 76] on div at bounding box center [763, 73] width 4 height 9
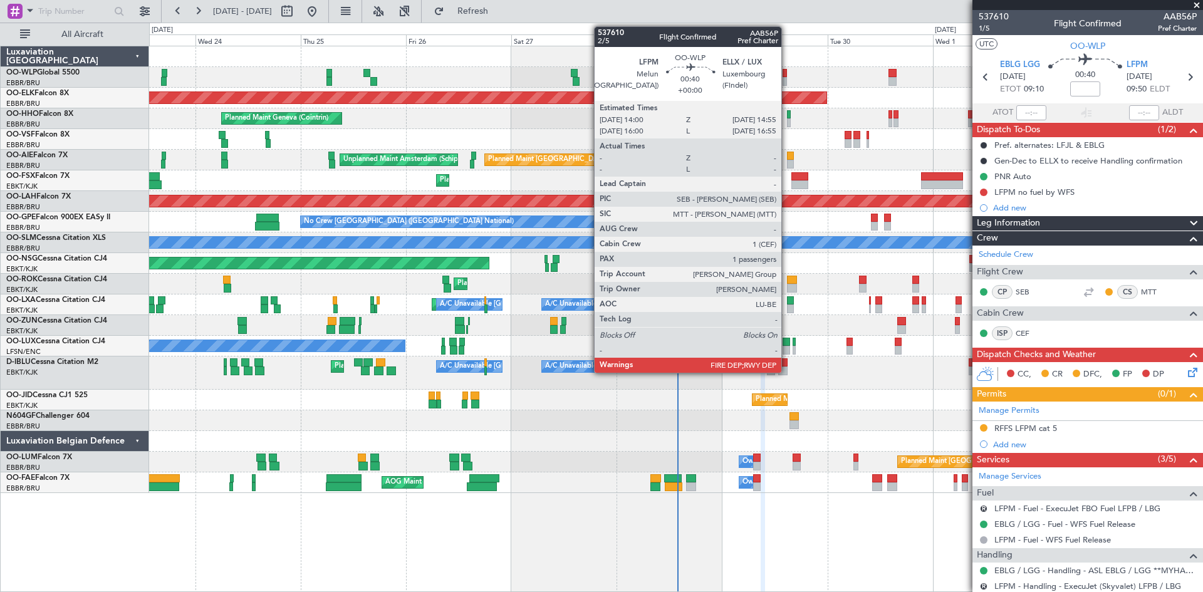
click at [787, 75] on div at bounding box center [785, 73] width 4 height 9
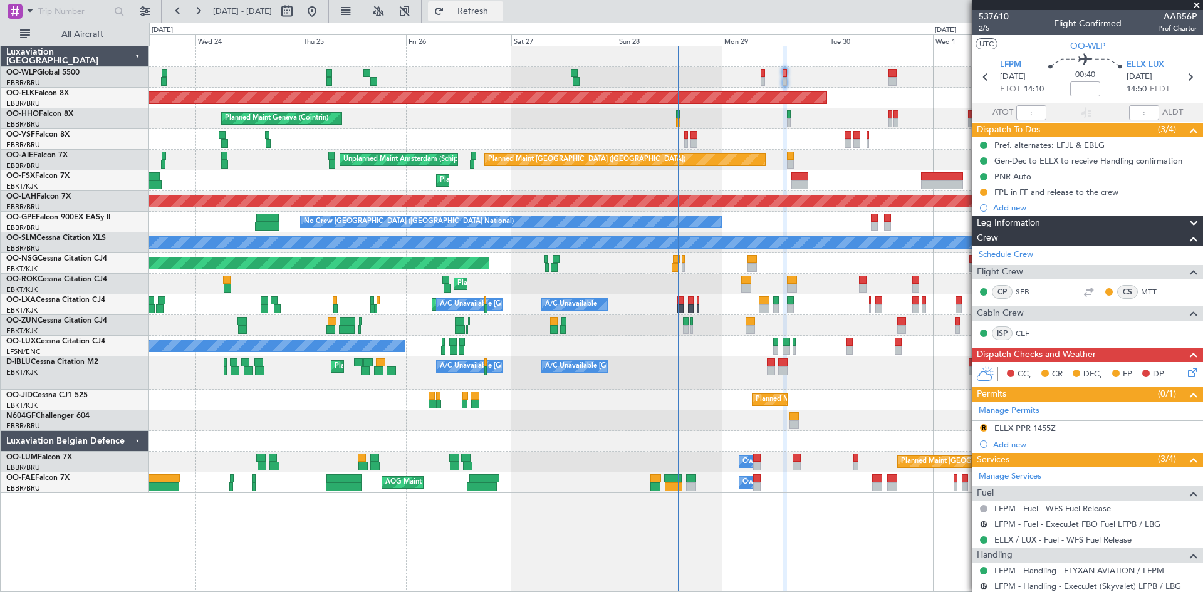
click at [500, 14] on span "Refresh" at bounding box center [473, 11] width 53 height 9
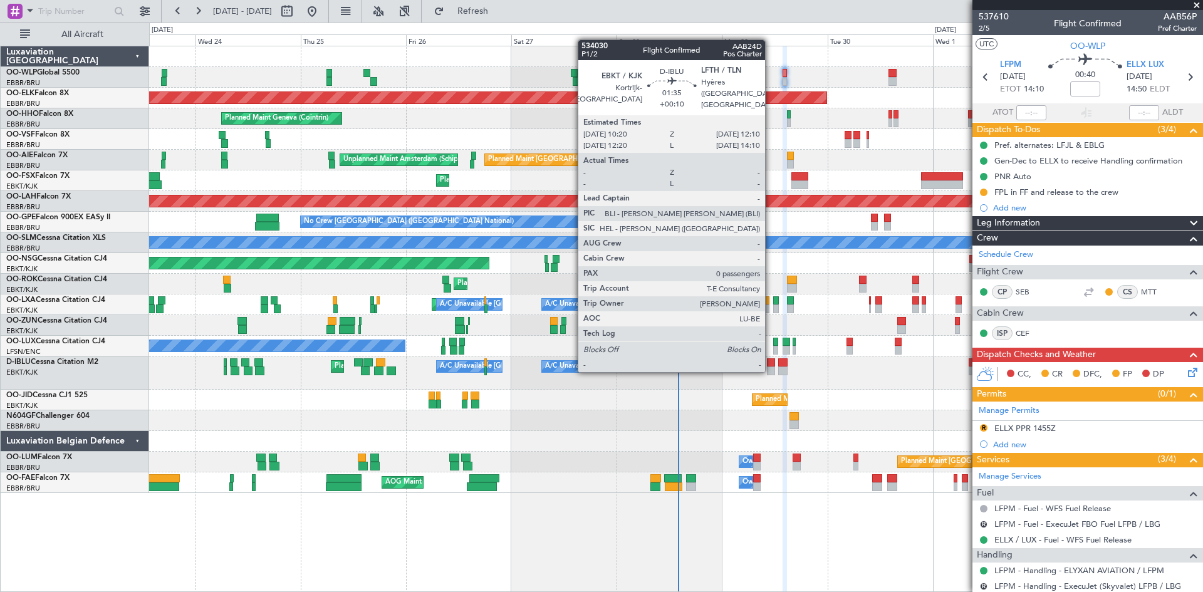
click at [771, 370] on div at bounding box center [771, 371] width 8 height 9
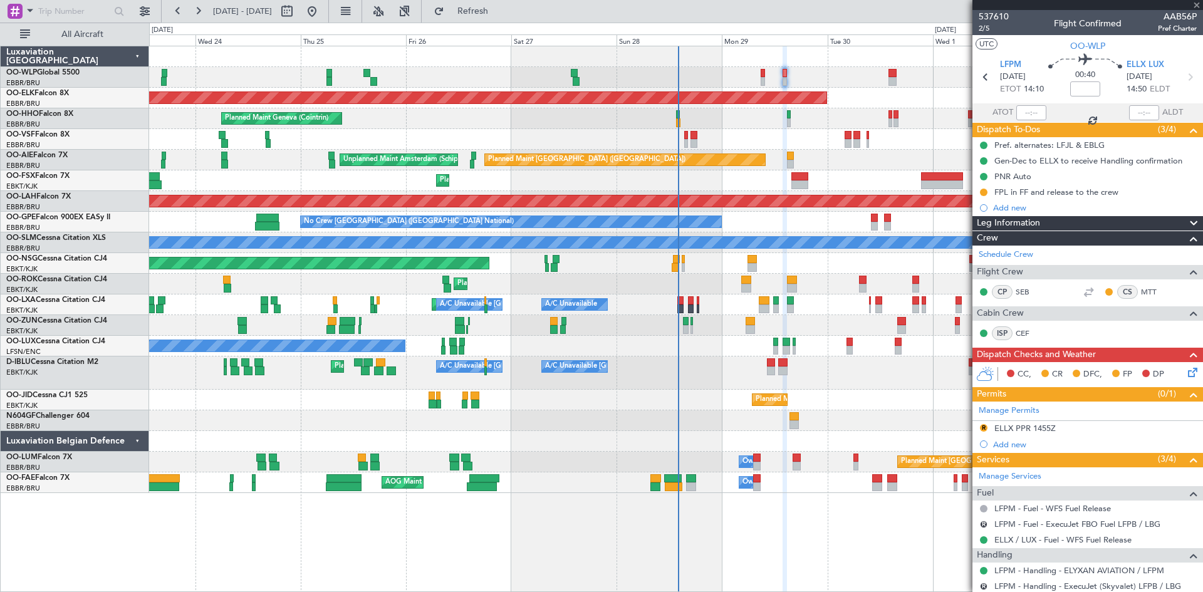
type input "+00:10"
type input "0"
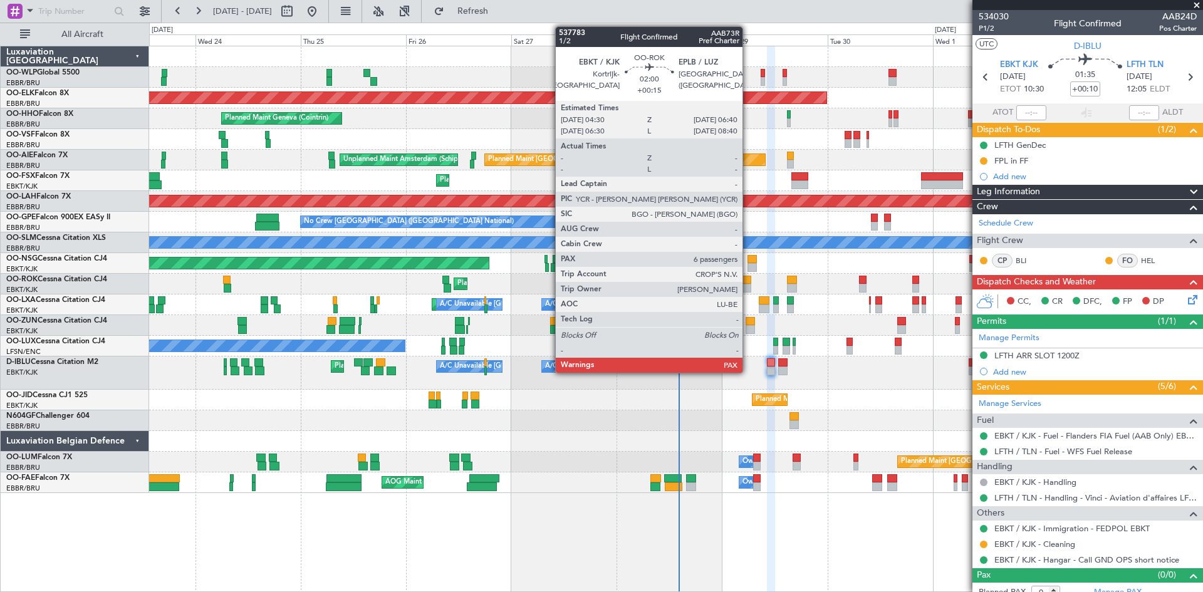
click at [748, 286] on div at bounding box center [747, 288] width 10 height 9
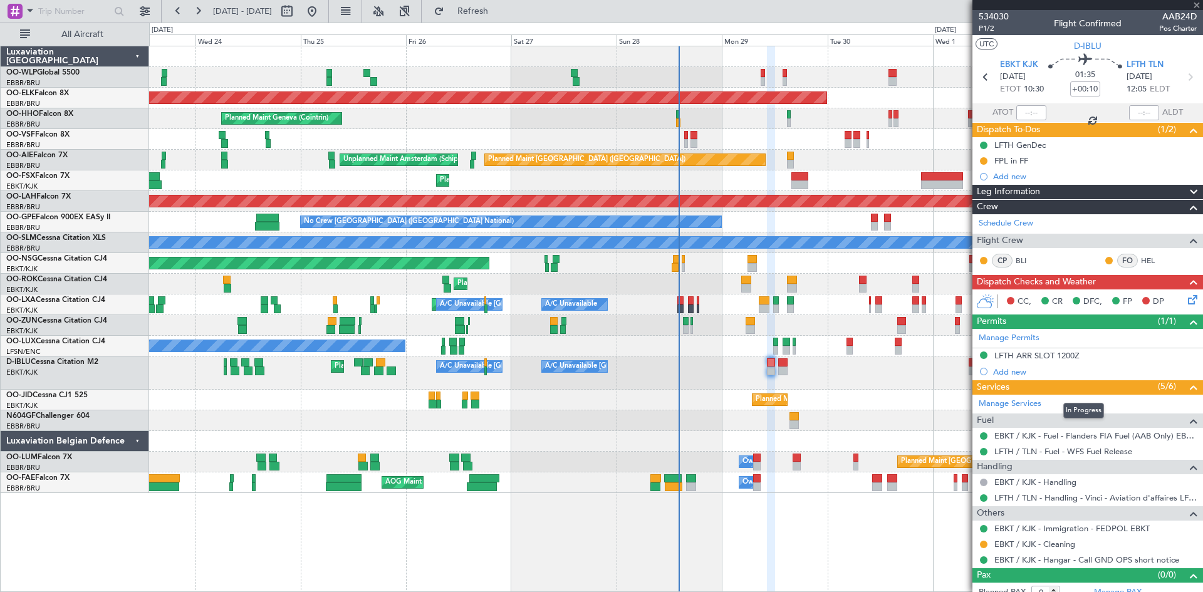
type input "+00:15"
type input "6"
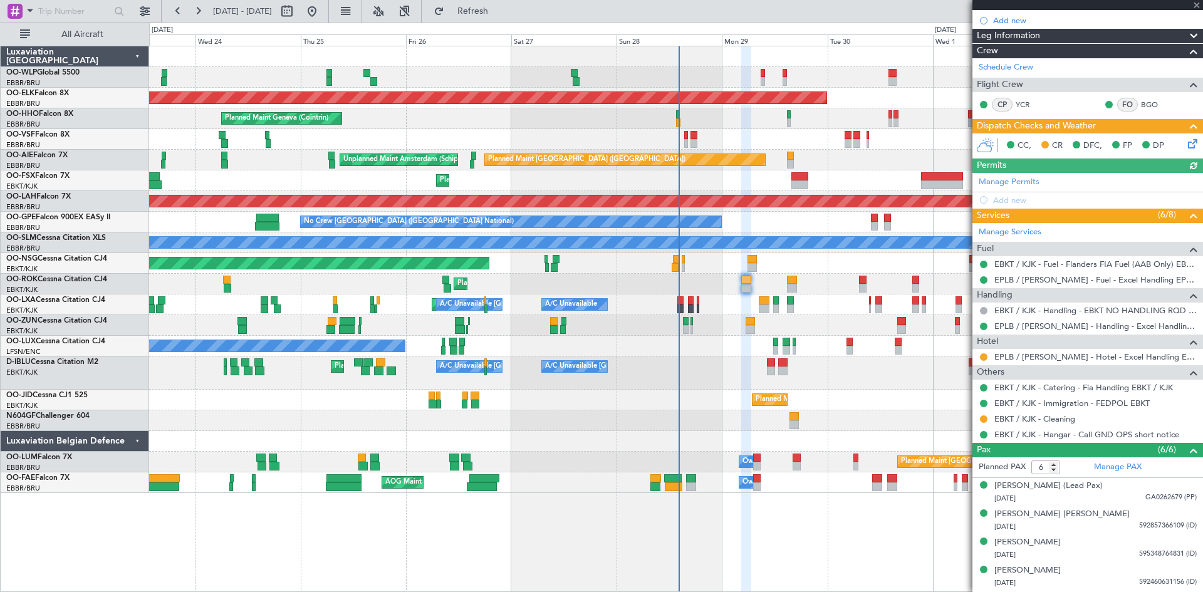
scroll to position [226, 0]
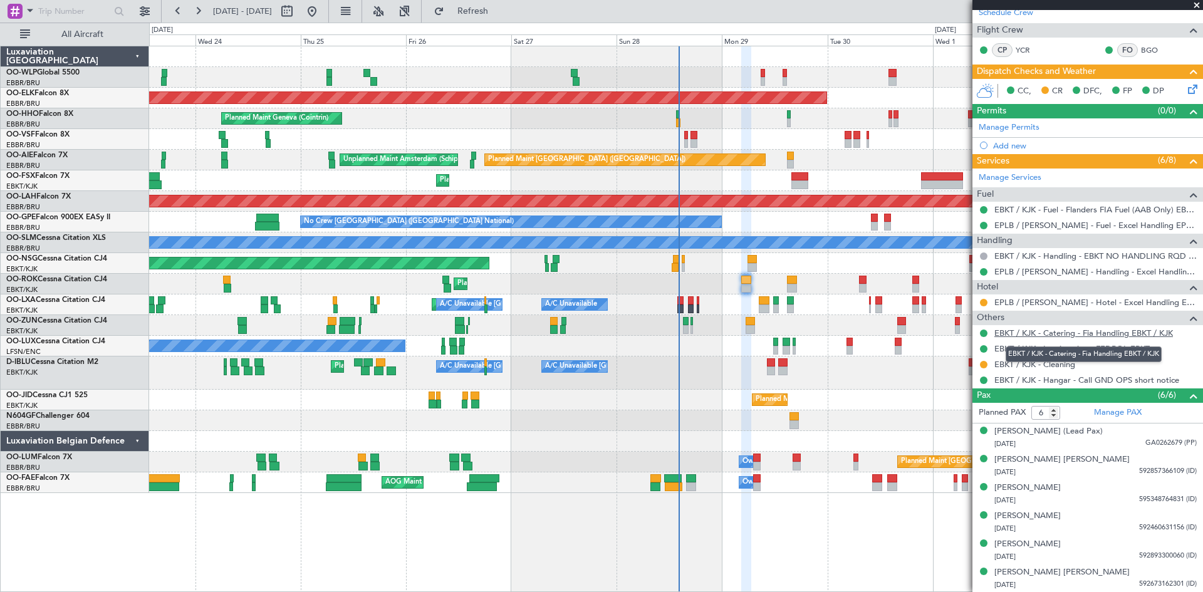
click at [1064, 335] on link "EBKT / KJK - Catering - Fia Handling EBKT / KJK" at bounding box center [1084, 333] width 179 height 11
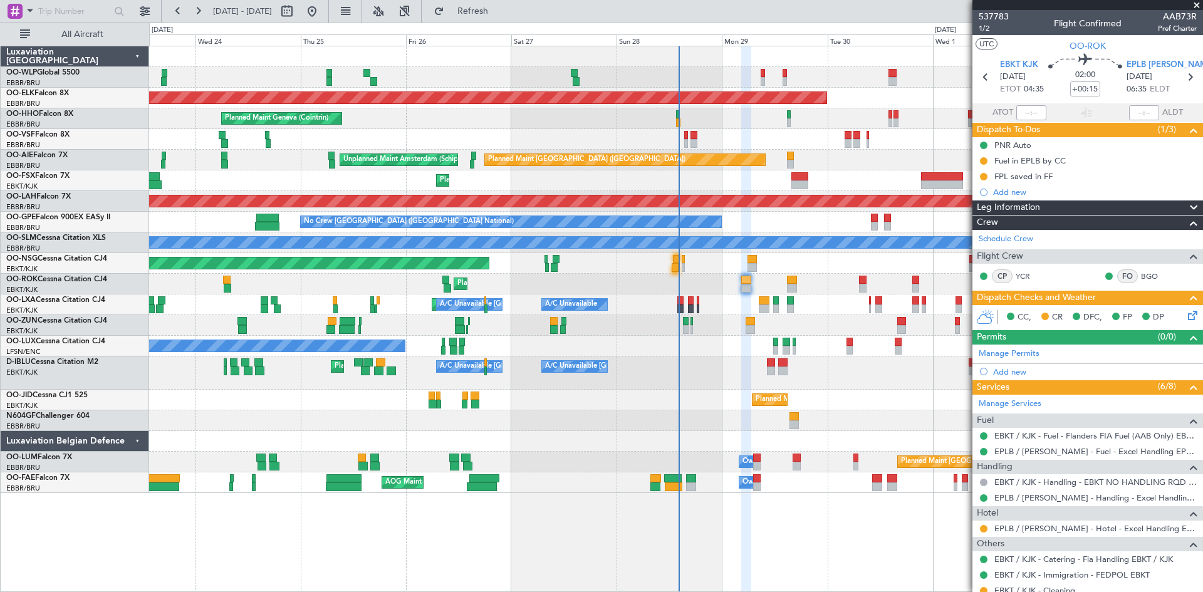
scroll to position [226, 0]
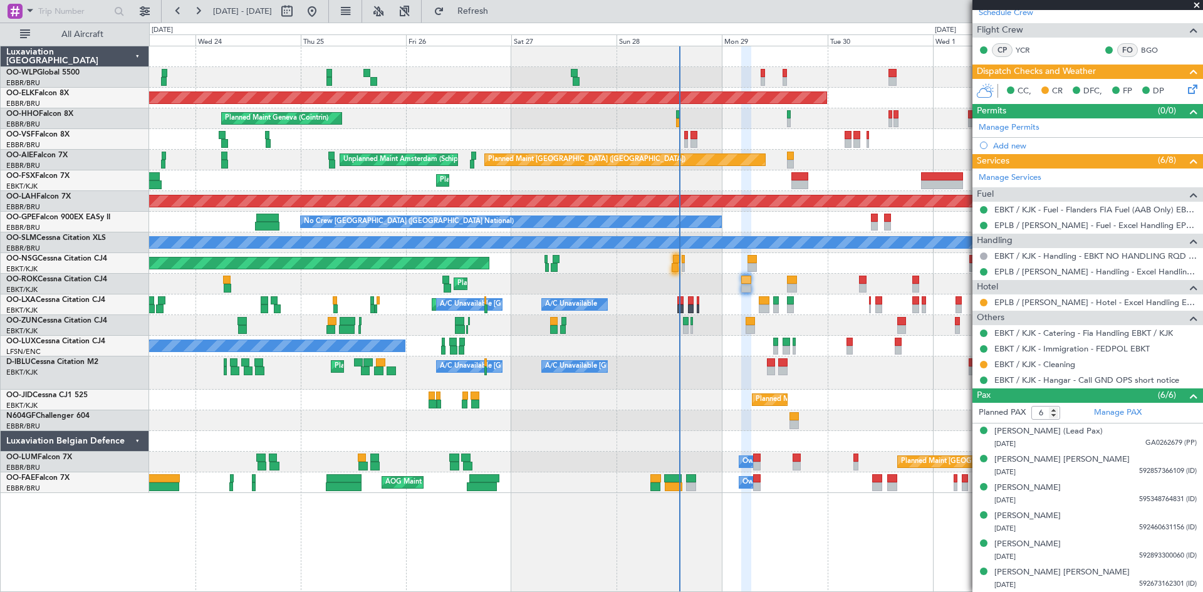
click at [1140, 394] on div "Pax (6/6)" at bounding box center [1088, 396] width 231 height 14
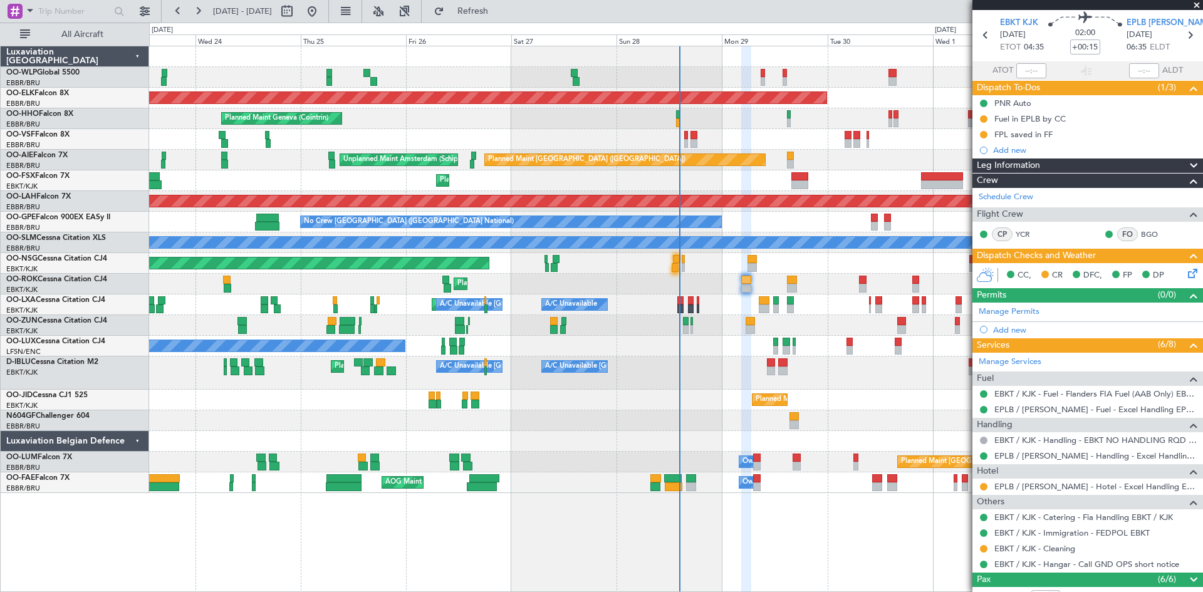
scroll to position [37, 0]
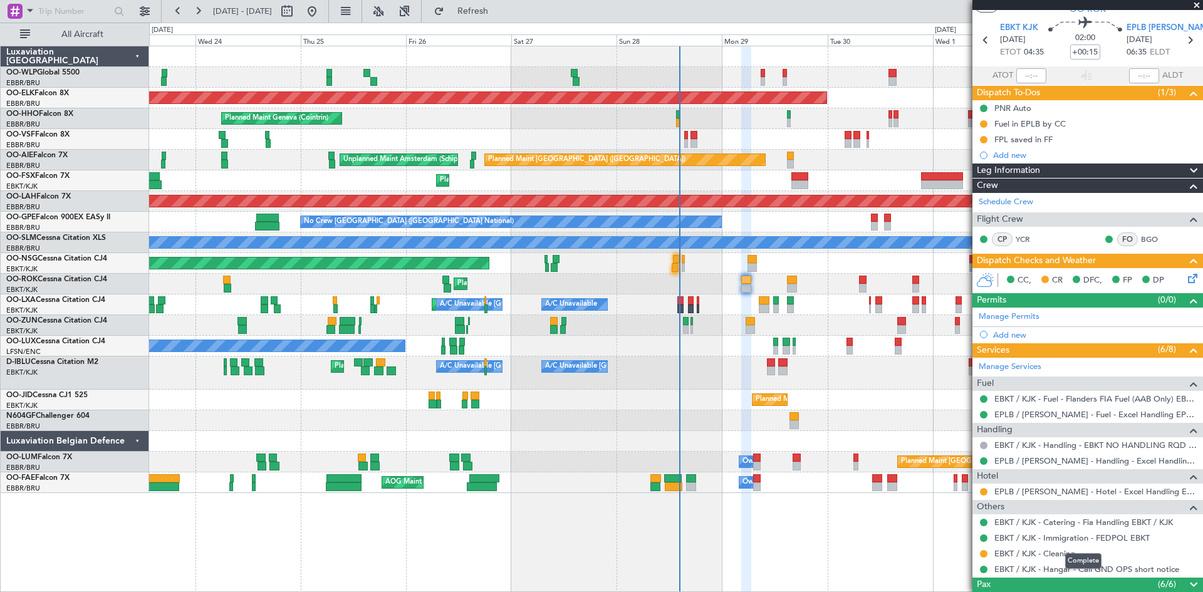
click at [1187, 585] on span at bounding box center [1194, 585] width 15 height 15
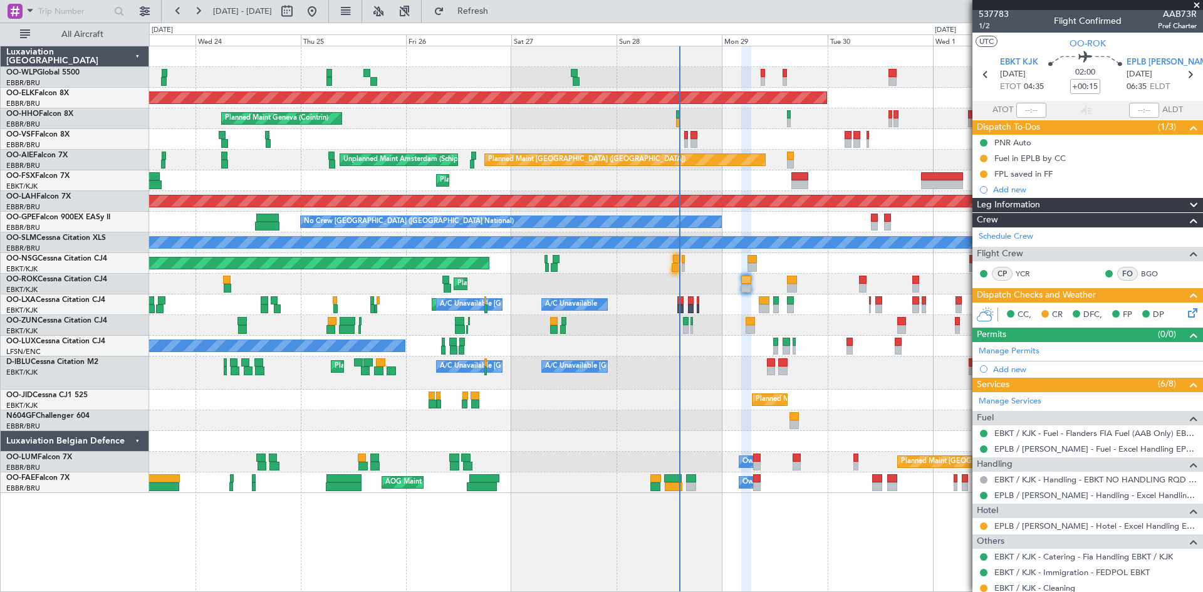
scroll to position [0, 0]
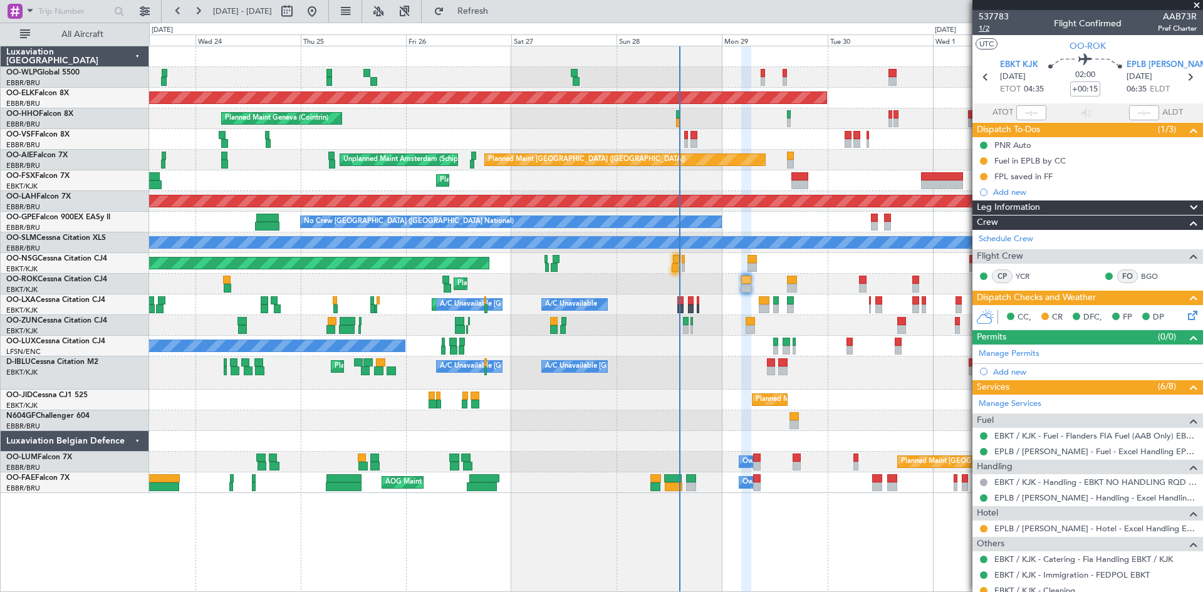
click at [987, 30] on span "1/2" at bounding box center [994, 28] width 30 height 11
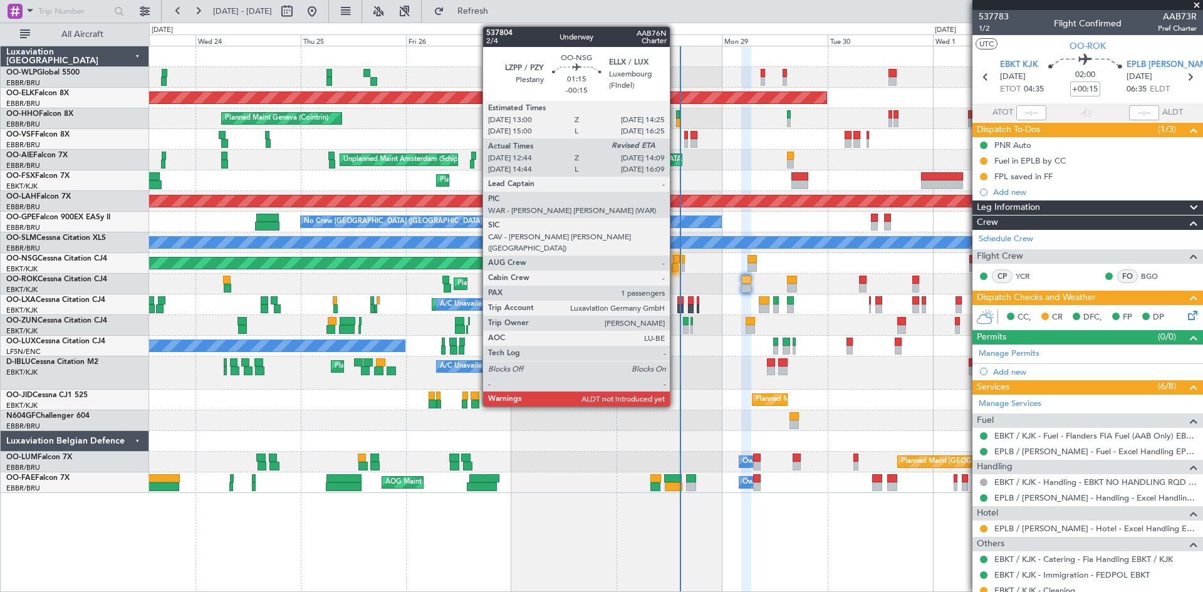
click at [676, 266] on div at bounding box center [675, 267] width 6 height 9
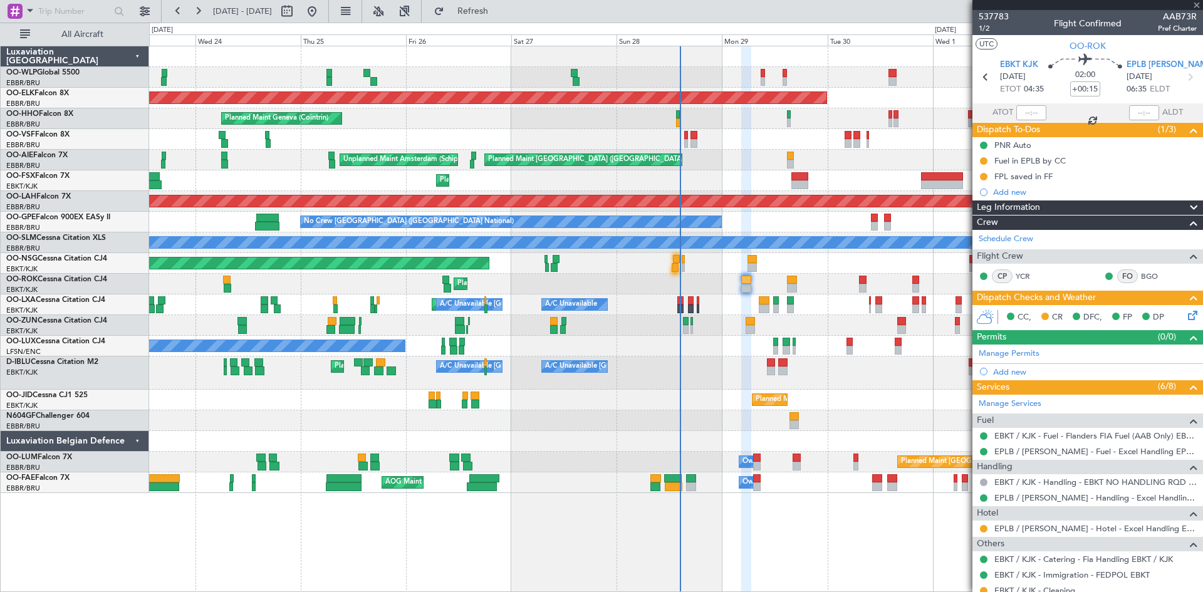
type input "-00:15"
type input "12:49"
type input "1"
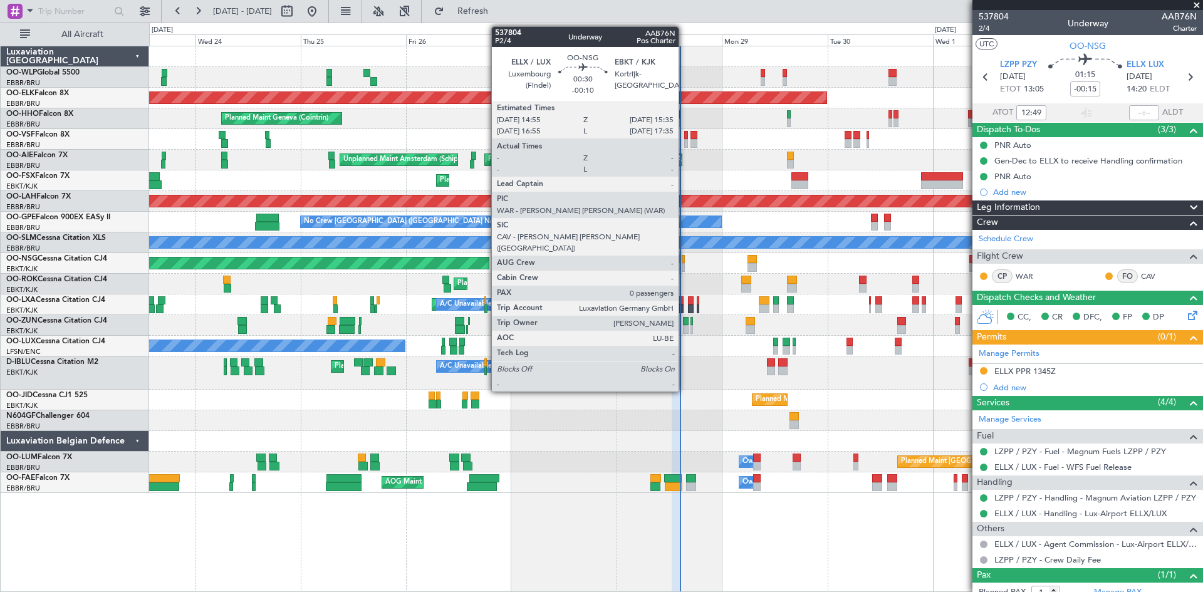
click at [684, 265] on div at bounding box center [683, 267] width 3 height 9
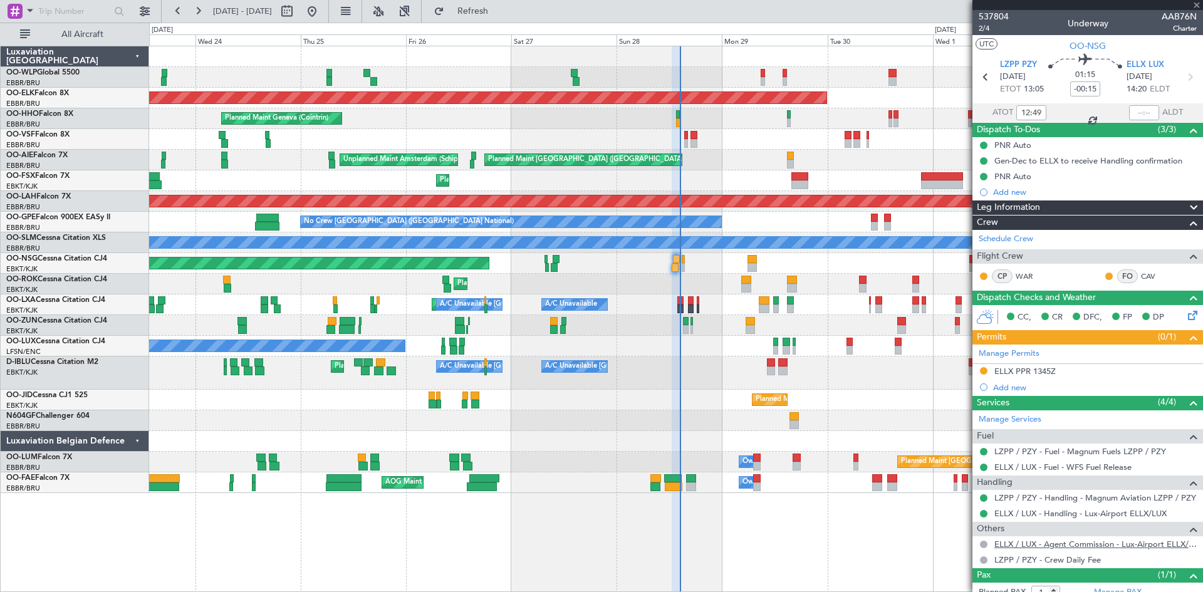
type input "-00:10"
type input "0"
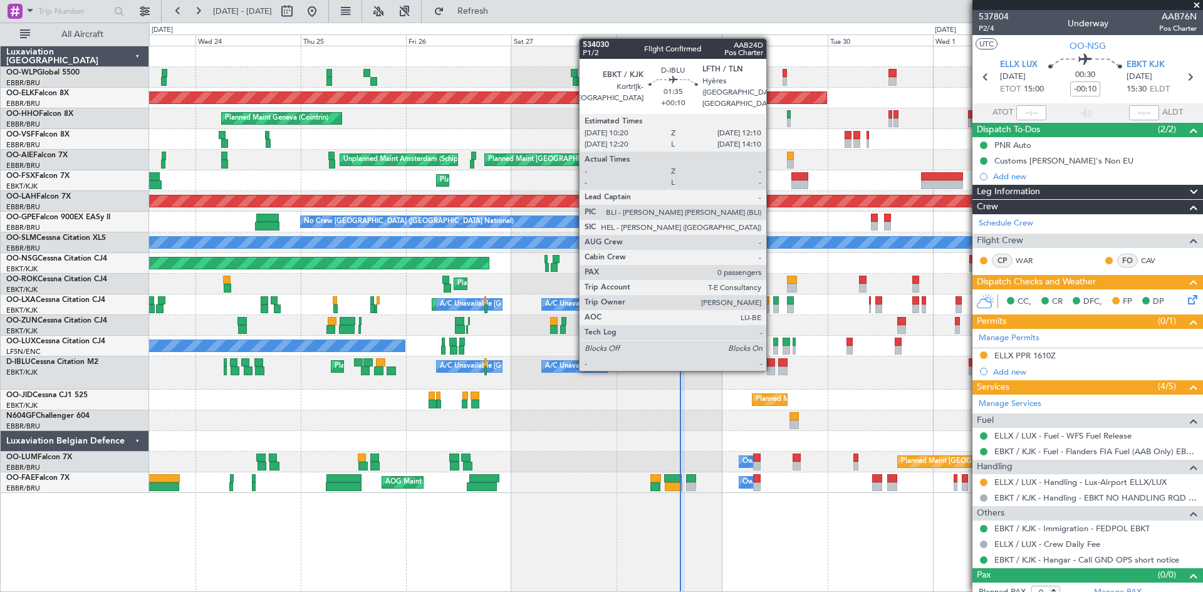
click at [772, 369] on div at bounding box center [771, 371] width 8 height 9
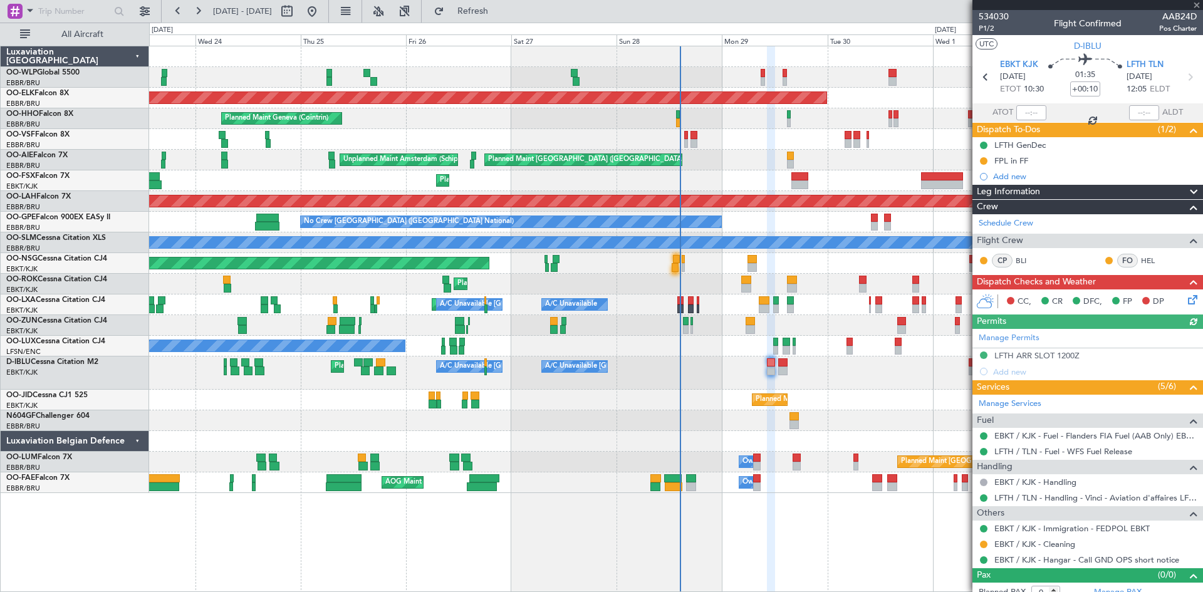
click at [1186, 300] on icon at bounding box center [1191, 298] width 10 height 10
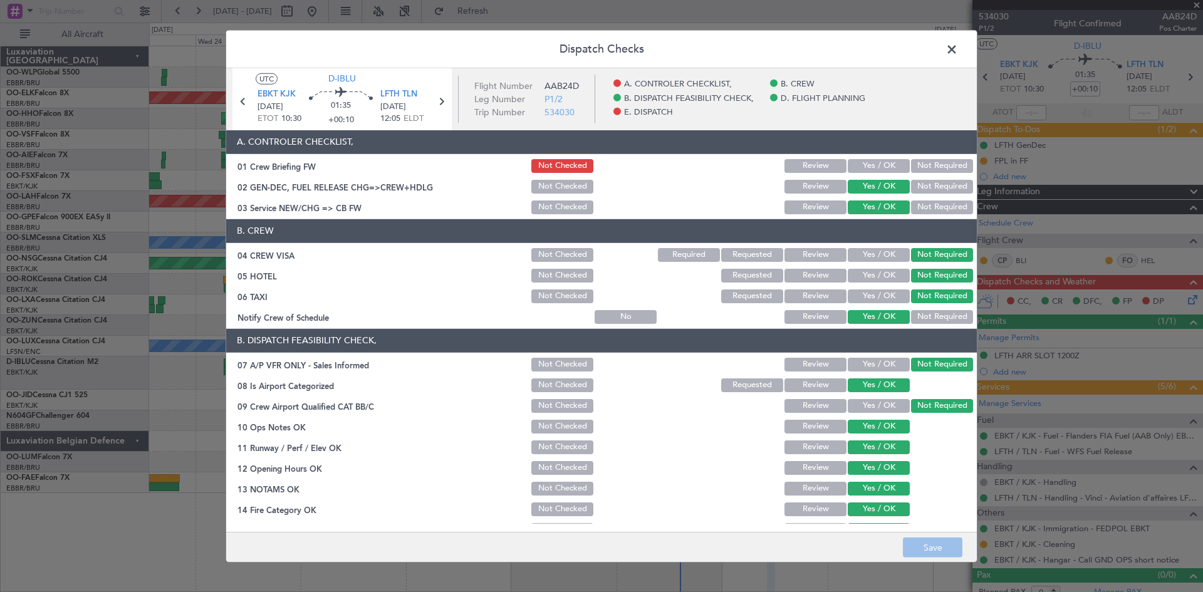
click at [958, 54] on span at bounding box center [958, 51] width 0 height 25
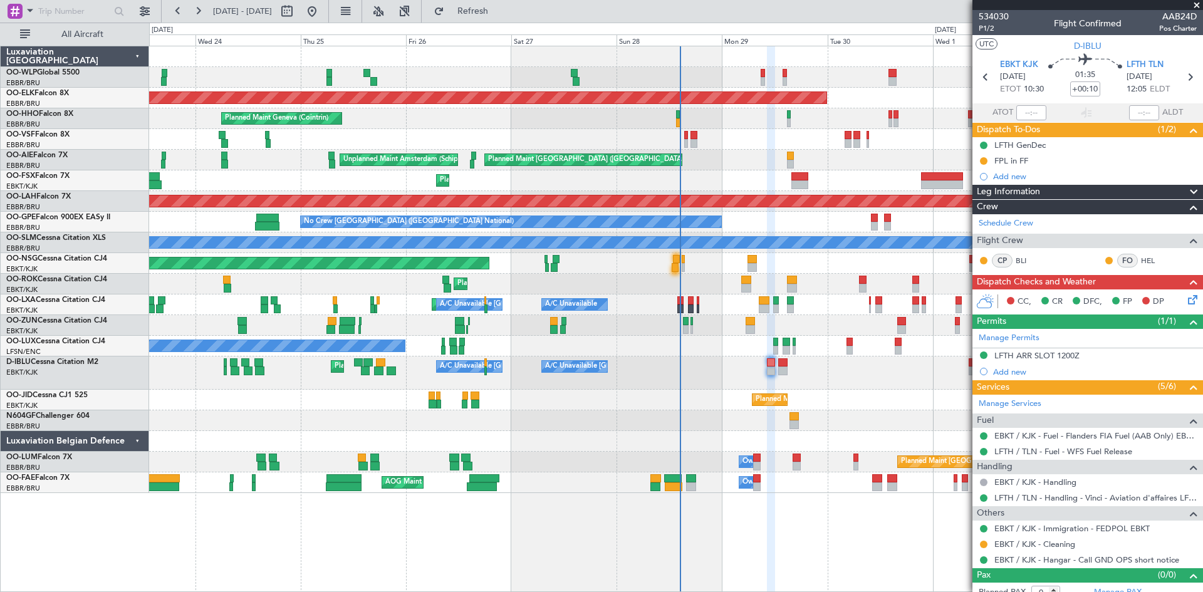
click at [1187, 303] on icon at bounding box center [1191, 298] width 10 height 10
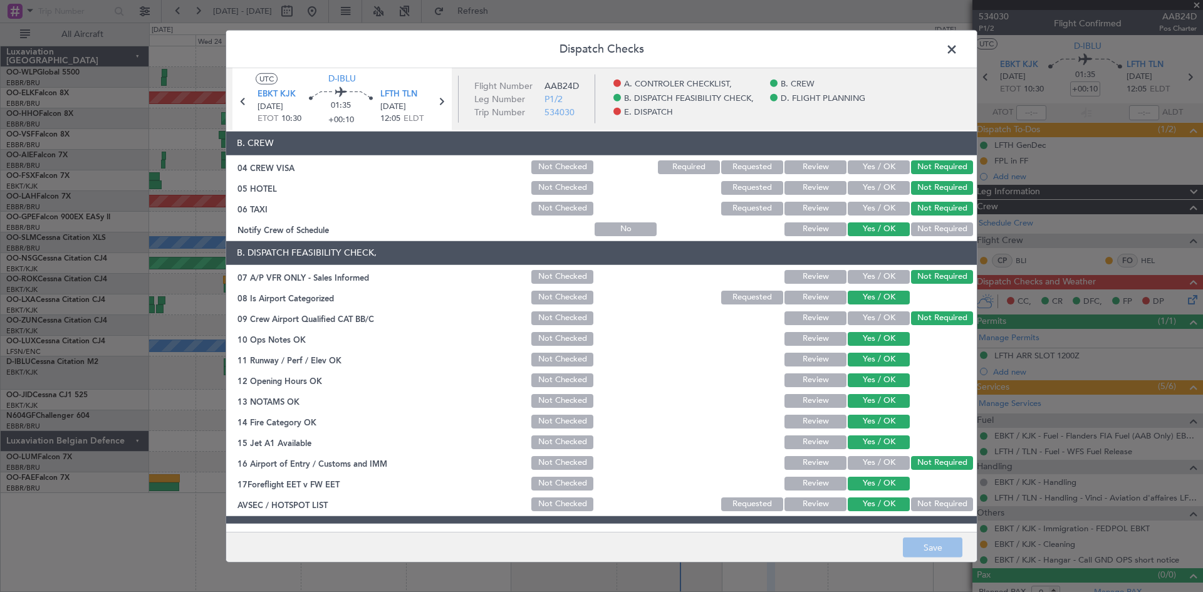
scroll to position [237, 0]
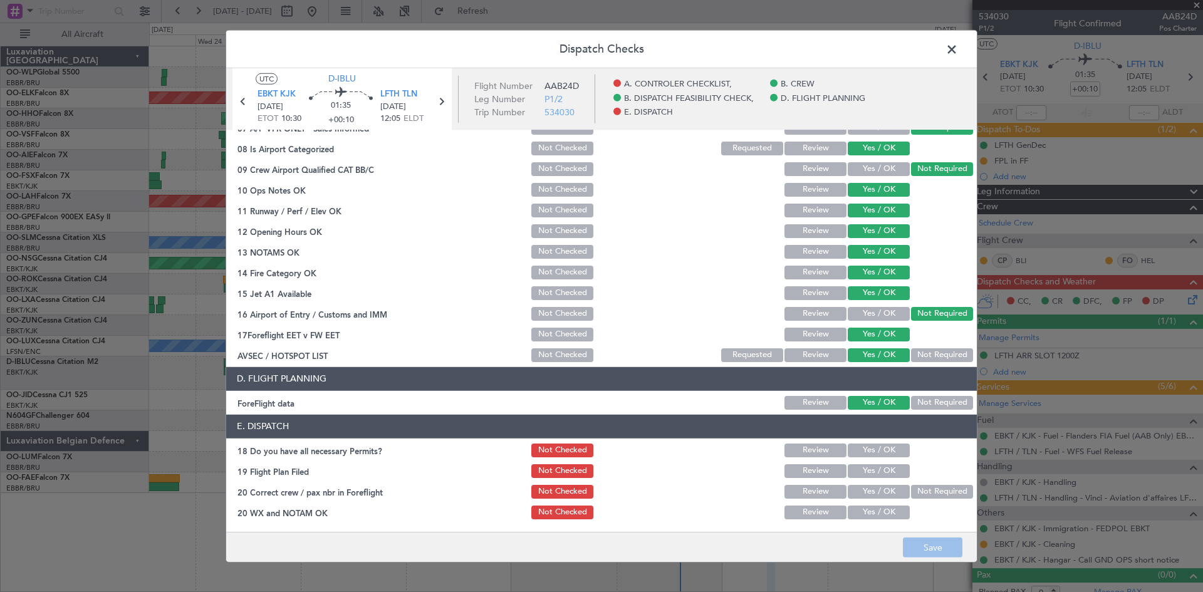
click at [848, 453] on button "Yes / OK" at bounding box center [879, 451] width 62 height 14
click at [856, 465] on button "Yes / OK" at bounding box center [879, 471] width 62 height 14
click at [861, 495] on button "Yes / OK" at bounding box center [879, 492] width 62 height 14
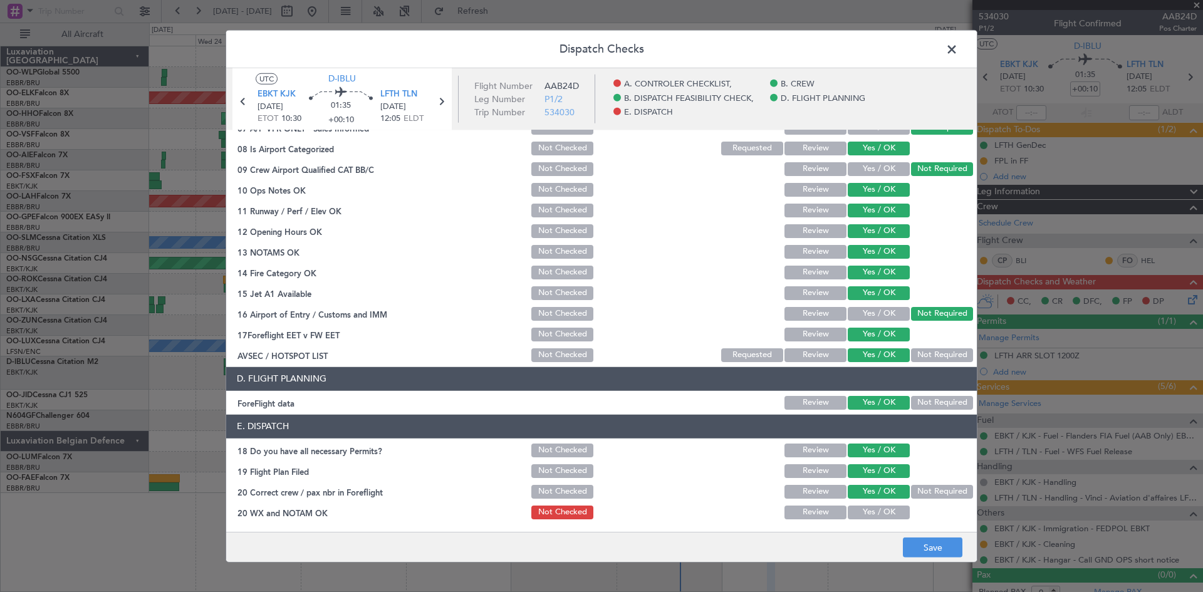
click at [870, 516] on button "Yes / OK" at bounding box center [879, 513] width 62 height 14
click at [443, 107] on icon at bounding box center [441, 101] width 16 height 16
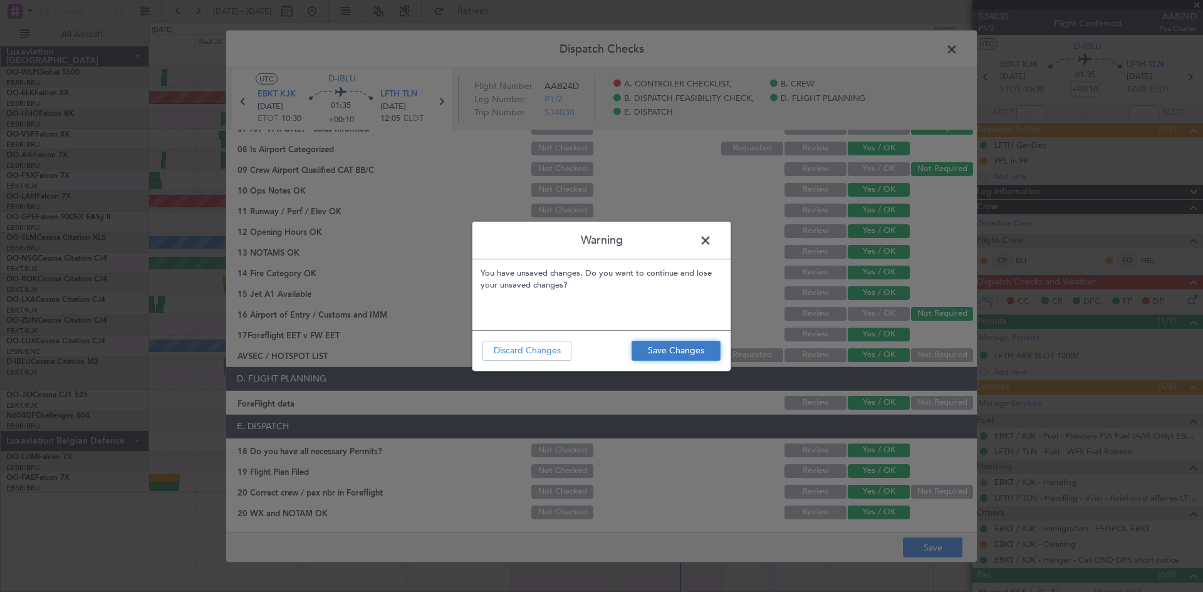
click at [671, 358] on button "Save Changes" at bounding box center [676, 351] width 89 height 20
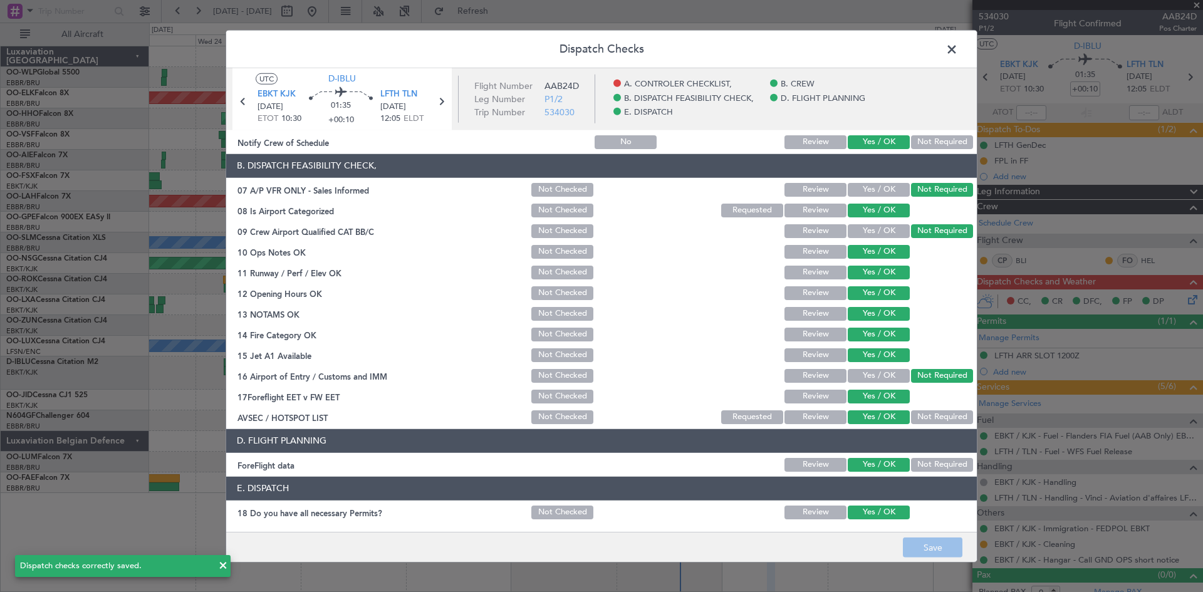
scroll to position [50, 0]
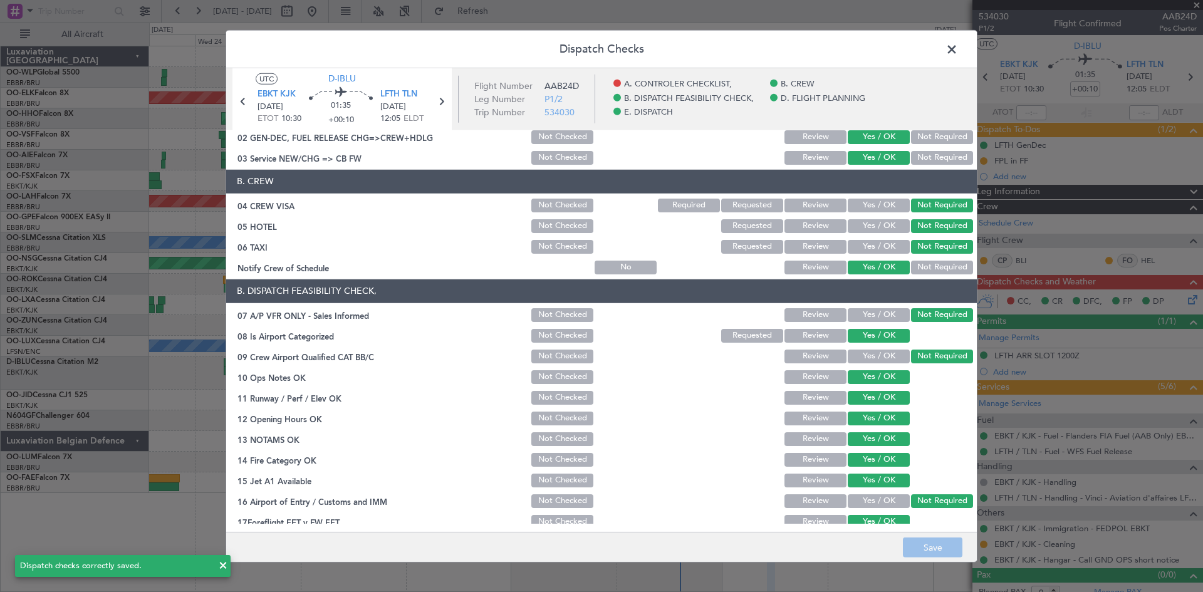
click at [958, 47] on span at bounding box center [958, 51] width 0 height 25
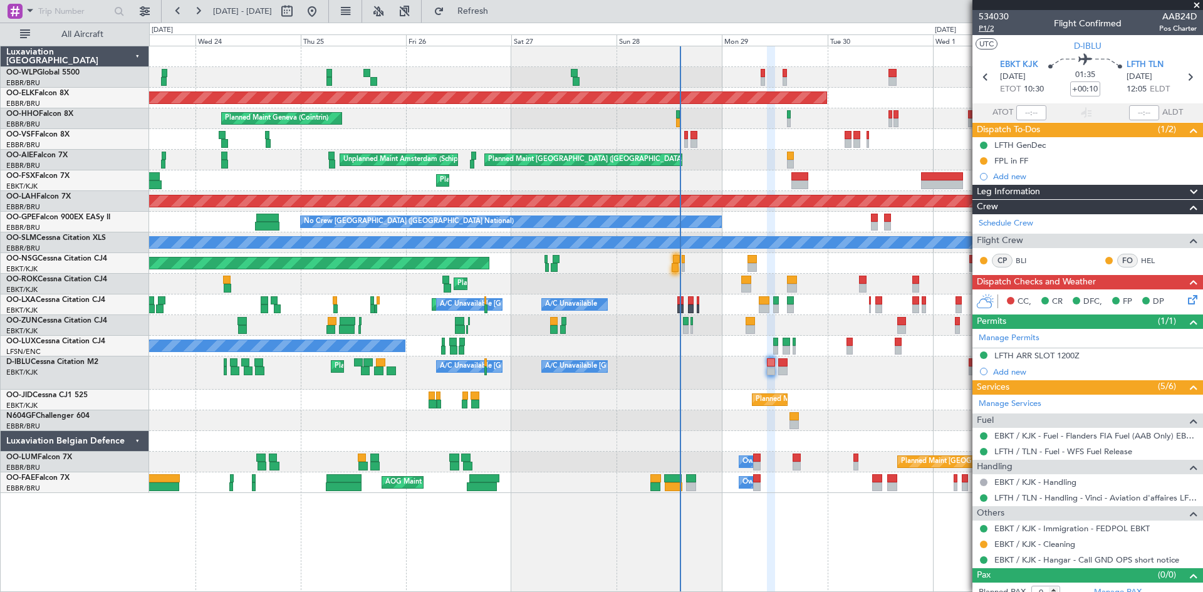
click at [993, 31] on span "P1/2" at bounding box center [994, 28] width 30 height 11
click at [978, 159] on div "FPL in FF" at bounding box center [1088, 161] width 231 height 16
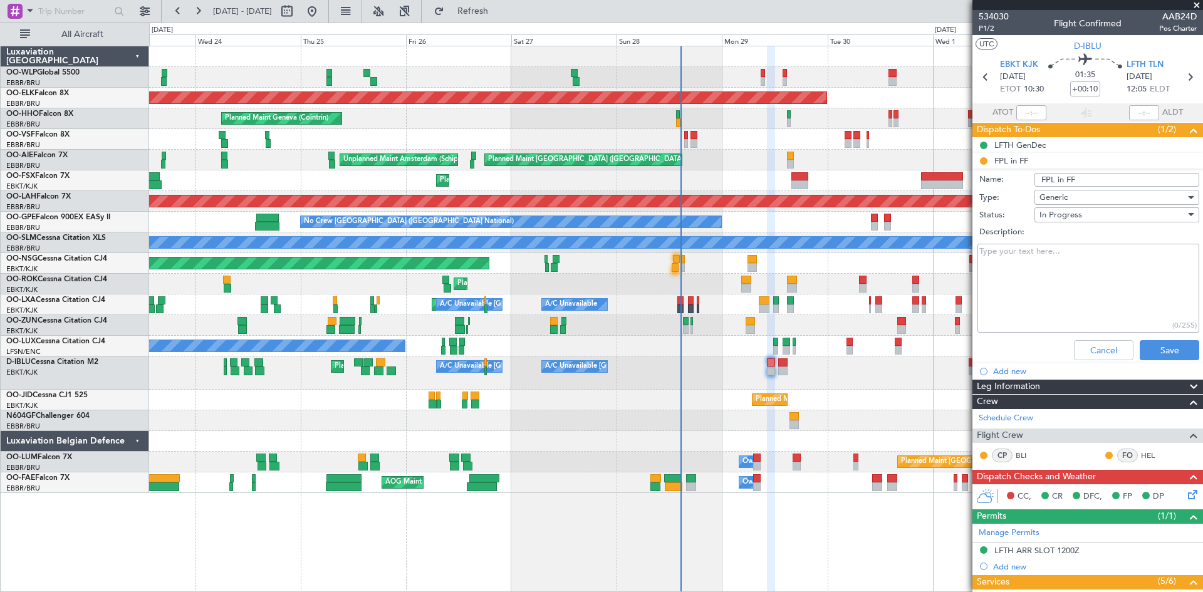
click at [981, 167] on li "FPL in FF Name: FPL in FF Type: Generic Status: In Progress Description: (0/255…" at bounding box center [1088, 259] width 231 height 212
click at [986, 162] on li "FPL in FF Name: FPL in FF Type: Generic Status: In Progress Description: (0/255…" at bounding box center [1088, 259] width 231 height 212
click at [1076, 211] on span "In Progress" at bounding box center [1061, 214] width 43 height 11
click at [1067, 275] on span "Completed" at bounding box center [1111, 277] width 147 height 19
click at [1155, 352] on button "Save" at bounding box center [1170, 350] width 60 height 20
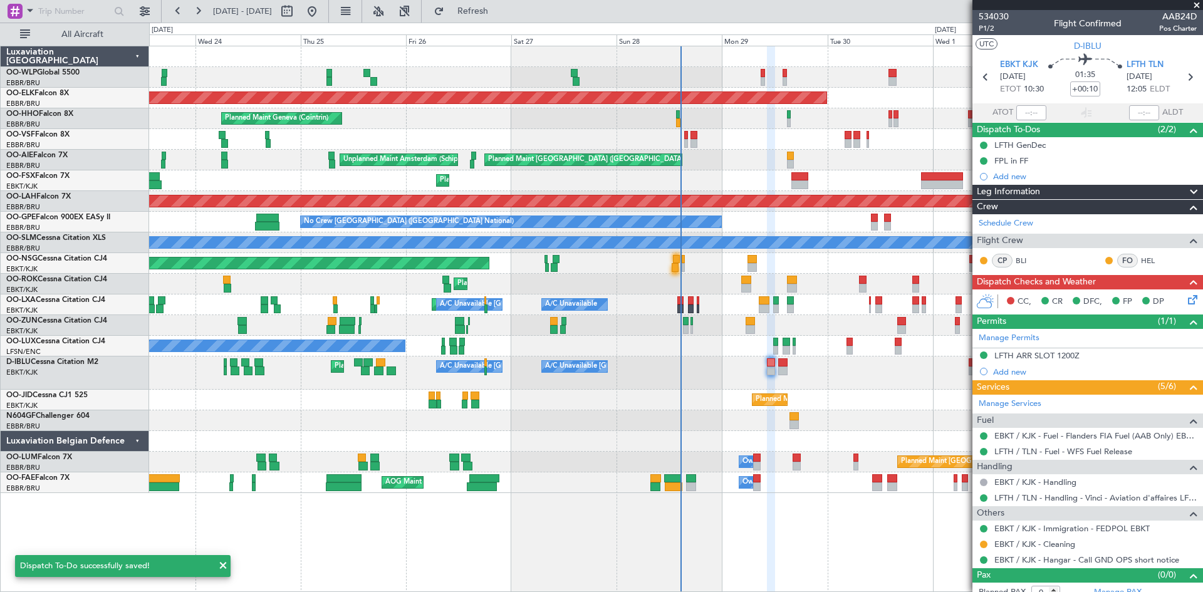
click at [1186, 303] on icon at bounding box center [1191, 298] width 10 height 10
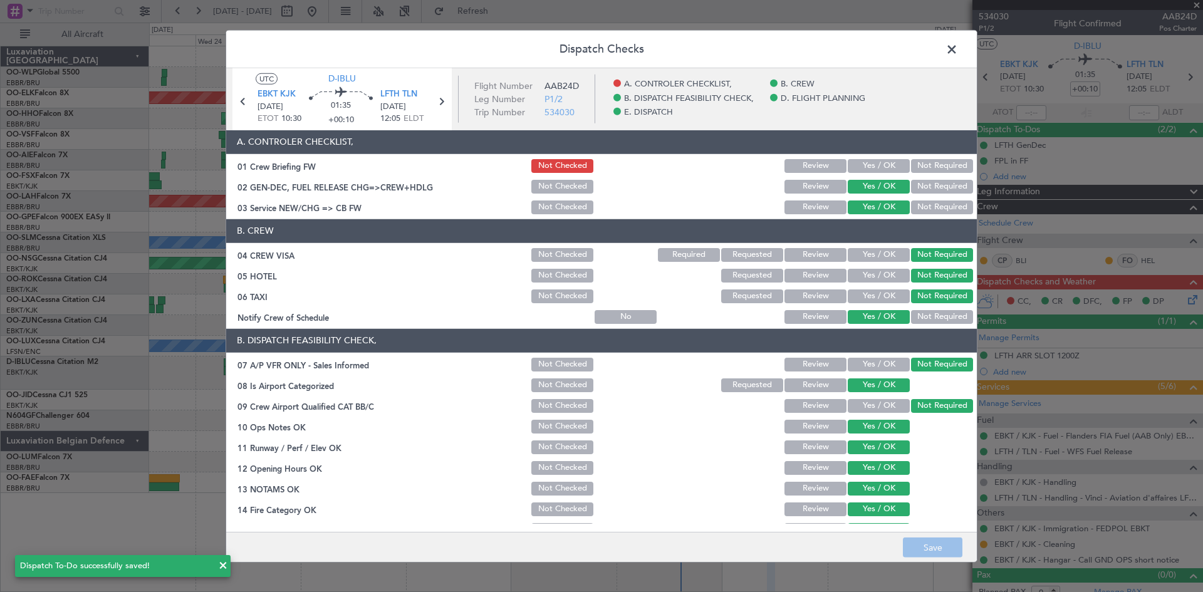
click at [871, 161] on button "Yes / OK" at bounding box center [879, 166] width 62 height 14
click at [434, 103] on icon at bounding box center [441, 101] width 16 height 16
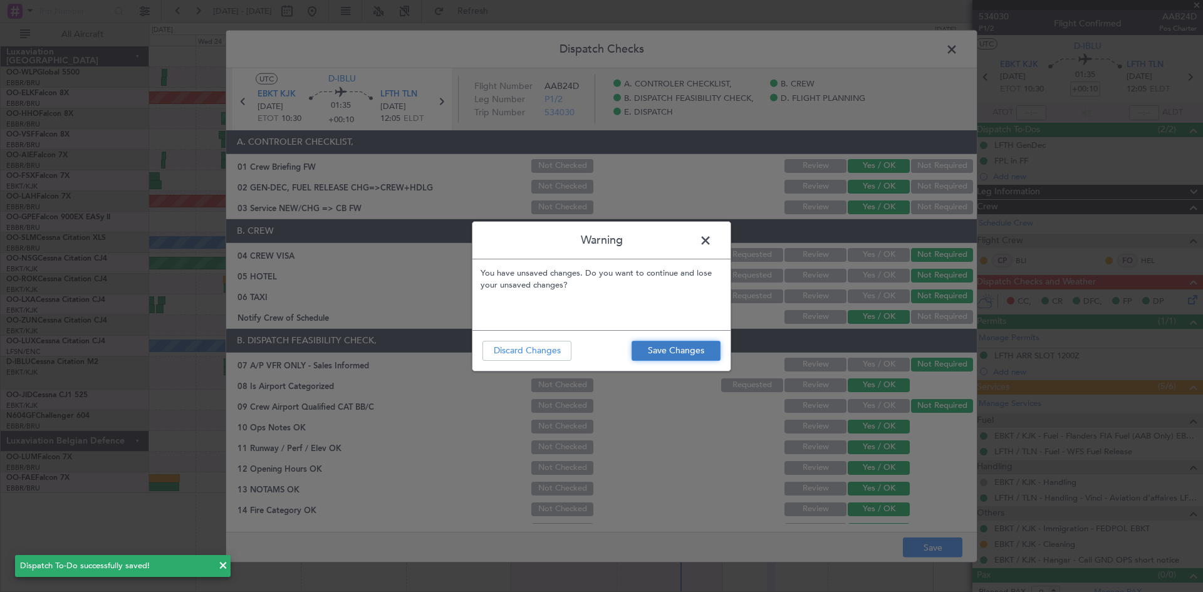
click at [685, 349] on button "Save Changes" at bounding box center [676, 351] width 89 height 20
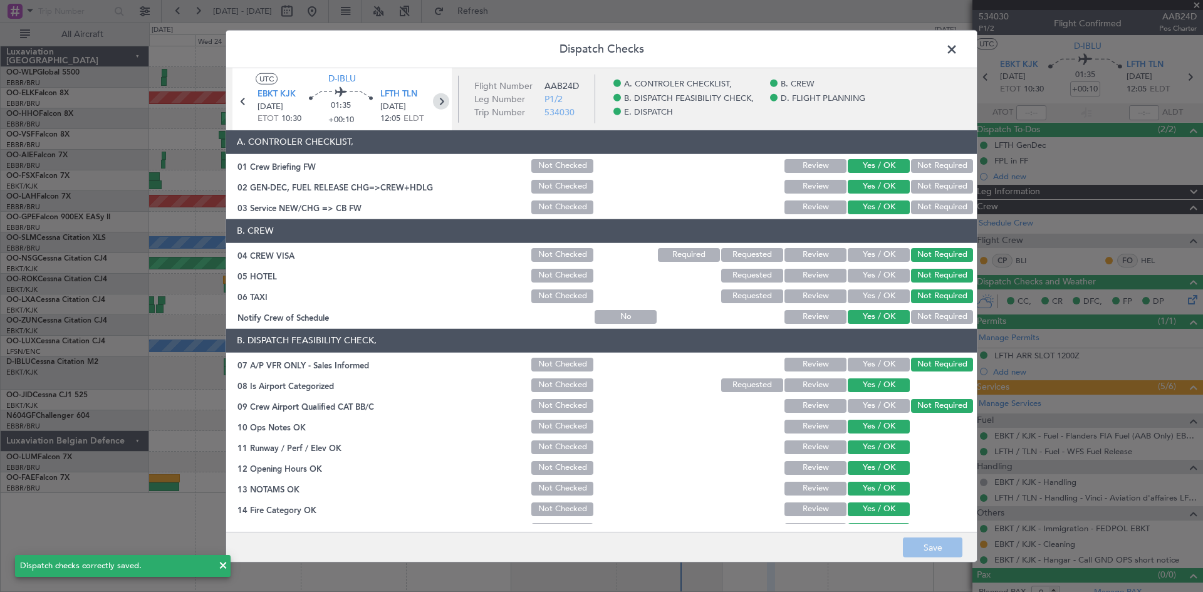
click at [441, 107] on icon at bounding box center [441, 101] width 16 height 16
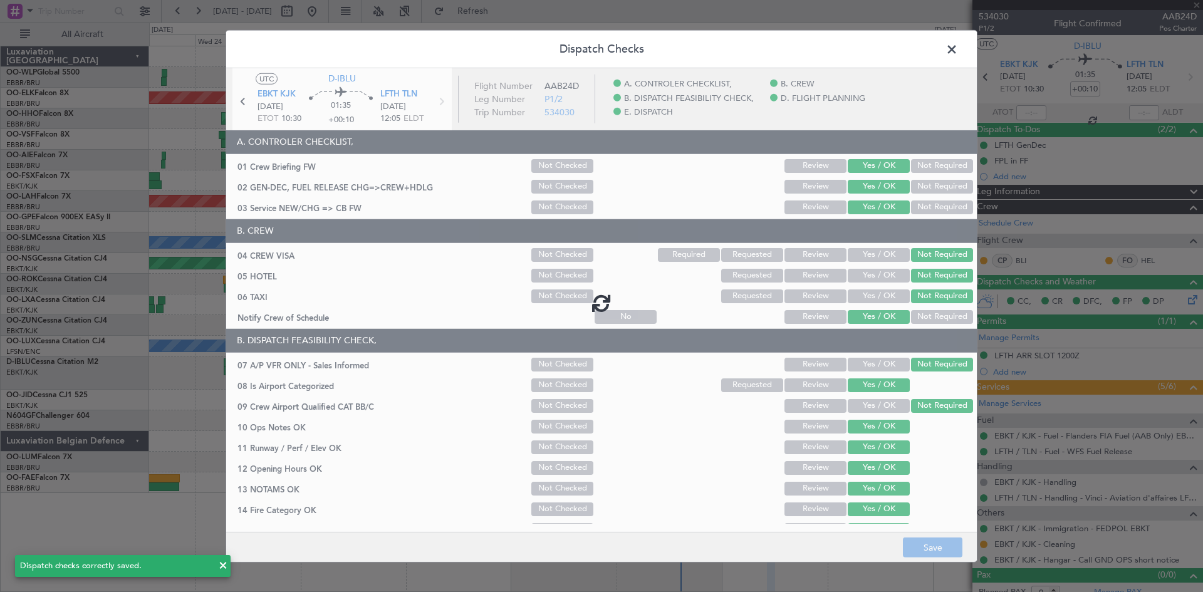
type input "+00:20"
type input "1"
type input "+00:20"
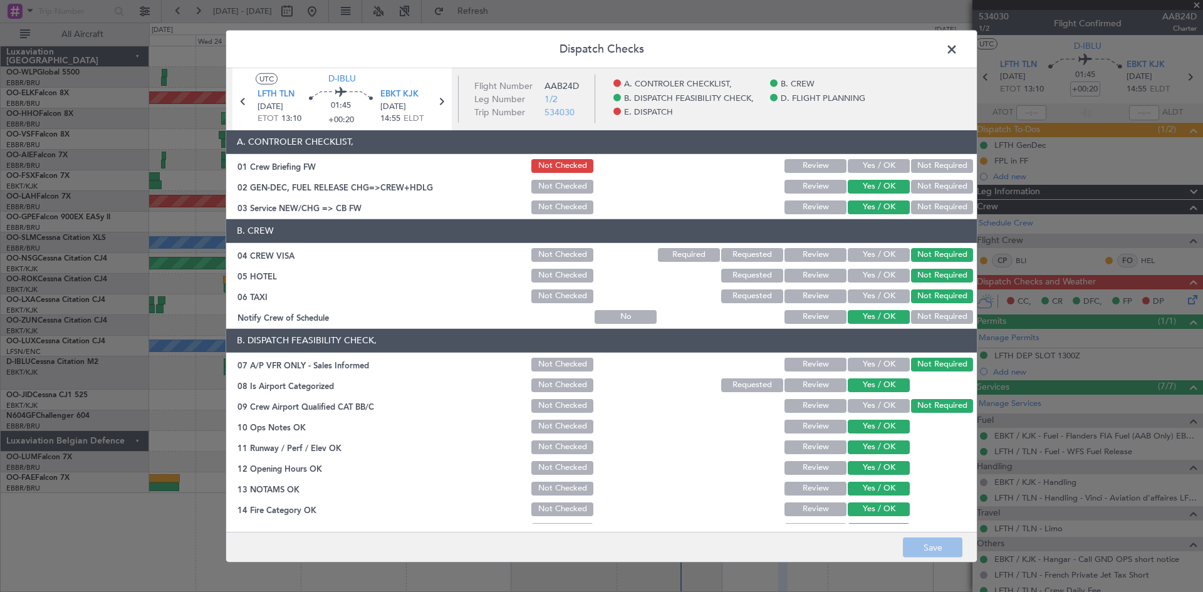
click at [873, 167] on button "Yes / OK" at bounding box center [879, 166] width 62 height 14
click at [941, 543] on button "Save" at bounding box center [933, 548] width 60 height 20
click at [958, 39] on span at bounding box center [958, 51] width 0 height 25
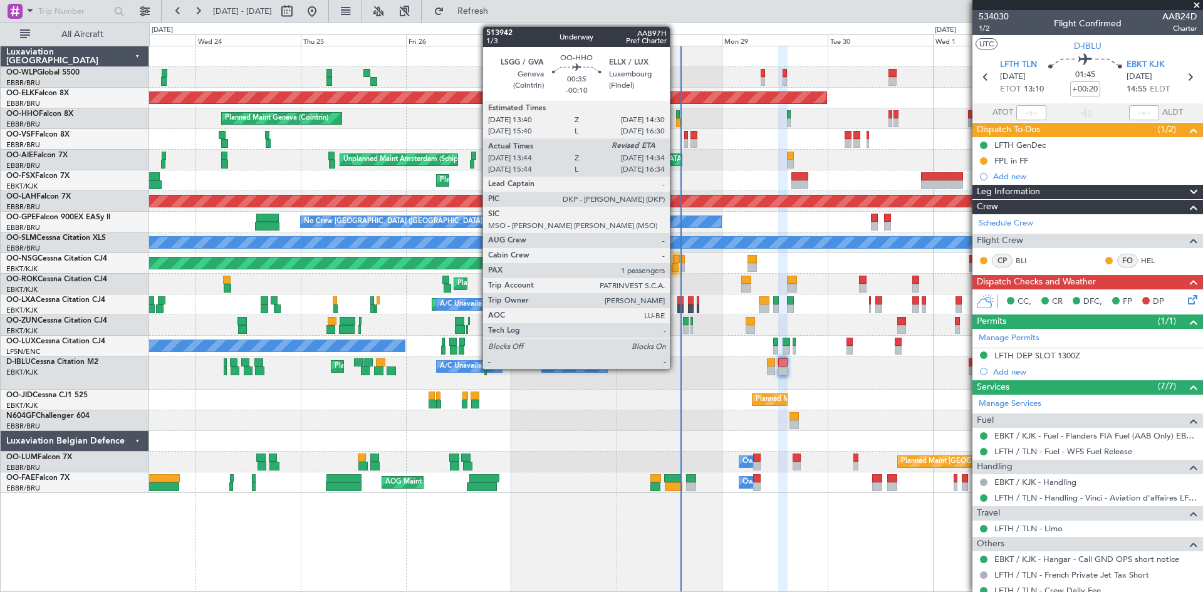
click at [676, 116] on div at bounding box center [678, 114] width 4 height 9
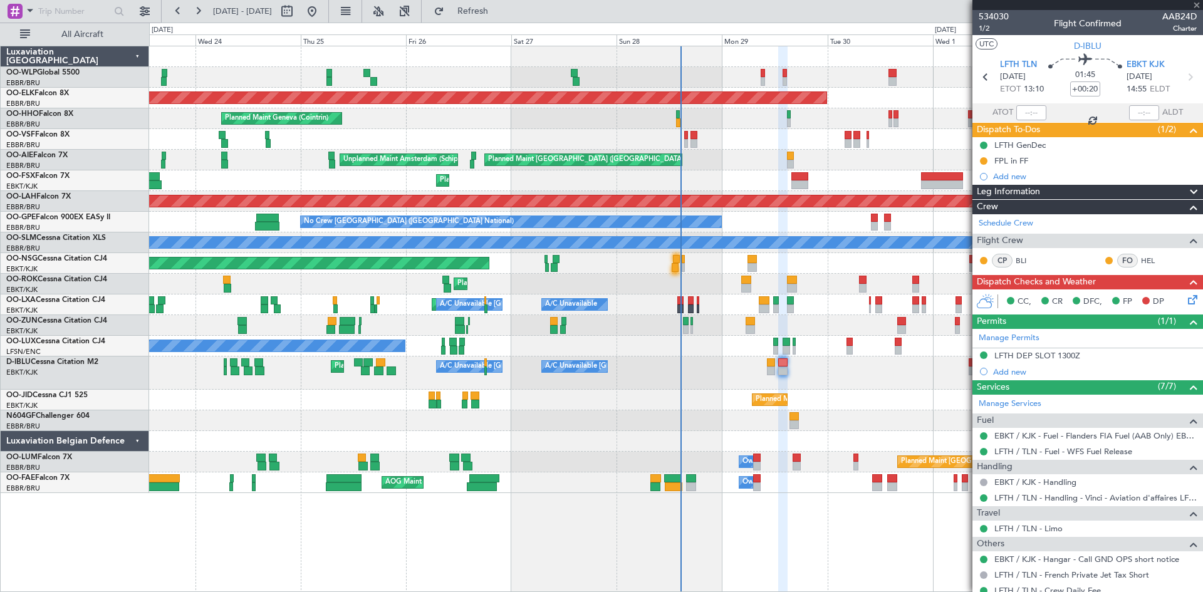
type input "-00:10"
type input "13:54"
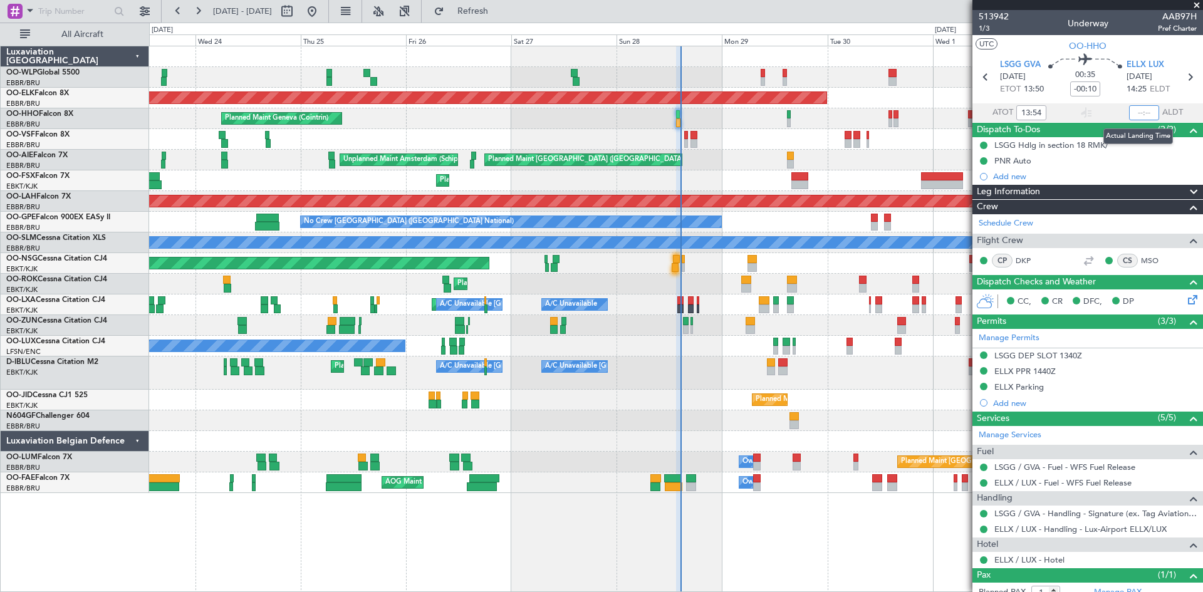
click at [1136, 114] on input "text" at bounding box center [1145, 112] width 30 height 15
type input "14:34"
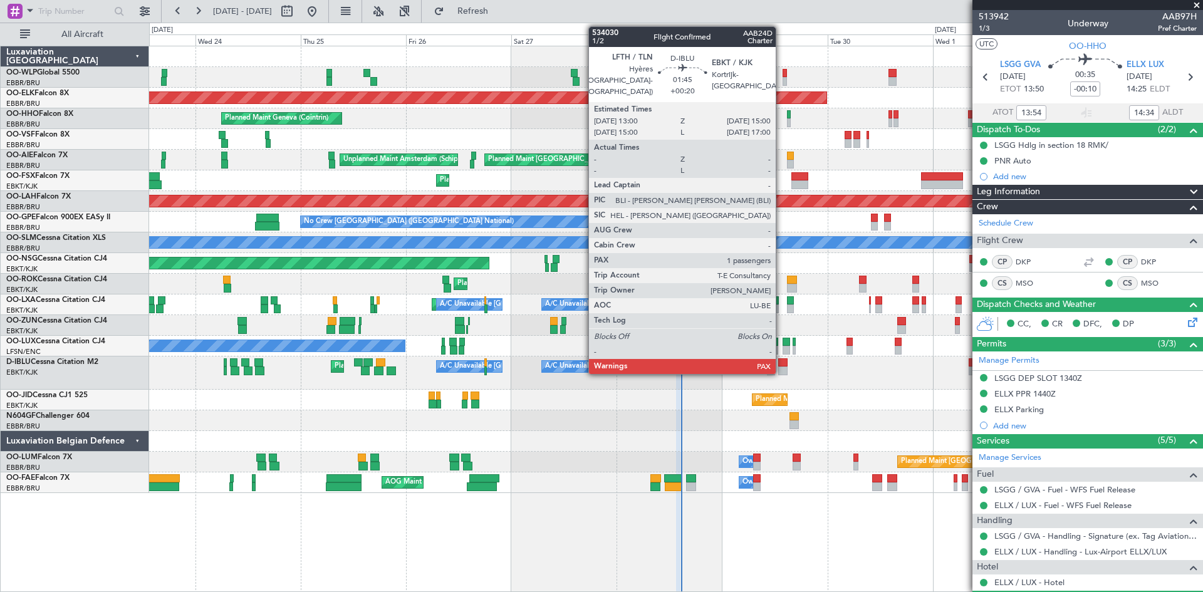
click at [782, 366] on div at bounding box center [782, 363] width 9 height 9
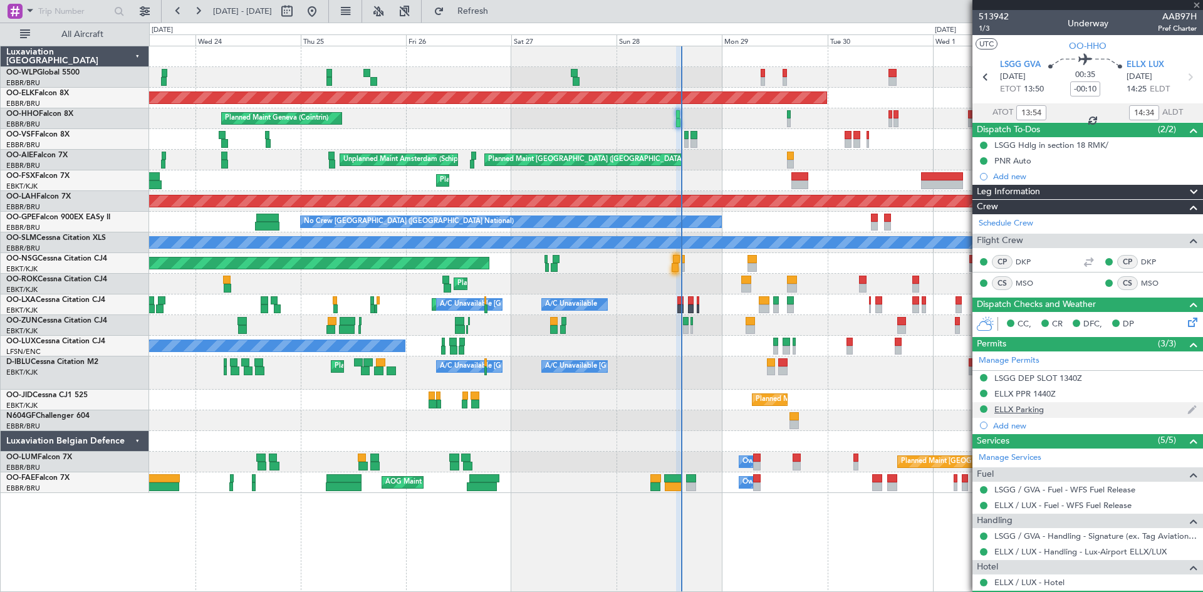
type input "+00:20"
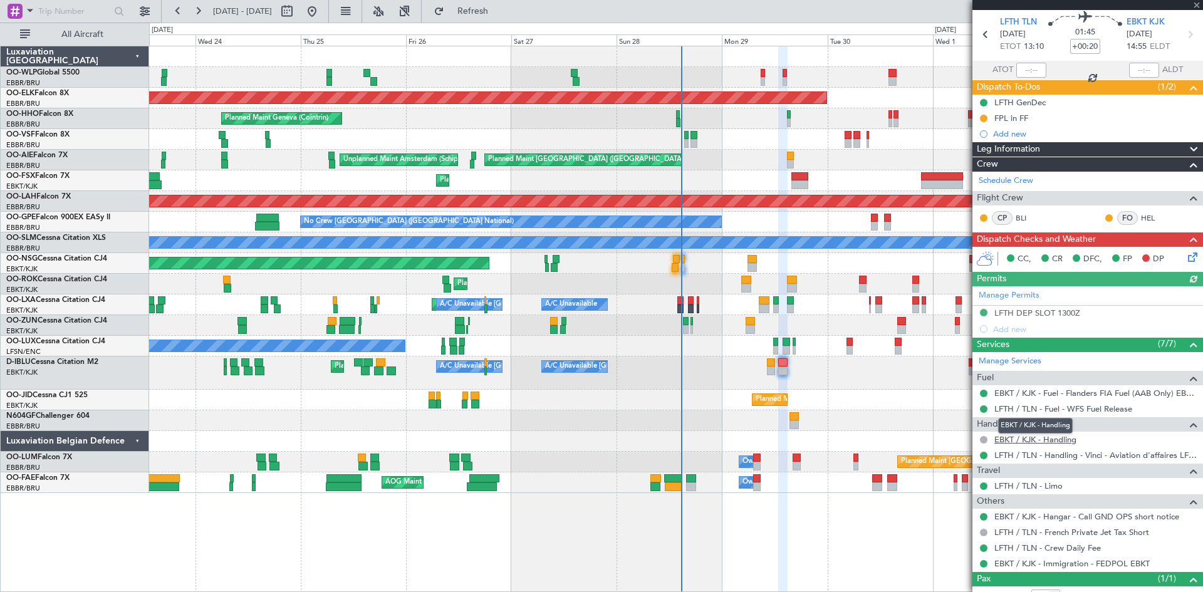
scroll to position [0, 0]
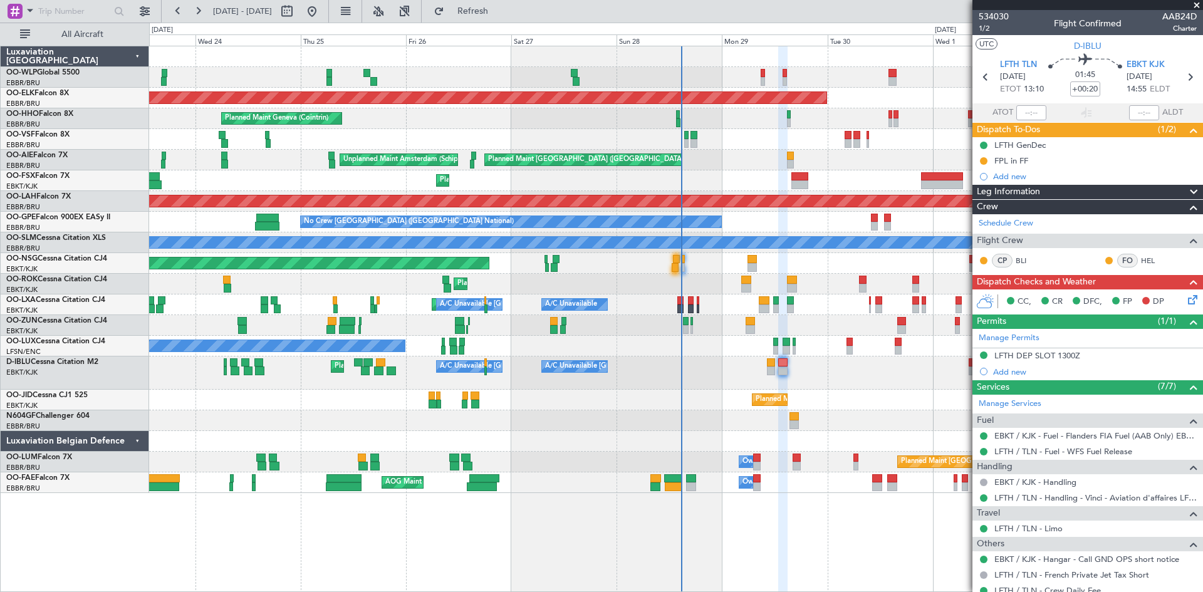
click at [1186, 298] on icon at bounding box center [1191, 298] width 10 height 10
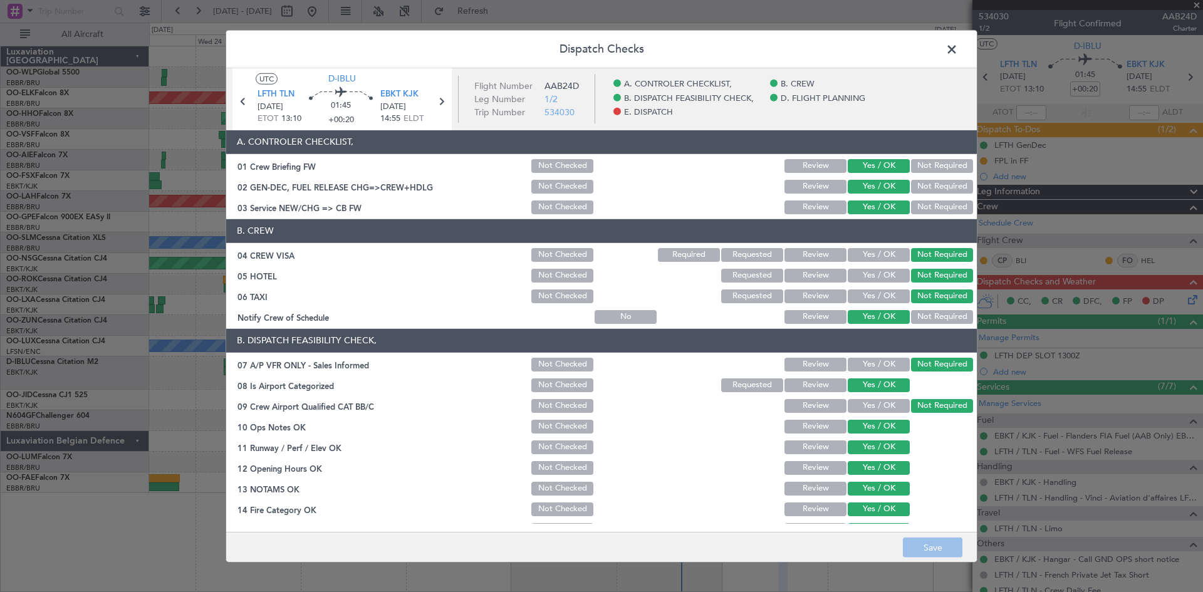
scroll to position [237, 0]
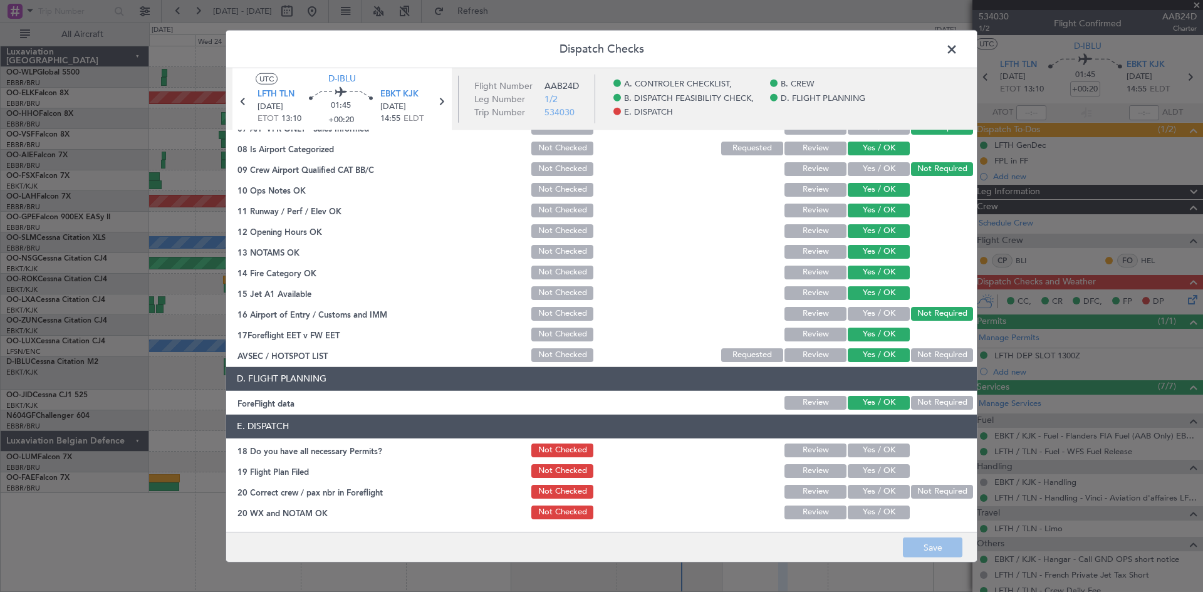
click at [871, 444] on button "Yes / OK" at bounding box center [879, 451] width 62 height 14
click at [878, 476] on button "Yes / OK" at bounding box center [879, 471] width 62 height 14
click at [876, 488] on button "Yes / OK" at bounding box center [879, 492] width 62 height 14
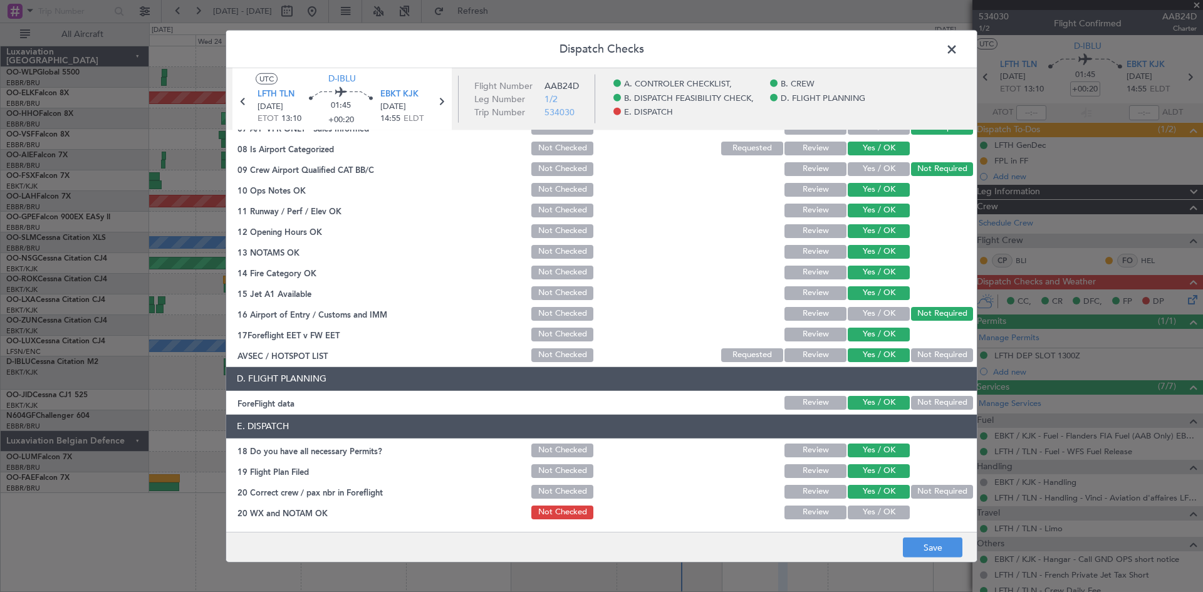
click at [874, 510] on button "Yes / OK" at bounding box center [879, 513] width 62 height 14
click at [941, 547] on button "Save" at bounding box center [933, 548] width 60 height 20
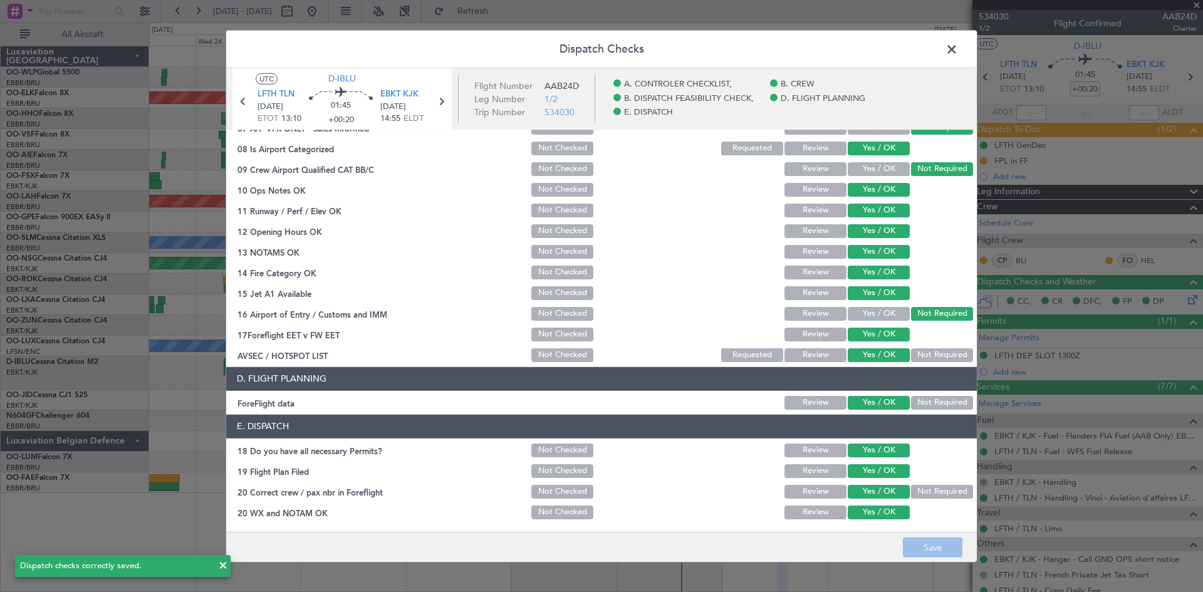
click at [958, 55] on span at bounding box center [958, 51] width 0 height 25
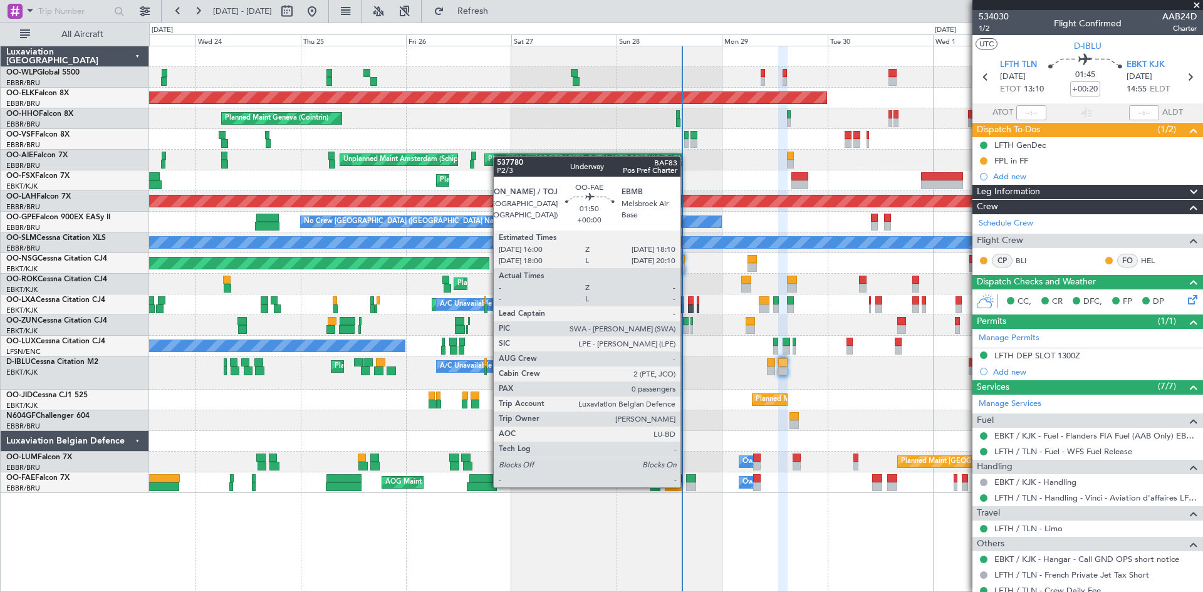
click at [686, 486] on div at bounding box center [691, 487] width 10 height 9
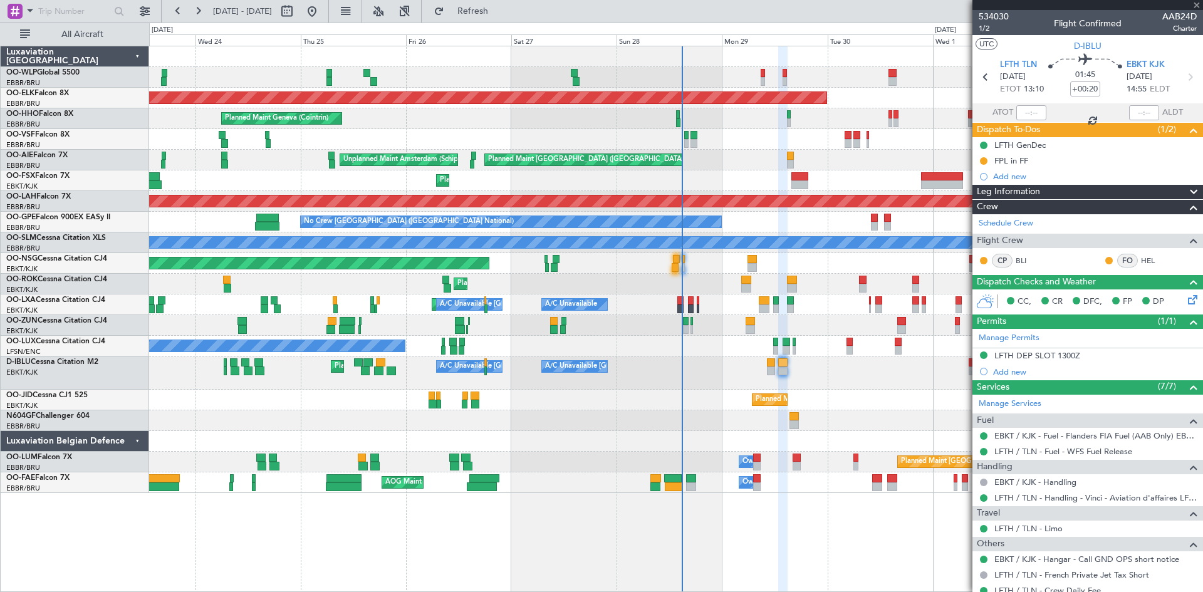
type input "0"
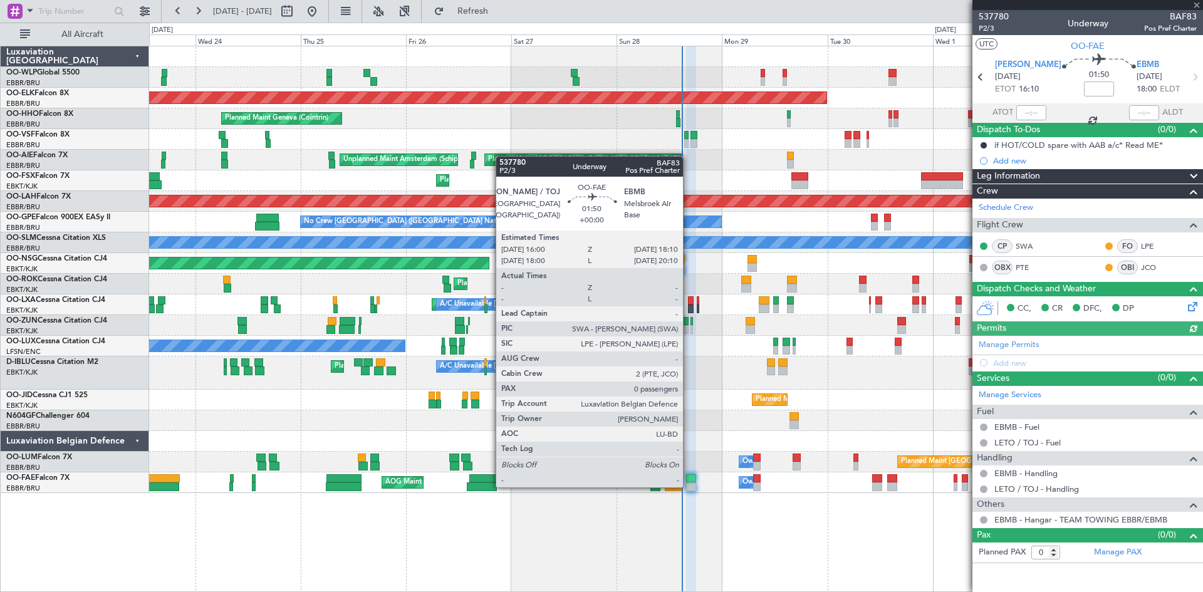
click at [689, 486] on div at bounding box center [691, 487] width 10 height 9
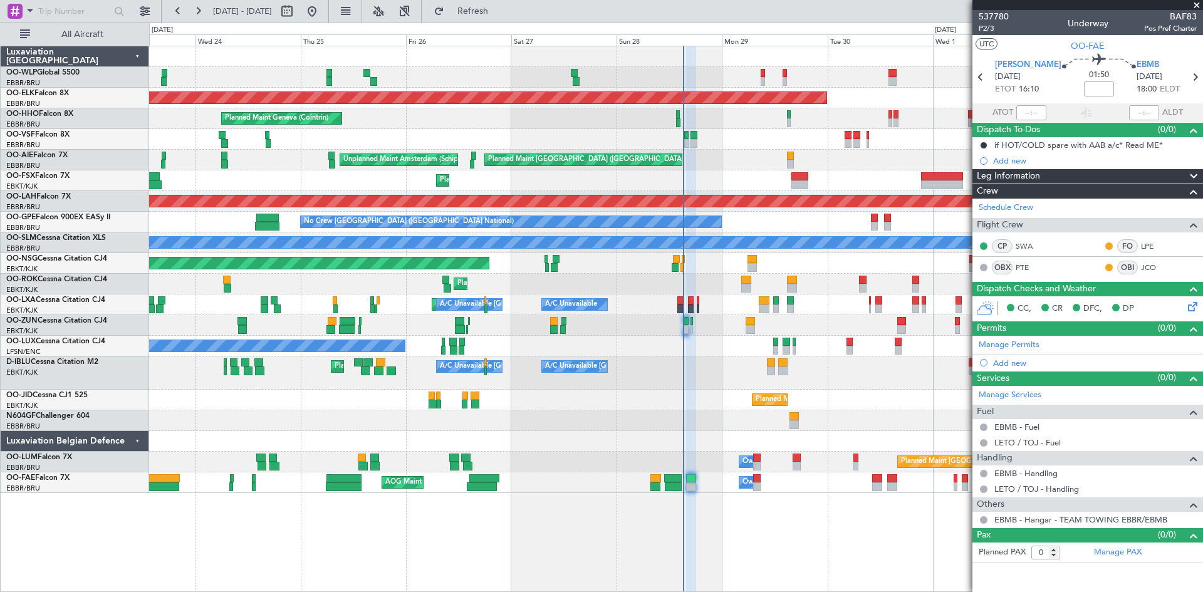
click at [473, 0] on fb-refresh-button "Refresh" at bounding box center [466, 11] width 88 height 23
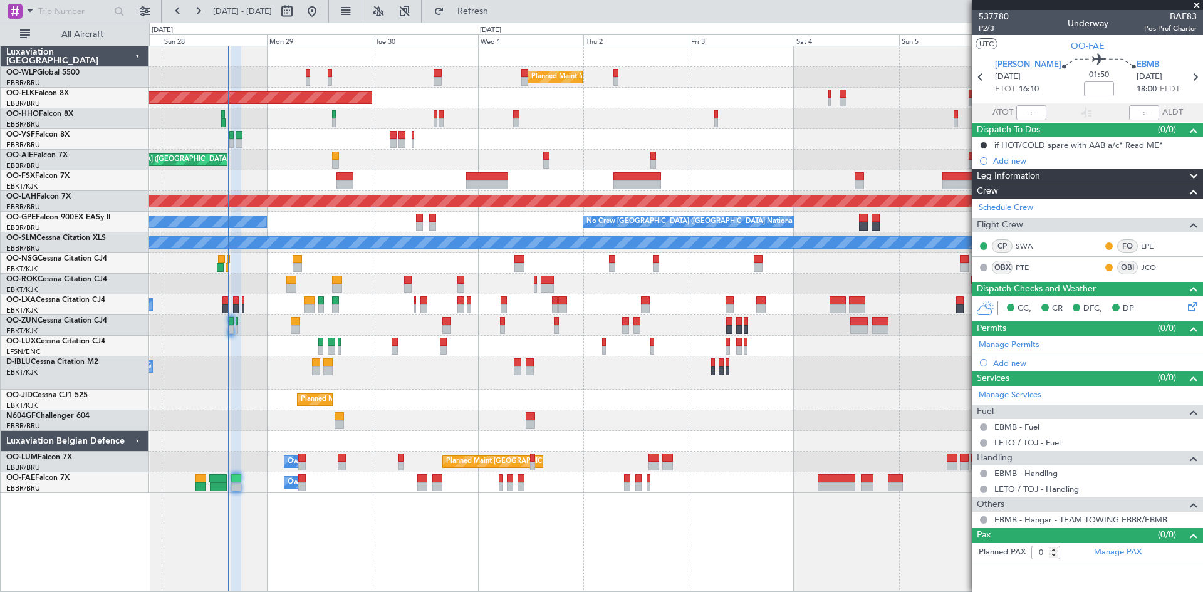
click at [391, 380] on div "A/C Unavailable Kortrijk-Wevelgem A/C Unavailable Brussels (Brussels National) …" at bounding box center [676, 373] width 1054 height 33
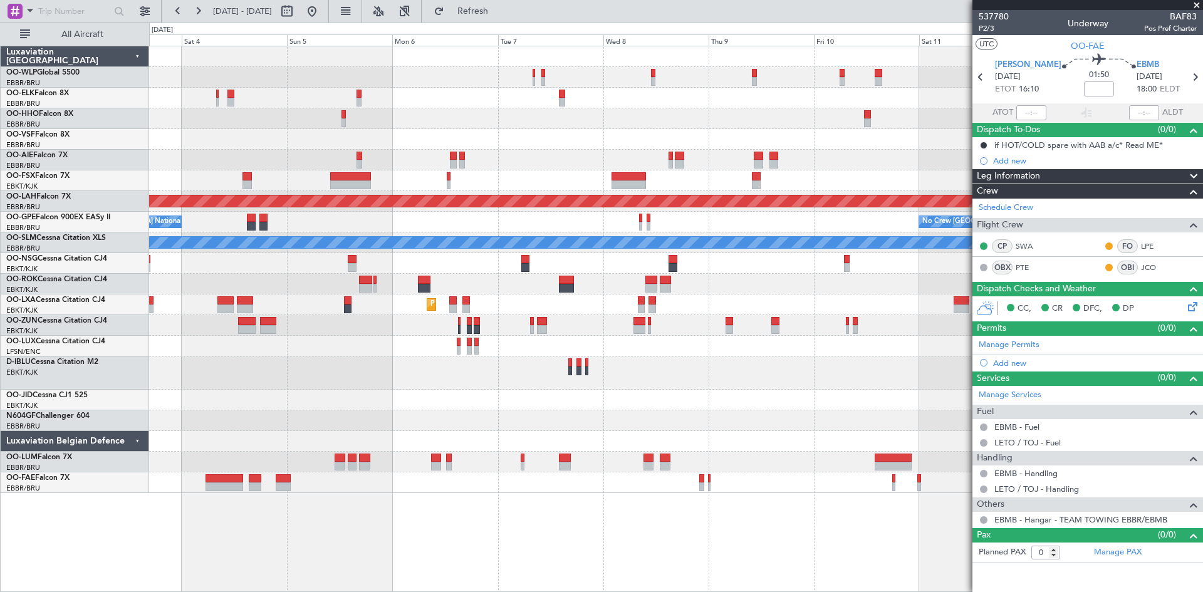
click at [252, 371] on div at bounding box center [676, 373] width 1054 height 33
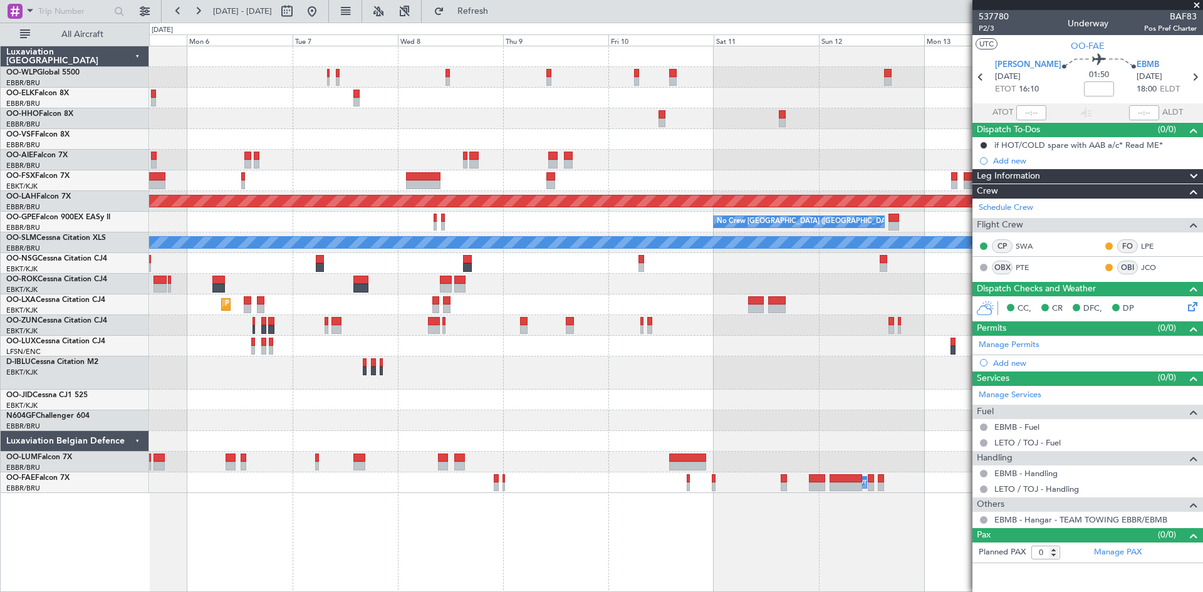
click at [609, 392] on div "Planned Maint Alton-st Louis (St Louis Regl) No Crew Brussels (Brussels Nationa…" at bounding box center [676, 269] width 1054 height 447
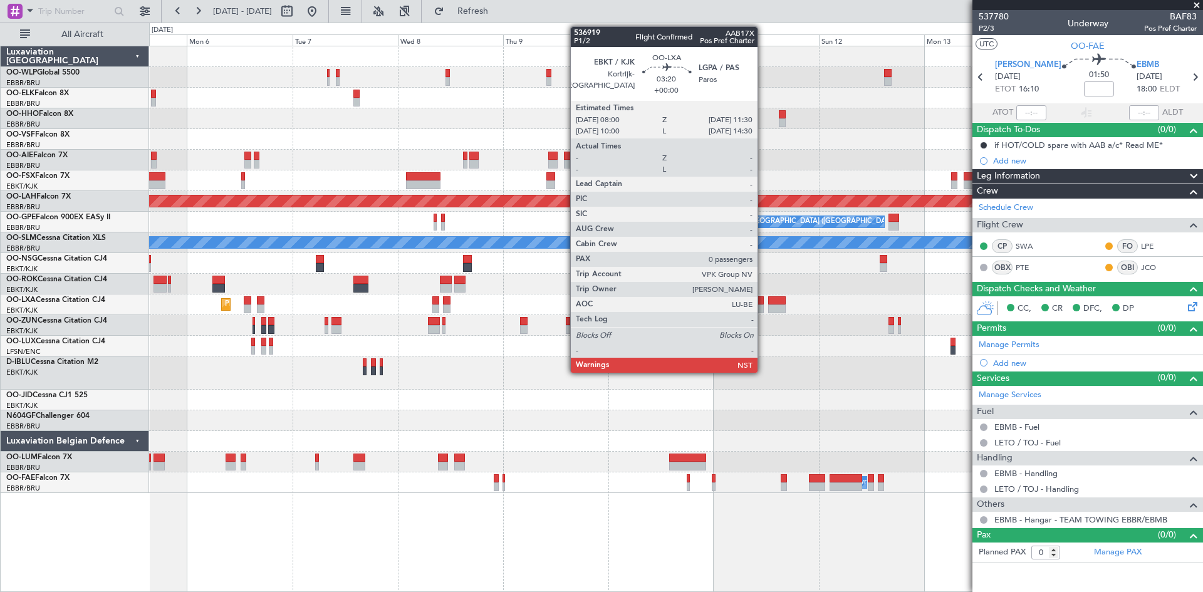
click at [763, 300] on div at bounding box center [756, 300] width 16 height 9
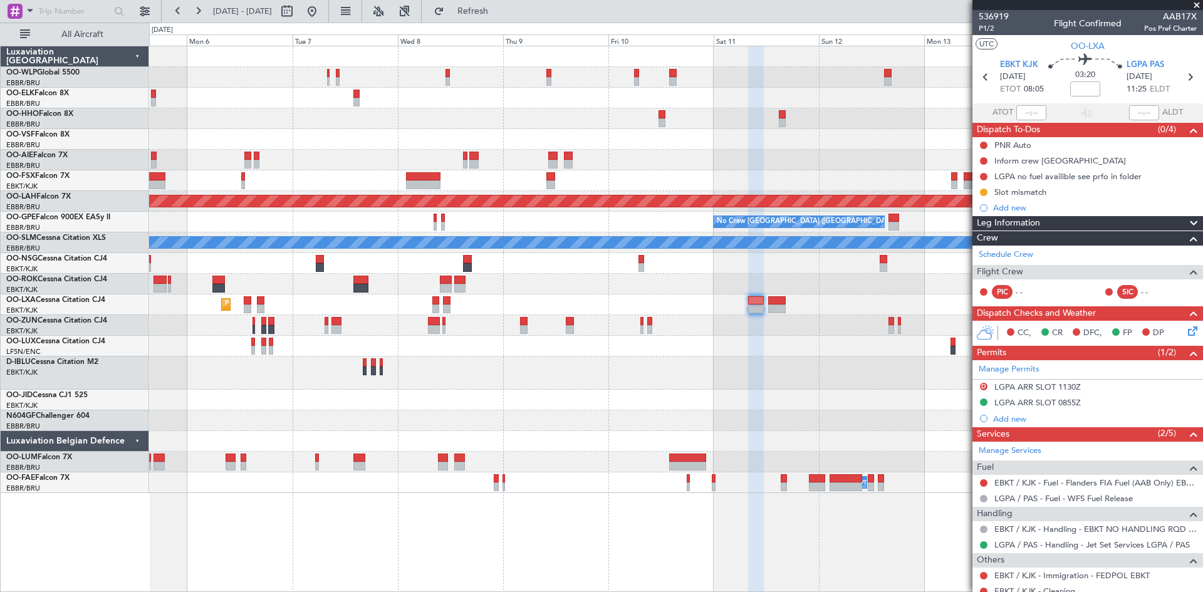
click at [473, 0] on fb-refresh-button "Refresh" at bounding box center [466, 11] width 88 height 23
click at [490, 8] on span "Refresh" at bounding box center [473, 11] width 53 height 9
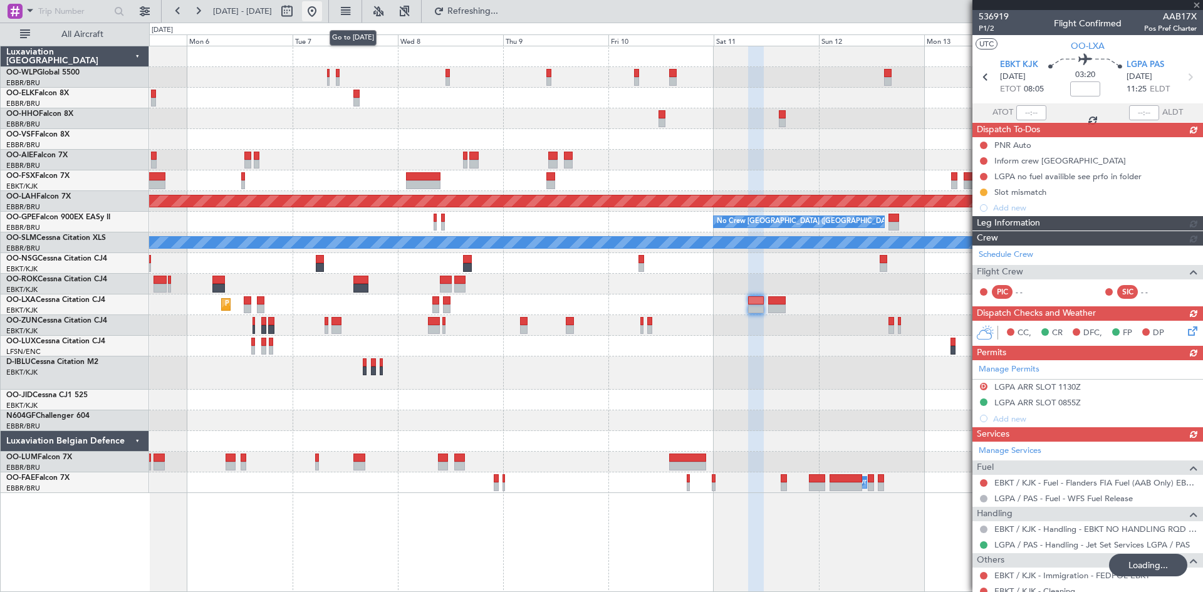
click at [322, 8] on button at bounding box center [312, 11] width 20 height 20
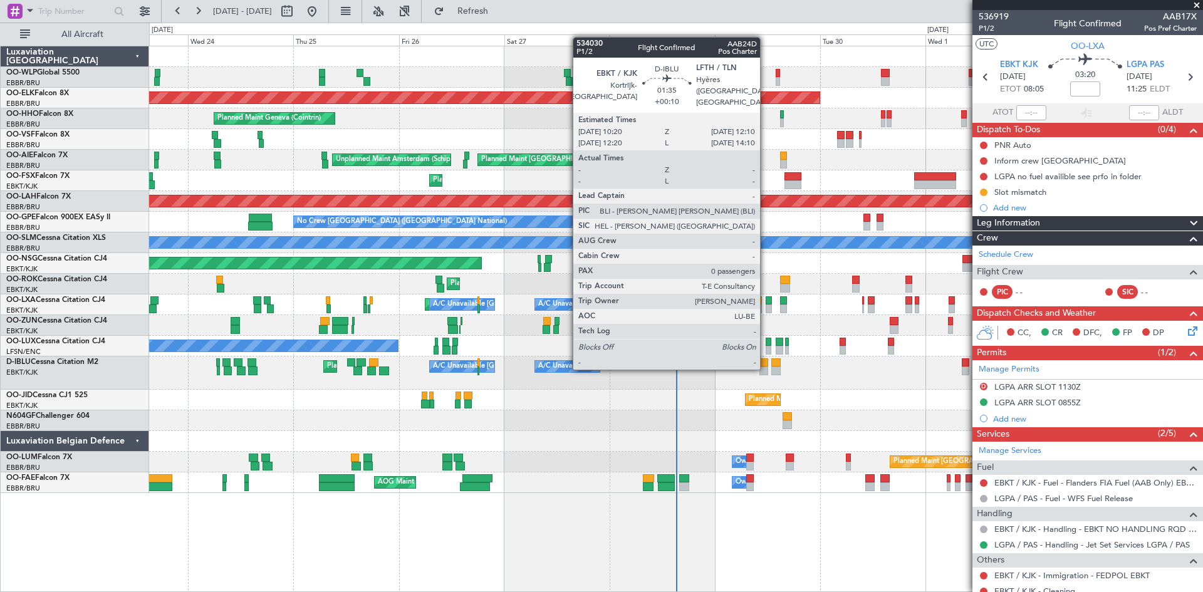
click at [766, 367] on div at bounding box center [764, 371] width 8 height 9
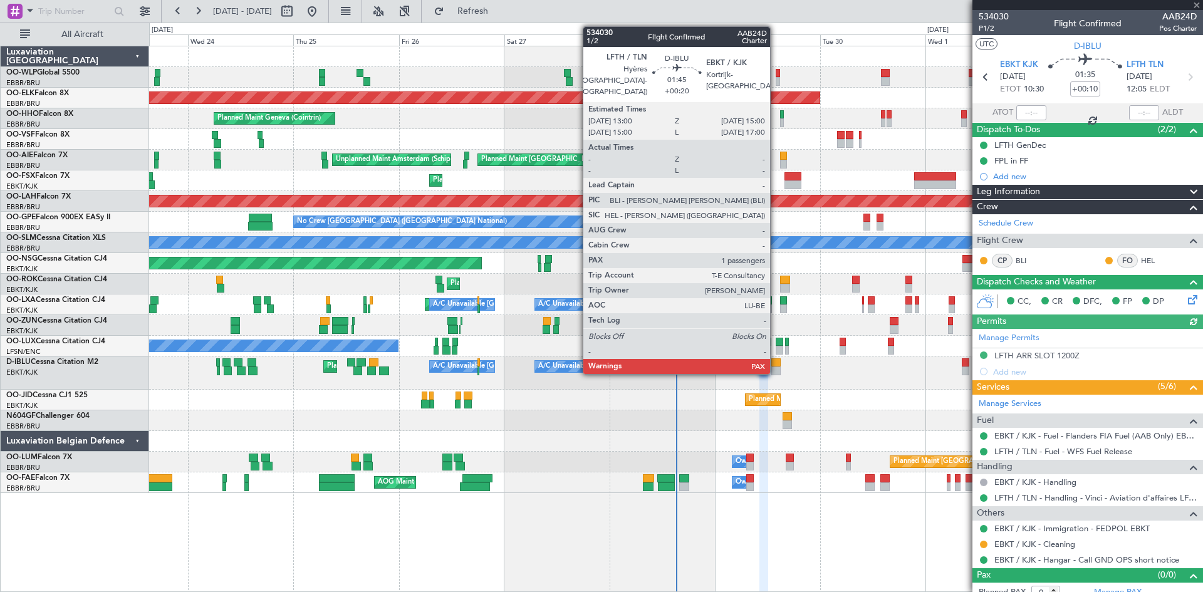
click at [776, 368] on div at bounding box center [776, 371] width 9 height 9
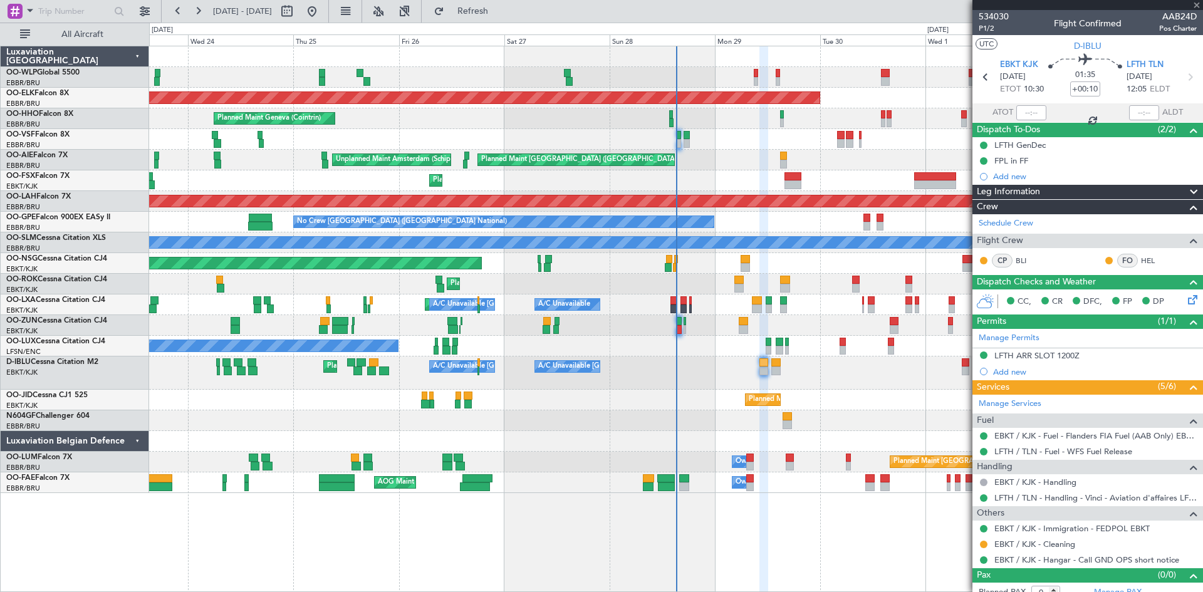
type input "+00:20"
type input "1"
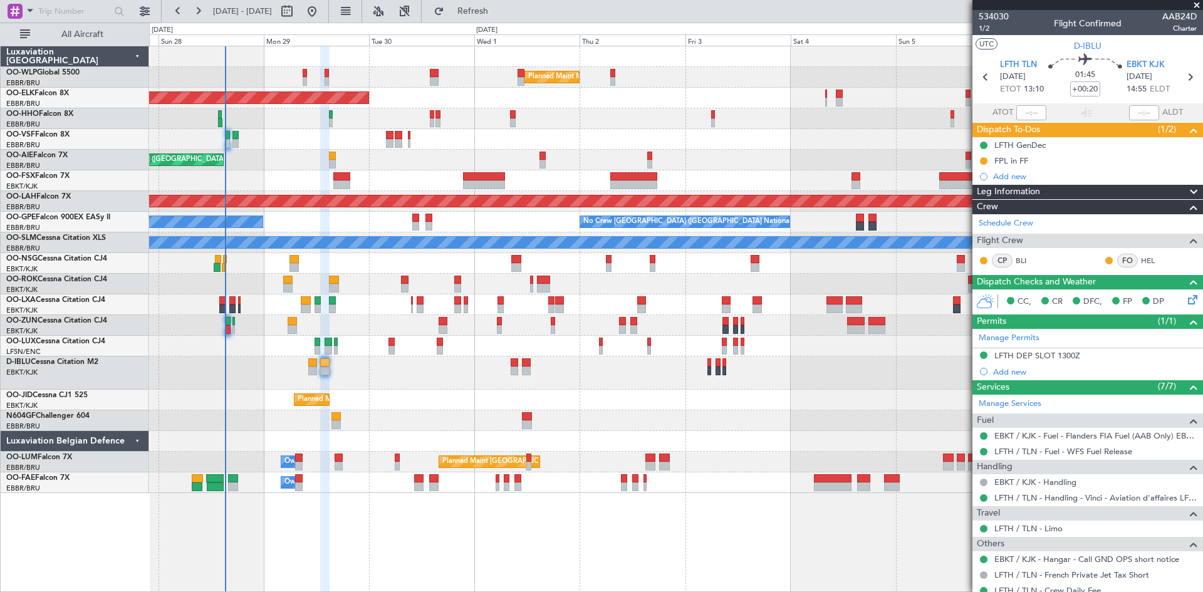
click at [56, 269] on div "Planned Maint Milan (Linate) Planned Maint Kortrijk-Wevelgem Planned Maint Lond…" at bounding box center [601, 308] width 1203 height 570
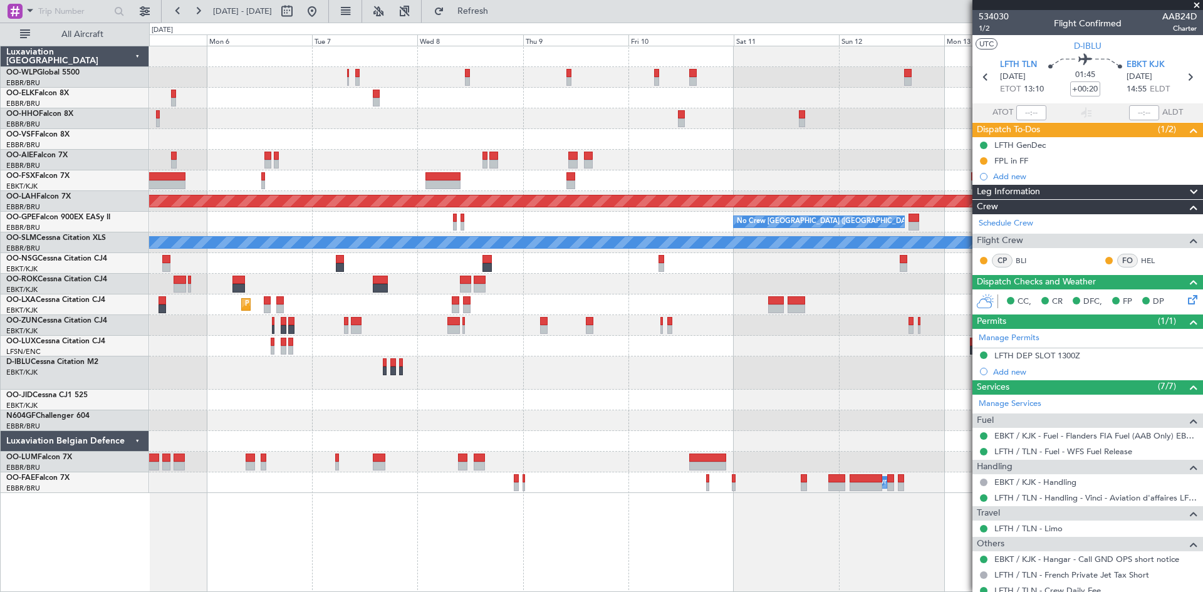
click at [266, 418] on div "Planned Maint Alton-st Louis (St Louis Regl) No Crew Brussels (Brussels Nationa…" at bounding box center [676, 269] width 1054 height 447
click at [500, 14] on span "Refresh" at bounding box center [473, 11] width 53 height 9
click at [322, 6] on button at bounding box center [312, 11] width 20 height 20
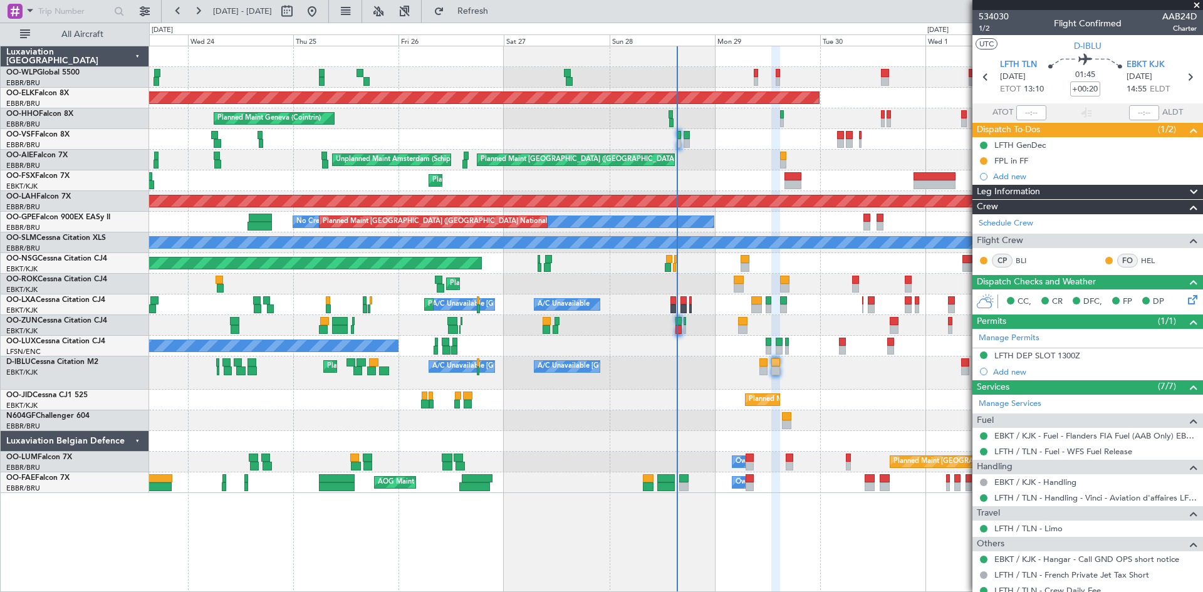
click at [678, 477] on div "Owner Melsbroek Air Base AOG Maint New York (Teterboro) Planned Maint Brussels …" at bounding box center [676, 483] width 1054 height 21
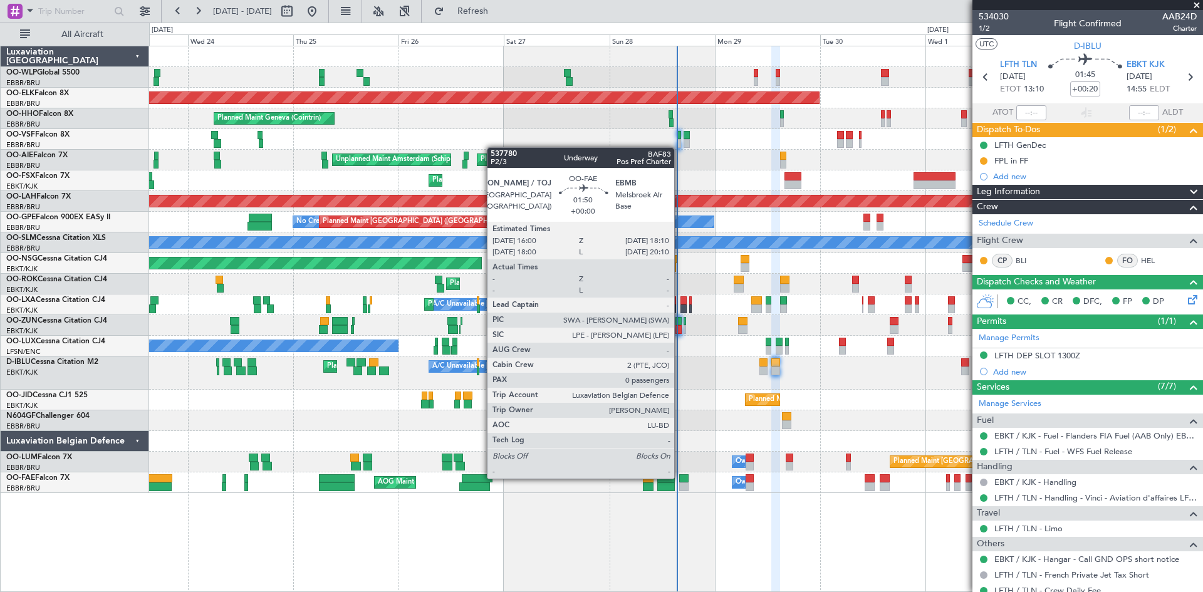
click at [683, 480] on div at bounding box center [684, 478] width 10 height 9
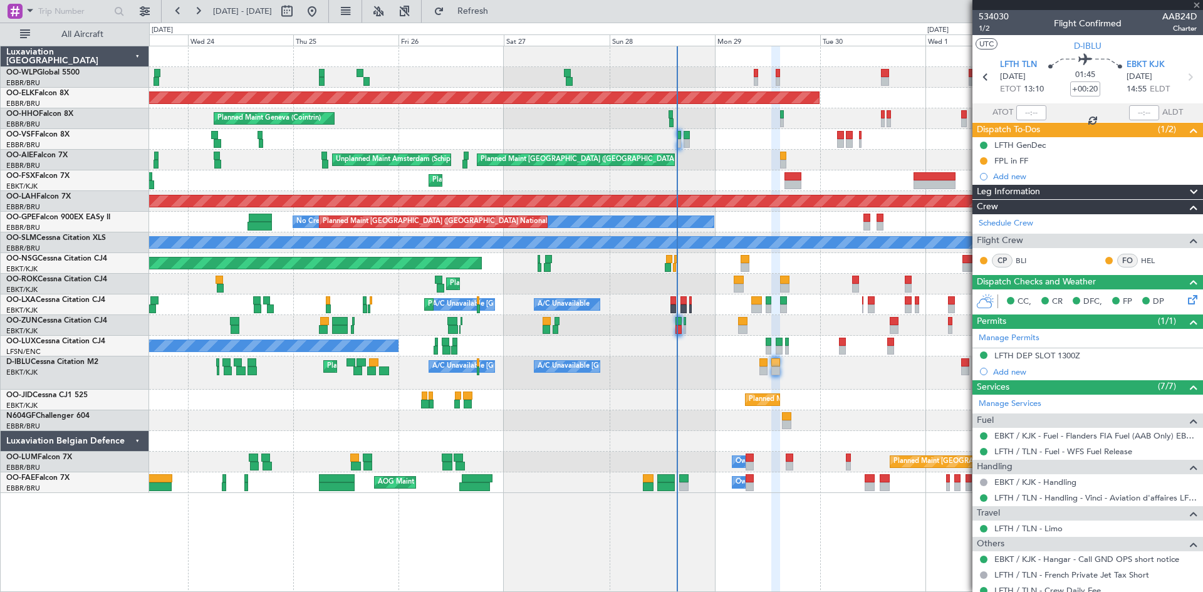
type input "0"
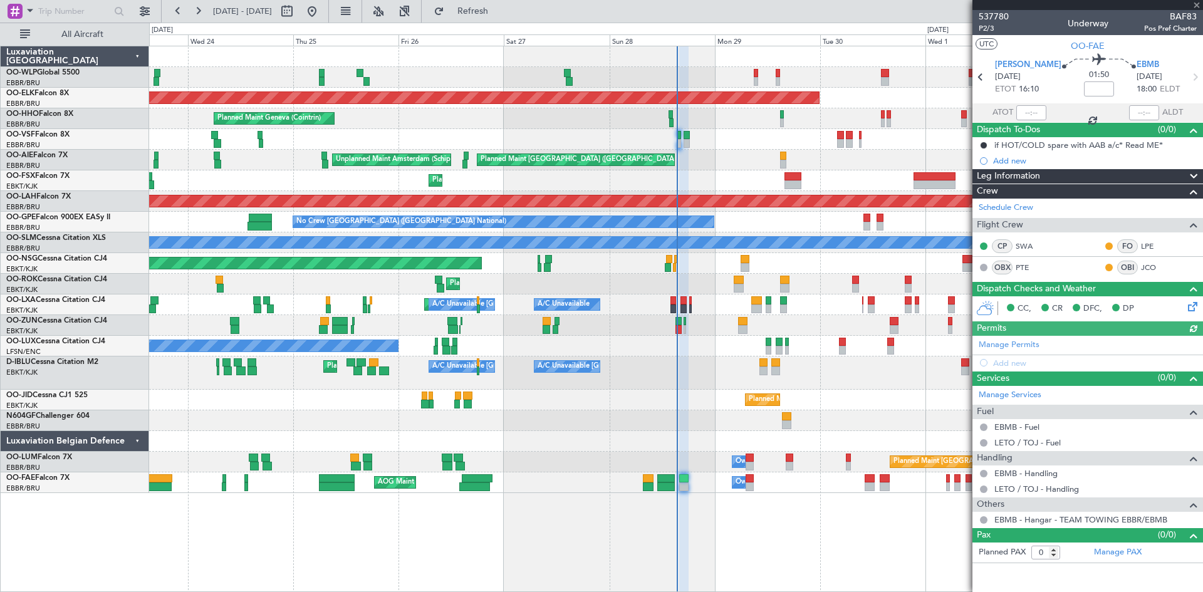
click at [1026, 113] on div at bounding box center [1032, 112] width 30 height 15
click at [1031, 112] on input "text" at bounding box center [1032, 112] width 30 height 15
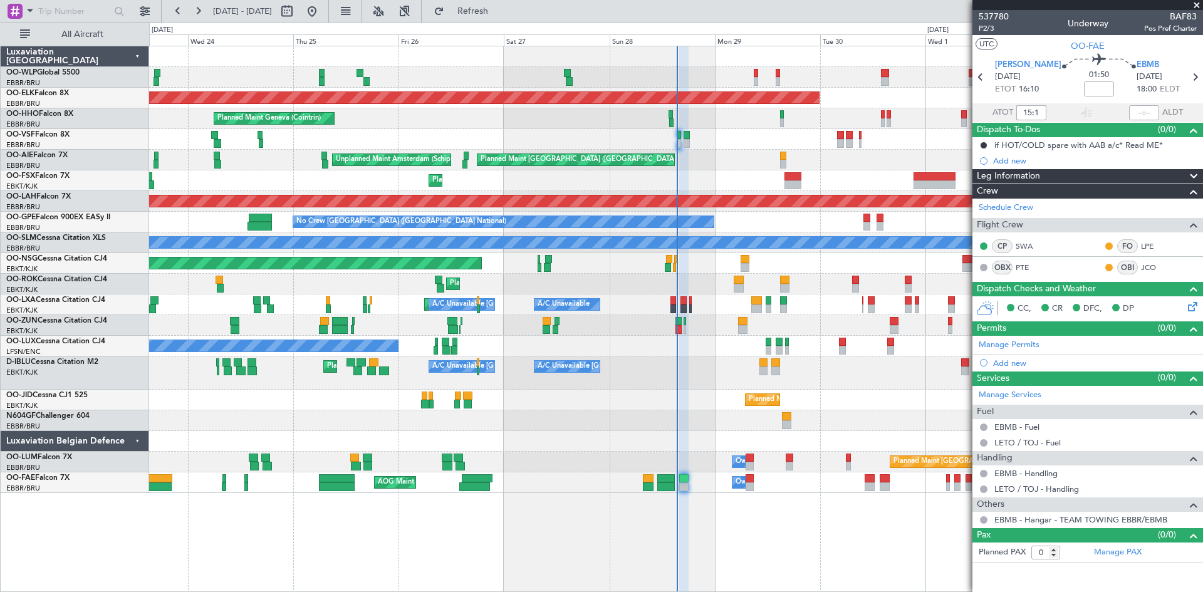
type input "15:17"
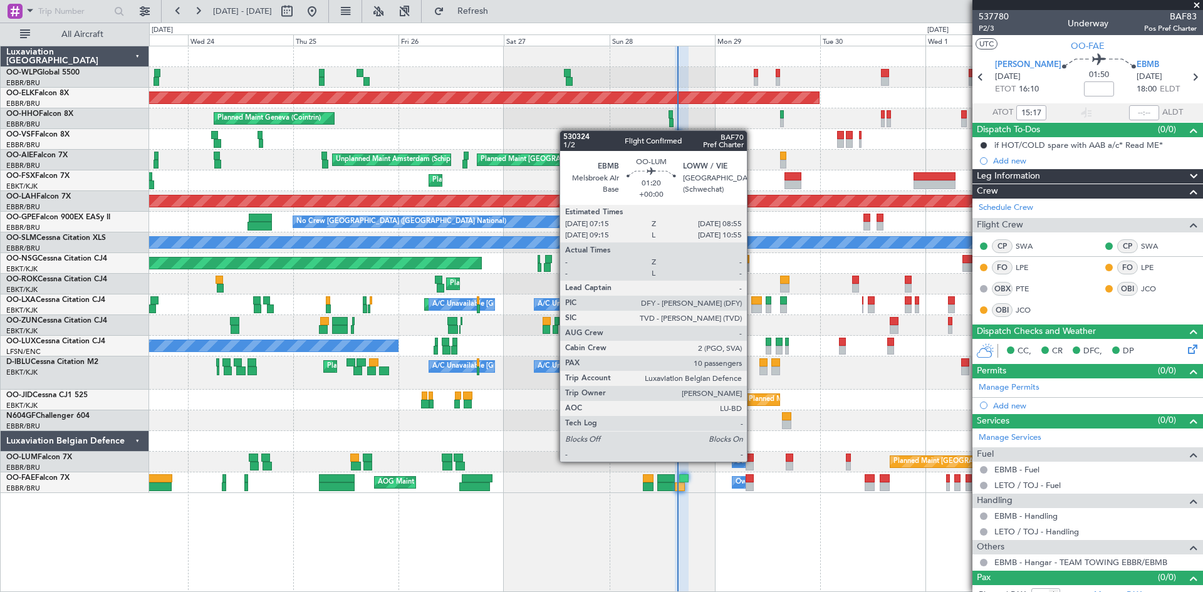
click at [753, 461] on div at bounding box center [750, 458] width 8 height 9
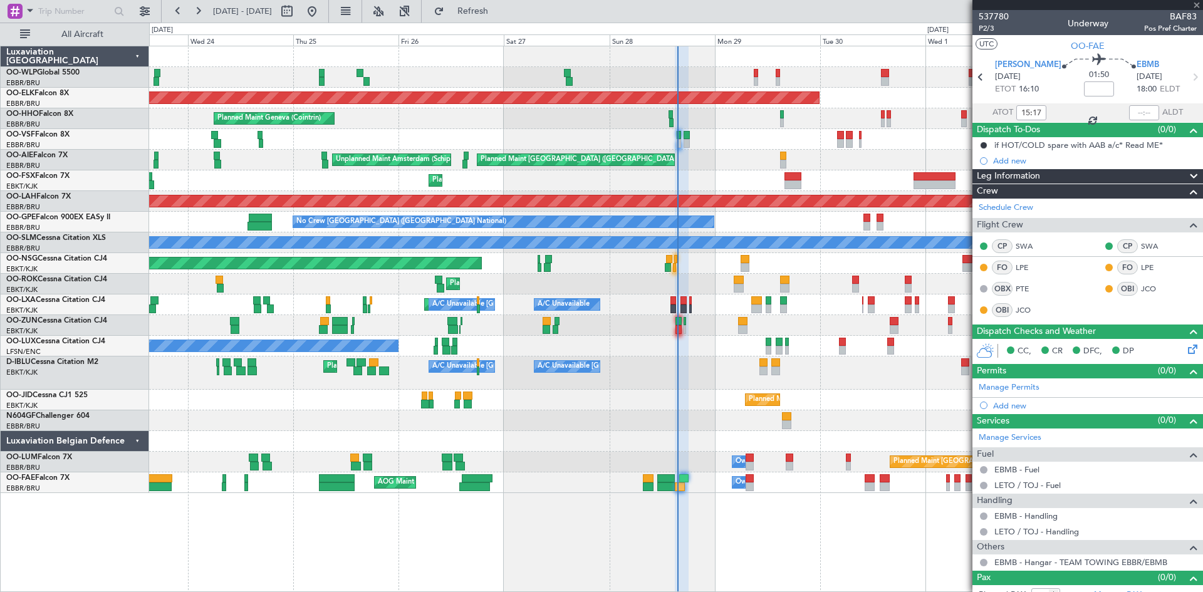
type input "10"
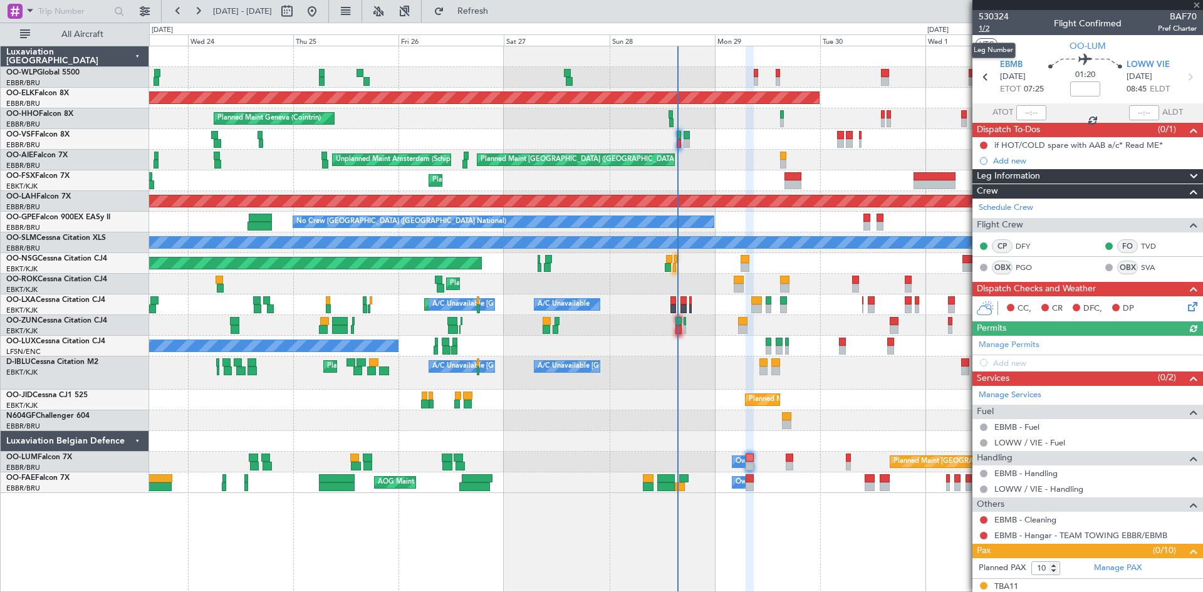
click at [987, 29] on span "1/2" at bounding box center [994, 28] width 30 height 11
click at [500, 7] on span "Refresh" at bounding box center [473, 11] width 53 height 9
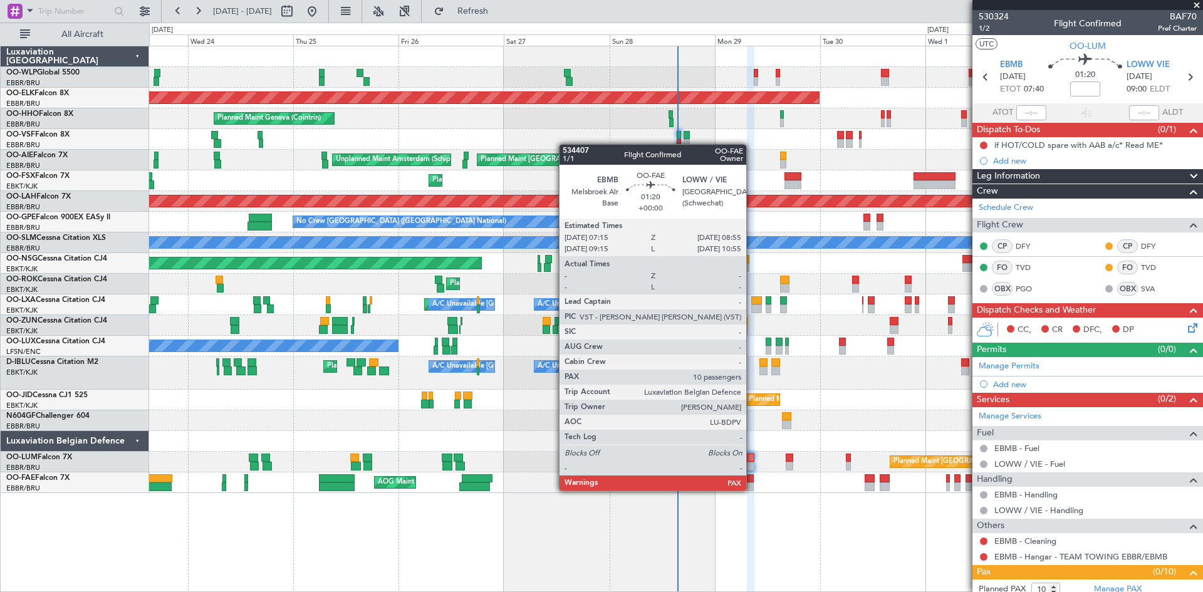
click at [752, 490] on div at bounding box center [750, 487] width 8 height 9
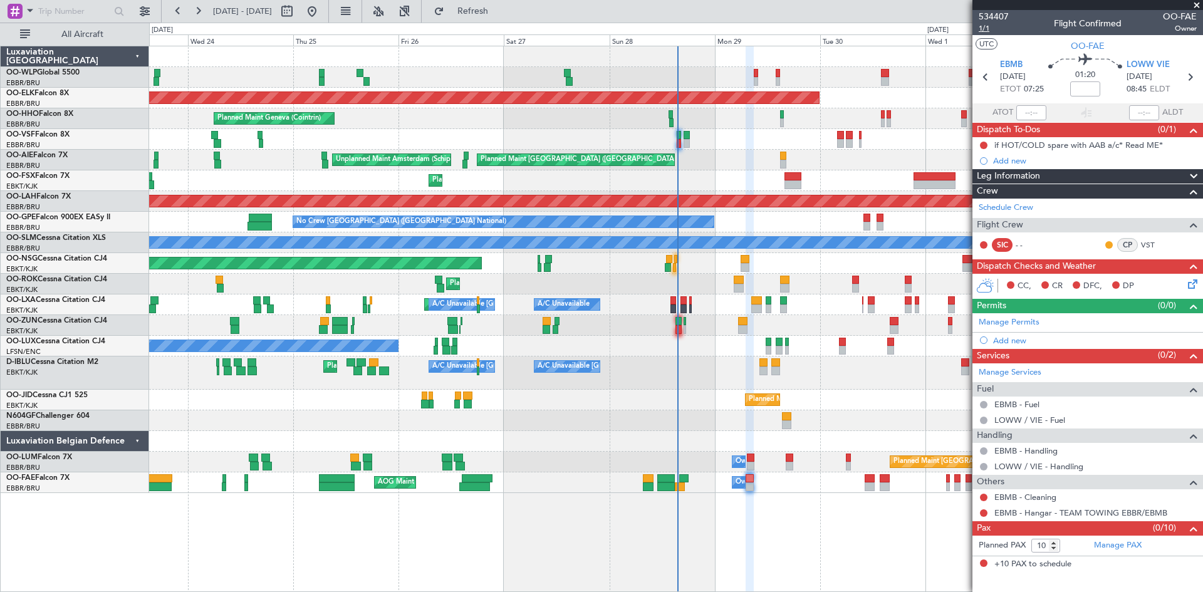
click at [982, 28] on span "1/1" at bounding box center [994, 28] width 30 height 11
click at [479, 14] on button "Refresh" at bounding box center [465, 11] width 75 height 20
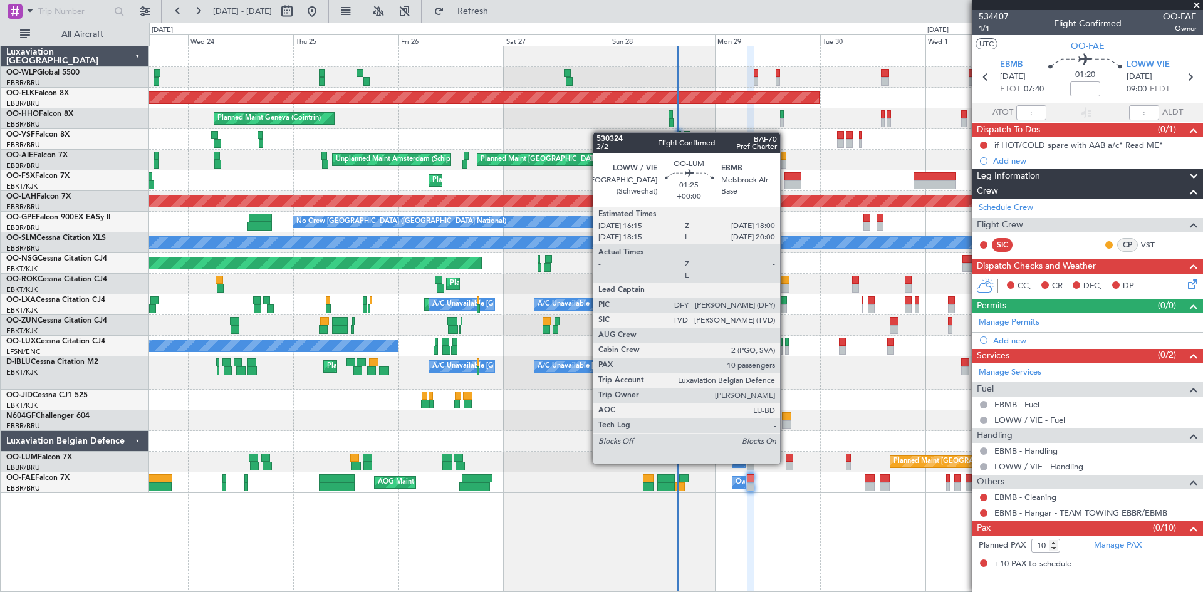
click at [786, 463] on div at bounding box center [790, 466] width 8 height 9
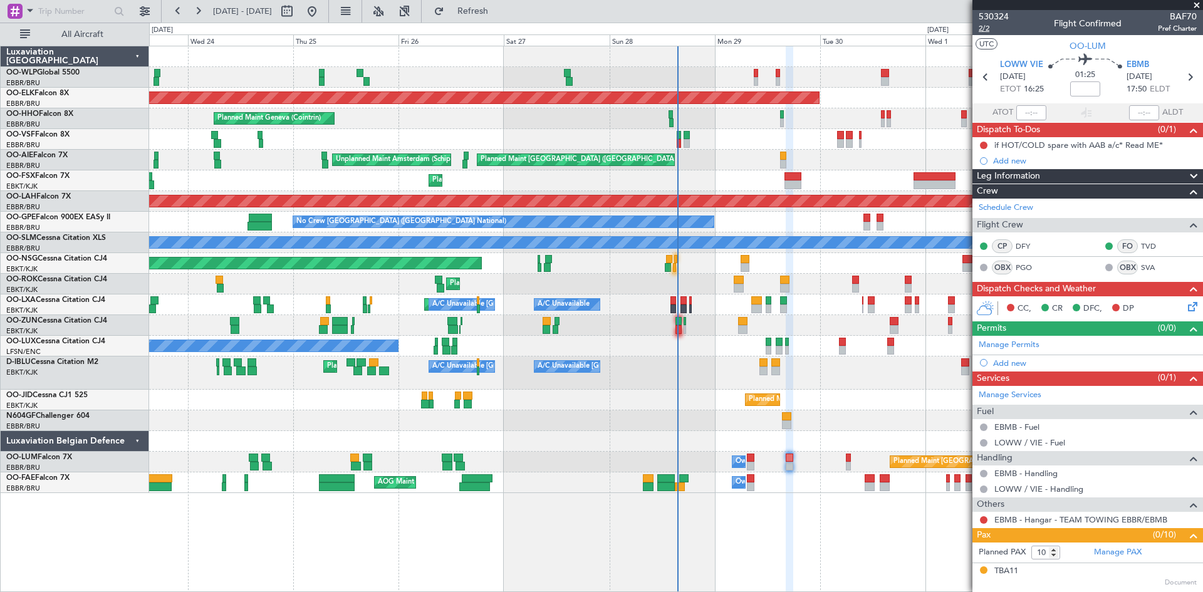
click at [986, 30] on span "2/2" at bounding box center [994, 28] width 30 height 11
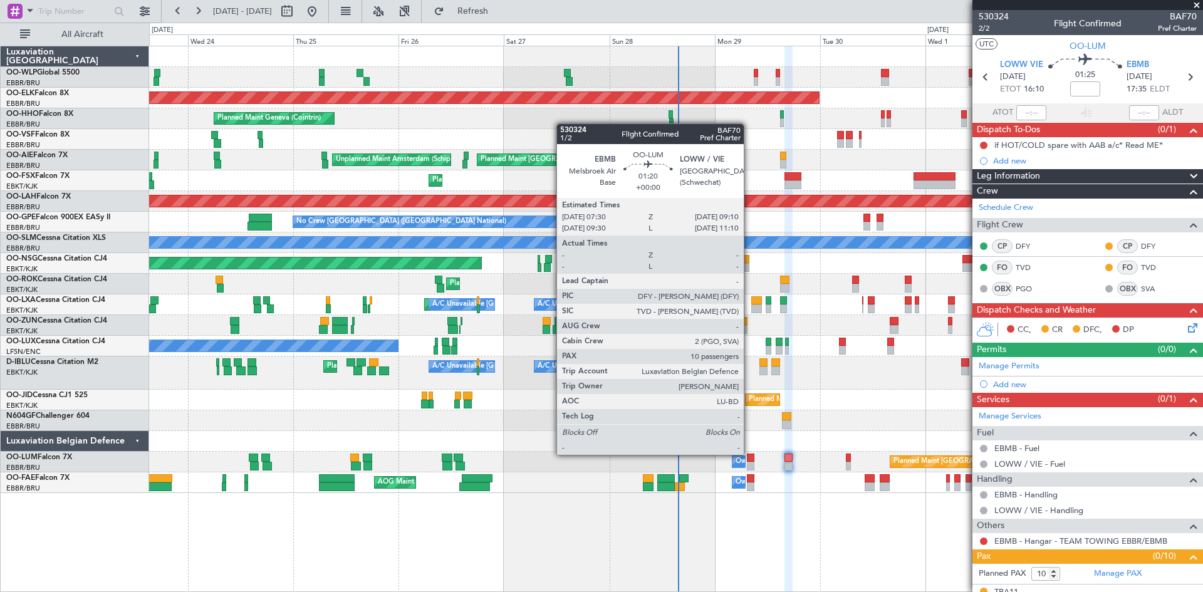
click at [750, 454] on div at bounding box center [751, 458] width 8 height 9
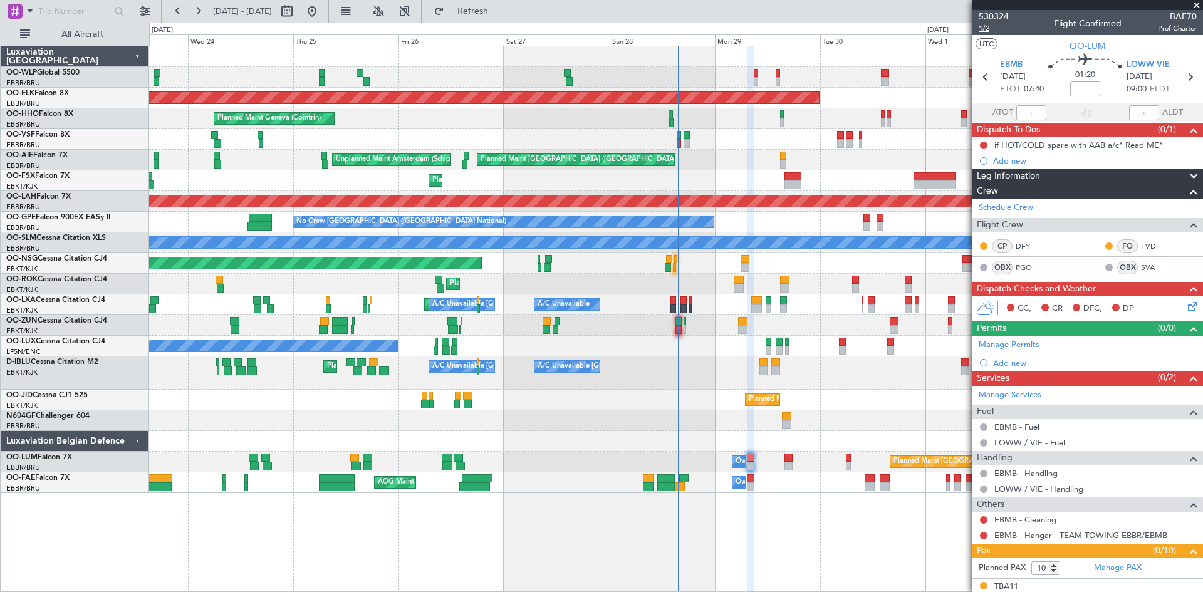
click at [983, 28] on span "1/2" at bounding box center [994, 28] width 30 height 11
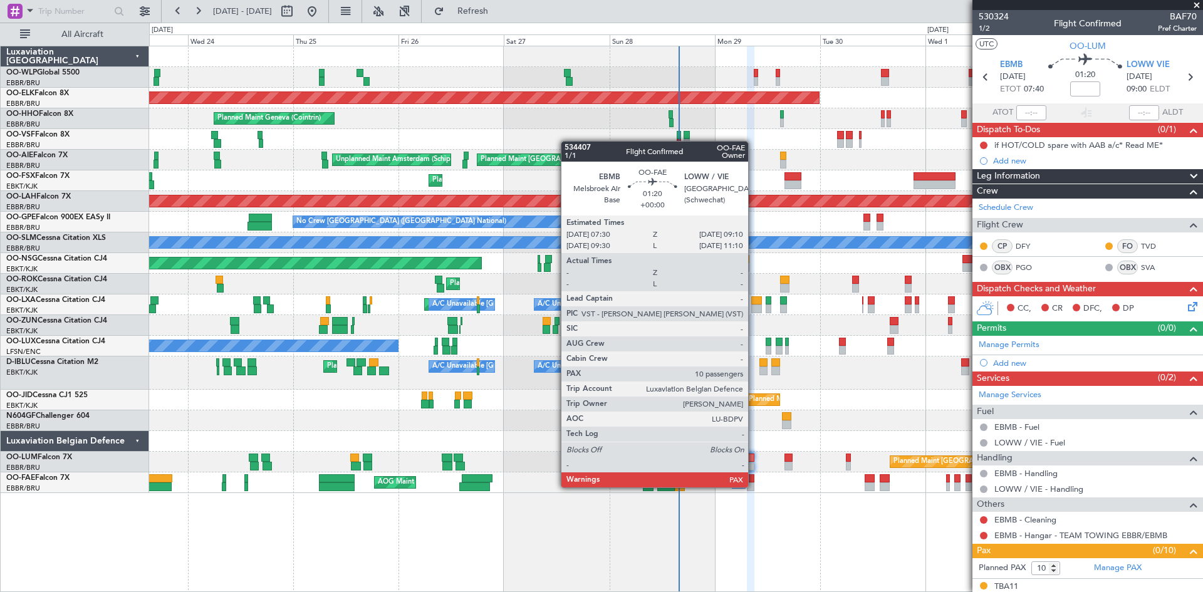
click at [754, 486] on div at bounding box center [751, 487] width 8 height 9
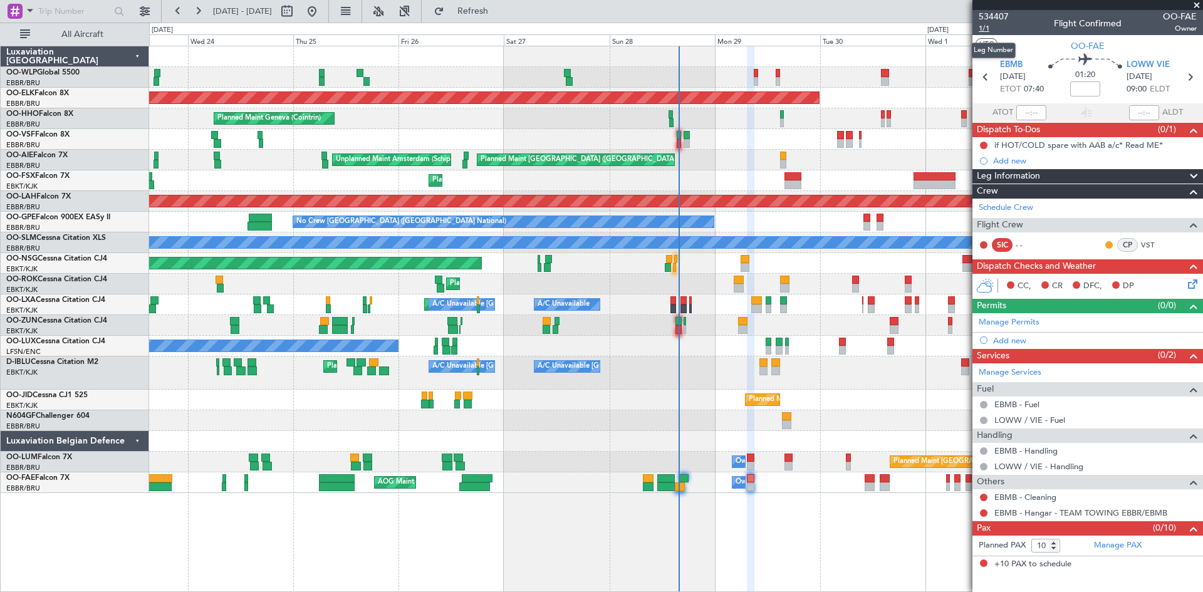
click at [987, 31] on span "1/1" at bounding box center [994, 28] width 30 height 11
click at [1109, 548] on link "Manage PAX" at bounding box center [1118, 546] width 48 height 13
click at [466, 14] on fb-refresh-button "Refresh" at bounding box center [466, 11] width 88 height 23
click at [474, 11] on button "Refresh" at bounding box center [465, 11] width 75 height 20
click at [987, 31] on span "1/1" at bounding box center [994, 28] width 30 height 11
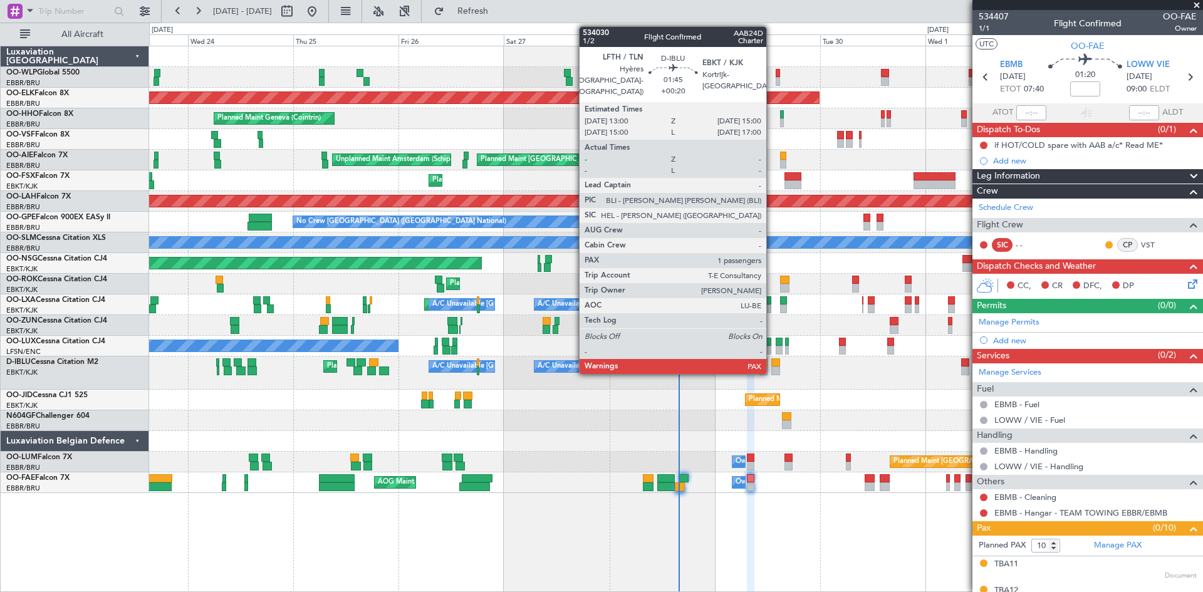
click at [772, 370] on div at bounding box center [776, 371] width 9 height 9
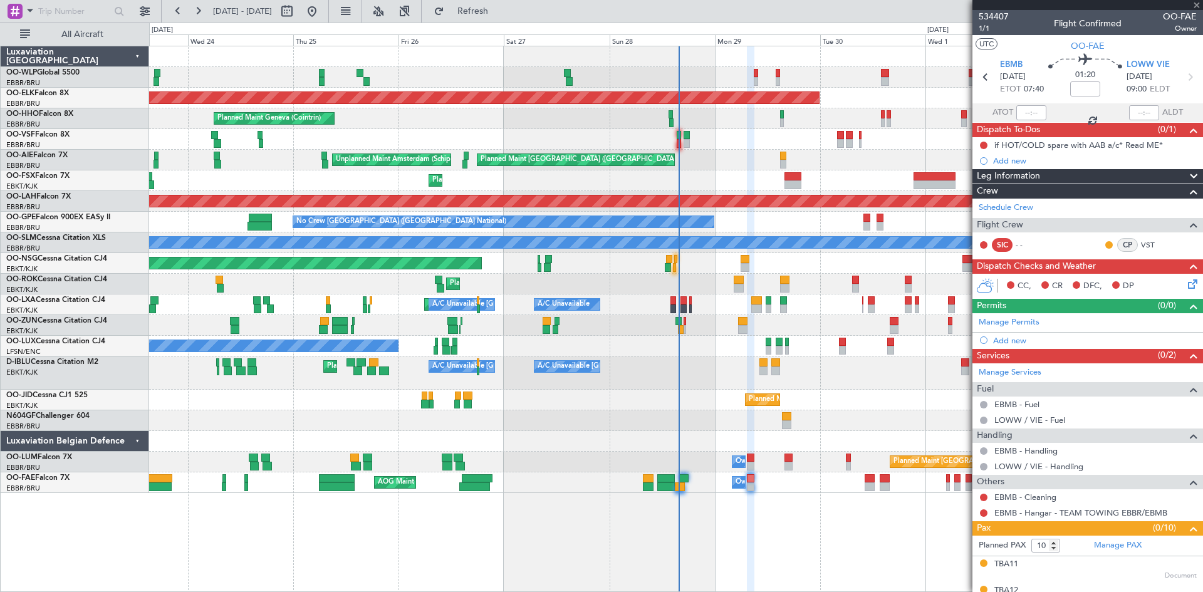
type input "+00:20"
type input "1"
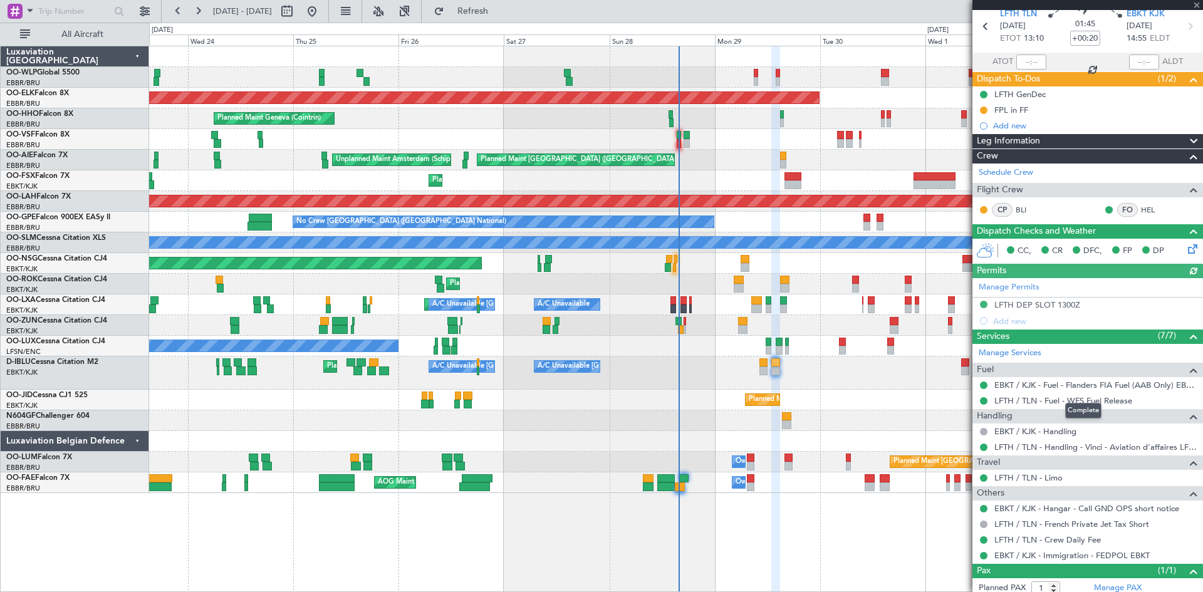
scroll to position [85, 0]
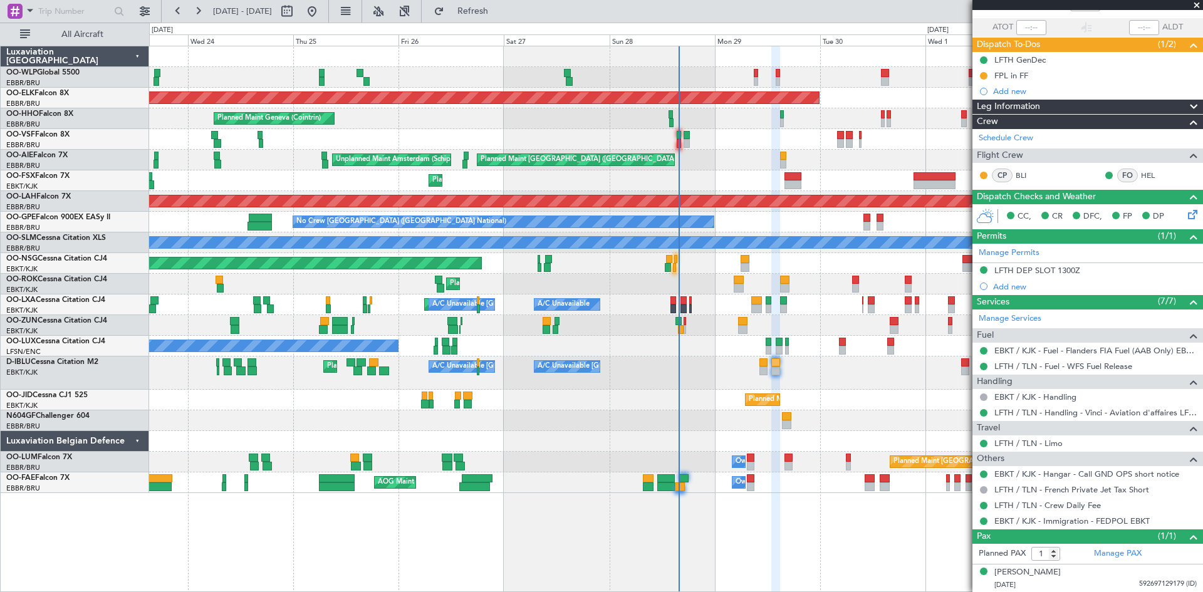
click at [1186, 214] on icon at bounding box center [1191, 212] width 10 height 10
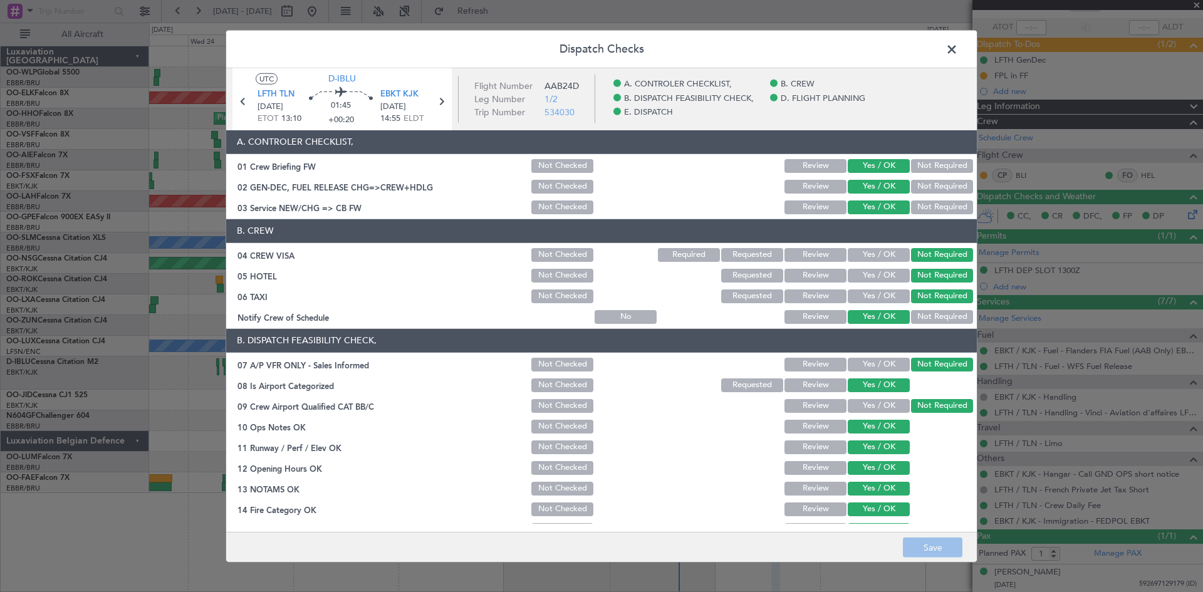
scroll to position [237, 0]
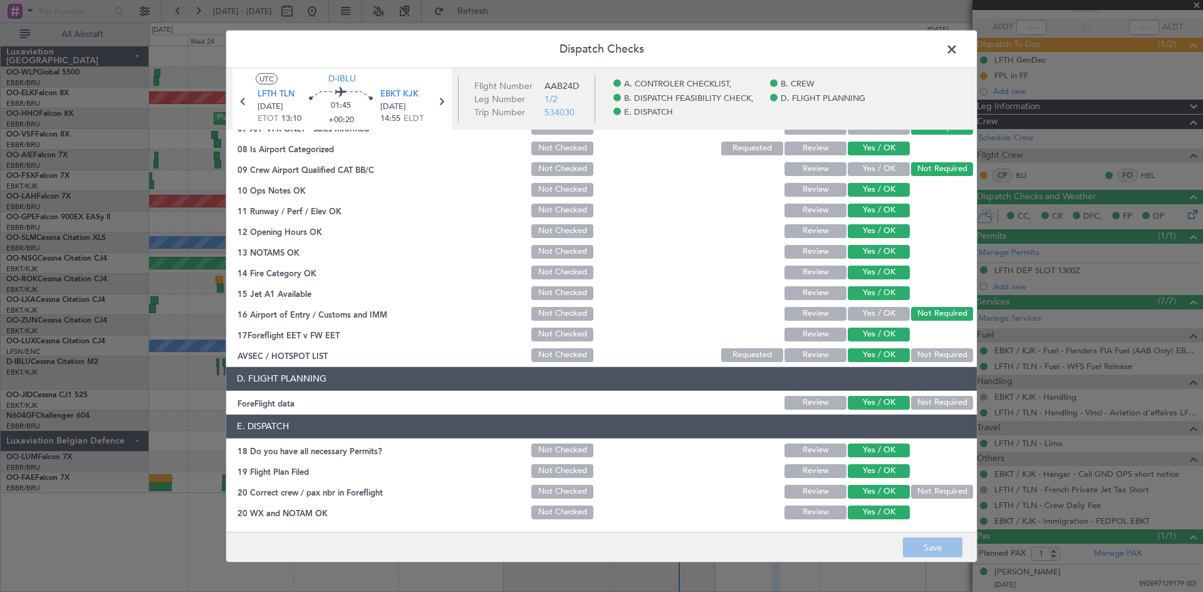
click at [958, 50] on span at bounding box center [958, 51] width 0 height 25
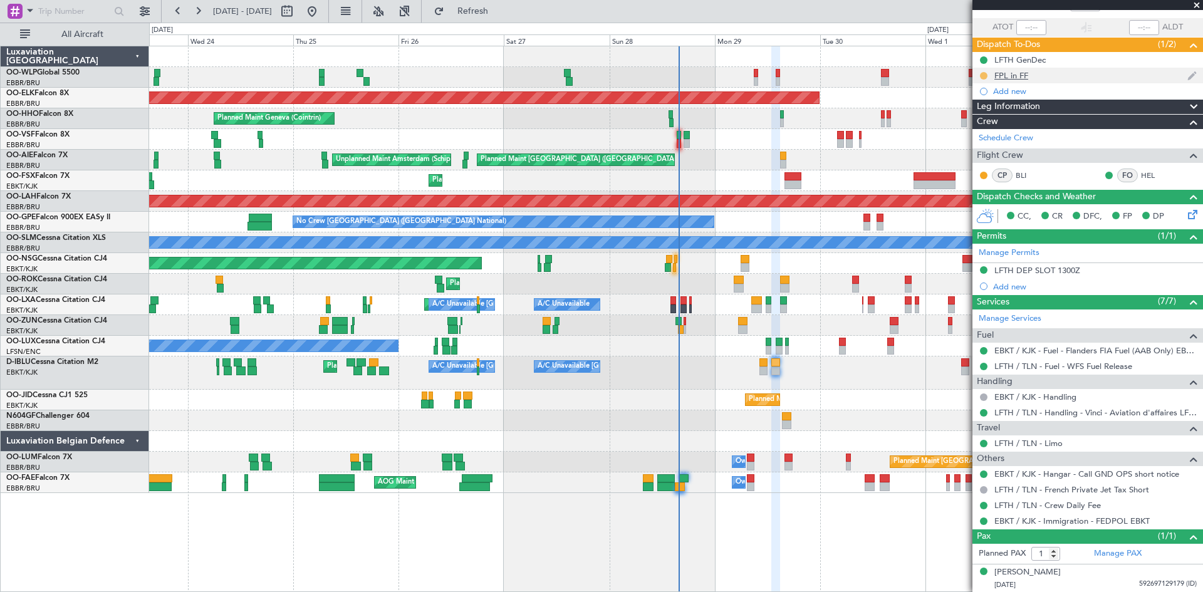
click at [983, 73] on button at bounding box center [984, 76] width 8 height 8
click at [978, 128] on span "Completed" at bounding box center [988, 131] width 41 height 13
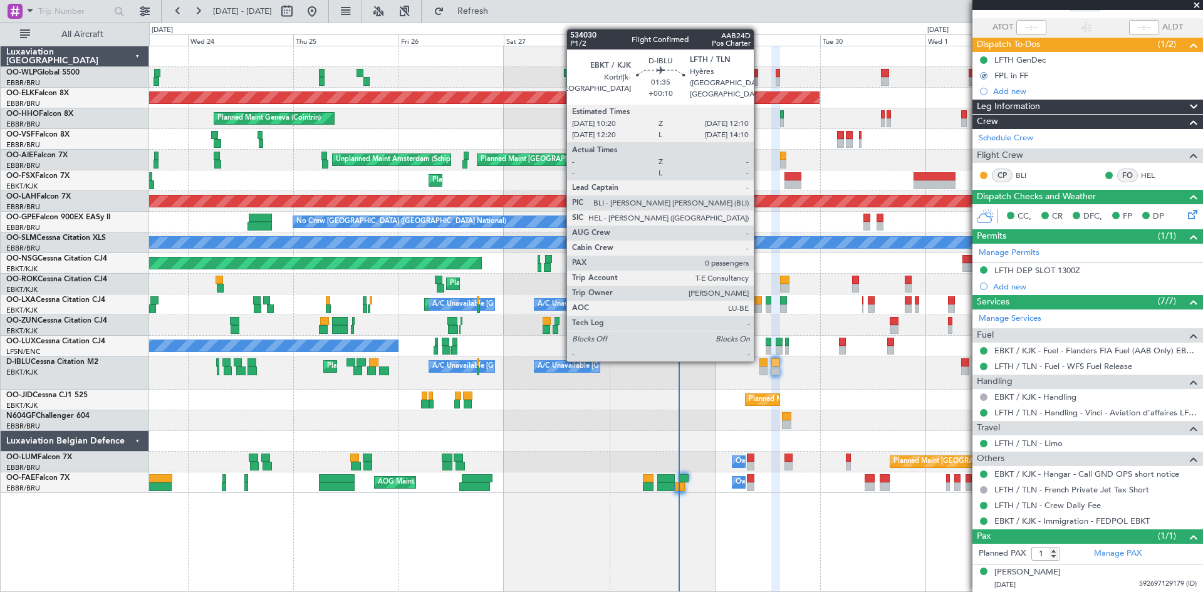
click at [762, 362] on div at bounding box center [764, 363] width 8 height 9
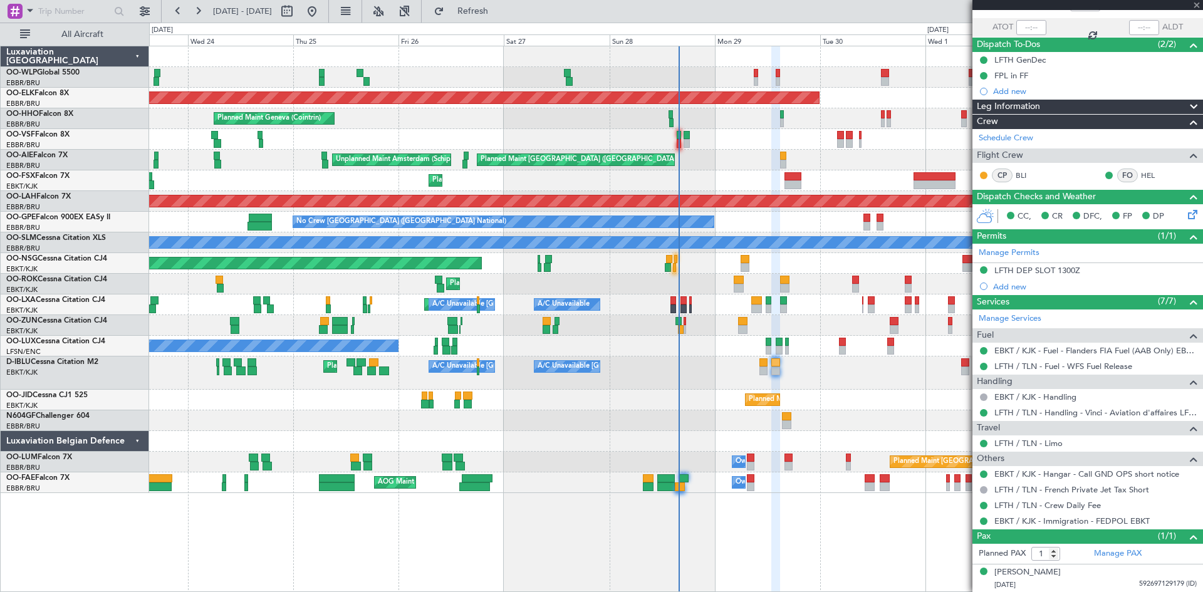
type input "+00:10"
type input "0"
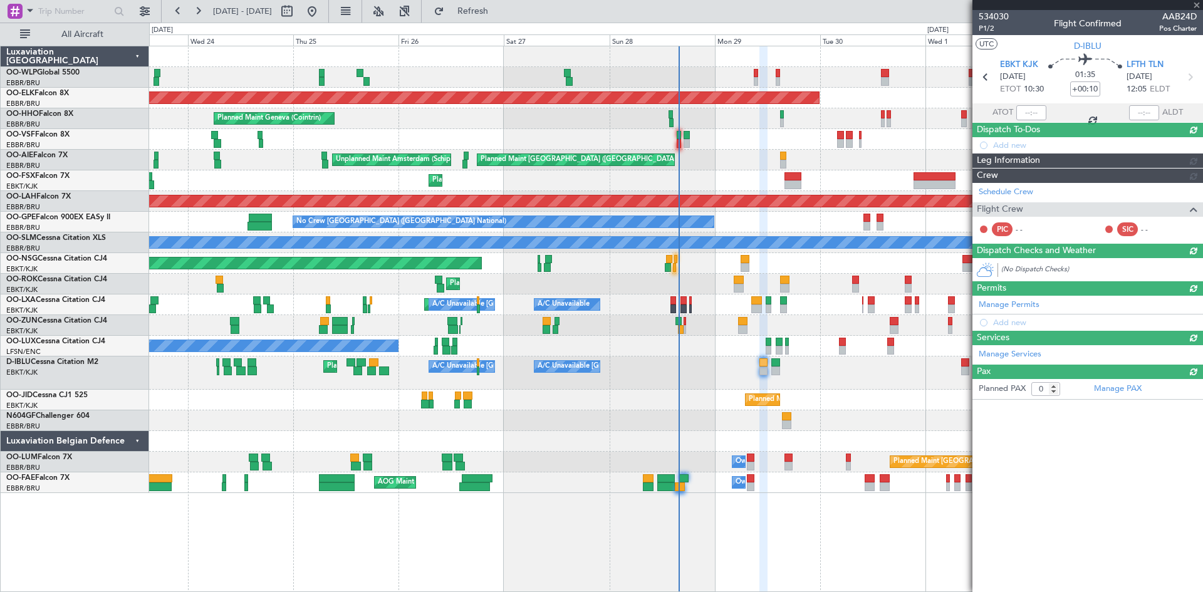
scroll to position [0, 0]
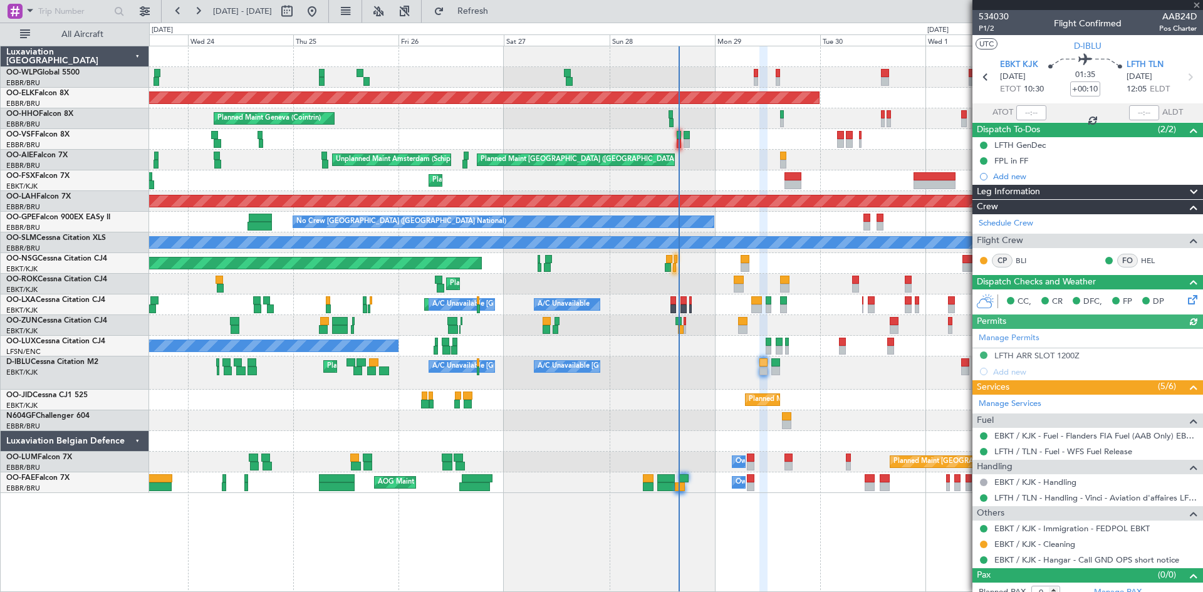
click at [737, 328] on div "Planned Maint Kortrijk-[GEOGRAPHIC_DATA] Owner" at bounding box center [676, 325] width 1054 height 21
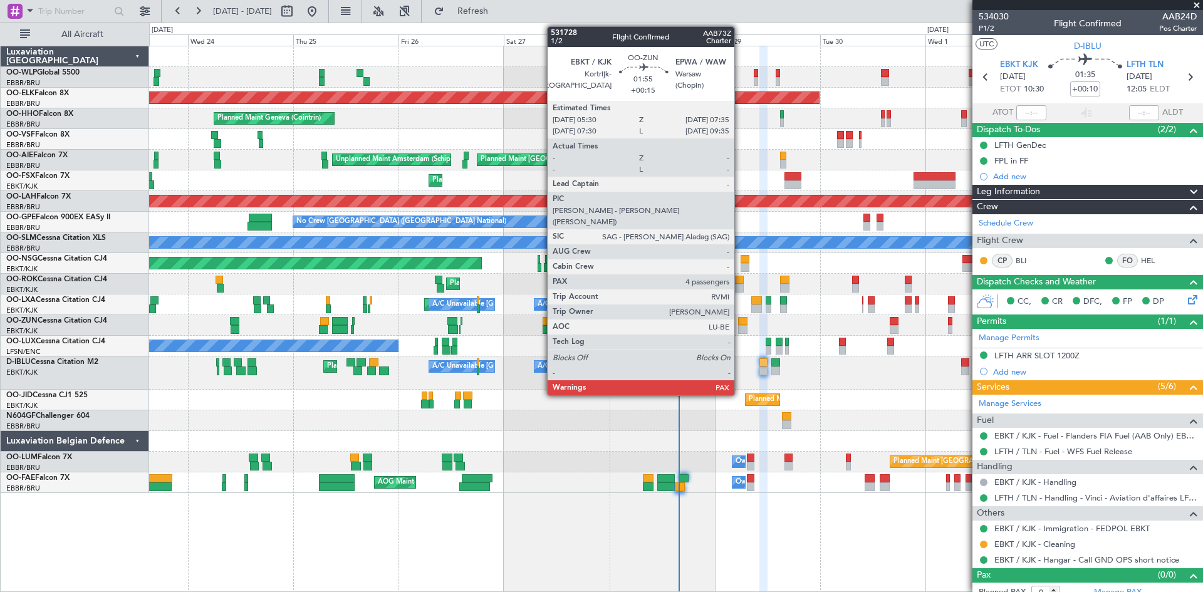
click at [740, 326] on div at bounding box center [742, 329] width 9 height 9
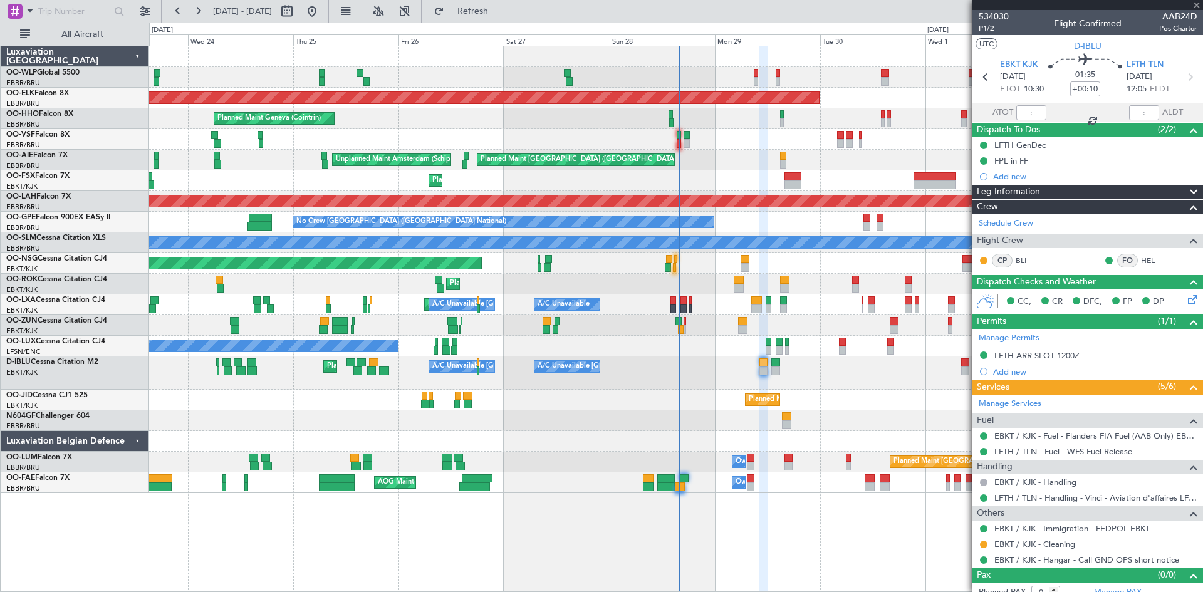
type input "+00:15"
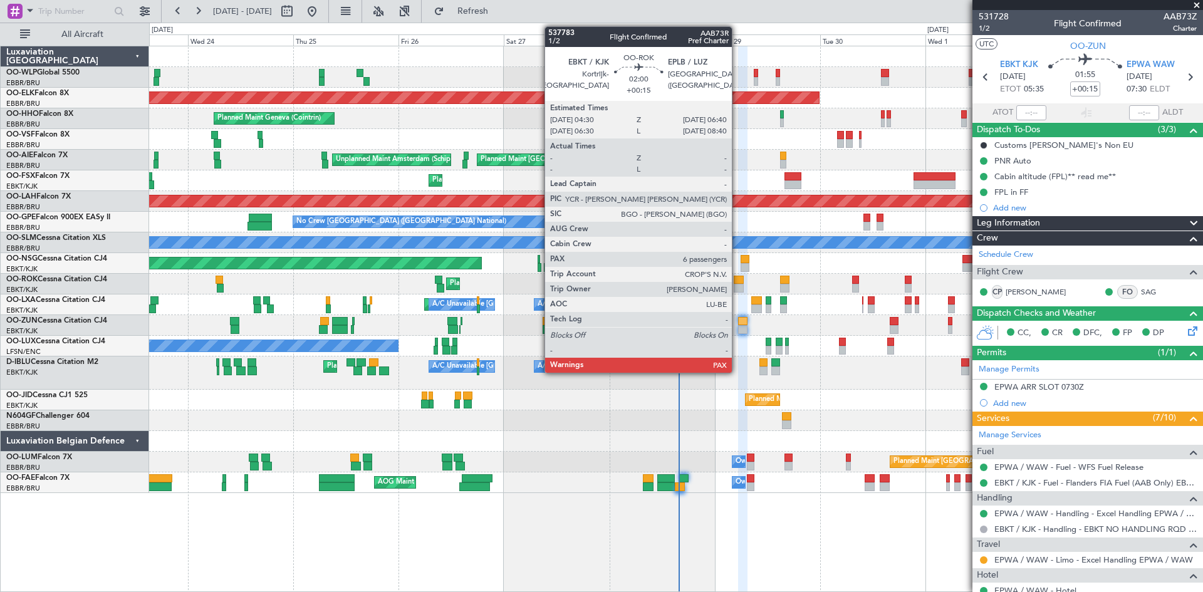
click at [738, 285] on div at bounding box center [739, 288] width 10 height 9
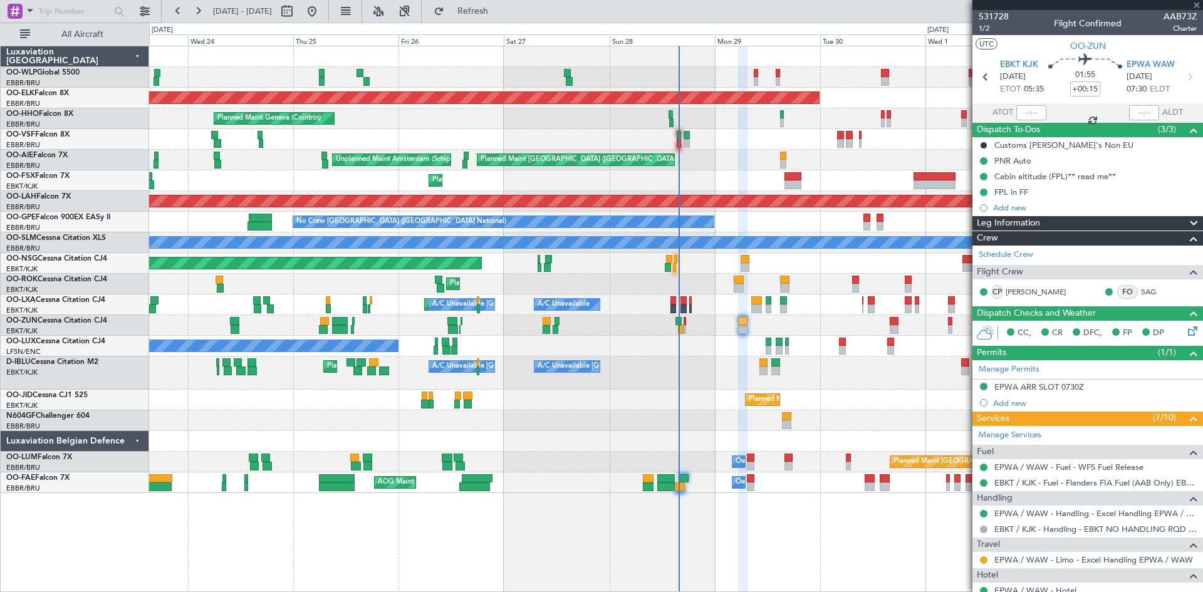
type input "6"
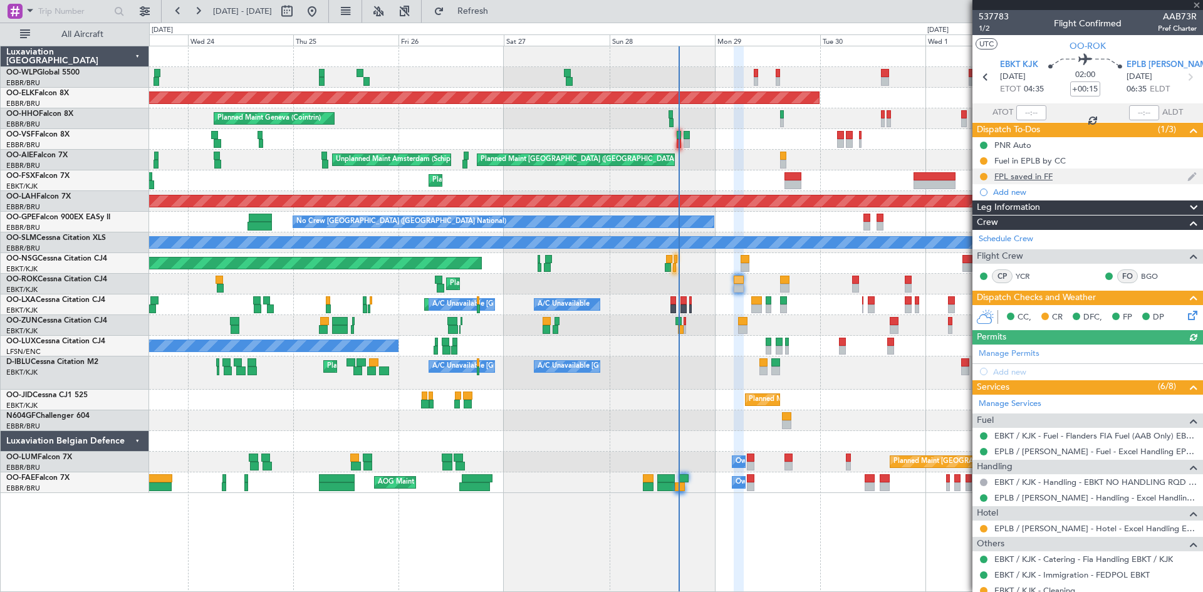
click at [978, 179] on div "FPL saved in FF" at bounding box center [1088, 177] width 231 height 16
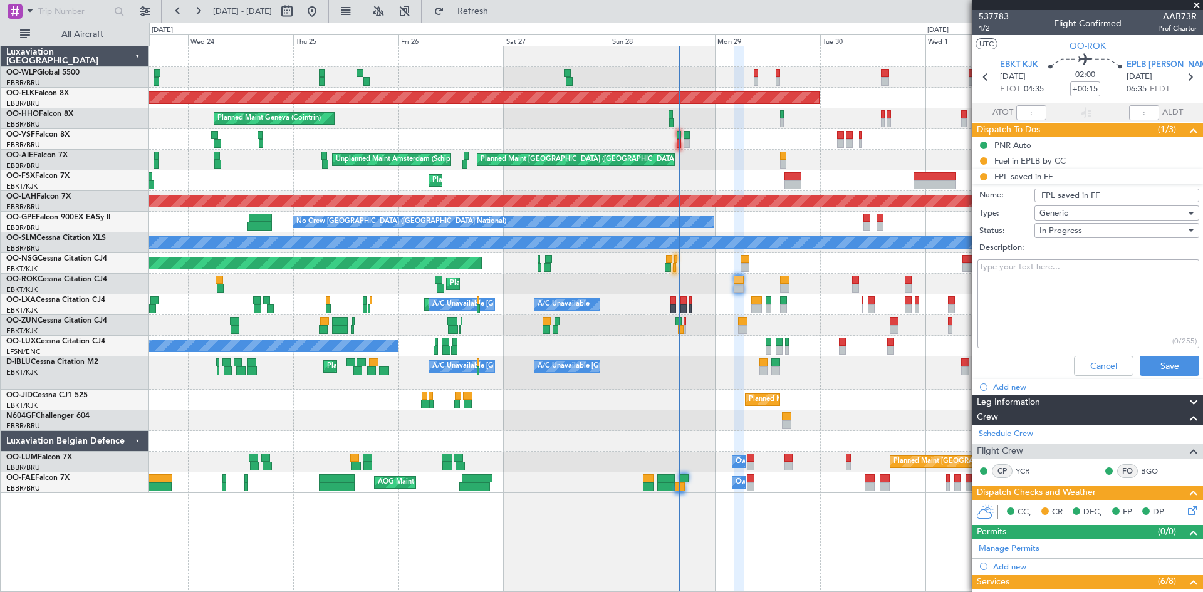
click at [985, 178] on li "FPL saved in FF Name: FPL saved in FF Type: Generic Status: In Progress Descrip…" at bounding box center [1088, 275] width 231 height 212
click at [1090, 363] on button "Cancel" at bounding box center [1104, 366] width 60 height 20
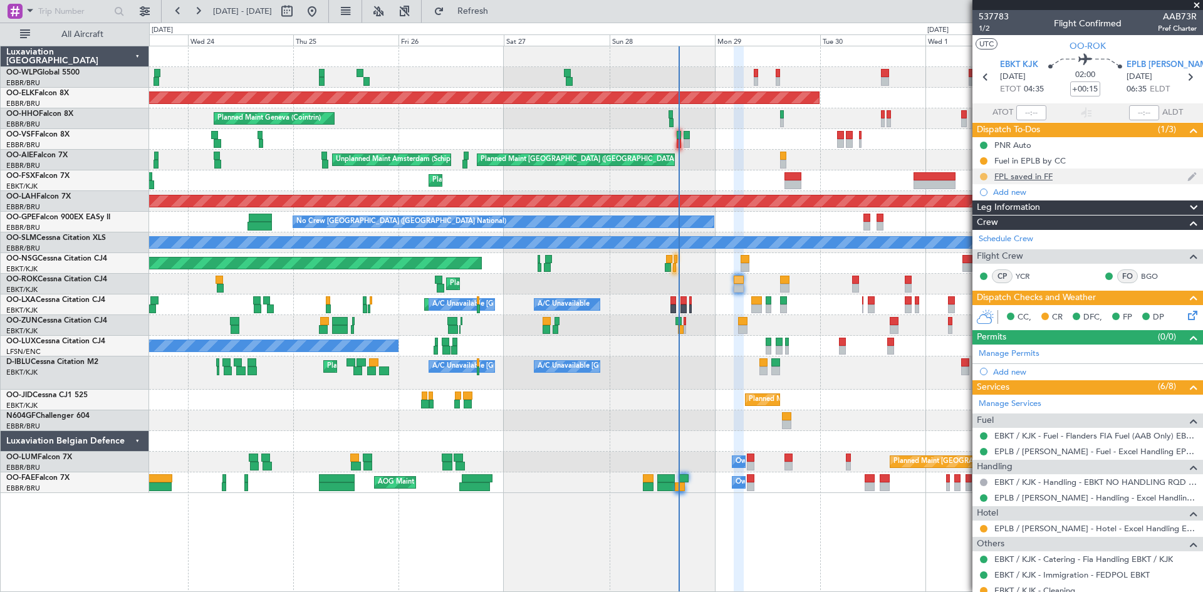
click at [982, 178] on button at bounding box center [984, 177] width 8 height 8
click at [973, 234] on span "Completed" at bounding box center [988, 232] width 41 height 13
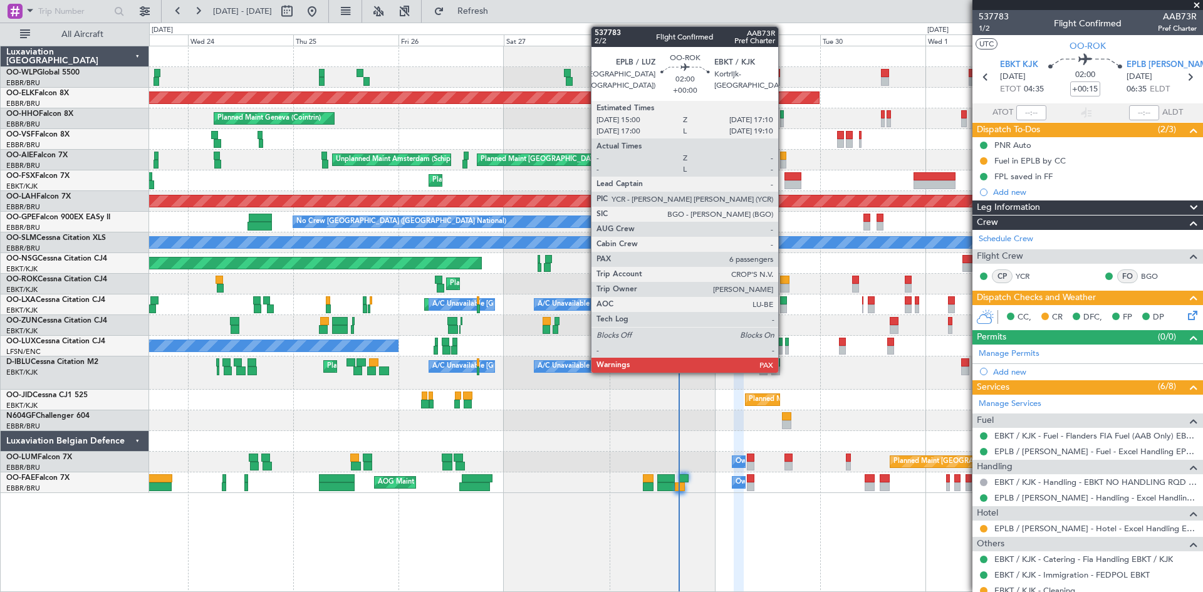
click at [784, 283] on div at bounding box center [785, 280] width 10 height 9
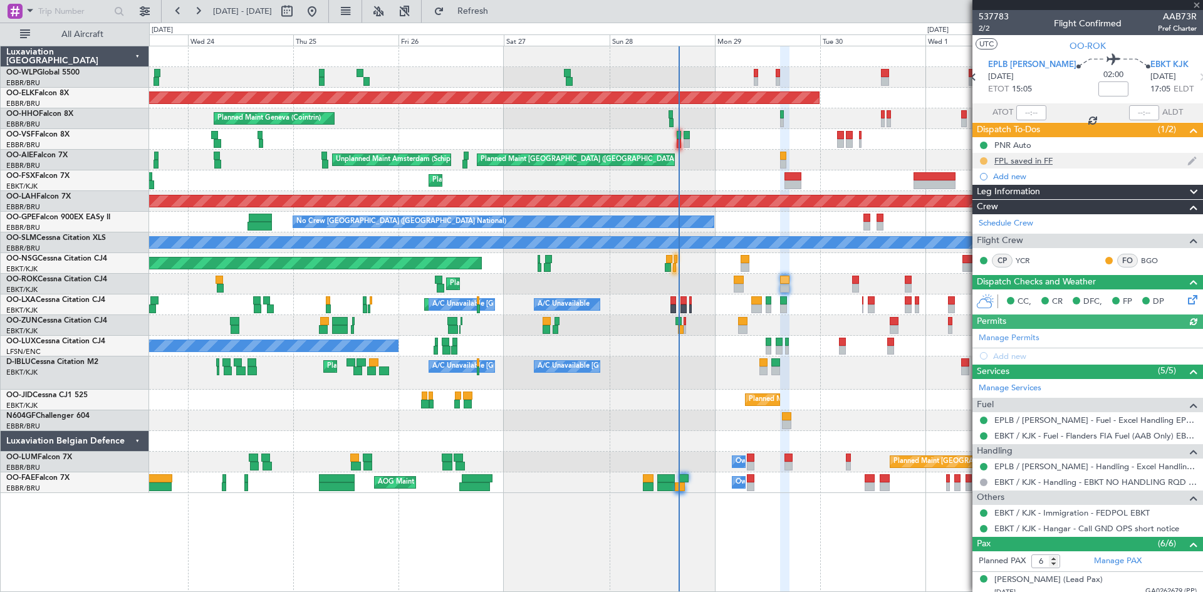
click at [986, 163] on button at bounding box center [984, 161] width 8 height 8
click at [978, 217] on span "Completed" at bounding box center [988, 216] width 41 height 13
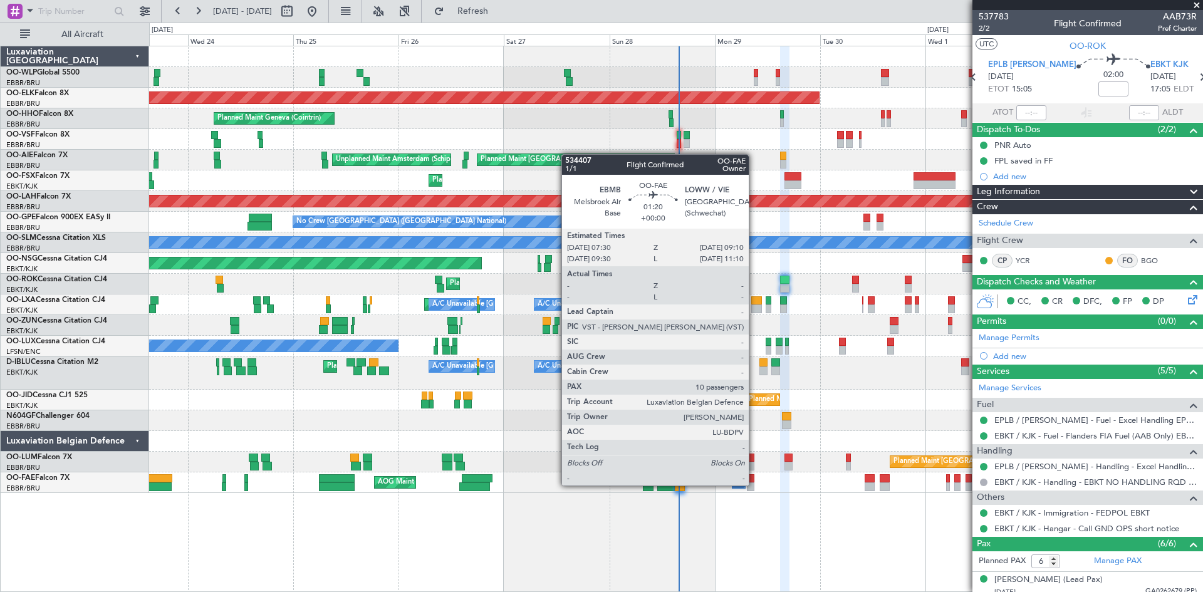
click at [755, 485] on div at bounding box center [751, 487] width 8 height 9
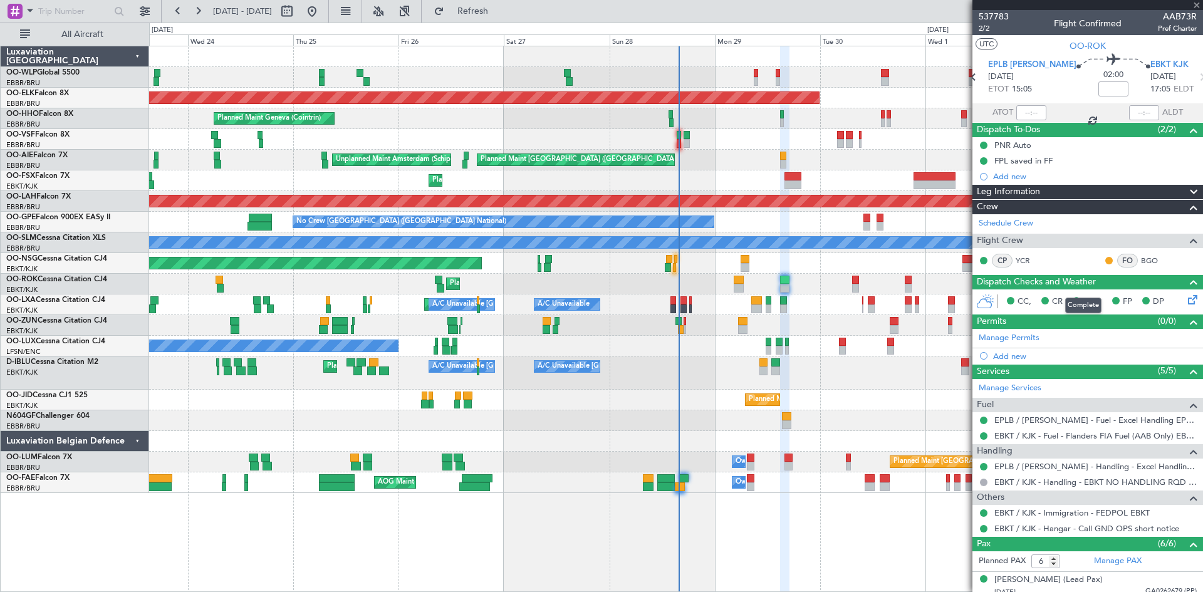
type input "10"
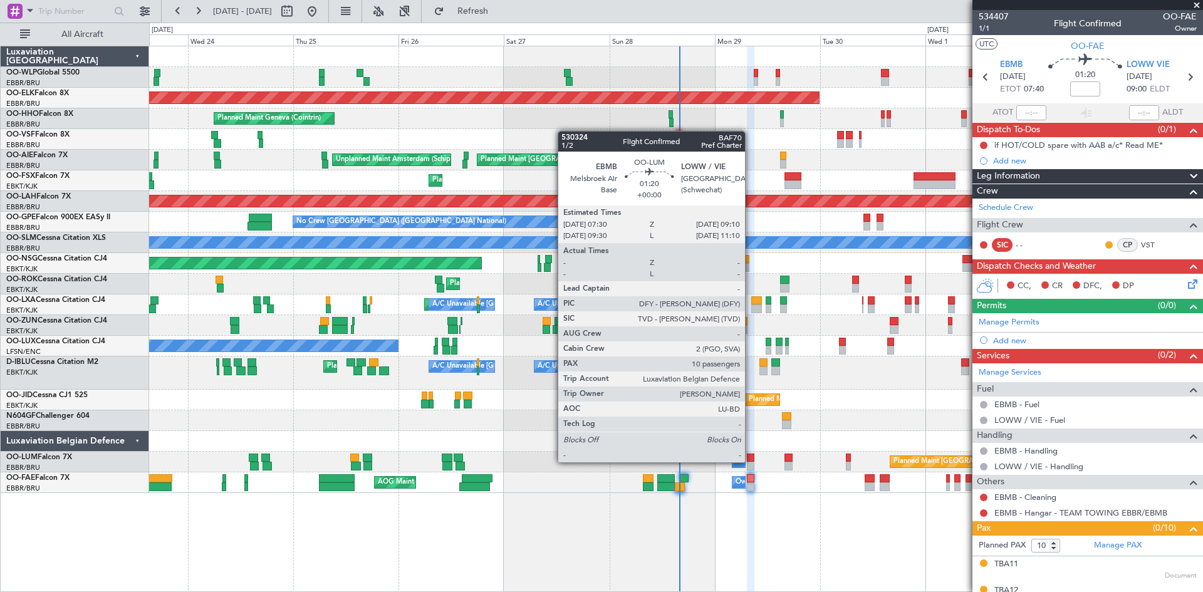
click at [751, 461] on div at bounding box center [751, 458] width 8 height 9
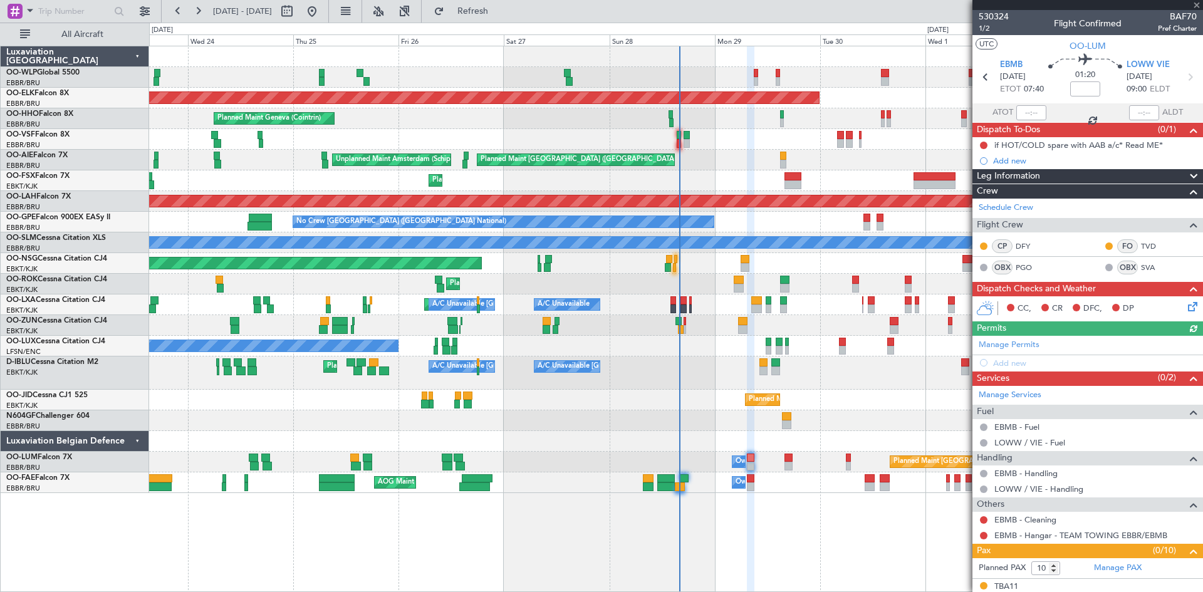
click at [1186, 304] on icon at bounding box center [1191, 305] width 10 height 10
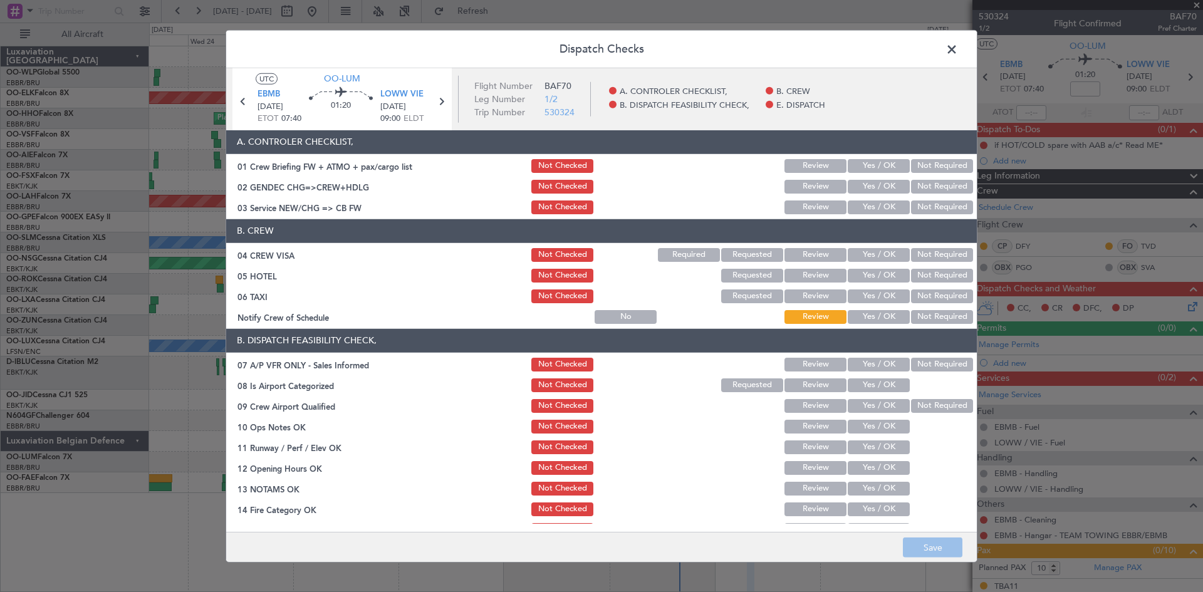
click at [863, 166] on button "Yes / OK" at bounding box center [879, 166] width 62 height 14
click at [883, 192] on button "Yes / OK" at bounding box center [879, 187] width 62 height 14
click at [911, 207] on button "Not Required" at bounding box center [942, 208] width 62 height 14
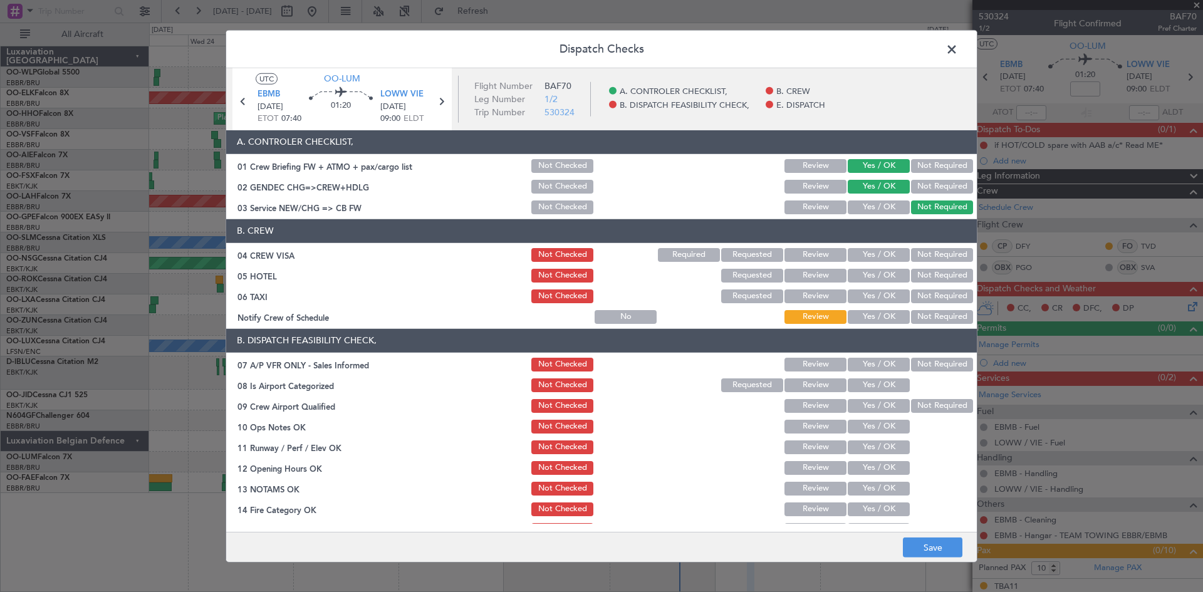
click at [878, 207] on button "Yes / OK" at bounding box center [879, 208] width 62 height 14
click at [911, 254] on button "Not Required" at bounding box center [942, 255] width 62 height 14
click at [923, 264] on section "B. CREW 04 CREW VISA Not Checked Required Requested Review Yes / OK Not Require…" at bounding box center [601, 272] width 751 height 107
click at [923, 279] on button "Not Required" at bounding box center [942, 276] width 62 height 14
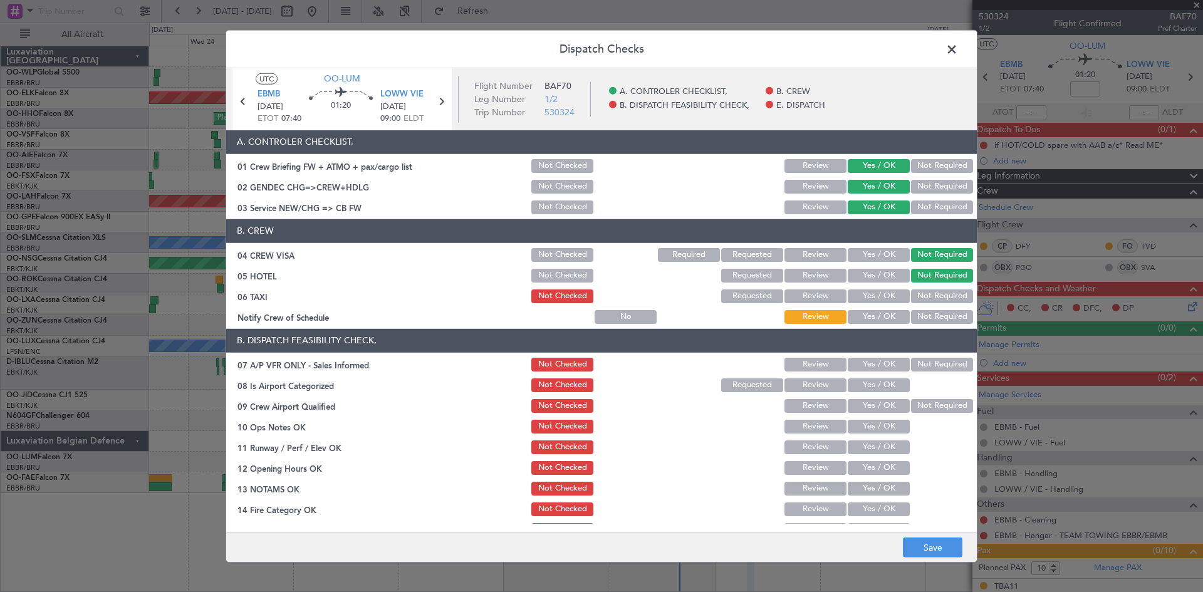
click at [923, 291] on button "Not Required" at bounding box center [942, 297] width 62 height 14
click at [928, 314] on button "Not Required" at bounding box center [942, 317] width 62 height 14
click at [921, 374] on section "B. DISPATCH FEASIBILITY CHECK, 07 A/P VFR ONLY - Sales Informed Not Checked Rev…" at bounding box center [601, 465] width 751 height 272
click at [920, 366] on button "Not Required" at bounding box center [942, 365] width 62 height 14
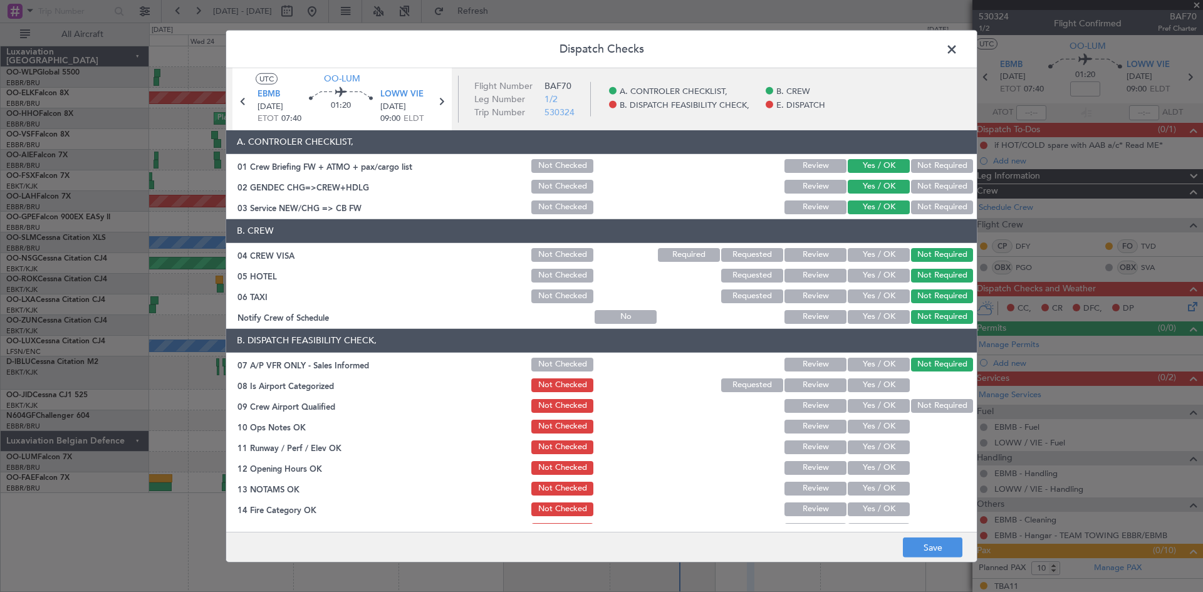
click at [873, 387] on button "Yes / OK" at bounding box center [879, 386] width 62 height 14
click at [875, 372] on div "Yes / OK" at bounding box center [877, 365] width 63 height 18
click at [876, 364] on button "Yes / OK" at bounding box center [879, 365] width 62 height 14
click at [861, 405] on button "Yes / OK" at bounding box center [879, 406] width 62 height 14
click at [873, 459] on div "Yes / OK" at bounding box center [877, 468] width 63 height 18
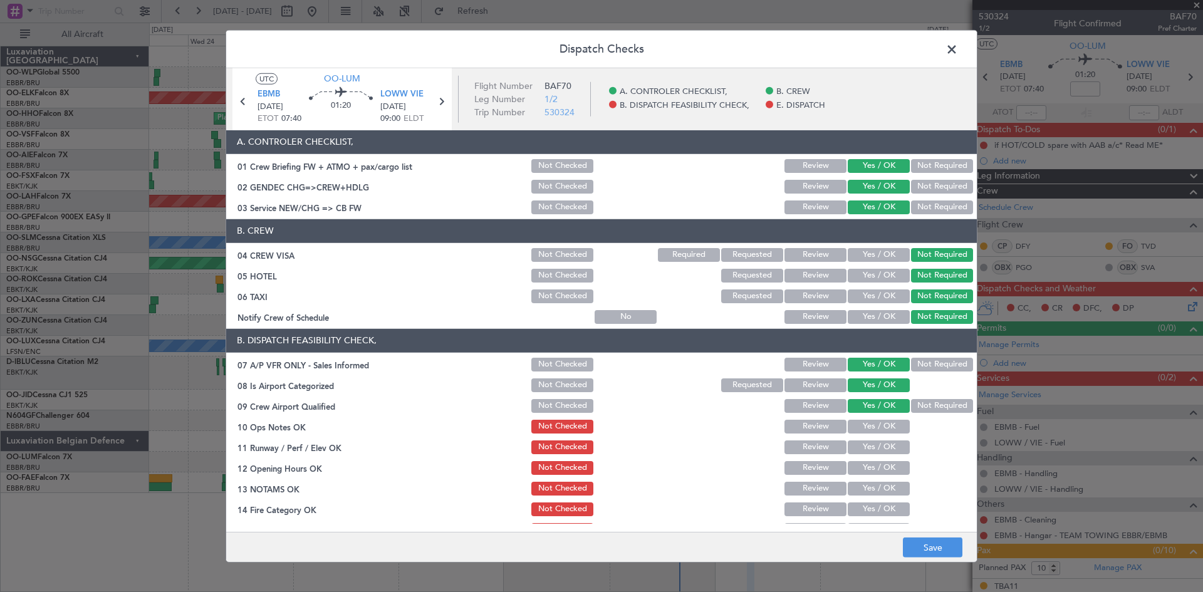
click at [869, 439] on div "Yes / OK" at bounding box center [877, 448] width 63 height 18
click at [869, 426] on button "Yes / OK" at bounding box center [879, 427] width 62 height 14
click at [953, 401] on button "Not Required" at bounding box center [942, 406] width 62 height 14
click at [941, 363] on button "Not Required" at bounding box center [942, 365] width 62 height 14
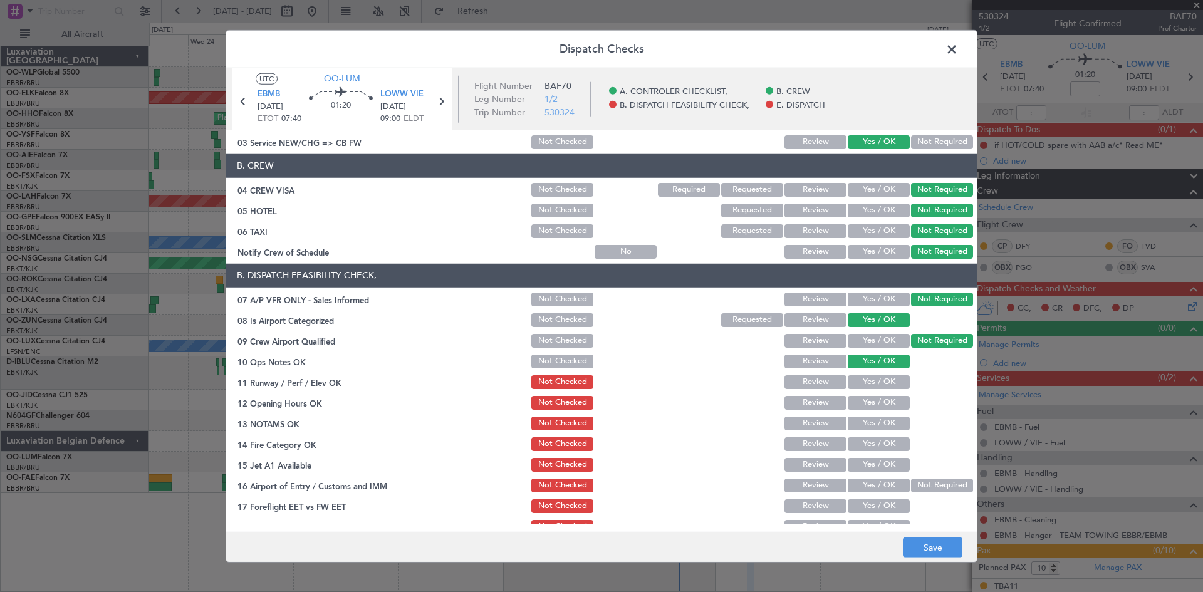
scroll to position [125, 0]
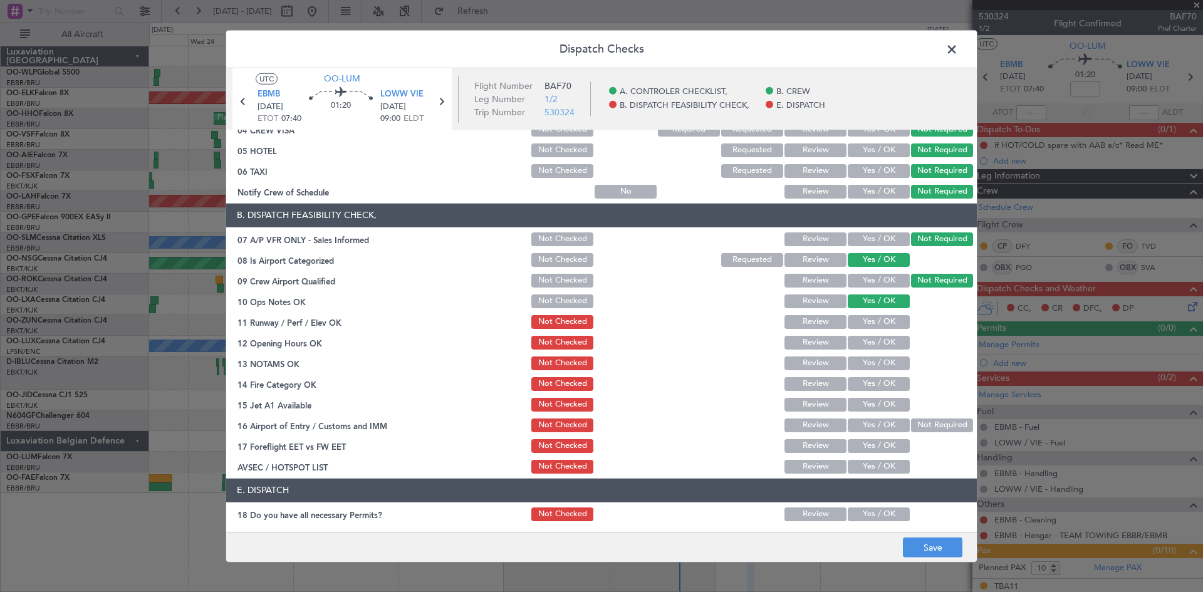
click at [874, 318] on button "Yes / OK" at bounding box center [879, 322] width 62 height 14
click at [875, 340] on button "Yes / OK" at bounding box center [879, 343] width 62 height 14
click at [878, 361] on button "Yes / OK" at bounding box center [879, 364] width 62 height 14
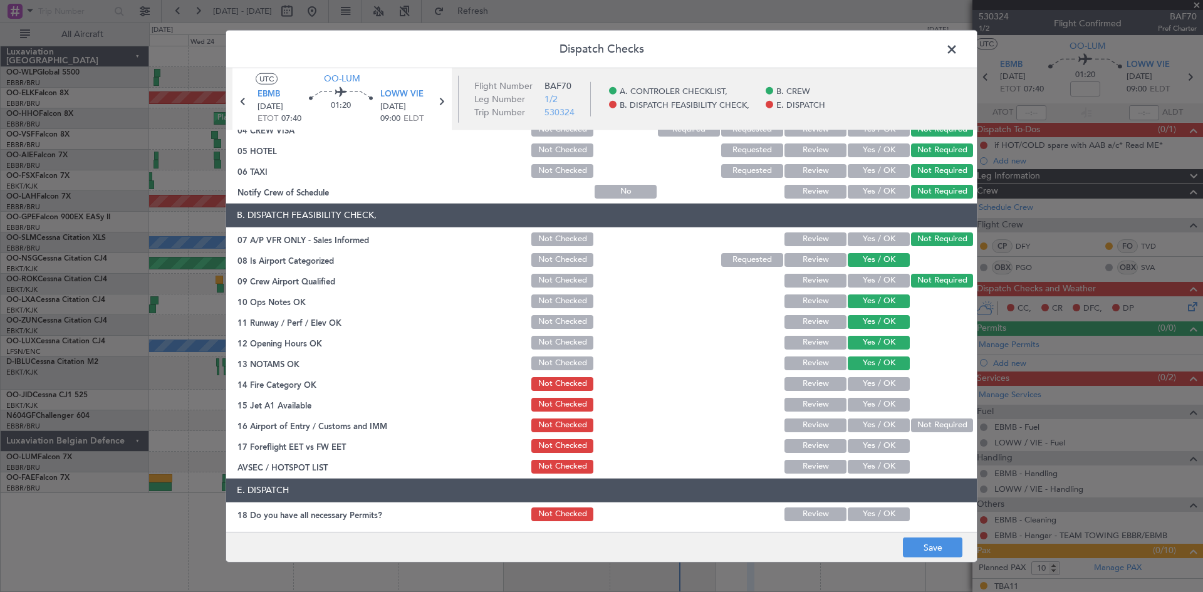
click at [878, 370] on div "Yes / OK" at bounding box center [877, 364] width 63 height 18
click at [875, 385] on button "Yes / OK" at bounding box center [879, 384] width 62 height 14
click at [875, 403] on button "Yes / OK" at bounding box center [879, 405] width 62 height 14
click at [962, 431] on button "Not Required" at bounding box center [942, 426] width 62 height 14
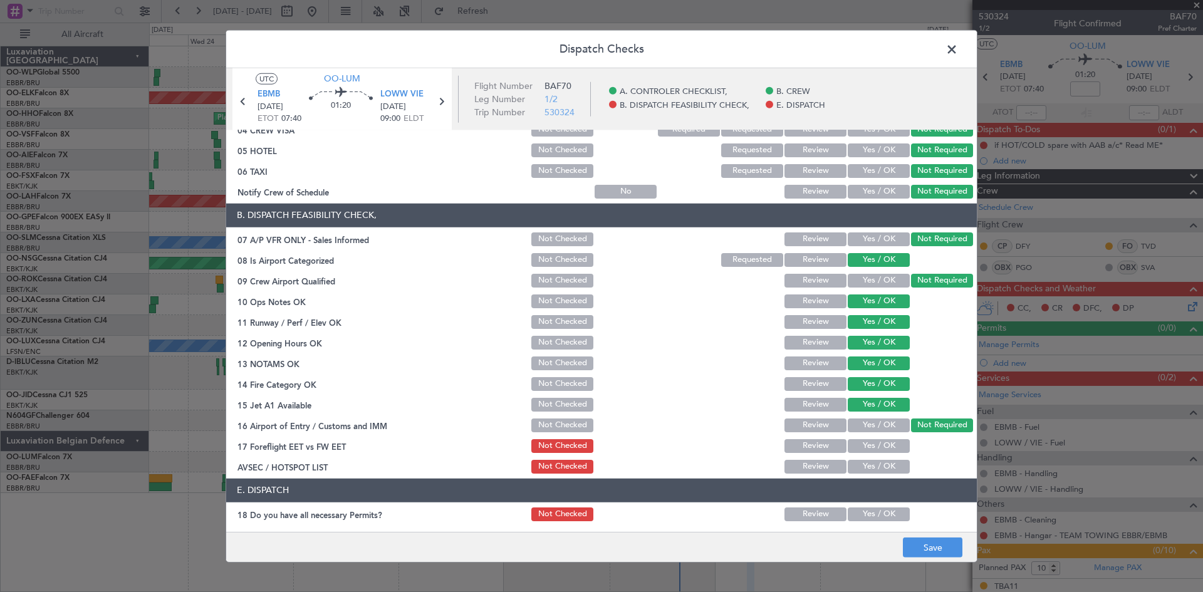
click at [871, 444] on button "Yes / OK" at bounding box center [879, 446] width 62 height 14
click at [891, 466] on button "Yes / OK" at bounding box center [879, 467] width 62 height 14
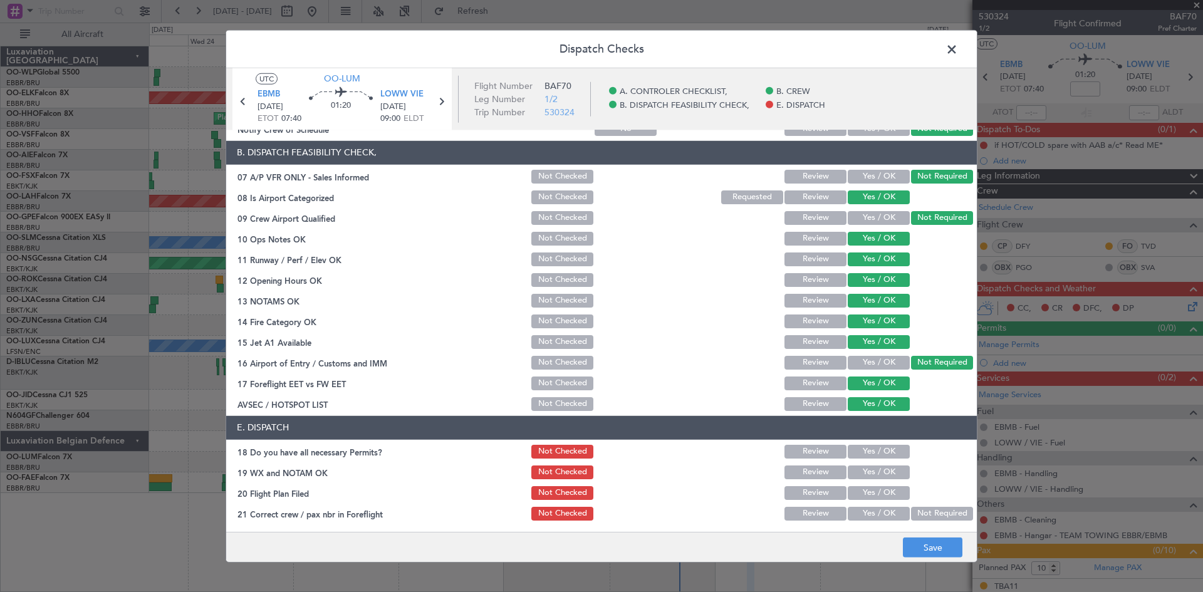
click at [876, 443] on div "Yes / OK" at bounding box center [877, 452] width 63 height 18
click at [876, 451] on button "Yes / OK" at bounding box center [879, 452] width 62 height 14
click at [864, 477] on button "Yes / OK" at bounding box center [879, 473] width 62 height 14
click at [867, 482] on section "E. DISPATCH 18 Do you have all necessary Permits? Not Checked Review Yes / OK 1…" at bounding box center [601, 469] width 751 height 107
click at [869, 490] on button "Yes / OK" at bounding box center [879, 493] width 62 height 14
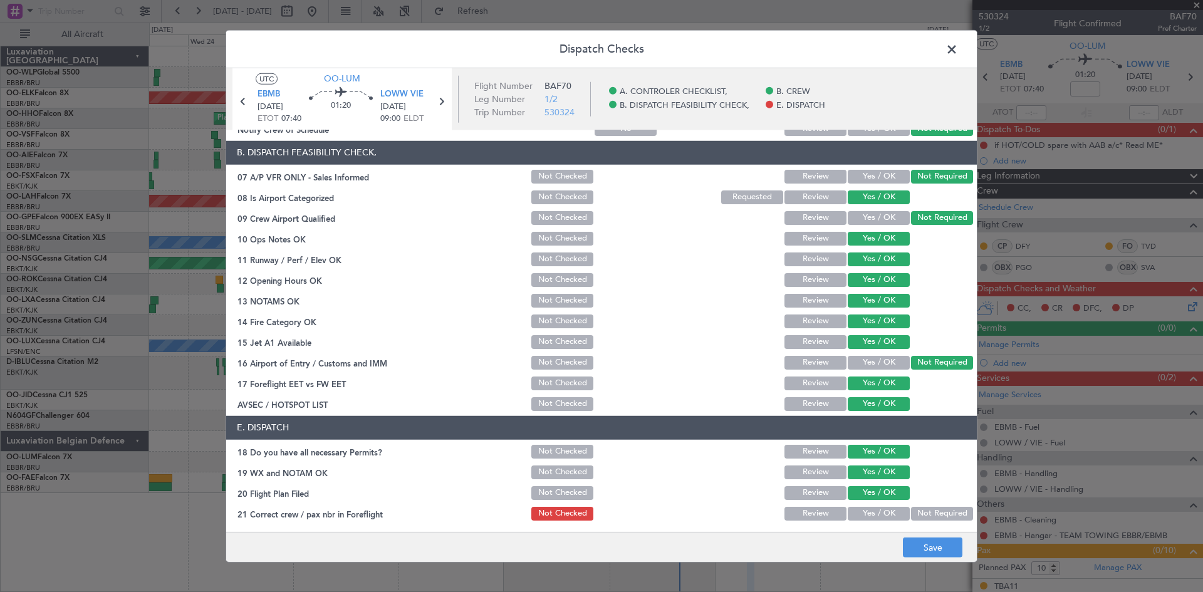
click at [869, 516] on button "Yes / OK" at bounding box center [879, 514] width 62 height 14
drag, startPoint x: 929, startPoint y: 540, endPoint x: 923, endPoint y: 538, distance: 6.5
click at [929, 540] on button "Save" at bounding box center [933, 548] width 60 height 20
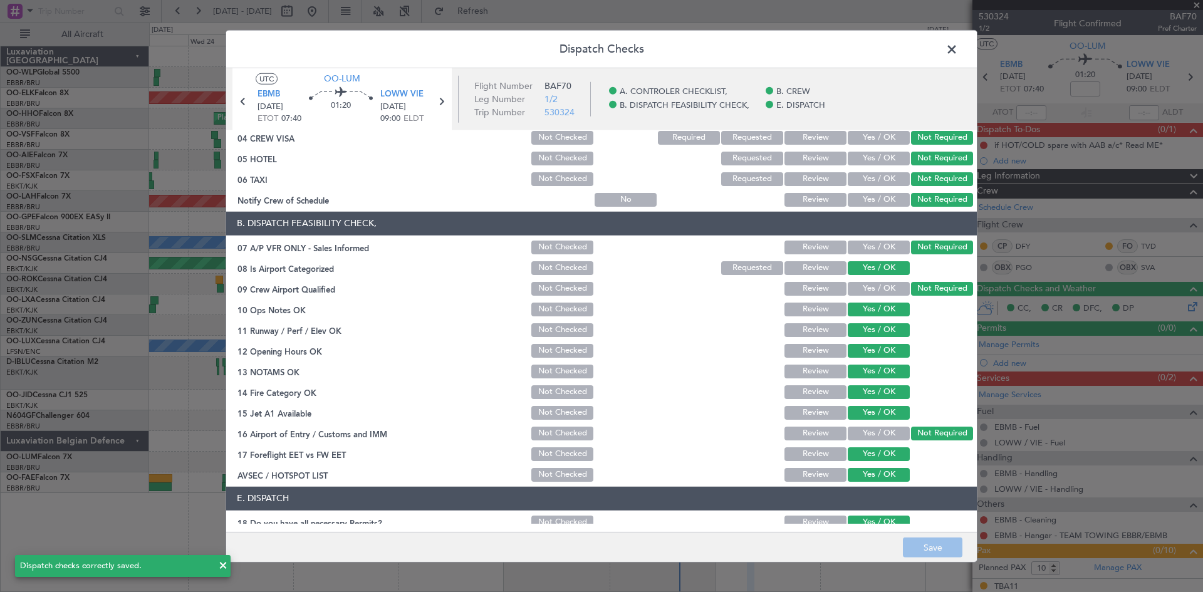
scroll to position [63, 0]
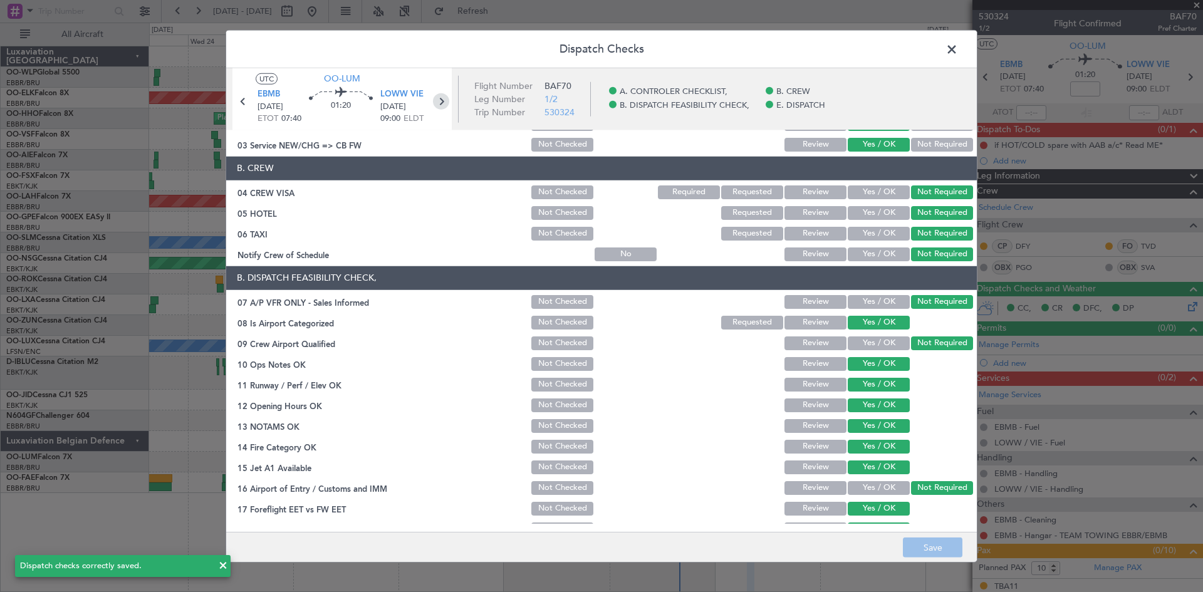
click at [438, 101] on icon at bounding box center [441, 101] width 16 height 16
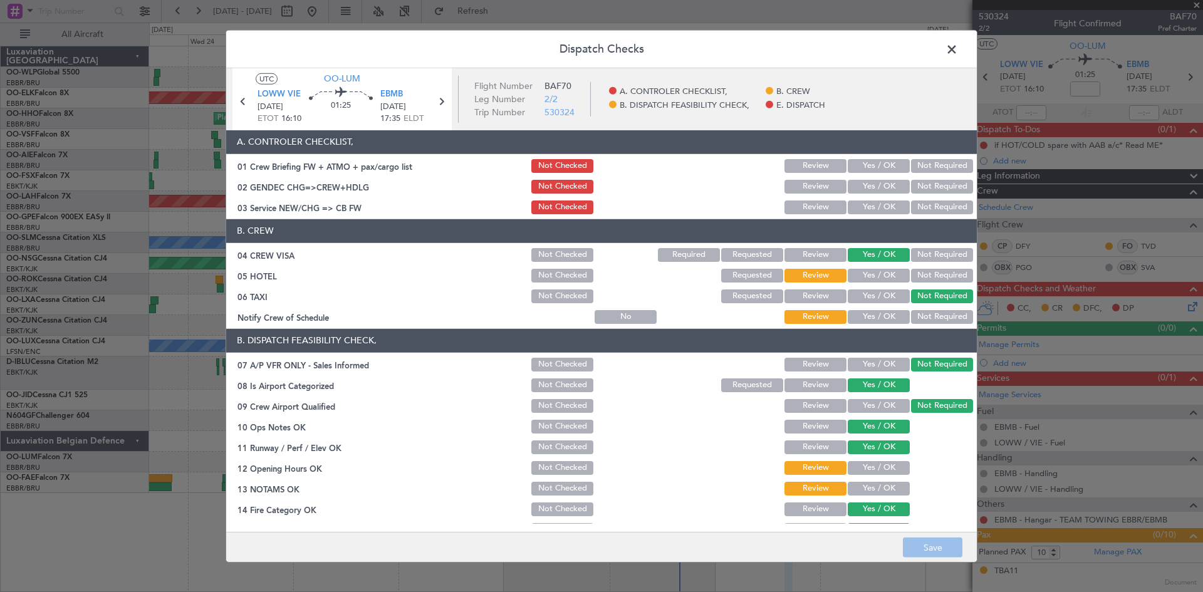
click at [871, 166] on button "Yes / OK" at bounding box center [879, 166] width 62 height 14
click at [864, 178] on div "Yes / OK" at bounding box center [877, 187] width 63 height 18
click at [862, 186] on button "Yes / OK" at bounding box center [879, 187] width 62 height 14
click at [863, 203] on button "Yes / OK" at bounding box center [879, 208] width 62 height 14
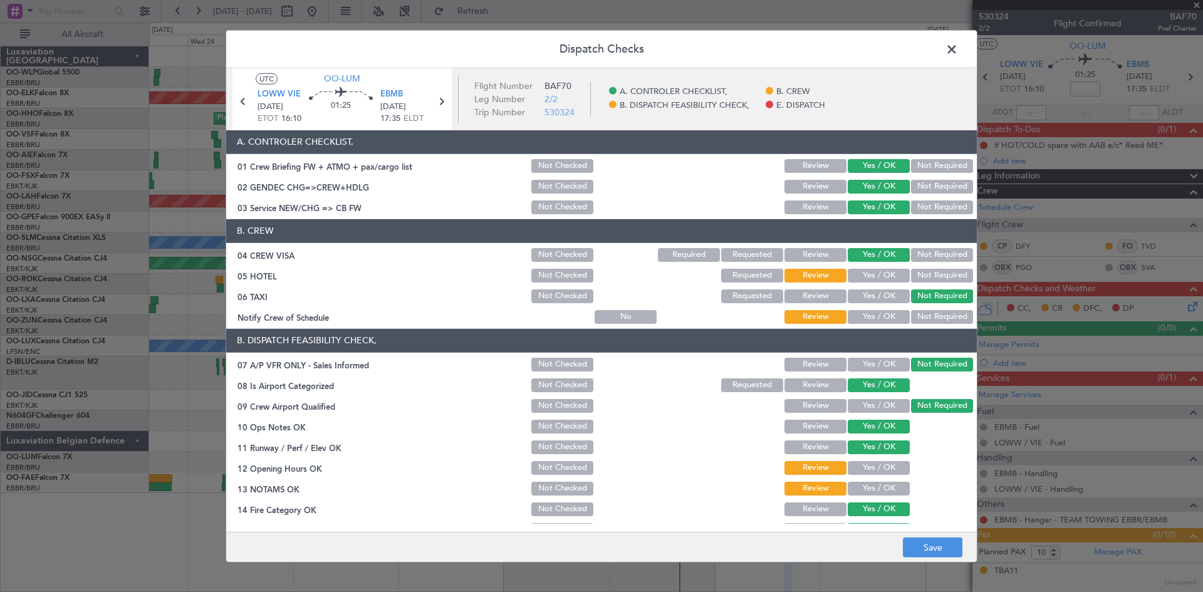
click at [928, 277] on button "Not Required" at bounding box center [942, 276] width 62 height 14
click at [911, 244] on section "B. CREW 04 CREW VISA Not Checked Required Requested Review Yes / OK Not Require…" at bounding box center [601, 272] width 751 height 107
click at [913, 250] on button "Not Required" at bounding box center [942, 255] width 62 height 14
click at [918, 301] on button "Not Required" at bounding box center [942, 297] width 62 height 14
click at [916, 310] on button "Not Required" at bounding box center [942, 317] width 62 height 14
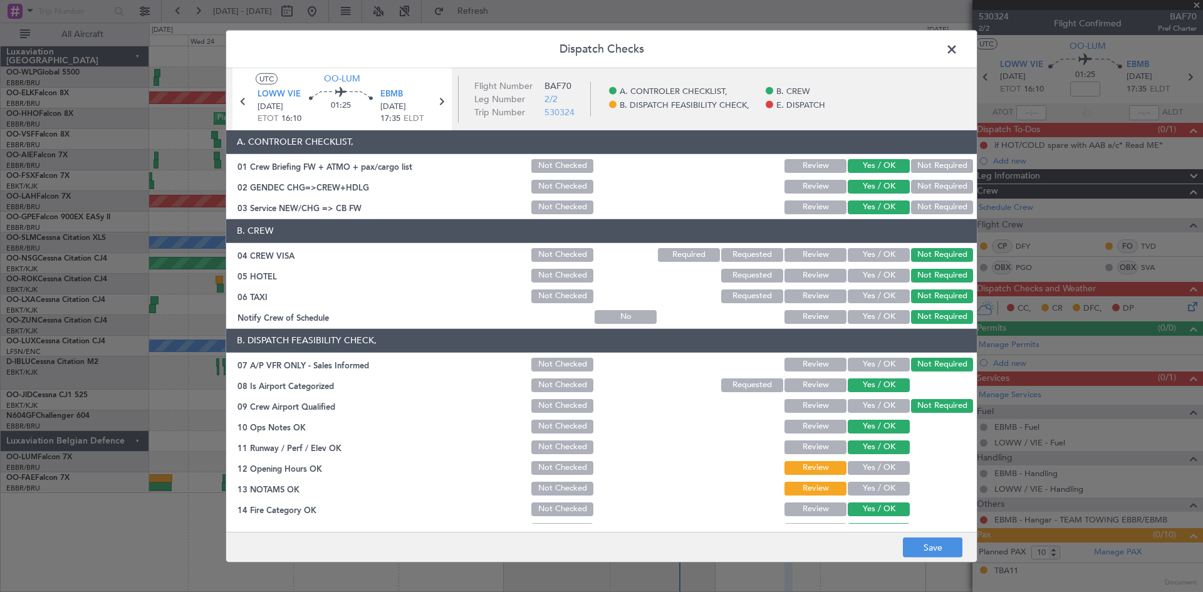
click at [865, 249] on button "Yes / OK" at bounding box center [879, 255] width 62 height 14
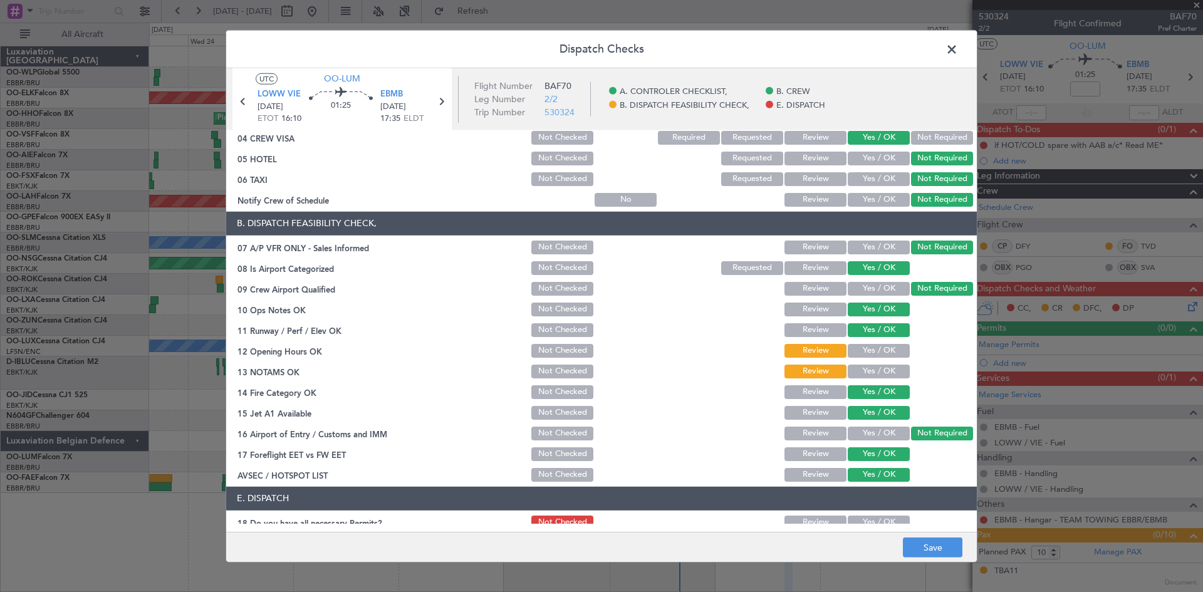
scroll to position [125, 0]
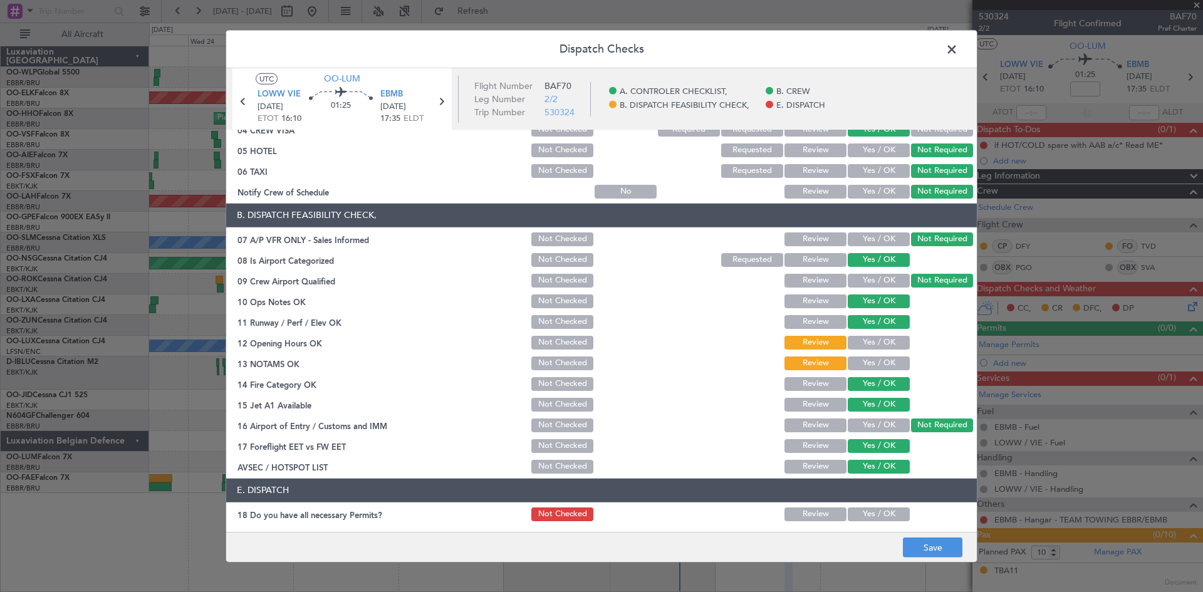
click at [869, 345] on button "Yes / OK" at bounding box center [879, 343] width 62 height 14
click at [875, 359] on button "Yes / OK" at bounding box center [879, 364] width 62 height 14
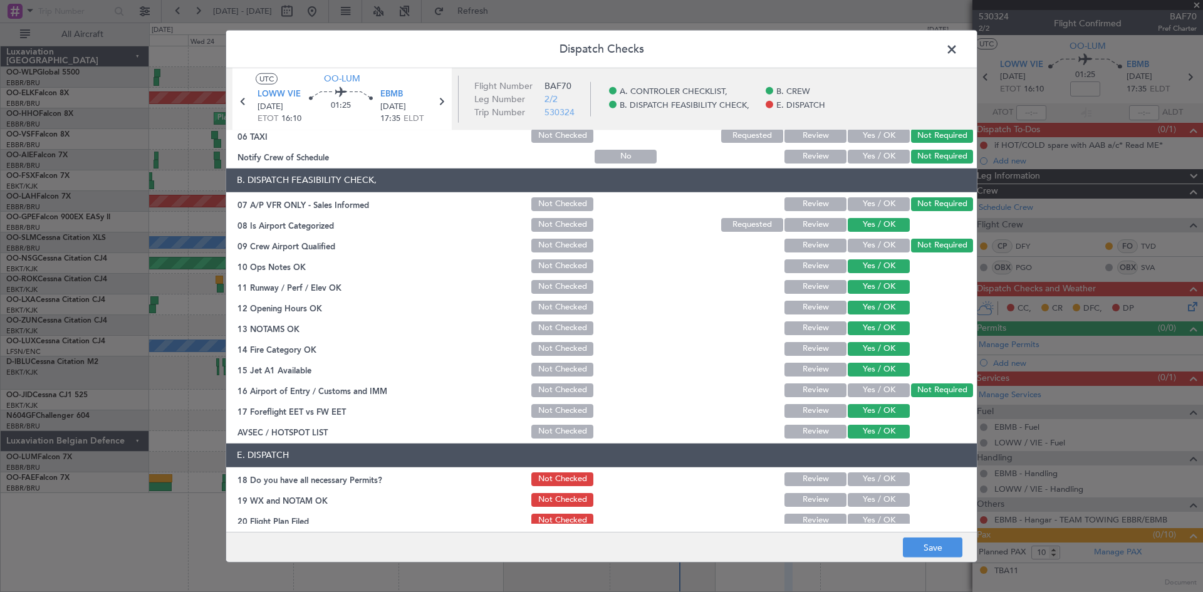
scroll to position [189, 0]
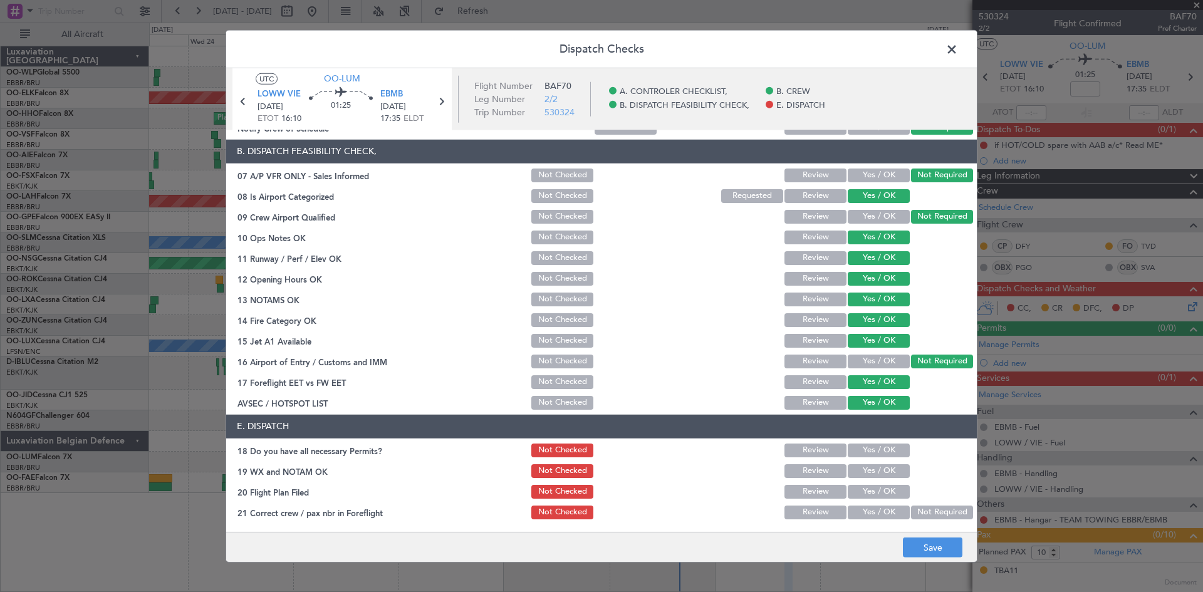
click at [868, 440] on section "E. DISPATCH 18 Do you have all necessary Permits? Not Checked Review Yes / OK 1…" at bounding box center [601, 468] width 751 height 107
click at [868, 446] on button "Yes / OK" at bounding box center [879, 451] width 62 height 14
click at [872, 466] on button "Yes / OK" at bounding box center [879, 471] width 62 height 14
click at [874, 489] on button "Yes / OK" at bounding box center [879, 492] width 62 height 14
click at [873, 509] on button "Yes / OK" at bounding box center [879, 513] width 62 height 14
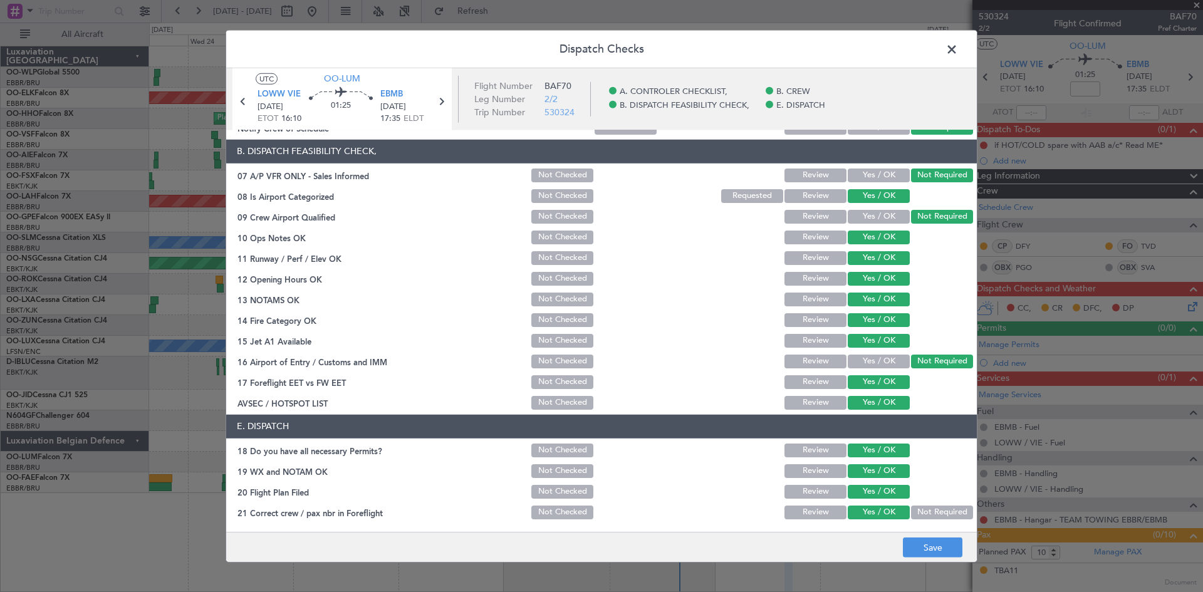
click at [910, 491] on div at bounding box center [941, 492] width 63 height 18
drag, startPoint x: 911, startPoint y: 510, endPoint x: 913, endPoint y: 520, distance: 10.3
click at [911, 511] on button "Not Required" at bounding box center [942, 513] width 62 height 14
click at [928, 545] on button "Save" at bounding box center [933, 548] width 60 height 20
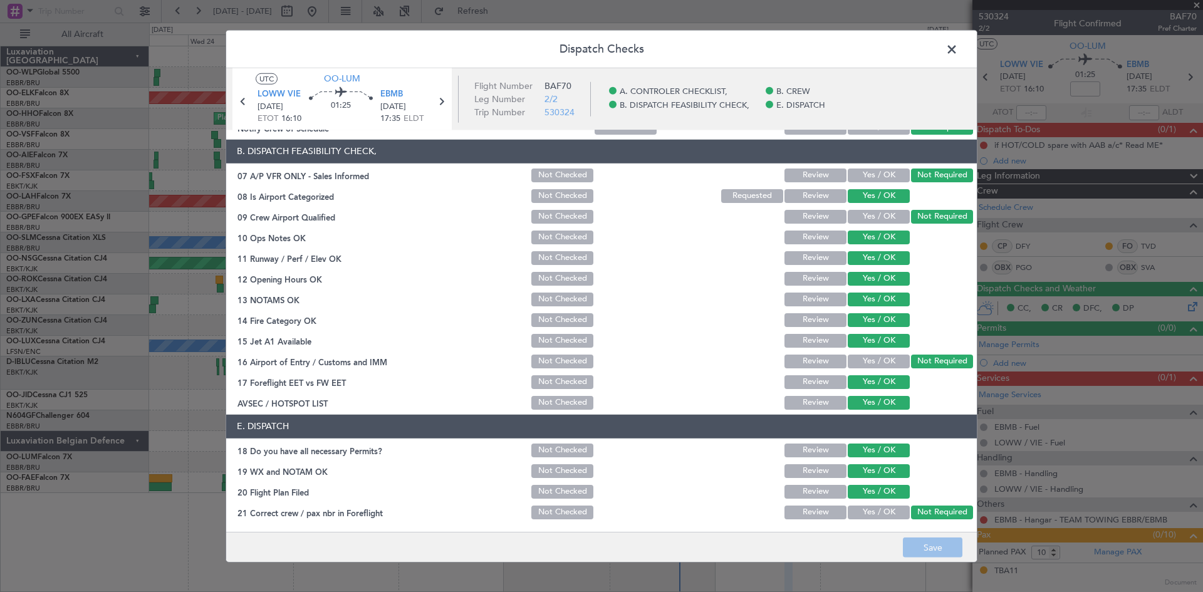
click at [958, 50] on span at bounding box center [958, 51] width 0 height 25
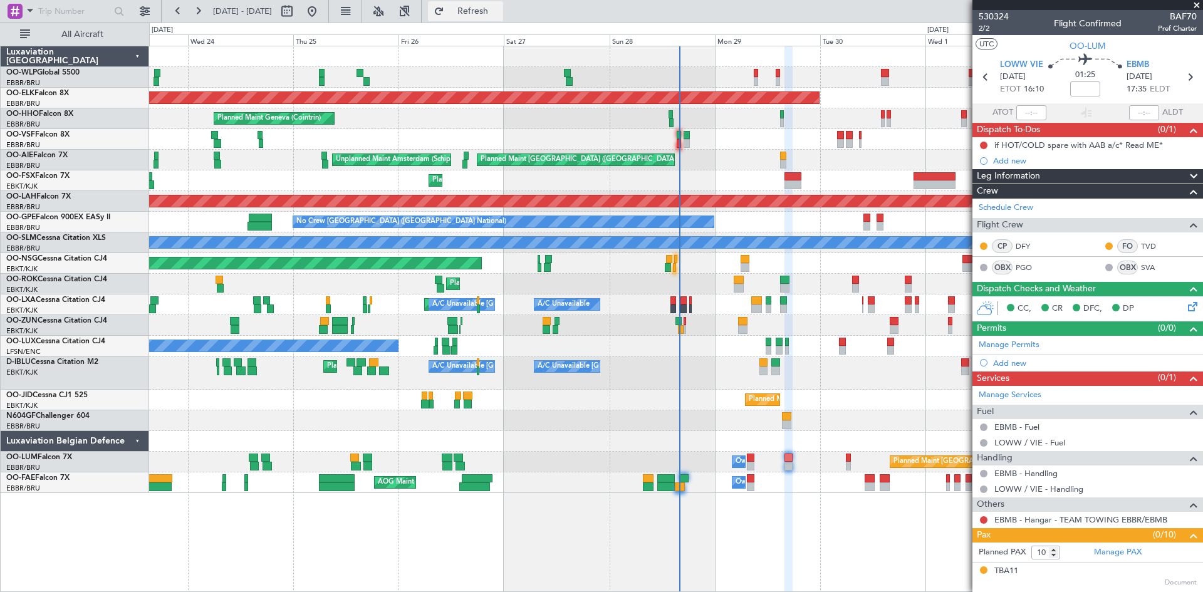
click at [500, 10] on span "Refresh" at bounding box center [473, 11] width 53 height 9
click at [977, 142] on div "if HOT/COLD spare with AAB a/c* Read ME*" at bounding box center [1088, 145] width 231 height 16
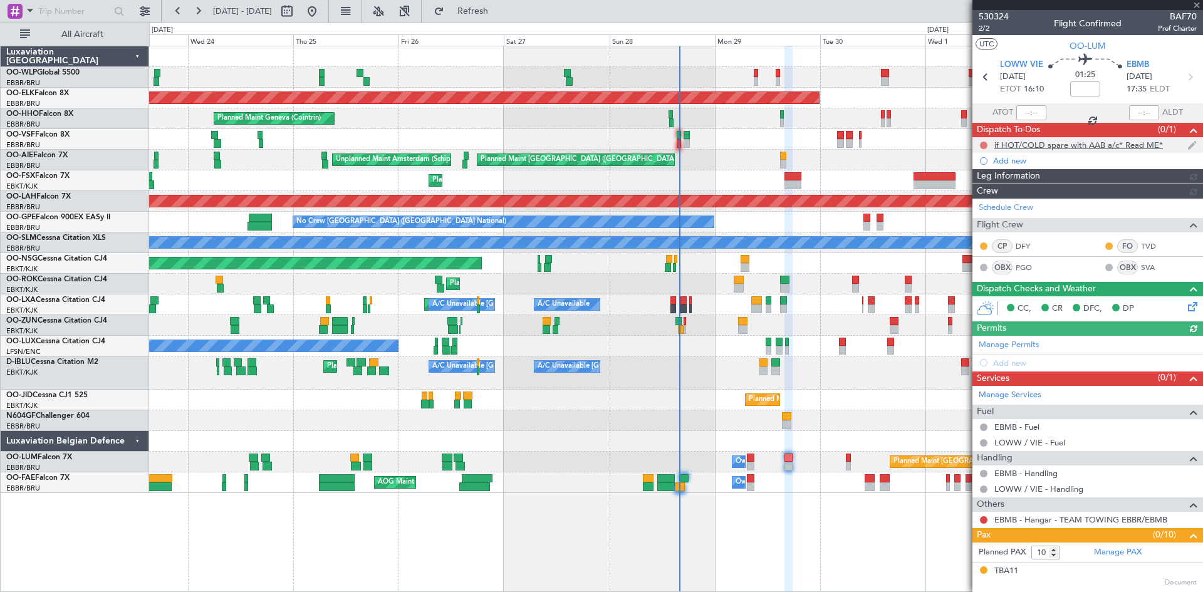
click at [986, 146] on button at bounding box center [984, 146] width 8 height 8
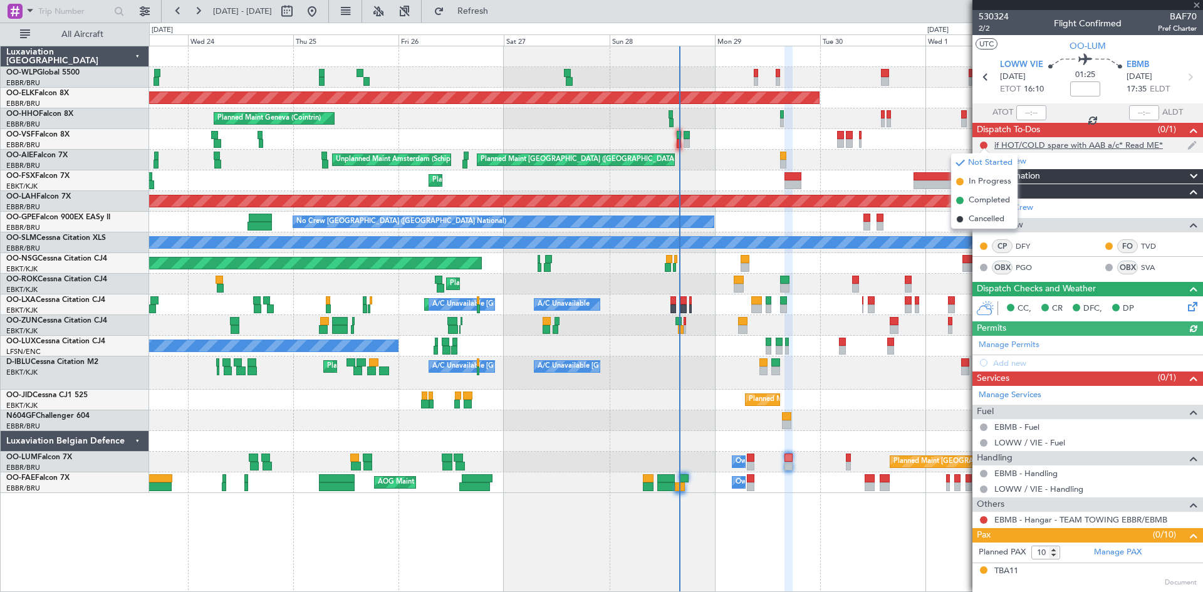
click at [1015, 144] on div "if HOT/COLD spare with AAB a/c* Read ME*" at bounding box center [1079, 145] width 169 height 11
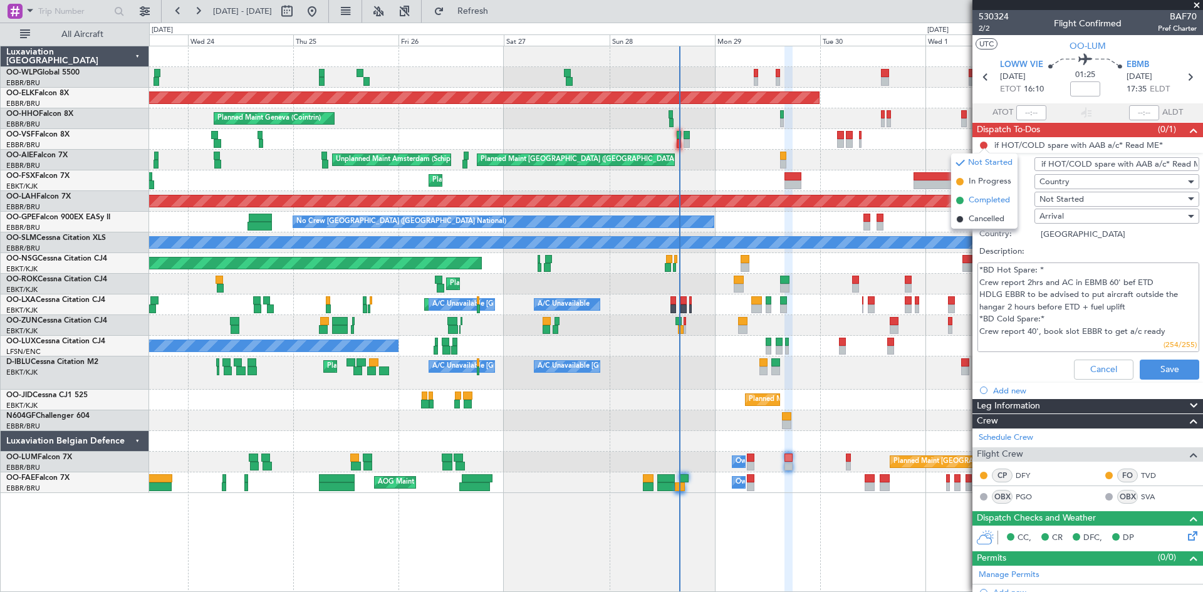
click at [973, 205] on span "Completed" at bounding box center [989, 200] width 41 height 13
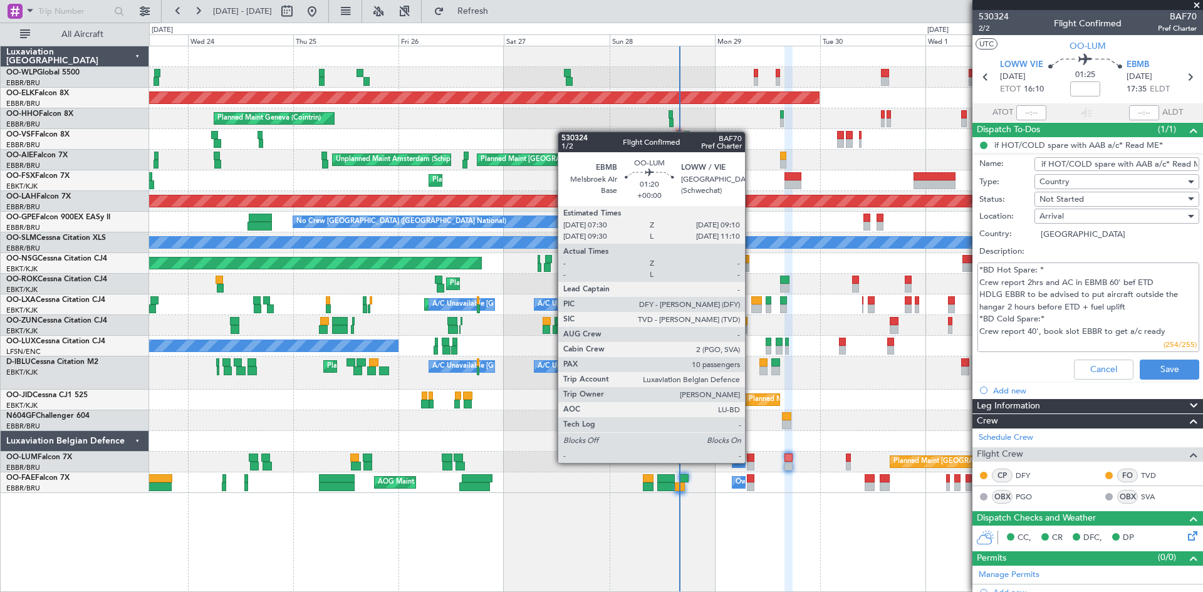
click at [751, 462] on div at bounding box center [751, 466] width 8 height 9
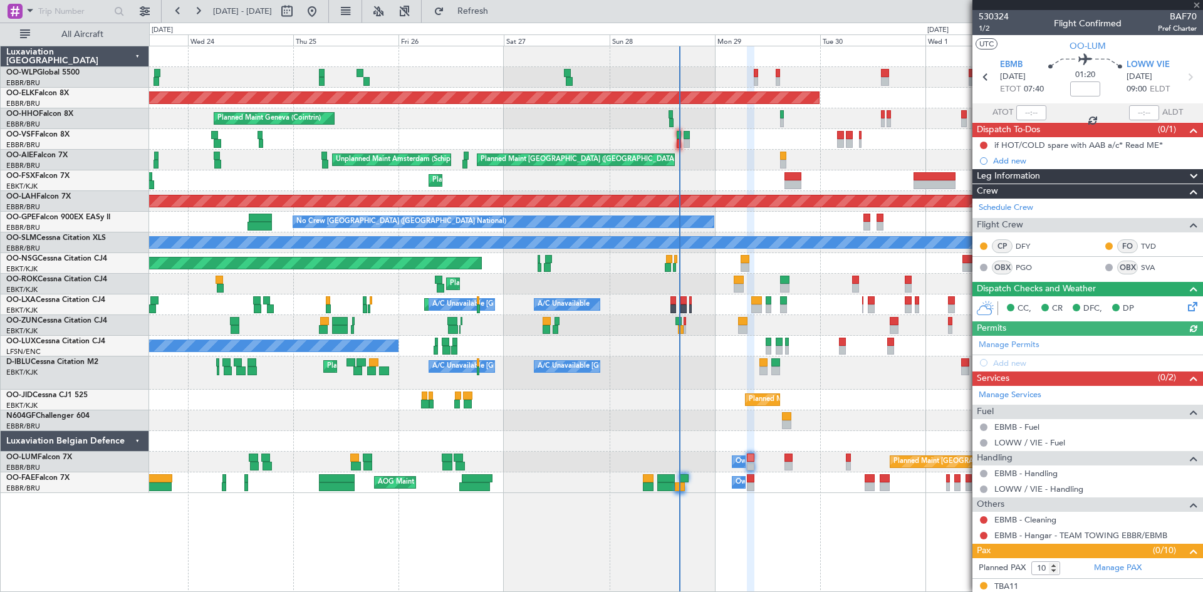
click at [985, 149] on div at bounding box center [984, 145] width 10 height 10
click at [983, 144] on button at bounding box center [984, 146] width 8 height 8
click at [975, 197] on span "Completed" at bounding box center [989, 200] width 41 height 13
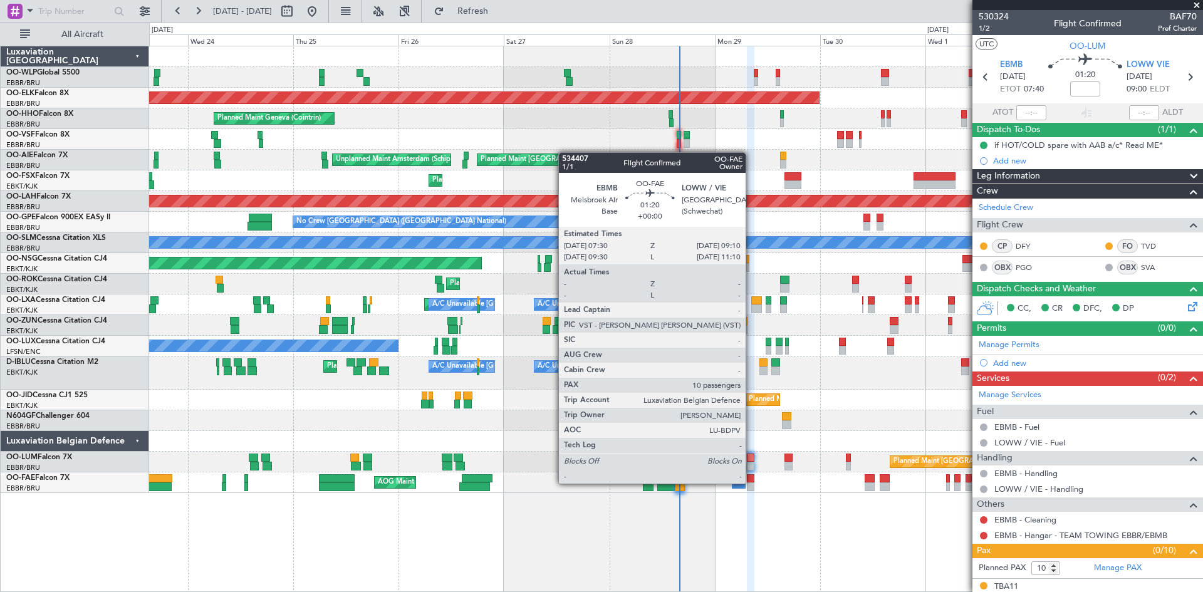
click at [752, 483] on div at bounding box center [751, 487] width 8 height 9
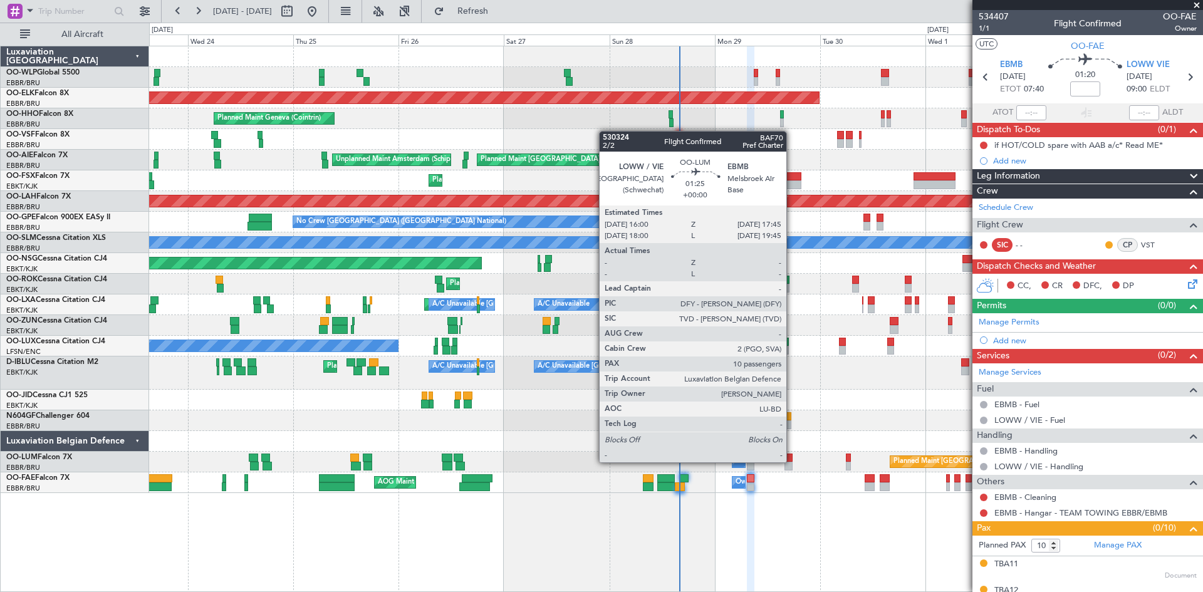
click at [792, 461] on div at bounding box center [789, 458] width 8 height 9
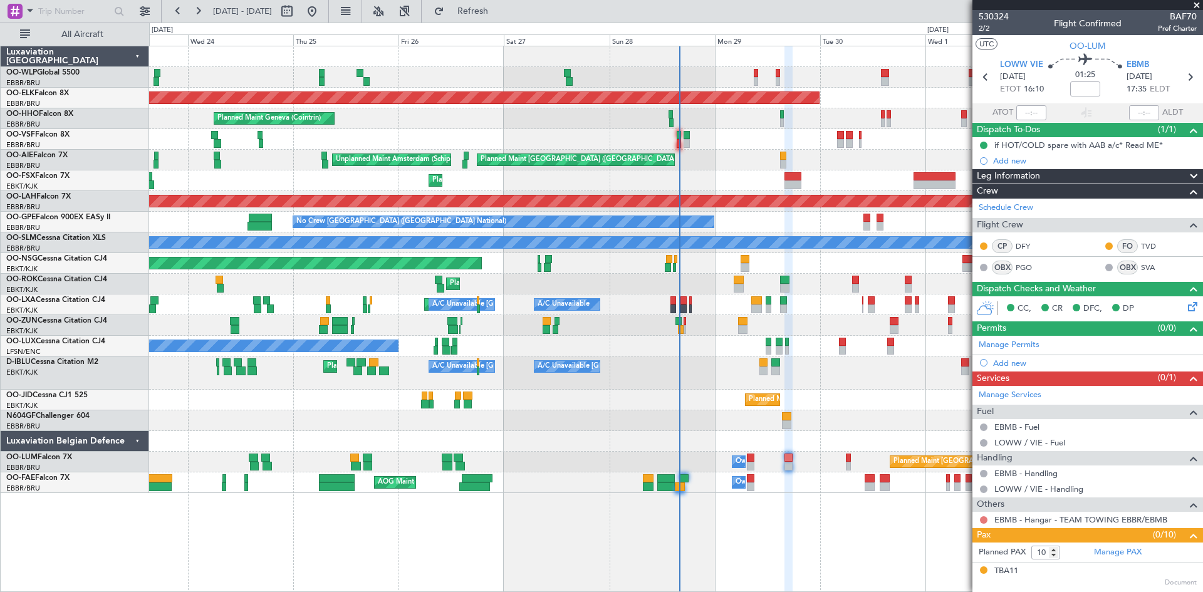
click at [982, 519] on button at bounding box center [984, 520] width 8 height 8
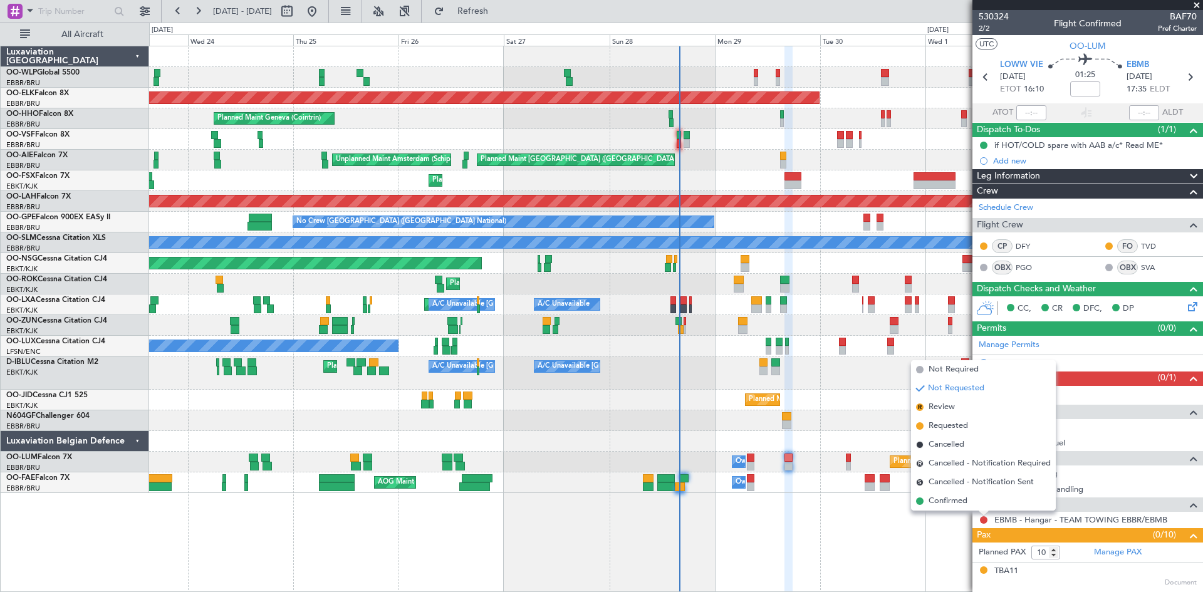
click at [943, 357] on div "Planned Maint Nice ([GEOGRAPHIC_DATA]) A/C Unavailable [GEOGRAPHIC_DATA] ([GEOG…" at bounding box center [676, 373] width 1054 height 33
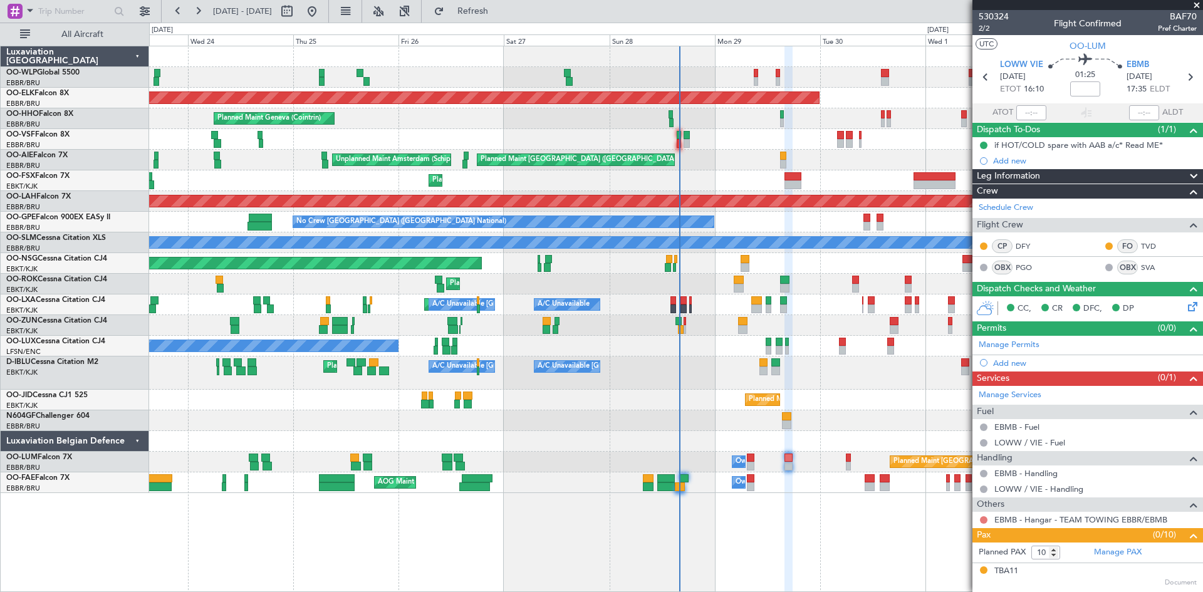
click at [986, 521] on button at bounding box center [984, 520] width 8 height 8
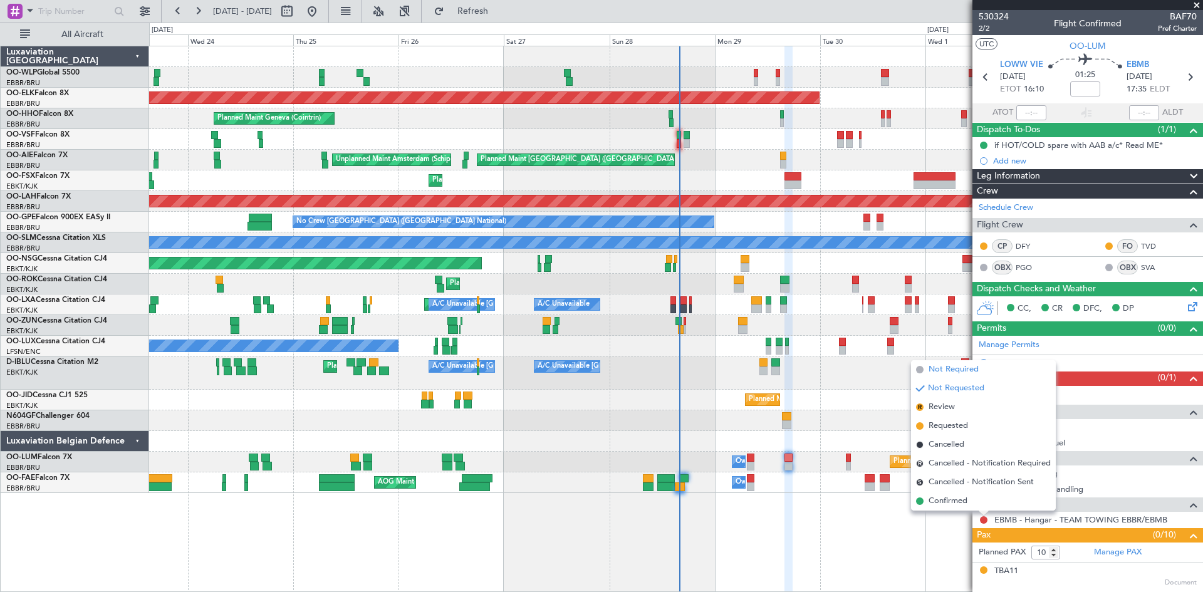
click at [969, 369] on span "Not Required" at bounding box center [954, 370] width 50 height 13
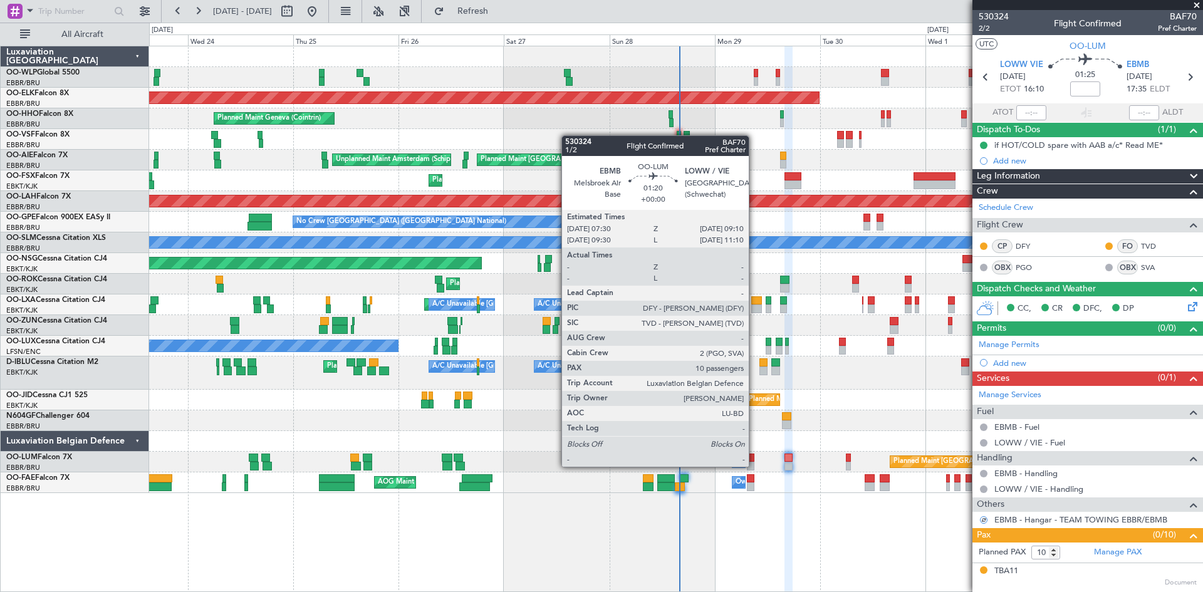
click at [755, 466] on div at bounding box center [751, 466] width 8 height 9
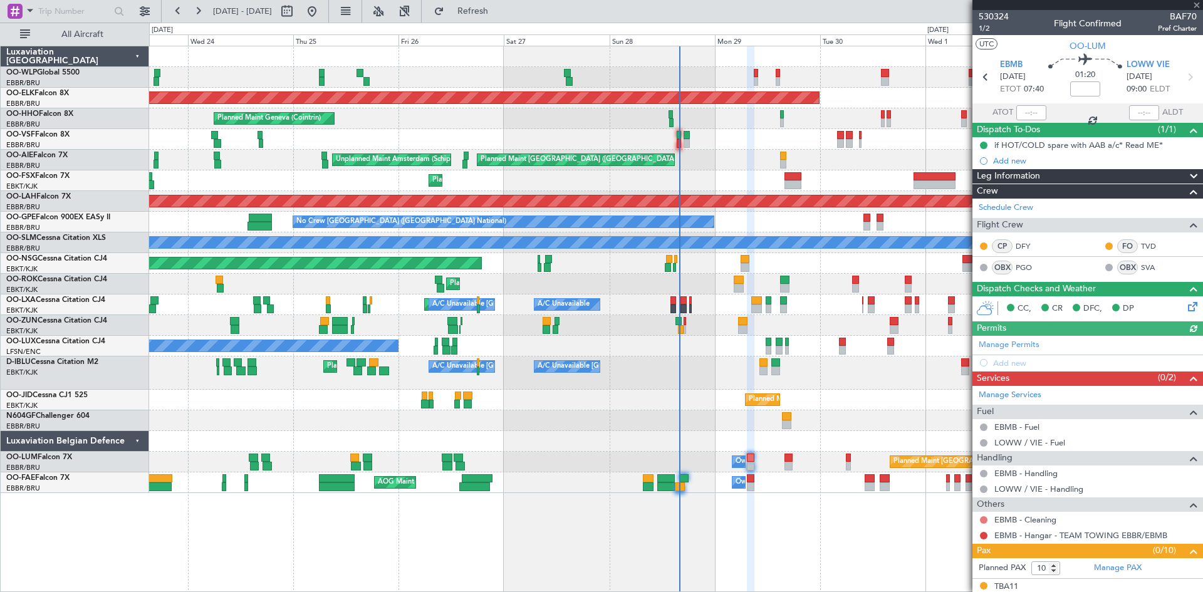
click at [985, 518] on button at bounding box center [984, 520] width 8 height 8
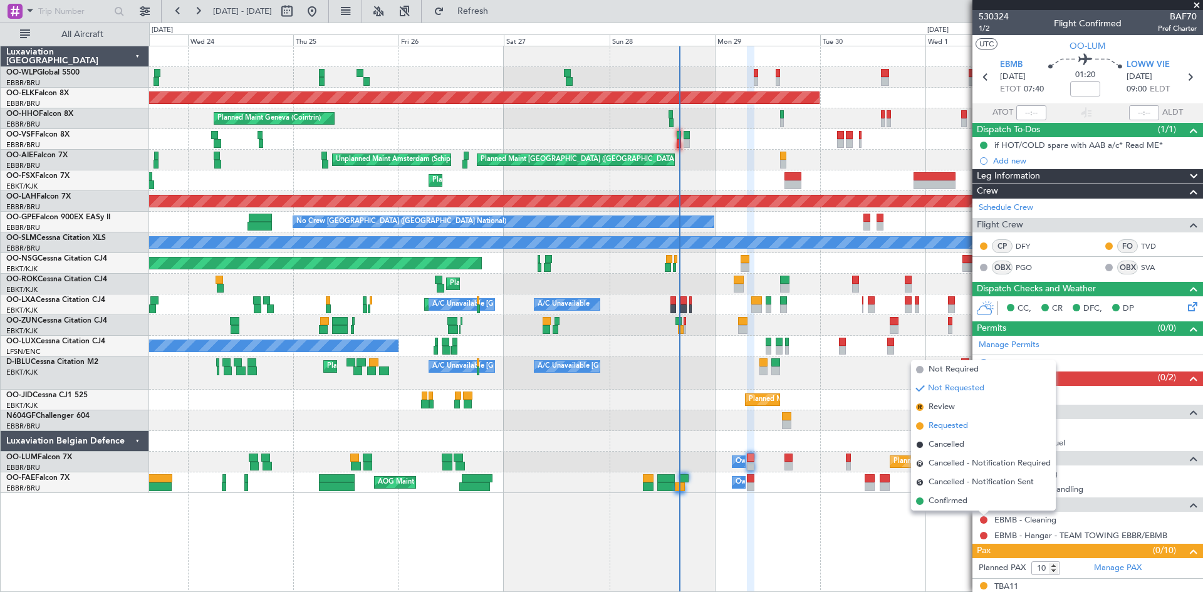
click at [945, 421] on span "Requested" at bounding box center [948, 426] width 39 height 13
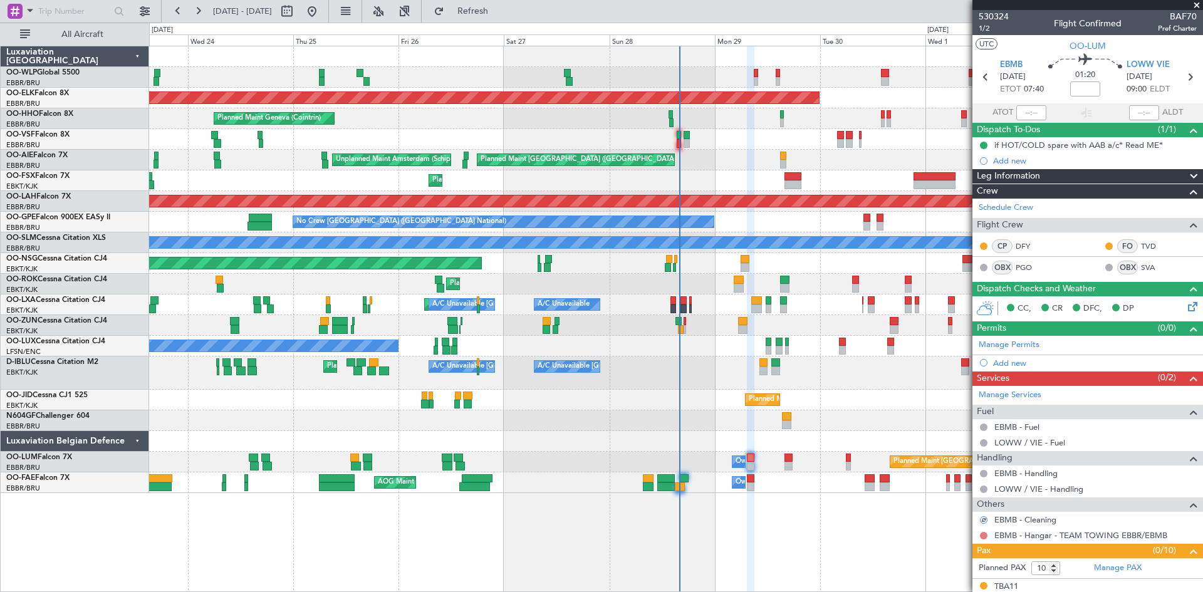
click at [983, 533] on button at bounding box center [984, 536] width 8 height 8
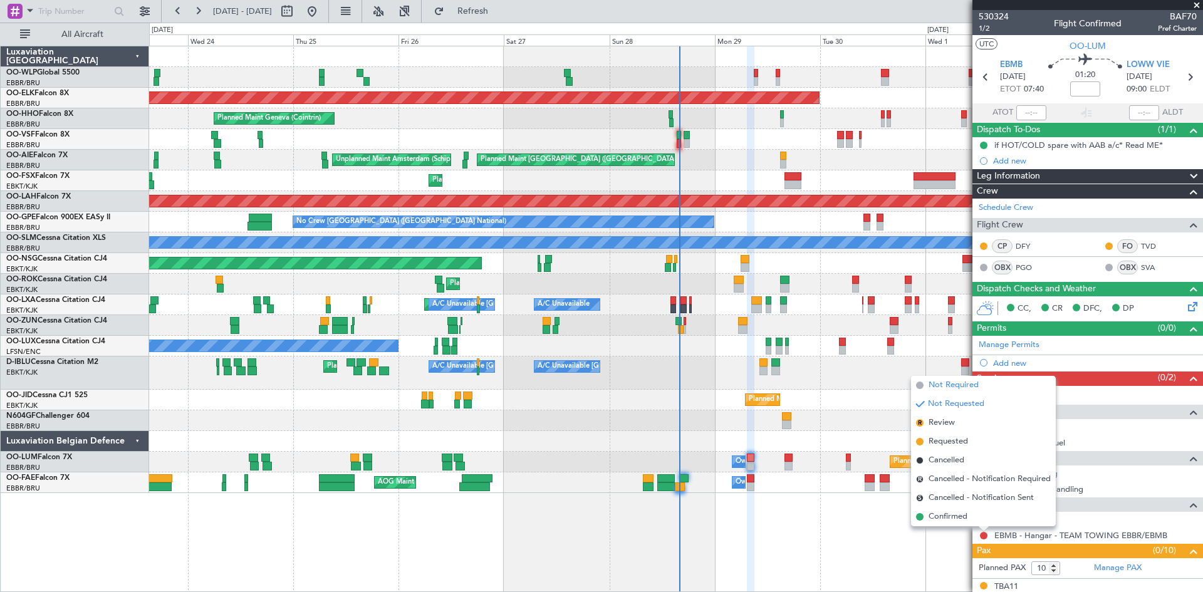
click at [970, 386] on span "Not Required" at bounding box center [954, 385] width 50 height 13
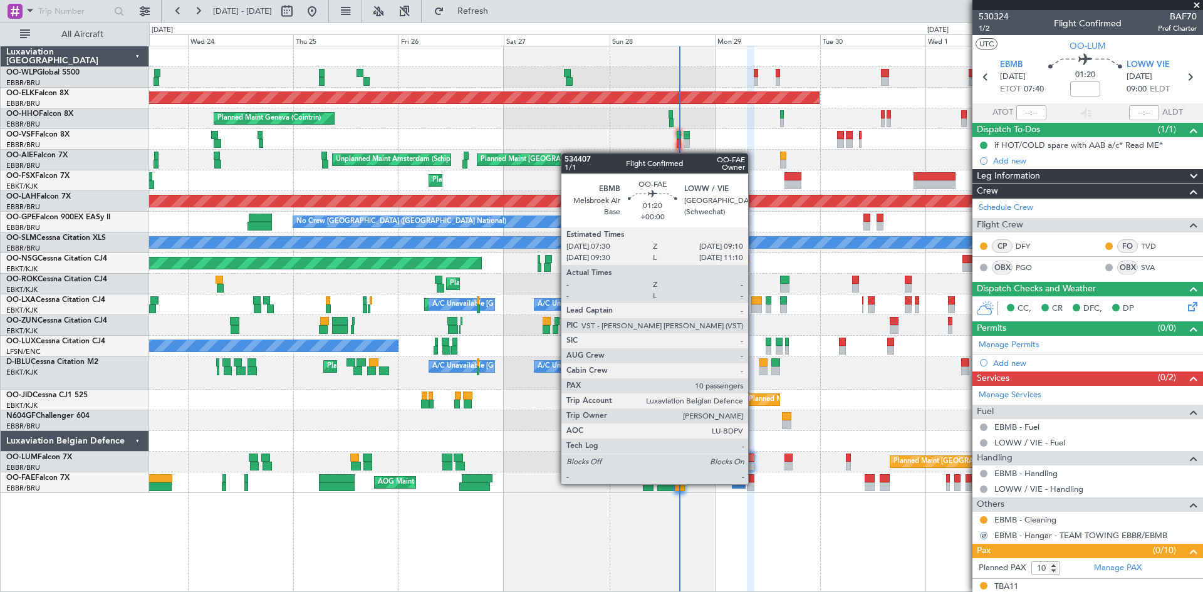
click at [754, 483] on div at bounding box center [751, 487] width 8 height 9
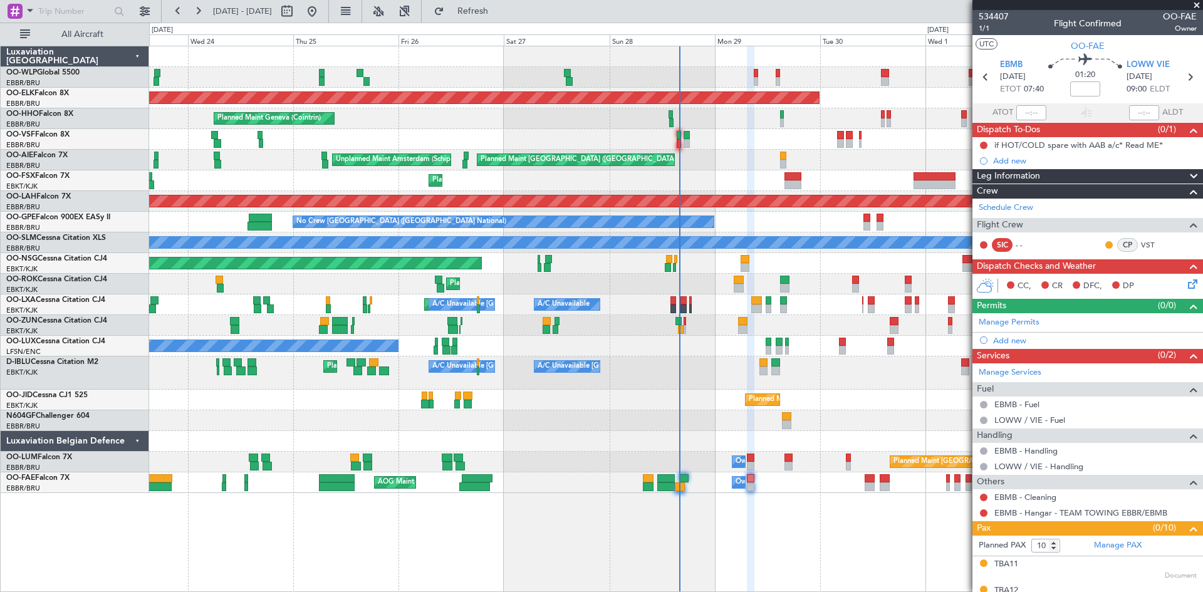
click at [1186, 281] on icon at bounding box center [1191, 282] width 10 height 10
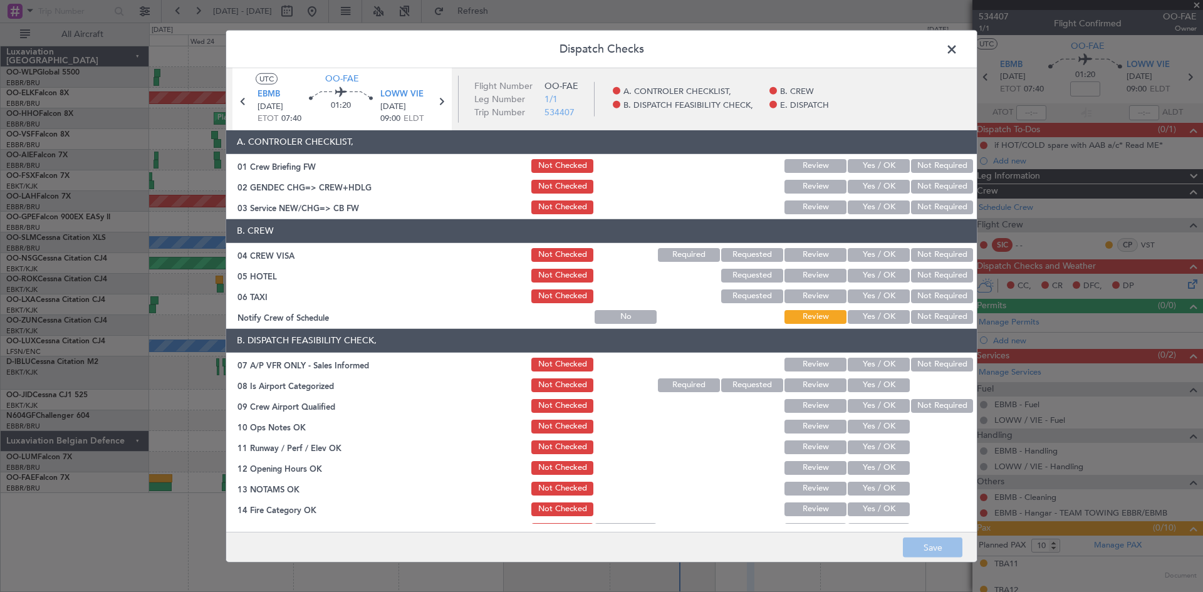
click at [846, 170] on div "Yes / OK" at bounding box center [877, 166] width 63 height 18
click at [863, 164] on button "Yes / OK" at bounding box center [879, 166] width 62 height 14
click at [955, 197] on section "A. CONTROLER CHECKLIST, 01 Crew Briefing FW Not Checked Review Yes / OK Not Req…" at bounding box center [601, 173] width 751 height 86
click at [934, 190] on button "Not Required" at bounding box center [942, 187] width 62 height 14
click at [875, 202] on button "Yes / OK" at bounding box center [879, 208] width 62 height 14
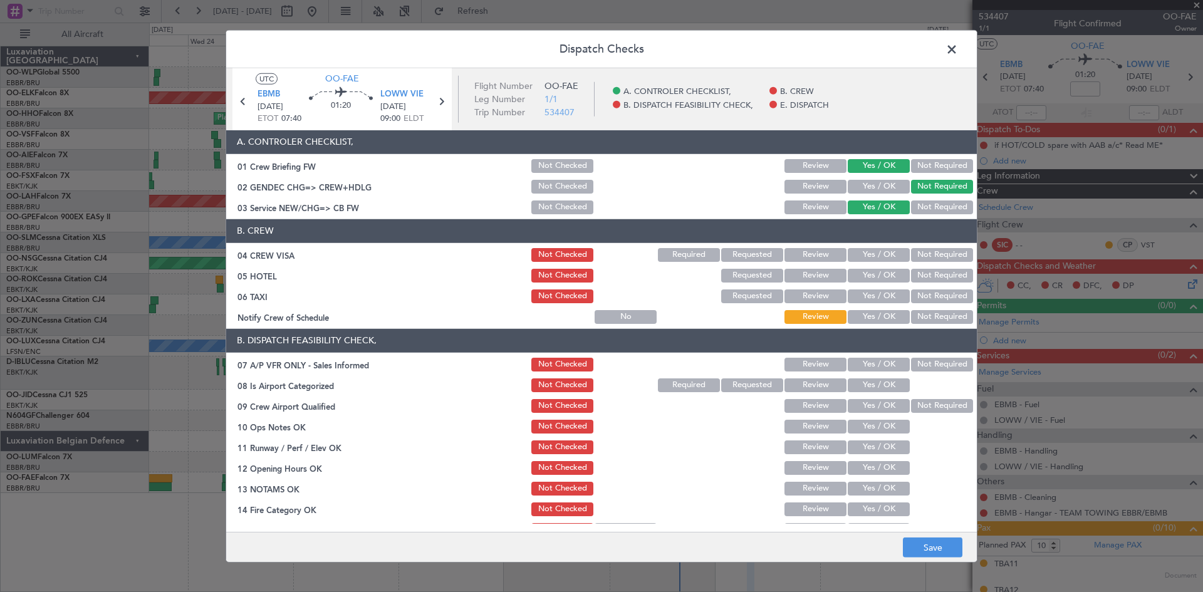
click at [913, 253] on button "Not Required" at bounding box center [942, 255] width 62 height 14
click at [911, 267] on div "Not Required" at bounding box center [941, 276] width 63 height 18
click at [915, 277] on button "Not Required" at bounding box center [942, 276] width 62 height 14
drag, startPoint x: 917, startPoint y: 291, endPoint x: 921, endPoint y: 304, distance: 13.1
click at [917, 292] on button "Not Required" at bounding box center [942, 297] width 62 height 14
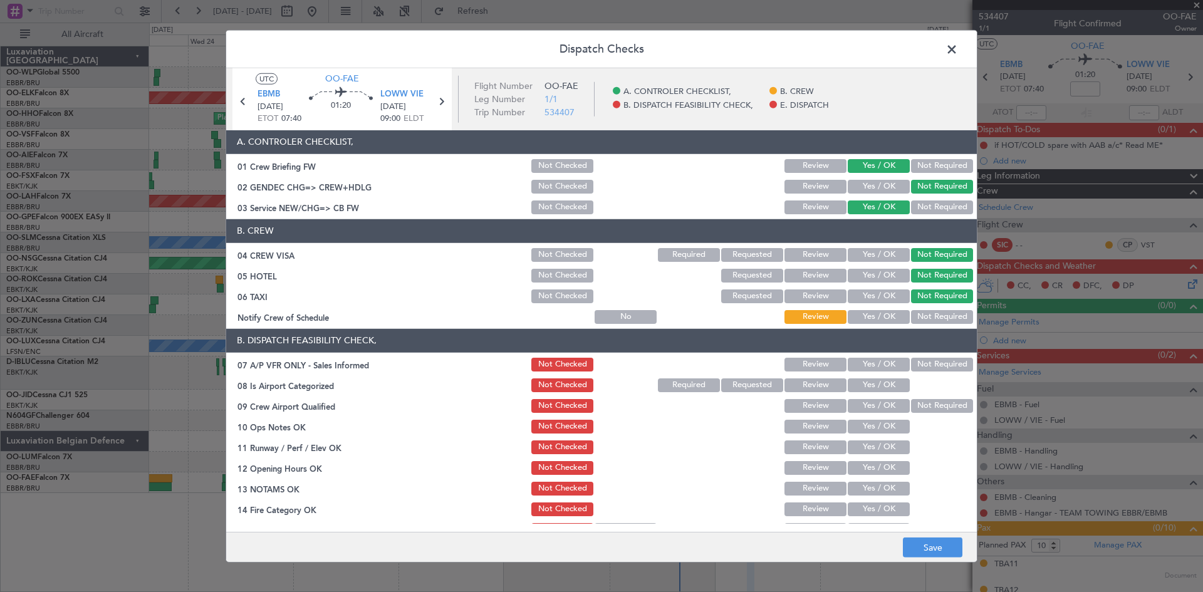
click at [921, 307] on section "B. CREW 04 CREW VISA Not Checked Required Requested Review Yes / OK Not Require…" at bounding box center [601, 272] width 751 height 107
click at [920, 319] on button "Not Required" at bounding box center [942, 317] width 62 height 14
click at [911, 364] on button "Not Required" at bounding box center [942, 365] width 62 height 14
click at [882, 392] on div "Yes / OK" at bounding box center [877, 386] width 63 height 18
click at [872, 379] on button "Yes / OK" at bounding box center [879, 386] width 62 height 14
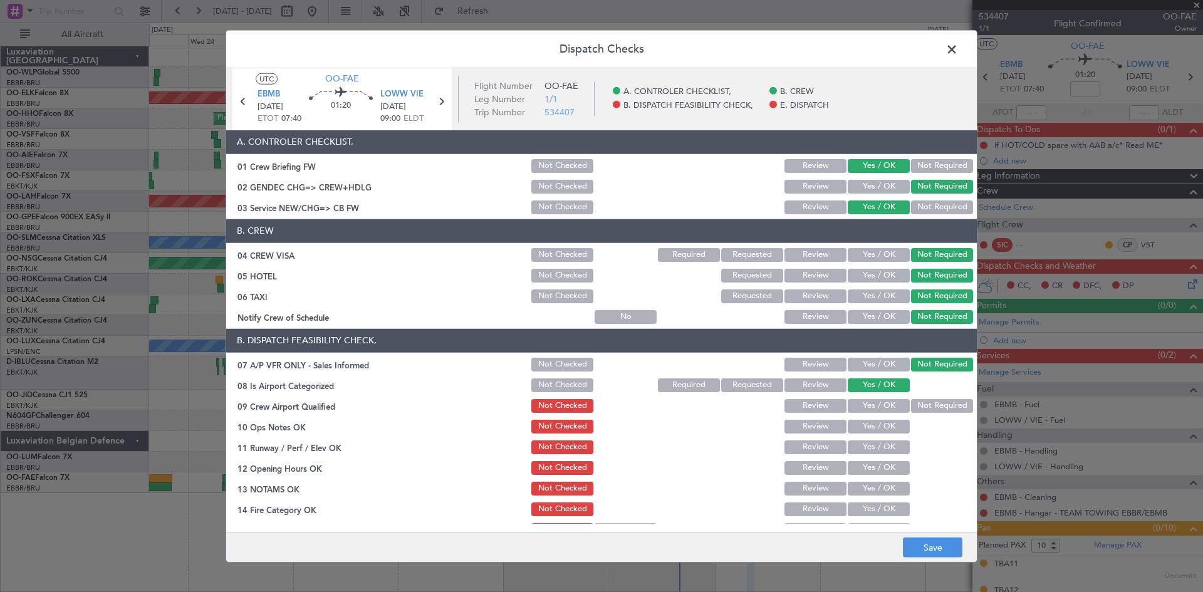
click at [940, 407] on button "Not Required" at bounding box center [942, 406] width 62 height 14
click at [868, 425] on button "Yes / OK" at bounding box center [879, 427] width 62 height 14
click at [868, 444] on button "Yes / OK" at bounding box center [879, 448] width 62 height 14
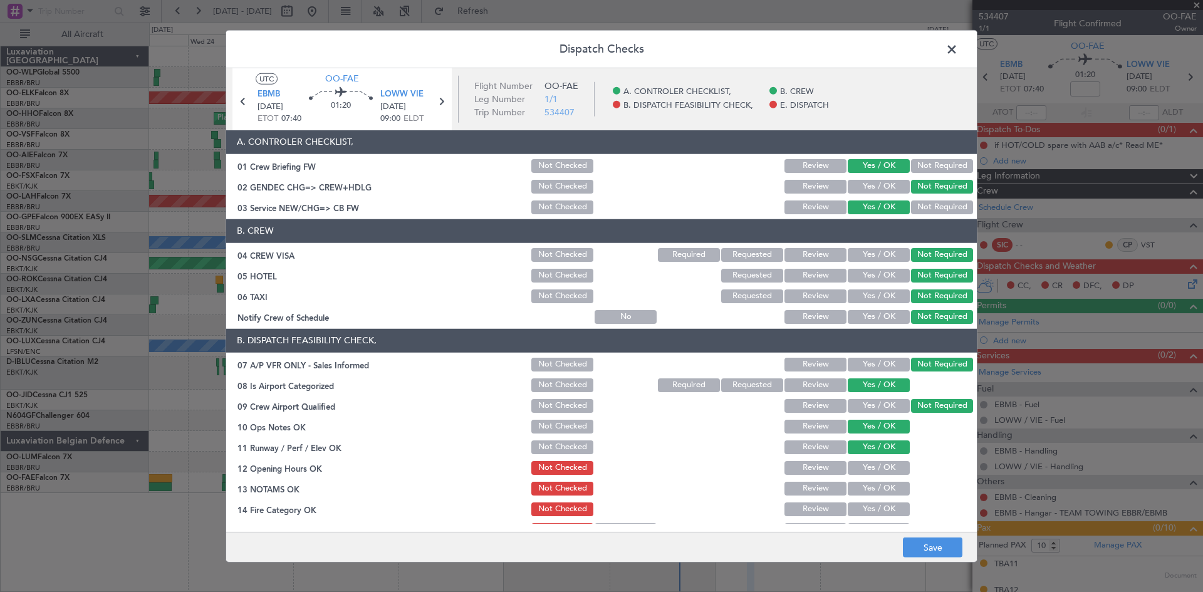
click at [874, 460] on div "Yes / OK" at bounding box center [877, 468] width 63 height 18
click at [873, 470] on button "Yes / OK" at bounding box center [879, 468] width 62 height 14
click at [871, 480] on div "Yes / OK" at bounding box center [877, 489] width 63 height 18
click at [876, 489] on button "Yes / OK" at bounding box center [879, 489] width 62 height 14
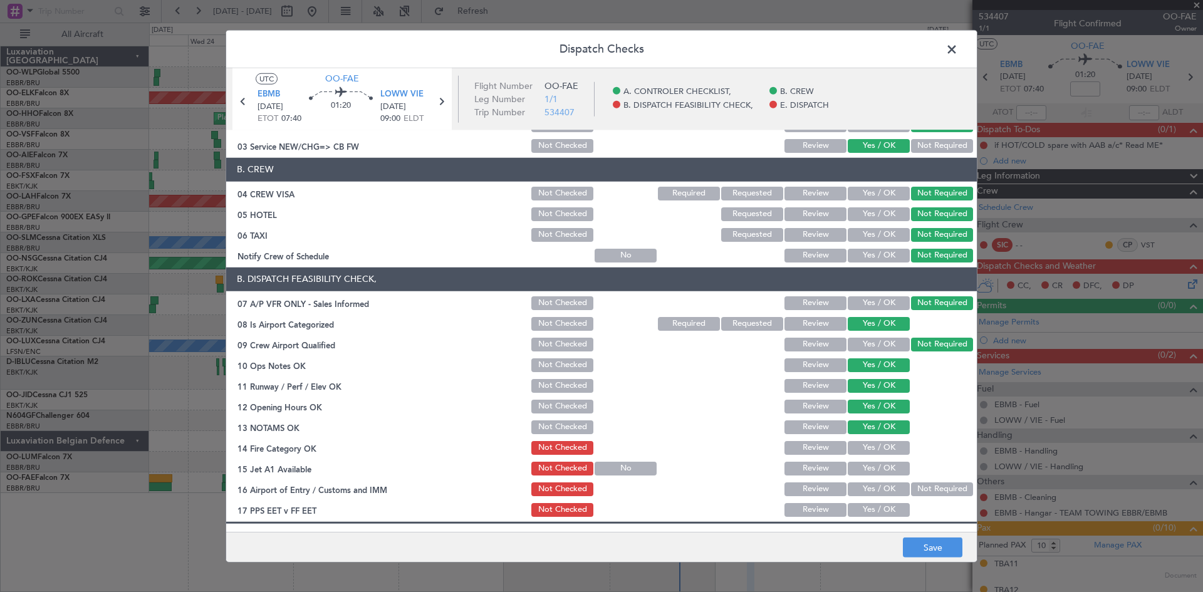
scroll to position [125, 0]
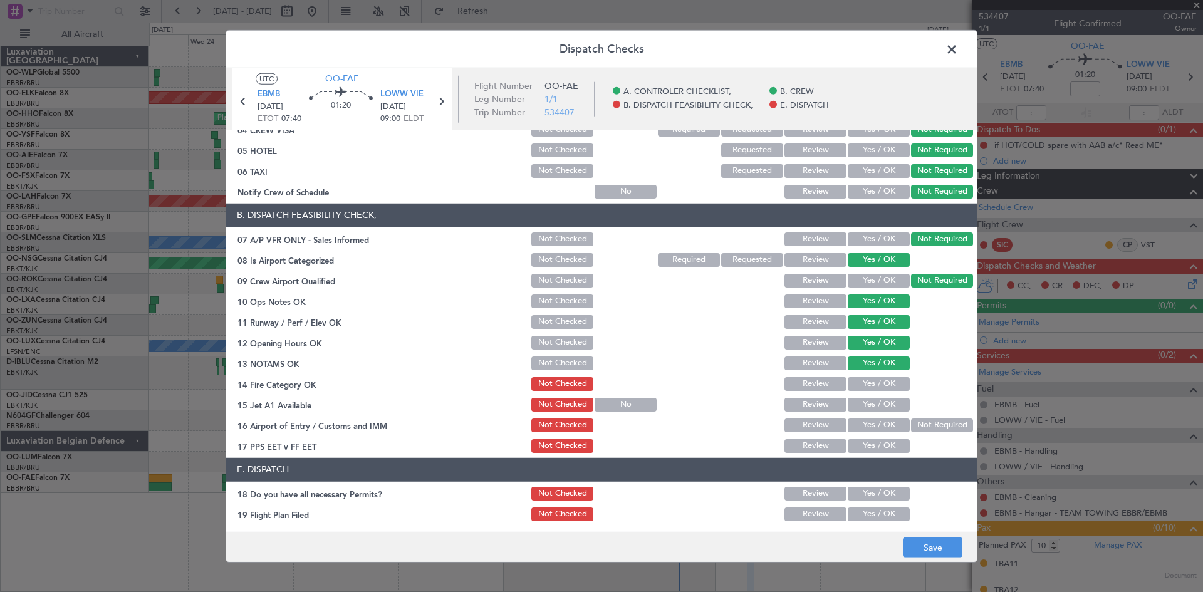
click at [866, 386] on button "Yes / OK" at bounding box center [879, 384] width 62 height 14
click at [866, 401] on button "Yes / OK" at bounding box center [879, 405] width 62 height 14
click at [938, 424] on button "Not Required" at bounding box center [942, 426] width 62 height 14
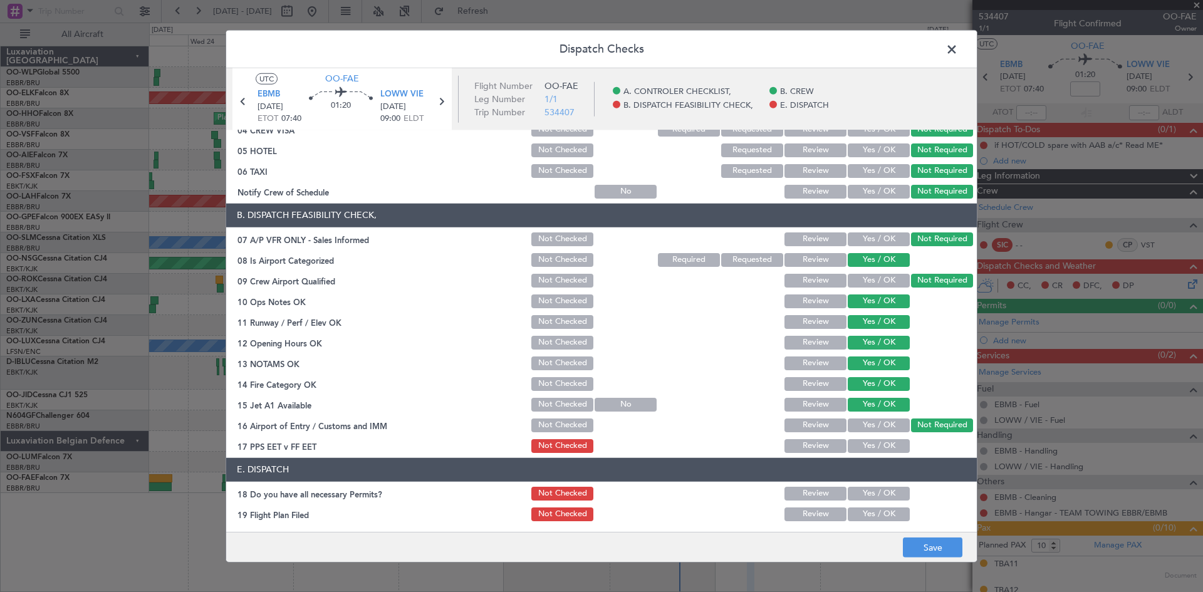
click at [883, 442] on button "Yes / OK" at bounding box center [879, 446] width 62 height 14
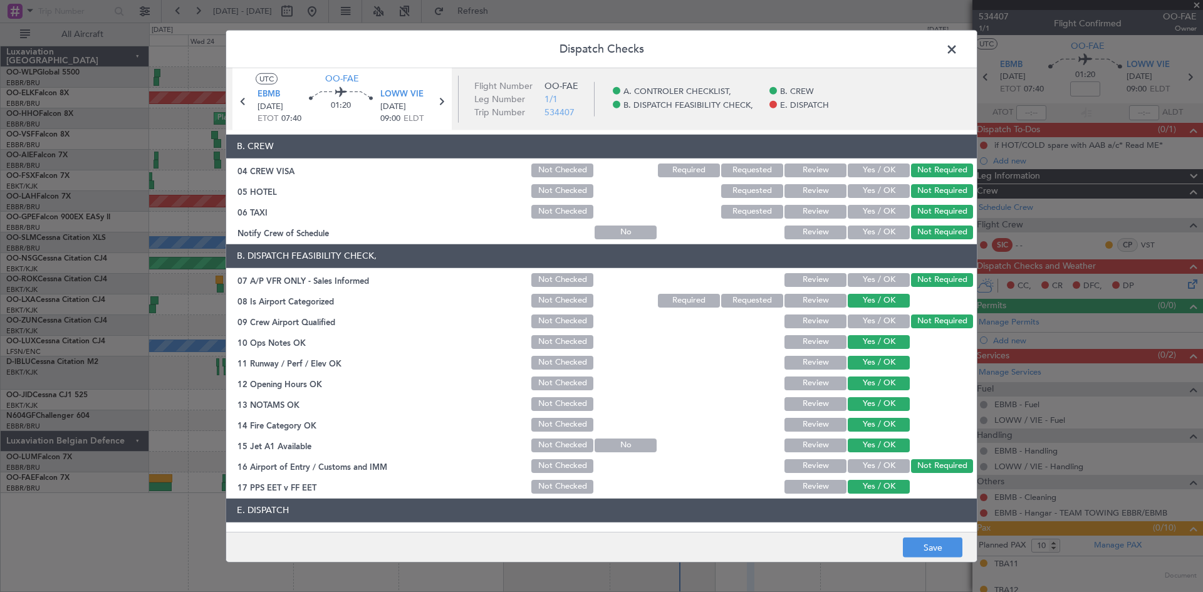
scroll to position [148, 0]
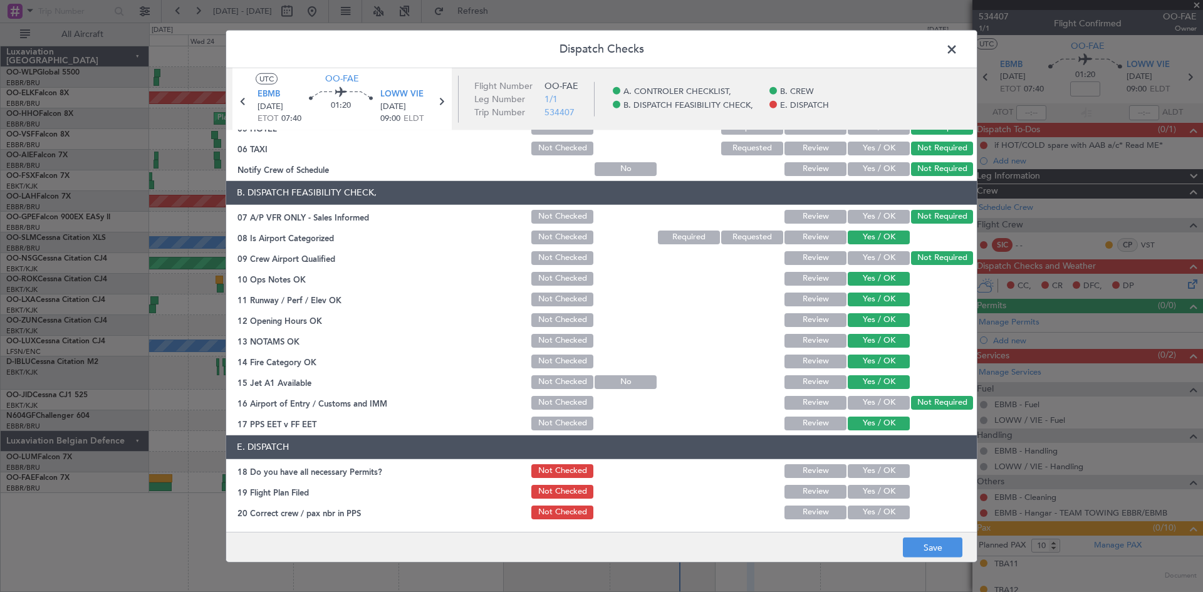
click at [926, 535] on footer "Save" at bounding box center [601, 547] width 751 height 30
click at [934, 544] on button "Save" at bounding box center [933, 548] width 60 height 20
click at [958, 49] on span at bounding box center [958, 51] width 0 height 25
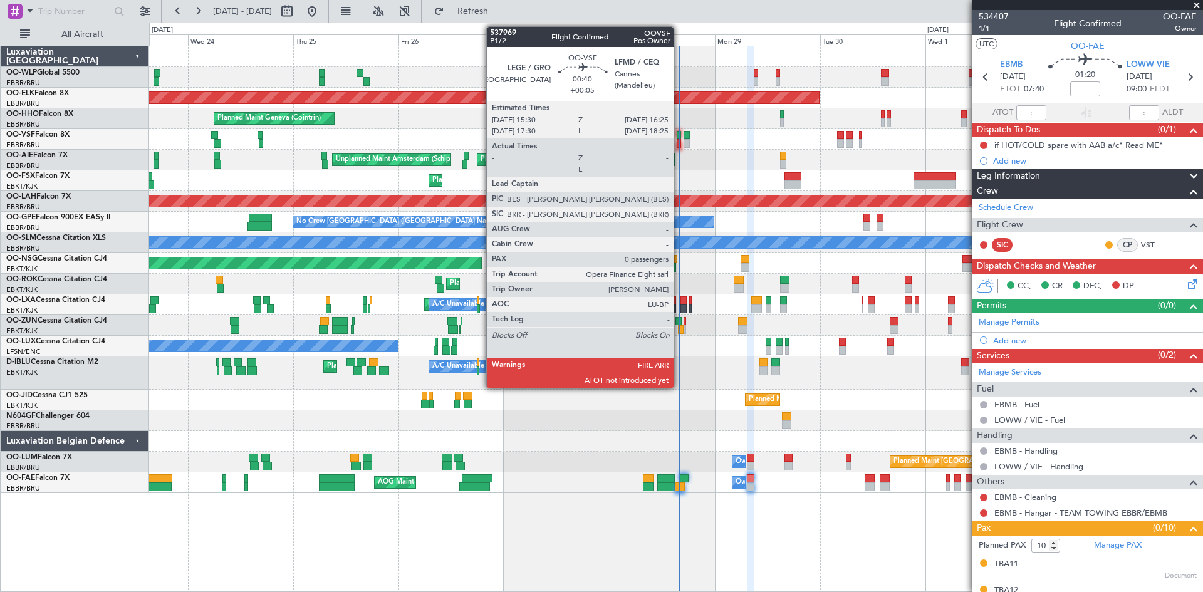
click at [679, 144] on div at bounding box center [679, 143] width 4 height 9
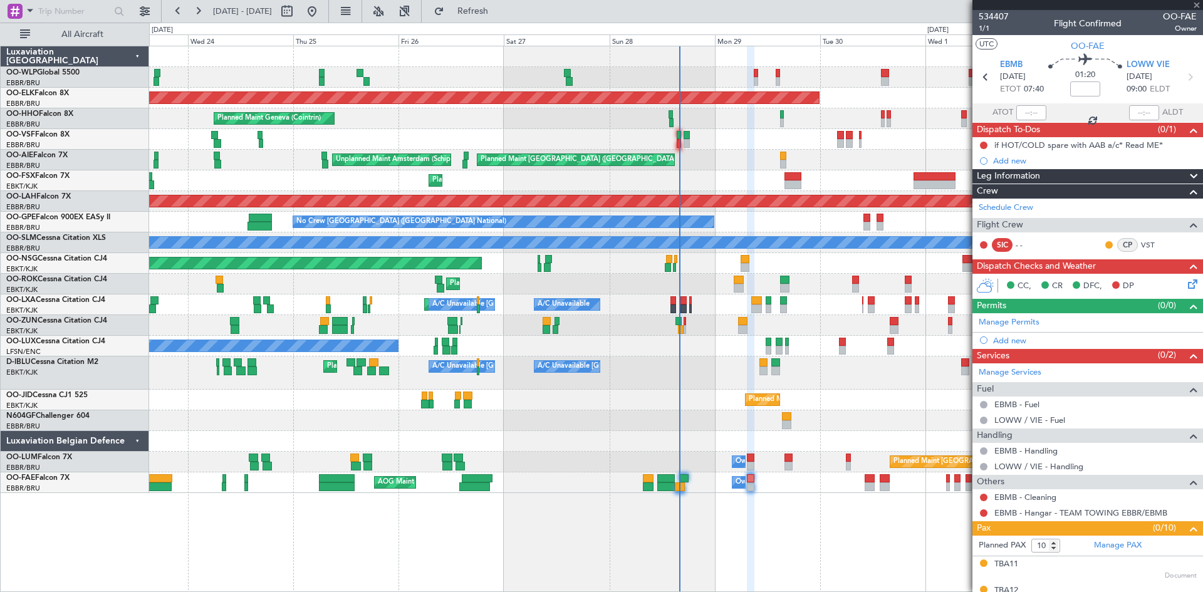
type input "+00:05"
type input "0"
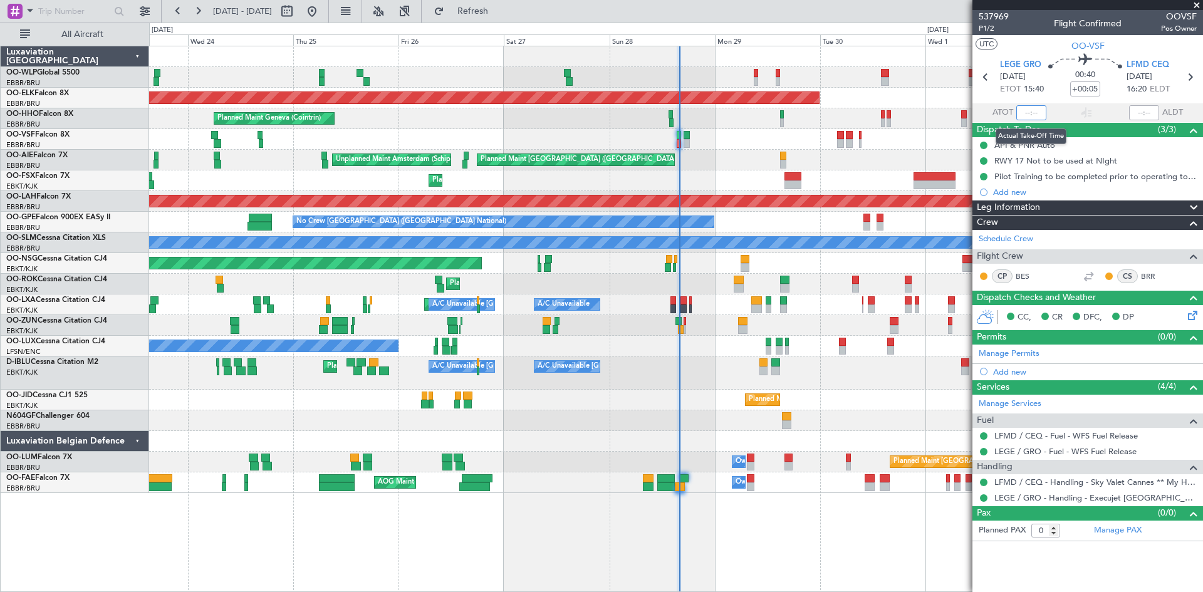
click at [1027, 108] on input "text" at bounding box center [1032, 112] width 30 height 15
type input "16:00"
